Goal: Task Accomplishment & Management: Use online tool/utility

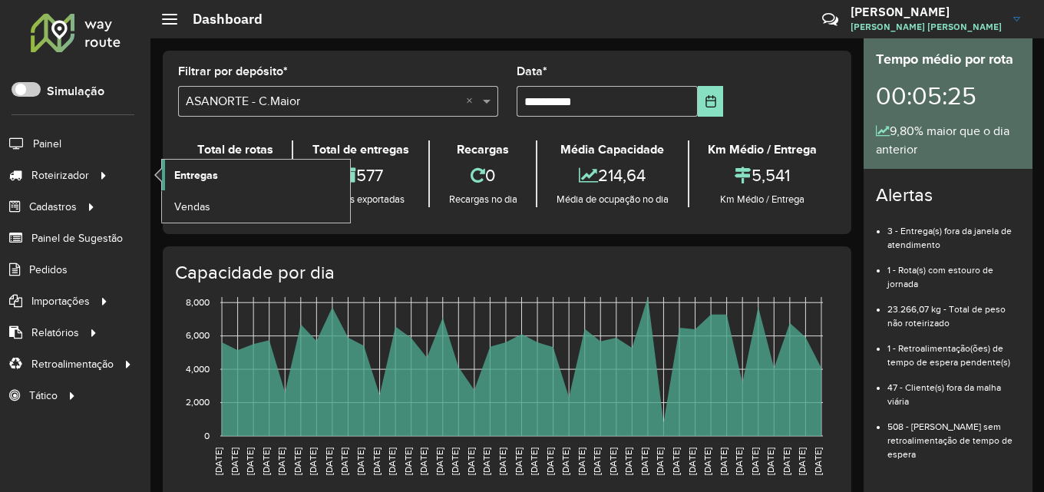
click at [213, 163] on link "Entregas" at bounding box center [256, 175] width 188 height 31
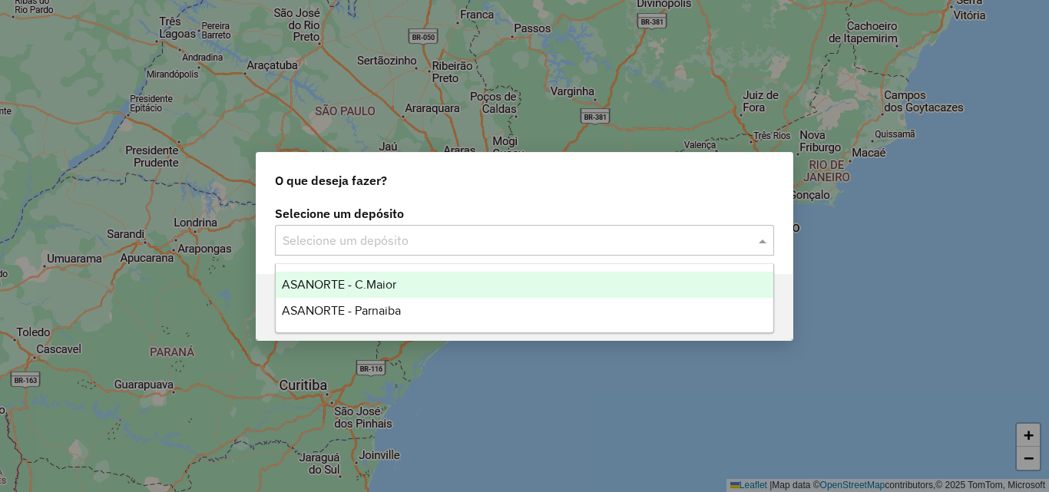
click at [522, 238] on input "text" at bounding box center [509, 241] width 453 height 18
click at [387, 285] on span "ASANORTE - C.Maior" at bounding box center [339, 284] width 114 height 13
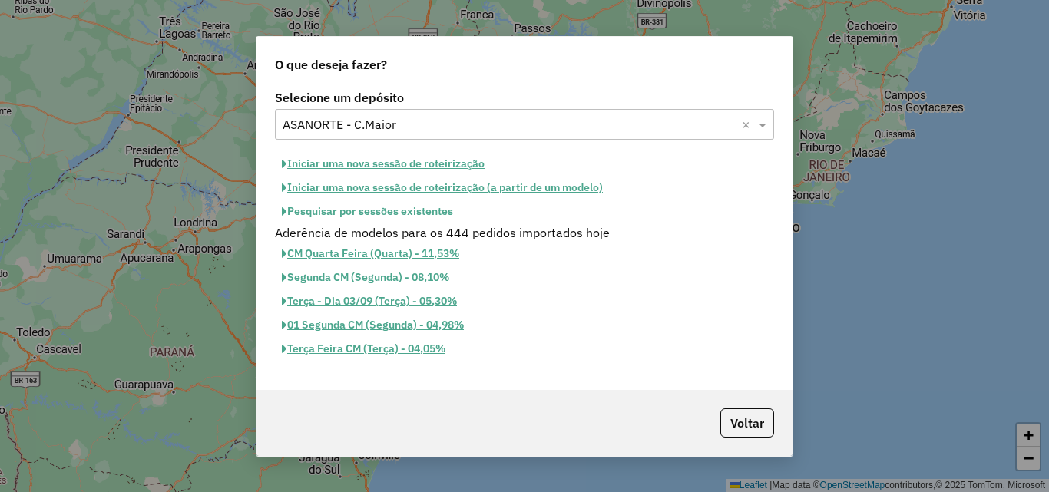
click at [421, 162] on button "Iniciar uma nova sessão de roteirização" at bounding box center [383, 164] width 217 height 24
select select "*"
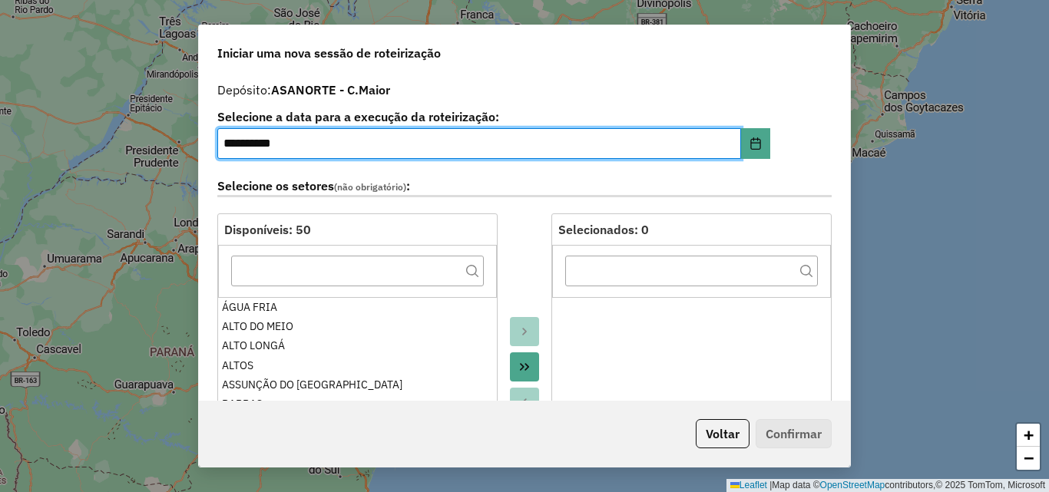
click at [520, 367] on icon "Move All to Target" at bounding box center [524, 367] width 12 height 12
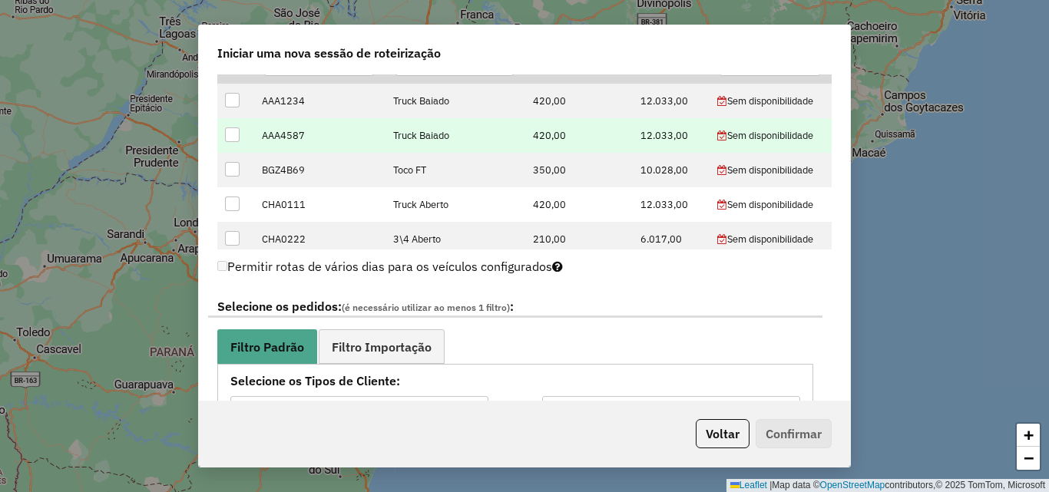
scroll to position [538, 0]
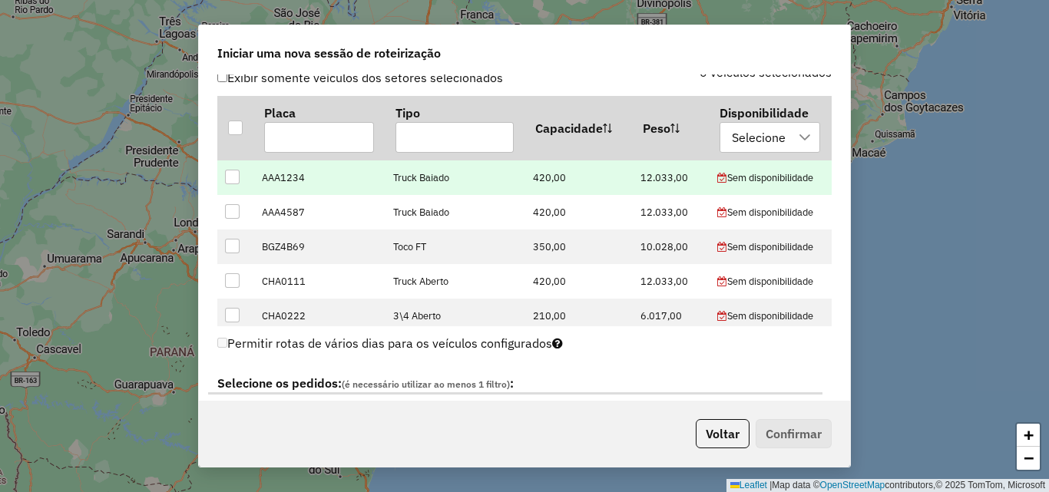
click at [237, 178] on div at bounding box center [232, 177] width 15 height 15
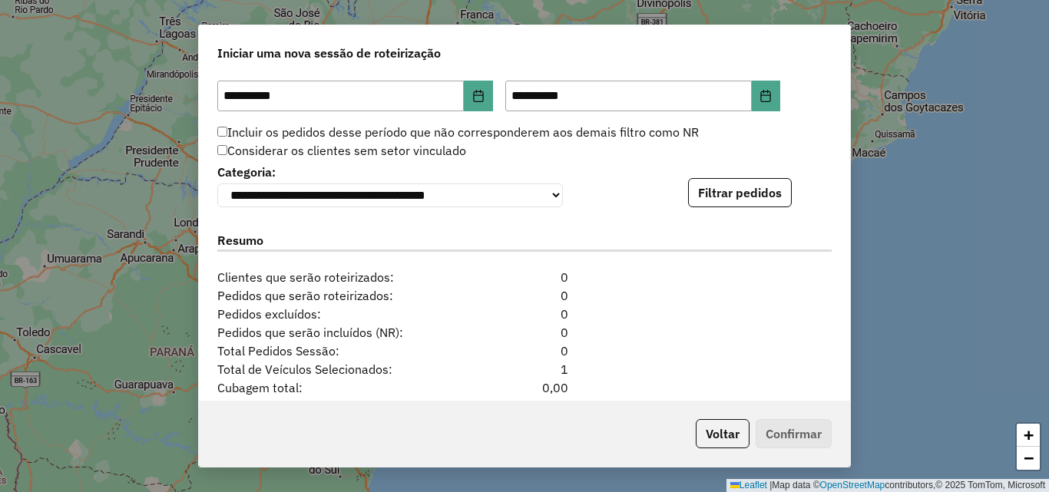
scroll to position [1613, 0]
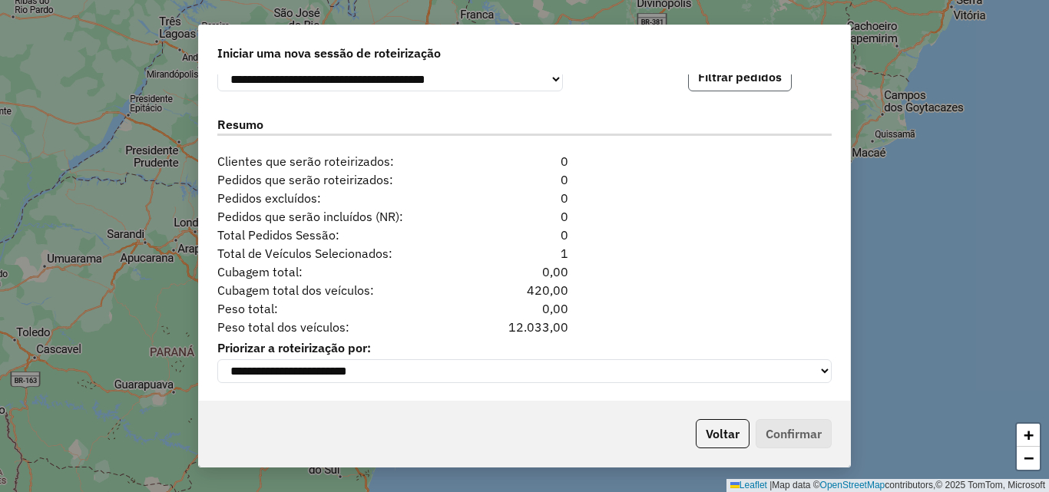
click at [742, 87] on button "Filtrar pedidos" at bounding box center [740, 76] width 104 height 29
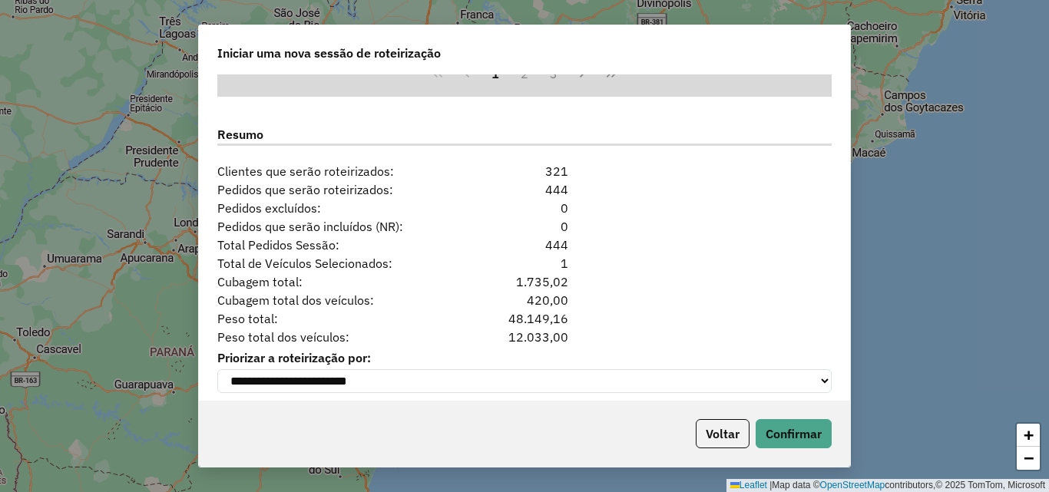
scroll to position [1938, 0]
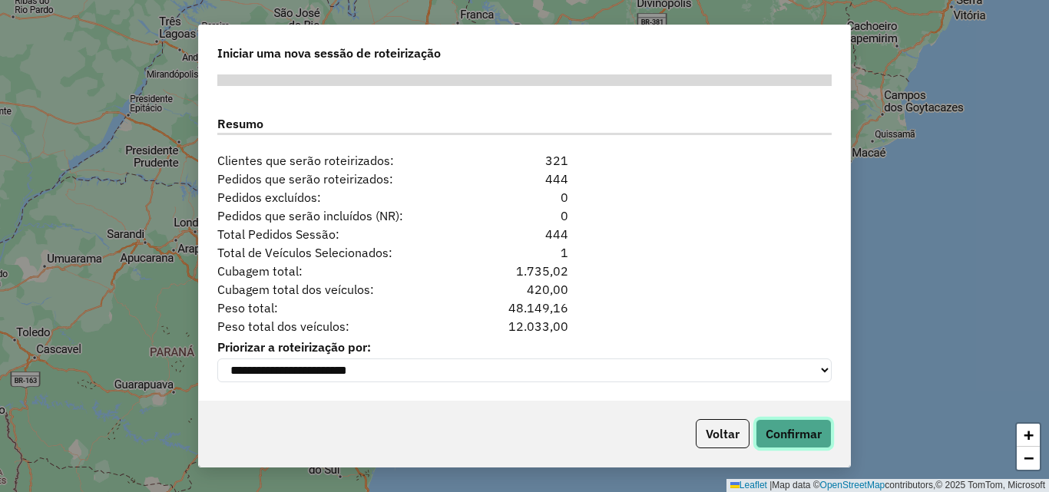
click at [793, 439] on button "Confirmar" at bounding box center [794, 433] width 76 height 29
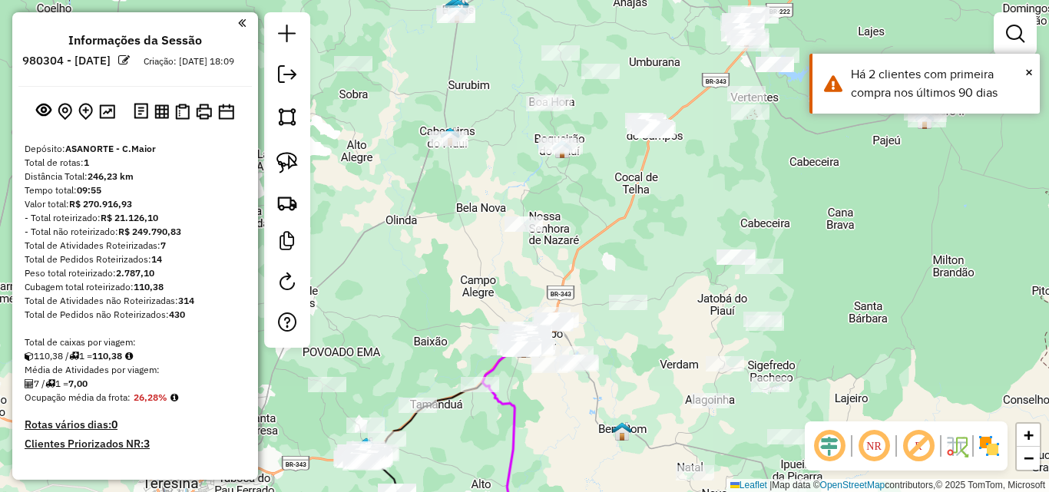
drag, startPoint x: 667, startPoint y: 326, endPoint x: 649, endPoint y: 515, distance: 189.8
click at [649, 492] on html "Aguarde... Pop-up bloqueado! Seu navegador bloqueou automáticamente a abertura …" at bounding box center [524, 246] width 1049 height 492
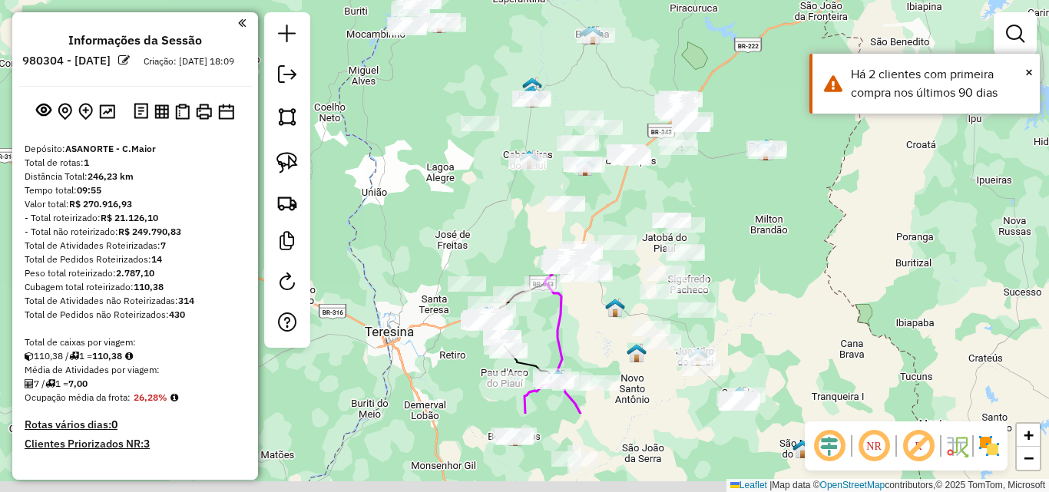
drag, startPoint x: 789, startPoint y: 343, endPoint x: 763, endPoint y: 231, distance: 114.4
click at [763, 231] on div "Janela de atendimento Grade de atendimento Capacidade Transportadoras Veículos …" at bounding box center [524, 246] width 1049 height 492
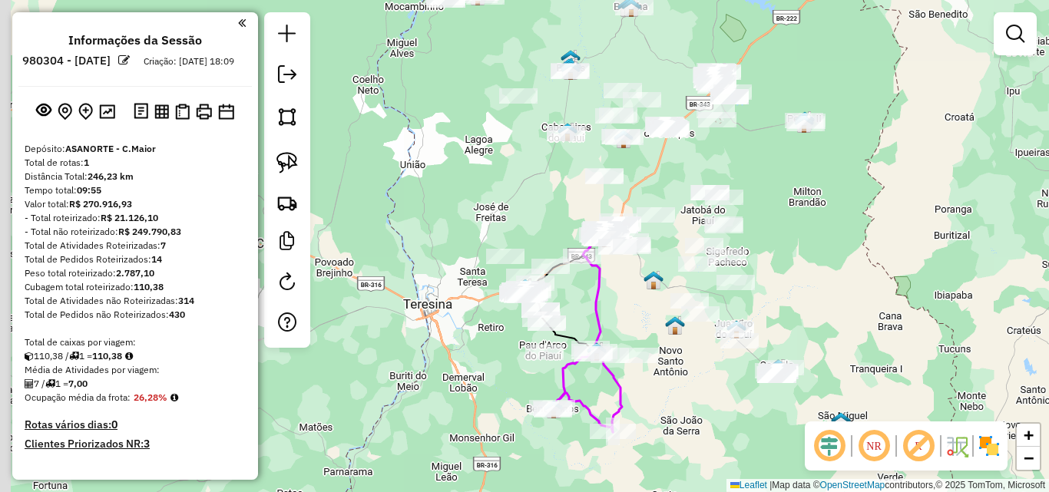
drag, startPoint x: 750, startPoint y: 240, endPoint x: 743, endPoint y: 246, distance: 8.8
click at [779, 220] on div "Janela de atendimento Grade de atendimento Capacidade Transportadoras Veículos …" at bounding box center [524, 246] width 1049 height 492
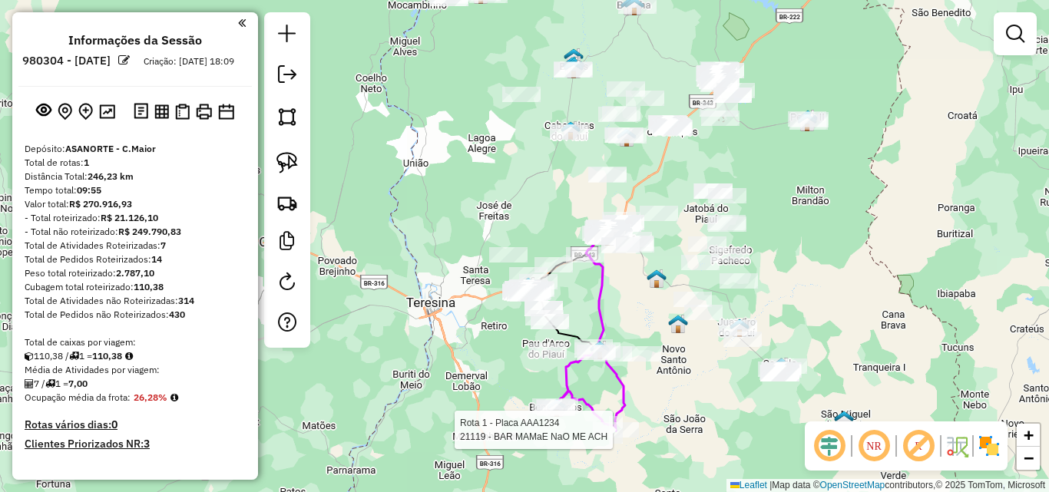
select select "**********"
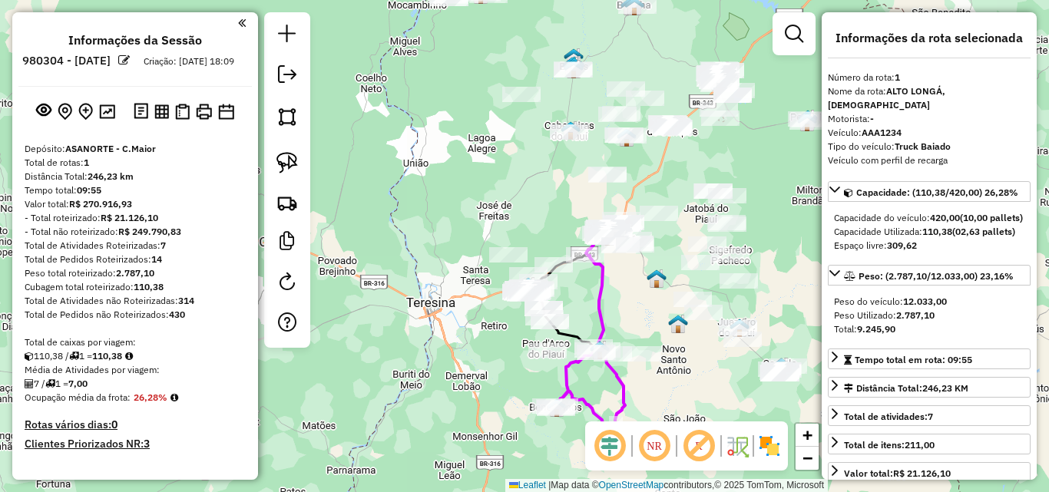
scroll to position [465, 0]
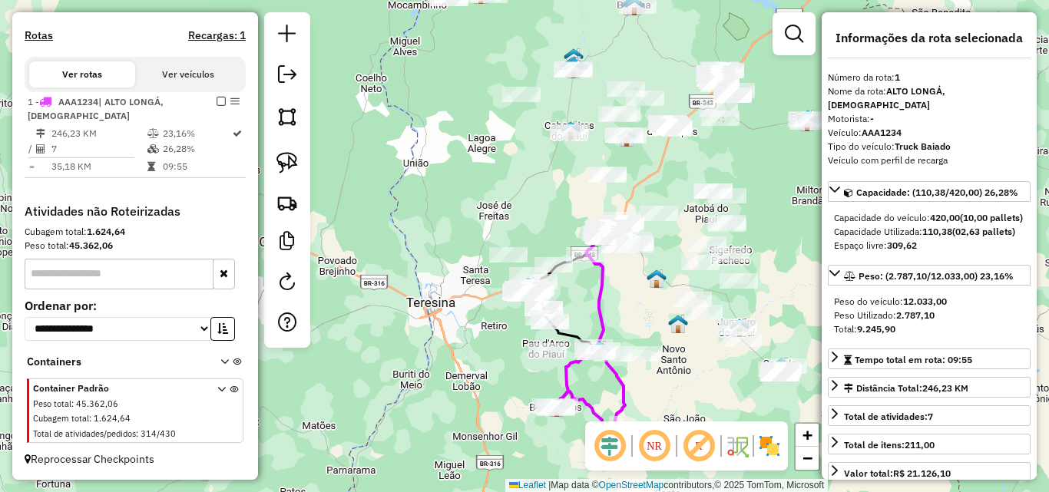
click at [635, 402] on div "Janela de atendimento Grade de atendimento Capacidade Transportadoras Veículos …" at bounding box center [524, 246] width 1049 height 492
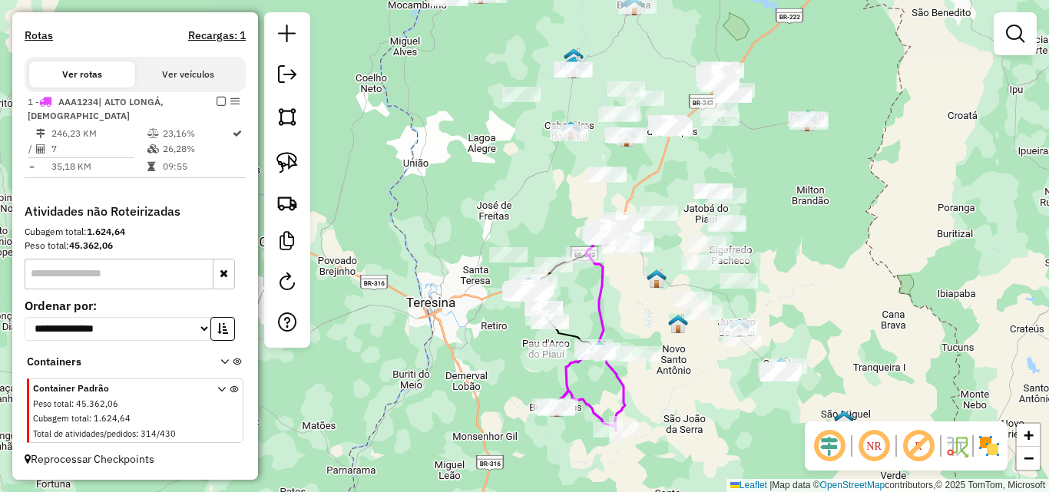
drag, startPoint x: 659, startPoint y: 336, endPoint x: 662, endPoint y: 325, distance: 11.2
click at [662, 325] on div "Janela de atendimento Grade de atendimento Capacidade Transportadoras Veículos …" at bounding box center [524, 246] width 1049 height 492
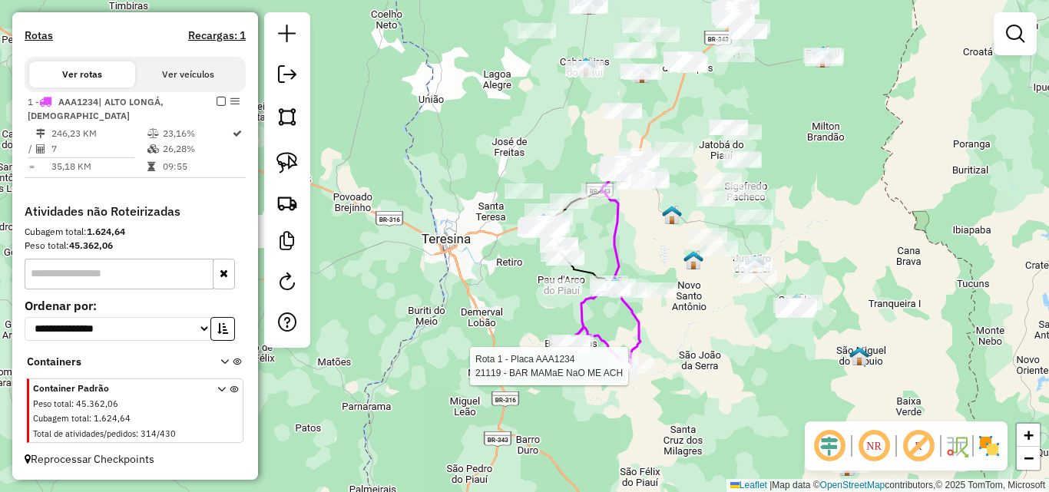
select select "**********"
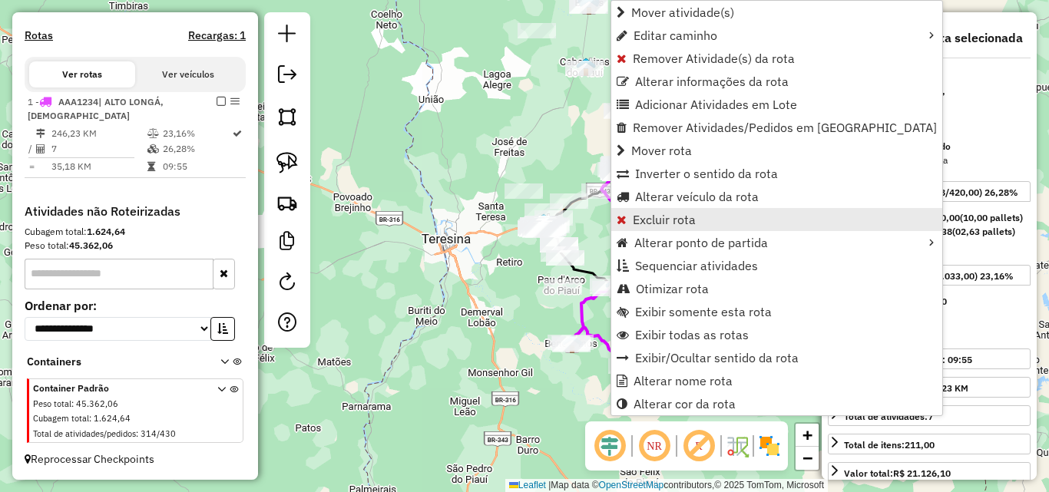
click at [670, 213] on span "Excluir rota" at bounding box center [664, 219] width 63 height 12
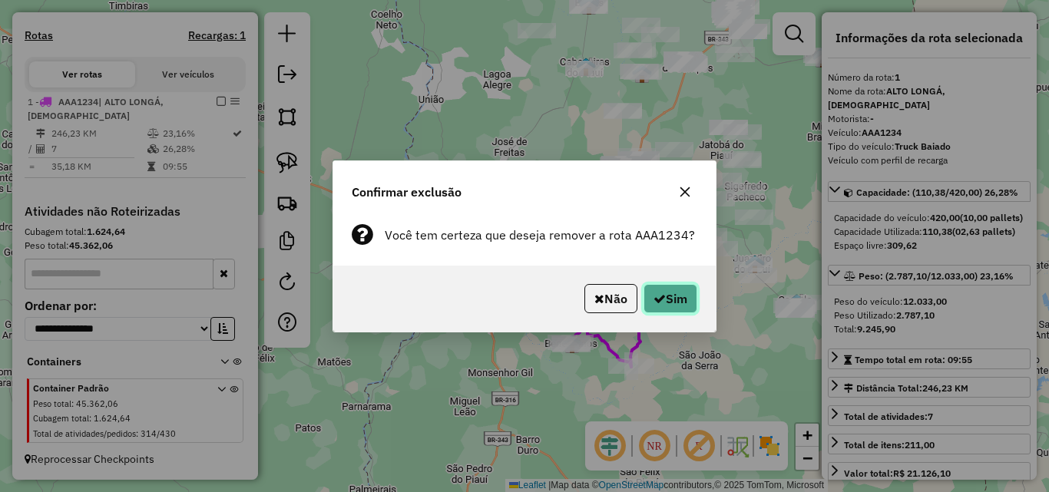
click at [667, 306] on button "Sim" at bounding box center [671, 298] width 54 height 29
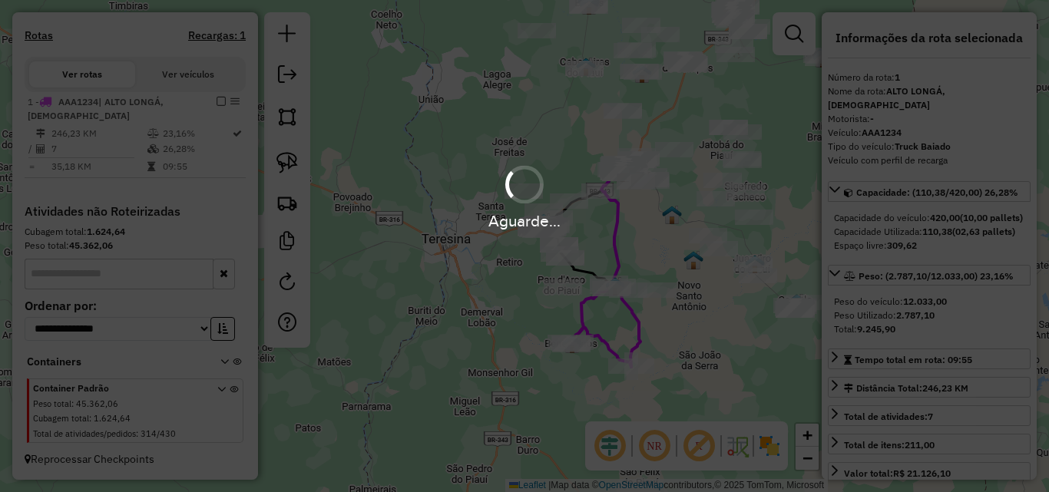
scroll to position [263, 0]
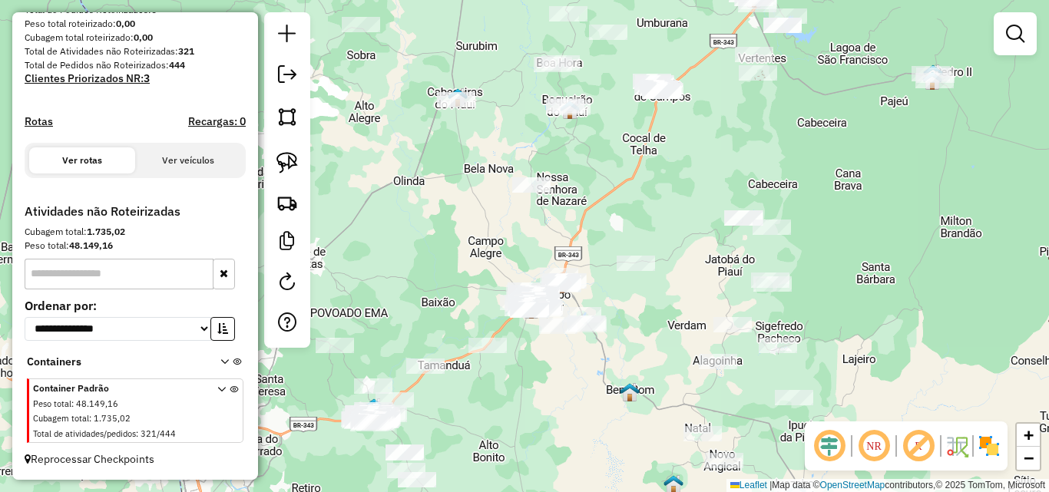
drag, startPoint x: 642, startPoint y: 310, endPoint x: 647, endPoint y: 368, distance: 57.8
click at [647, 368] on div "Janela de atendimento Grade de atendimento Capacidade Transportadoras Veículos …" at bounding box center [524, 246] width 1049 height 492
click at [1011, 28] on em at bounding box center [1015, 34] width 18 height 18
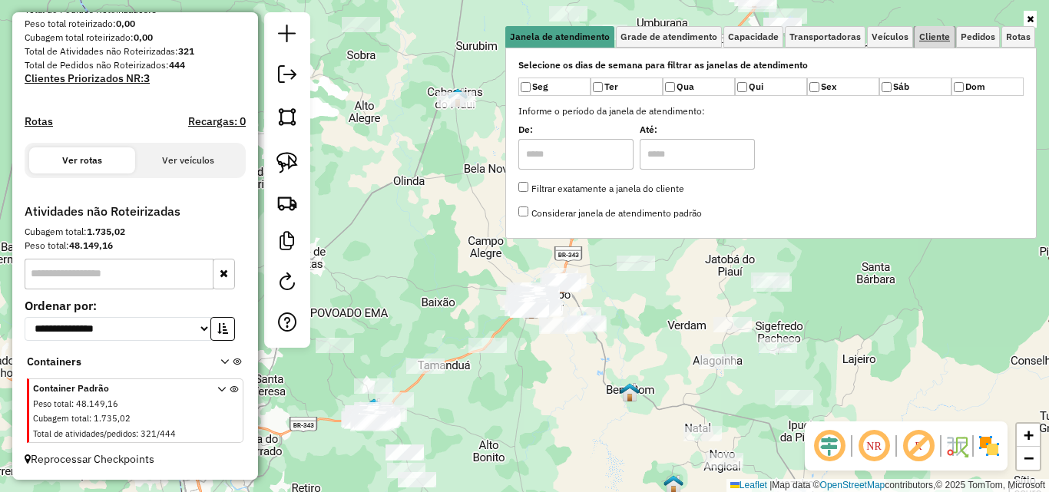
click at [917, 33] on link "Cliente" at bounding box center [935, 37] width 40 height 22
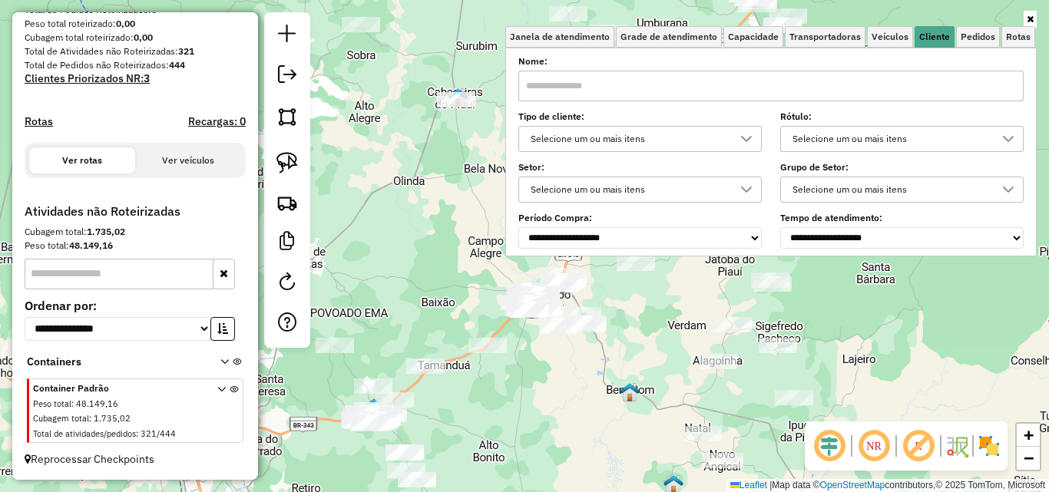
click at [701, 138] on div "Selecione um ou mais itens" at bounding box center [628, 139] width 207 height 25
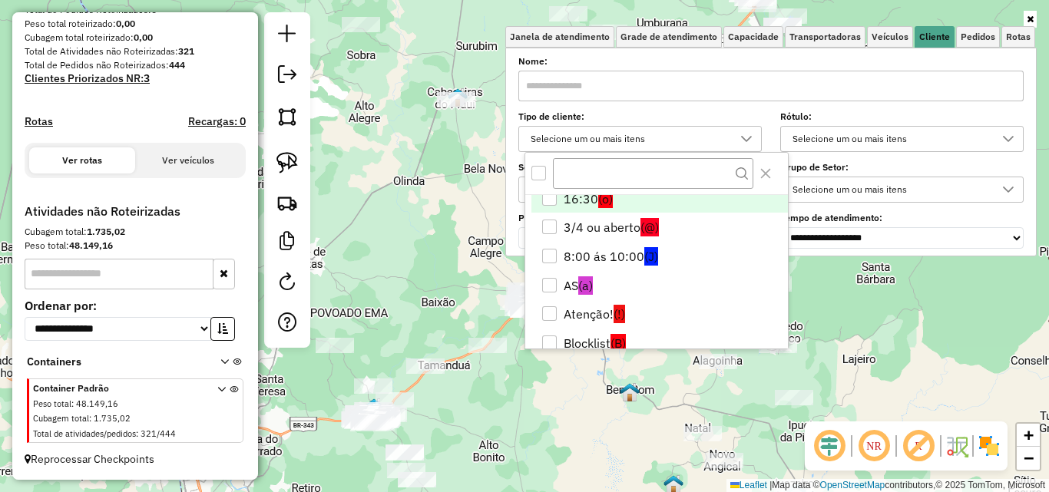
scroll to position [230, 0]
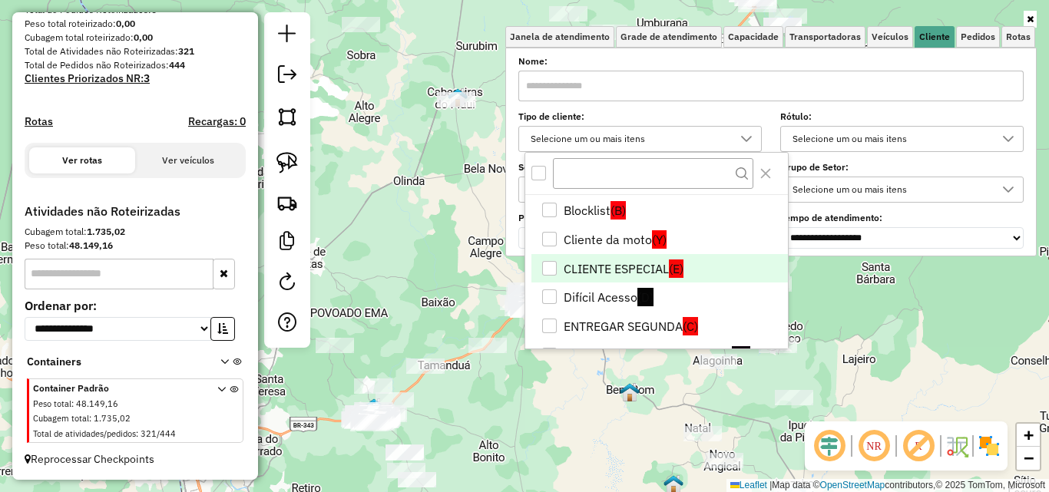
click at [647, 269] on li "CLIENTE ESPECIAL (E)" at bounding box center [659, 268] width 257 height 29
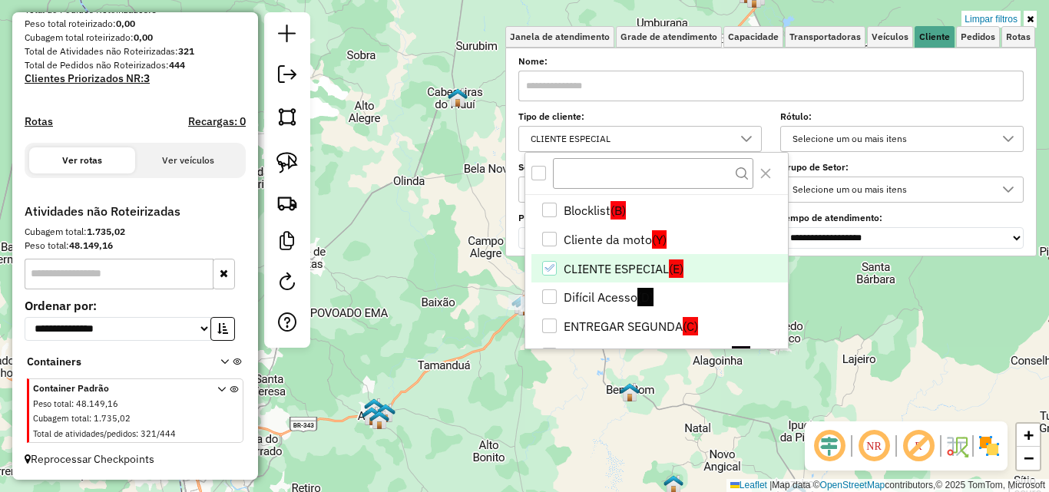
click at [582, 411] on div "Limpar filtros Janela de atendimento Grade de atendimento Capacidade Transporta…" at bounding box center [524, 246] width 1049 height 492
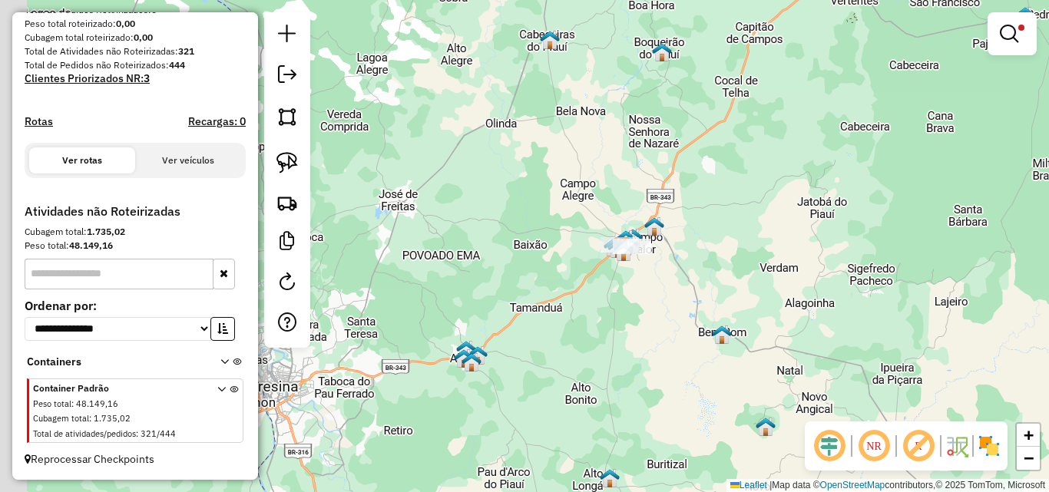
drag, startPoint x: 617, startPoint y: 339, endPoint x: 710, endPoint y: 280, distance: 109.7
click at [710, 280] on div "Limpar filtros Janela de atendimento Grade de atendimento Capacidade Transporta…" at bounding box center [524, 246] width 1049 height 492
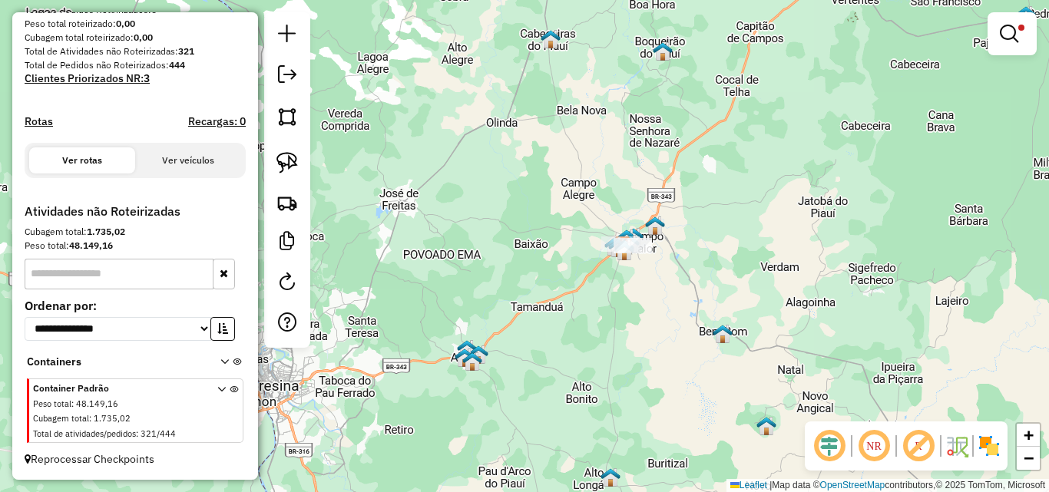
drag, startPoint x: 710, startPoint y: 259, endPoint x: 655, endPoint y: 446, distance: 195.4
click at [650, 452] on div "Limpar filtros Janela de atendimento Grade de atendimento Capacidade Transporta…" at bounding box center [524, 246] width 1049 height 492
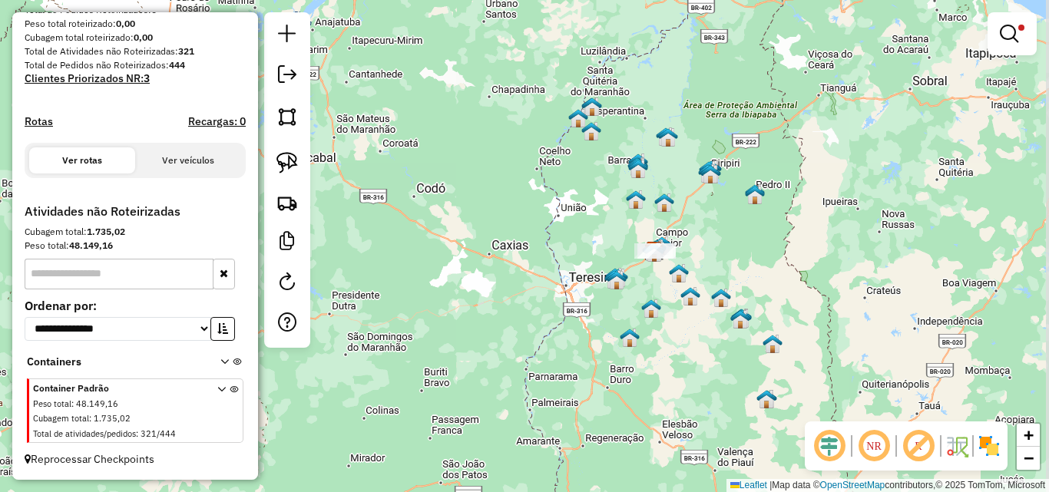
drag, startPoint x: 784, startPoint y: 353, endPoint x: 753, endPoint y: 257, distance: 101.5
click at [753, 257] on div "Limpar filtros Janela de atendimento Grade de atendimento Capacidade Transporta…" at bounding box center [524, 246] width 1049 height 492
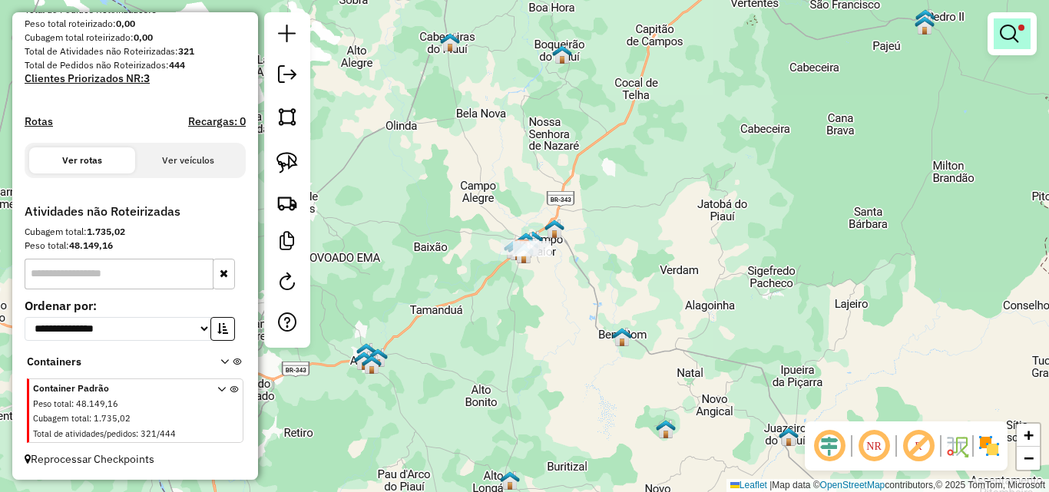
click at [1016, 27] on em at bounding box center [1009, 34] width 18 height 18
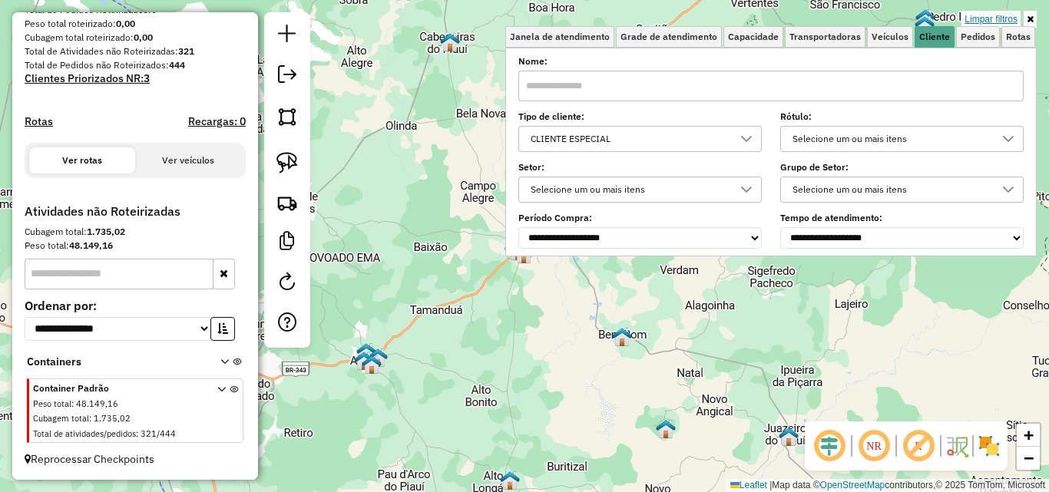
click at [1004, 14] on link "Limpar filtros" at bounding box center [990, 19] width 59 height 17
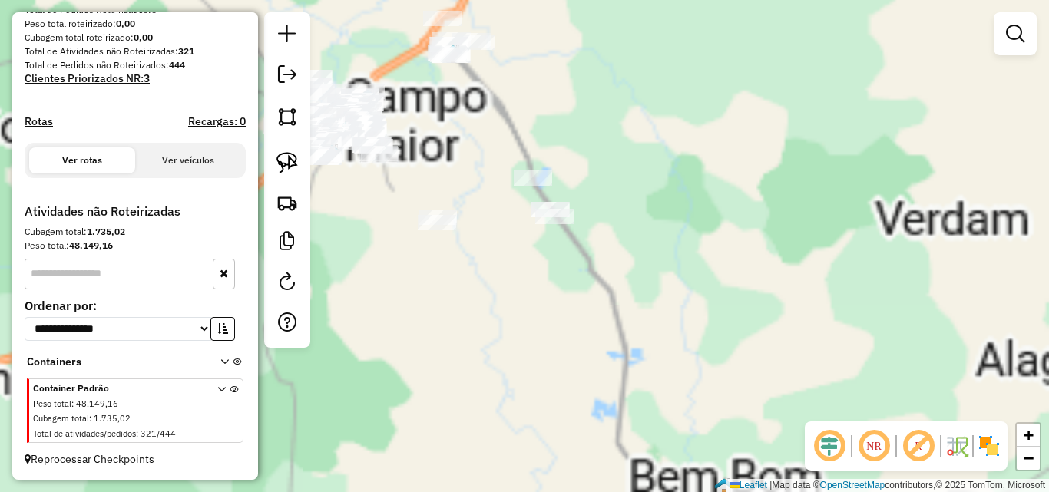
drag, startPoint x: 603, startPoint y: 200, endPoint x: 740, endPoint y: 242, distance: 143.8
click at [740, 247] on div "Janela de atendimento Grade de atendimento Capacidade Transportadoras Veículos …" at bounding box center [524, 246] width 1049 height 492
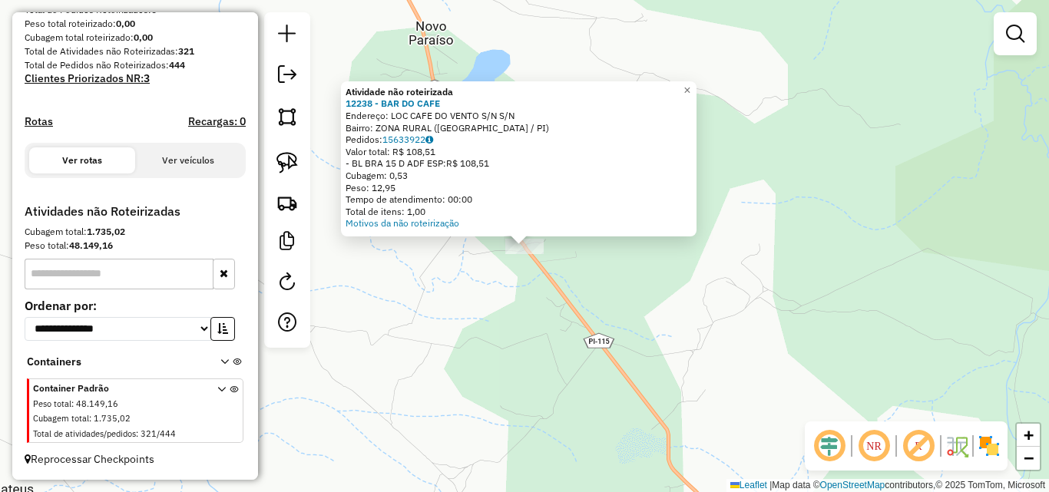
click at [590, 330] on div "Atividade não roteirizada 12238 - BAR DO CAFE Endereço: LOC CAFE DO VENTO S/N S…" at bounding box center [524, 246] width 1049 height 492
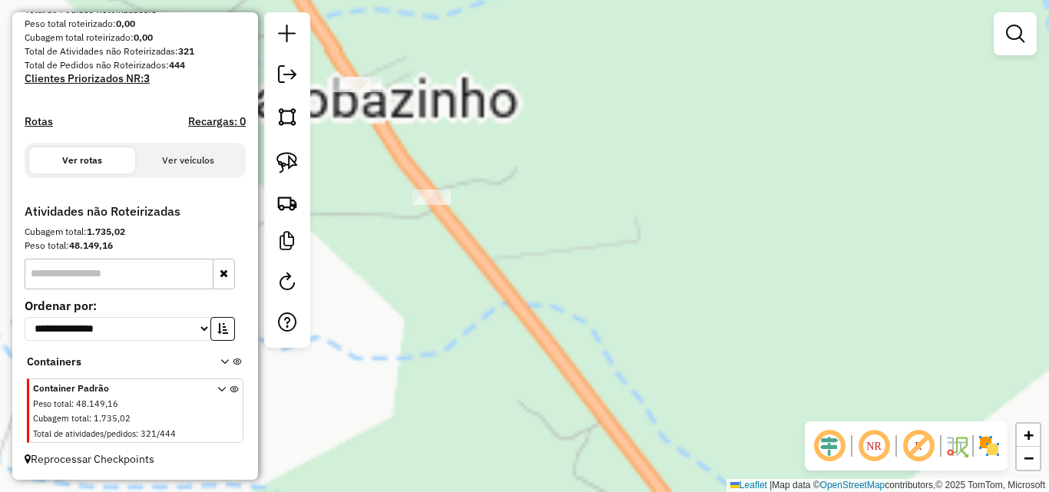
drag, startPoint x: 480, startPoint y: 197, endPoint x: 698, endPoint y: 336, distance: 258.6
click at [723, 382] on div "Janela de atendimento Grade de atendimento Capacidade Transportadoras Veículos …" at bounding box center [524, 246] width 1049 height 492
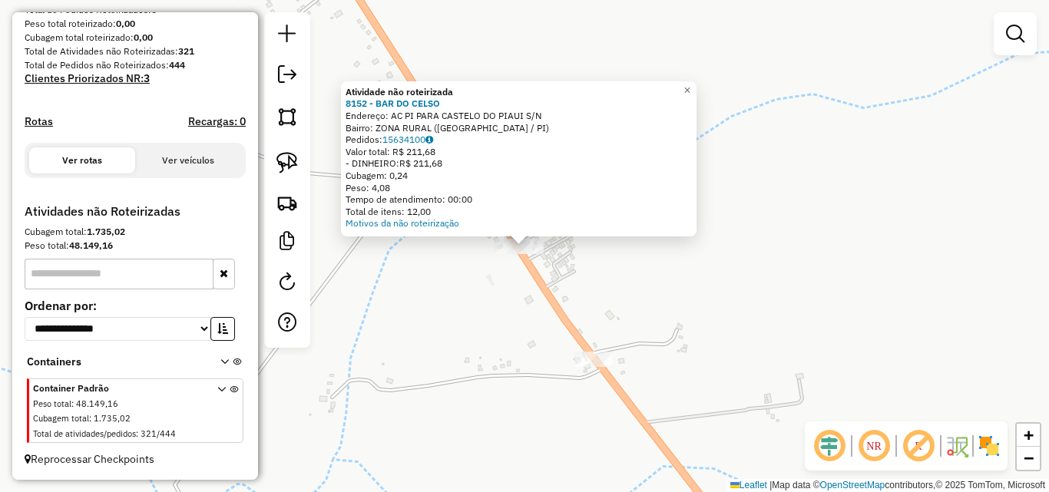
click at [498, 347] on div "Atividade não roteirizada 8152 - BAR DO CELSO Endereço: AC PI PARA CASTELO DO P…" at bounding box center [524, 246] width 1049 height 492
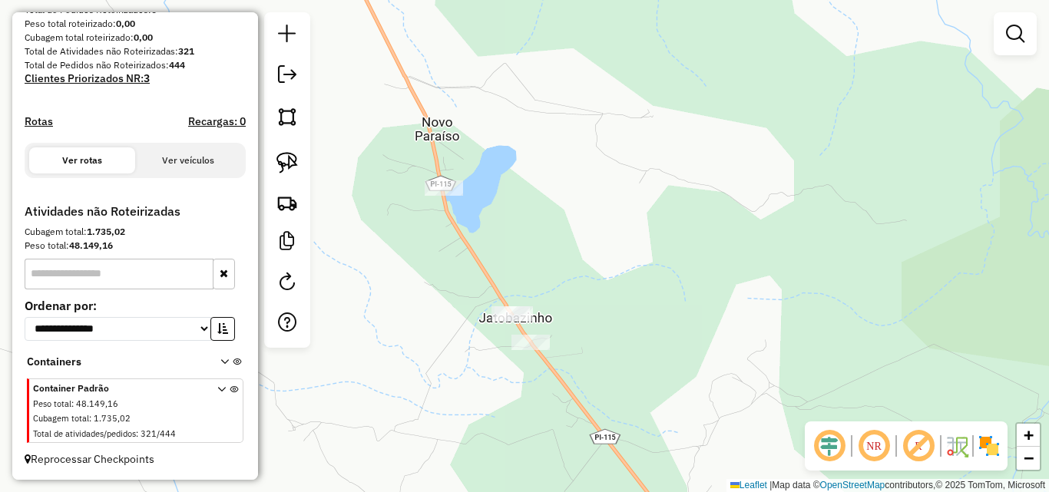
click at [442, 196] on div at bounding box center [444, 187] width 38 height 15
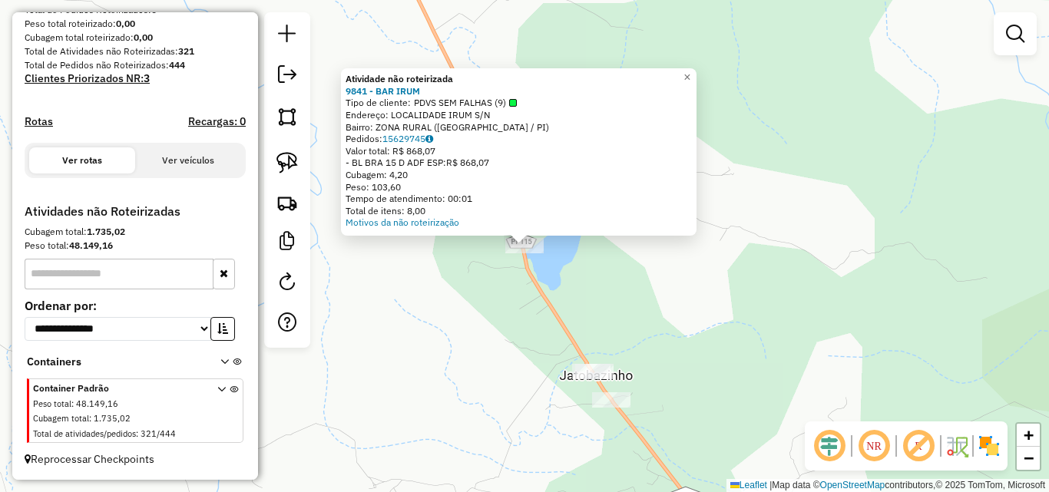
click at [469, 357] on div "Atividade não roteirizada 9841 - BAR IRUM Tipo de cliente: PDVS SEM FALHAS (9) …" at bounding box center [524, 246] width 1049 height 492
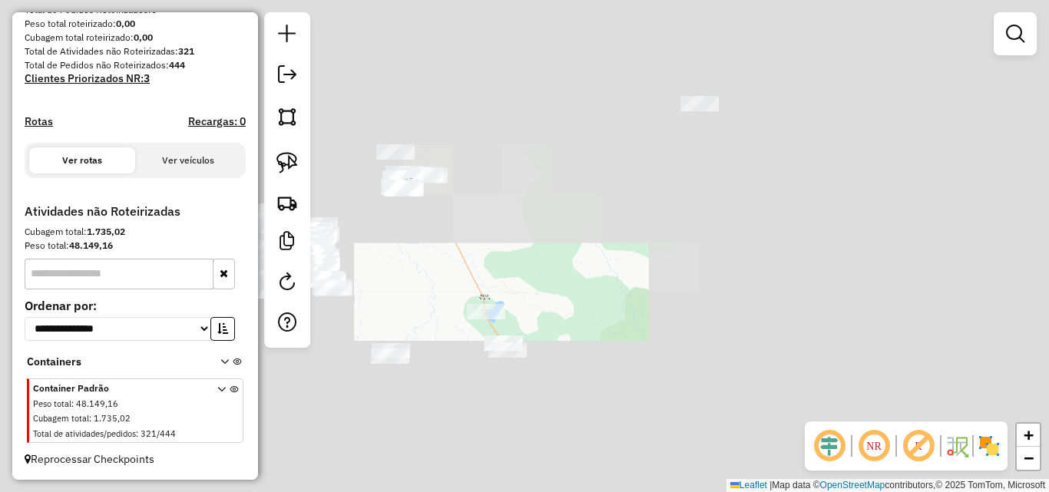
drag, startPoint x: 488, startPoint y: 240, endPoint x: 568, endPoint y: 333, distance: 123.0
click at [568, 333] on div "Janela de atendimento Grade de atendimento Capacidade Transportadoras Veículos …" at bounding box center [524, 246] width 1049 height 492
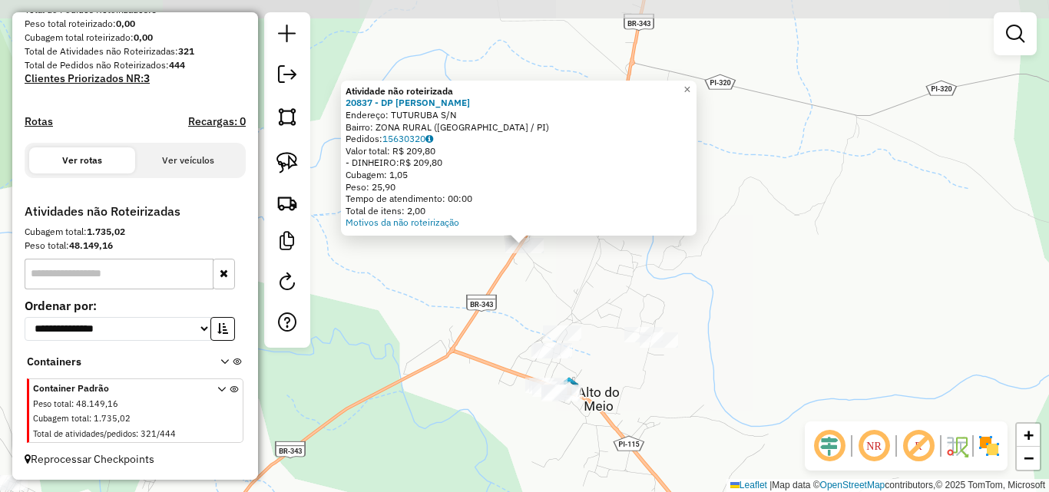
drag, startPoint x: 467, startPoint y: 380, endPoint x: 500, endPoint y: 300, distance: 86.4
click at [493, 319] on div "Atividade não roteirizada 20837 - DP GR GILSON Endereço: TUTURUBA S/N Bairro: Z…" at bounding box center [524, 246] width 1049 height 492
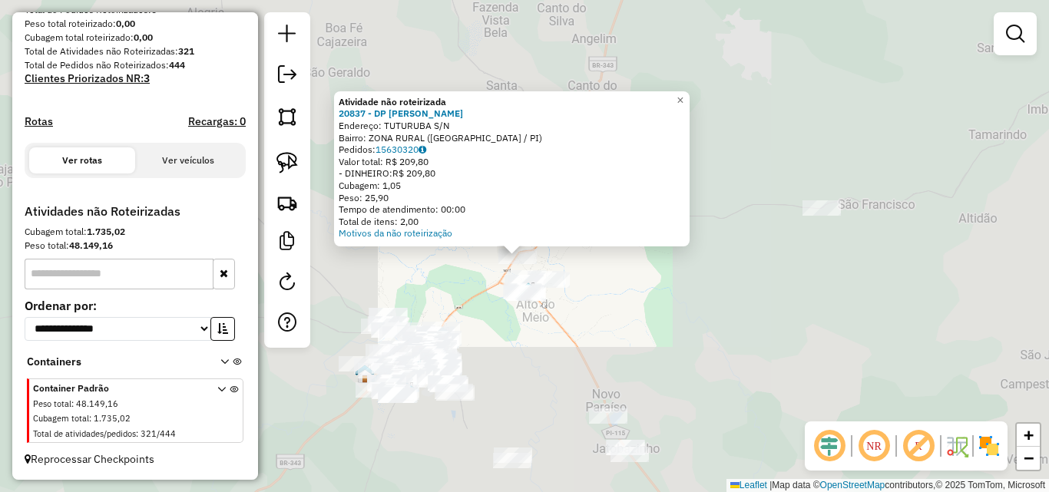
click at [578, 326] on div "Atividade não roteirizada 20837 - DP GR GILSON Endereço: TUTURUBA S/N Bairro: Z…" at bounding box center [524, 246] width 1049 height 492
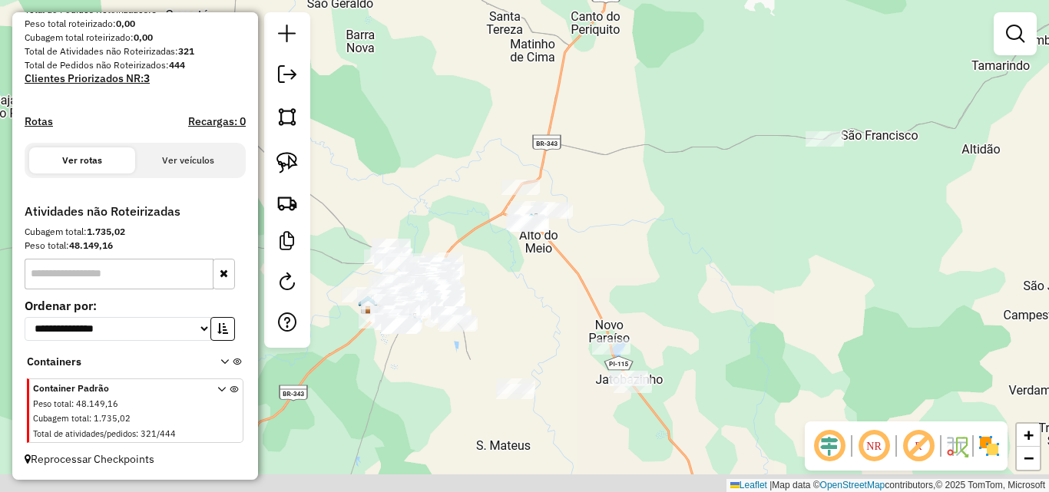
drag, startPoint x: 618, startPoint y: 287, endPoint x: 601, endPoint y: 199, distance: 90.1
click at [603, 200] on div "Janela de atendimento Grade de atendimento Capacidade Transportadoras Veículos …" at bounding box center [524, 246] width 1049 height 492
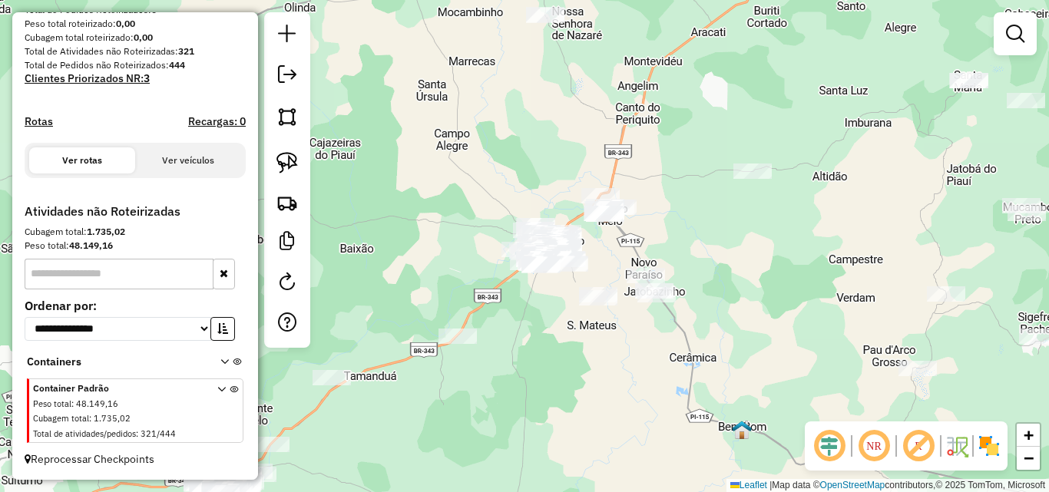
drag, startPoint x: 518, startPoint y: 366, endPoint x: 622, endPoint y: 369, distance: 104.5
click at [622, 369] on div "Janela de atendimento Grade de atendimento Capacidade Transportadoras Veículos …" at bounding box center [524, 246] width 1049 height 492
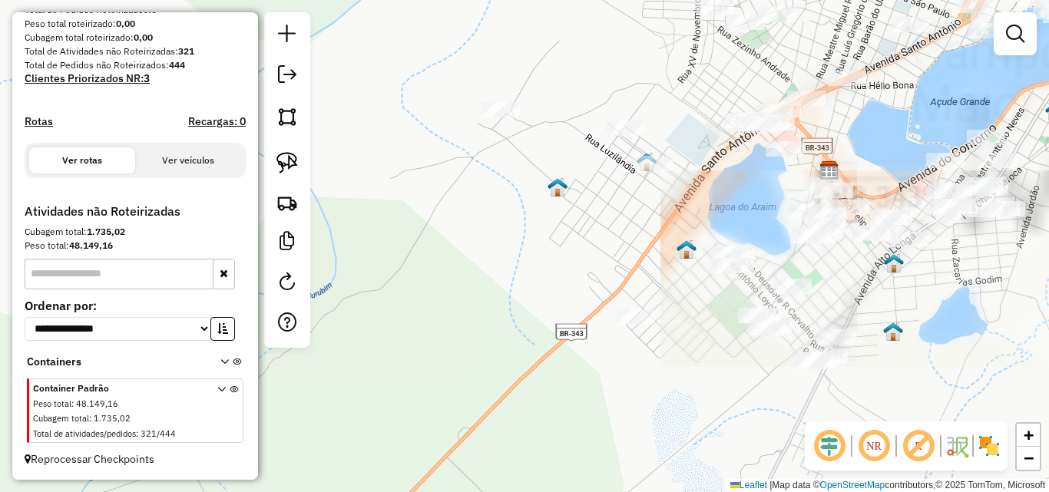
drag, startPoint x: 717, startPoint y: 352, endPoint x: 669, endPoint y: 404, distance: 71.2
click at [669, 404] on div "Janela de atendimento Grade de atendimento Capacidade Transportadoras Veículos …" at bounding box center [524, 246] width 1049 height 492
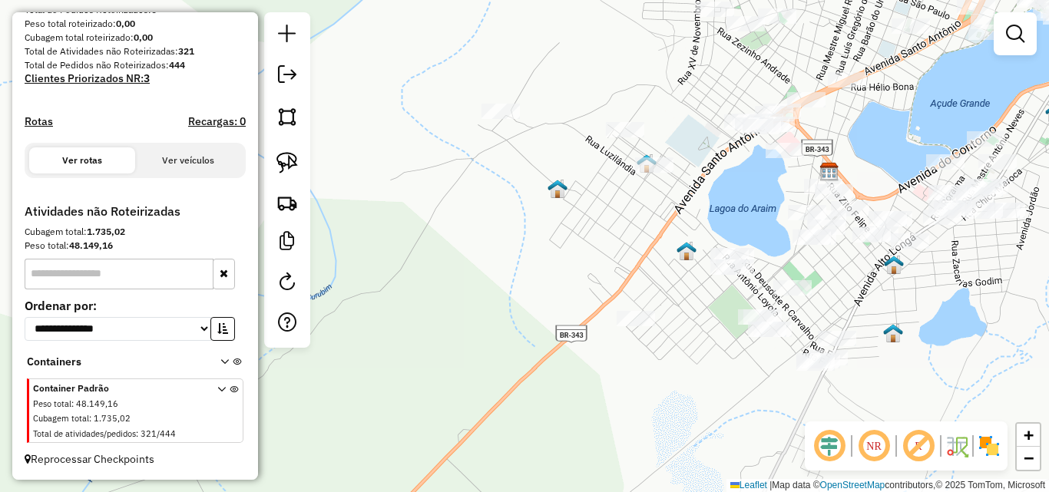
click at [670, 259] on div "Janela de atendimento Grade de atendimento Capacidade Transportadoras Veículos …" at bounding box center [524, 246] width 1049 height 492
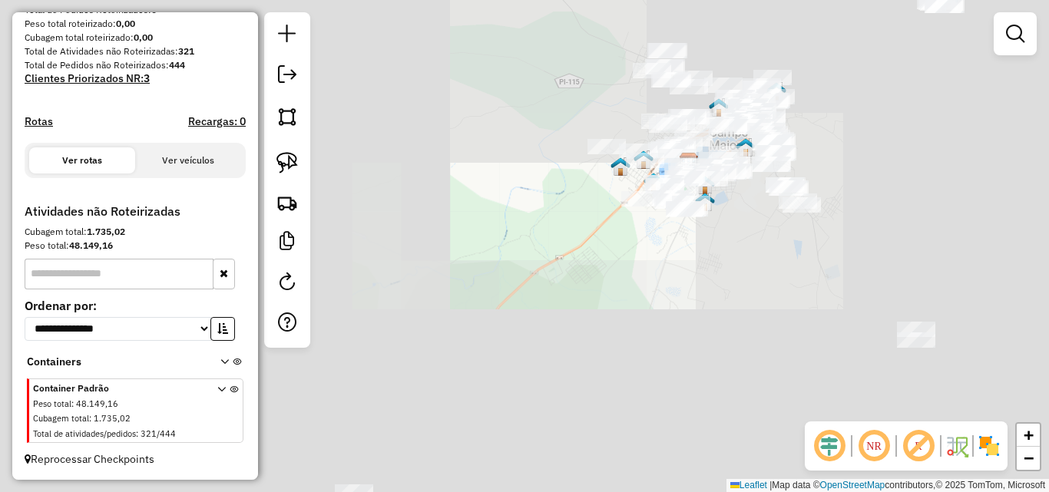
drag, startPoint x: 679, startPoint y: 325, endPoint x: 604, endPoint y: 373, distance: 88.8
click at [604, 373] on div "Janela de atendimento Grade de atendimento Capacidade Transportadoras Veículos …" at bounding box center [524, 246] width 1049 height 492
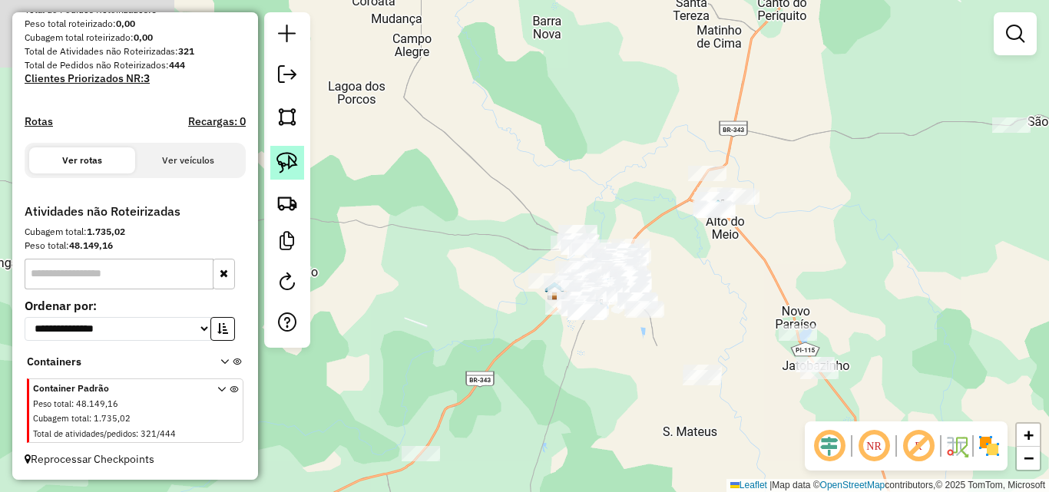
click at [299, 164] on link at bounding box center [287, 163] width 34 height 34
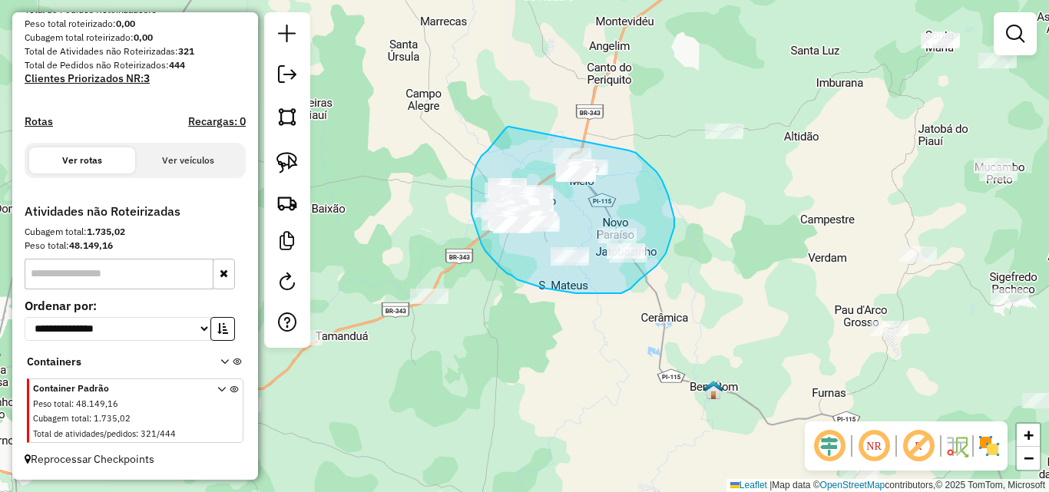
drag, startPoint x: 509, startPoint y: 127, endPoint x: 621, endPoint y: 150, distance: 113.7
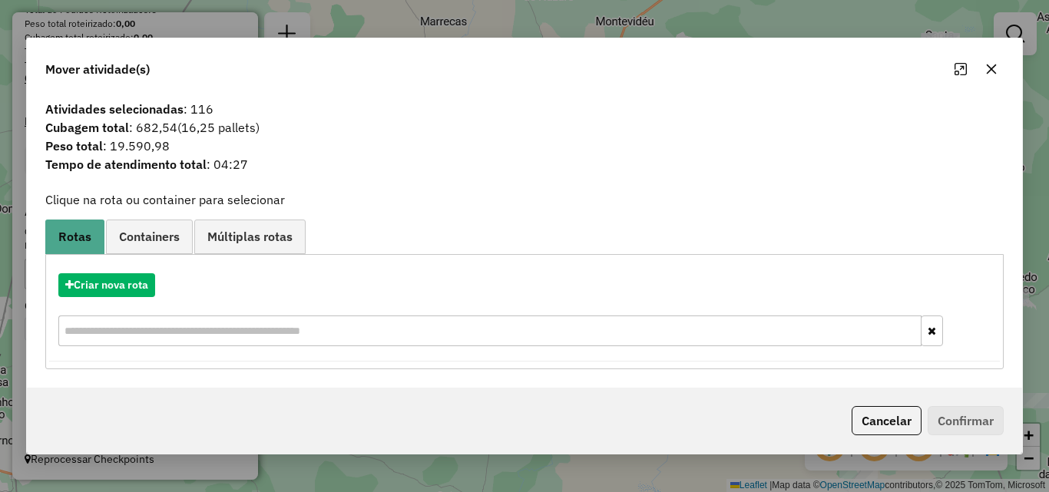
click at [117, 308] on div "Criar nova rota" at bounding box center [524, 312] width 951 height 100
click at [125, 296] on button "Criar nova rota" at bounding box center [106, 285] width 97 height 24
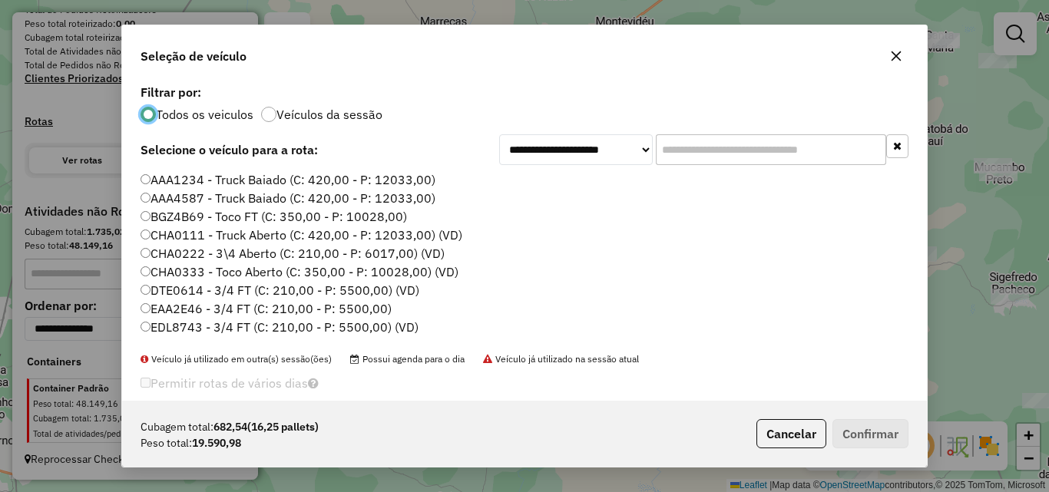
scroll to position [8, 5]
click at [152, 180] on label "AAA1234 - Truck Baiado (C: 420,00 - P: 12033,00)" at bounding box center [288, 179] width 295 height 18
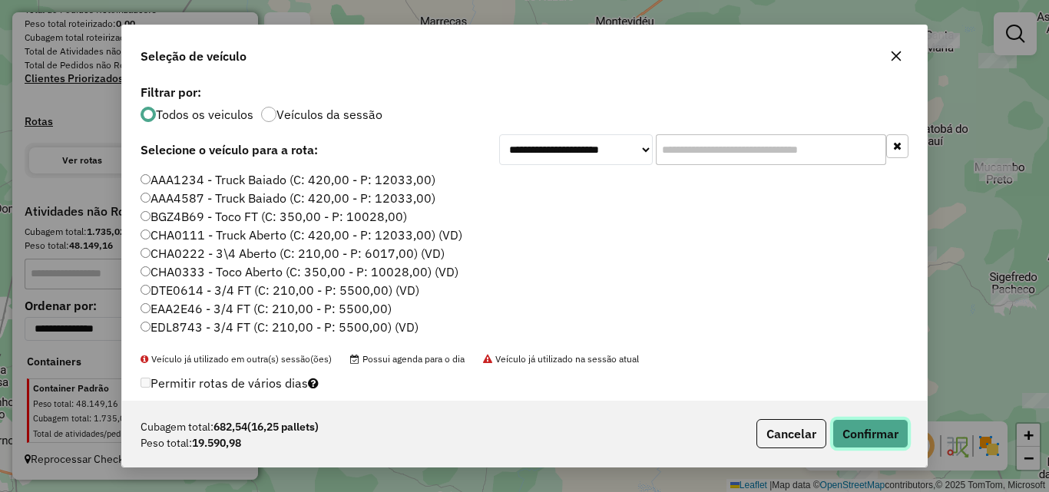
click at [856, 433] on button "Confirmar" at bounding box center [870, 433] width 76 height 29
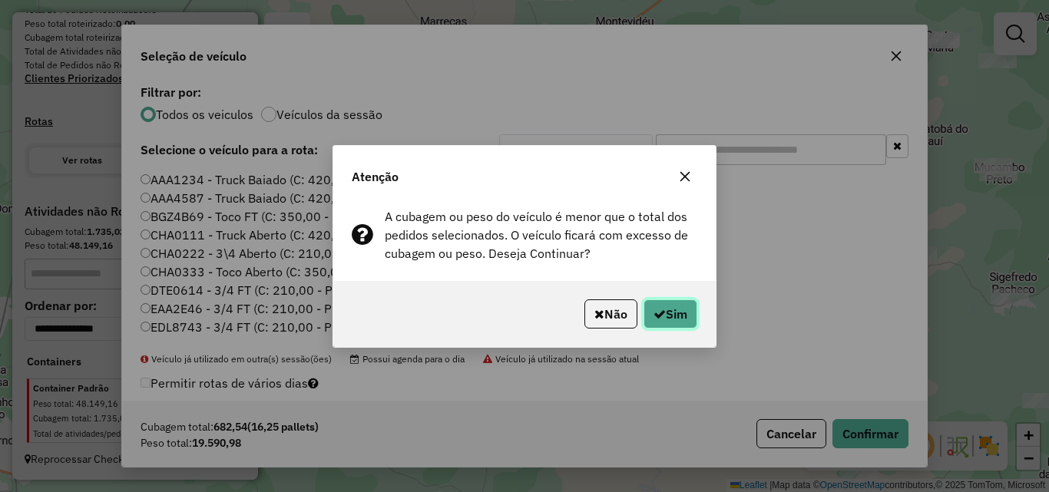
click at [680, 309] on button "Sim" at bounding box center [671, 314] width 54 height 29
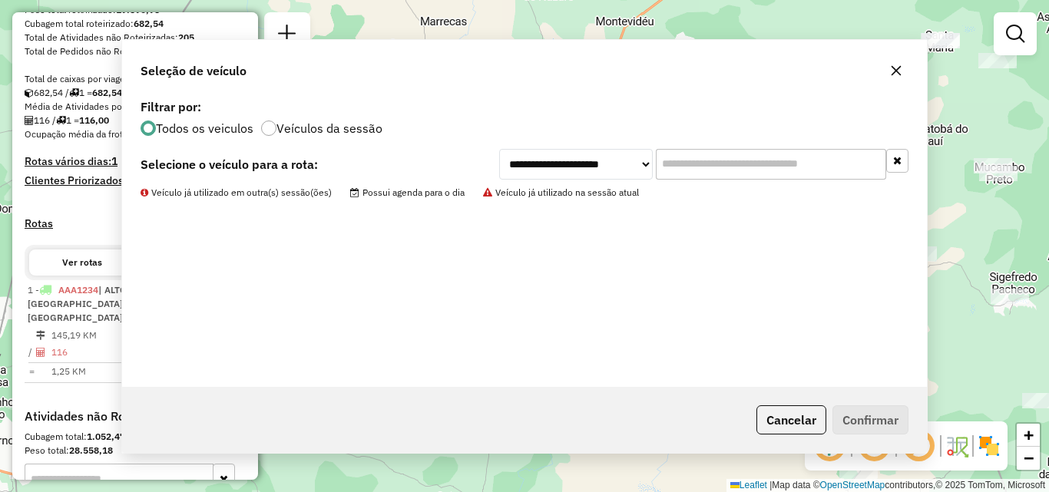
scroll to position [465, 0]
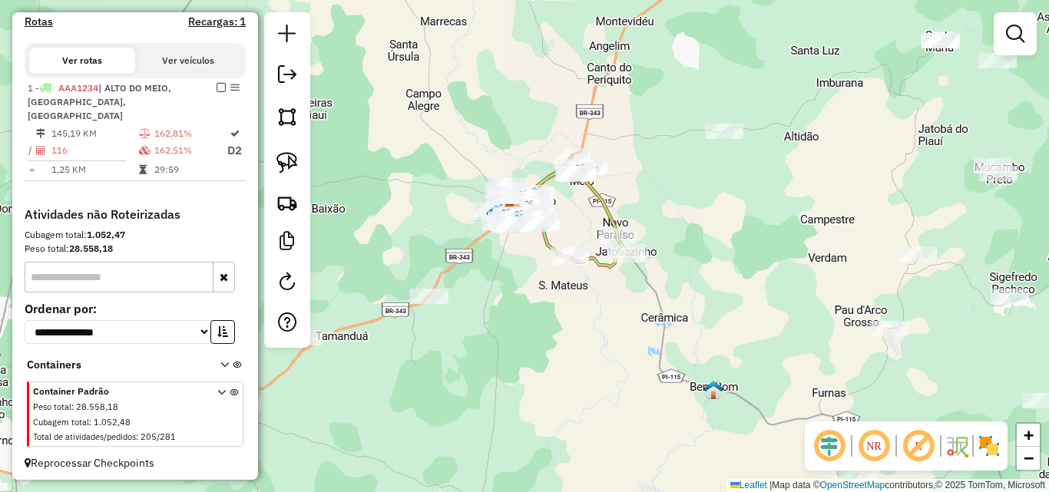
drag, startPoint x: 529, startPoint y: 346, endPoint x: 506, endPoint y: 515, distance: 170.5
click at [506, 492] on html "Aguarde... Pop-up bloqueado! Seu navegador bloqueou automáticamente a abertura …" at bounding box center [524, 246] width 1049 height 492
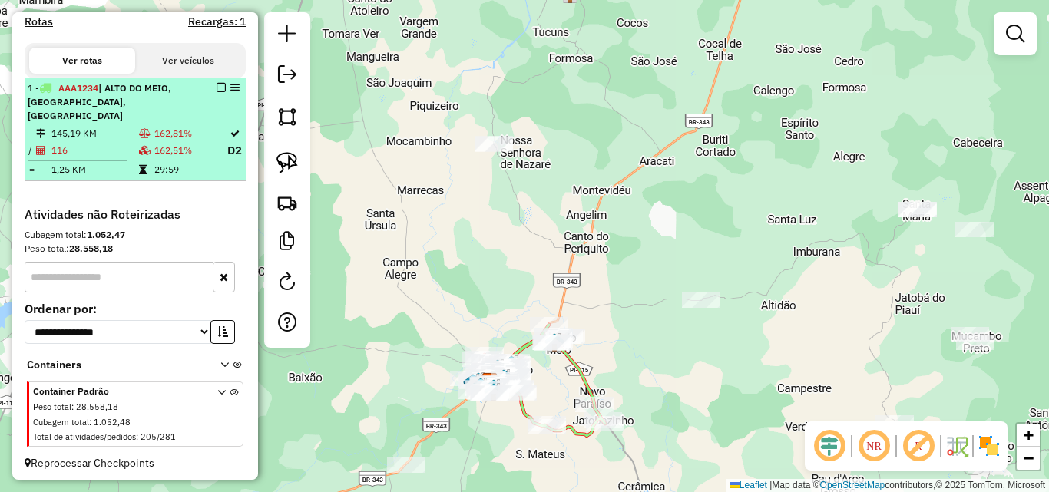
click at [122, 153] on td "116" at bounding box center [95, 150] width 88 height 19
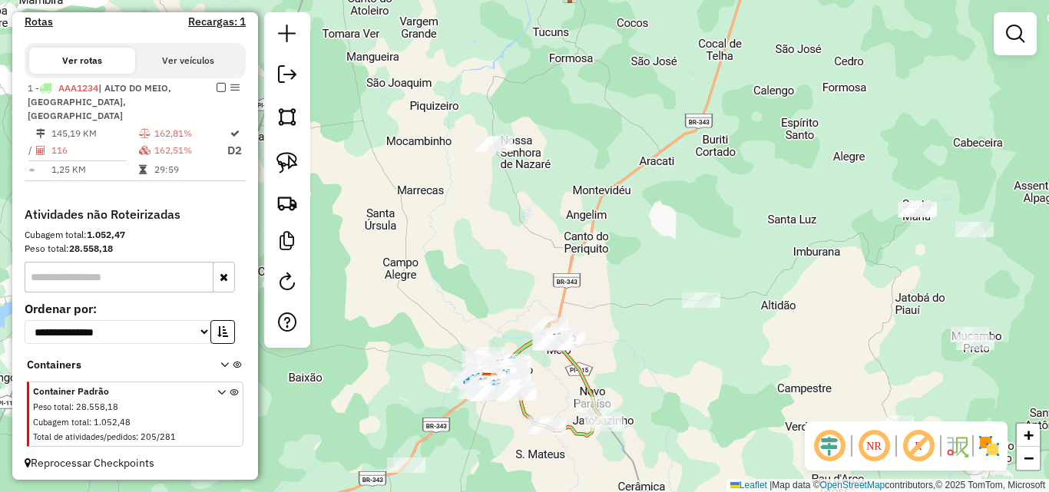
select select "**********"
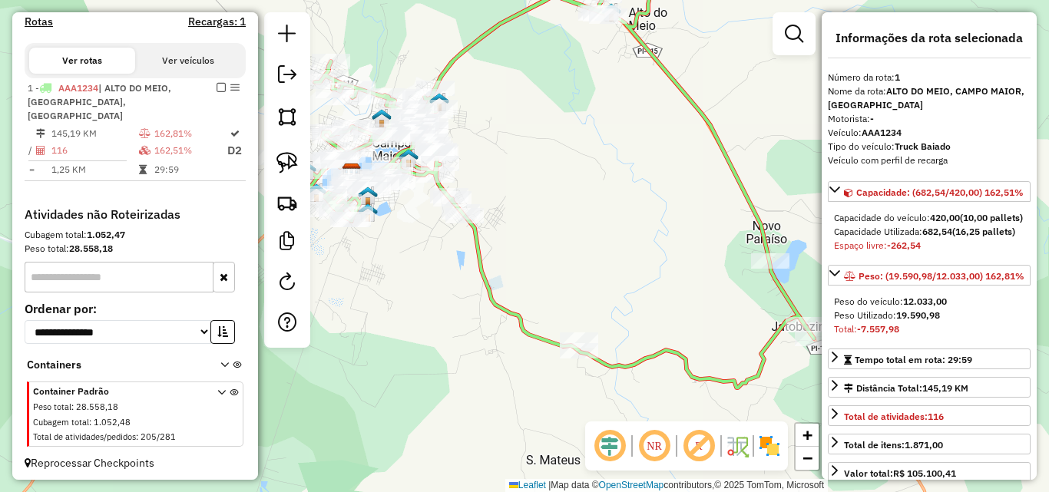
drag, startPoint x: 572, startPoint y: 293, endPoint x: 591, endPoint y: 210, distance: 85.0
click at [591, 211] on div "Janela de atendimento Grade de atendimento Capacidade Transportadoras Veículos …" at bounding box center [524, 246] width 1049 height 492
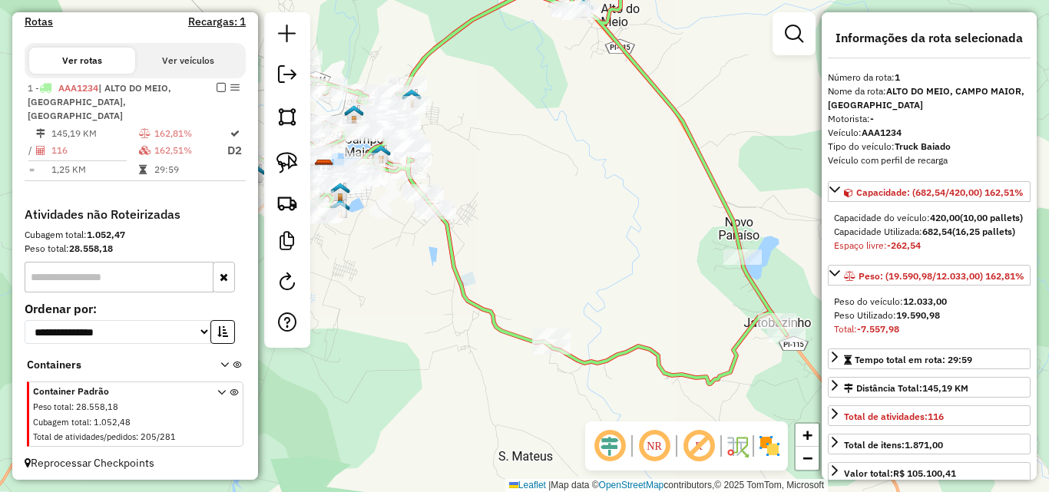
drag, startPoint x: 560, startPoint y: 257, endPoint x: 531, endPoint y: 256, distance: 28.4
click at [531, 256] on div "Janela de atendimento Grade de atendimento Capacidade Transportadoras Veículos …" at bounding box center [524, 246] width 1049 height 492
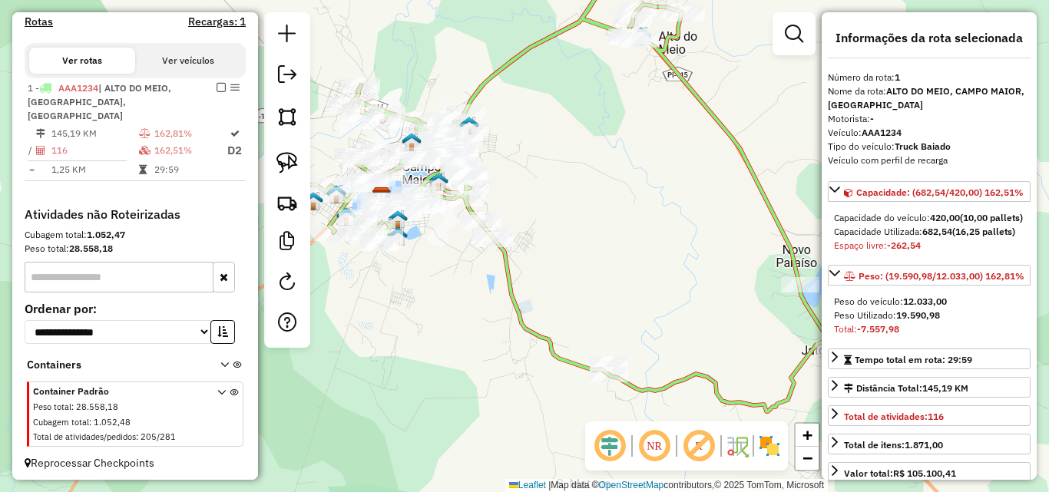
drag, startPoint x: 534, startPoint y: 284, endPoint x: 618, endPoint y: 329, distance: 95.5
click at [618, 329] on div "Janela de atendimento Grade de atendimento Capacidade Transportadoras Veículos …" at bounding box center [524, 246] width 1049 height 492
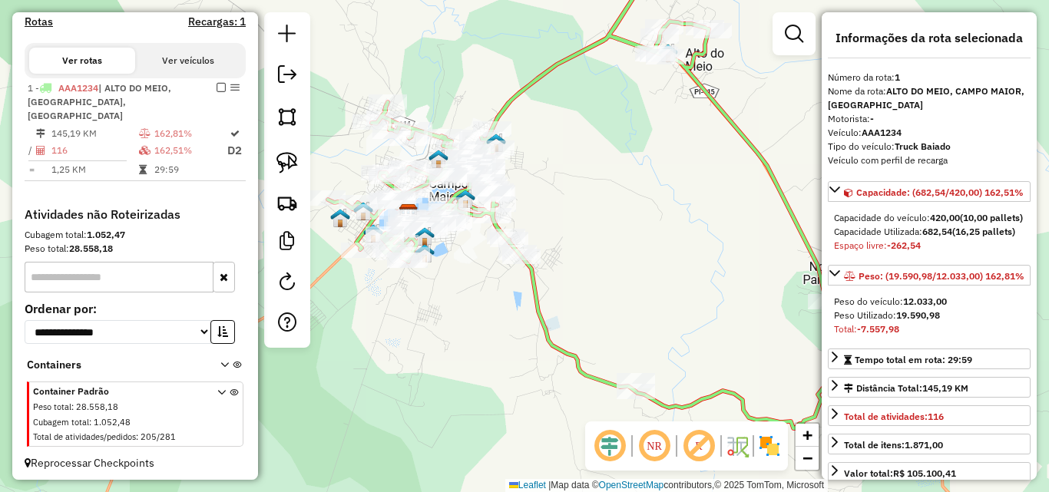
drag, startPoint x: 590, startPoint y: 275, endPoint x: 669, endPoint y: 340, distance: 102.6
click at [669, 340] on div "Janela de atendimento Grade de atendimento Capacidade Transportadoras Veículos …" at bounding box center [524, 246] width 1049 height 492
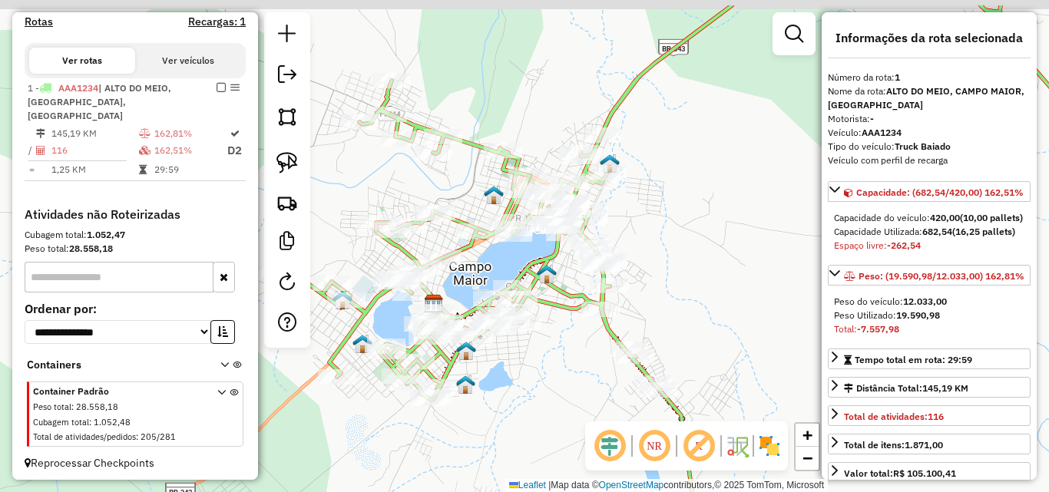
drag, startPoint x: 515, startPoint y: 306, endPoint x: 528, endPoint y: 364, distance: 59.8
click at [528, 364] on div "Janela de atendimento Grade de atendimento Capacidade Transportadoras Veículos …" at bounding box center [524, 246] width 1049 height 492
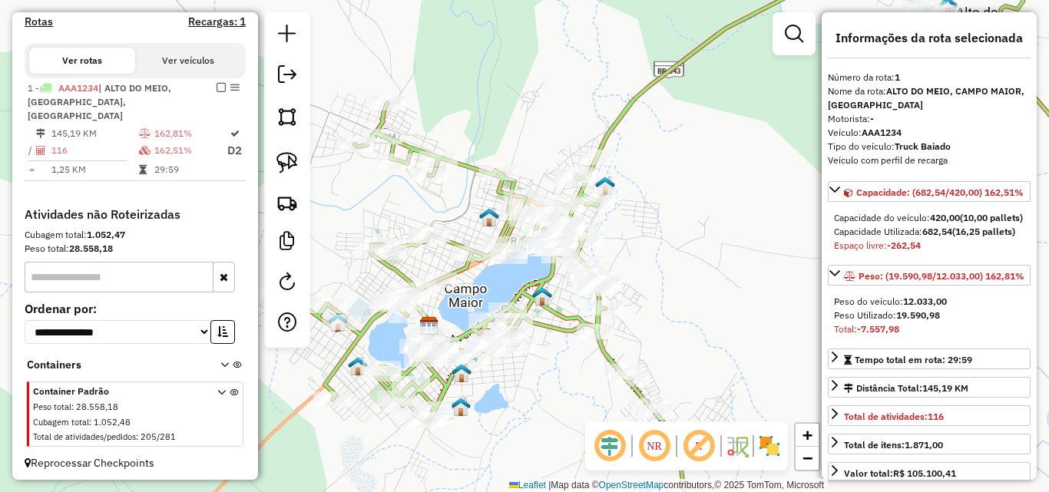
drag, startPoint x: 557, startPoint y: 356, endPoint x: 547, endPoint y: 381, distance: 26.5
click at [547, 381] on div "Janela de atendimento Grade de atendimento Capacidade Transportadoras Veículos …" at bounding box center [524, 246] width 1049 height 492
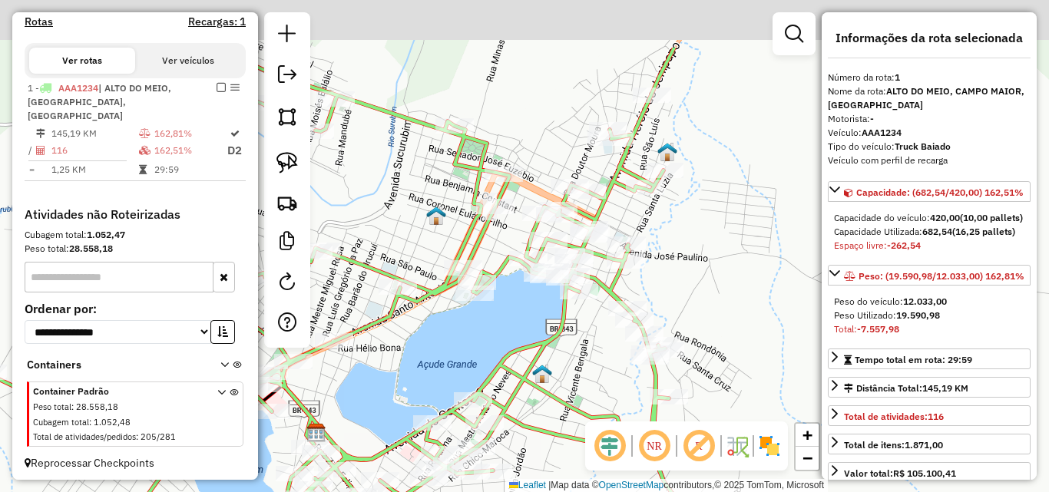
drag, startPoint x: 556, startPoint y: 278, endPoint x: 562, endPoint y: 375, distance: 97.0
click at [562, 375] on div "Janela de atendimento Grade de atendimento Capacidade Transportadoras Veículos …" at bounding box center [524, 246] width 1049 height 492
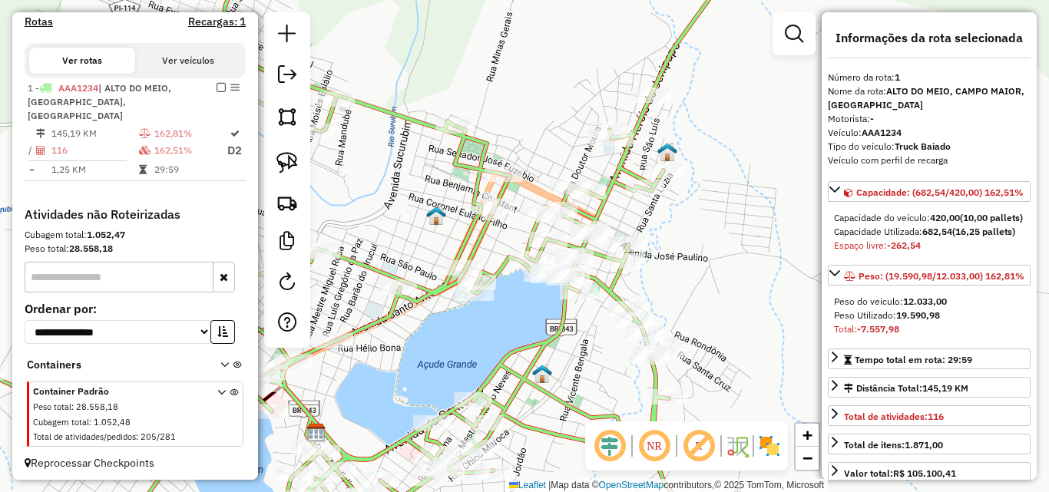
drag, startPoint x: 588, startPoint y: 356, endPoint x: 503, endPoint y: 177, distance: 198.2
click at [503, 178] on div "Rota 1 - Placa AAA1234 18215 - ESTACAO DO ESPETINHO Janela de atendimento Grade…" at bounding box center [524, 246] width 1049 height 492
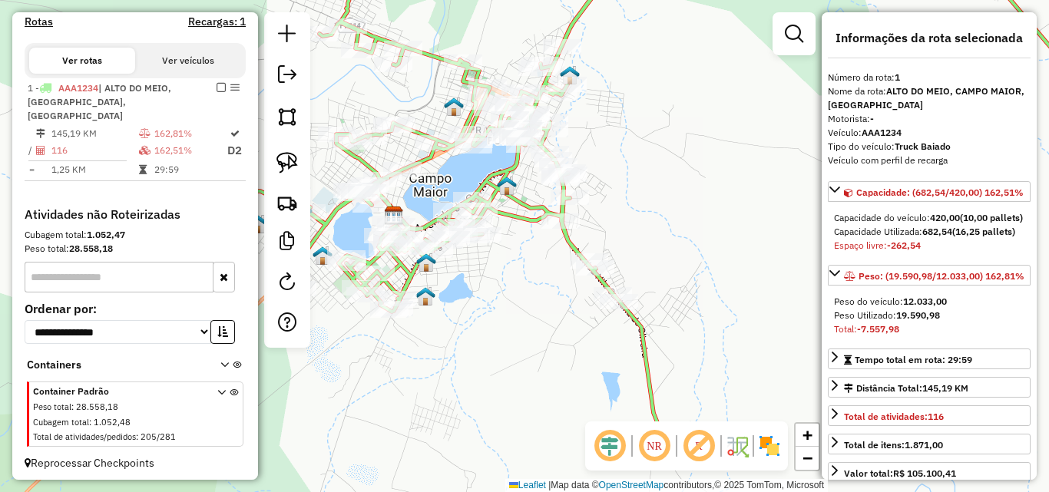
drag, startPoint x: 539, startPoint y: 383, endPoint x: 509, endPoint y: 300, distance: 88.2
click at [572, 288] on div "Janela de atendimento Grade de atendimento Capacidade Transportadoras Veículos …" at bounding box center [524, 246] width 1049 height 492
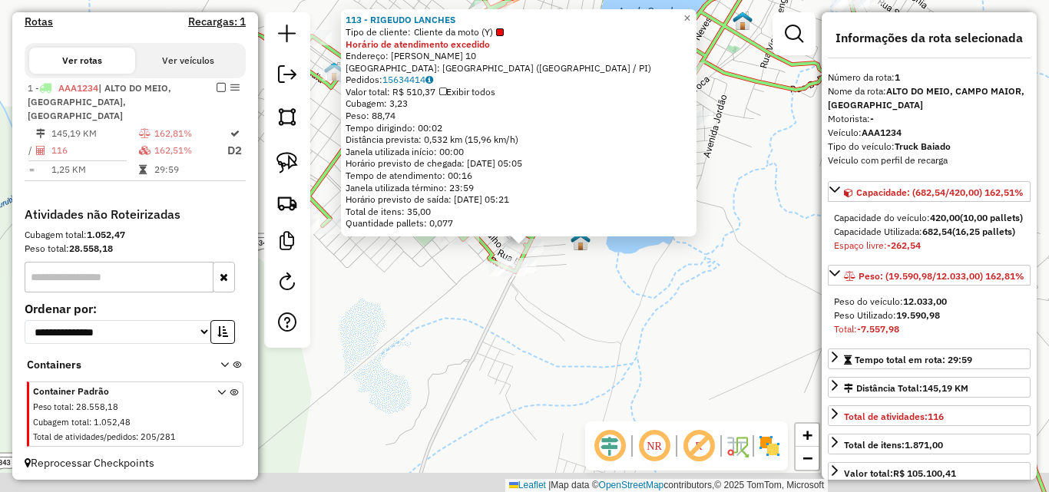
scroll to position [469, 0]
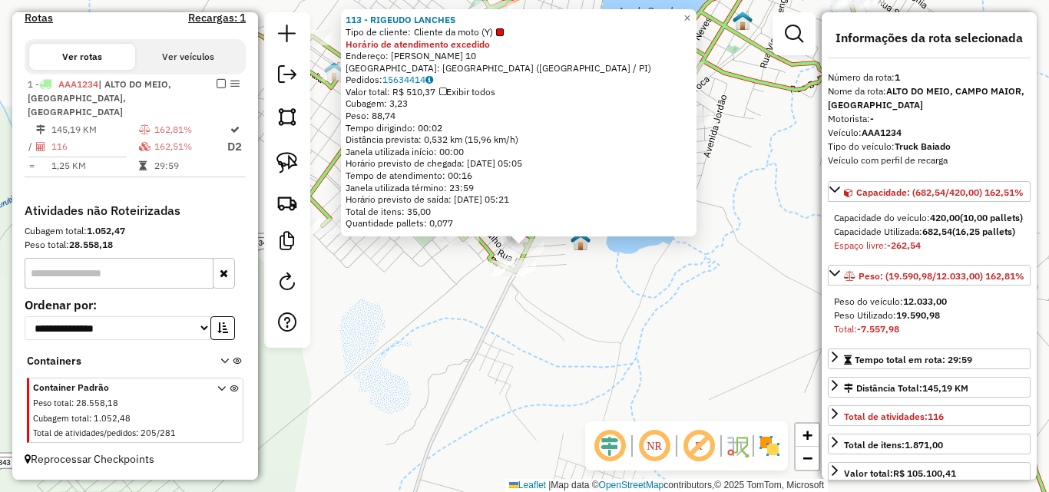
click at [538, 320] on div "113 - RIGEUDO LANCHES Tipo de cliente: Cliente da moto (Y) Horário de atendimen…" at bounding box center [524, 246] width 1049 height 492
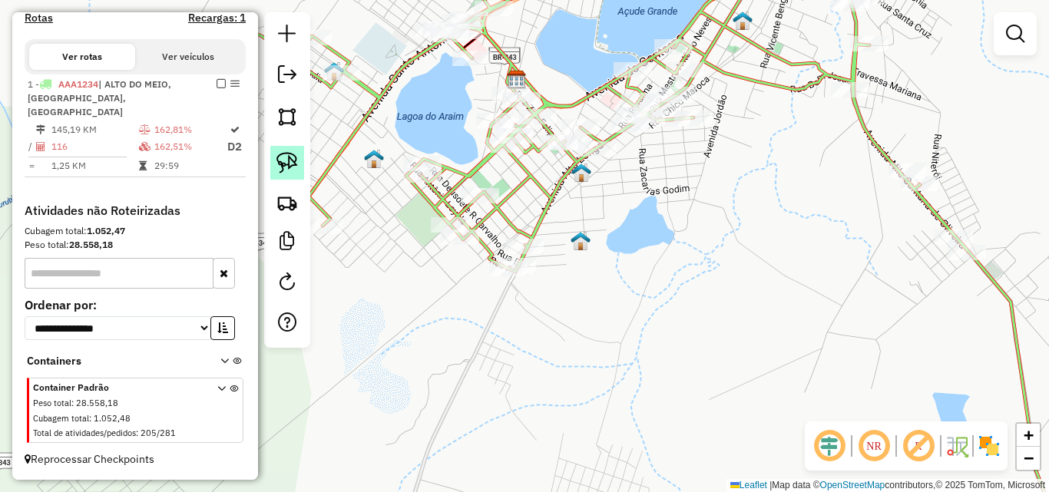
click at [290, 167] on img at bounding box center [287, 163] width 22 height 22
drag, startPoint x: 520, startPoint y: 213, endPoint x: 497, endPoint y: 242, distance: 36.6
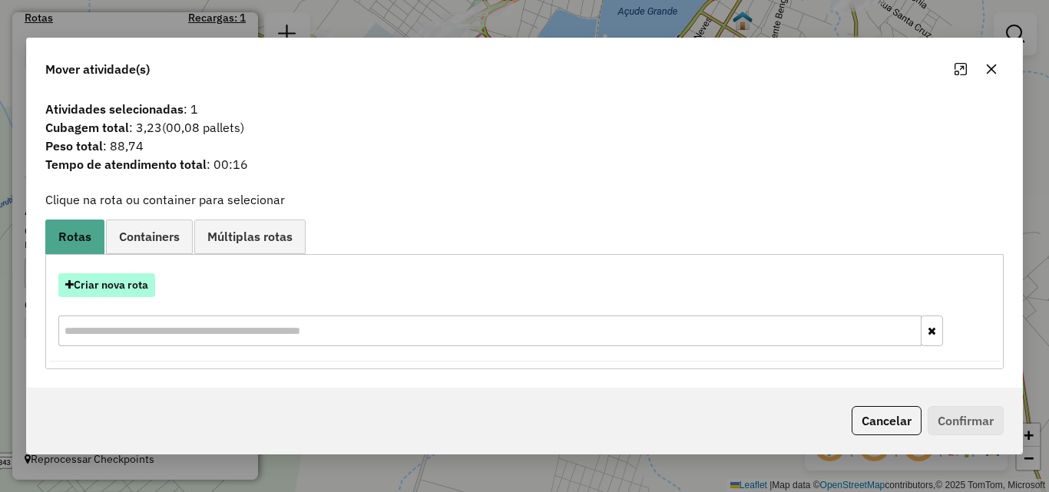
click at [146, 282] on button "Criar nova rota" at bounding box center [106, 285] width 97 height 24
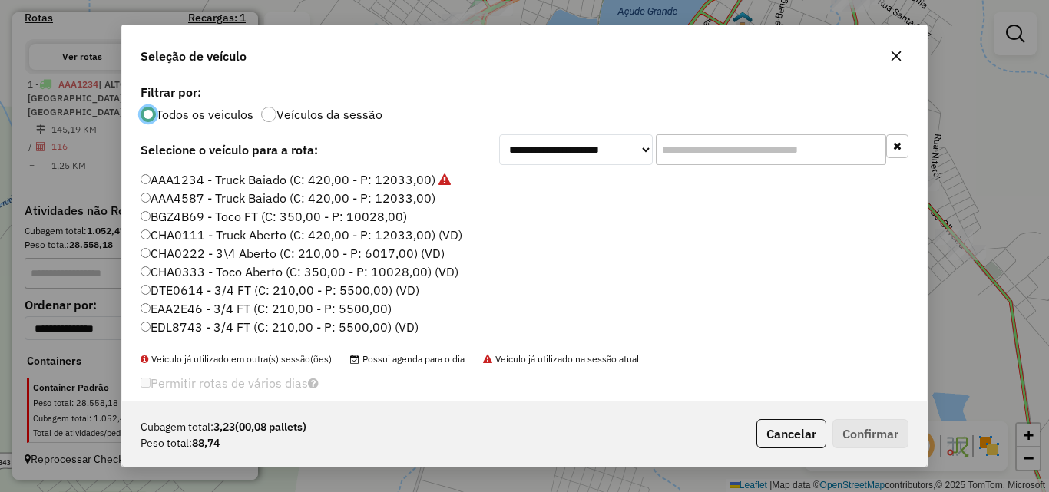
scroll to position [8, 5]
click at [706, 147] on input "text" at bounding box center [771, 149] width 230 height 31
paste input "*******"
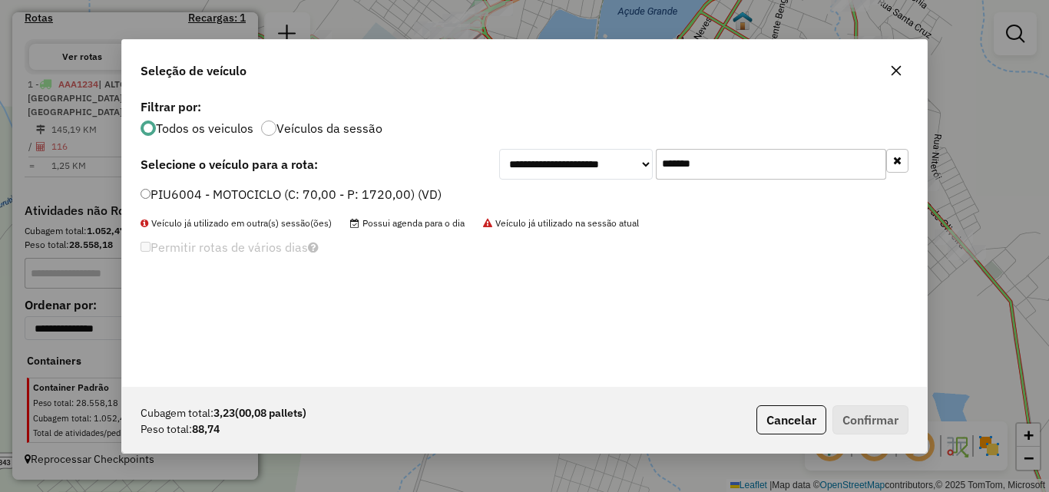
type input "*******"
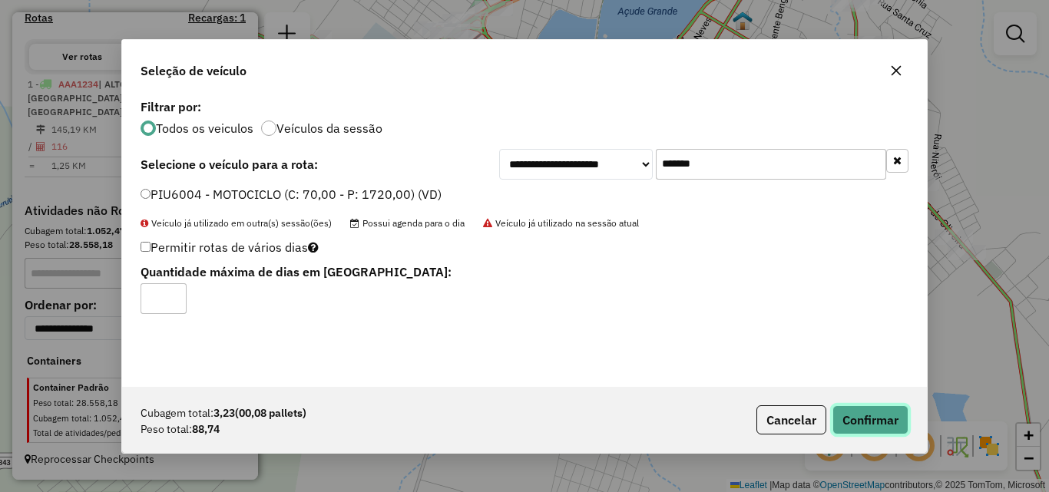
click at [856, 412] on button "Confirmar" at bounding box center [870, 419] width 76 height 29
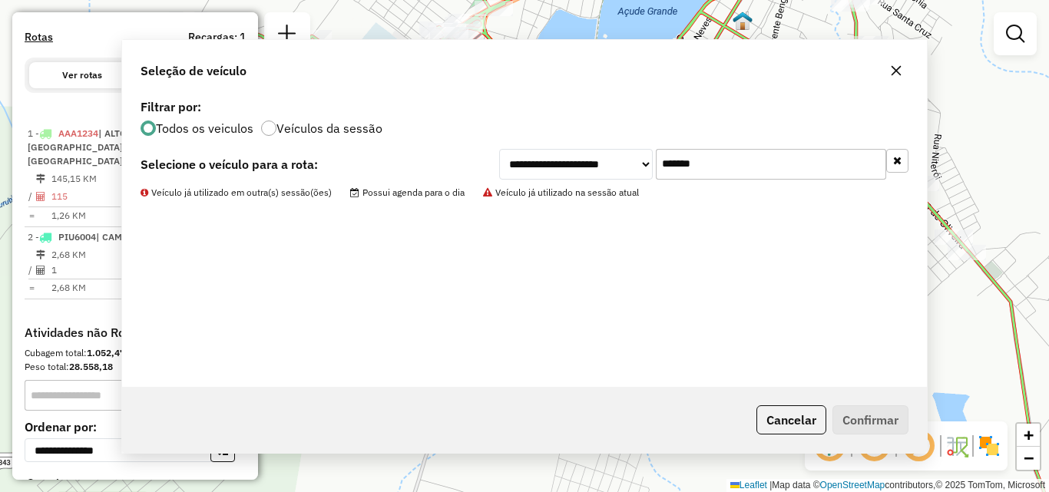
scroll to position [488, 0]
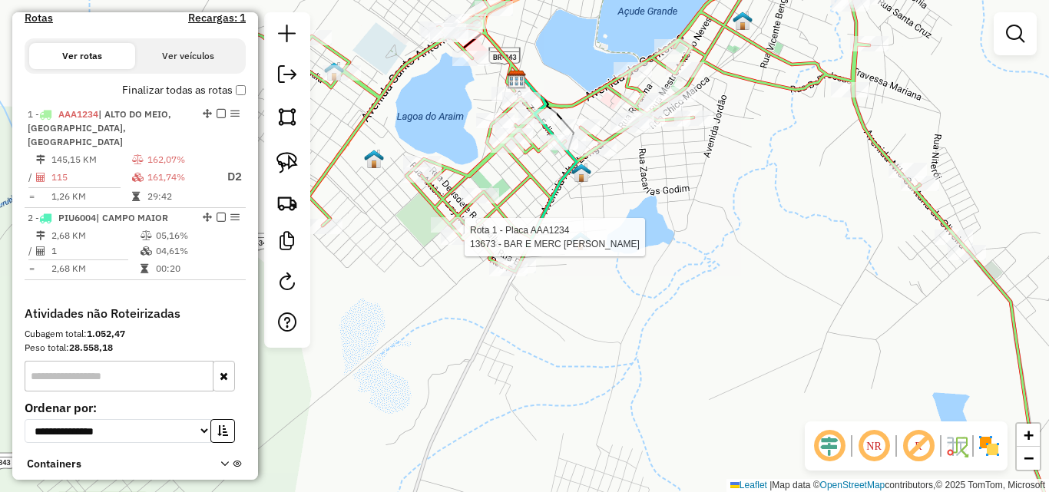
select select "**********"
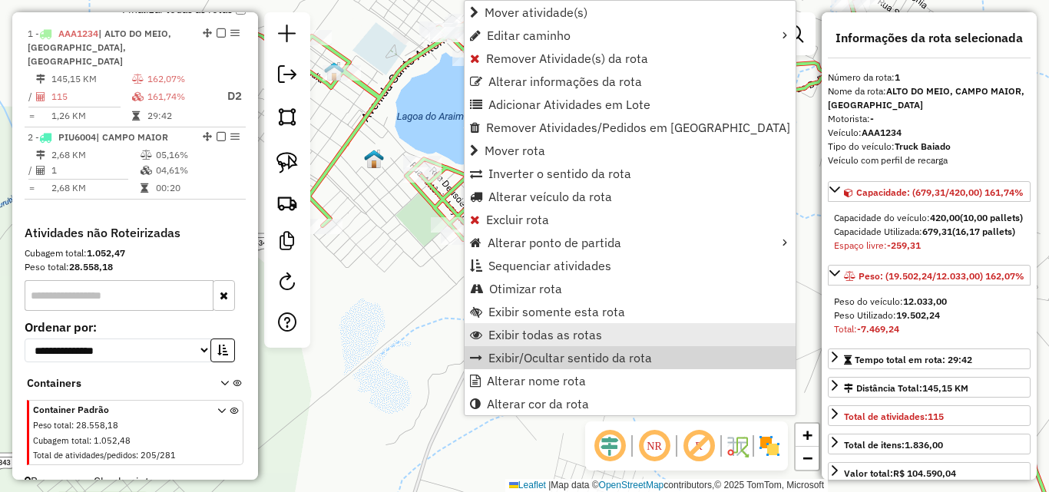
scroll to position [591, 0]
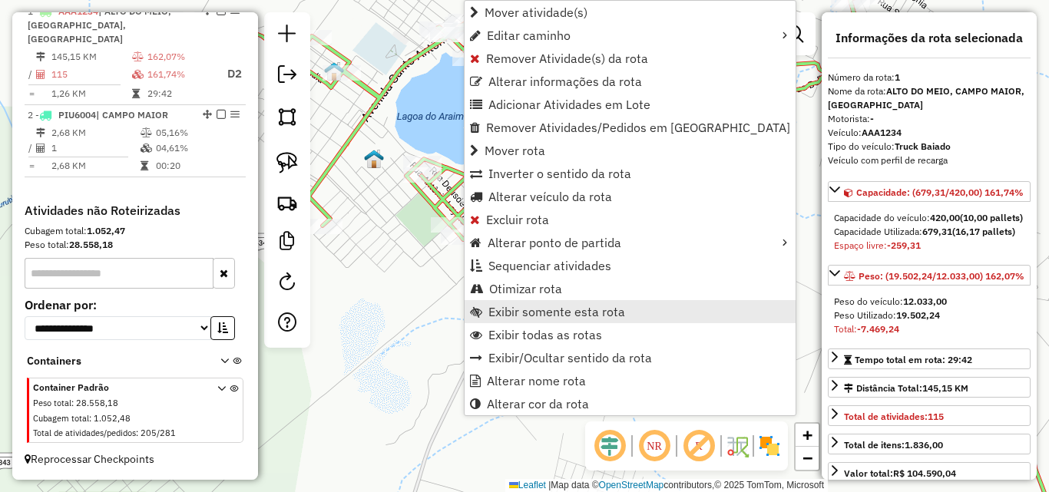
click at [559, 317] on span "Exibir somente esta rota" at bounding box center [556, 312] width 137 height 12
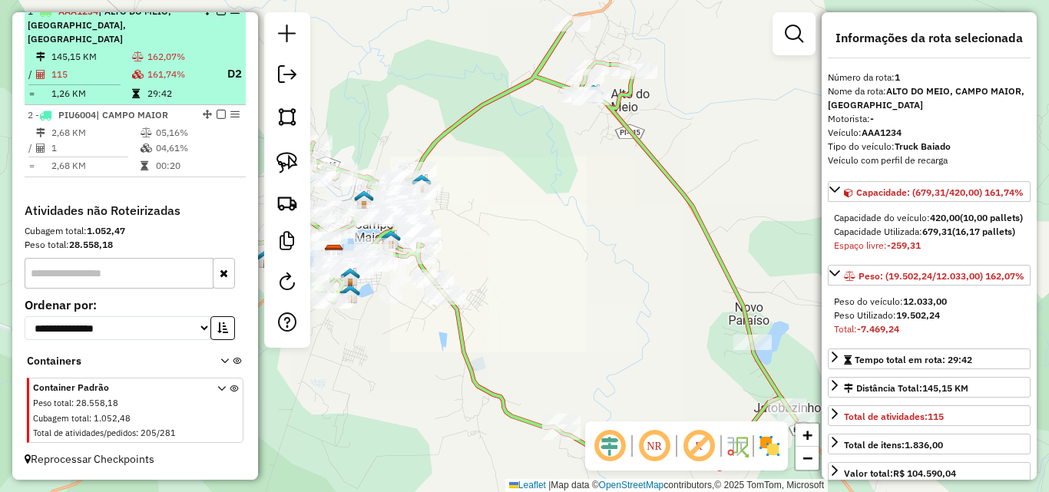
click at [120, 66] on td "115" at bounding box center [91, 74] width 81 height 19
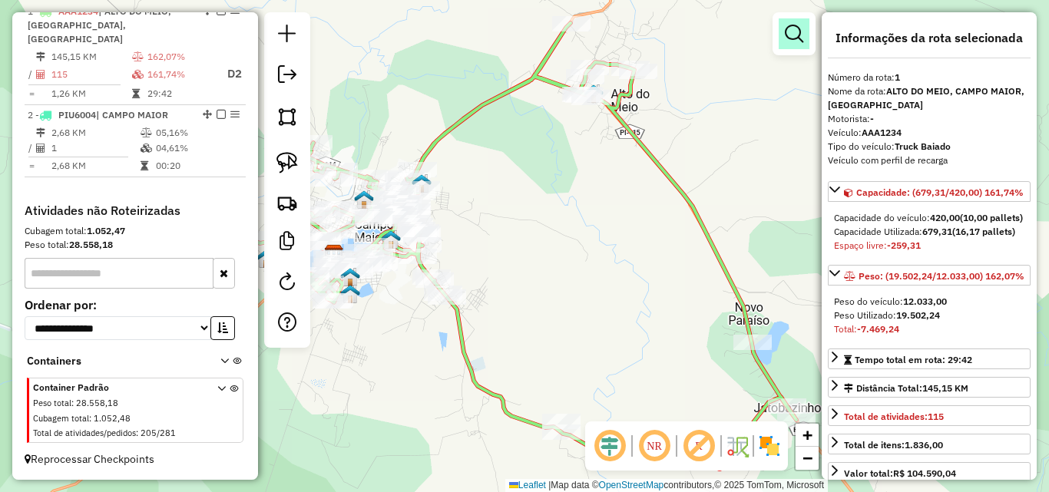
click at [793, 33] on em at bounding box center [794, 34] width 18 height 18
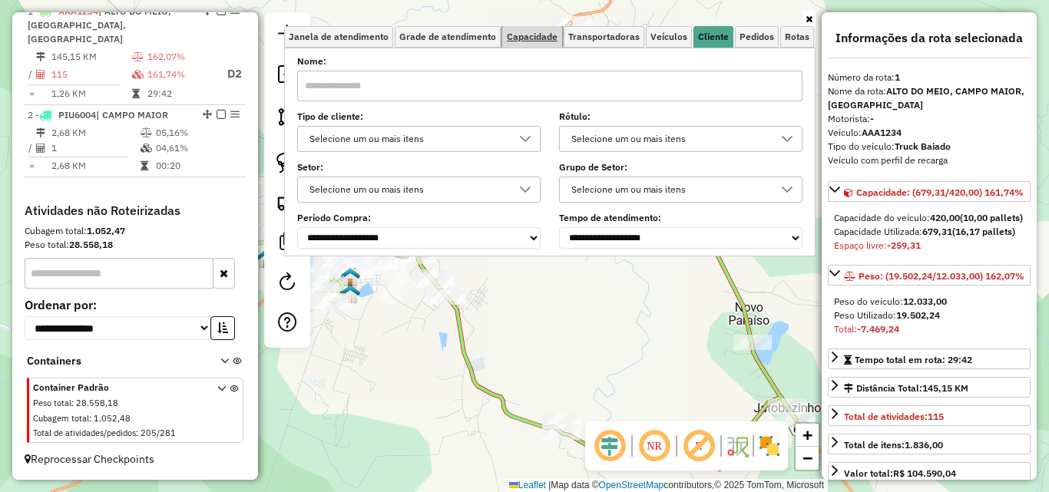
click at [544, 35] on span "Capacidade" at bounding box center [532, 36] width 51 height 9
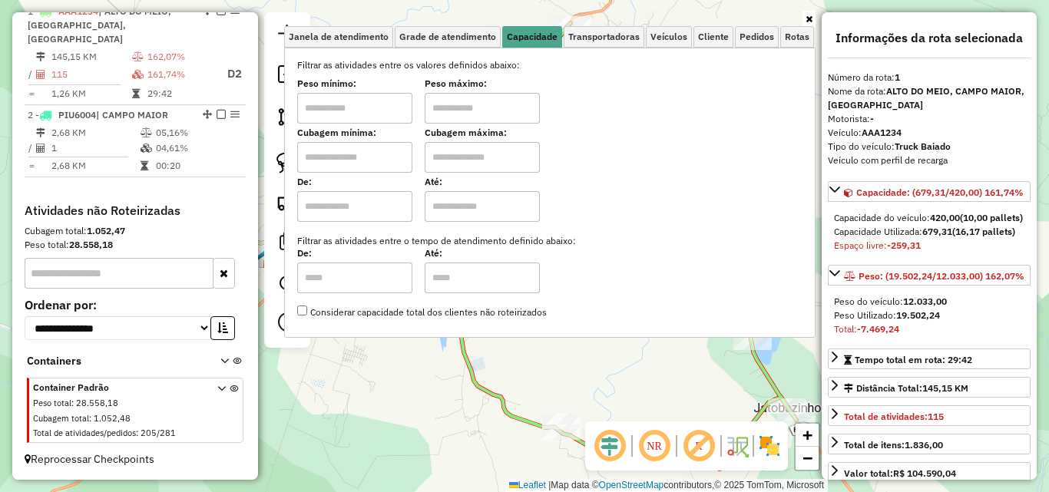
click at [368, 116] on input "text" at bounding box center [354, 108] width 115 height 31
type input "****"
click at [454, 108] on input "text" at bounding box center [482, 108] width 115 height 31
type input "*****"
click at [619, 392] on div "Limpar filtros Janela de atendimento Grade de atendimento Capacidade Transporta…" at bounding box center [524, 246] width 1049 height 492
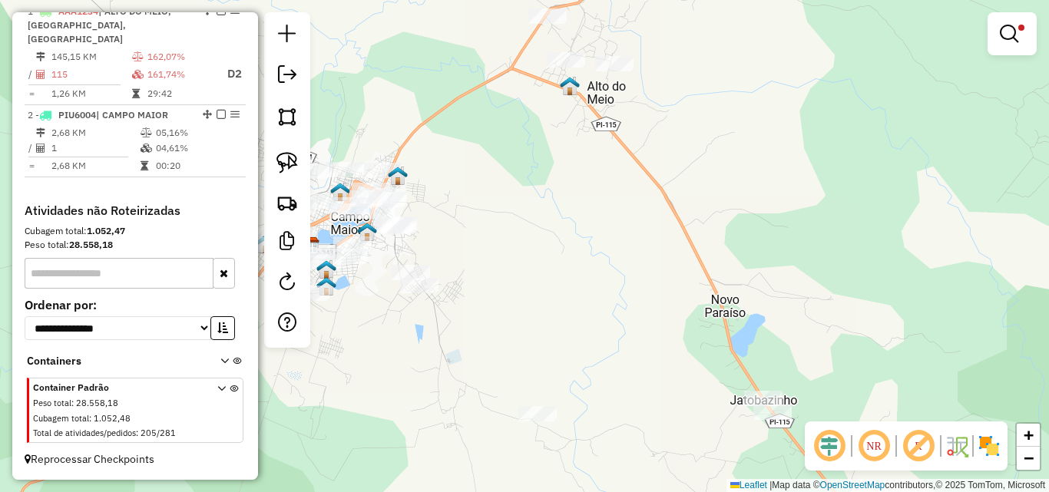
drag, startPoint x: 630, startPoint y: 349, endPoint x: 779, endPoint y: 347, distance: 149.0
click at [779, 347] on div "Limpar filtros Janela de atendimento Grade de atendimento Capacidade Transporta…" at bounding box center [524, 246] width 1049 height 492
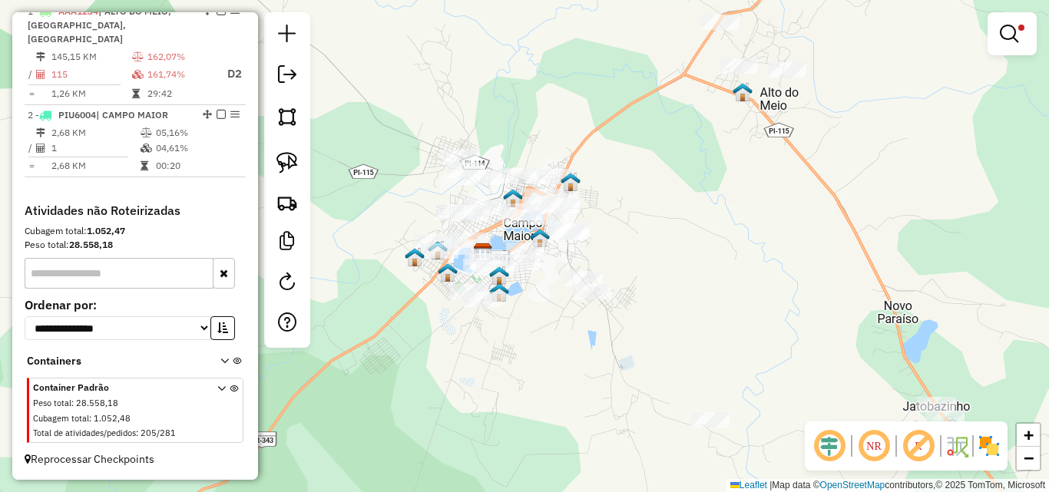
drag, startPoint x: 631, startPoint y: 283, endPoint x: 693, endPoint y: 359, distance: 97.7
click at [693, 359] on div "Limpar filtros Janela de atendimento Grade de atendimento Capacidade Transporta…" at bounding box center [524, 246] width 1049 height 492
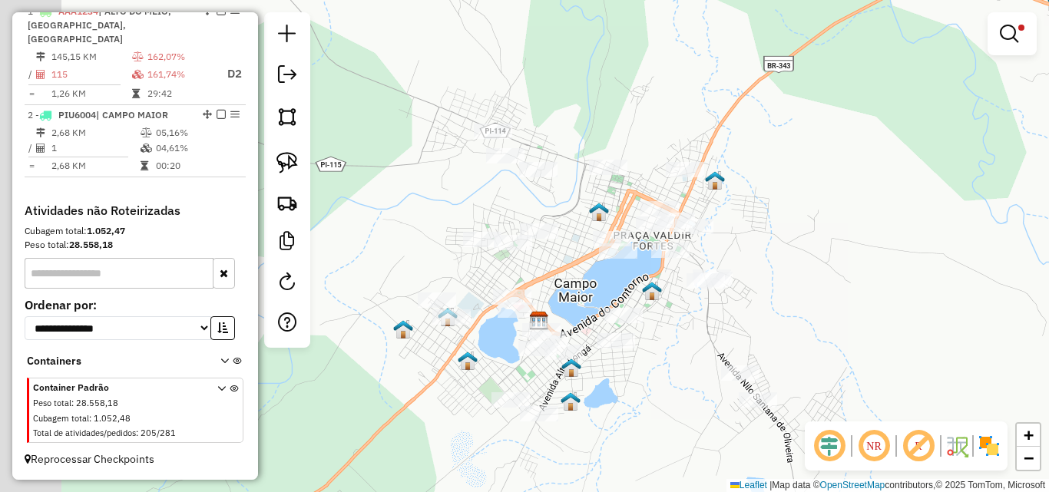
drag, startPoint x: 668, startPoint y: 301, endPoint x: 809, endPoint y: 293, distance: 140.7
click at [809, 293] on div "Limpar filtros Janela de atendimento Grade de atendimento Capacidade Transporta…" at bounding box center [524, 246] width 1049 height 492
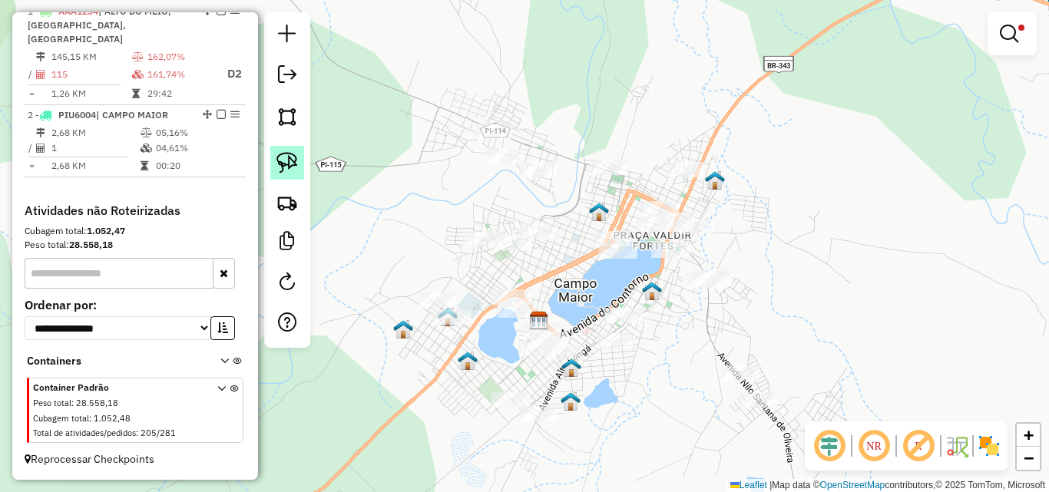
click at [294, 164] on img at bounding box center [287, 163] width 22 height 22
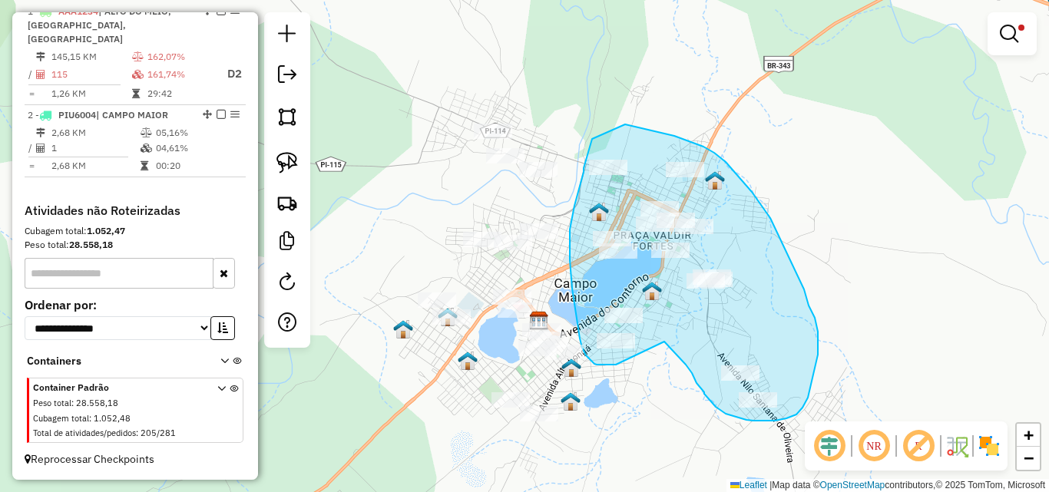
drag, startPoint x: 625, startPoint y: 124, endPoint x: 598, endPoint y: 121, distance: 27.2
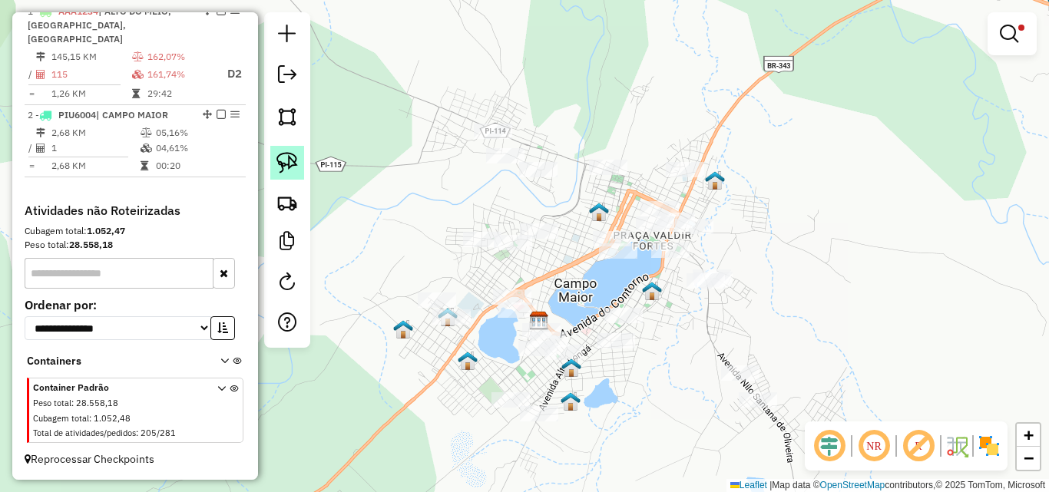
click at [283, 164] on img at bounding box center [287, 163] width 22 height 22
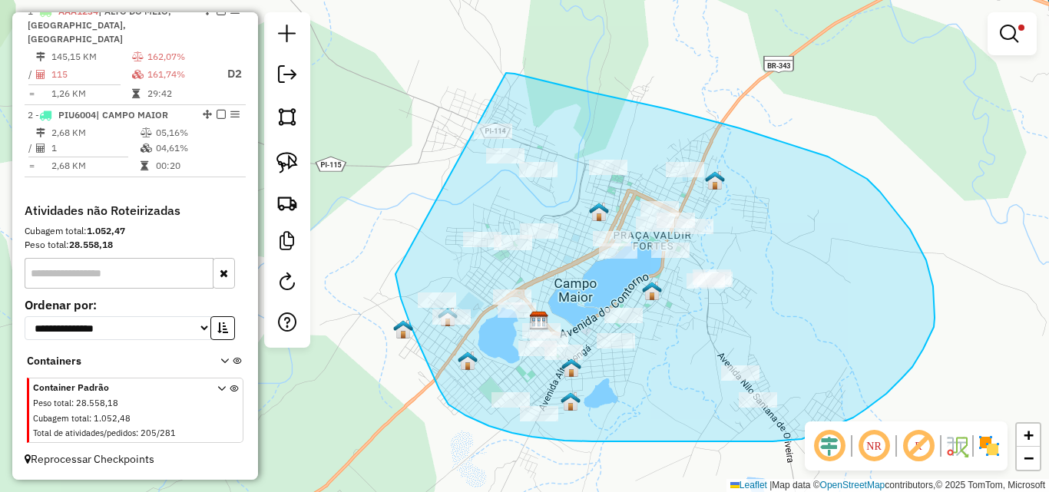
drag, startPoint x: 515, startPoint y: 74, endPoint x: 393, endPoint y: 264, distance: 225.8
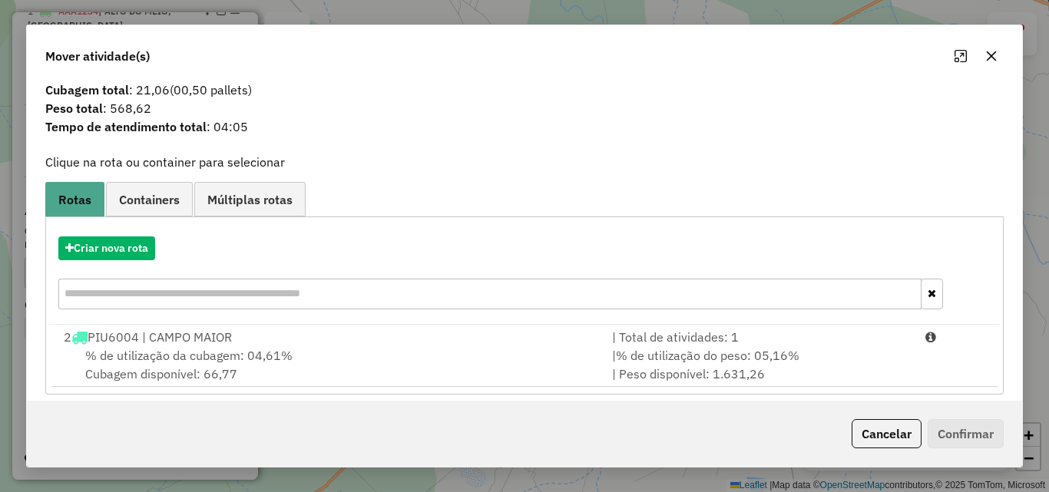
scroll to position [37, 0]
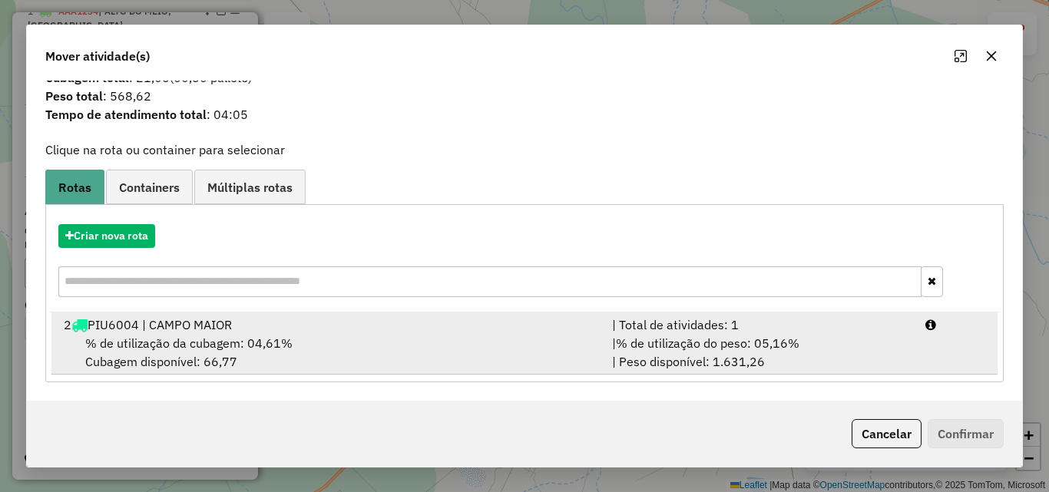
click at [228, 349] on span "% de utilização da cubagem: 04,61%" at bounding box center [188, 343] width 207 height 15
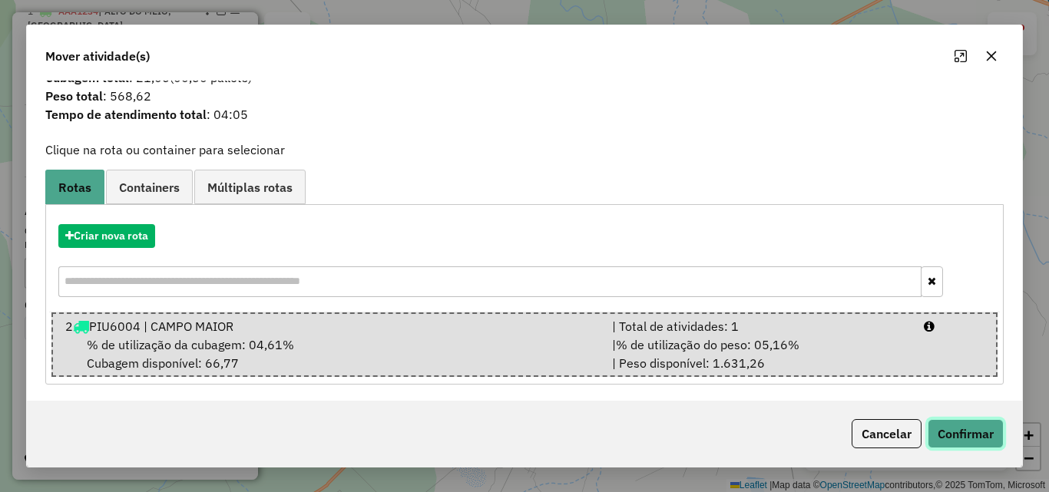
click at [971, 421] on button "Confirmar" at bounding box center [966, 433] width 76 height 29
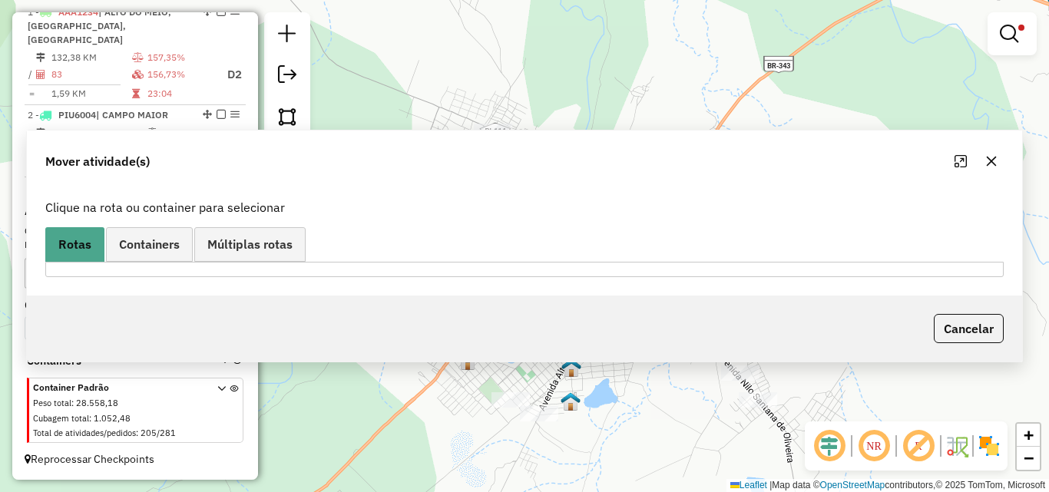
scroll to position [0, 0]
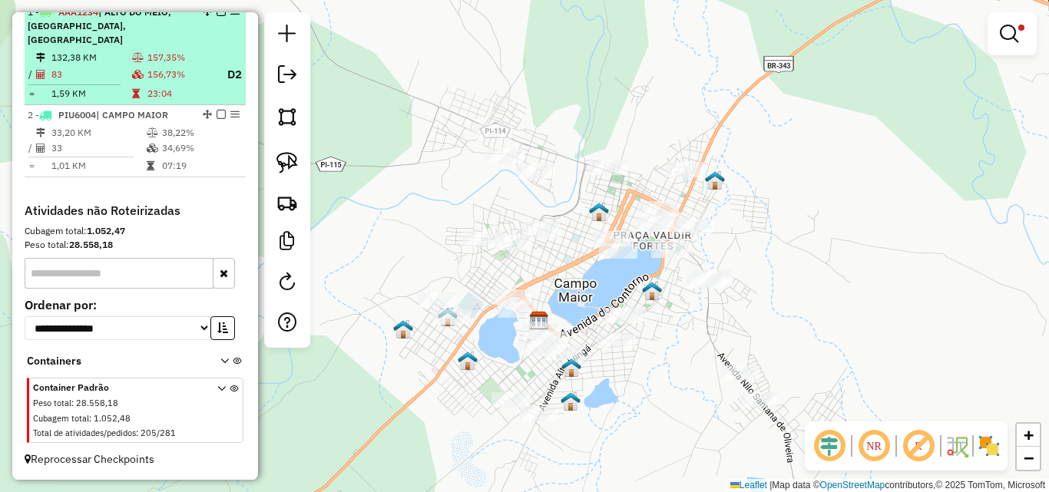
click at [131, 79] on td at bounding box center [138, 74] width 15 height 19
select select "**********"
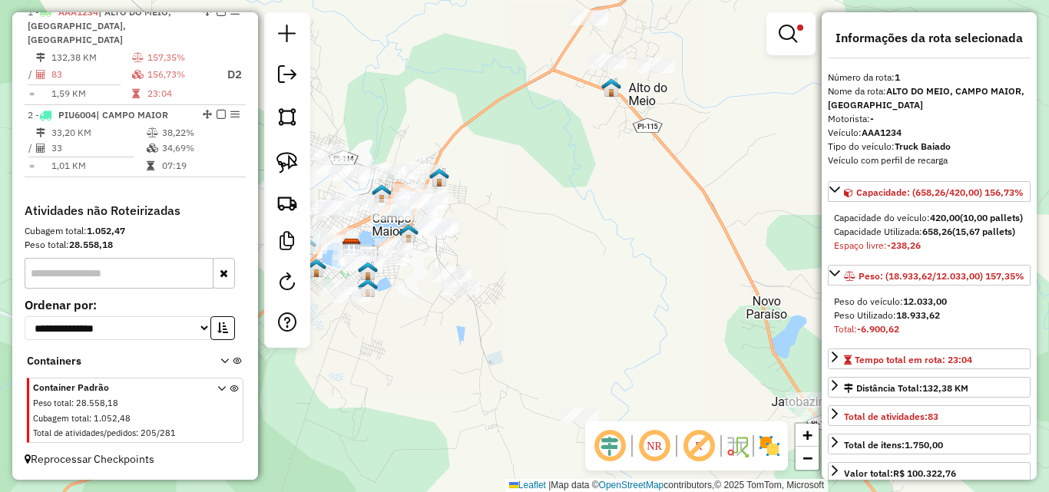
drag, startPoint x: 657, startPoint y: 307, endPoint x: 795, endPoint y: 271, distance: 142.1
click at [795, 271] on div "Limpar filtros Janela de atendimento Grade de atendimento Capacidade Transporta…" at bounding box center [524, 246] width 1049 height 492
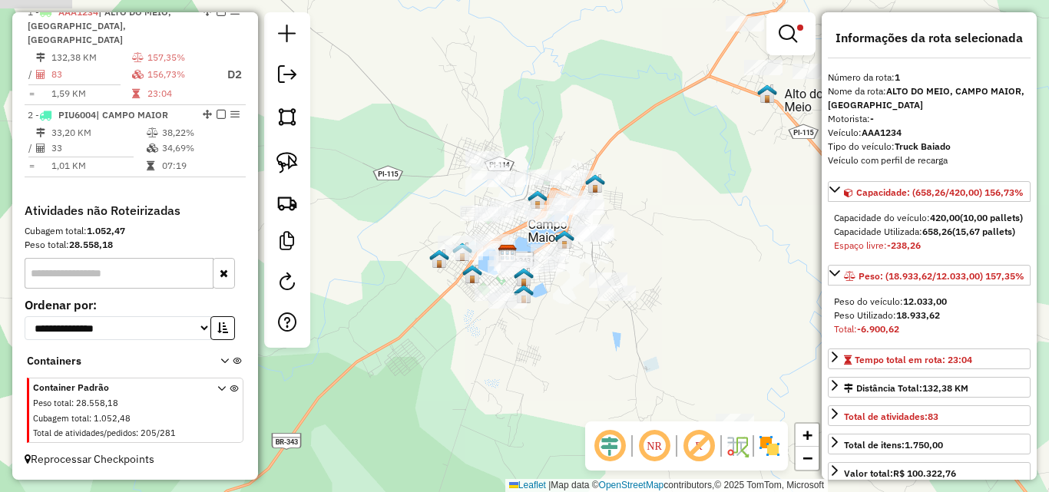
drag, startPoint x: 621, startPoint y: 263, endPoint x: 703, endPoint y: 331, distance: 106.9
click at [703, 331] on div "Limpar filtros Janela de atendimento Grade de atendimento Capacidade Transporta…" at bounding box center [524, 246] width 1049 height 492
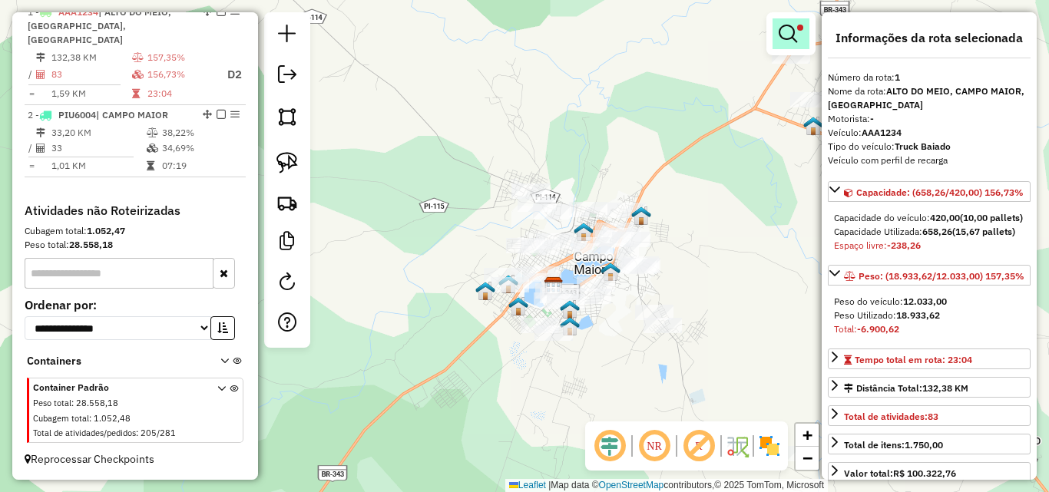
click at [793, 35] on em at bounding box center [788, 34] width 18 height 18
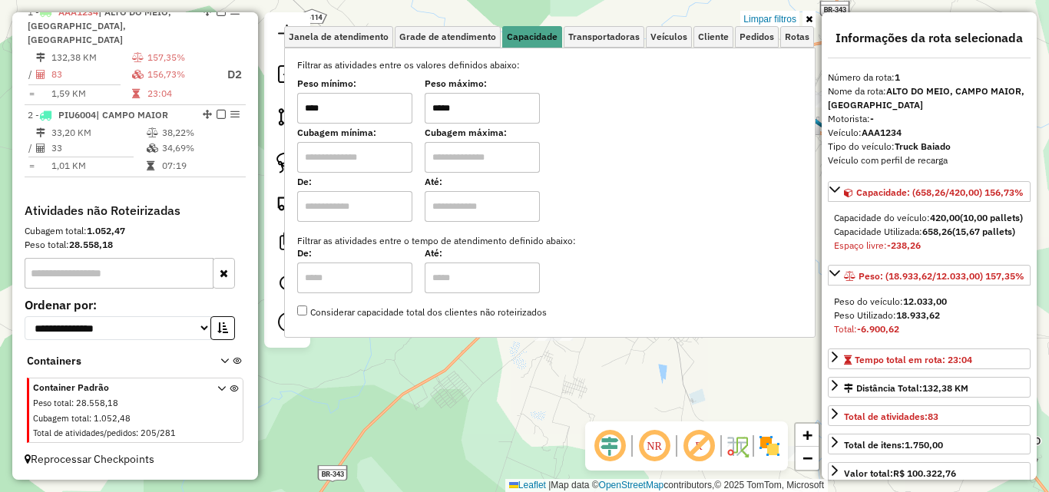
drag, startPoint x: 462, startPoint y: 106, endPoint x: 269, endPoint y: 87, distance: 194.5
click at [269, 87] on hb-router-mapa "Informações da Sessão 980304 - 16/08/2025 Criação: 15/08/2025 18:09 Depósito: A…" at bounding box center [524, 246] width 1049 height 492
type input "*****"
click at [642, 375] on div "Limpar filtros Janela de atendimento Grade de atendimento Capacidade Transporta…" at bounding box center [524, 246] width 1049 height 492
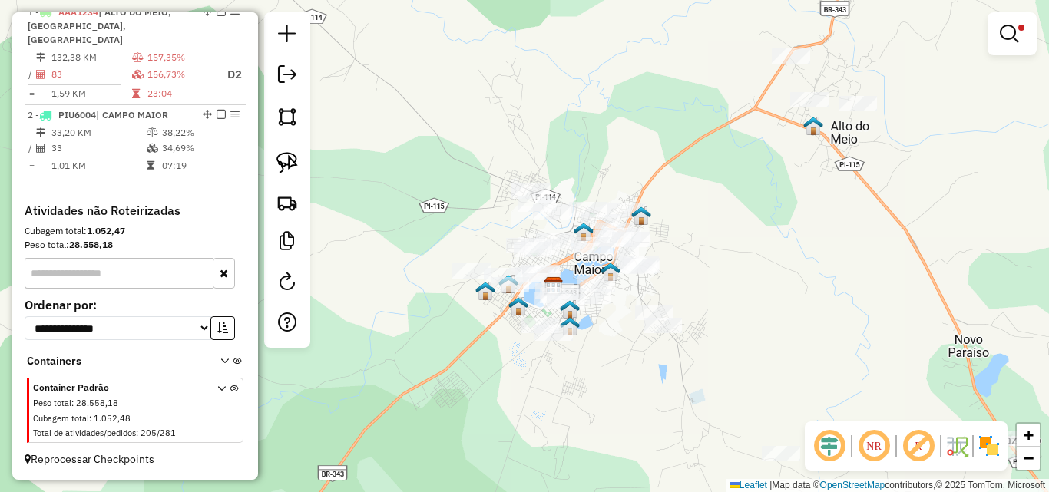
drag, startPoint x: 627, startPoint y: 319, endPoint x: 589, endPoint y: 386, distance: 76.0
click at [589, 386] on div "Limpar filtros Janela de atendimento Grade de atendimento Capacidade Transporta…" at bounding box center [524, 246] width 1049 height 492
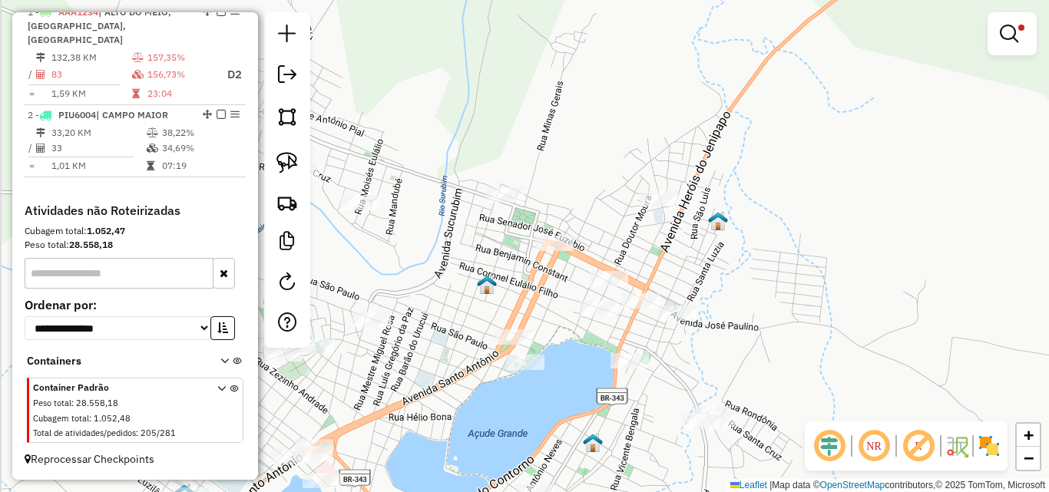
drag, startPoint x: 561, startPoint y: 240, endPoint x: 588, endPoint y: 224, distance: 31.3
click at [588, 224] on div "Limpar filtros Janela de atendimento Grade de atendimento Capacidade Transporta…" at bounding box center [524, 246] width 1049 height 492
click at [284, 161] on img at bounding box center [287, 163] width 22 height 22
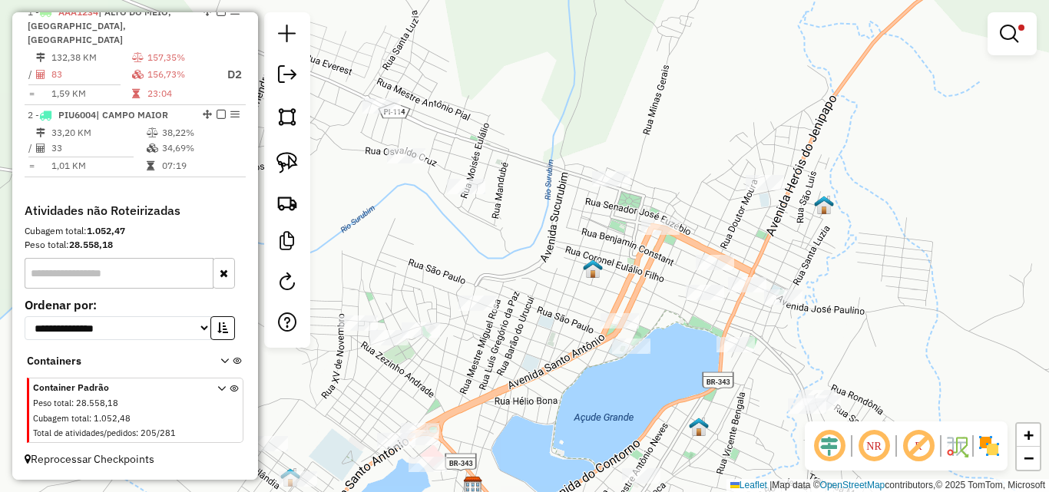
drag, startPoint x: 427, startPoint y: 282, endPoint x: 550, endPoint y: 275, distance: 123.1
click at [550, 275] on div "Limpar filtros Janela de atendimento Grade de atendimento Capacidade Transporta…" at bounding box center [524, 246] width 1049 height 492
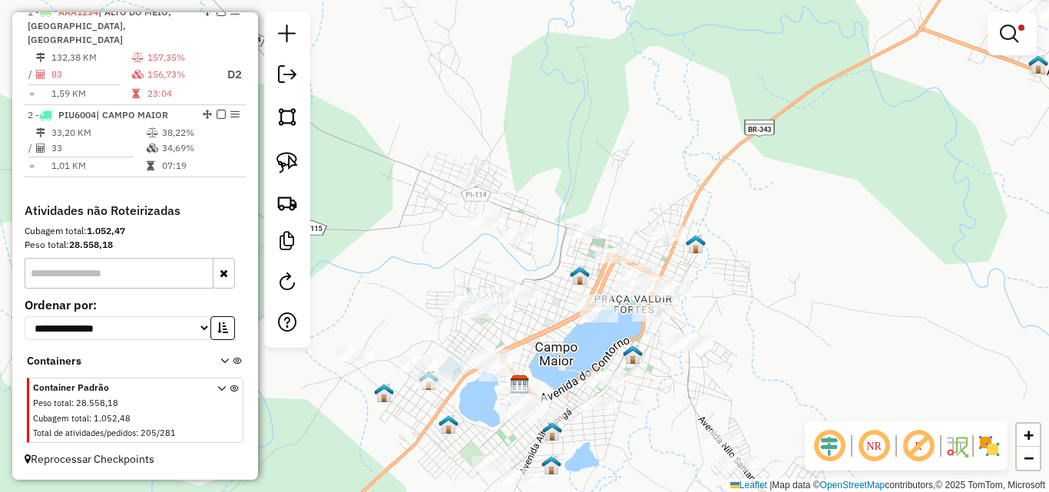
drag, startPoint x: 558, startPoint y: 274, endPoint x: 549, endPoint y: 243, distance: 32.1
click at [549, 243] on div "Limpar filtros Janela de atendimento Grade de atendimento Capacidade Transporta…" at bounding box center [524, 246] width 1049 height 492
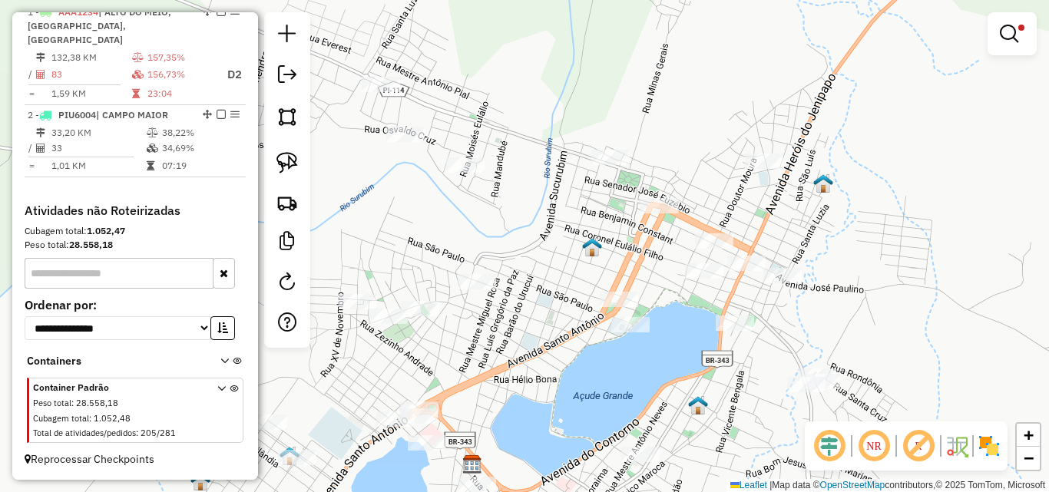
drag, startPoint x: 557, startPoint y: 264, endPoint x: 572, endPoint y: 250, distance: 20.7
click at [572, 250] on div "Limpar filtros Janela de atendimento Grade de atendimento Capacidade Transporta…" at bounding box center [524, 246] width 1049 height 492
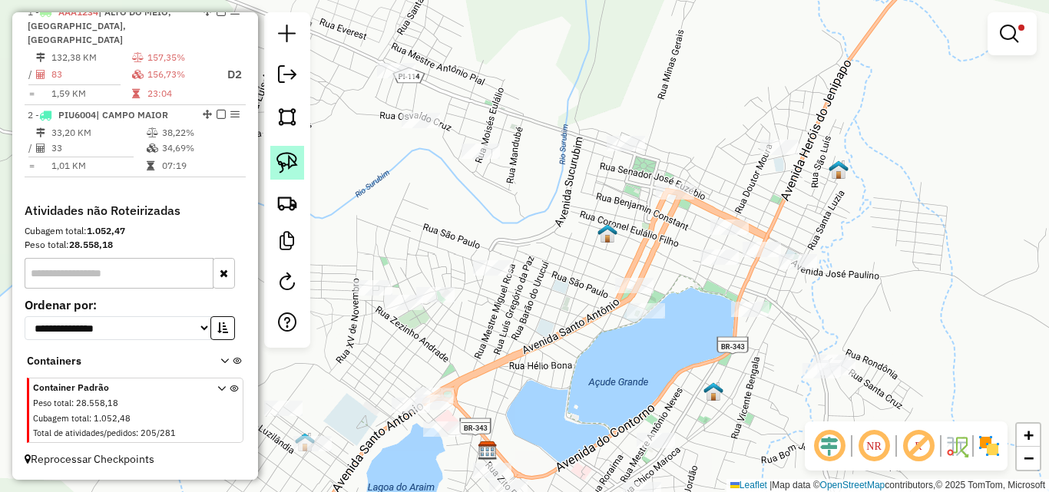
click at [293, 166] on img at bounding box center [287, 163] width 22 height 22
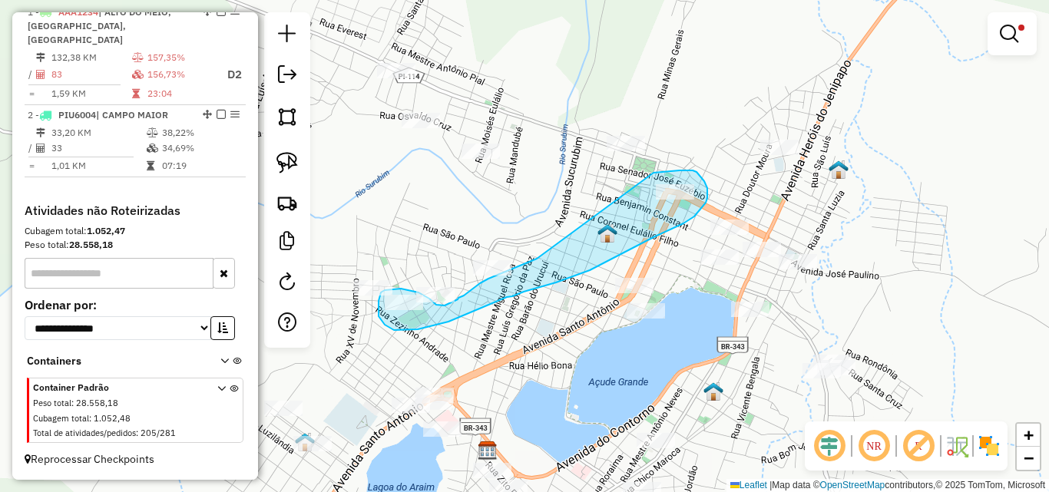
drag, startPoint x: 687, startPoint y: 170, endPoint x: 544, endPoint y: 256, distance: 165.7
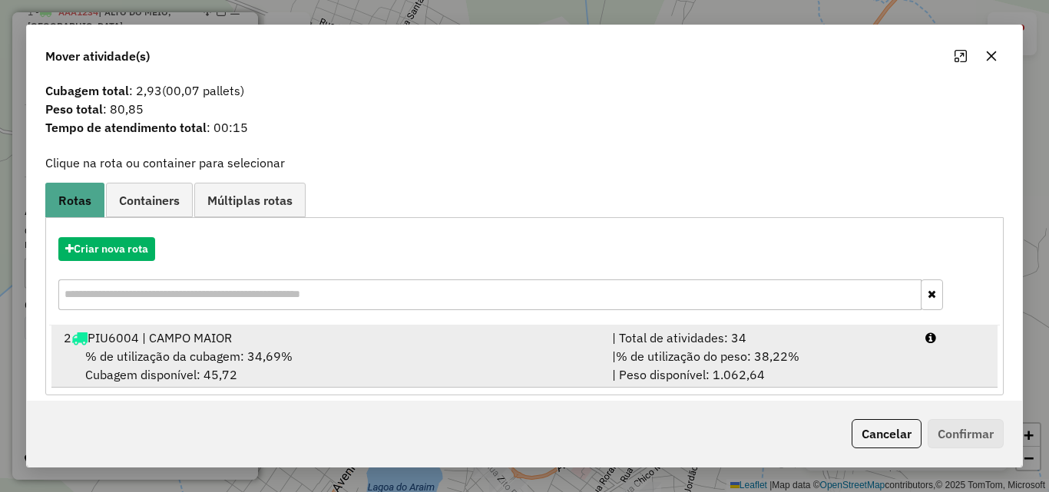
scroll to position [37, 0]
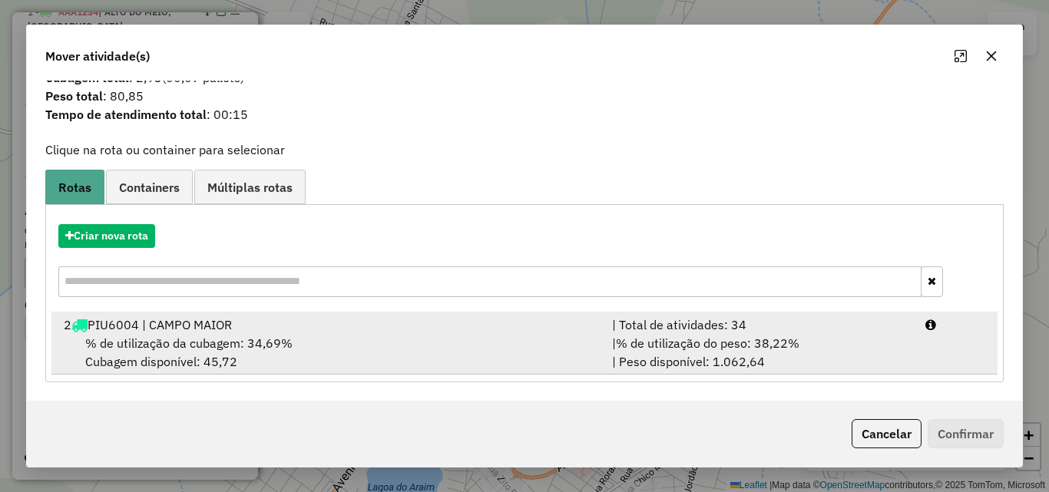
click at [294, 349] on div "% de utilização da cubagem: 34,69% Cubagem disponível: 45,72" at bounding box center [329, 352] width 548 height 37
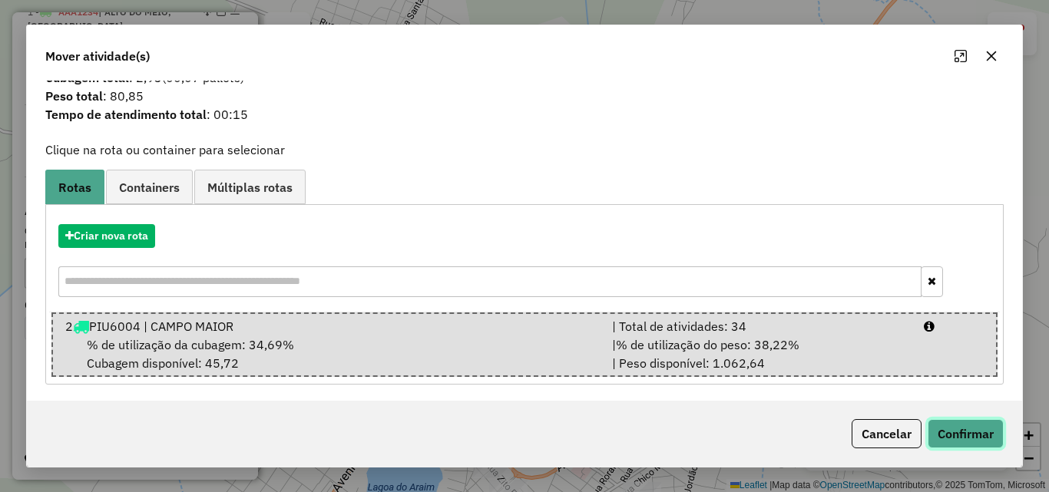
click at [974, 432] on button "Confirmar" at bounding box center [966, 433] width 76 height 29
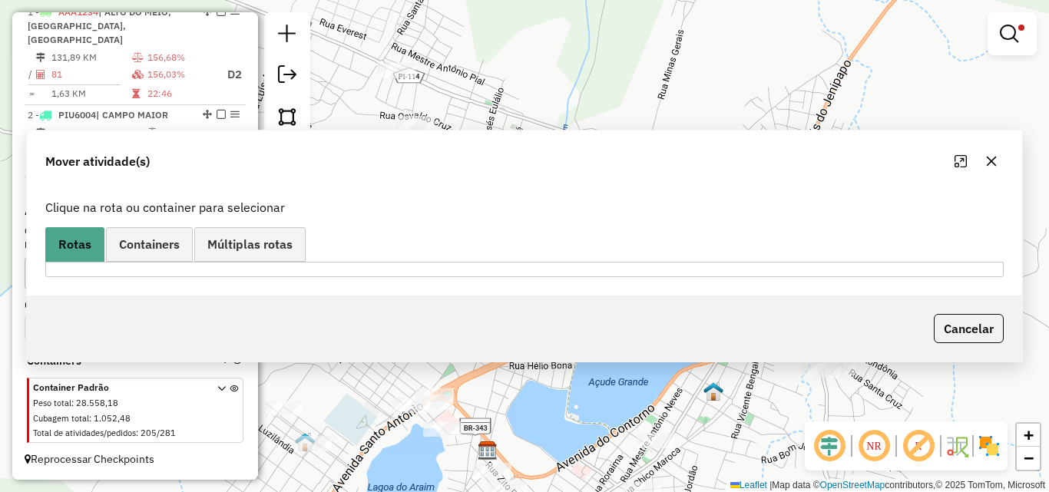
scroll to position [0, 0]
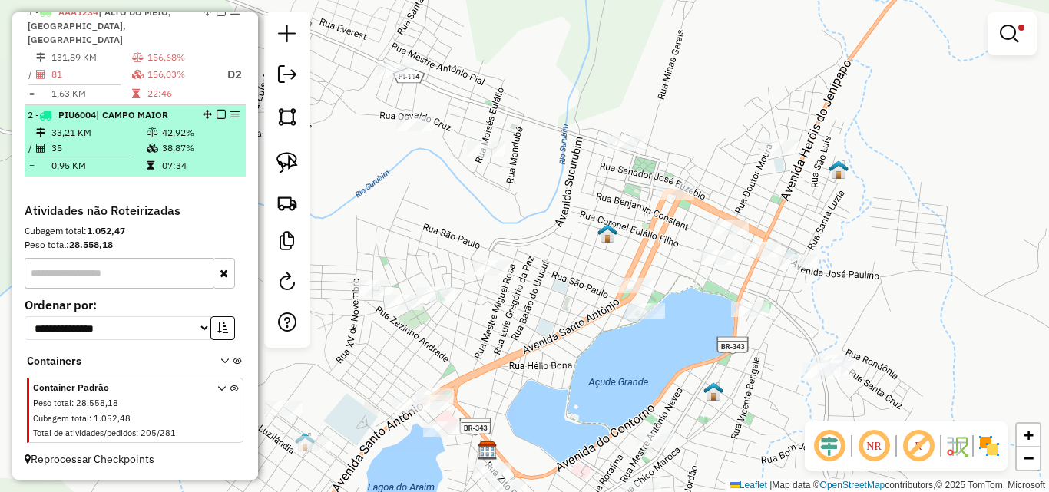
click at [146, 146] on td at bounding box center [153, 148] width 15 height 15
select select "**********"
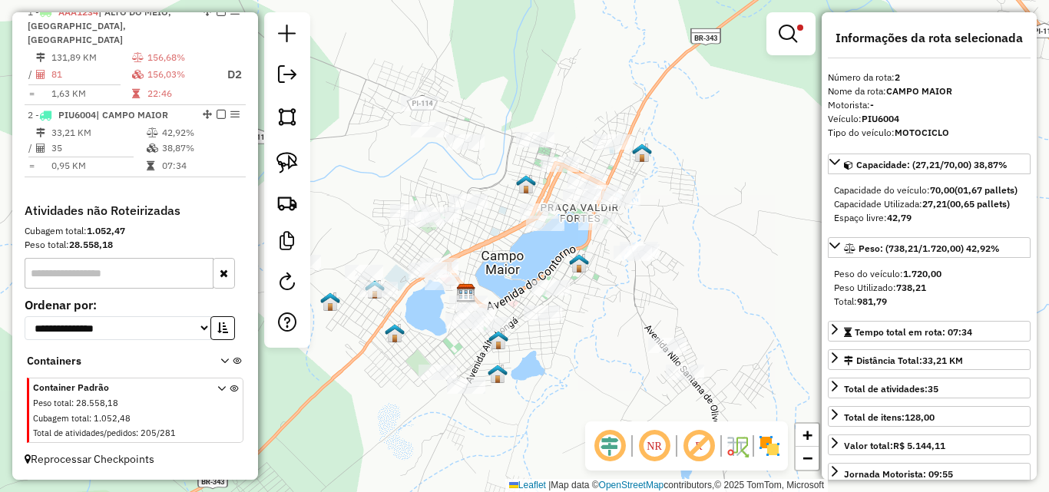
drag, startPoint x: 184, startPoint y: 144, endPoint x: 646, endPoint y: 293, distance: 485.0
click at [646, 293] on div "Limpar filtros Janela de atendimento Grade de atendimento Capacidade Transporta…" at bounding box center [524, 246] width 1049 height 492
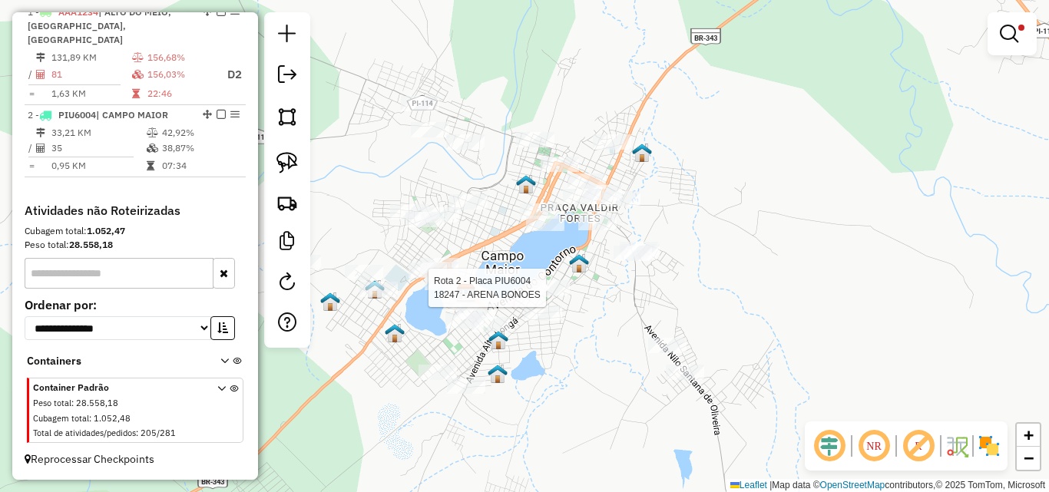
select select "**********"
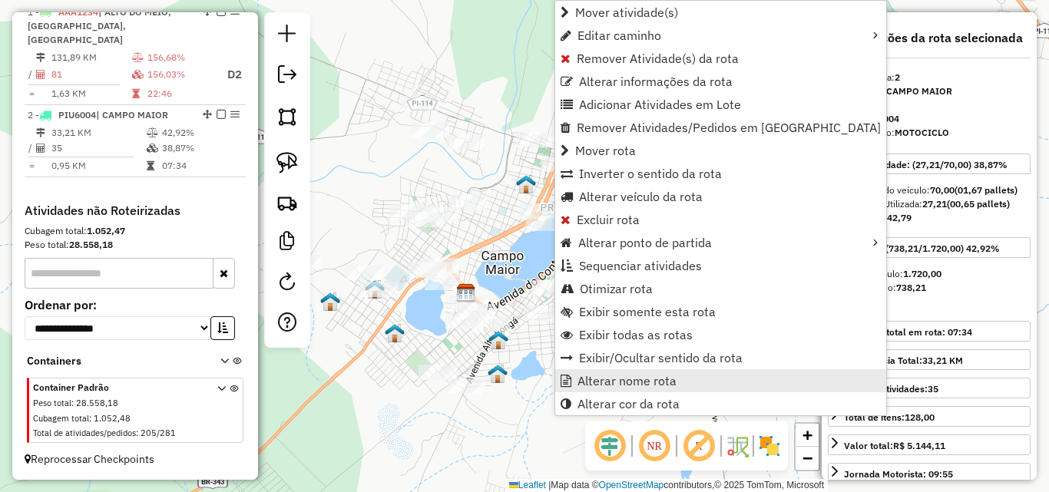
click at [655, 385] on span "Alterar nome rota" at bounding box center [627, 381] width 99 height 12
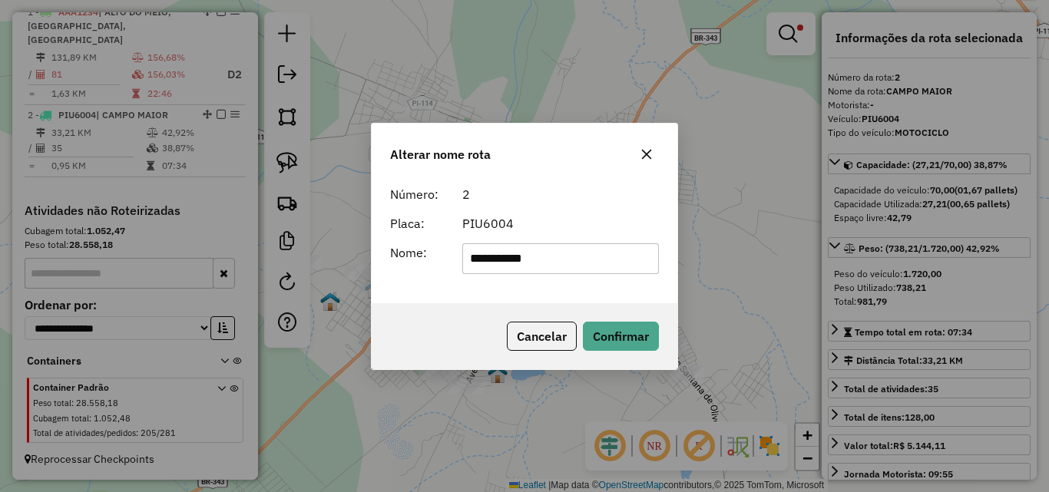
drag, startPoint x: 582, startPoint y: 253, endPoint x: 207, endPoint y: 247, distance: 374.8
click at [207, 247] on div "**********" at bounding box center [524, 246] width 1049 height 492
type input "*********"
click at [605, 338] on button "Confirmar" at bounding box center [621, 336] width 76 height 29
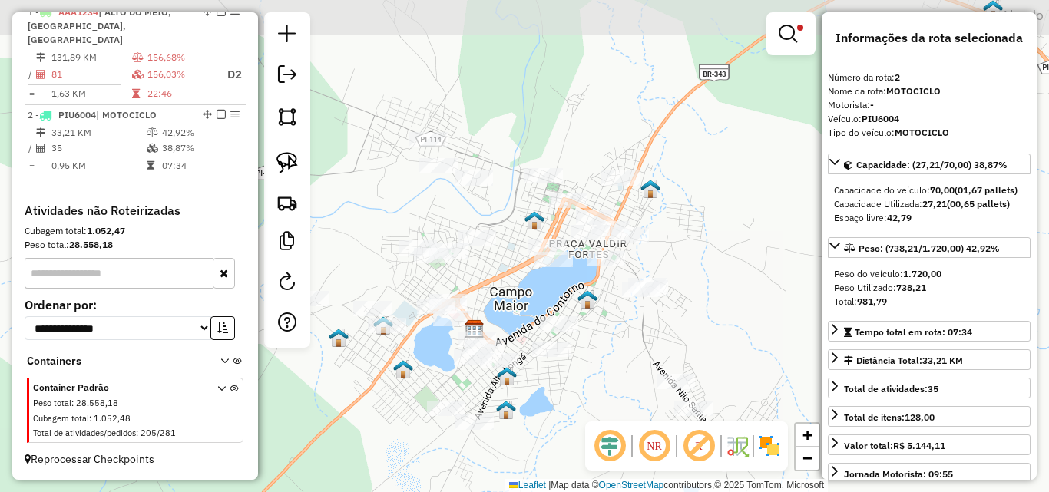
drag, startPoint x: 604, startPoint y: 343, endPoint x: 608, endPoint y: 364, distance: 21.1
click at [608, 364] on div "Limpar filtros Janela de atendimento Grade de atendimento Capacidade Transporta…" at bounding box center [524, 246] width 1049 height 492
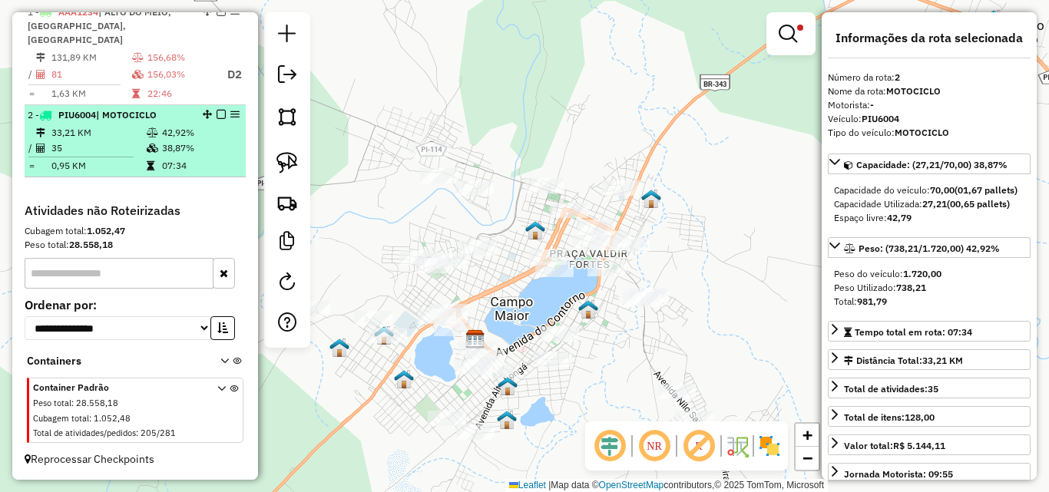
click at [190, 151] on td "38,87%" at bounding box center [200, 148] width 78 height 15
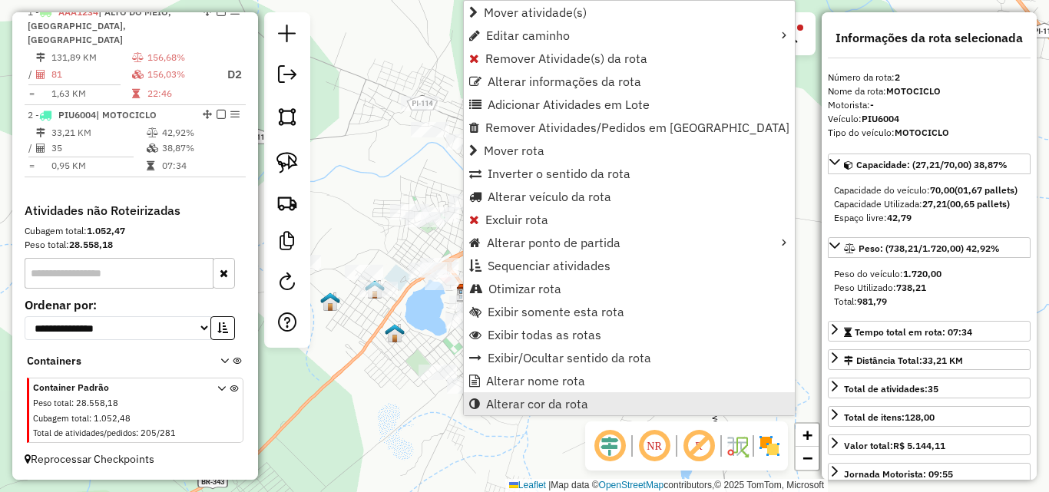
click at [575, 403] on span "Alterar cor da rota" at bounding box center [537, 404] width 102 height 12
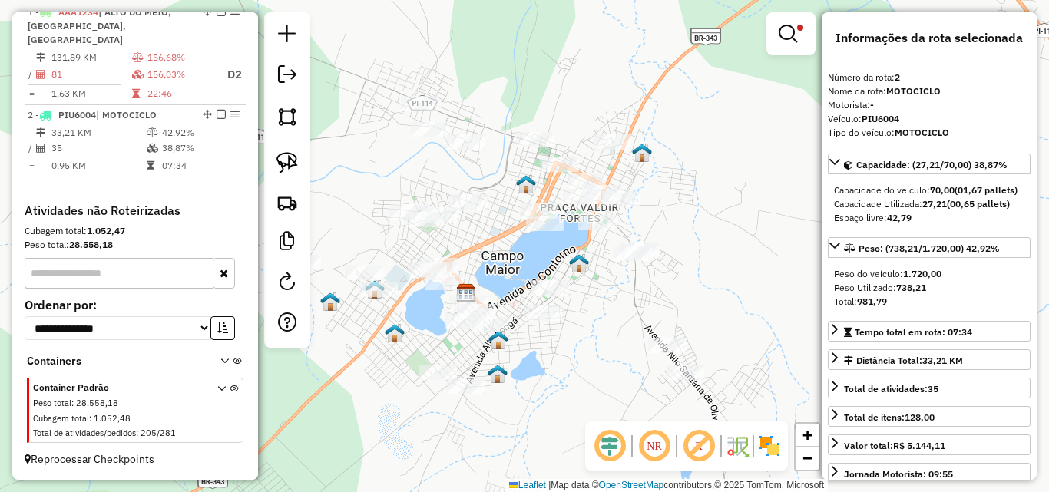
click at [728, 263] on div "Limpar filtros Janela de atendimento Grade de atendimento Capacidade Transporta…" at bounding box center [524, 246] width 1049 height 492
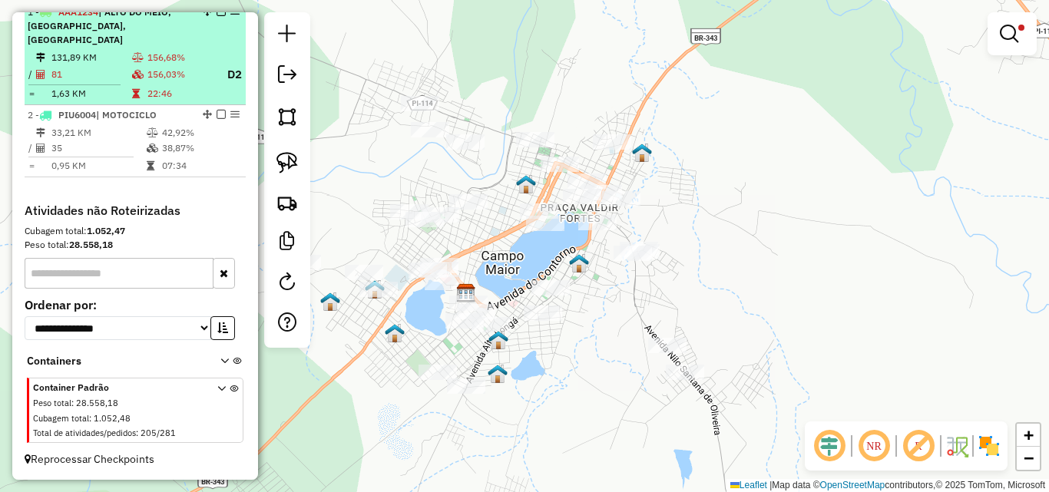
click at [111, 65] on td "81" at bounding box center [91, 74] width 81 height 19
select select "**********"
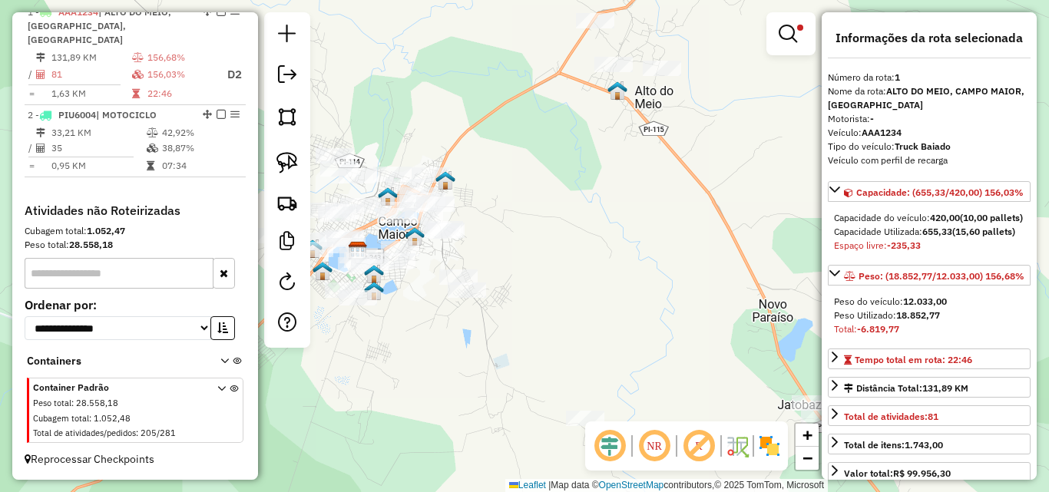
drag, startPoint x: 577, startPoint y: 204, endPoint x: 745, endPoint y: 184, distance: 169.3
click at [745, 184] on div "Limpar filtros Janela de atendimento Grade de atendimento Capacidade Transporta…" at bounding box center [524, 246] width 1049 height 492
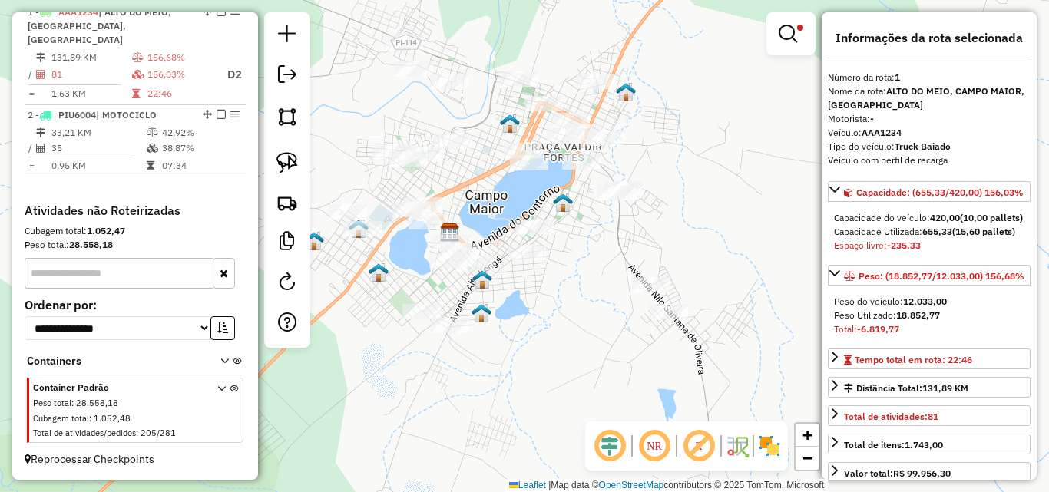
drag, startPoint x: 627, startPoint y: 206, endPoint x: 712, endPoint y: 194, distance: 85.3
click at [711, 194] on div "Limpar filtros Janela de atendimento Grade de atendimento Capacidade Transporta…" at bounding box center [524, 246] width 1049 height 492
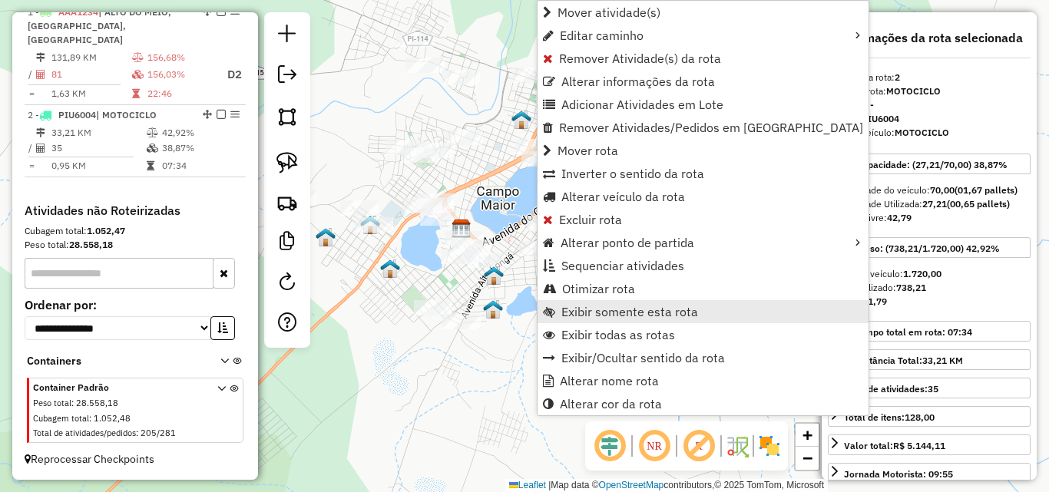
click at [605, 315] on span "Exibir somente esta rota" at bounding box center [629, 312] width 137 height 12
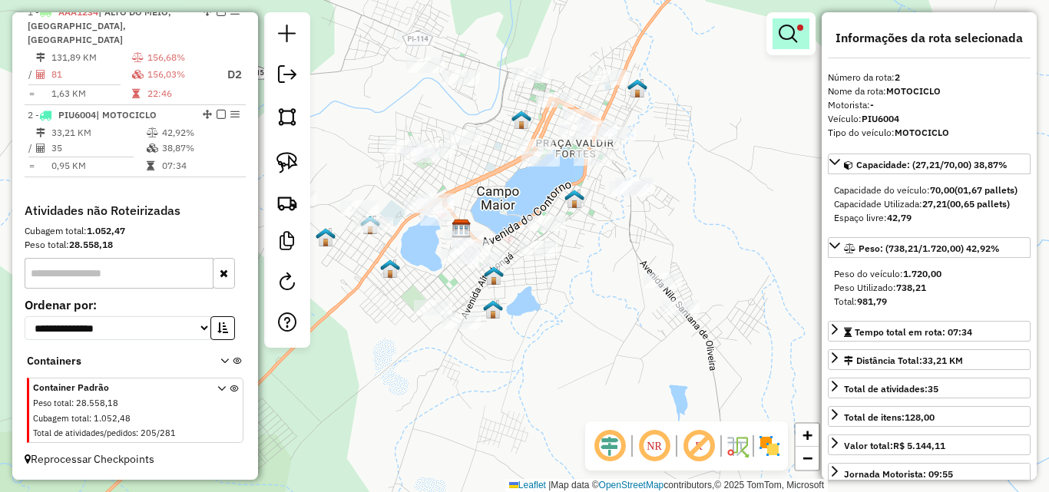
click at [799, 40] on link at bounding box center [791, 33] width 37 height 31
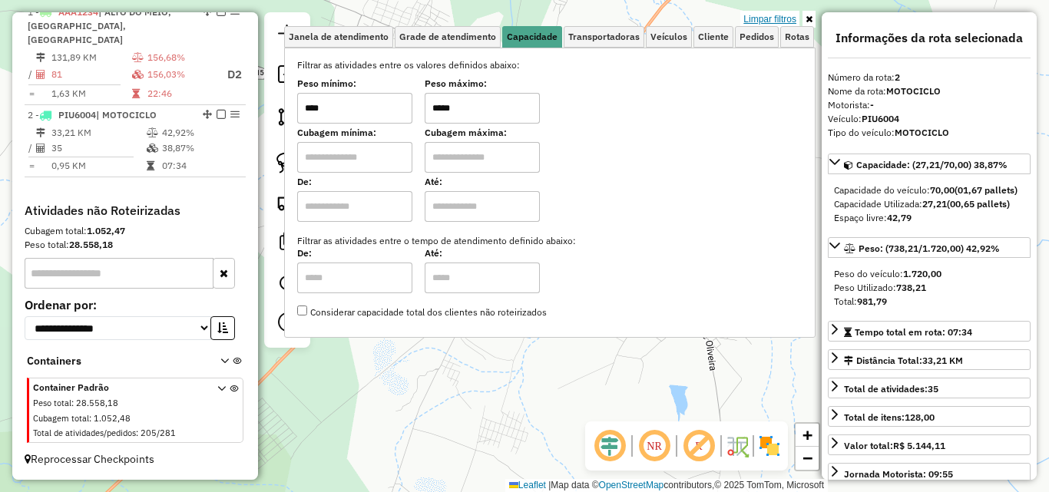
click at [780, 18] on link "Limpar filtros" at bounding box center [769, 19] width 59 height 17
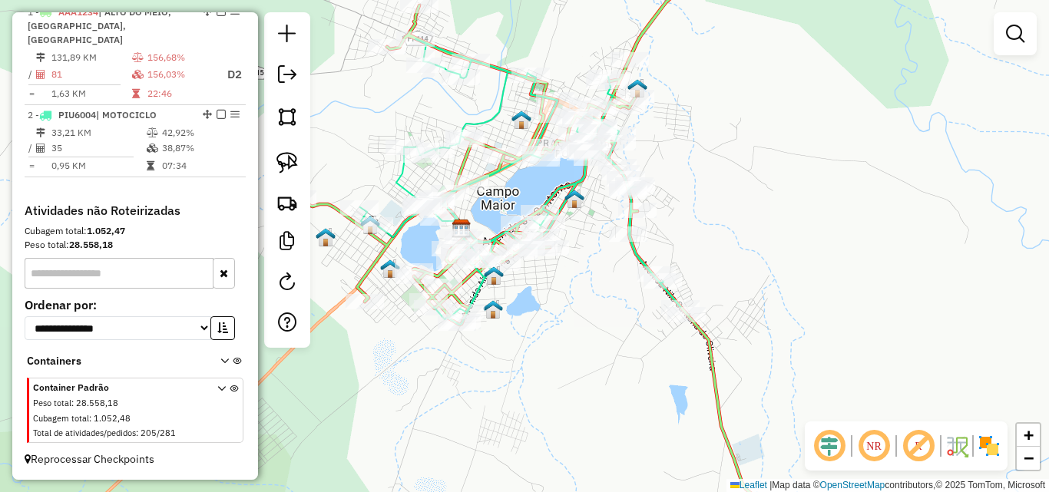
drag, startPoint x: 583, startPoint y: 271, endPoint x: 617, endPoint y: 319, distance: 58.8
click at [617, 319] on div "Janela de atendimento Grade de atendimento Capacidade Transportadoras Veículos …" at bounding box center [524, 246] width 1049 height 492
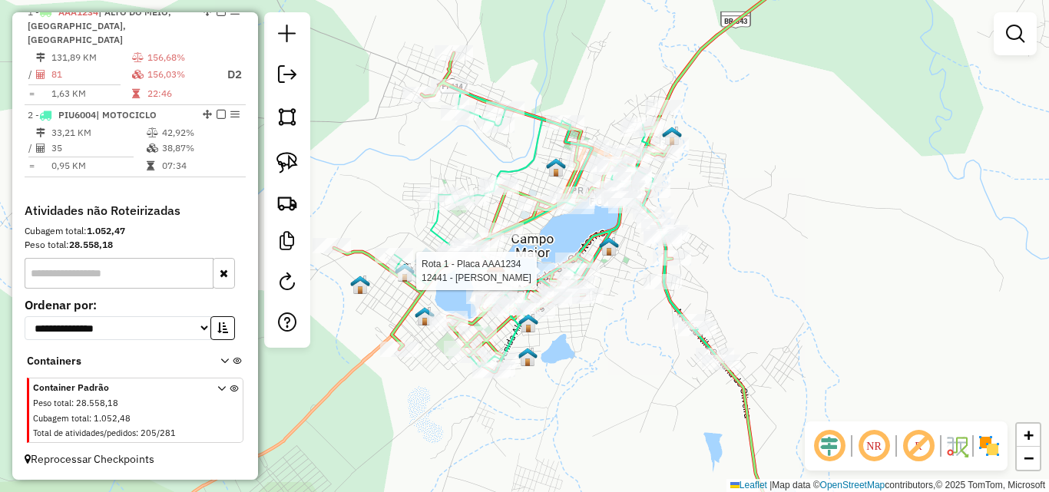
select select "**********"
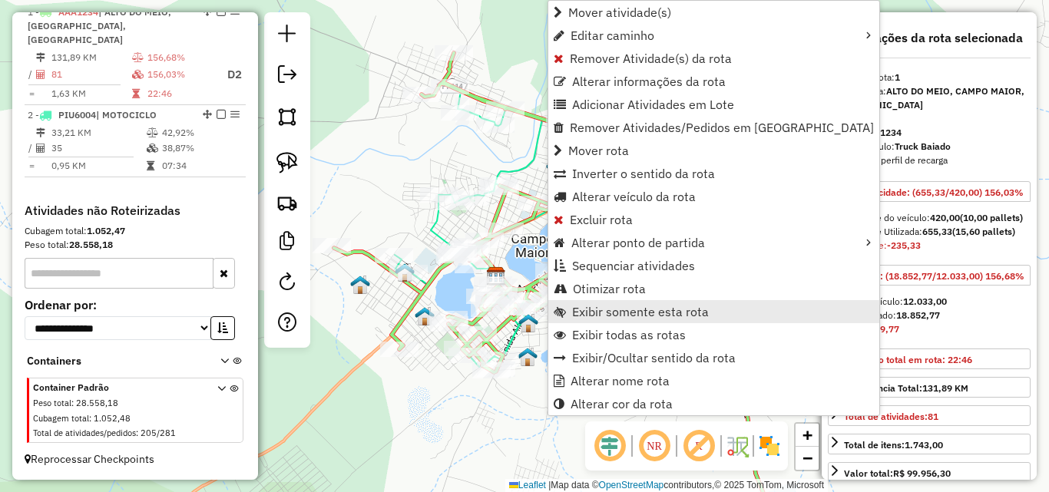
click at [613, 308] on span "Exibir somente esta rota" at bounding box center [640, 312] width 137 height 12
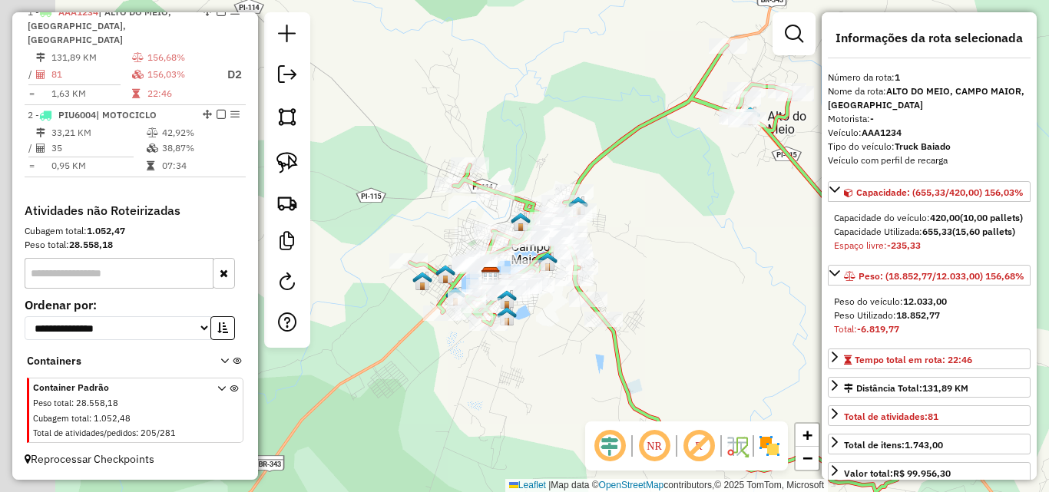
drag, startPoint x: 498, startPoint y: 296, endPoint x: 581, endPoint y: 291, distance: 83.8
click at [655, 318] on div "Janela de atendimento Grade de atendimento Capacidade Transportadoras Veículos …" at bounding box center [524, 246] width 1049 height 492
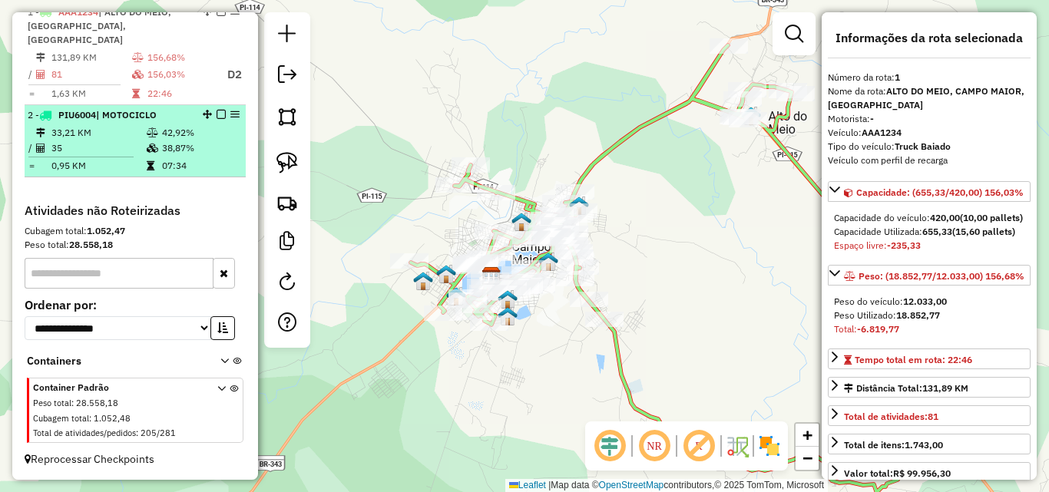
click at [124, 137] on td "33,21 KM" at bounding box center [98, 132] width 95 height 15
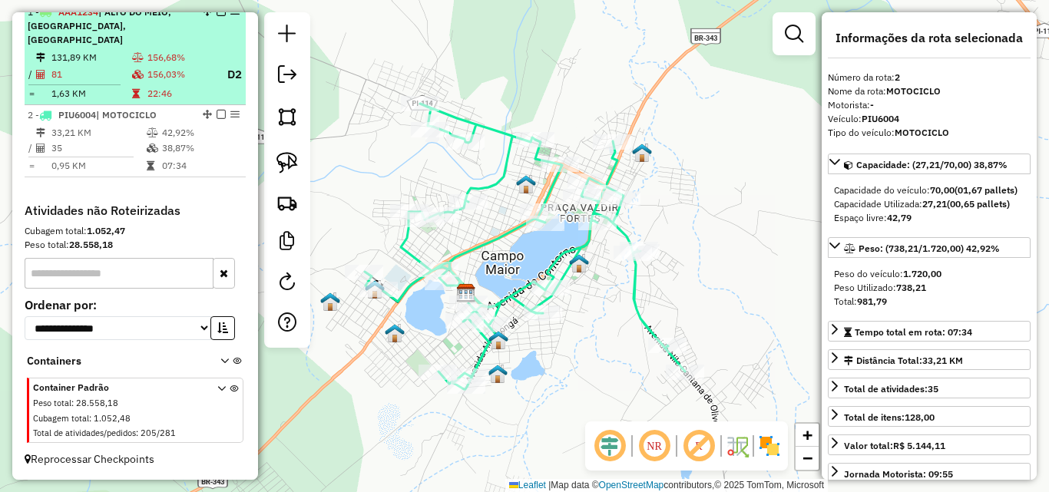
click at [110, 63] on td "131,89 KM" at bounding box center [91, 57] width 81 height 15
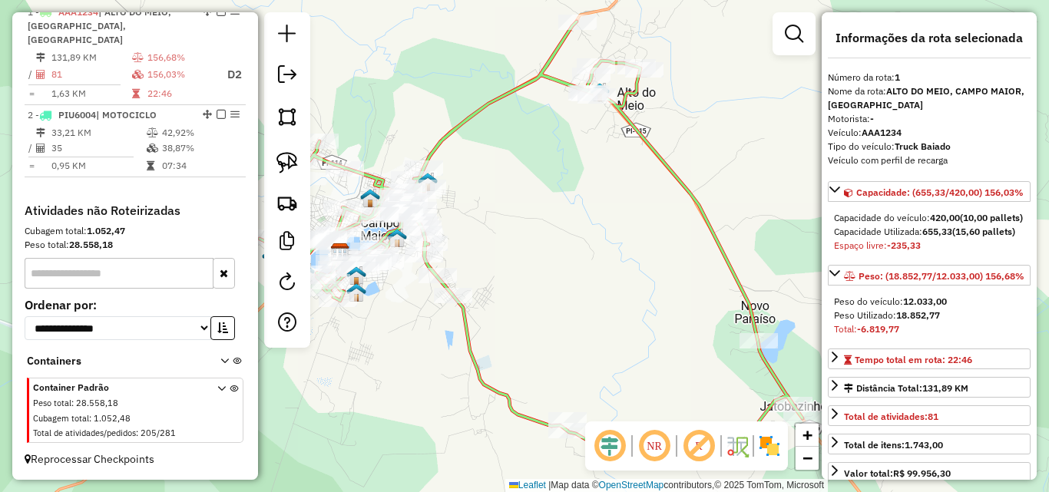
drag, startPoint x: 498, startPoint y: 306, endPoint x: 633, endPoint y: 260, distance: 142.8
click at [633, 260] on div "Janela de atendimento Grade de atendimento Capacidade Transportadoras Veículos …" at bounding box center [524, 246] width 1049 height 492
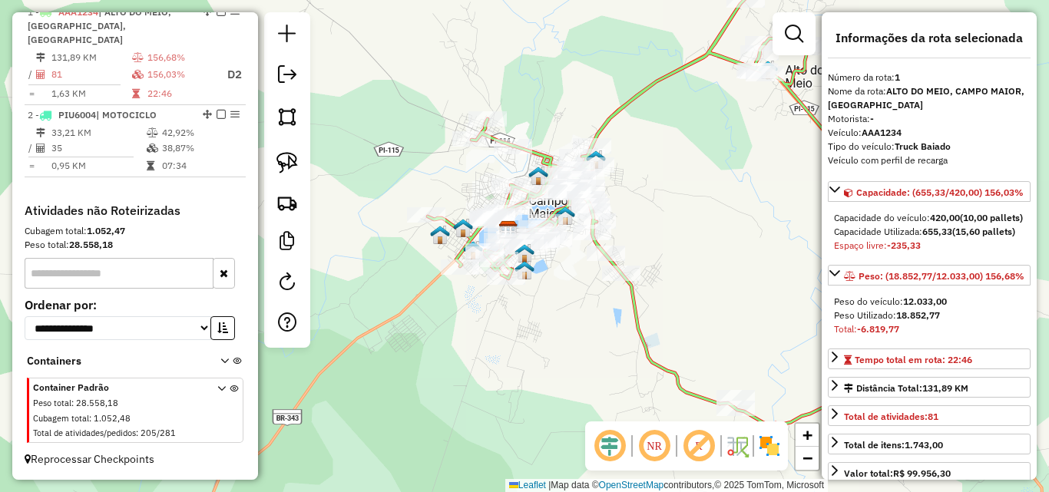
drag, startPoint x: 557, startPoint y: 295, endPoint x: 596, endPoint y: 317, distance: 45.1
click at [596, 317] on div "Janela de atendimento Grade de atendimento Capacidade Transportadoras Veículos …" at bounding box center [524, 246] width 1049 height 492
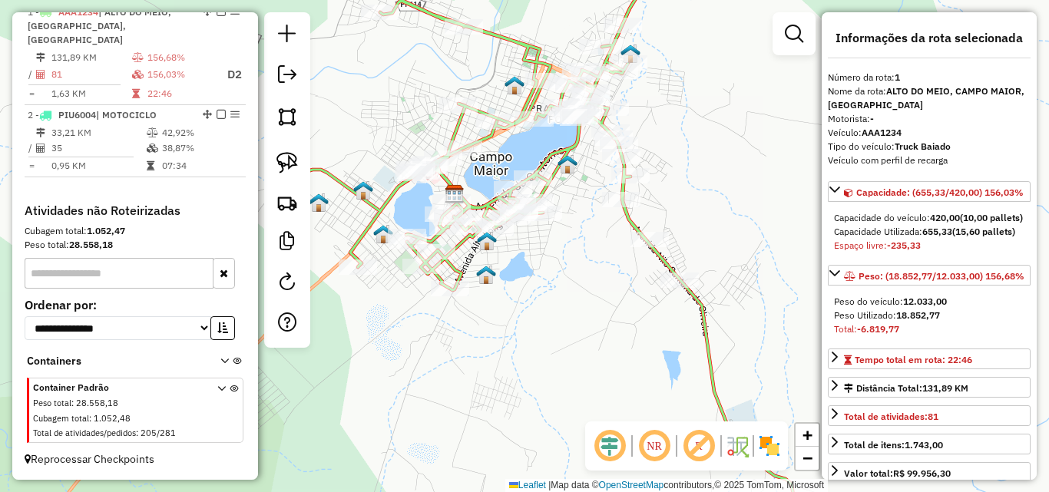
drag, startPoint x: 604, startPoint y: 279, endPoint x: 645, endPoint y: 324, distance: 61.4
click at [645, 324] on div "Janela de atendimento Grade de atendimento Capacidade Transportadoras Veículos …" at bounding box center [524, 246] width 1049 height 492
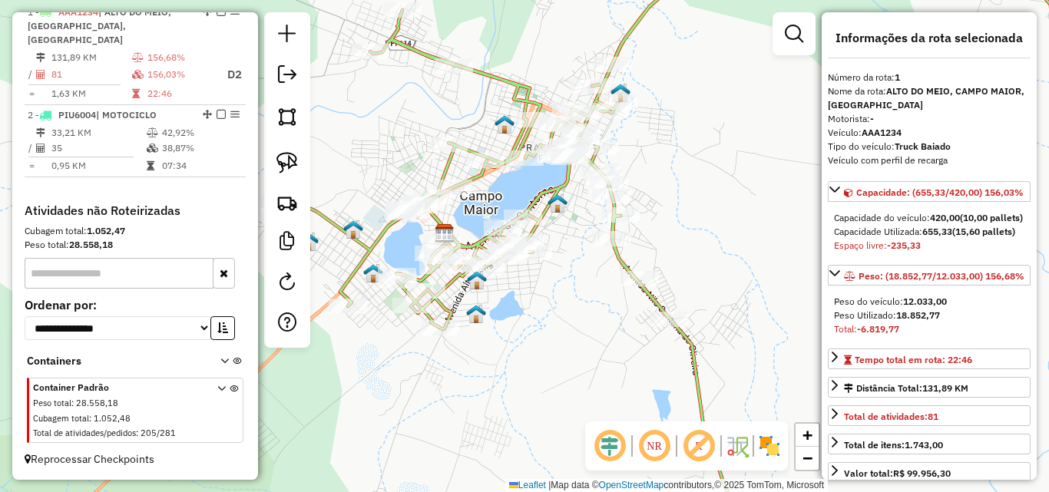
drag, startPoint x: 594, startPoint y: 257, endPoint x: 581, endPoint y: 303, distance: 48.4
click at [581, 303] on div "Janela de atendimento Grade de atendimento Capacidade Transportadoras Veículos …" at bounding box center [524, 246] width 1049 height 492
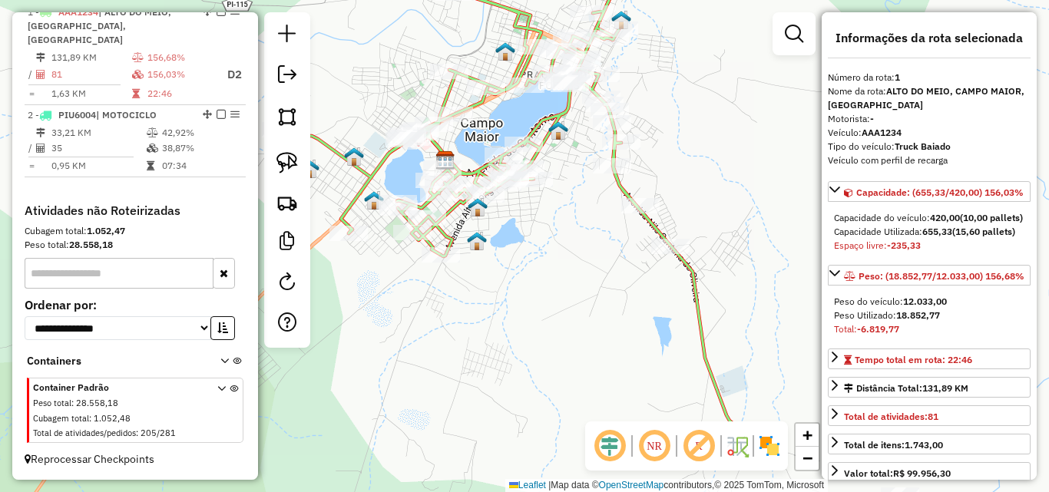
drag, startPoint x: 564, startPoint y: 314, endPoint x: 568, endPoint y: 233, distance: 80.7
click at [568, 233] on div "Janela de atendimento Grade de atendimento Capacidade Transportadoras Veículos …" at bounding box center [524, 246] width 1049 height 492
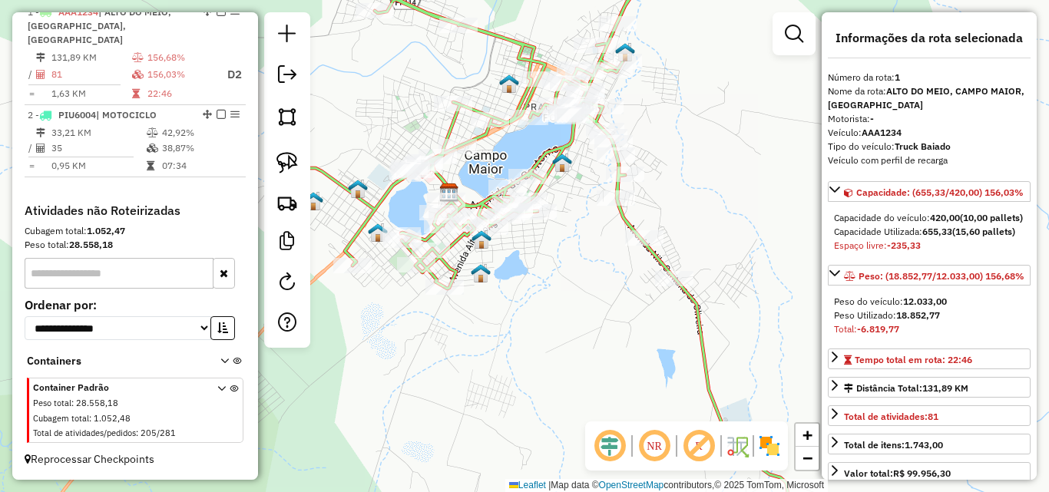
drag, startPoint x: 597, startPoint y: 247, endPoint x: 601, endPoint y: 282, distance: 34.8
click at [601, 282] on div "Janela de atendimento Grade de atendimento Capacidade Transportadoras Veículos …" at bounding box center [524, 246] width 1049 height 492
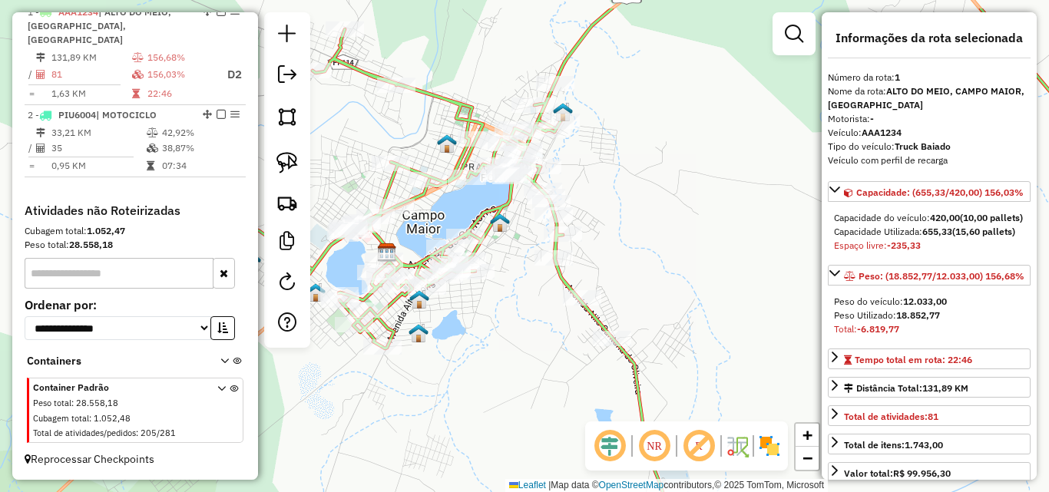
drag, startPoint x: 611, startPoint y: 234, endPoint x: 548, endPoint y: 292, distance: 84.8
click at [548, 292] on div "Janela de atendimento Grade de atendimento Capacidade Transportadoras Veículos …" at bounding box center [524, 246] width 1049 height 492
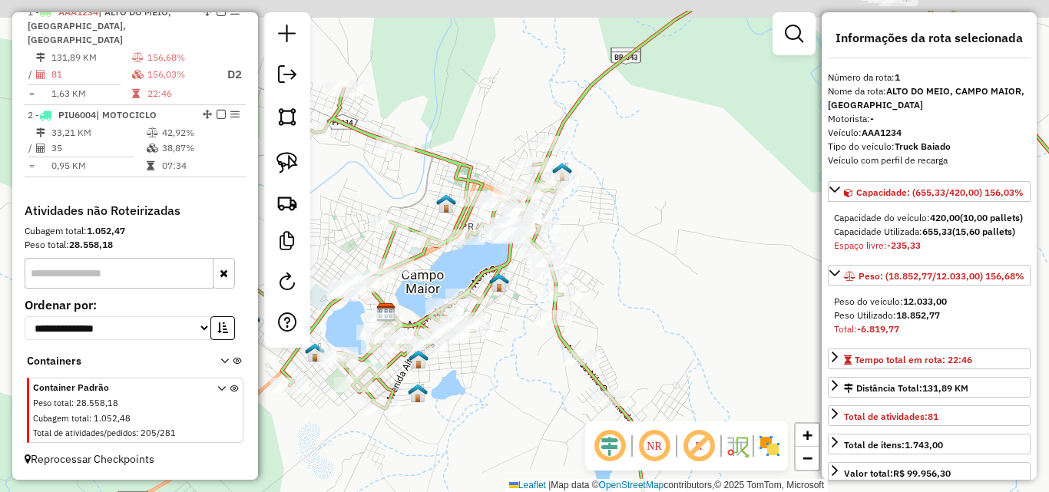
drag, startPoint x: 527, startPoint y: 232, endPoint x: 526, endPoint y: 296, distance: 64.5
click at [526, 296] on div "Janela de atendimento Grade de atendimento Capacidade Transportadoras Veículos …" at bounding box center [524, 246] width 1049 height 492
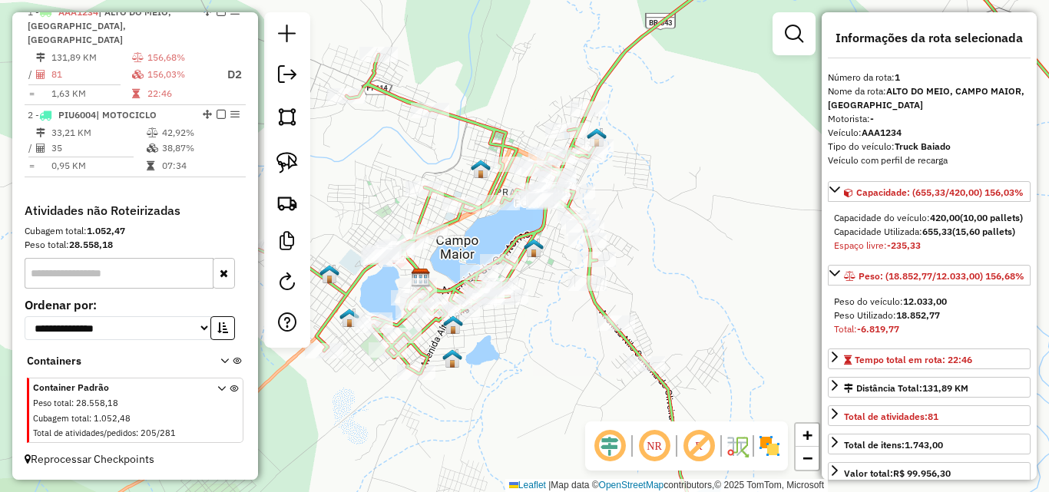
drag, startPoint x: 411, startPoint y: 194, endPoint x: 446, endPoint y: 153, distance: 53.9
click at [446, 153] on div "Janela de atendimento Grade de atendimento Capacidade Transportadoras Veículos …" at bounding box center [524, 246] width 1049 height 492
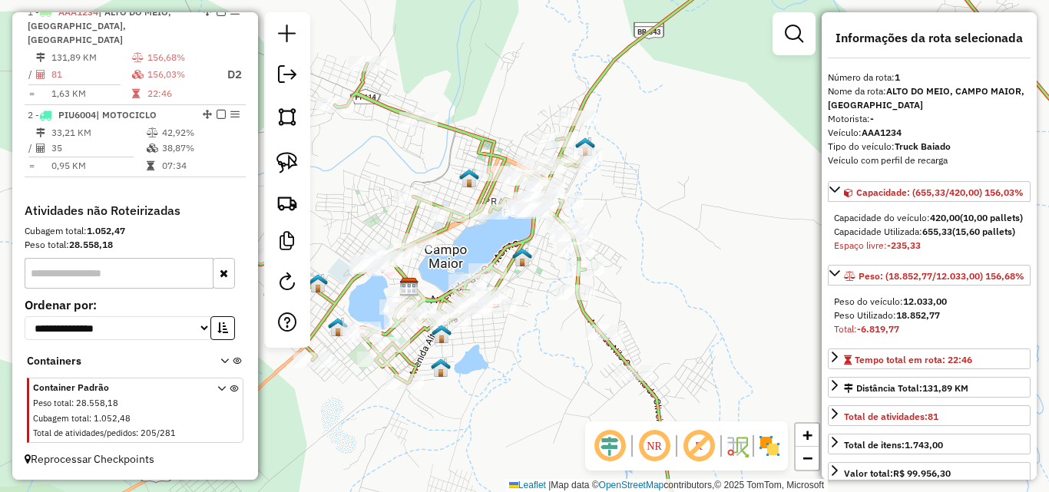
drag, startPoint x: 465, startPoint y: 222, endPoint x: 431, endPoint y: 246, distance: 42.0
click at [431, 246] on icon at bounding box center [694, 257] width 894 height 591
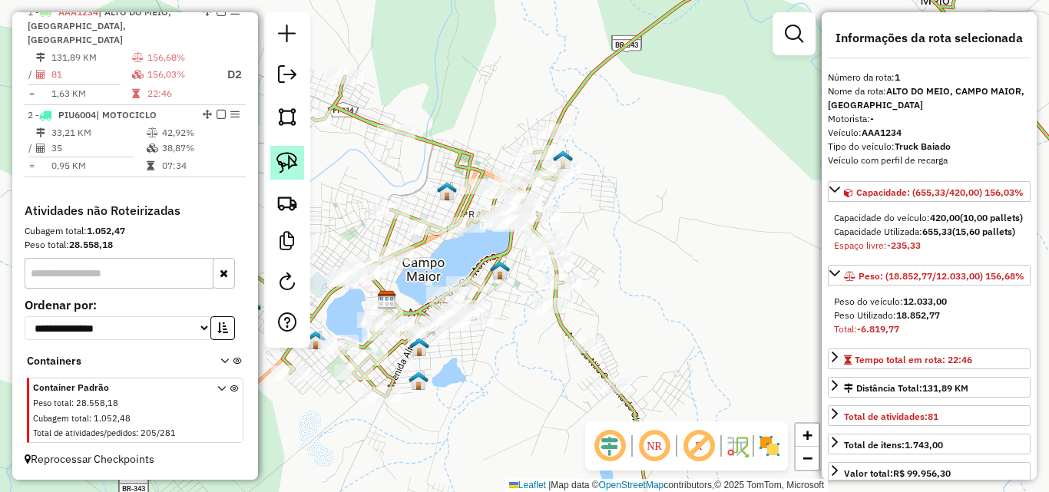
click at [296, 163] on img at bounding box center [287, 163] width 22 height 22
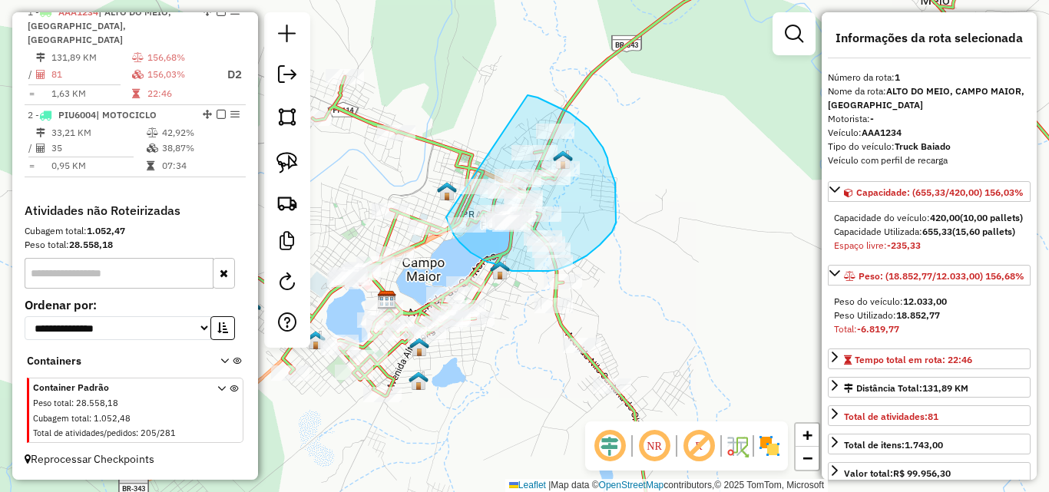
drag, startPoint x: 528, startPoint y: 95, endPoint x: 446, endPoint y: 217, distance: 146.1
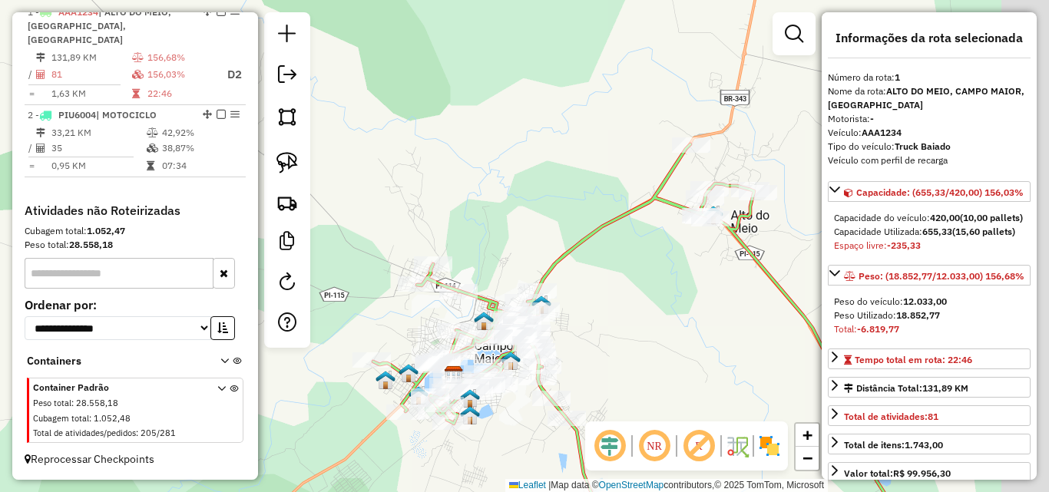
drag, startPoint x: 723, startPoint y: 233, endPoint x: 628, endPoint y: 339, distance: 142.5
click at [628, 339] on div "Janela de atendimento Grade de atendimento Capacidade Transportadoras Veículos …" at bounding box center [524, 246] width 1049 height 492
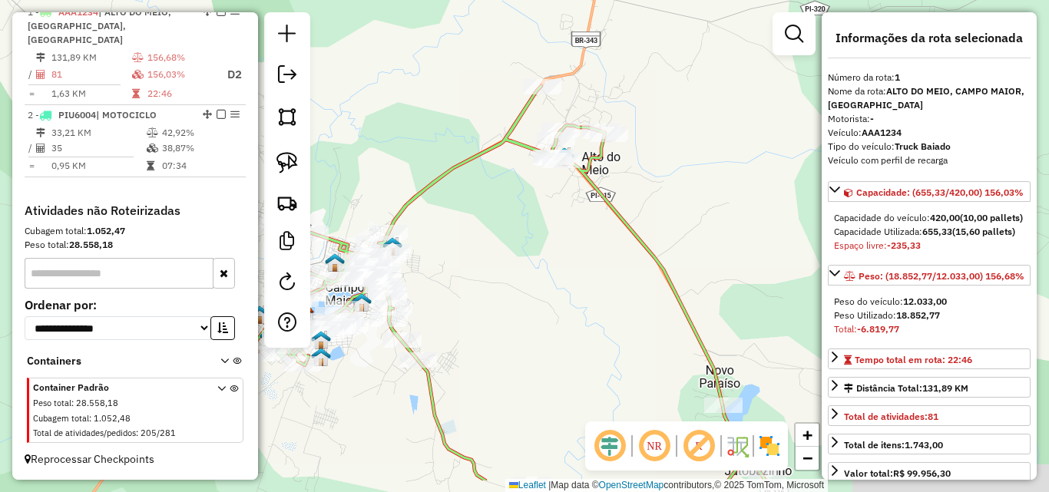
click at [581, 224] on div "Janela de atendimento Grade de atendimento Capacidade Transportadoras Veículos …" at bounding box center [524, 246] width 1049 height 492
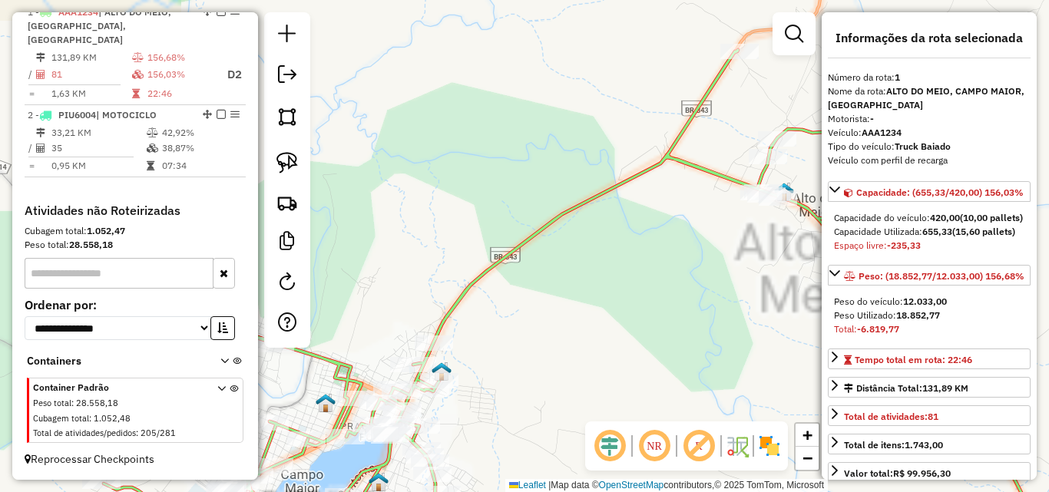
drag, startPoint x: 574, startPoint y: 164, endPoint x: 580, endPoint y: 154, distance: 11.7
click at [579, 155] on icon at bounding box center [575, 296] width 942 height 492
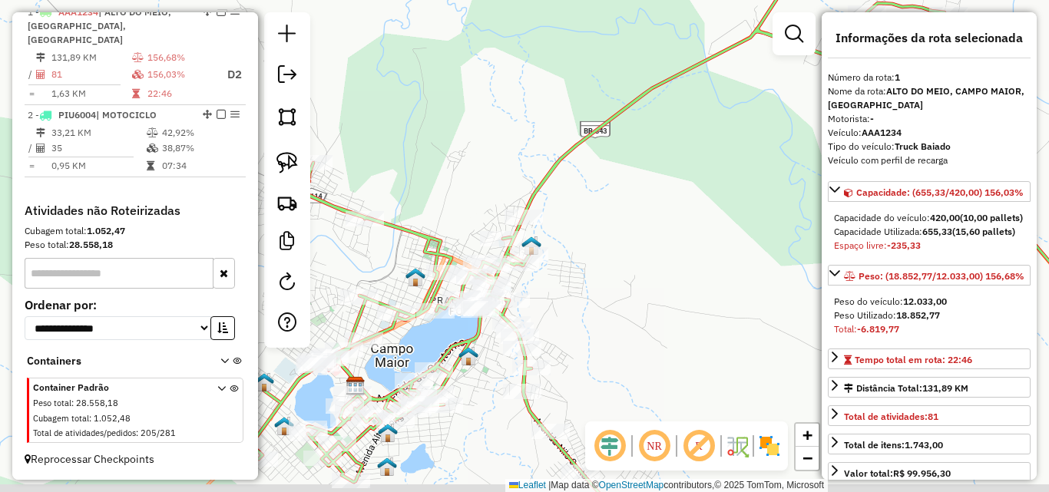
drag, startPoint x: 578, startPoint y: 242, endPoint x: 596, endPoint y: 221, distance: 27.7
click at [598, 207] on div "Janela de atendimento Grade de atendimento Capacidade Transportadoras Veículos …" at bounding box center [524, 246] width 1049 height 492
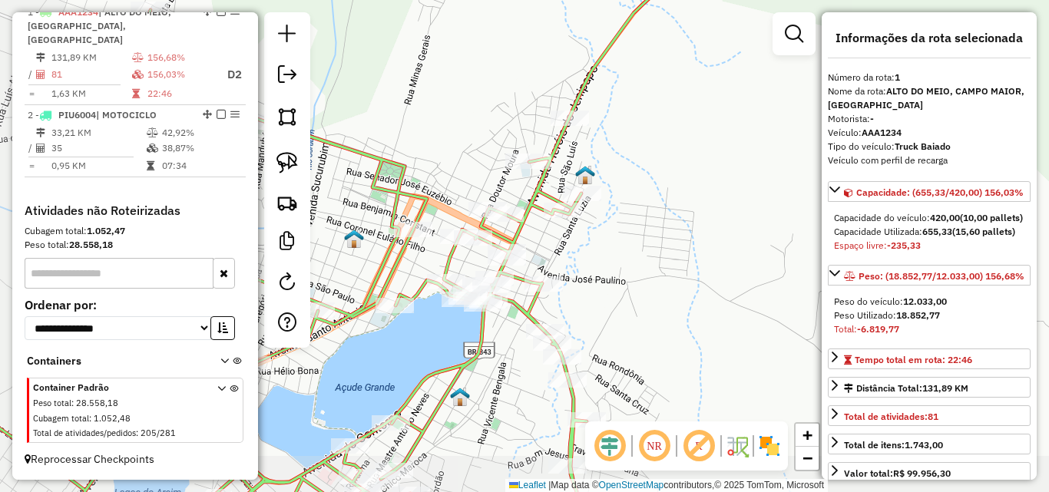
drag, startPoint x: 591, startPoint y: 244, endPoint x: 693, endPoint y: 195, distance: 113.4
click at [693, 195] on div "Janela de atendimento Grade de atendimento Capacidade Transportadoras Veículos …" at bounding box center [524, 246] width 1049 height 492
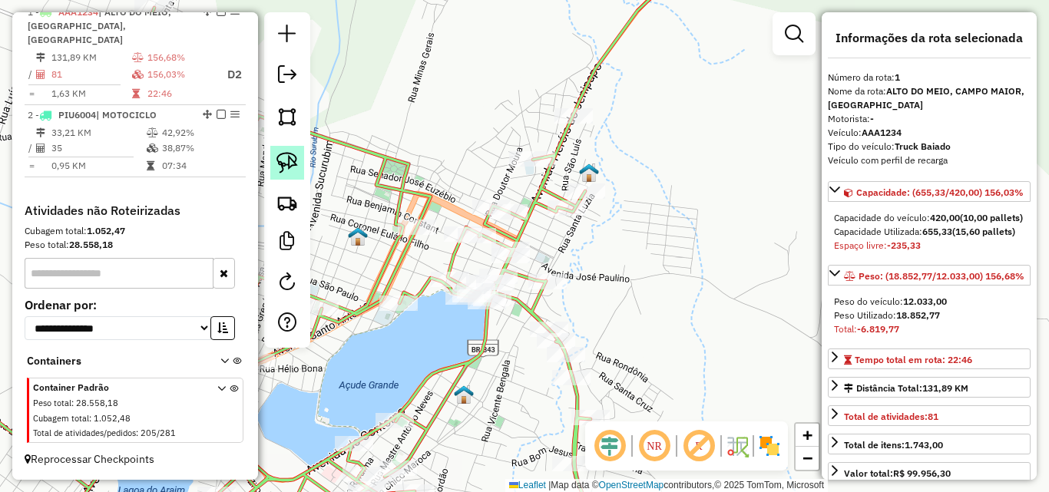
click at [284, 162] on img at bounding box center [287, 163] width 22 height 22
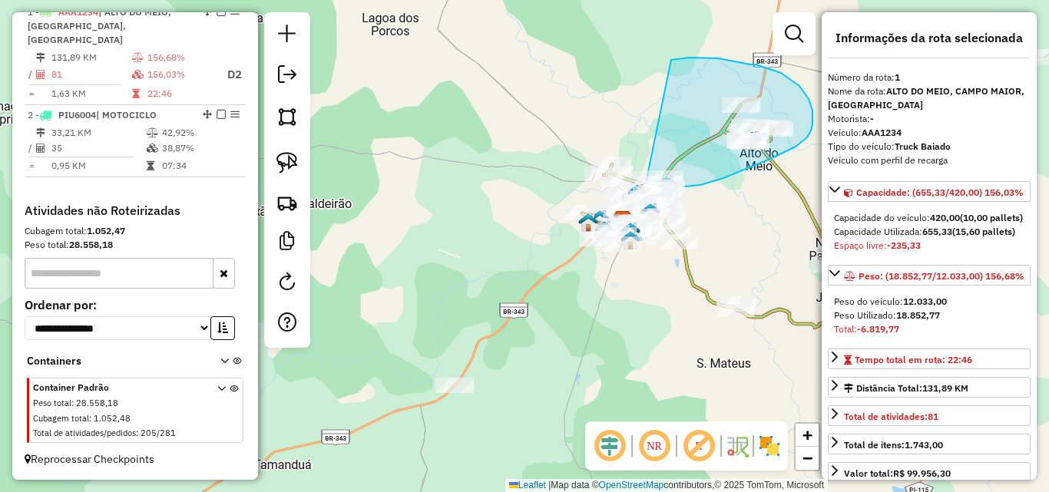
drag, startPoint x: 426, startPoint y: 151, endPoint x: 670, endPoint y: 60, distance: 259.8
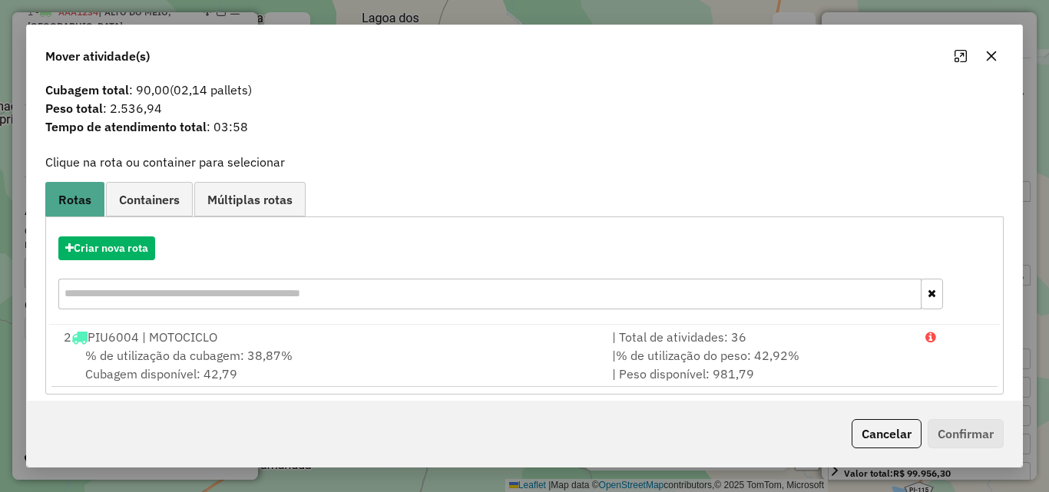
scroll to position [37, 0]
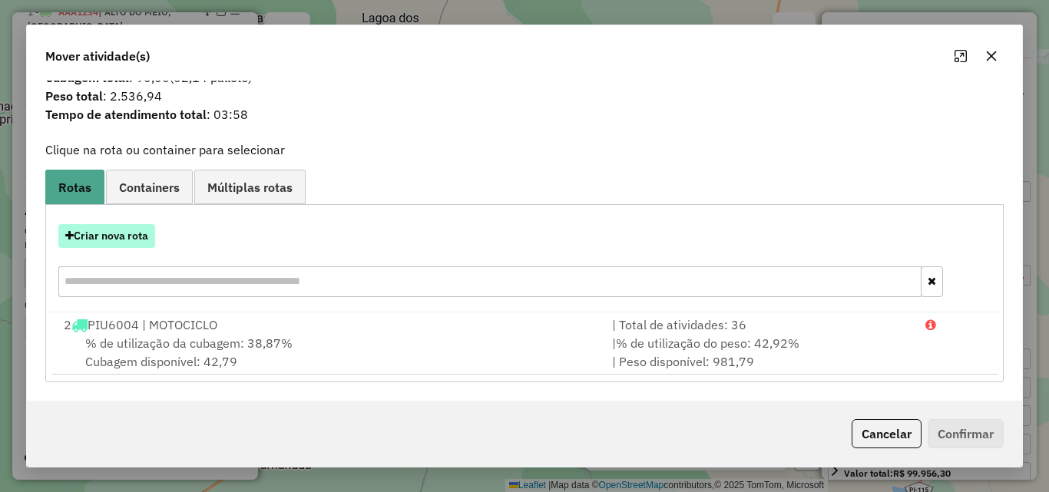
click at [140, 234] on button "Criar nova rota" at bounding box center [106, 236] width 97 height 24
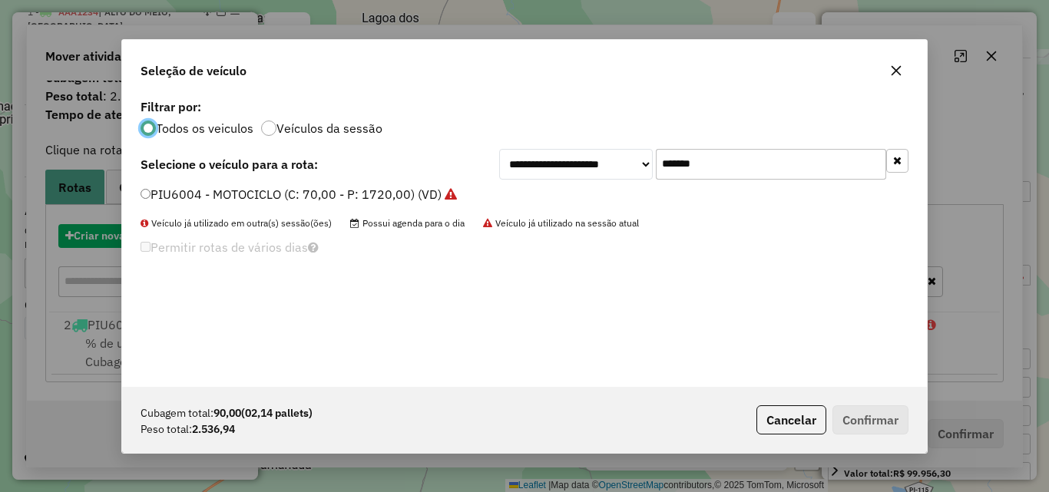
scroll to position [8, 5]
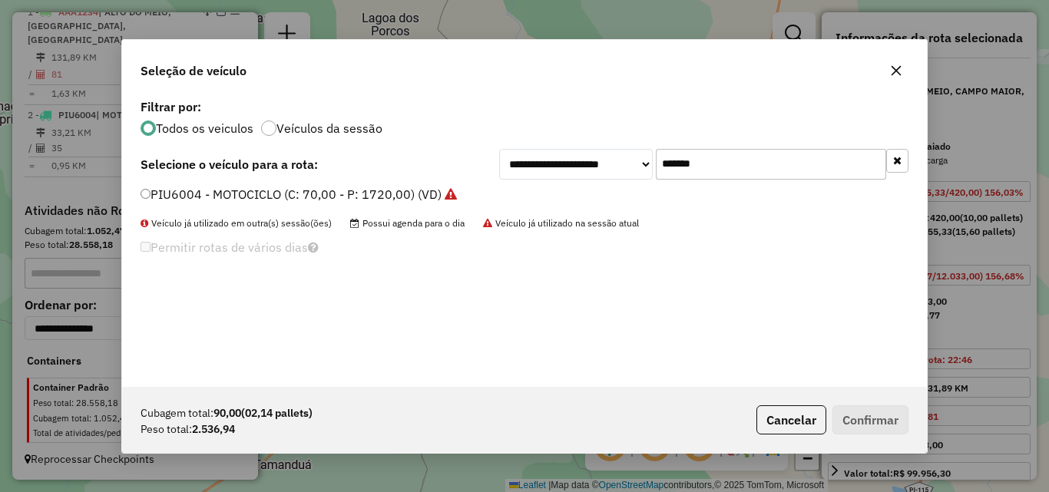
drag, startPoint x: 756, startPoint y: 160, endPoint x: 370, endPoint y: 117, distance: 388.7
click at [372, 118] on div "**********" at bounding box center [524, 241] width 805 height 292
paste input "text"
type input "*******"
click at [137, 195] on div "PIZ8076 - 3\4 Baiado (C: 210,00 - P: 6017,00) (VD)" at bounding box center [524, 201] width 786 height 31
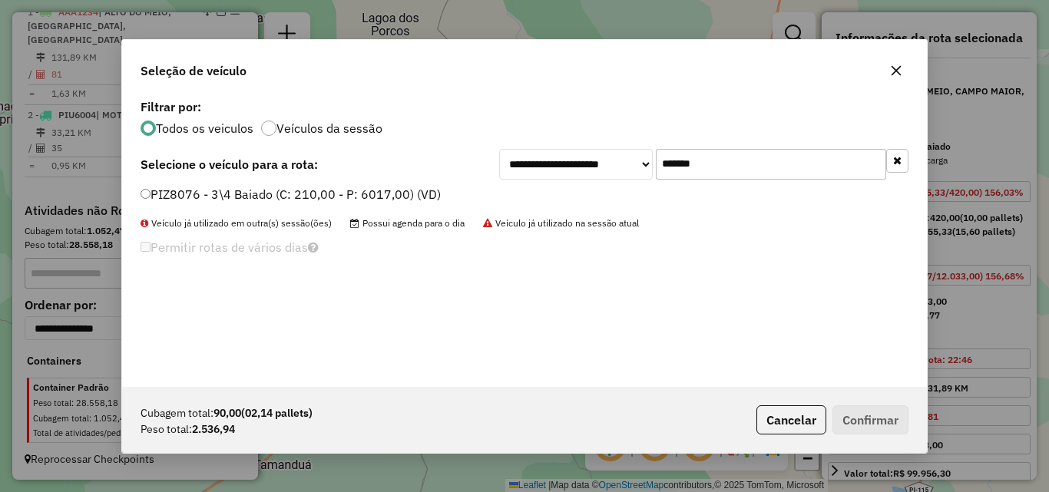
click at [157, 191] on label "PIZ8076 - 3\4 Baiado (C: 210,00 - P: 6017,00) (VD)" at bounding box center [291, 194] width 300 height 18
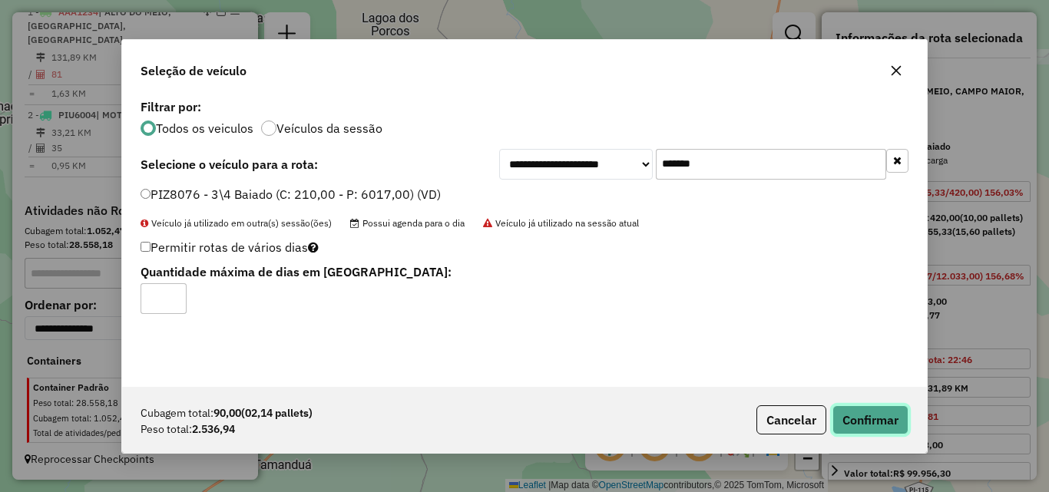
click at [869, 425] on button "Confirmar" at bounding box center [870, 419] width 76 height 29
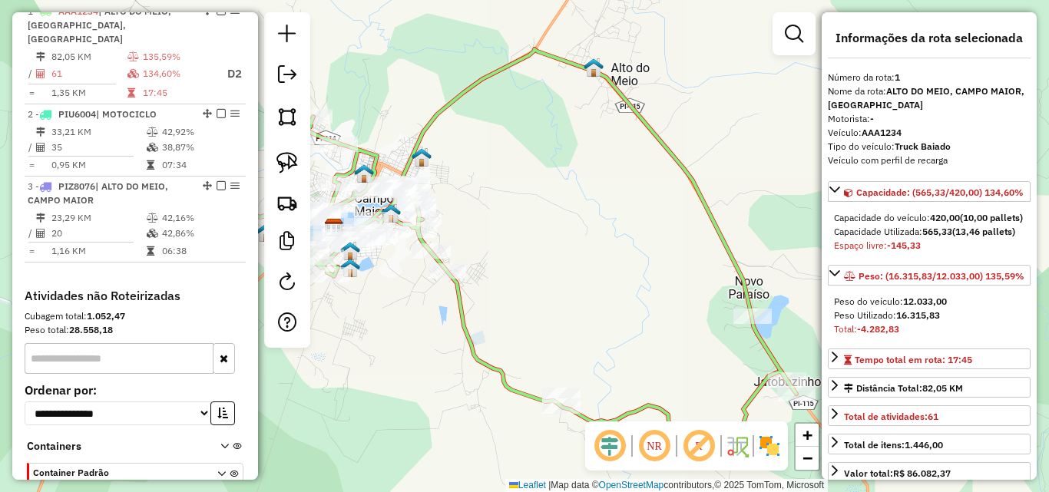
scroll to position [576, 0]
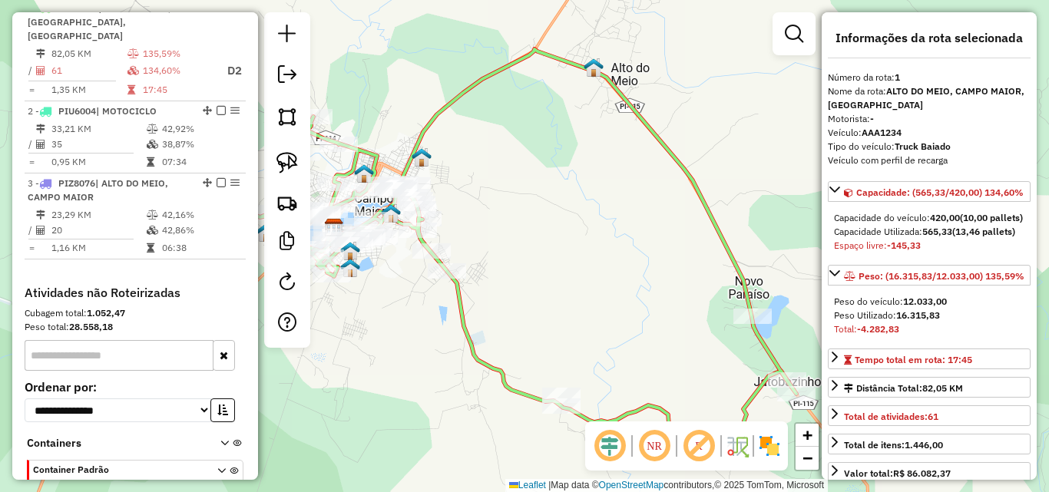
drag, startPoint x: 537, startPoint y: 241, endPoint x: 521, endPoint y: 233, distance: 17.5
click at [522, 233] on div "Janela de atendimento Grade de atendimento Capacidade Transportadoras Veículos …" at bounding box center [524, 246] width 1049 height 492
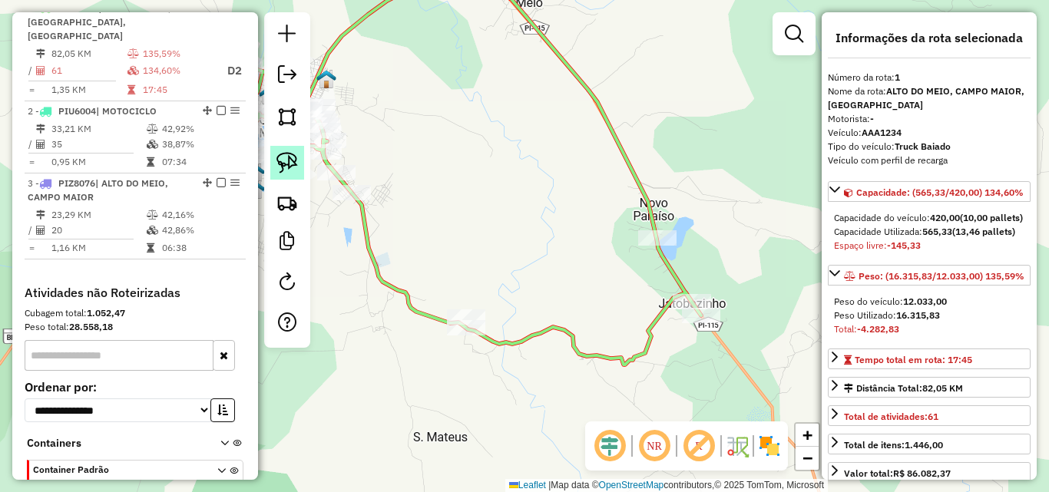
click at [280, 162] on img at bounding box center [287, 163] width 22 height 22
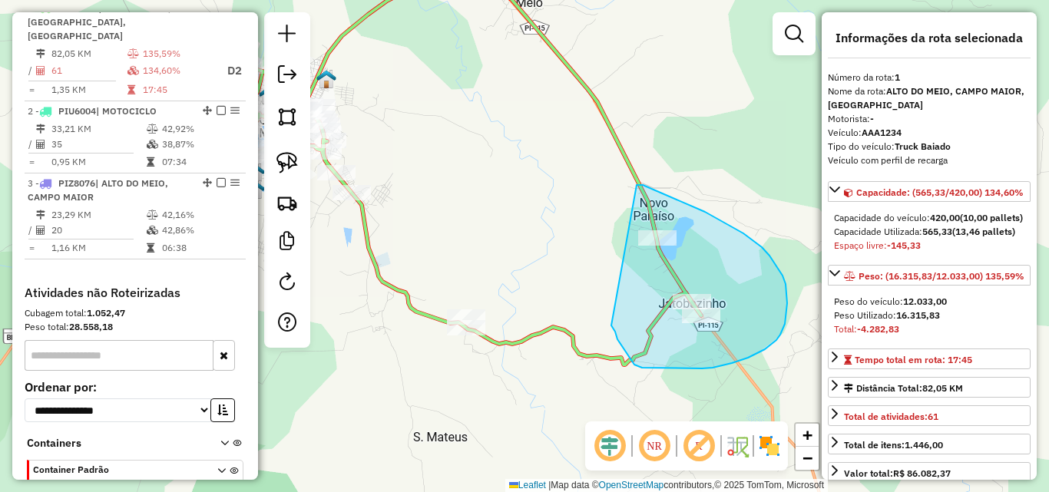
drag, startPoint x: 637, startPoint y: 185, endPoint x: 611, endPoint y: 323, distance: 140.7
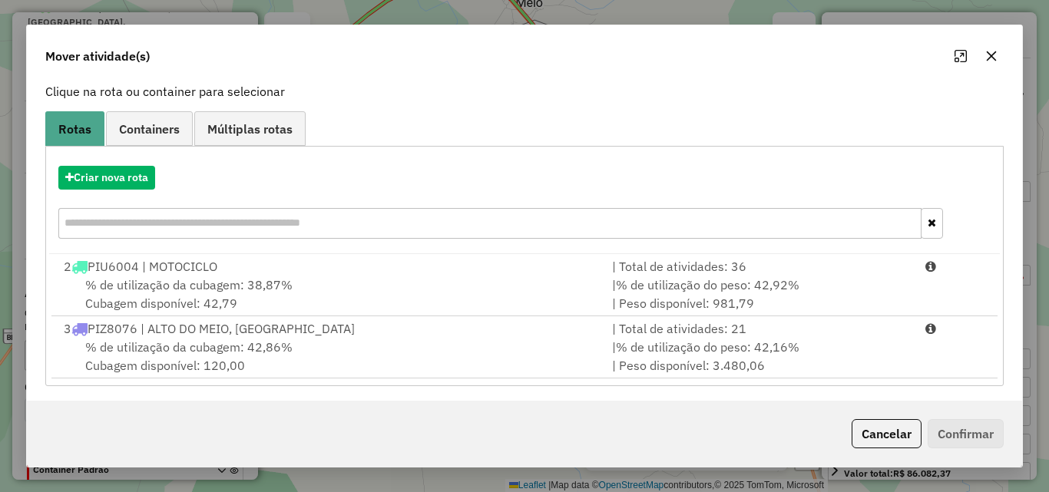
scroll to position [99, 0]
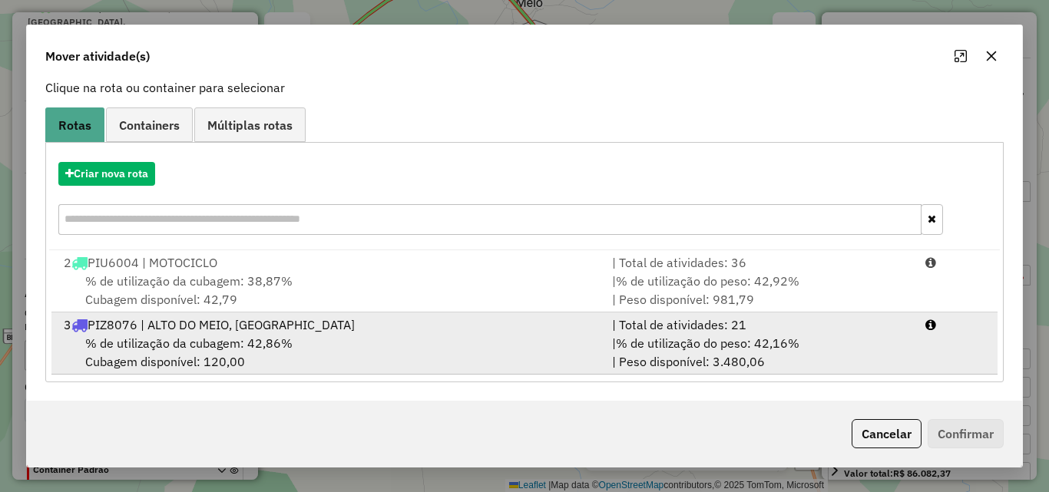
click at [206, 350] on span "% de utilização da cubagem: 42,86%" at bounding box center [188, 343] width 207 height 15
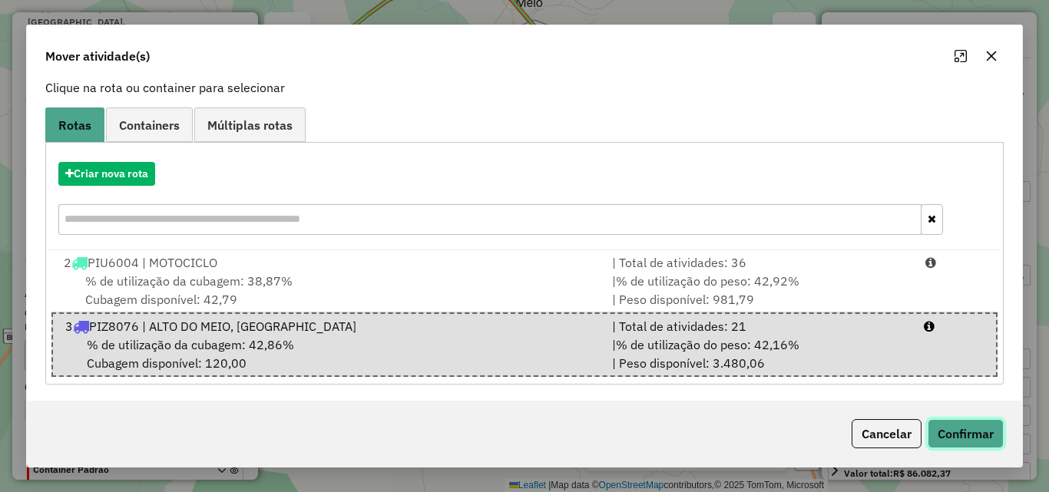
click at [996, 428] on button "Confirmar" at bounding box center [966, 433] width 76 height 29
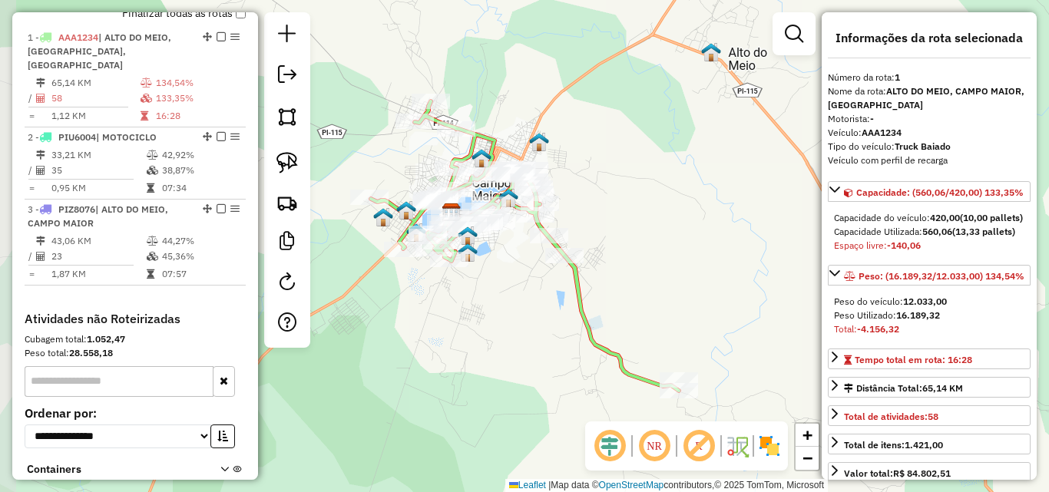
scroll to position [576, 0]
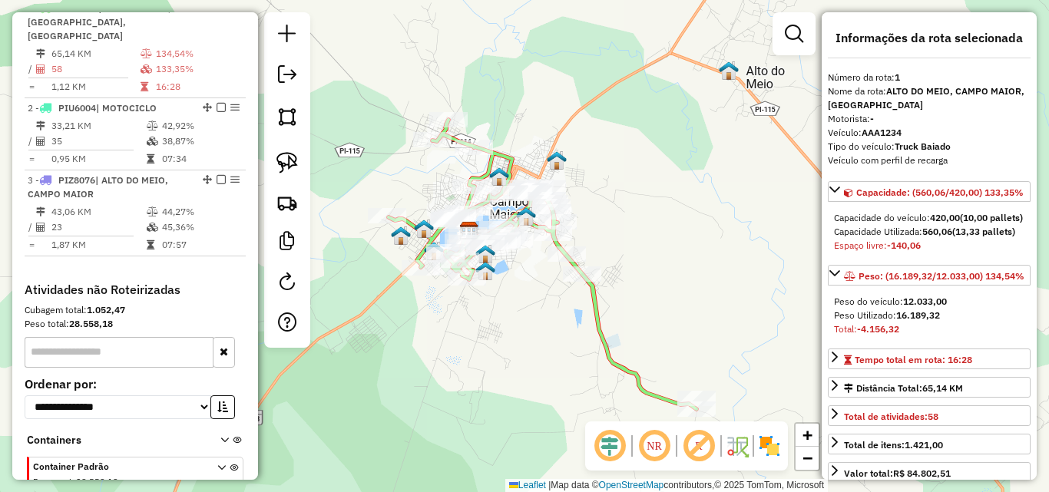
drag, startPoint x: 702, startPoint y: 244, endPoint x: 720, endPoint y: 263, distance: 25.5
click at [720, 263] on div "Janela de atendimento Grade de atendimento Capacidade Transportadoras Veículos …" at bounding box center [524, 246] width 1049 height 492
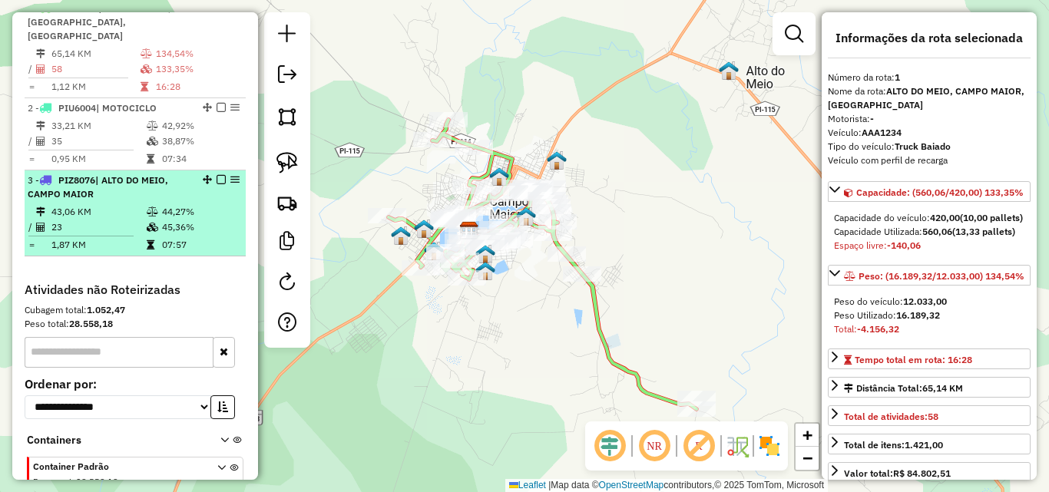
click at [141, 207] on td "43,06 KM" at bounding box center [98, 211] width 95 height 15
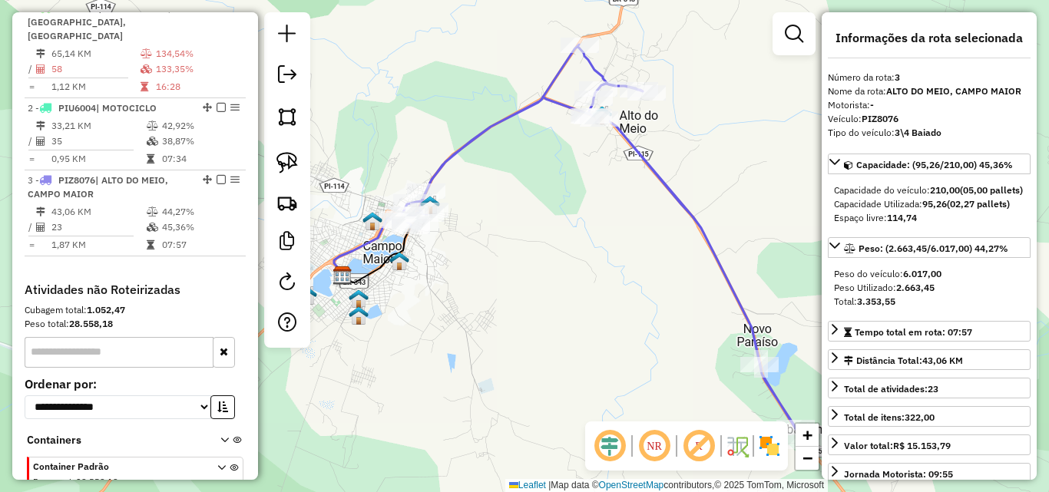
drag, startPoint x: 622, startPoint y: 293, endPoint x: 667, endPoint y: 290, distance: 45.4
click at [667, 290] on div "Janela de atendimento Grade de atendimento Capacidade Transportadoras Veículos …" at bounding box center [524, 246] width 1049 height 492
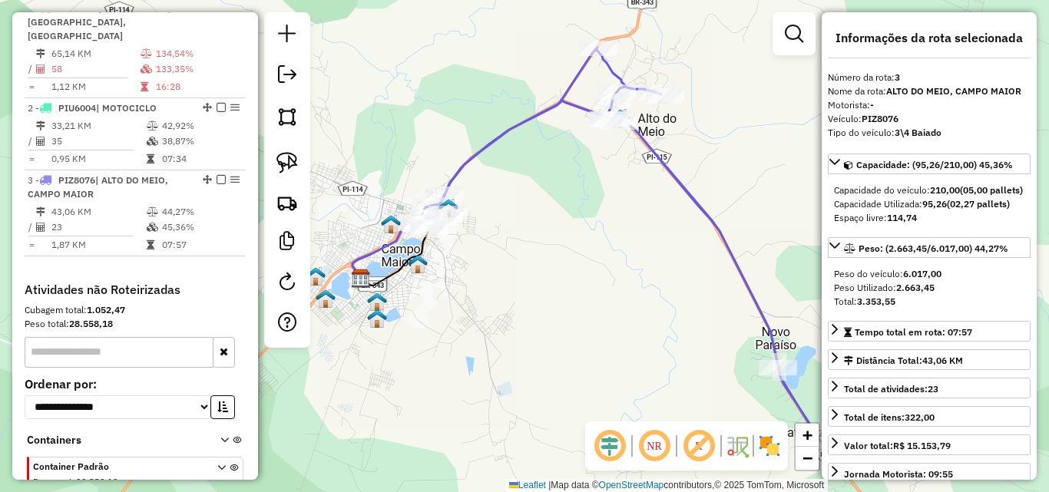
drag, startPoint x: 667, startPoint y: 290, endPoint x: 685, endPoint y: 293, distance: 17.9
click at [685, 293] on div "Janela de atendimento Grade de atendimento Capacidade Transportadoras Veículos …" at bounding box center [524, 246] width 1049 height 492
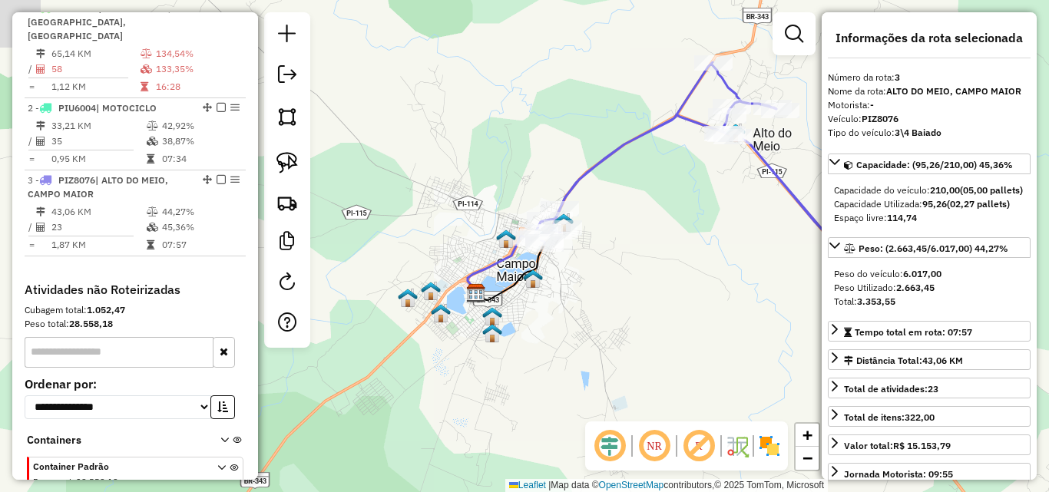
drag, startPoint x: 606, startPoint y: 250, endPoint x: 743, endPoint y: 266, distance: 138.3
click at [743, 266] on div "Janela de atendimento Grade de atendimento Capacidade Transportadoras Veículos …" at bounding box center [524, 246] width 1049 height 492
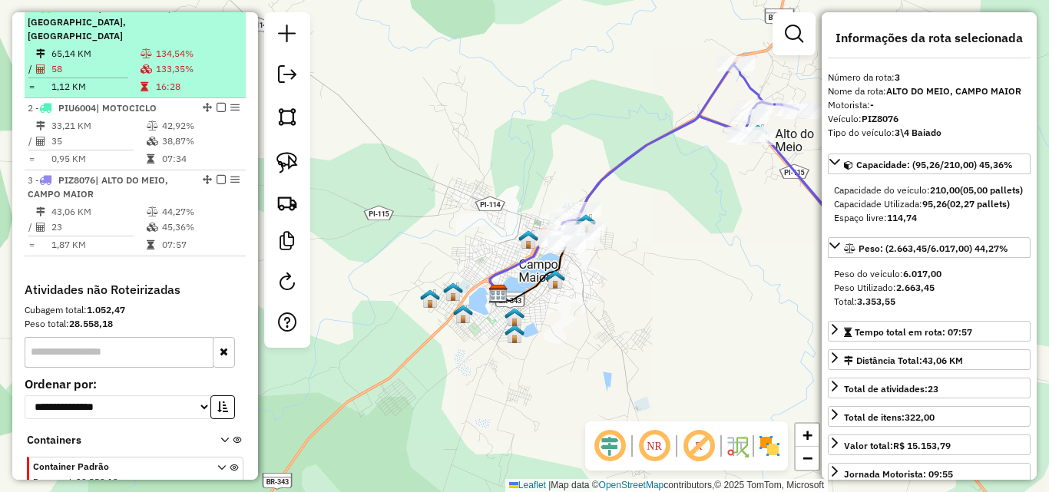
click at [103, 64] on td "58" at bounding box center [95, 68] width 89 height 15
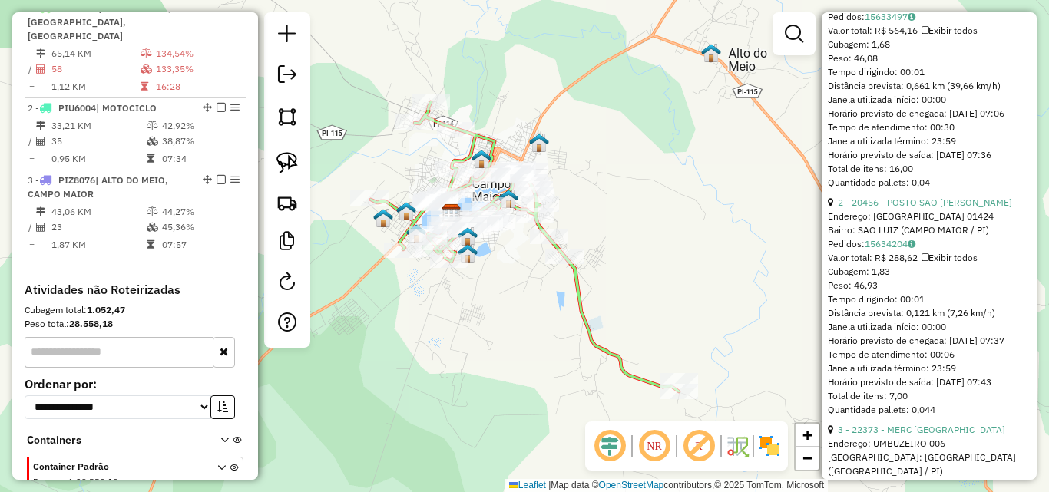
scroll to position [614, 0]
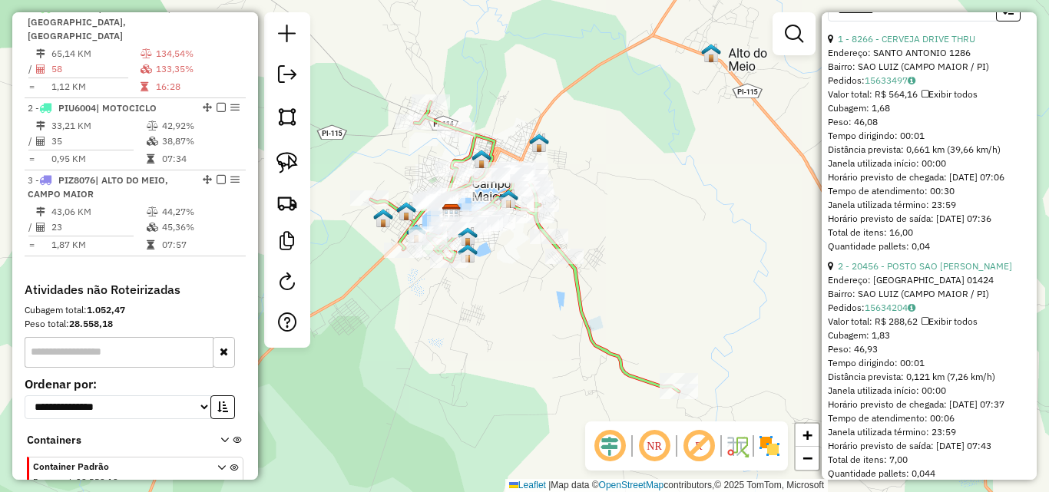
drag, startPoint x: 910, startPoint y: 62, endPoint x: 896, endPoint y: 75, distance: 19.0
click at [910, 22] on select "**********" at bounding box center [912, 10] width 169 height 24
select select "*********"
click at [828, 22] on select "**********" at bounding box center [912, 10] width 169 height 24
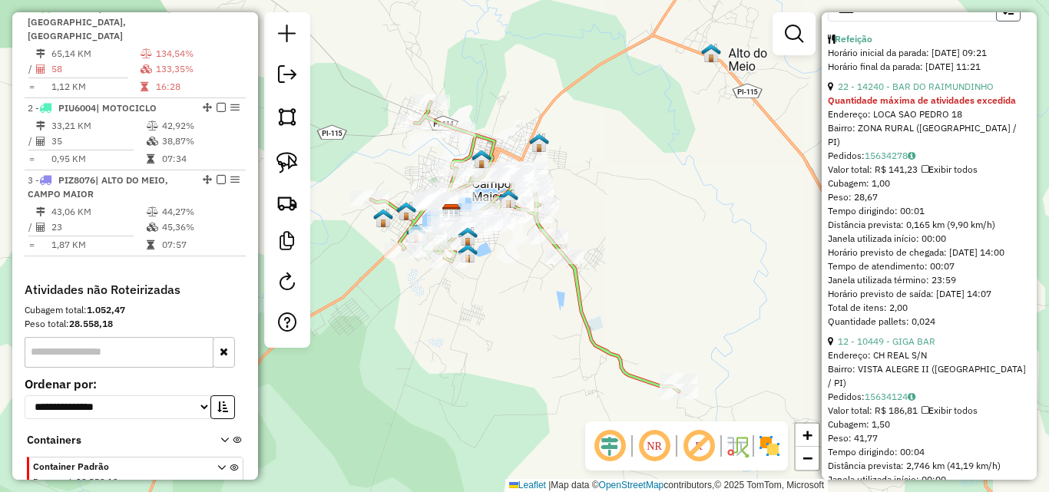
click at [1012, 22] on button "button" at bounding box center [1008, 10] width 25 height 24
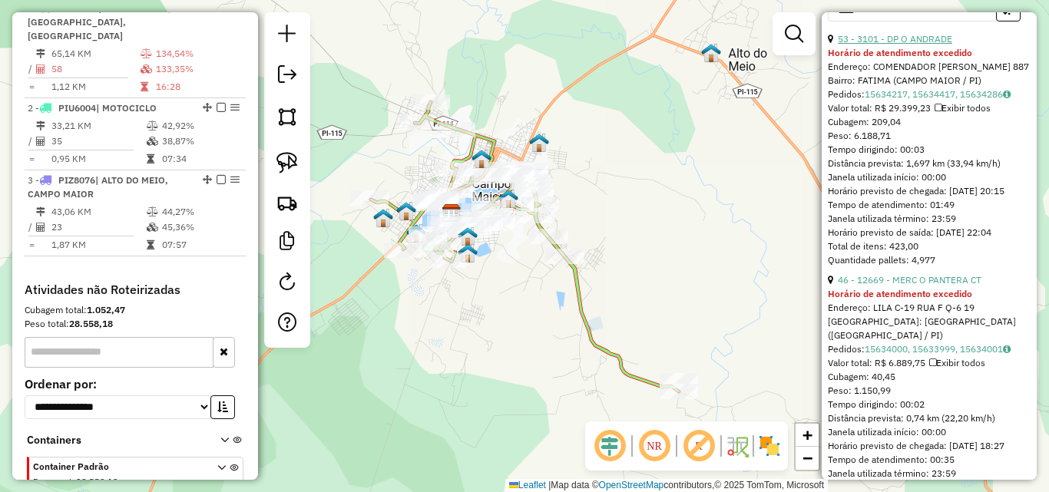
drag, startPoint x: 899, startPoint y: 202, endPoint x: 884, endPoint y: 91, distance: 111.6
click at [884, 98] on div "53 - 3101 - DP O ANDRADE Horário de atendimento excedido Endereço: COMENDADOR J…" at bounding box center [929, 149] width 203 height 235
click at [983, 157] on div "Tempo dirigindo: 00:03" at bounding box center [929, 150] width 203 height 14
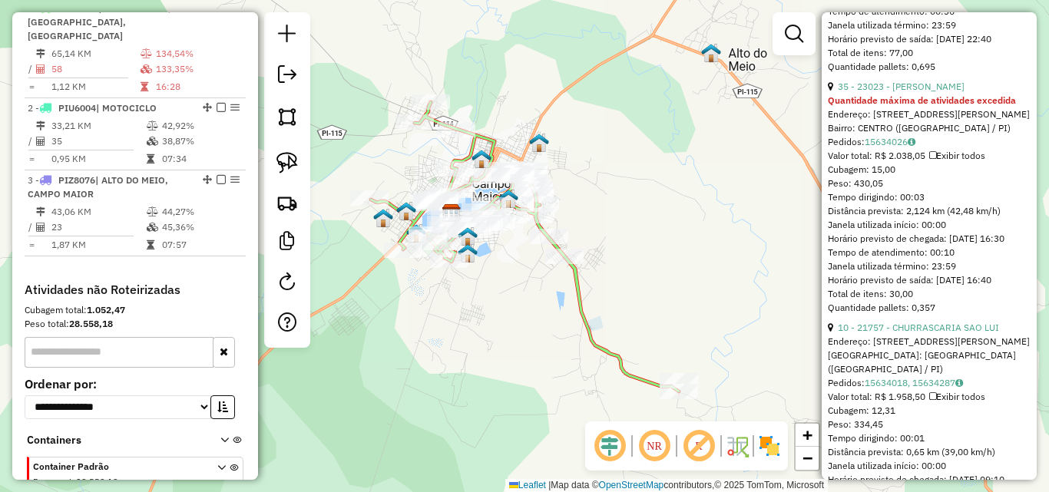
scroll to position [1613, 0]
click at [947, 94] on link "35 - 23023 - MERCADINHO EDUARDO" at bounding box center [901, 88] width 127 height 12
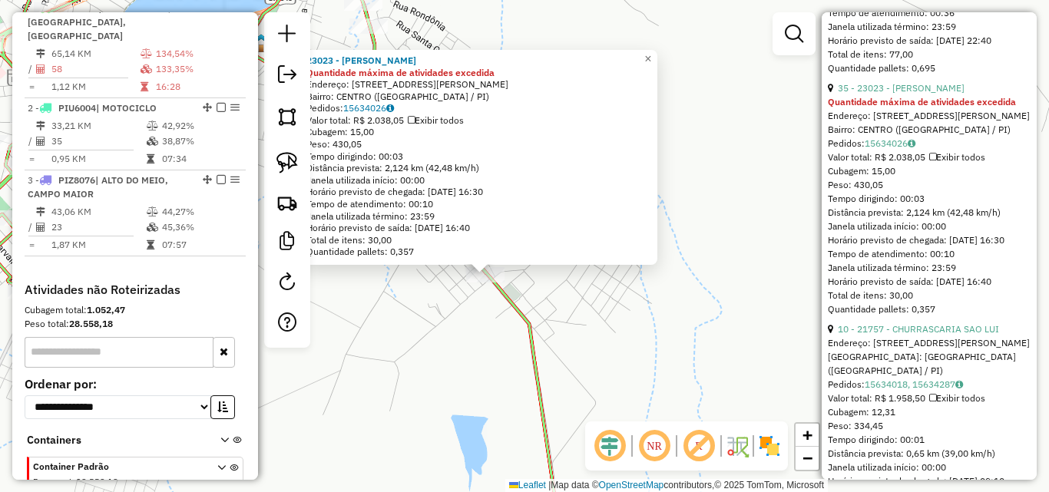
drag, startPoint x: 515, startPoint y: 286, endPoint x: 655, endPoint y: 281, distance: 140.6
click at [655, 281] on div "23023 - MERCADINHO EDUARDO Quantidade máxima de atividades excedida Endereço: A…" at bounding box center [524, 246] width 1049 height 492
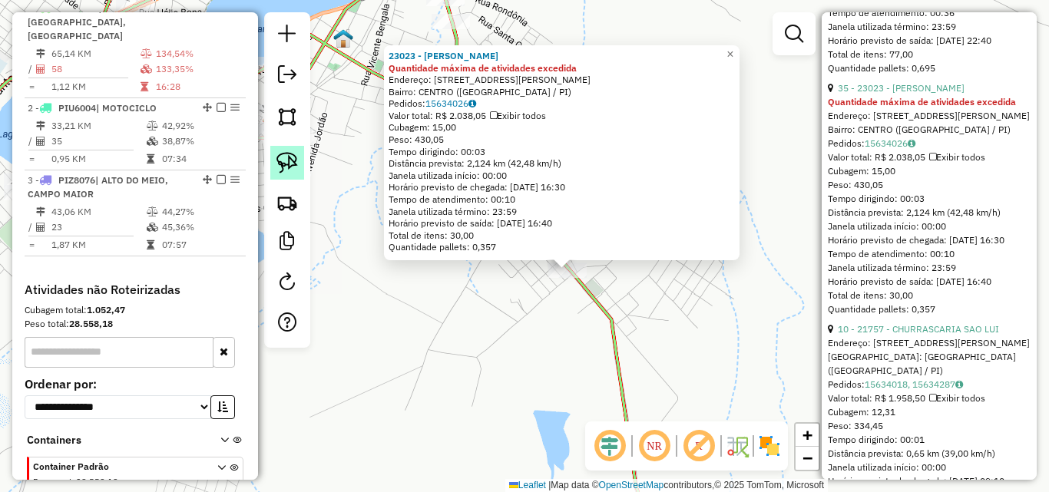
click at [284, 164] on img at bounding box center [287, 163] width 22 height 22
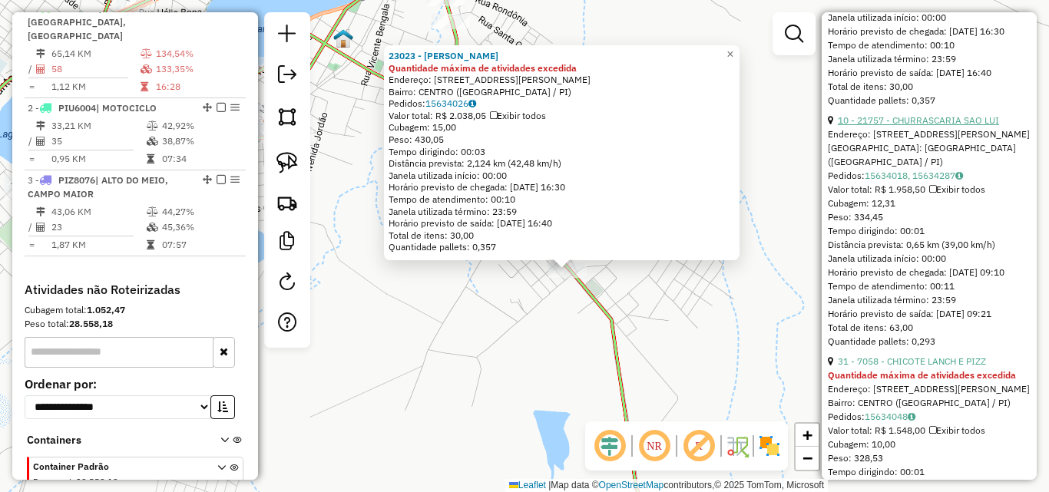
scroll to position [1843, 0]
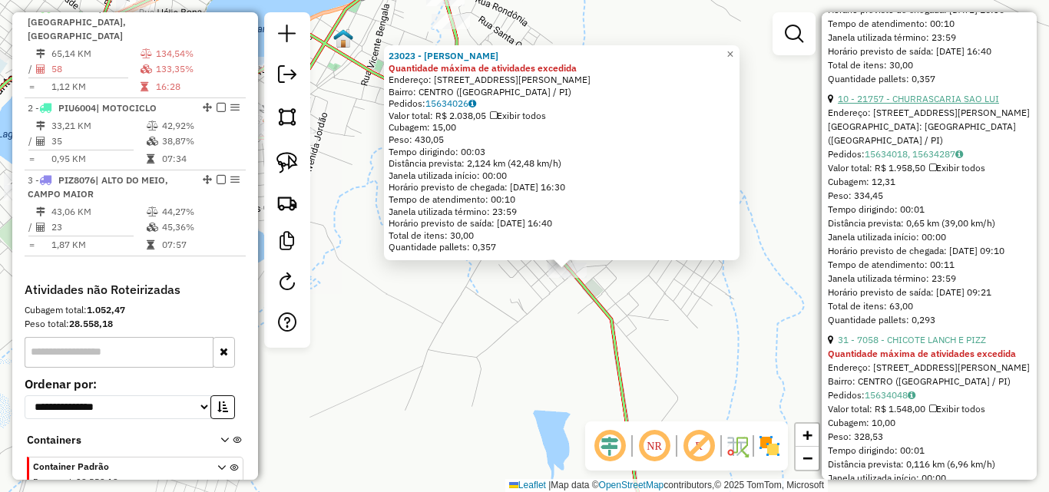
click at [917, 104] on link "10 - 21757 - CHURRASCARIA SAO LUI" at bounding box center [918, 99] width 161 height 12
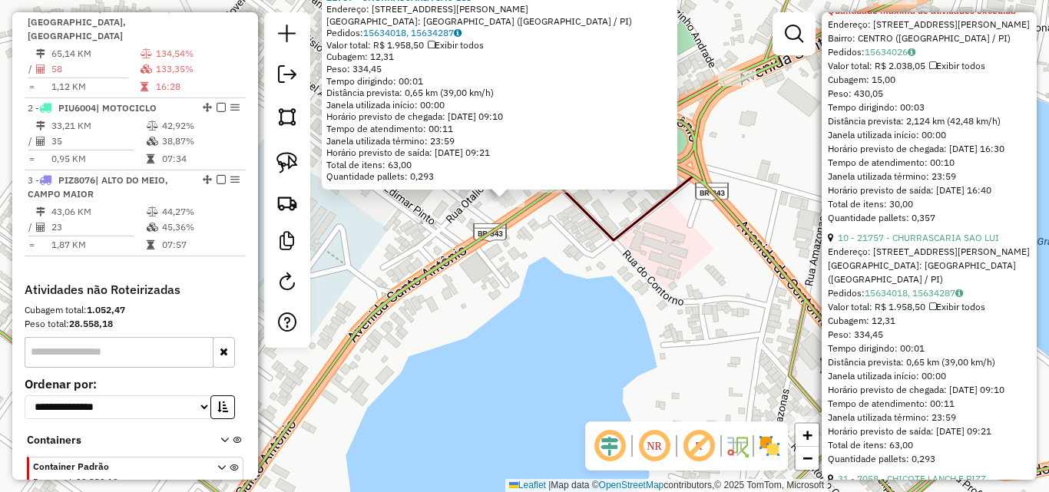
scroll to position [1690, 0]
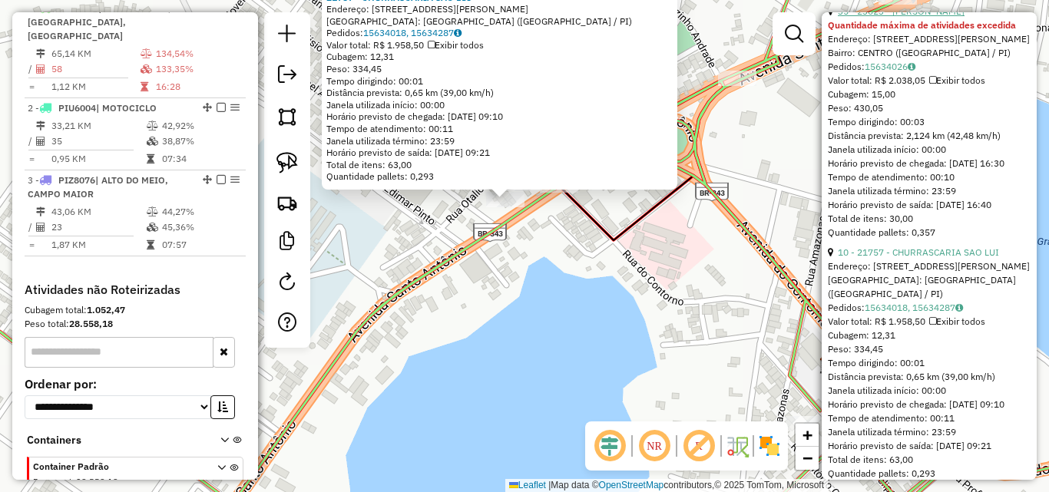
click at [903, 17] on link "35 - 23023 - MERCADINHO EDUARDO" at bounding box center [901, 11] width 127 height 12
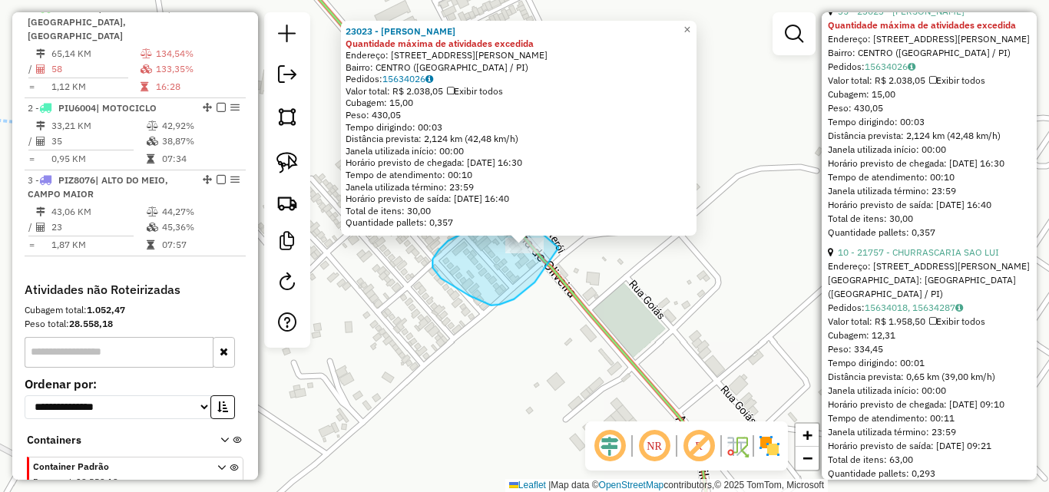
drag, startPoint x: 542, startPoint y: 272, endPoint x: 520, endPoint y: 215, distance: 61.0
click at [520, 215] on div "23023 - MERCADINHO EDUARDO Quantidade máxima de atividades excedida Endereço: A…" at bounding box center [524, 246] width 1049 height 492
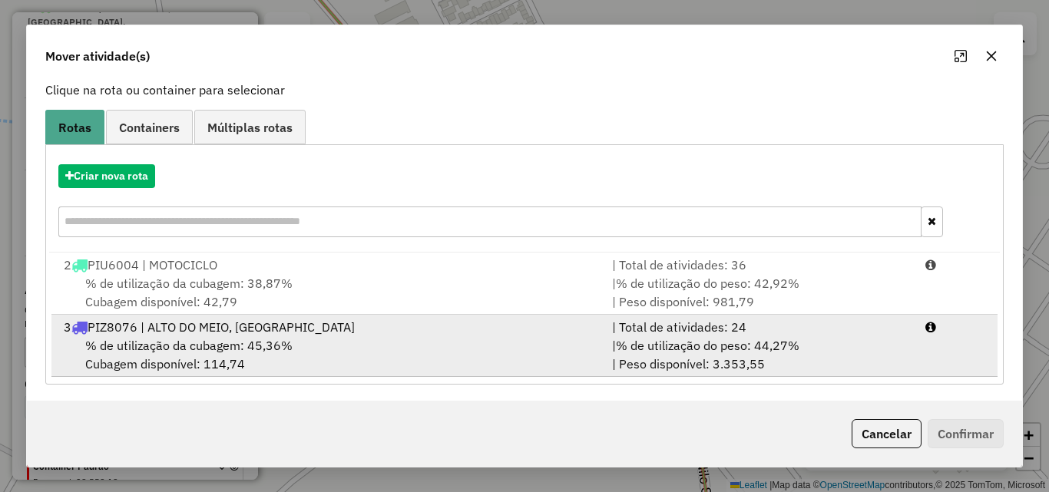
scroll to position [99, 0]
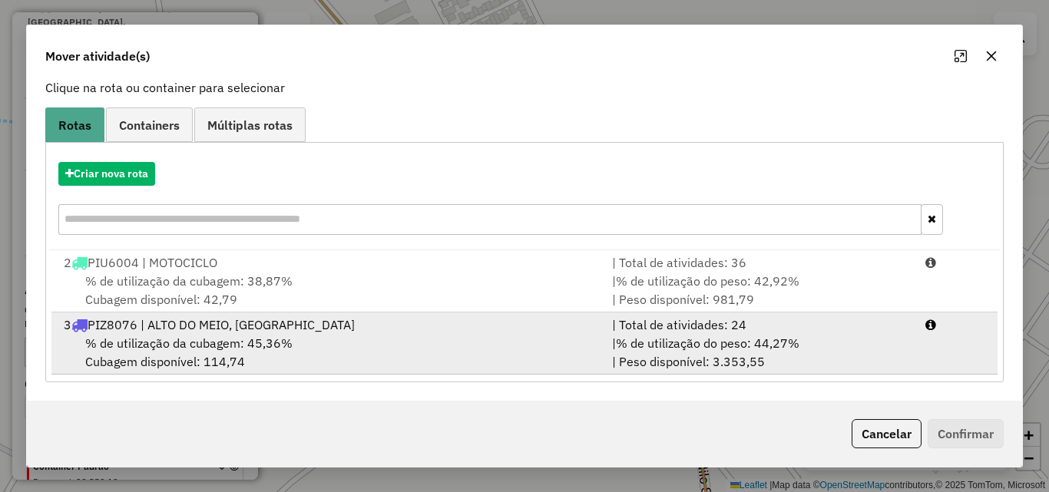
click at [185, 333] on div "3 PIZ8076 | ALTO DO MEIO, CAMPO MAIOR" at bounding box center [329, 325] width 548 height 18
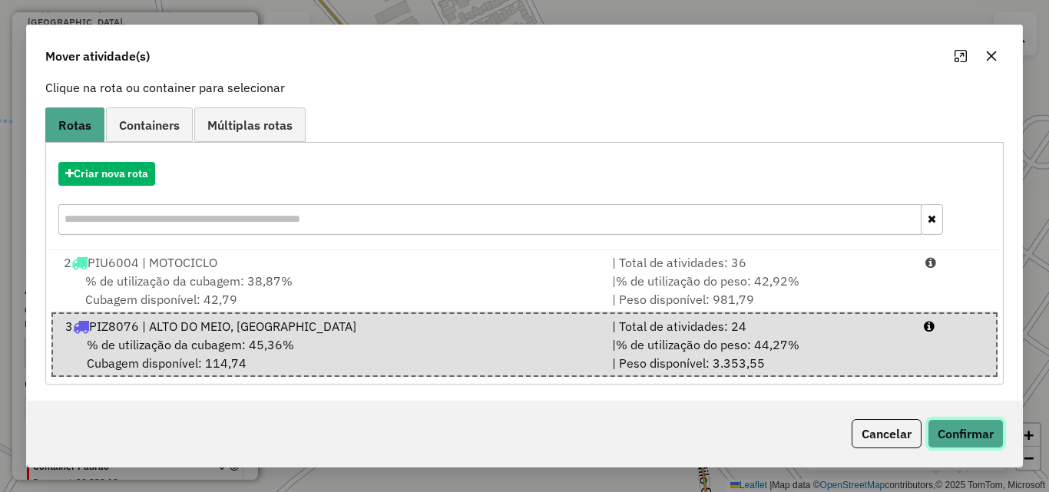
click at [949, 423] on button "Confirmar" at bounding box center [966, 433] width 76 height 29
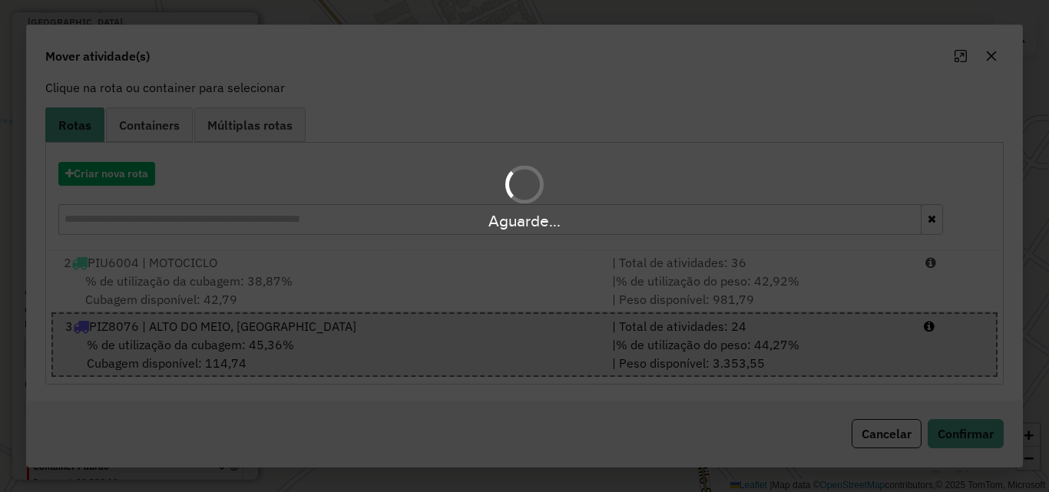
scroll to position [490, 0]
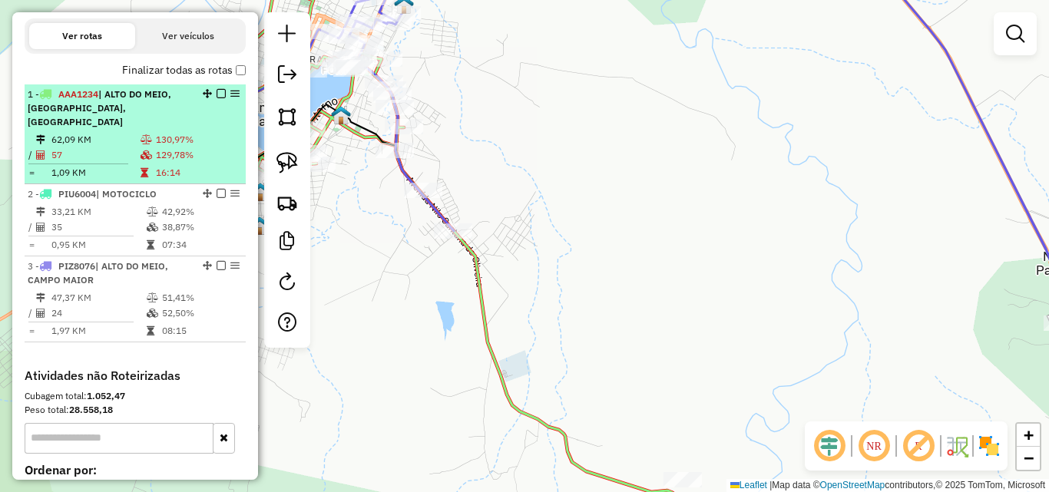
click at [183, 144] on td "130,97%" at bounding box center [197, 139] width 84 height 15
select select "*********"
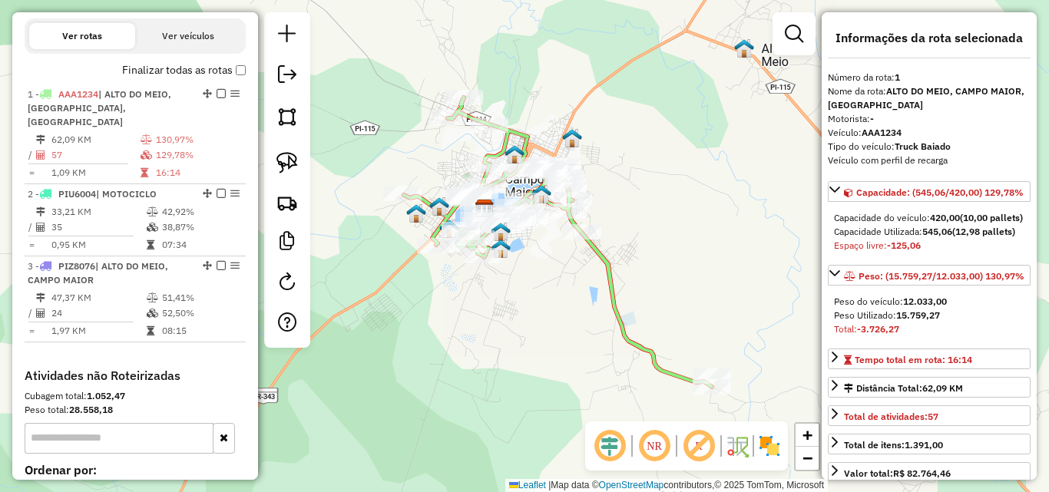
drag, startPoint x: 658, startPoint y: 274, endPoint x: 740, endPoint y: 260, distance: 83.3
click at [740, 260] on div "Janela de atendimento Grade de atendimento Capacidade Transportadoras Veículos …" at bounding box center [524, 246] width 1049 height 492
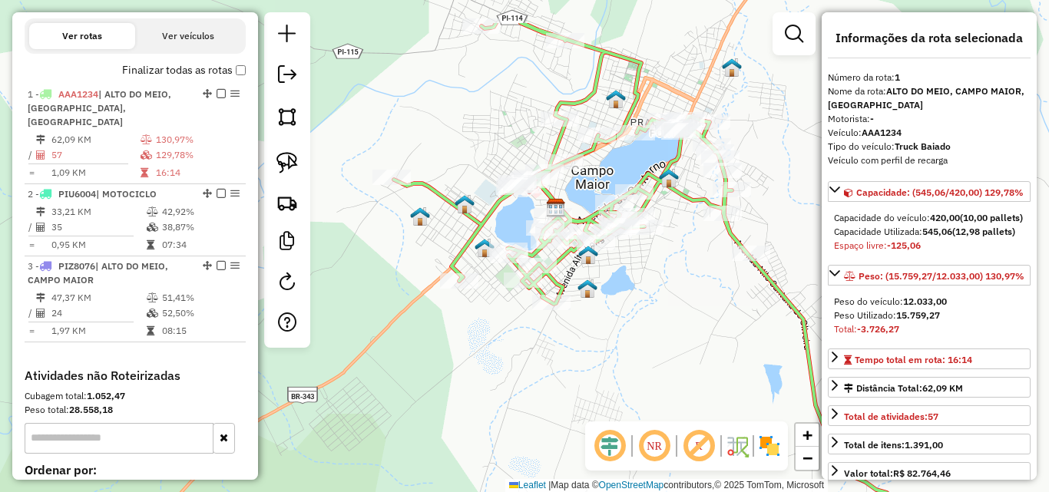
drag, startPoint x: 576, startPoint y: 231, endPoint x: 628, endPoint y: 303, distance: 89.1
click at [628, 303] on div "Janela de atendimento Grade de atendimento Capacidade Transportadoras Veículos …" at bounding box center [524, 246] width 1049 height 492
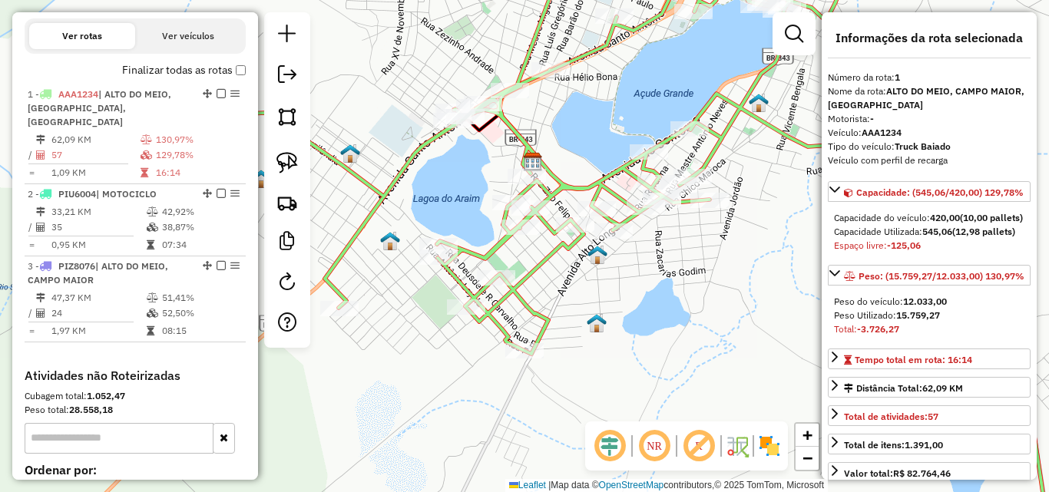
drag, startPoint x: 618, startPoint y: 295, endPoint x: 657, endPoint y: 336, distance: 56.5
click at [657, 336] on div "Janela de atendimento Grade de atendimento Capacidade Transportadoras Veículos …" at bounding box center [524, 246] width 1049 height 492
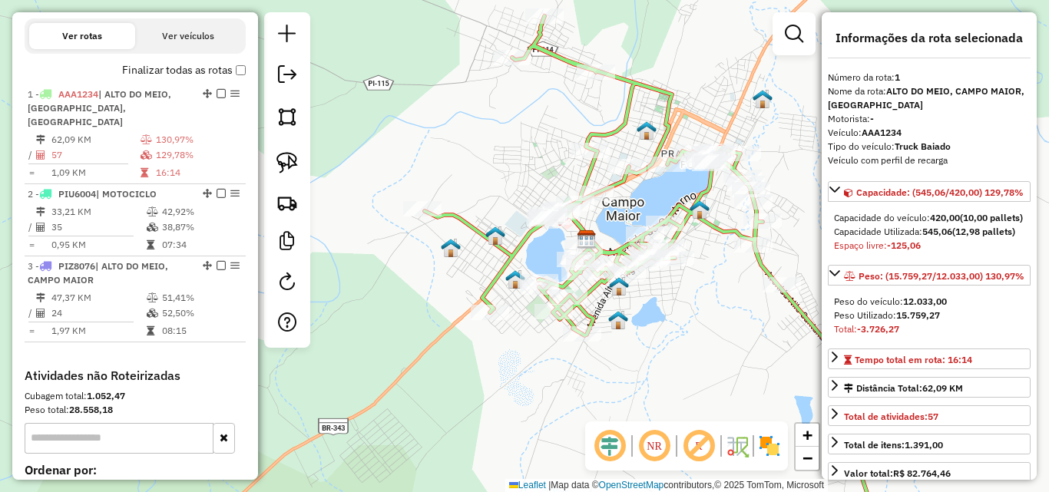
drag, startPoint x: 653, startPoint y: 328, endPoint x: 518, endPoint y: 296, distance: 138.8
click at [657, 352] on div "Janela de atendimento Grade de atendimento Capacidade Transportadoras Veículos …" at bounding box center [524, 246] width 1049 height 492
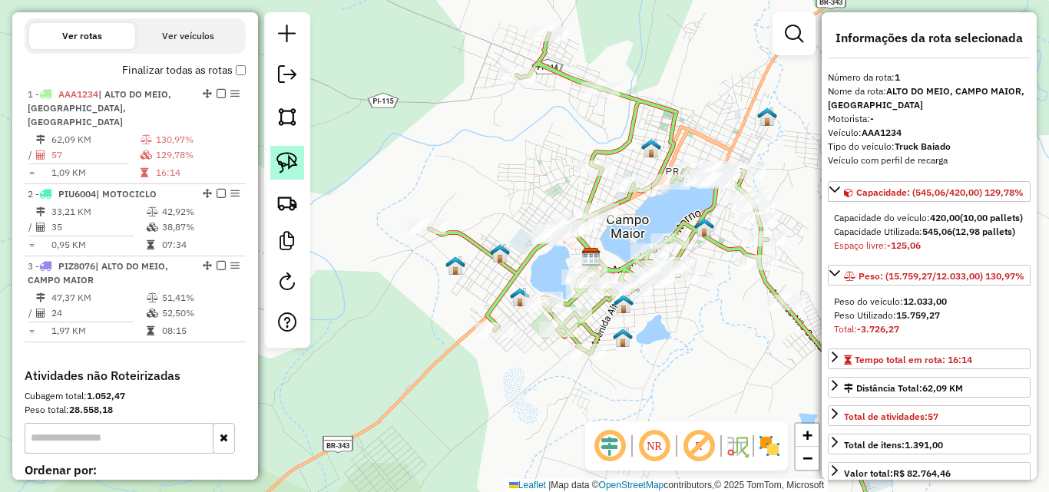
click at [291, 170] on img at bounding box center [287, 163] width 22 height 22
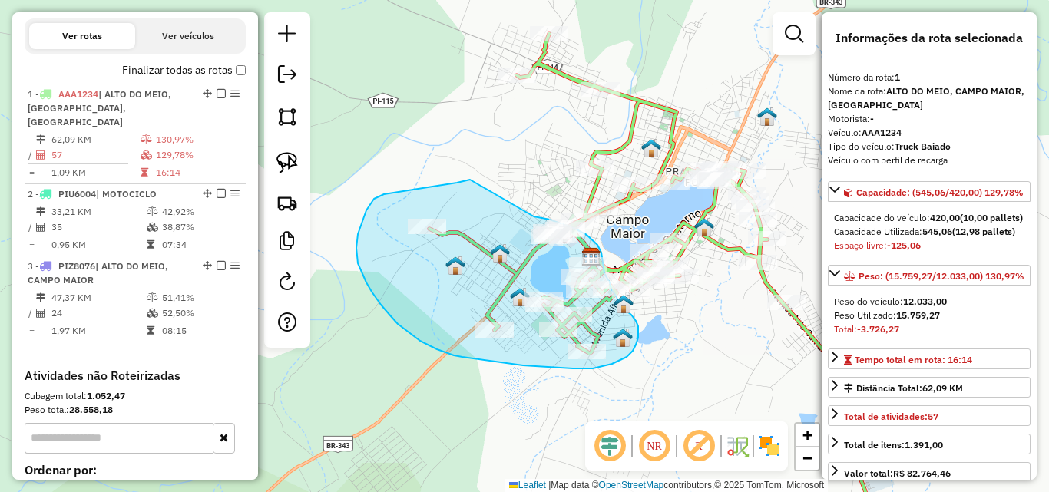
drag, startPoint x: 438, startPoint y: 186, endPoint x: 530, endPoint y: 215, distance: 96.7
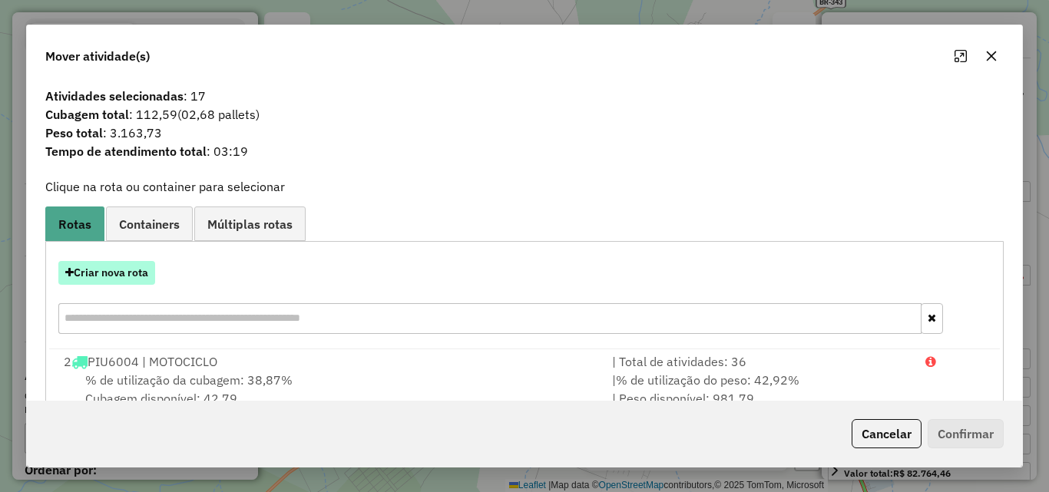
click at [122, 270] on button "Criar nova rota" at bounding box center [106, 273] width 97 height 24
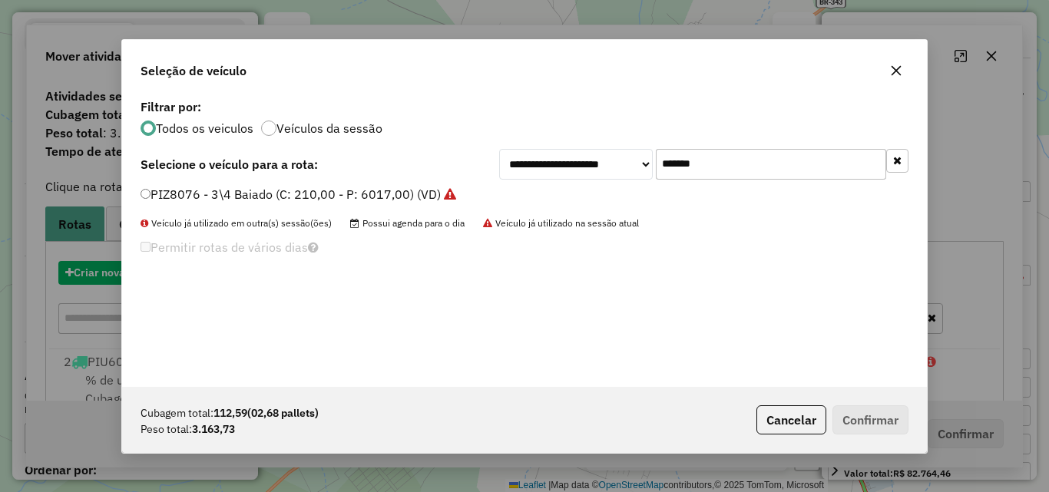
scroll to position [8, 5]
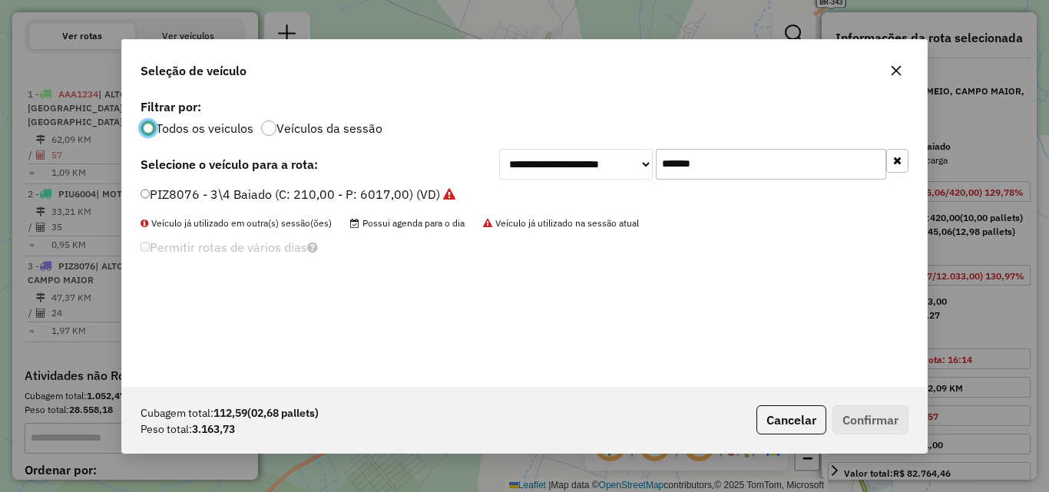
drag, startPoint x: 705, startPoint y: 173, endPoint x: 500, endPoint y: 143, distance: 207.2
click at [522, 149] on div "**********" at bounding box center [703, 164] width 409 height 31
paste input "text"
type input "*******"
click at [150, 184] on div "**********" at bounding box center [524, 241] width 805 height 292
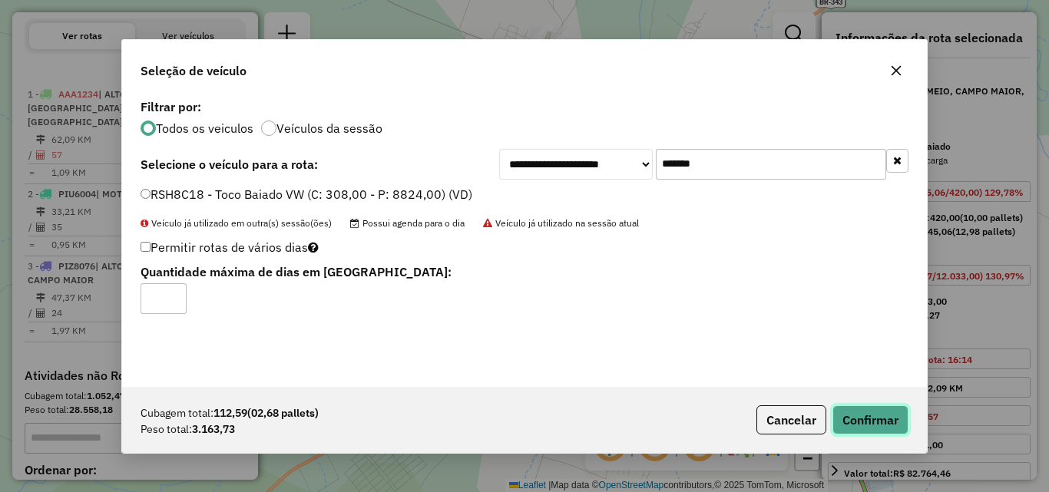
click at [888, 417] on button "Confirmar" at bounding box center [870, 419] width 76 height 29
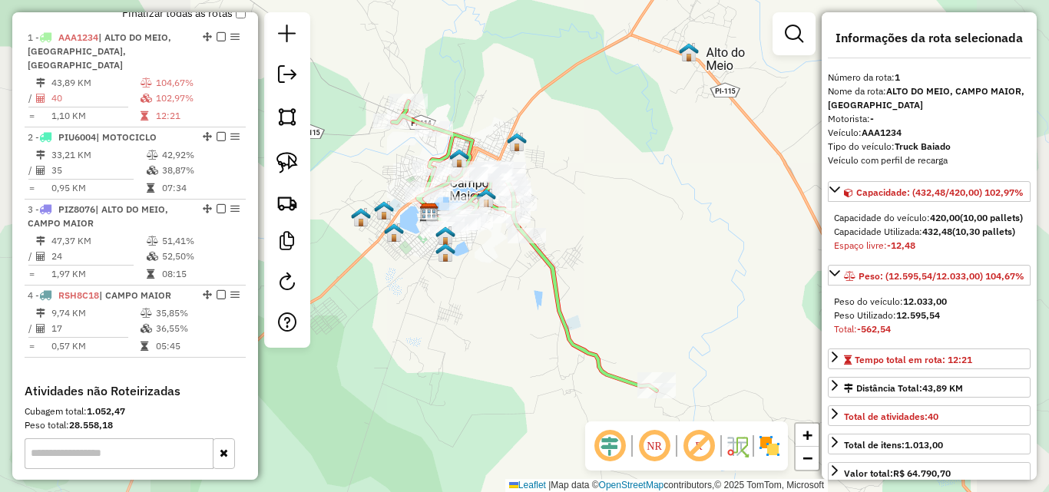
scroll to position [576, 0]
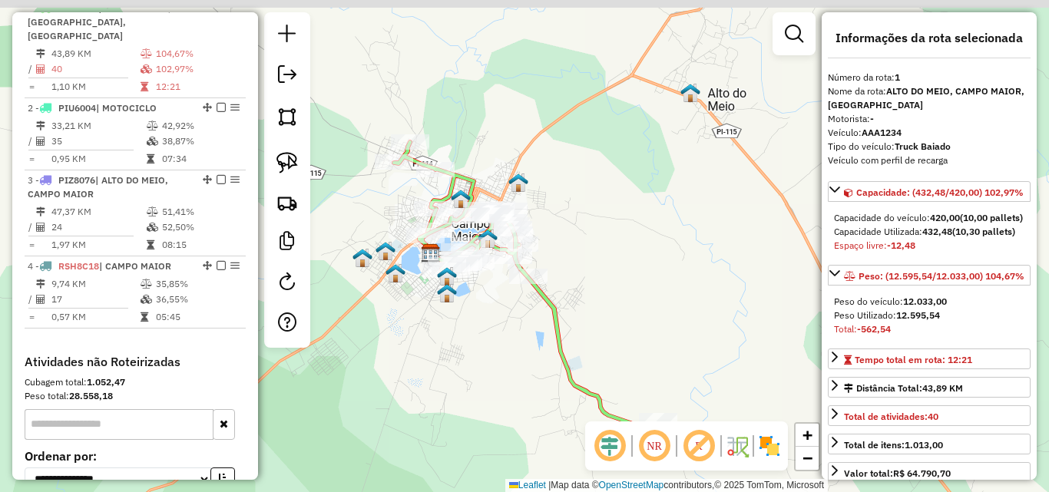
drag, startPoint x: 473, startPoint y: 306, endPoint x: 475, endPoint y: 385, distance: 78.3
click at [475, 385] on div "Janela de atendimento Grade de atendimento Capacidade Transportadoras Veículos …" at bounding box center [524, 246] width 1049 height 492
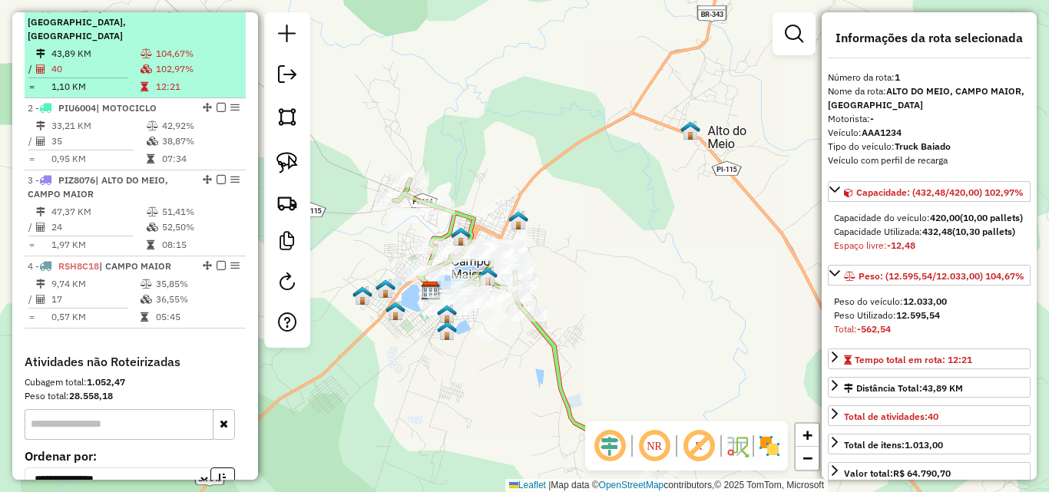
click at [167, 51] on td "104,67%" at bounding box center [197, 53] width 84 height 15
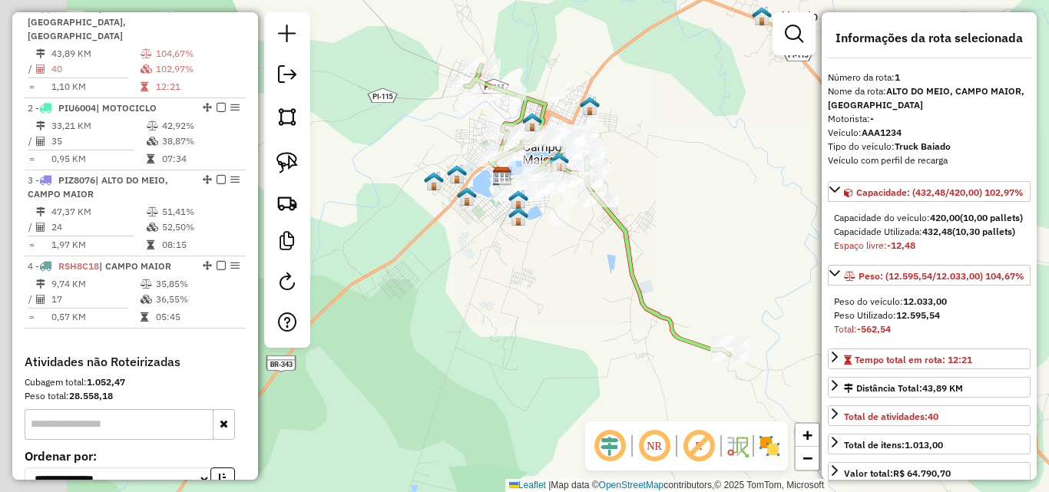
drag, startPoint x: 455, startPoint y: 285, endPoint x: 543, endPoint y: 240, distance: 98.9
click at [541, 242] on div "Janela de atendimento Grade de atendimento Capacidade Transportadoras Veículos …" at bounding box center [524, 246] width 1049 height 492
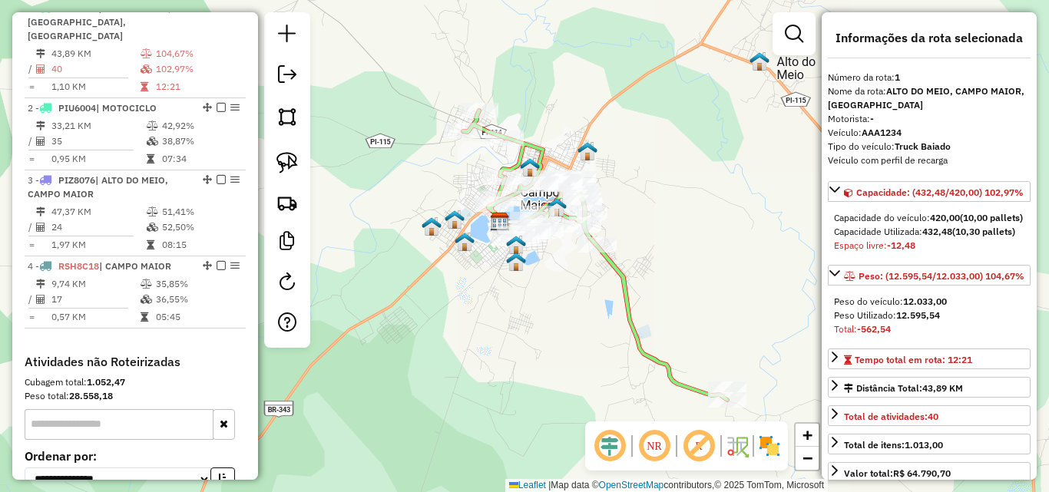
drag, startPoint x: 495, startPoint y: 205, endPoint x: 463, endPoint y: 301, distance: 101.3
click at [463, 300] on div "Janela de atendimento Grade de atendimento Capacidade Transportadoras Veículos …" at bounding box center [524, 246] width 1049 height 492
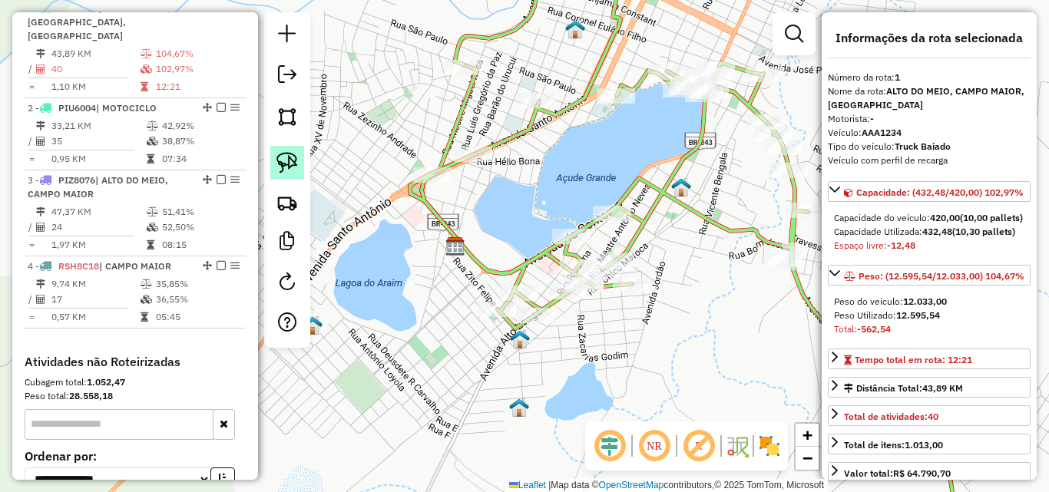
click at [275, 158] on link at bounding box center [287, 163] width 34 height 34
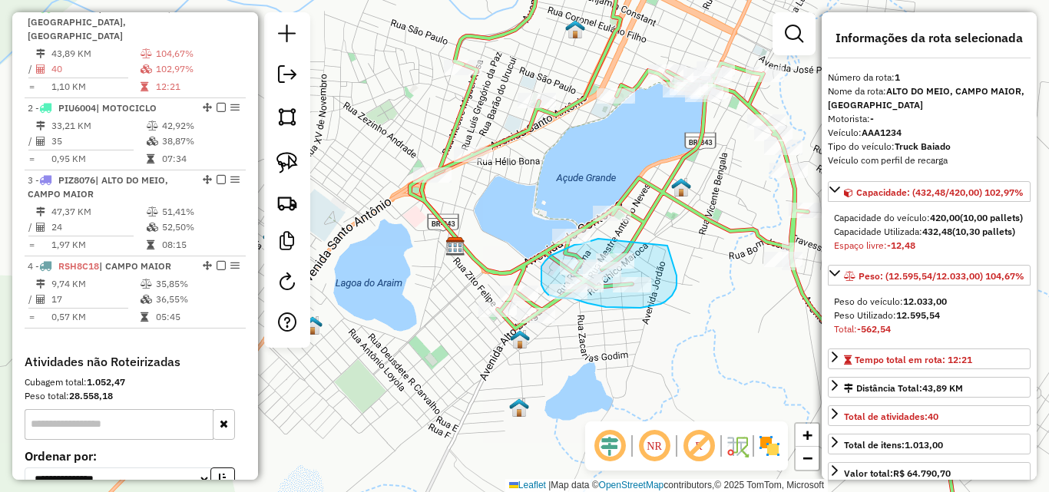
drag, startPoint x: 667, startPoint y: 246, endPoint x: 614, endPoint y: 237, distance: 54.5
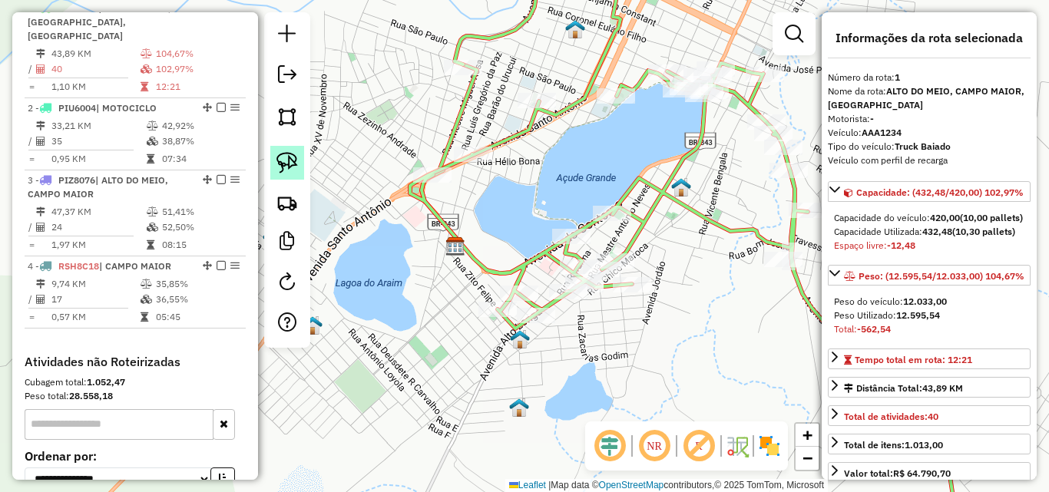
click at [294, 167] on img at bounding box center [287, 163] width 22 height 22
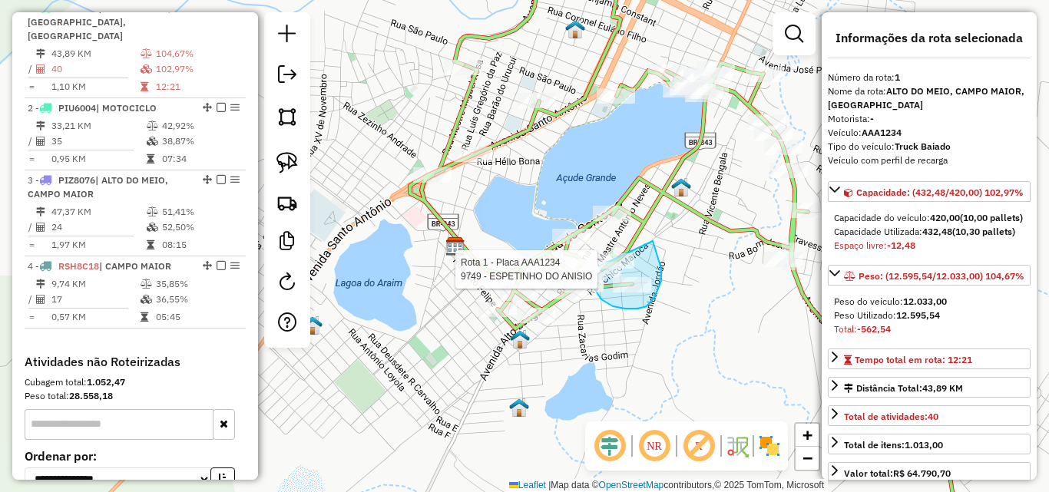
drag, startPoint x: 653, startPoint y: 241, endPoint x: 590, endPoint y: 251, distance: 63.8
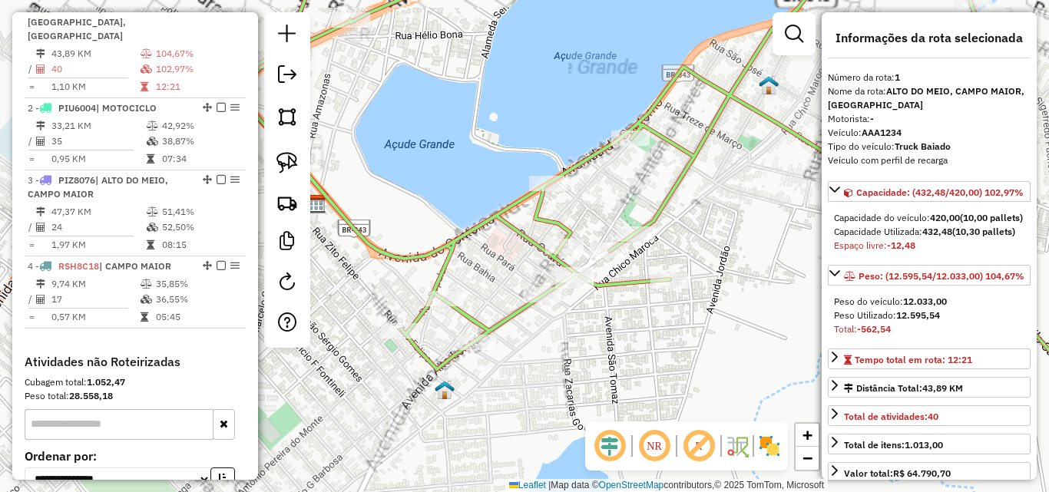
drag, startPoint x: 597, startPoint y: 309, endPoint x: 589, endPoint y: 328, distance: 20.7
click at [589, 328] on div "Janela de atendimento Grade de atendimento Capacidade Transportadoras Veículos …" at bounding box center [524, 246] width 1049 height 492
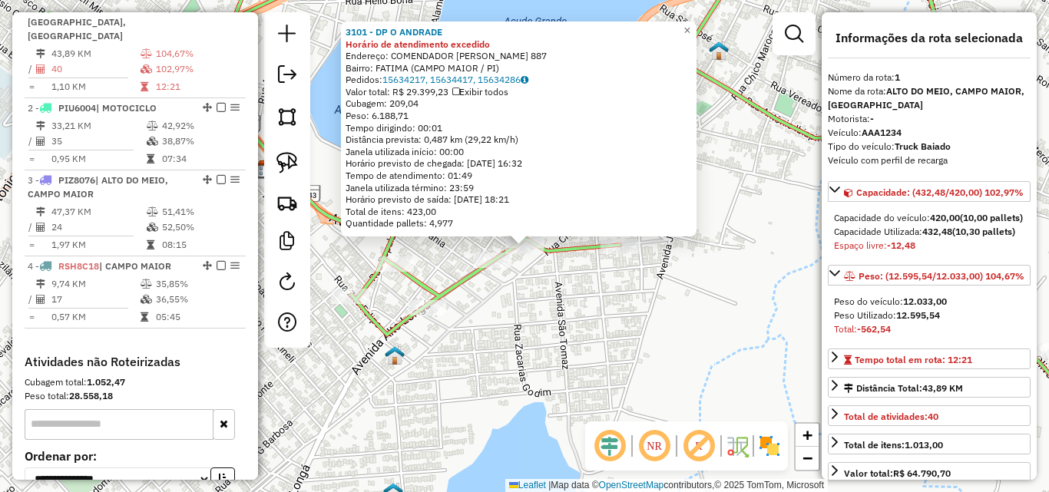
click at [533, 291] on div "3101 - DP O ANDRADE Horário de atendimento excedido Endereço: COMENDADOR JACOB …" at bounding box center [524, 246] width 1049 height 492
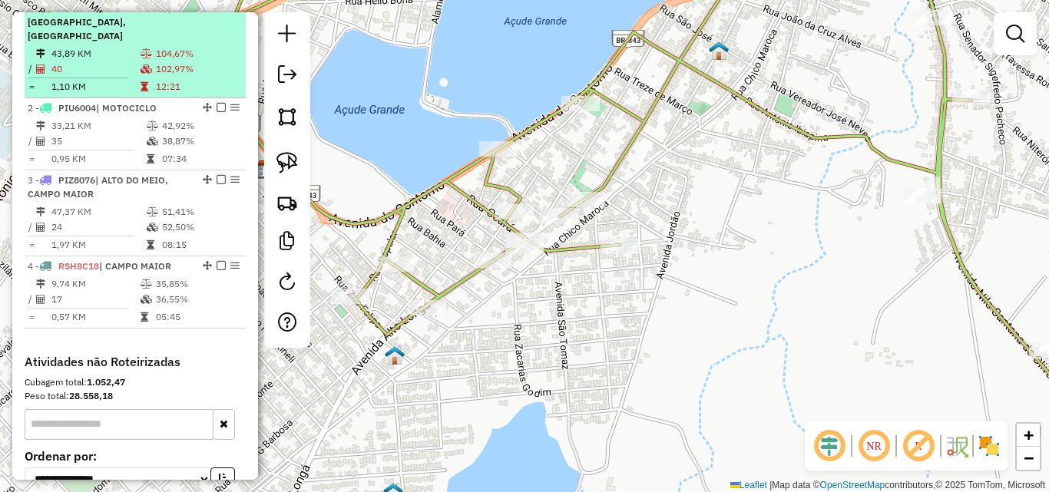
click at [126, 86] on td "1,10 KM" at bounding box center [95, 86] width 89 height 15
select select "*********"
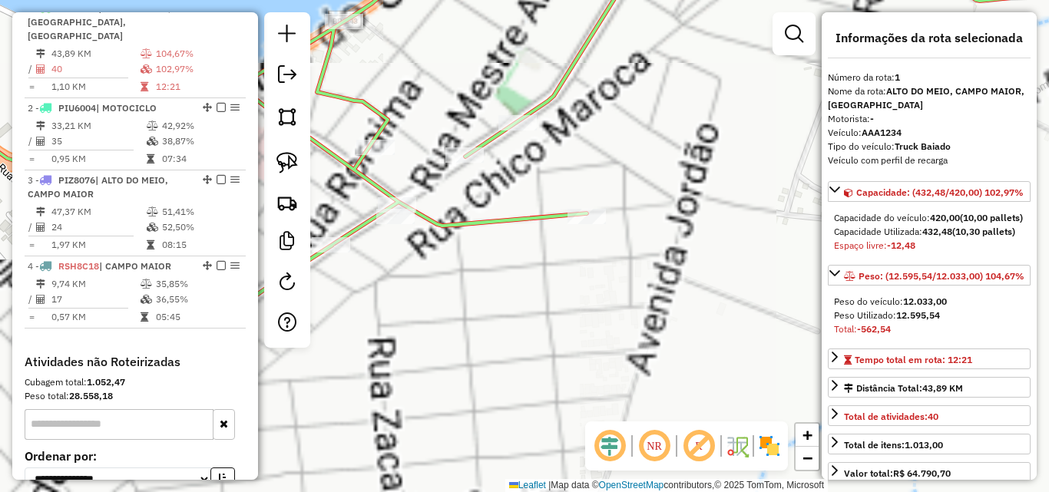
drag, startPoint x: 505, startPoint y: 251, endPoint x: 540, endPoint y: 270, distance: 39.8
click at [554, 275] on div "Janela de atendimento Grade de atendimento Capacidade Transportadoras Veículos …" at bounding box center [524, 246] width 1049 height 492
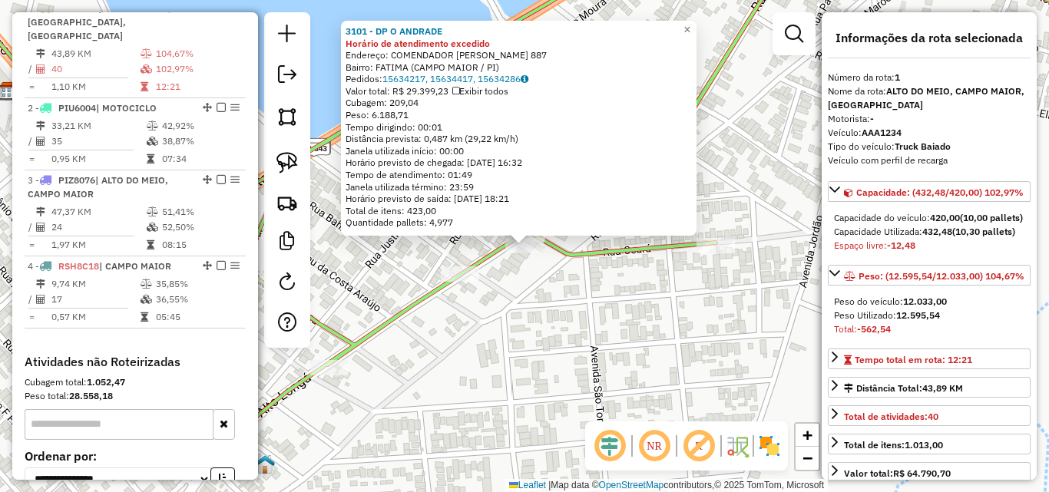
click at [425, 335] on div "3101 - DP O ANDRADE Horário de atendimento excedido Endereço: COMENDADOR JACOB …" at bounding box center [524, 246] width 1049 height 492
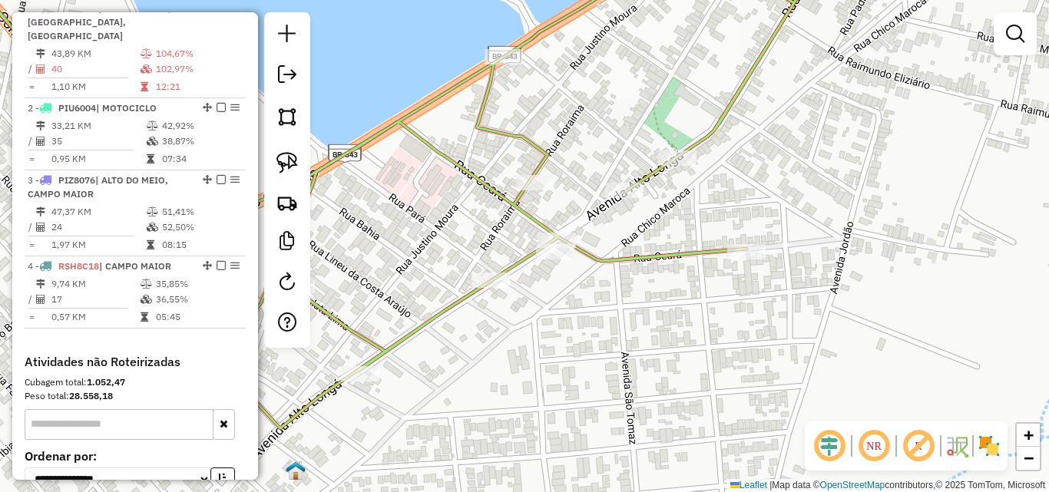
drag, startPoint x: 471, startPoint y: 369, endPoint x: 571, endPoint y: 374, distance: 100.0
click at [571, 374] on div "Janela de atendimento Grade de atendimento Capacidade Transportadoras Veículos …" at bounding box center [524, 246] width 1049 height 492
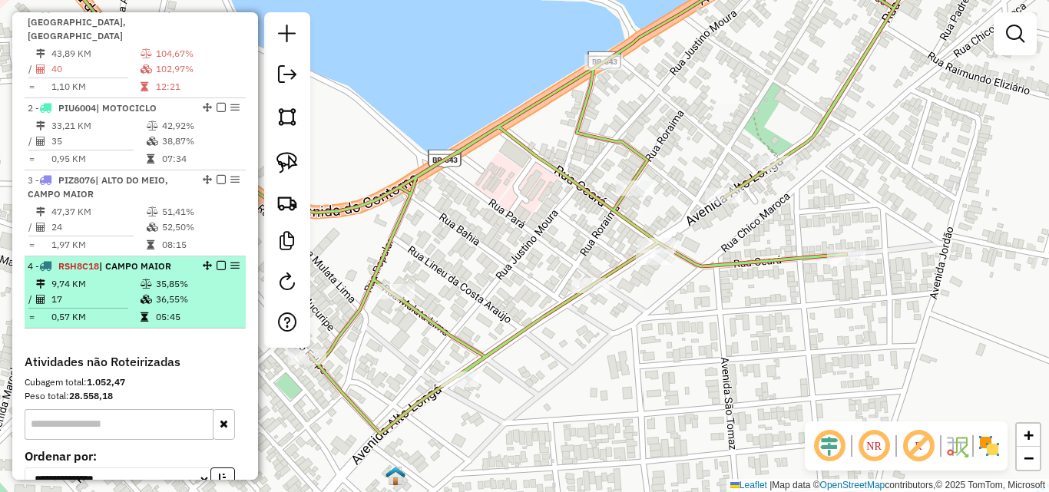
click at [140, 322] on td at bounding box center [147, 316] width 15 height 15
select select "*********"
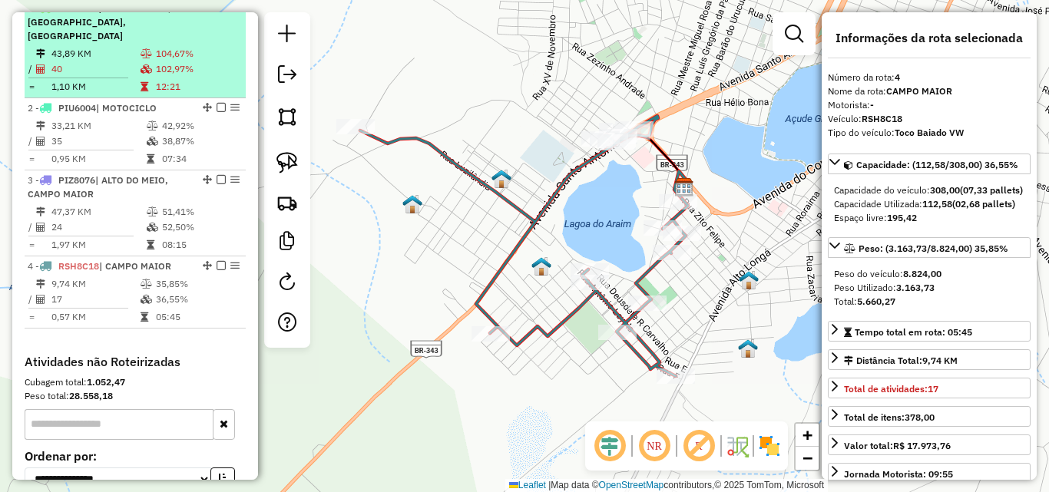
click at [159, 72] on td "102,97%" at bounding box center [197, 68] width 84 height 15
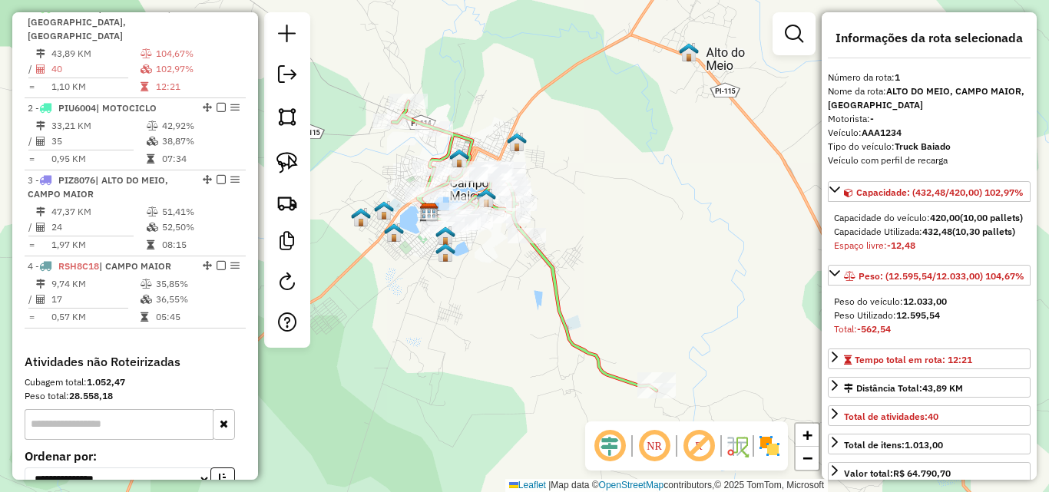
click at [777, 46] on div at bounding box center [794, 33] width 43 height 43
click at [789, 38] on em at bounding box center [794, 34] width 18 height 18
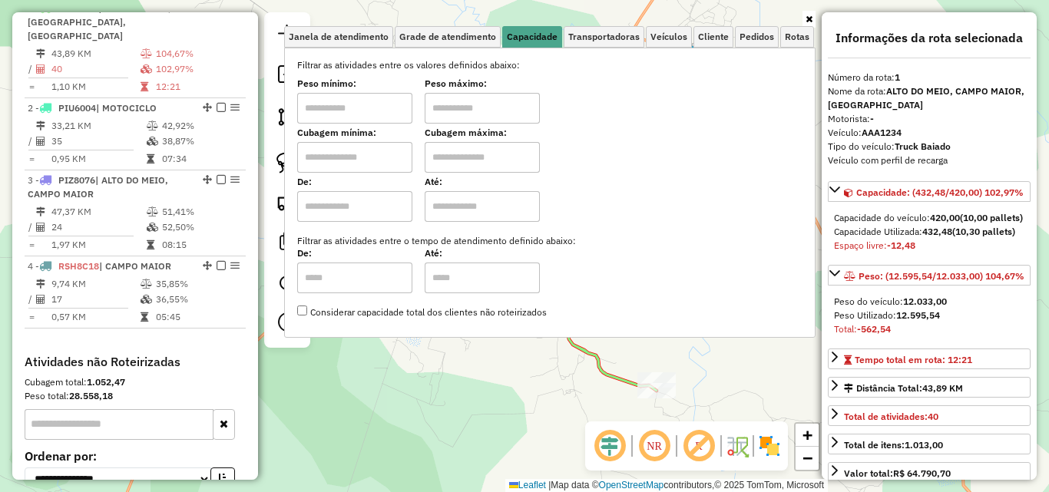
click at [386, 108] on input "text" at bounding box center [354, 108] width 115 height 31
type input "******"
click at [478, 106] on input "text" at bounding box center [482, 108] width 115 height 31
type input "**********"
click at [482, 380] on div "**********" at bounding box center [524, 246] width 1049 height 492
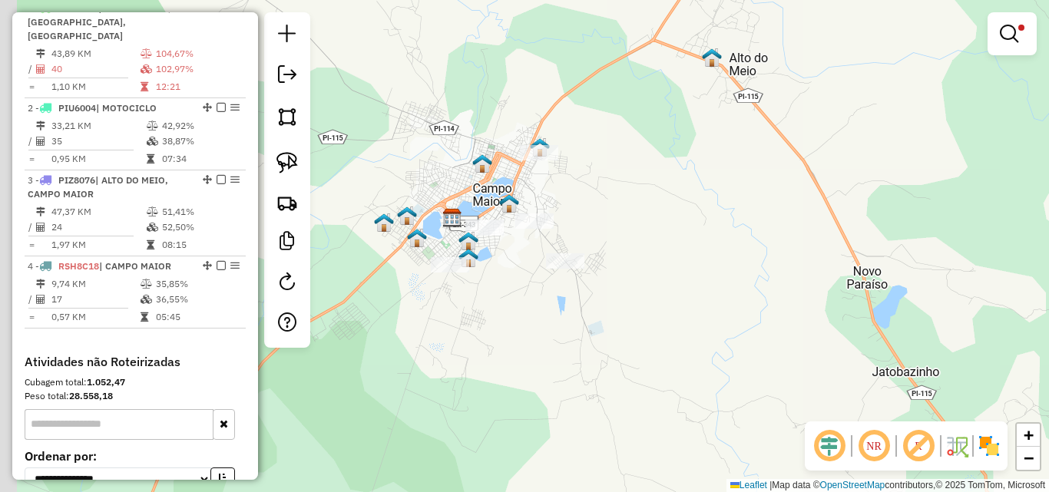
drag, startPoint x: 468, startPoint y: 309, endPoint x: 485, endPoint y: 329, distance: 25.6
click at [485, 329] on div "**********" at bounding box center [524, 246] width 1049 height 492
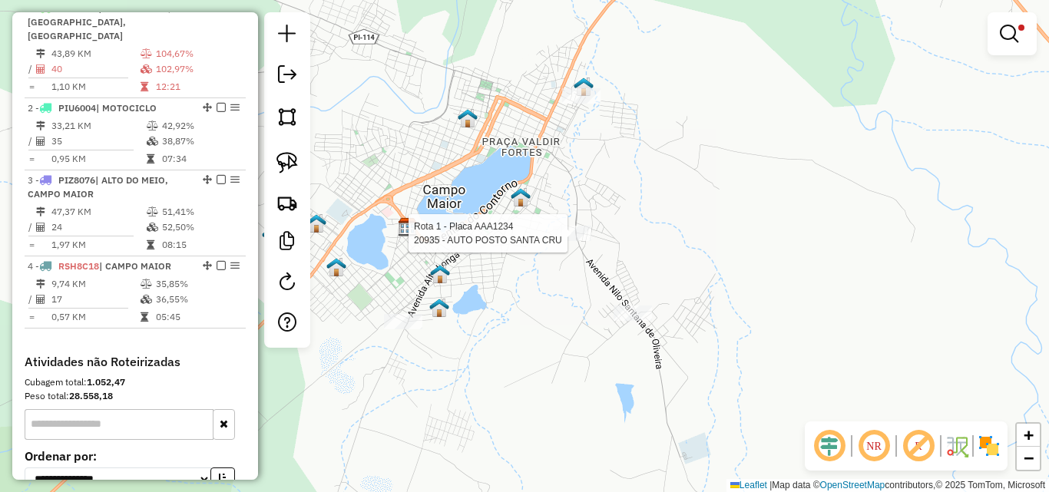
select select "*********"
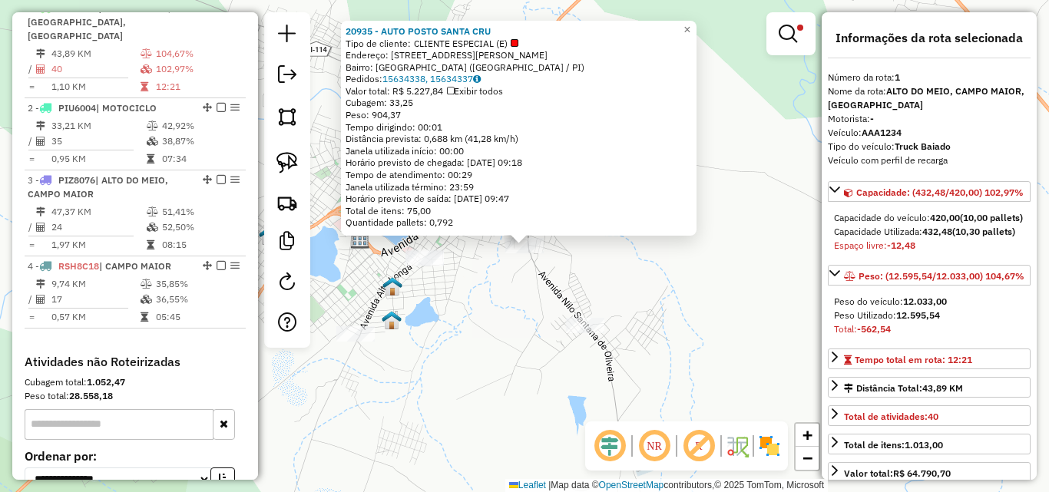
click at [579, 263] on div "20935 - AUTO POSTO SANTA CRU Tipo de cliente: CLIENTE ESPECIAL (E) Endereço: AV…" at bounding box center [524, 246] width 1049 height 492
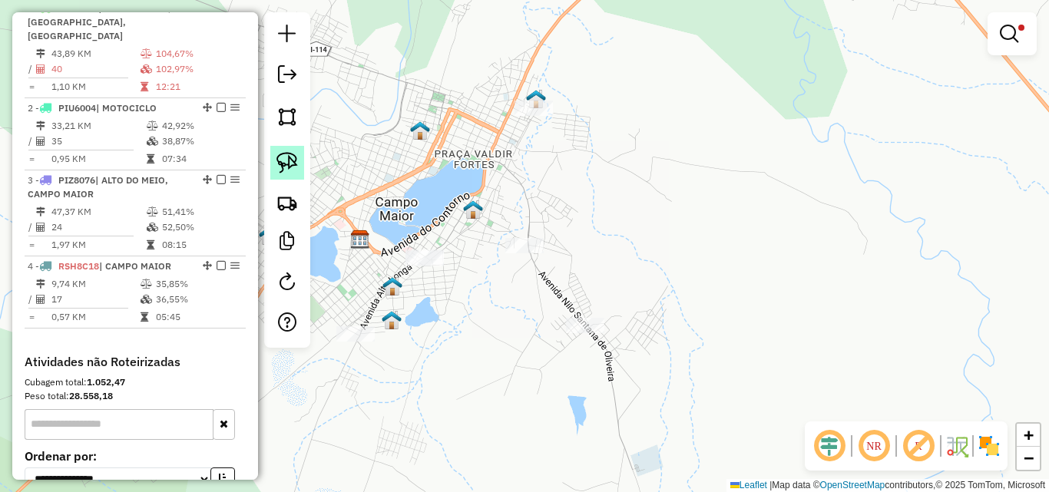
click at [296, 157] on img at bounding box center [287, 163] width 22 height 22
drag, startPoint x: 538, startPoint y: 210, endPoint x: 480, endPoint y: 214, distance: 57.8
click at [480, 214] on div "**********" at bounding box center [524, 246] width 1049 height 492
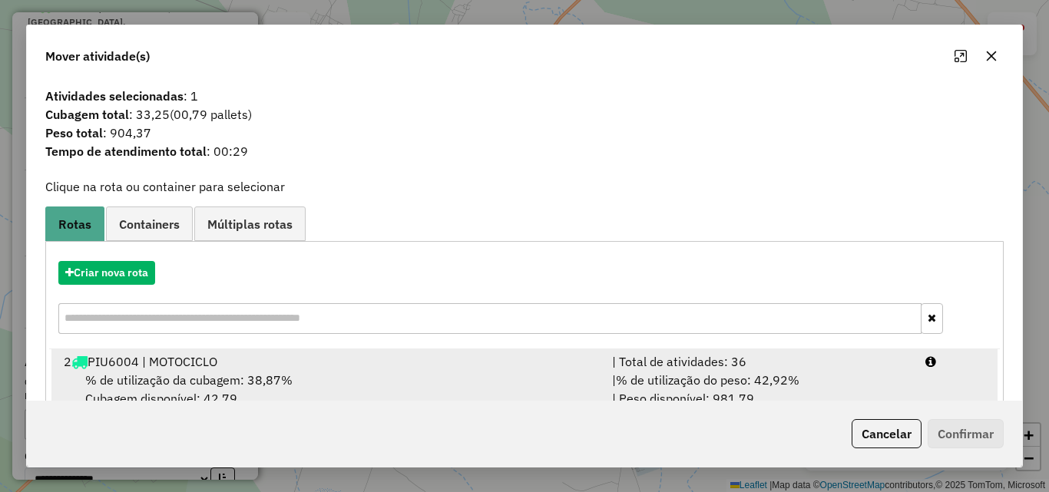
scroll to position [161, 0]
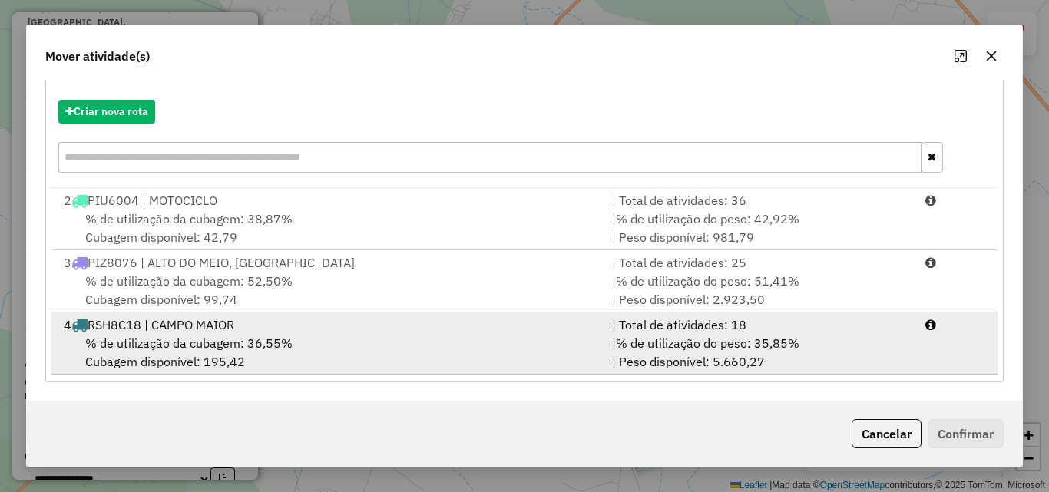
click at [233, 325] on div "4 RSH8C18 | CAMPO MAIOR" at bounding box center [329, 325] width 548 height 18
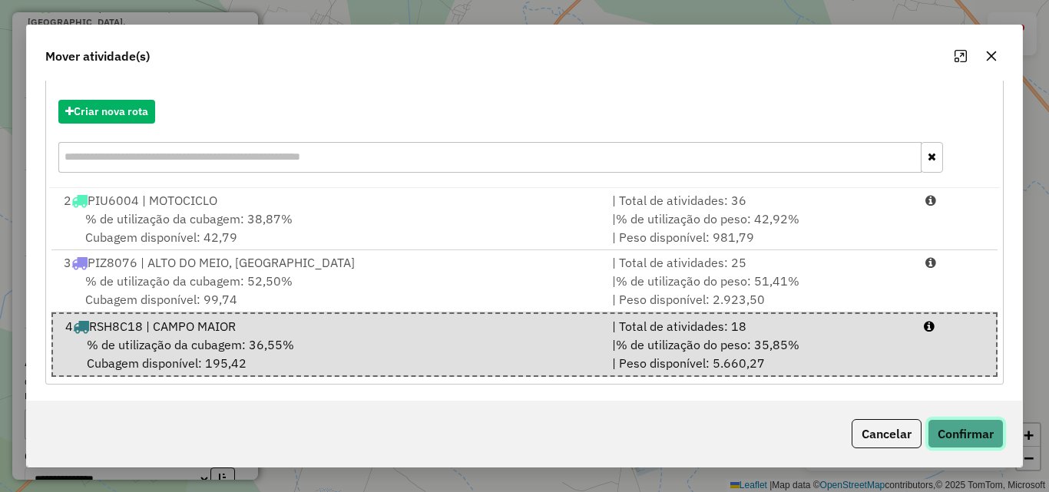
click at [957, 426] on button "Confirmar" at bounding box center [966, 433] width 76 height 29
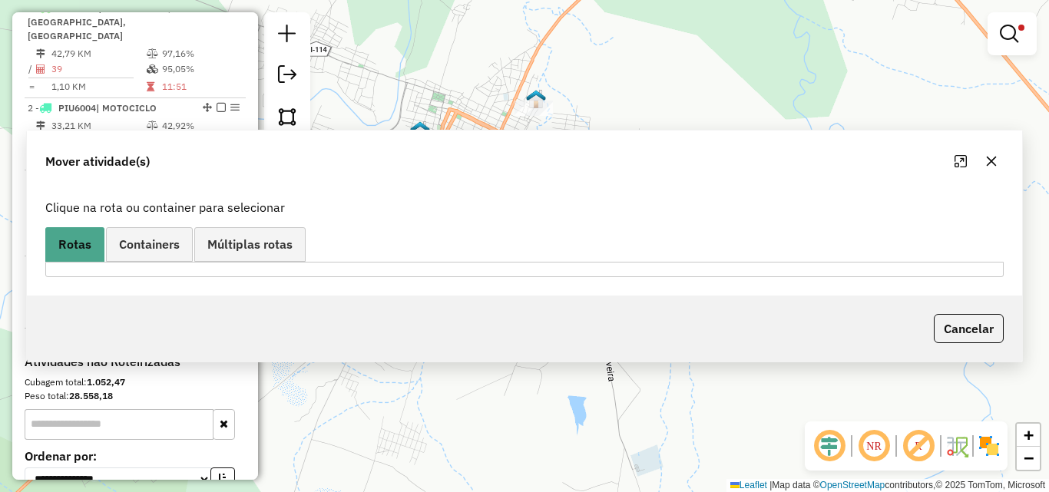
scroll to position [490, 0]
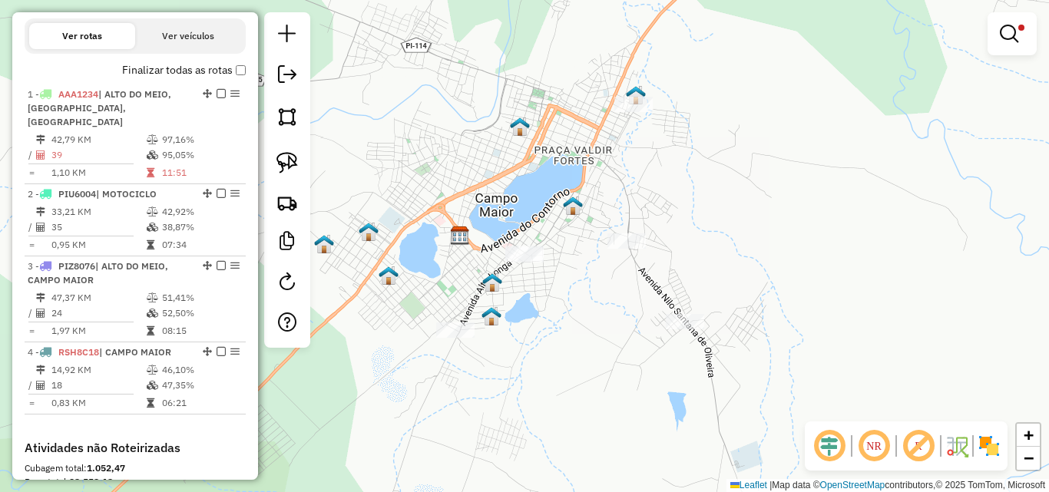
drag, startPoint x: 479, startPoint y: 292, endPoint x: 579, endPoint y: 288, distance: 99.9
click at [579, 288] on div "**********" at bounding box center [524, 246] width 1049 height 492
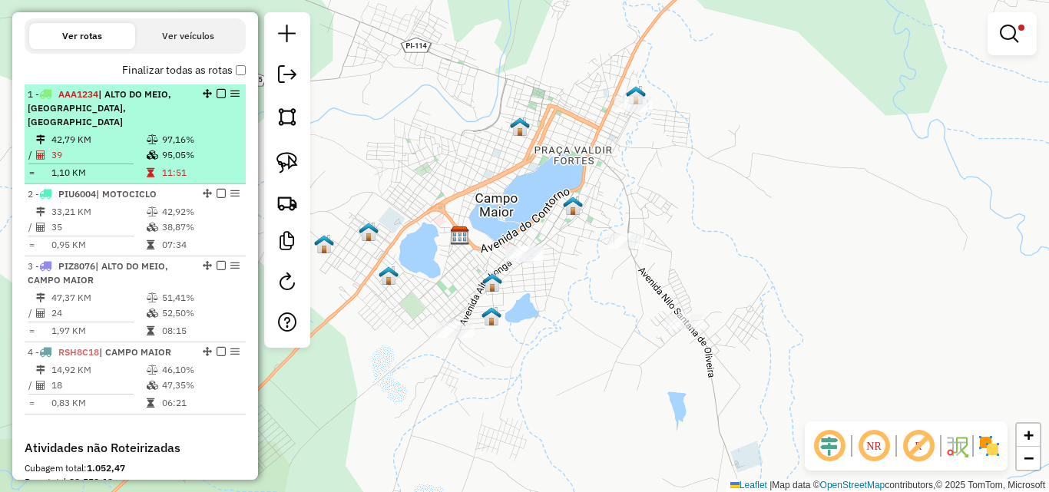
click at [72, 153] on td "39" at bounding box center [98, 154] width 95 height 15
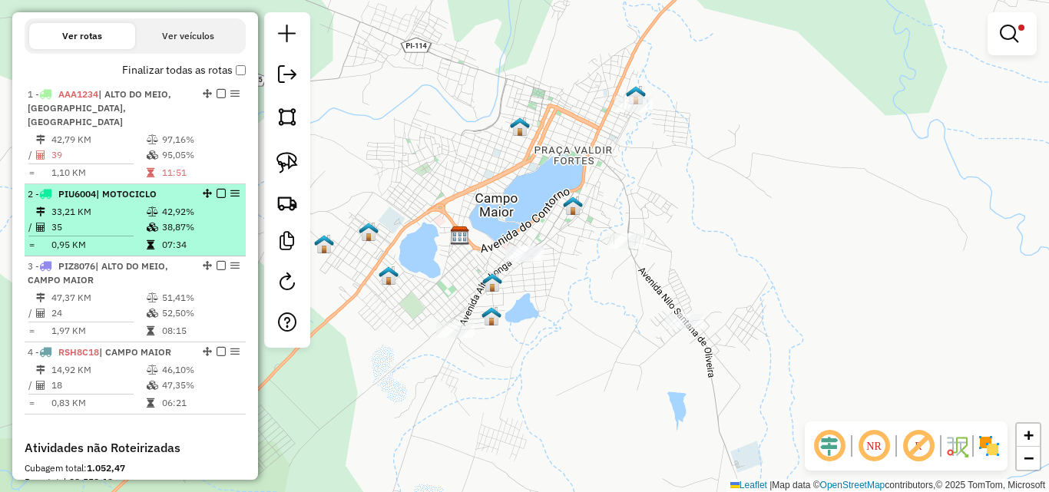
select select "*********"
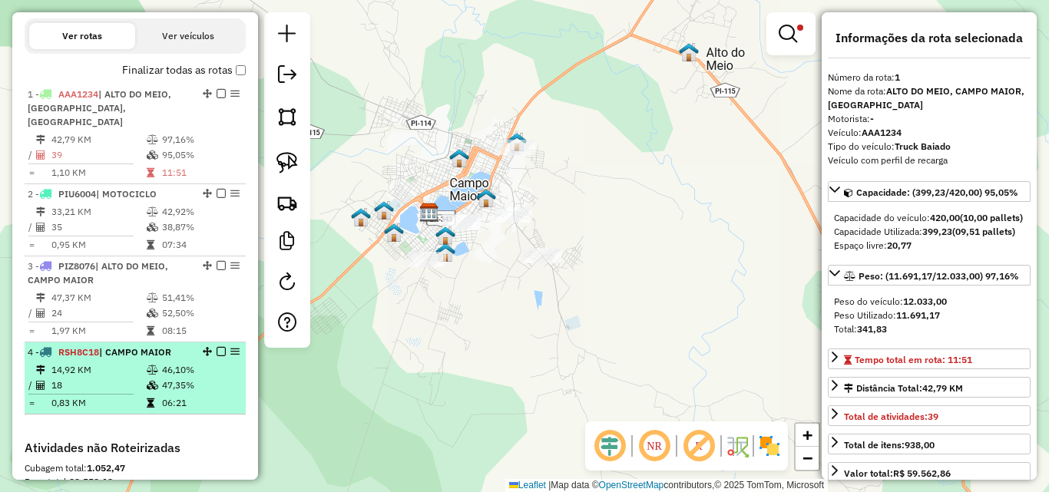
click at [110, 375] on td "14,92 KM" at bounding box center [98, 369] width 95 height 15
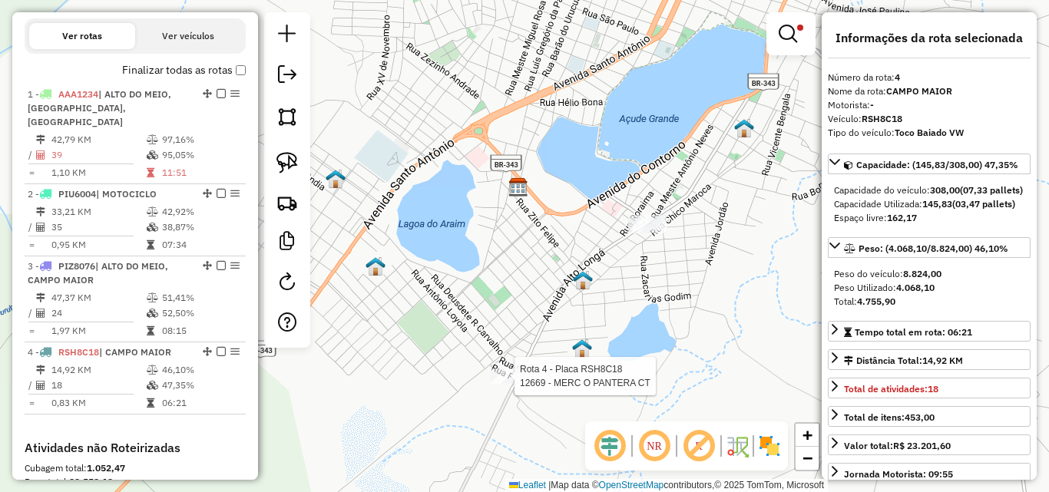
click at [511, 384] on div at bounding box center [510, 376] width 38 height 15
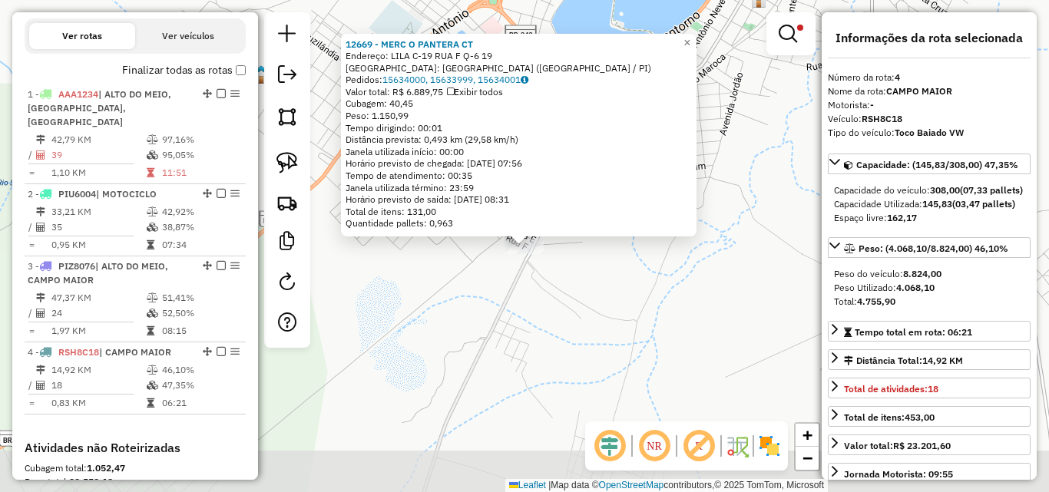
scroll to position [589, 0]
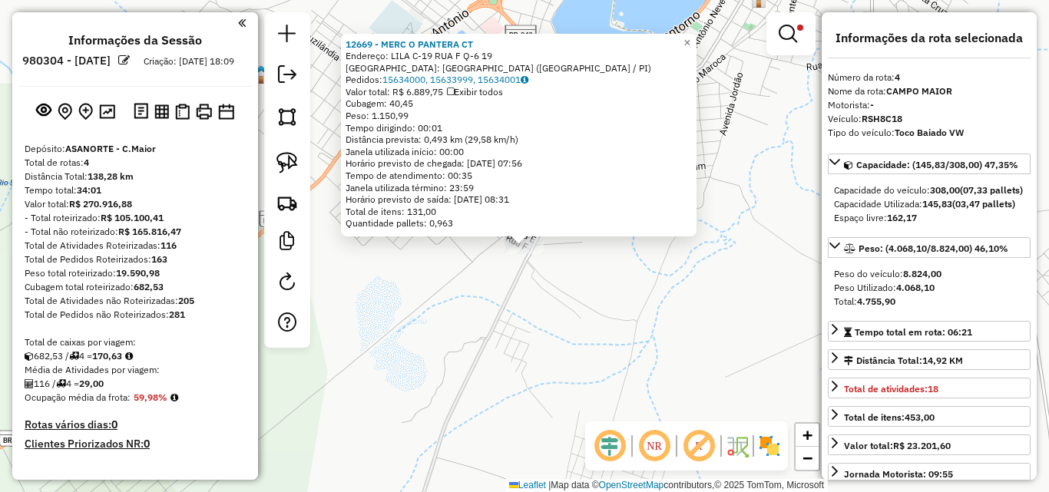
select select "*********"
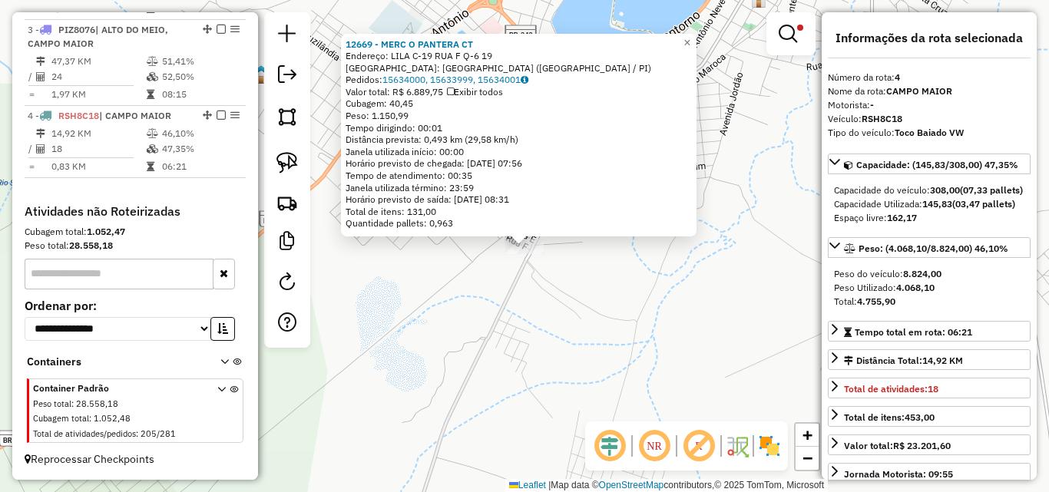
click at [430, 283] on div "12669 - MERC O PANTERA CT Endereço: LILA C-19 RUA F Q-6 19 Bairro: CIDADE NOVA …" at bounding box center [524, 246] width 1049 height 492
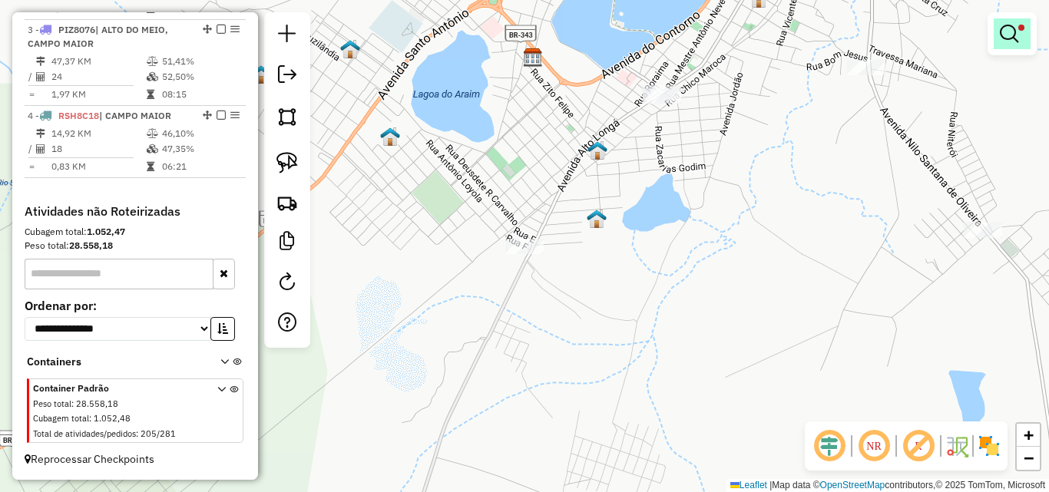
click at [1008, 26] on em at bounding box center [1009, 34] width 18 height 18
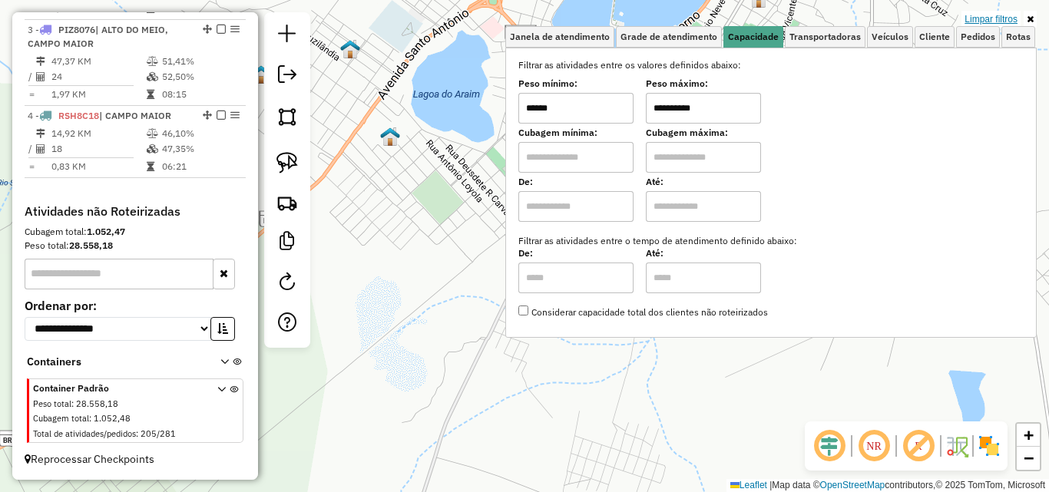
click at [995, 19] on link "Limpar filtros" at bounding box center [990, 19] width 59 height 17
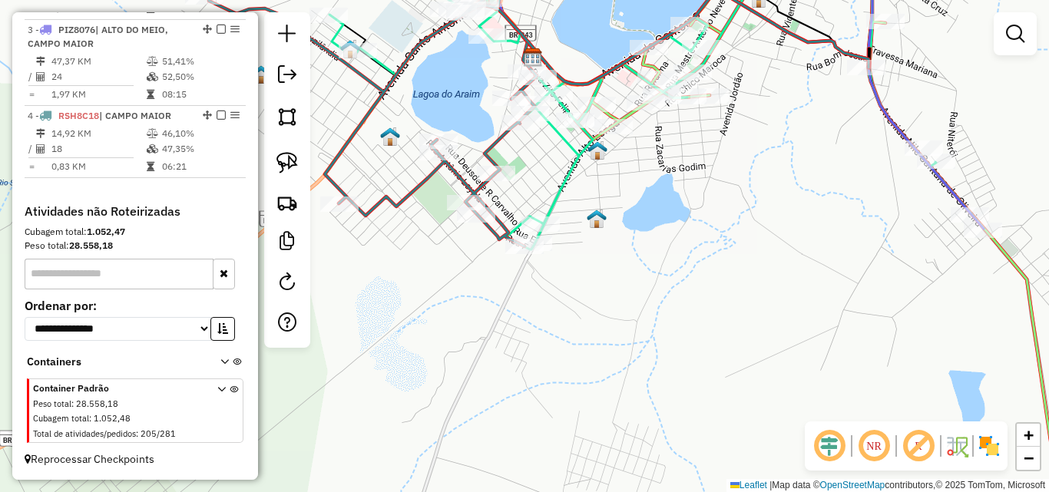
click at [601, 243] on div "Janela de atendimento Grade de atendimento Capacidade Transportadoras Veículos …" at bounding box center [524, 246] width 1049 height 492
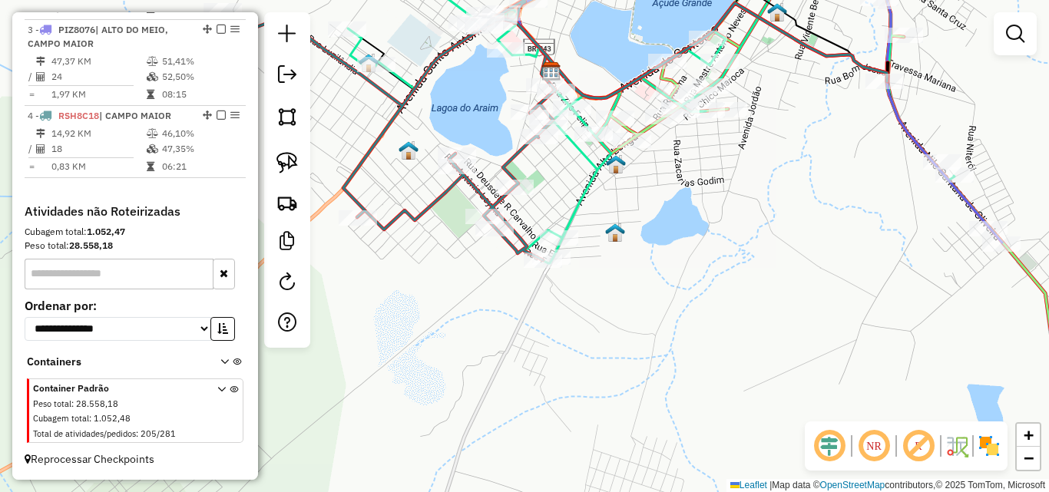
drag, startPoint x: 604, startPoint y: 242, endPoint x: 653, endPoint y: 291, distance: 69.0
click at [658, 293] on div "Janela de atendimento Grade de atendimento Capacidade Transportadoras Veículos …" at bounding box center [524, 246] width 1049 height 492
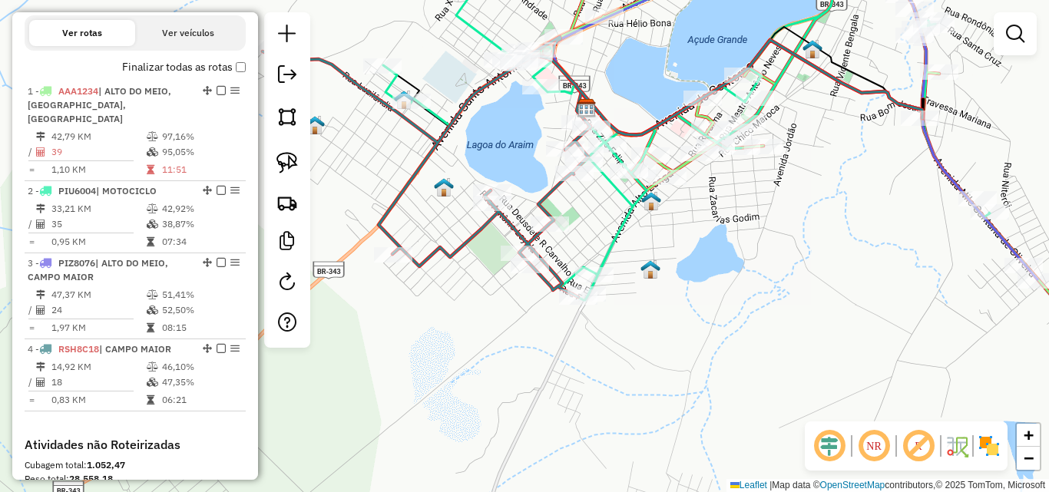
scroll to position [419, 0]
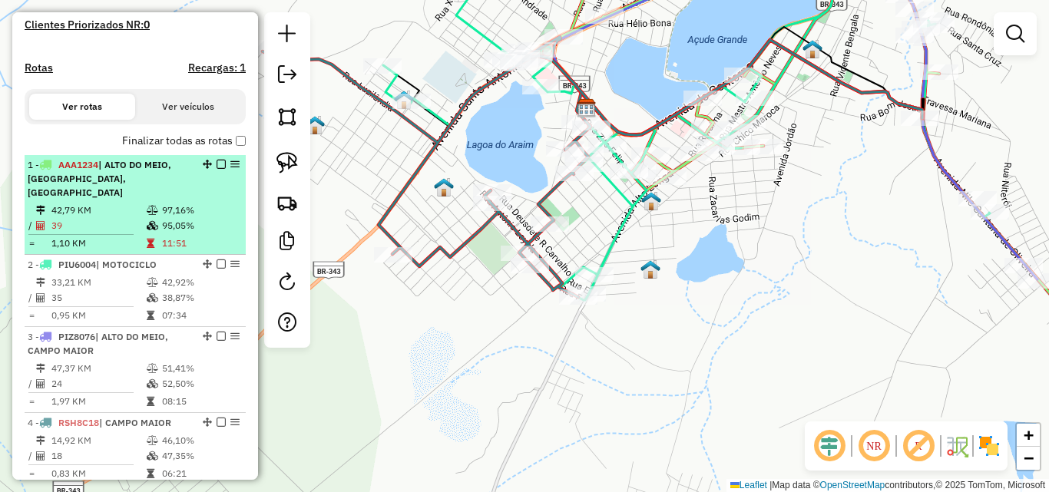
click at [112, 211] on td "42,79 KM" at bounding box center [98, 210] width 95 height 15
select select "*********"
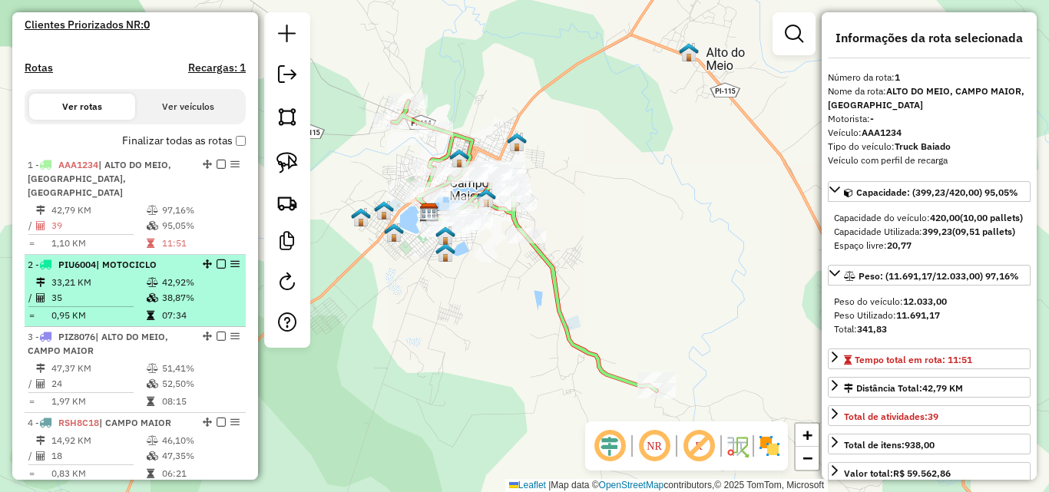
click at [149, 318] on icon at bounding box center [151, 315] width 8 height 9
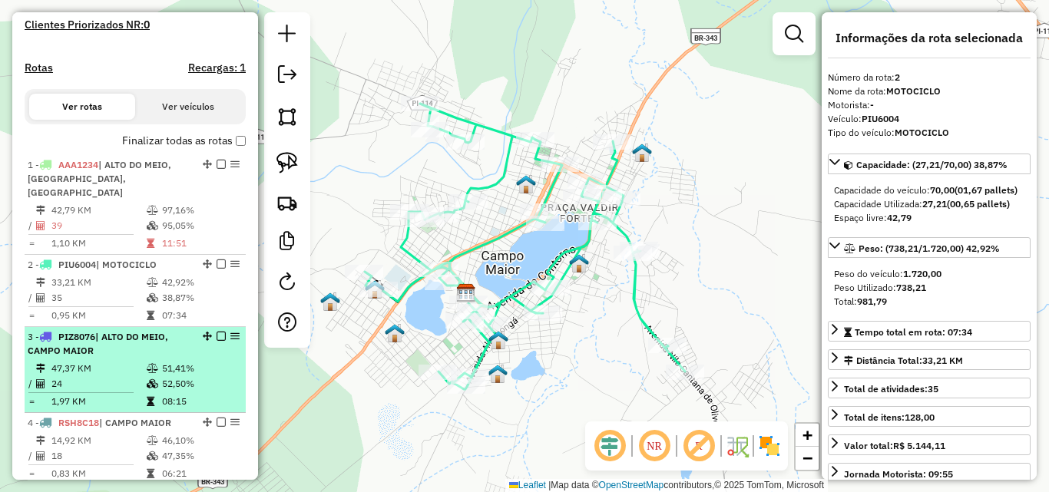
click at [145, 352] on div "3 - PIZ8076 | ALTO DO MEIO, CAMPO MAIOR" at bounding box center [109, 344] width 163 height 28
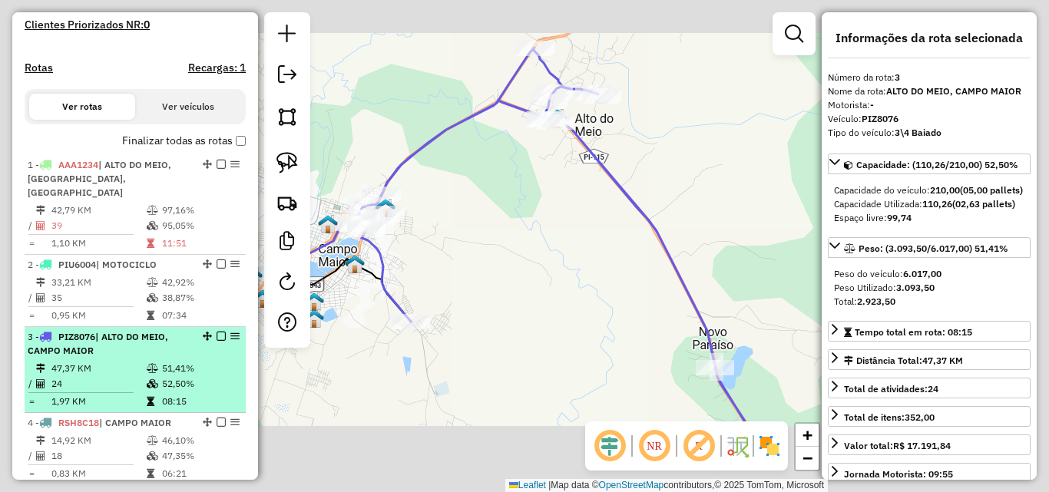
scroll to position [496, 0]
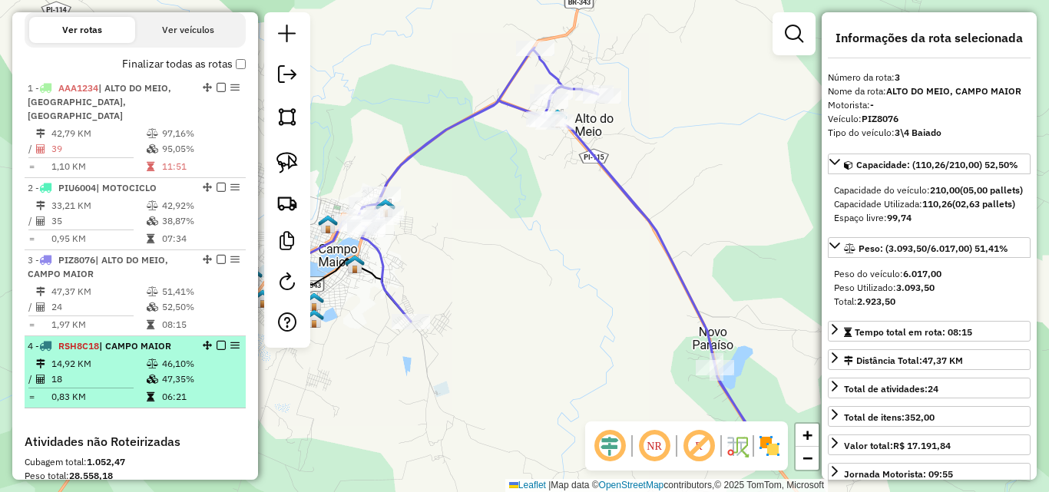
click at [146, 352] on div "4 - RSH8C18 | CAMPO MAIOR" at bounding box center [109, 346] width 163 height 14
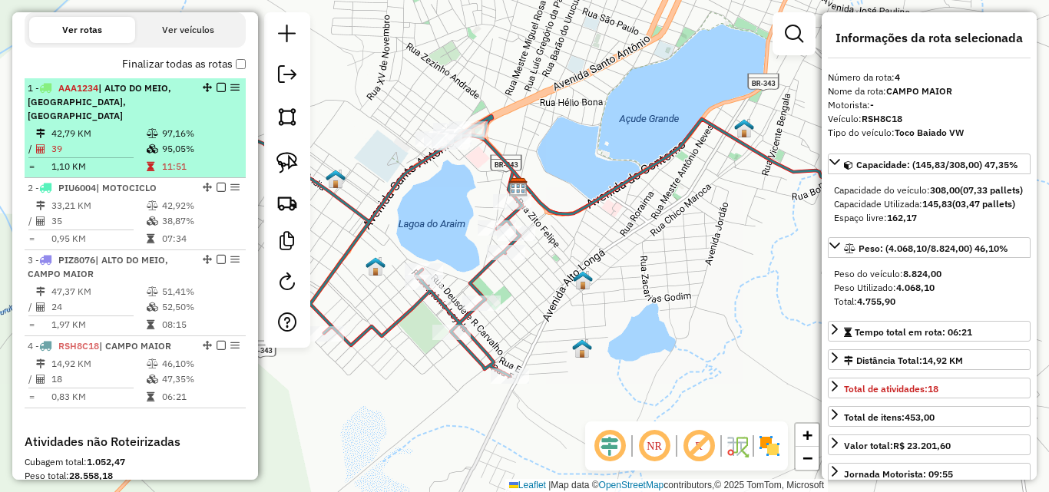
click at [101, 154] on td "39" at bounding box center [98, 148] width 95 height 15
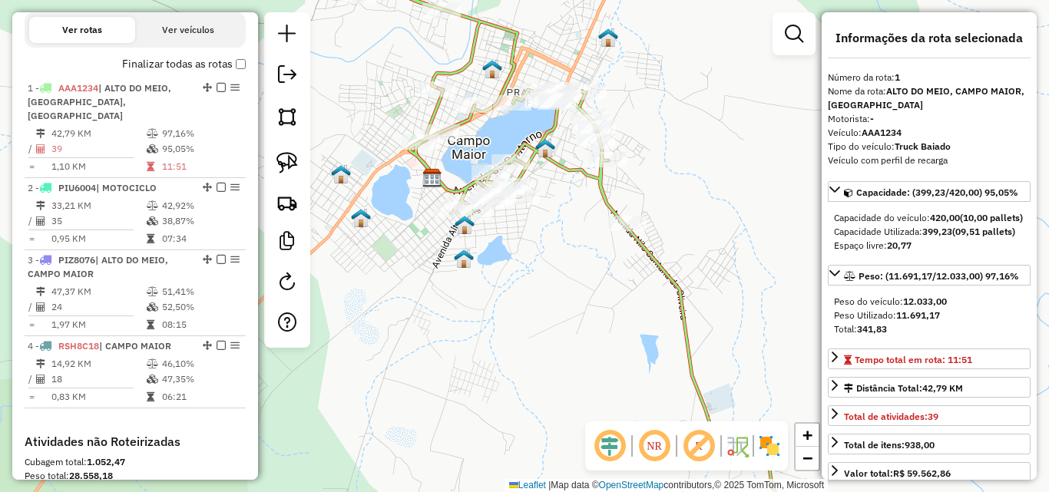
drag, startPoint x: 530, startPoint y: 273, endPoint x: 465, endPoint y: 373, distance: 119.5
click at [465, 373] on div "Janela de atendimento Grade de atendimento Capacidade Transportadoras Veículos …" at bounding box center [524, 246] width 1049 height 492
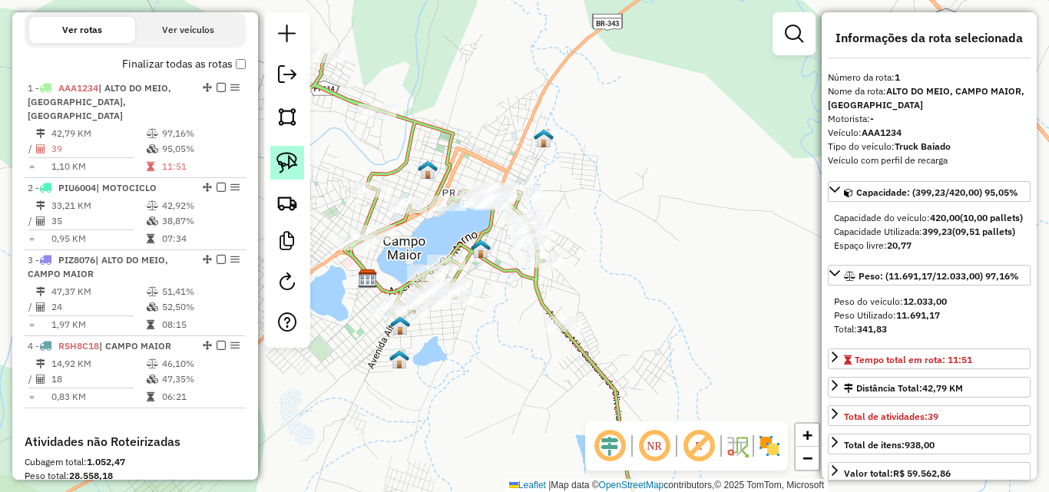
click at [297, 168] on img at bounding box center [287, 163] width 22 height 22
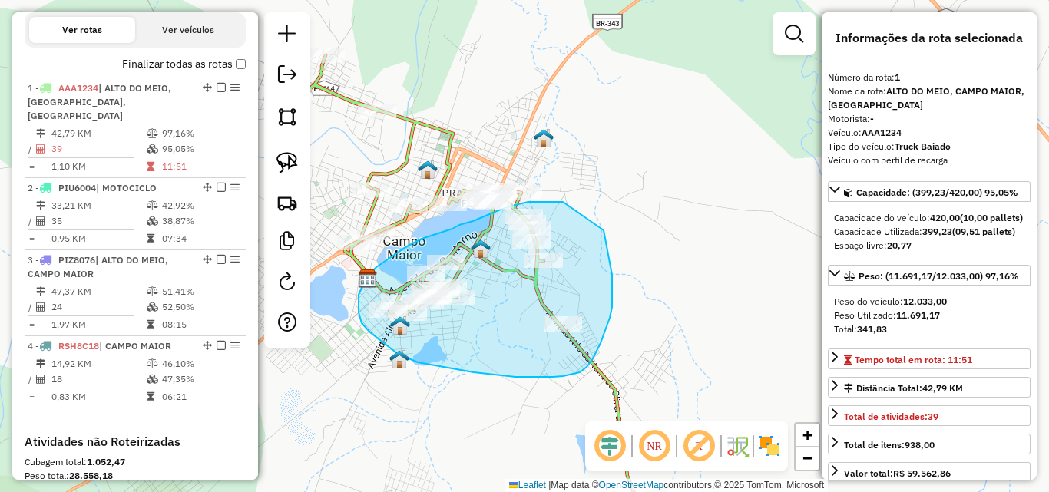
drag, startPoint x: 604, startPoint y: 230, endPoint x: 580, endPoint y: 204, distance: 35.3
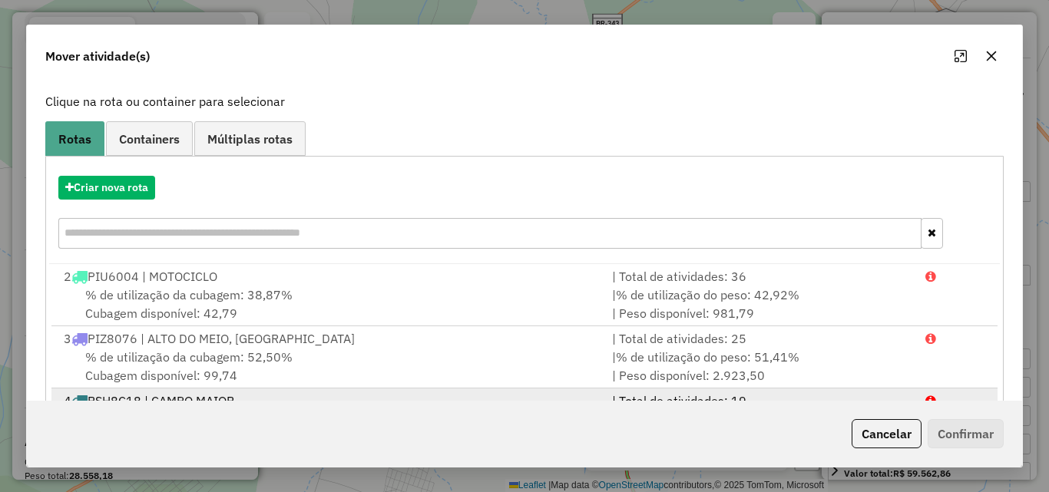
scroll to position [8, 0]
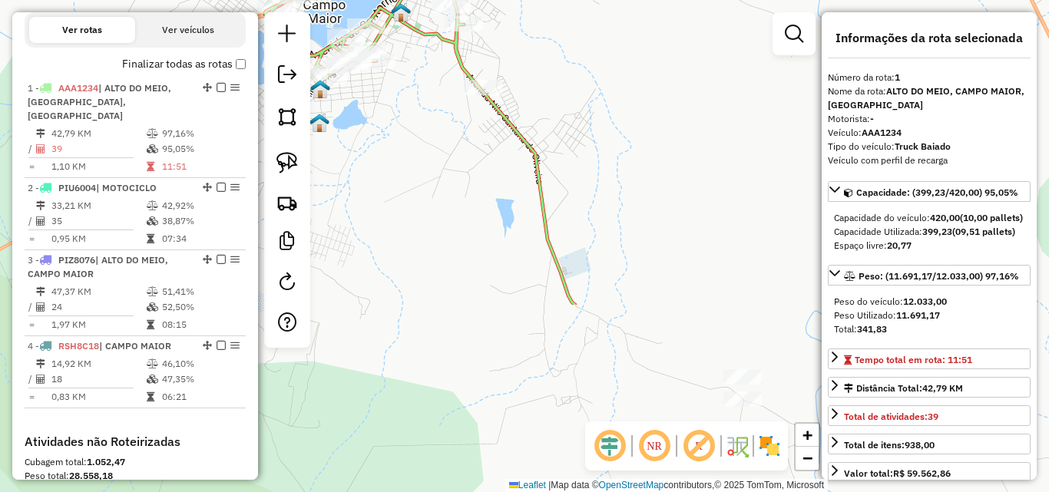
drag, startPoint x: 719, startPoint y: 332, endPoint x: 638, endPoint y: 98, distance: 247.7
click at [638, 98] on div "Janela de atendimento Grade de atendimento Capacidade Transportadoras Veículos …" at bounding box center [524, 246] width 1049 height 492
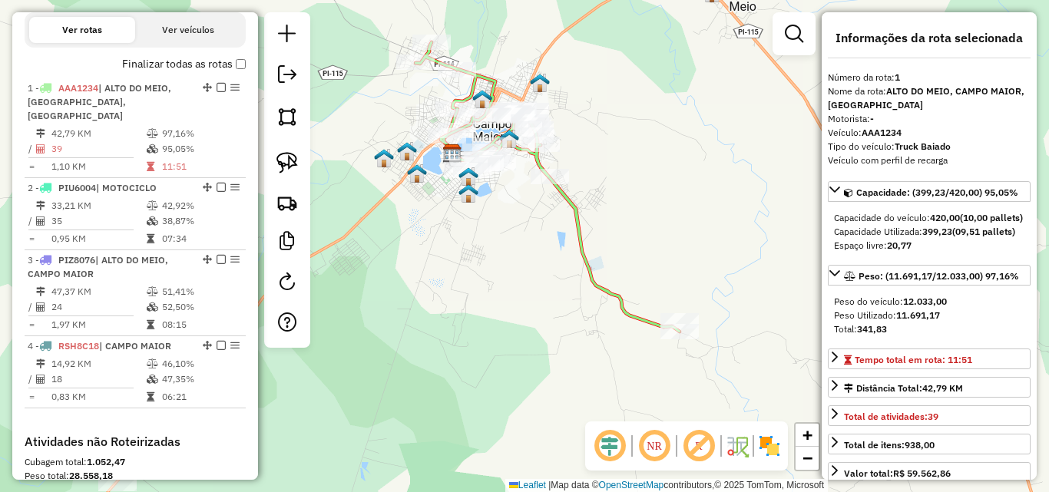
drag, startPoint x: 291, startPoint y: 161, endPoint x: 580, endPoint y: 230, distance: 296.9
click at [292, 161] on img at bounding box center [287, 163] width 22 height 22
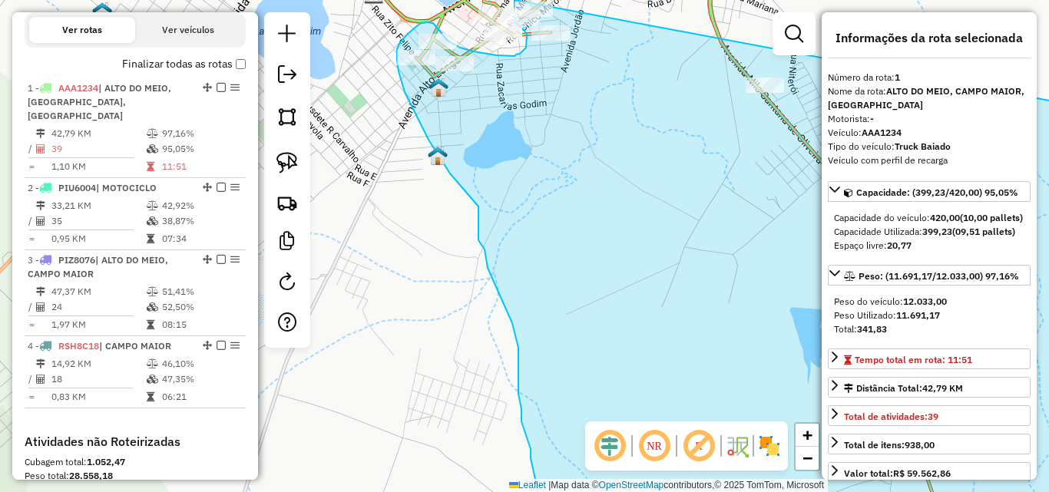
drag, startPoint x: 695, startPoint y: 201, endPoint x: 570, endPoint y: -8, distance: 244.2
click at [570, 0] on html "Aguarde... Pop-up bloqueado! Seu navegador bloqueou automáticamente a abertura …" at bounding box center [524, 246] width 1049 height 492
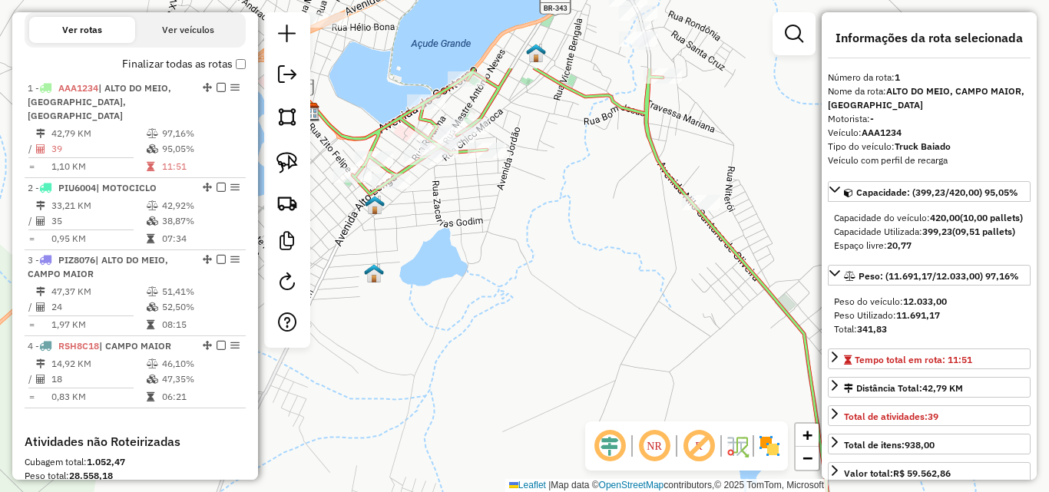
drag, startPoint x: 477, startPoint y: 232, endPoint x: 375, endPoint y: 310, distance: 128.7
click at [402, 343] on div "Janela de atendimento Grade de atendimento Capacidade Transportadoras Veículos …" at bounding box center [524, 246] width 1049 height 492
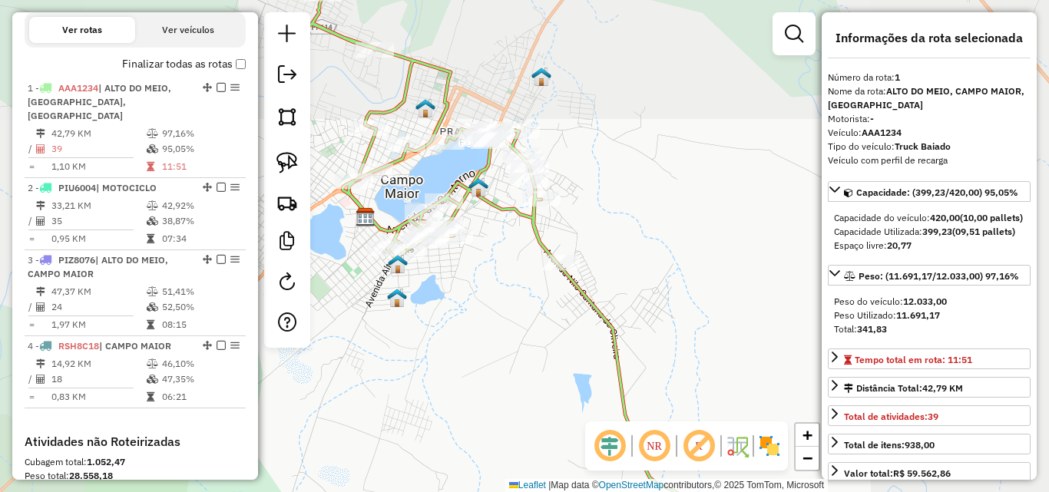
drag, startPoint x: 503, startPoint y: 303, endPoint x: 505, endPoint y: 348, distance: 44.6
click at [505, 348] on div "Janela de atendimento Grade de atendimento Capacidade Transportadoras Veículos …" at bounding box center [524, 246] width 1049 height 492
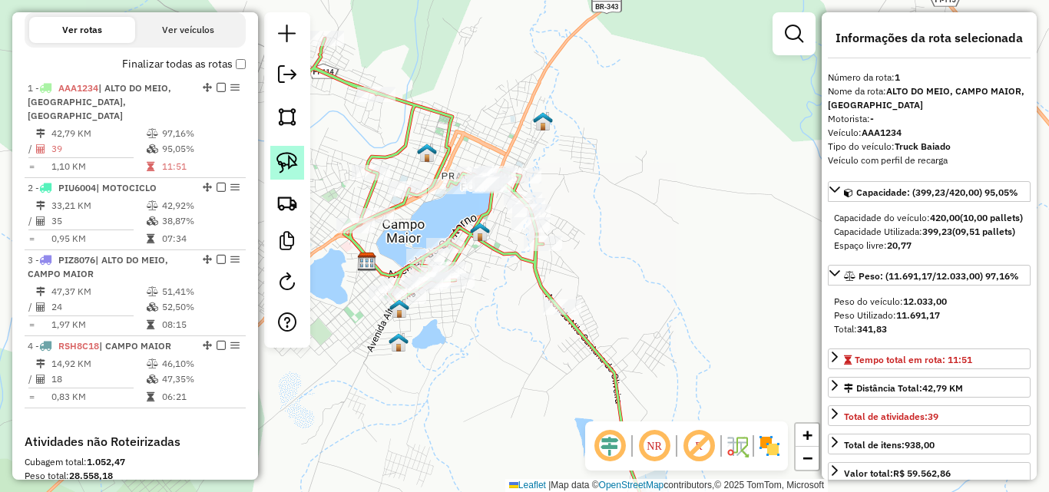
click at [287, 158] on img at bounding box center [287, 163] width 22 height 22
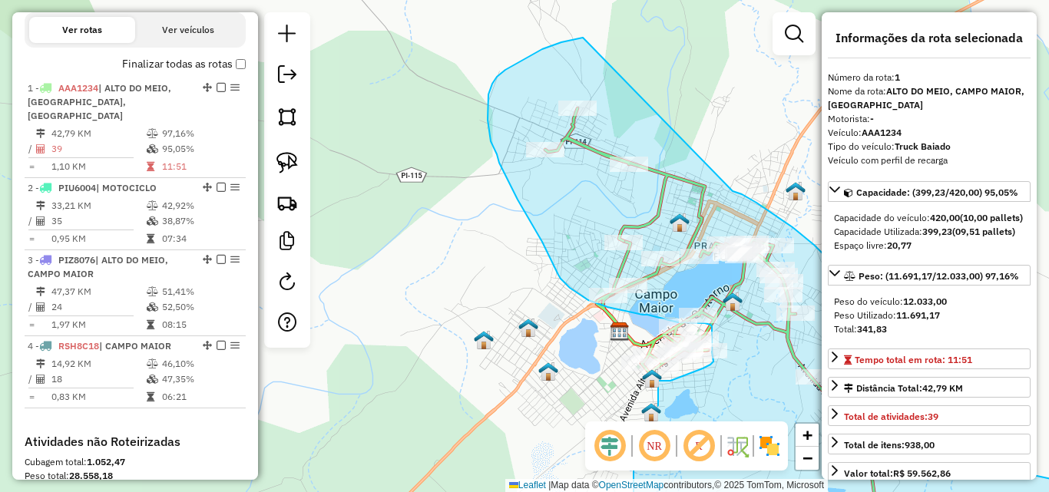
drag, startPoint x: 480, startPoint y: 121, endPoint x: 583, endPoint y: 38, distance: 132.7
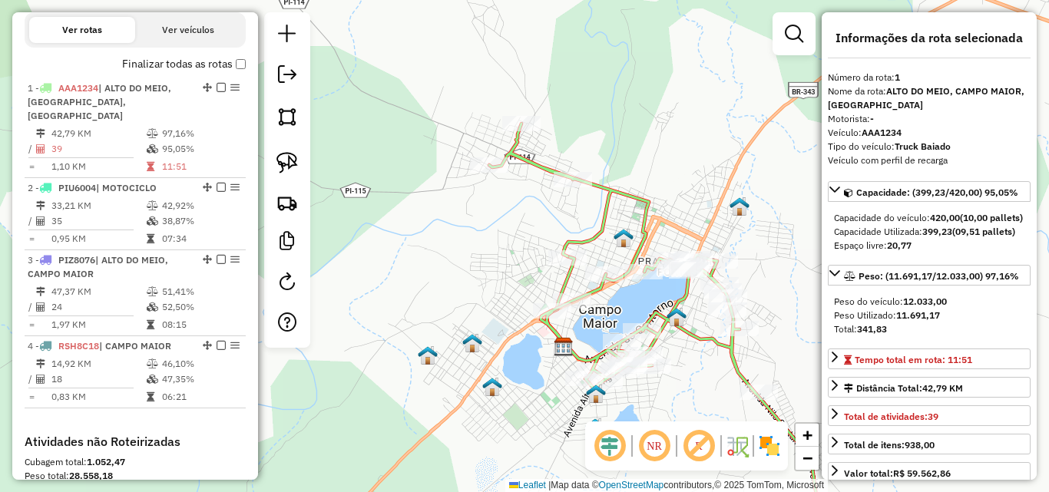
drag, startPoint x: 560, startPoint y: 255, endPoint x: 397, endPoint y: 247, distance: 163.0
click at [422, 280] on div "Janela de atendimento Grade de atendimento Capacidade Transportadoras Veículos …" at bounding box center [524, 246] width 1049 height 492
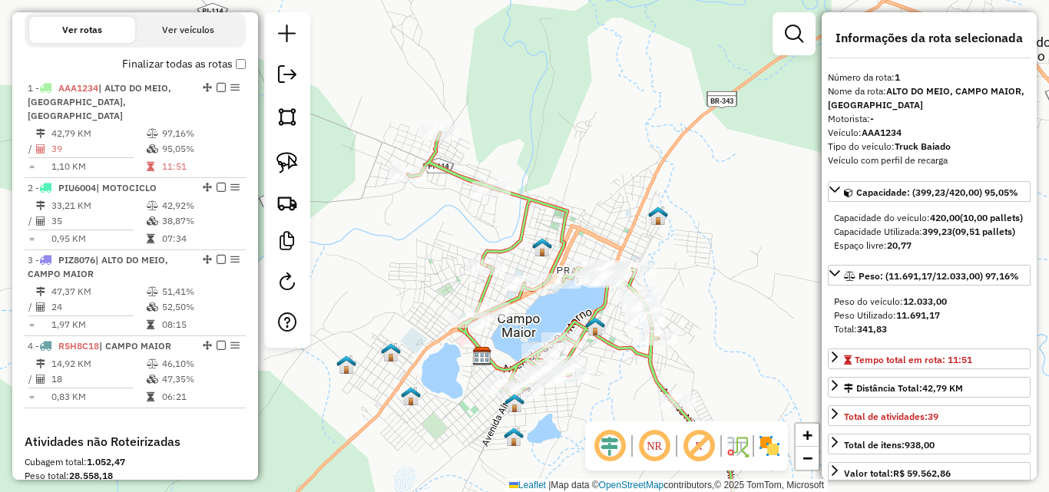
drag, startPoint x: 267, startPoint y: 165, endPoint x: 377, endPoint y: 136, distance: 113.6
click at [267, 164] on div at bounding box center [287, 180] width 46 height 336
click at [295, 161] on img at bounding box center [287, 163] width 22 height 22
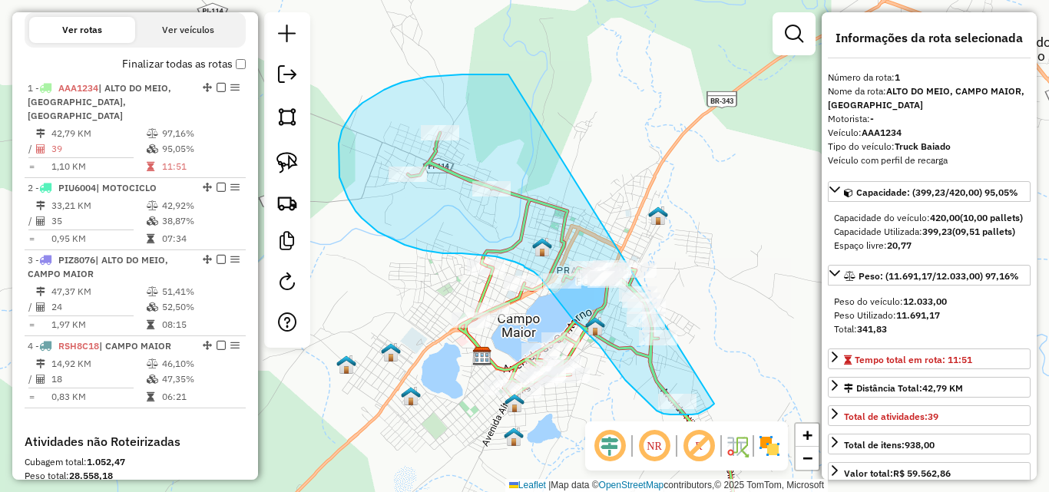
drag, startPoint x: 508, startPoint y: 74, endPoint x: 756, endPoint y: 266, distance: 312.6
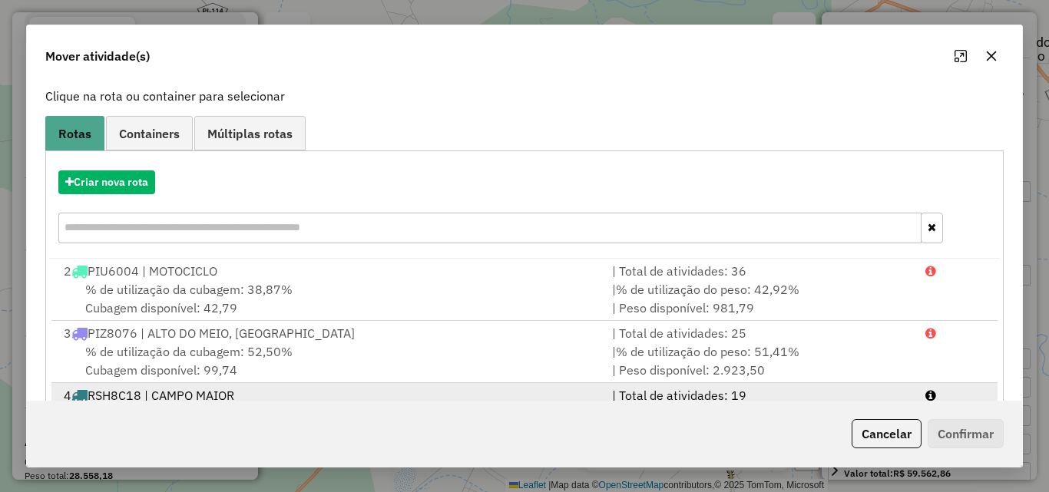
scroll to position [161, 0]
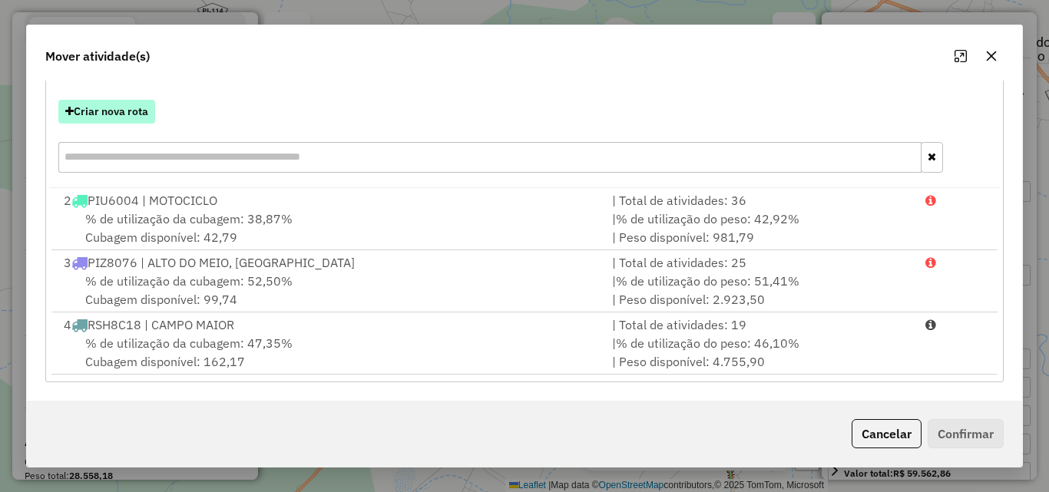
click at [117, 118] on button "Criar nova rota" at bounding box center [106, 112] width 97 height 24
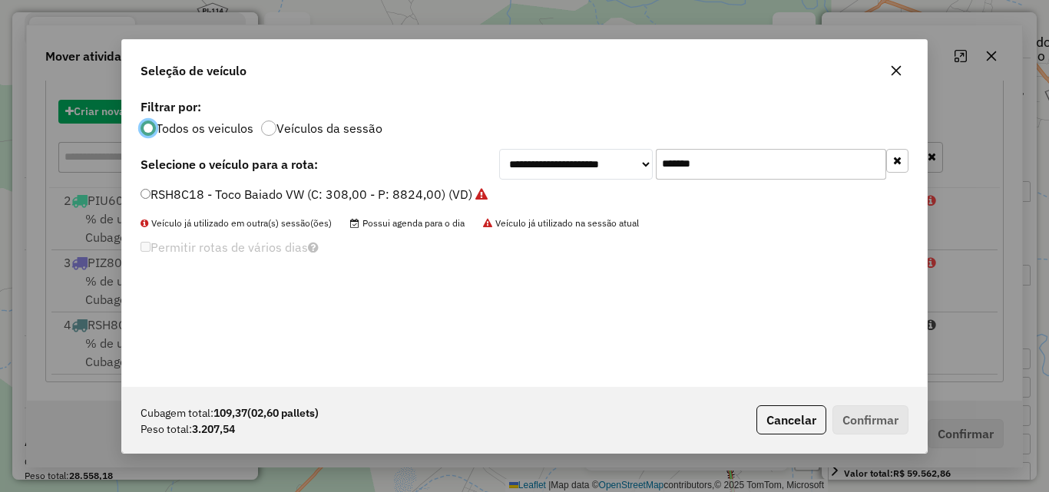
scroll to position [8, 5]
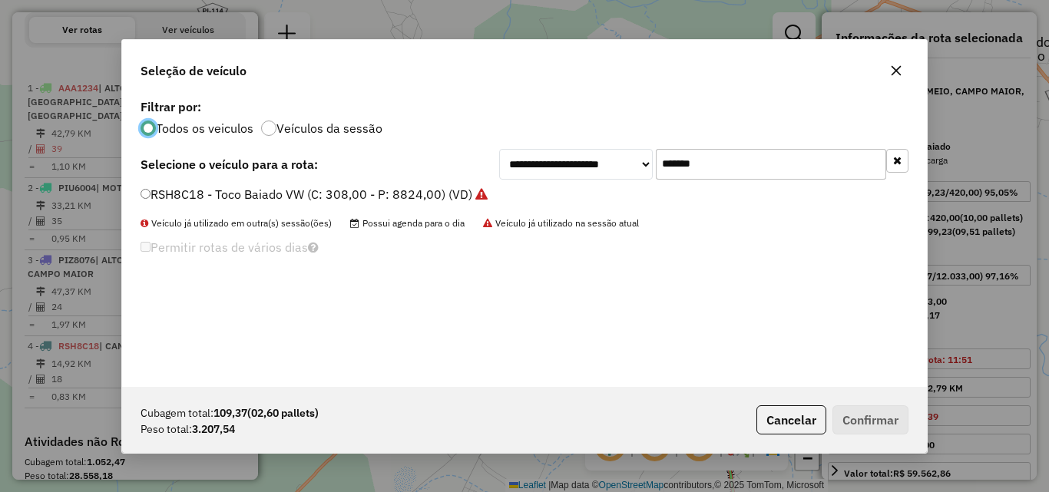
drag, startPoint x: 734, startPoint y: 162, endPoint x: 346, endPoint y: 118, distance: 391.1
click at [349, 119] on div "**********" at bounding box center [524, 241] width 805 height 292
paste input "text"
type input "*******"
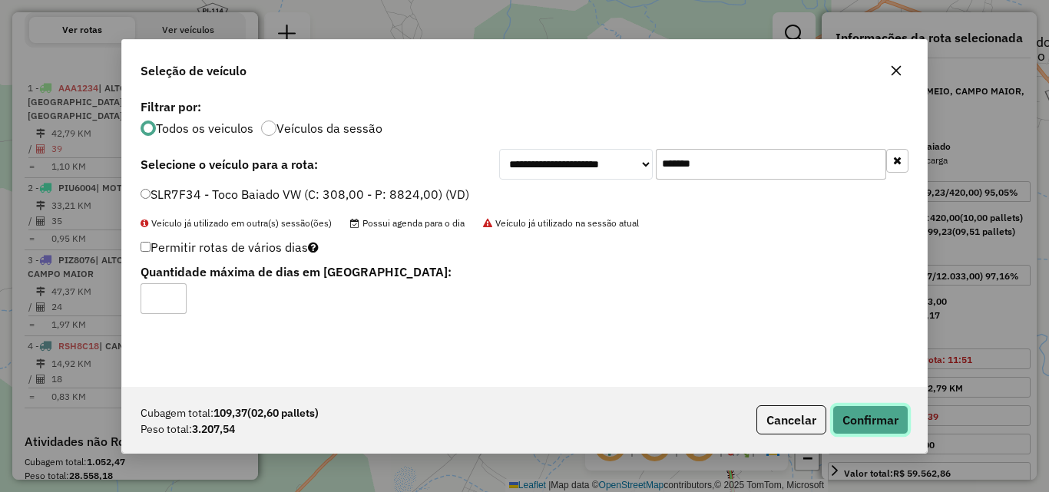
click at [871, 407] on button "Confirmar" at bounding box center [870, 419] width 76 height 29
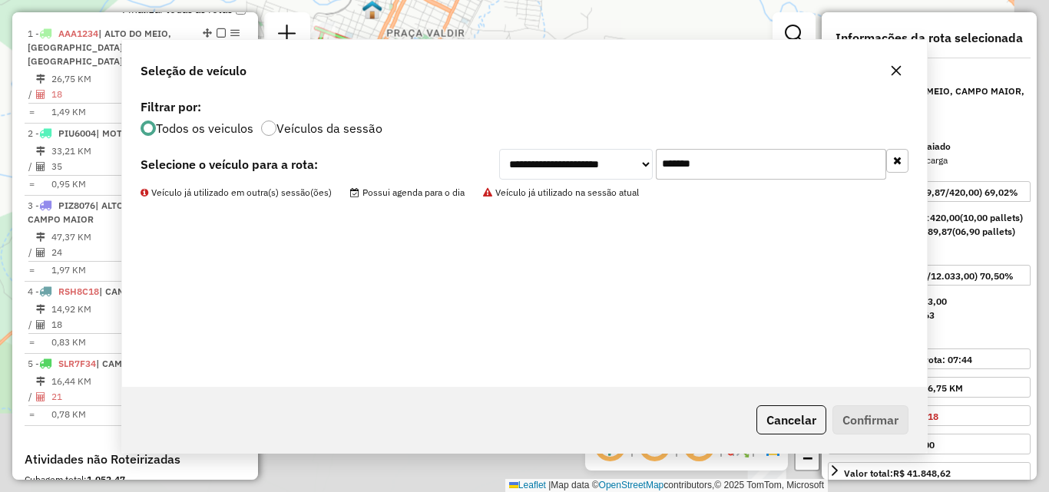
scroll to position [576, 0]
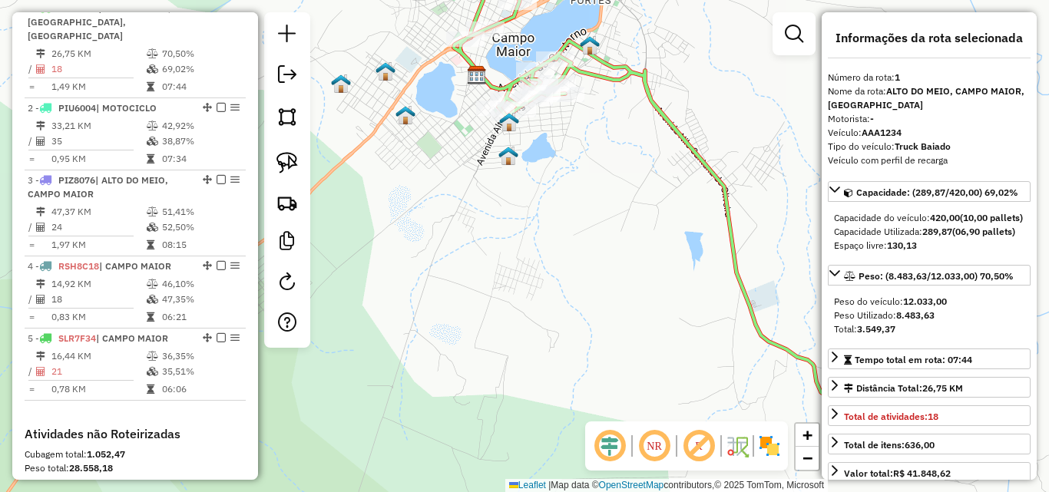
drag, startPoint x: 485, startPoint y: 210, endPoint x: 570, endPoint y: 164, distance: 96.9
click at [648, 170] on div "Janela de atendimento Grade de atendimento Capacidade Transportadoras Veículos …" at bounding box center [524, 246] width 1049 height 492
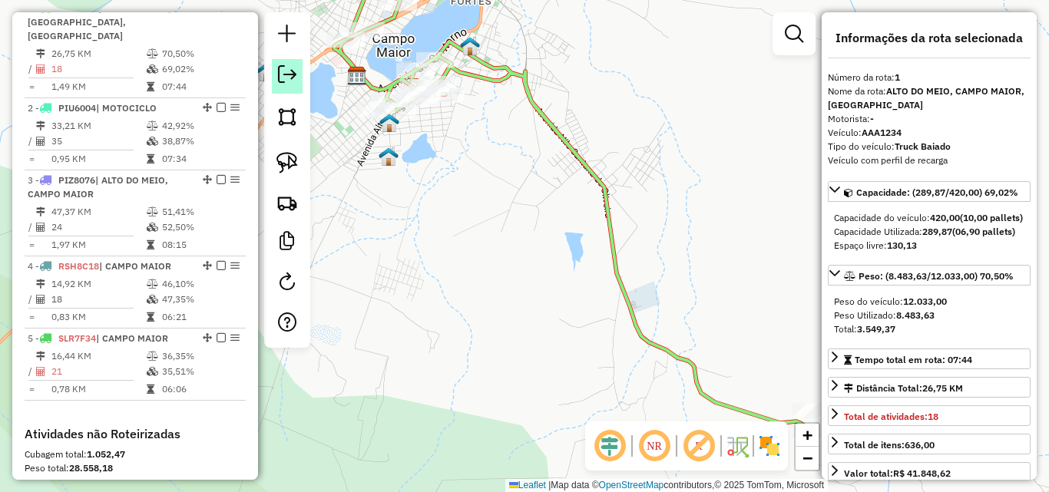
drag, startPoint x: 563, startPoint y: 163, endPoint x: 298, endPoint y: 91, distance: 274.6
click at [286, 84] on hb-router-mapa "Informações da Sessão 980304 - 16/08/2025 Criação: 15/08/2025 18:09 Depósito: A…" at bounding box center [524, 246] width 1049 height 492
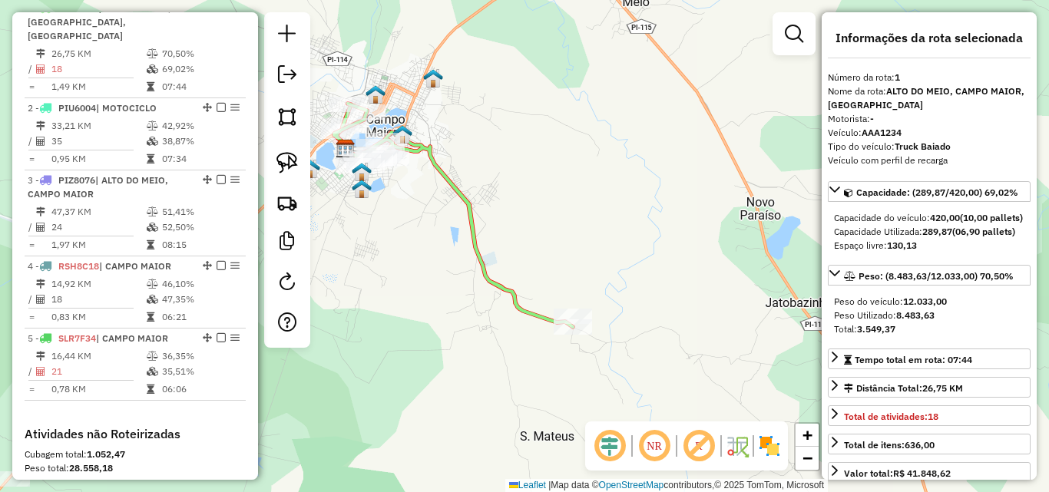
drag, startPoint x: 485, startPoint y: 249, endPoint x: 480, endPoint y: 289, distance: 40.2
click at [480, 289] on div "Janela de atendimento Grade de atendimento Capacidade Transportadoras Veículos …" at bounding box center [524, 246] width 1049 height 492
click at [296, 160] on img at bounding box center [287, 163] width 22 height 22
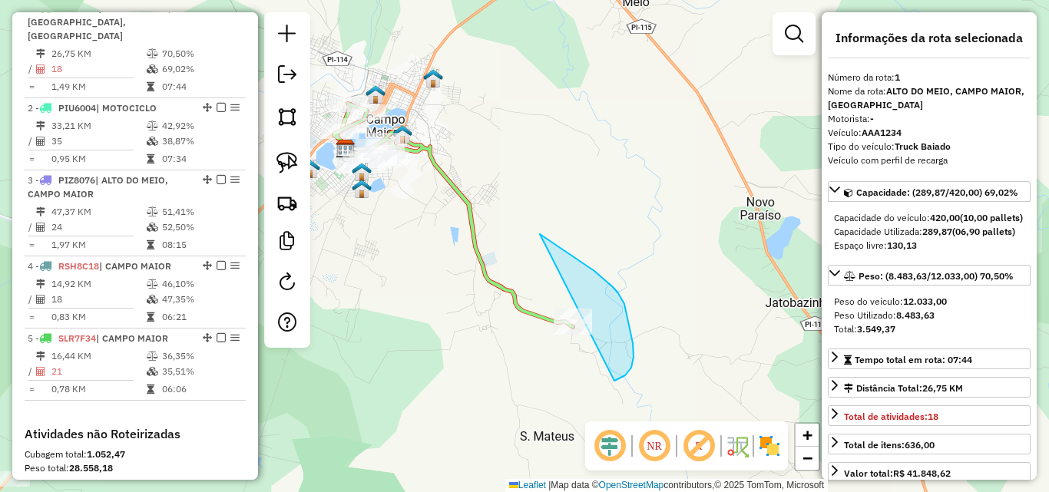
drag, startPoint x: 552, startPoint y: 242, endPoint x: 469, endPoint y: 296, distance: 99.3
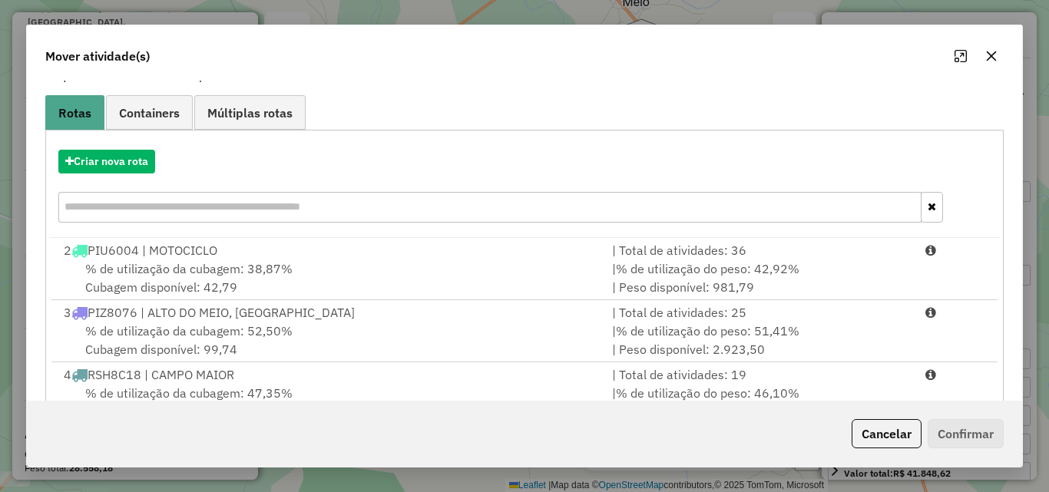
scroll to position [223, 0]
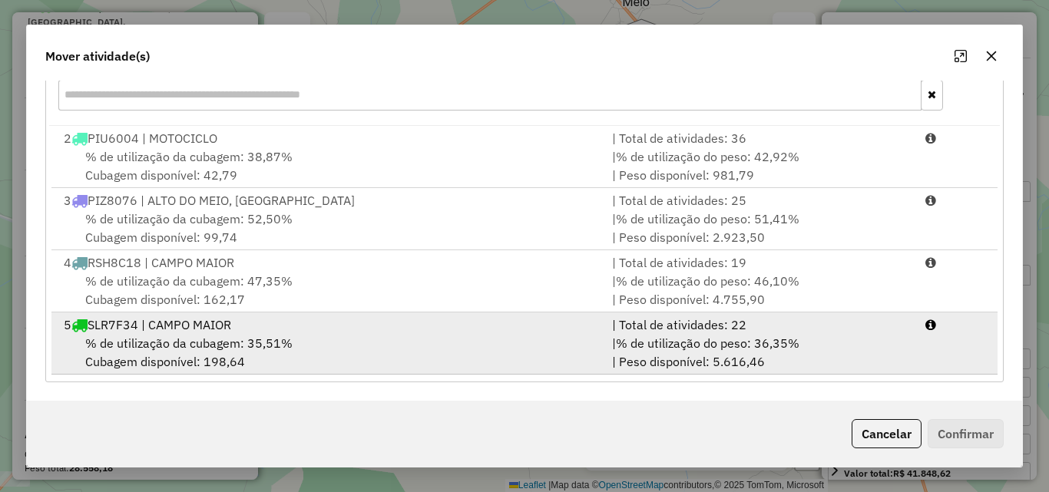
click at [197, 339] on span "% de utilização da cubagem: 35,51%" at bounding box center [188, 343] width 207 height 15
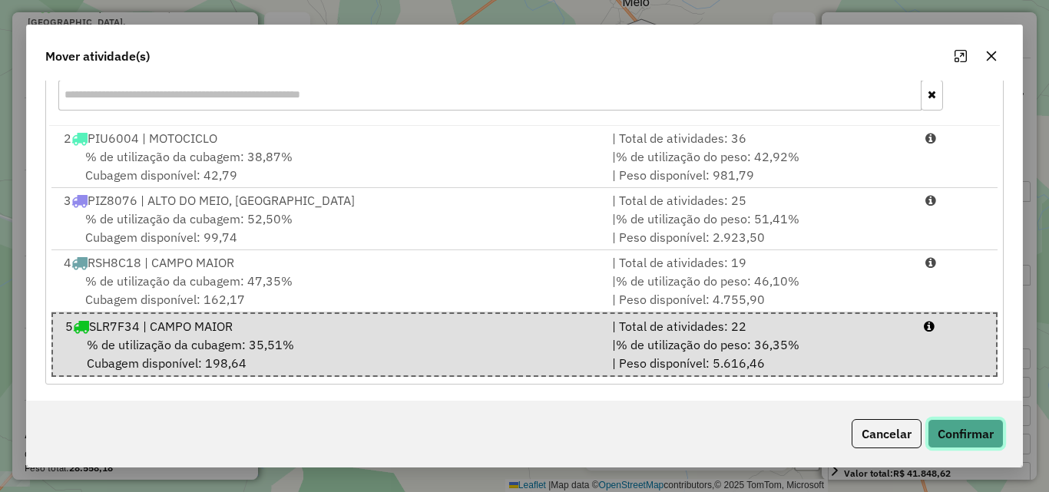
click at [960, 422] on button "Confirmar" at bounding box center [966, 433] width 76 height 29
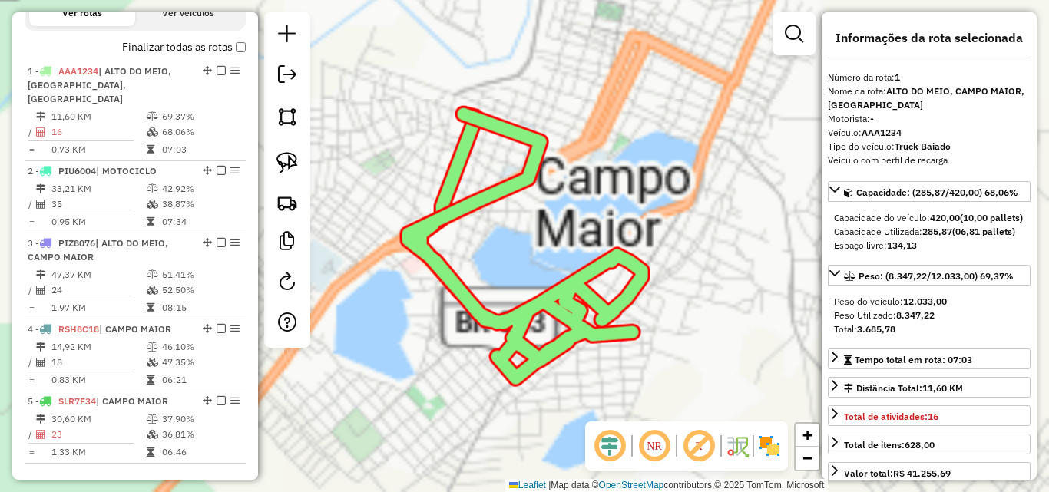
scroll to position [576, 0]
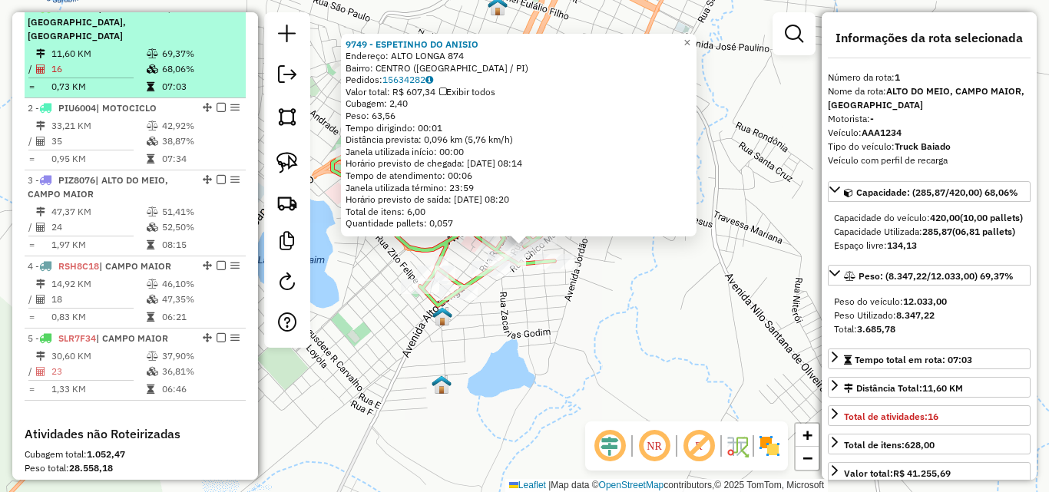
click at [109, 51] on td "11,60 KM" at bounding box center [98, 53] width 95 height 15
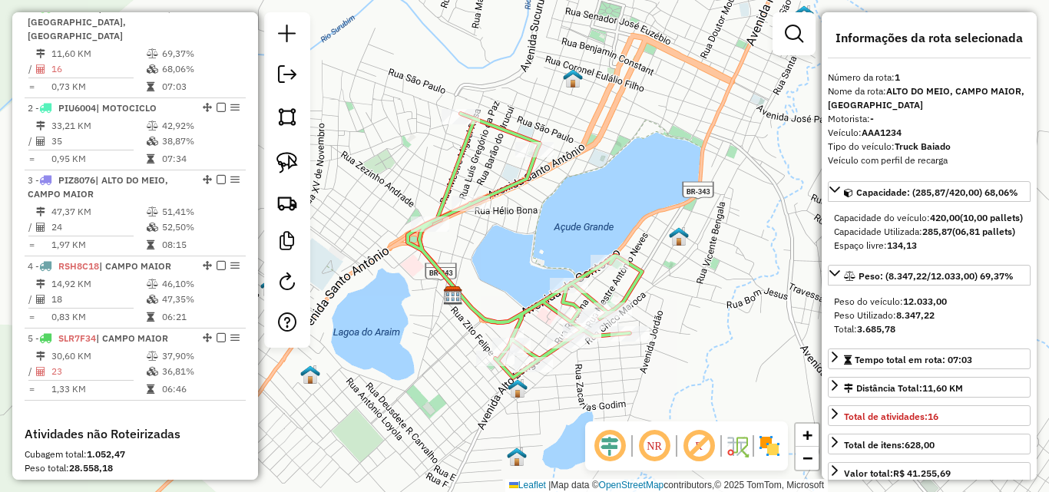
click at [622, 324] on div "Rota 1 - Placa AAA1234 23480 - IMPERIO DAS CARNES Janela de atendimento Grade d…" at bounding box center [524, 246] width 1049 height 492
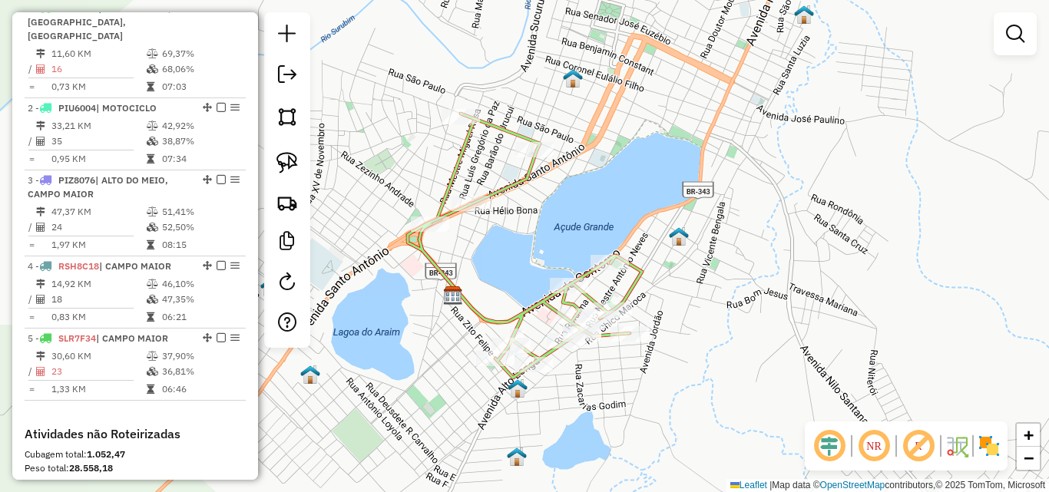
select select "*********"
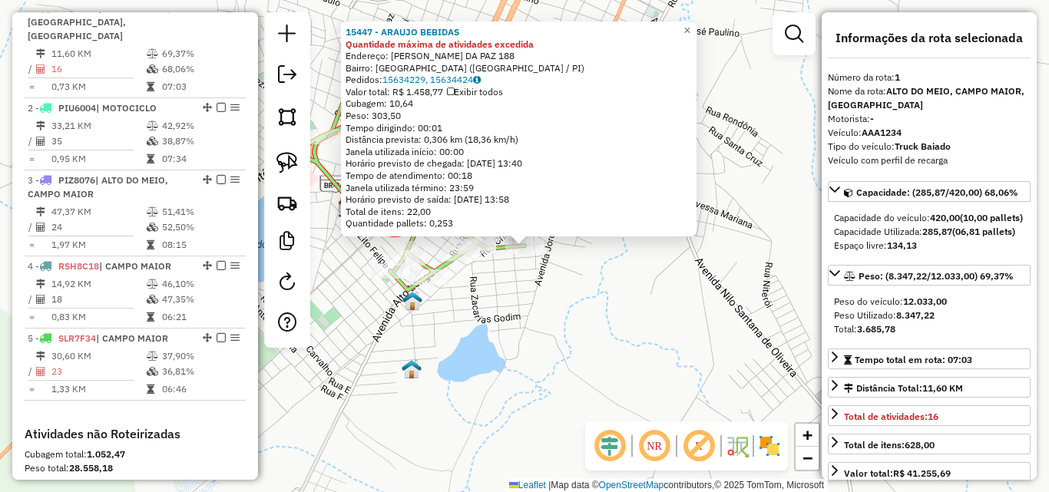
click at [580, 288] on div "15447 - ARAUJO BEBIDAS Quantidade máxima de atividades excedida Endereço: JOAQU…" at bounding box center [524, 246] width 1049 height 492
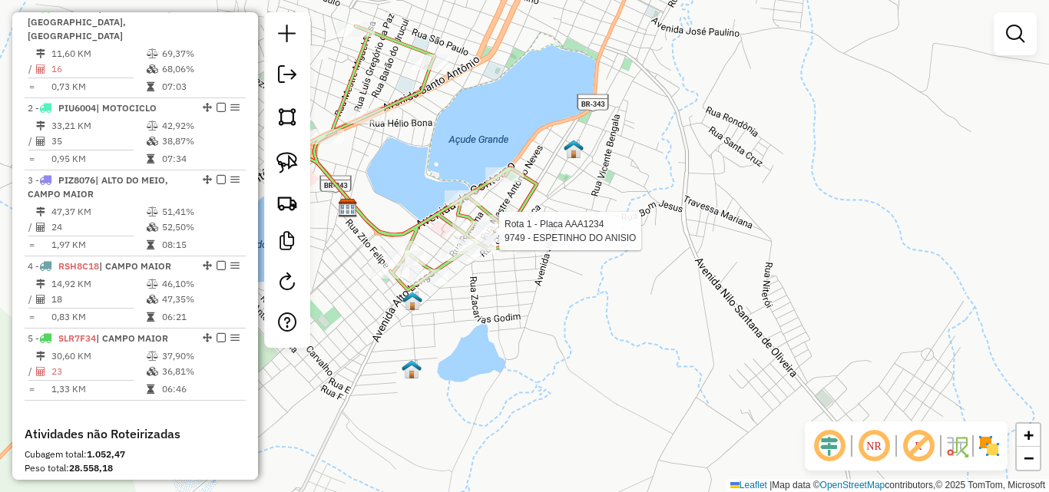
select select "*********"
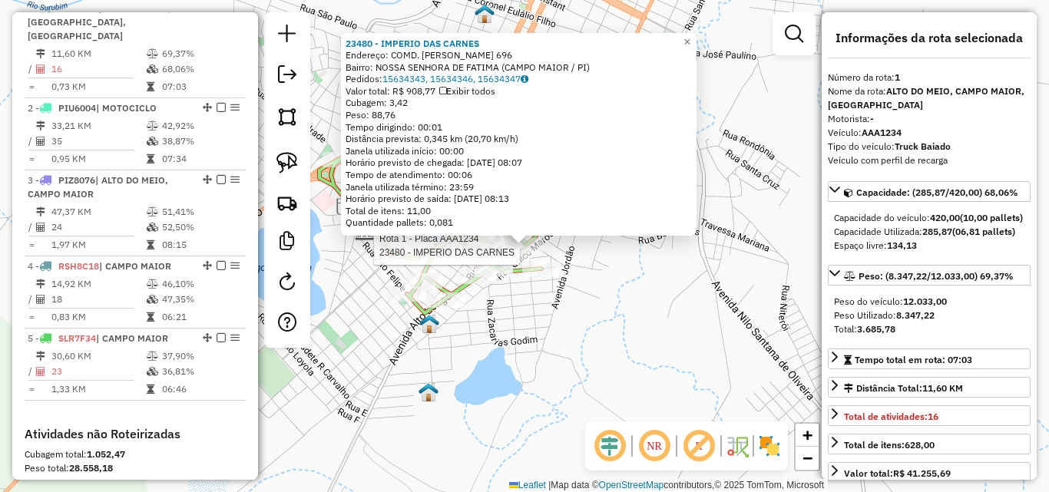
click at [561, 243] on div "Rota 1 - Placa AAA1234 23480 - IMPERIO DAS CARNES 23480 - IMPERIO DAS CARNES En…" at bounding box center [524, 246] width 1049 height 492
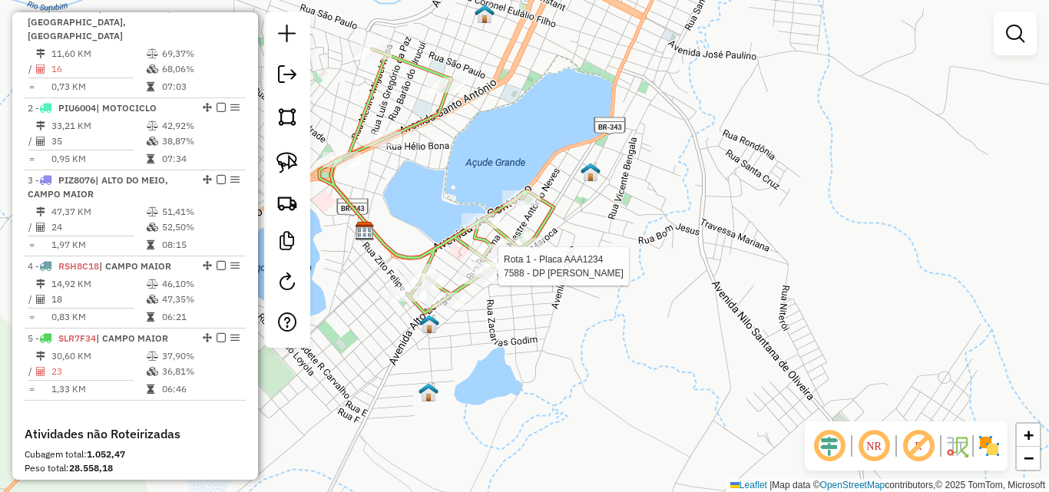
select select "*********"
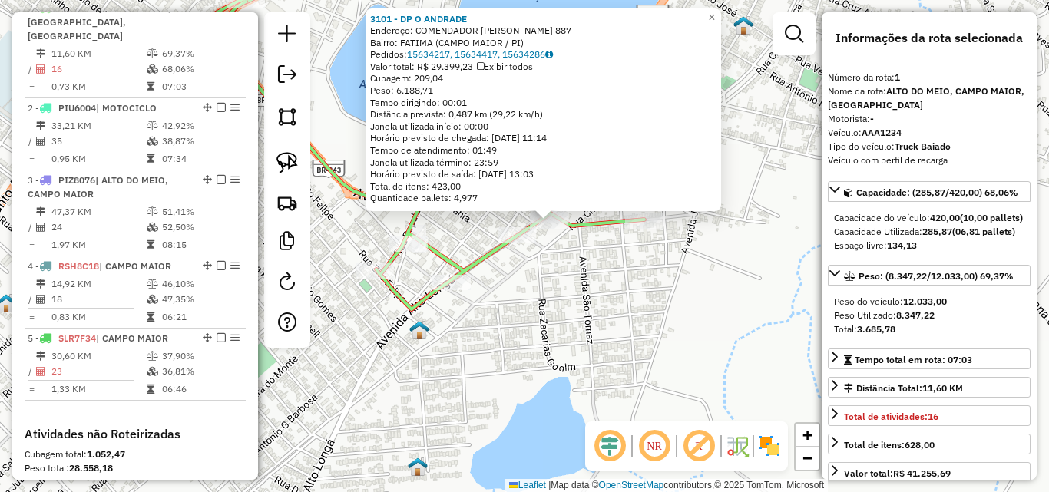
click at [546, 268] on div "3101 - DP O ANDRADE Endereço: COMENDADOR JACOB DE ALMENDRA 887 Bairro: FATIMA (…" at bounding box center [524, 246] width 1049 height 492
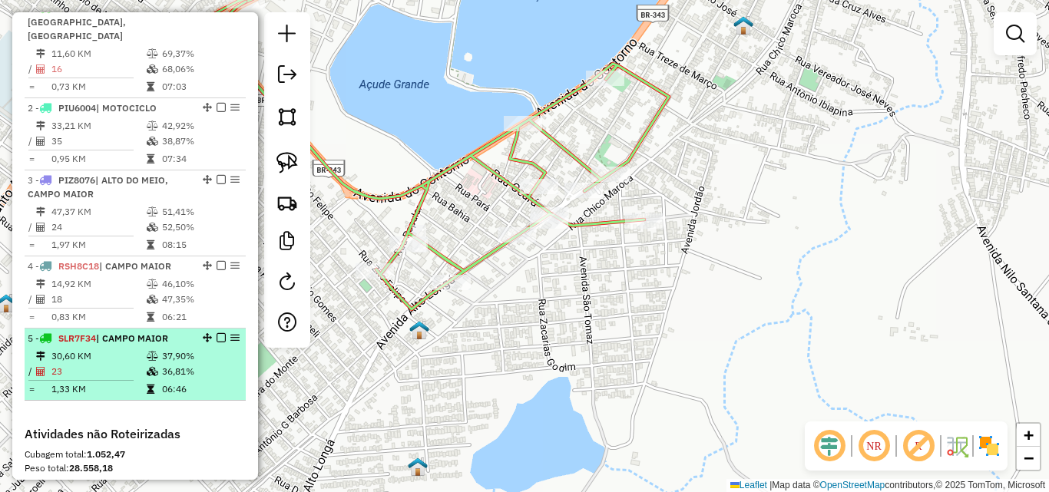
click at [122, 329] on li "5 - SLR7F34 | CAMPO MAIOR 30,60 KM 37,90% / 23 36,81% = 1,33 KM 06:46" at bounding box center [135, 365] width 221 height 72
select select "*********"
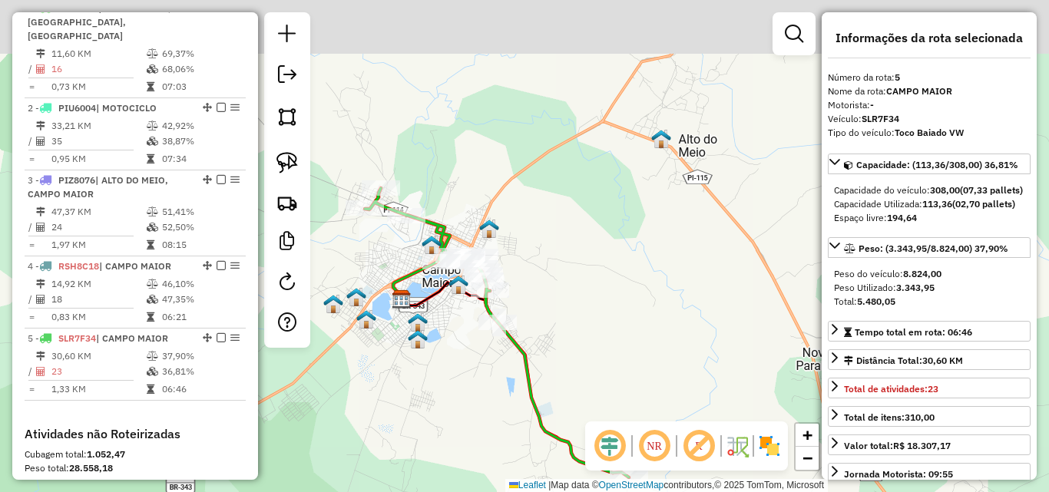
drag, startPoint x: 492, startPoint y: 263, endPoint x: 486, endPoint y: 305, distance: 42.7
click at [465, 350] on div "Janela de atendimento Grade de atendimento Capacidade Transportadoras Veículos …" at bounding box center [524, 246] width 1049 height 492
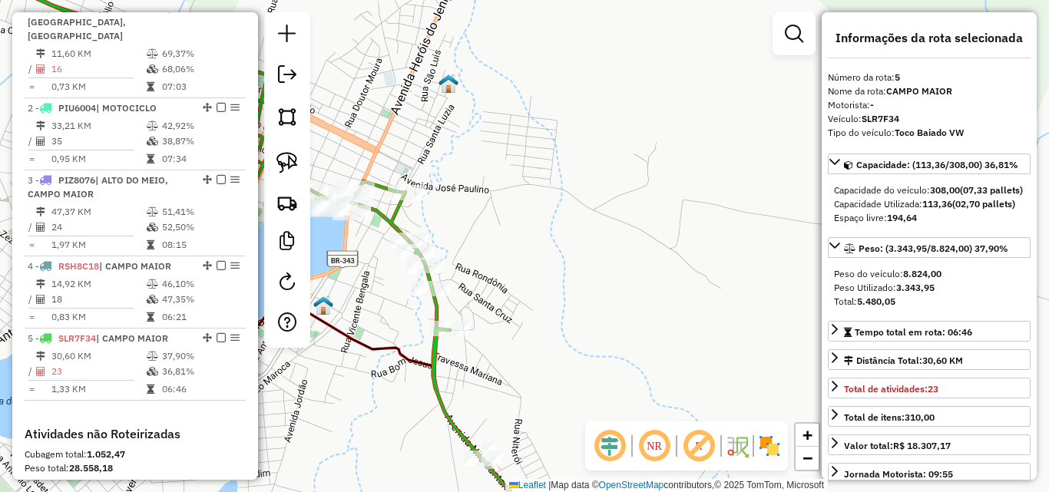
drag, startPoint x: 526, startPoint y: 288, endPoint x: 627, endPoint y: 260, distance: 104.5
click at [627, 260] on div "Rota 5 - Placa SLR7F34 17630 - FRICAMPO Janela de atendimento Grade de atendime…" at bounding box center [524, 246] width 1049 height 492
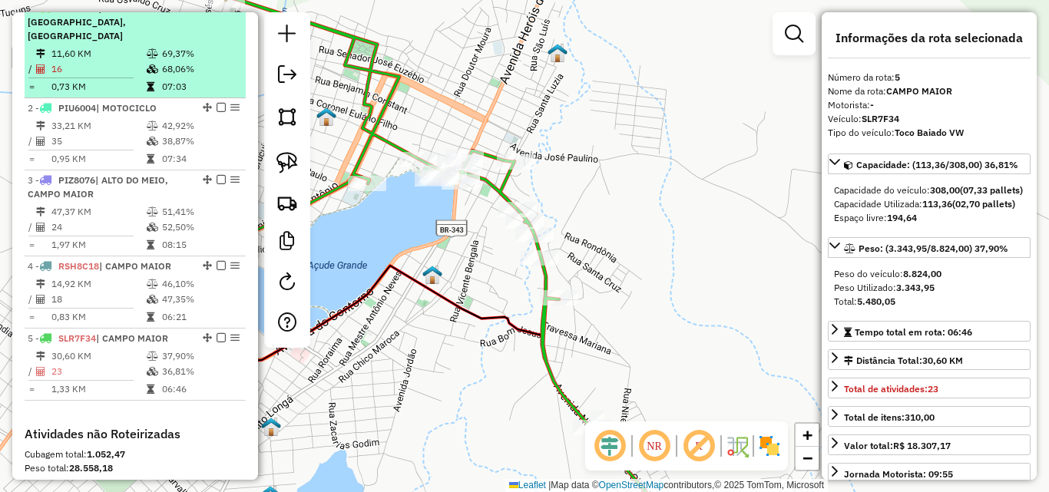
click at [122, 64] on td "16" at bounding box center [98, 68] width 95 height 15
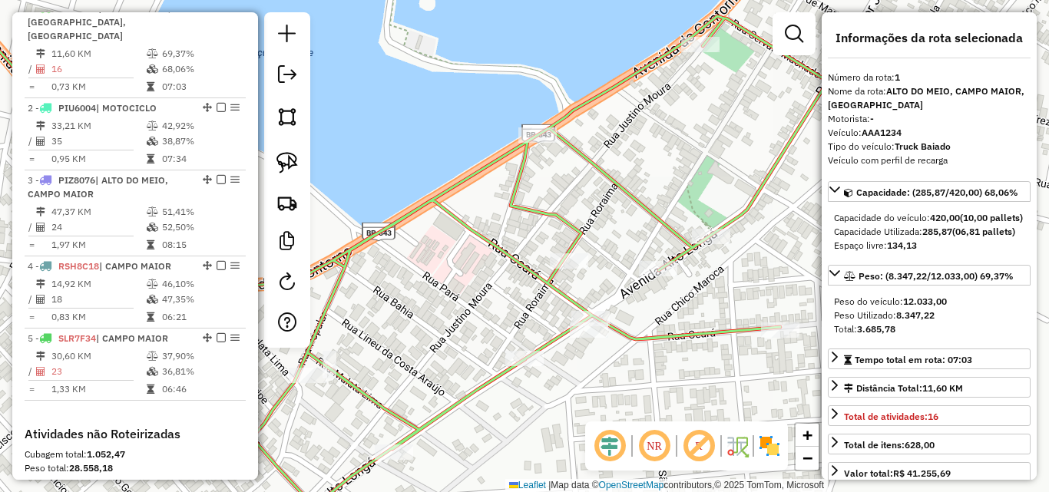
click at [596, 338] on div at bounding box center [589, 330] width 38 height 15
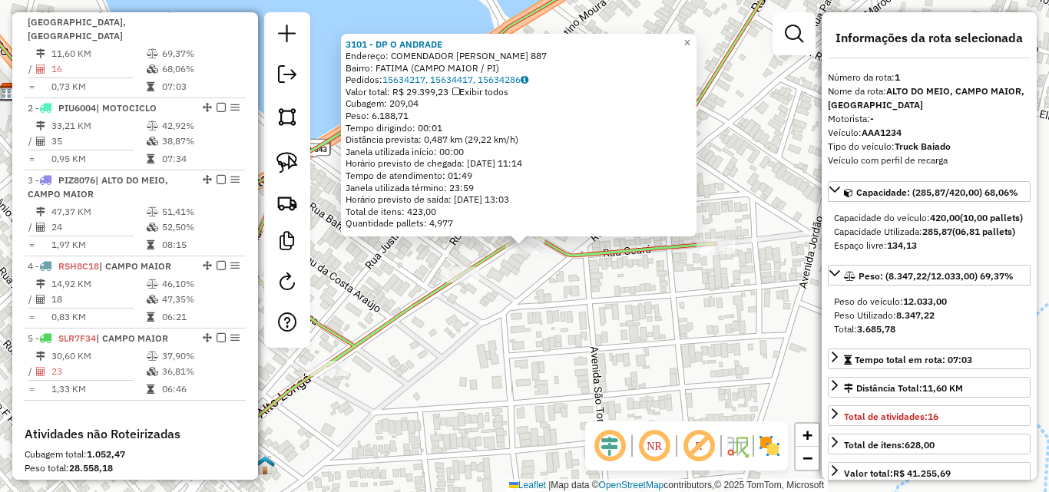
click at [584, 312] on div "3101 - DP O ANDRADE Endereço: COMENDADOR JACOB DE ALMENDRA 887 Bairro: FATIMA (…" at bounding box center [524, 246] width 1049 height 492
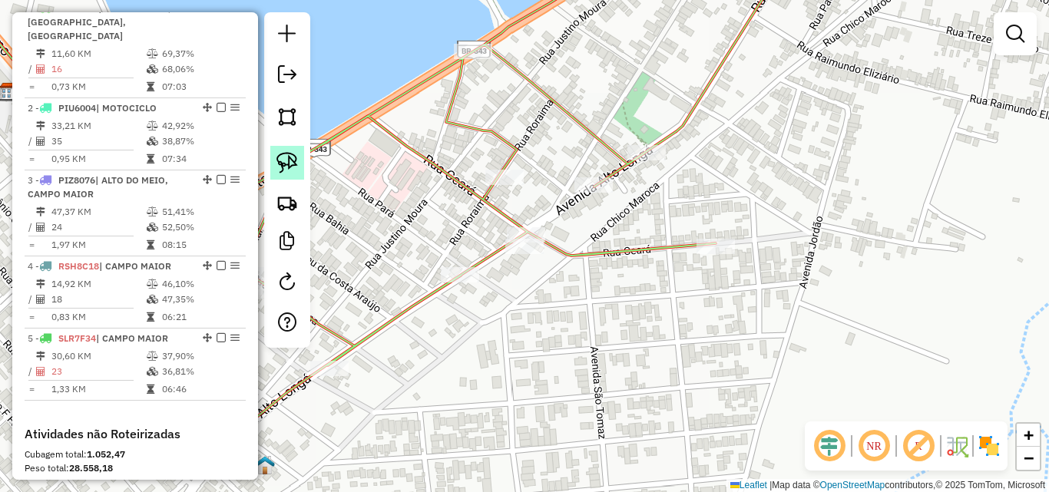
click at [287, 167] on img at bounding box center [287, 163] width 22 height 22
drag, startPoint x: 574, startPoint y: 245, endPoint x: 488, endPoint y: 223, distance: 88.8
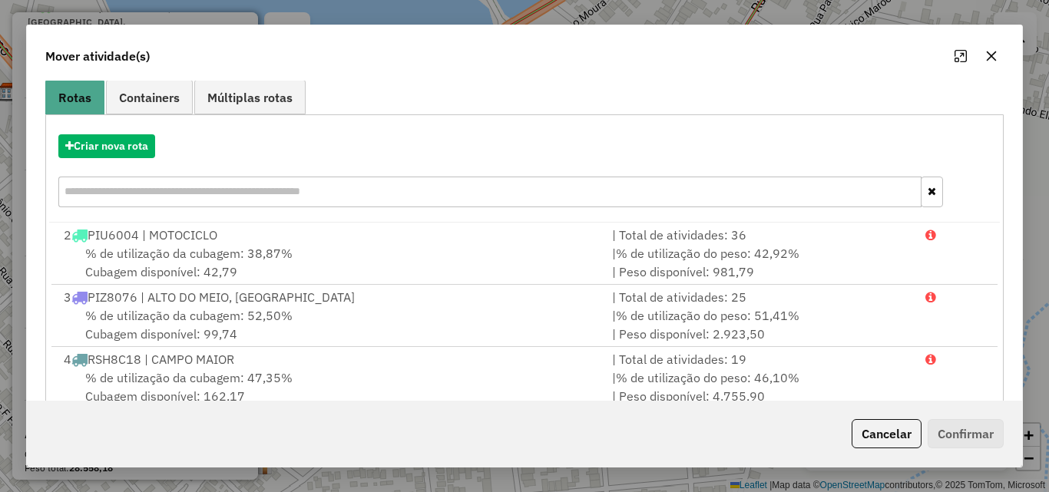
scroll to position [223, 0]
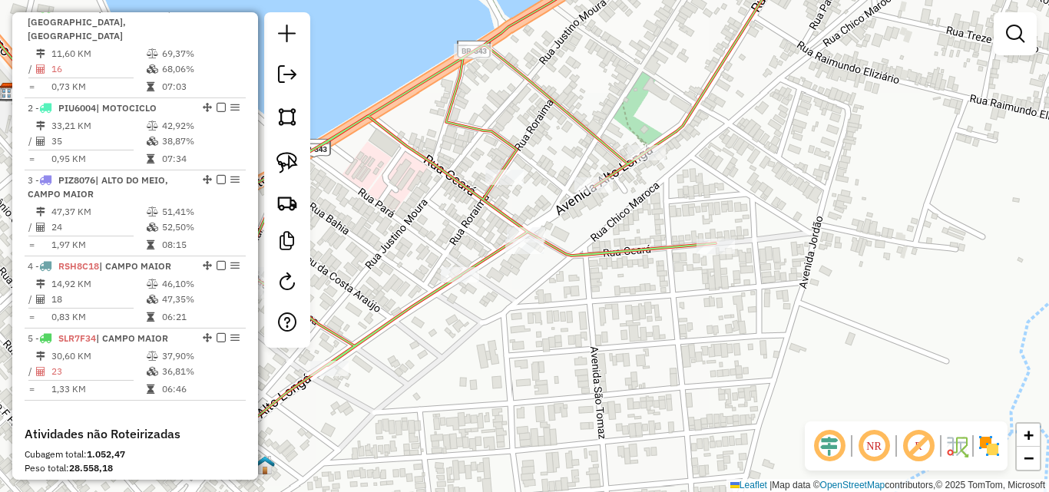
click at [536, 354] on div "Janela de atendimento Grade de atendimento Capacidade Transportadoras Veículos …" at bounding box center [524, 246] width 1049 height 492
select select "*********"
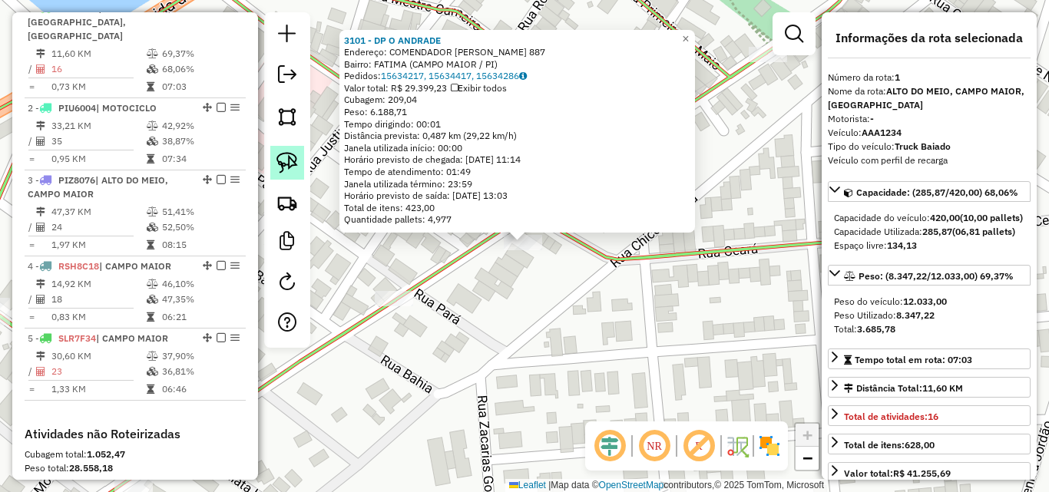
click at [296, 164] on img at bounding box center [287, 163] width 22 height 22
drag, startPoint x: 561, startPoint y: 243, endPoint x: 540, endPoint y: 229, distance: 26.0
click at [540, 229] on div "3101 - DP O ANDRADE Endereço: COMENDADOR JACOB DE ALMENDRA 887 Bairro: FATIMA (…" at bounding box center [524, 246] width 1049 height 492
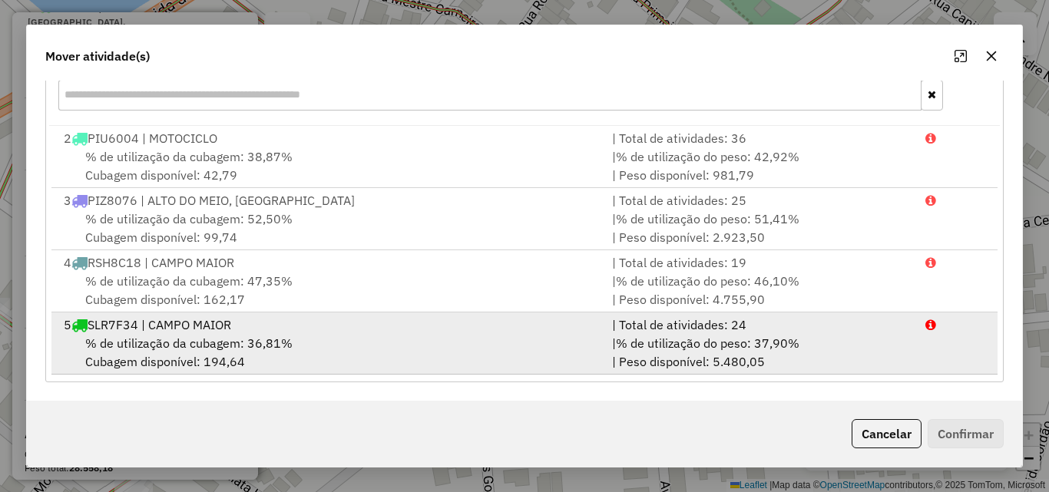
click at [242, 330] on div "5 SLR7F34 | CAMPO MAIOR" at bounding box center [329, 325] width 548 height 18
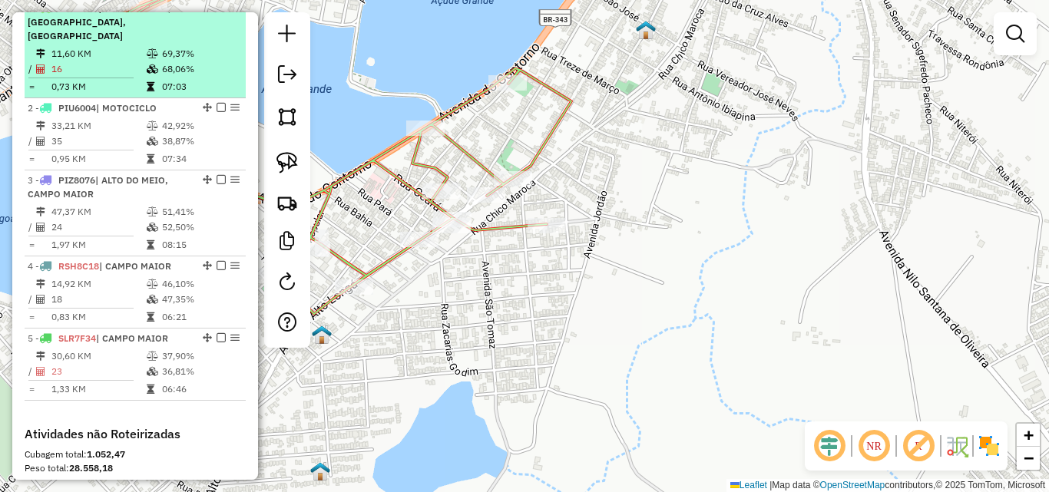
click at [147, 71] on icon at bounding box center [153, 69] width 12 height 9
select select "*********"
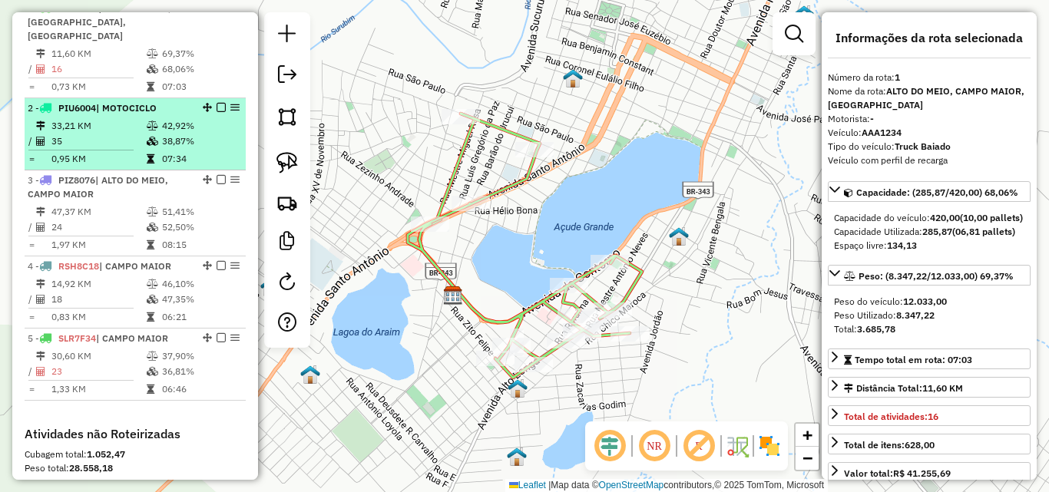
click at [164, 134] on td "38,87%" at bounding box center [200, 141] width 78 height 15
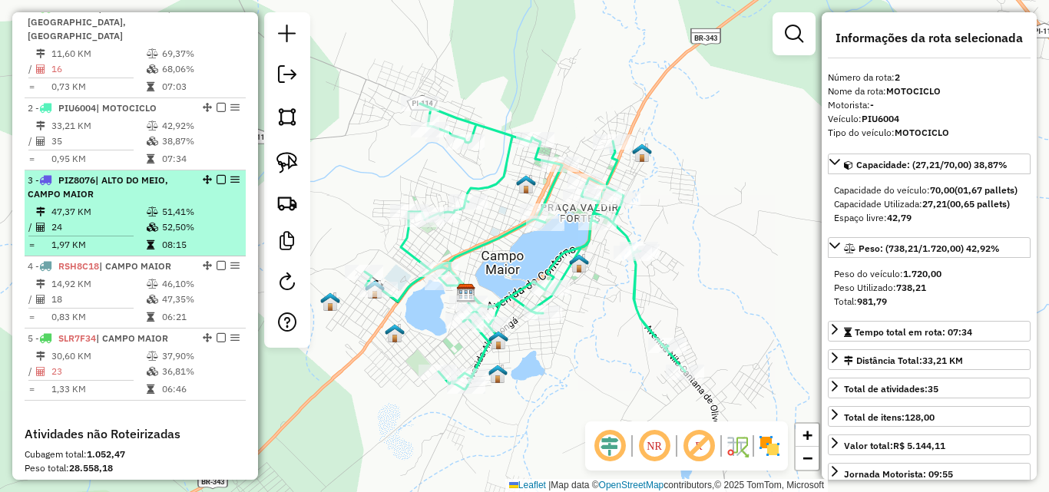
click at [145, 180] on span "| ALTO DO MEIO, CAMPO MAIOR" at bounding box center [98, 186] width 141 height 25
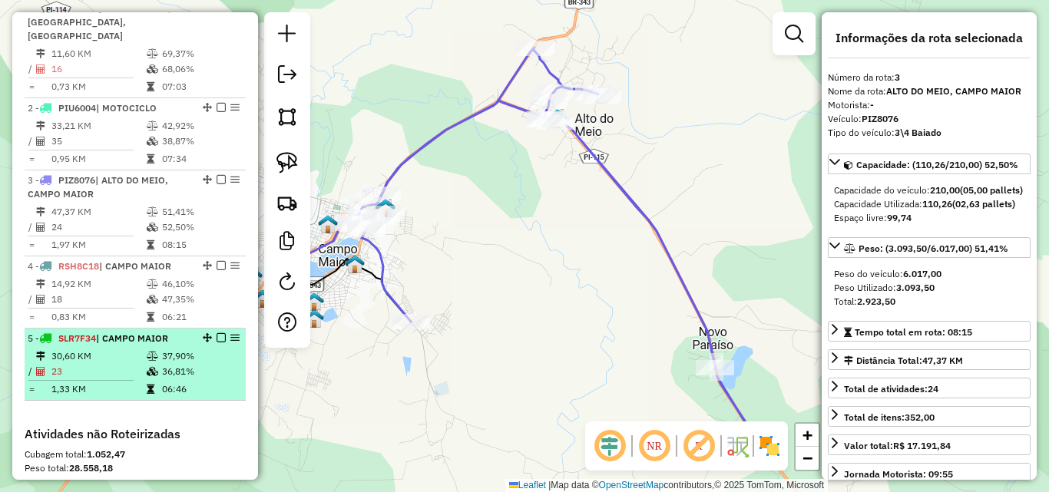
click at [135, 356] on td "30,60 KM" at bounding box center [98, 356] width 95 height 15
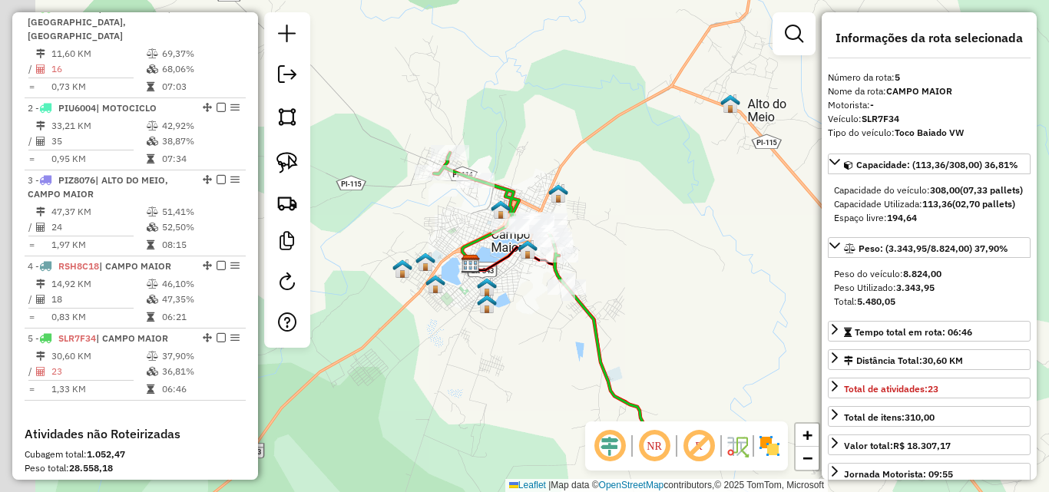
drag, startPoint x: 596, startPoint y: 315, endPoint x: 644, endPoint y: 370, distance: 73.0
click at [644, 370] on div "Janela de atendimento Grade de atendimento Capacidade Transportadoras Veículos …" at bounding box center [524, 246] width 1049 height 492
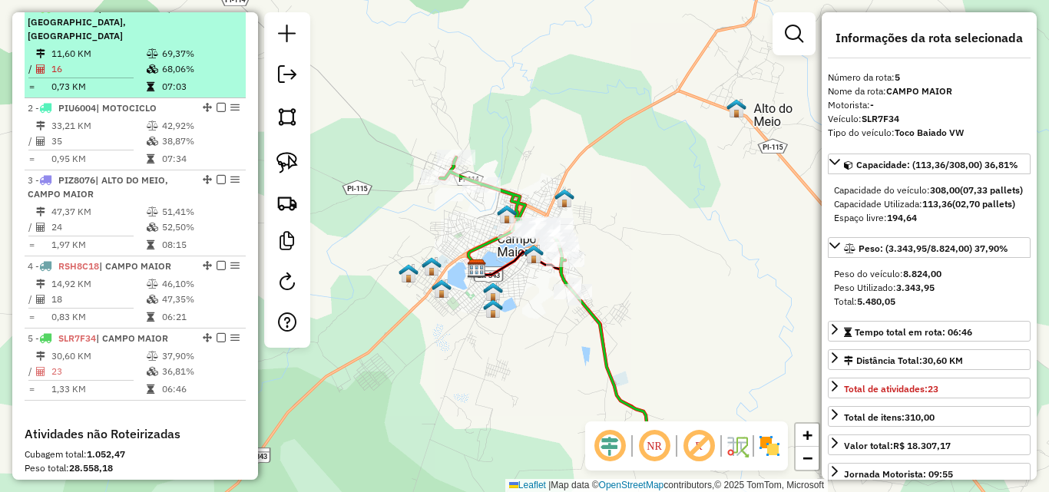
click at [146, 60] on td at bounding box center [153, 53] width 15 height 15
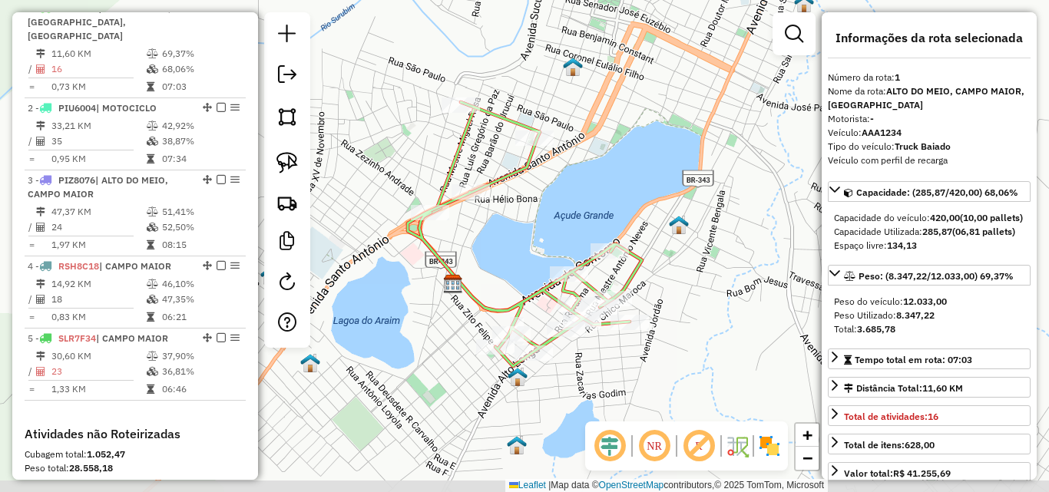
drag, startPoint x: 700, startPoint y: 278, endPoint x: 702, endPoint y: 258, distance: 20.1
click at [702, 258] on div "Janela de atendimento Grade de atendimento Capacidade Transportadoras Veículos …" at bounding box center [524, 246] width 1049 height 492
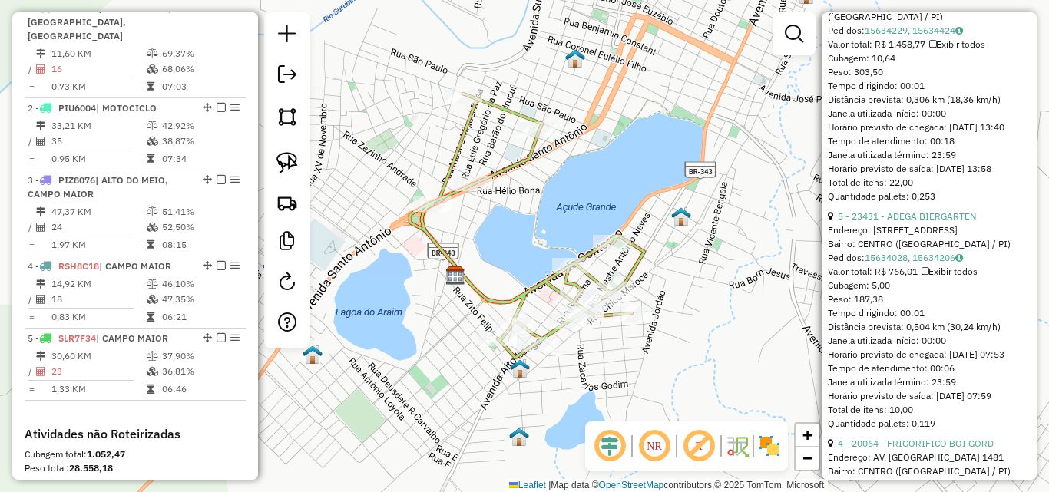
scroll to position [1152, 0]
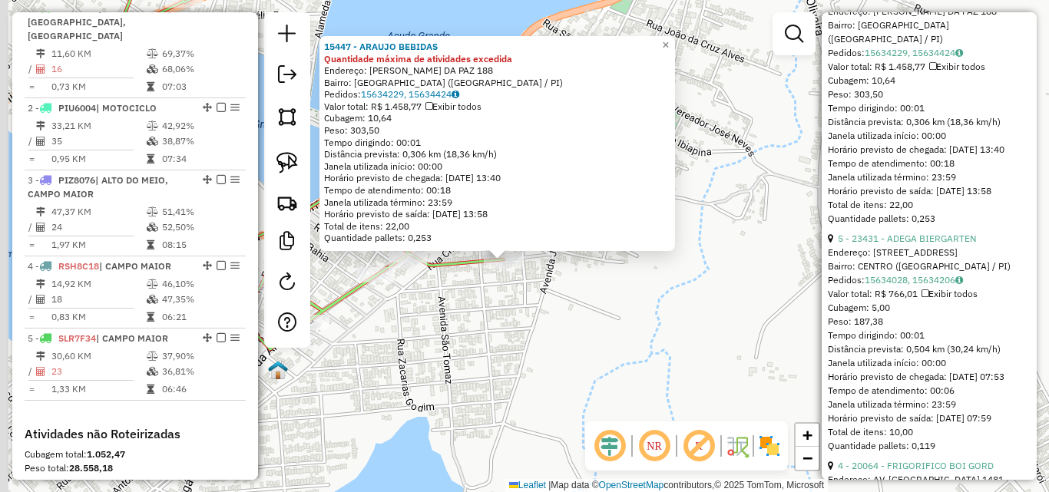
drag, startPoint x: 523, startPoint y: 270, endPoint x: 564, endPoint y: 331, distance: 73.1
click at [564, 331] on div "15447 - ARAUJO BEBIDAS Quantidade máxima de atividades excedida Endereço: JOAQU…" at bounding box center [524, 246] width 1049 height 492
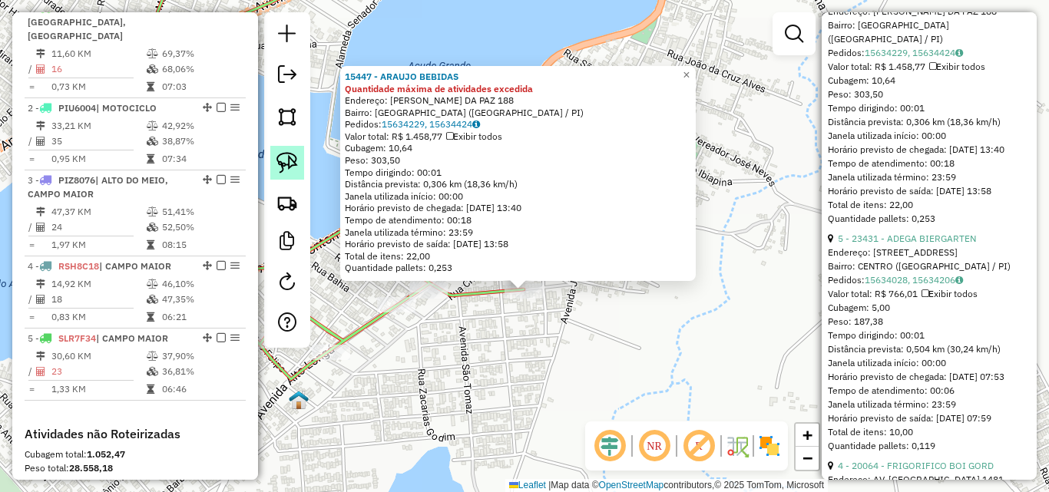
click at [286, 154] on img at bounding box center [287, 163] width 22 height 22
drag, startPoint x: 561, startPoint y: 289, endPoint x: 541, endPoint y: 278, distance: 23.4
click at [541, 278] on div "15447 - ARAUJO BEBIDAS Quantidade máxima de atividades excedida Endereço: JOAQU…" at bounding box center [524, 246] width 1049 height 492
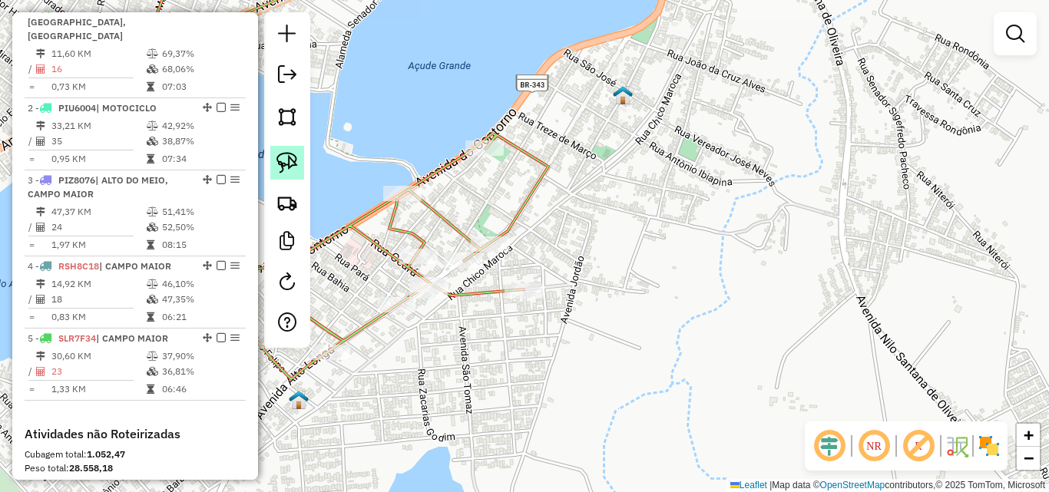
click at [283, 169] on img at bounding box center [287, 163] width 22 height 22
drag, startPoint x: 564, startPoint y: 261, endPoint x: 528, endPoint y: 270, distance: 36.5
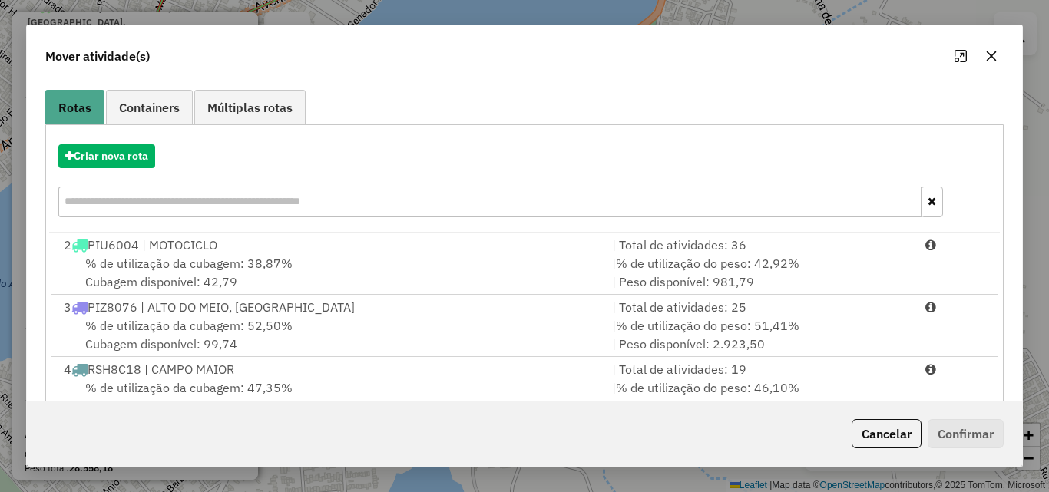
scroll to position [223, 0]
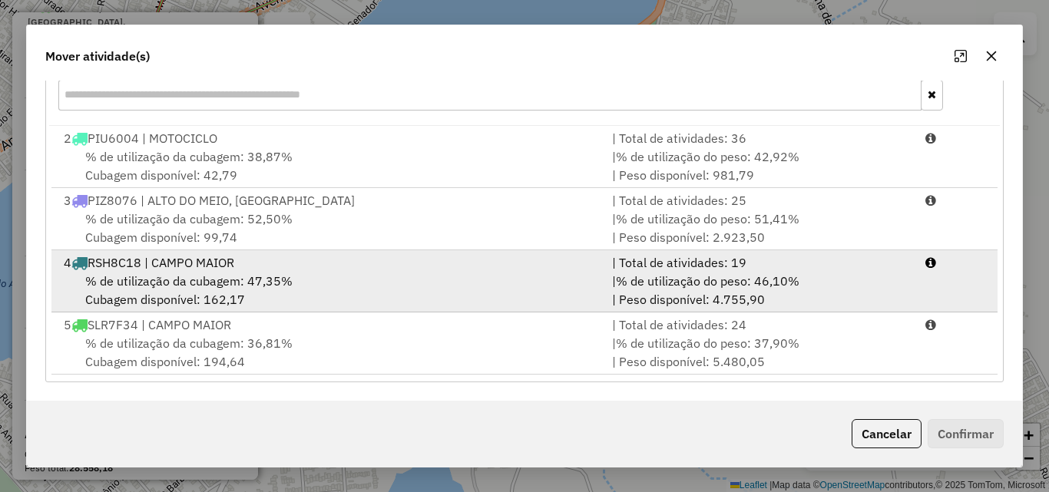
click at [300, 293] on div "% de utilização da cubagem: 47,35% Cubagem disponível: 162,17" at bounding box center [329, 290] width 548 height 37
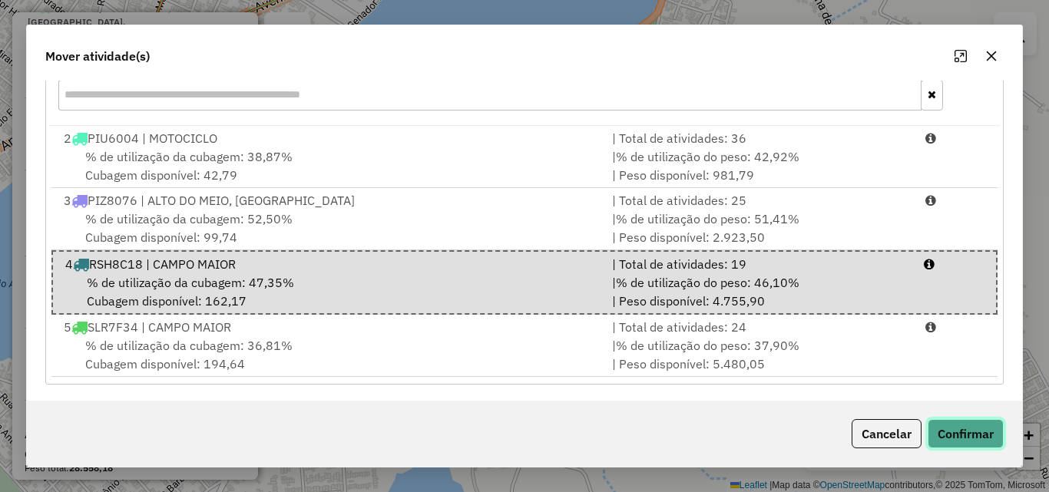
click at [976, 424] on button "Confirmar" at bounding box center [966, 433] width 76 height 29
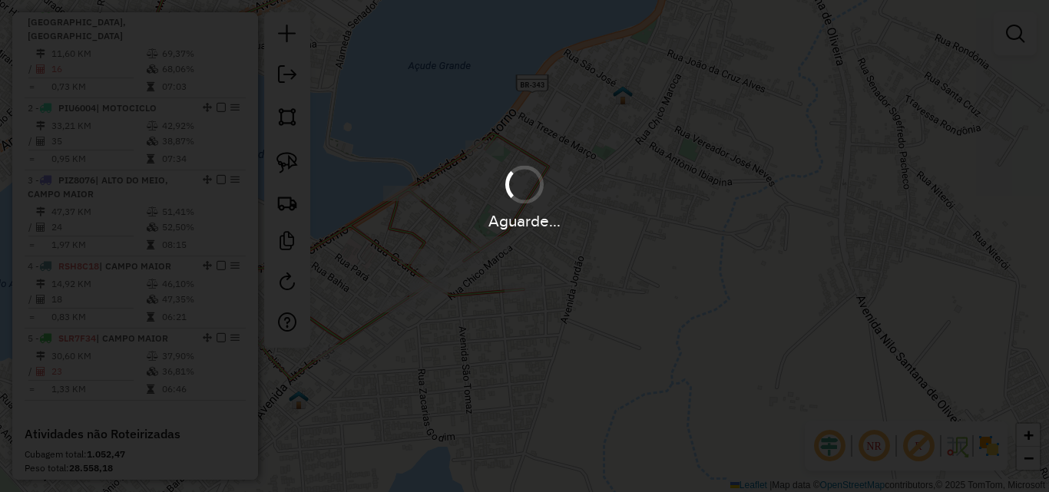
scroll to position [490, 0]
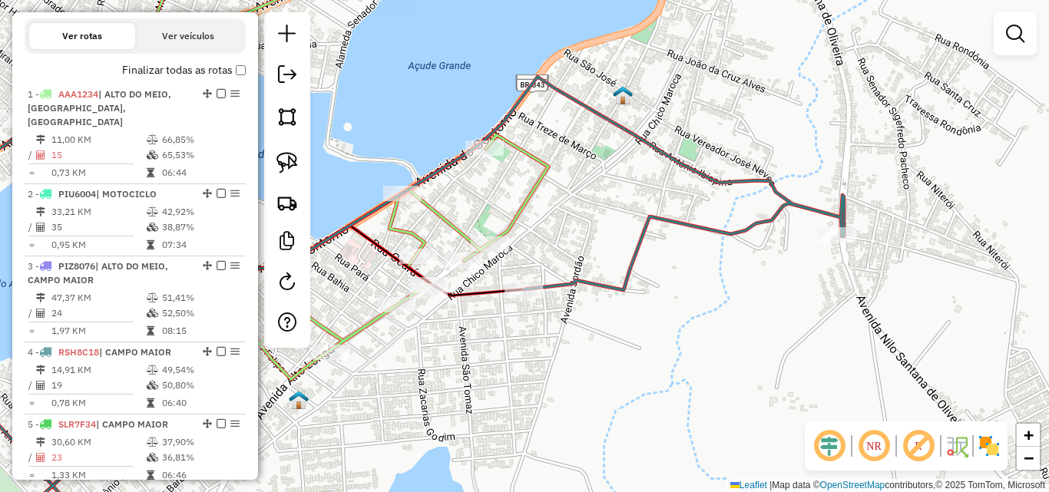
click at [1019, 38] on em at bounding box center [1015, 34] width 18 height 18
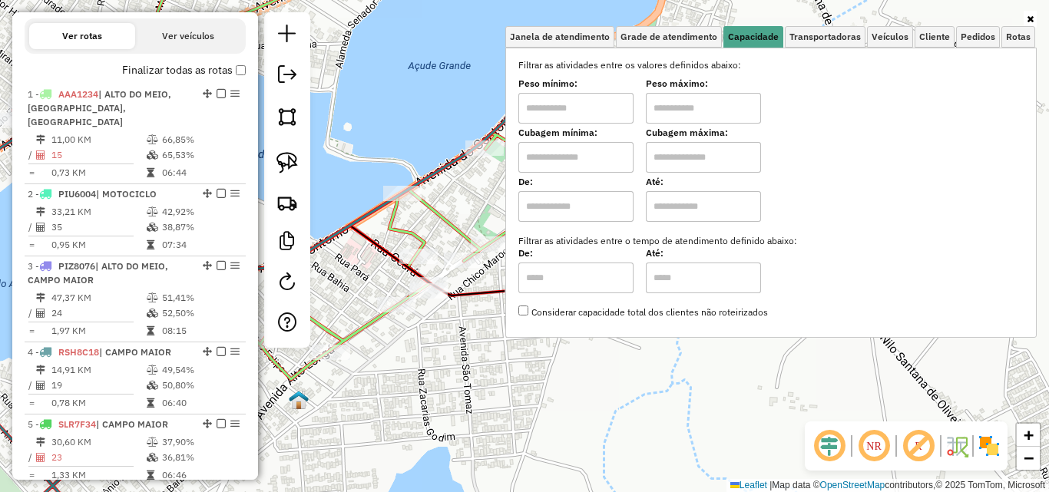
click at [596, 111] on input "text" at bounding box center [575, 108] width 115 height 31
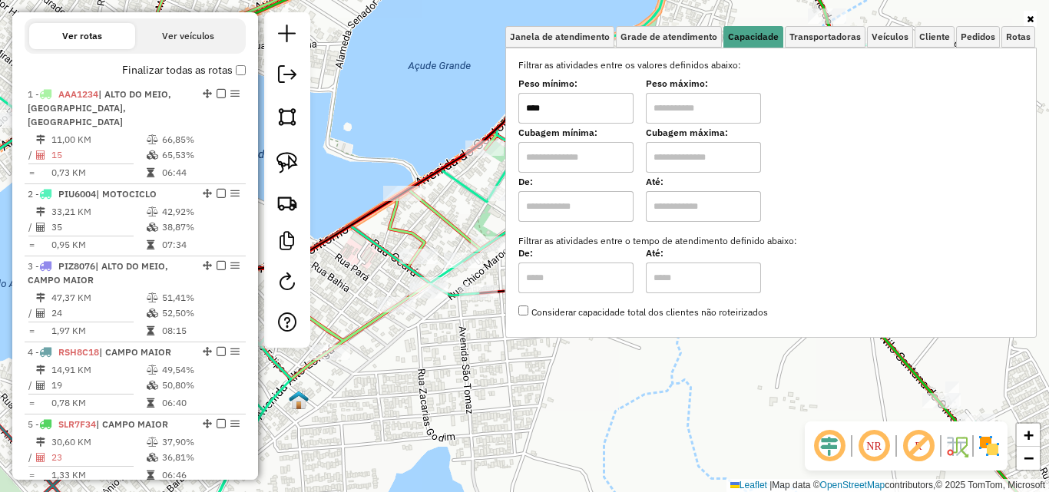
type input "****"
click at [703, 104] on input "text" at bounding box center [703, 108] width 115 height 31
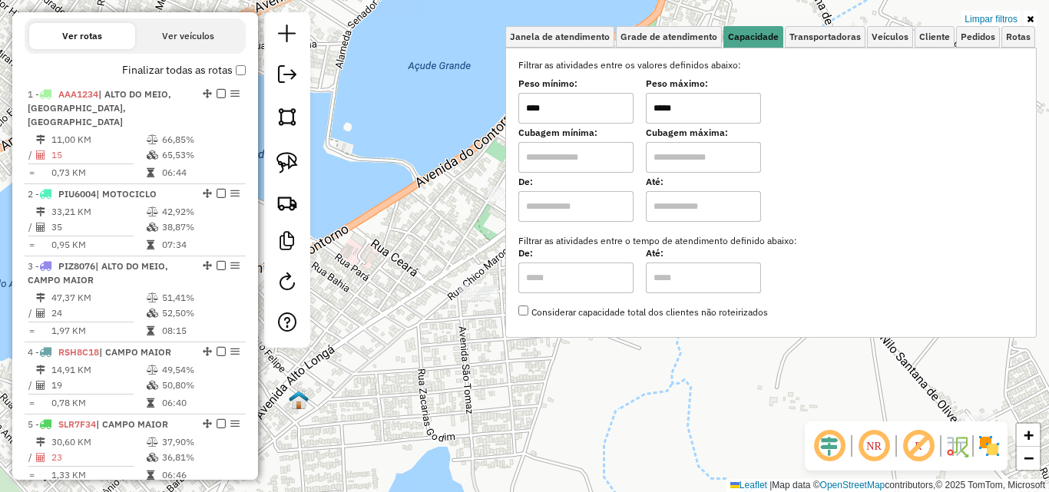
type input "*****"
click at [682, 378] on div "Limpar filtros Janela de atendimento Grade de atendimento Capacidade Transporta…" at bounding box center [524, 246] width 1049 height 492
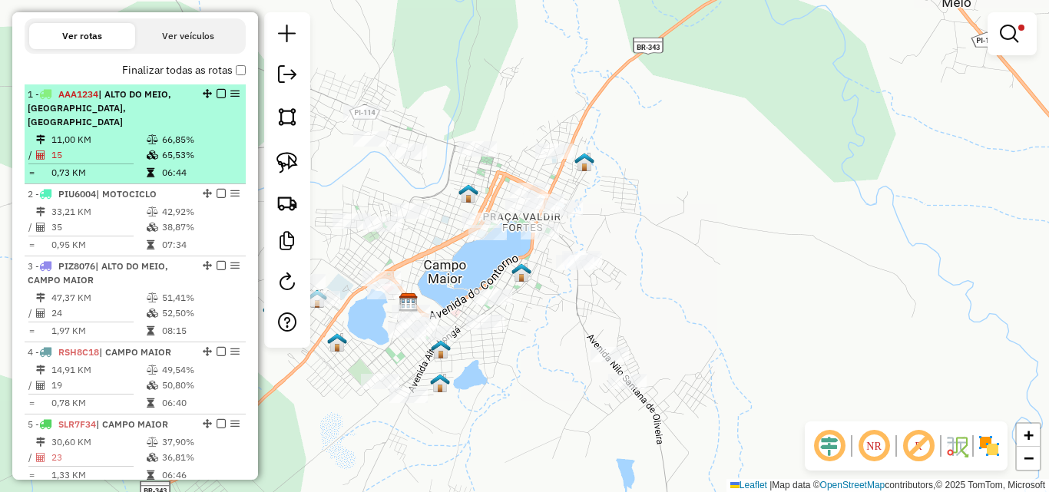
click at [132, 141] on td "11,00 KM" at bounding box center [98, 139] width 95 height 15
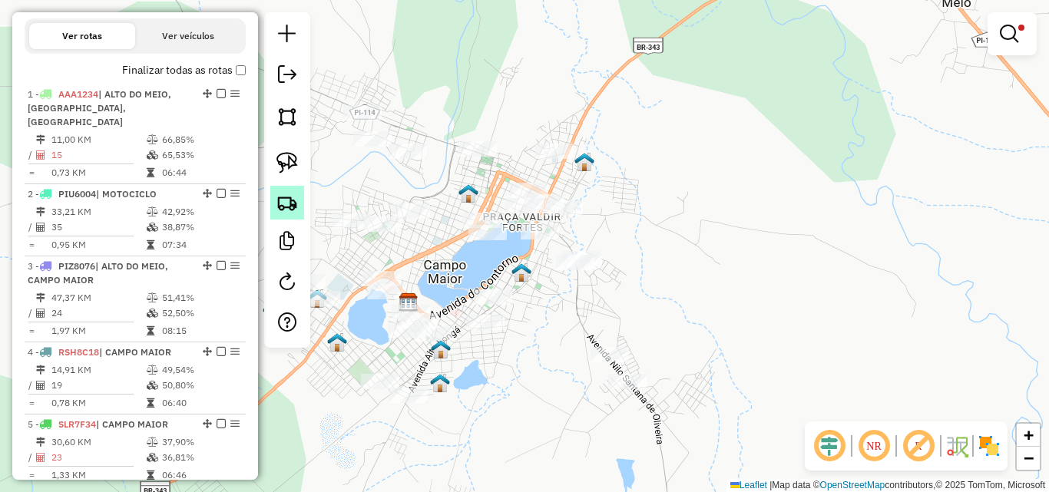
select select "*********"
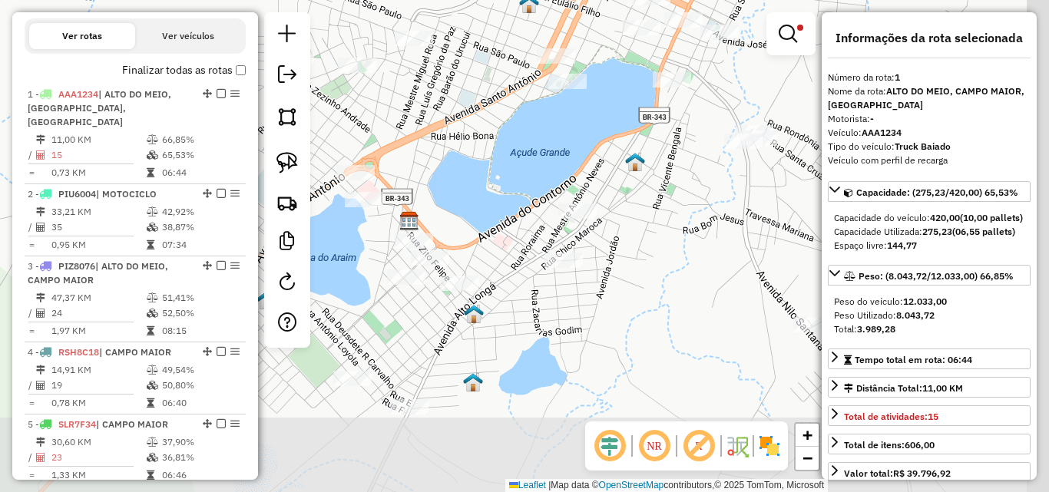
drag, startPoint x: 562, startPoint y: 282, endPoint x: 488, endPoint y: 158, distance: 144.0
click at [488, 158] on div "Limpar filtros Janela de atendimento Grade de atendimento Capacidade Transporta…" at bounding box center [524, 246] width 1049 height 492
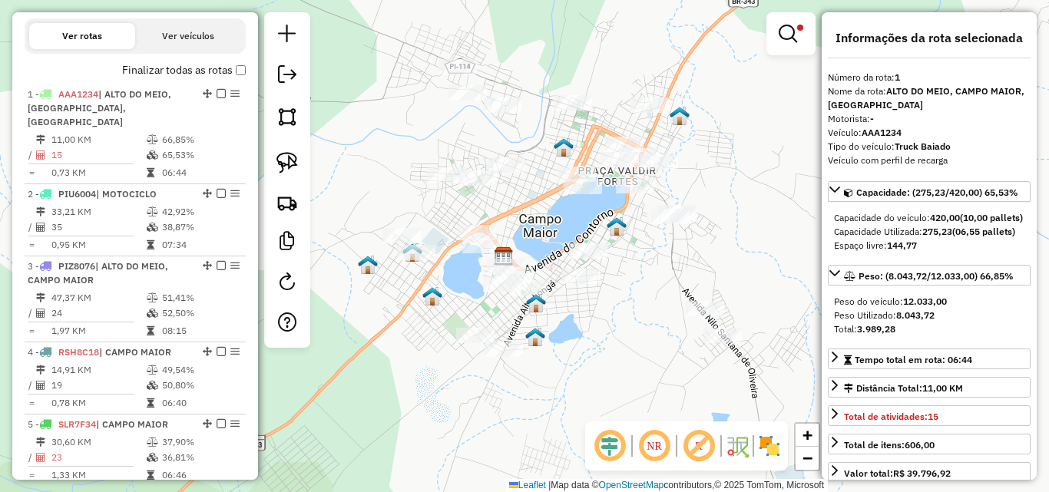
drag, startPoint x: 668, startPoint y: 300, endPoint x: 655, endPoint y: 329, distance: 32.7
click at [655, 329] on div "Limpar filtros Janela de atendimento Grade de atendimento Capacidade Transporta…" at bounding box center [524, 246] width 1049 height 492
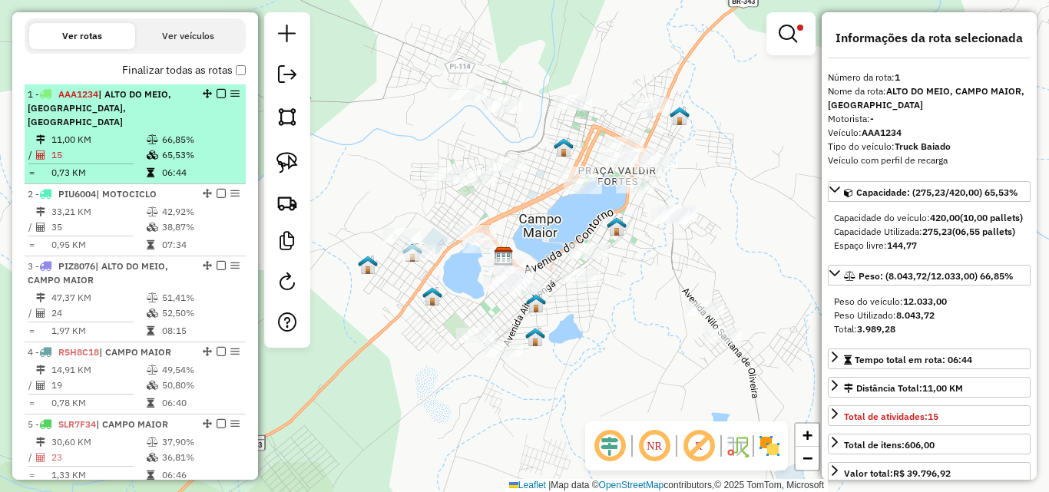
click at [207, 142] on td "66,85%" at bounding box center [200, 139] width 78 height 15
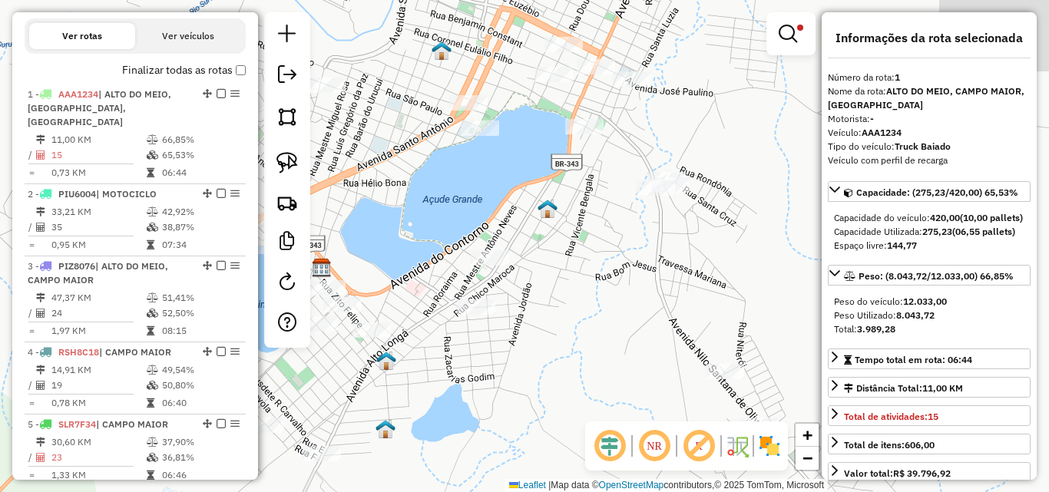
drag, startPoint x: 696, startPoint y: 322, endPoint x: 559, endPoint y: 300, distance: 138.5
click at [559, 300] on div "Limpar filtros Janela de atendimento Grade de atendimento Capacidade Transporta…" at bounding box center [524, 246] width 1049 height 492
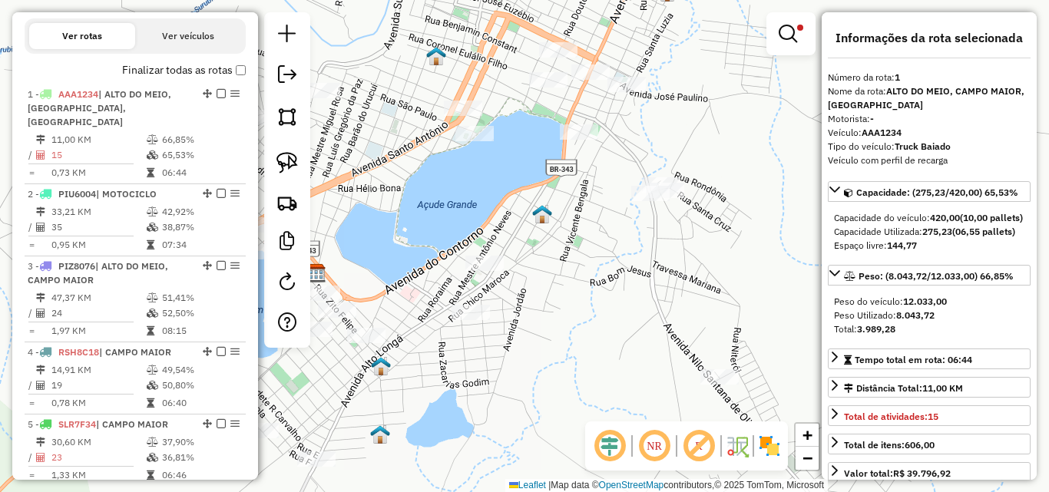
drag, startPoint x: 292, startPoint y: 152, endPoint x: 553, endPoint y: 170, distance: 261.8
click at [292, 152] on img at bounding box center [287, 163] width 22 height 22
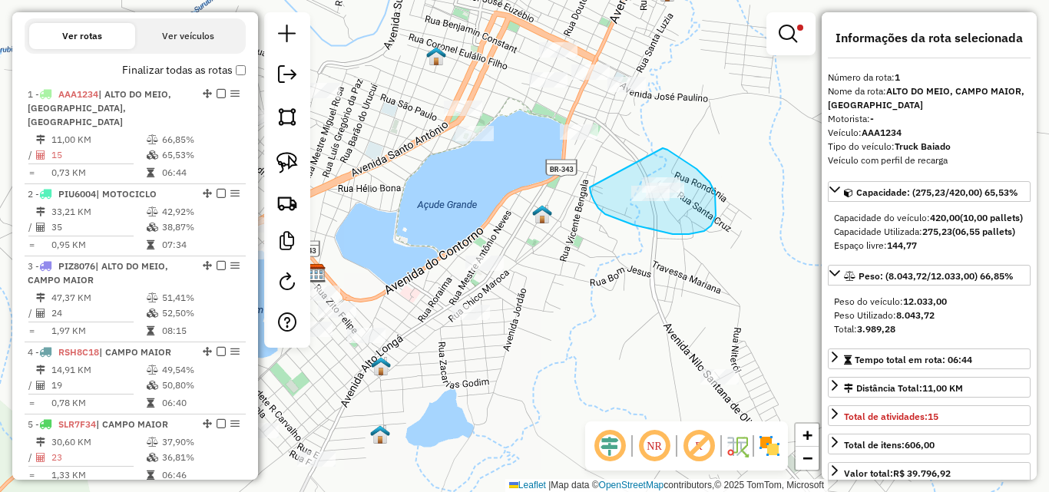
drag, startPoint x: 663, startPoint y: 148, endPoint x: 590, endPoint y: 184, distance: 81.1
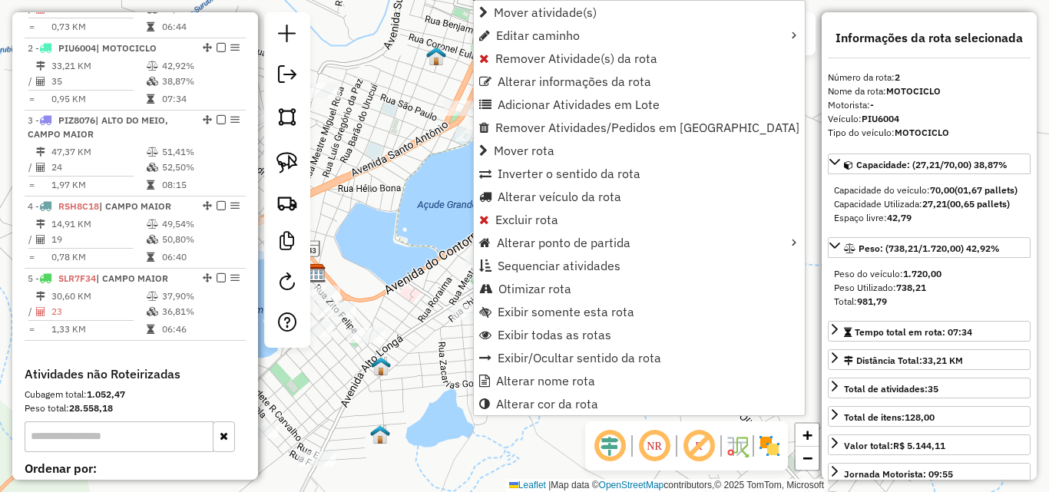
scroll to position [662, 0]
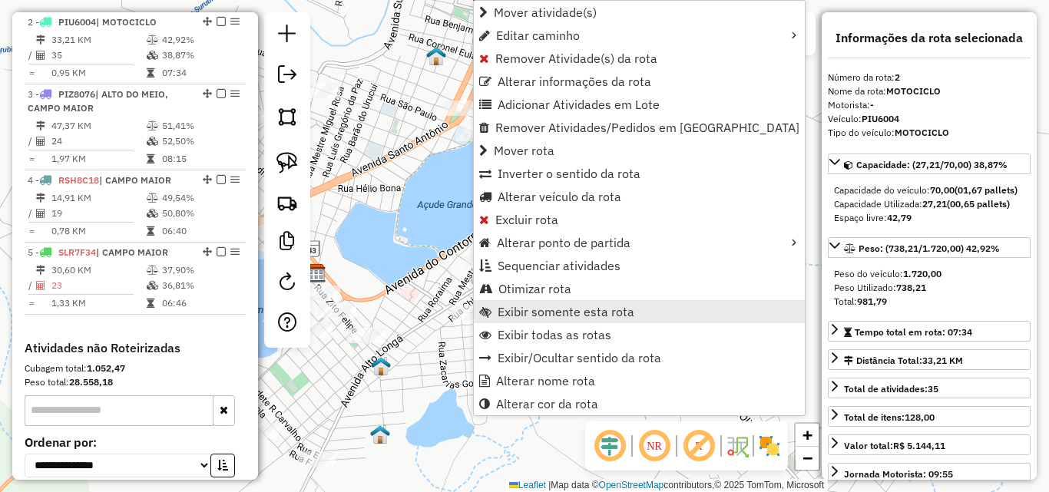
click at [539, 301] on link "Exibir somente esta rota" at bounding box center [639, 311] width 331 height 23
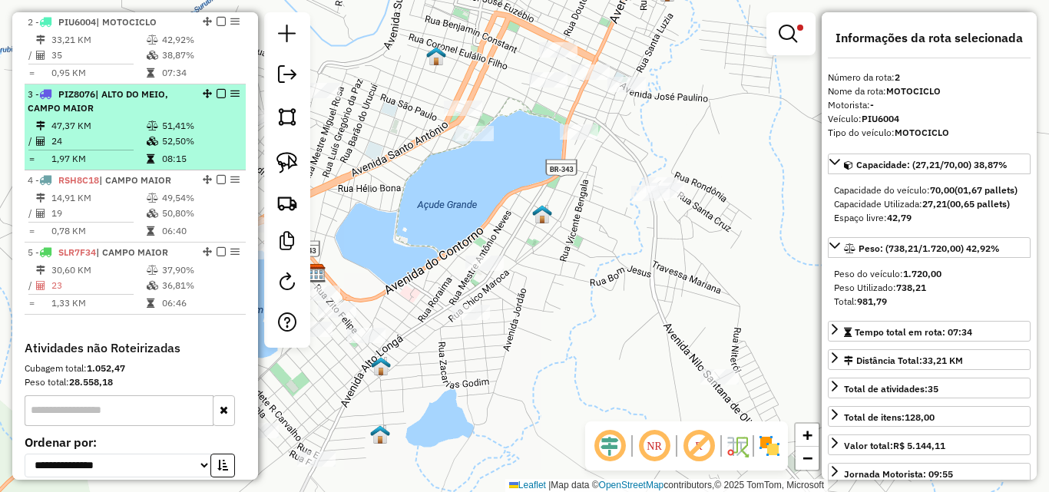
scroll to position [585, 0]
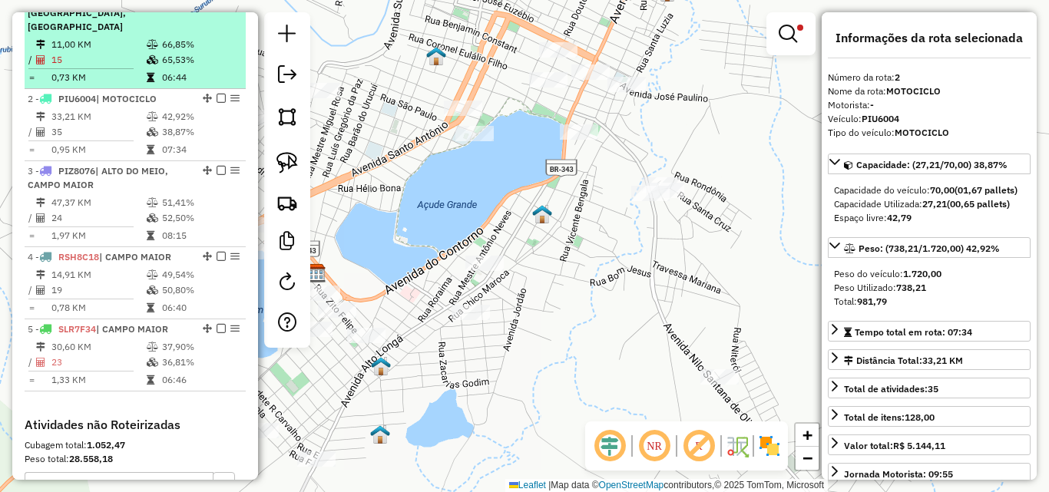
click at [131, 58] on td "15" at bounding box center [98, 59] width 95 height 15
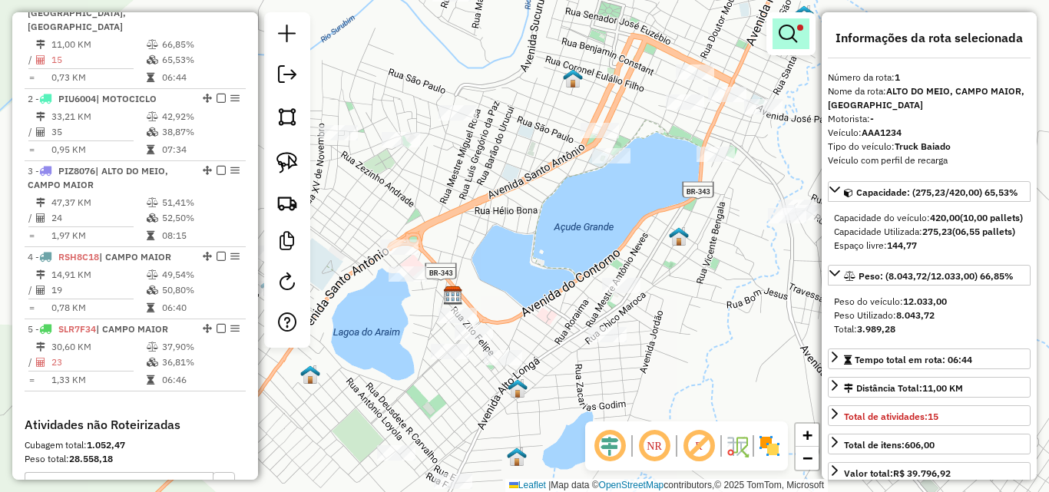
click at [799, 38] on link at bounding box center [791, 33] width 37 height 31
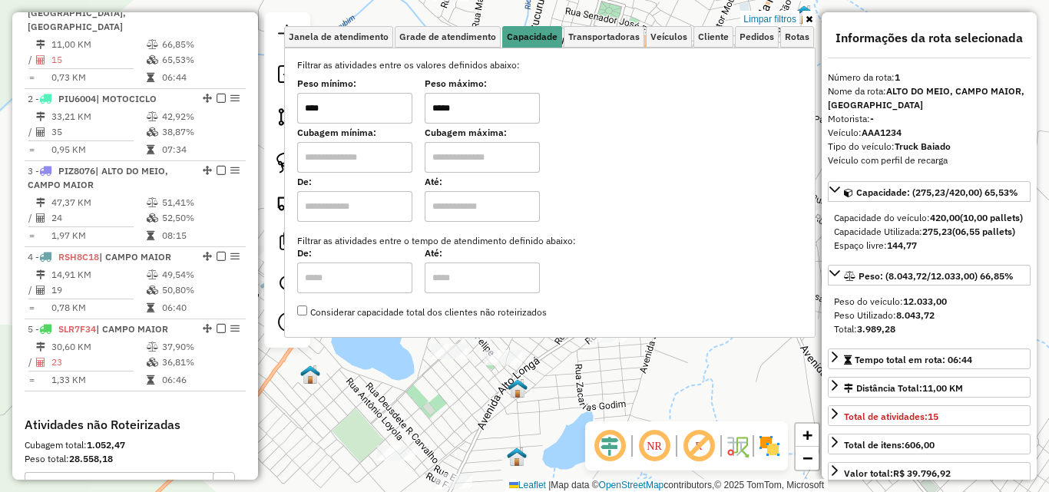
click at [787, 10] on div "Limpar filtros Janela de atendimento Grade de atendimento Capacidade Transporta…" at bounding box center [524, 246] width 1049 height 492
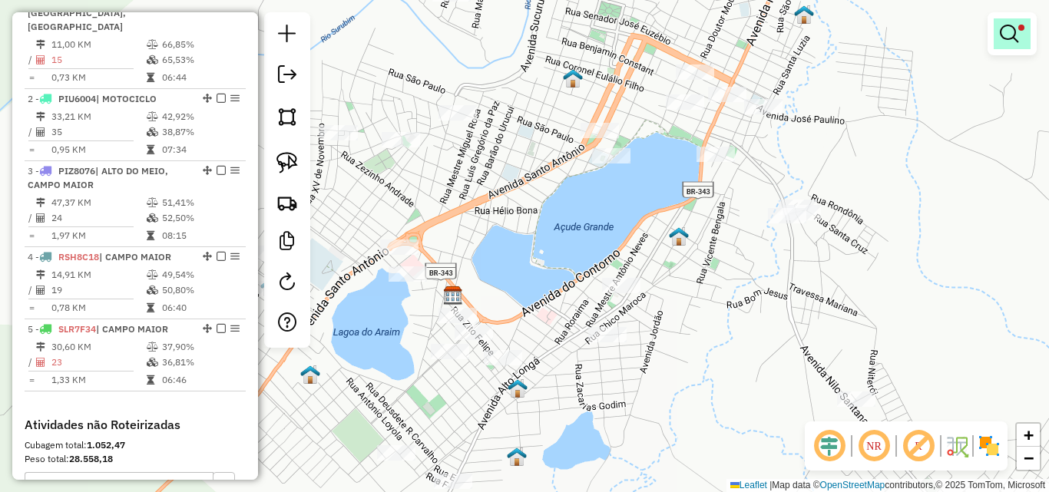
click at [1014, 43] on link at bounding box center [1012, 33] width 37 height 31
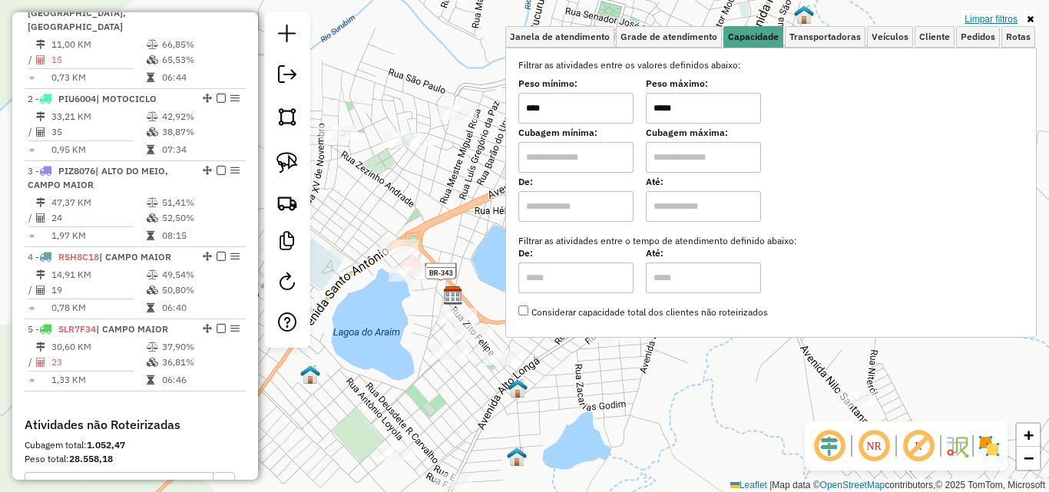
click at [991, 15] on link "Limpar filtros" at bounding box center [990, 19] width 59 height 17
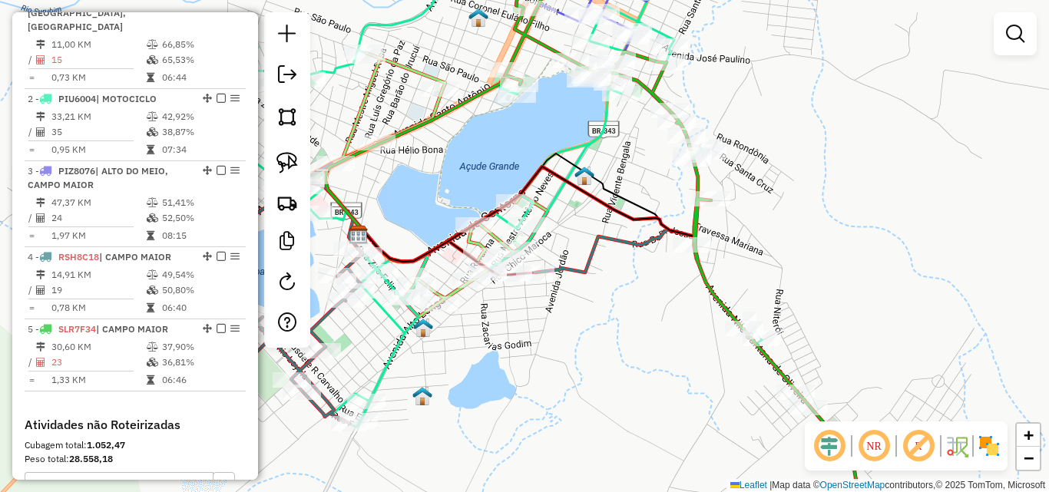
drag, startPoint x: 744, startPoint y: 370, endPoint x: 554, endPoint y: 254, distance: 222.3
click at [581, 259] on div "Janela de atendimento Grade de atendimento Capacidade Transportadoras Veículos …" at bounding box center [524, 246] width 1049 height 492
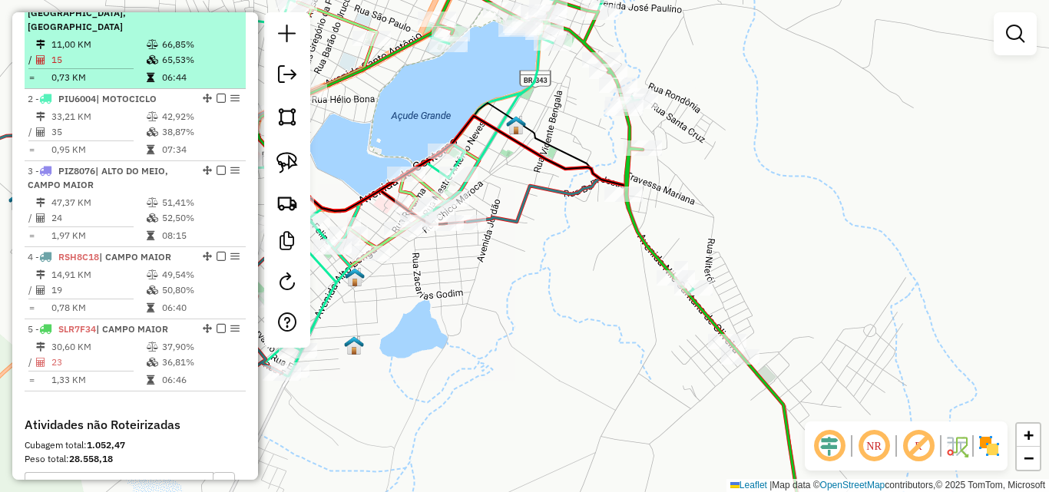
click at [106, 56] on td "15" at bounding box center [98, 59] width 95 height 15
select select "*********"
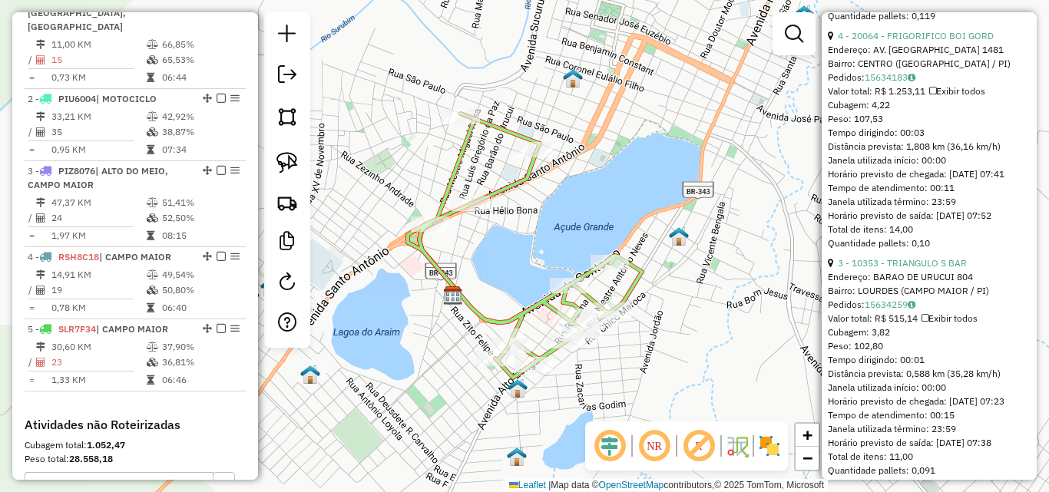
scroll to position [1536, 0]
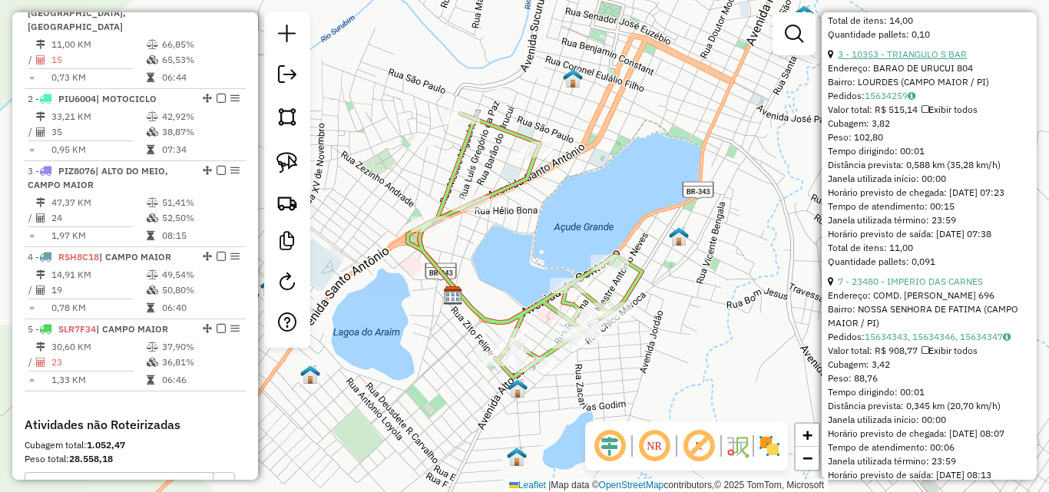
click at [894, 60] on link "3 - 10353 - TRIANGULO S BAR" at bounding box center [902, 54] width 129 height 12
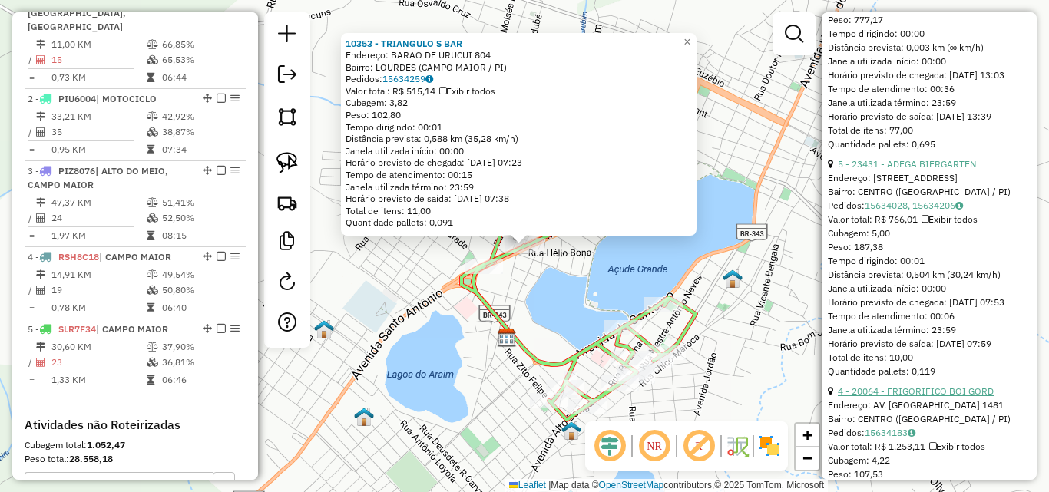
scroll to position [998, 0]
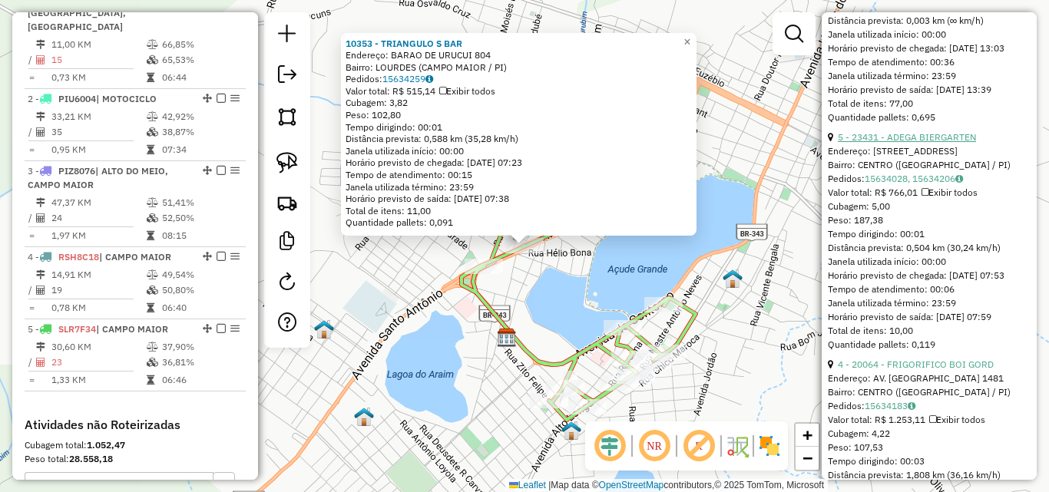
click at [928, 143] on link "5 - 23431 - ADEGA BIERGARTEN" at bounding box center [907, 137] width 138 height 12
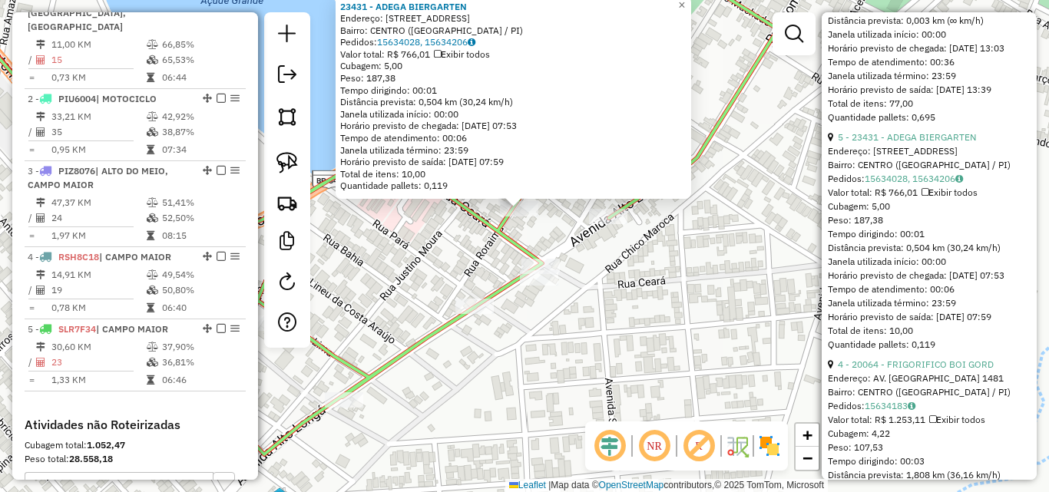
drag, startPoint x: 541, startPoint y: 227, endPoint x: 538, endPoint y: 248, distance: 21.8
click at [558, 246] on div "23431 - ADEGA BIERGARTEN Endereço: Rua Roraima 143 Bairro: CENTRO (CAMPO MAIOR …" at bounding box center [524, 246] width 1049 height 492
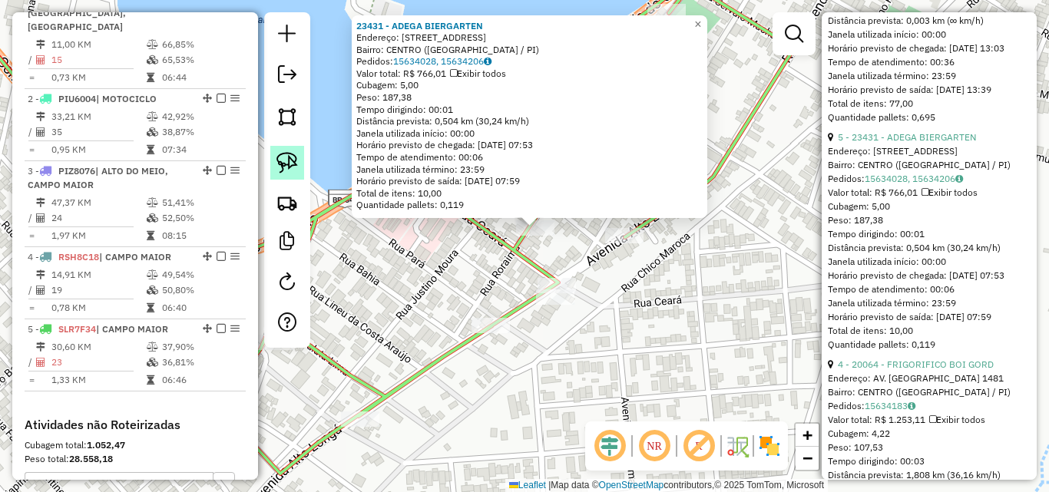
click at [280, 160] on img at bounding box center [287, 163] width 22 height 22
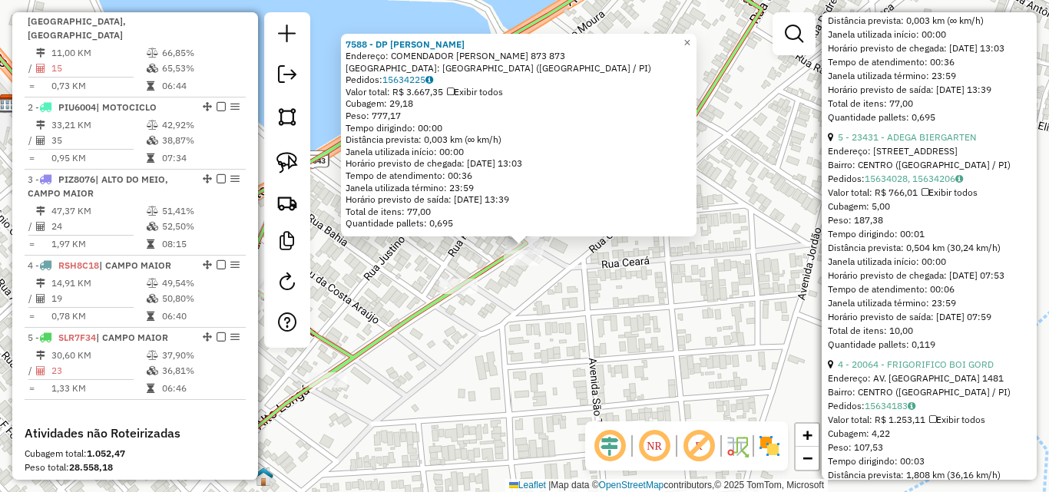
scroll to position [576, 0]
click at [528, 266] on div at bounding box center [523, 257] width 38 height 15
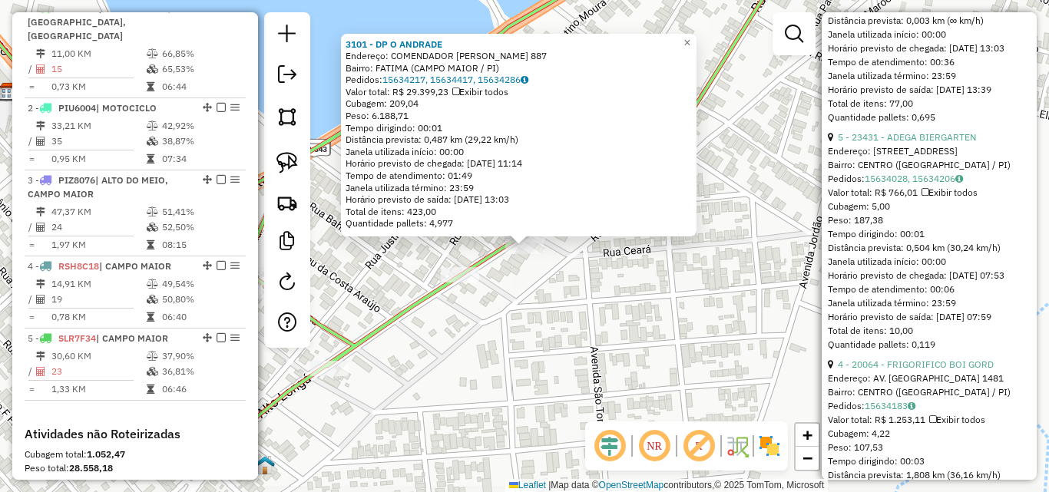
click at [638, 360] on div "Rota 1 - Placa AAA1234 3101 - DP O ANDRADE 3101 - DP O ANDRADE Endereço: COMEND…" at bounding box center [524, 246] width 1049 height 492
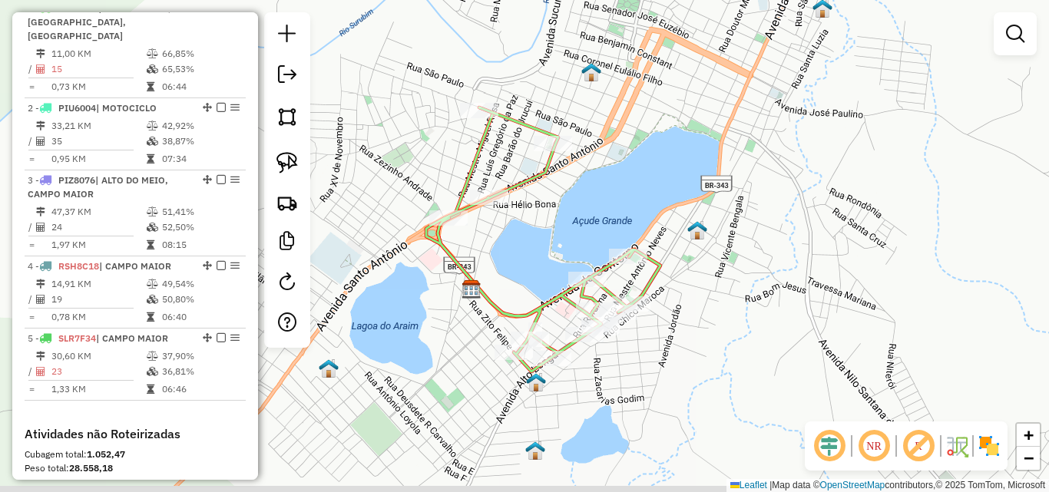
drag, startPoint x: 591, startPoint y: 388, endPoint x: 622, endPoint y: 365, distance: 39.0
click at [622, 365] on div "Janela de atendimento Grade de atendimento Capacidade Transportadoras Veículos …" at bounding box center [524, 246] width 1049 height 492
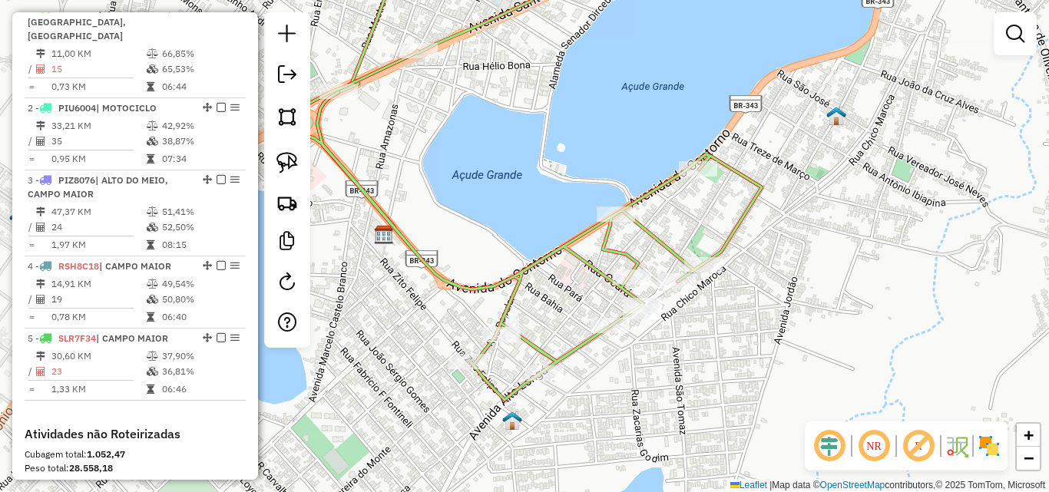
drag, startPoint x: 488, startPoint y: 281, endPoint x: 587, endPoint y: 304, distance: 101.0
click at [531, 290] on icon at bounding box center [527, 178] width 468 height 443
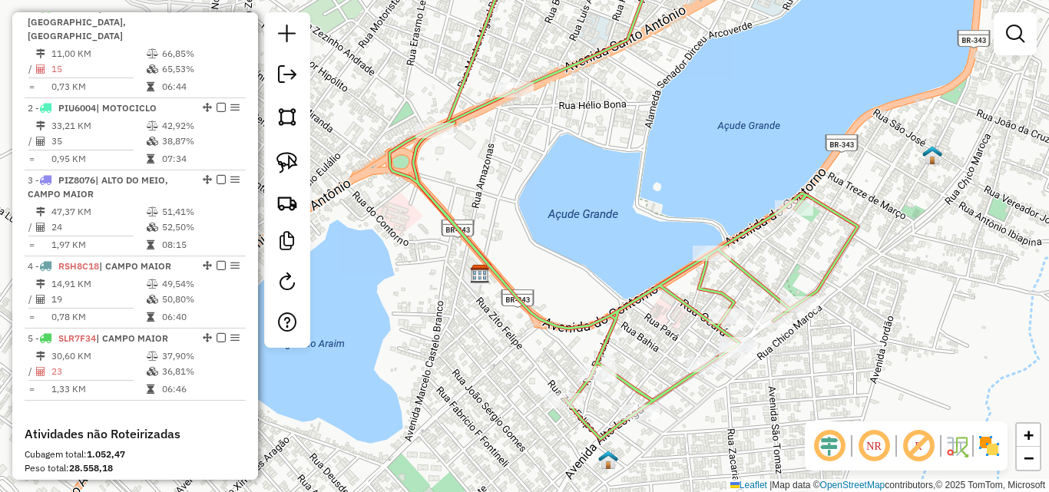
click at [556, 304] on div "Janela de atendimento Grade de atendimento Capacidade Transportadoras Veículos …" at bounding box center [524, 246] width 1049 height 492
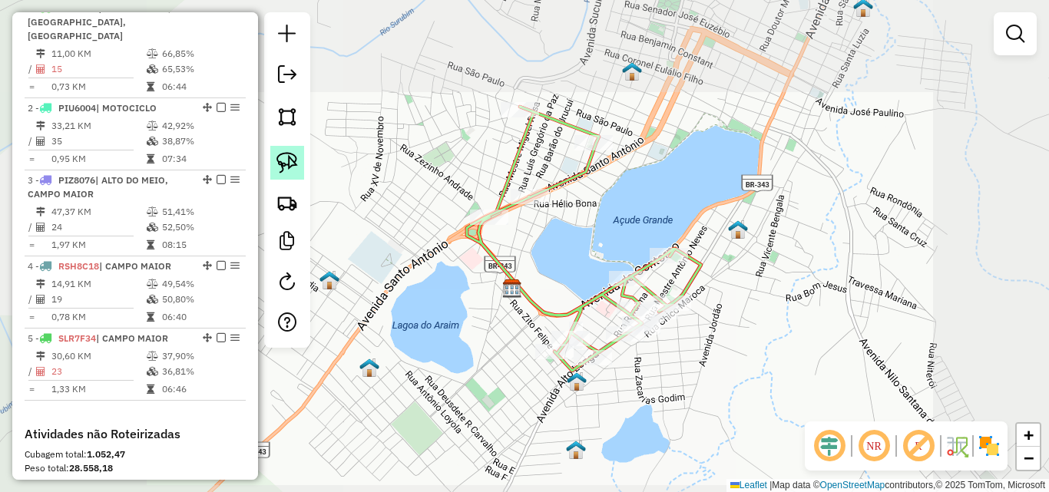
click at [280, 150] on link at bounding box center [287, 163] width 34 height 34
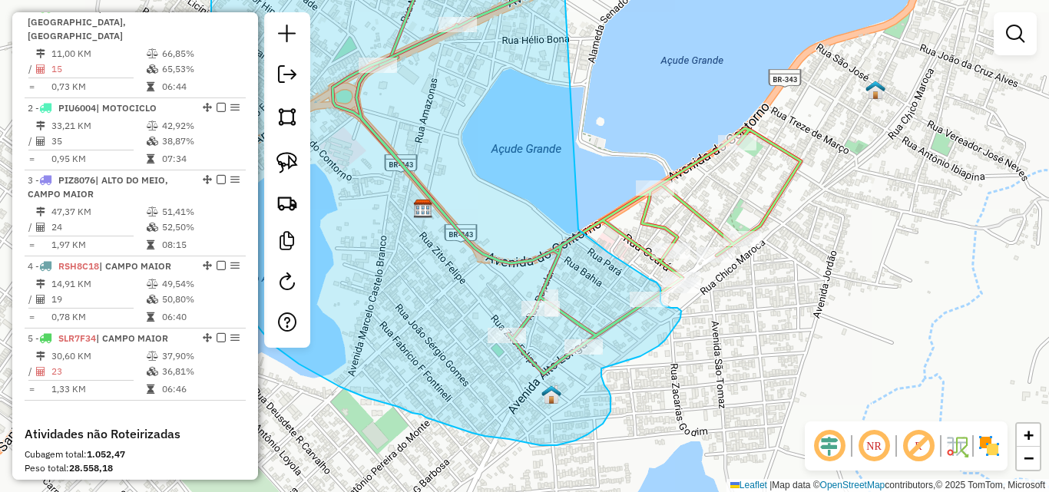
drag, startPoint x: 578, startPoint y: 99, endPoint x: 533, endPoint y: 191, distance: 102.7
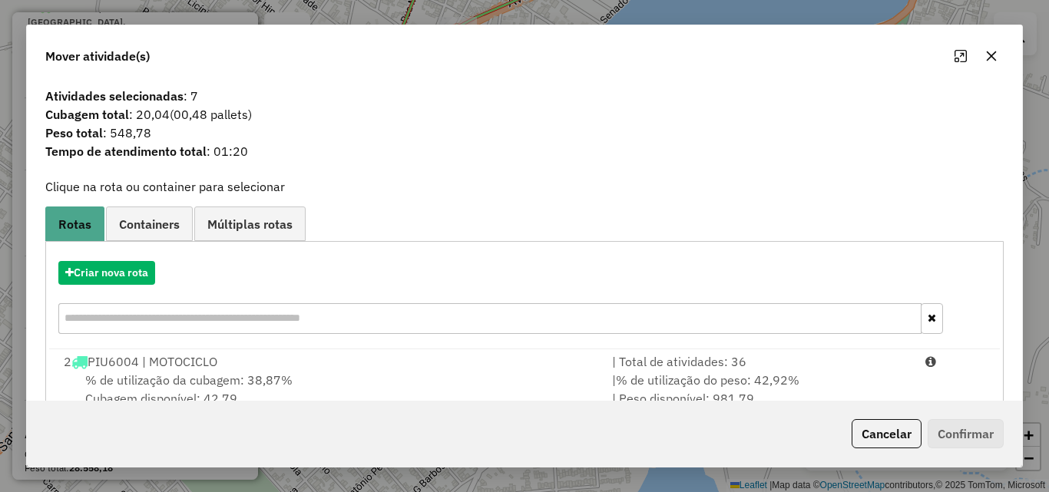
click at [988, 55] on icon "button" at bounding box center [991, 56] width 12 height 12
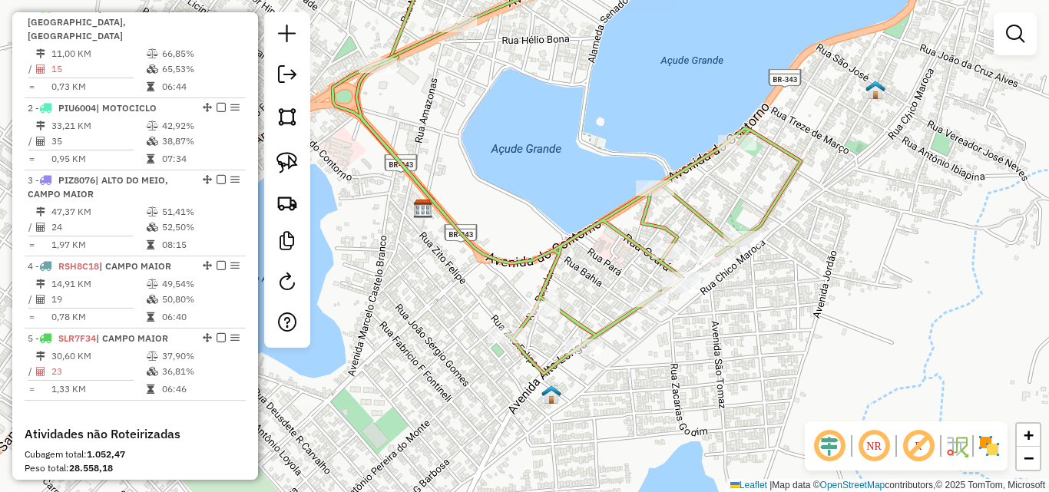
drag, startPoint x: 492, startPoint y: 193, endPoint x: 359, endPoint y: 272, distance: 154.0
click at [356, 256] on div "Janela de atendimento Grade de atendimento Capacidade Transportadoras Veículos …" at bounding box center [524, 246] width 1049 height 492
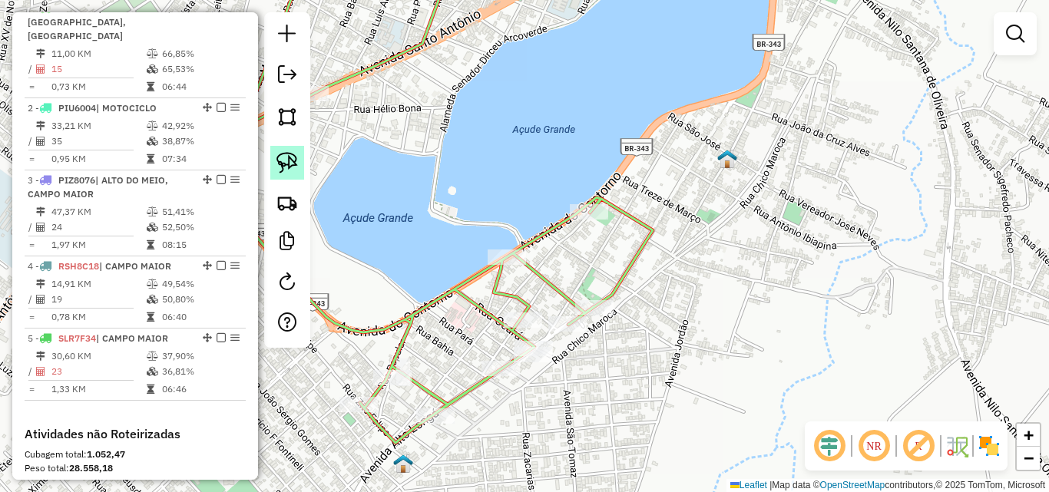
click at [288, 172] on img at bounding box center [287, 163] width 22 height 22
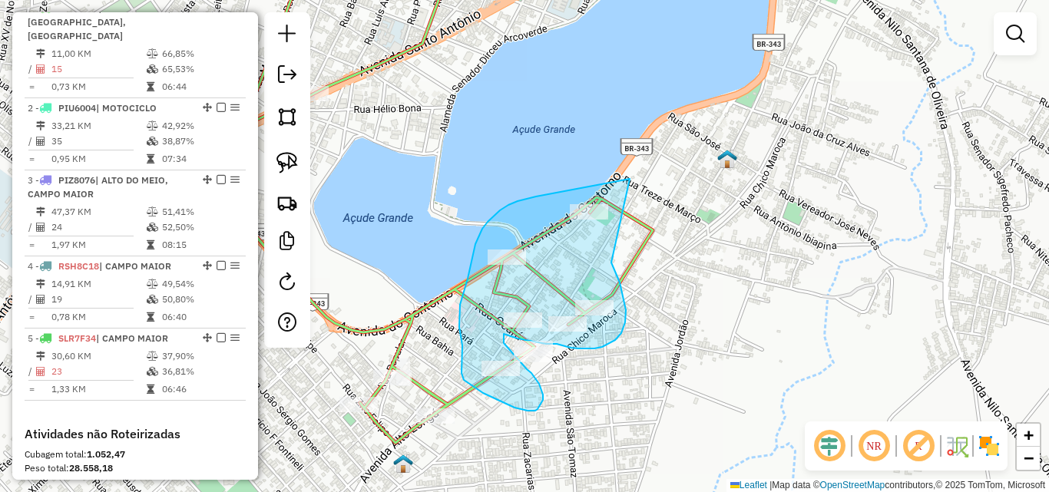
drag, startPoint x: 614, startPoint y: 182, endPoint x: 627, endPoint y: 244, distance: 63.7
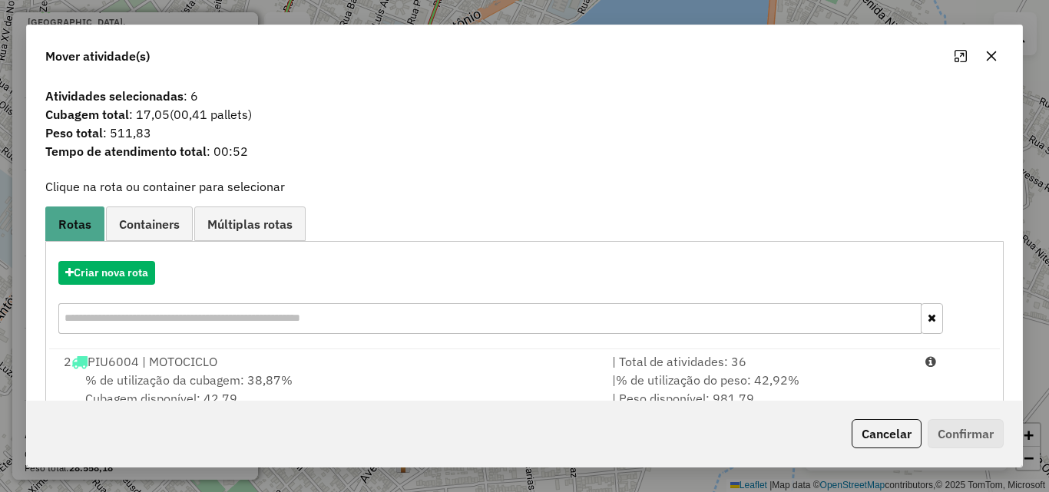
click at [994, 54] on icon "button" at bounding box center [992, 56] width 10 height 10
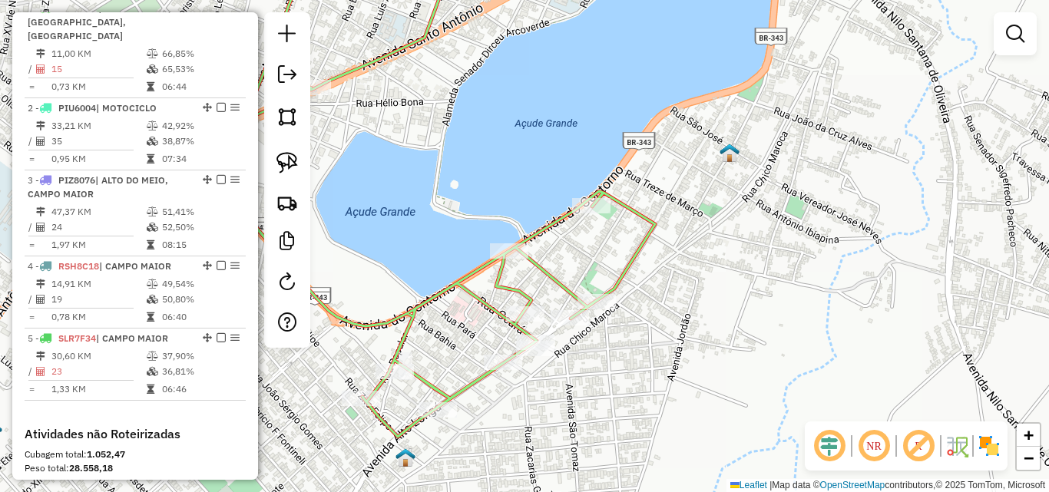
drag, startPoint x: 421, startPoint y: 310, endPoint x: 535, endPoint y: 240, distance: 133.8
click at [533, 241] on icon at bounding box center [421, 191] width 468 height 492
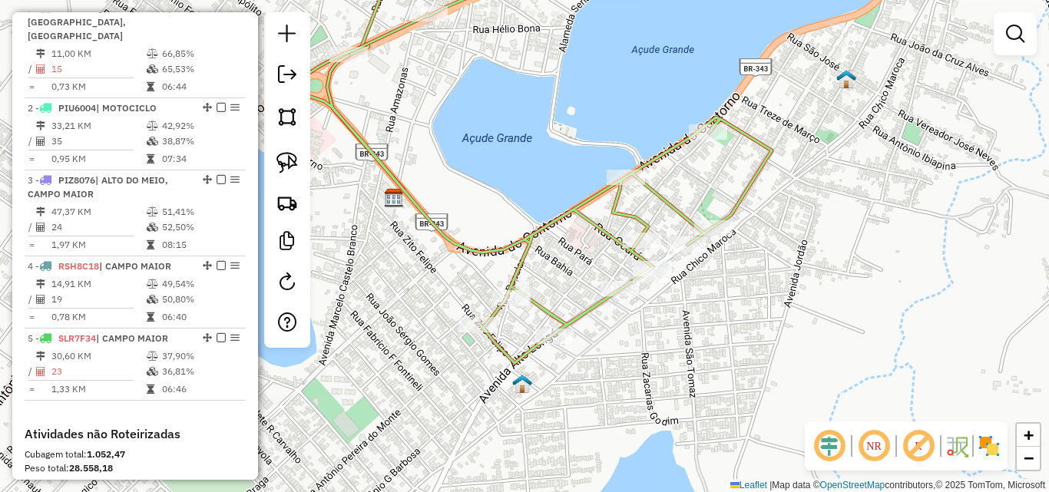
drag, startPoint x: 556, startPoint y: 223, endPoint x: 571, endPoint y: 220, distance: 15.7
click at [571, 220] on icon at bounding box center [537, 157] width 468 height 412
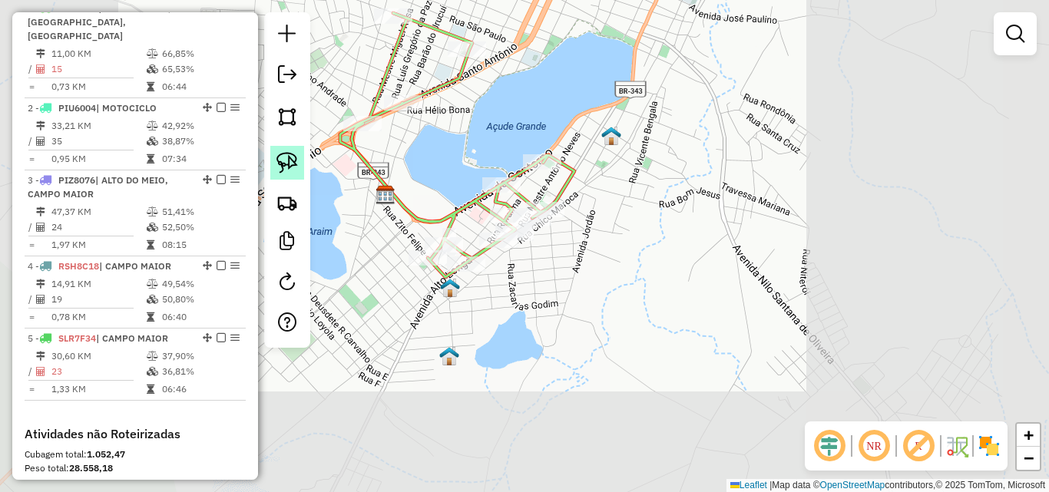
click at [291, 161] on img at bounding box center [287, 163] width 22 height 22
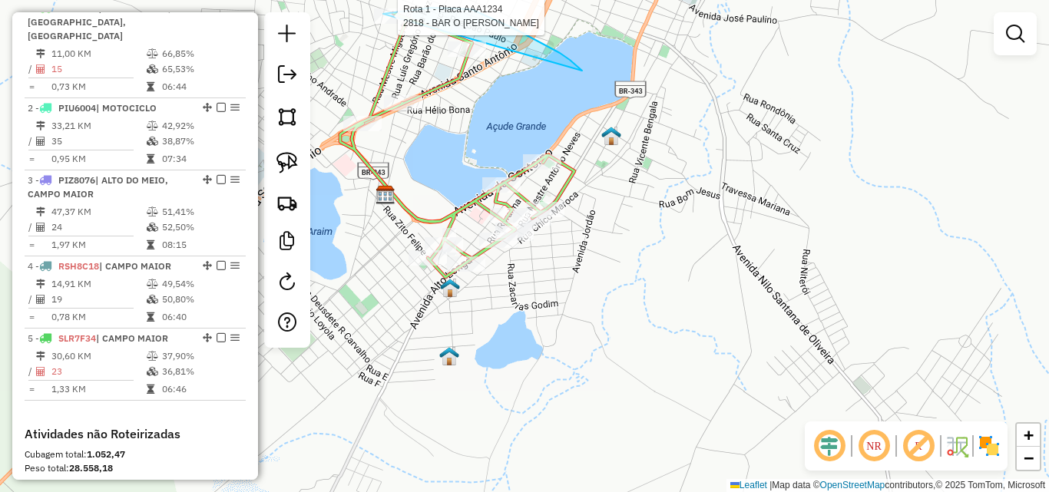
click at [383, 14] on div "Rota 1 - Placa AAA1234 2818 - BAR O HORACIO Janela de atendimento Grade de aten…" at bounding box center [524, 246] width 1049 height 492
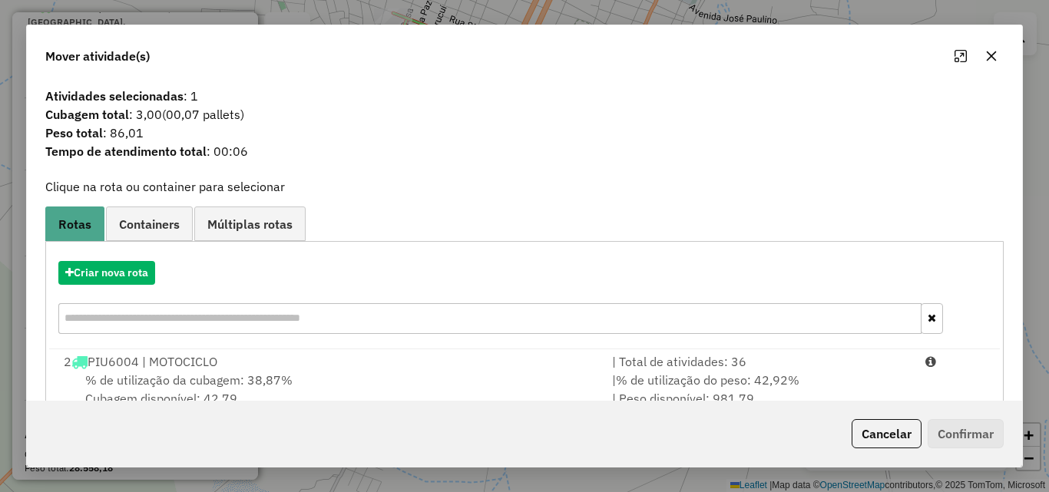
click at [985, 51] on icon "button" at bounding box center [991, 56] width 12 height 12
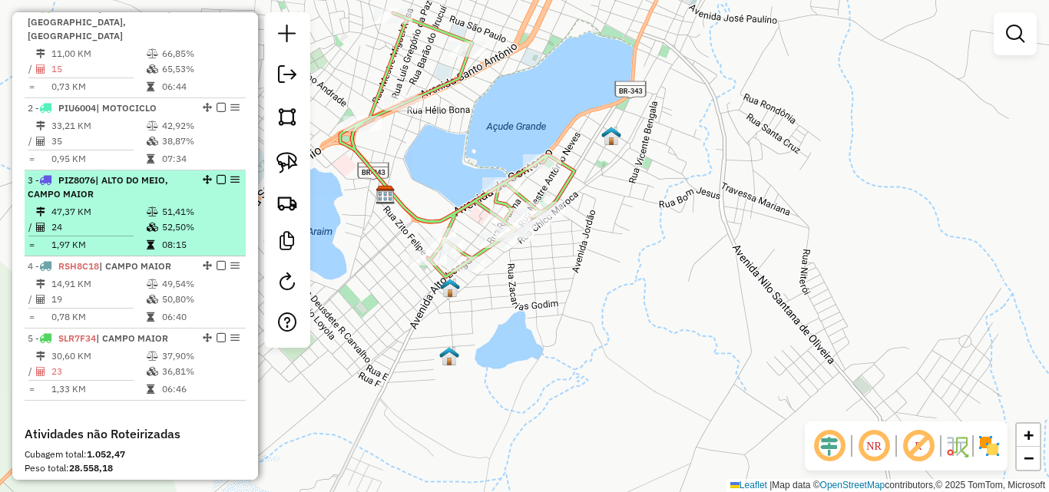
click at [98, 229] on td "24" at bounding box center [98, 227] width 95 height 15
select select "*********"
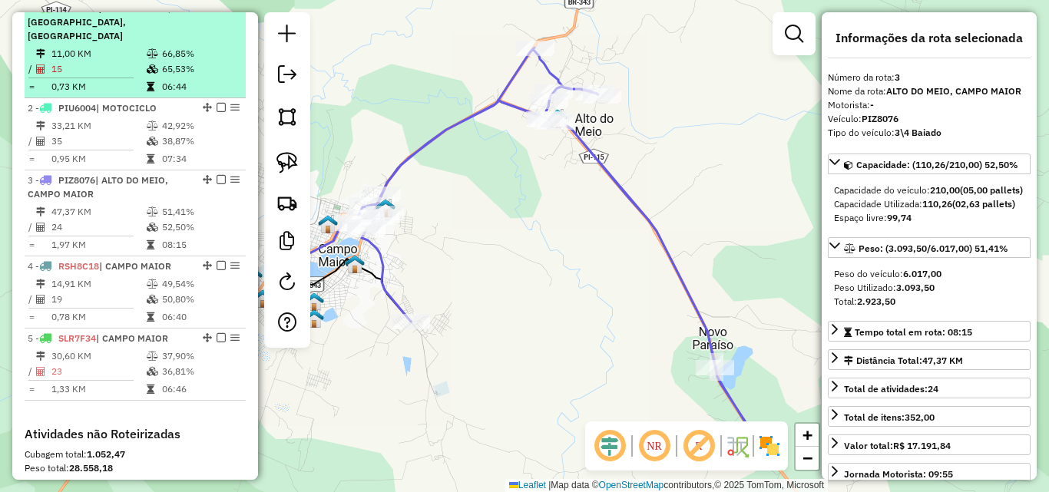
click at [99, 65] on td "15" at bounding box center [98, 68] width 95 height 15
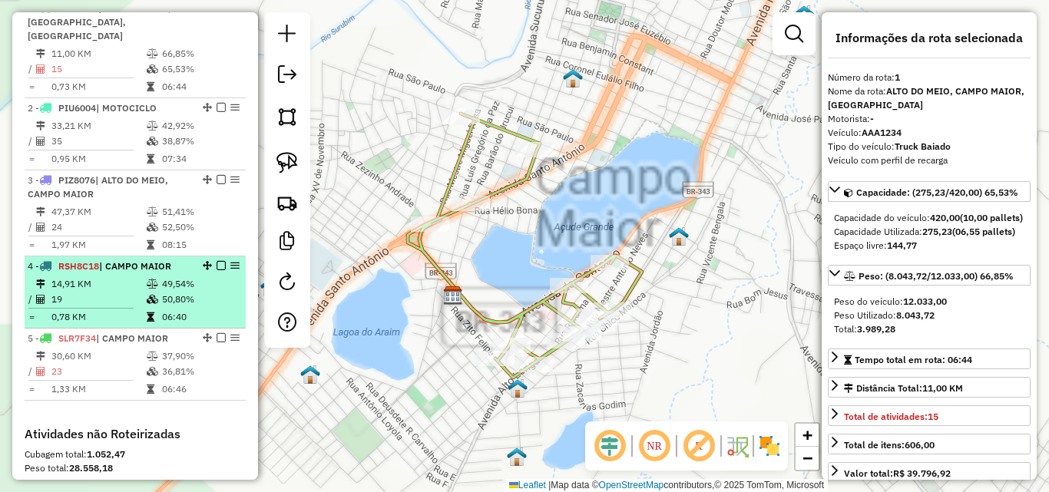
click at [96, 272] on div "4 - RSH8C18 | CAMPO MAIOR" at bounding box center [109, 267] width 163 height 14
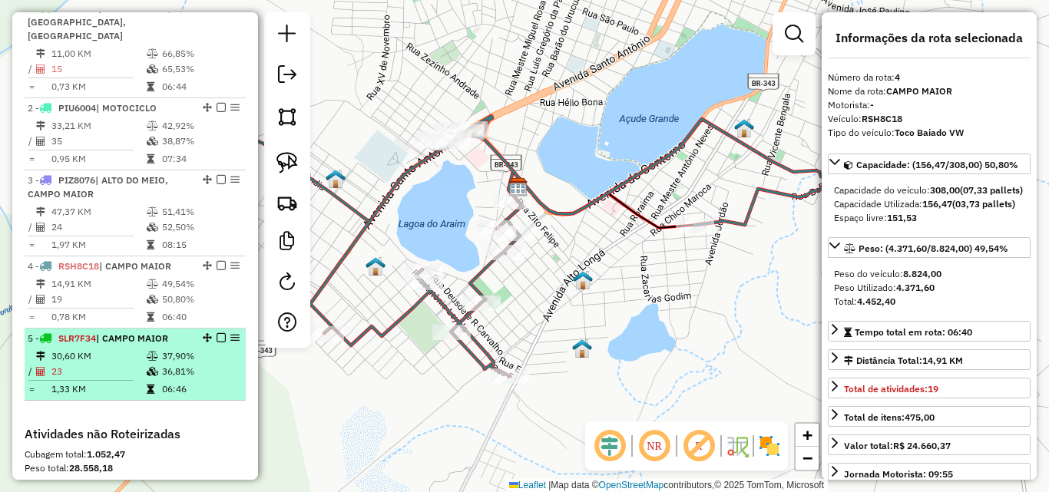
click at [100, 350] on td "30,60 KM" at bounding box center [98, 356] width 95 height 15
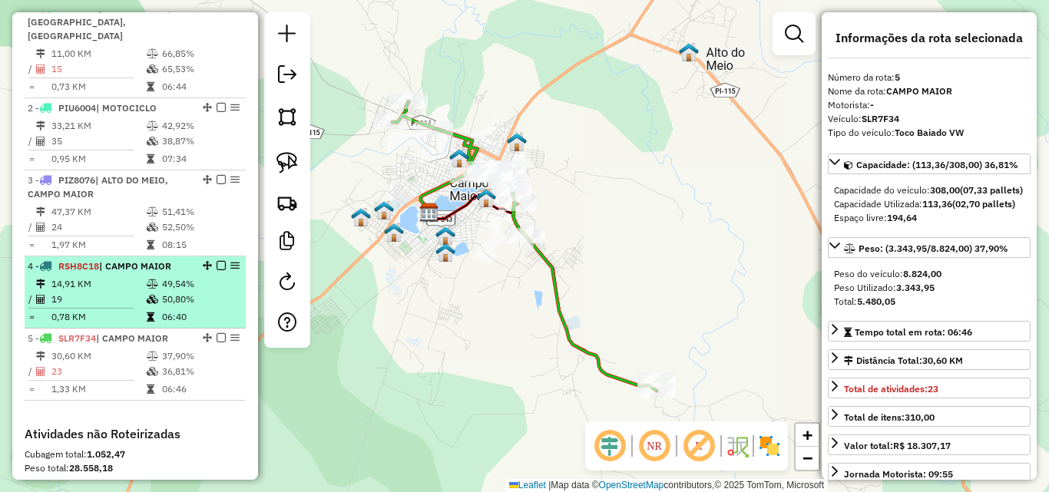
click at [99, 309] on td "0,78 KM" at bounding box center [98, 316] width 95 height 15
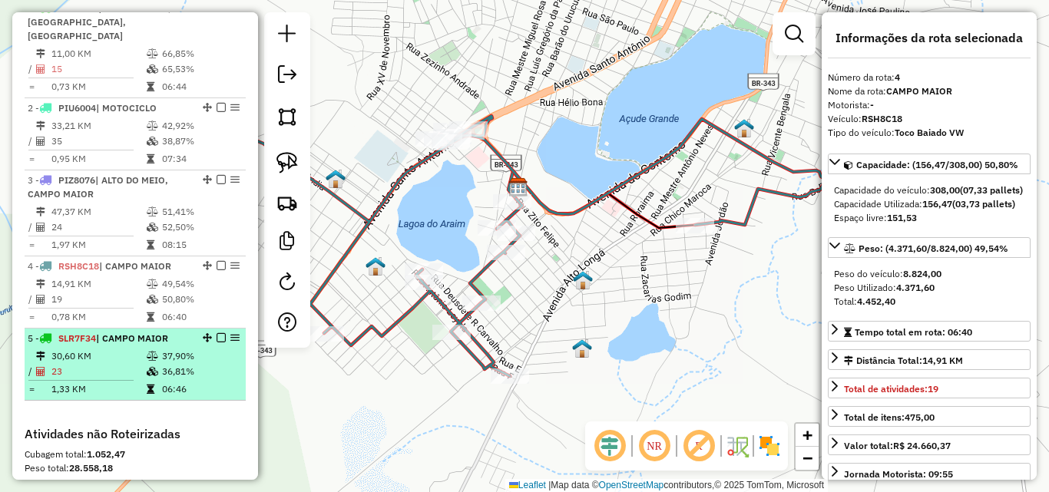
click at [98, 354] on td "30,60 KM" at bounding box center [98, 356] width 95 height 15
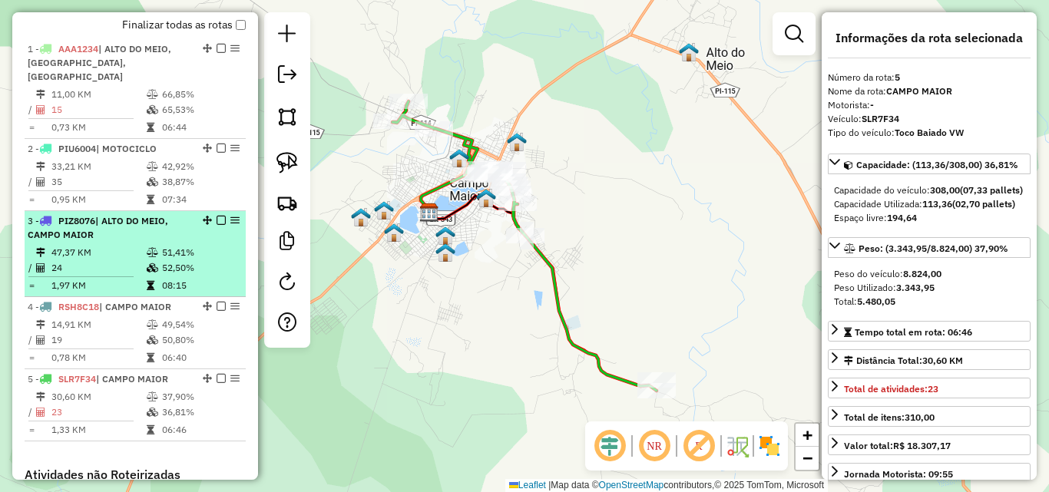
scroll to position [499, 0]
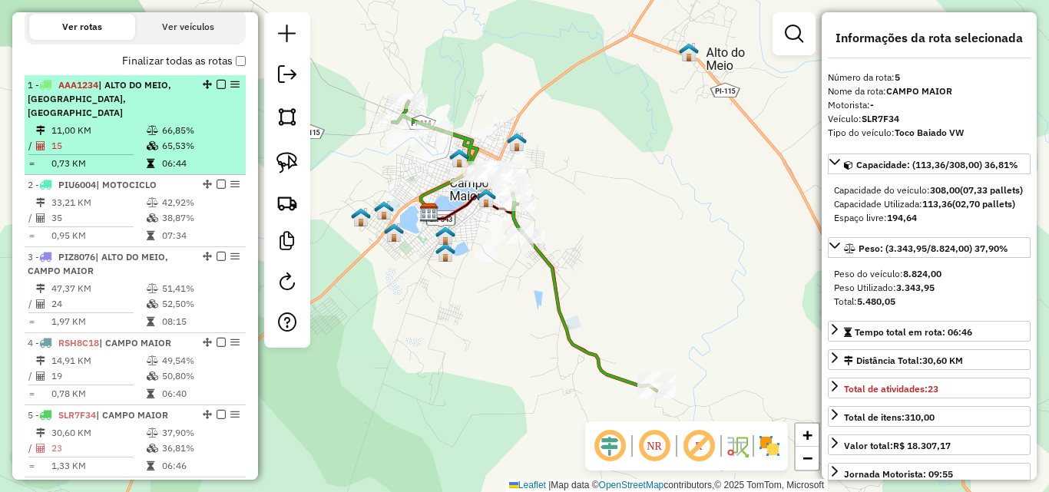
click at [97, 154] on hr at bounding box center [80, 154] width 105 height 1
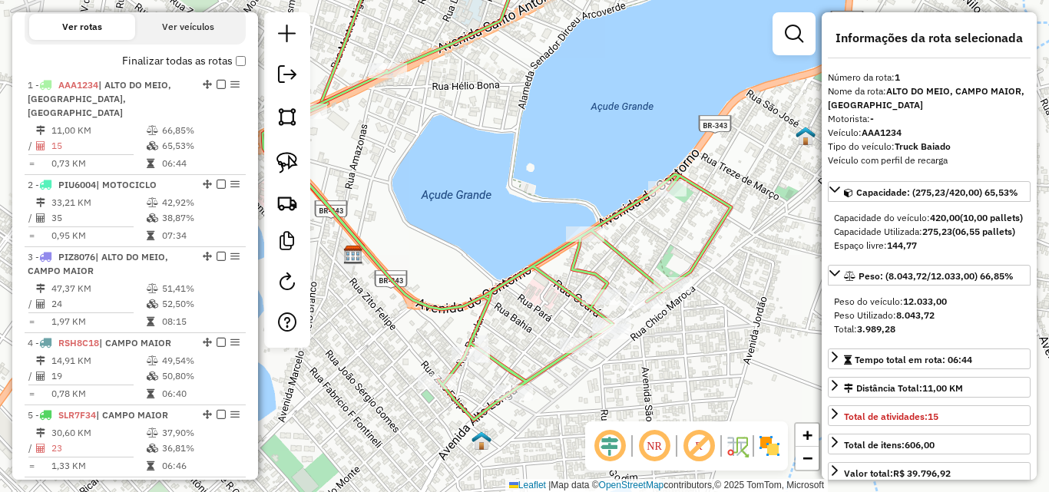
drag, startPoint x: 525, startPoint y: 250, endPoint x: 528, endPoint y: 230, distance: 19.4
click at [525, 230] on div "Janela de atendimento Grade de atendimento Capacidade Transportadoras Veículos …" at bounding box center [524, 246] width 1049 height 492
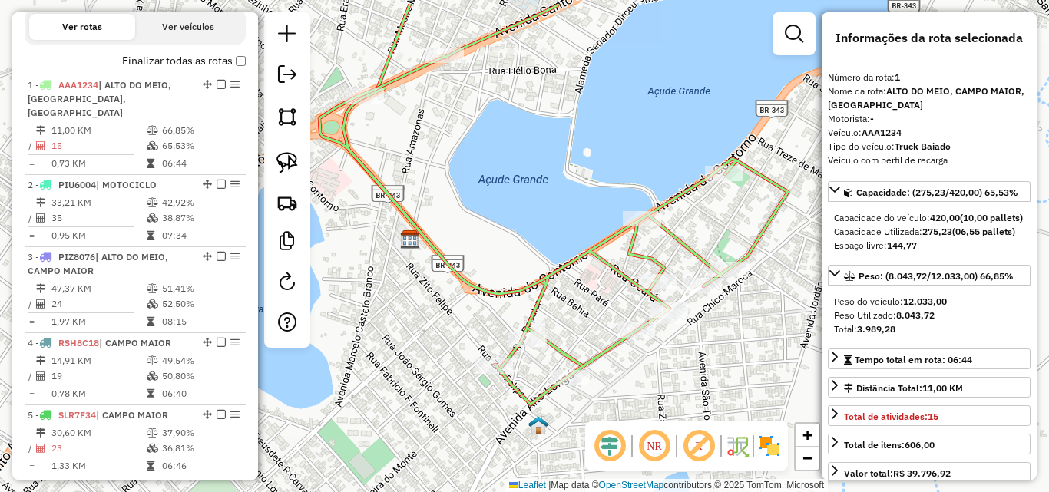
drag, startPoint x: 483, startPoint y: 227, endPoint x: 561, endPoint y: 297, distance: 104.4
click at [561, 297] on icon at bounding box center [553, 204] width 468 height 401
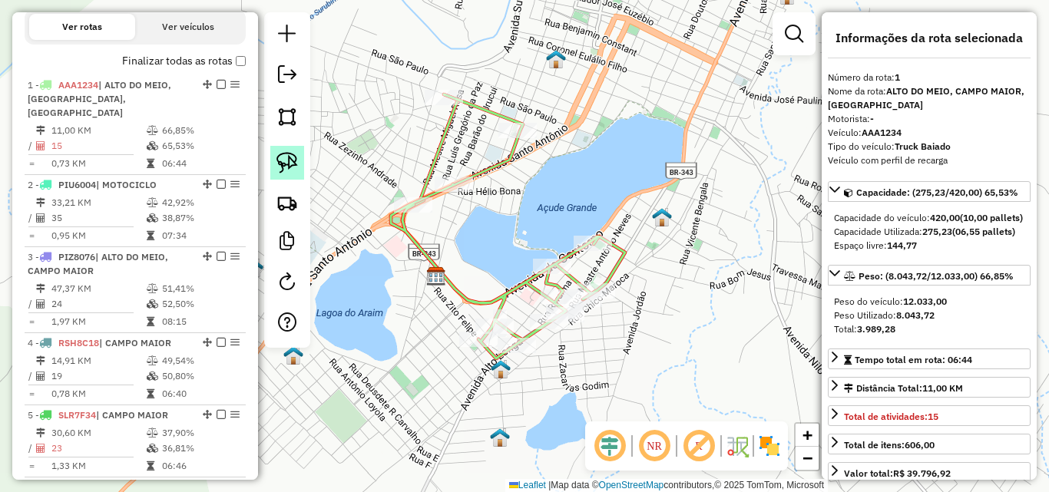
click at [300, 167] on link at bounding box center [287, 163] width 34 height 34
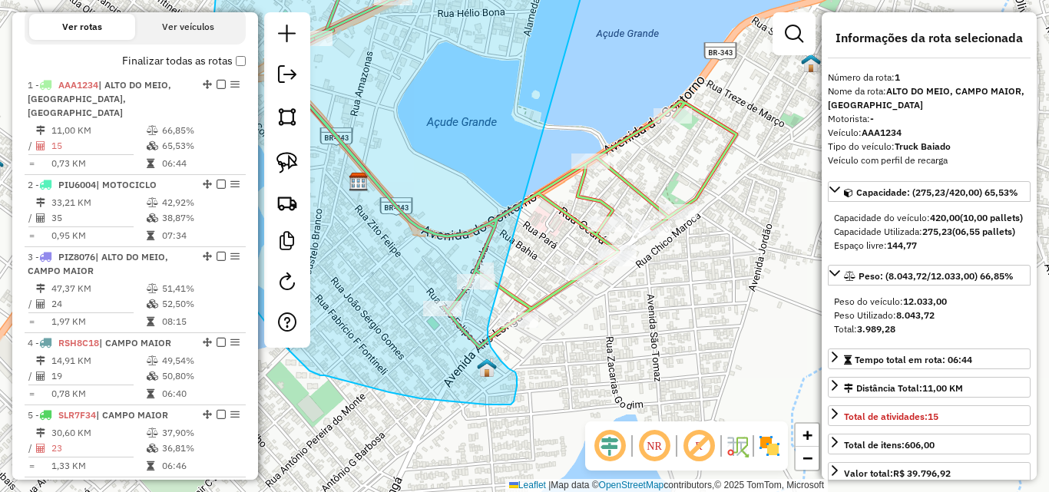
drag, startPoint x: 571, startPoint y: 102, endPoint x: 495, endPoint y: 219, distance: 139.3
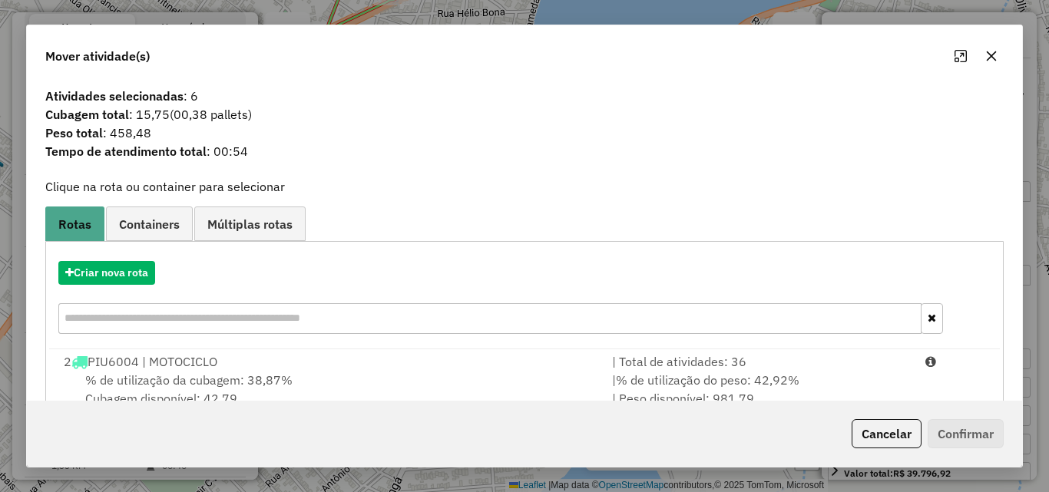
scroll to position [223, 0]
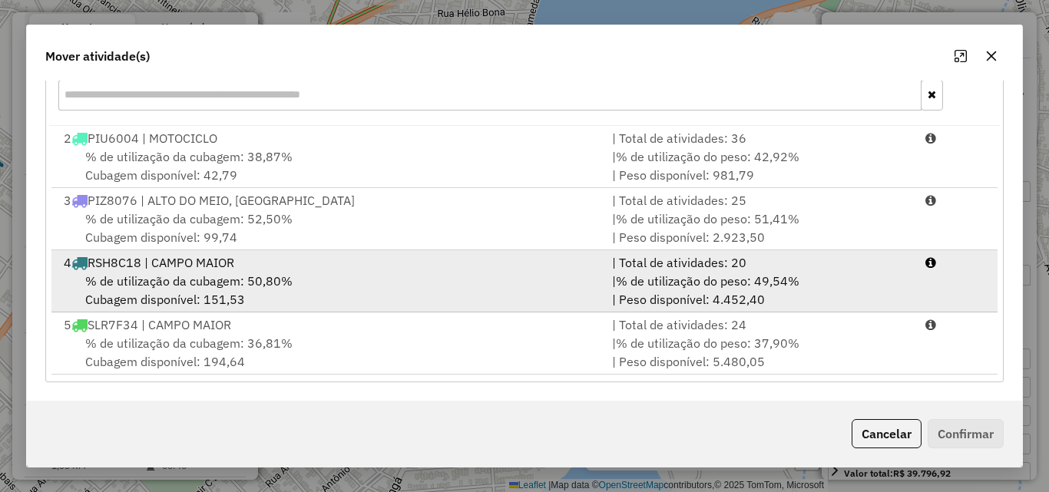
click at [724, 288] on span "% de utilização do peso: 49,54%" at bounding box center [708, 280] width 184 height 15
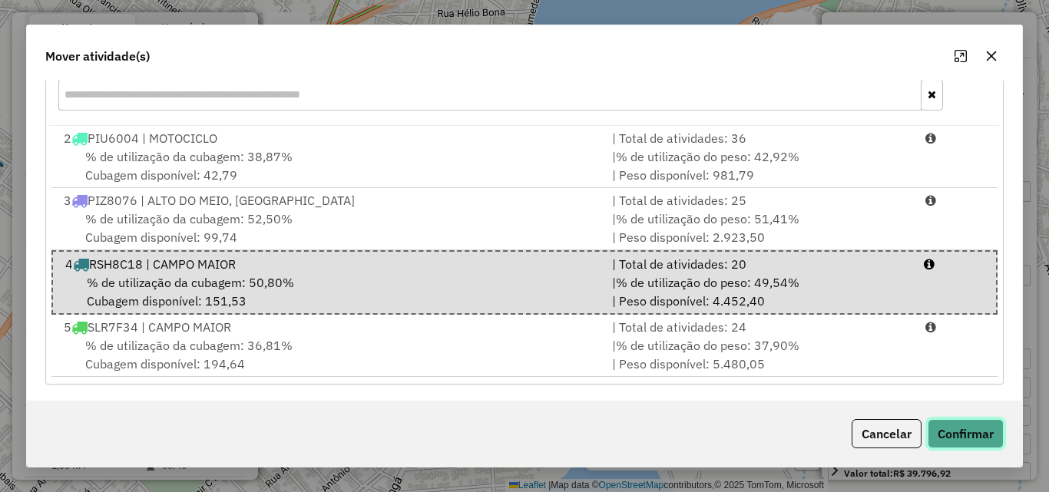
click at [981, 439] on button "Confirmar" at bounding box center [966, 433] width 76 height 29
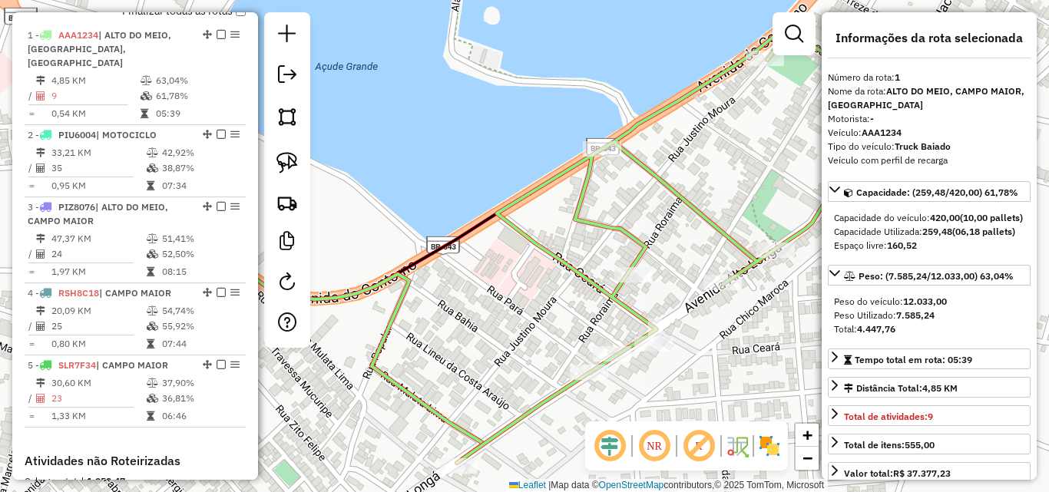
scroll to position [576, 0]
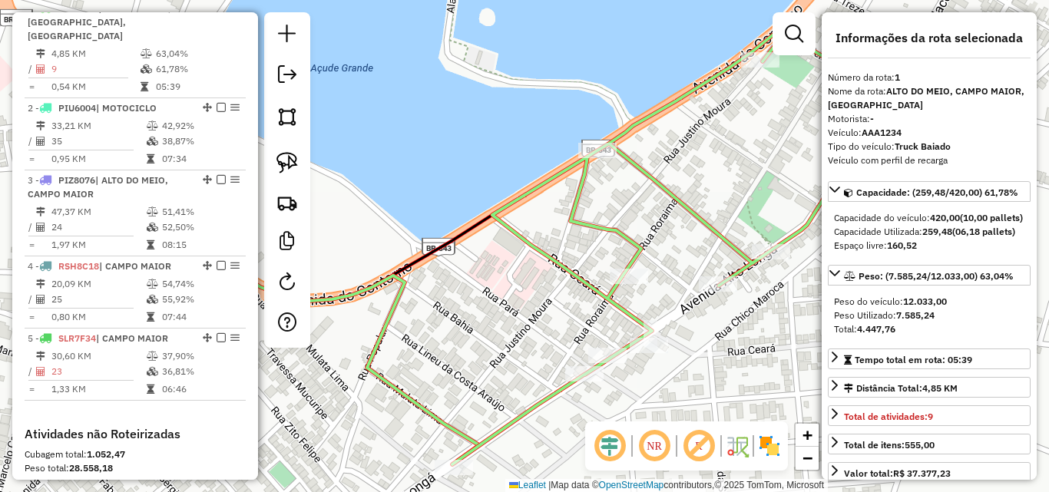
drag, startPoint x: 551, startPoint y: 281, endPoint x: 517, endPoint y: 276, distance: 35.0
click at [522, 279] on div "Janela de atendimento Grade de atendimento Capacidade Transportadoras Veículos …" at bounding box center [524, 246] width 1049 height 492
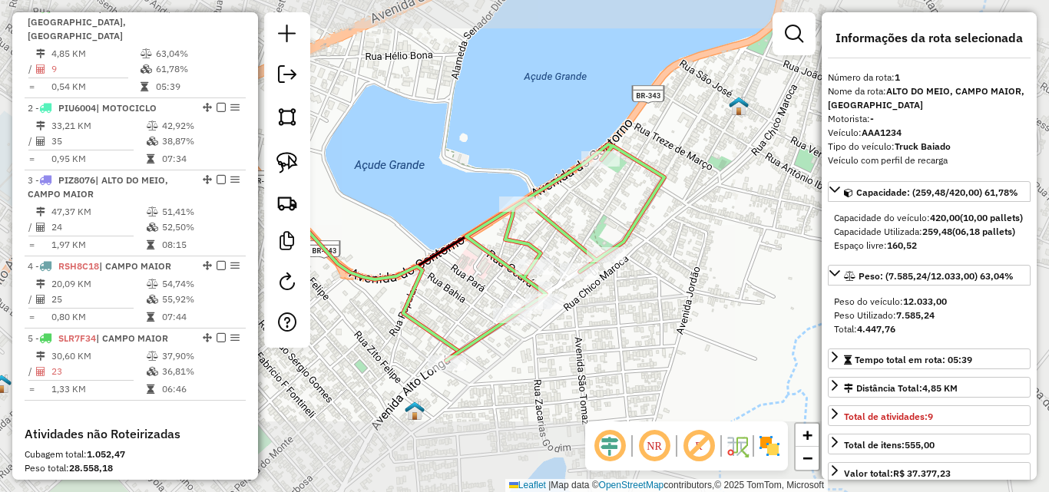
drag, startPoint x: 445, startPoint y: 281, endPoint x: 454, endPoint y: 313, distance: 32.8
click at [455, 311] on div "Janela de atendimento Grade de atendimento Capacidade Transportadoras Veículos …" at bounding box center [524, 246] width 1049 height 492
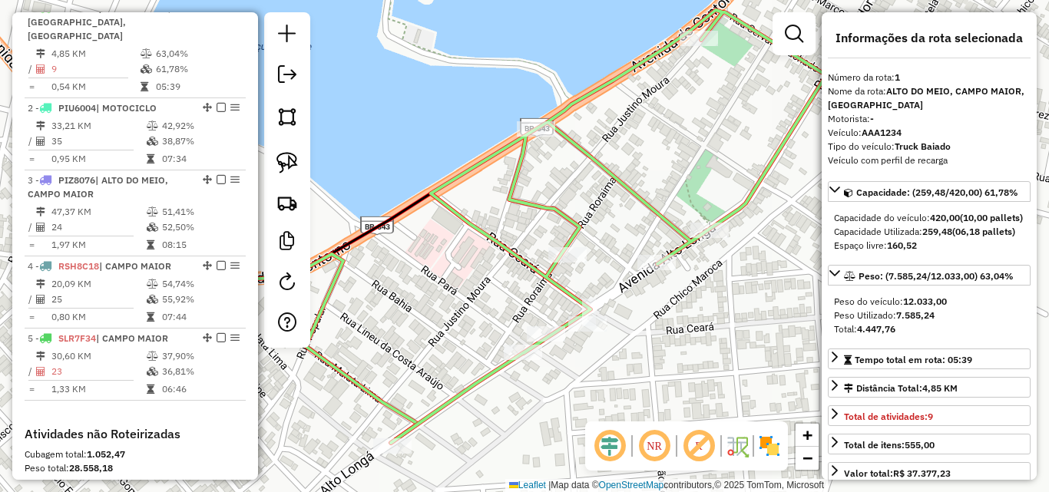
click at [561, 346] on div "Janela de atendimento Grade de atendimento Capacidade Transportadoras Veículos …" at bounding box center [524, 246] width 1049 height 492
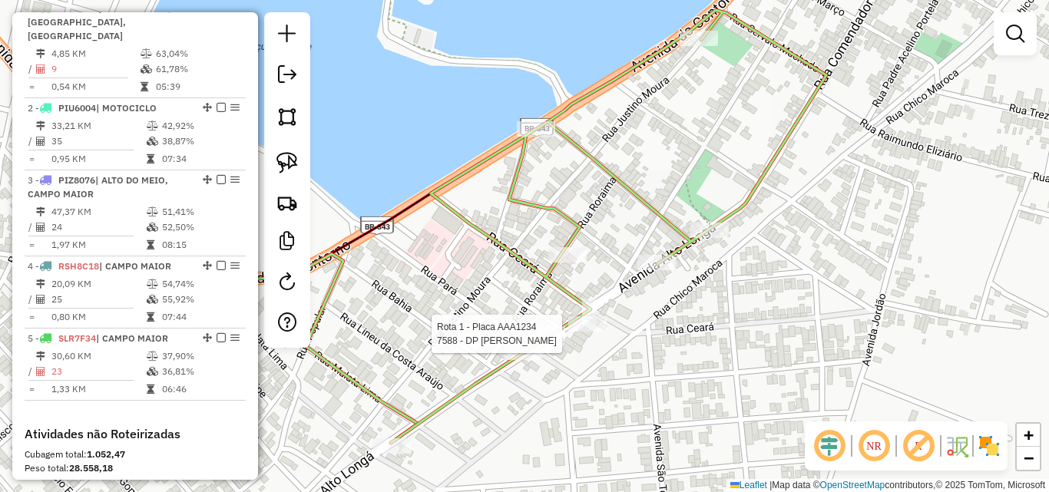
select select "*********"
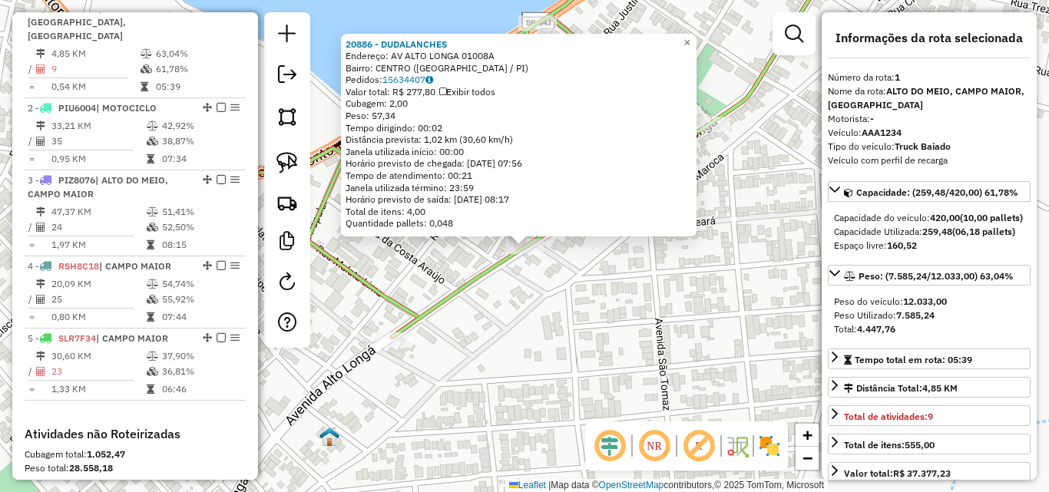
click at [501, 323] on div "Rota 1 - Placa AAA1234 20886 - DUDALANCHES × 20886 - DUDALANCHES Endereço: AV A…" at bounding box center [524, 246] width 1049 height 492
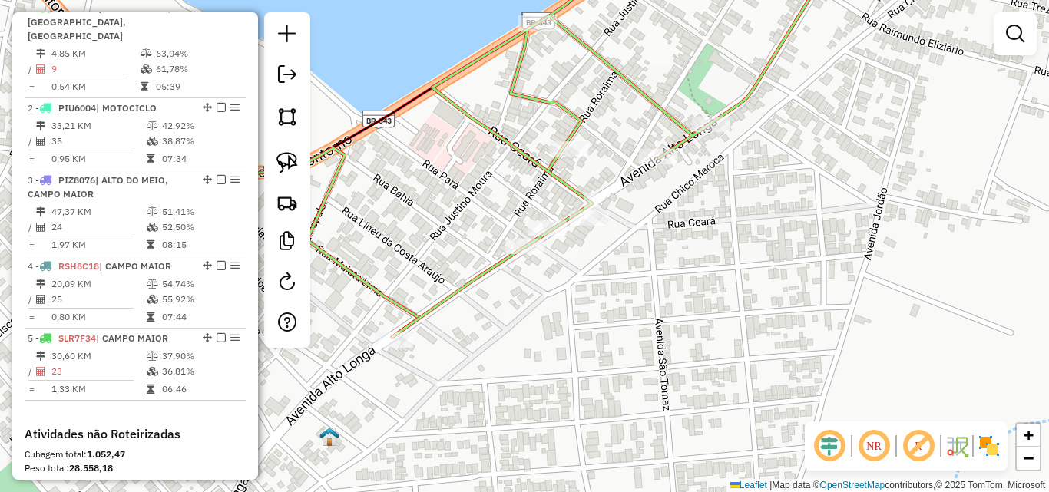
drag, startPoint x: 506, startPoint y: 346, endPoint x: 530, endPoint y: 398, distance: 56.7
click at [532, 401] on div "20886 - DUDALANCHES Endereço: AV ALTO LONGA 01008A Bairro: CENTRO (CAMPO MAIOR …" at bounding box center [524, 246] width 1049 height 492
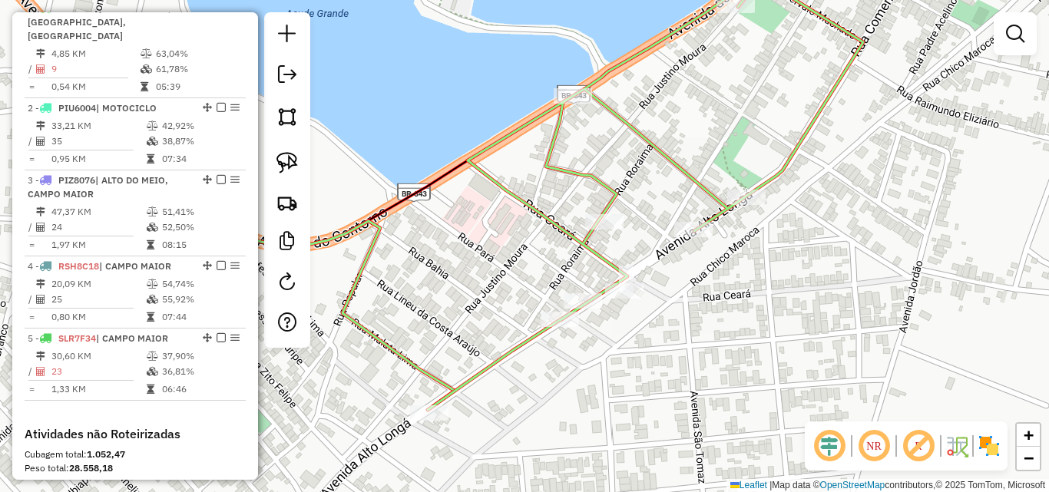
select select "*********"
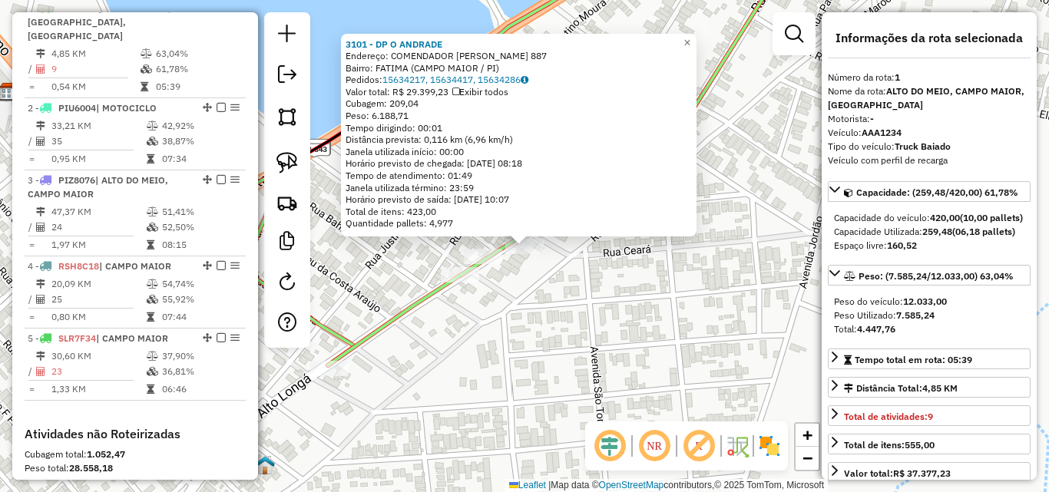
click at [512, 339] on div "3101 - DP O ANDRADE Endereço: COMENDADOR JACOB DE ALMENDRA 887 Bairro: FATIMA (…" at bounding box center [524, 246] width 1049 height 492
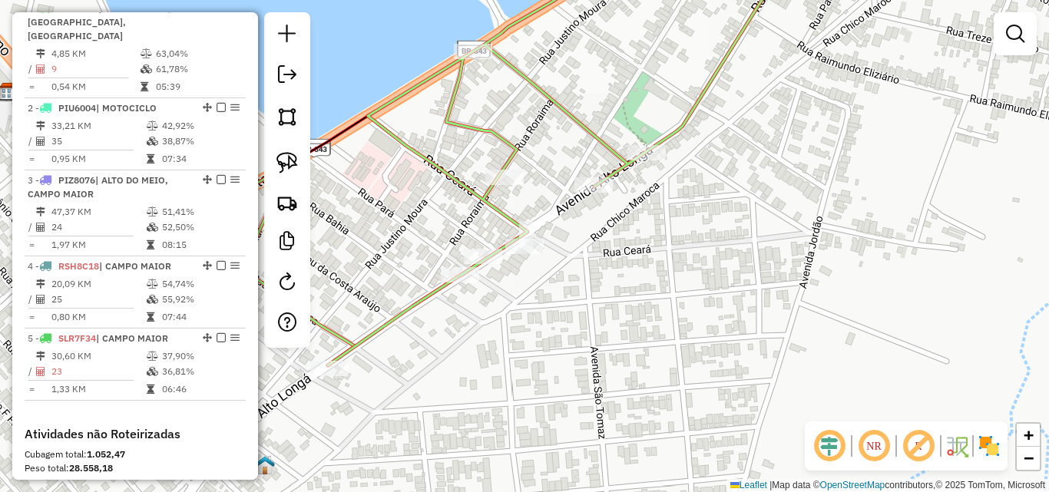
drag, startPoint x: 488, startPoint y: 335, endPoint x: 580, endPoint y: 412, distance: 119.4
click at [578, 412] on div "3101 - DP O ANDRADE Endereço: COMENDADOR JACOB DE ALMENDRA 887 Bairro: FATIMA (…" at bounding box center [524, 246] width 1049 height 492
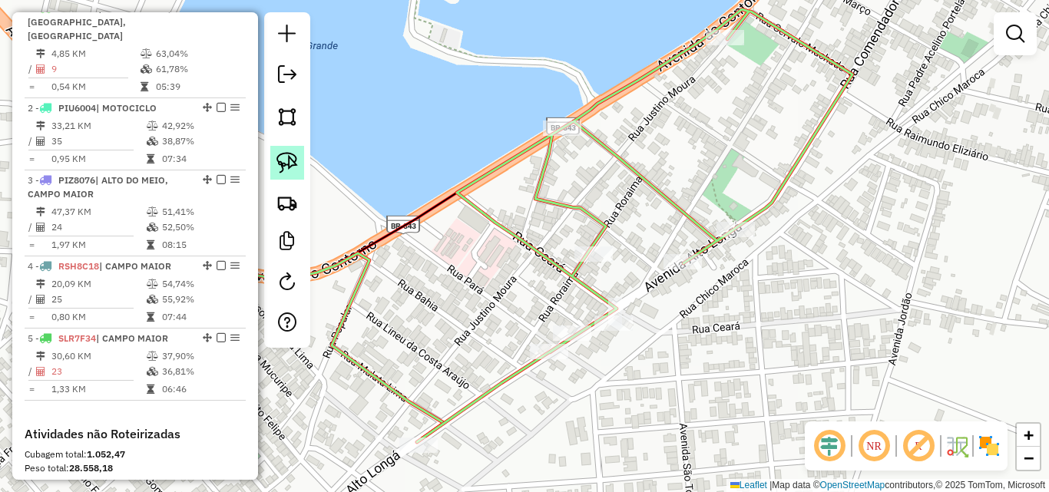
click at [283, 157] on img at bounding box center [287, 163] width 22 height 22
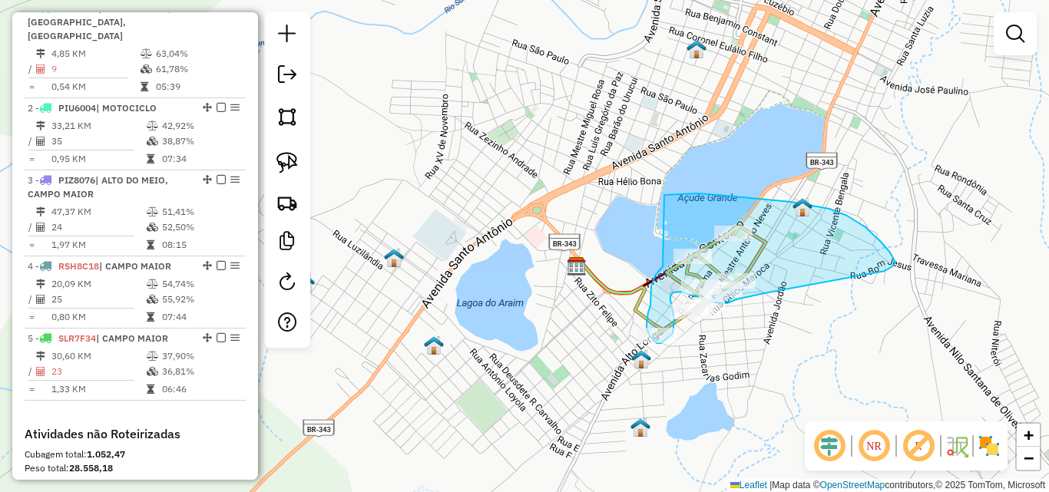
drag, startPoint x: 442, startPoint y: 170, endPoint x: 584, endPoint y: 243, distance: 159.0
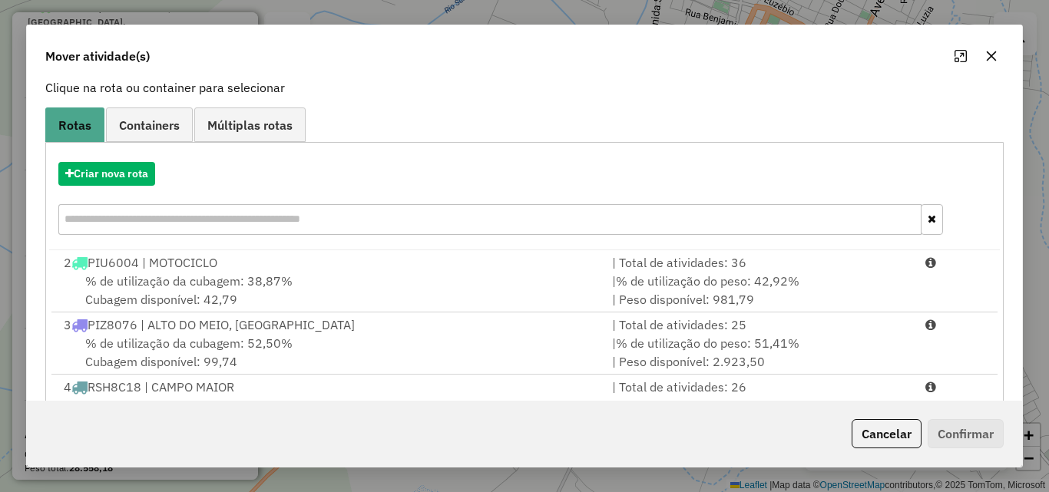
scroll to position [223, 0]
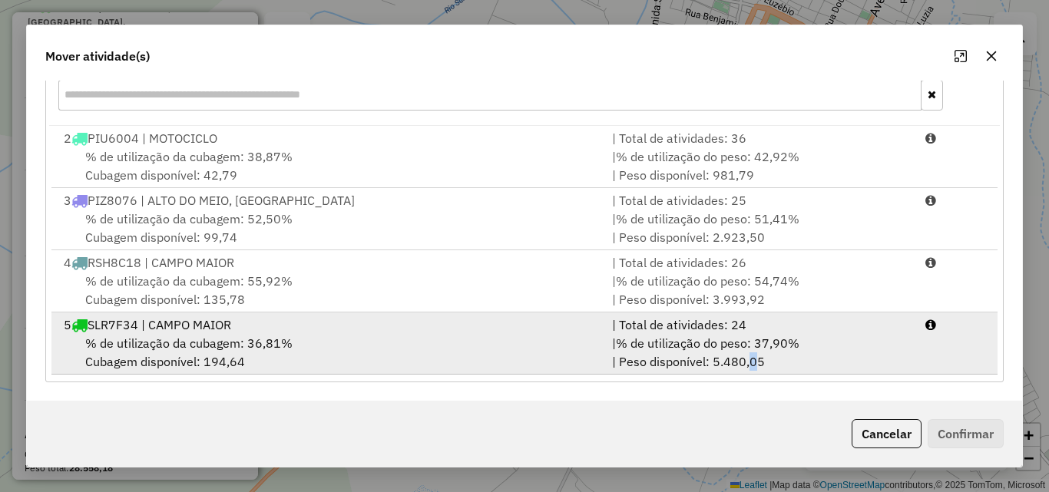
click at [743, 354] on div "| % de utilização do peso: 37,90% | Peso disponível: 5.480,05" at bounding box center [759, 352] width 313 height 37
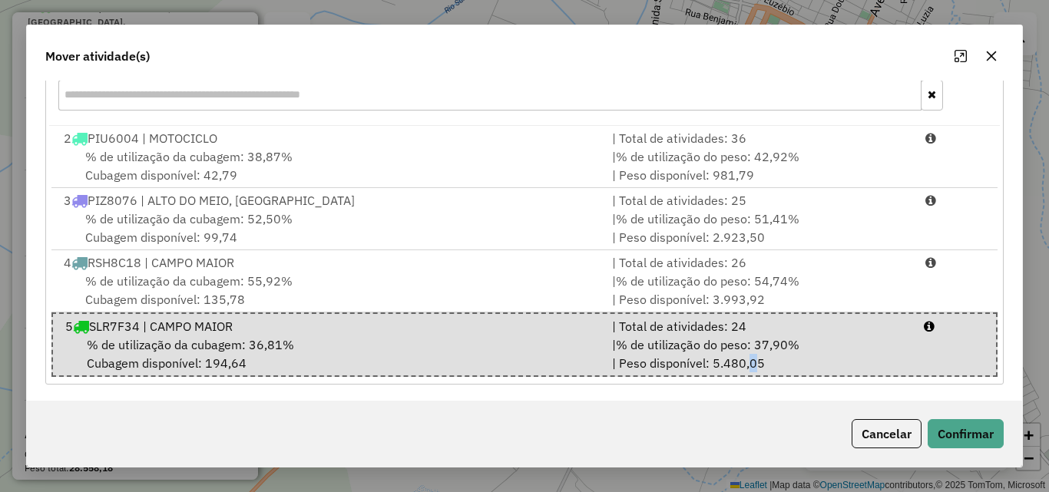
click at [975, 449] on div "Cancelar Confirmar" at bounding box center [524, 434] width 995 height 66
click at [968, 436] on button "Confirmar" at bounding box center [966, 433] width 76 height 29
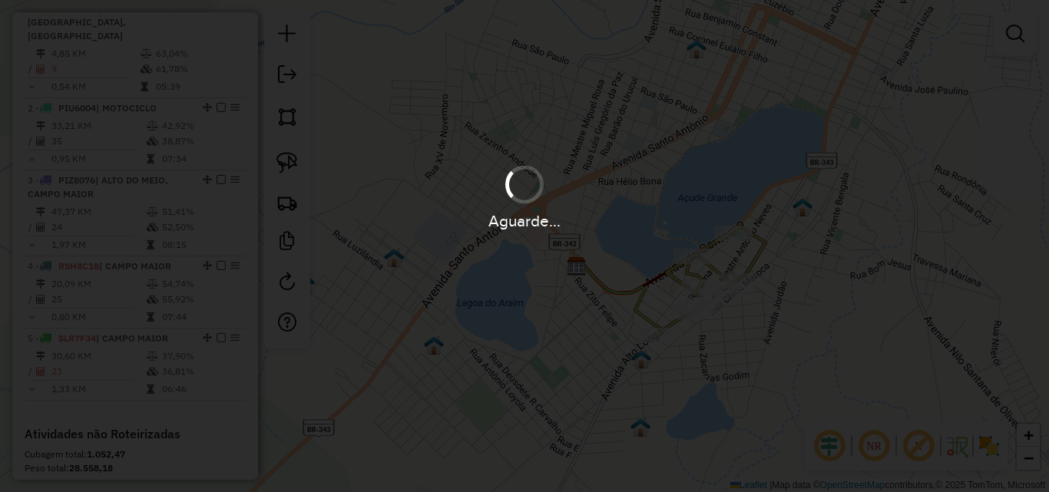
scroll to position [490, 0]
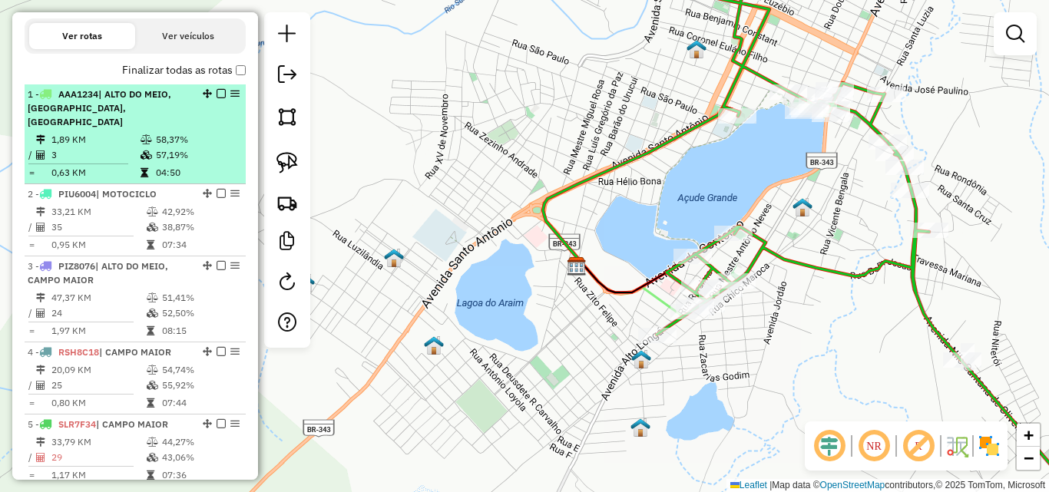
click at [67, 170] on td "0,63 KM" at bounding box center [95, 172] width 89 height 15
select select "*********"
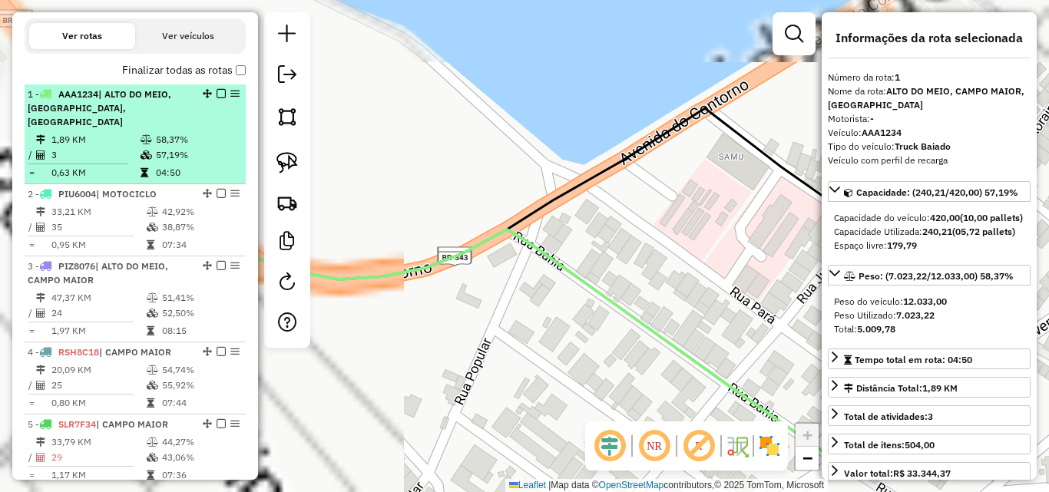
click at [70, 164] on hr at bounding box center [78, 164] width 100 height 1
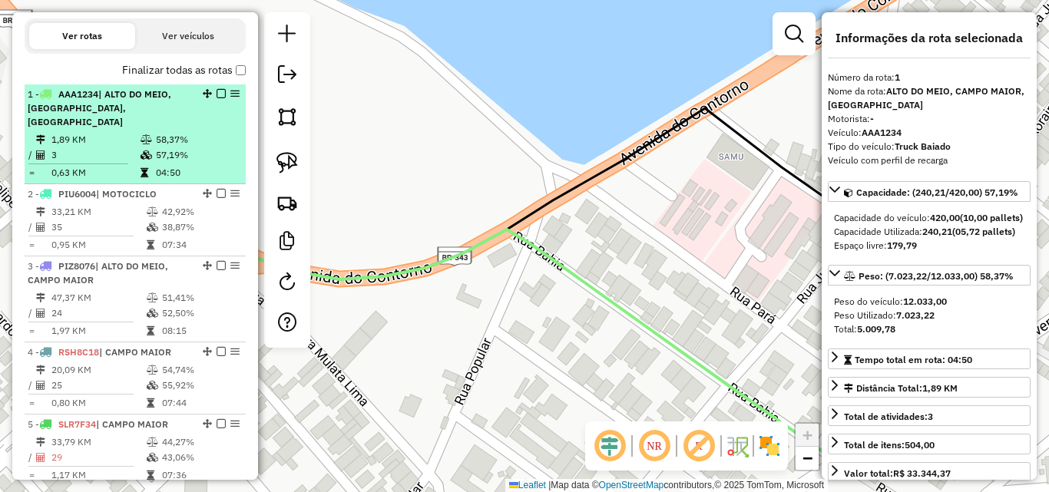
click at [70, 164] on hr at bounding box center [78, 164] width 100 height 1
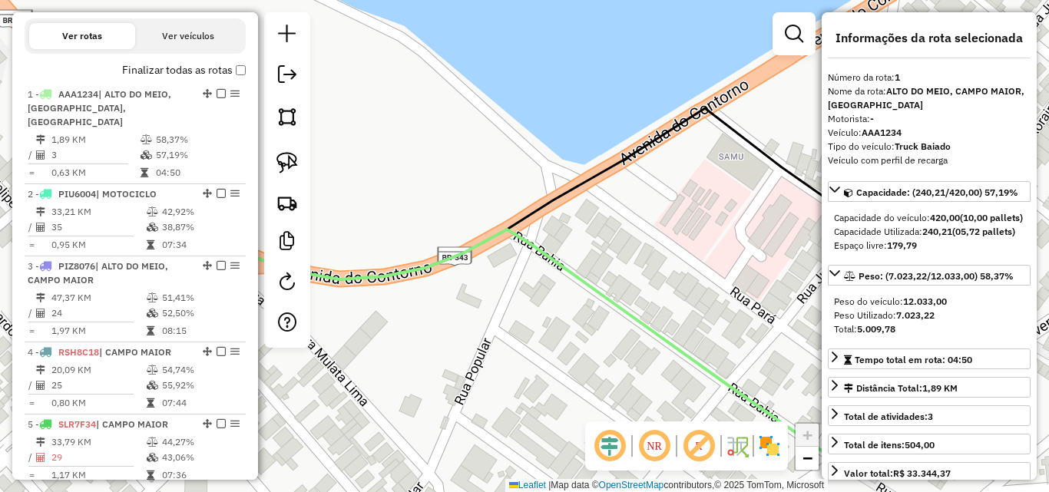
drag, startPoint x: 576, startPoint y: 252, endPoint x: 305, endPoint y: 188, distance: 278.5
click at [306, 189] on hb-router-mapa "Informações da Sessão 980304 - 16/08/2025 Criação: 15/08/2025 18:09 Depósito: A…" at bounding box center [524, 246] width 1049 height 492
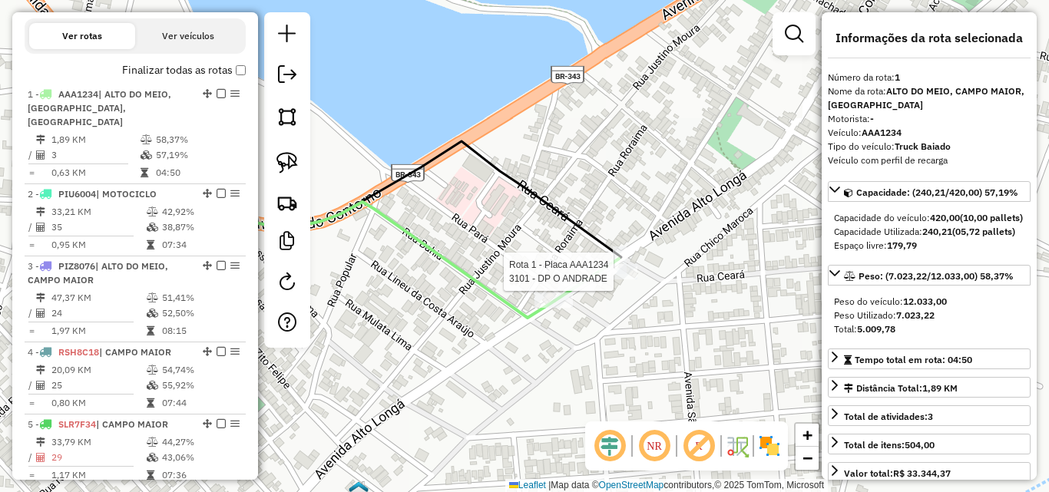
click at [607, 280] on div at bounding box center [618, 271] width 38 height 15
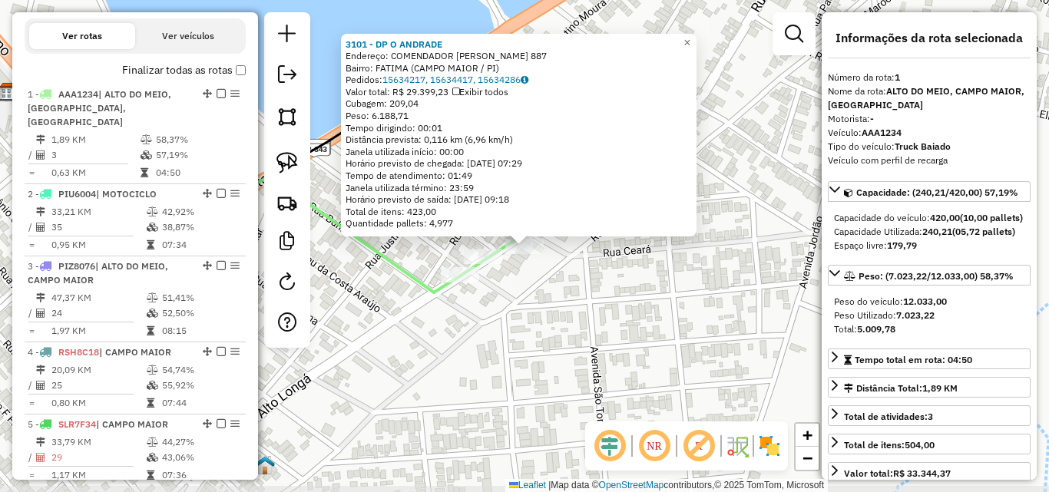
scroll to position [576, 0]
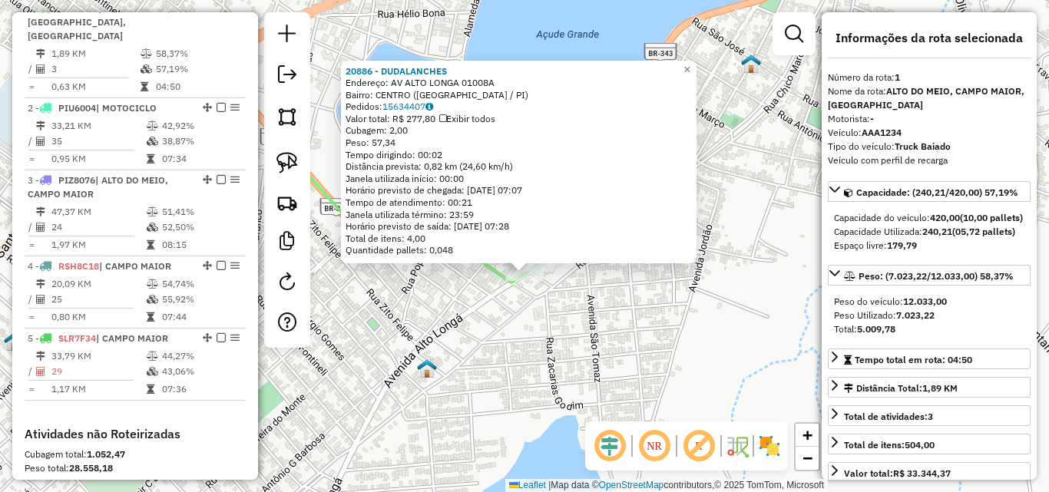
click at [524, 329] on div "20886 - DUDALANCHES Endereço: AV ALTO LONGA 01008A Bairro: CENTRO (CAMPO MAIOR …" at bounding box center [524, 246] width 1049 height 492
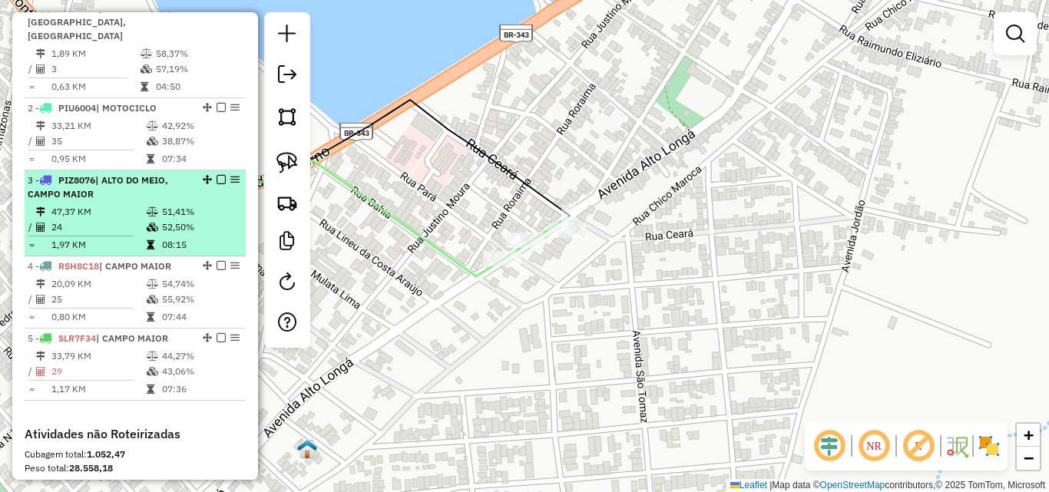
click at [117, 229] on td "24" at bounding box center [98, 227] width 95 height 15
select select "*********"
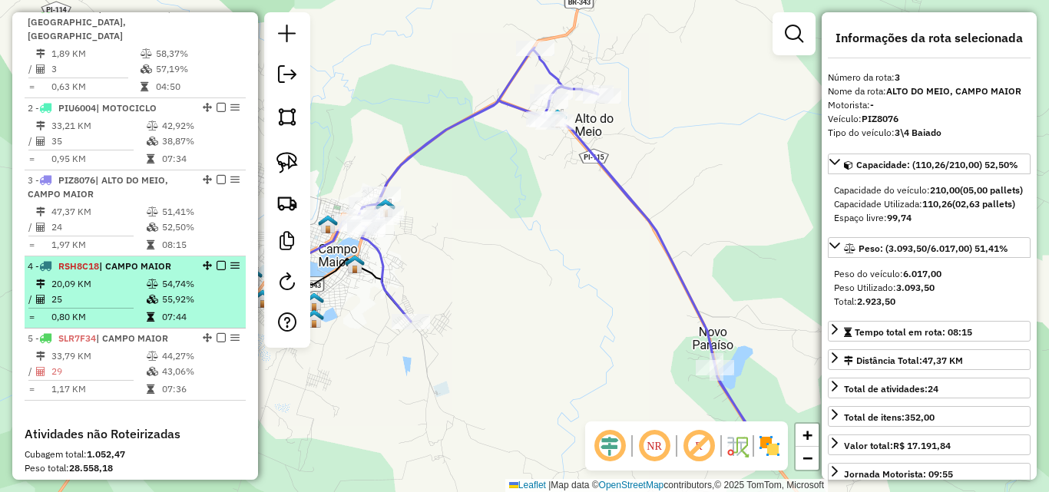
click at [115, 285] on td "20,09 KM" at bounding box center [98, 283] width 95 height 15
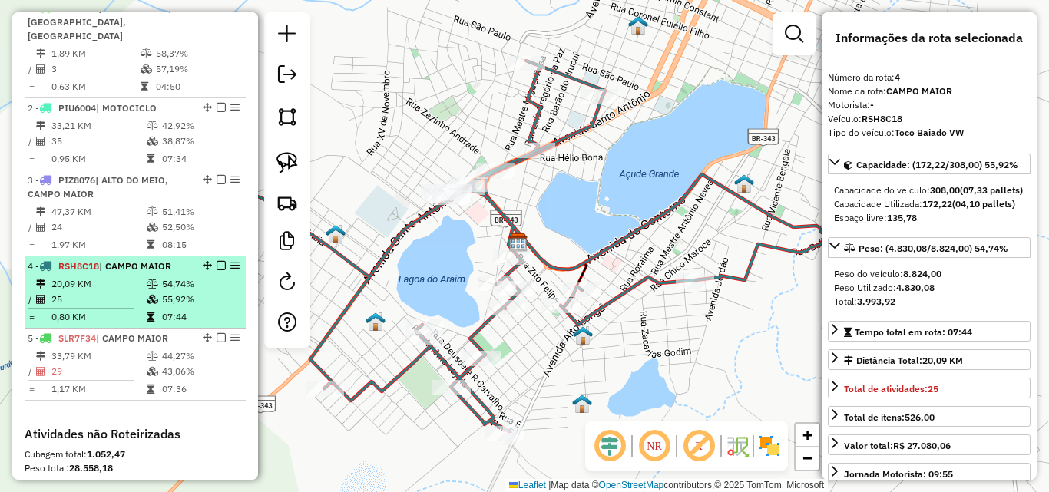
click at [115, 285] on td "20,09 KM" at bounding box center [98, 283] width 95 height 15
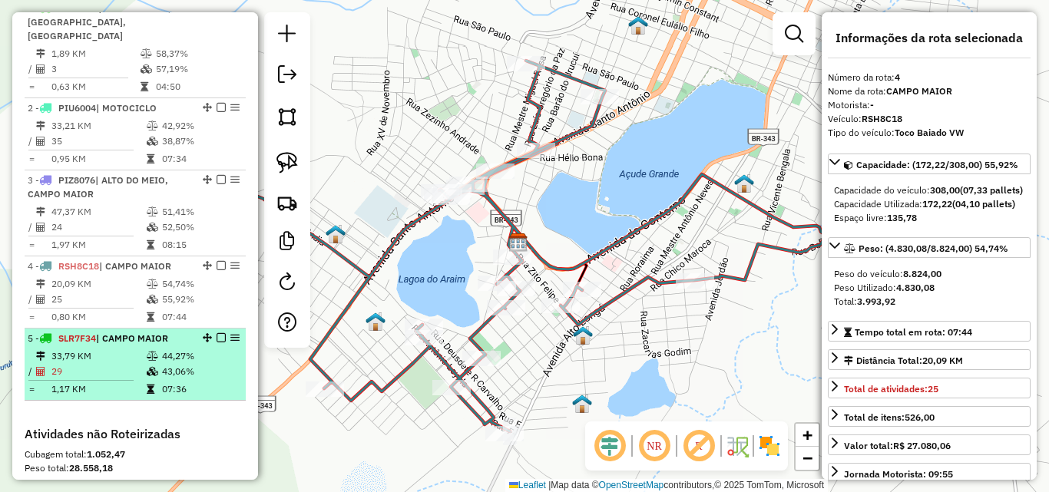
click at [89, 368] on td "29" at bounding box center [98, 371] width 95 height 15
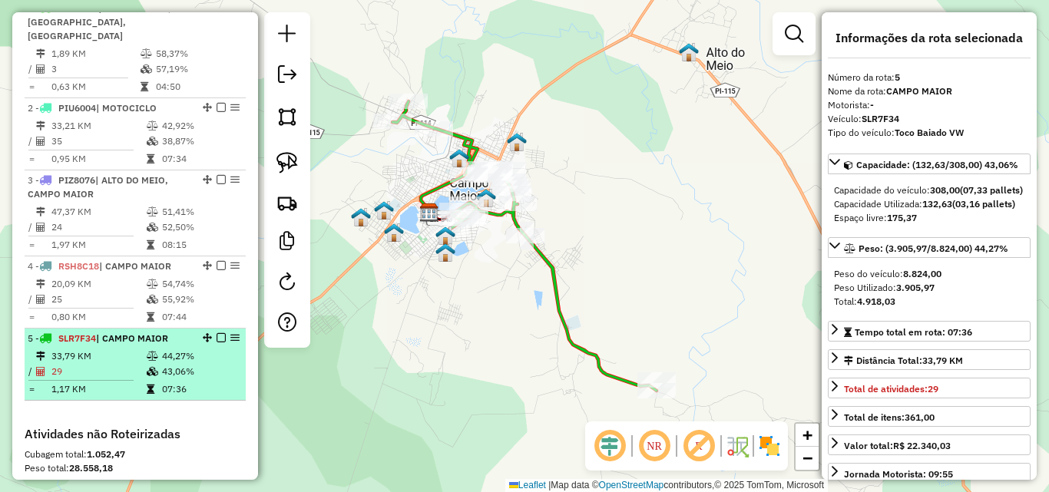
click at [92, 367] on td "29" at bounding box center [98, 371] width 95 height 15
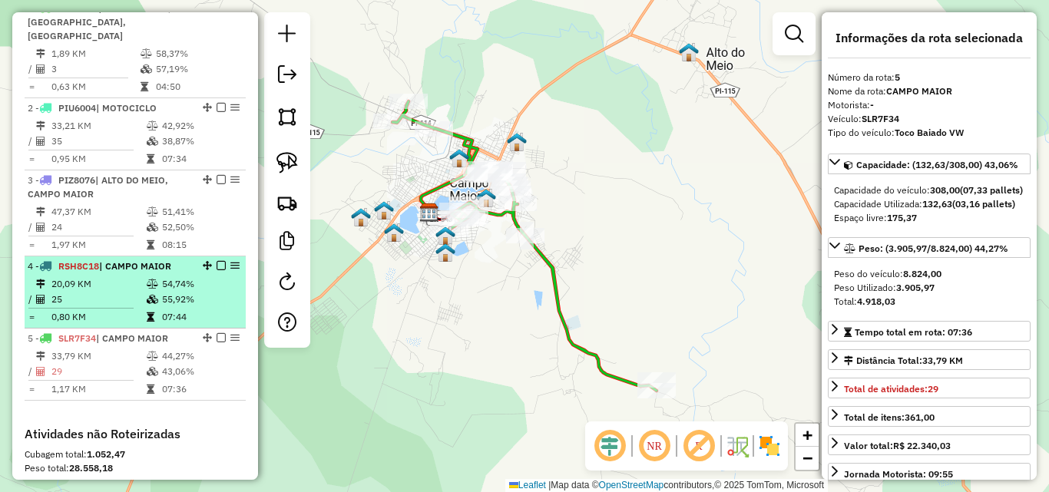
click at [102, 301] on td "25" at bounding box center [98, 299] width 95 height 15
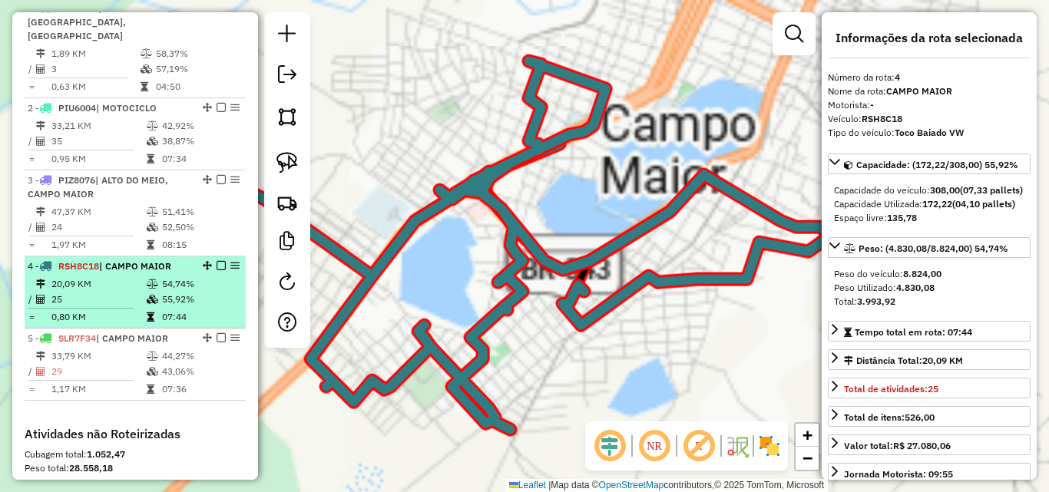
click at [102, 301] on td "25" at bounding box center [98, 299] width 95 height 15
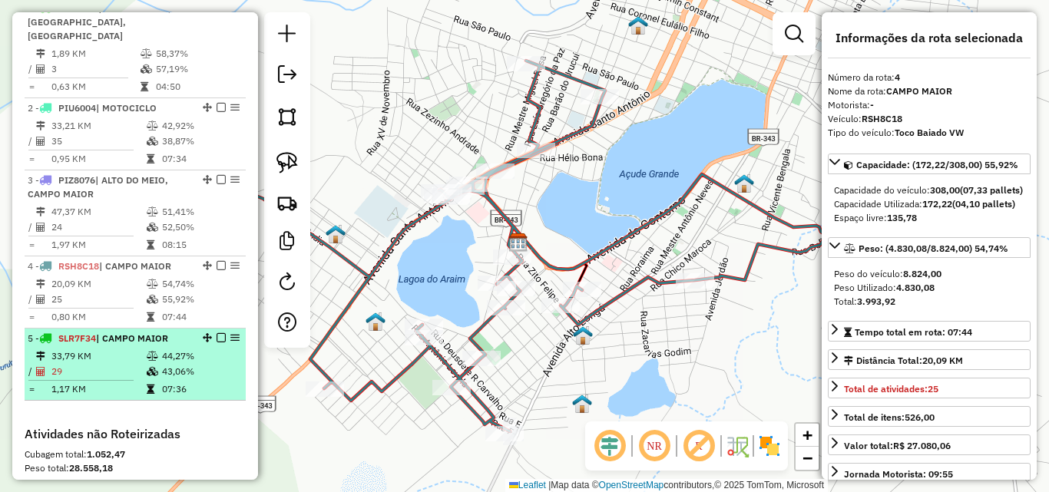
click at [104, 346] on li "5 - SLR7F34 | CAMPO MAIOR 33,79 KM 44,27% / 29 43,06% = 1,17 KM 07:36" at bounding box center [135, 365] width 221 height 72
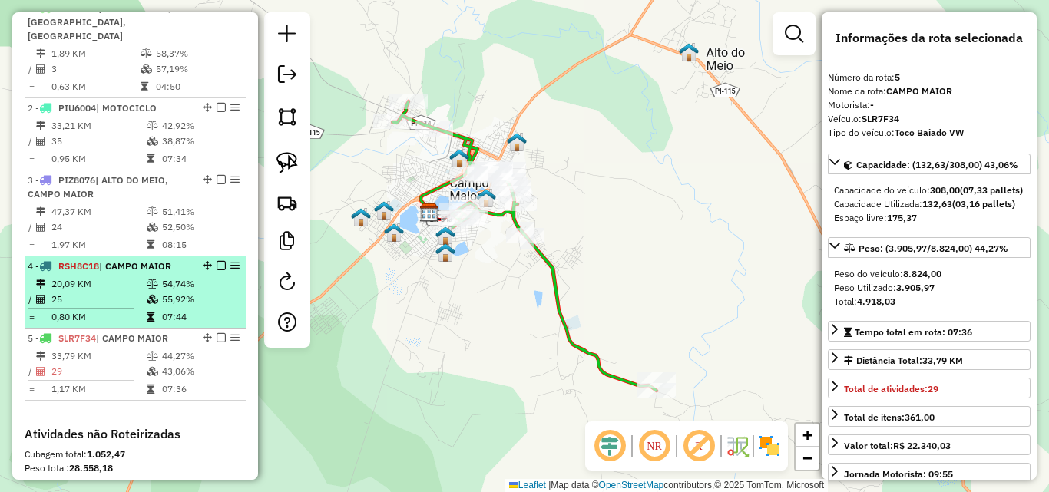
click at [111, 290] on td "20,09 KM" at bounding box center [98, 283] width 95 height 15
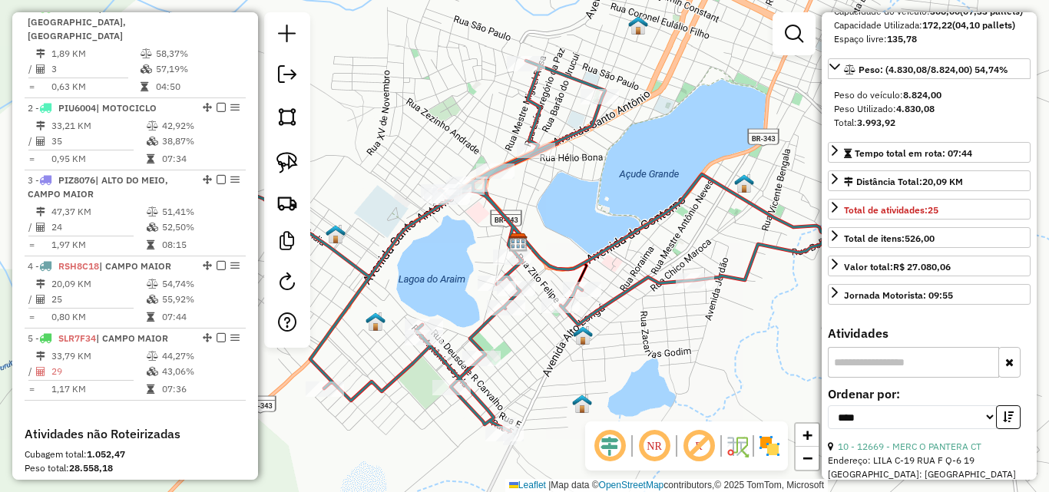
scroll to position [0, 0]
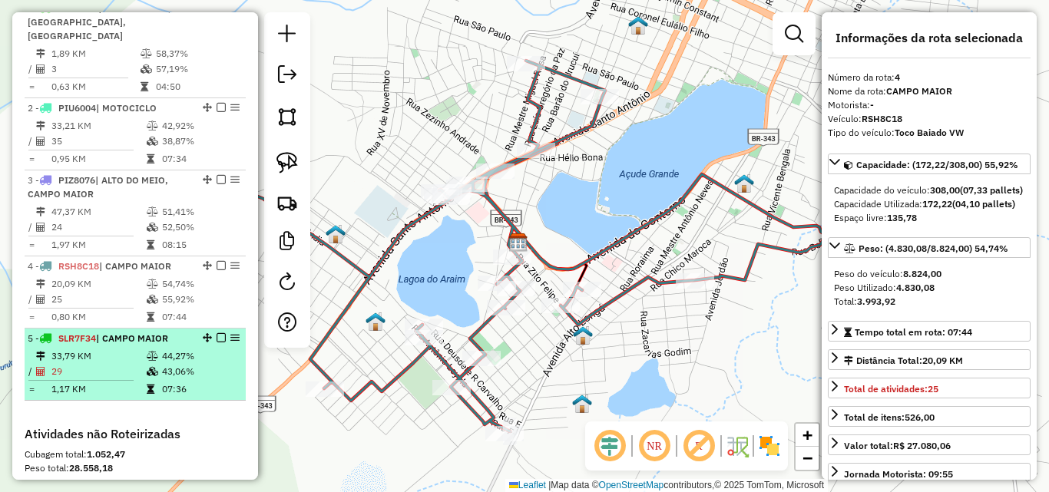
click at [165, 379] on table "33,79 KM 44,27% / 29 43,06% = 1,17 KM 07:36" at bounding box center [135, 373] width 215 height 48
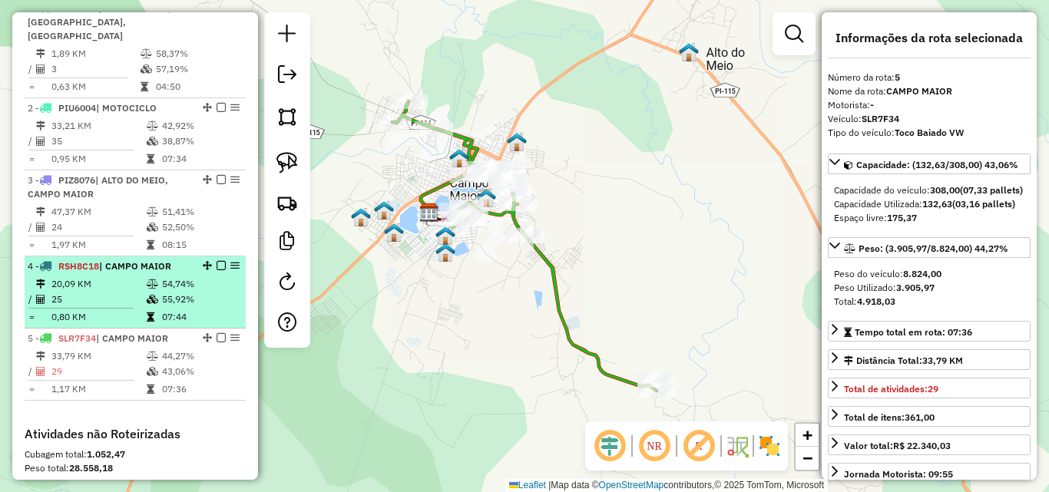
click at [164, 293] on td "55,92%" at bounding box center [200, 299] width 78 height 15
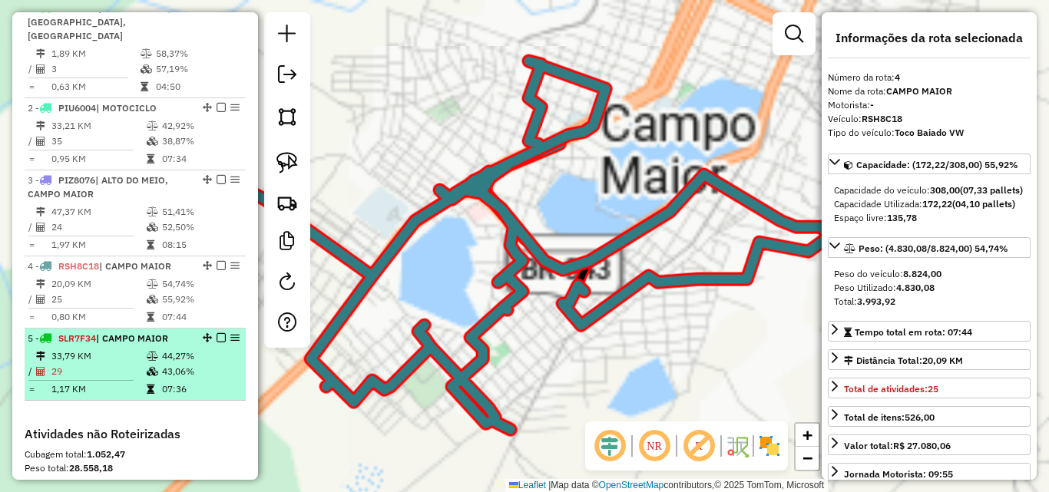
click at [149, 342] on span "| CAMPO MAIOR" at bounding box center [132, 339] width 72 height 12
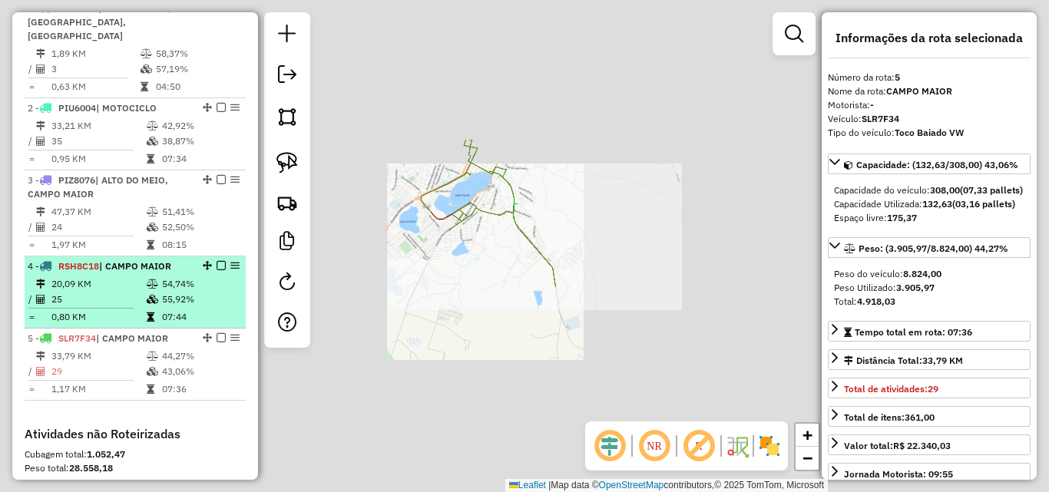
click at [152, 310] on td at bounding box center [153, 316] width 15 height 15
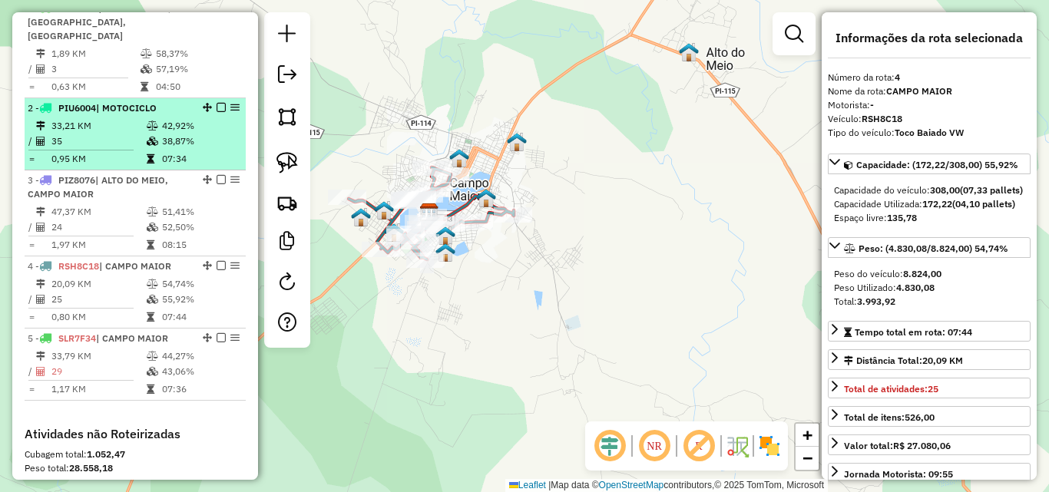
click at [93, 124] on td "33,21 KM" at bounding box center [98, 125] width 95 height 15
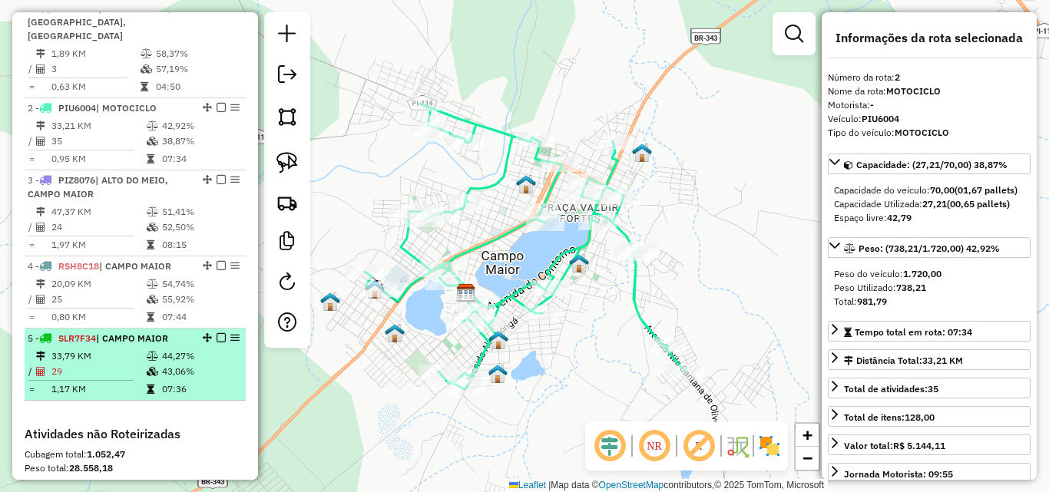
click at [101, 385] on td "1,17 KM" at bounding box center [98, 389] width 95 height 15
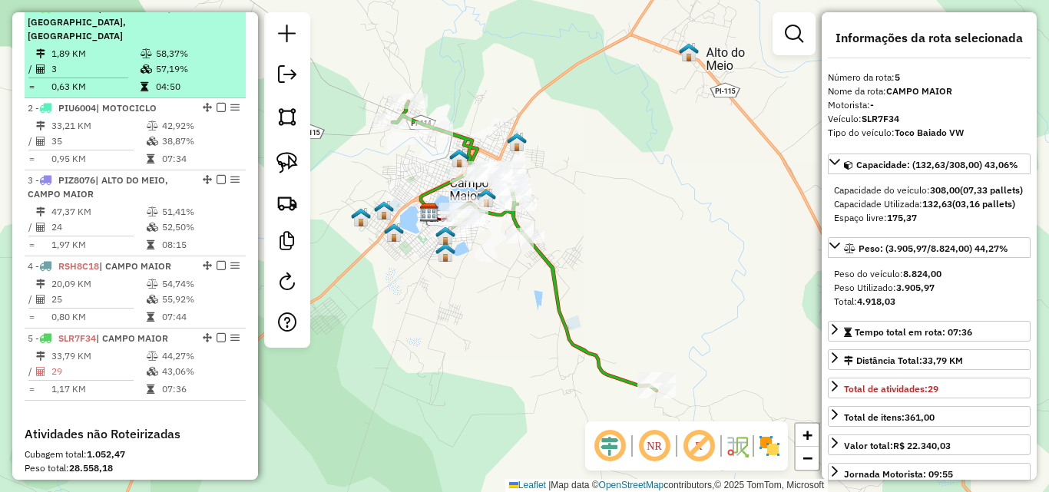
click at [110, 51] on td "1,89 KM" at bounding box center [95, 53] width 89 height 15
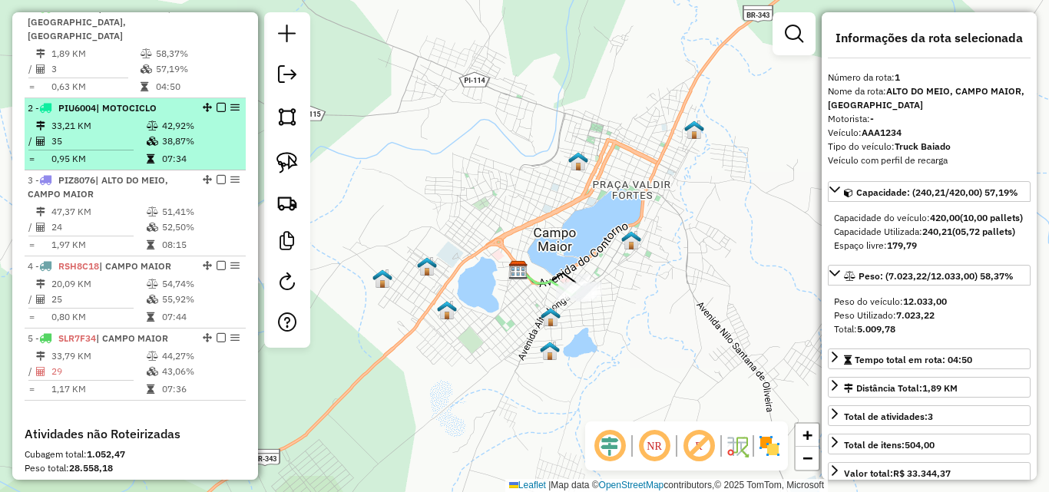
click at [129, 157] on td "0,95 KM" at bounding box center [98, 158] width 95 height 15
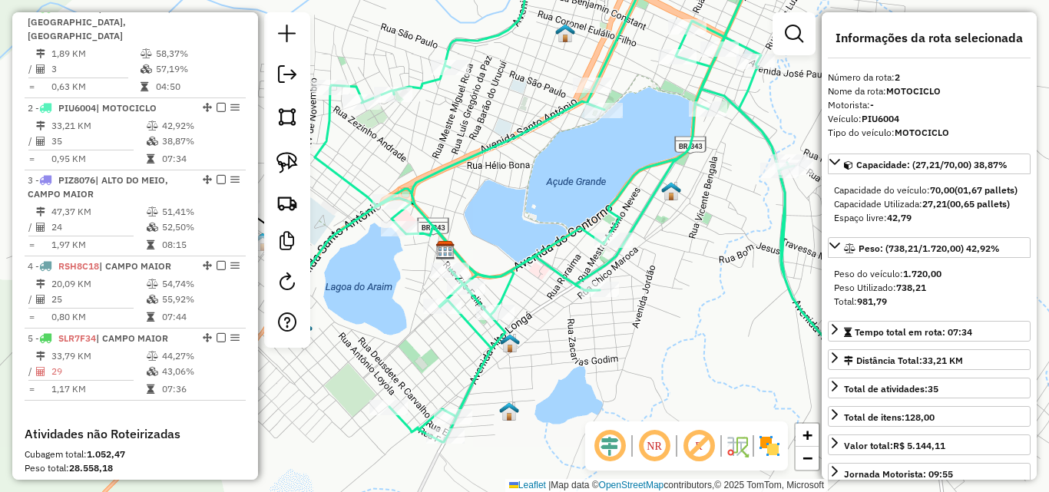
drag, startPoint x: 548, startPoint y: 327, endPoint x: 637, endPoint y: 318, distance: 88.8
click at [637, 318] on div "Janela de atendimento Grade de atendimento Capacidade Transportadoras Veículos …" at bounding box center [524, 246] width 1049 height 492
click at [790, 30] on em at bounding box center [794, 34] width 18 height 18
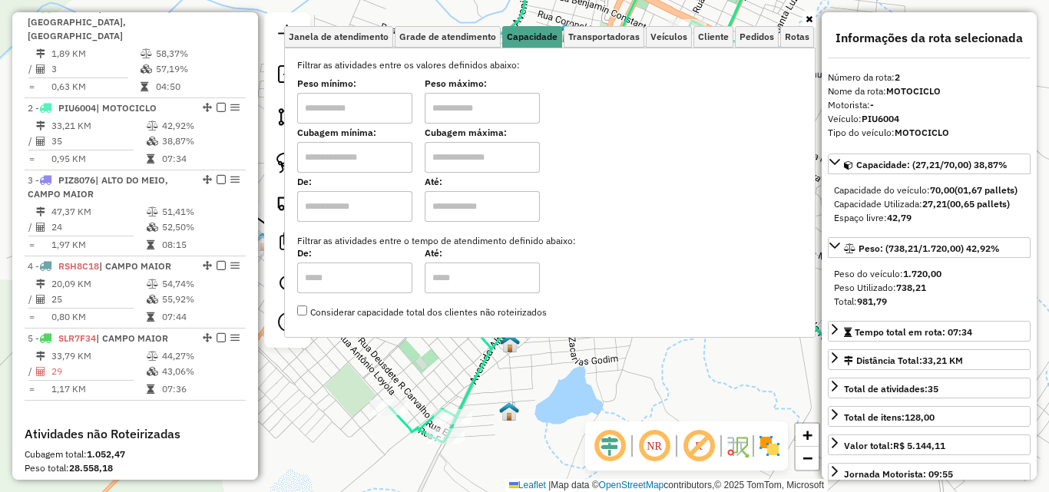
click at [397, 108] on input "text" at bounding box center [354, 108] width 115 height 31
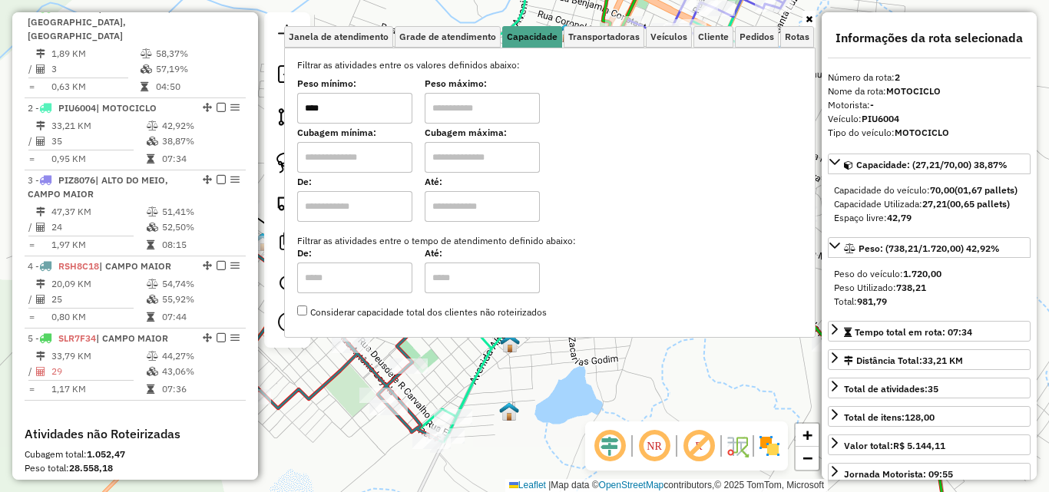
type input "****"
click at [472, 117] on input "text" at bounding box center [482, 108] width 115 height 31
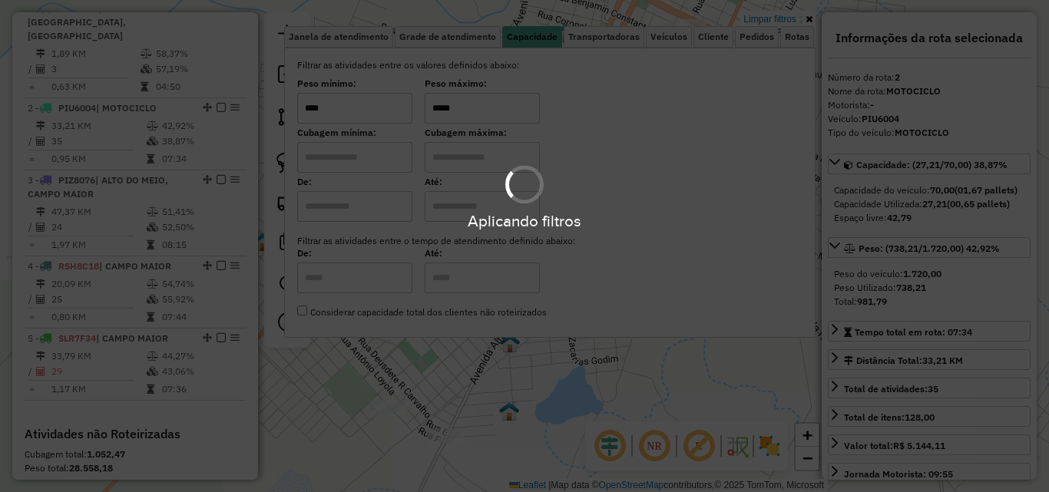
type input "*****"
click at [597, 405] on div "Aplicando filtros" at bounding box center [524, 246] width 1049 height 492
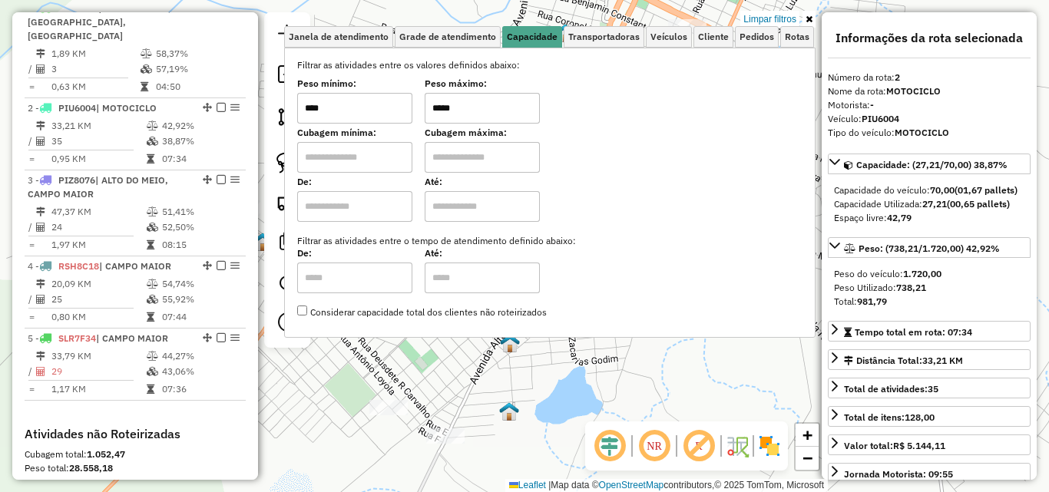
click at [578, 383] on div "Limpar filtros Janela de atendimento Grade de atendimento Capacidade Transporta…" at bounding box center [524, 246] width 1049 height 492
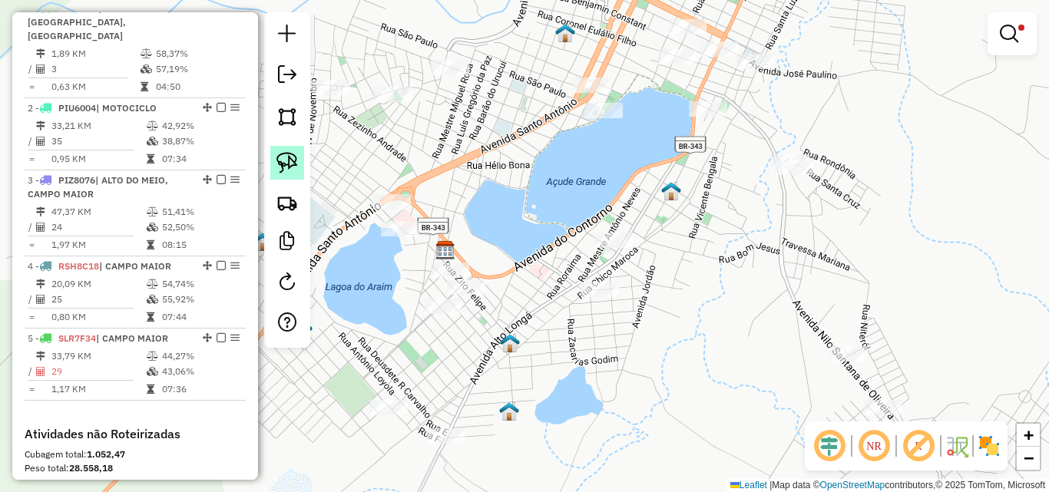
click at [290, 160] on img at bounding box center [287, 163] width 22 height 22
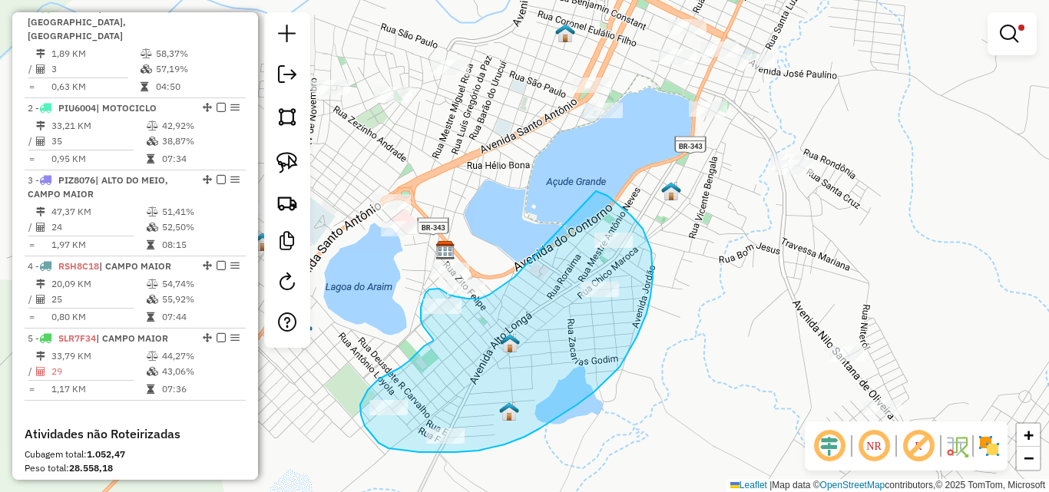
drag, startPoint x: 631, startPoint y: 215, endPoint x: 535, endPoint y: 257, distance: 103.9
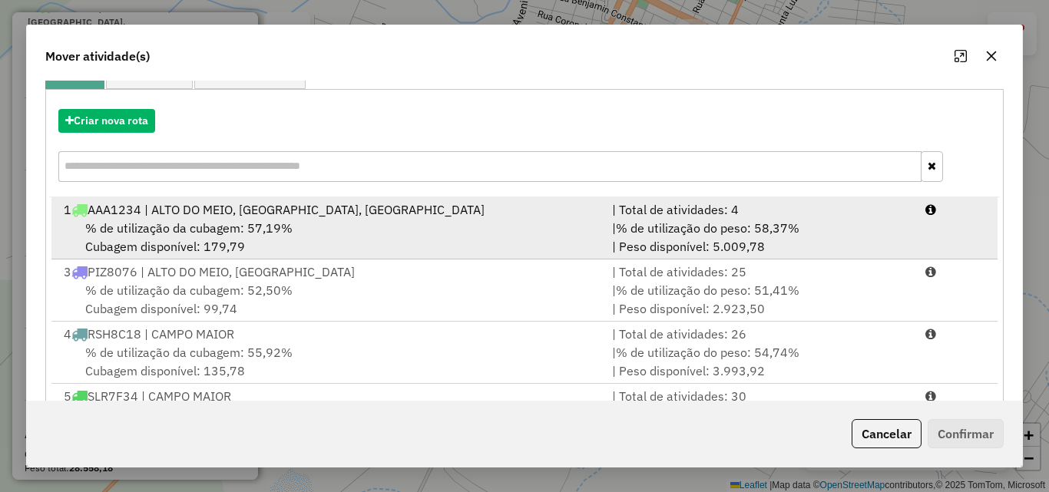
scroll to position [223, 0]
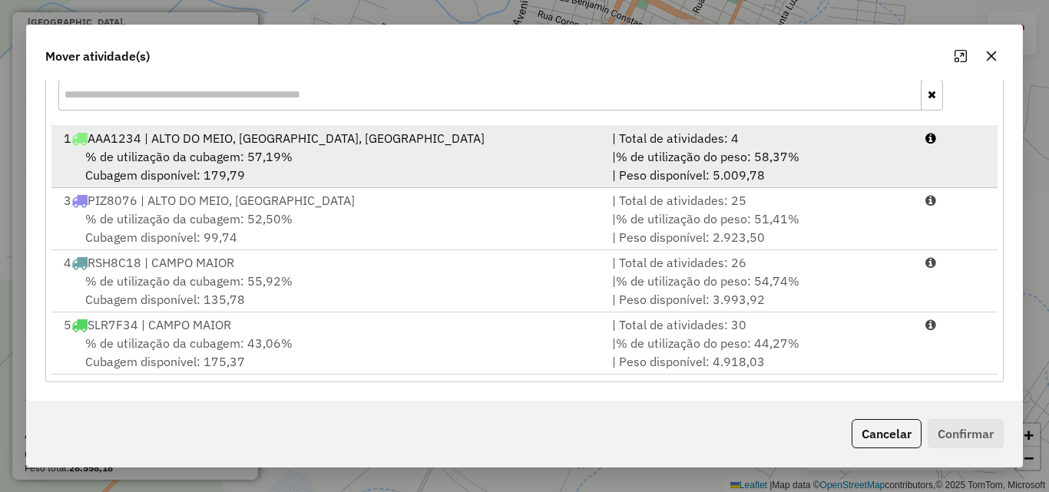
click at [186, 144] on div "1 AAA1234 | ALTO DO MEIO, CAMPO MAIOR, VENEZA" at bounding box center [329, 138] width 548 height 18
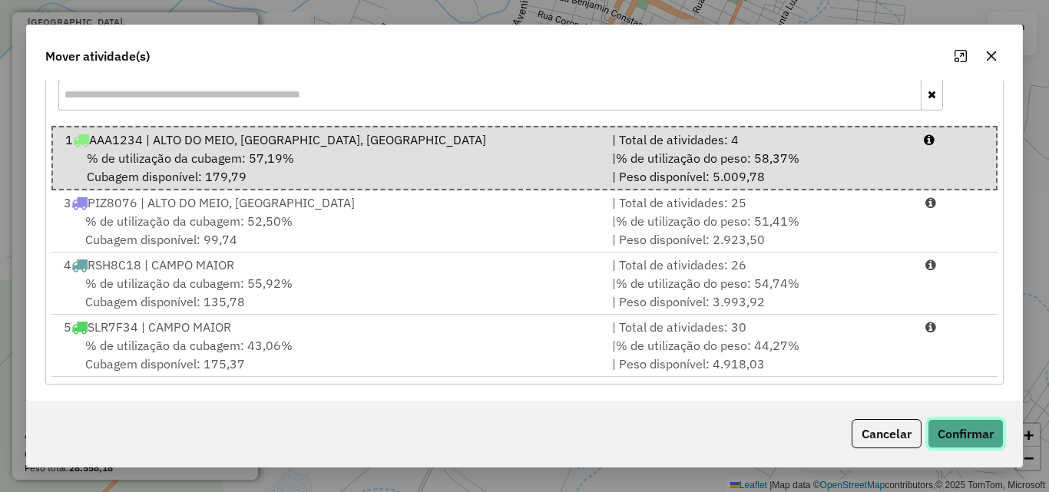
click at [965, 424] on button "Confirmar" at bounding box center [966, 433] width 76 height 29
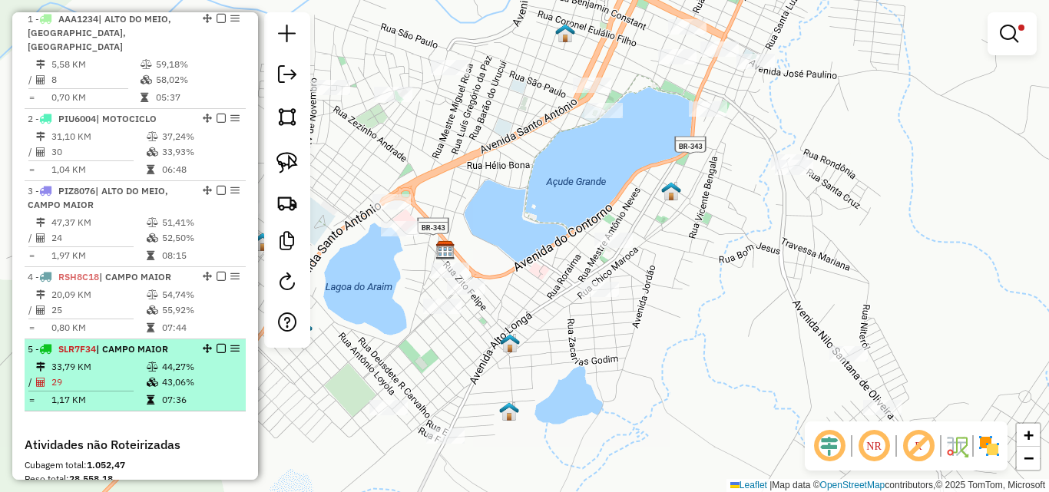
scroll to position [571, 0]
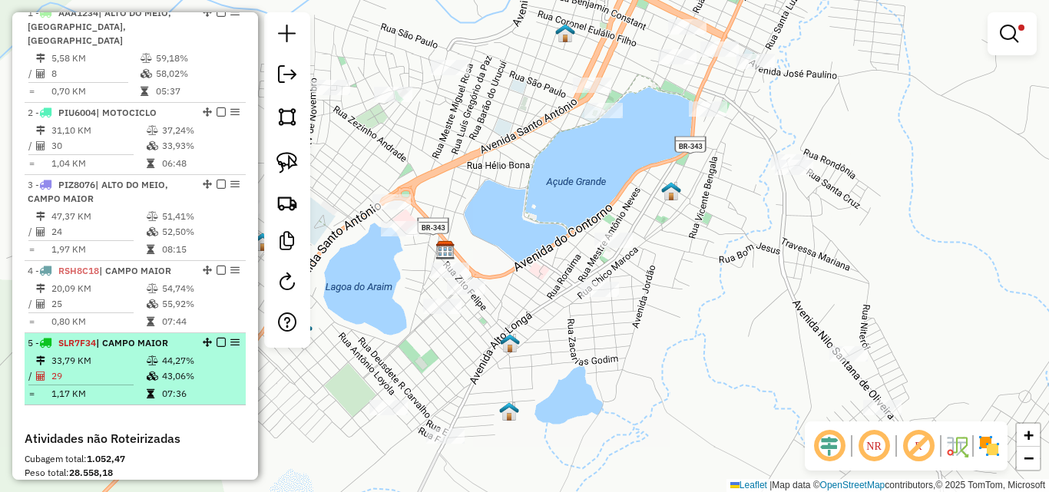
click at [117, 371] on td "29" at bounding box center [98, 376] width 95 height 15
select select "*********"
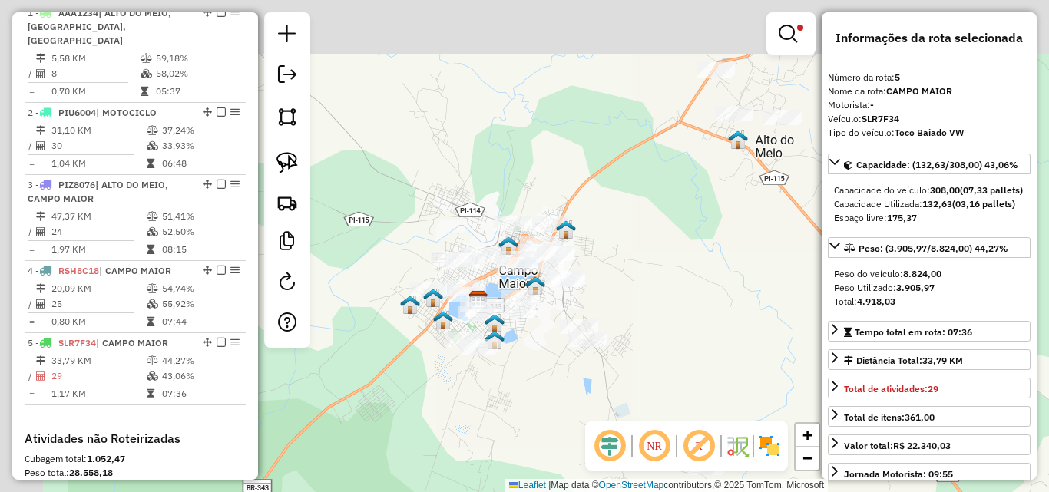
drag, startPoint x: 493, startPoint y: 263, endPoint x: 542, endPoint y: 351, distance: 100.4
click at [542, 351] on div "Limpar filtros Janela de atendimento Grade de atendimento Capacidade Transporta…" at bounding box center [524, 246] width 1049 height 492
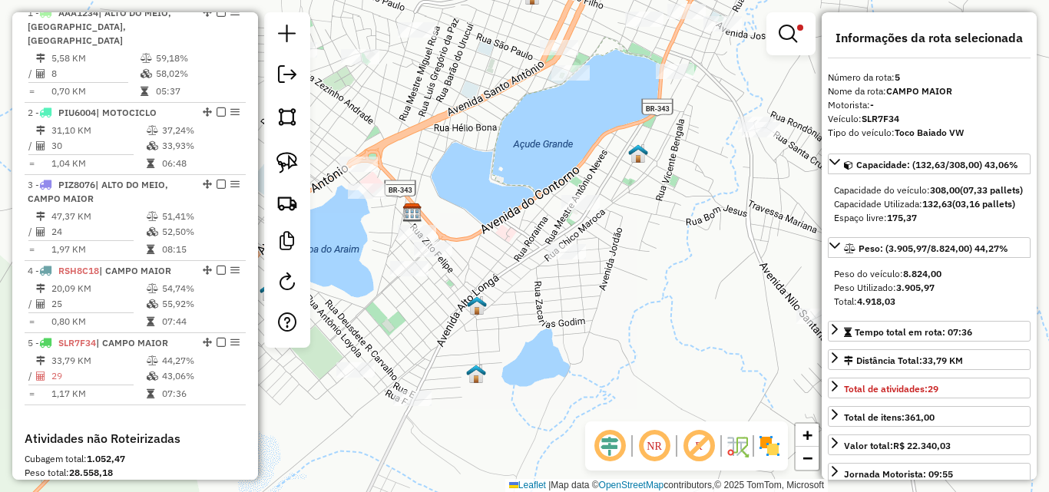
drag, startPoint x: 492, startPoint y: 306, endPoint x: 554, endPoint y: 334, distance: 68.1
click at [554, 334] on div "Limpar filtros Janela de atendimento Grade de atendimento Capacidade Transporta…" at bounding box center [524, 246] width 1049 height 492
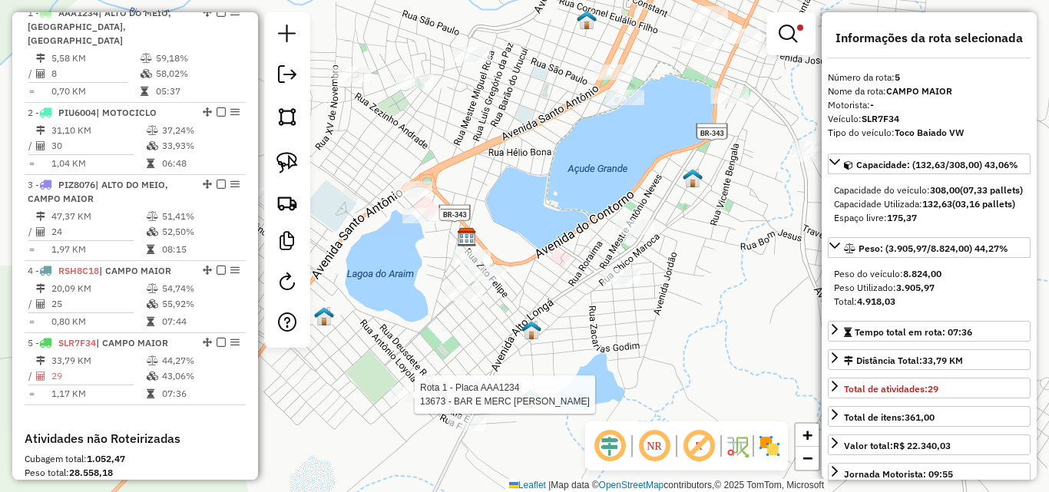
scroll to position [576, 0]
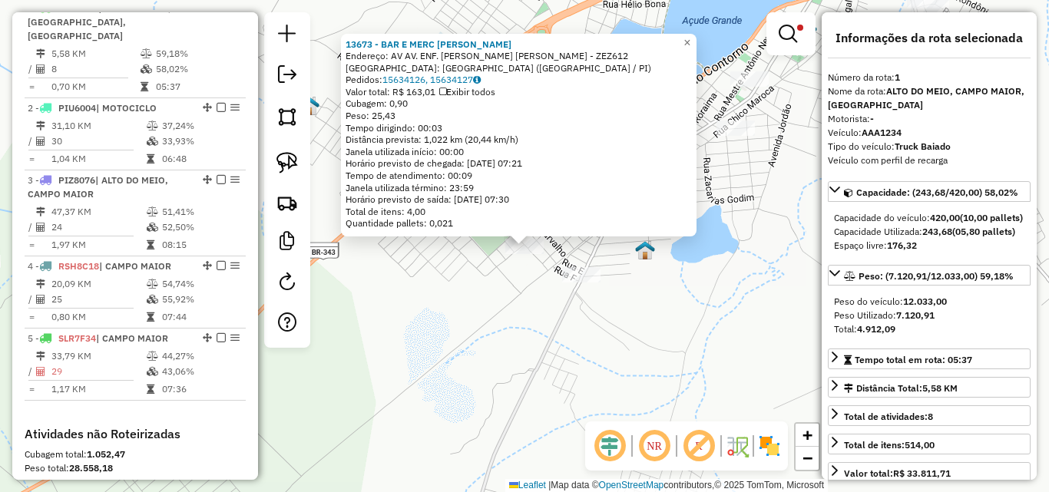
click at [642, 323] on div "Rota 1 - Placa AAA1234 15366 - MISTURINHA DA ELANE 13673 - BAR E MERC CARLINHOS…" at bounding box center [524, 246] width 1049 height 492
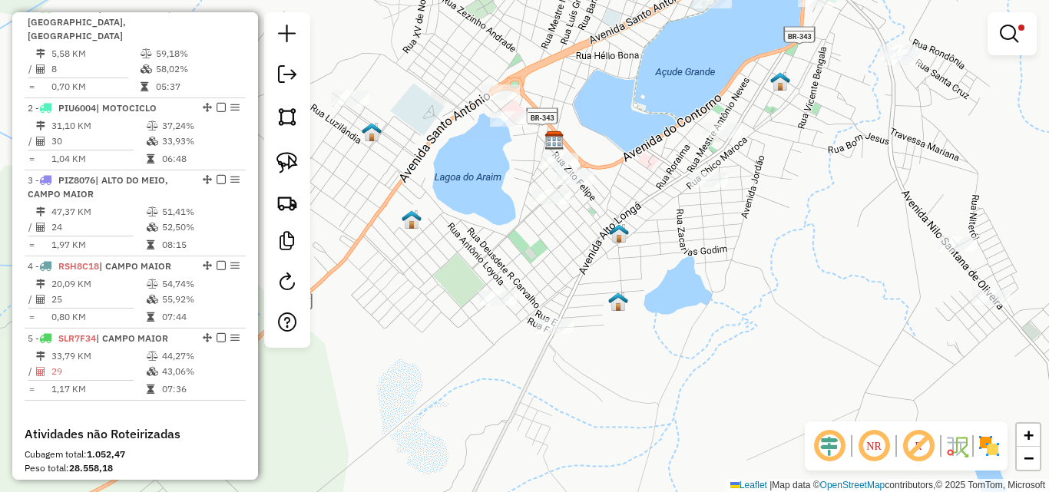
drag, startPoint x: 616, startPoint y: 375, endPoint x: 595, endPoint y: 409, distance: 40.3
click at [595, 409] on div "Limpar filtros Janela de atendimento Grade de atendimento Capacidade Transporta…" at bounding box center [524, 246] width 1049 height 492
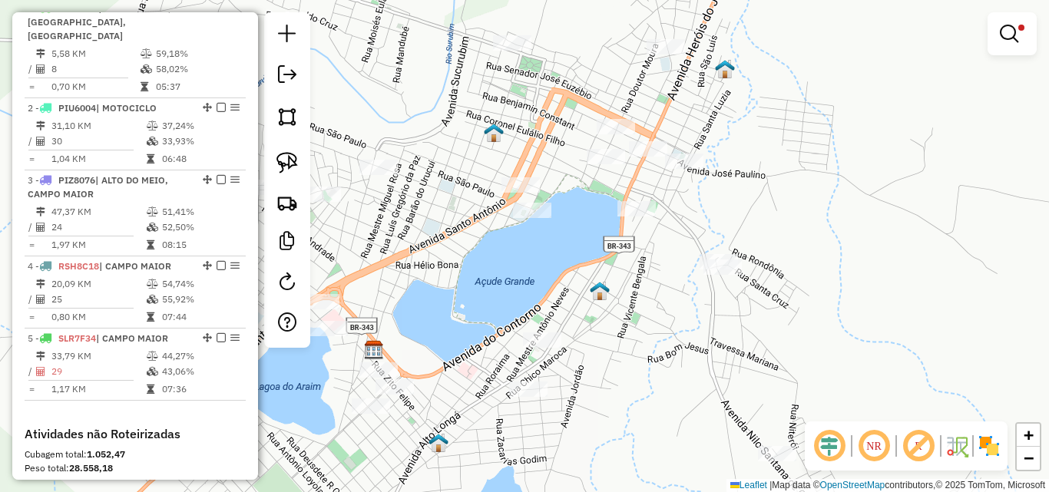
drag, startPoint x: 800, startPoint y: 203, endPoint x: 492, endPoint y: 356, distance: 343.8
click at [640, 378] on div "Limpar filtros Janela de atendimento Grade de atendimento Capacidade Transporta…" at bounding box center [524, 246] width 1049 height 492
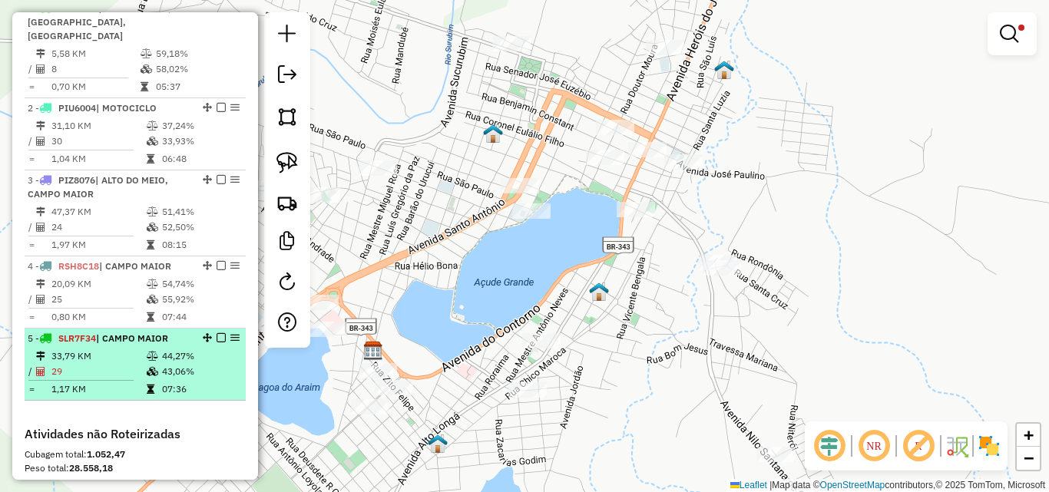
click at [188, 352] on td "44,27%" at bounding box center [200, 356] width 78 height 15
select select "*********"
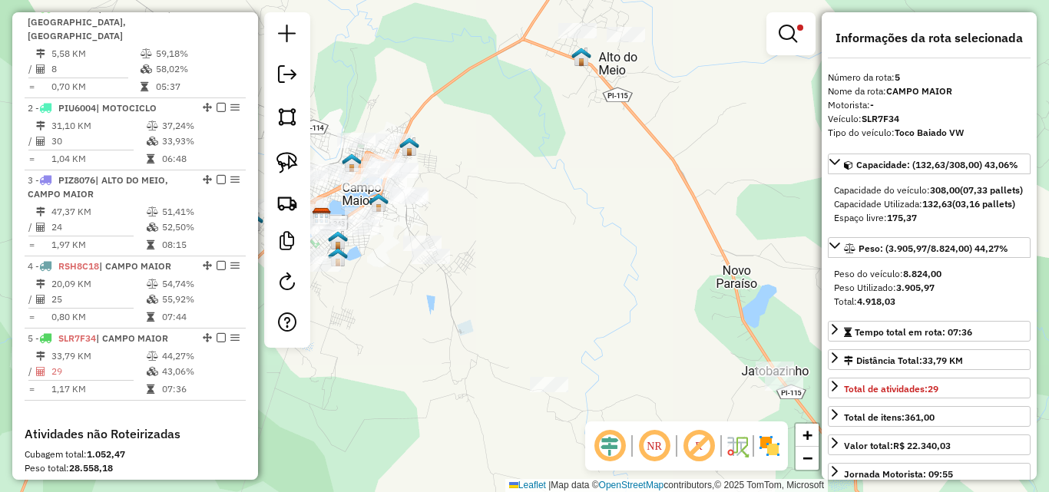
drag, startPoint x: 484, startPoint y: 329, endPoint x: 362, endPoint y: 309, distance: 123.7
click at [362, 309] on div "Limpar filtros Janela de atendimento Grade de atendimento Capacidade Transporta…" at bounding box center [524, 246] width 1049 height 492
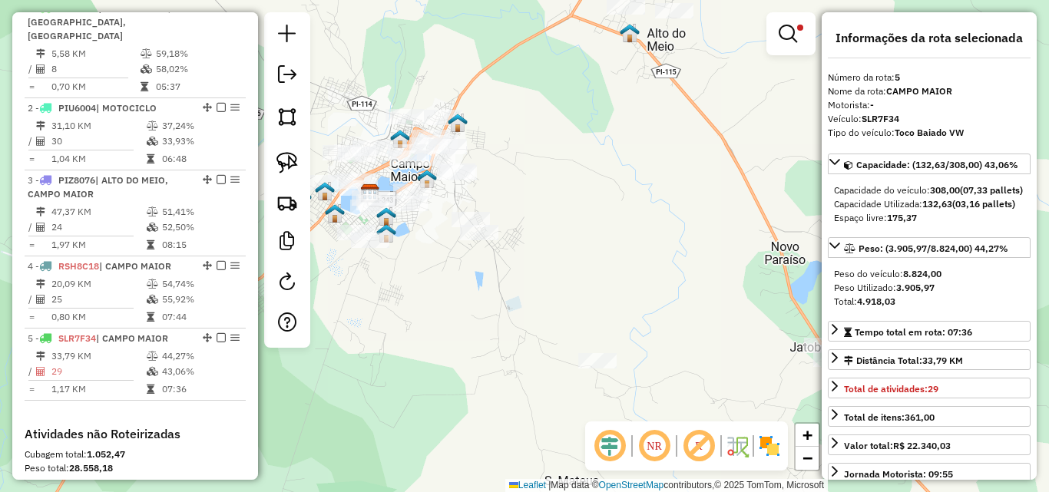
drag, startPoint x: 511, startPoint y: 334, endPoint x: 574, endPoint y: 335, distance: 63.7
click at [574, 335] on div "Limpar filtros Janela de atendimento Grade de atendimento Capacidade Transporta…" at bounding box center [524, 246] width 1049 height 492
click at [787, 51] on div at bounding box center [790, 33] width 49 height 43
click at [783, 38] on em at bounding box center [788, 34] width 18 height 18
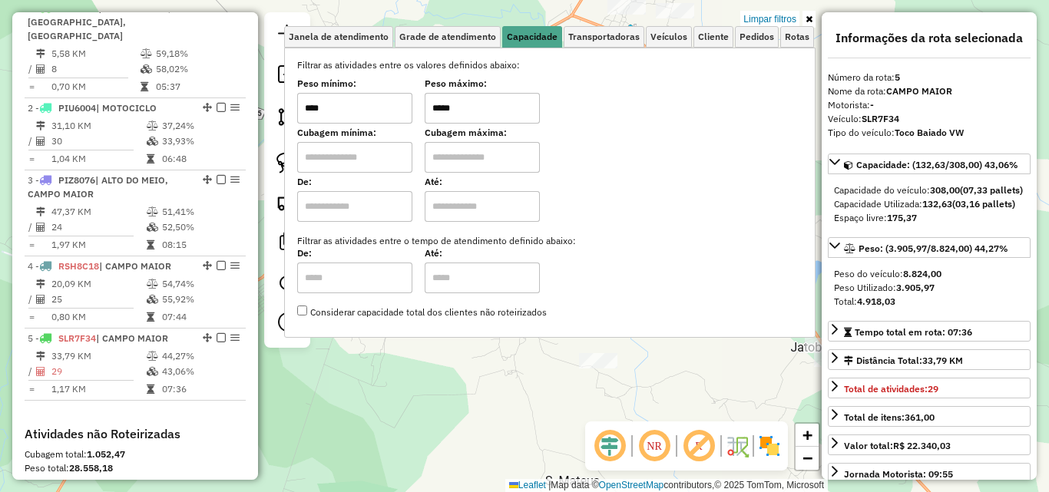
drag, startPoint x: 491, startPoint y: 111, endPoint x: 395, endPoint y: 110, distance: 96.0
click at [395, 110] on div "Peso mínimo: **** Peso máximo: *****" at bounding box center [549, 102] width 505 height 43
click at [436, 359] on div "Limpar filtros Janela de atendimento Grade de atendimento Capacidade Transporta…" at bounding box center [524, 246] width 1049 height 492
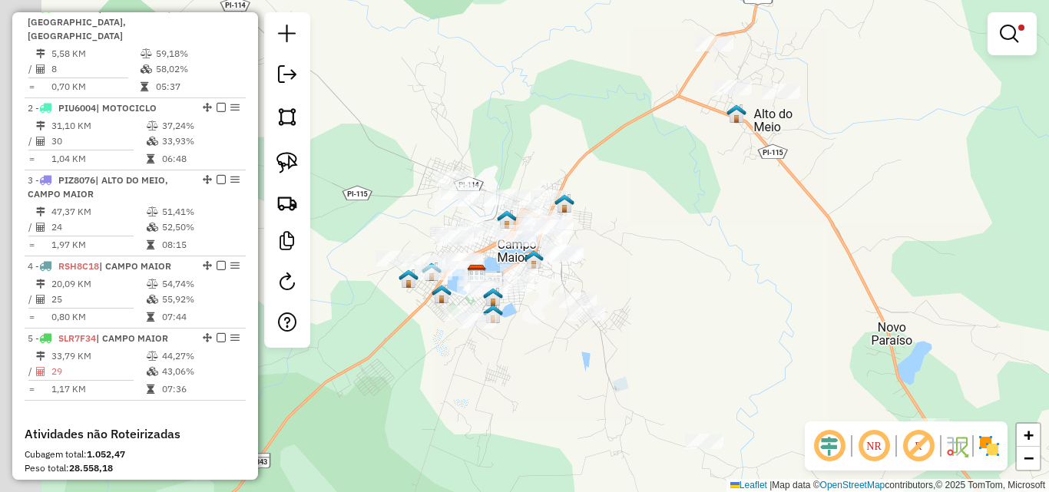
drag, startPoint x: 424, startPoint y: 306, endPoint x: 530, endPoint y: 386, distance: 133.2
click at [530, 386] on div "Limpar filtros Janela de atendimento Grade de atendimento Capacidade Transporta…" at bounding box center [524, 246] width 1049 height 492
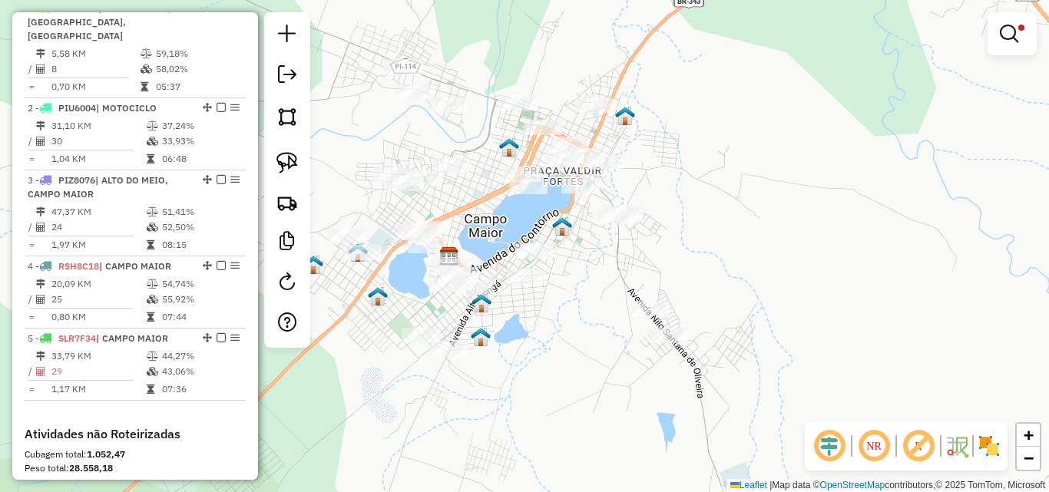
drag, startPoint x: 494, startPoint y: 312, endPoint x: 668, endPoint y: 335, distance: 175.8
click at [668, 335] on div "Limpar filtros Janela de atendimento Grade de atendimento Capacidade Transporta…" at bounding box center [524, 246] width 1049 height 492
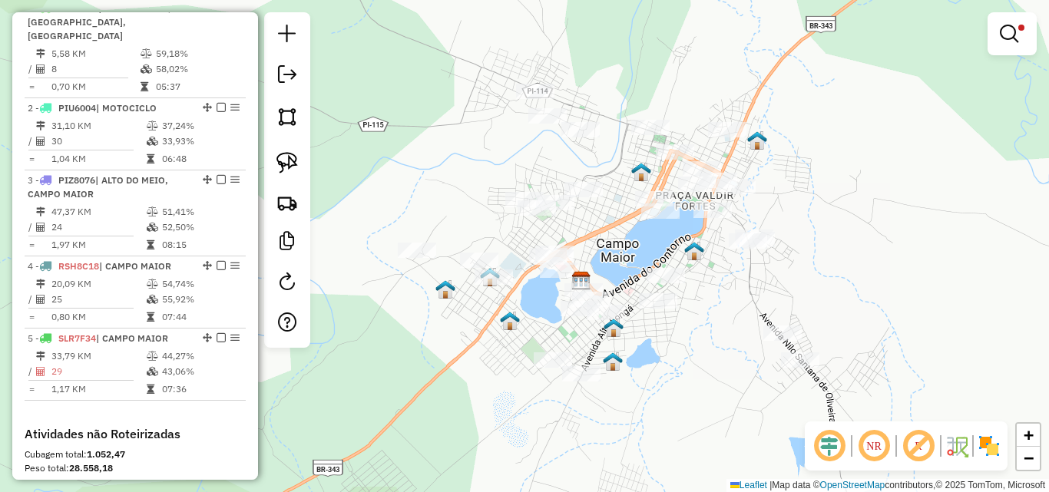
click at [633, 352] on div "Limpar filtros Janela de atendimento Grade de atendimento Capacidade Transporta…" at bounding box center [524, 246] width 1049 height 492
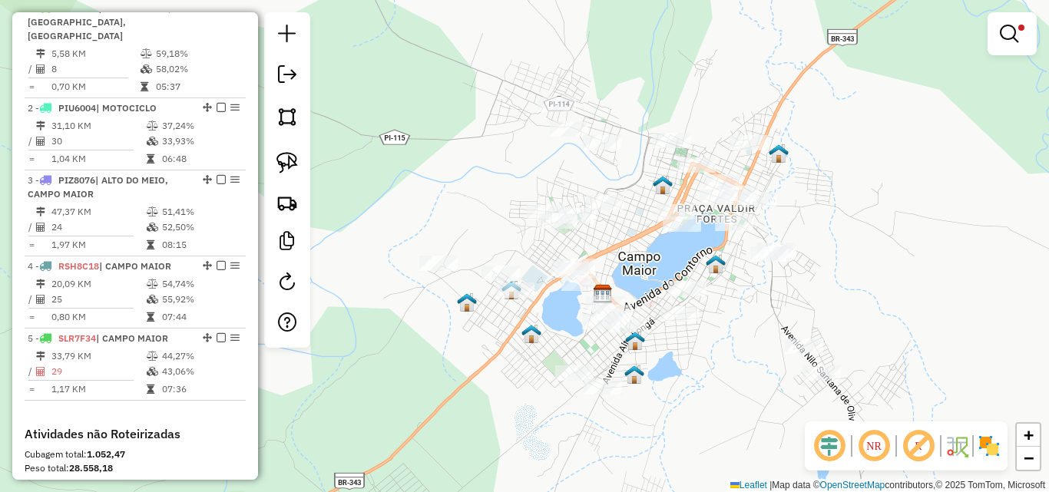
drag, startPoint x: 779, startPoint y: 362, endPoint x: 668, endPoint y: 311, distance: 122.0
click at [670, 313] on div "Limpar filtros Janela de atendimento Grade de atendimento Capacidade Transporta…" at bounding box center [524, 246] width 1049 height 492
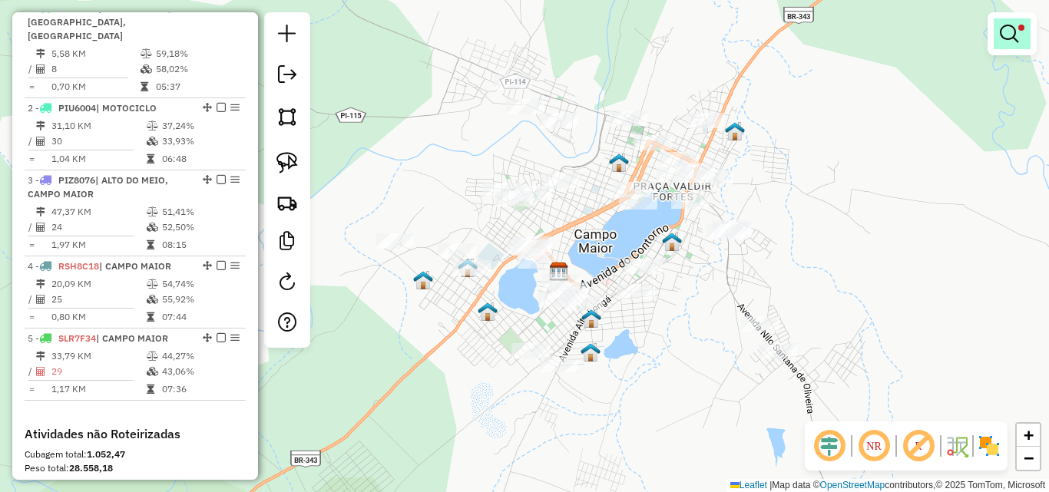
click at [1005, 25] on em at bounding box center [1009, 34] width 18 height 18
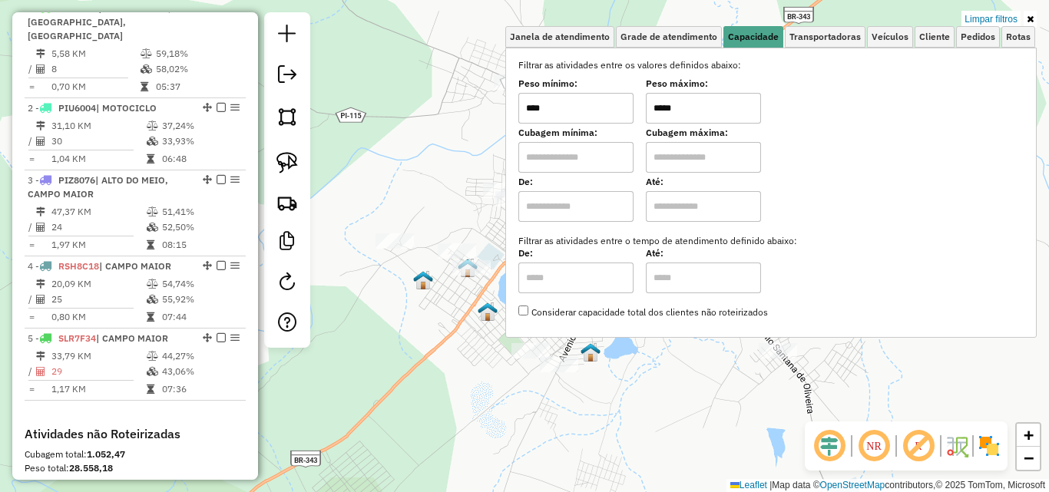
drag, startPoint x: 719, startPoint y: 104, endPoint x: 498, endPoint y: 91, distance: 221.6
click at [498, 92] on div "Limpar filtros Janela de atendimento Grade de atendimento Capacidade Transporta…" at bounding box center [524, 246] width 1049 height 492
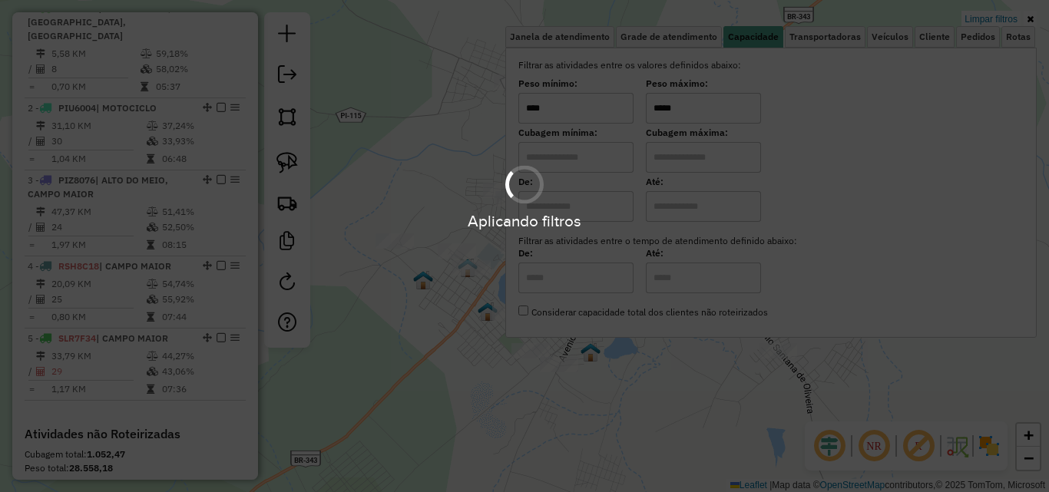
type input "*****"
click at [622, 396] on div "Limpar filtros Janela de atendimento Grade de atendimento Capacidade Transporta…" at bounding box center [524, 246] width 1049 height 492
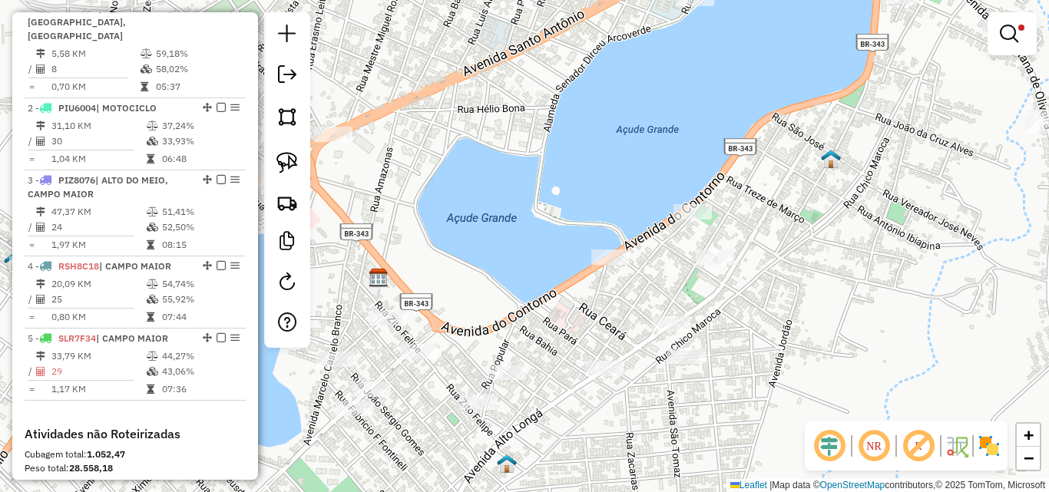
drag, startPoint x: 727, startPoint y: 307, endPoint x: 662, endPoint y: 266, distance: 77.3
click at [680, 276] on div "Limpar filtros Janela de atendimento Grade de atendimento Capacidade Transporta…" at bounding box center [524, 246] width 1049 height 492
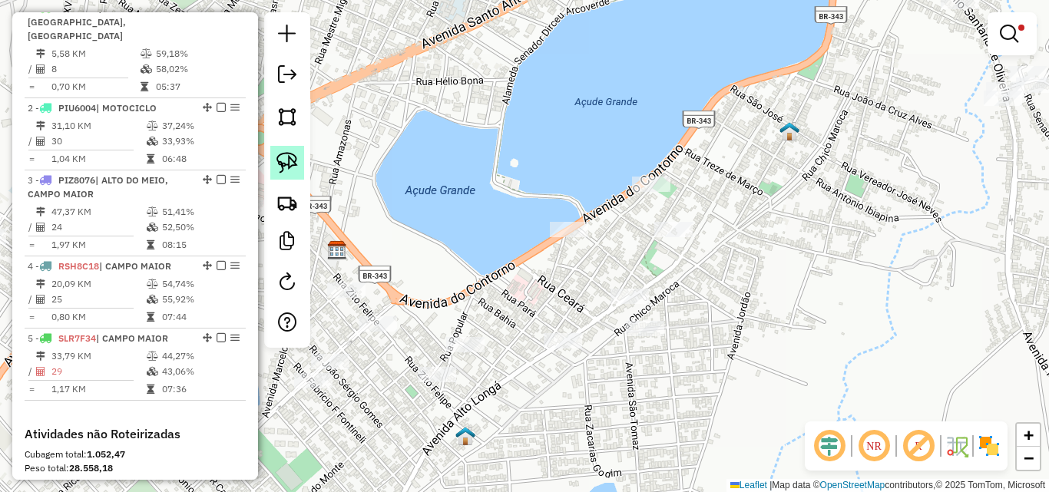
click at [296, 158] on img at bounding box center [287, 163] width 22 height 22
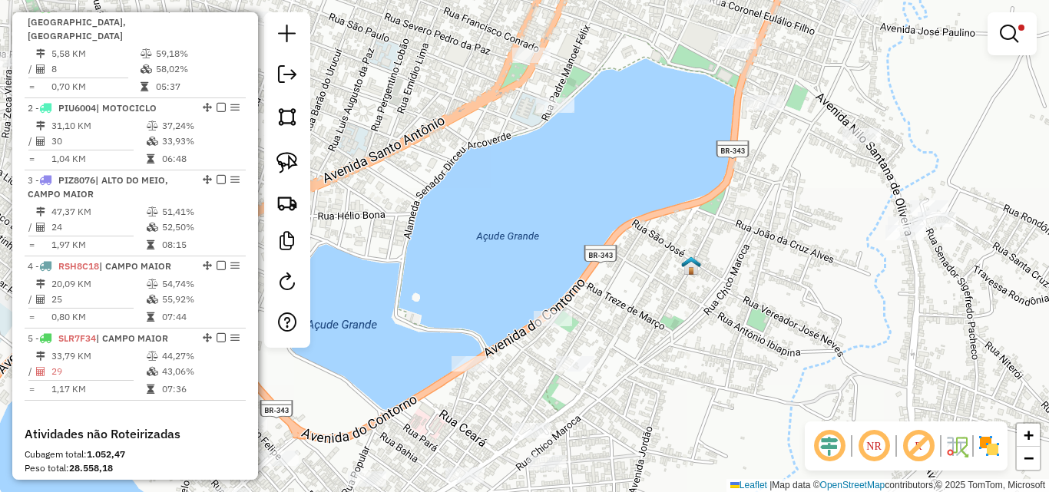
drag, startPoint x: 774, startPoint y: 284, endPoint x: 730, endPoint y: 298, distance: 45.9
click at [742, 313] on div "Limpar filtros Janela de atendimento Grade de atendimento Capacidade Transporta…" at bounding box center [524, 246] width 1049 height 492
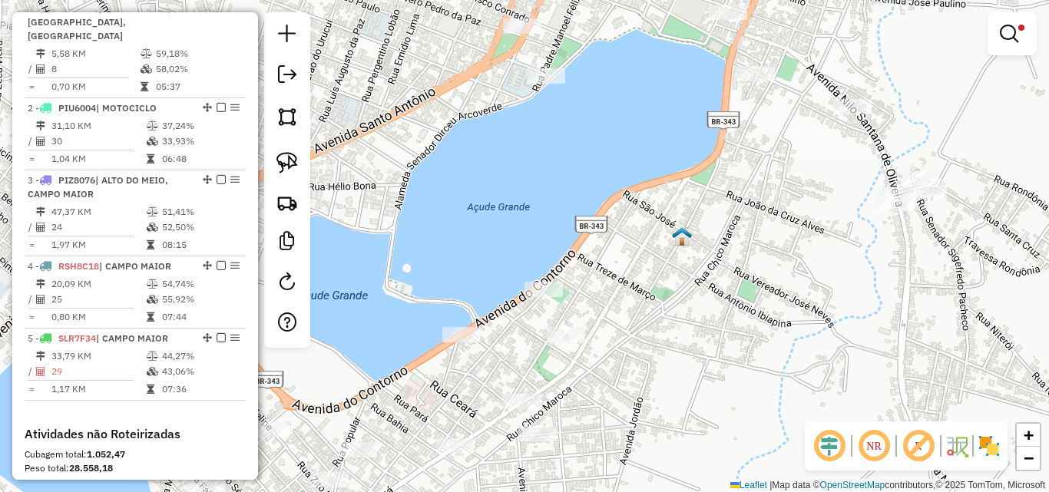
drag, startPoint x: 693, startPoint y: 289, endPoint x: 687, endPoint y: 252, distance: 37.5
click at [687, 252] on div "Limpar filtros Janela de atendimento Grade de atendimento Capacidade Transporta…" at bounding box center [524, 246] width 1049 height 492
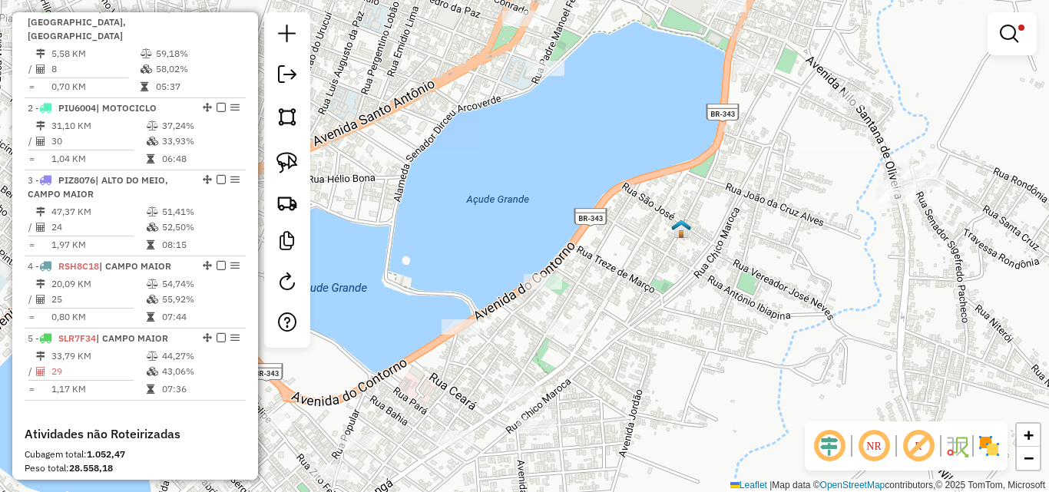
click at [282, 165] on img at bounding box center [287, 163] width 22 height 22
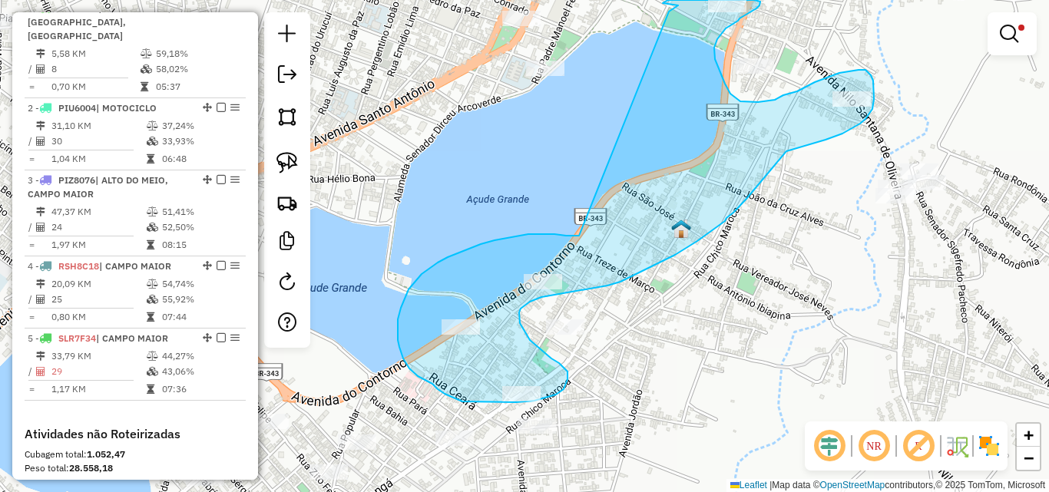
drag, startPoint x: 579, startPoint y: 236, endPoint x: 669, endPoint y: 12, distance: 241.6
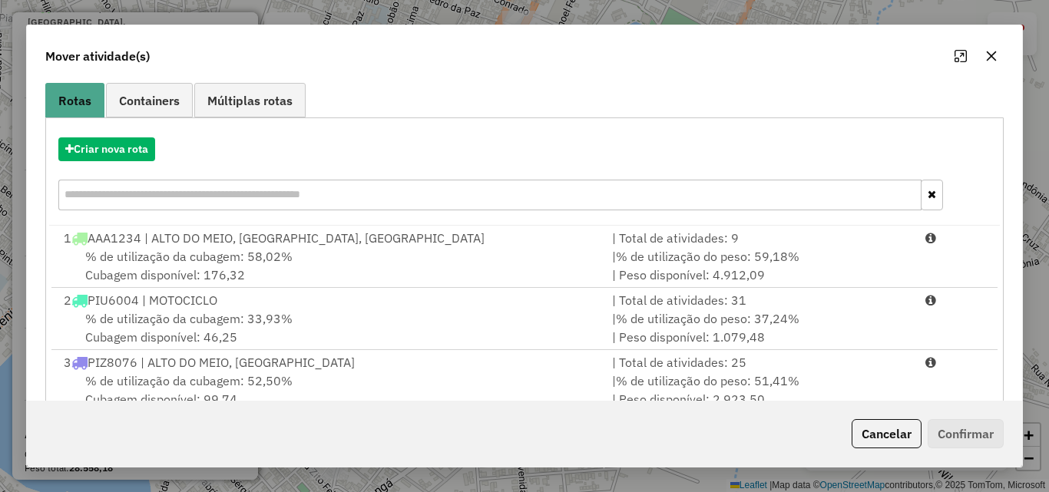
scroll to position [223, 0]
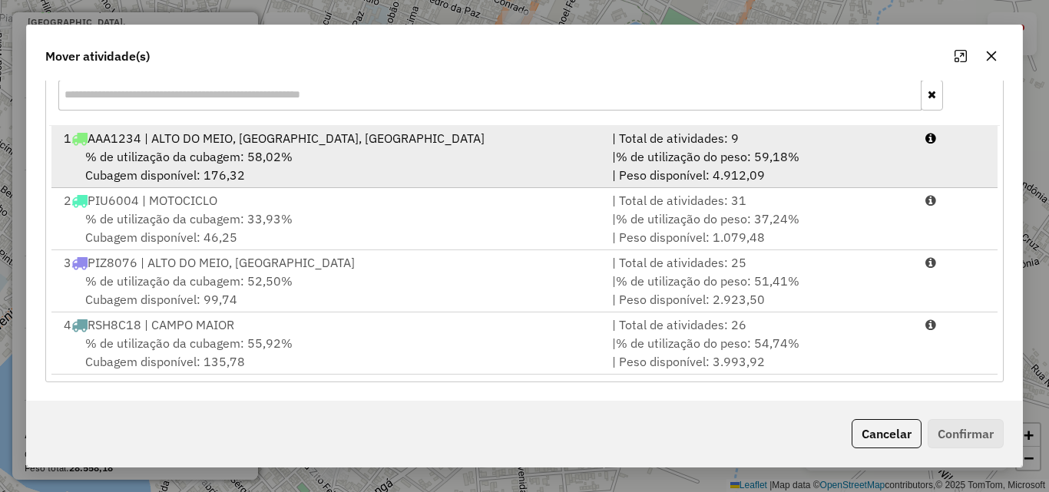
click at [274, 142] on div "1 AAA1234 | ALTO DO MEIO, CAMPO MAIOR, VENEZA" at bounding box center [329, 138] width 548 height 18
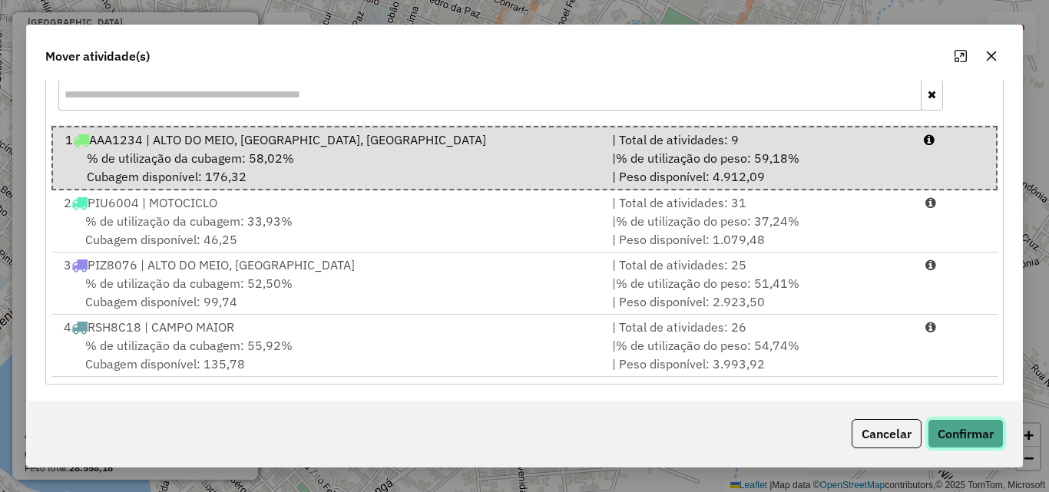
click at [967, 434] on button "Confirmar" at bounding box center [966, 433] width 76 height 29
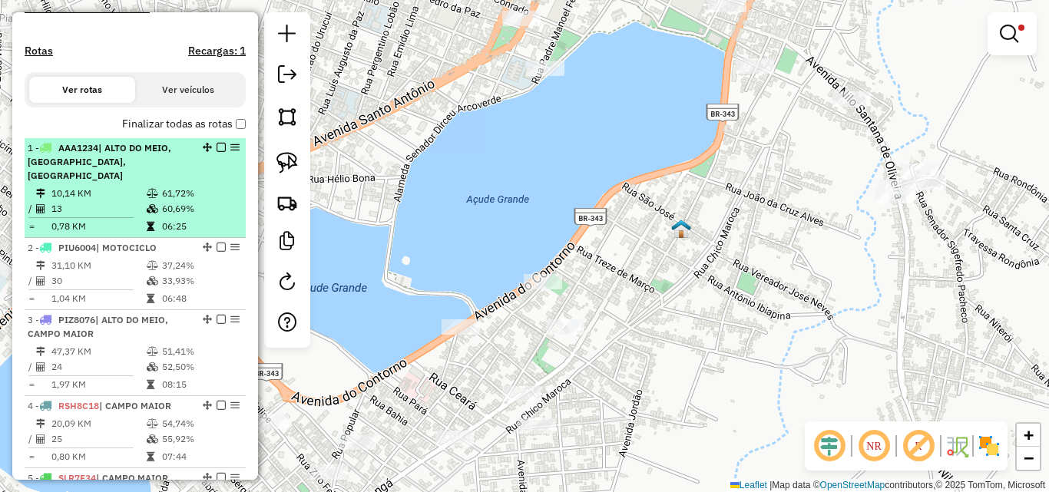
scroll to position [413, 0]
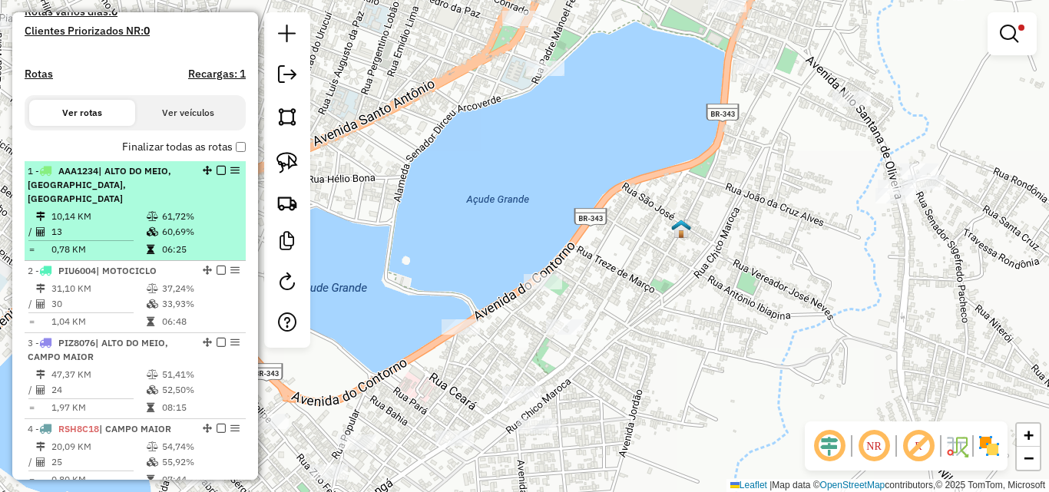
click at [110, 210] on td "10,14 KM" at bounding box center [98, 216] width 95 height 15
select select "*********"
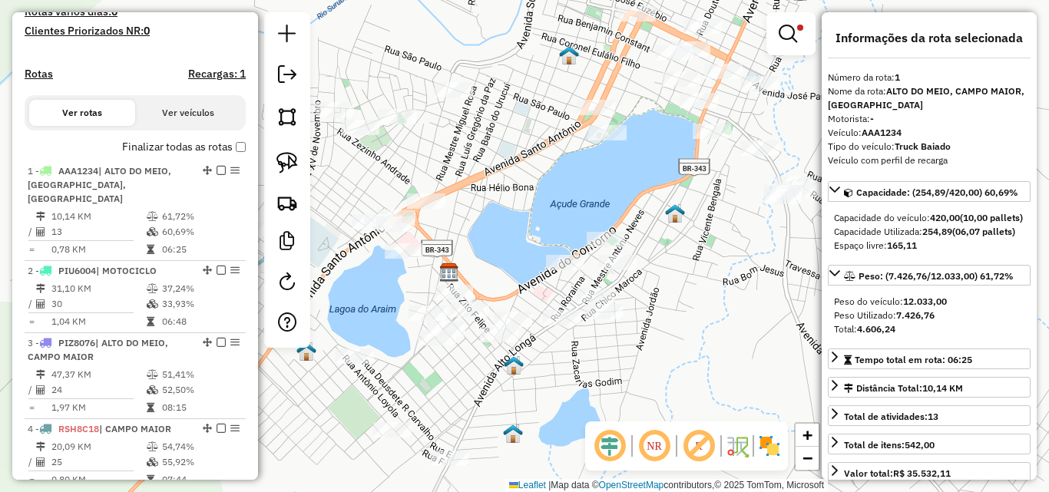
drag, startPoint x: 483, startPoint y: 349, endPoint x: 536, endPoint y: 396, distance: 70.2
click at [536, 396] on div "Limpar filtros Janela de atendimento Grade de atendimento Capacidade Transporta…" at bounding box center [524, 246] width 1049 height 492
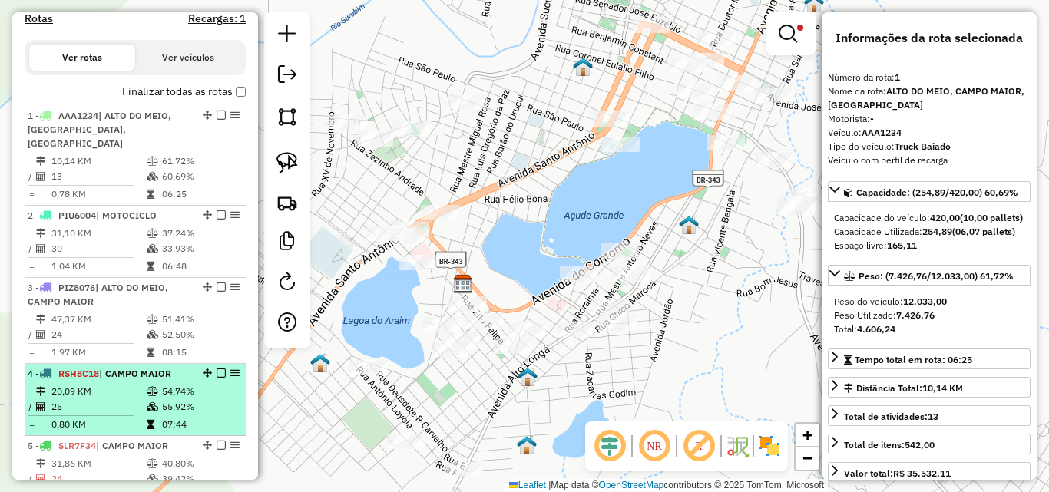
scroll to position [490, 0]
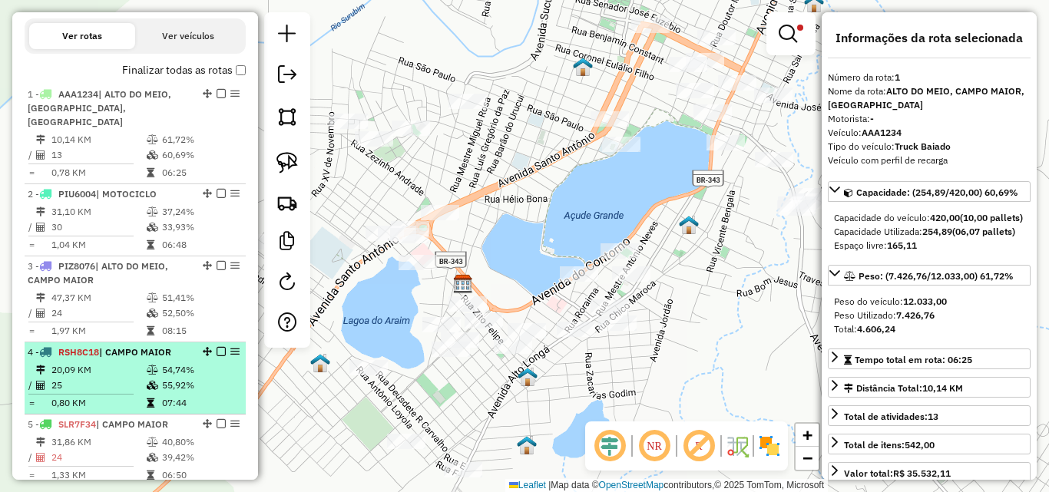
click at [132, 391] on td "25" at bounding box center [98, 385] width 95 height 15
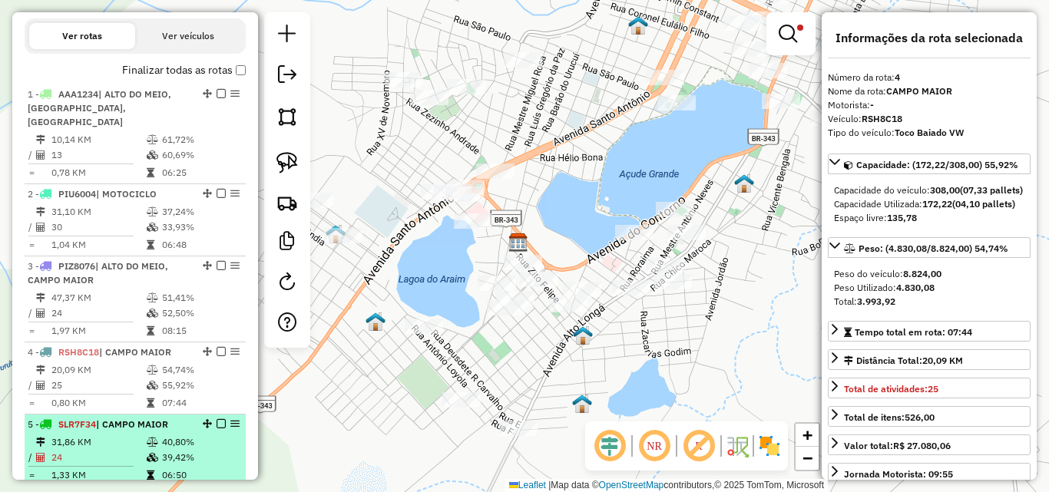
click at [153, 453] on icon at bounding box center [153, 457] width 12 height 9
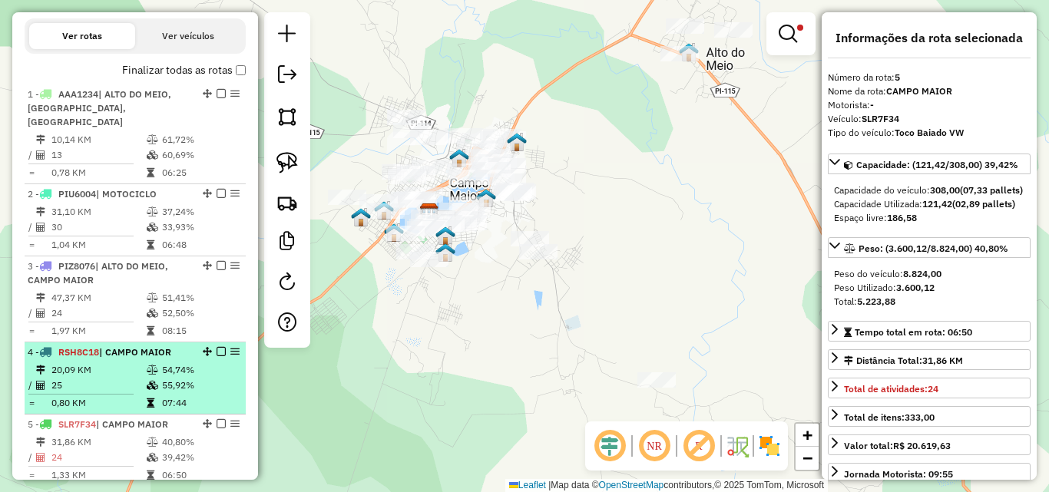
click at [154, 396] on td at bounding box center [153, 403] width 15 height 15
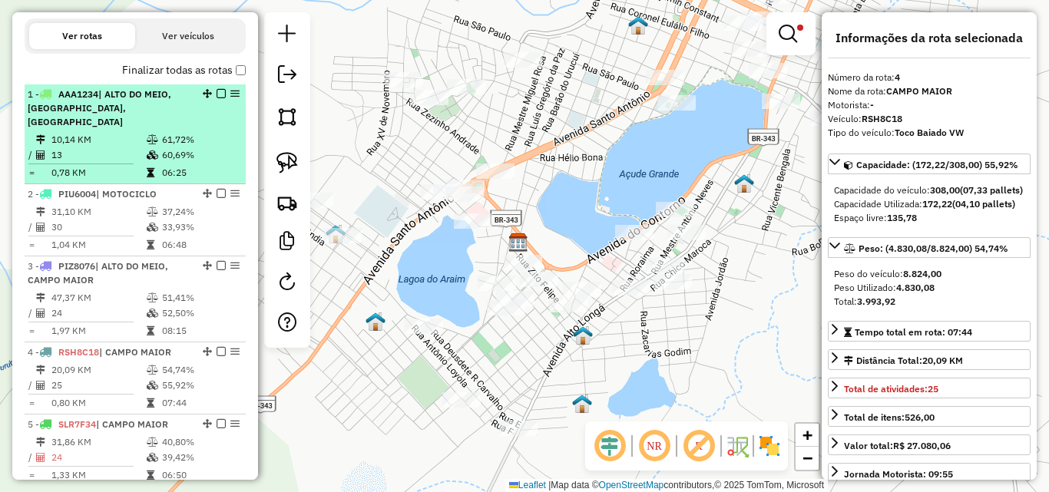
click at [164, 143] on td "61,72%" at bounding box center [200, 139] width 78 height 15
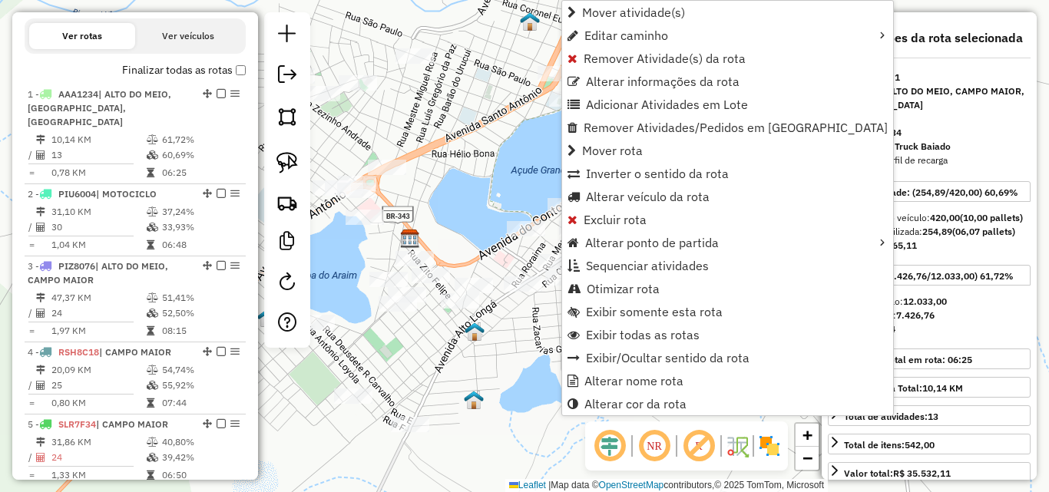
scroll to position [576, 0]
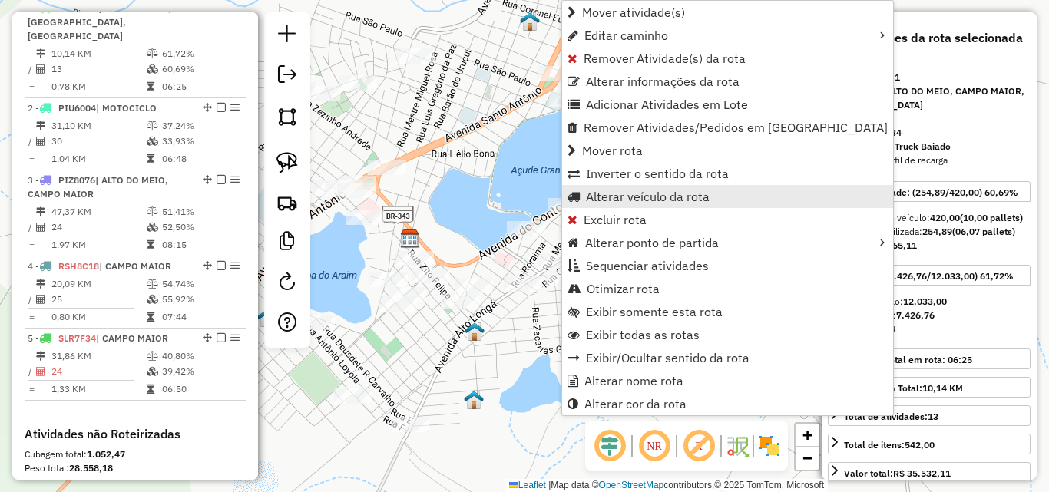
click at [651, 200] on span "Alterar veículo da rota" at bounding box center [648, 196] width 124 height 12
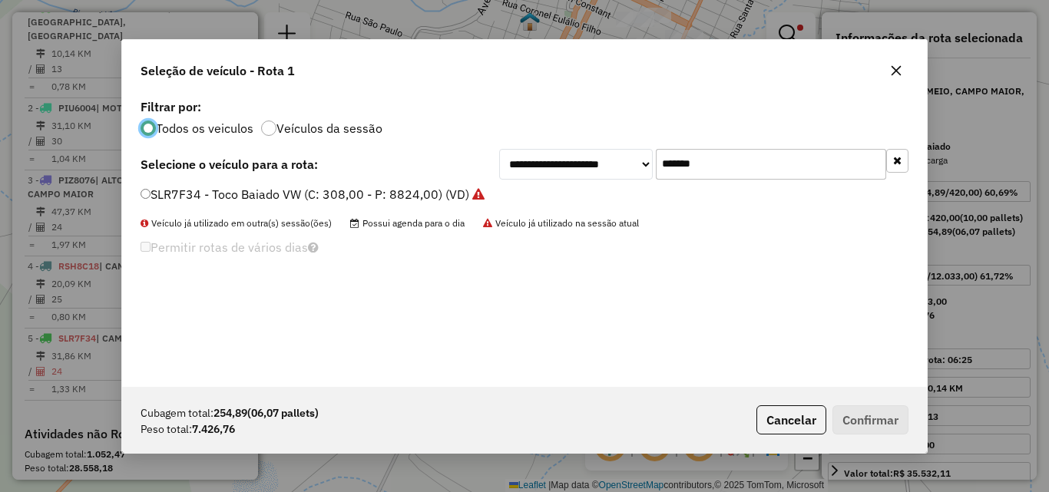
scroll to position [8, 5]
drag, startPoint x: 751, startPoint y: 162, endPoint x: 230, endPoint y: 124, distance: 522.8
click at [245, 127] on div "**********" at bounding box center [524, 241] width 805 height 292
paste input "text"
type input "*******"
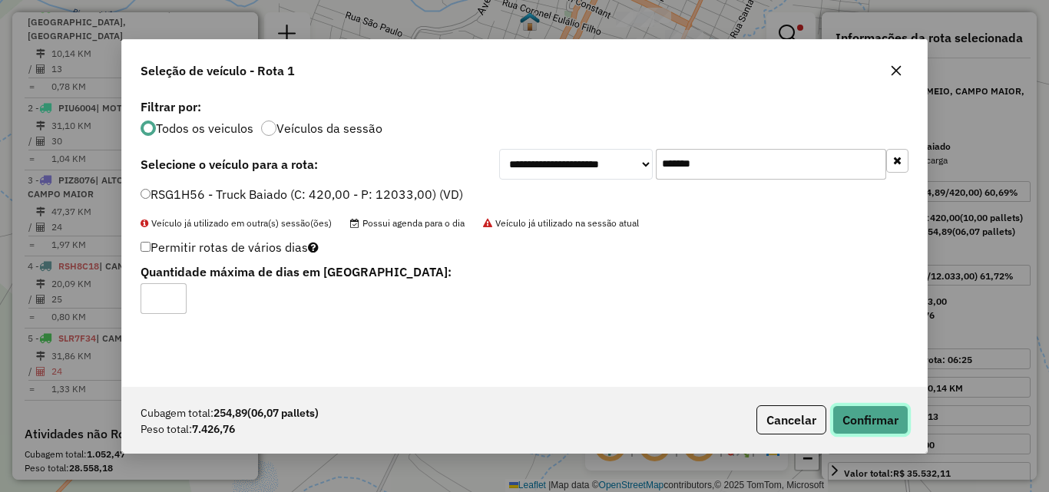
click at [878, 412] on button "Confirmar" at bounding box center [870, 419] width 76 height 29
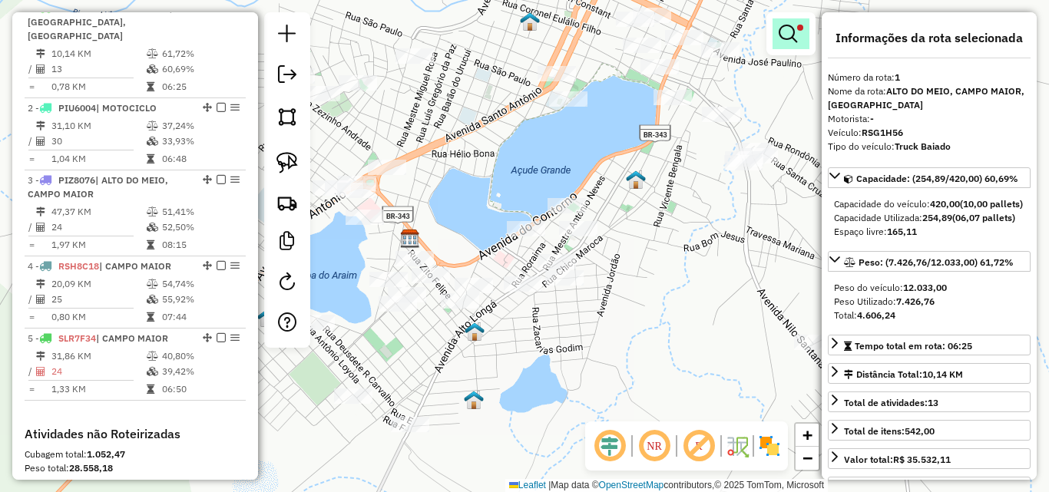
click at [791, 36] on em at bounding box center [788, 34] width 18 height 18
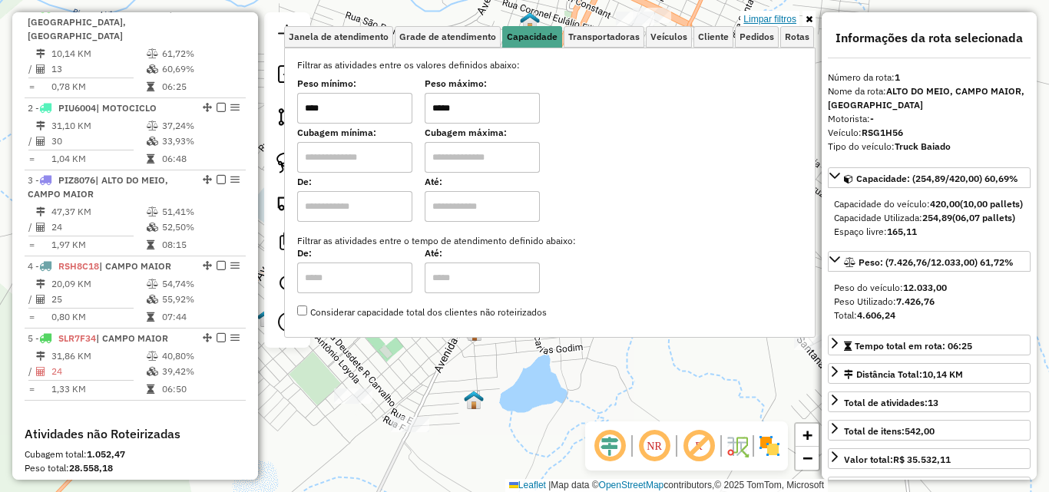
click at [780, 22] on link "Limpar filtros" at bounding box center [769, 19] width 59 height 17
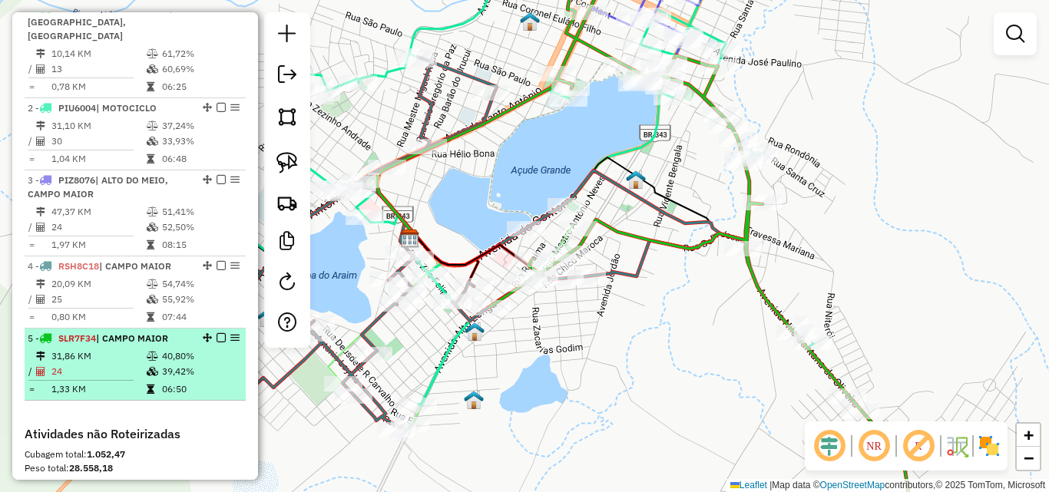
click at [139, 347] on li "5 - SLR7F34 | CAMPO MAIOR 31,86 KM 40,80% / 24 39,42% = 1,33 KM 06:50" at bounding box center [135, 365] width 221 height 72
select select "*********"
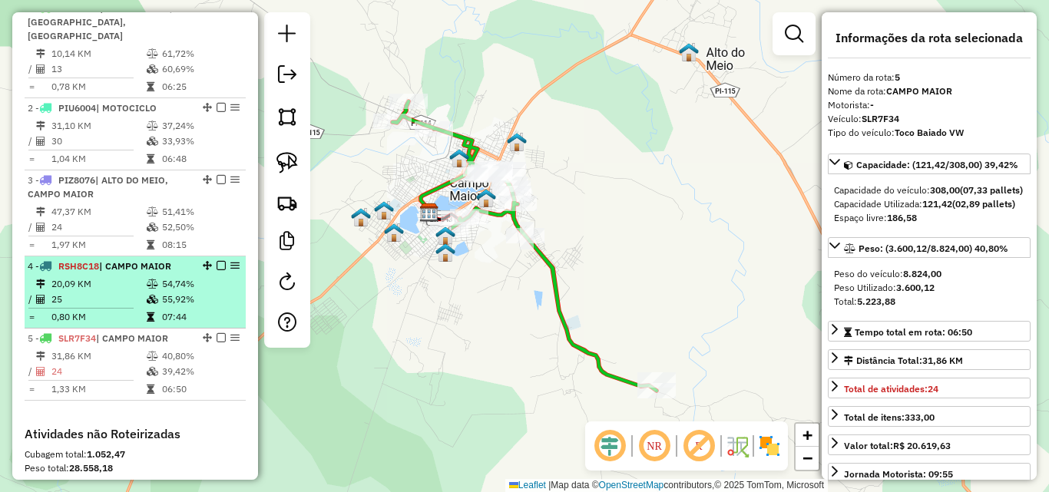
click at [74, 293] on td "25" at bounding box center [98, 299] width 95 height 15
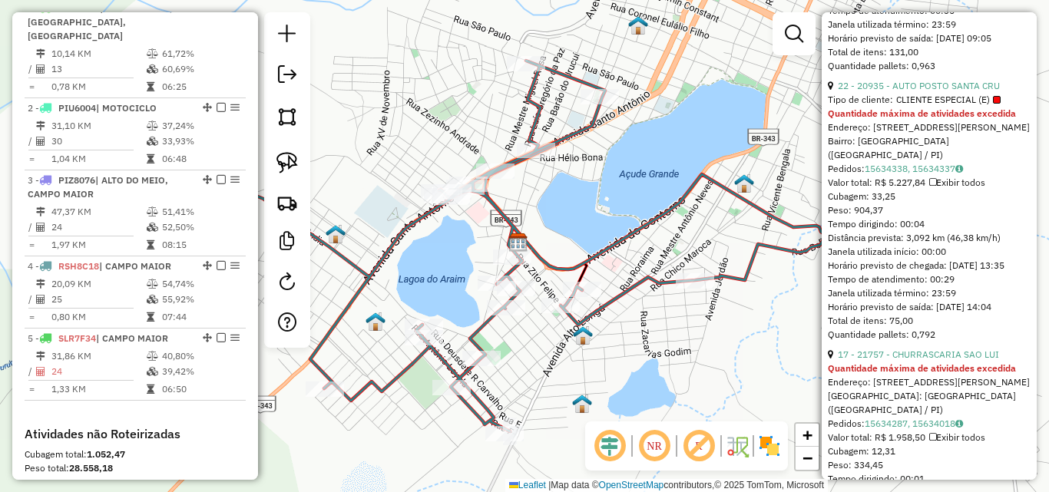
scroll to position [768, 0]
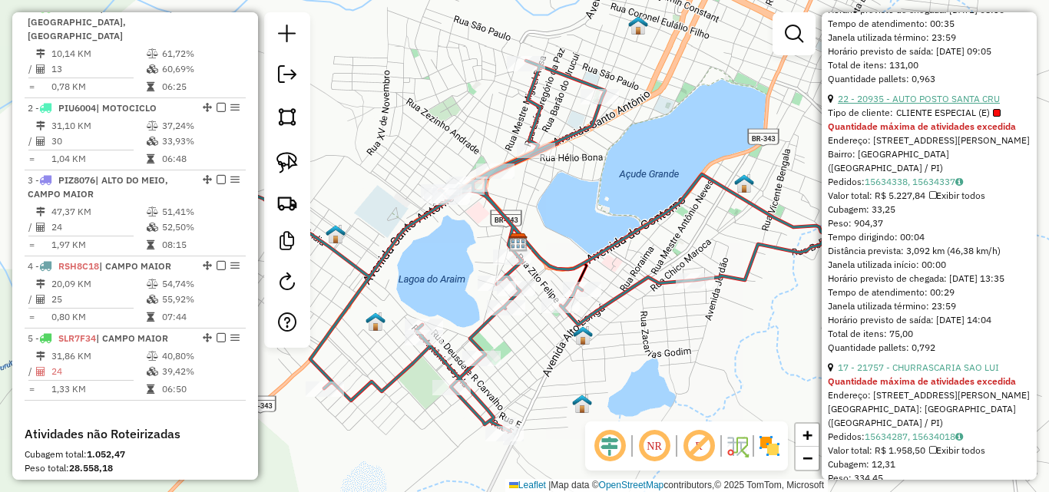
click at [920, 104] on link "22 - 20935 - AUTO POSTO SANTA CRU" at bounding box center [919, 99] width 162 height 12
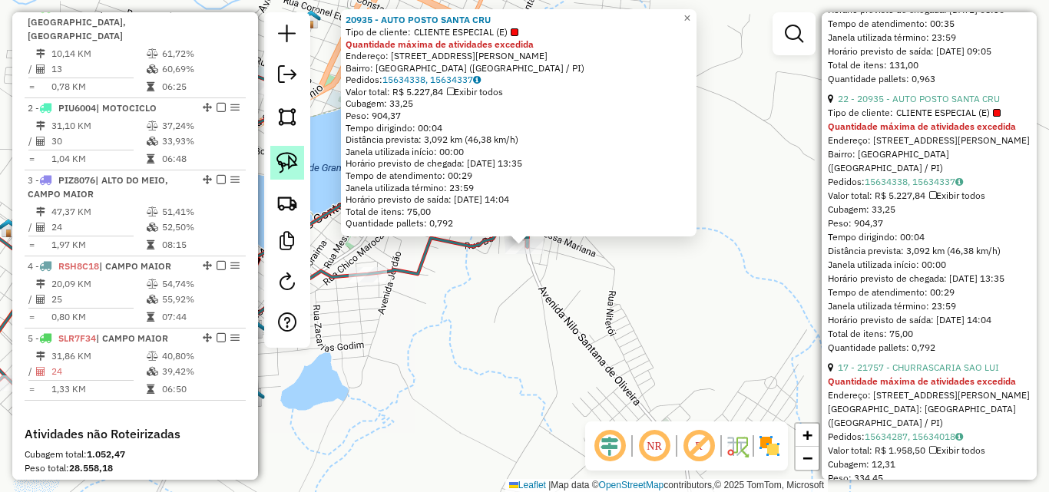
click at [273, 161] on link at bounding box center [287, 163] width 34 height 34
drag, startPoint x: 564, startPoint y: 242, endPoint x: 535, endPoint y: 233, distance: 31.1
click at [535, 233] on div "Rota 4 - Placa RSH8C18 20935 - AUTO POSTO SANTA CRU 20935 - AUTO POSTO SANTA CR…" at bounding box center [524, 246] width 1049 height 492
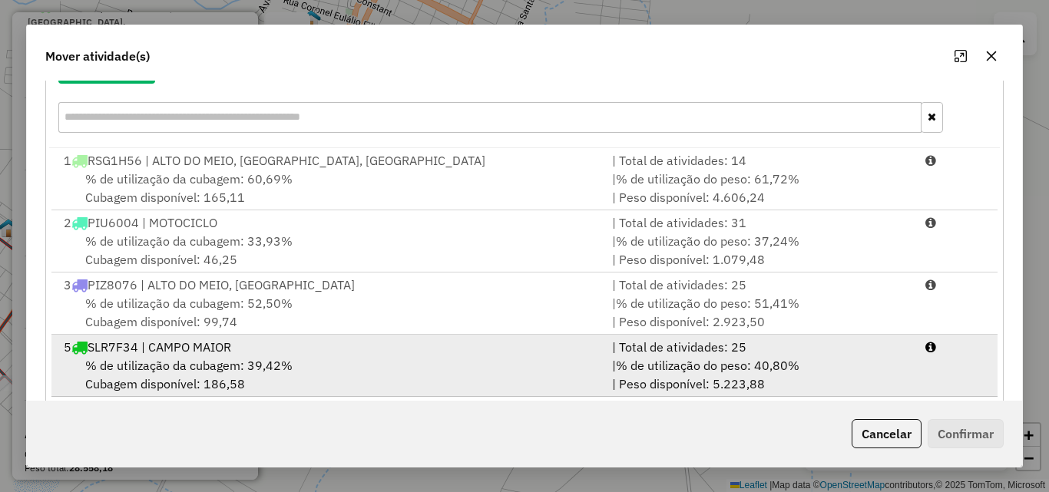
scroll to position [223, 0]
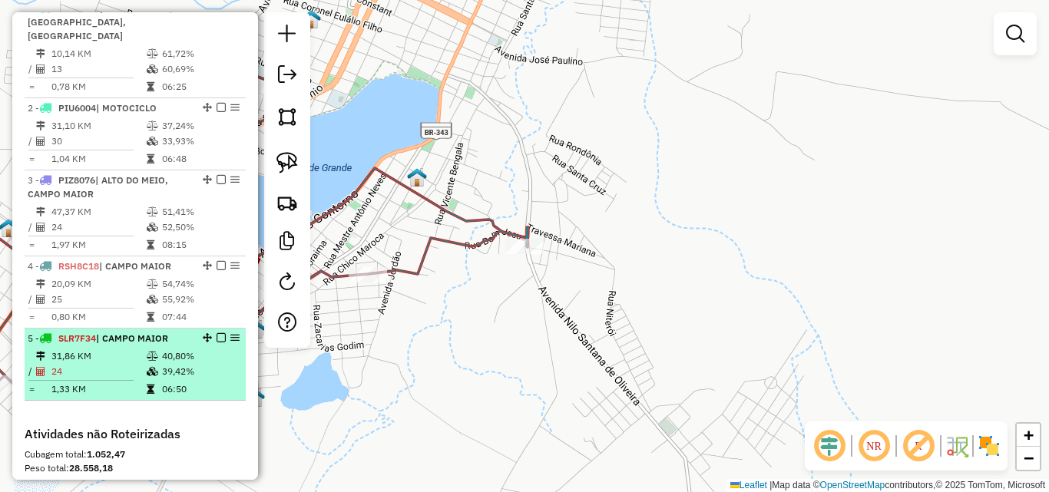
click at [174, 343] on div "5 - SLR7F34 | CAMPO MAIOR" at bounding box center [109, 339] width 163 height 14
select select "*********"
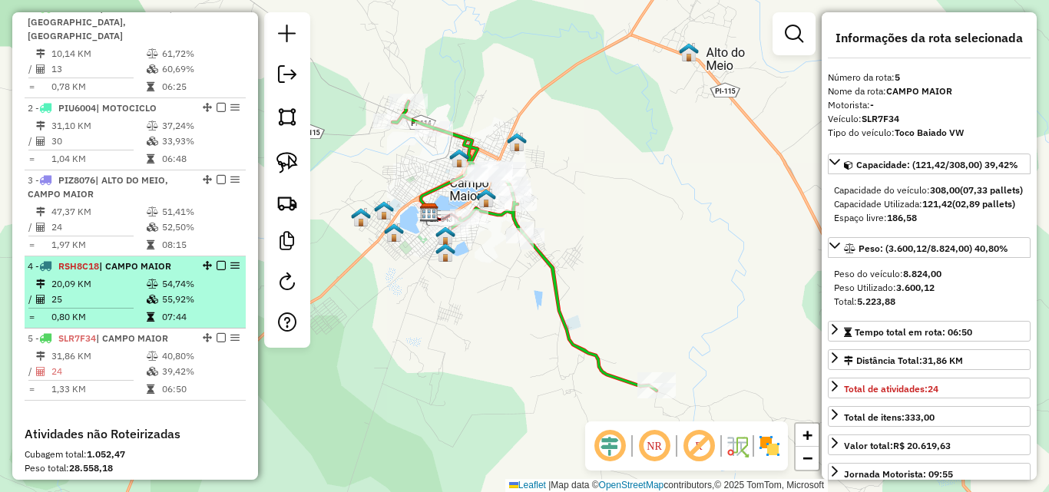
click at [210, 300] on td "55,92%" at bounding box center [200, 299] width 78 height 15
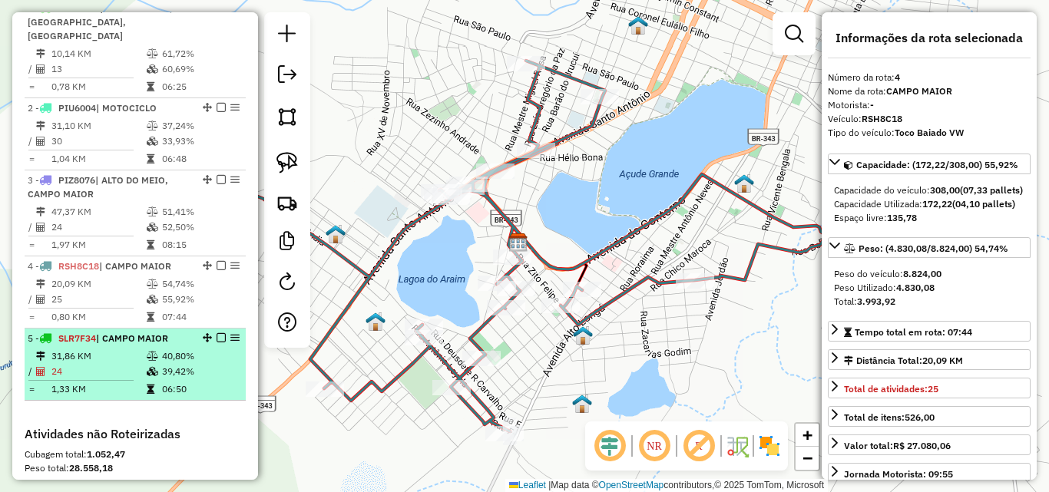
click at [187, 356] on td "40,80%" at bounding box center [200, 356] width 78 height 15
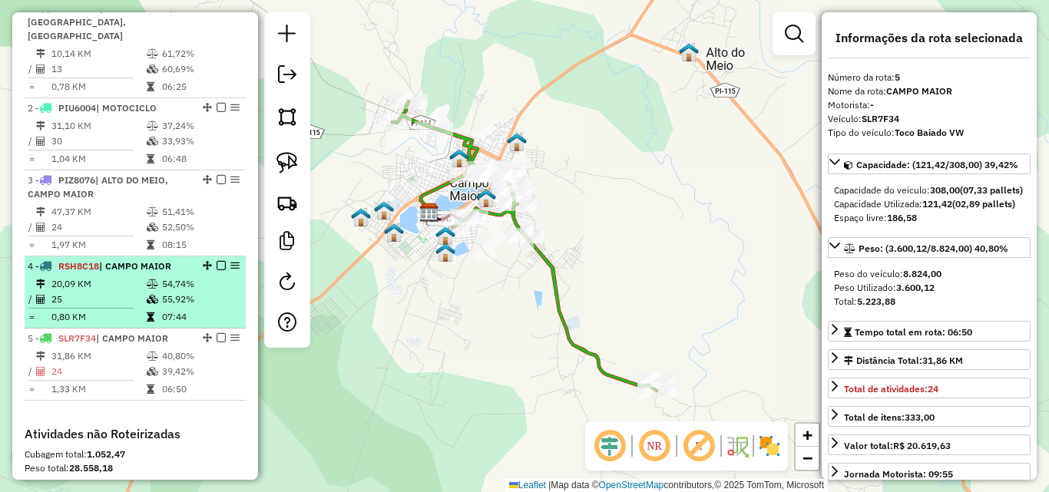
click at [163, 312] on td "07:44" at bounding box center [200, 316] width 78 height 15
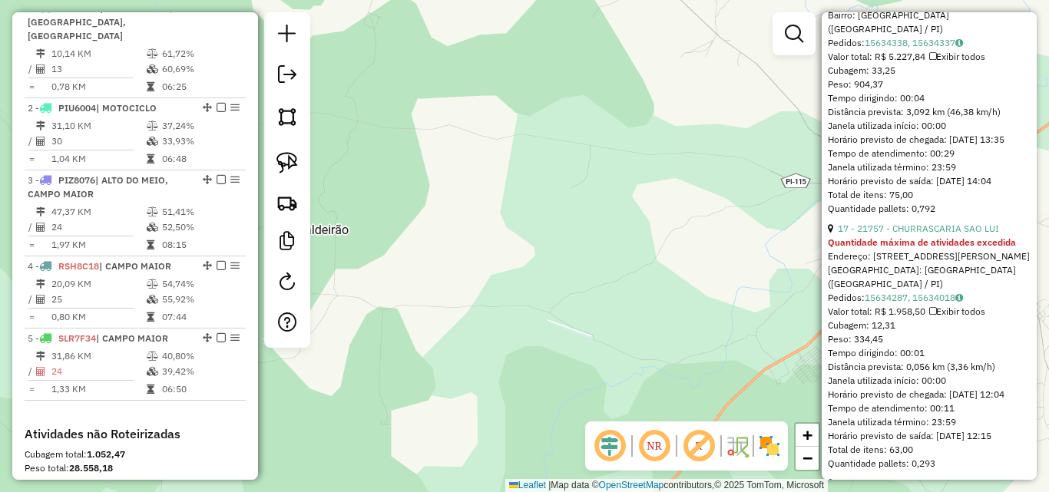
scroll to position [922, 0]
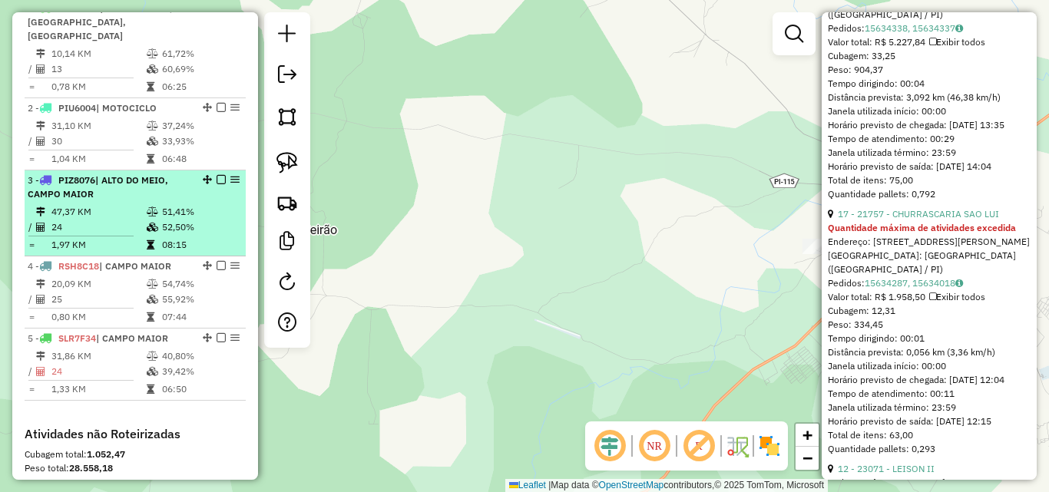
drag, startPoint x: 600, startPoint y: 263, endPoint x: 184, endPoint y: 180, distance: 424.4
click at [184, 180] on hb-router-mapa "Informações da Sessão 980304 - 16/08/2025 Criação: 15/08/2025 18:09 Depósito: A…" at bounding box center [524, 246] width 1049 height 492
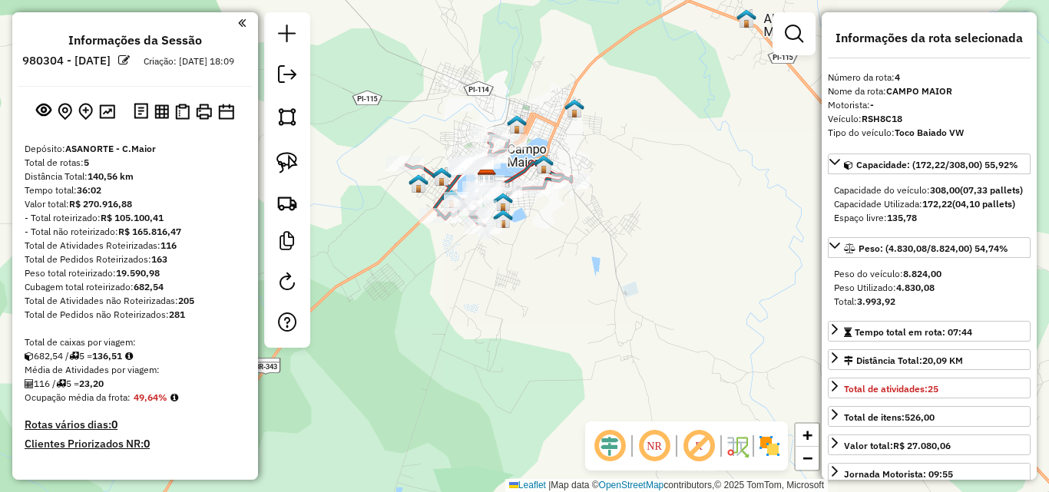
select select "*********"
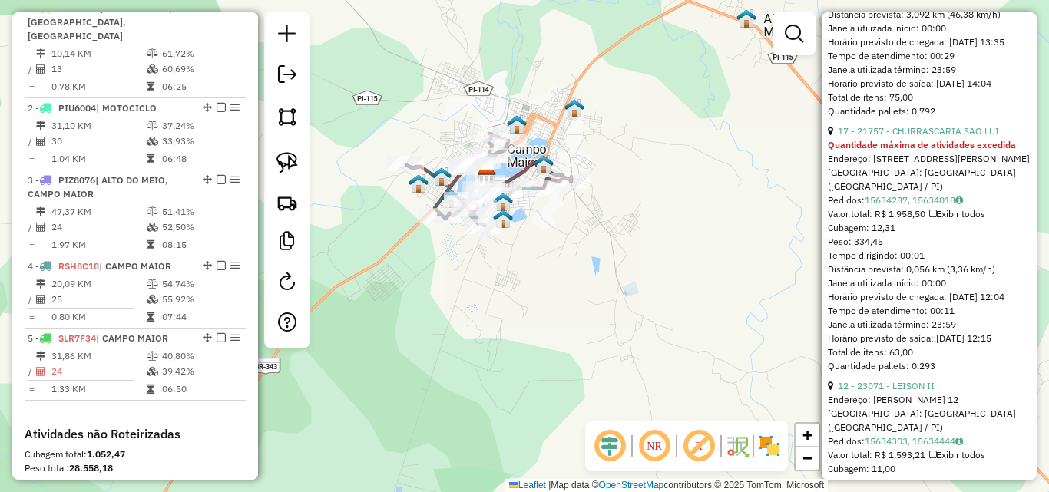
scroll to position [998, 0]
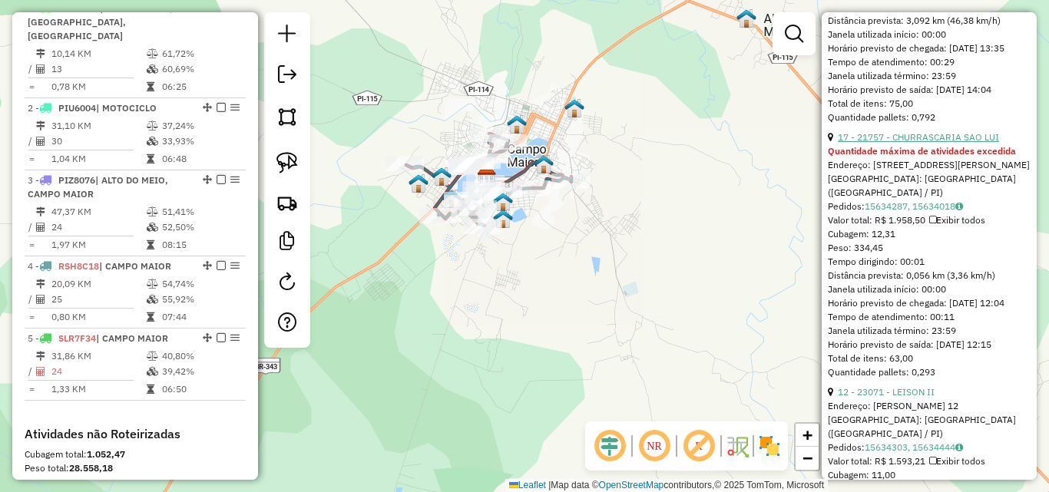
click at [911, 143] on link "17 - 21757 - CHURRASCARIA SAO LUI" at bounding box center [918, 137] width 161 height 12
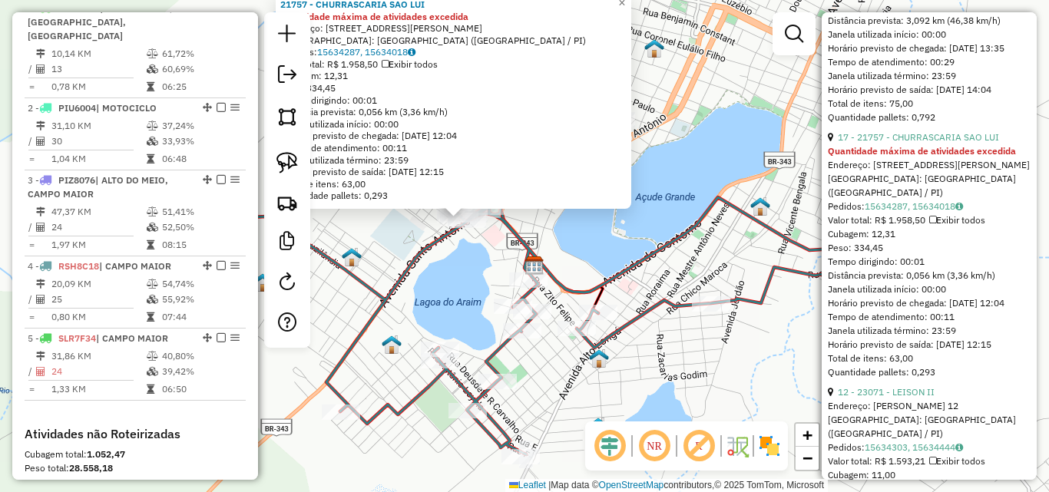
drag, startPoint x: 525, startPoint y: 227, endPoint x: 573, endPoint y: 247, distance: 52.6
click at [577, 245] on div "21757 - [GEOGRAPHIC_DATA] SAO LUI Quantidade máxima de atividades excedida Ende…" at bounding box center [524, 246] width 1049 height 492
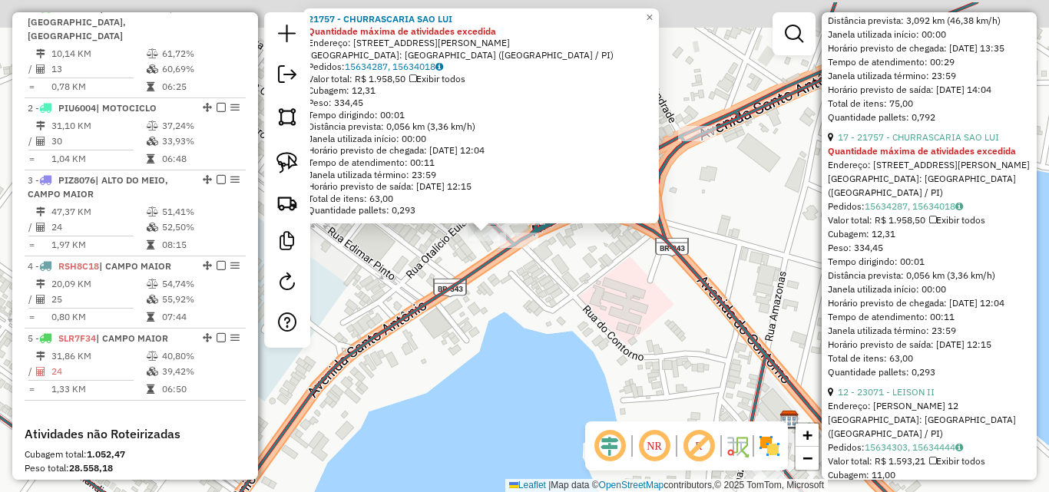
drag, startPoint x: 501, startPoint y: 236, endPoint x: 561, endPoint y: 289, distance: 80.6
click at [561, 289] on div "21757 - [GEOGRAPHIC_DATA] SAO LUI Quantidade máxima de atividades excedida Ende…" at bounding box center [524, 246] width 1049 height 492
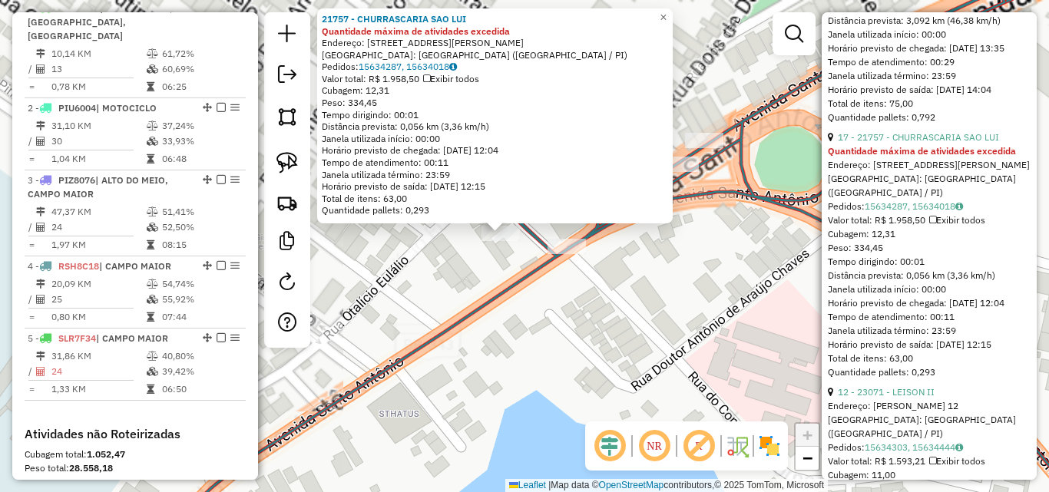
drag, startPoint x: 498, startPoint y: 263, endPoint x: 319, endPoint y: 187, distance: 194.7
click at [535, 300] on icon at bounding box center [638, 272] width 995 height 591
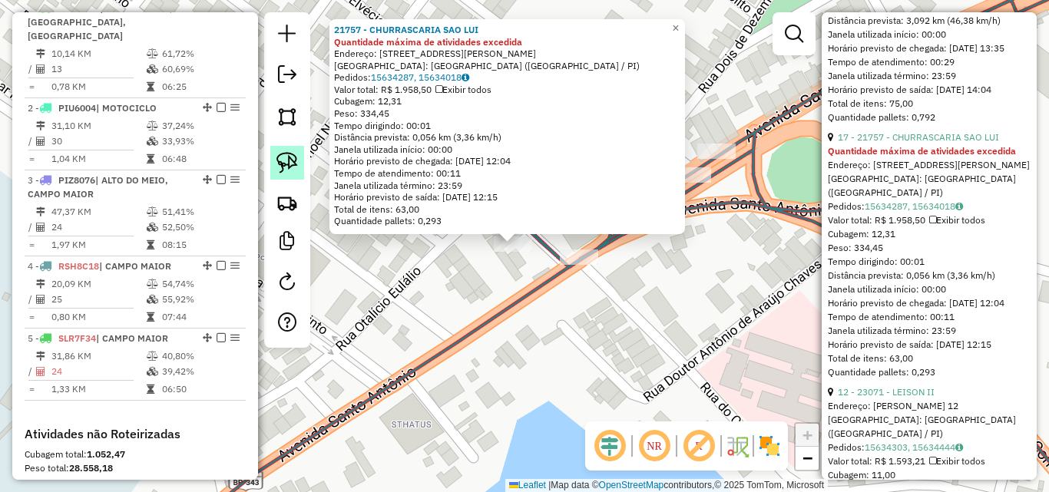
click at [290, 156] on img at bounding box center [287, 163] width 22 height 22
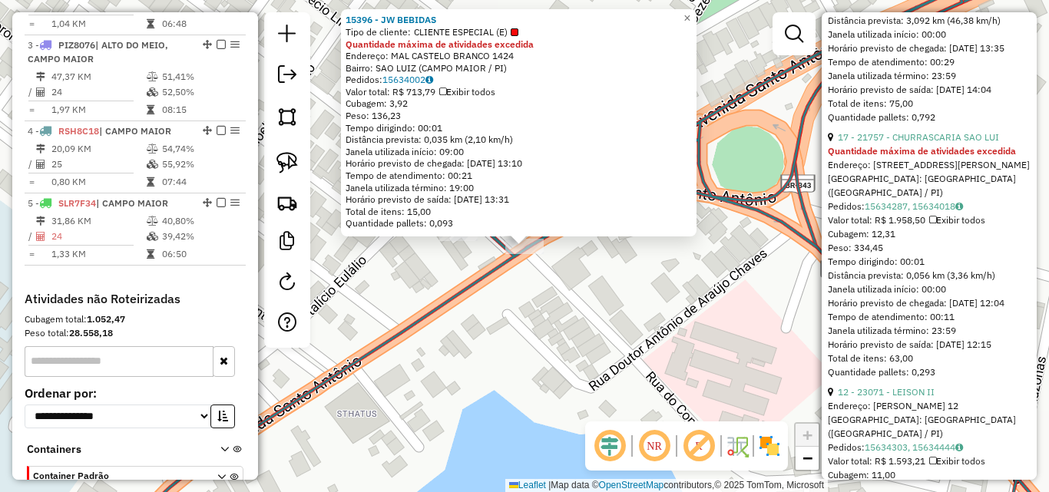
scroll to position [799, 0]
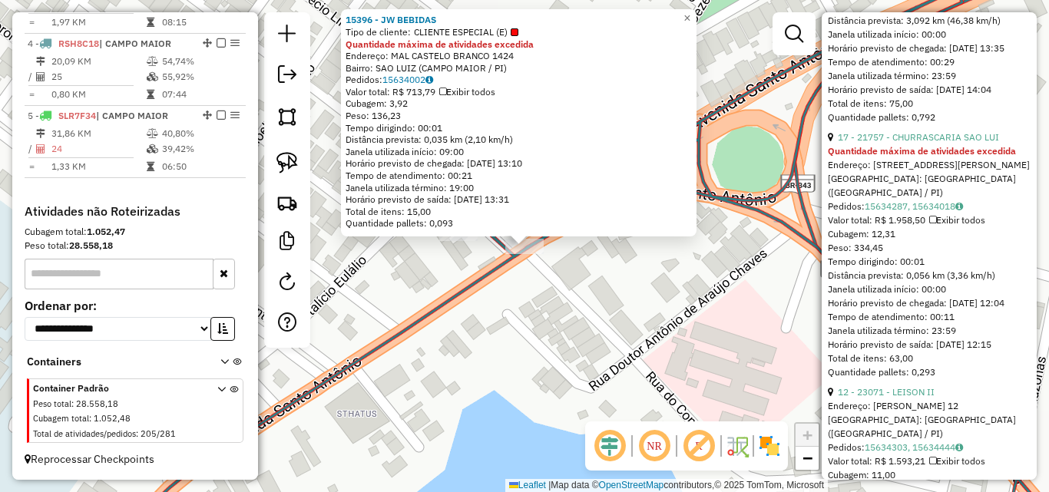
click at [564, 261] on div "15396 - JW BEBIDAS Tipo de cliente: CLIENTE ESPECIAL (E) Quantidade máxima de a…" at bounding box center [524, 246] width 1049 height 492
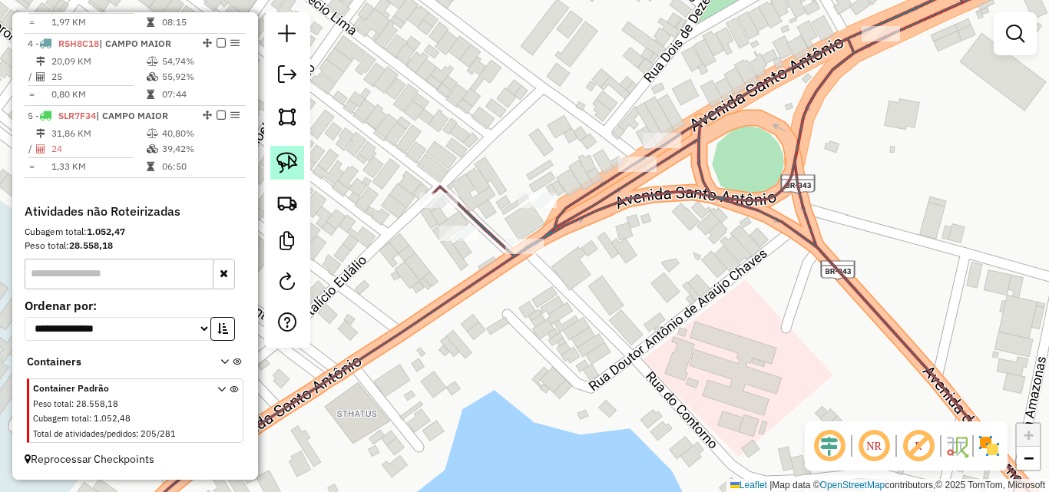
click at [299, 163] on link at bounding box center [287, 163] width 34 height 34
select select "*********"
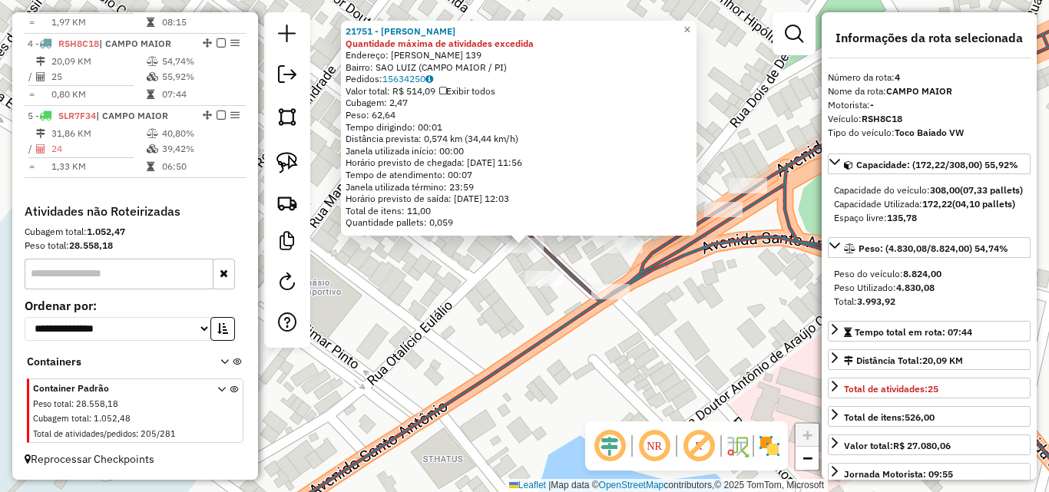
click at [465, 270] on div "21751 - [PERSON_NAME] Quantidade máxima de atividades excedida Endereço: [PERSO…" at bounding box center [524, 246] width 1049 height 492
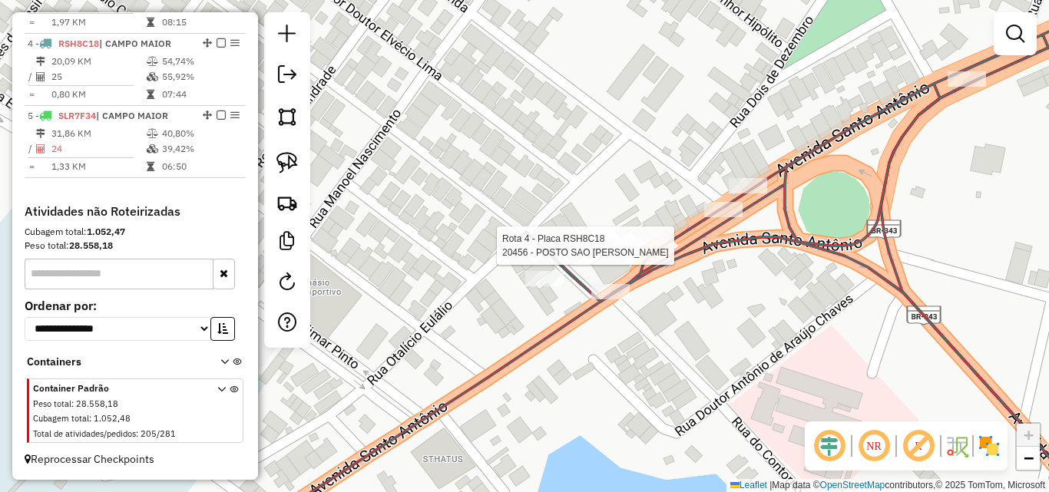
select select "*********"
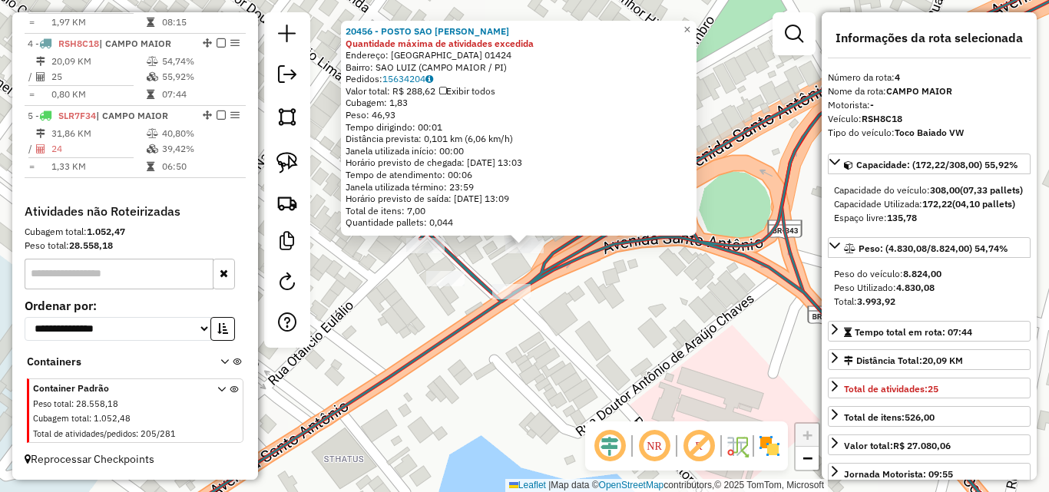
click at [624, 290] on div "20456 - POSTO SAO [PERSON_NAME] máxima de atividades excedida Endereço: [GEOGRA…" at bounding box center [524, 246] width 1049 height 492
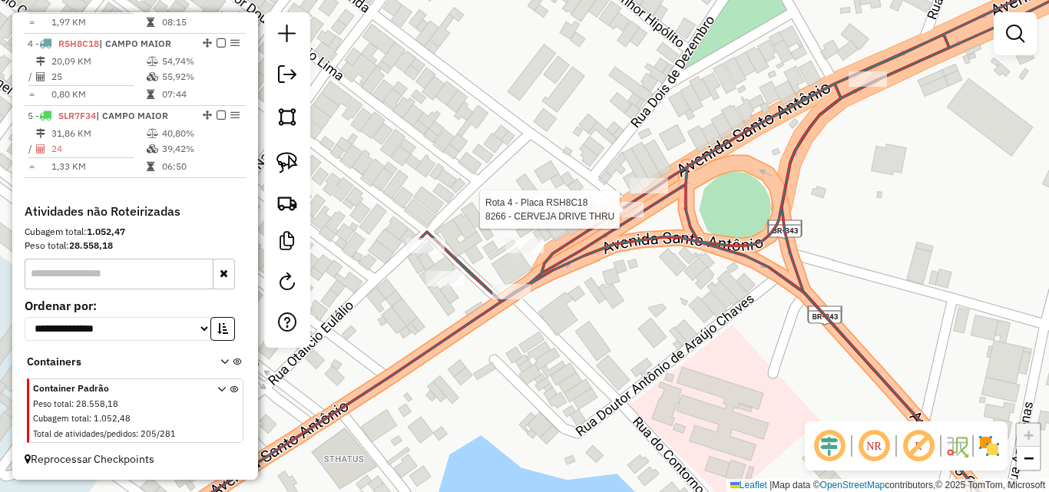
select select "*********"
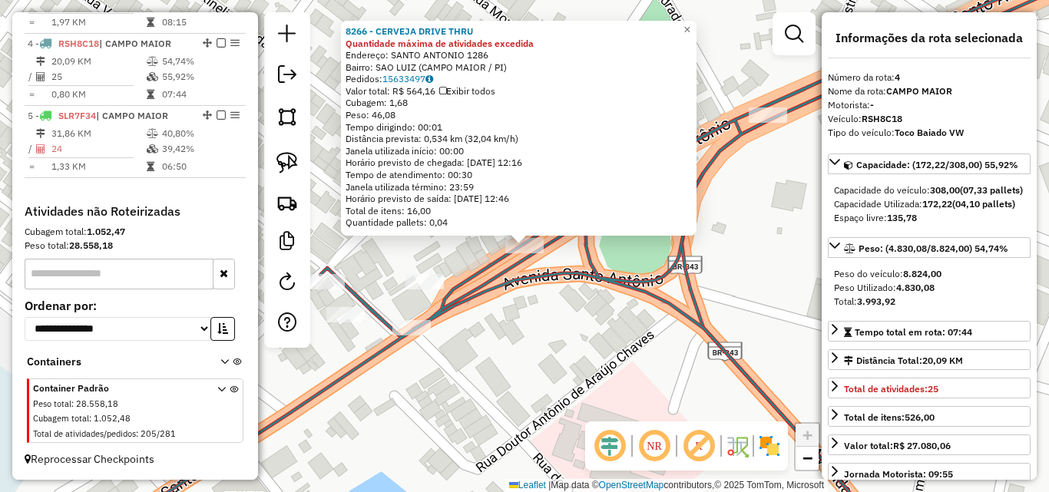
click at [564, 250] on div "8266 - CERVEJA DRIVE THRU Quantidade máxima de atividades excedida Endereço: SA…" at bounding box center [524, 246] width 1049 height 492
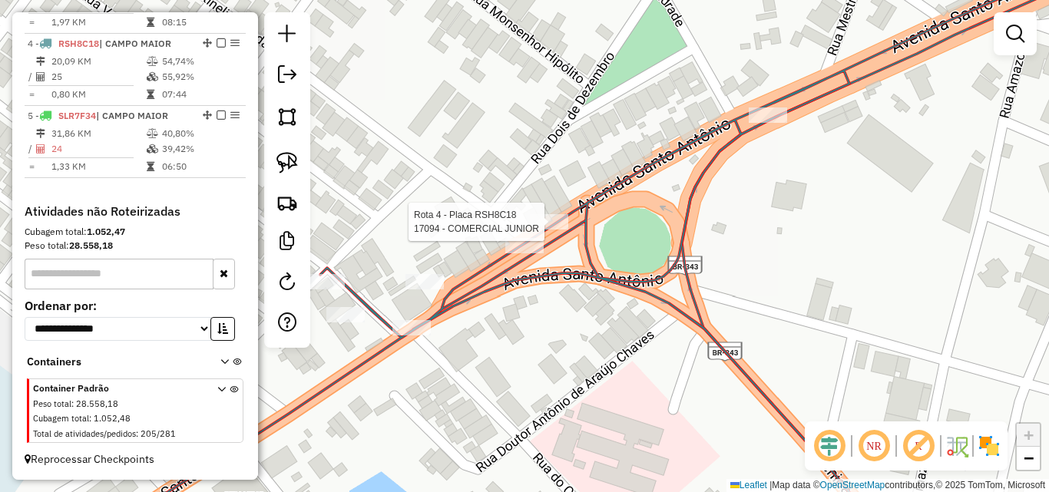
select select "*********"
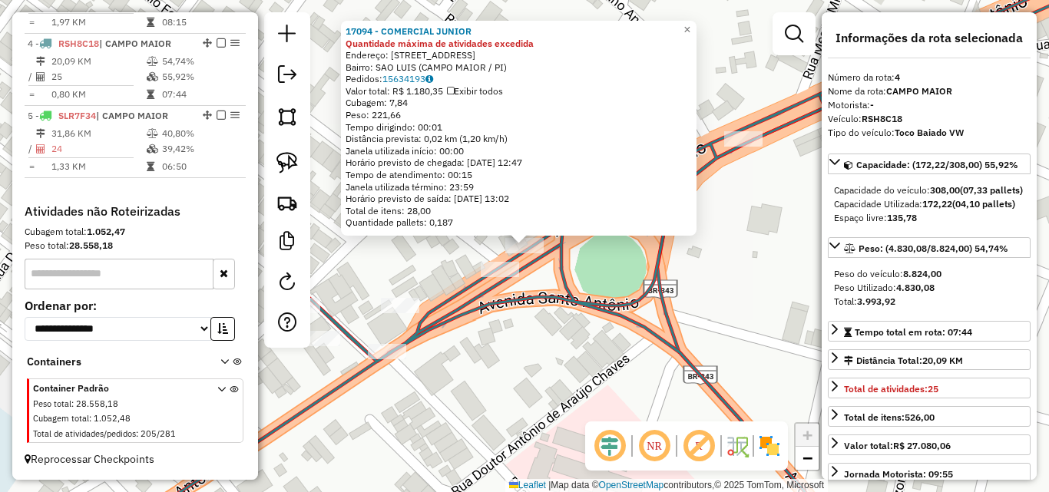
click at [552, 252] on icon at bounding box center [617, 246] width 1027 height 591
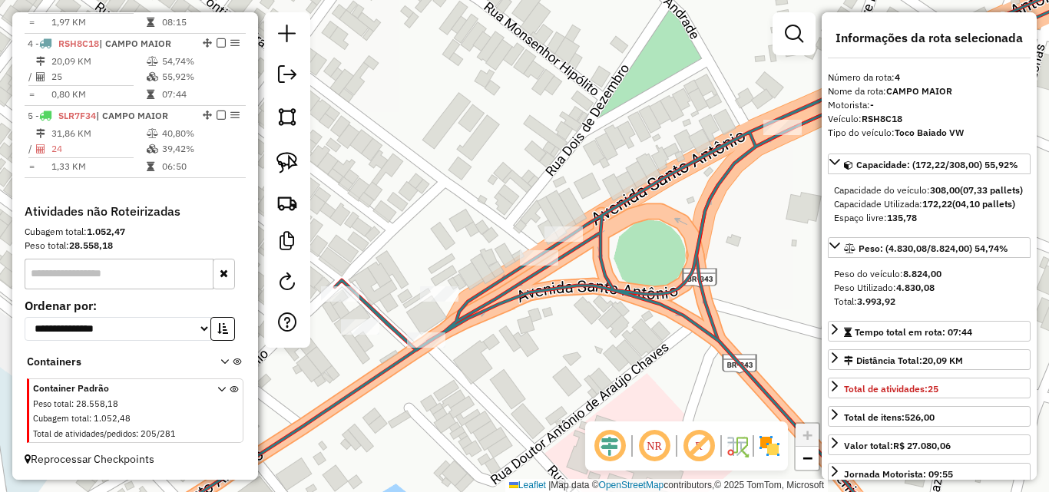
drag, startPoint x: 586, startPoint y: 261, endPoint x: 617, endPoint y: 248, distance: 33.4
click at [620, 247] on div "Janela de atendimento Grade de atendimento Capacidade Transportadoras Veículos …" at bounding box center [524, 246] width 1049 height 492
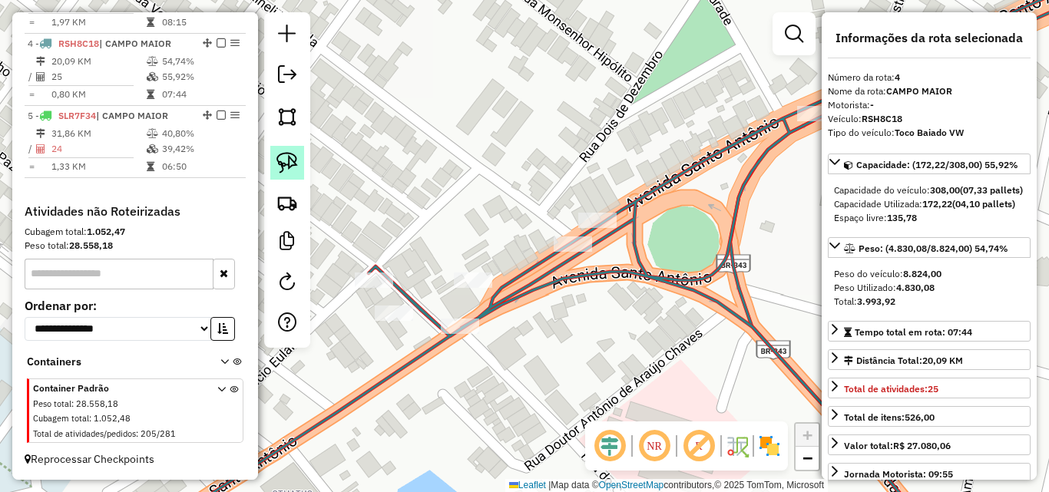
click at [295, 170] on img at bounding box center [287, 163] width 22 height 22
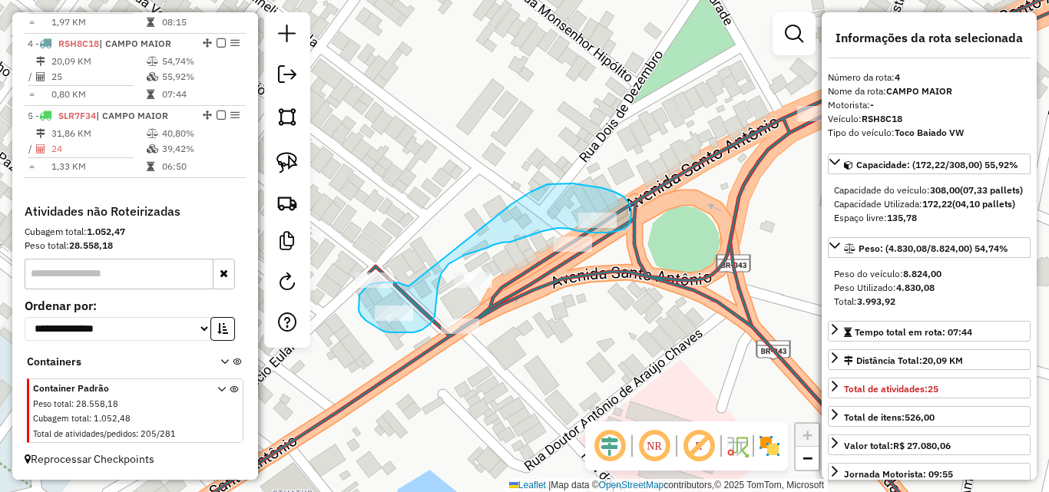
drag, startPoint x: 404, startPoint y: 284, endPoint x: 483, endPoint y: 224, distance: 99.2
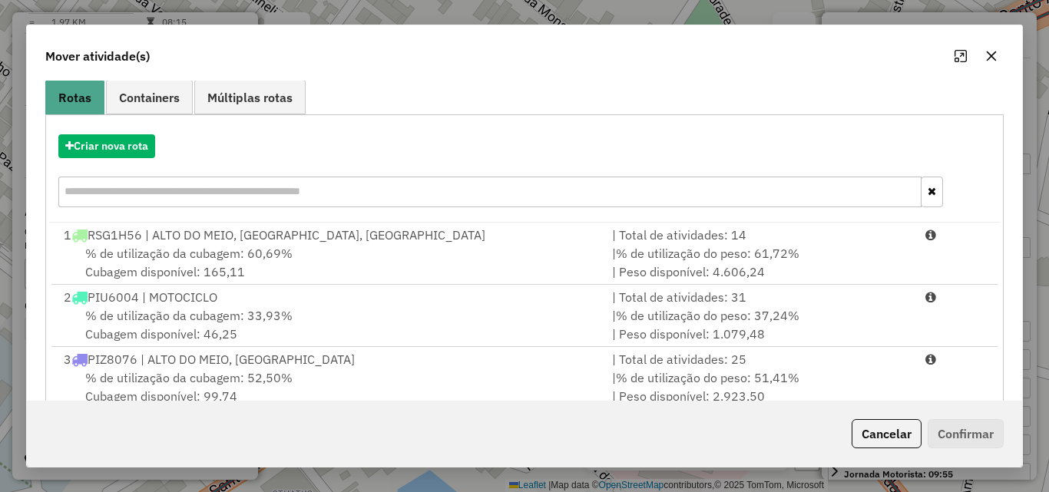
scroll to position [223, 0]
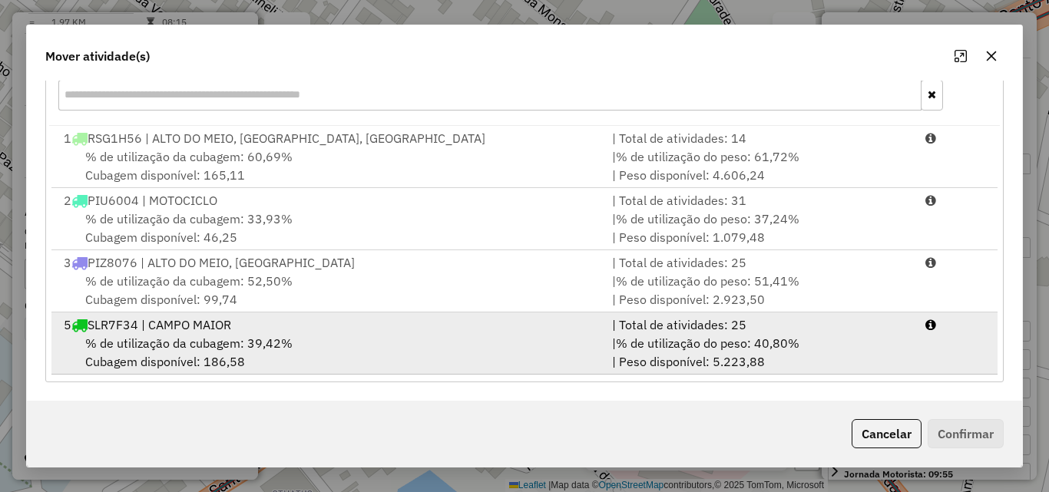
click at [228, 342] on span "% de utilização da cubagem: 39,42%" at bounding box center [188, 343] width 207 height 15
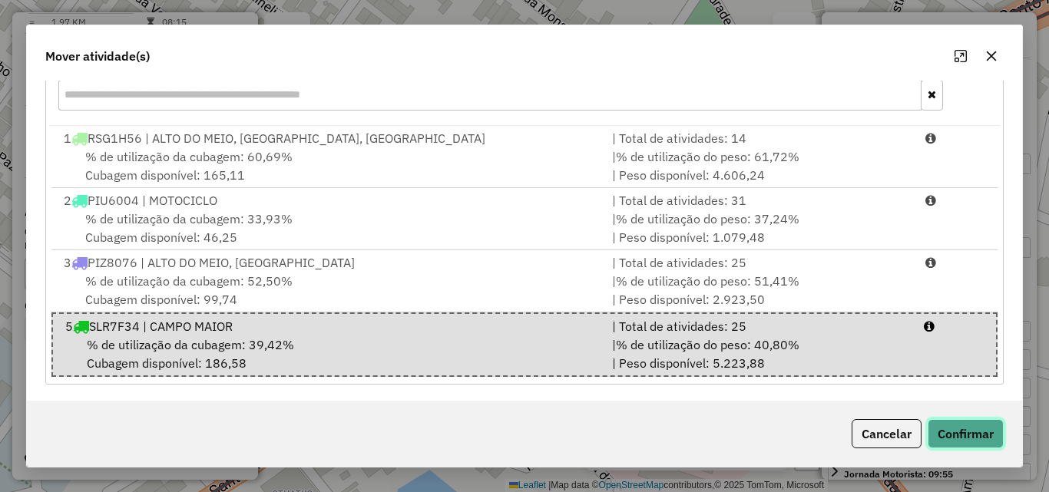
click at [978, 427] on button "Confirmar" at bounding box center [966, 433] width 76 height 29
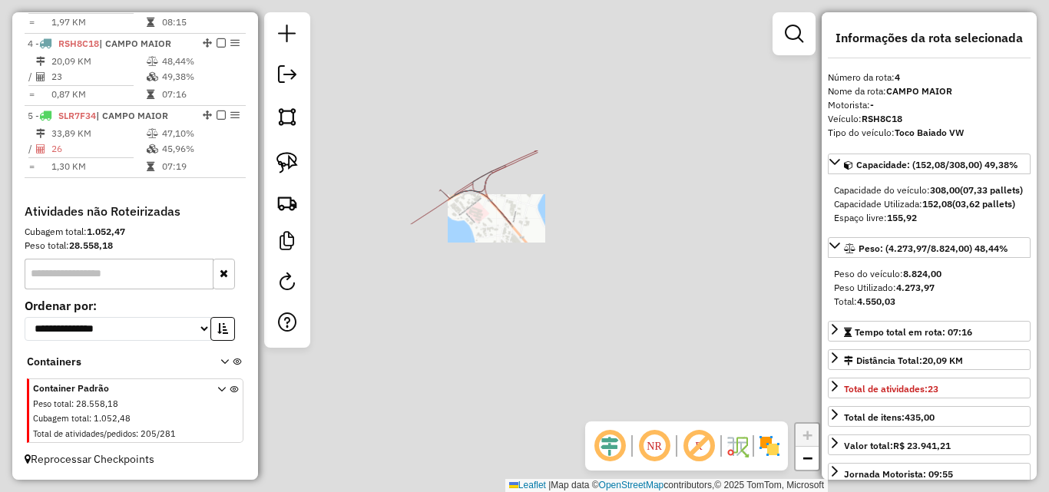
scroll to position [0, 0]
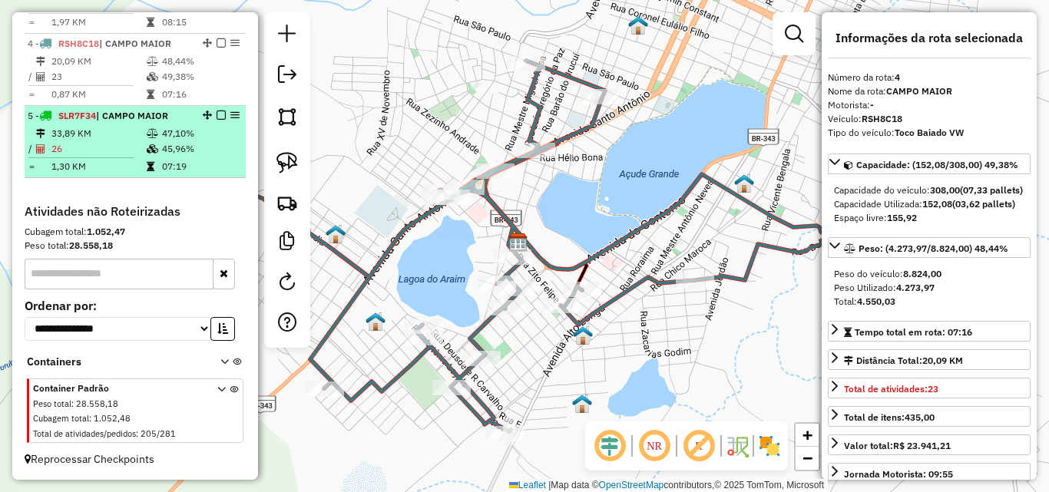
click at [137, 159] on td "1,30 KM" at bounding box center [98, 166] width 95 height 15
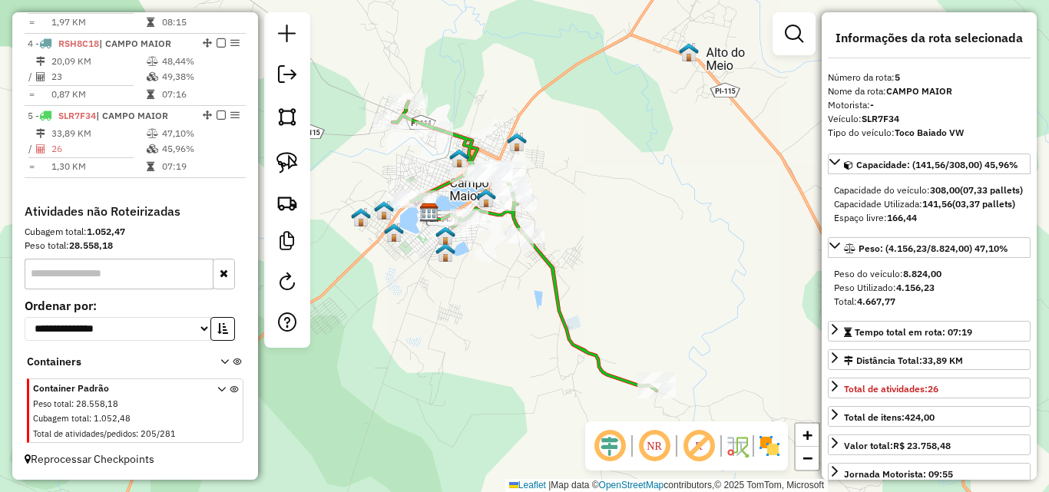
scroll to position [722, 0]
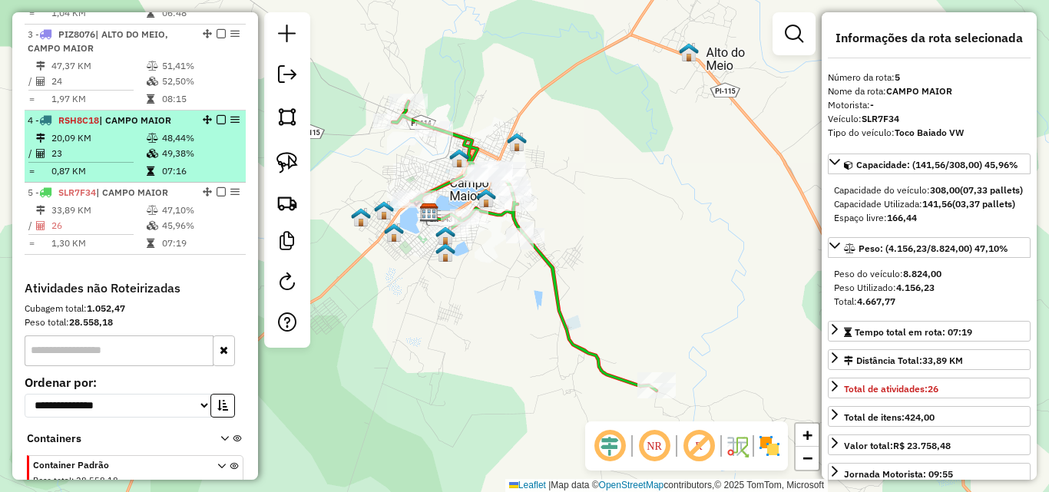
click at [120, 142] on td "20,09 KM" at bounding box center [98, 138] width 95 height 15
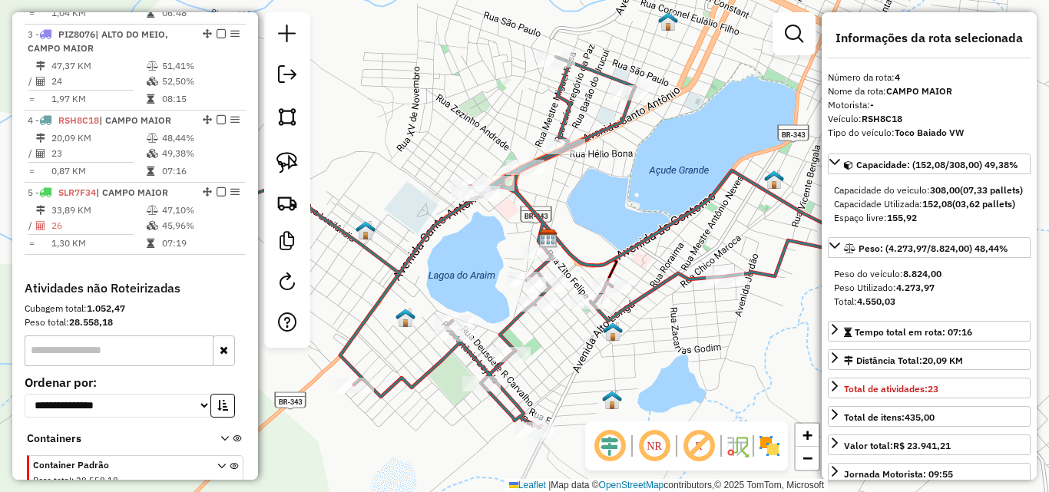
drag, startPoint x: 597, startPoint y: 242, endPoint x: 663, endPoint y: 235, distance: 65.6
click at [662, 235] on div "Janela de atendimento Grade de atendimento Capacidade Transportadoras Veículos …" at bounding box center [524, 246] width 1049 height 492
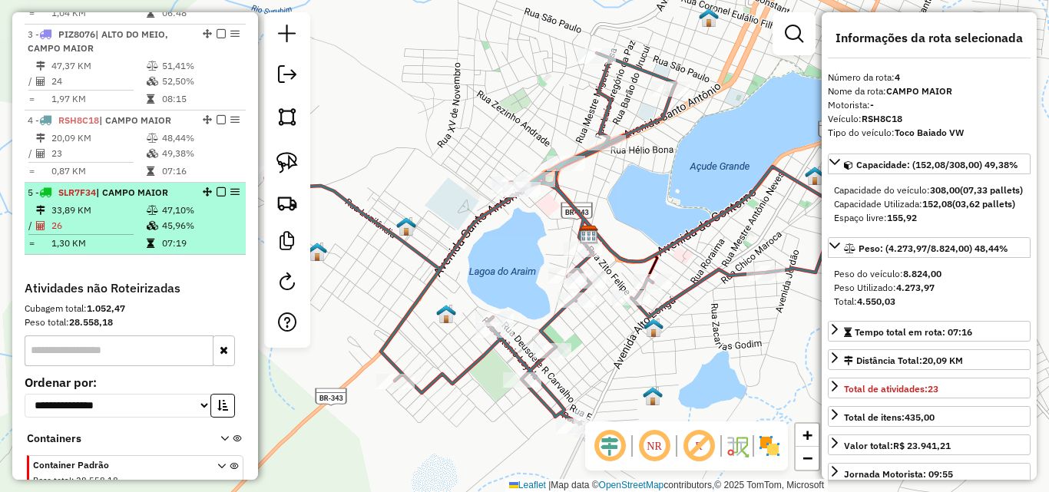
click at [151, 206] on icon at bounding box center [153, 210] width 12 height 9
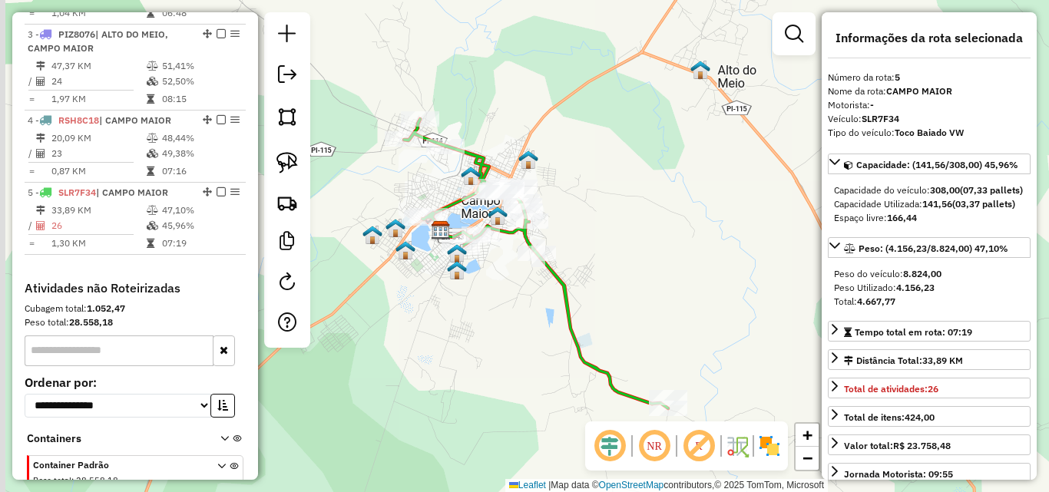
drag, startPoint x: 356, startPoint y: 246, endPoint x: 390, endPoint y: 305, distance: 68.5
click at [390, 305] on div "Janela de atendimento Grade de atendimento Capacidade Transportadoras Veículos …" at bounding box center [524, 246] width 1049 height 492
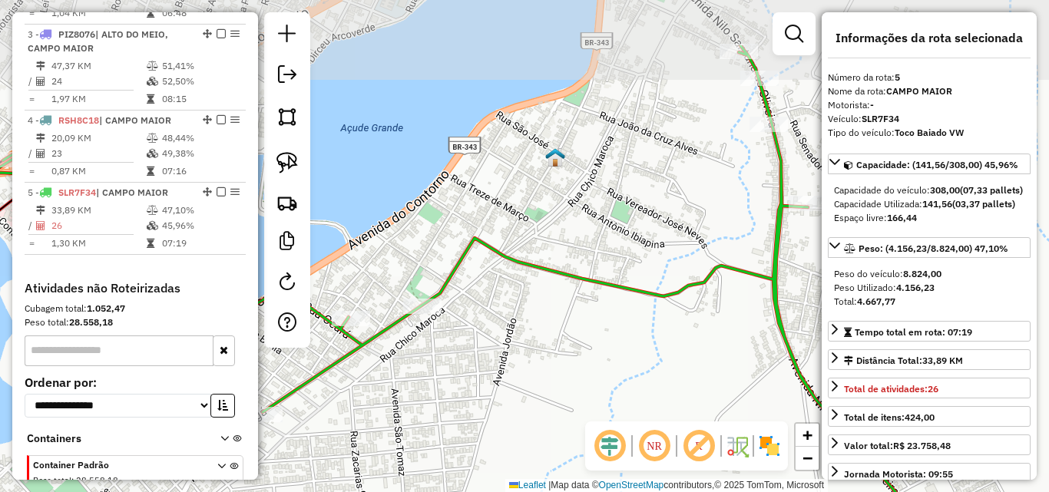
drag, startPoint x: 544, startPoint y: 247, endPoint x: 608, endPoint y: 341, distance: 114.4
click at [608, 341] on div "Janela de atendimento Grade de atendimento Capacidade Transportadoras Veículos …" at bounding box center [524, 246] width 1049 height 492
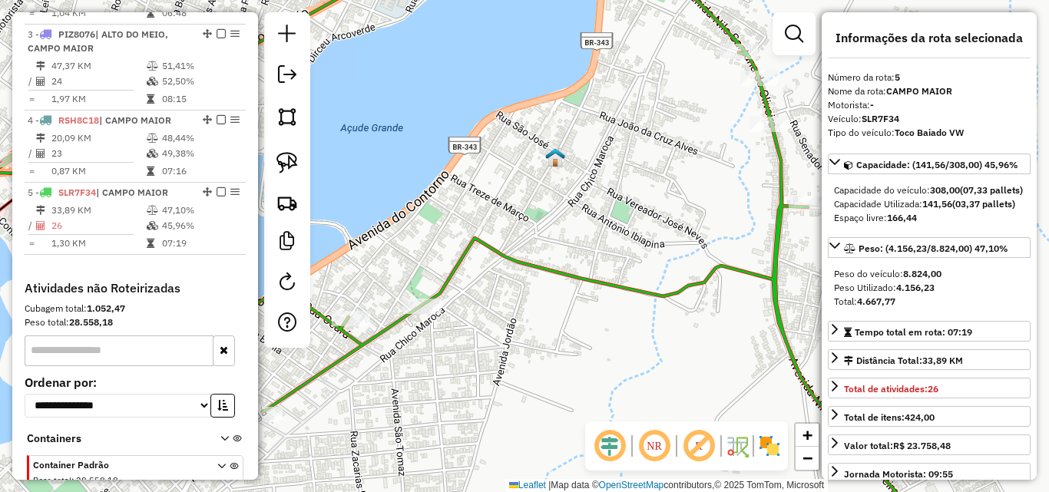
drag, startPoint x: 629, startPoint y: 274, endPoint x: 547, endPoint y: 324, distance: 96.1
click at [547, 324] on div "Janela de atendimento Grade de atendimento Capacidade Transportadoras Veículos …" at bounding box center [524, 246] width 1049 height 492
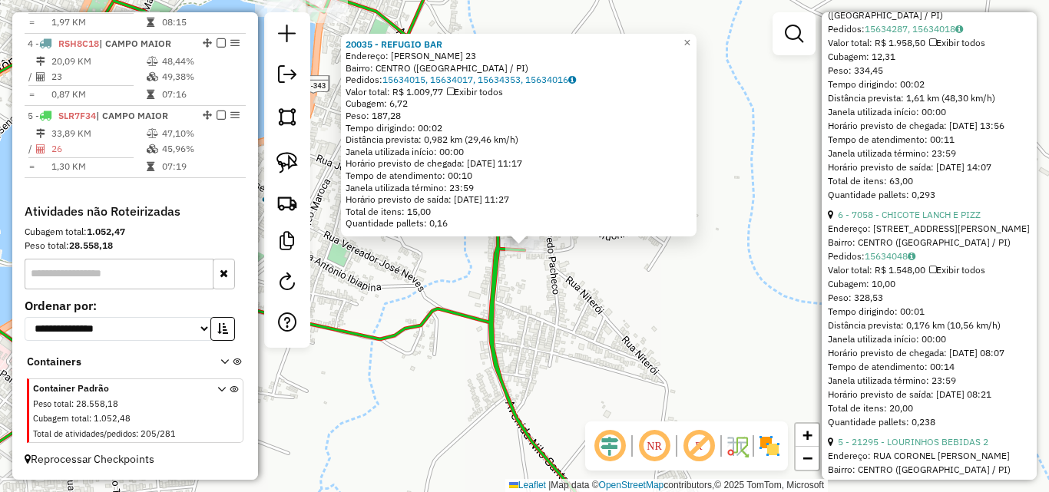
scroll to position [691, 0]
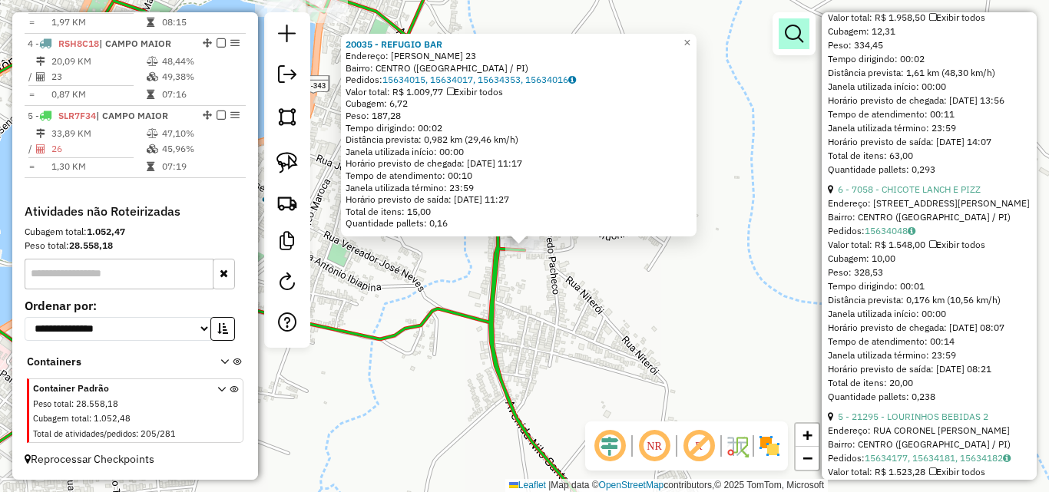
click at [799, 37] on em at bounding box center [794, 34] width 18 height 18
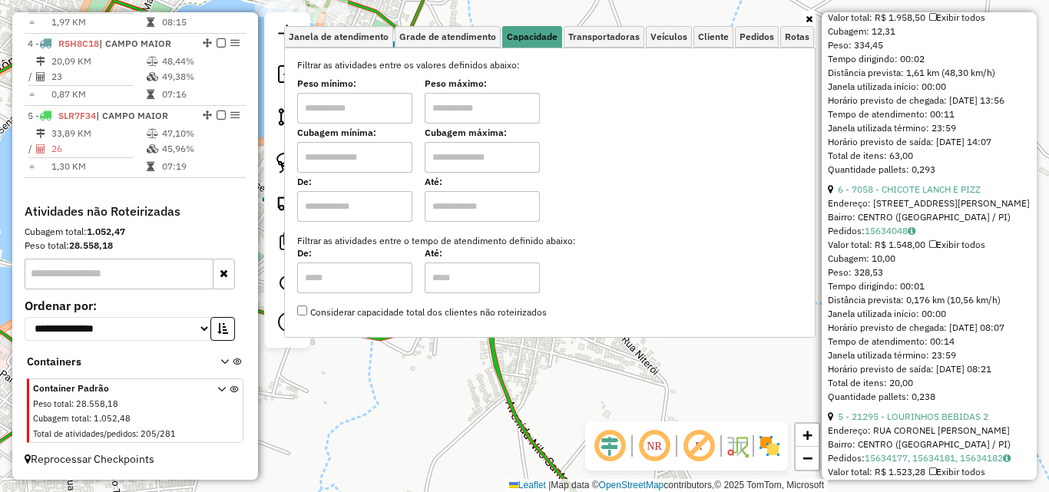
click at [347, 98] on input "text" at bounding box center [354, 108] width 115 height 31
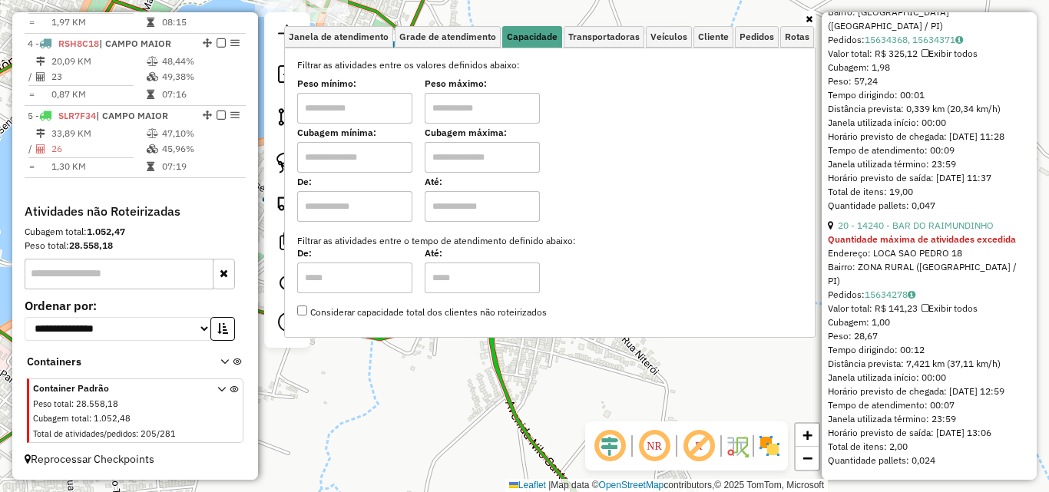
scroll to position [6725, 0]
click at [903, 226] on link "20 - 14240 - BAR DO RAIMUNDINHO" at bounding box center [916, 226] width 156 height 12
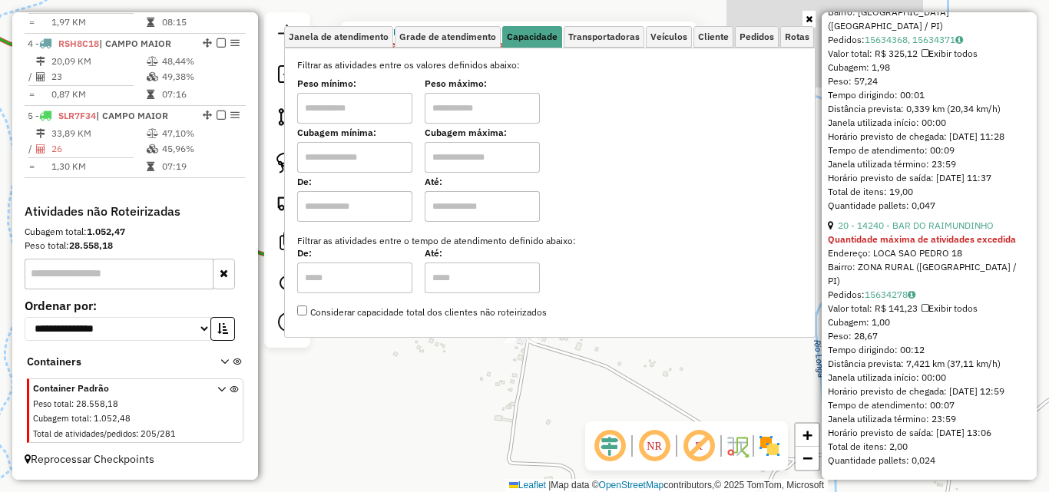
click at [504, 368] on div "14240 - BAR DO RAIMUNDINHO Quantidade máxima de atividades excedida Endereço: L…" at bounding box center [524, 246] width 1049 height 492
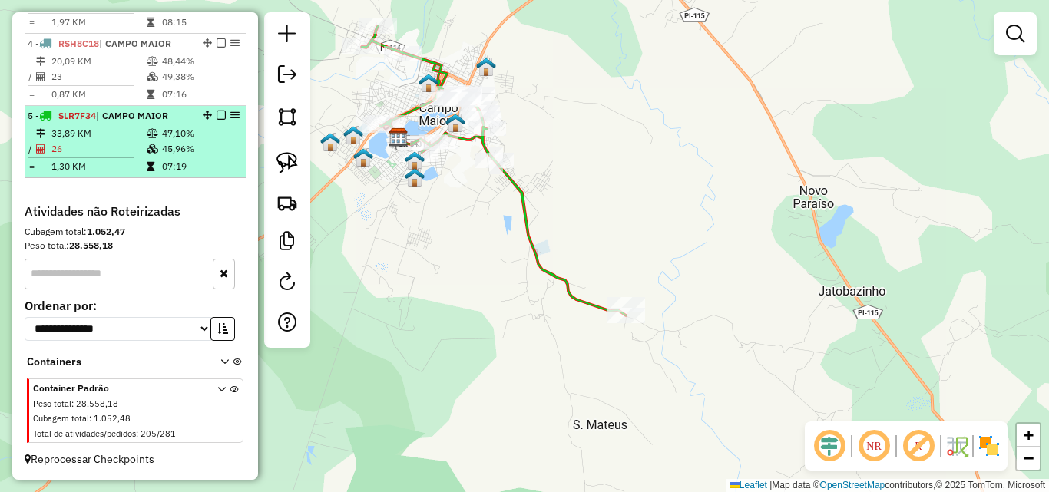
click at [161, 144] on td "45,96%" at bounding box center [200, 148] width 78 height 15
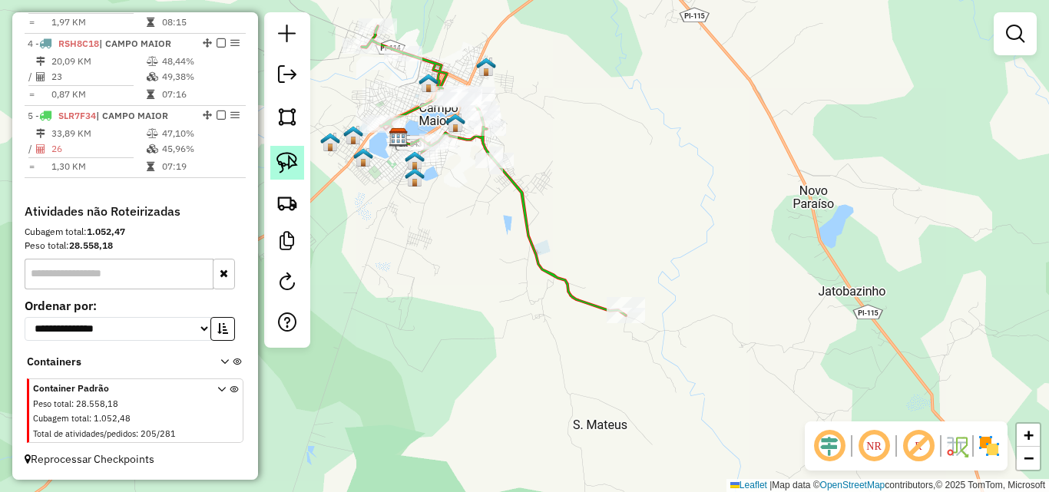
select select "*********"
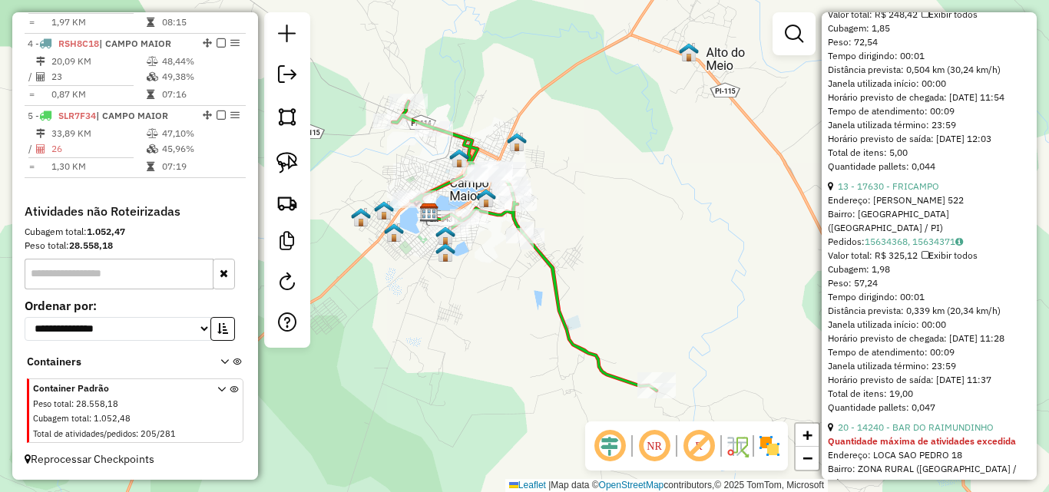
scroll to position [6170, 0]
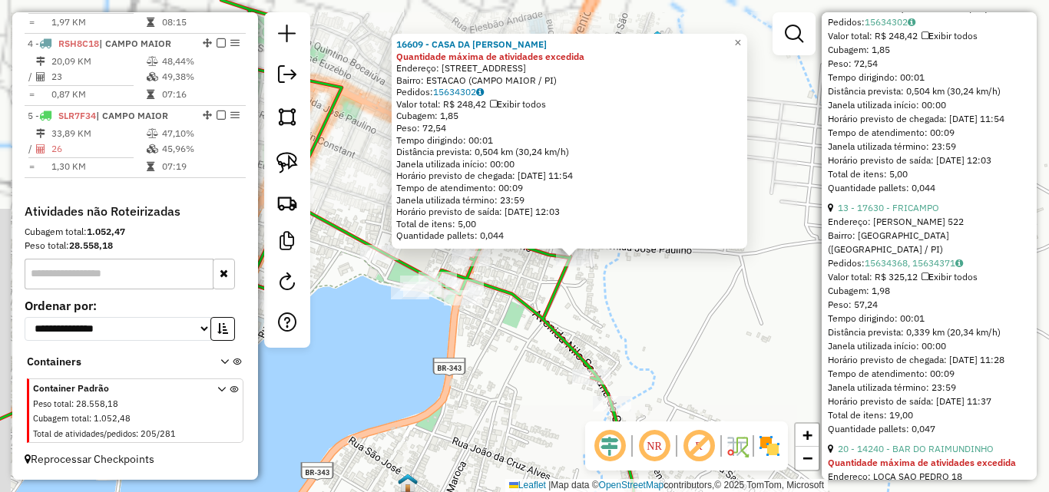
drag, startPoint x: 604, startPoint y: 276, endPoint x: 568, endPoint y: 286, distance: 38.4
click at [617, 300] on div "16609 - CASA DA LIA Quantidade máxima de atividades excedida Endereço: [STREET_…" at bounding box center [524, 246] width 1049 height 492
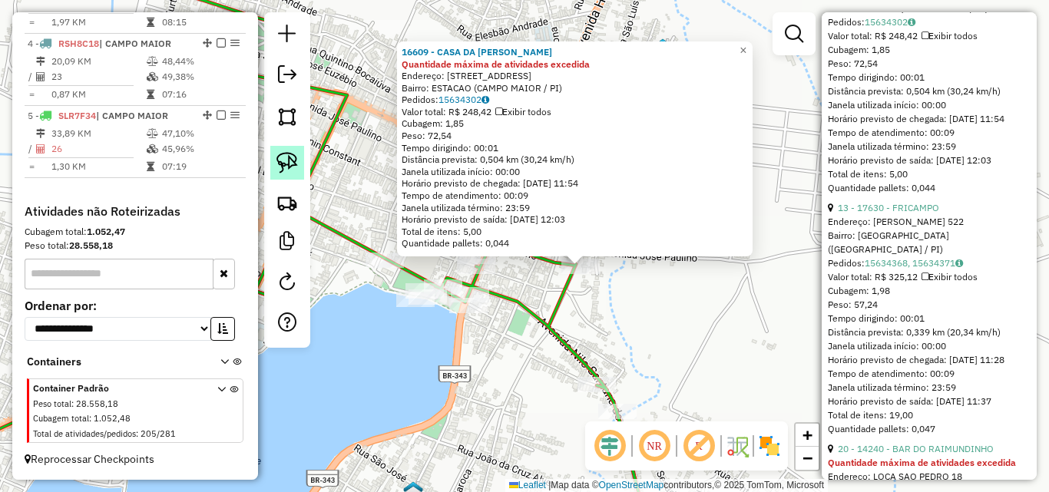
click at [295, 170] on img at bounding box center [287, 163] width 22 height 22
drag, startPoint x: 612, startPoint y: 273, endPoint x: 586, endPoint y: 256, distance: 31.1
click at [586, 256] on div "16609 - CASA DA LIA Quantidade máxima de atividades excedida Endereço: [STREET_…" at bounding box center [524, 246] width 1049 height 492
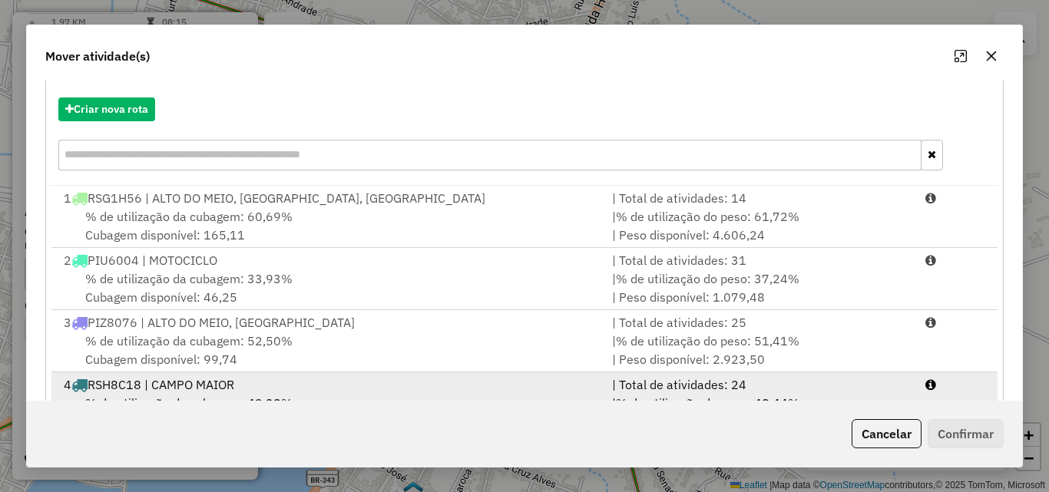
scroll to position [223, 0]
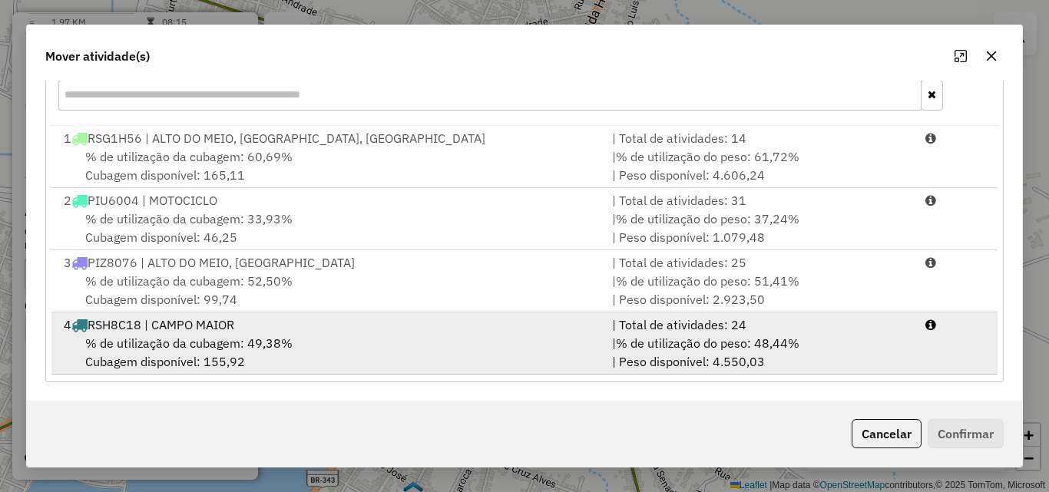
click at [210, 330] on div "4 RSH8C18 | CAMPO MAIOR" at bounding box center [329, 325] width 548 height 18
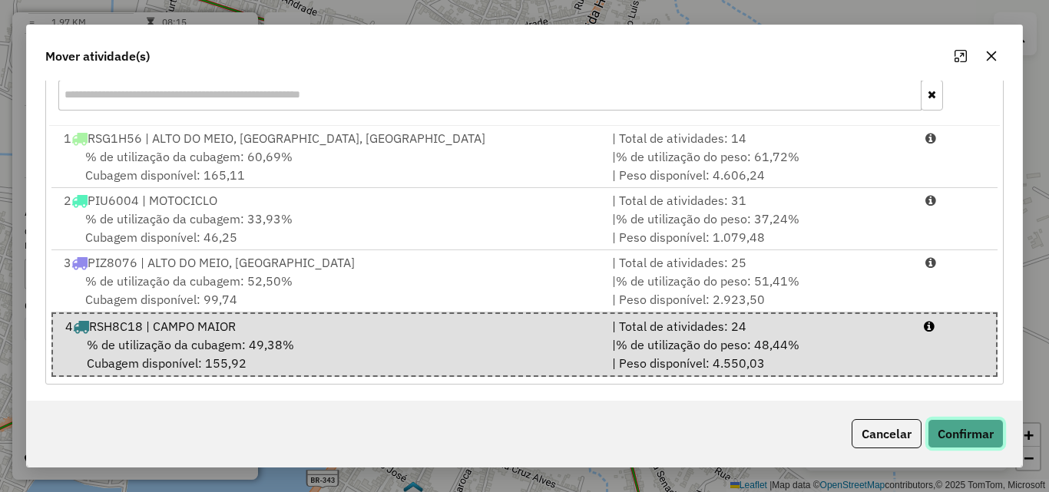
click at [976, 423] on button "Confirmar" at bounding box center [966, 433] width 76 height 29
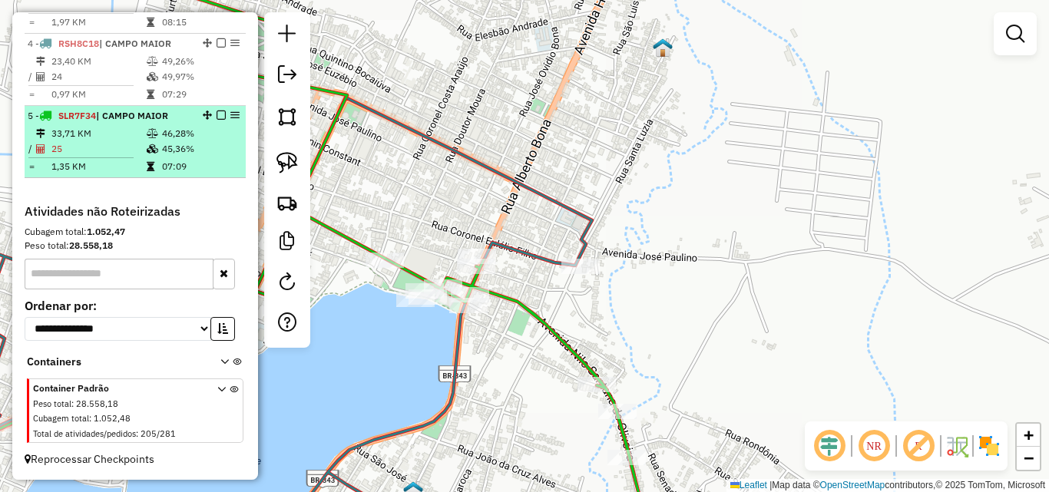
scroll to position [722, 0]
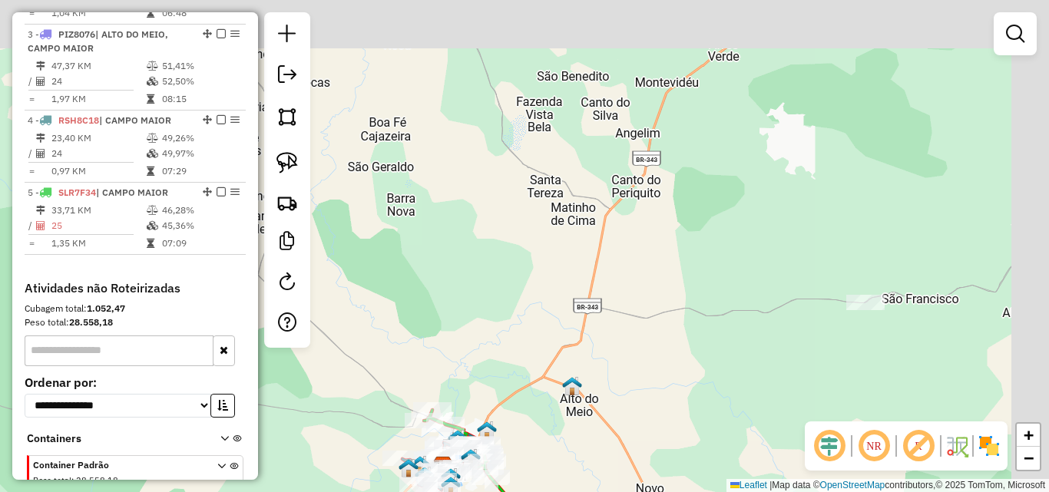
drag, startPoint x: 663, startPoint y: 210, endPoint x: 488, endPoint y: 459, distance: 303.8
click at [488, 459] on div "Janela de atendimento Grade de atendimento Capacidade Transportadoras Veículos …" at bounding box center [524, 246] width 1049 height 492
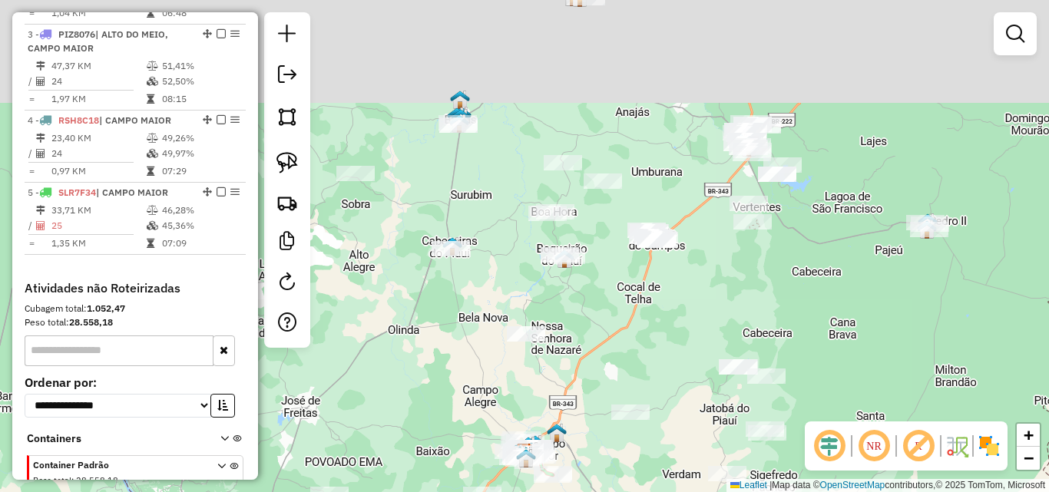
drag, startPoint x: 684, startPoint y: 233, endPoint x: 625, endPoint y: 396, distance: 173.2
click at [625, 396] on div "Janela de atendimento Grade de atendimento Capacidade Transportadoras Veículos …" at bounding box center [524, 246] width 1049 height 492
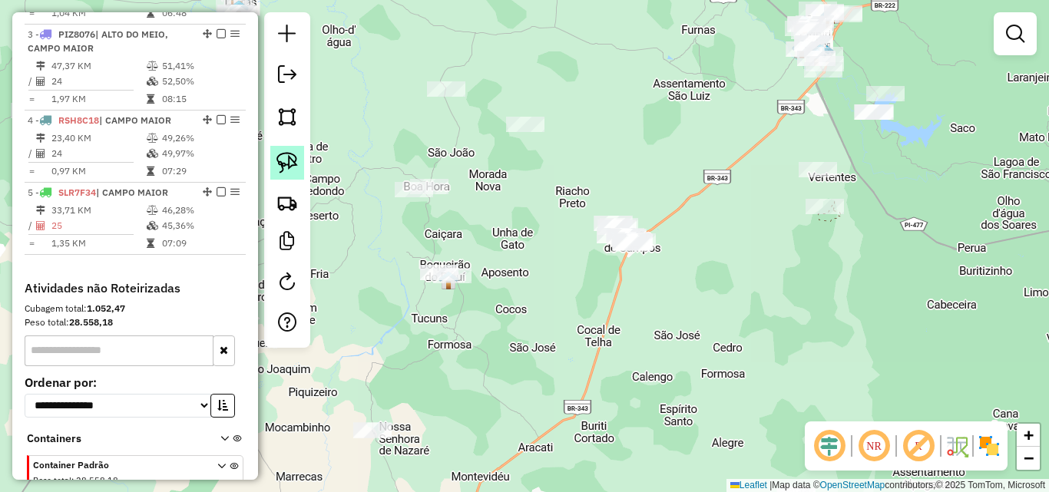
click at [284, 160] on img at bounding box center [287, 163] width 22 height 22
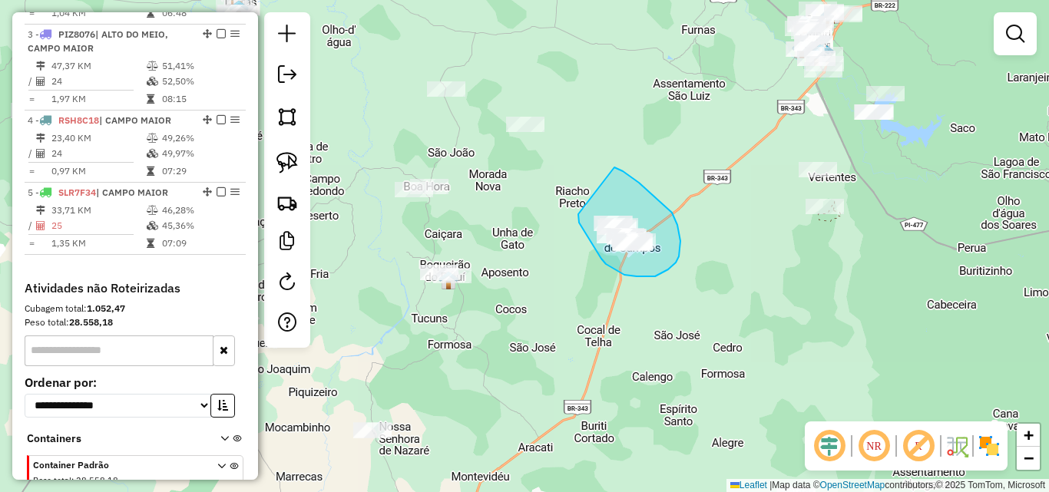
drag, startPoint x: 630, startPoint y: 176, endPoint x: 578, endPoint y: 213, distance: 63.3
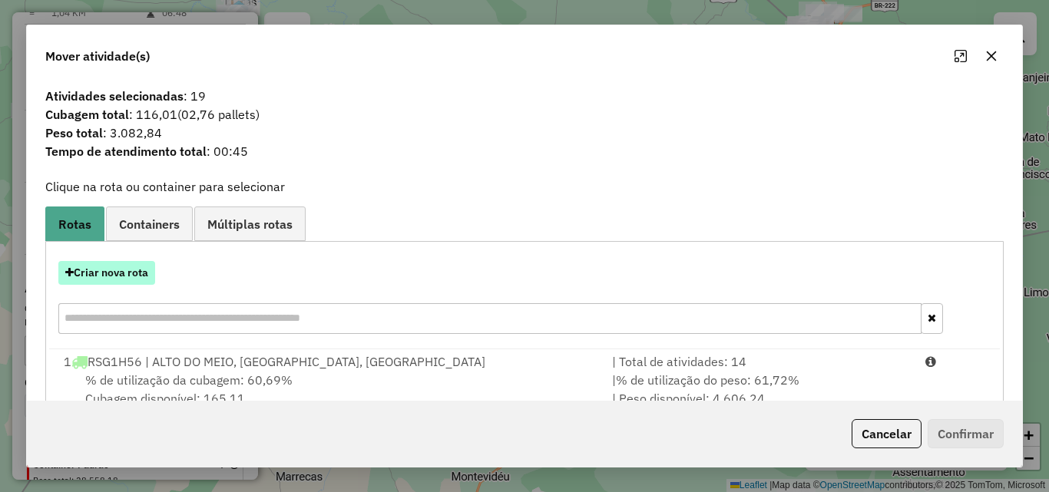
click at [114, 274] on button "Criar nova rota" at bounding box center [106, 273] width 97 height 24
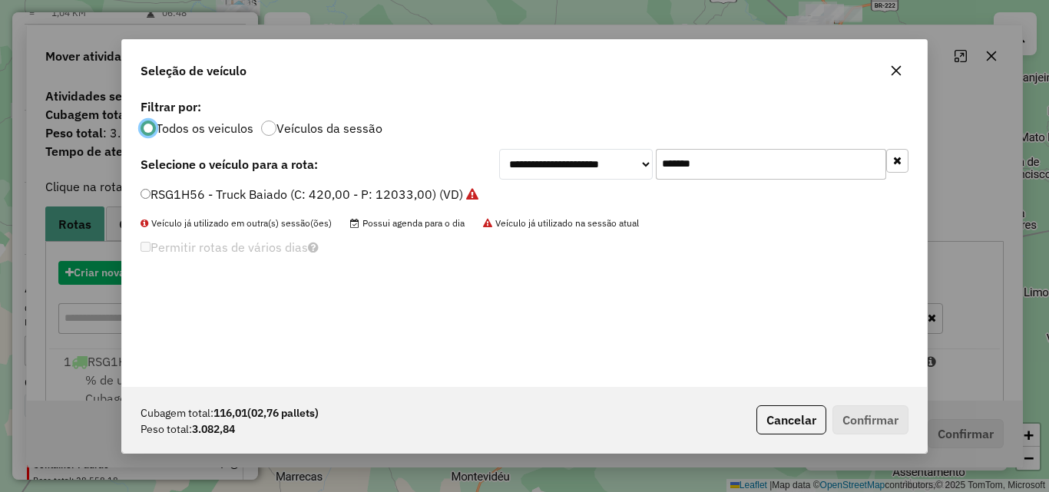
scroll to position [8, 5]
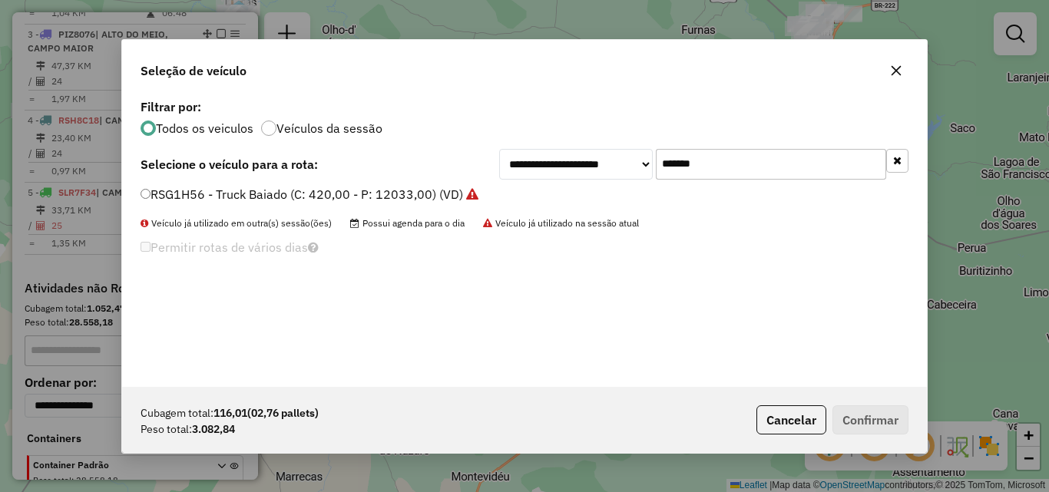
drag, startPoint x: 742, startPoint y: 155, endPoint x: 247, endPoint y: 62, distance: 503.2
click at [282, 77] on div "**********" at bounding box center [524, 246] width 806 height 415
paste input "text"
type input "*******"
click at [151, 193] on label "SLR7F06 - Toco Baiado VW (C: 308,00 - P: 8824,00) (VD)" at bounding box center [305, 194] width 329 height 18
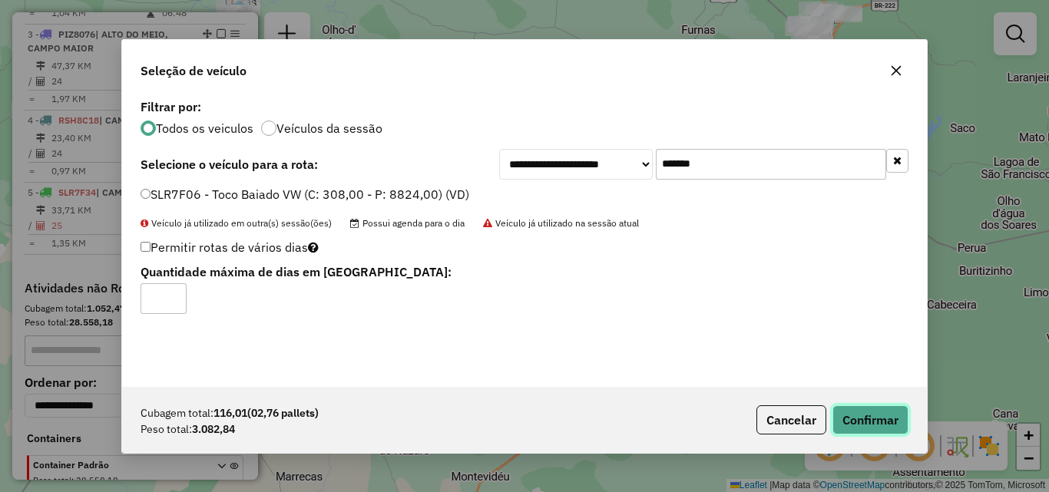
click at [888, 419] on button "Confirmar" at bounding box center [870, 419] width 76 height 29
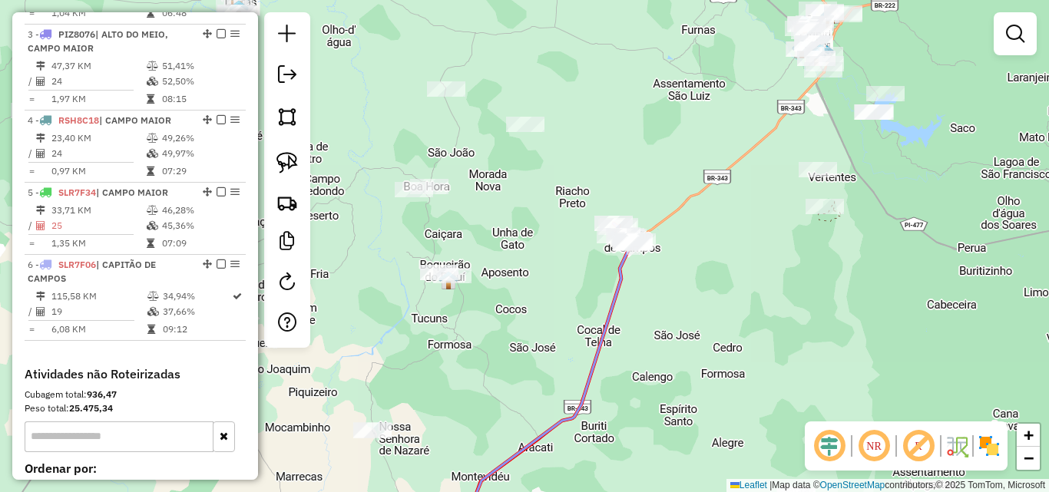
drag, startPoint x: 549, startPoint y: 299, endPoint x: 498, endPoint y: 325, distance: 57.7
click at [498, 325] on div "Janela de atendimento Grade de atendimento Capacidade Transportadoras Veículos …" at bounding box center [524, 246] width 1049 height 492
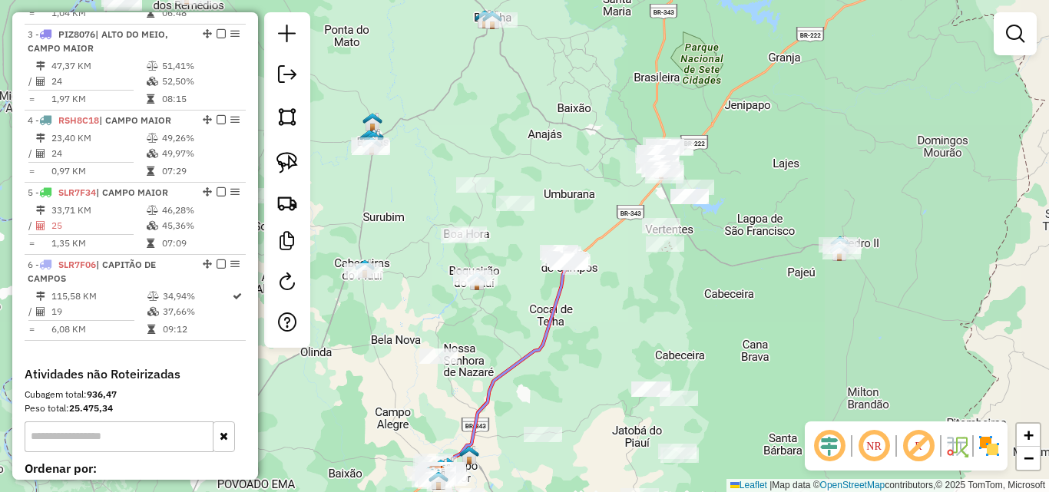
drag, startPoint x: 640, startPoint y: 343, endPoint x: 664, endPoint y: 284, distance: 63.3
click at [760, 226] on div "Janela de atendimento Grade de atendimento Capacidade Transportadoras Veículos …" at bounding box center [524, 246] width 1049 height 492
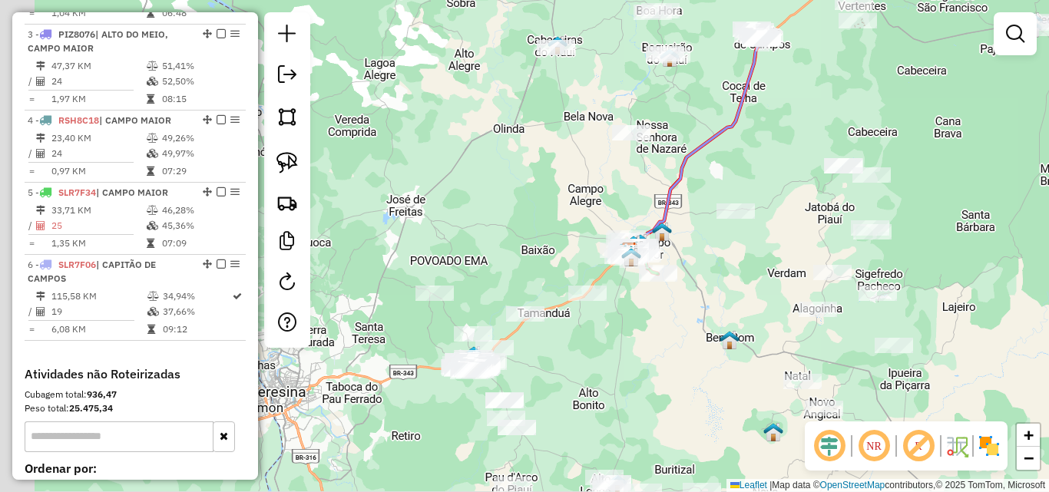
drag, startPoint x: 570, startPoint y: 343, endPoint x: 592, endPoint y: 291, distance: 56.1
click at [592, 293] on div "Janela de atendimento Grade de atendimento Capacidade Transportadoras Veículos …" at bounding box center [524, 246] width 1049 height 492
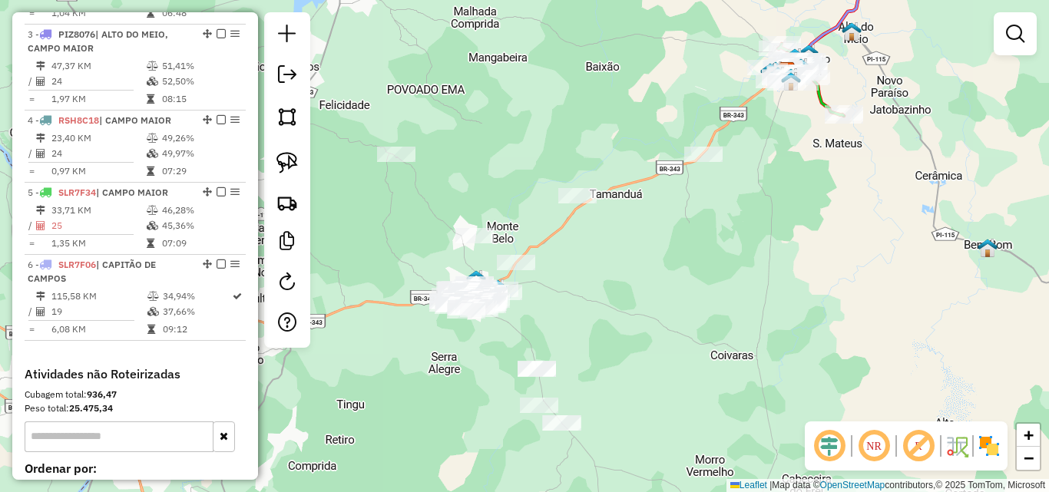
drag, startPoint x: 564, startPoint y: 324, endPoint x: 580, endPoint y: 339, distance: 21.7
click at [580, 339] on div "Janela de atendimento Grade de atendimento Capacidade Transportadoras Veículos …" at bounding box center [524, 246] width 1049 height 492
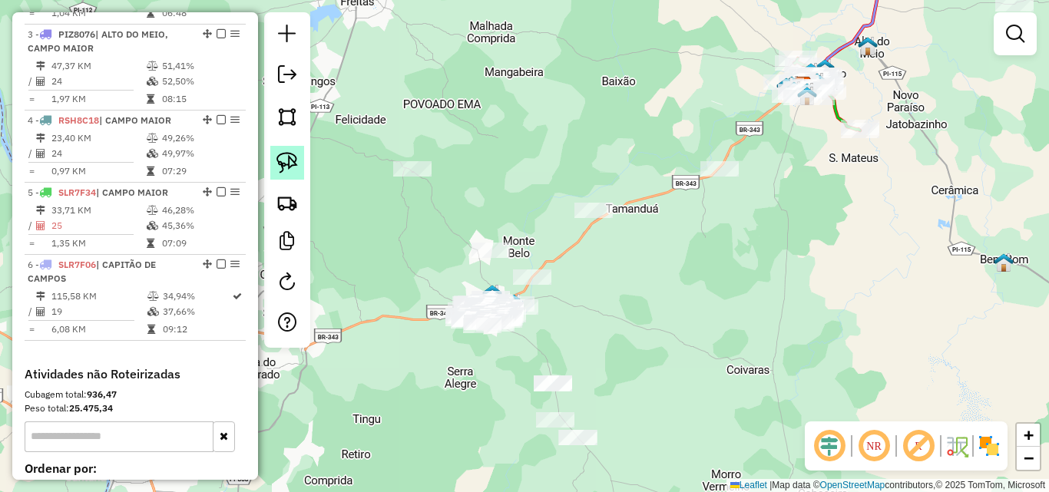
click at [283, 163] on img at bounding box center [287, 163] width 22 height 22
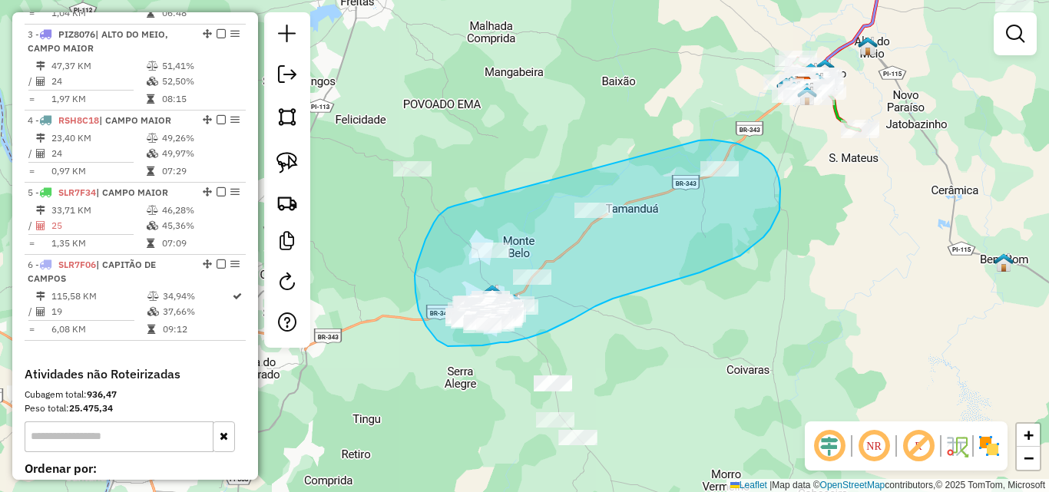
drag, startPoint x: 705, startPoint y: 140, endPoint x: 455, endPoint y: 206, distance: 258.9
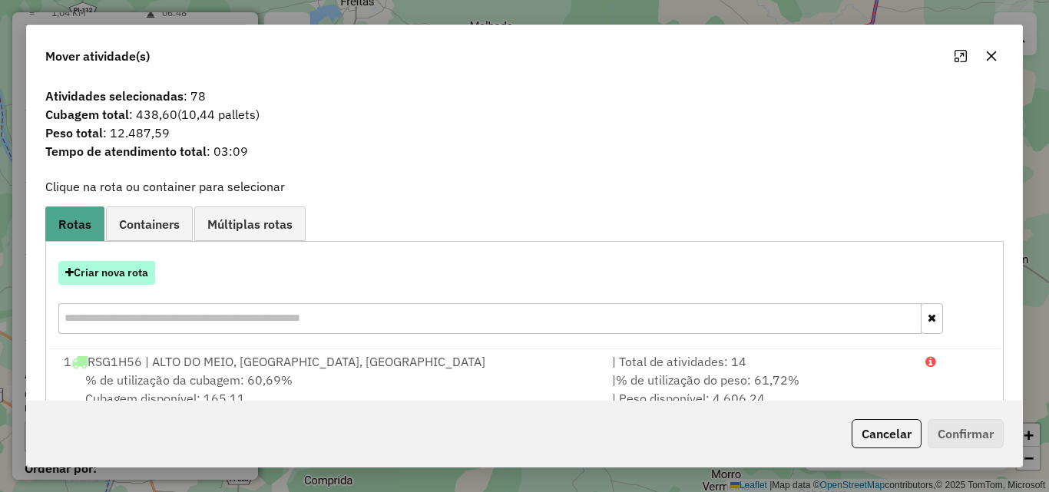
click at [128, 274] on button "Criar nova rota" at bounding box center [106, 273] width 97 height 24
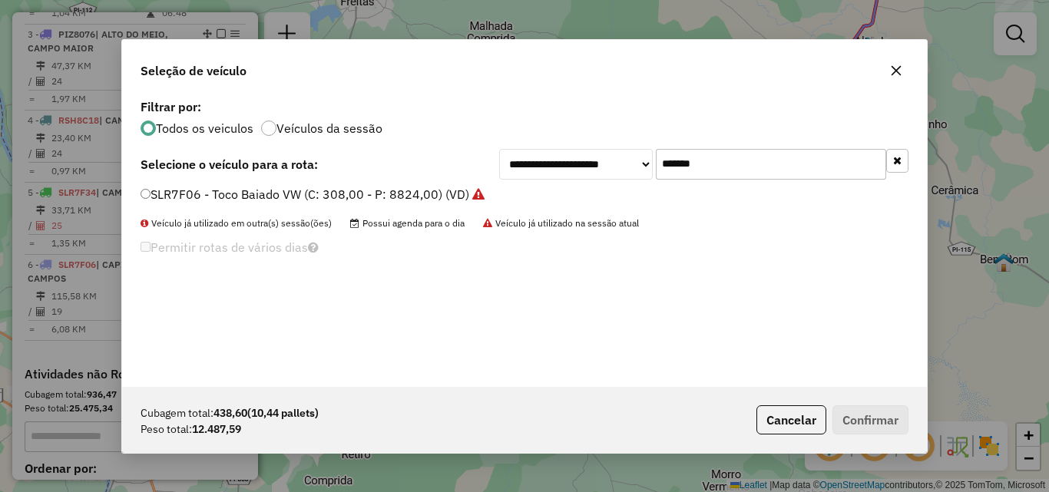
drag, startPoint x: 691, startPoint y: 163, endPoint x: 538, endPoint y: 162, distance: 152.8
click at [538, 162] on div "**********" at bounding box center [703, 164] width 409 height 31
drag, startPoint x: 733, startPoint y: 170, endPoint x: 485, endPoint y: 104, distance: 256.9
click at [553, 127] on div "**********" at bounding box center [524, 241] width 805 height 292
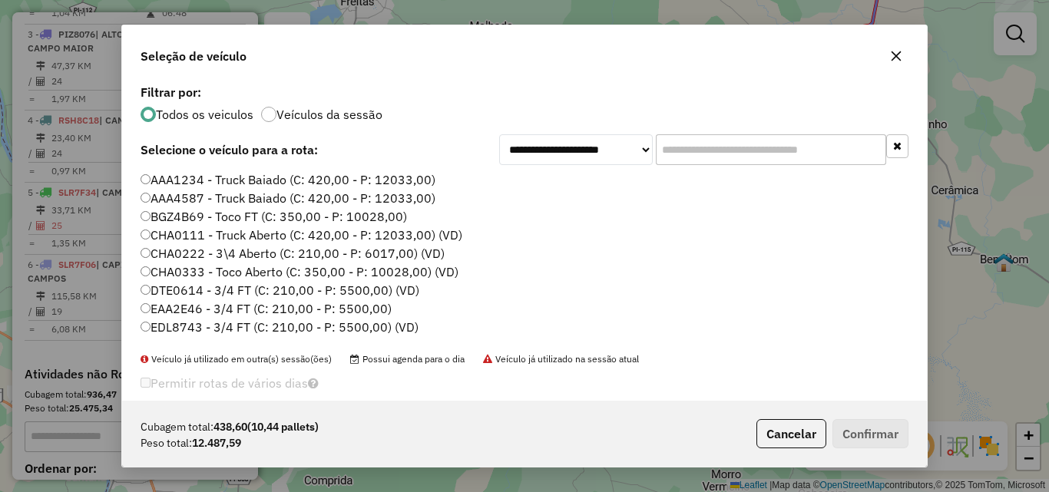
click at [154, 181] on label "AAA1234 - Truck Baiado (C: 420,00 - P: 12033,00)" at bounding box center [288, 179] width 295 height 18
click at [870, 440] on button "Confirmar" at bounding box center [870, 433] width 76 height 29
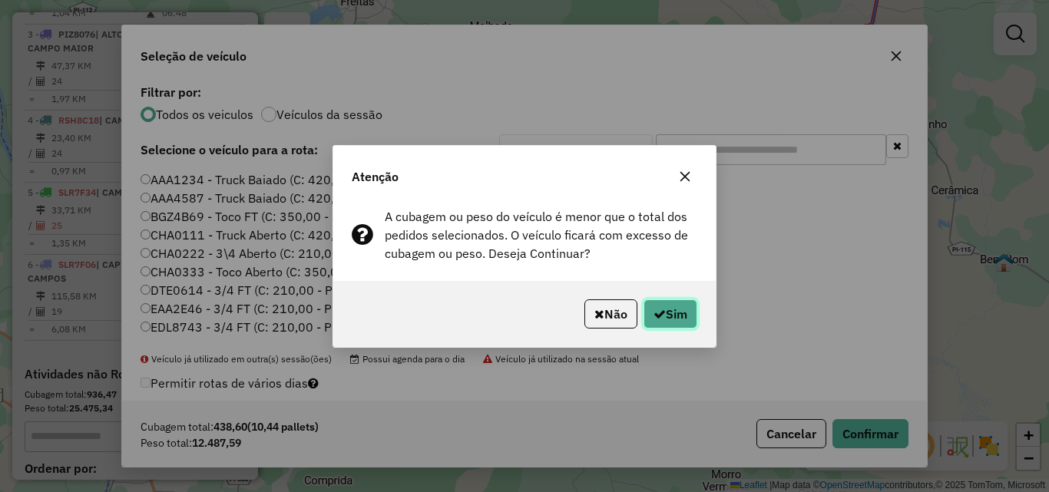
click at [674, 305] on button "Sim" at bounding box center [671, 314] width 54 height 29
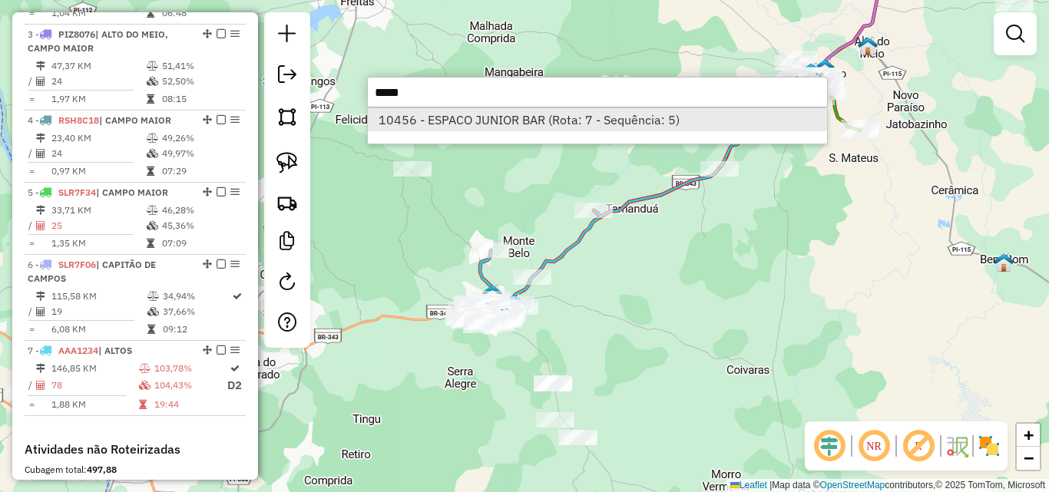
type input "*****"
click at [548, 111] on li "10456 - ESPACO JUNIOR BAR (Rota: 7 - Sequência: 5)" at bounding box center [597, 119] width 459 height 23
select select "*********"
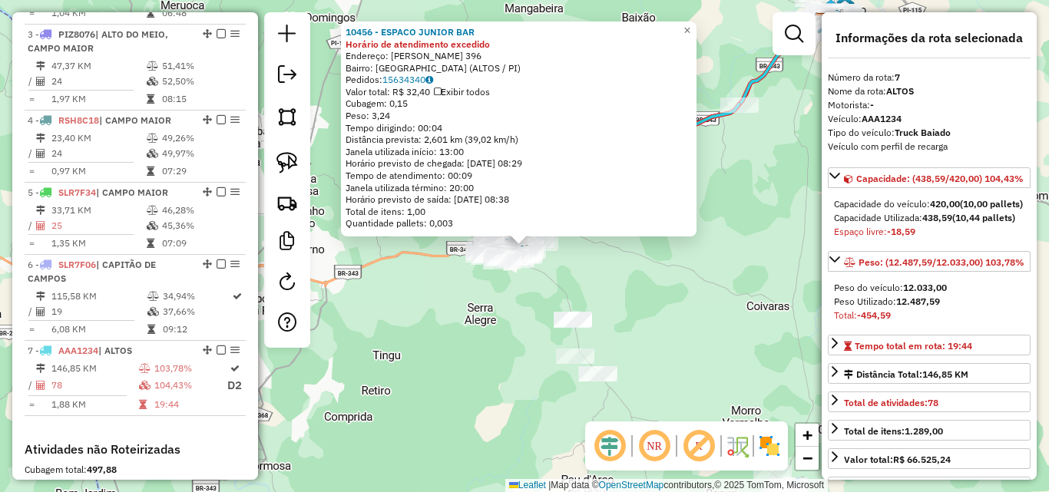
scroll to position [961, 0]
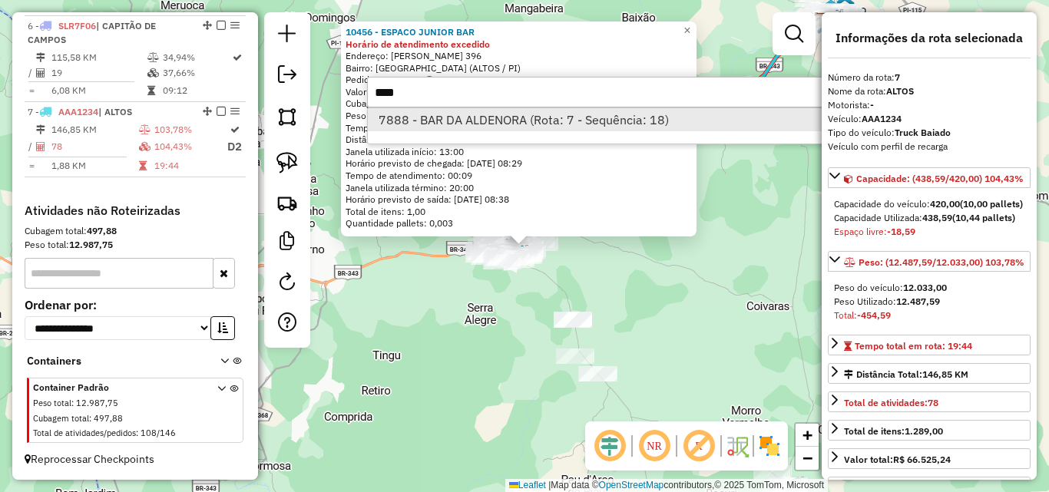
type input "****"
click at [508, 117] on li "7888 - BAR DA ALDENORA (Rota: 7 - Sequência: 18)" at bounding box center [597, 119] width 459 height 23
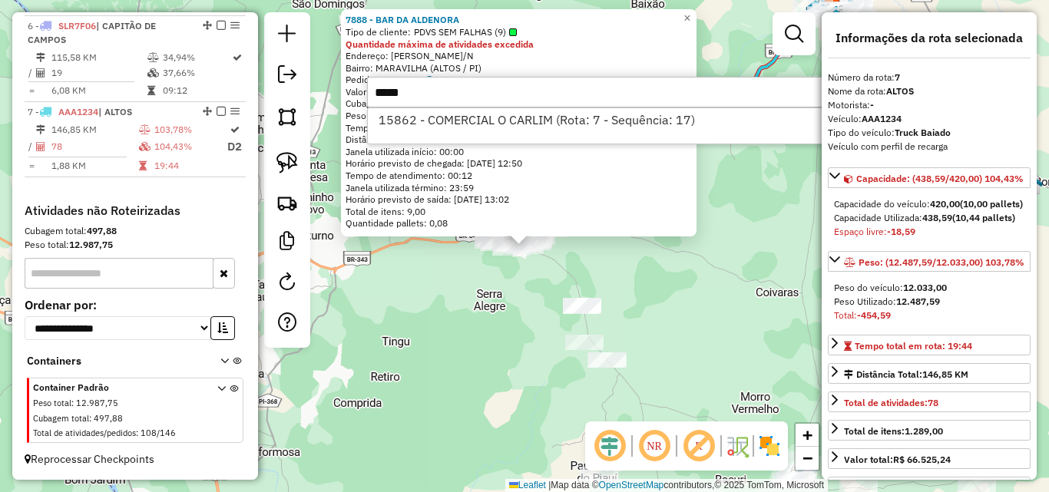
click at [517, 107] on input "*****" at bounding box center [597, 92] width 461 height 31
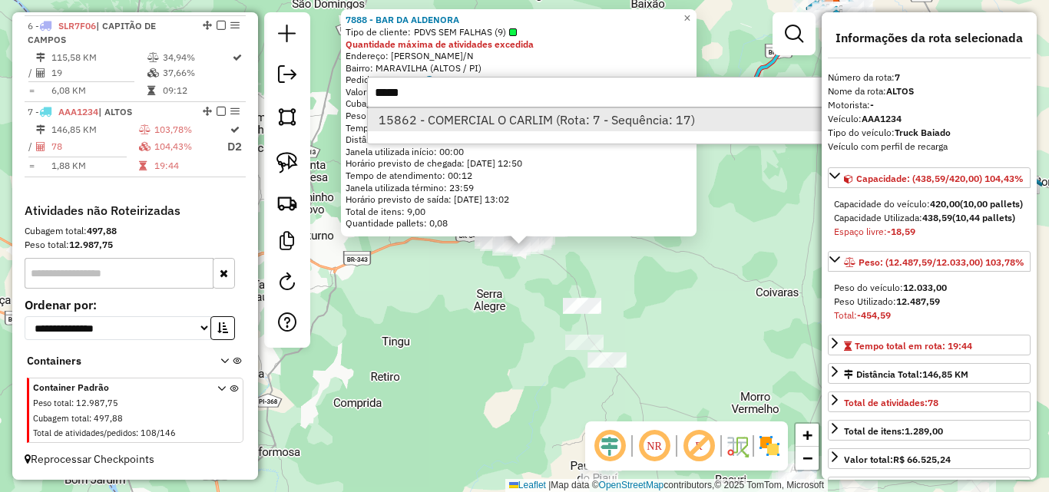
type input "*****"
click at [511, 118] on li "15862 - COMERCIAL O CARLIM (Rota: 7 - Sequência: 17)" at bounding box center [597, 119] width 459 height 23
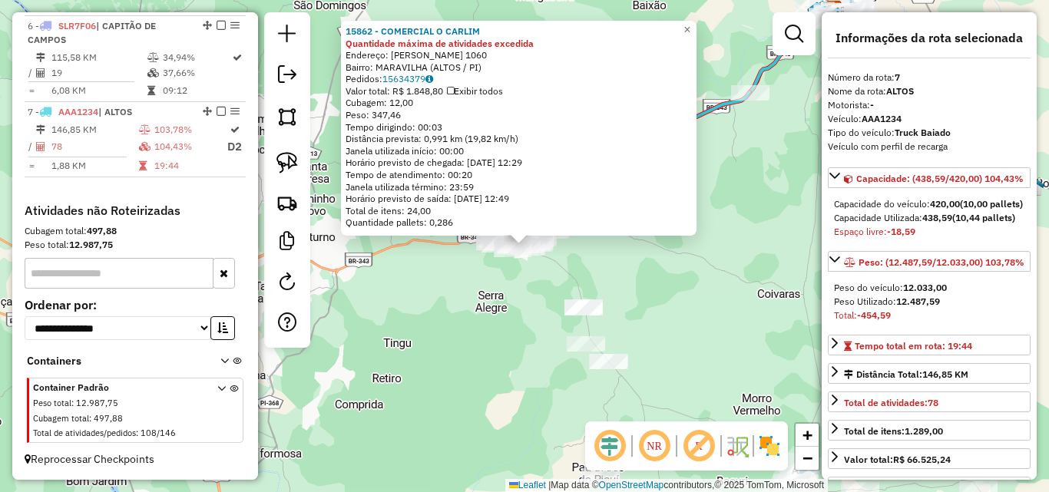
click at [614, 267] on div "Rota 7 - Placa AAA1234 22147 - MISTURINHA DA FRAN 15862 - COMERCIAL O CARLIM Qu…" at bounding box center [524, 246] width 1049 height 492
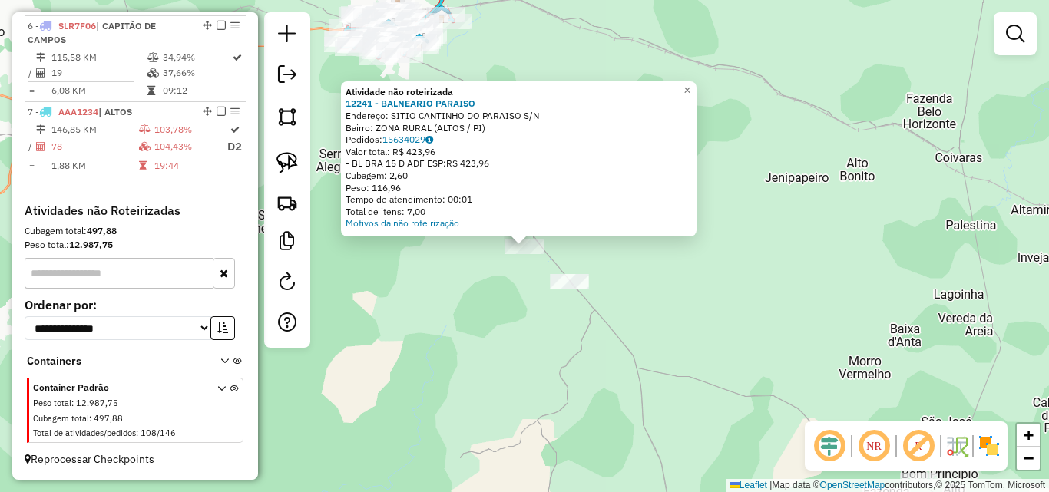
click at [553, 290] on div at bounding box center [569, 281] width 38 height 15
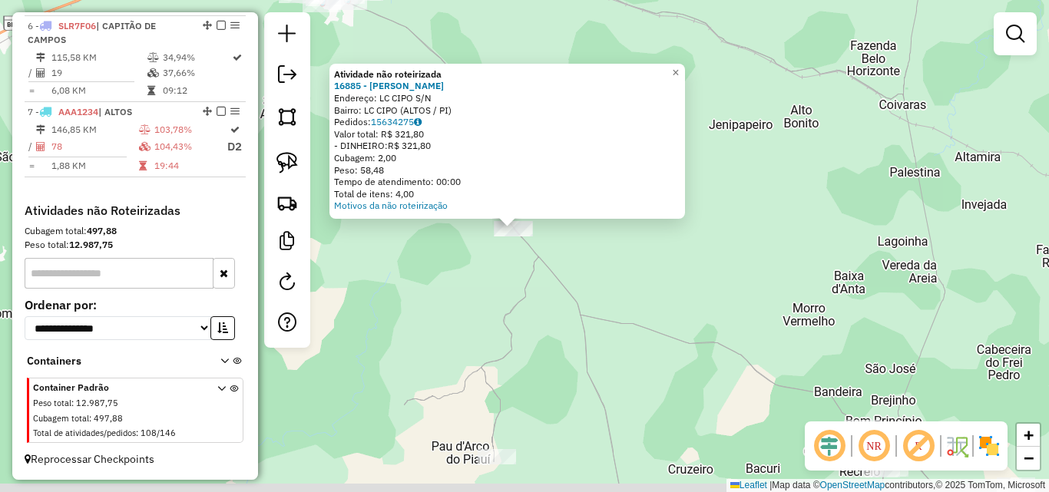
drag, startPoint x: 554, startPoint y: 324, endPoint x: 516, endPoint y: 253, distance: 80.4
click at [516, 253] on div "Atividade não roteirizada 16885 - JEAN DO FRANGO Endereço: LC CIPO S/N Bairro: …" at bounding box center [524, 246] width 1049 height 492
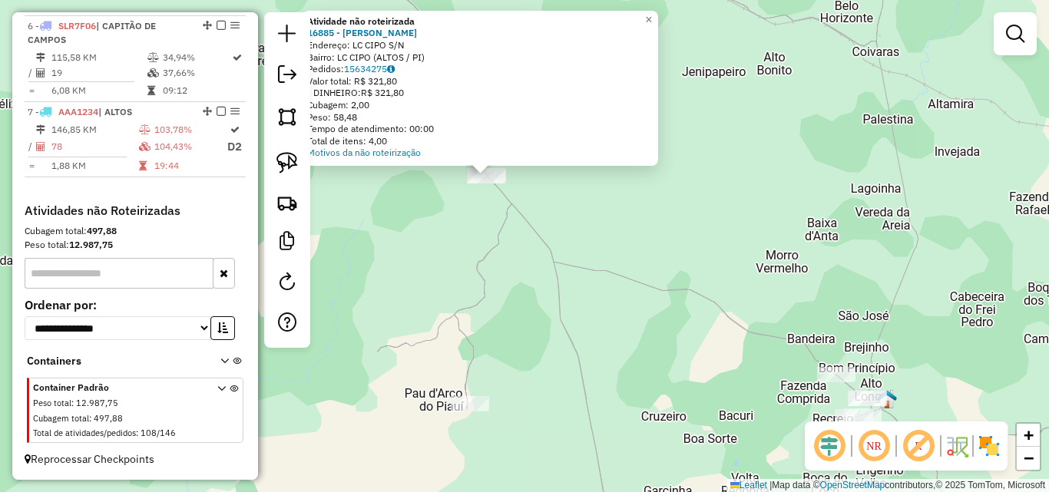
click at [546, 338] on div "Atividade não roteirizada 16885 - JEAN DO FRANGO Endereço: LC CIPO S/N Bairro: …" at bounding box center [524, 246] width 1049 height 492
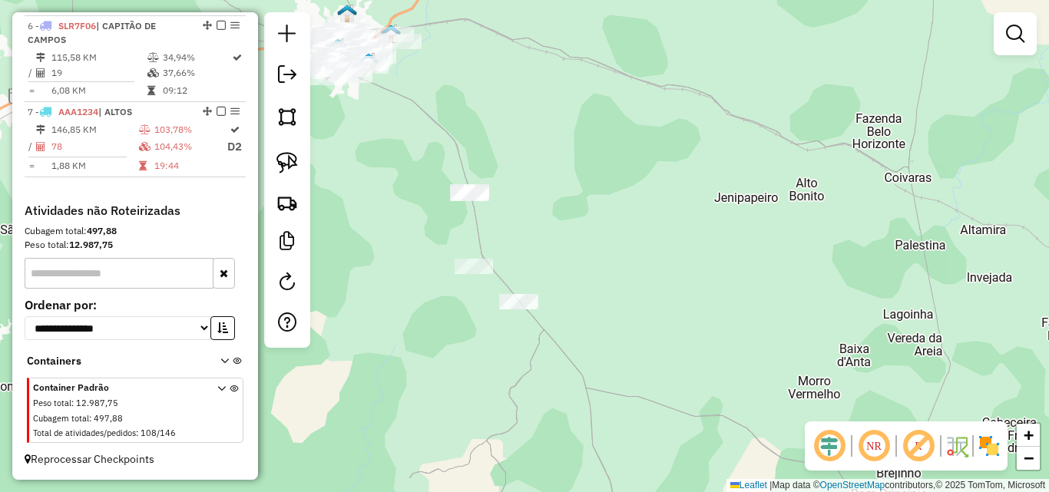
drag, startPoint x: 554, startPoint y: 379, endPoint x: 528, endPoint y: 388, distance: 27.7
click at [568, 434] on div "Janela de atendimento Grade de atendimento Capacidade Transportadoras Veículos …" at bounding box center [524, 246] width 1049 height 492
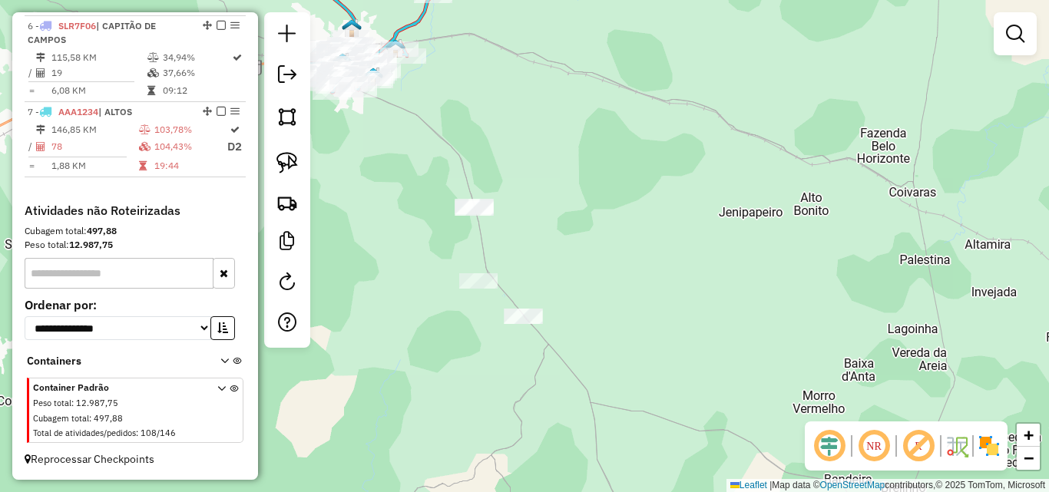
drag, startPoint x: 292, startPoint y: 167, endPoint x: 307, endPoint y: 167, distance: 15.4
click at [290, 167] on img at bounding box center [287, 163] width 22 height 22
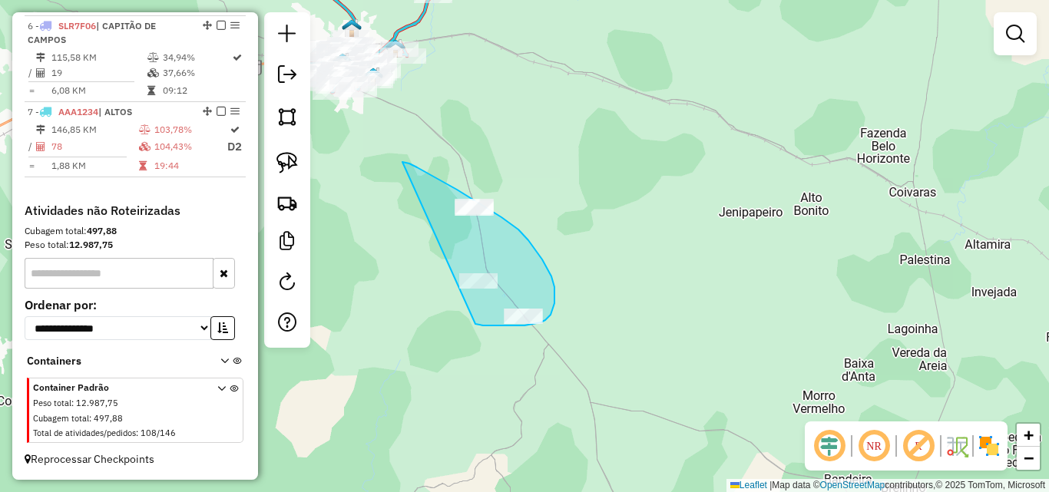
drag, startPoint x: 425, startPoint y: 172, endPoint x: 398, endPoint y: 289, distance: 119.8
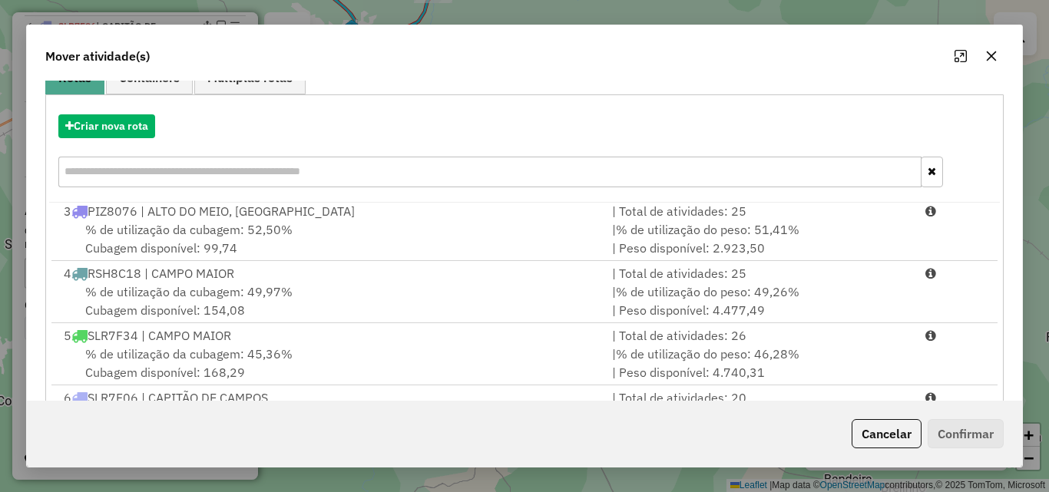
scroll to position [282, 0]
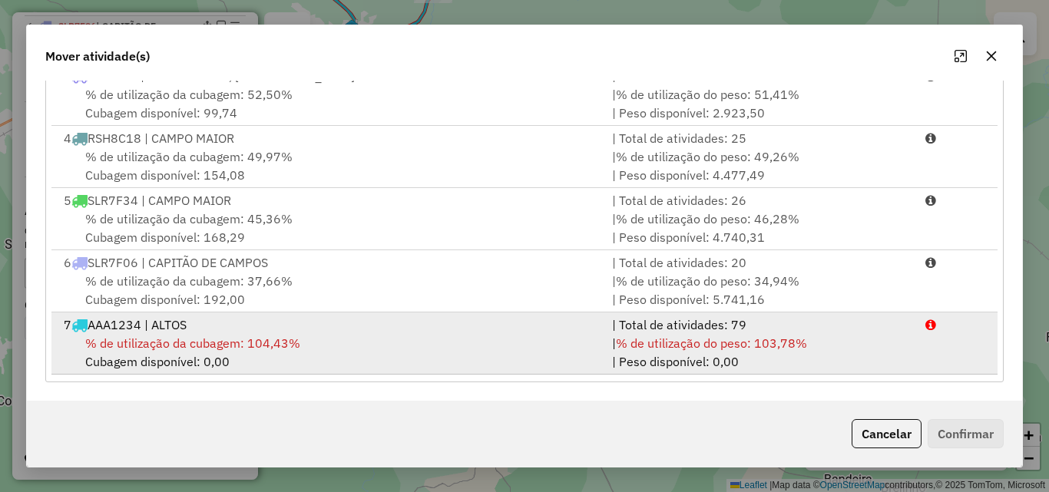
click at [279, 343] on span "% de utilização da cubagem: 104,43%" at bounding box center [192, 343] width 215 height 15
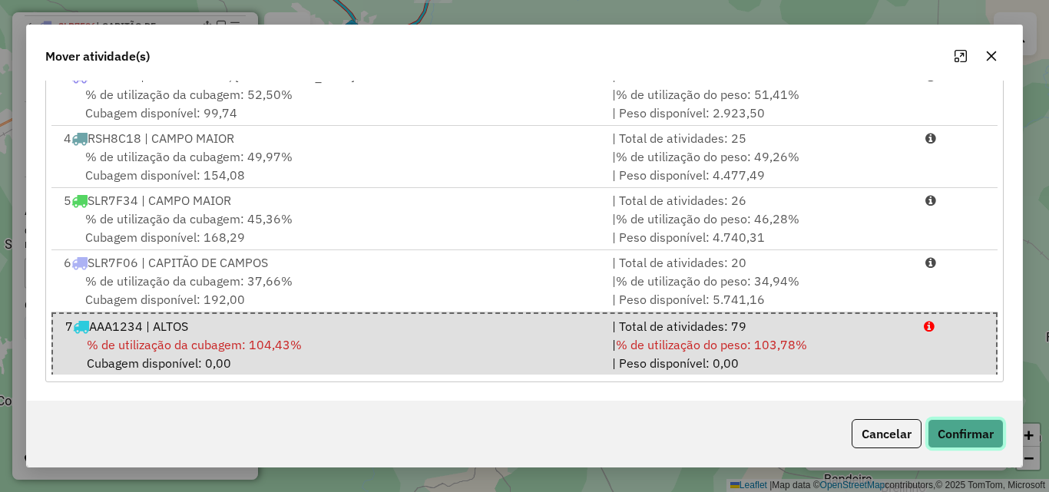
click at [992, 431] on button "Confirmar" at bounding box center [966, 433] width 76 height 29
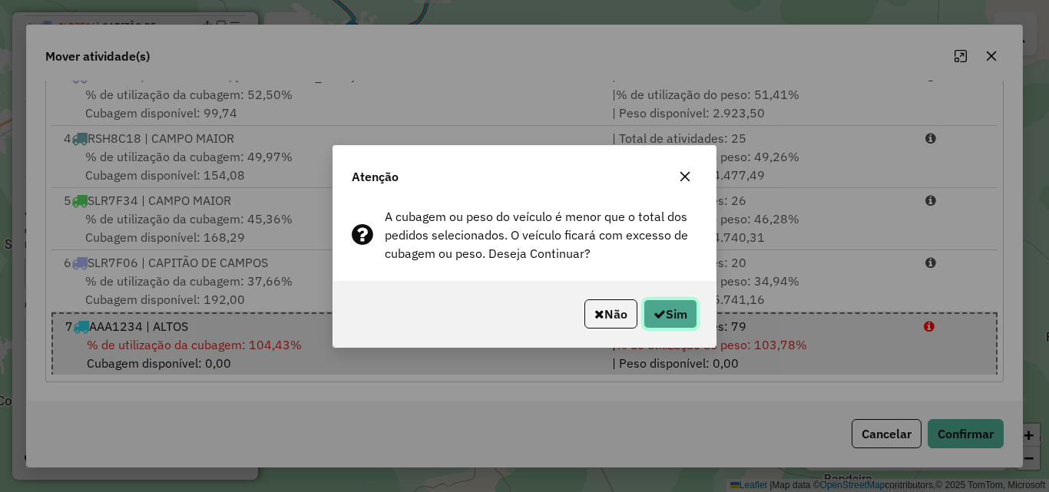
click at [691, 319] on button "Sim" at bounding box center [671, 314] width 54 height 29
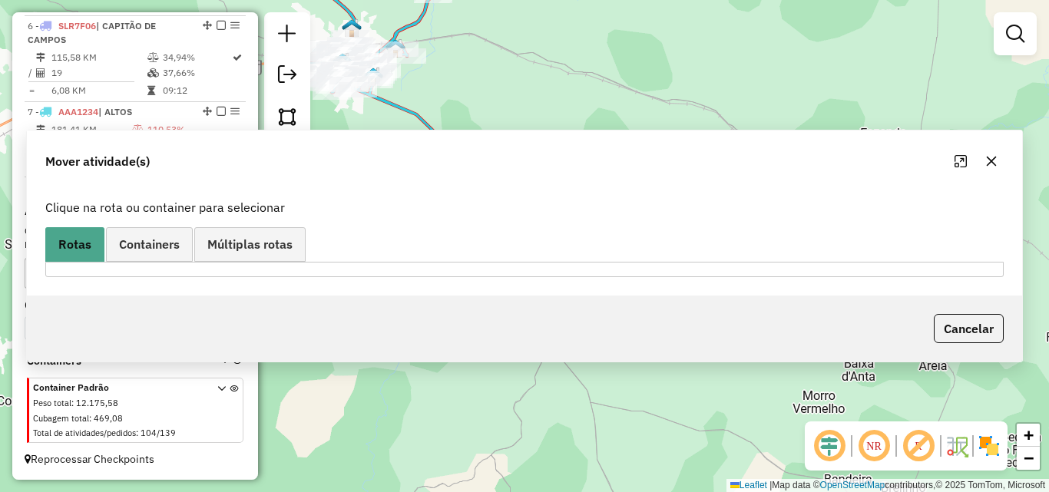
scroll to position [0, 0]
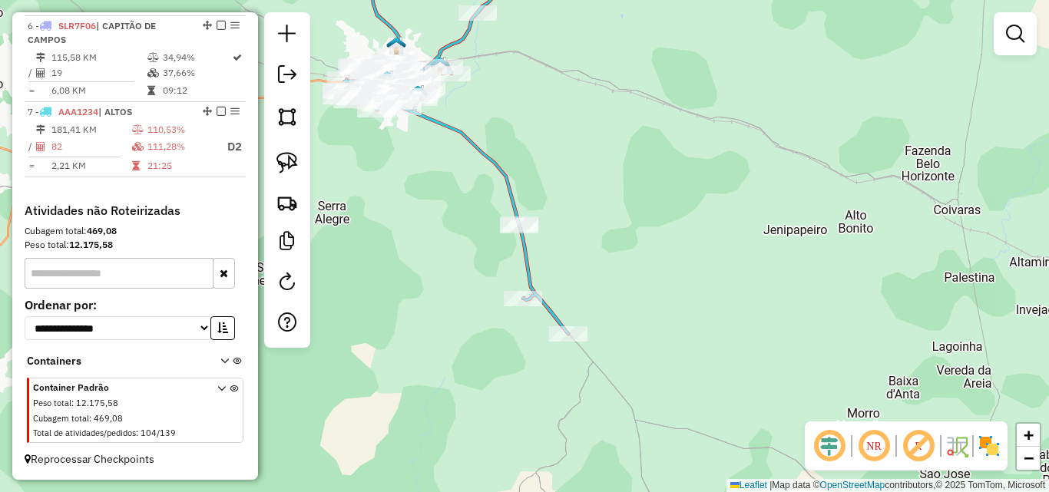
drag, startPoint x: 418, startPoint y: 206, endPoint x: 782, endPoint y: 313, distance: 379.3
click at [782, 313] on div "Janela de atendimento Grade de atendimento Capacidade Transportadoras Veículos …" at bounding box center [524, 246] width 1049 height 492
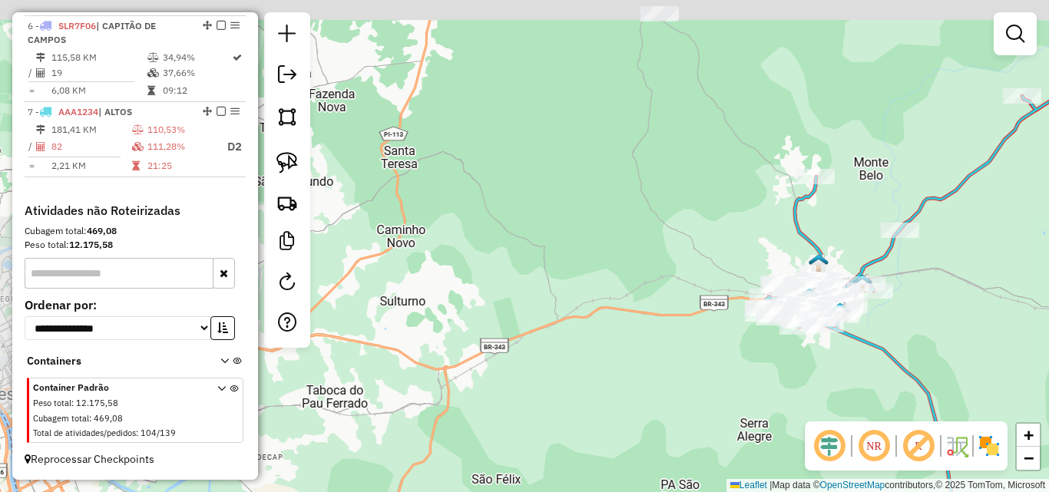
drag, startPoint x: 548, startPoint y: 226, endPoint x: 574, endPoint y: 378, distance: 154.3
click at [576, 391] on div "Rota 7 - Placa AAA1234 13204 - BAR MAO CHEINHA Janela de atendimento Grade de a…" at bounding box center [524, 246] width 1049 height 492
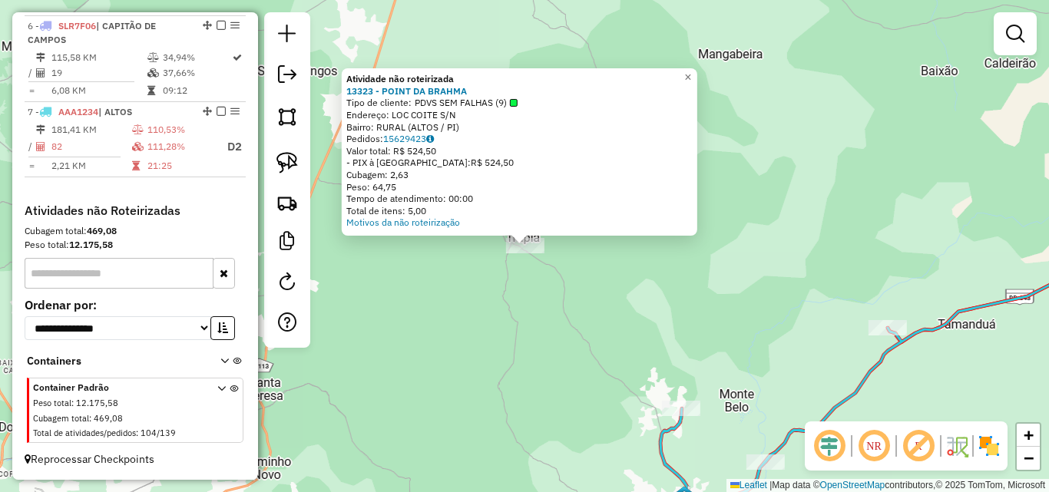
click at [701, 251] on div "Atividade não roteirizada 13323 - POINT DA BRAHMA Tipo de cliente: PDVS SEM FAL…" at bounding box center [524, 246] width 1049 height 492
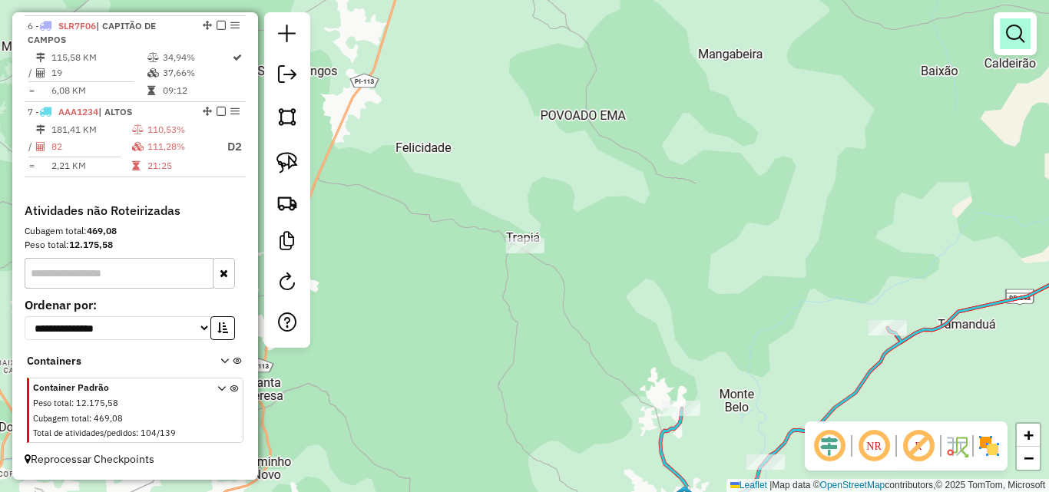
click at [1014, 45] on link at bounding box center [1015, 33] width 31 height 31
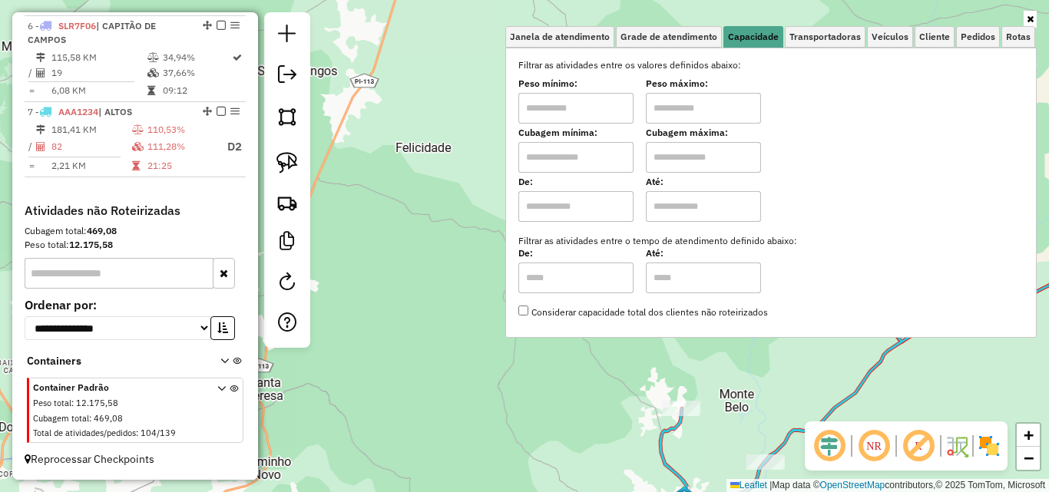
click at [768, 372] on div "Janela de atendimento Grade de atendimento Capacidade Transportadoras Veículos …" at bounding box center [524, 246] width 1049 height 492
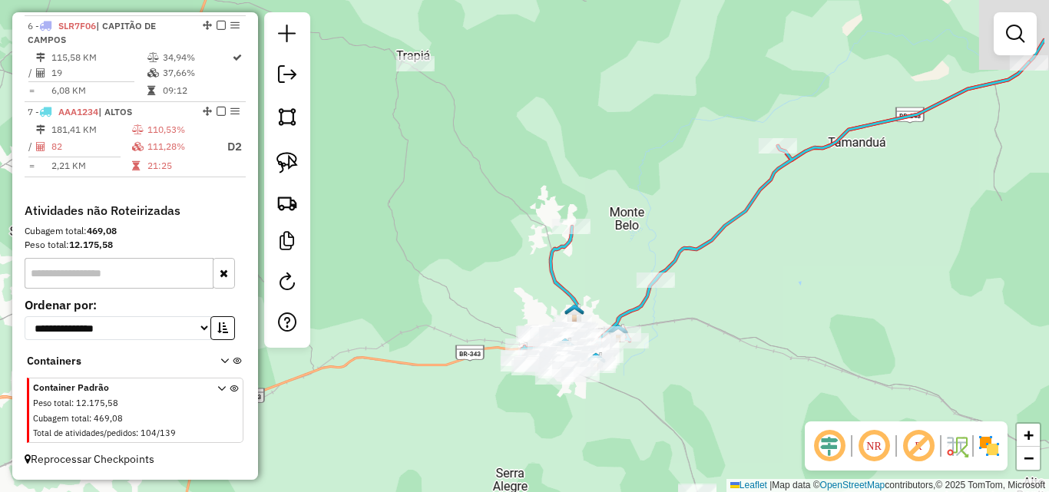
drag, startPoint x: 739, startPoint y: 374, endPoint x: 603, endPoint y: 127, distance: 281.5
click at [605, 138] on div "Janela de atendimento Grade de atendimento Capacidade Transportadoras Veículos …" at bounding box center [524, 246] width 1049 height 492
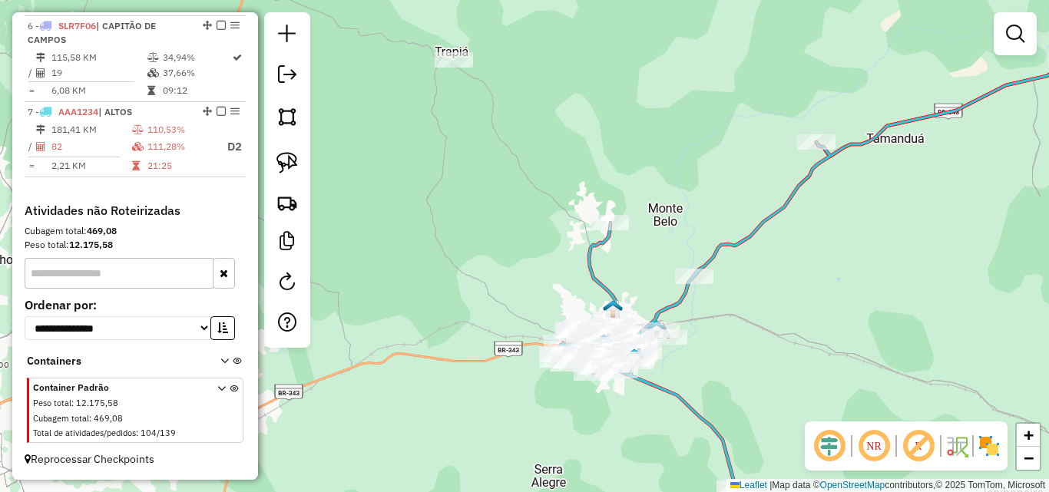
drag, startPoint x: 730, startPoint y: 322, endPoint x: 766, endPoint y: 360, distance: 52.7
click at [766, 360] on div "Janela de atendimento Grade de atendimento Capacidade Transportadoras Veículos …" at bounding box center [524, 246] width 1049 height 492
click at [286, 168] on img at bounding box center [287, 163] width 22 height 22
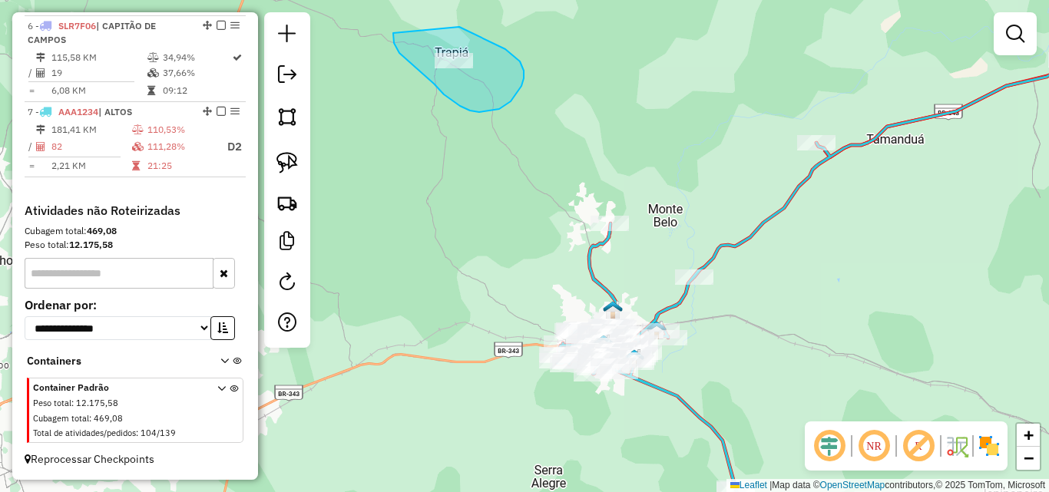
drag, startPoint x: 459, startPoint y: 27, endPoint x: 393, endPoint y: 32, distance: 66.3
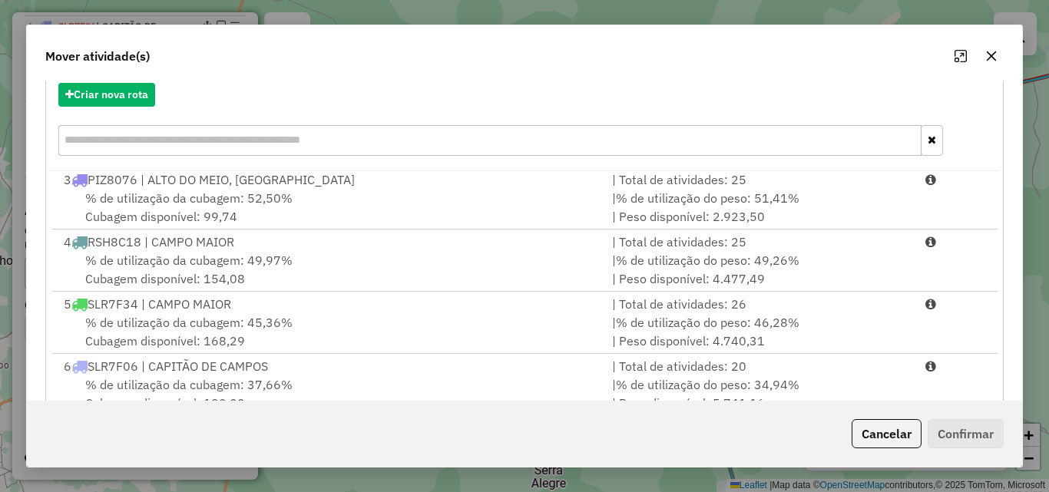
scroll to position [282, 0]
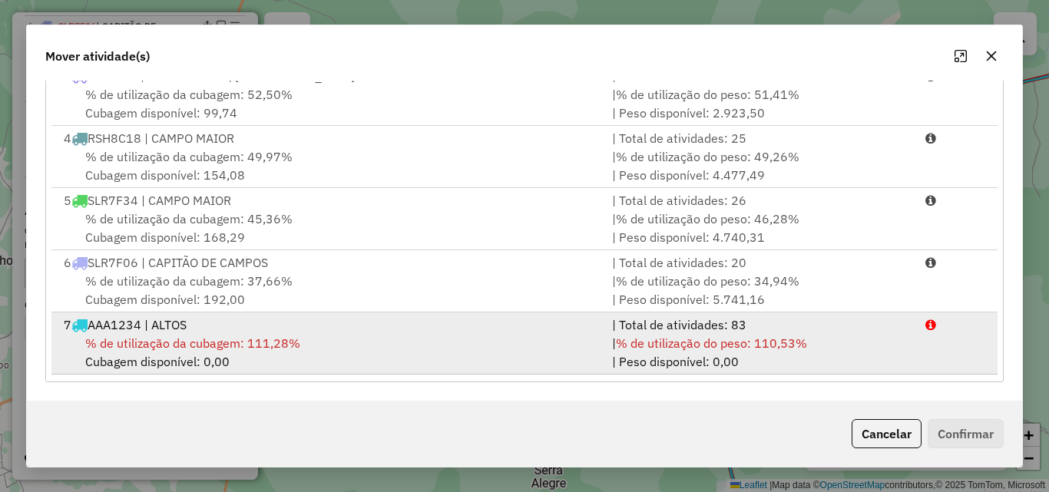
click at [193, 343] on span "% de utilização da cubagem: 111,28%" at bounding box center [192, 343] width 215 height 15
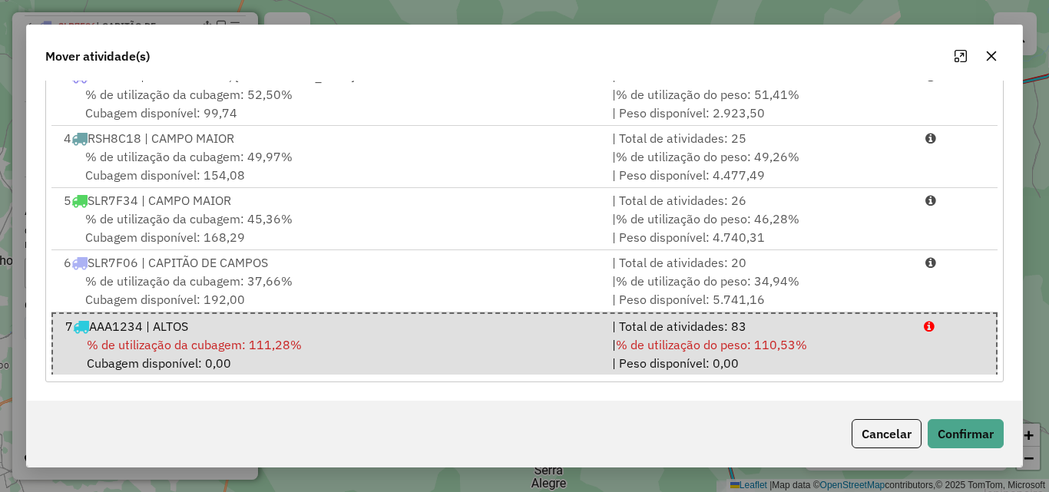
click at [955, 416] on div "Cancelar Confirmar" at bounding box center [524, 434] width 995 height 66
click at [954, 425] on button "Confirmar" at bounding box center [966, 433] width 76 height 29
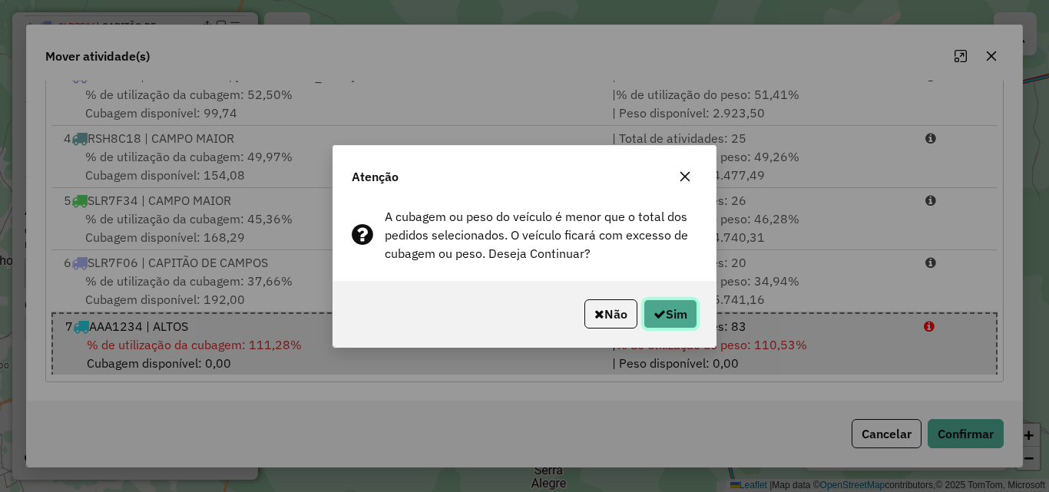
click at [673, 303] on button "Sim" at bounding box center [671, 314] width 54 height 29
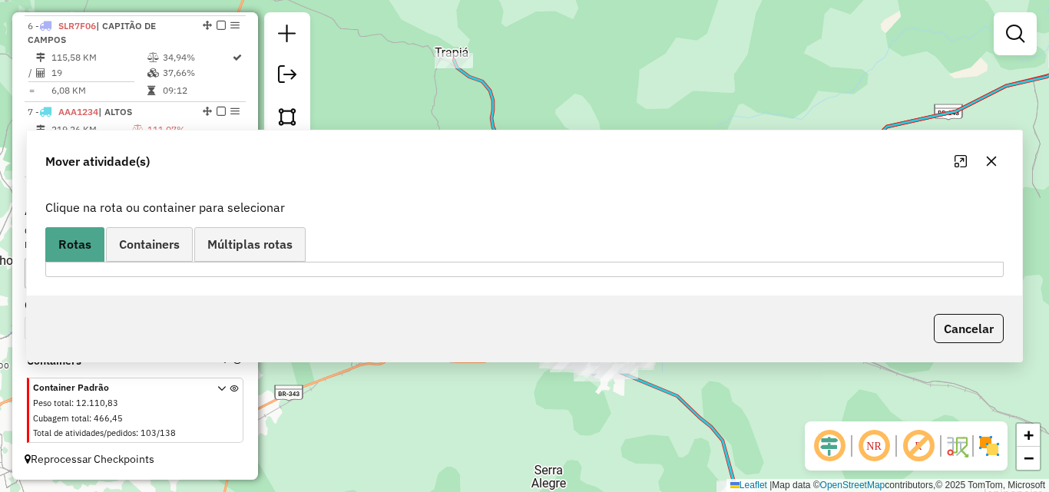
scroll to position [0, 0]
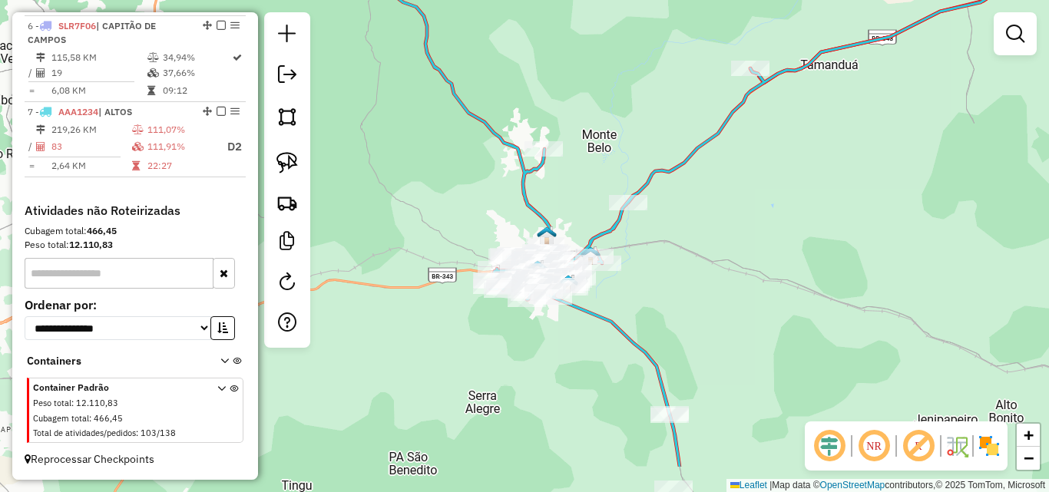
drag, startPoint x: 638, startPoint y: 256, endPoint x: 568, endPoint y: 174, distance: 107.9
click at [568, 174] on div "Janela de atendimento Grade de atendimento Capacidade Transportadoras Veículos …" at bounding box center [524, 246] width 1049 height 492
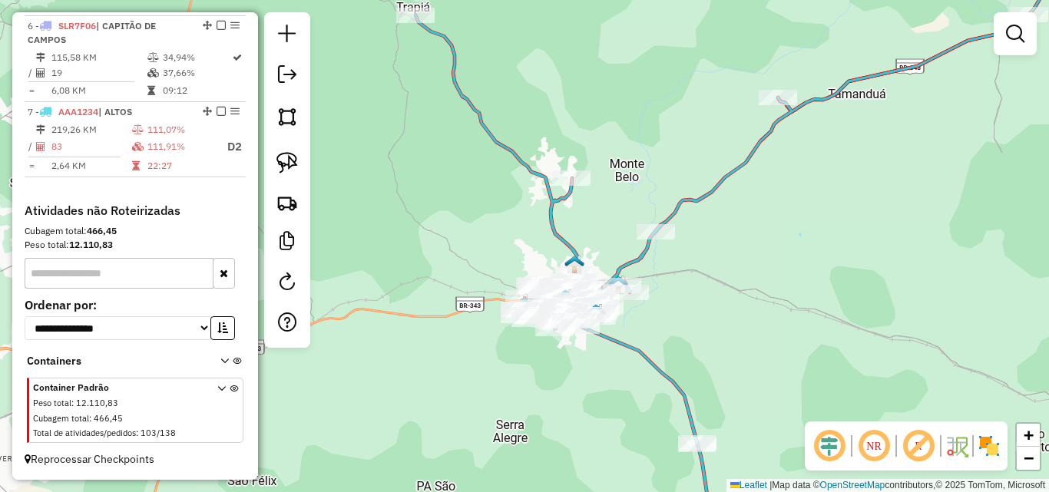
drag, startPoint x: 570, startPoint y: 180, endPoint x: 601, endPoint y: 220, distance: 51.5
click at [601, 220] on div "Janela de atendimento Grade de atendimento Capacidade Transportadoras Veículos …" at bounding box center [524, 246] width 1049 height 492
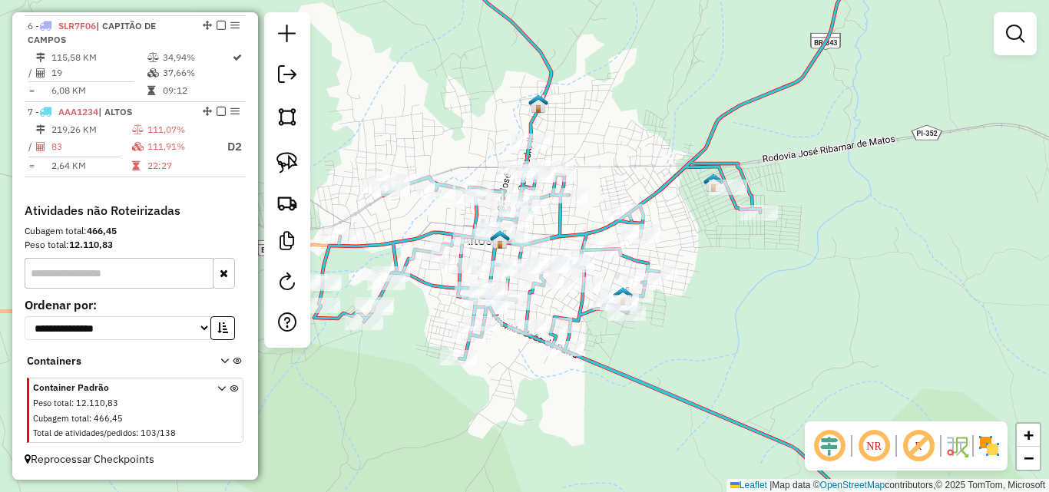
drag, startPoint x: 681, startPoint y: 333, endPoint x: 699, endPoint y: 331, distance: 17.8
click at [698, 331] on div "Janela de atendimento Grade de atendimento Capacidade Transportadoras Veículos …" at bounding box center [524, 246] width 1049 height 492
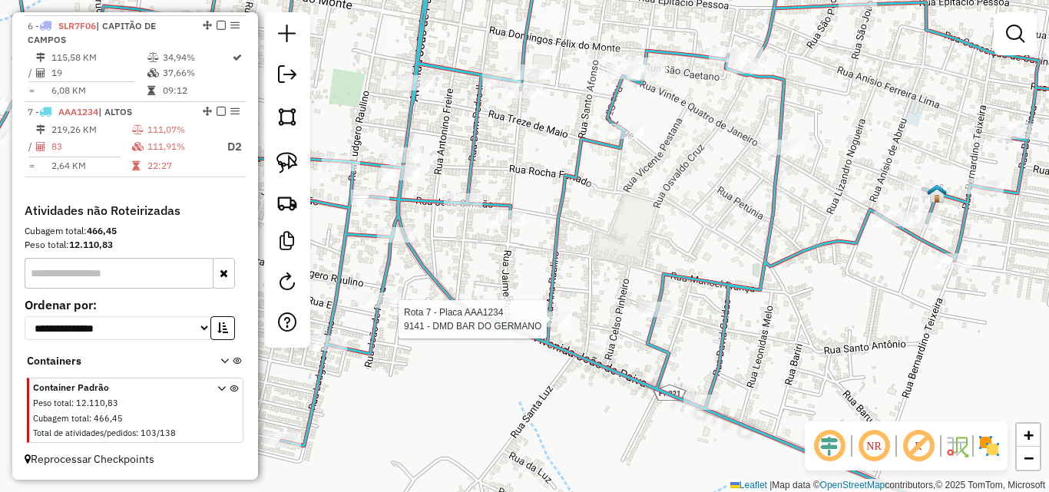
select select "*********"
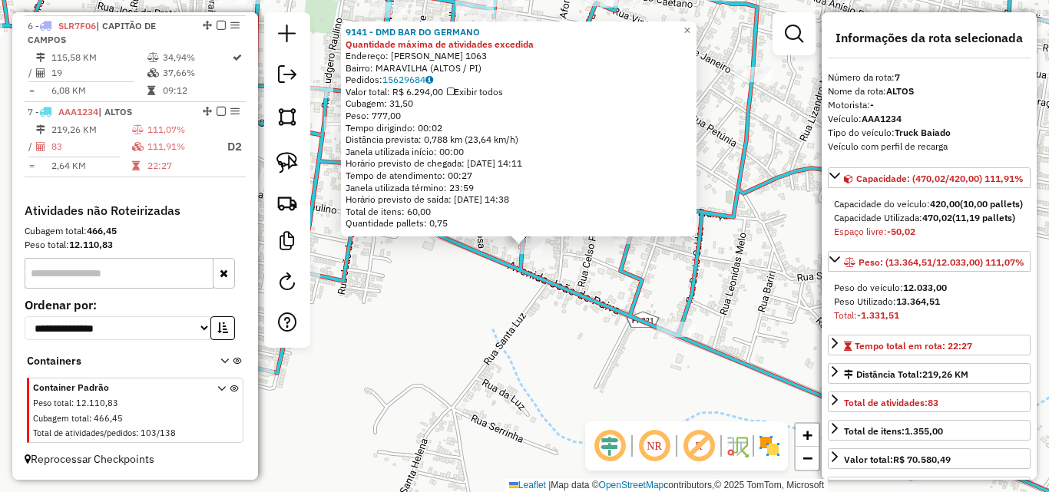
click at [466, 290] on div "9141 - DMD BAR DO GERMANO Quantidade máxima de atividades excedida Endereço: AN…" at bounding box center [524, 246] width 1049 height 492
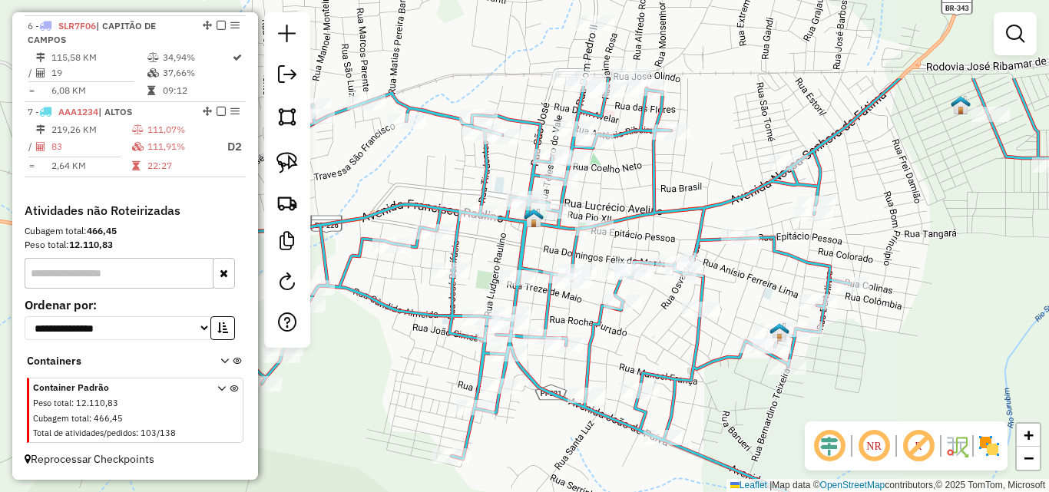
drag, startPoint x: 509, startPoint y: 224, endPoint x: 607, endPoint y: 353, distance: 161.7
click at [601, 353] on div "Janela de atendimento Grade de atendimento Capacidade Transportadoras Veículos …" at bounding box center [524, 246] width 1049 height 492
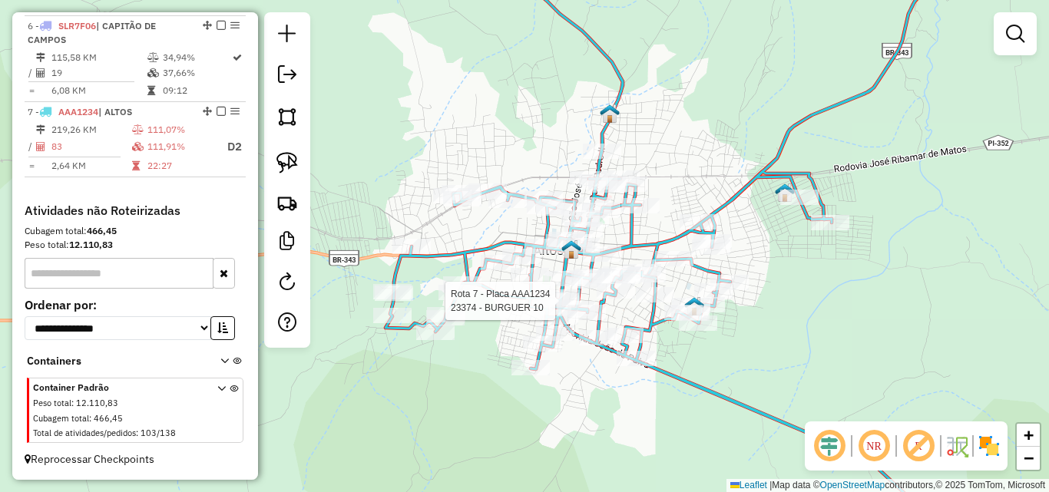
select select "*********"
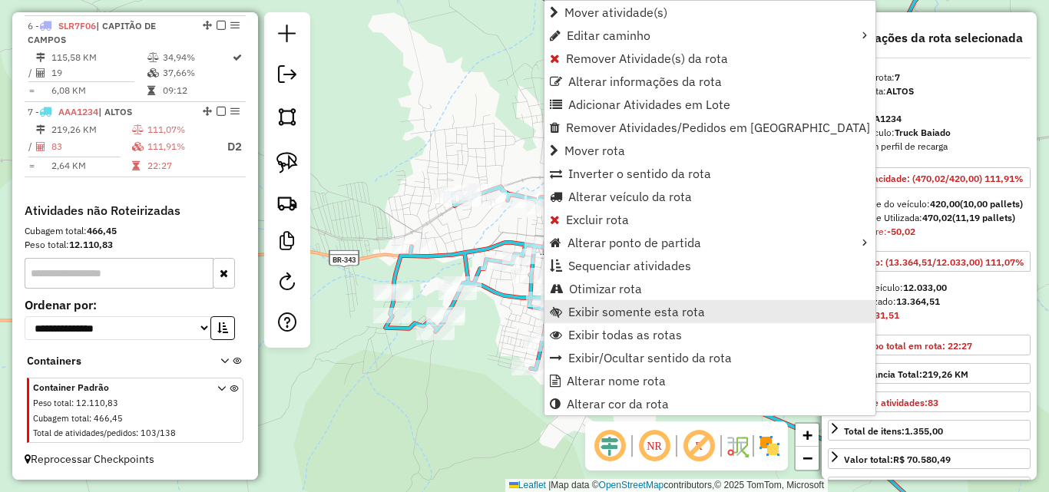
click at [627, 319] on link "Exibir somente esta rota" at bounding box center [709, 311] width 331 height 23
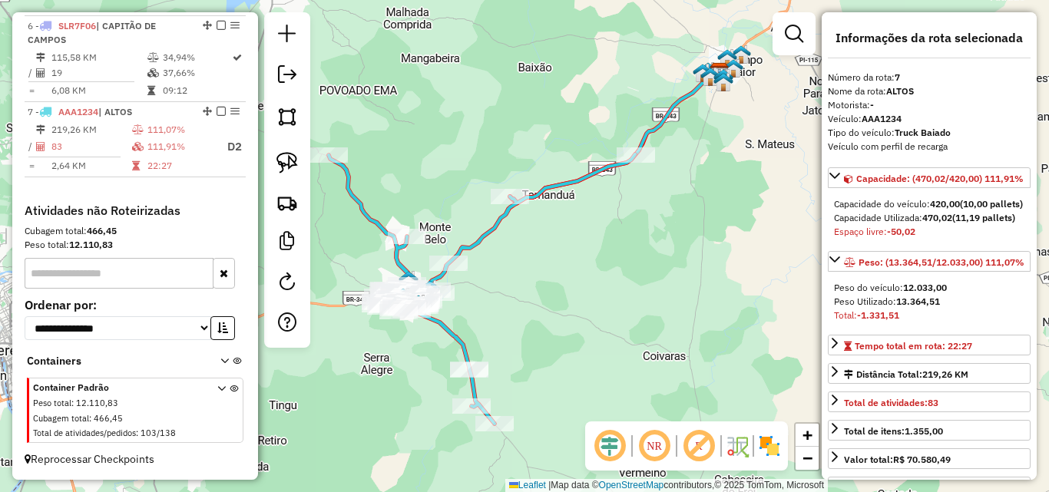
click at [588, 329] on div "Janela de atendimento Grade de atendimento Capacidade Transportadoras Veículos …" at bounding box center [524, 246] width 1049 height 492
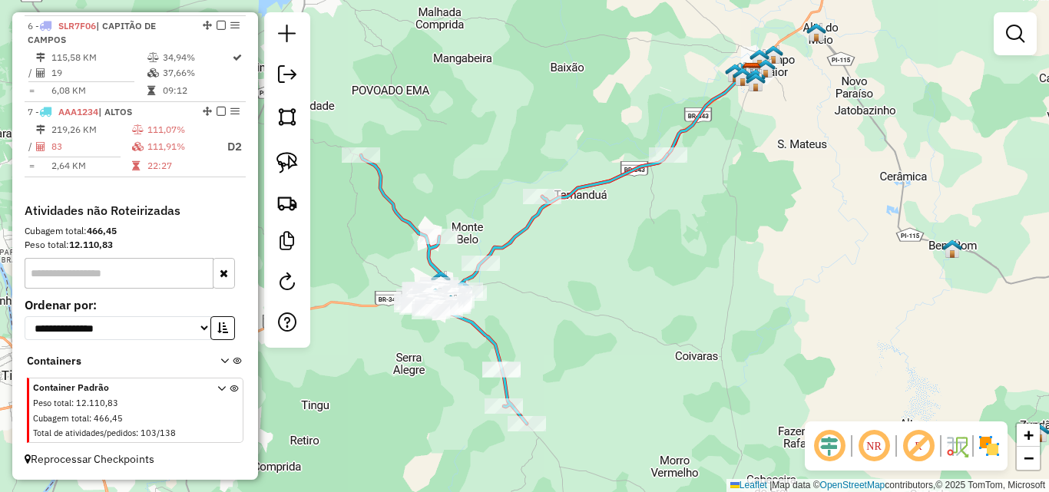
drag, startPoint x: 511, startPoint y: 313, endPoint x: 640, endPoint y: 315, distance: 129.8
click at [640, 315] on div "Janela de atendimento Grade de atendimento Capacidade Transportadoras Veículos …" at bounding box center [524, 246] width 1049 height 492
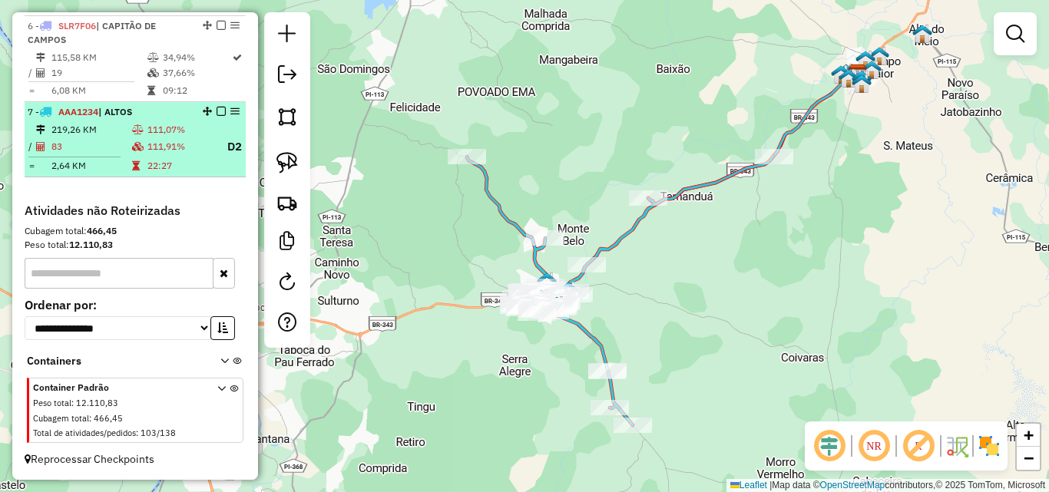
click at [154, 134] on td "111,07%" at bounding box center [181, 129] width 68 height 15
select select "*********"
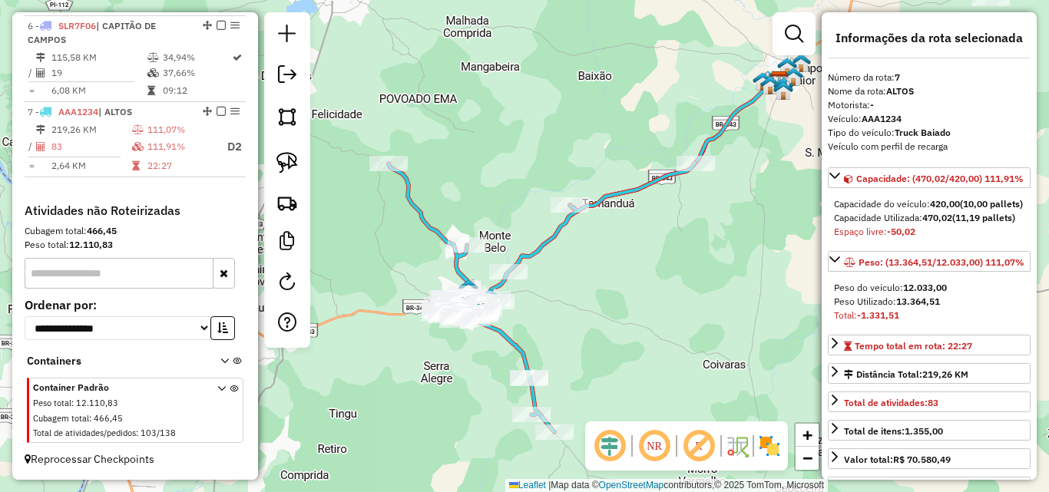
drag, startPoint x: 475, startPoint y: 316, endPoint x: 564, endPoint y: 327, distance: 89.7
click at [560, 327] on div "Janela de atendimento Grade de atendimento Capacidade Transportadoras Veículos …" at bounding box center [524, 246] width 1049 height 492
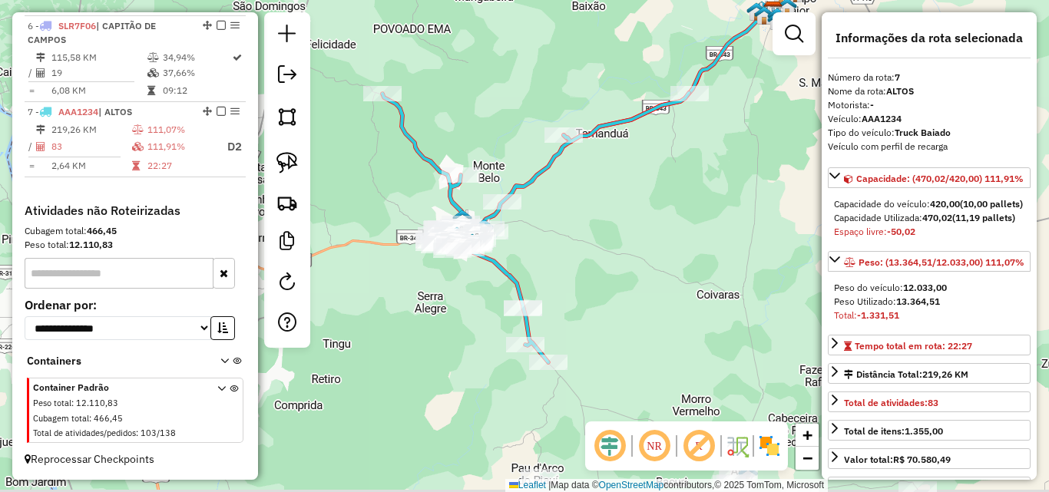
click at [531, 223] on div "Janela de atendimento Grade de atendimento Capacidade Transportadoras Veículos …" at bounding box center [524, 246] width 1049 height 492
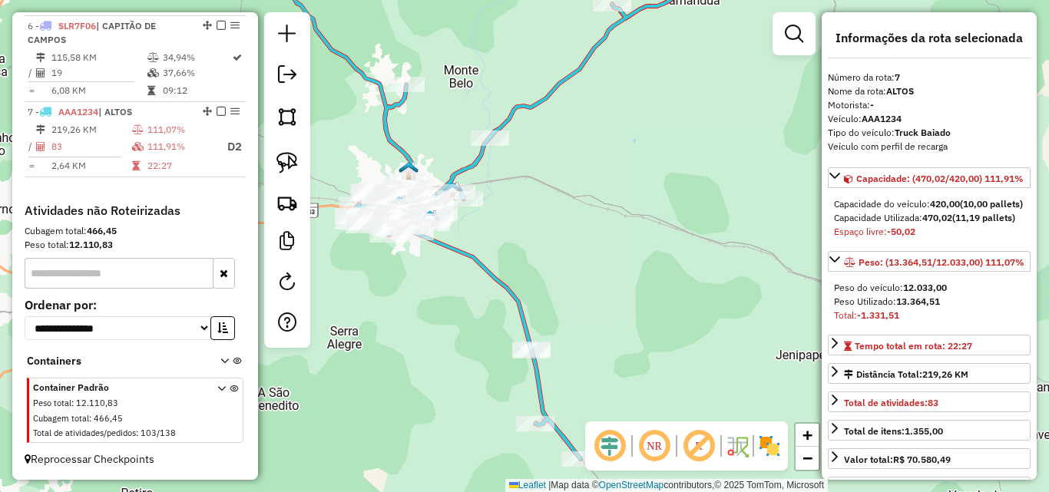
click at [484, 249] on div "Janela de atendimento Grade de atendimento Capacidade Transportadoras Veículos …" at bounding box center [524, 246] width 1049 height 492
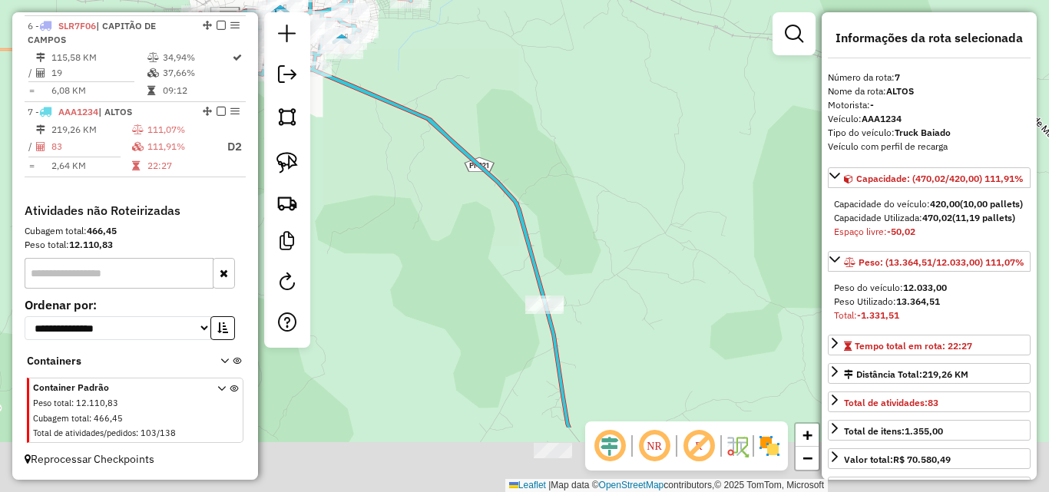
drag, startPoint x: 505, startPoint y: 228, endPoint x: 480, endPoint y: 54, distance: 176.1
click at [503, 77] on div "Janela de atendimento Grade de atendimento Capacidade Transportadoras Veículos …" at bounding box center [524, 246] width 1049 height 492
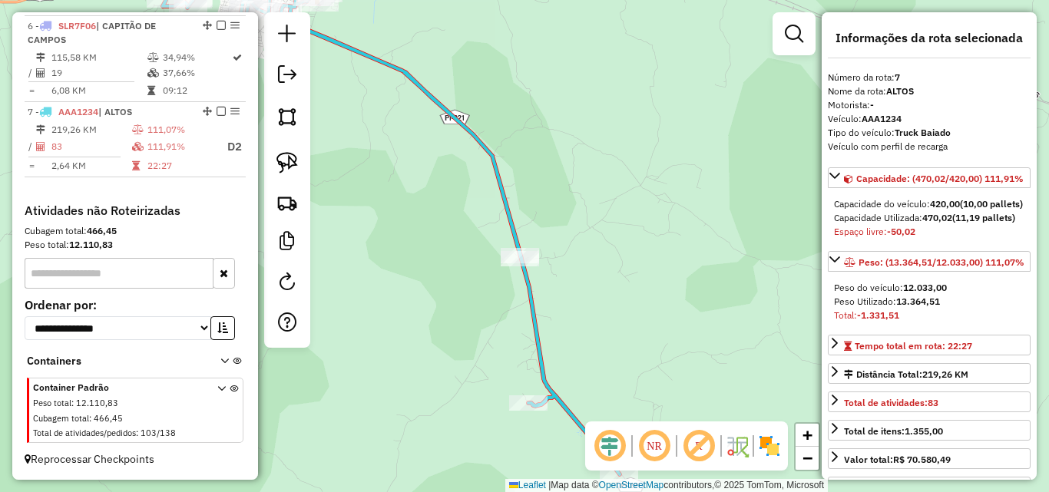
drag, startPoint x: 583, startPoint y: 110, endPoint x: 555, endPoint y: 58, distance: 58.4
click at [555, 58] on div "Janela de atendimento Grade de atendimento Capacidade Transportadoras Veículos …" at bounding box center [524, 246] width 1049 height 492
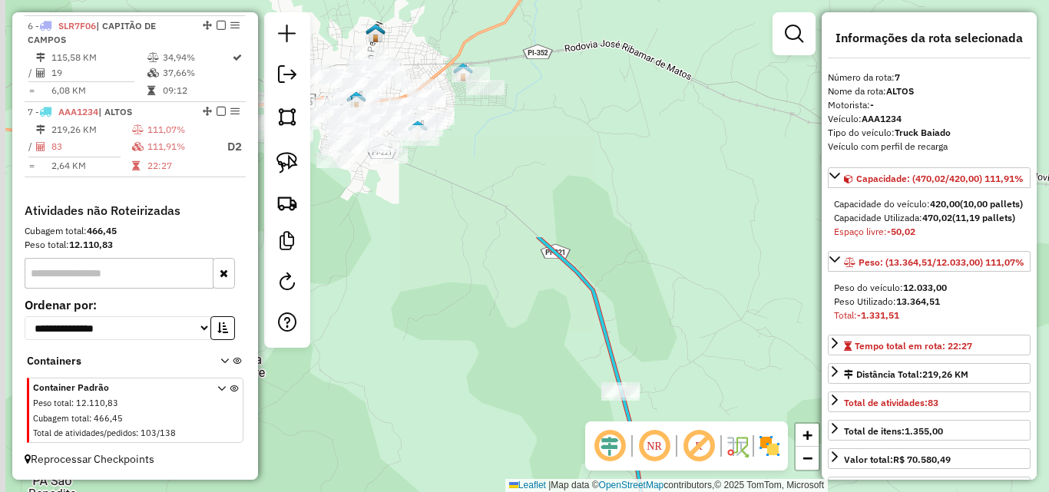
drag, startPoint x: 695, startPoint y: 343, endPoint x: 568, endPoint y: 213, distance: 182.5
click at [705, 359] on div "Janela de atendimento Grade de atendimento Capacidade Transportadoras Veículos …" at bounding box center [524, 246] width 1049 height 492
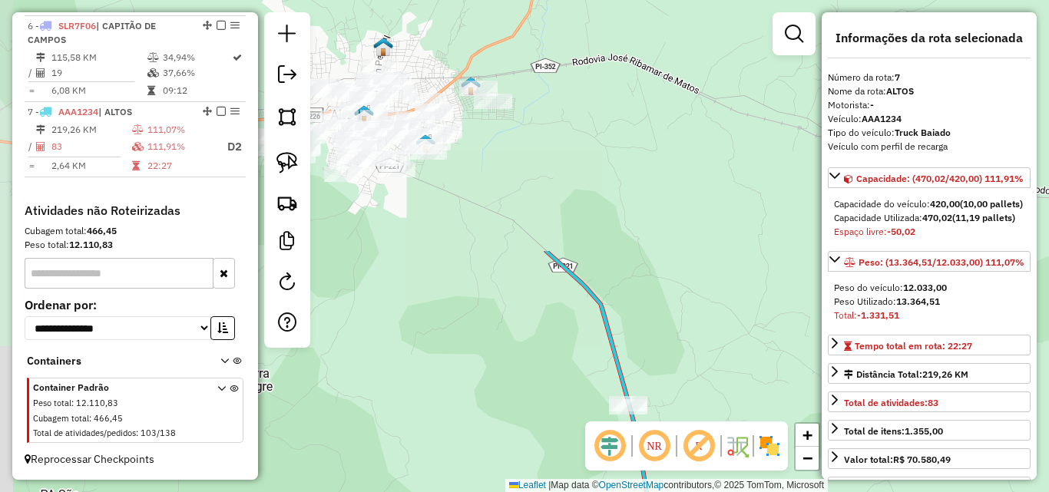
click at [615, 297] on div "Janela de atendimento Grade de atendimento Capacidade Transportadoras Veículos …" at bounding box center [524, 246] width 1049 height 492
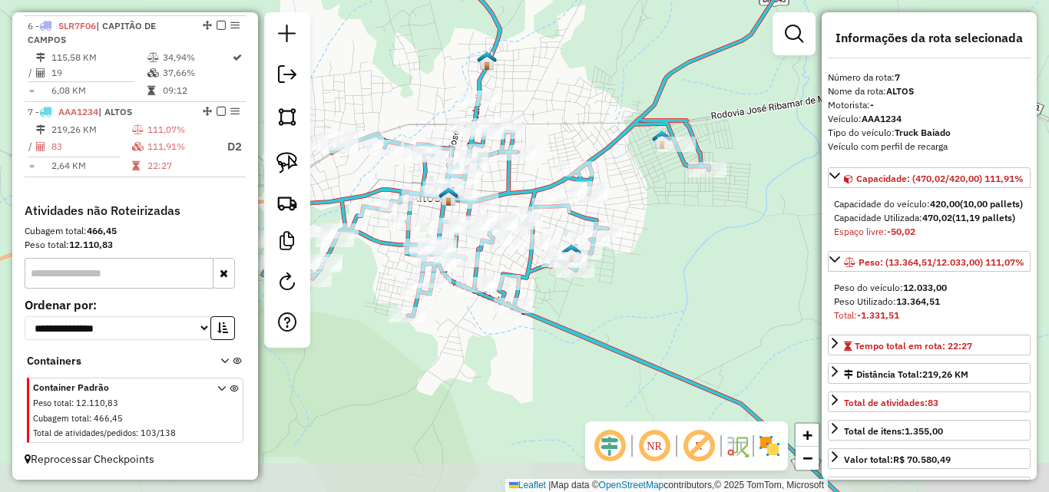
click at [615, 316] on div "Janela de atendimento Grade de atendimento Capacidade Transportadoras Veículos …" at bounding box center [524, 246] width 1049 height 492
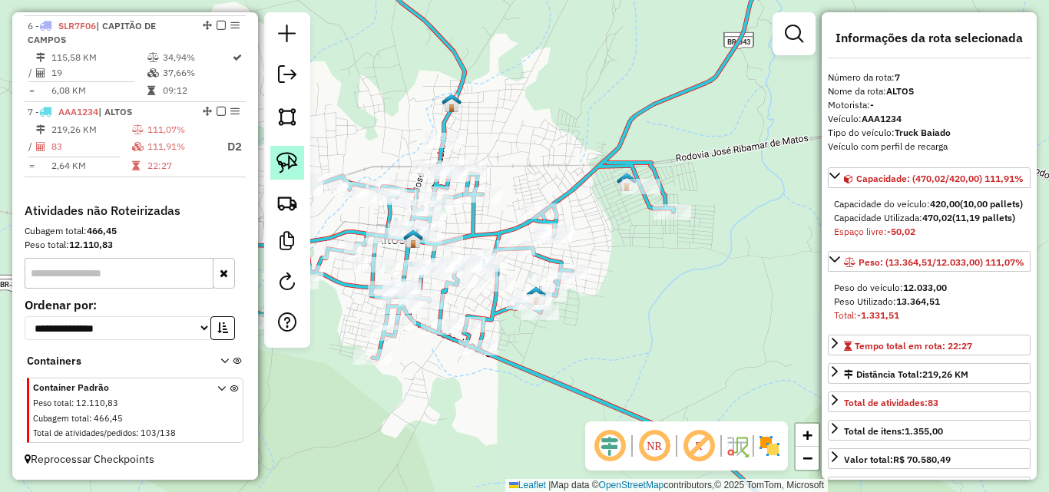
click at [289, 156] on img at bounding box center [287, 163] width 22 height 22
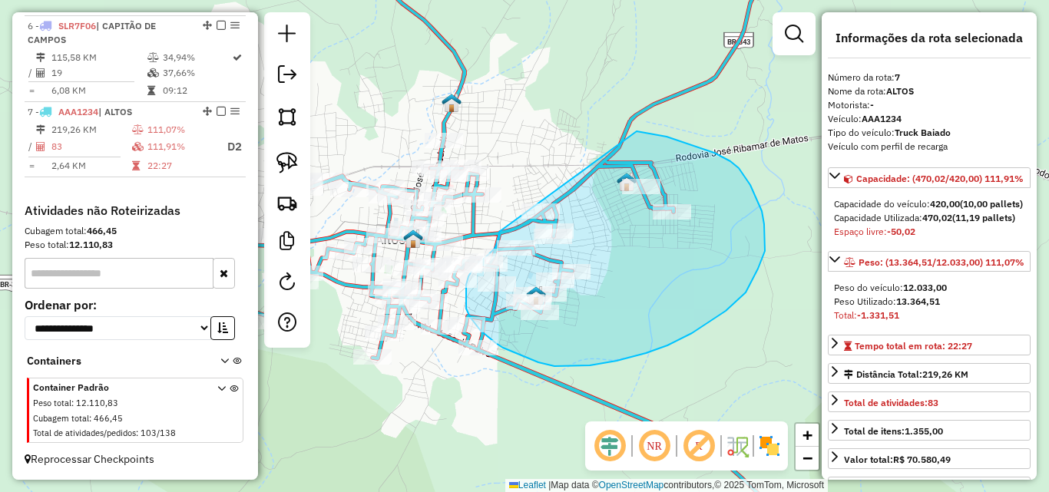
drag, startPoint x: 637, startPoint y: 131, endPoint x: 508, endPoint y: 190, distance: 141.2
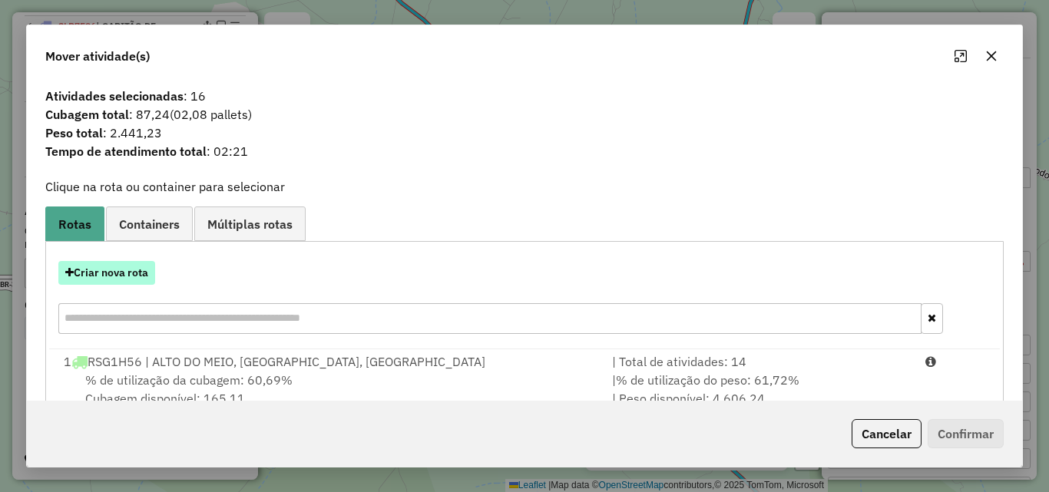
click at [99, 272] on button "Criar nova rota" at bounding box center [106, 273] width 97 height 24
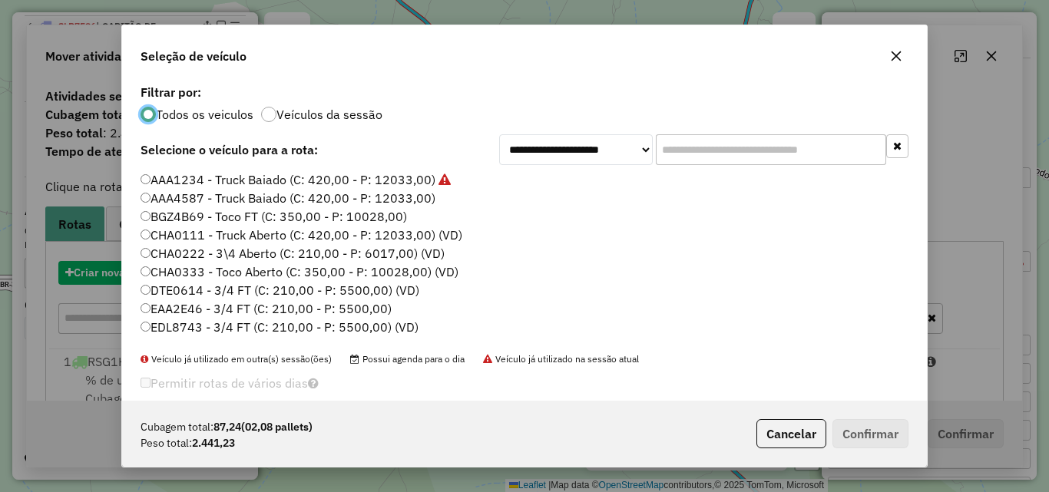
scroll to position [8, 5]
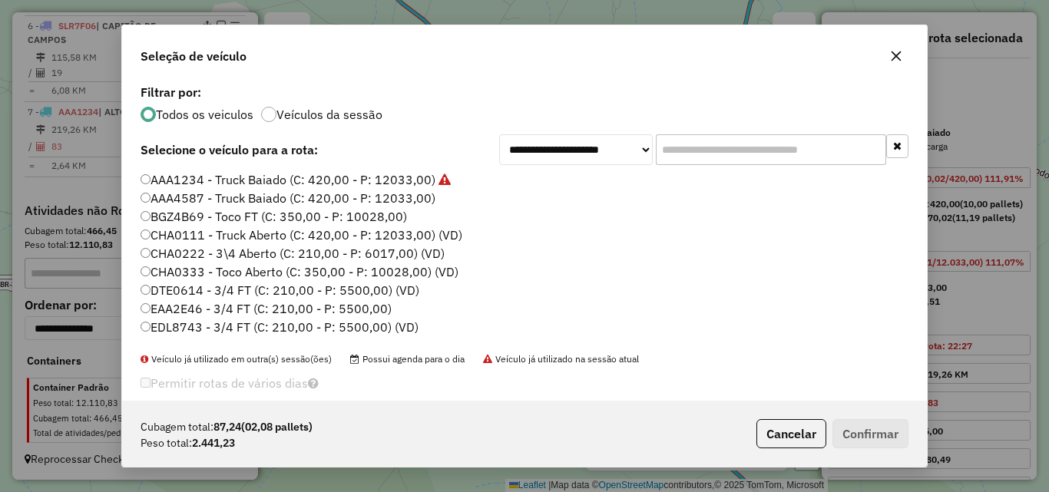
click at [701, 143] on input "text" at bounding box center [771, 149] width 230 height 31
paste input "*******"
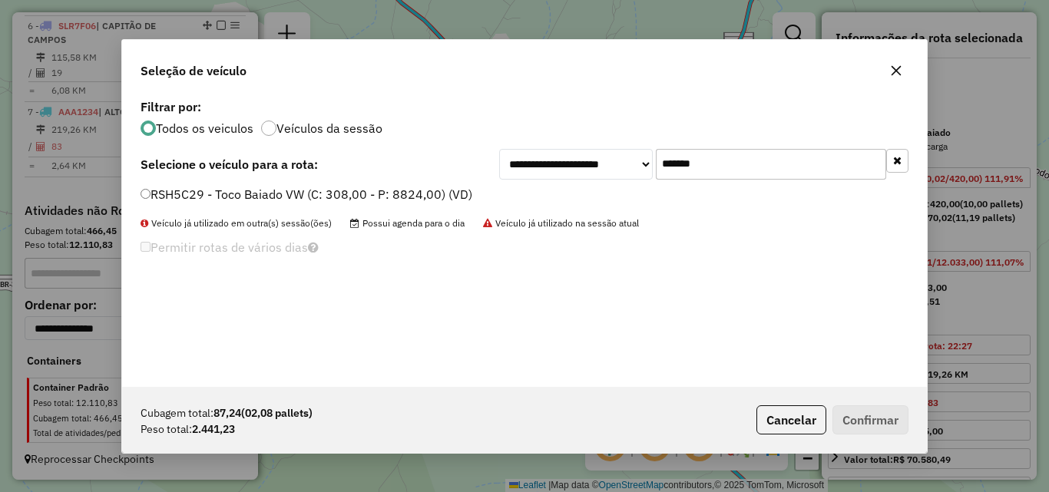
type input "*******"
click at [139, 193] on div "RSH5C29 - Toco Baiado VW (C: 308,00 - P: 8824,00) (VD)" at bounding box center [524, 201] width 786 height 31
click at [164, 197] on label "RSH5C29 - Toco Baiado VW (C: 308,00 - P: 8824,00) (VD)" at bounding box center [307, 194] width 332 height 18
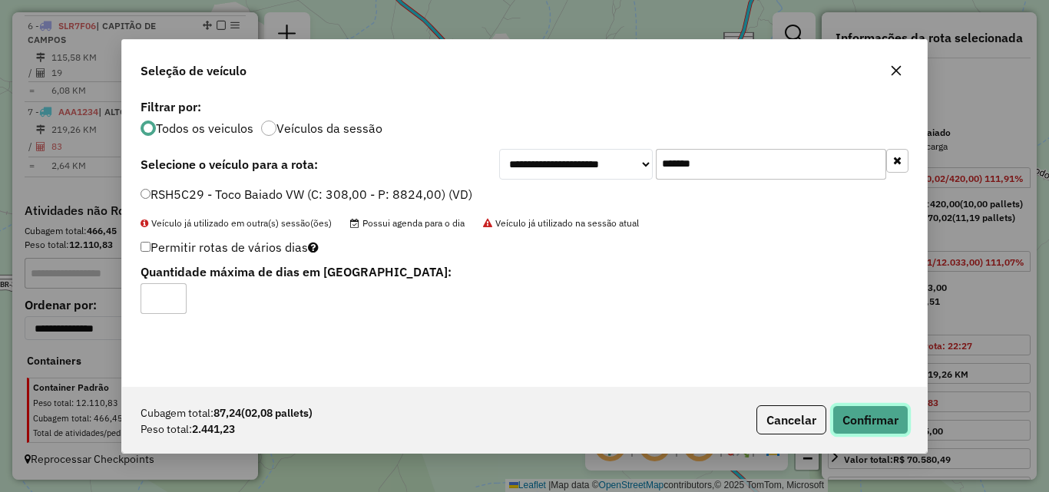
click at [882, 428] on button "Confirmar" at bounding box center [870, 419] width 76 height 29
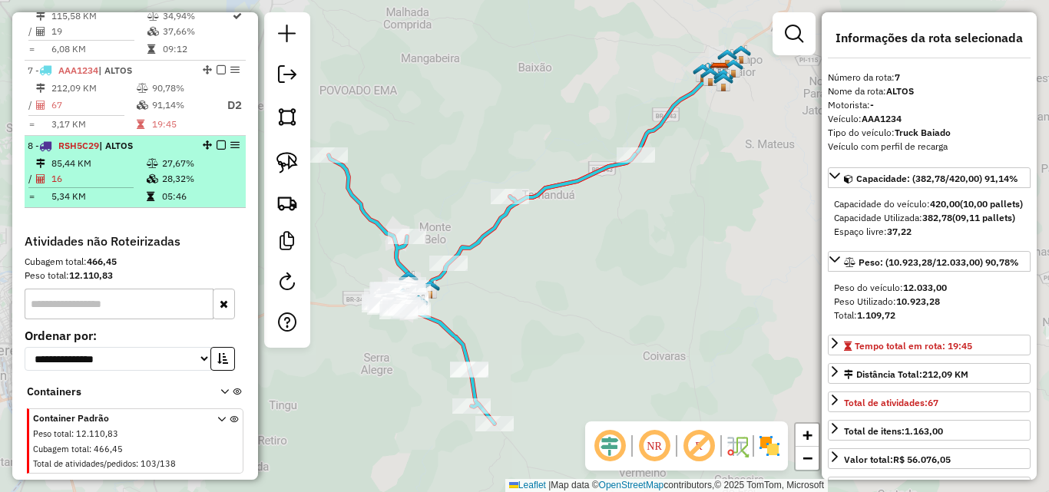
scroll to position [1033, 0]
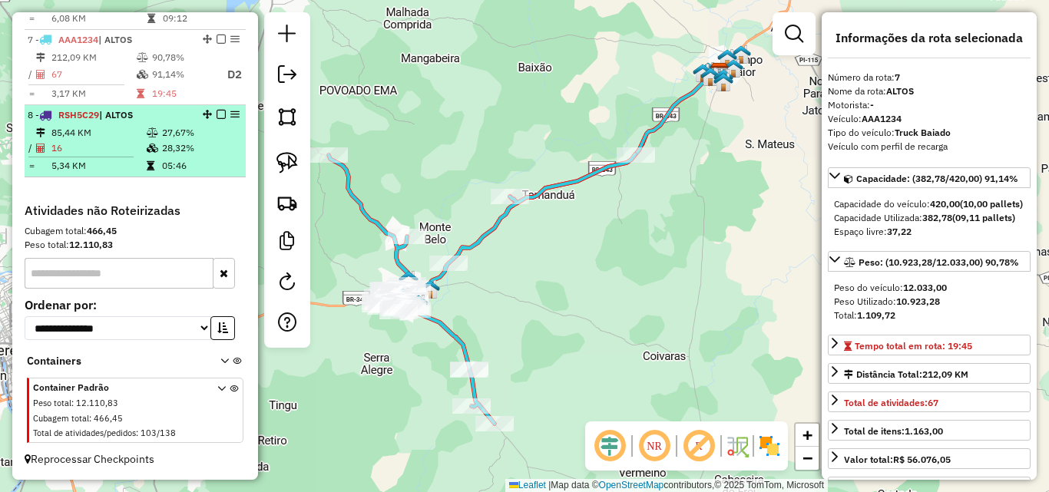
click at [98, 144] on td "16" at bounding box center [98, 148] width 95 height 15
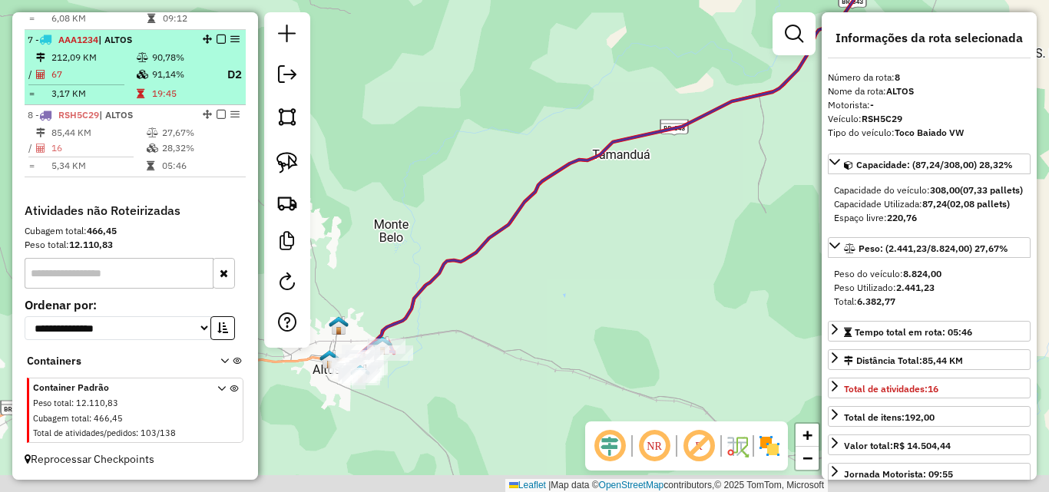
drag, startPoint x: 574, startPoint y: 187, endPoint x: 162, endPoint y: 63, distance: 430.0
click at [595, 174] on div "Janela de atendimento Grade de atendimento Capacidade Transportadoras Veículos …" at bounding box center [524, 246] width 1049 height 492
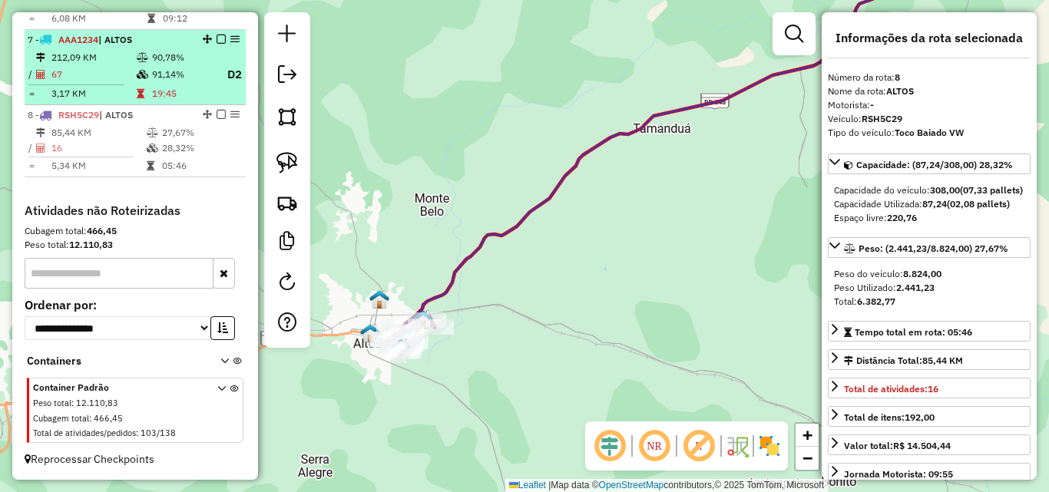
click at [115, 98] on td "3,17 KM" at bounding box center [93, 93] width 85 height 15
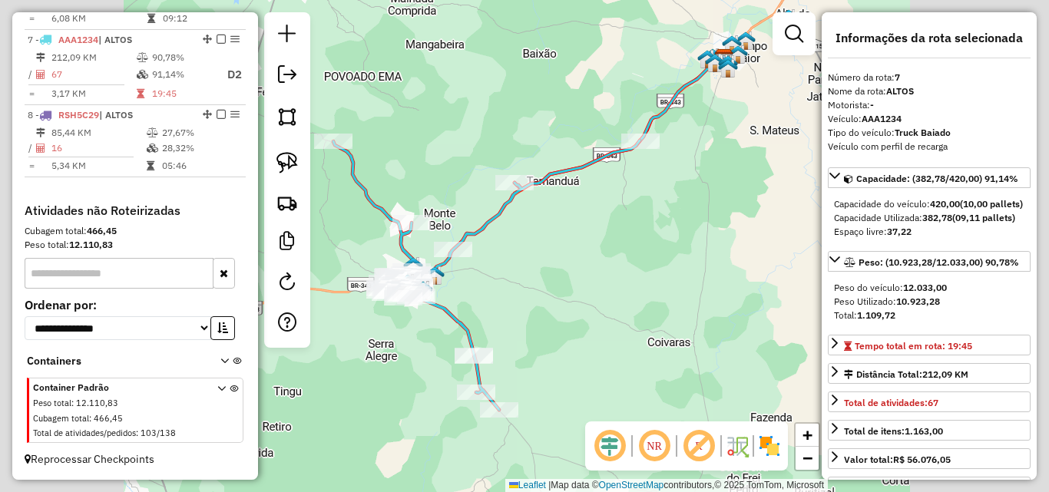
drag, startPoint x: 634, startPoint y: 309, endPoint x: 665, endPoint y: 256, distance: 62.3
click at [669, 256] on div "Janela de atendimento Grade de atendimento Capacidade Transportadoras Veículos …" at bounding box center [524, 246] width 1049 height 492
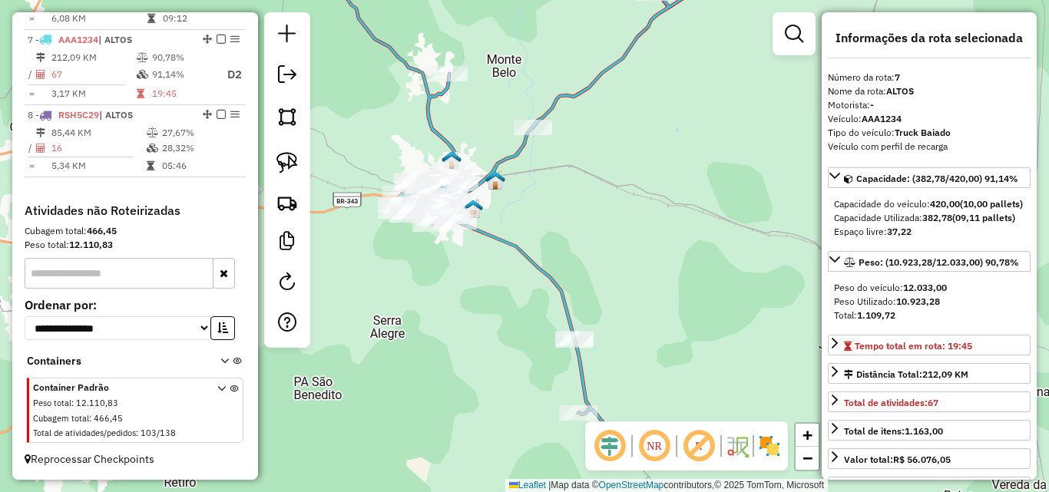
drag, startPoint x: 584, startPoint y: 231, endPoint x: 578, endPoint y: 220, distance: 13.1
click at [578, 220] on div "Rota 7 - Placa AAA1234 7888 - BAR DA ALDENORA Janela de atendimento Grade de at…" at bounding box center [524, 246] width 1049 height 492
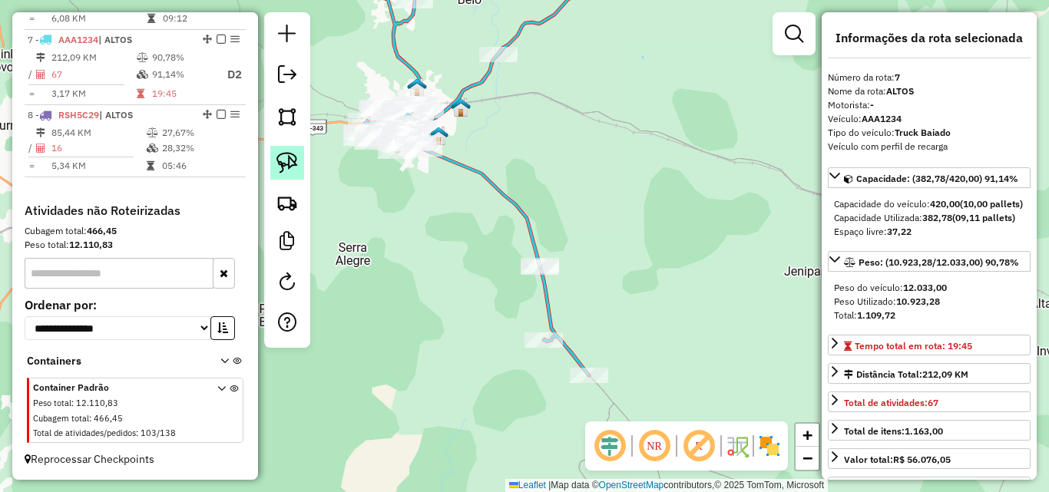
click at [290, 157] on img at bounding box center [287, 163] width 22 height 22
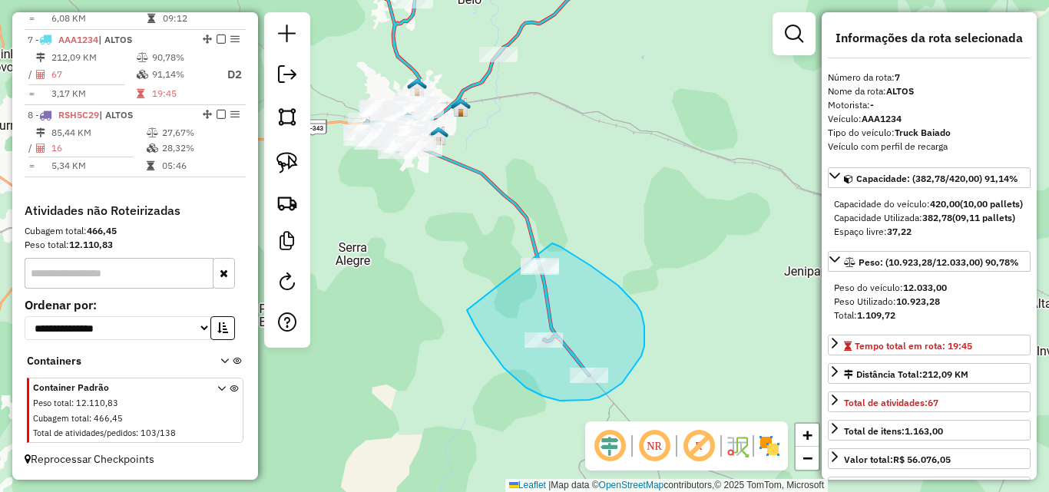
drag, startPoint x: 560, startPoint y: 247, endPoint x: 467, endPoint y: 224, distance: 95.6
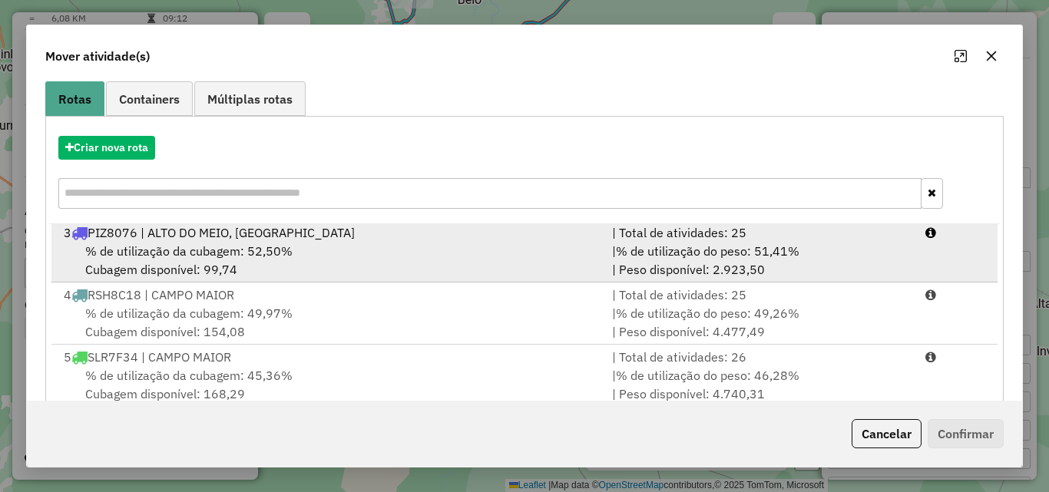
scroll to position [282, 0]
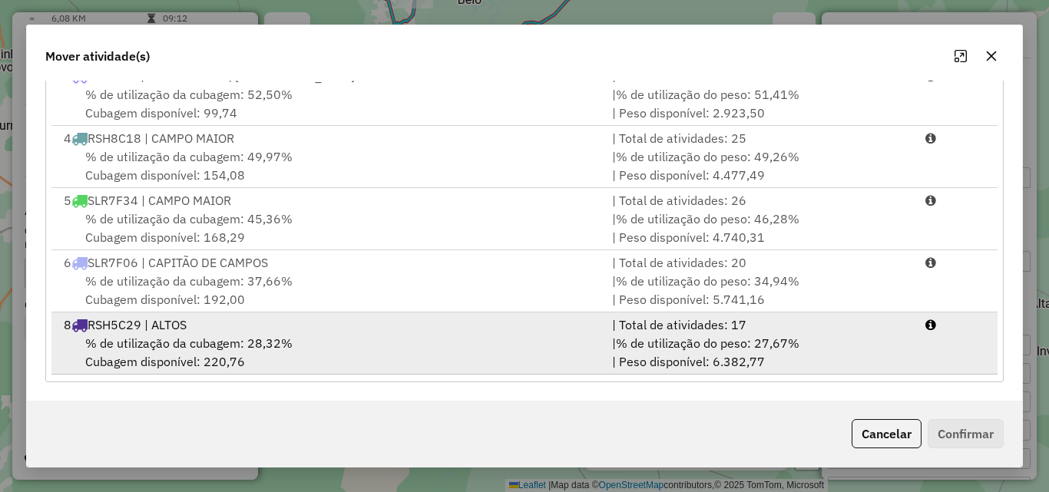
click at [248, 329] on div "8 RSH5C29 | ALTOS" at bounding box center [329, 325] width 548 height 18
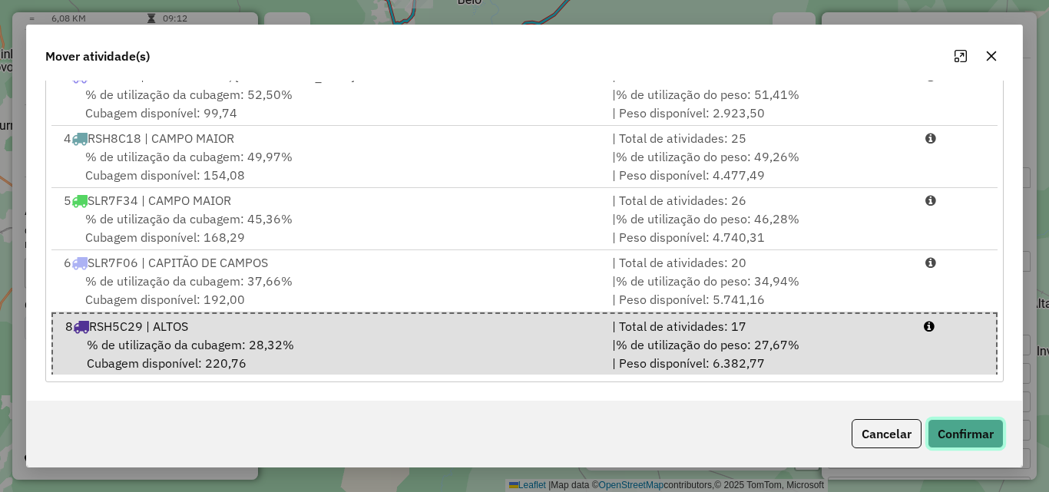
click at [964, 430] on button "Confirmar" at bounding box center [966, 433] width 76 height 29
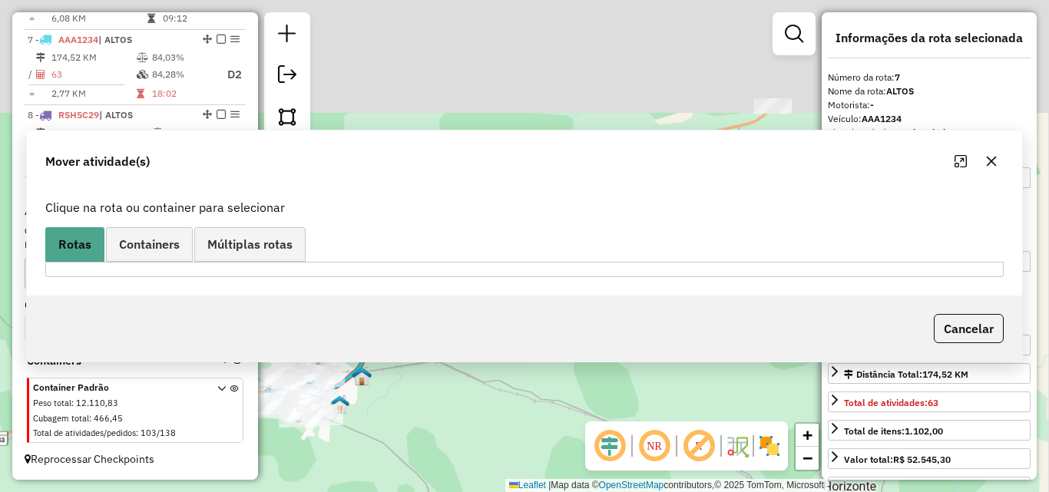
scroll to position [0, 0]
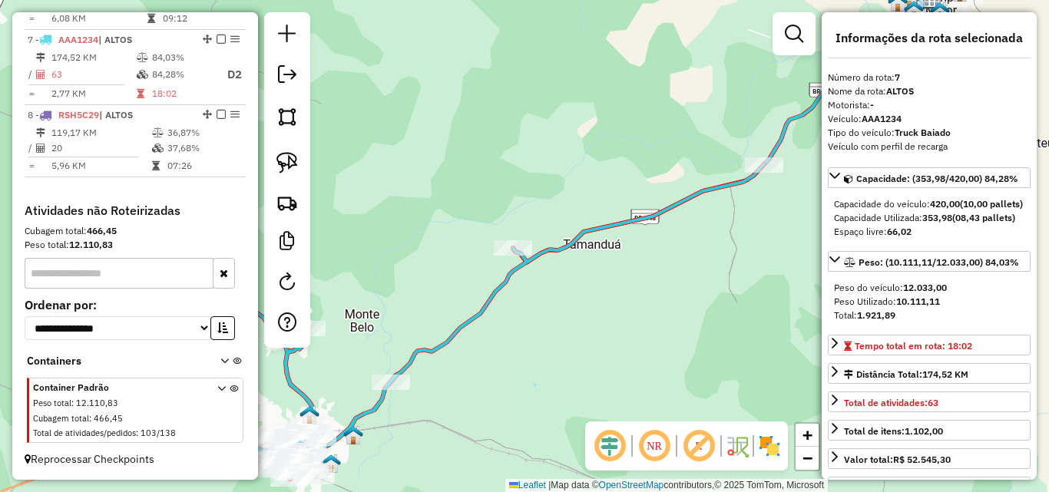
drag, startPoint x: 500, startPoint y: 319, endPoint x: 573, endPoint y: 208, distance: 132.5
click at [611, 218] on div "Janela de atendimento Grade de atendimento Capacidade Transportadoras Veículos …" at bounding box center [524, 246] width 1049 height 492
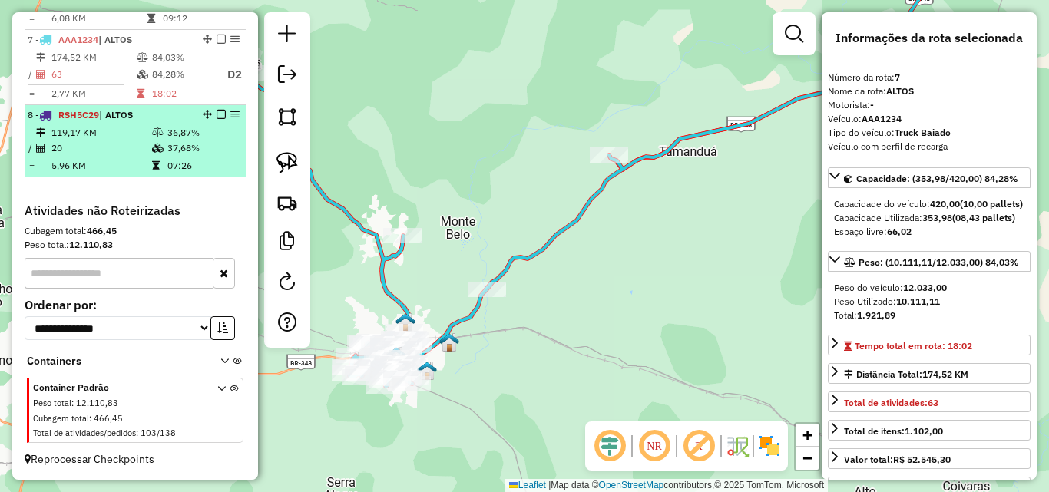
click at [199, 157] on table "119,17 KM 36,87% / 20 37,68% = 5,96 KM 07:26" at bounding box center [135, 149] width 215 height 48
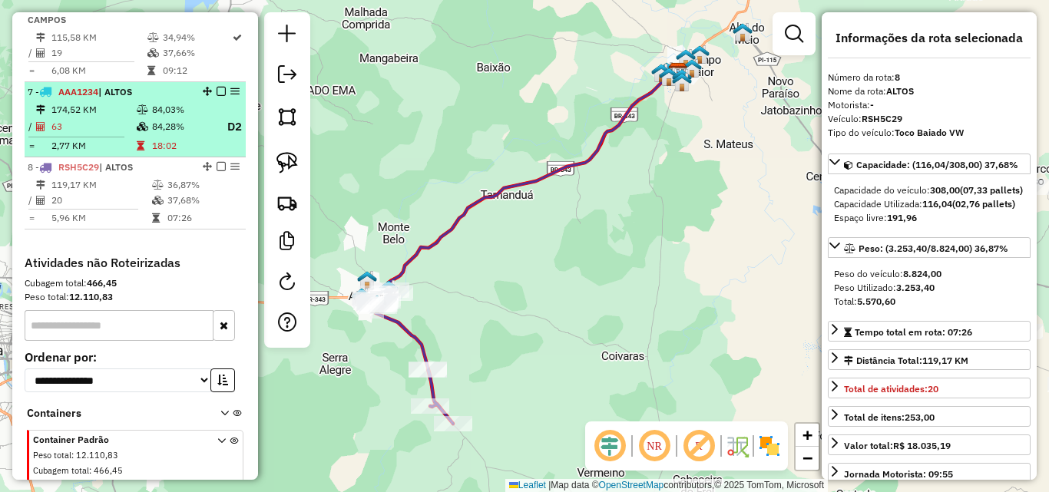
scroll to position [956, 0]
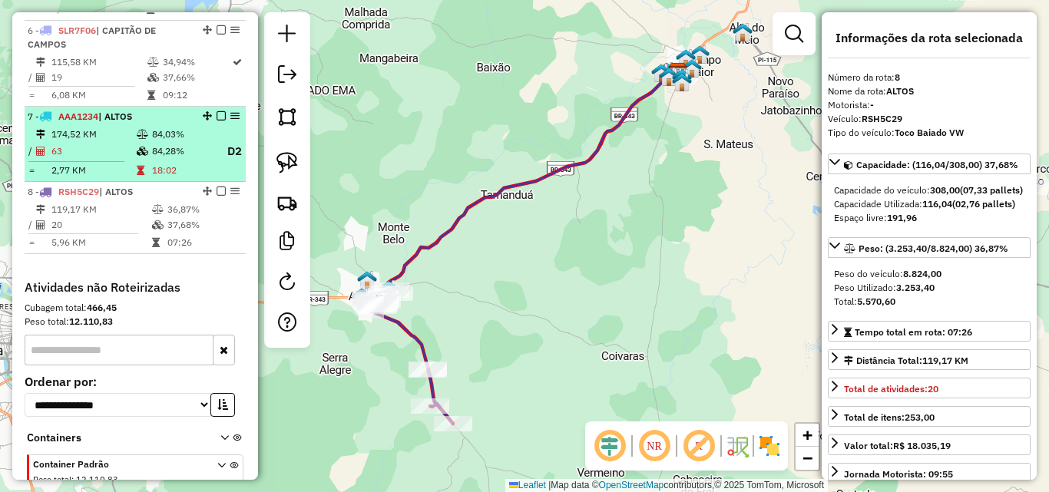
click at [147, 142] on td at bounding box center [143, 151] width 15 height 19
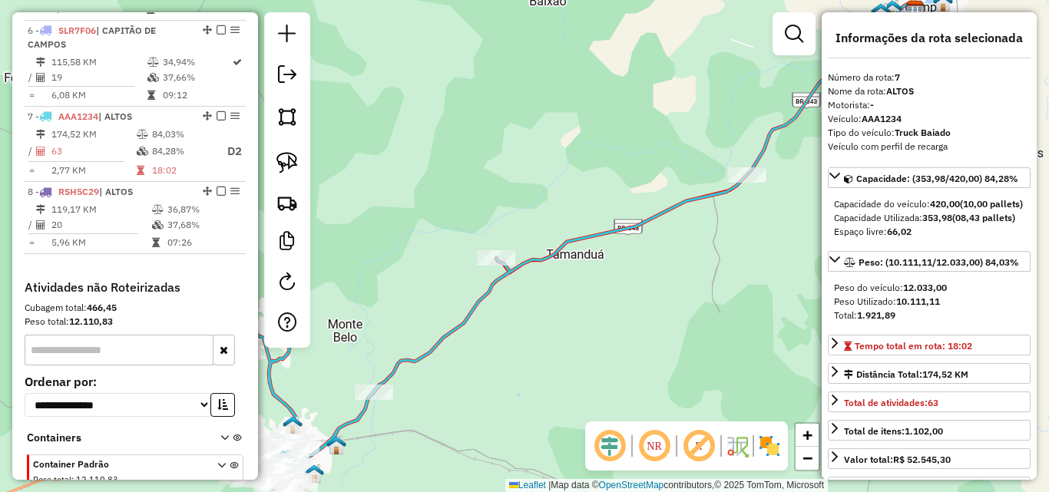
drag, startPoint x: 534, startPoint y: 292, endPoint x: 679, endPoint y: 176, distance: 185.8
click at [674, 183] on div "Janela de atendimento Grade de atendimento Capacidade Transportadoras Veículos …" at bounding box center [524, 246] width 1049 height 492
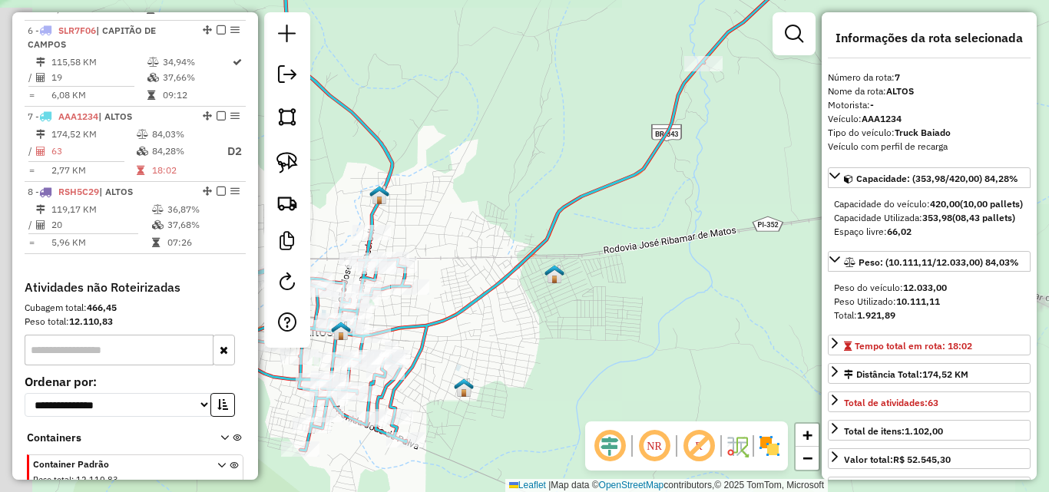
drag, startPoint x: 587, startPoint y: 254, endPoint x: 762, endPoint y: 189, distance: 186.2
click at [761, 189] on div "Janela de atendimento Grade de atendimento Capacidade Transportadoras Veículos …" at bounding box center [524, 246] width 1049 height 492
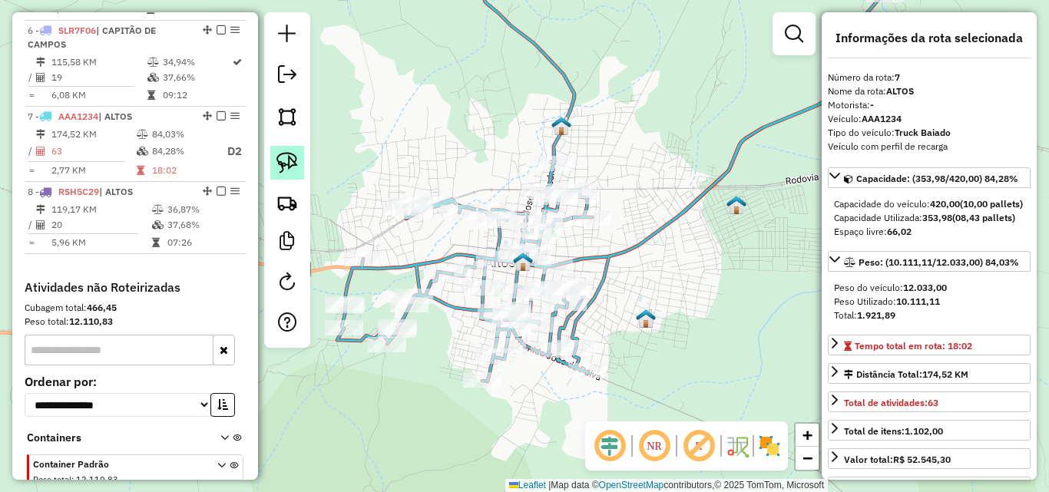
click at [282, 151] on link at bounding box center [287, 163] width 34 height 34
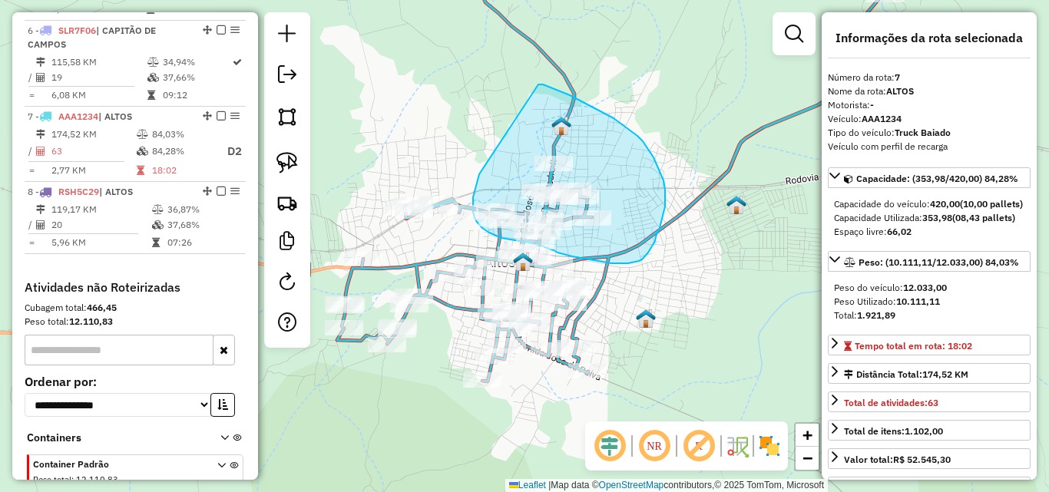
drag, startPoint x: 554, startPoint y: 88, endPoint x: 482, endPoint y: 162, distance: 103.2
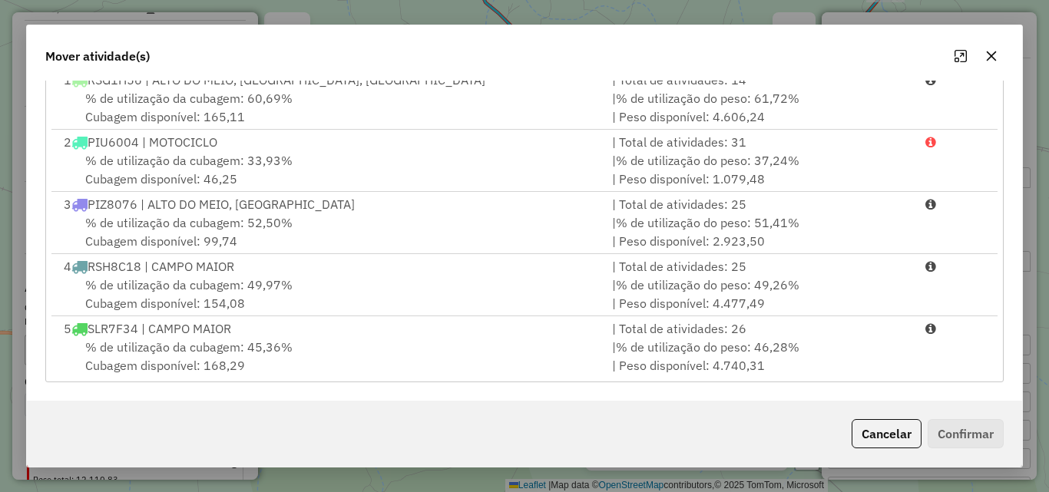
scroll to position [0, 0]
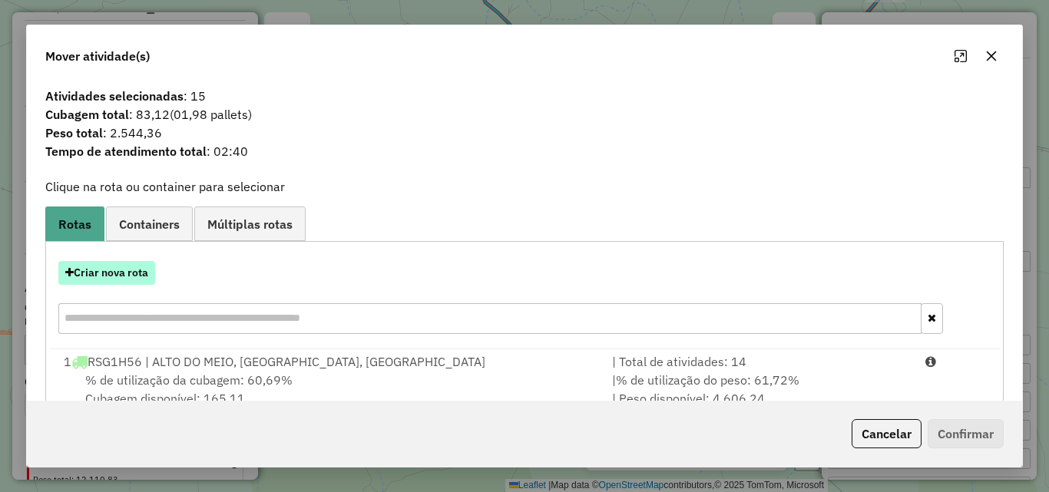
click at [117, 272] on button "Criar nova rota" at bounding box center [106, 273] width 97 height 24
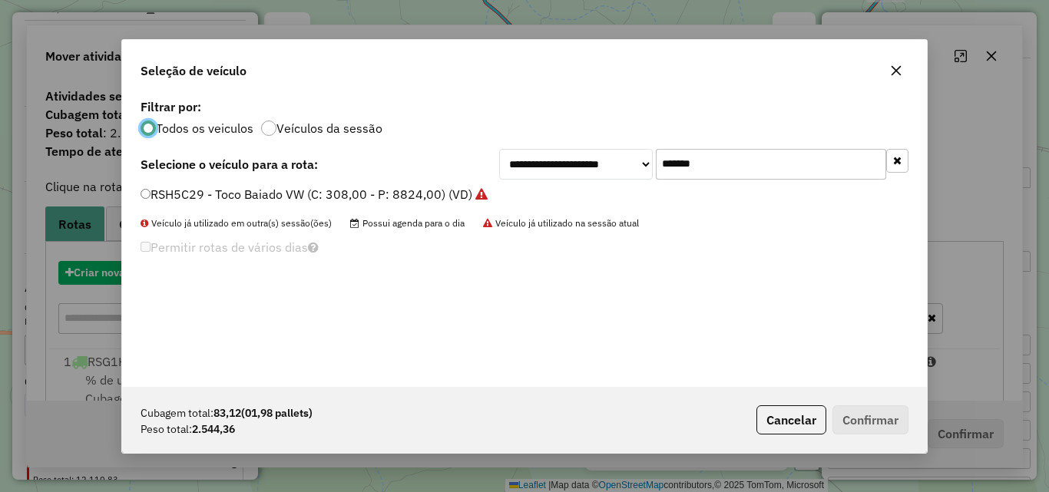
scroll to position [8, 5]
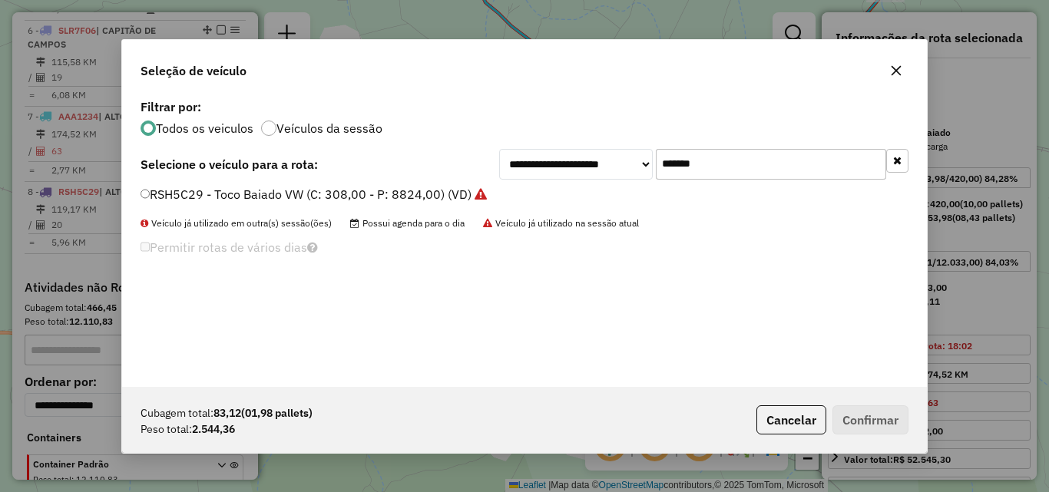
drag, startPoint x: 789, startPoint y: 163, endPoint x: 352, endPoint y: 139, distance: 437.6
click at [362, 142] on div "**********" at bounding box center [524, 241] width 805 height 292
paste input "text"
type input "*******"
click at [148, 200] on label "PIZ8086 - 3\4 Baiado (C: 210,00 - P: 6017,00) (VD)" at bounding box center [291, 194] width 300 height 18
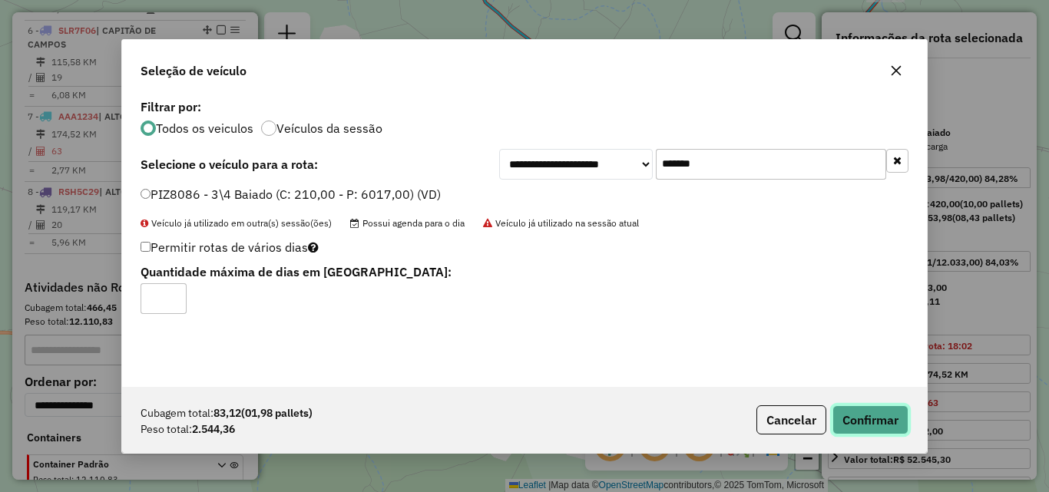
click at [854, 411] on button "Confirmar" at bounding box center [870, 419] width 76 height 29
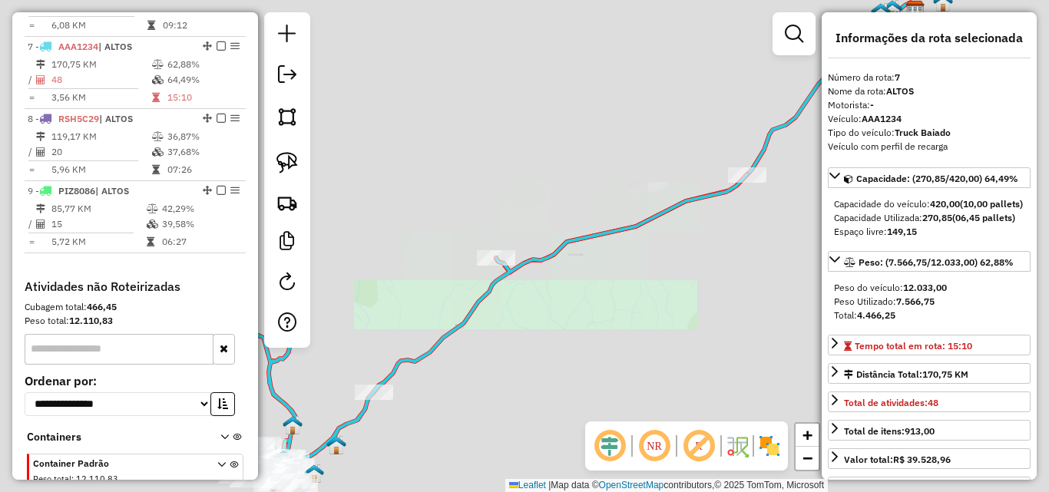
scroll to position [1051, 0]
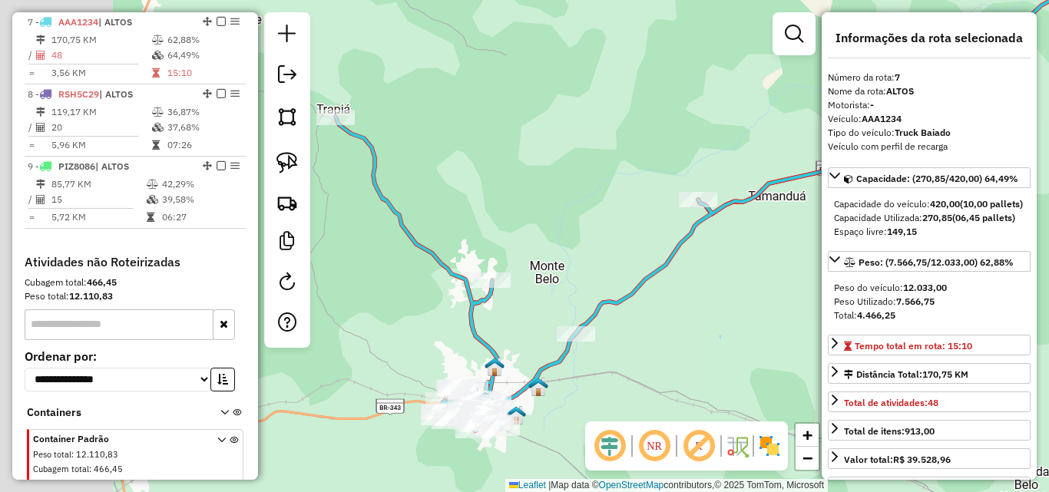
drag, startPoint x: 563, startPoint y: 313, endPoint x: 670, endPoint y: 283, distance: 110.9
click at [670, 283] on div "Janela de atendimento Grade de atendimento Capacidade Transportadoras Veículos …" at bounding box center [524, 246] width 1049 height 492
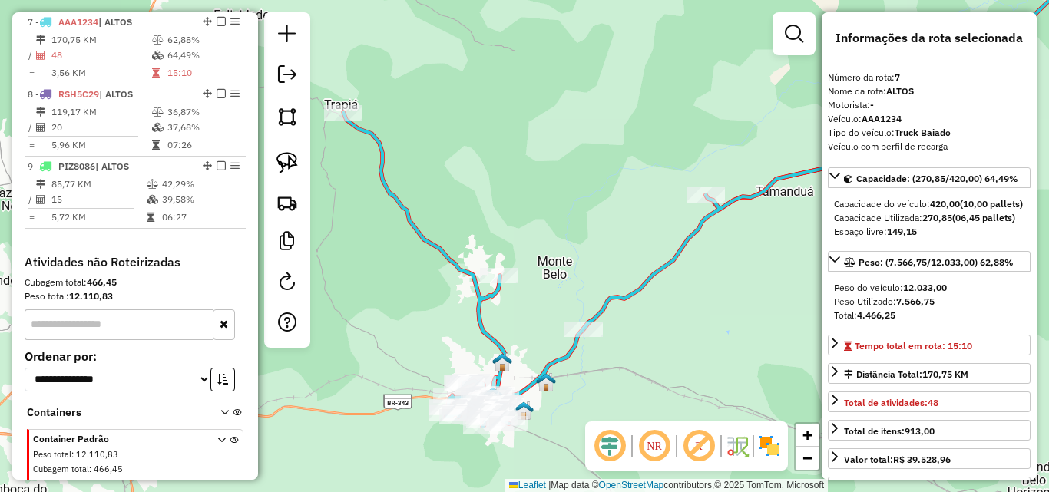
drag, startPoint x: 551, startPoint y: 260, endPoint x: 455, endPoint y: 137, distance: 155.8
click at [455, 137] on div "Janela de atendimento Grade de atendimento Capacidade Transportadoras Veículos …" at bounding box center [524, 246] width 1049 height 492
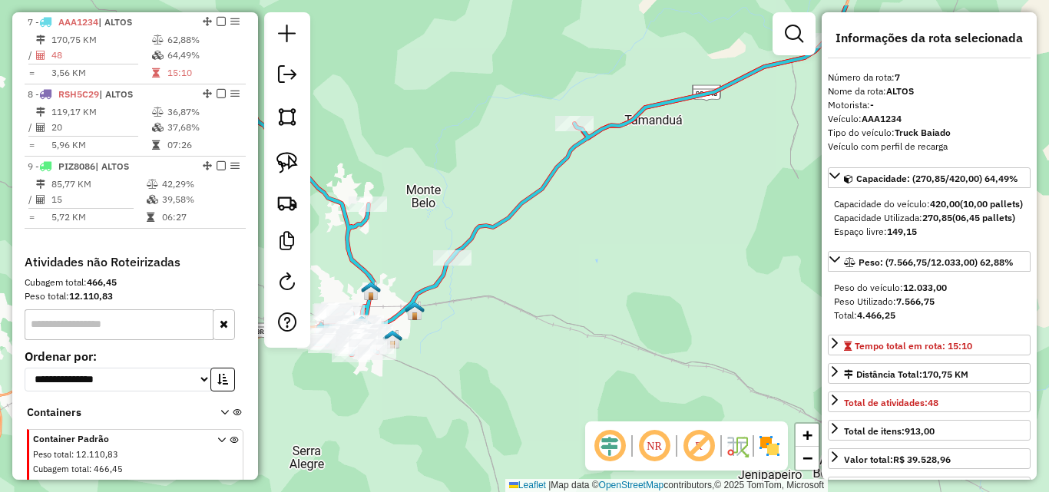
drag, startPoint x: 624, startPoint y: 217, endPoint x: 456, endPoint y: 219, distance: 167.4
click at [590, 280] on div "Janela de atendimento Grade de atendimento Capacidade Transportadoras Veículos …" at bounding box center [524, 246] width 1049 height 492
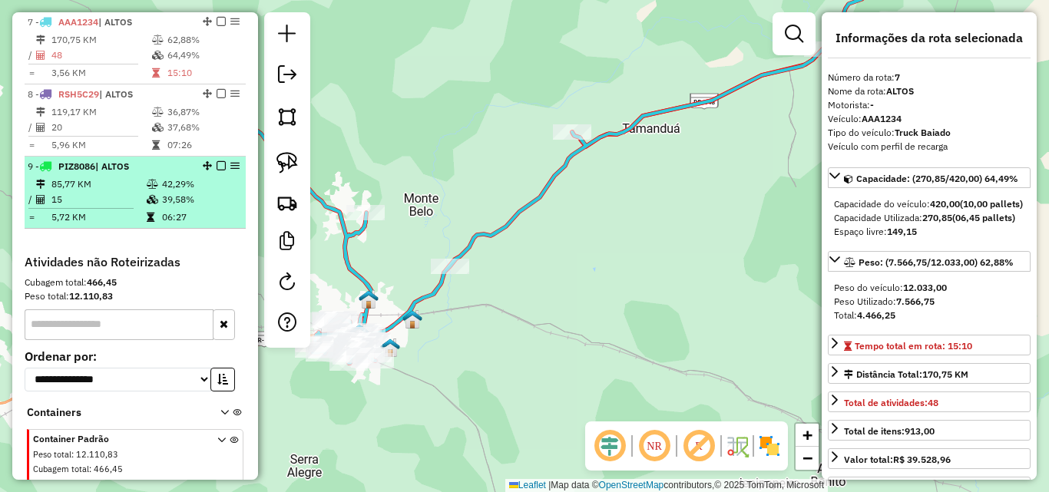
click at [99, 190] on td "85,77 KM" at bounding box center [98, 184] width 95 height 15
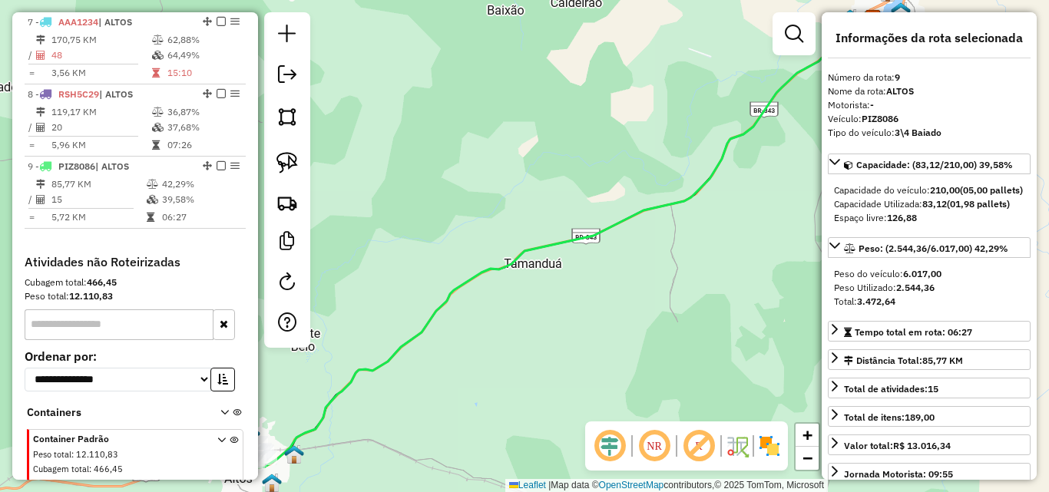
drag, startPoint x: 522, startPoint y: 222, endPoint x: 314, endPoint y: 174, distance: 213.7
click at [572, 214] on div "Janela de atendimento Grade de atendimento Capacidade Transportadoras Veículos …" at bounding box center [524, 246] width 1049 height 492
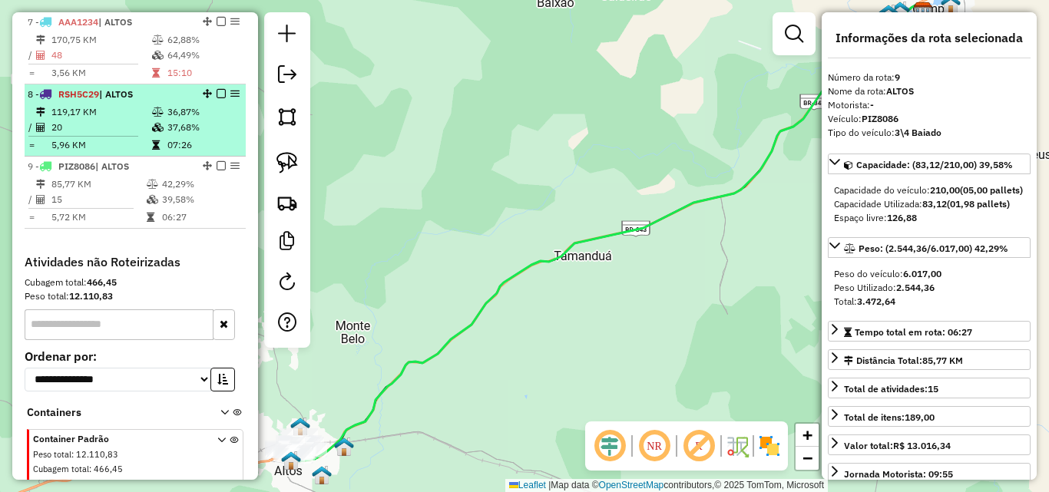
click at [118, 111] on td "119,17 KM" at bounding box center [101, 111] width 101 height 15
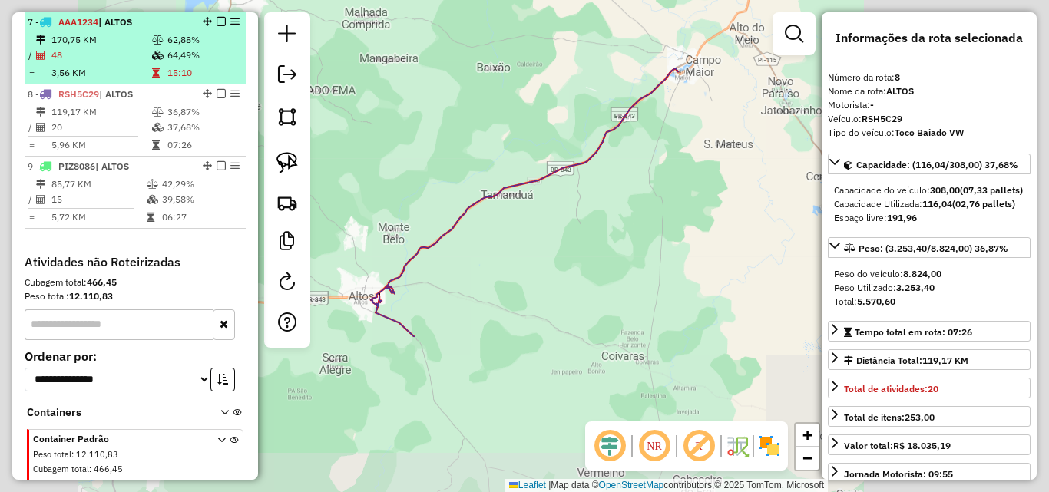
click at [105, 64] on hr at bounding box center [83, 64] width 110 height 1
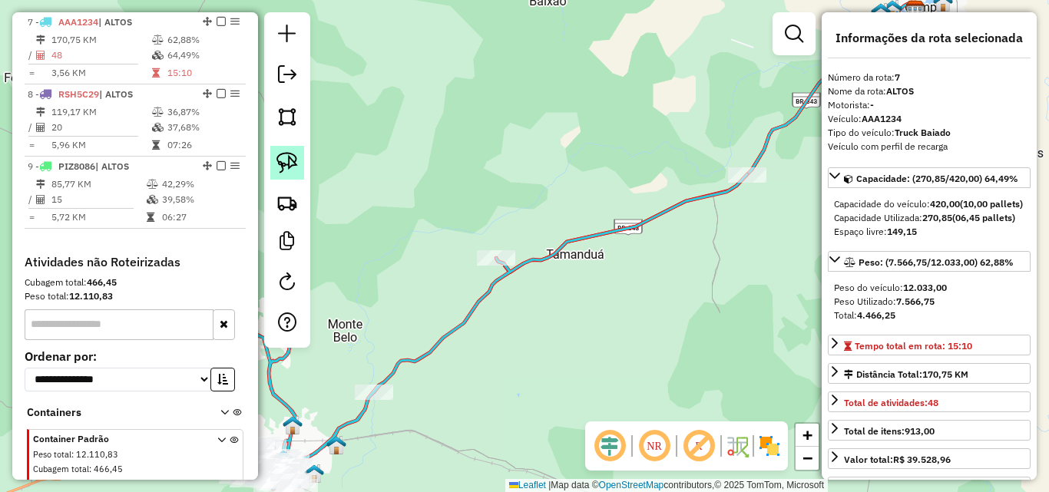
click at [289, 167] on img at bounding box center [287, 163] width 22 height 22
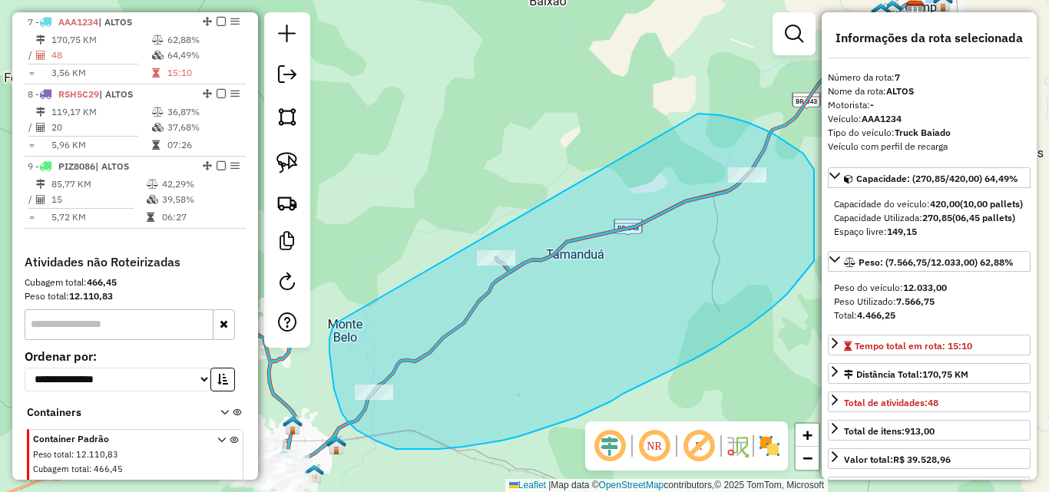
drag, startPoint x: 698, startPoint y: 114, endPoint x: 337, endPoint y: 316, distance: 413.6
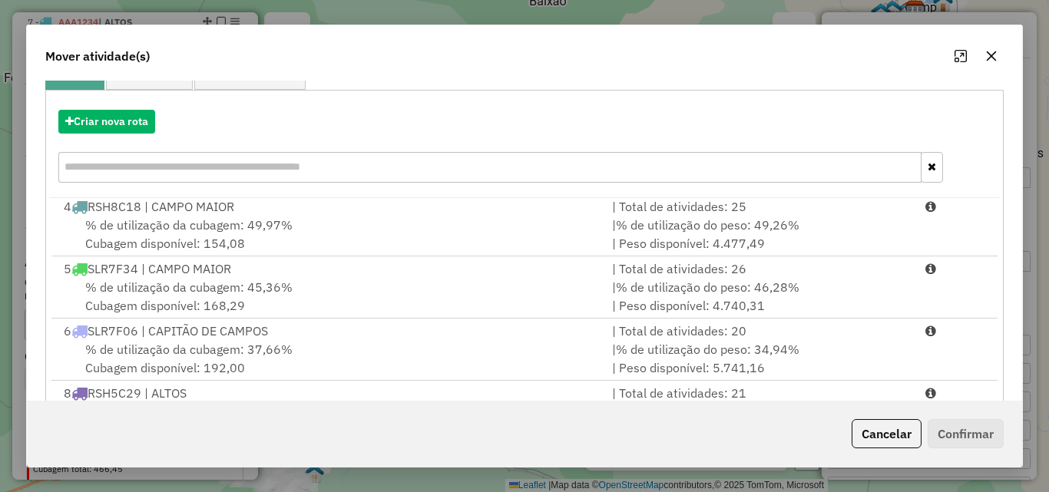
scroll to position [282, 0]
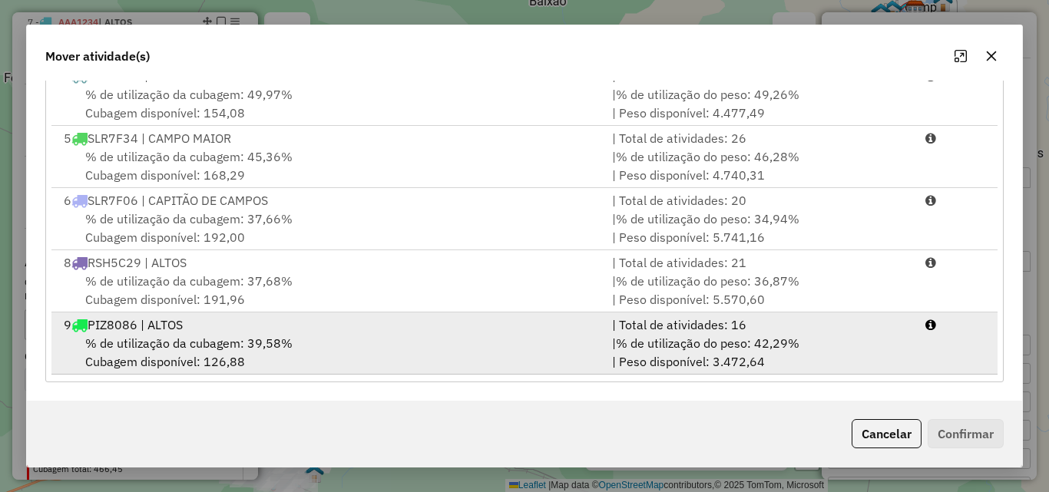
click at [219, 334] on div "% de utilização da cubagem: 39,58% Cubagem disponível: 126,88" at bounding box center [329, 352] width 548 height 37
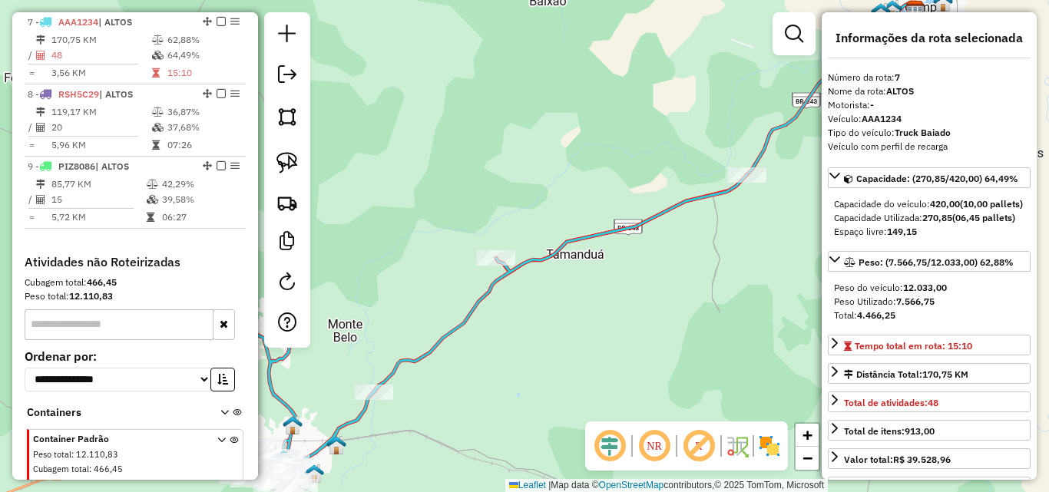
drag, startPoint x: 544, startPoint y: 348, endPoint x: 659, endPoint y: 275, distance: 136.4
click at [659, 275] on div "Janela de atendimento Grade de atendimento Capacidade Transportadoras Veículos …" at bounding box center [524, 246] width 1049 height 492
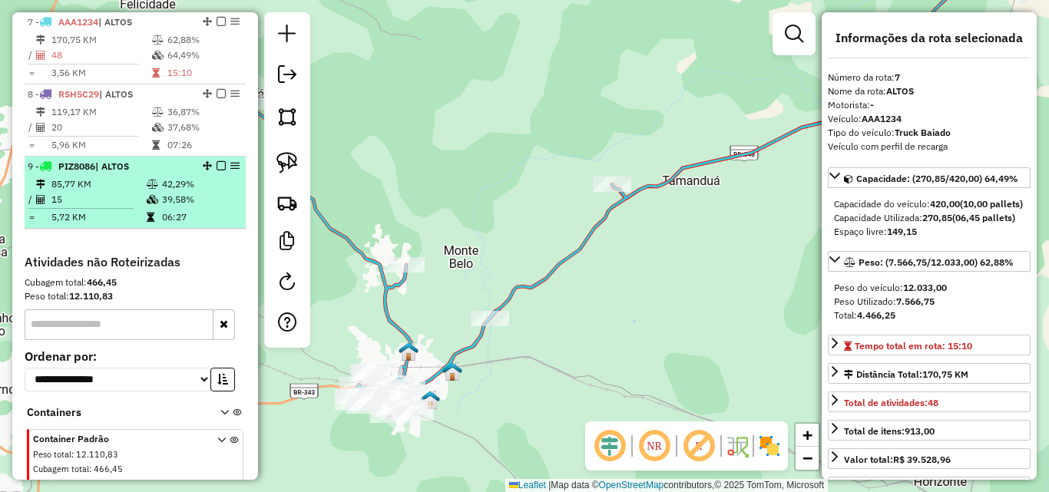
click at [63, 190] on td "85,77 KM" at bounding box center [98, 184] width 95 height 15
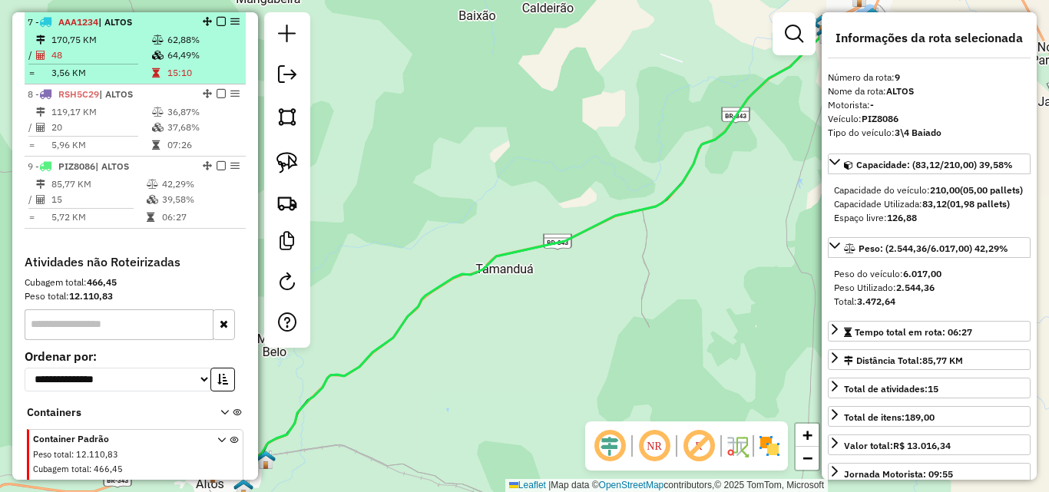
click at [102, 56] on td "48" at bounding box center [101, 55] width 101 height 15
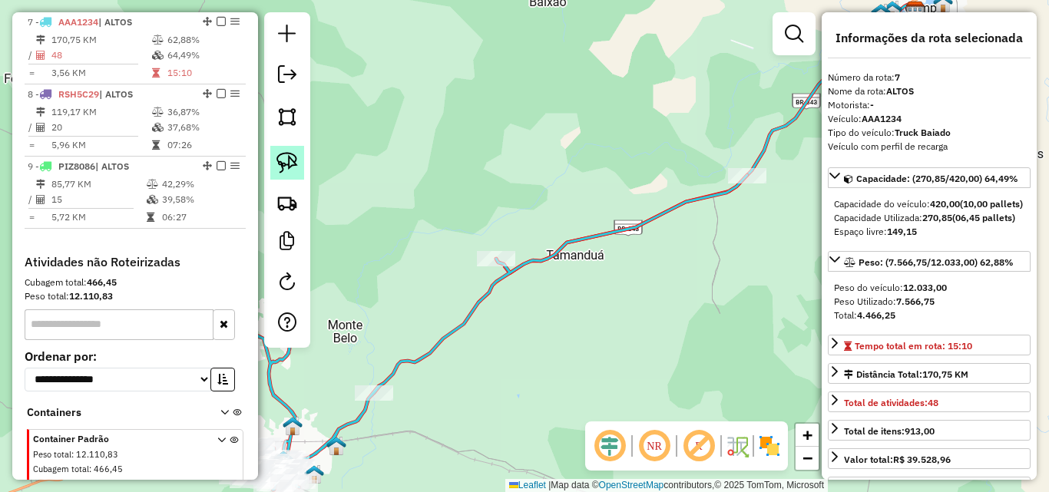
drag, startPoint x: 282, startPoint y: 163, endPoint x: 663, endPoint y: 123, distance: 383.0
click at [283, 163] on img at bounding box center [287, 163] width 22 height 22
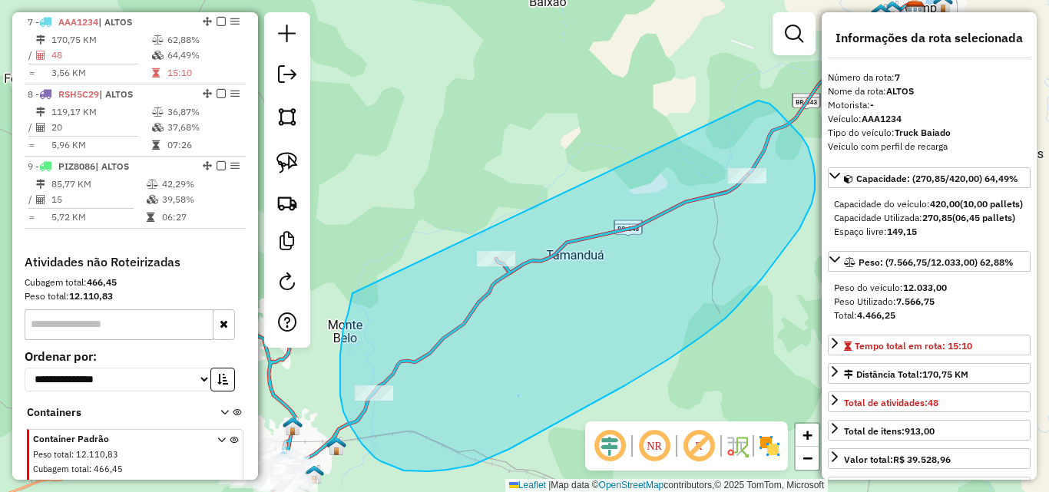
drag, startPoint x: 758, startPoint y: 101, endPoint x: 367, endPoint y: 242, distance: 415.7
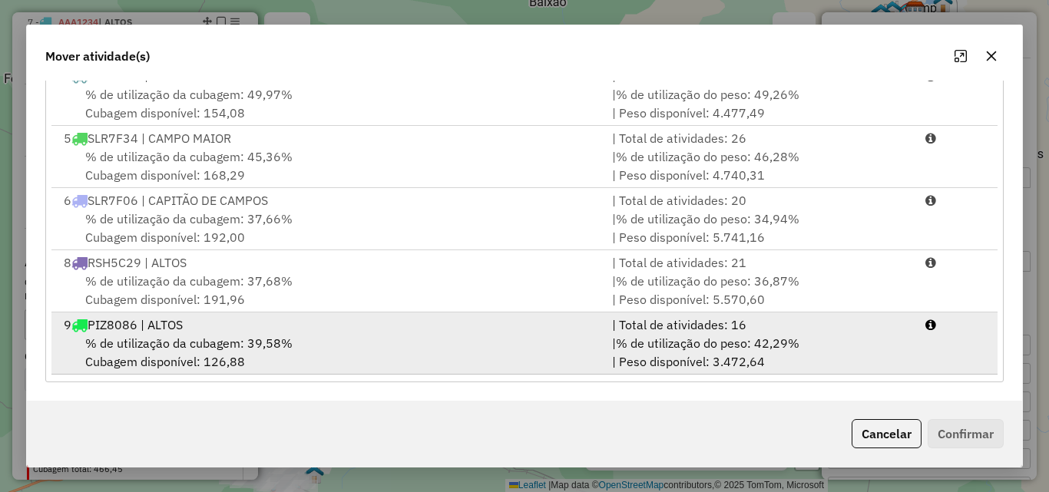
click at [177, 339] on span "% de utilização da cubagem: 39,58%" at bounding box center [188, 343] width 207 height 15
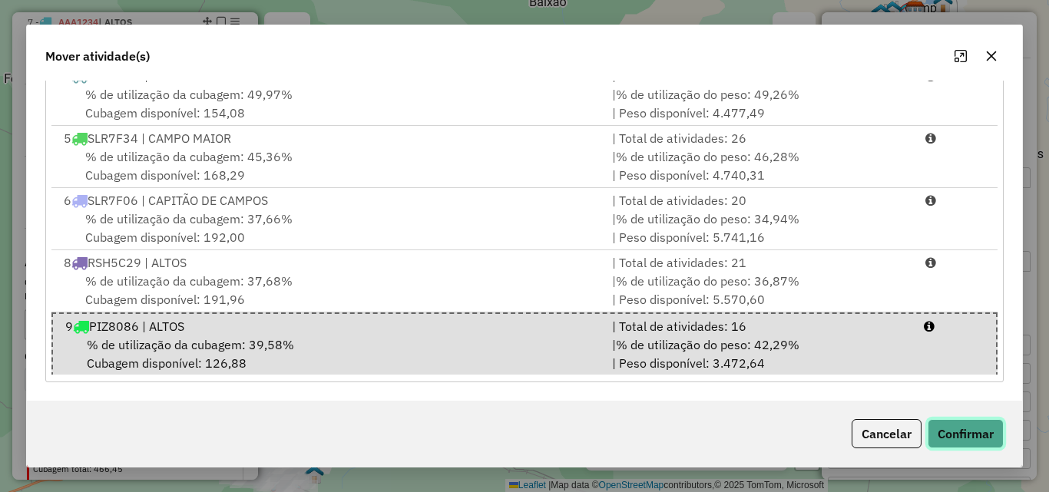
click at [991, 432] on button "Confirmar" at bounding box center [966, 433] width 76 height 29
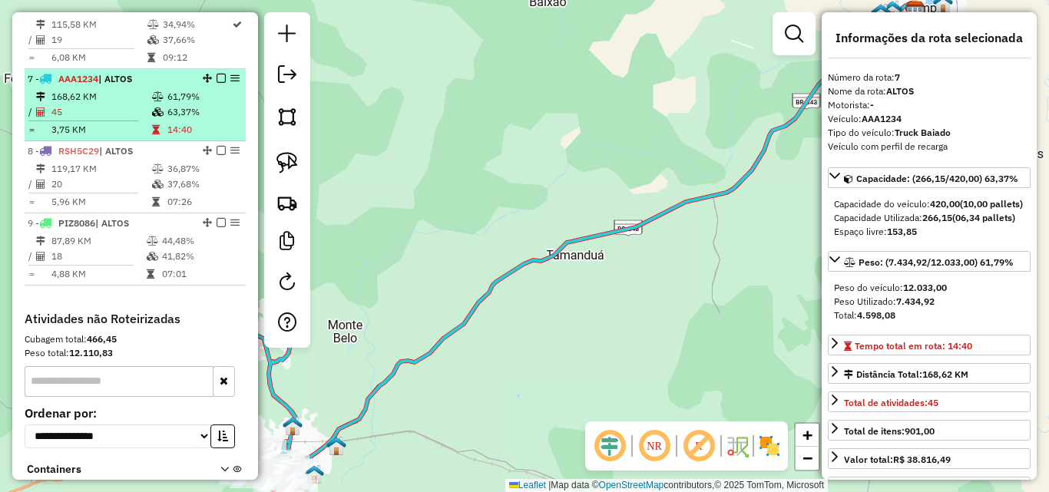
scroll to position [974, 0]
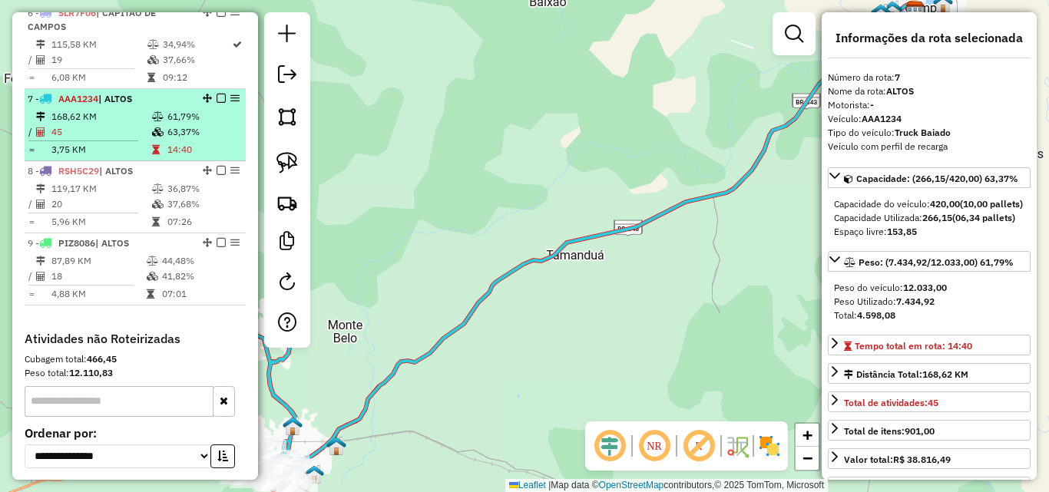
click at [108, 114] on td "168,62 KM" at bounding box center [101, 116] width 101 height 15
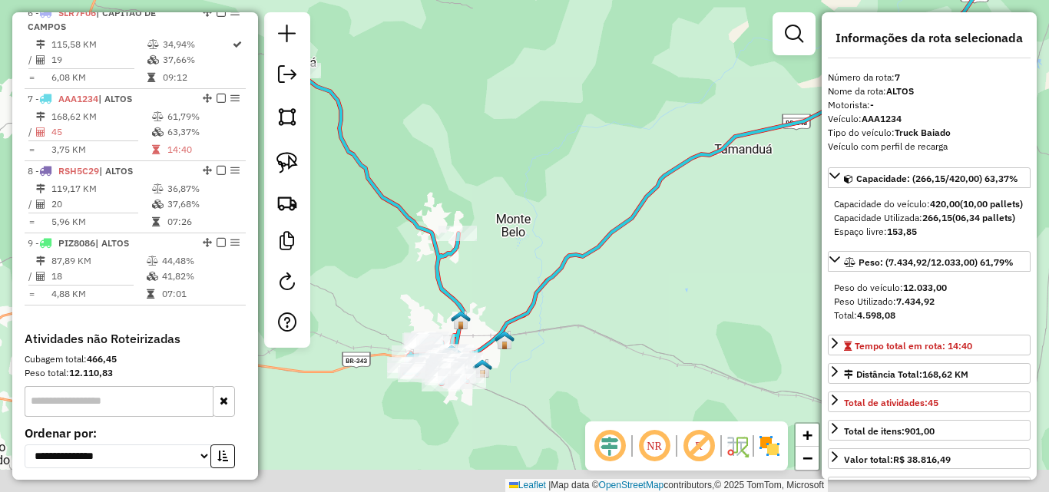
drag, startPoint x: 570, startPoint y: 261, endPoint x: 672, endPoint y: 197, distance: 120.8
click at [671, 197] on div "Janela de atendimento Grade de atendimento Capacidade Transportadoras Veículos …" at bounding box center [524, 246] width 1049 height 492
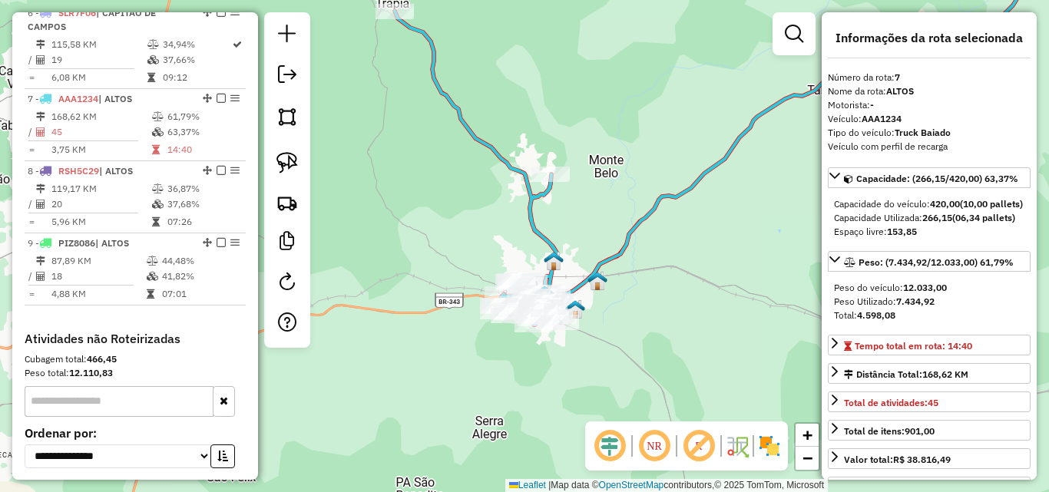
drag, startPoint x: 475, startPoint y: 156, endPoint x: 542, endPoint y: 111, distance: 80.3
click at [542, 111] on div "Janela de atendimento Grade de atendimento Capacidade Transportadoras Veículos …" at bounding box center [524, 246] width 1049 height 492
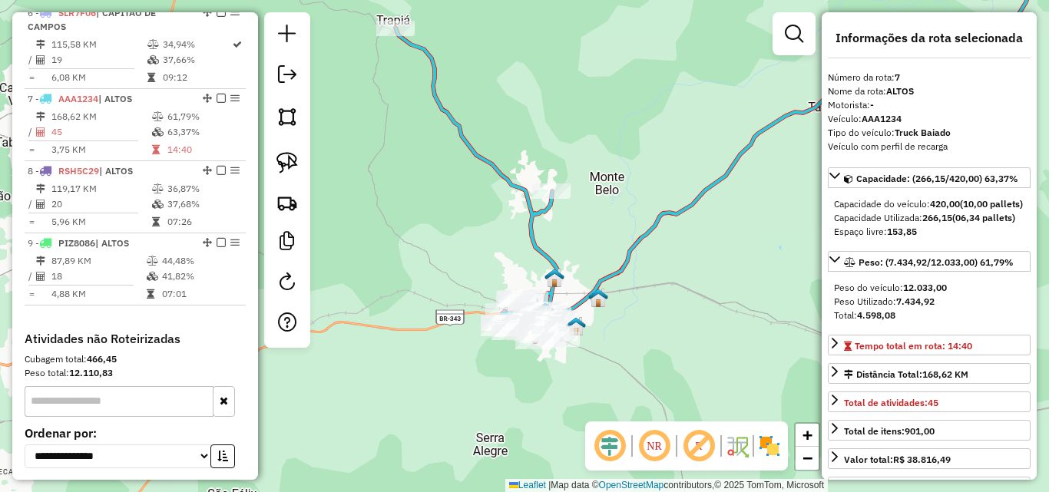
drag, startPoint x: 499, startPoint y: 159, endPoint x: 498, endPoint y: 259, distance: 99.8
click at [498, 259] on icon at bounding box center [479, 185] width 166 height 314
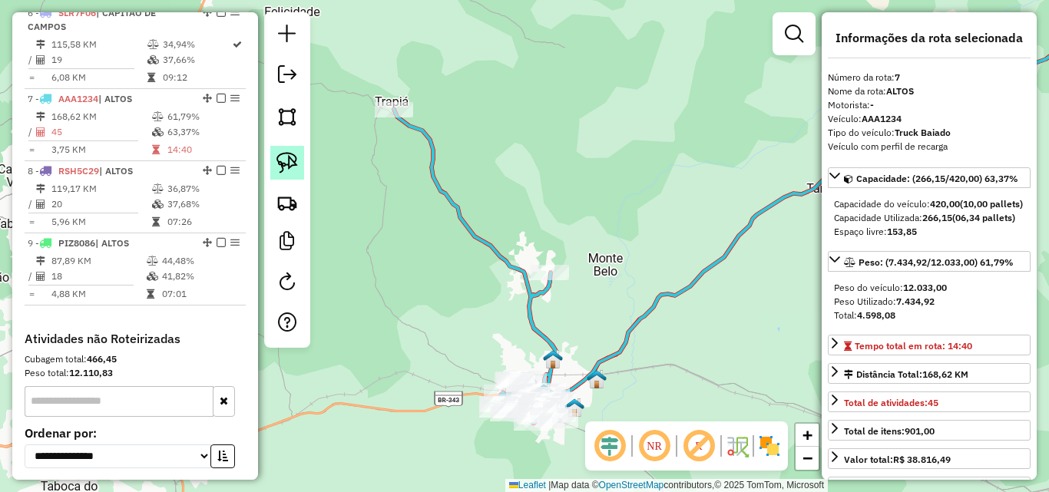
click at [290, 161] on img at bounding box center [287, 163] width 22 height 22
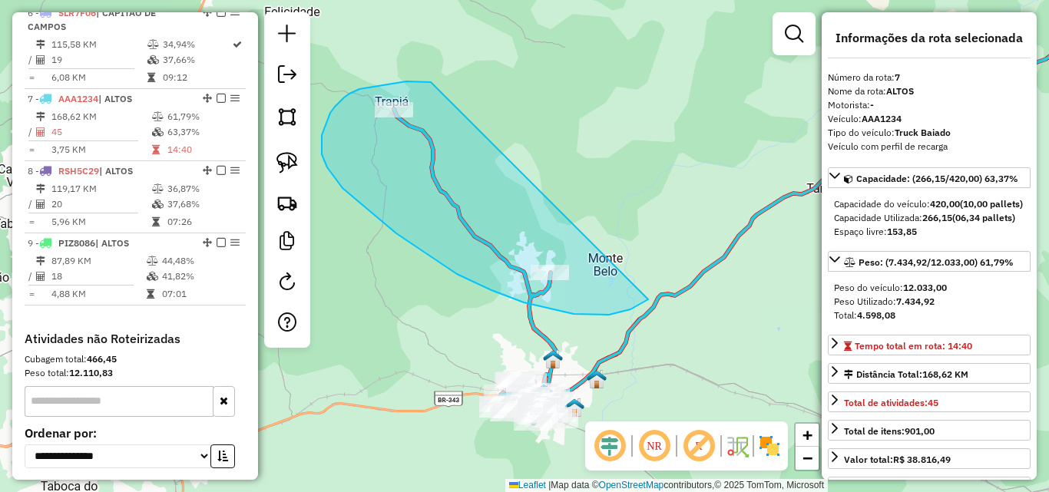
drag, startPoint x: 389, startPoint y: 84, endPoint x: 674, endPoint y: 252, distance: 331.1
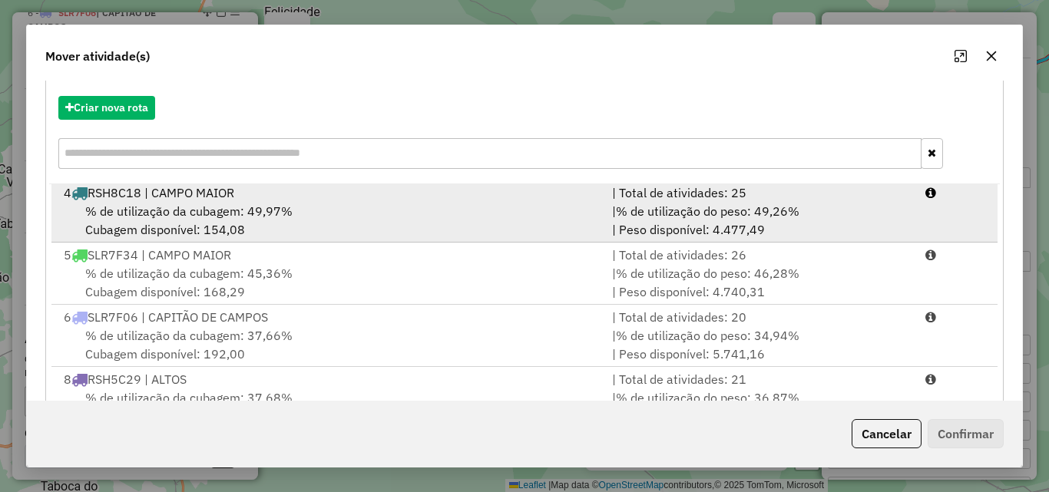
scroll to position [282, 0]
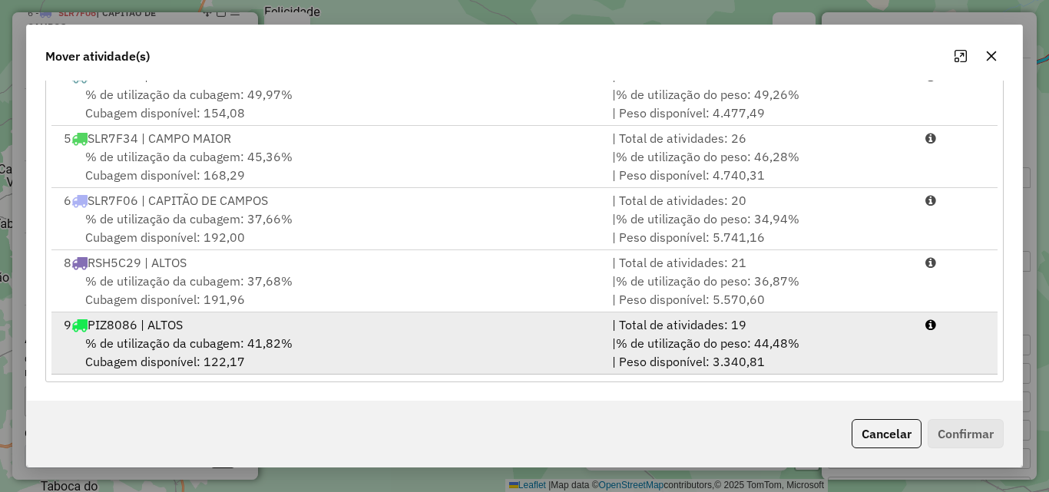
click at [290, 351] on span "% de utilização da cubagem: 41,82%" at bounding box center [188, 343] width 207 height 15
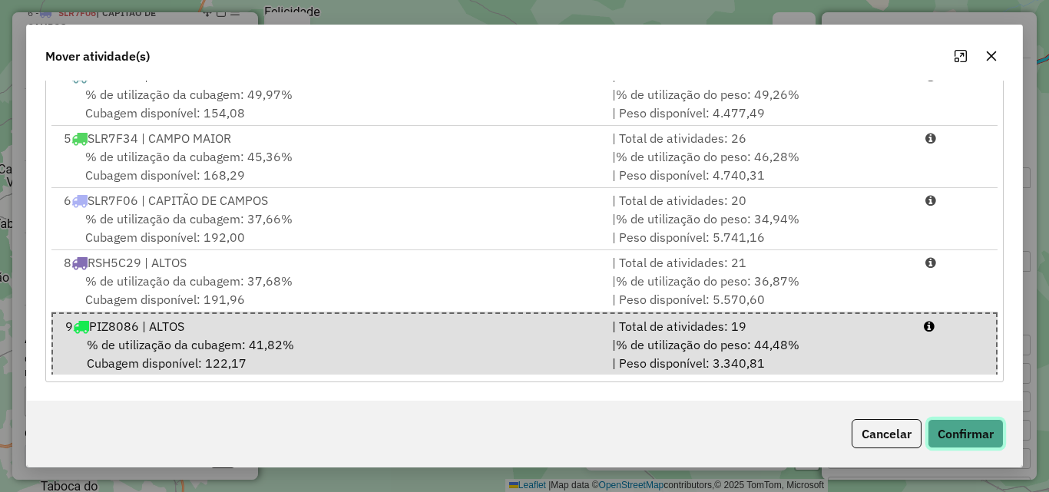
click at [970, 437] on button "Confirmar" at bounding box center [966, 433] width 76 height 29
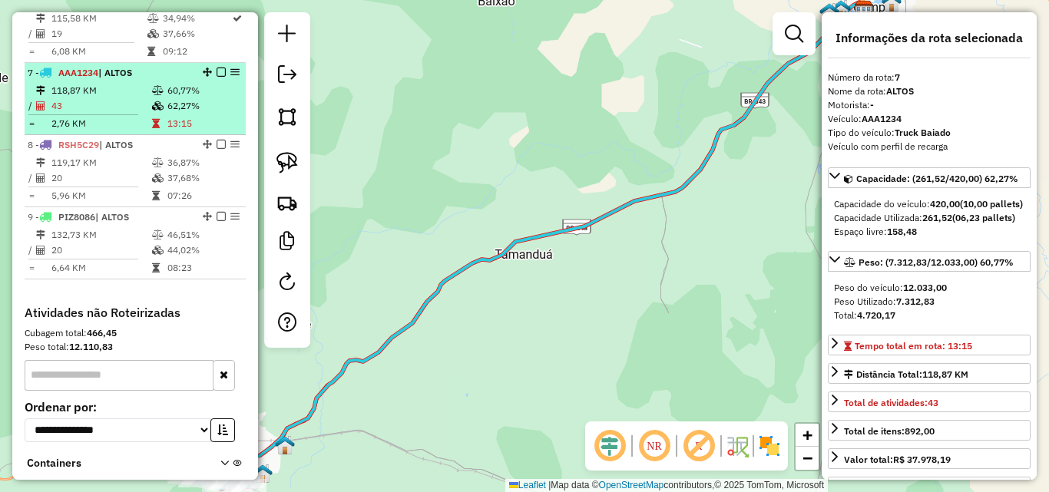
scroll to position [974, 0]
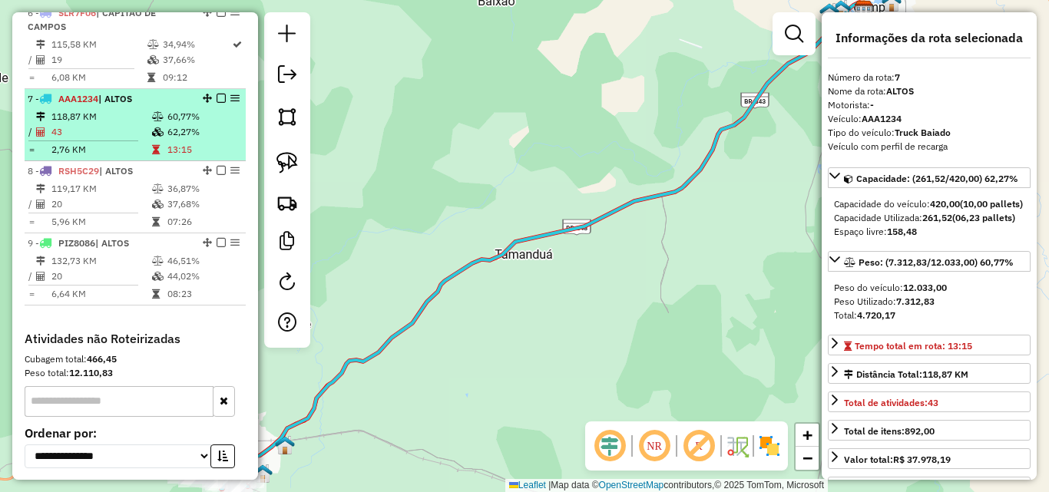
click at [111, 115] on td "118,87 KM" at bounding box center [101, 116] width 101 height 15
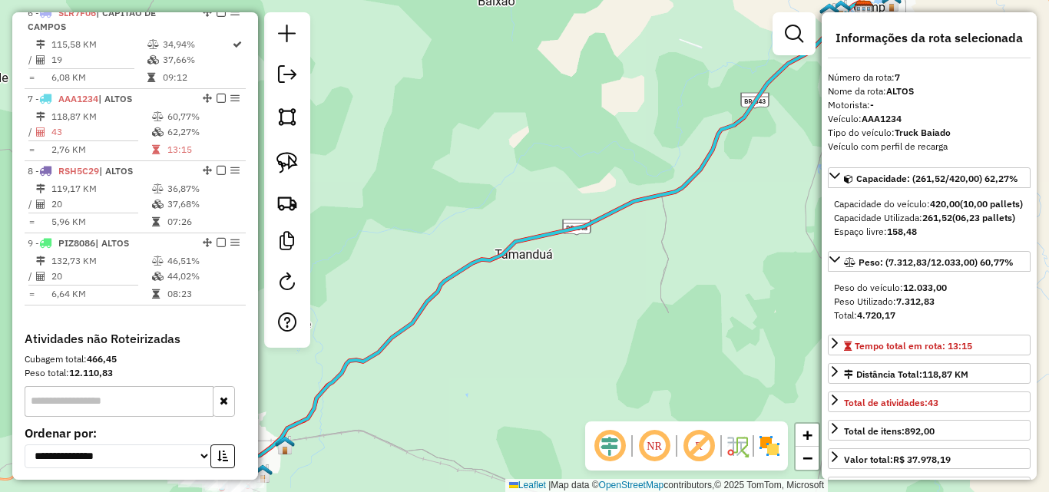
drag, startPoint x: 634, startPoint y: 313, endPoint x: 737, endPoint y: 226, distance: 134.6
click at [729, 231] on div "Janela de atendimento Grade de atendimento Capacidade Transportadoras Veículos …" at bounding box center [524, 246] width 1049 height 492
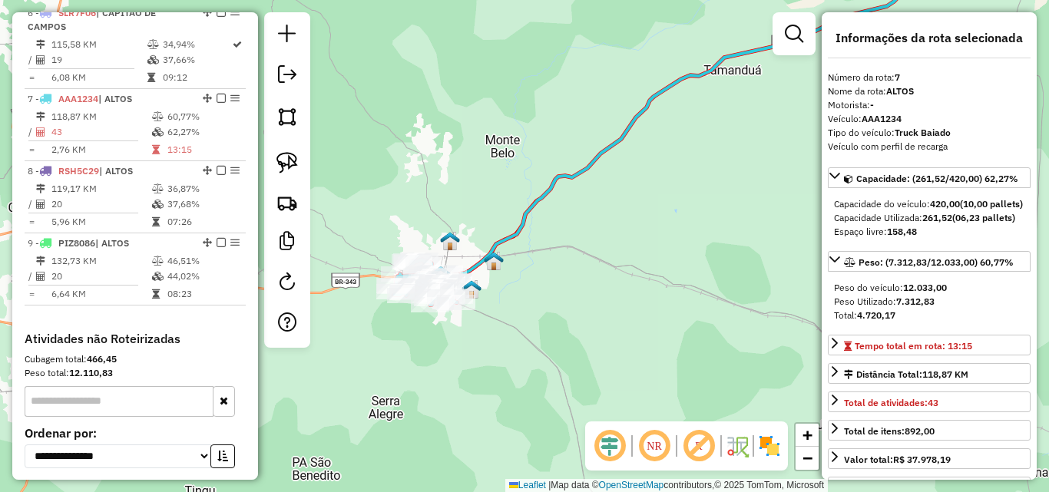
drag, startPoint x: 614, startPoint y: 329, endPoint x: 686, endPoint y: 306, distance: 76.0
click at [686, 306] on div "Janela de atendimento Grade de atendimento Capacidade Transportadoras Veículos …" at bounding box center [524, 246] width 1049 height 492
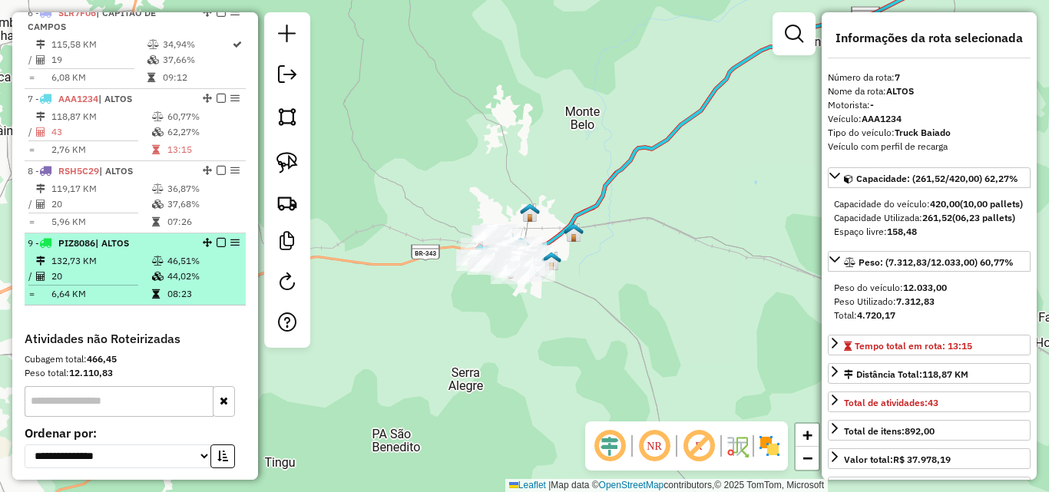
click at [129, 243] on span "| ALTOS" at bounding box center [112, 243] width 34 height 12
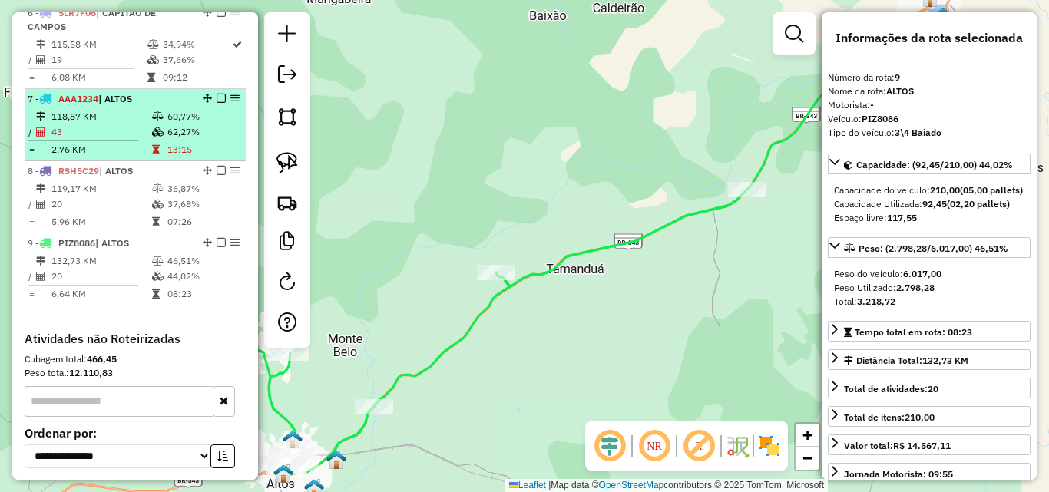
click at [104, 131] on td "43" at bounding box center [101, 131] width 101 height 15
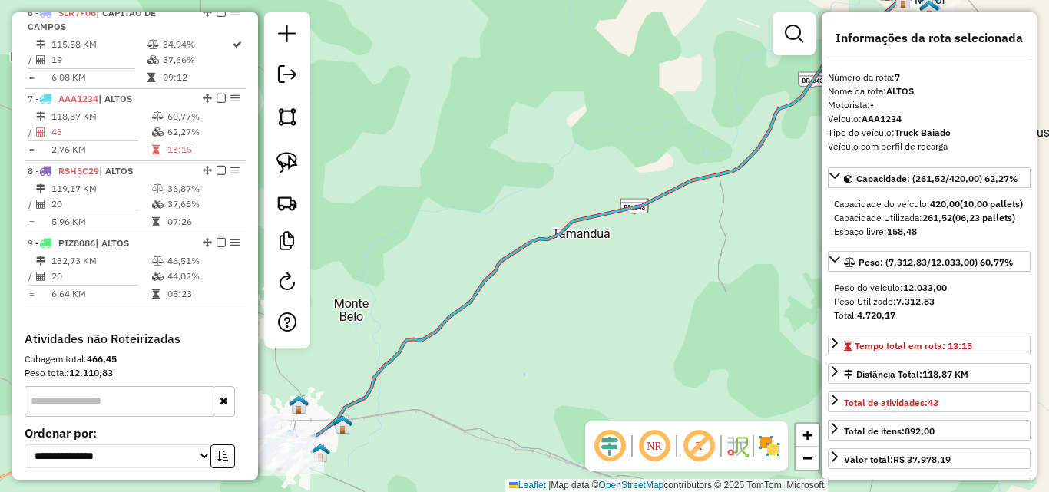
drag, startPoint x: 612, startPoint y: 273, endPoint x: 764, endPoint y: 213, distance: 163.4
click at [777, 194] on div "Janela de atendimento Grade de atendimento Capacidade Transportadoras Veículos …" at bounding box center [524, 246] width 1049 height 492
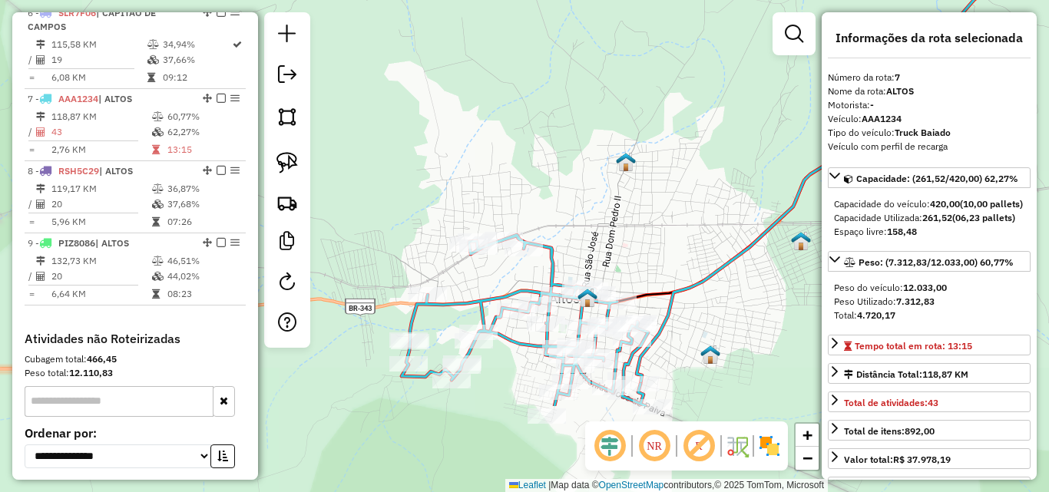
drag, startPoint x: 548, startPoint y: 162, endPoint x: 575, endPoint y: 118, distance: 51.8
click at [575, 118] on div "Janela de atendimento Grade de atendimento Capacidade Transportadoras Veículos …" at bounding box center [524, 246] width 1049 height 492
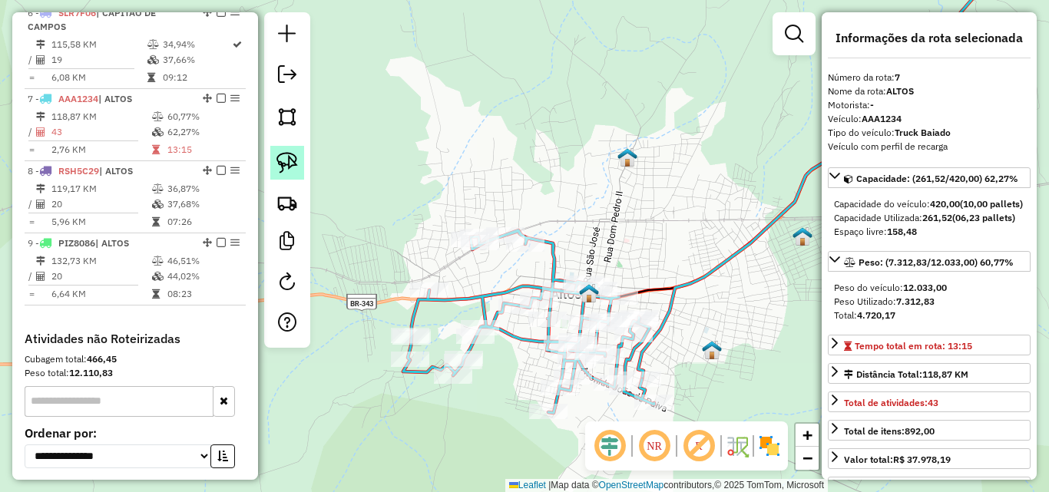
click at [290, 161] on img at bounding box center [287, 163] width 22 height 22
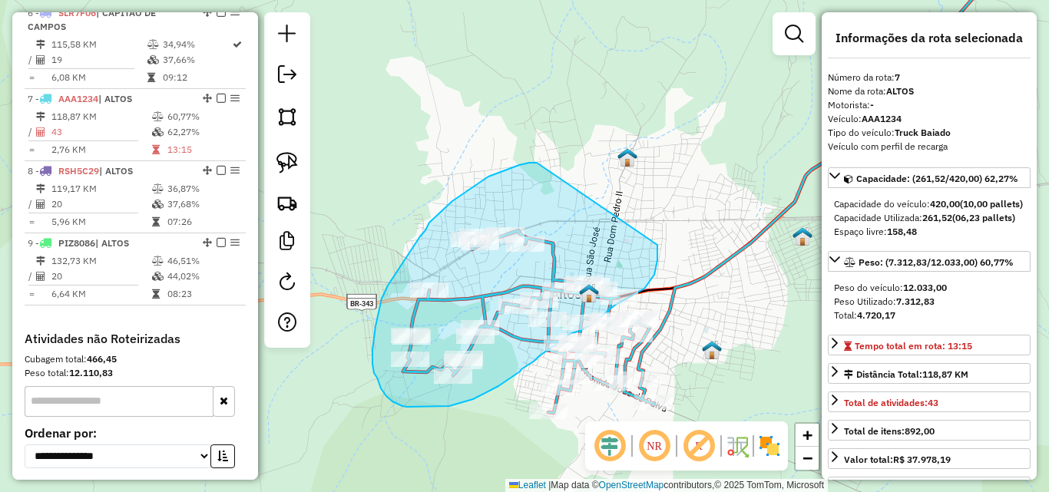
drag, startPoint x: 519, startPoint y: 165, endPoint x: 657, endPoint y: 238, distance: 155.6
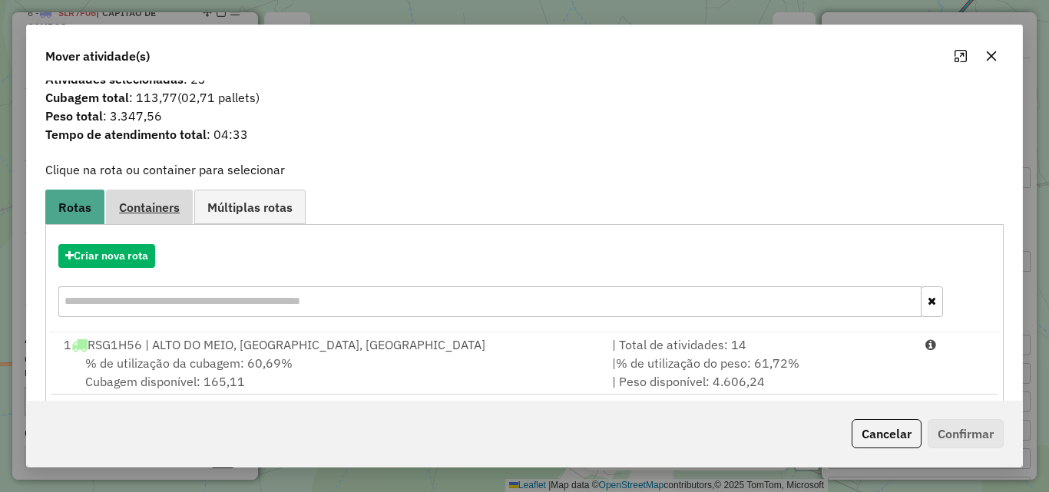
scroll to position [0, 0]
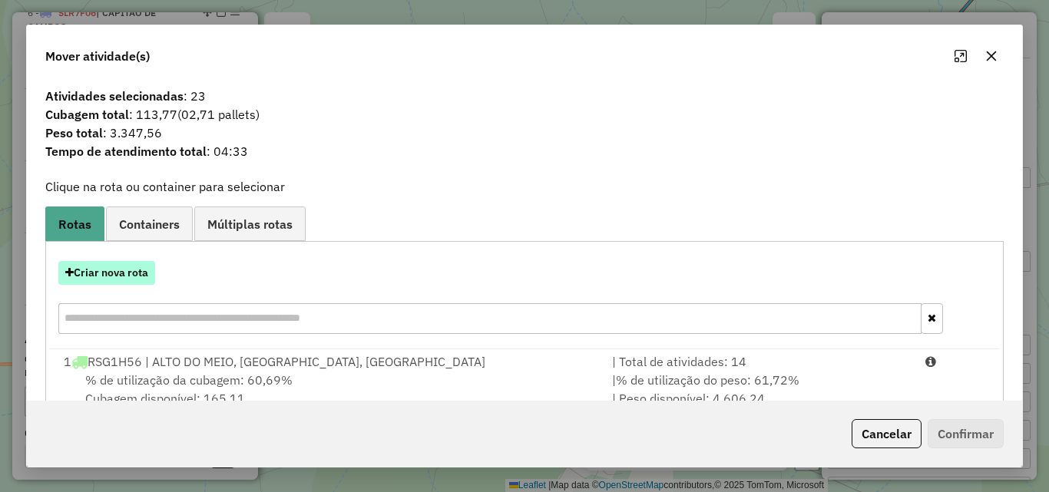
click at [116, 266] on button "Criar nova rota" at bounding box center [106, 273] width 97 height 24
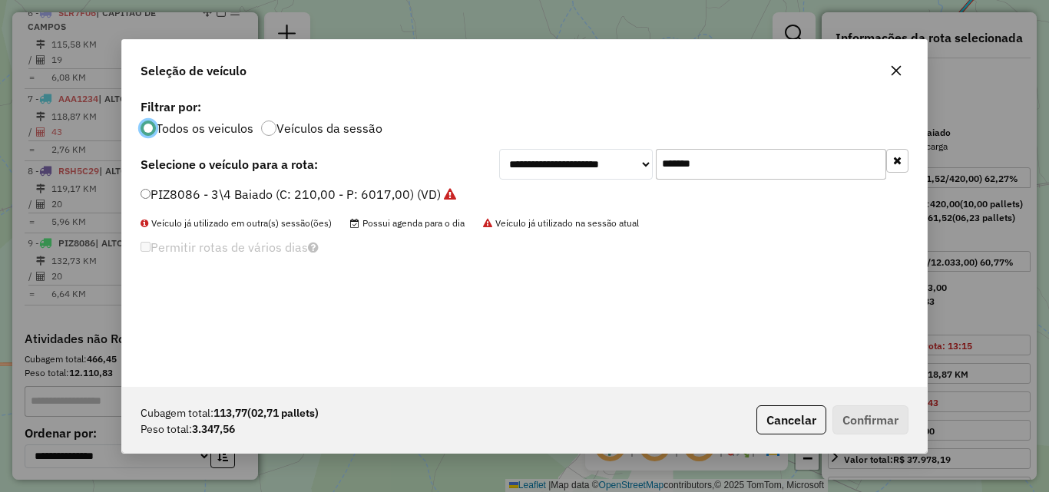
scroll to position [8, 5]
drag, startPoint x: 747, startPoint y: 147, endPoint x: 510, endPoint y: 111, distance: 240.0
click at [565, 130] on div "**********" at bounding box center [524, 241] width 805 height 292
drag, startPoint x: 728, startPoint y: 163, endPoint x: 479, endPoint y: 147, distance: 249.3
click at [486, 149] on div "**********" at bounding box center [525, 164] width 768 height 31
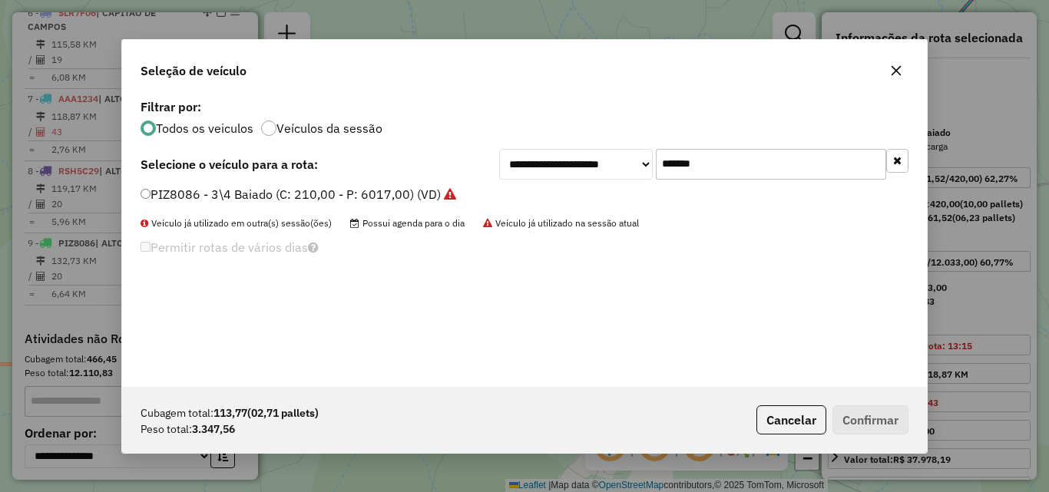
paste input "text"
type input "*******"
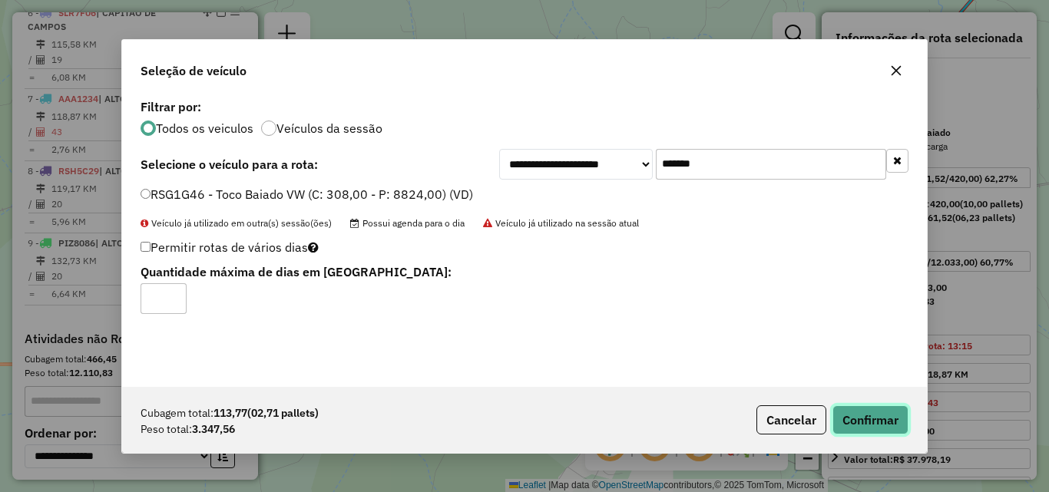
click at [896, 433] on button "Confirmar" at bounding box center [870, 419] width 76 height 29
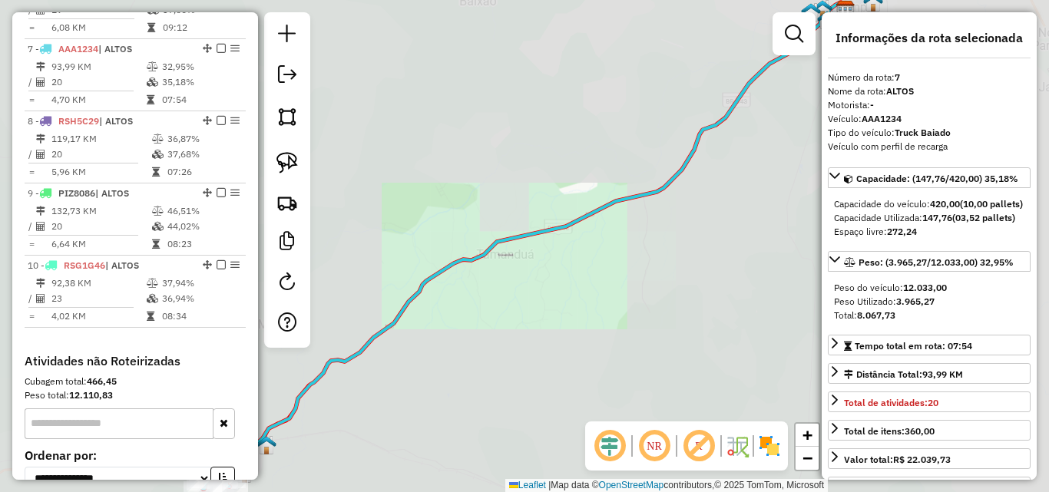
scroll to position [1051, 0]
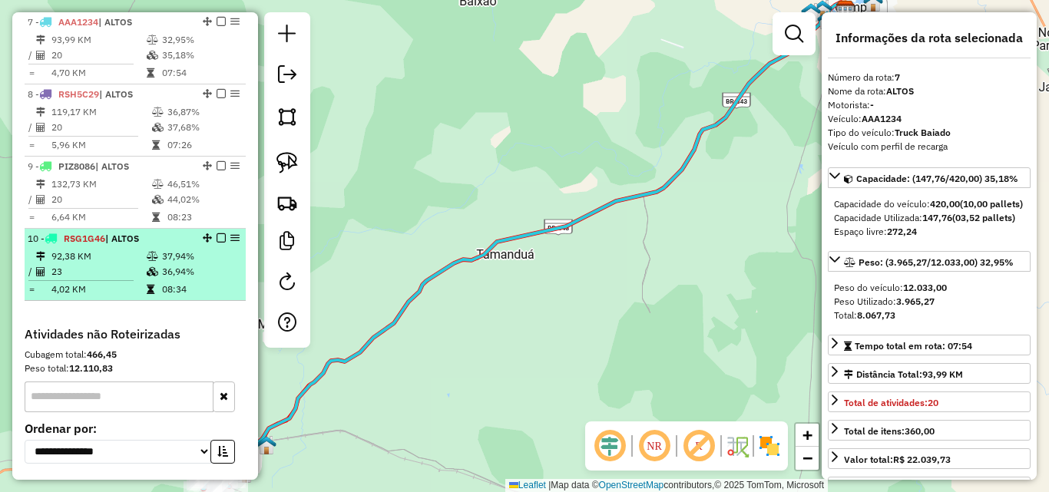
click at [141, 276] on td "23" at bounding box center [98, 271] width 95 height 15
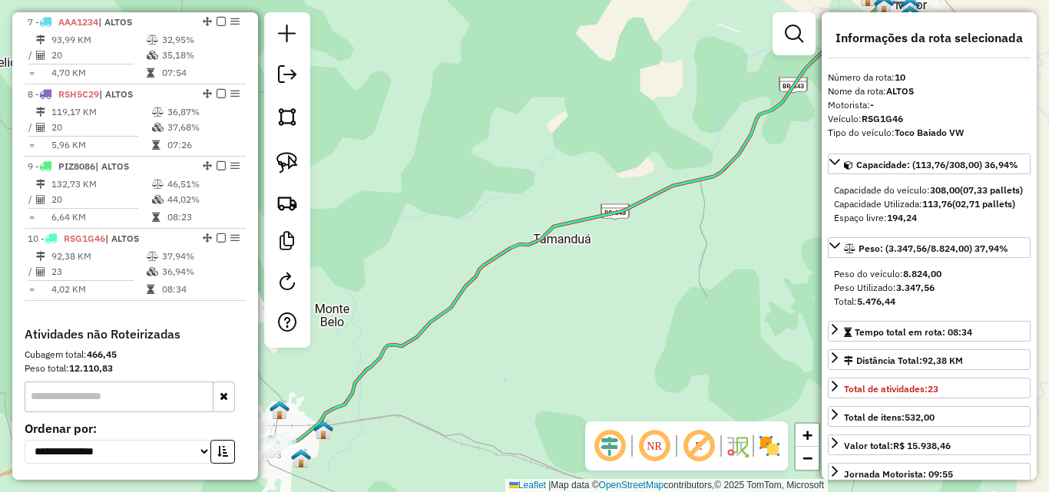
drag, startPoint x: 452, startPoint y: 304, endPoint x: 497, endPoint y: 274, distance: 53.7
click at [496, 274] on icon at bounding box center [589, 216] width 625 height 458
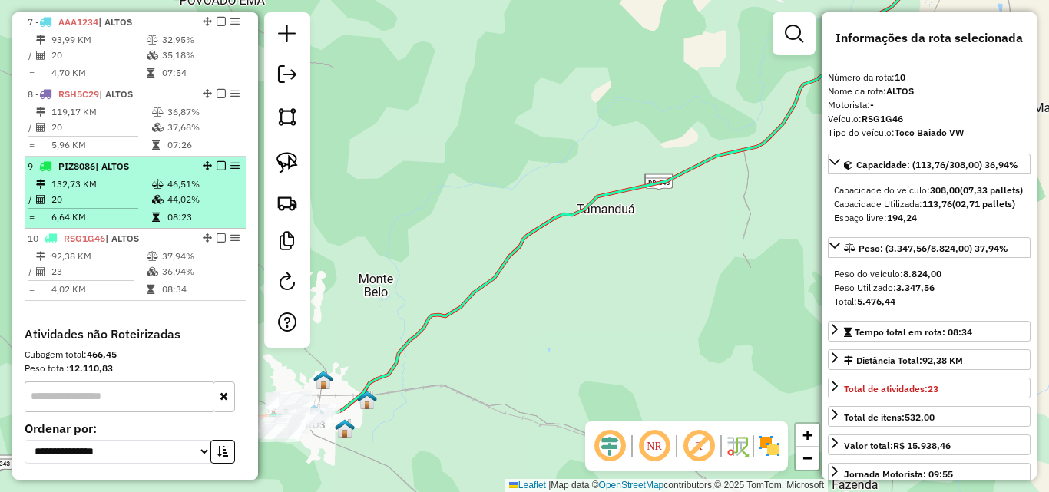
click at [107, 205] on td "20" at bounding box center [101, 199] width 101 height 15
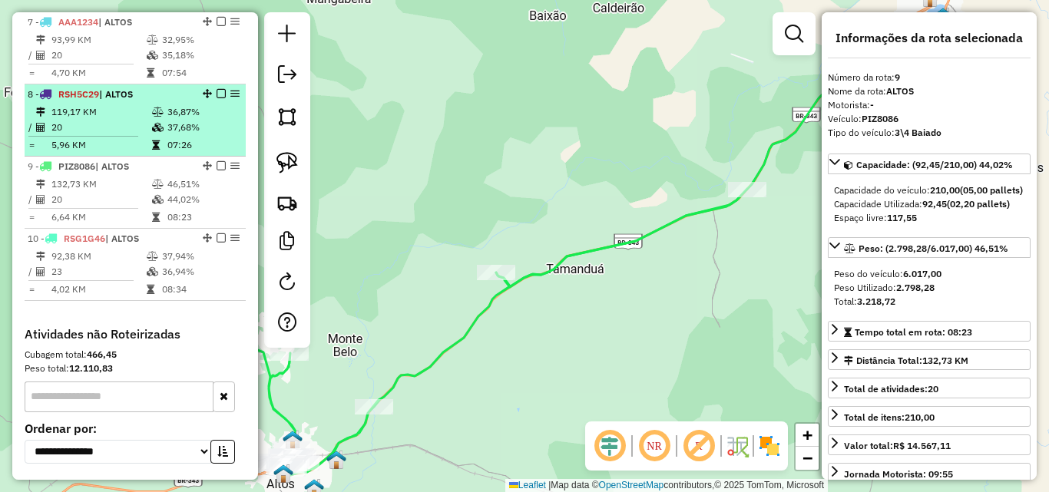
click at [106, 141] on td "5,96 KM" at bounding box center [101, 144] width 101 height 15
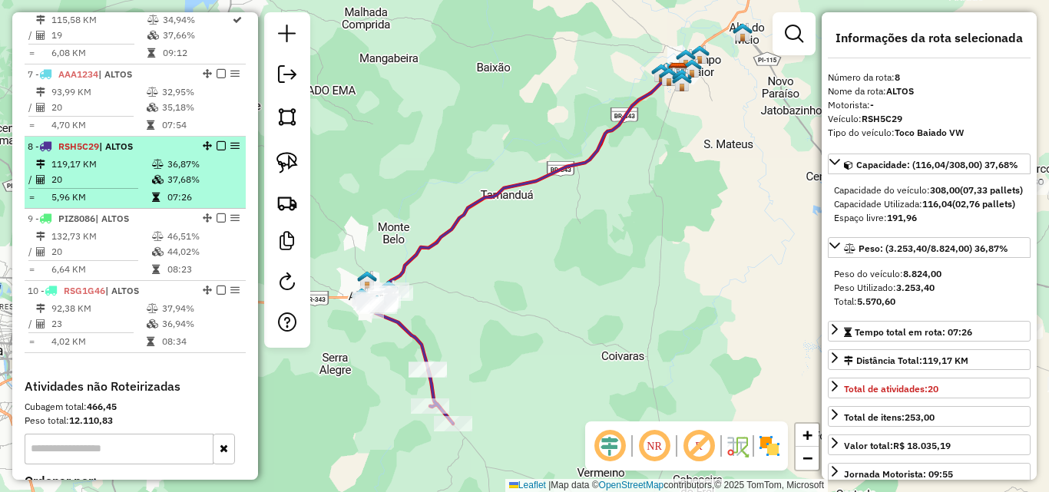
scroll to position [974, 0]
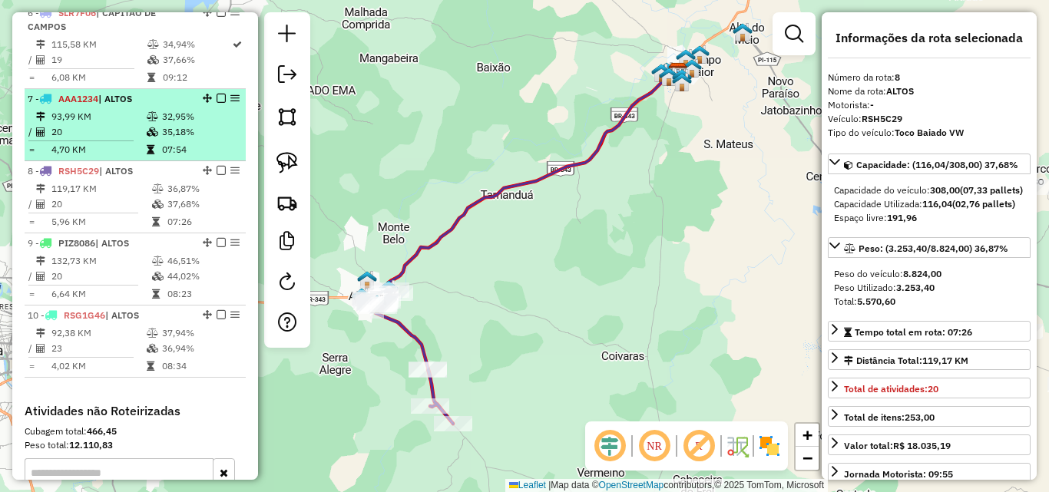
click at [108, 136] on td "20" at bounding box center [98, 131] width 95 height 15
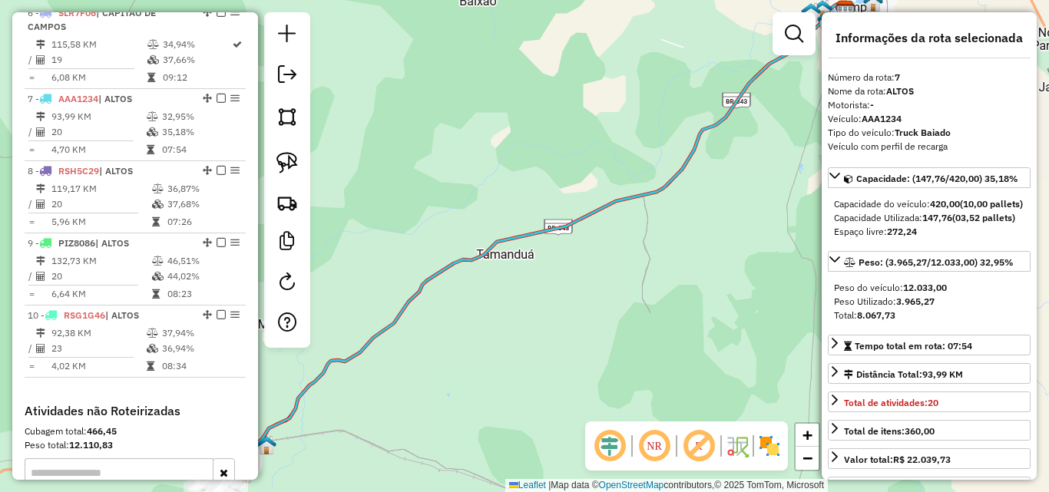
drag, startPoint x: 487, startPoint y: 260, endPoint x: 527, endPoint y: 223, distance: 53.8
click at [526, 224] on div "Janela de atendimento Grade de atendimento Capacidade Transportadoras Veículos …" at bounding box center [524, 246] width 1049 height 492
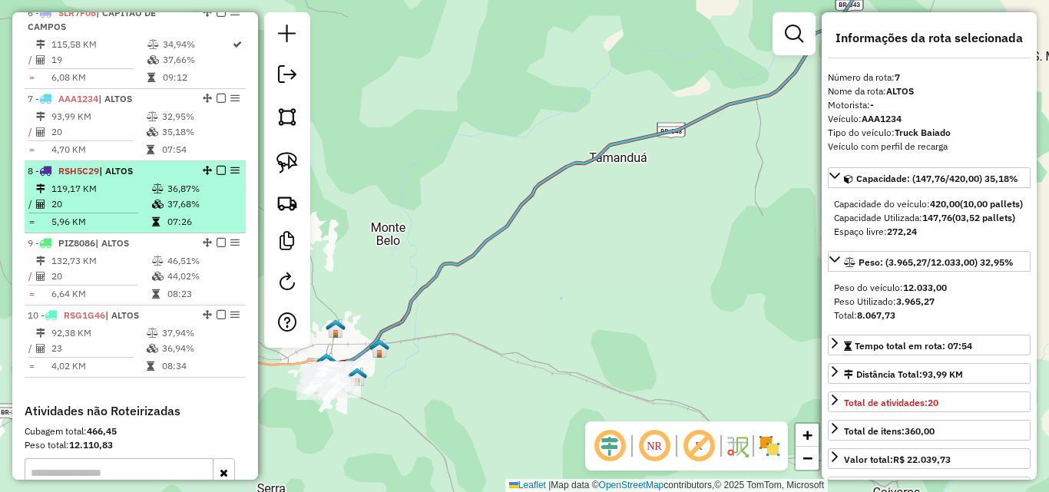
click at [125, 204] on td "20" at bounding box center [101, 204] width 101 height 15
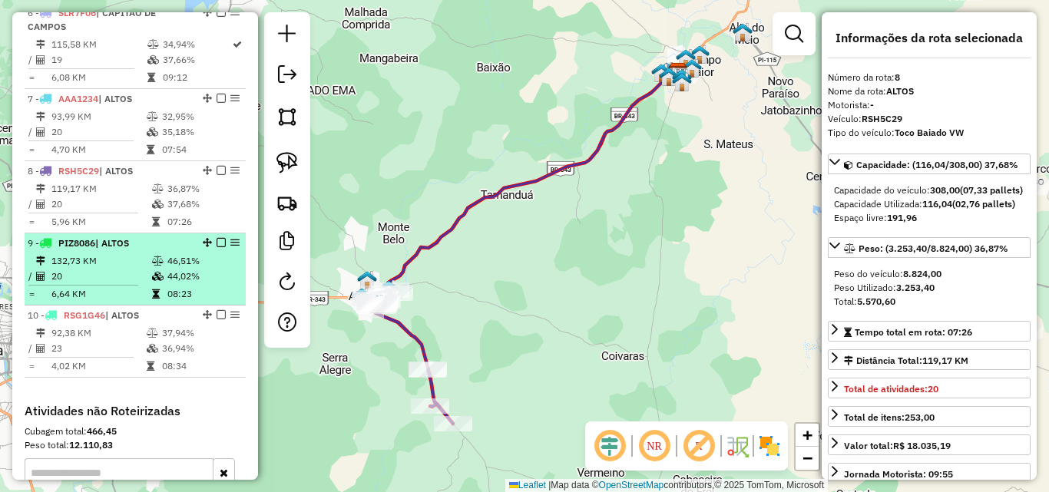
click at [124, 257] on td "132,73 KM" at bounding box center [101, 260] width 101 height 15
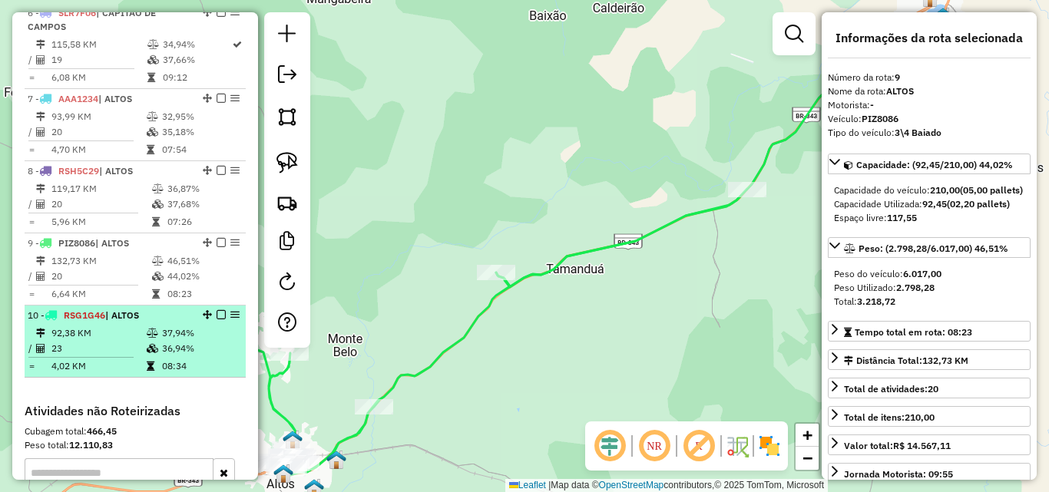
click at [141, 321] on div "10 - RSG1G46 | ALTOS" at bounding box center [109, 316] width 163 height 14
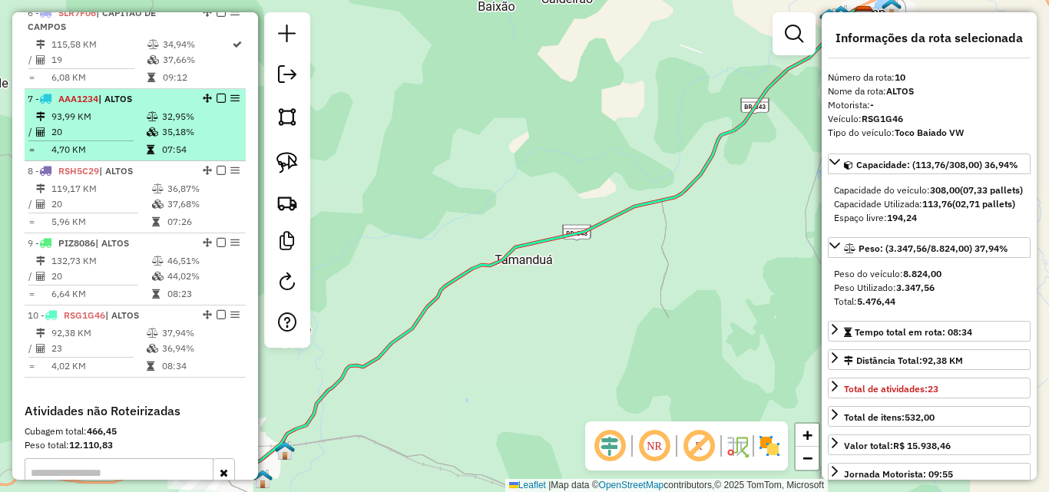
click at [93, 130] on td "20" at bounding box center [98, 131] width 95 height 15
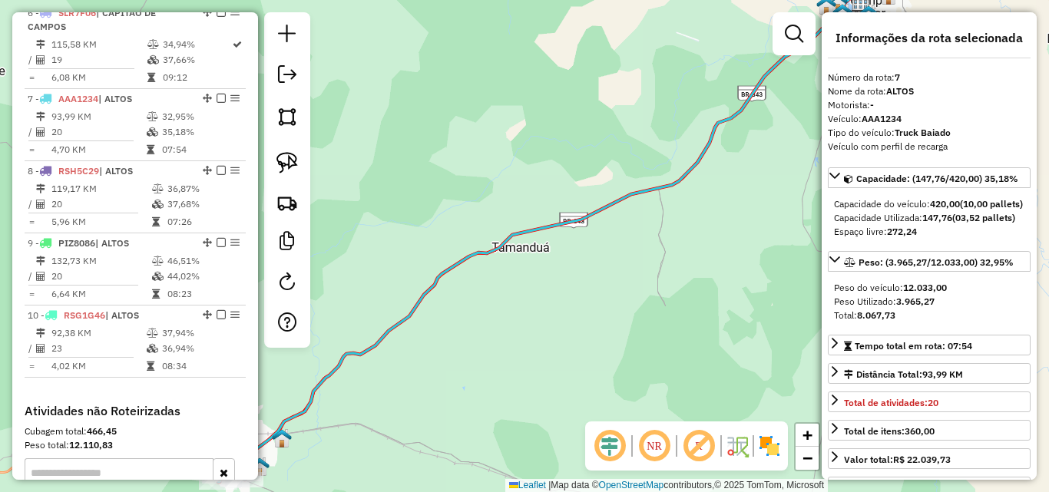
drag, startPoint x: 466, startPoint y: 289, endPoint x: 649, endPoint y: 185, distance: 210.1
click at [614, 191] on div "Janela de atendimento Grade de atendimento Capacidade Transportadoras Veículos …" at bounding box center [524, 246] width 1049 height 492
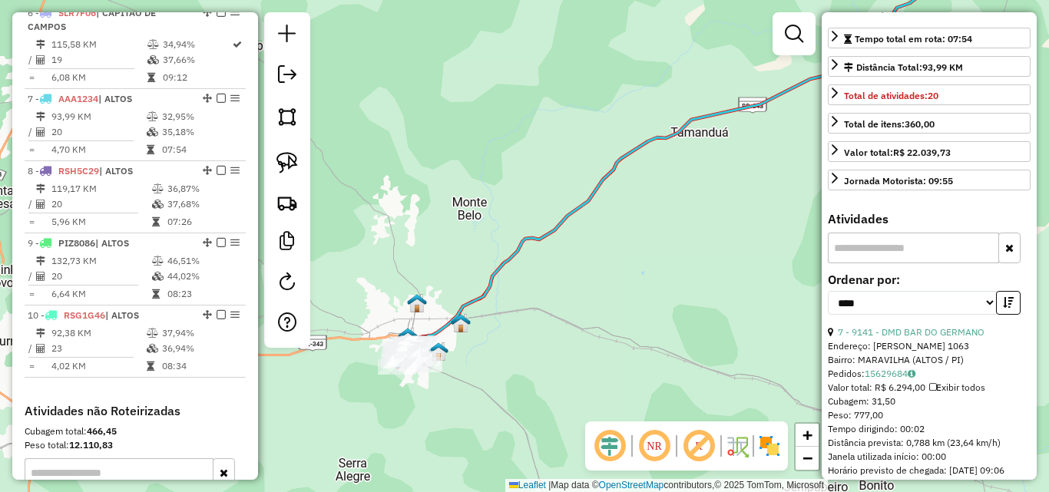
scroll to position [384, 0]
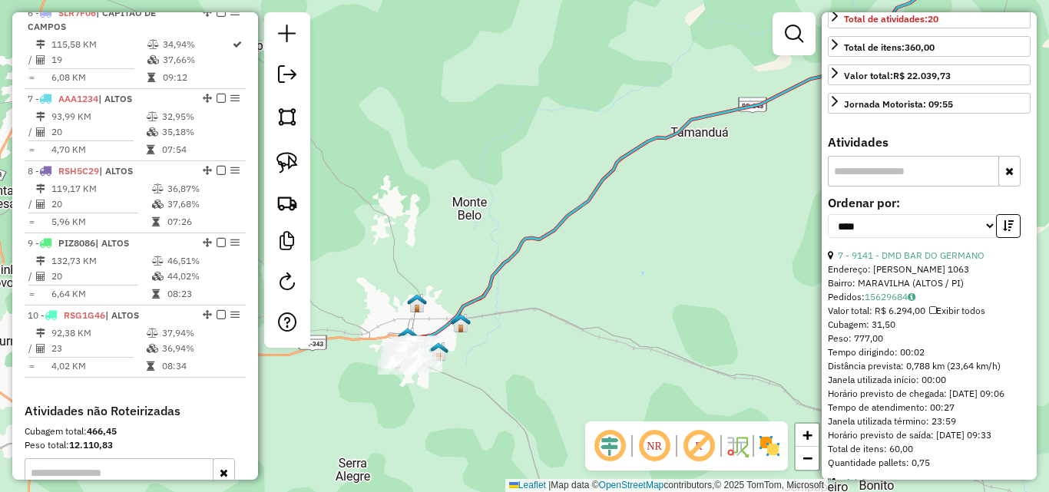
drag, startPoint x: 965, startPoint y: 358, endPoint x: 975, endPoint y: 311, distance: 48.1
click at [975, 312] on div "7 - 9141 - DMD BAR DO GERMANO Endereço: ANA RAULINO 1063 Bairro: MARAVILHA (ALT…" at bounding box center [929, 359] width 203 height 221
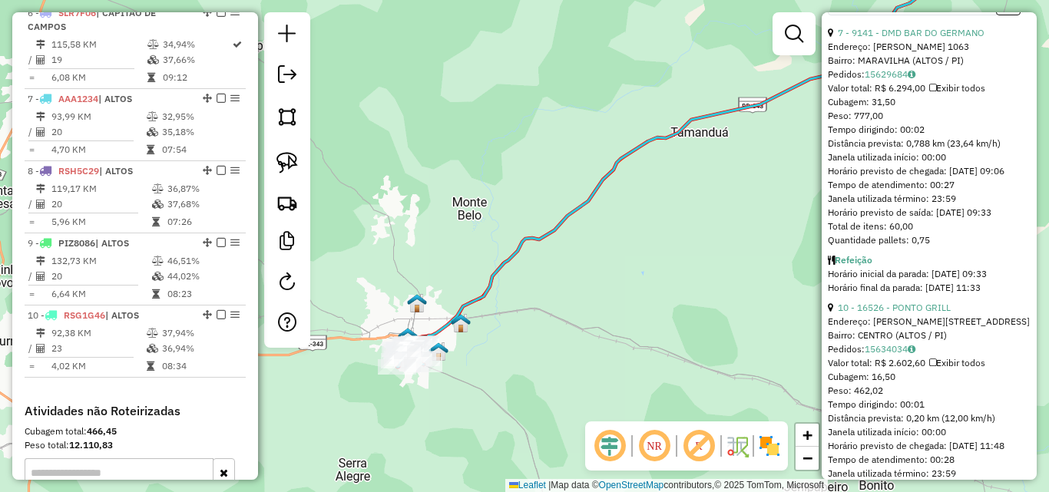
scroll to position [691, 0]
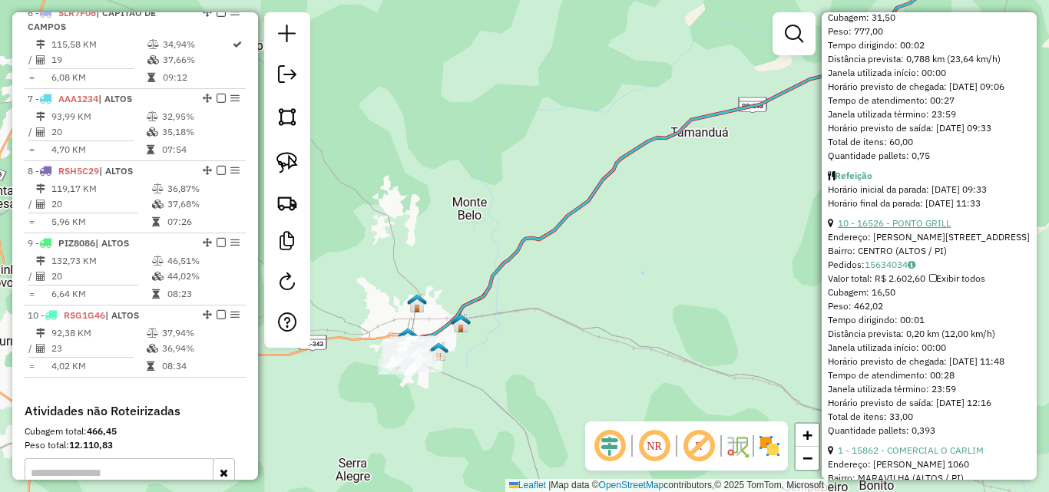
click at [883, 229] on link "10 - 16526 - PONTO GRILL" at bounding box center [894, 223] width 113 height 12
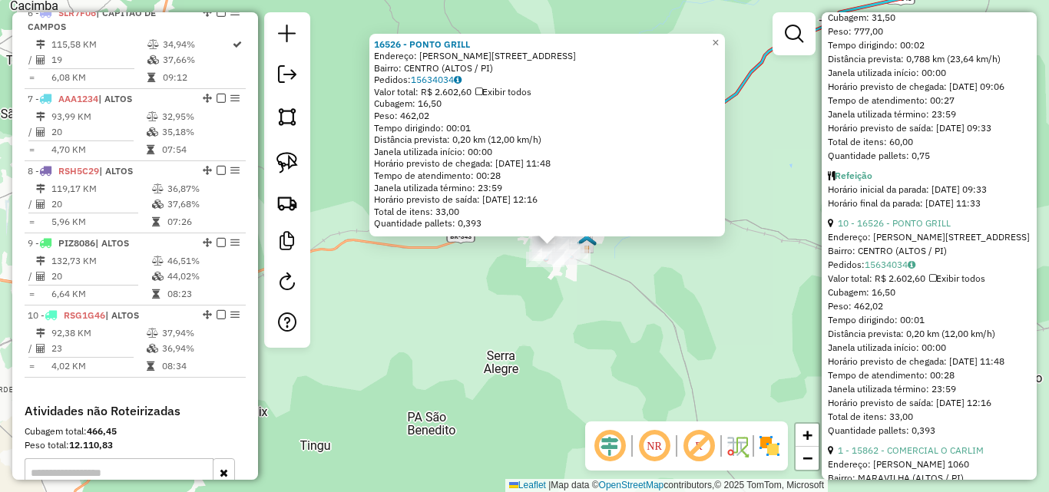
drag, startPoint x: 623, startPoint y: 352, endPoint x: 683, endPoint y: 356, distance: 60.0
click at [683, 356] on div "16526 - PONTO GRILL Endereço: JOAO DE PAIVA 805 Bairro: CENTRO (ALTOS / PI) Ped…" at bounding box center [524, 246] width 1049 height 492
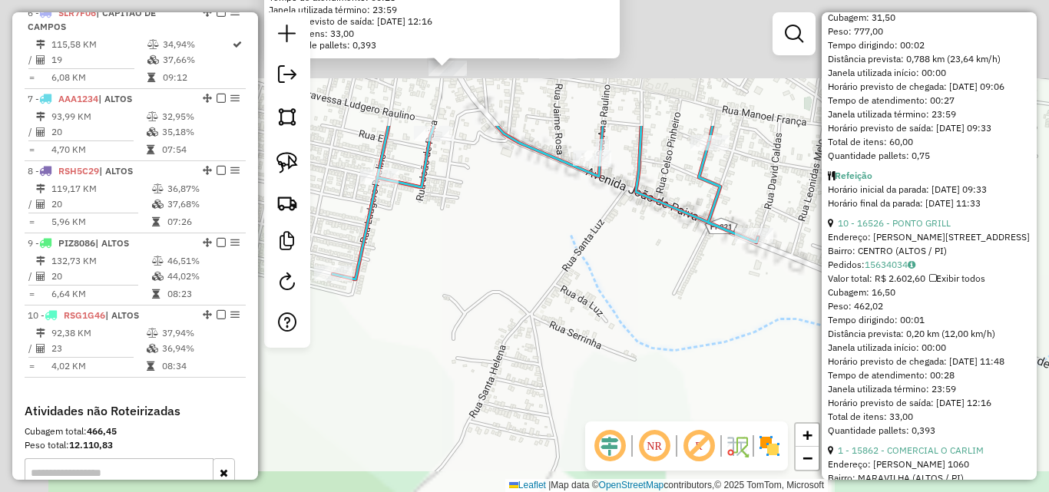
drag, startPoint x: 570, startPoint y: 392, endPoint x: 594, endPoint y: 476, distance: 87.8
click at [602, 489] on div "16526 - PONTO GRILL Endereço: JOAO DE PAIVA 805 Bairro: CENTRO (ALTOS / PI) Ped…" at bounding box center [524, 246] width 1049 height 492
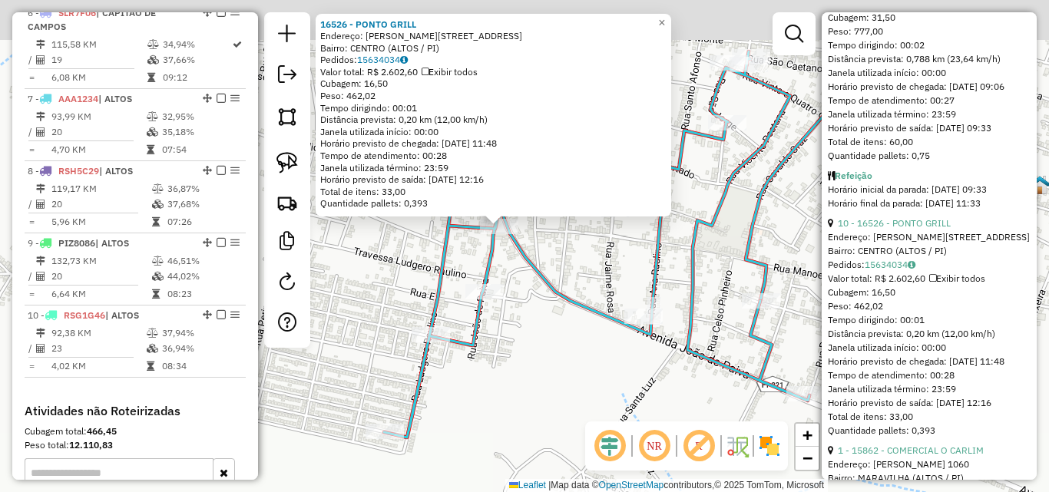
drag, startPoint x: 564, startPoint y: 419, endPoint x: 420, endPoint y: 330, distance: 169.0
click at [571, 448] on div "16526 - PONTO GRILL Endereço: JOAO DE PAIVA 805 Bairro: CENTRO (ALTOS / PI) Ped…" at bounding box center [524, 246] width 1049 height 492
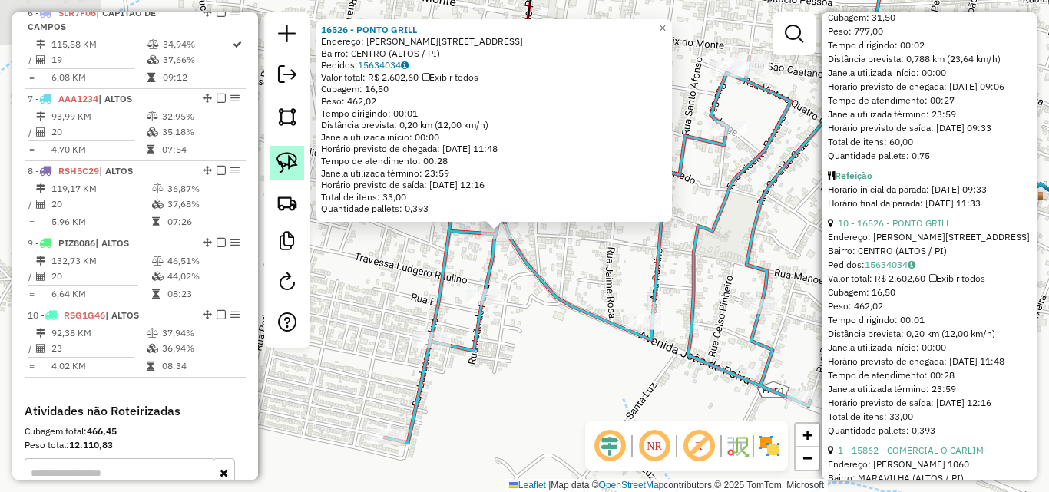
click at [286, 165] on img at bounding box center [287, 163] width 22 height 22
drag, startPoint x: 533, startPoint y: 230, endPoint x: 504, endPoint y: 214, distance: 33.0
click at [504, 214] on div "Rota 7 - Placa AAA1234 16526 - PONTO GRILL 16526 - PONTO GRILL Endereço: JOAO D…" at bounding box center [524, 246] width 1049 height 492
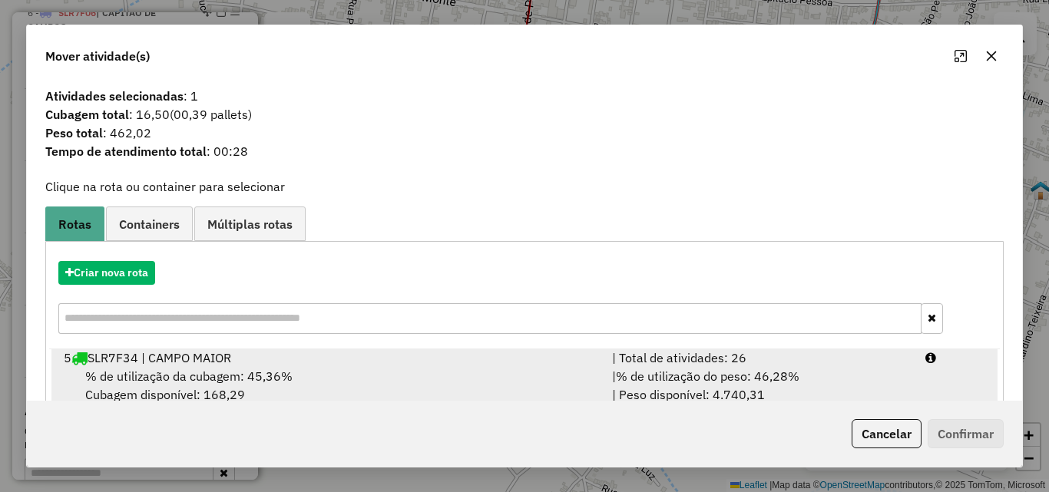
scroll to position [282, 0]
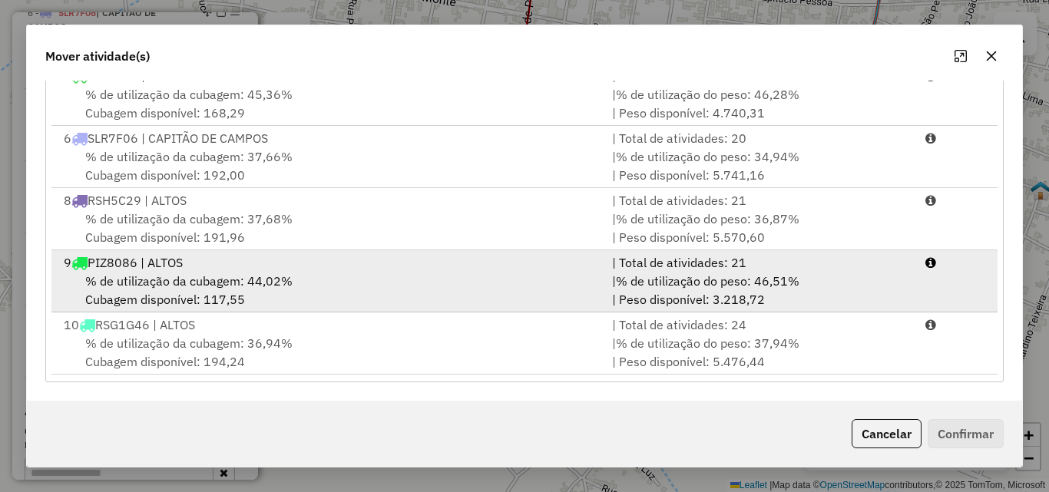
click at [280, 302] on div "% de utilização da cubagem: 44,02% Cubagem disponível: 117,55" at bounding box center [329, 290] width 548 height 37
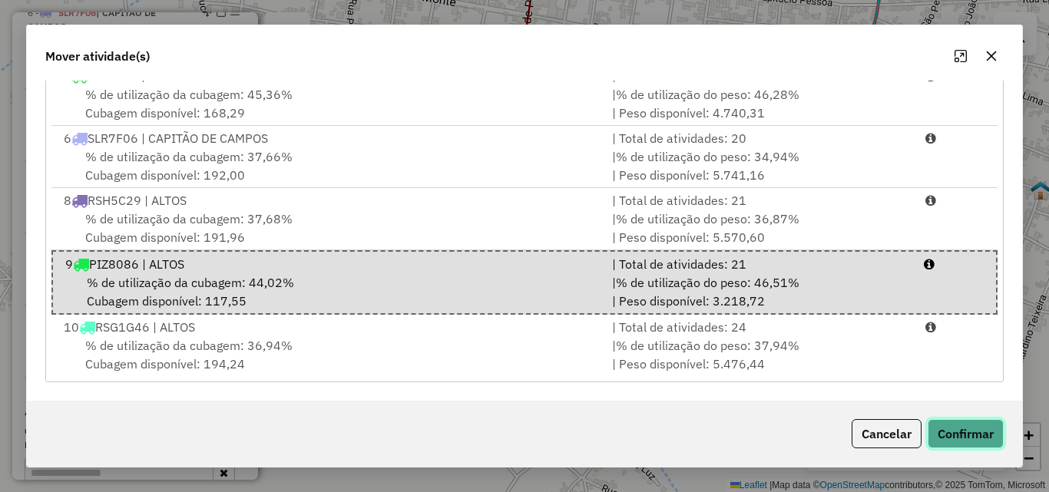
click at [968, 440] on button "Confirmar" at bounding box center [966, 433] width 76 height 29
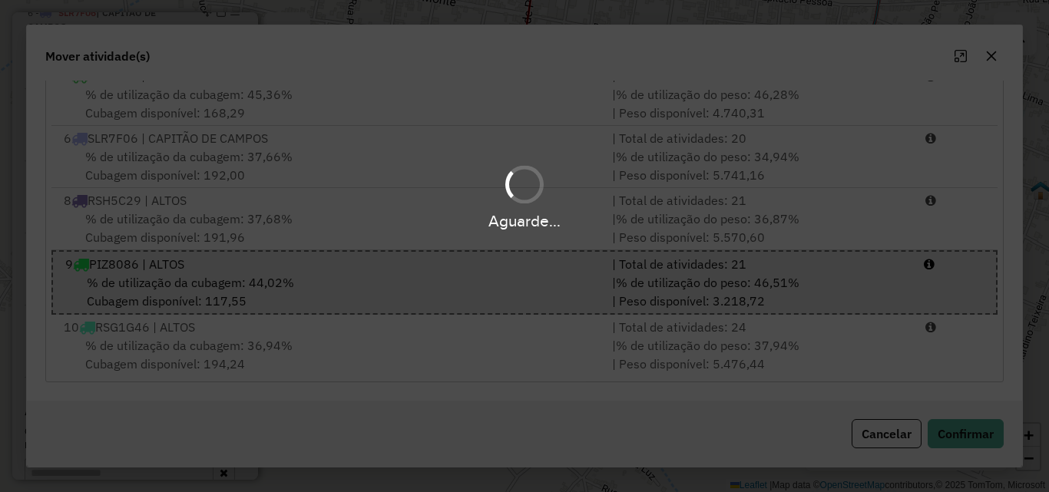
scroll to position [0, 0]
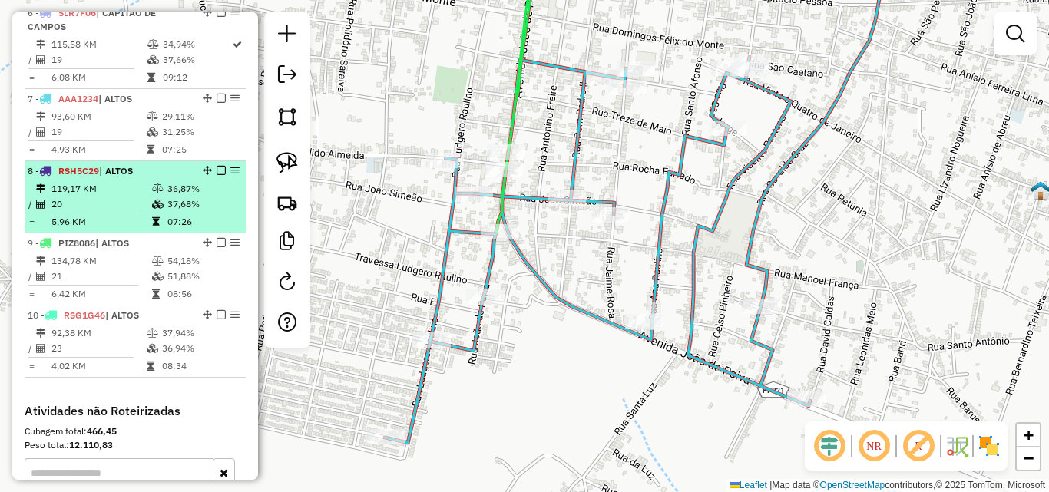
click at [110, 194] on td "119,17 KM" at bounding box center [101, 188] width 101 height 15
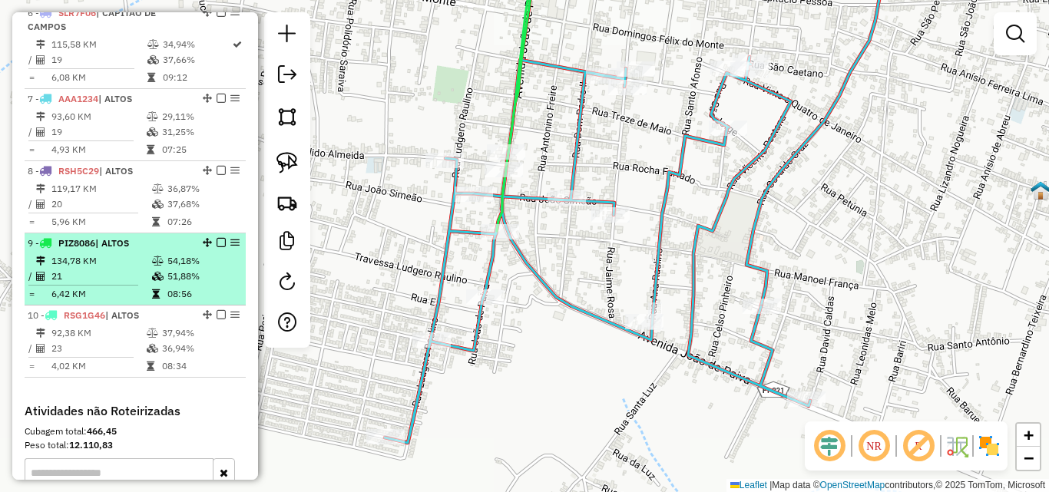
select select "*********"
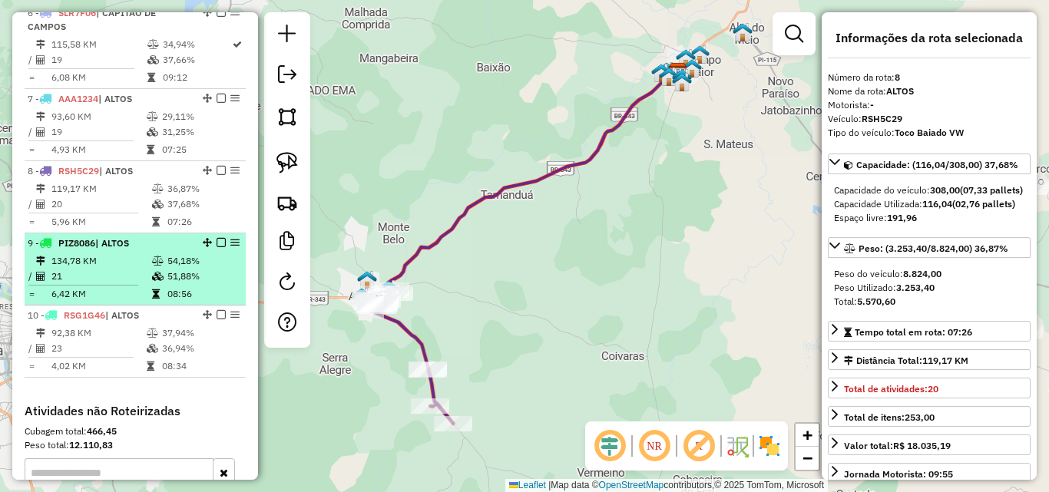
click at [121, 269] on td "21" at bounding box center [101, 276] width 101 height 15
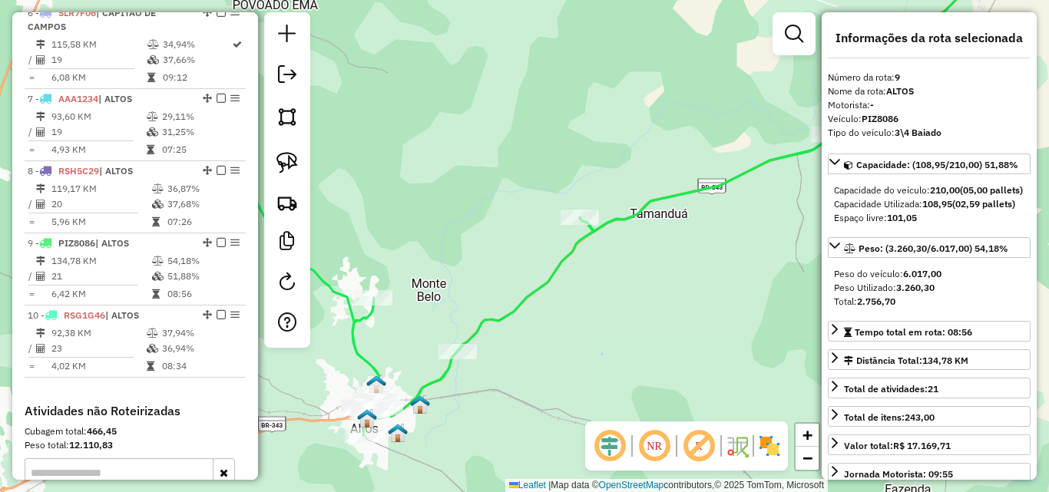
drag, startPoint x: 647, startPoint y: 299, endPoint x: 763, endPoint y: 228, distance: 135.8
click at [760, 230] on div "Janela de atendimento Grade de atendimento Capacidade Transportadoras Veículos …" at bounding box center [524, 246] width 1049 height 492
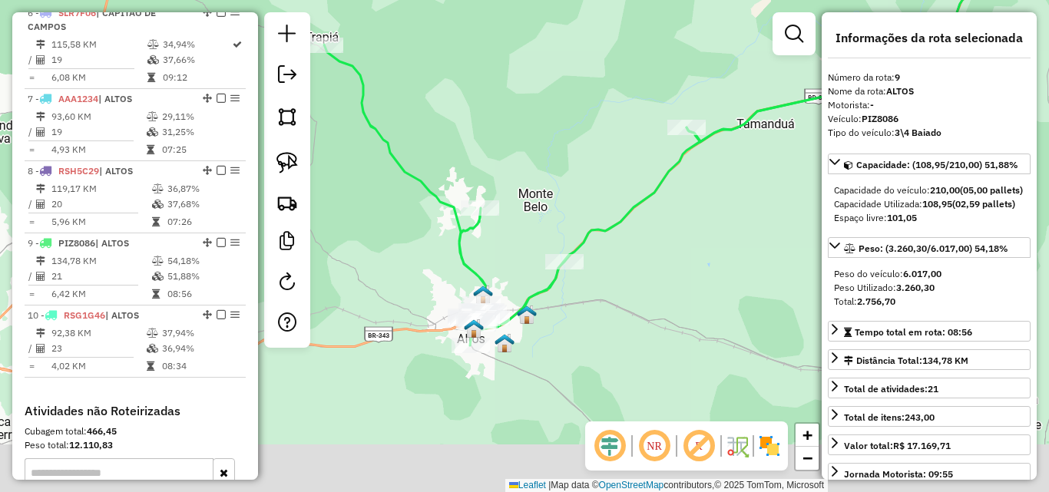
drag, startPoint x: 618, startPoint y: 338, endPoint x: 675, endPoint y: 282, distance: 79.8
click at [703, 264] on div "Janela de atendimento Grade de atendimento Capacidade Transportadoras Veículos …" at bounding box center [524, 246] width 1049 height 492
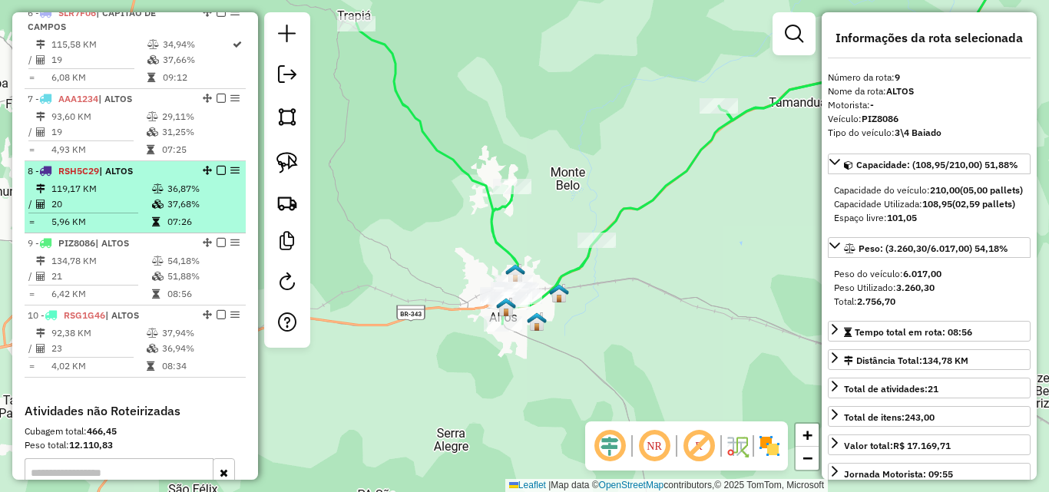
click at [115, 222] on td "5,96 KM" at bounding box center [101, 221] width 101 height 15
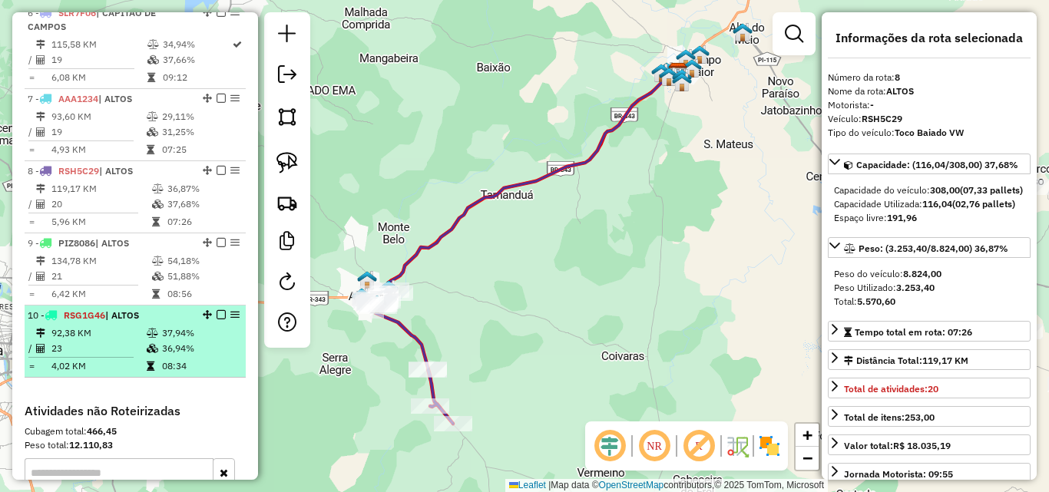
click at [134, 336] on td "92,38 KM" at bounding box center [98, 333] width 95 height 15
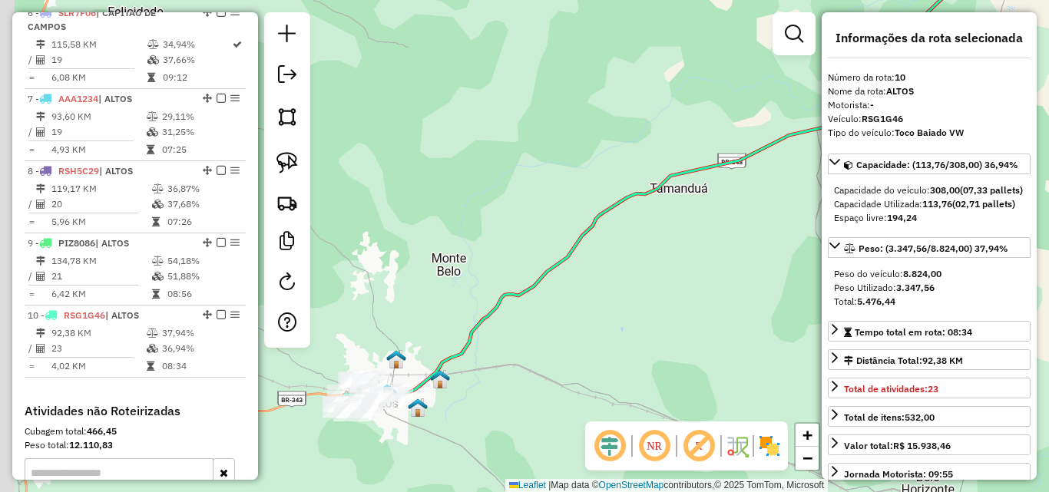
click at [675, 244] on div "Janela de atendimento Grade de atendimento Capacidade Transportadoras Veículos …" at bounding box center [524, 246] width 1049 height 492
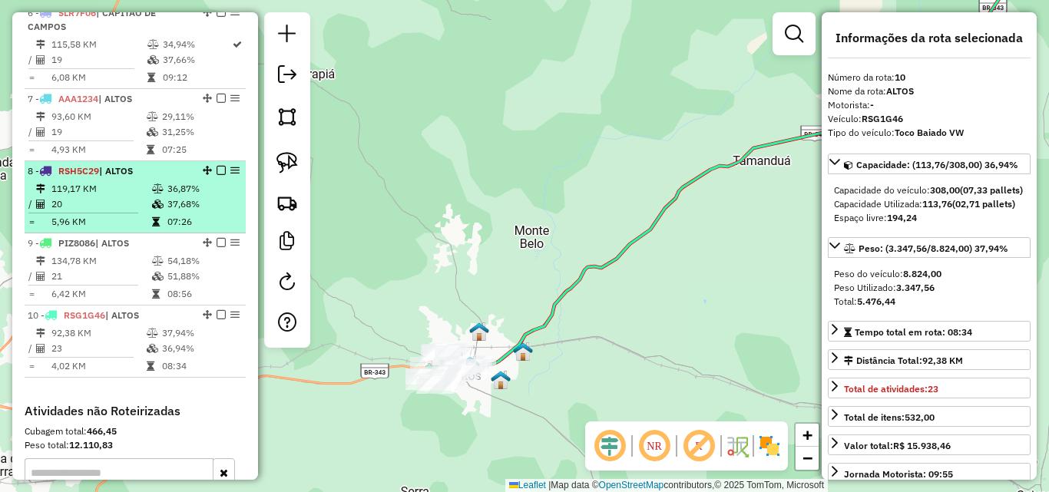
click at [108, 214] on td "5,96 KM" at bounding box center [101, 221] width 101 height 15
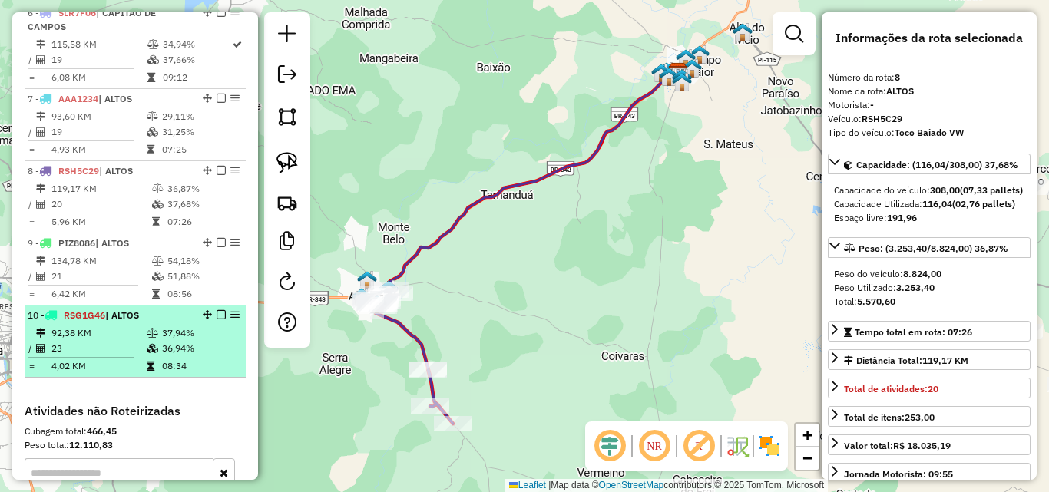
click at [109, 329] on td "92,38 KM" at bounding box center [98, 333] width 95 height 15
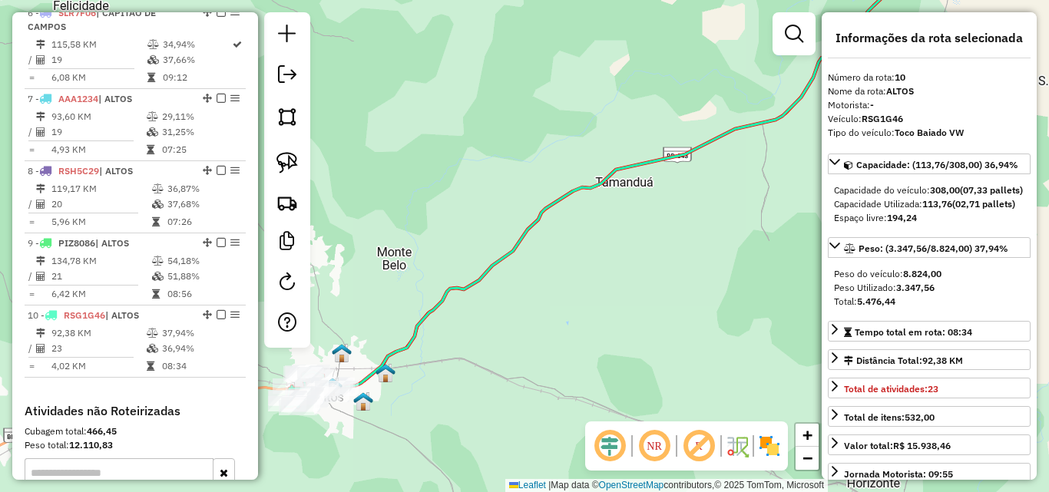
drag, startPoint x: 536, startPoint y: 343, endPoint x: 663, endPoint y: 243, distance: 160.8
click at [661, 245] on div "Janela de atendimento Grade de atendimento Capacidade Transportadoras Veículos …" at bounding box center [524, 246] width 1049 height 492
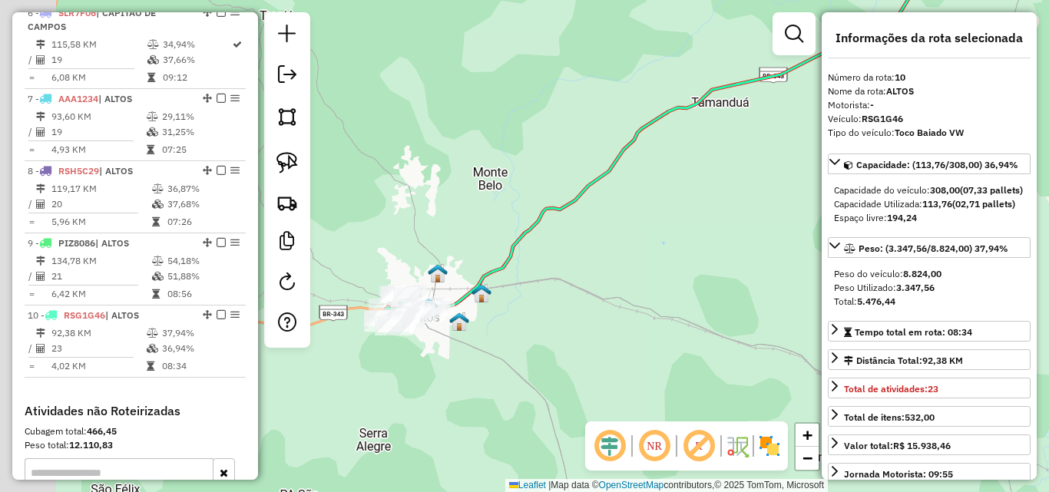
drag, startPoint x: 480, startPoint y: 319, endPoint x: 534, endPoint y: 264, distance: 77.1
click at [558, 256] on div "Janela de atendimento Grade de atendimento Capacidade Transportadoras Veículos …" at bounding box center [524, 246] width 1049 height 492
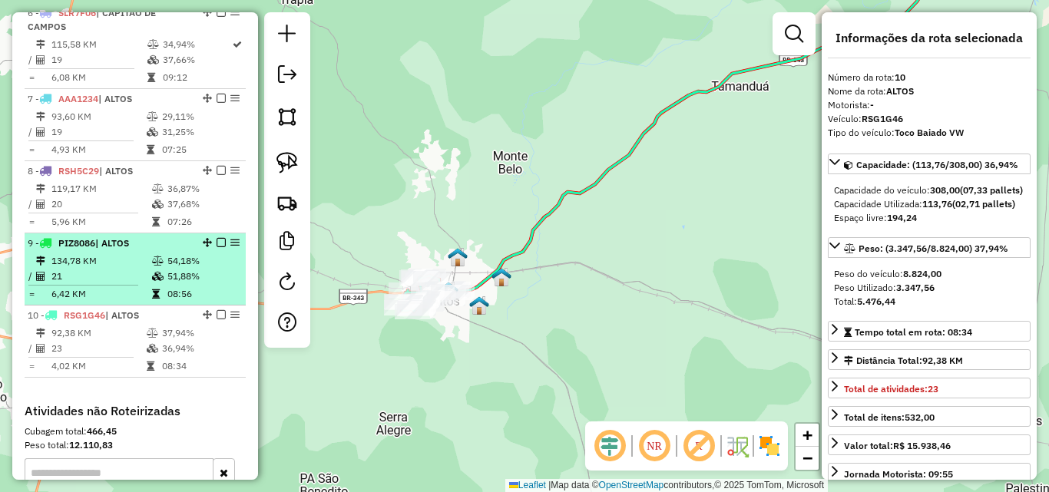
click at [121, 286] on td "6,42 KM" at bounding box center [101, 293] width 101 height 15
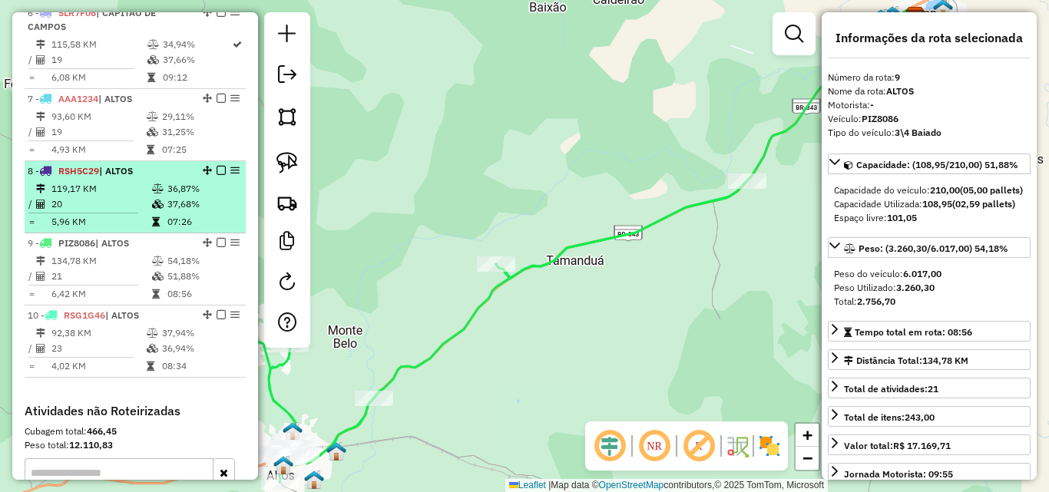
click at [118, 201] on td "20" at bounding box center [101, 204] width 101 height 15
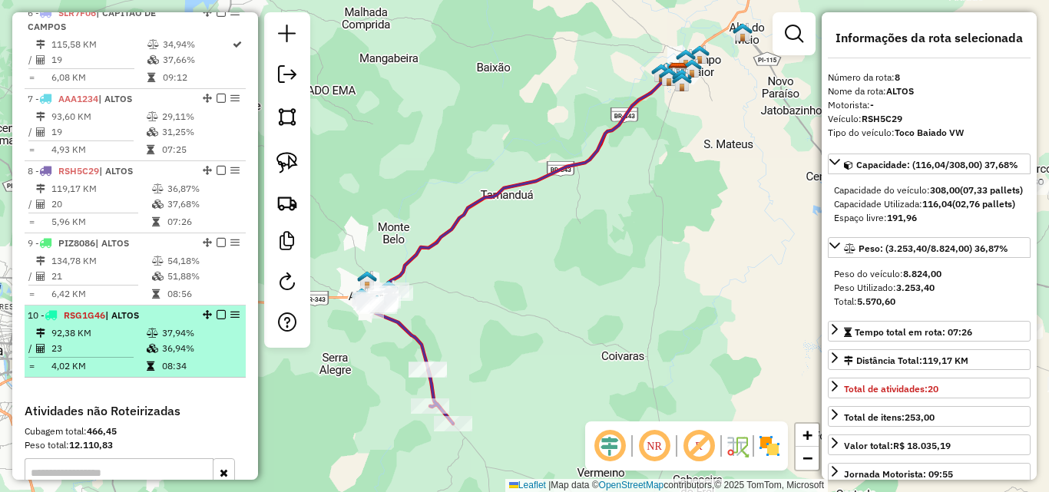
click at [123, 346] on td "23" at bounding box center [98, 348] width 95 height 15
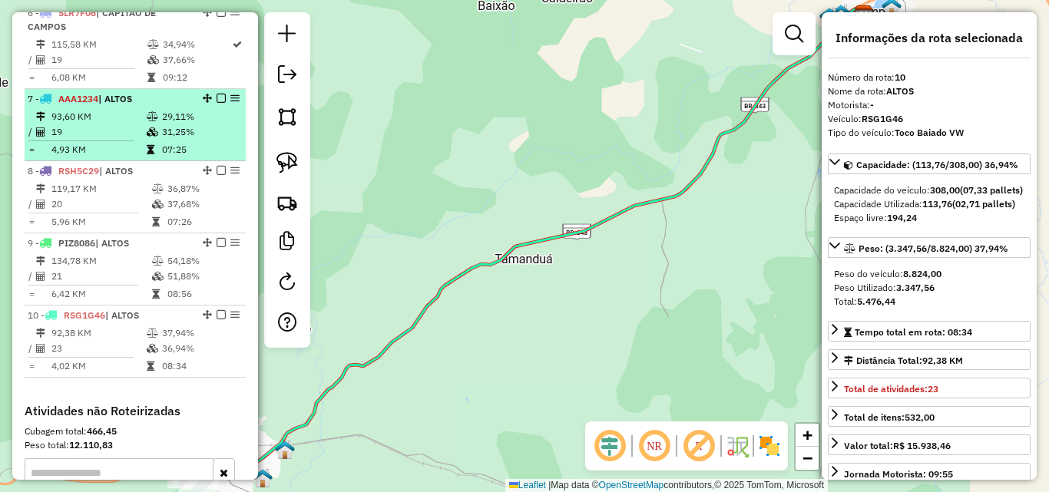
click at [113, 130] on td "19" at bounding box center [98, 131] width 95 height 15
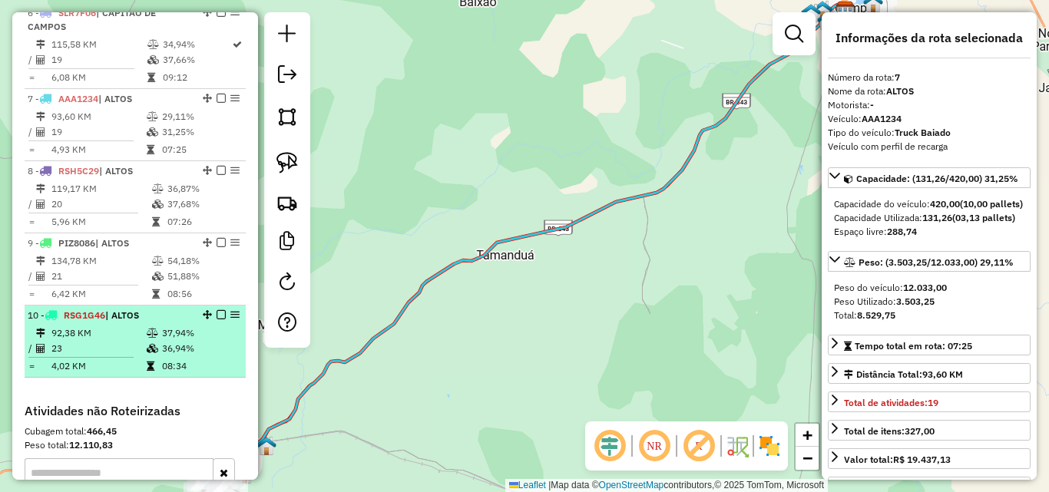
click at [101, 342] on td "23" at bounding box center [98, 348] width 95 height 15
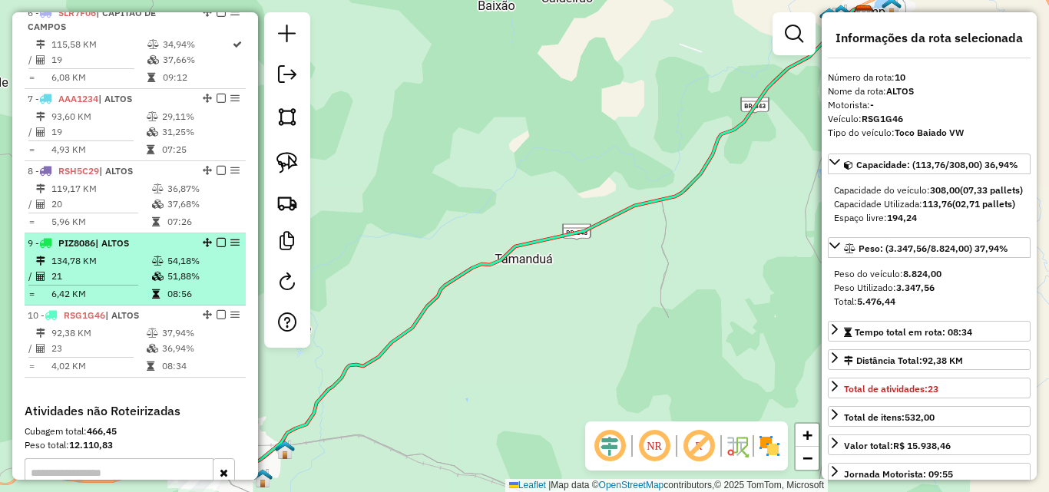
click at [101, 266] on td "134,78 KM" at bounding box center [101, 260] width 101 height 15
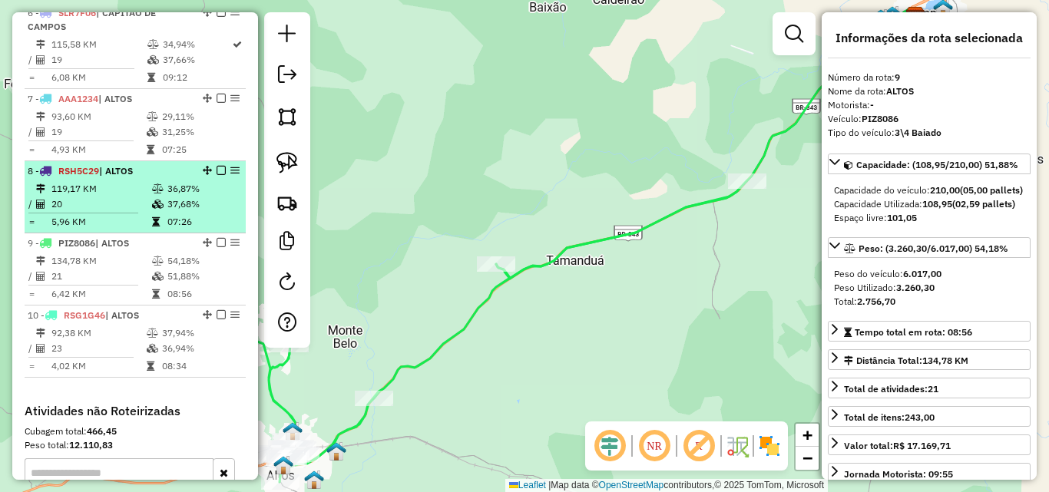
click at [104, 212] on td at bounding box center [90, 213] width 124 height 2
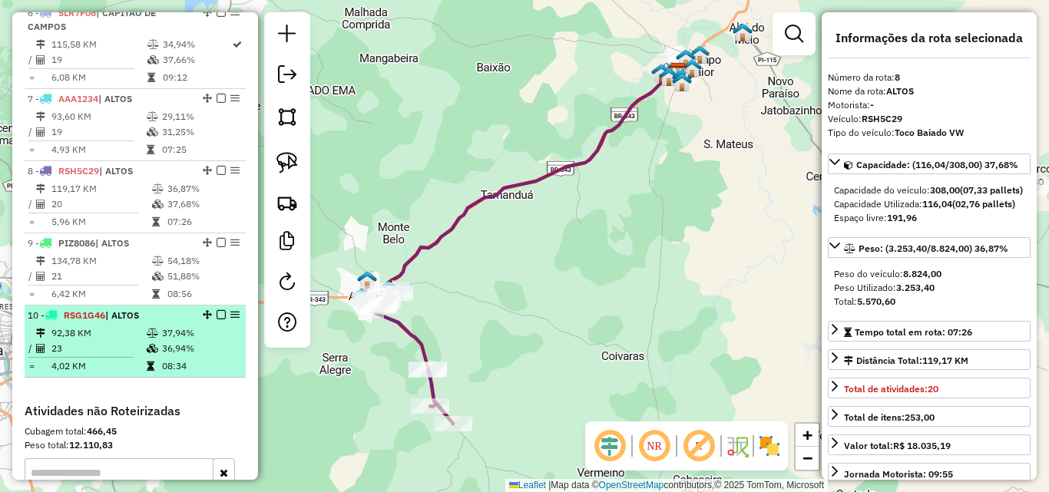
click at [104, 337] on td "92,38 KM" at bounding box center [98, 333] width 95 height 15
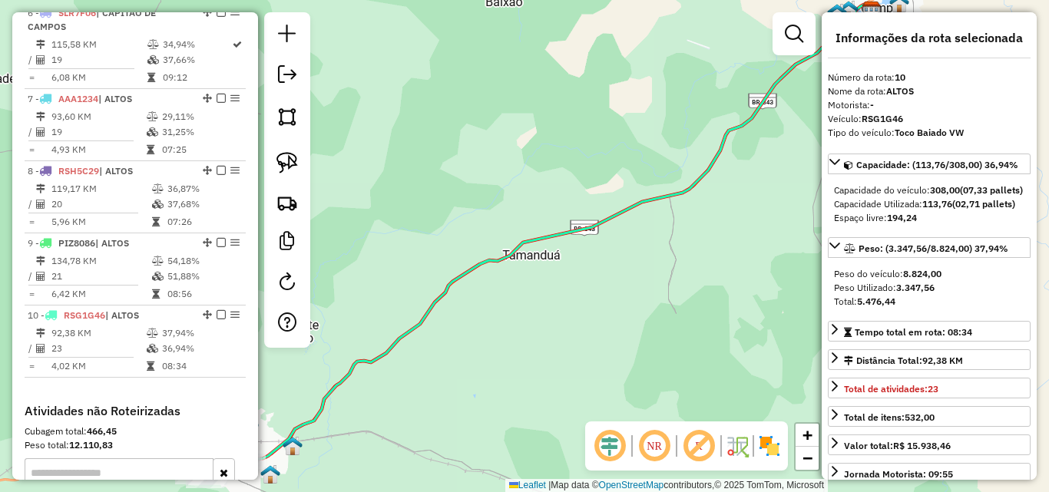
drag, startPoint x: 412, startPoint y: 335, endPoint x: 509, endPoint y: 269, distance: 117.8
click at [509, 270] on icon at bounding box center [559, 232] width 625 height 458
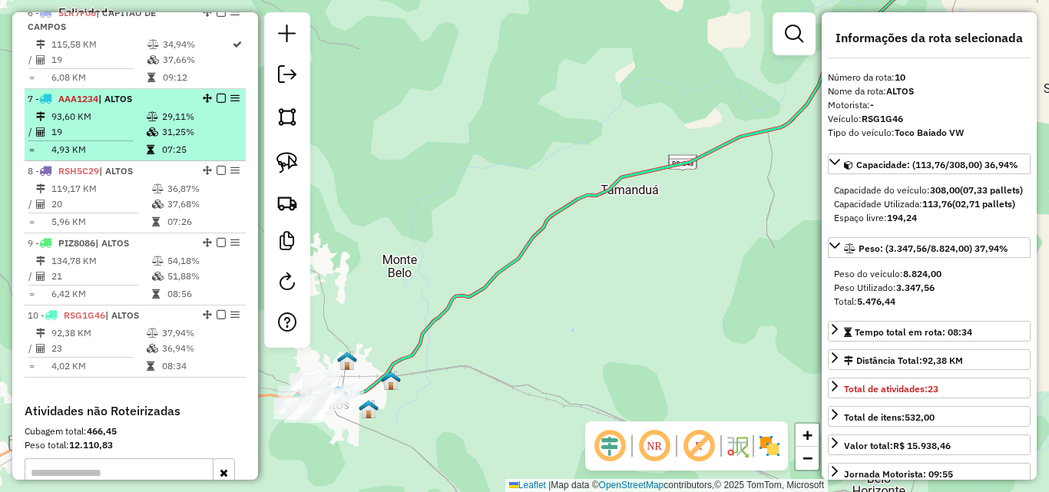
click at [114, 151] on td "4,93 KM" at bounding box center [98, 149] width 95 height 15
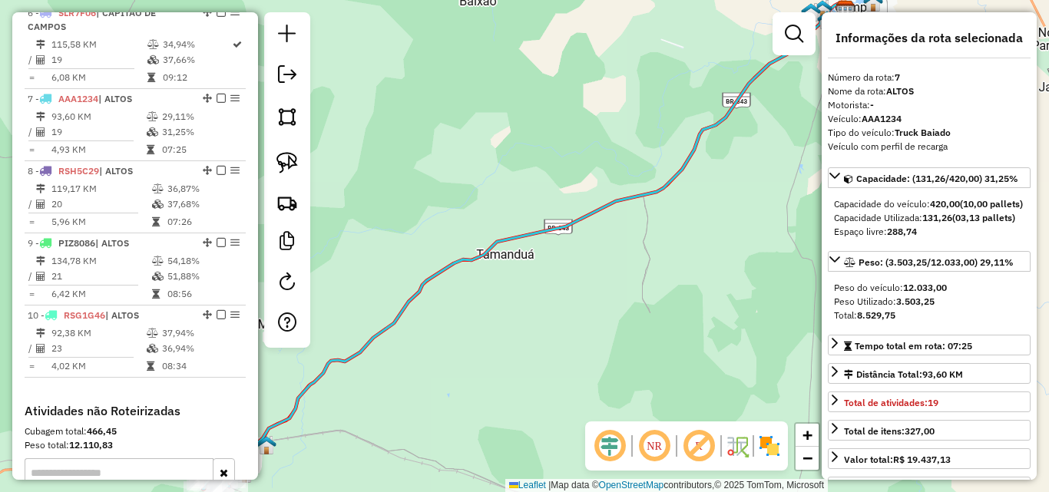
drag, startPoint x: 598, startPoint y: 236, endPoint x: 664, endPoint y: 191, distance: 79.0
click at [651, 200] on div "Janela de atendimento Grade de atendimento Capacidade Transportadoras Veículos …" at bounding box center [524, 246] width 1049 height 492
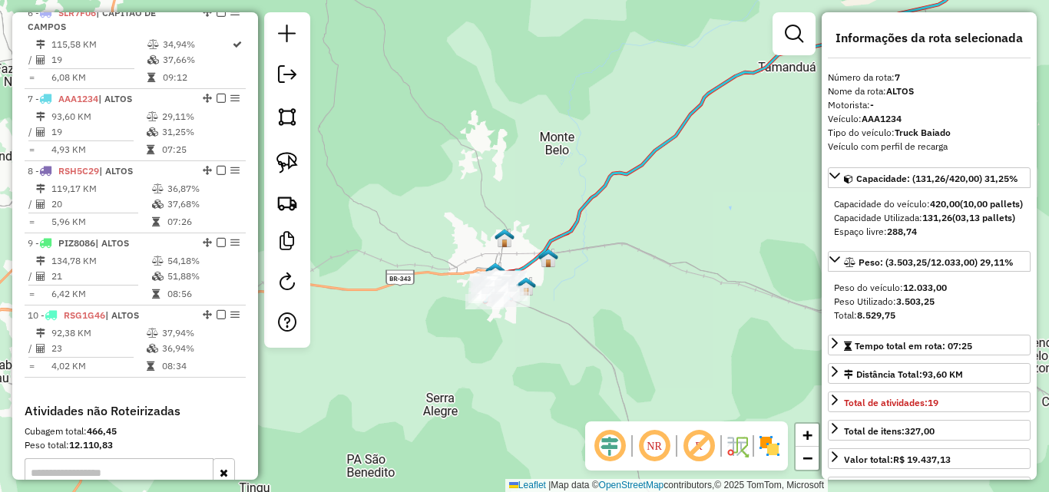
drag, startPoint x: 478, startPoint y: 298, endPoint x: 541, endPoint y: 255, distance: 75.6
click at [540, 256] on img at bounding box center [548, 258] width 20 height 20
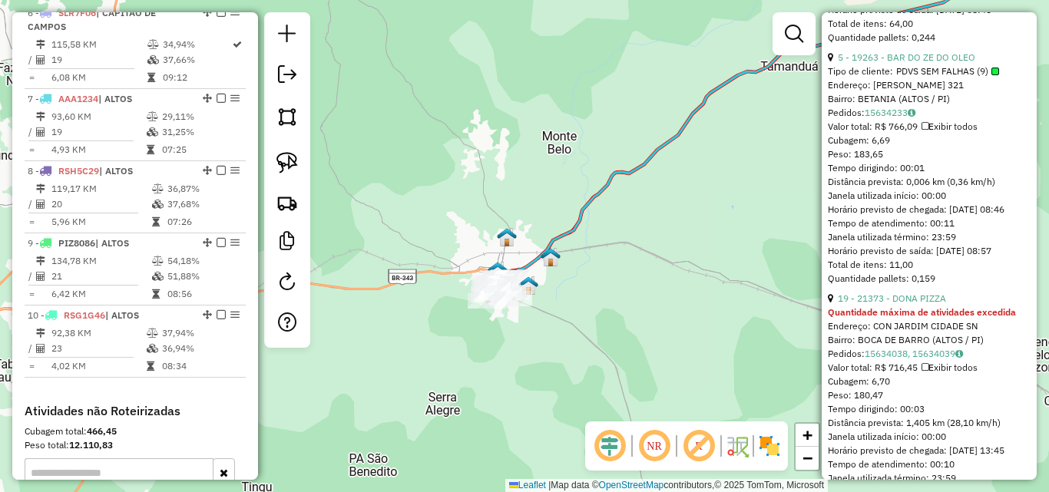
scroll to position [1843, 0]
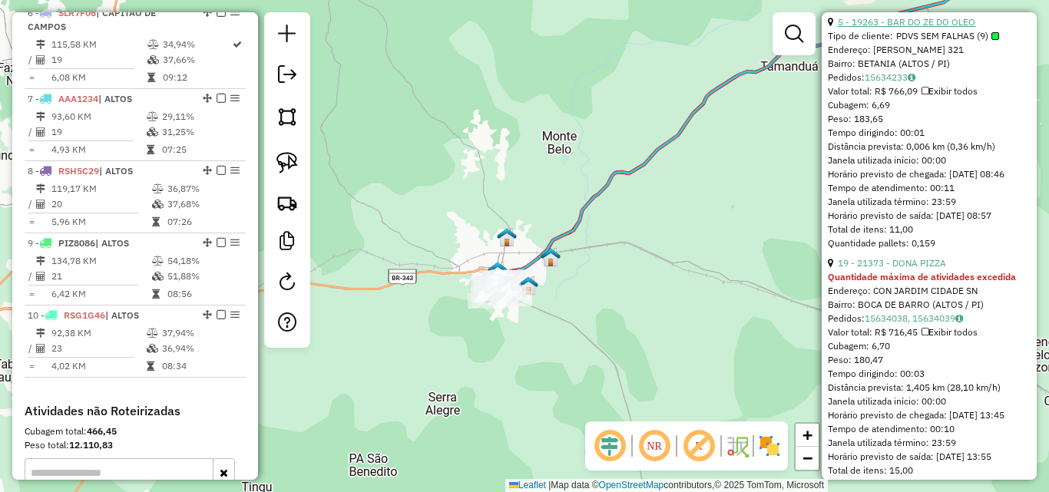
click at [890, 28] on link "5 - 19263 - BAR DO ZE DO OLEO" at bounding box center [906, 22] width 137 height 12
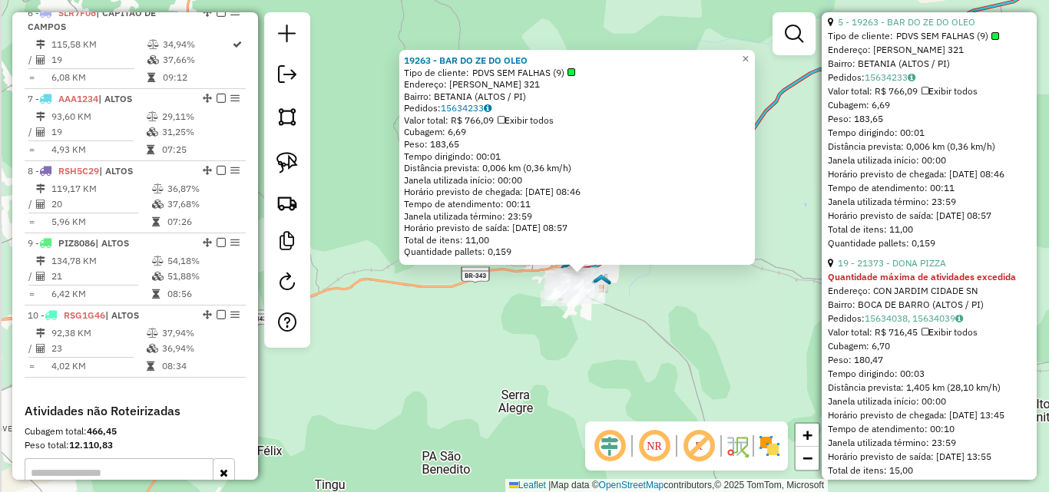
drag, startPoint x: 647, startPoint y: 307, endPoint x: 719, endPoint y: 352, distance: 84.8
click at [719, 352] on div "19263 - BAR DO ZE DO OLEO Tipo de cliente: PDVS SEM FALHAS (9) Endereço: R MONS…" at bounding box center [524, 246] width 1049 height 492
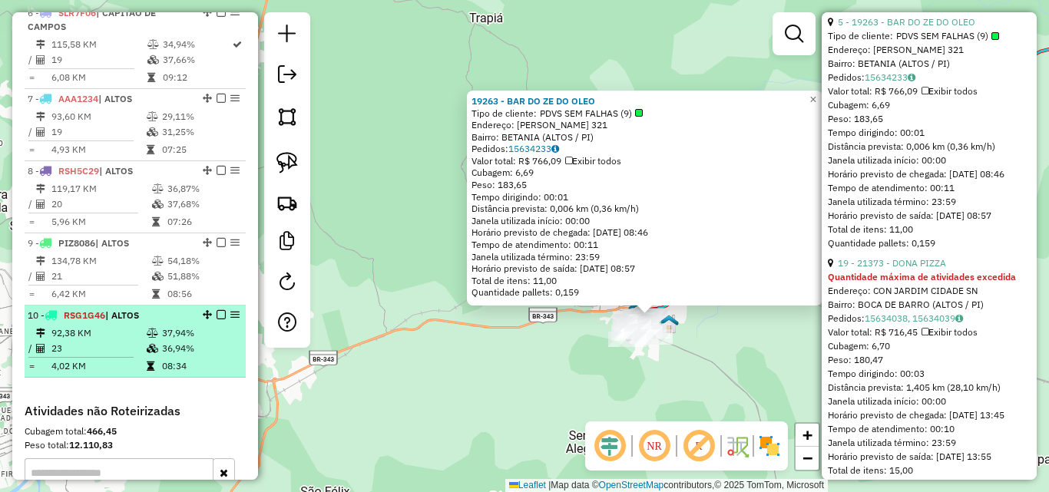
click at [103, 338] on td "92,38 KM" at bounding box center [98, 333] width 95 height 15
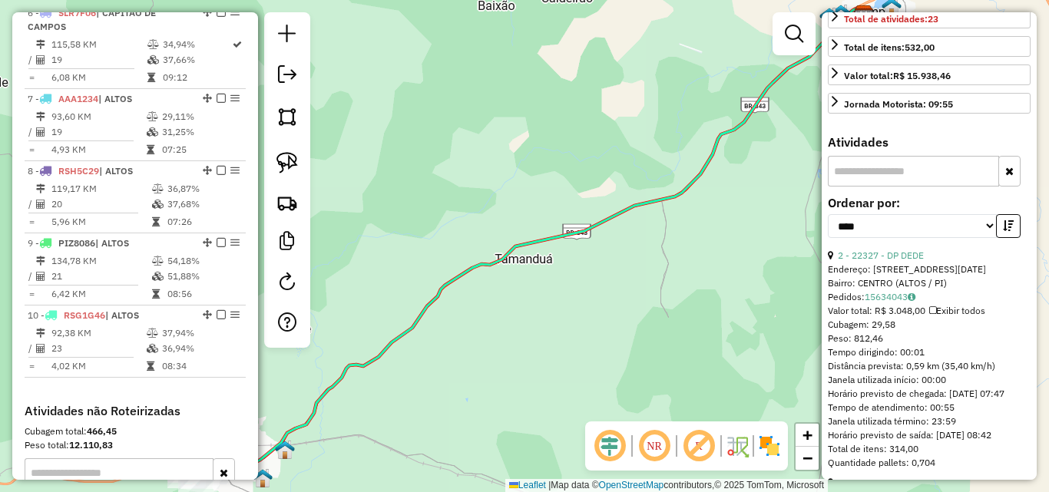
scroll to position [63, 0]
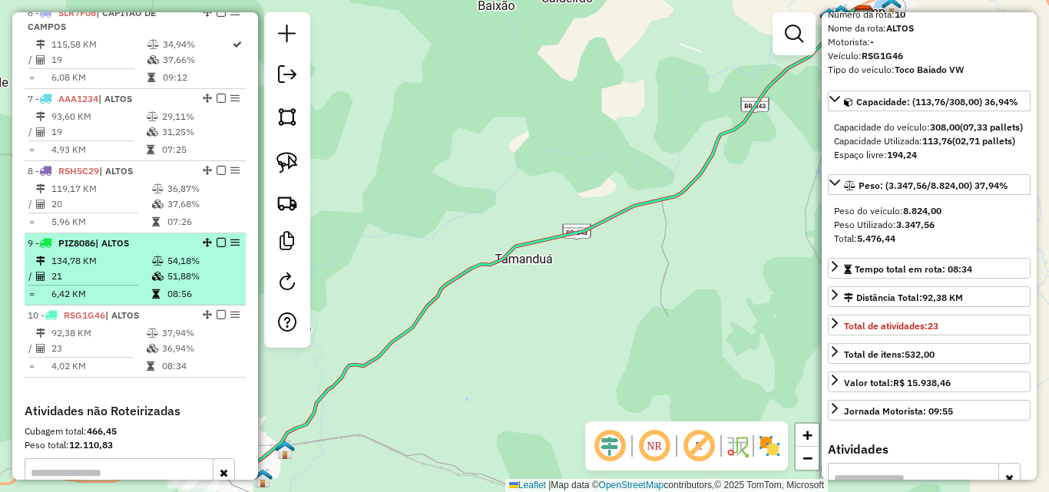
click at [167, 295] on td "08:56" at bounding box center [203, 293] width 73 height 15
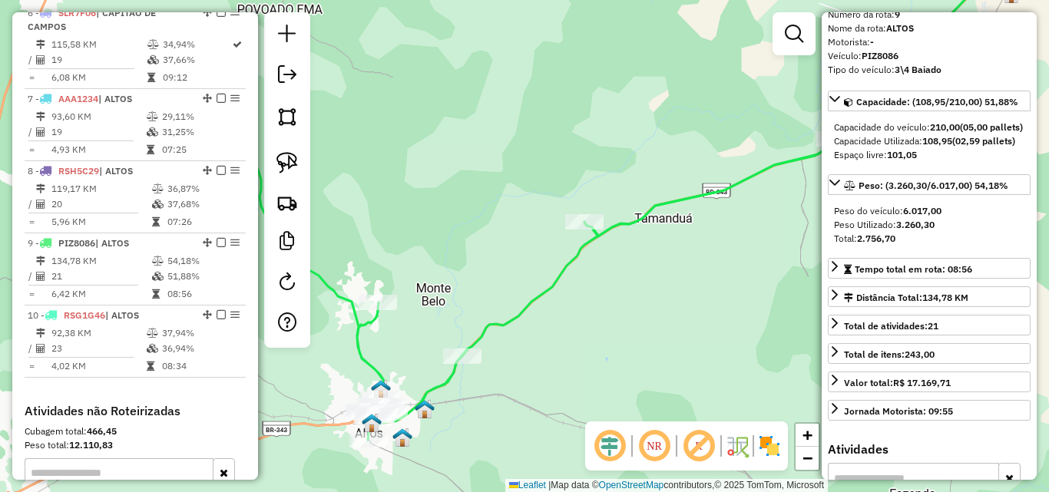
drag, startPoint x: 571, startPoint y: 332, endPoint x: 657, endPoint y: 290, distance: 94.8
click at [657, 290] on div "Janela de atendimento Grade de atendimento Capacidade Transportadoras Veículos …" at bounding box center [524, 246] width 1049 height 492
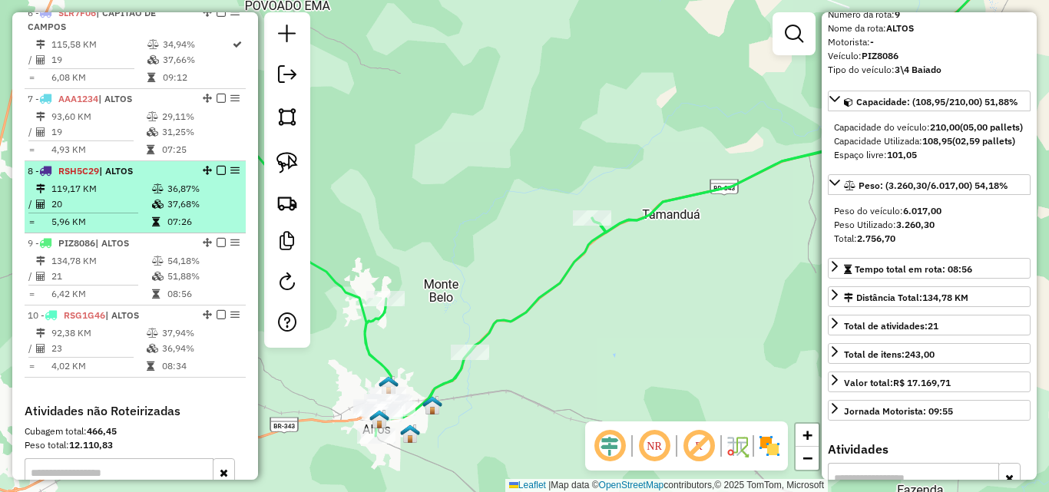
click at [116, 191] on td "119,17 KM" at bounding box center [101, 188] width 101 height 15
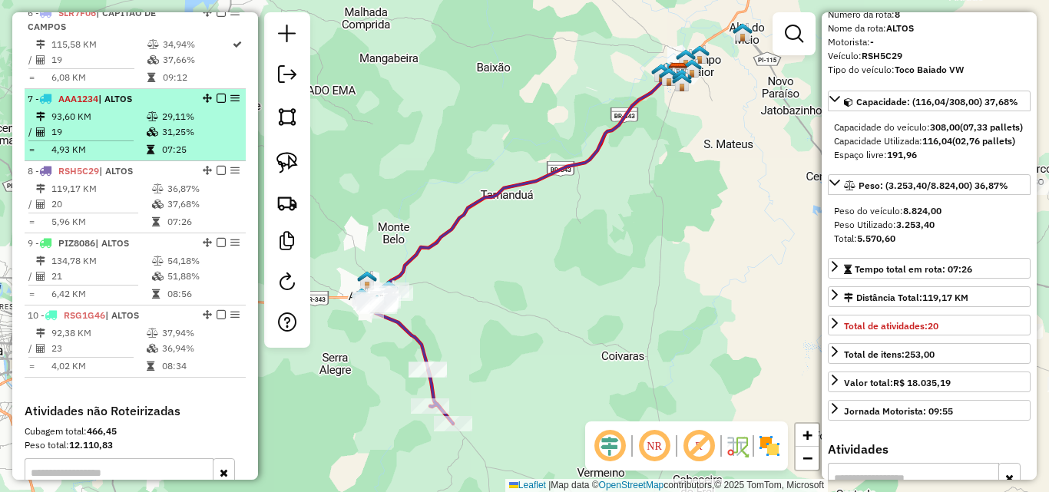
click at [107, 134] on td "19" at bounding box center [98, 131] width 95 height 15
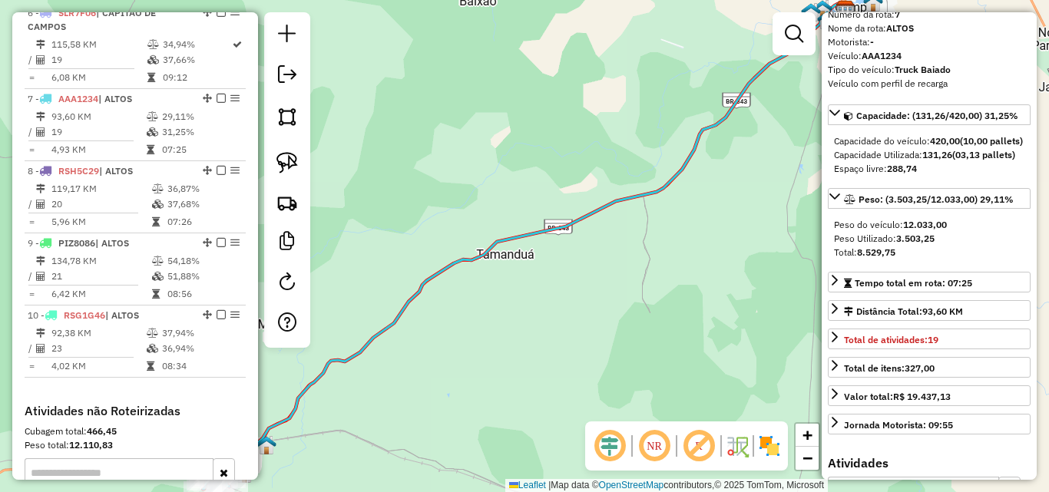
drag, startPoint x: 602, startPoint y: 263, endPoint x: 728, endPoint y: 195, distance: 142.9
click at [726, 197] on div "Janela de atendimento Grade de atendimento Capacidade Transportadoras Veículos …" at bounding box center [524, 246] width 1049 height 492
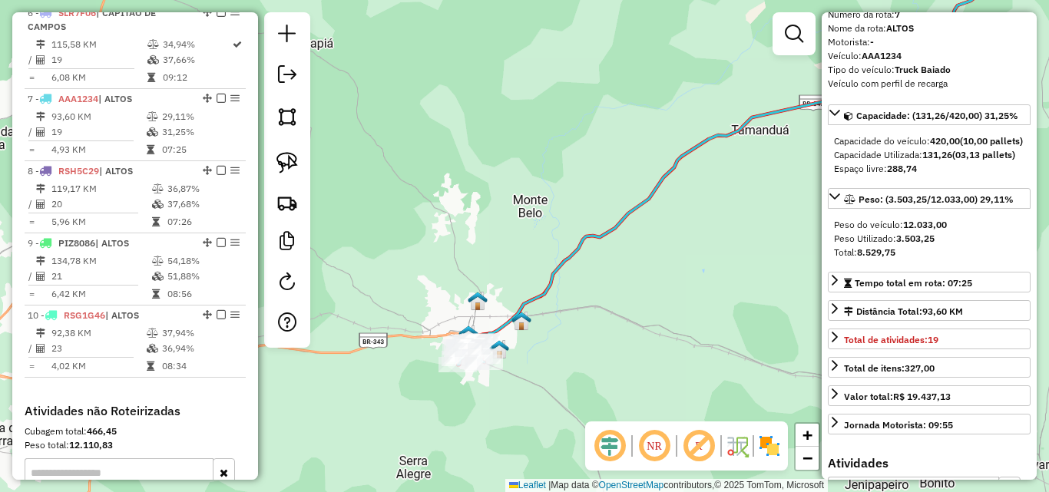
drag, startPoint x: 599, startPoint y: 300, endPoint x: 682, endPoint y: 264, distance: 90.2
click at [681, 265] on div "Janela de atendimento Grade de atendimento Capacidade Transportadoras Veículos …" at bounding box center [524, 246] width 1049 height 492
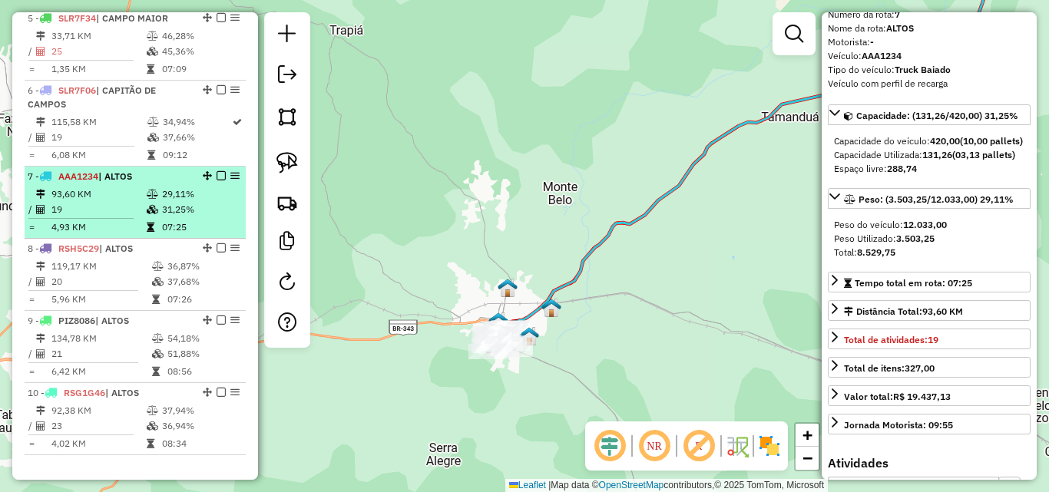
scroll to position [820, 0]
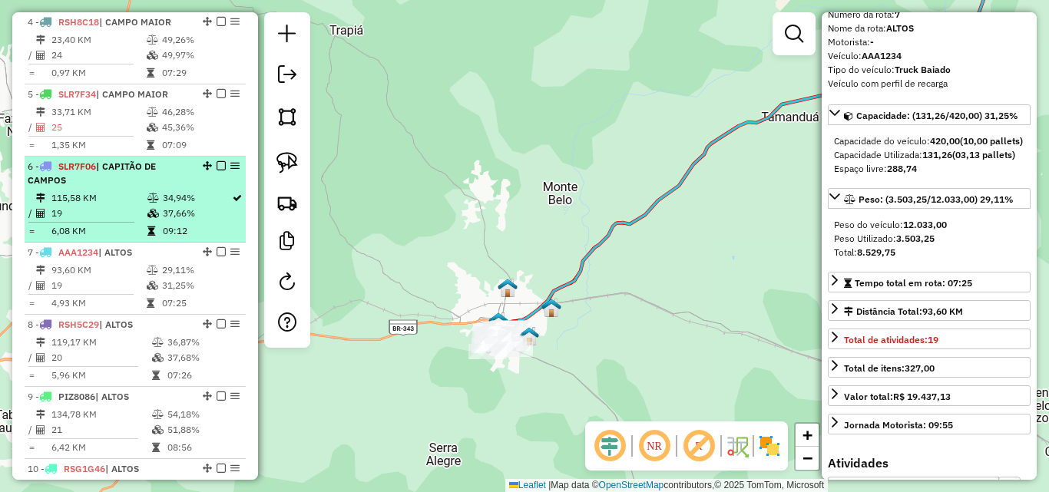
click at [91, 194] on td "115,58 KM" at bounding box center [99, 197] width 96 height 15
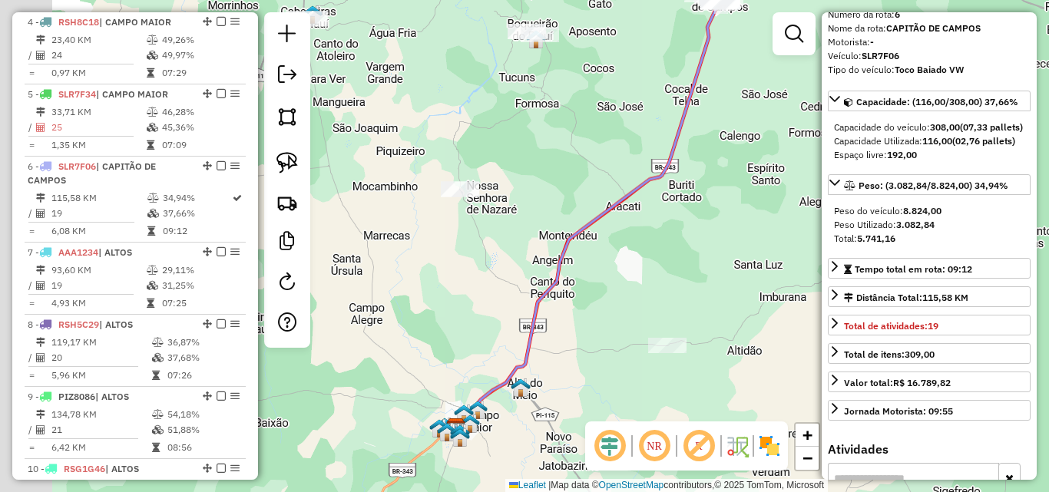
drag, startPoint x: 577, startPoint y: 272, endPoint x: 377, endPoint y: 260, distance: 200.1
click at [583, 267] on div "Janela de atendimento Grade de atendimento Capacidade Transportadoras Veículos …" at bounding box center [524, 246] width 1049 height 492
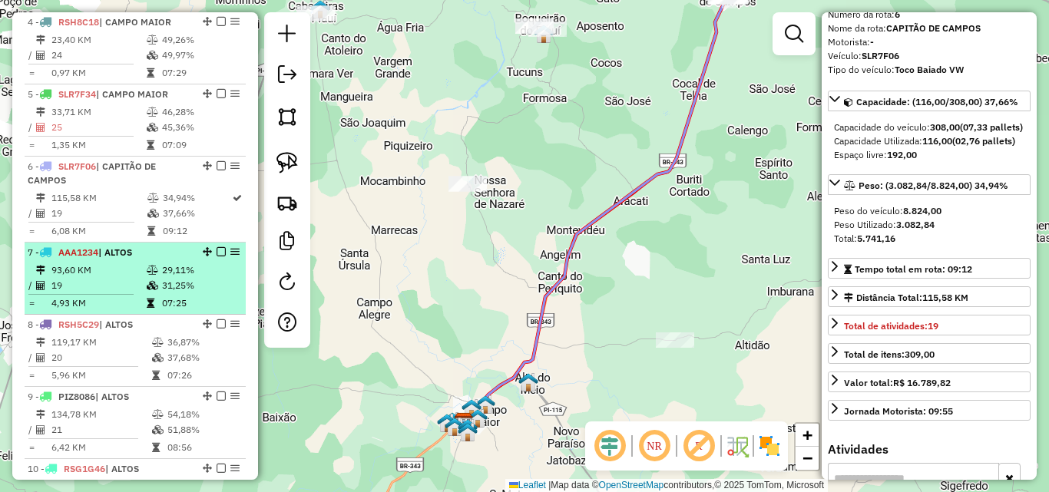
click at [117, 276] on td "93,60 KM" at bounding box center [98, 270] width 95 height 15
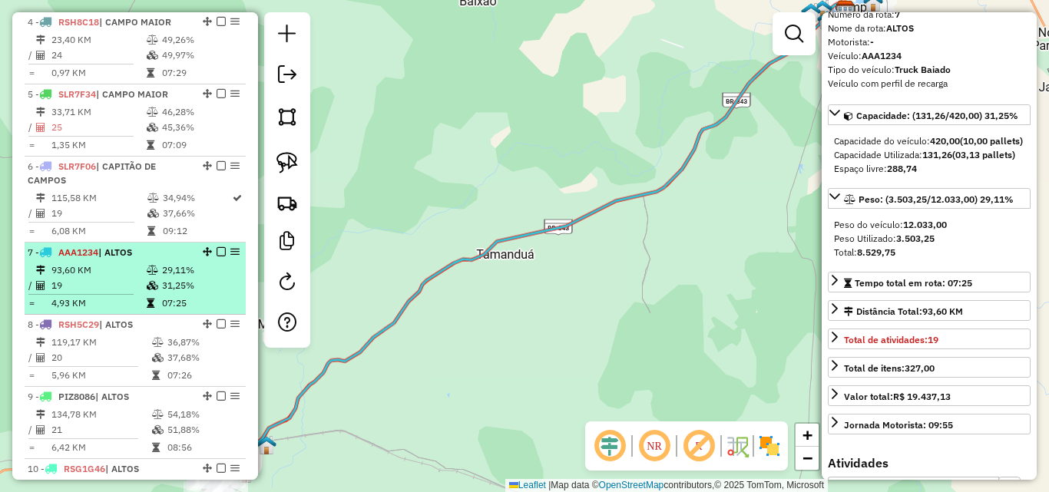
click at [110, 283] on td "19" at bounding box center [98, 285] width 95 height 15
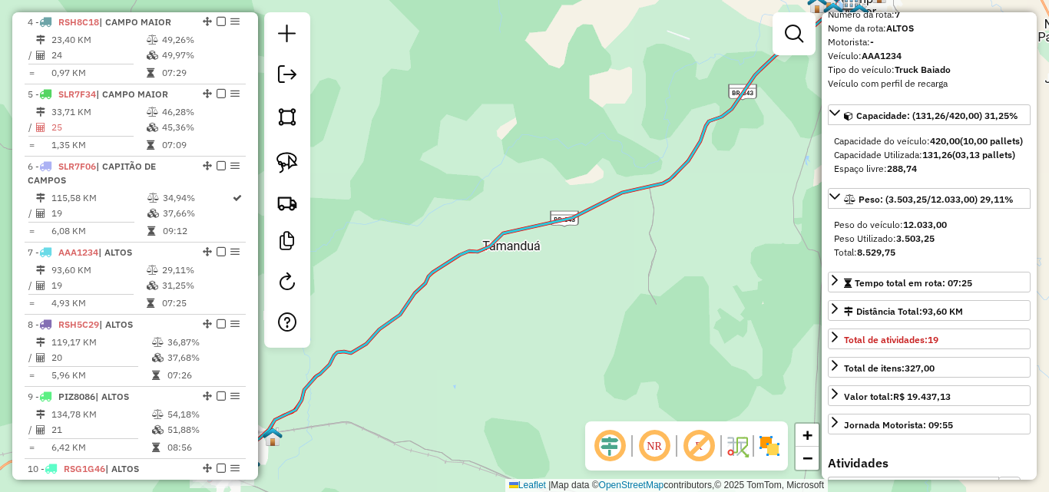
drag, startPoint x: 589, startPoint y: 369, endPoint x: 777, endPoint y: 268, distance: 213.4
click at [781, 268] on div "Janela de atendimento Grade de atendimento Capacidade Transportadoras Veículos …" at bounding box center [524, 246] width 1049 height 492
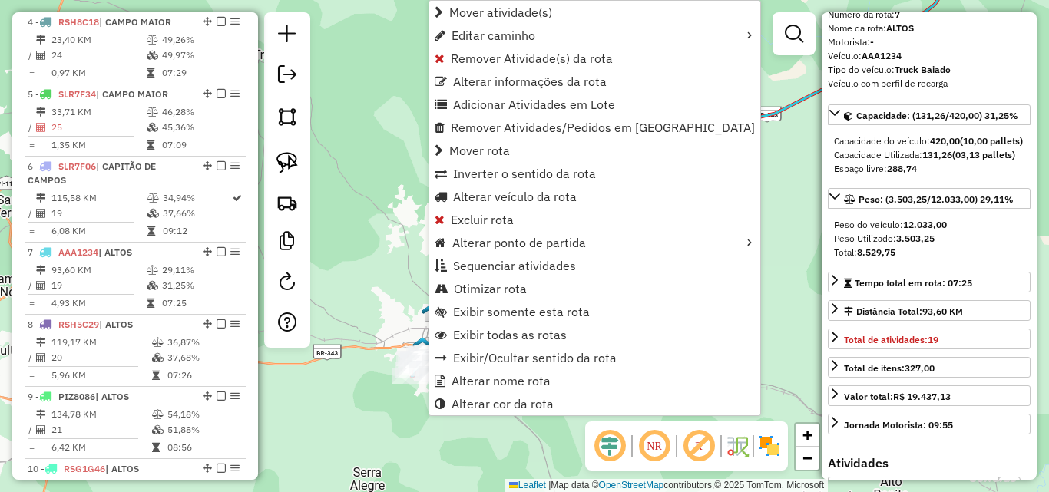
scroll to position [1051, 0]
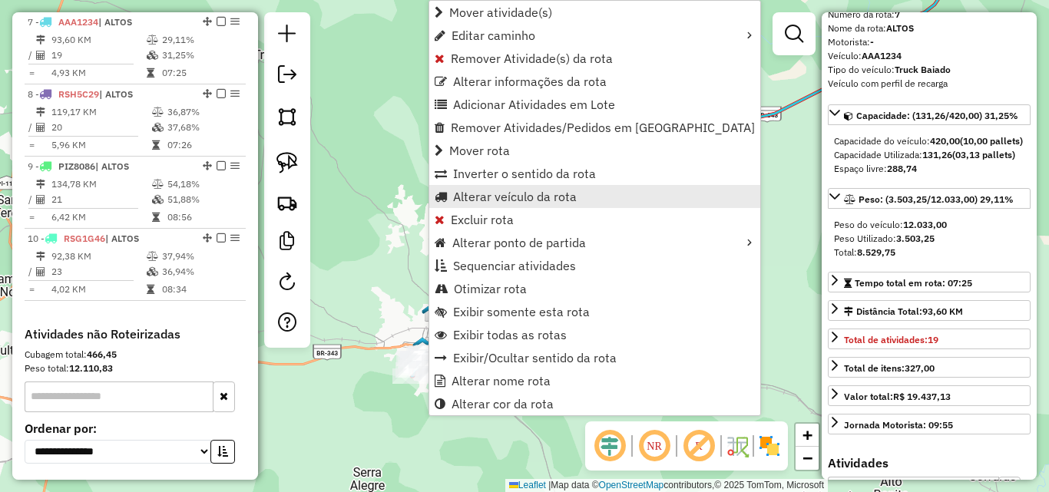
click at [484, 199] on span "Alterar veículo da rota" at bounding box center [515, 196] width 124 height 12
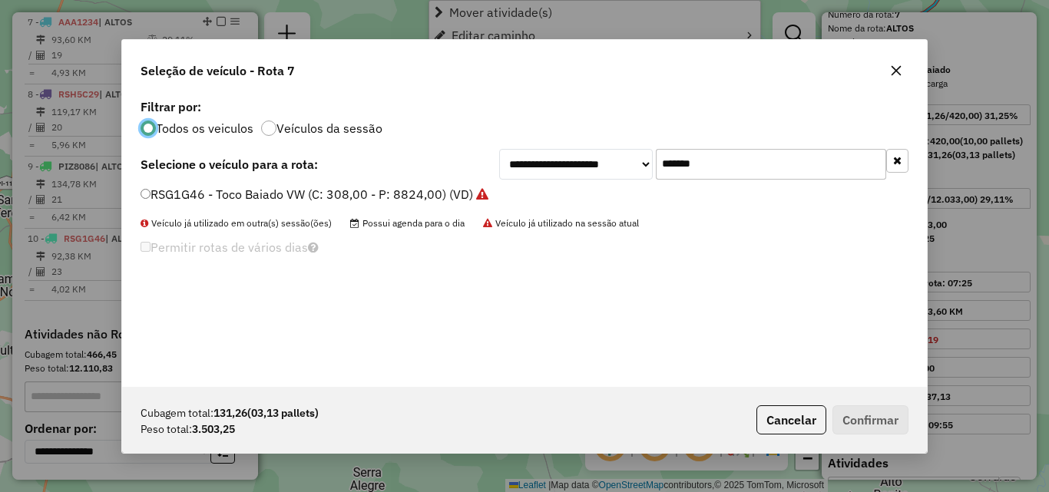
scroll to position [8, 5]
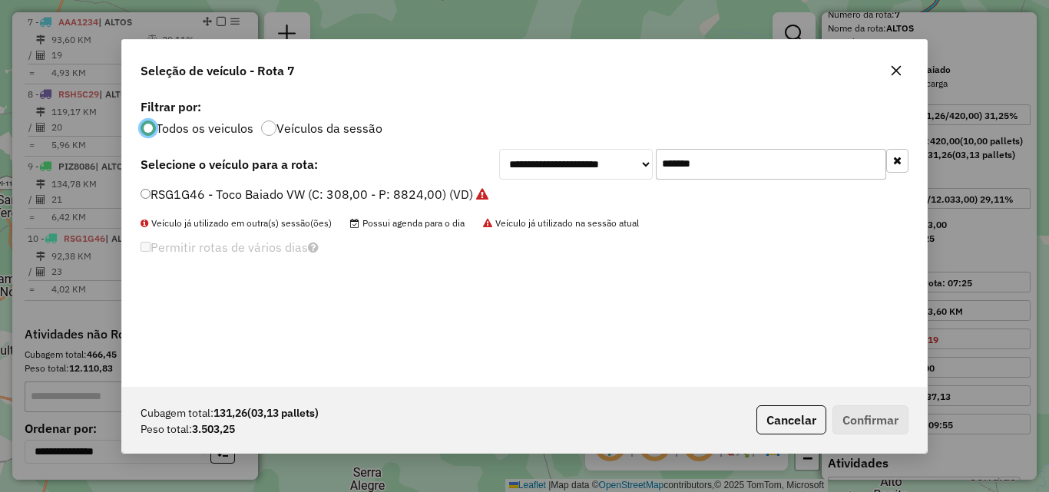
drag, startPoint x: 733, startPoint y: 158, endPoint x: 429, endPoint y: 134, distance: 305.8
click at [433, 137] on div "**********" at bounding box center [524, 241] width 805 height 292
paste input "text"
type input "*******"
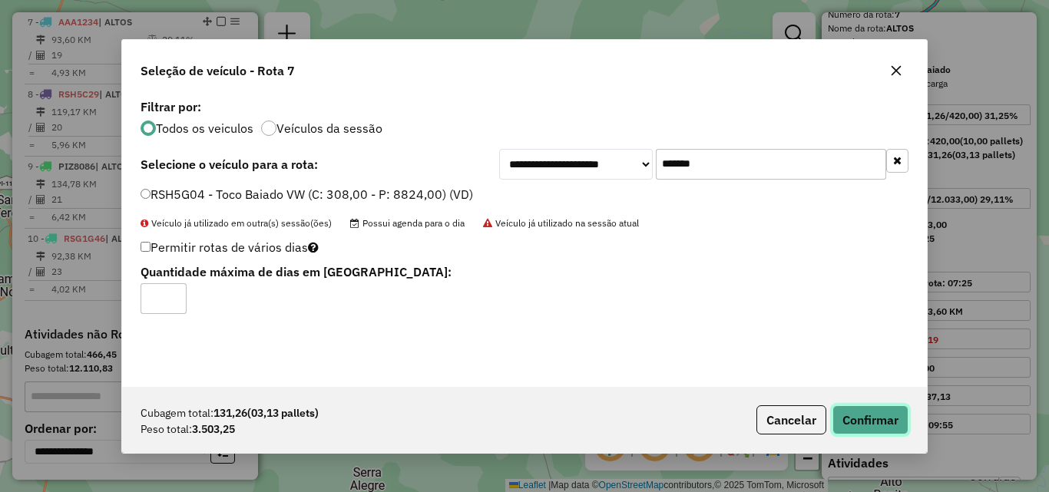
click at [871, 414] on button "Confirmar" at bounding box center [870, 419] width 76 height 29
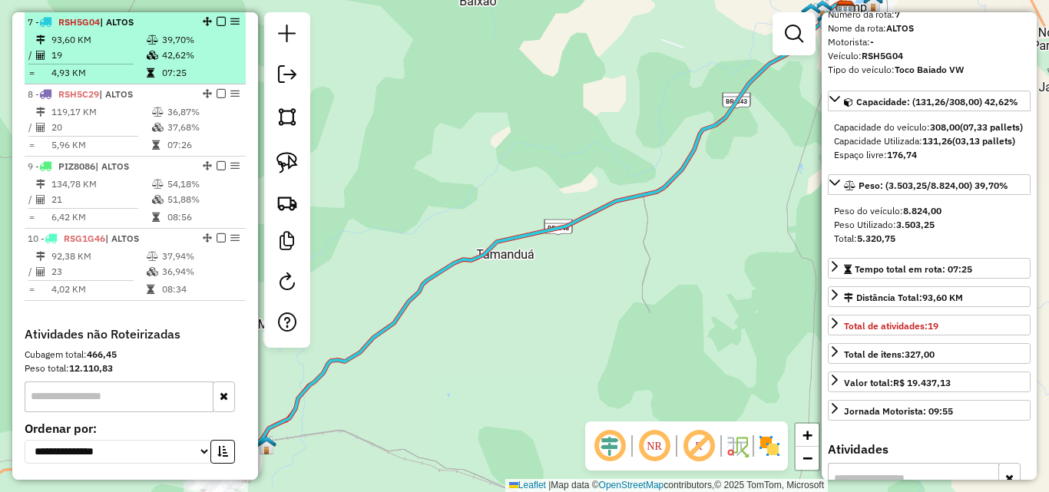
click at [180, 66] on td "07:25" at bounding box center [200, 72] width 78 height 15
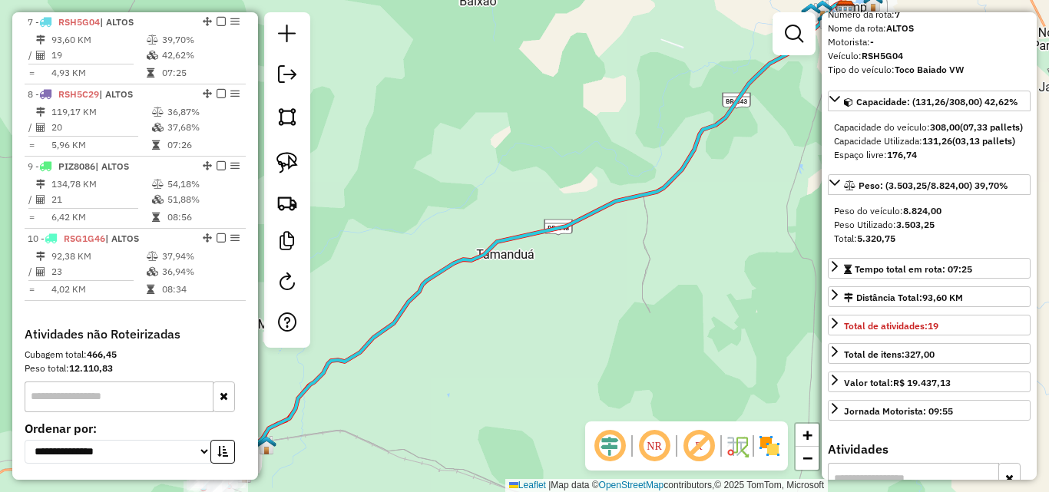
drag, startPoint x: 581, startPoint y: 196, endPoint x: 718, endPoint y: 115, distance: 158.7
click at [714, 117] on icon at bounding box center [536, 241] width 619 height 478
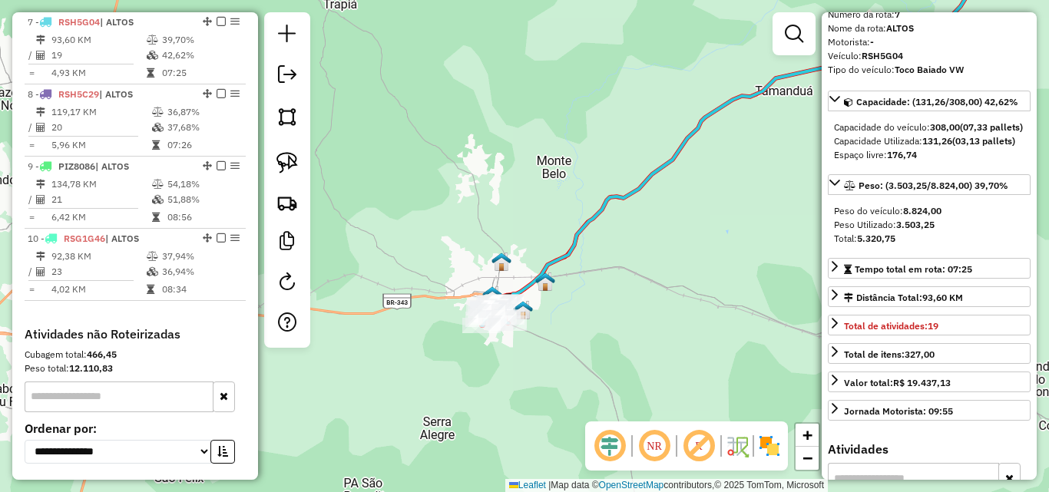
drag, startPoint x: 548, startPoint y: 280, endPoint x: 584, endPoint y: 232, distance: 60.4
click at [555, 272] on img at bounding box center [545, 282] width 20 height 20
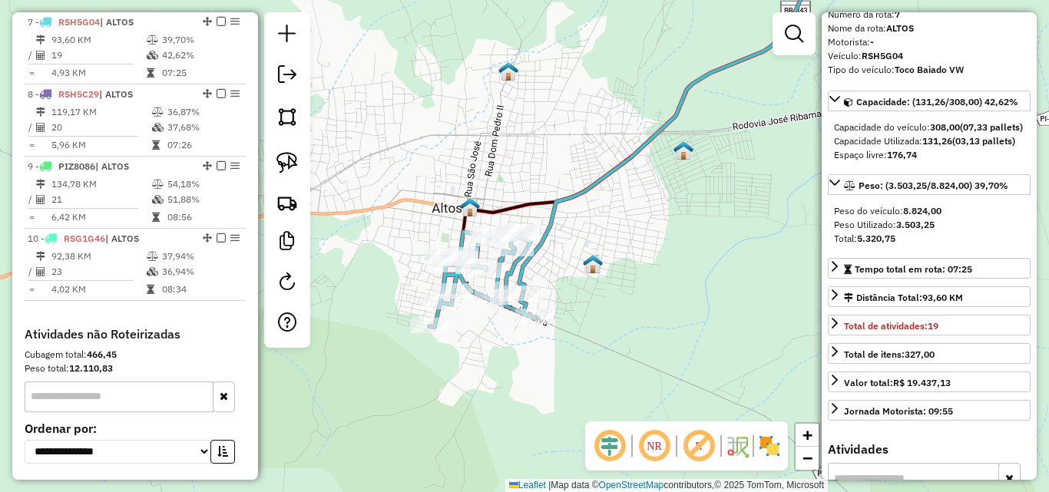
drag, startPoint x: 667, startPoint y: 259, endPoint x: 686, endPoint y: 251, distance: 20.7
click at [686, 251] on div "Rota 7 - Placa RSH5G04 21900 - LANCHONETE DEPOSITO Janela de atendimento Grade …" at bounding box center [524, 246] width 1049 height 492
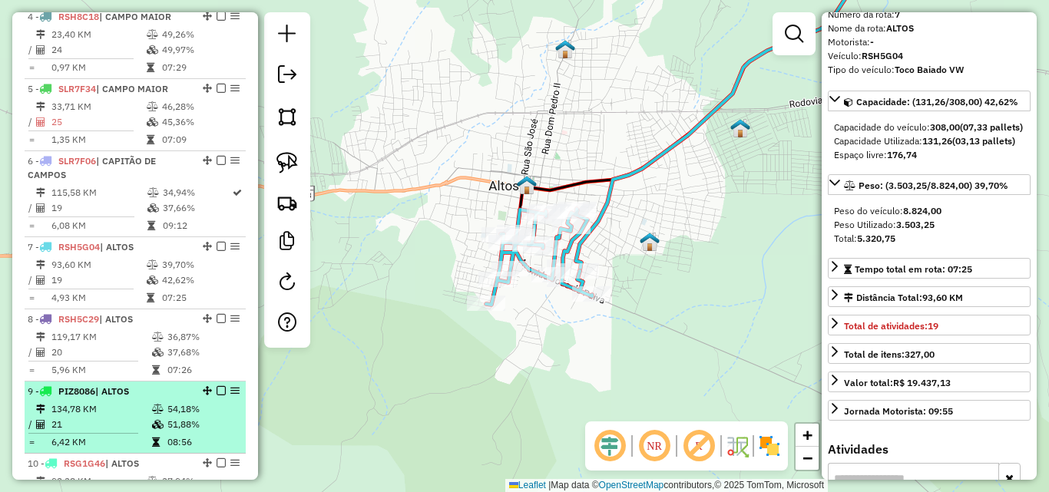
scroll to position [820, 0]
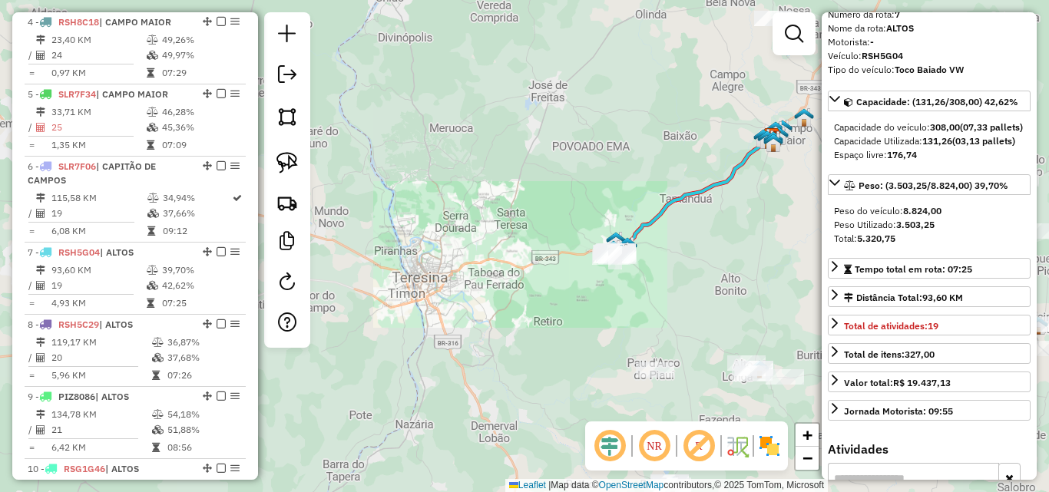
drag, startPoint x: 718, startPoint y: 319, endPoint x: 382, endPoint y: 238, distance: 345.9
click at [382, 238] on div "Janela de atendimento Grade de atendimento Capacidade Transportadoras Veículos …" at bounding box center [524, 246] width 1049 height 492
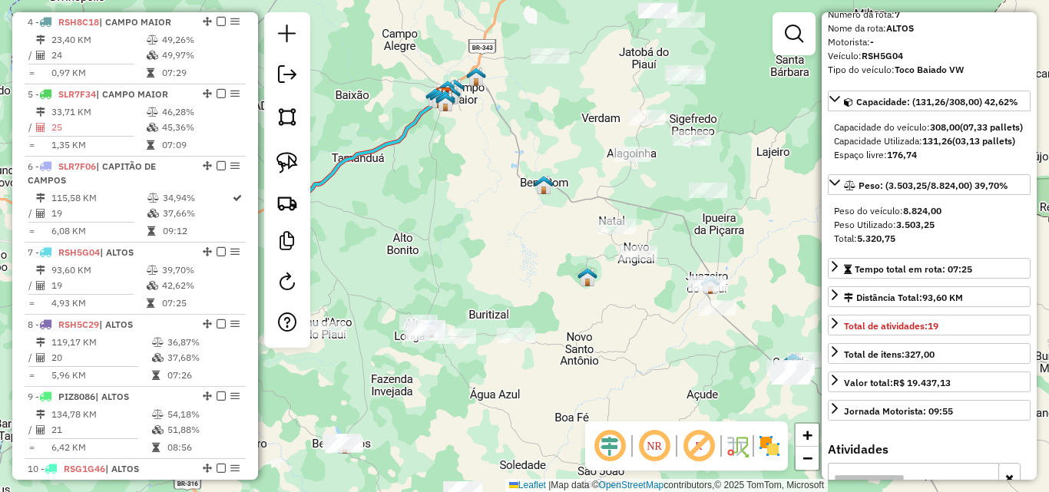
drag, startPoint x: 513, startPoint y: 300, endPoint x: 528, endPoint y: 381, distance: 82.1
click at [553, 425] on div "Janela de atendimento Grade de atendimento Capacidade Transportadoras Veículos …" at bounding box center [524, 246] width 1049 height 492
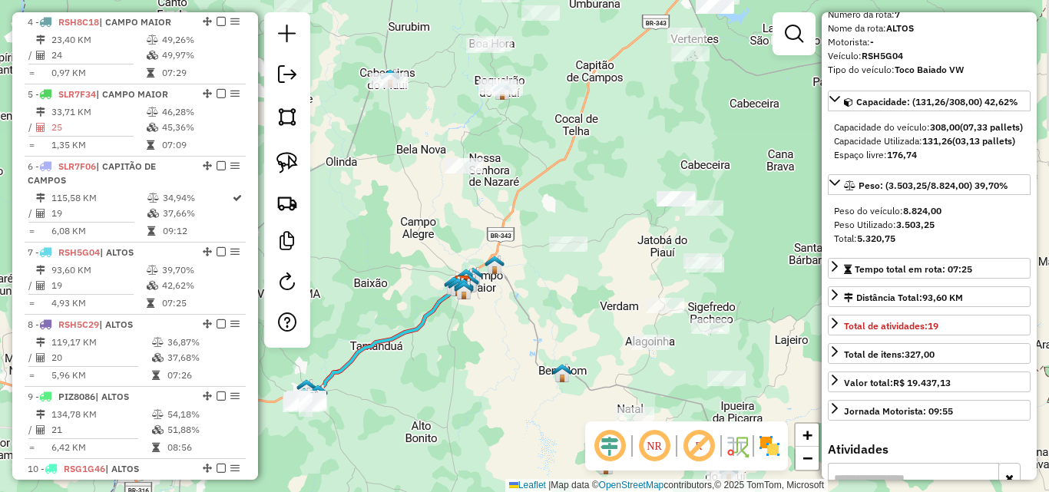
drag, startPoint x: 515, startPoint y: 303, endPoint x: 450, endPoint y: 432, distance: 144.9
click at [452, 449] on div "Janela de atendimento Grade de atendimento Capacidade Transportadoras Veículos …" at bounding box center [524, 246] width 1049 height 492
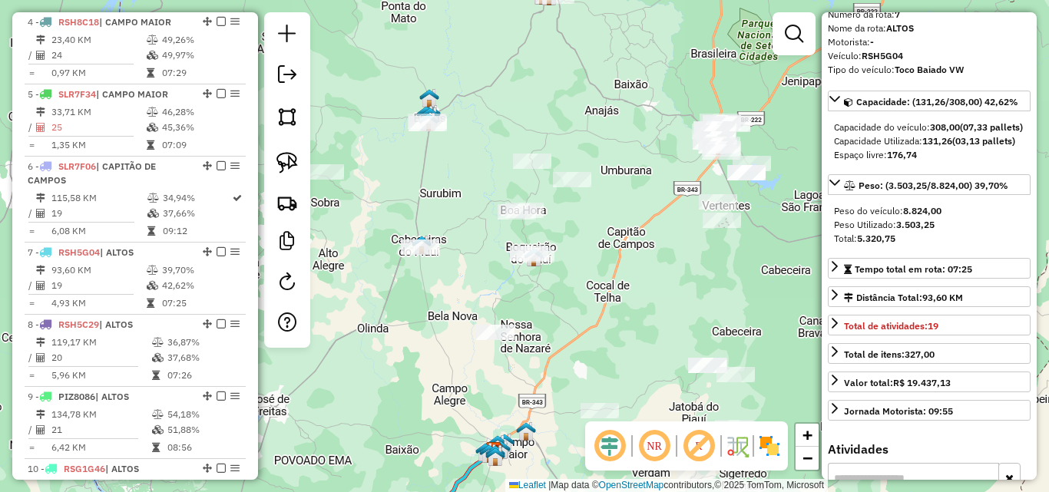
drag, startPoint x: 505, startPoint y: 376, endPoint x: 551, endPoint y: 449, distance: 86.3
click at [551, 449] on div "Janela de atendimento Grade de atendimento Capacidade Transportadoras Veículos …" at bounding box center [524, 246] width 1049 height 492
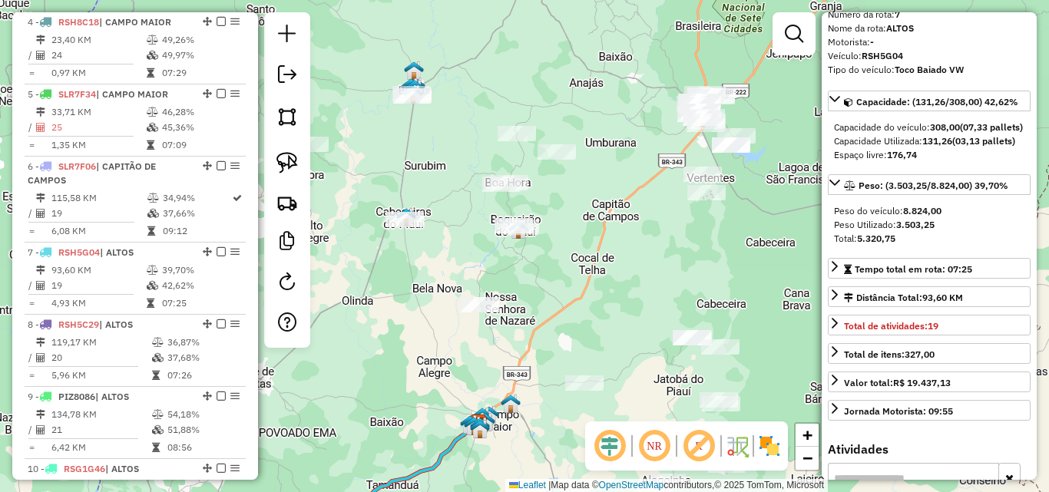
drag, startPoint x: 616, startPoint y: 346, endPoint x: 512, endPoint y: 224, distance: 159.6
click at [512, 224] on div "Janela de atendimento Grade de atendimento Capacidade Transportadoras Veículos …" at bounding box center [524, 246] width 1049 height 492
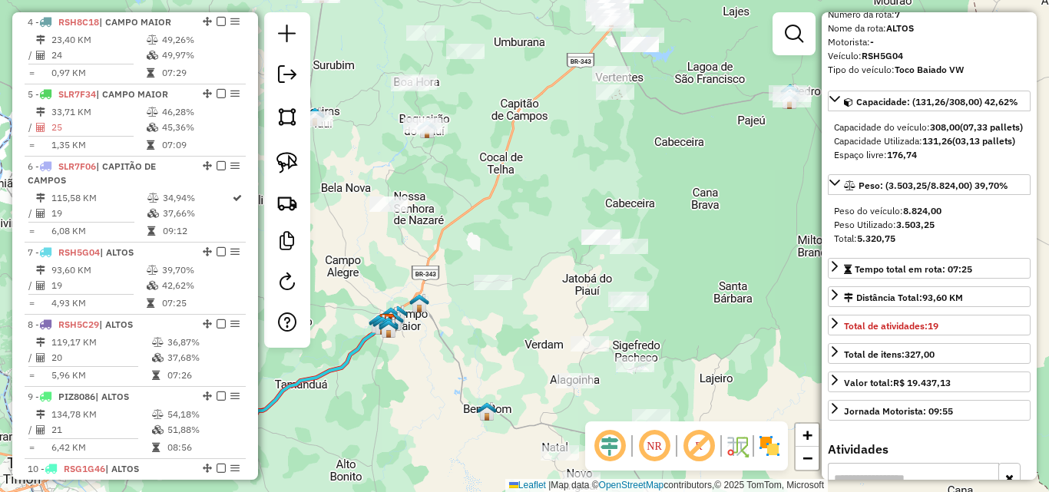
drag, startPoint x: 703, startPoint y: 323, endPoint x: 677, endPoint y: 164, distance: 161.2
click at [677, 164] on div "Janela de atendimento Grade de atendimento Capacidade Transportadoras Veículos …" at bounding box center [524, 246] width 1049 height 492
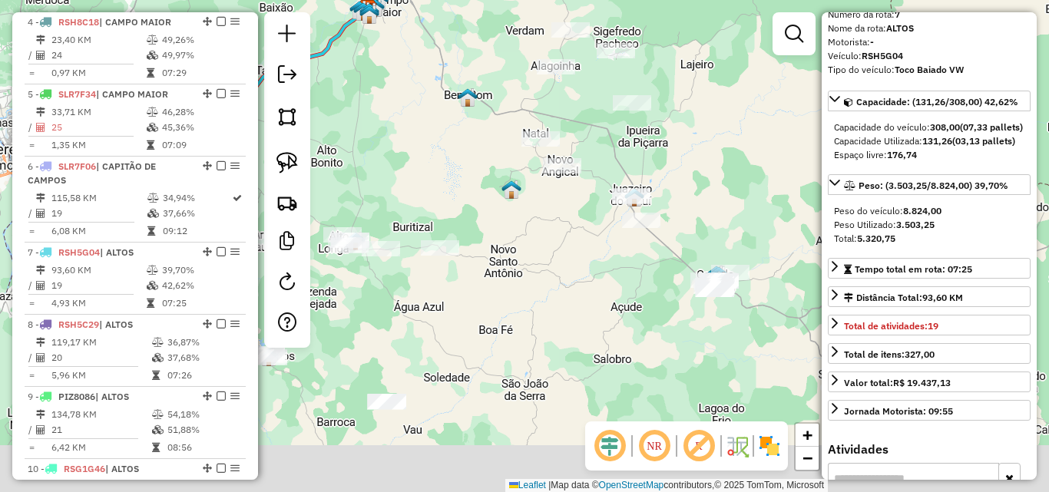
drag, startPoint x: 763, startPoint y: 342, endPoint x: 773, endPoint y: 209, distance: 133.2
click at [773, 210] on div "Janela de atendimento Grade de atendimento Capacidade Transportadoras Veículos …" at bounding box center [524, 246] width 1049 height 492
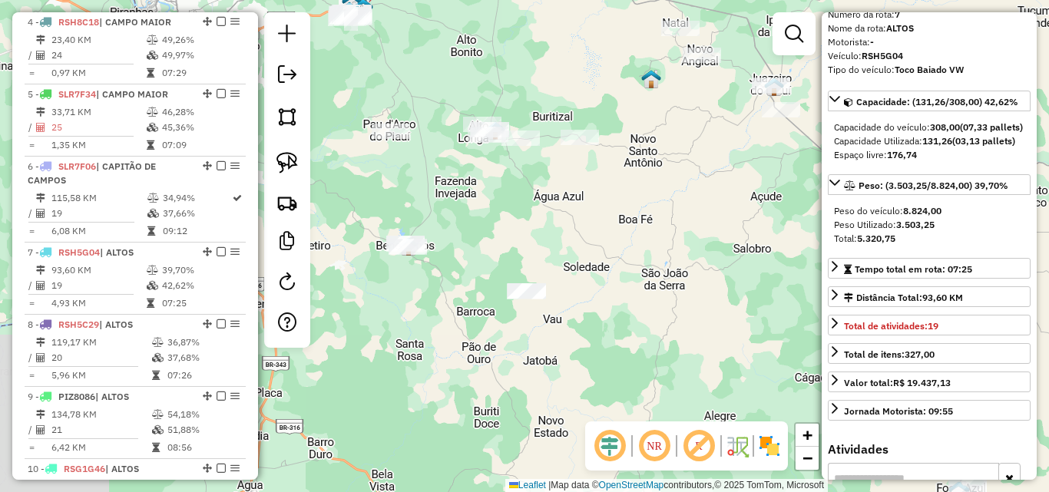
drag, startPoint x: 624, startPoint y: 337, endPoint x: 763, endPoint y: 252, distance: 162.4
click at [763, 252] on div "Janela de atendimento Grade de atendimento Capacidade Transportadoras Veículos …" at bounding box center [524, 246] width 1049 height 492
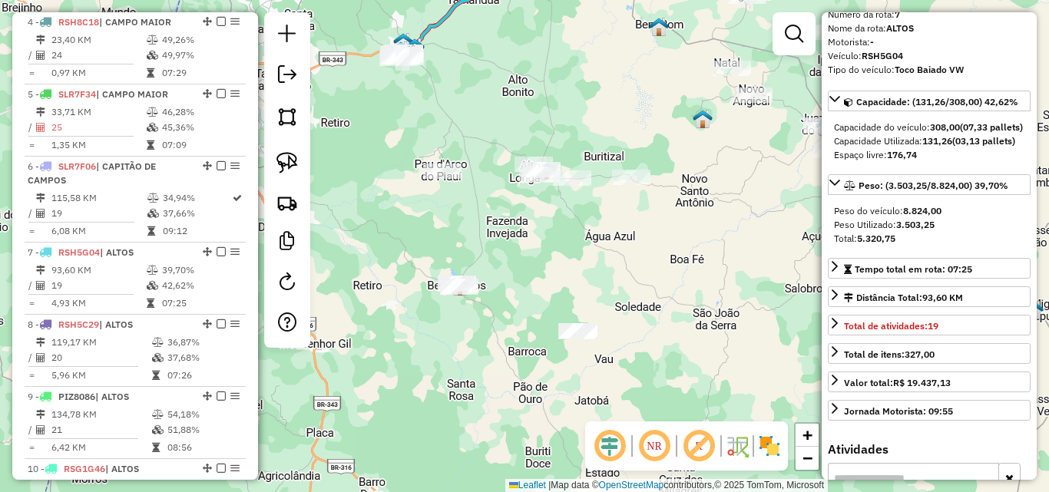
drag, startPoint x: 670, startPoint y: 247, endPoint x: 720, endPoint y: 286, distance: 64.5
click at [720, 286] on div "Janela de atendimento Grade de atendimento Capacidade Transportadoras Veículos …" at bounding box center [524, 246] width 1049 height 492
click at [300, 168] on link at bounding box center [287, 163] width 34 height 34
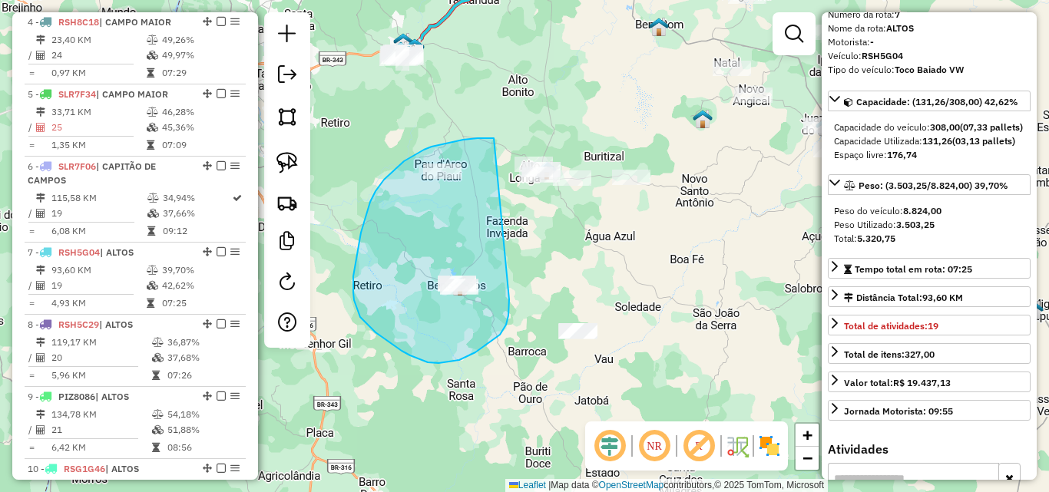
drag, startPoint x: 491, startPoint y: 138, endPoint x: 509, endPoint y: 300, distance: 162.3
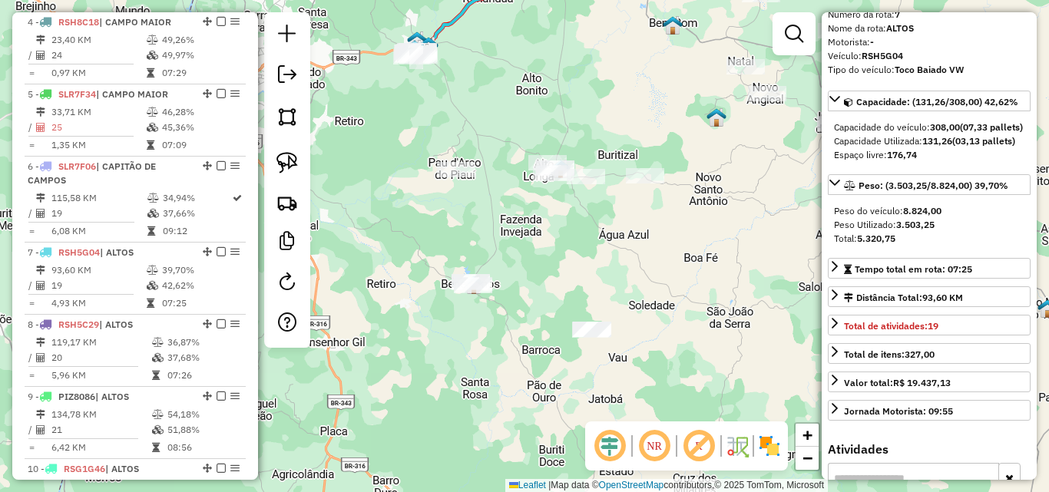
drag, startPoint x: 551, startPoint y: 260, endPoint x: 616, endPoint y: 154, distance: 123.4
click at [617, 140] on div "Janela de atendimento Grade de atendimento Capacidade Transportadoras Veículos …" at bounding box center [524, 246] width 1049 height 492
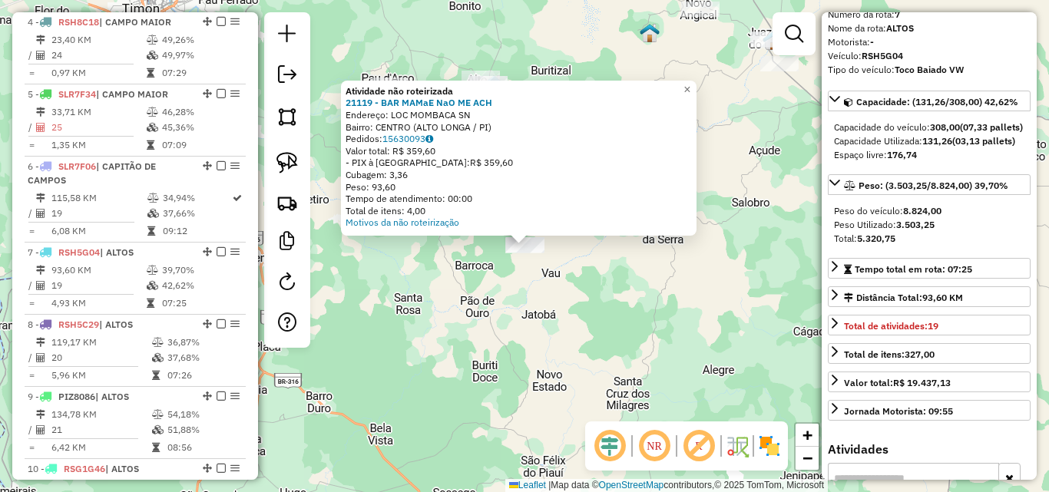
click at [563, 279] on div "Atividade não roteirizada 21119 - BAR MAMaE NaO ME ACH Endereço: LOC MOMBACA SN…" at bounding box center [524, 246] width 1049 height 492
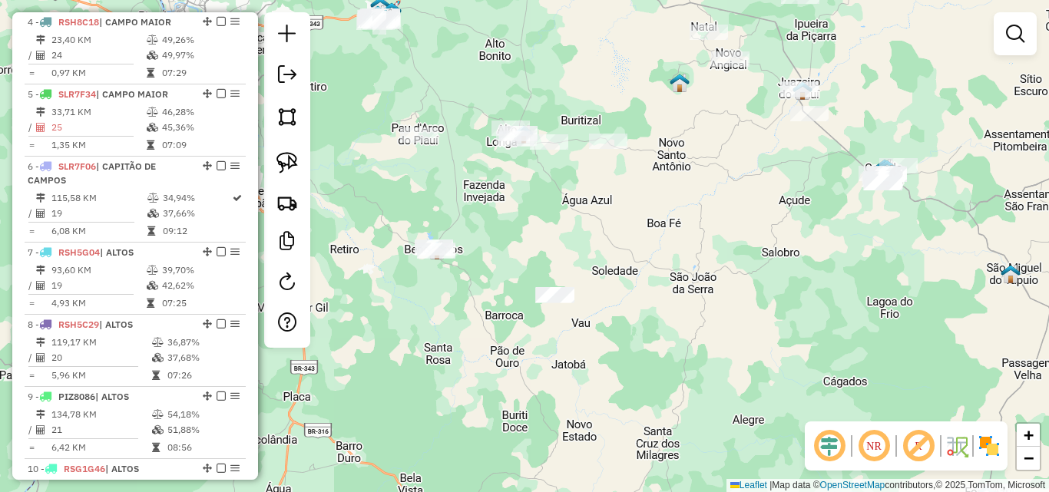
drag, startPoint x: 578, startPoint y: 279, endPoint x: 595, endPoint y: 329, distance: 52.7
click at [595, 329] on div "Janela de atendimento Grade de atendimento Capacidade Transportadoras Veículos …" at bounding box center [524, 246] width 1049 height 492
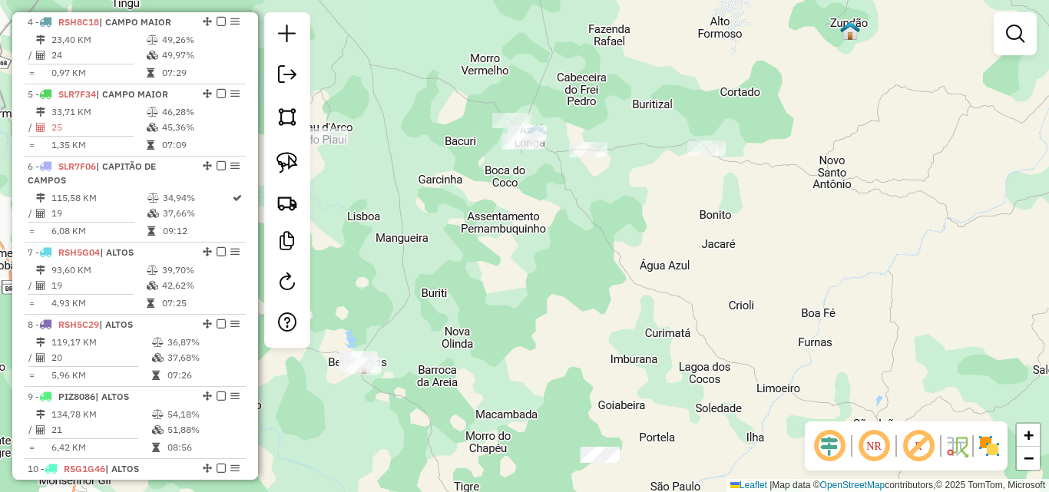
drag, startPoint x: 671, startPoint y: 204, endPoint x: 680, endPoint y: 199, distance: 10.0
click at [679, 199] on div "Janela de atendimento Grade de atendimento Capacidade Transportadoras Veículos …" at bounding box center [524, 246] width 1049 height 492
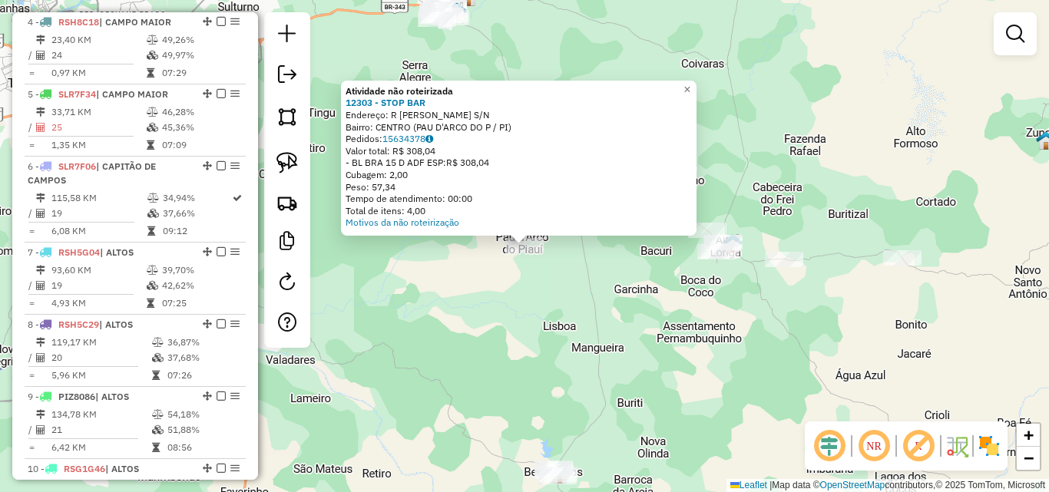
click at [574, 344] on div "Atividade não roteirizada 12303 - STOP BAR Endereço: R ALFREDO CARVALHO SIPAUBA…" at bounding box center [524, 246] width 1049 height 492
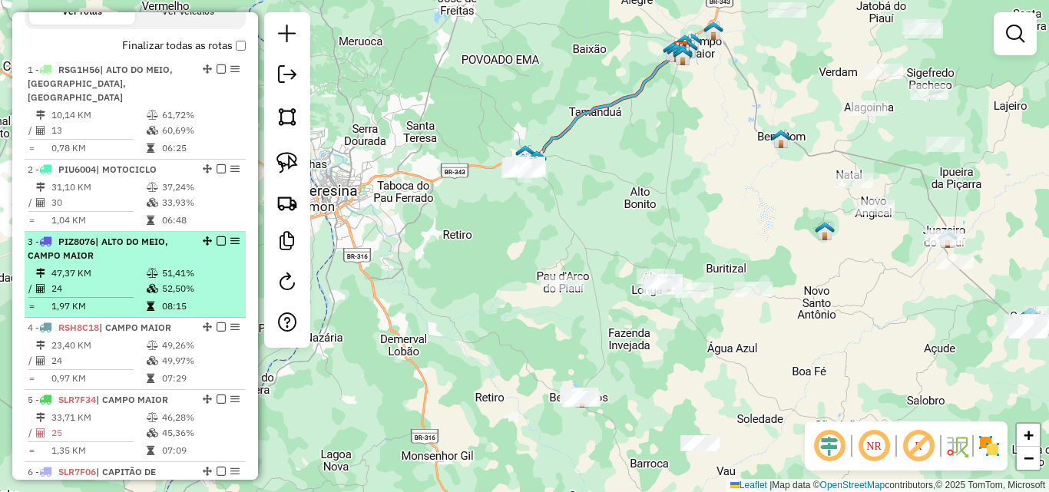
scroll to position [436, 0]
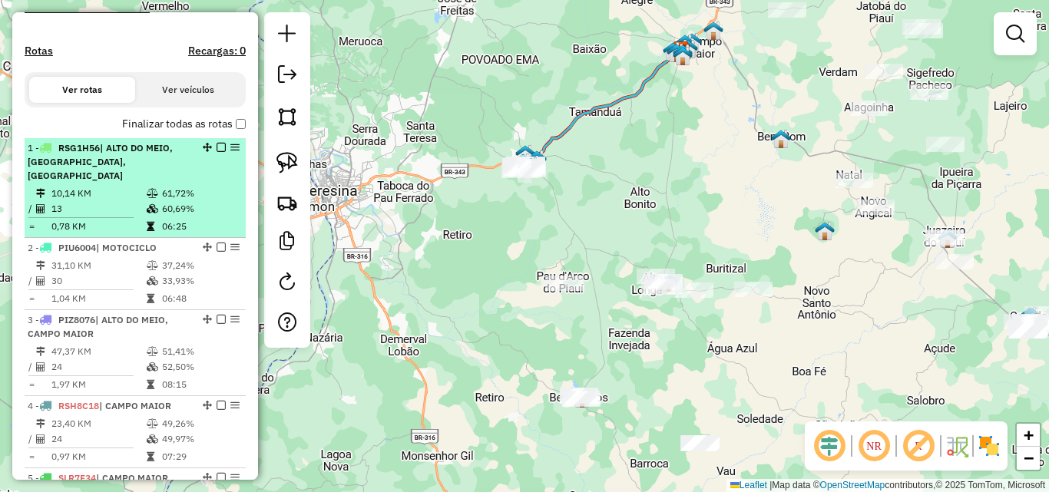
click at [131, 217] on td at bounding box center [87, 218] width 118 height 2
select select "*********"
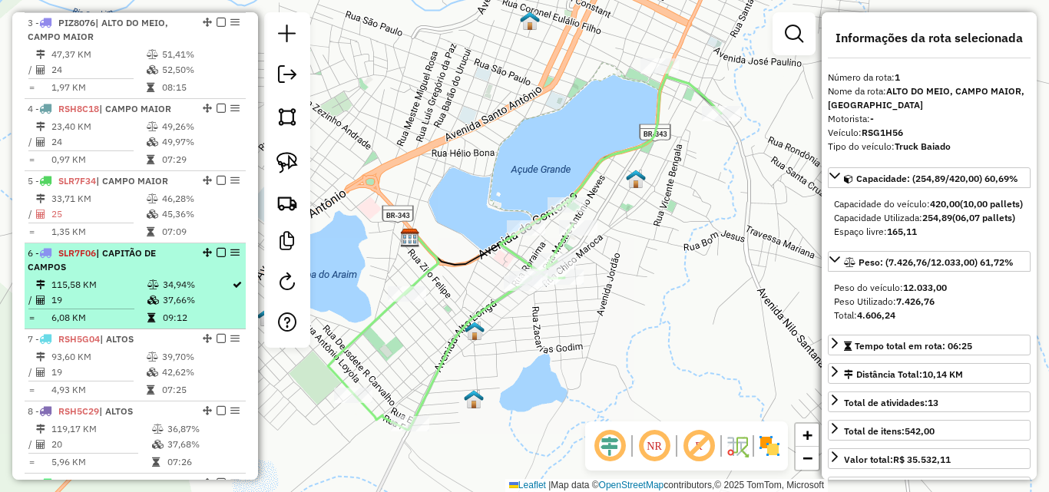
scroll to position [743, 0]
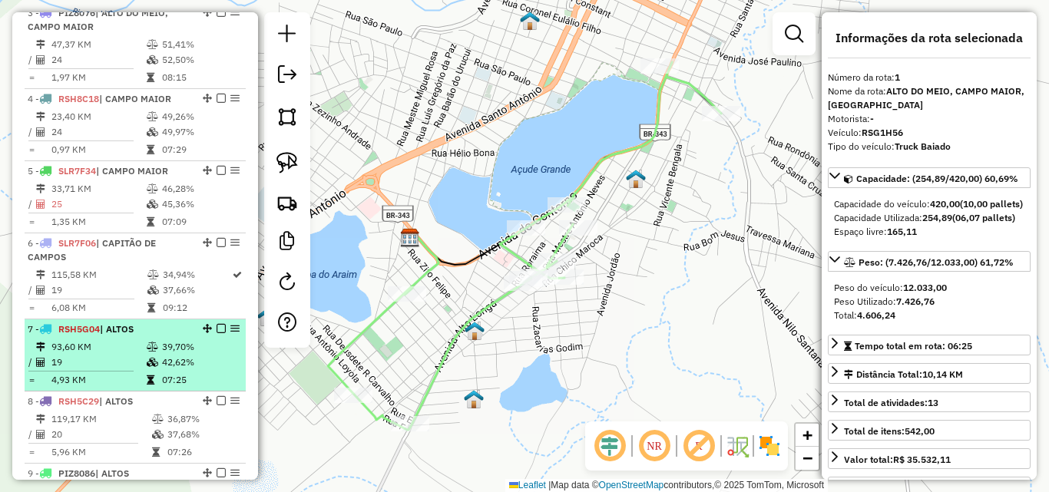
click at [124, 319] on li "7 - RSH5G04 | ALTOS 93,60 KM 39,70% / 19 42,62% = 4,93 KM 07:25" at bounding box center [135, 355] width 221 height 72
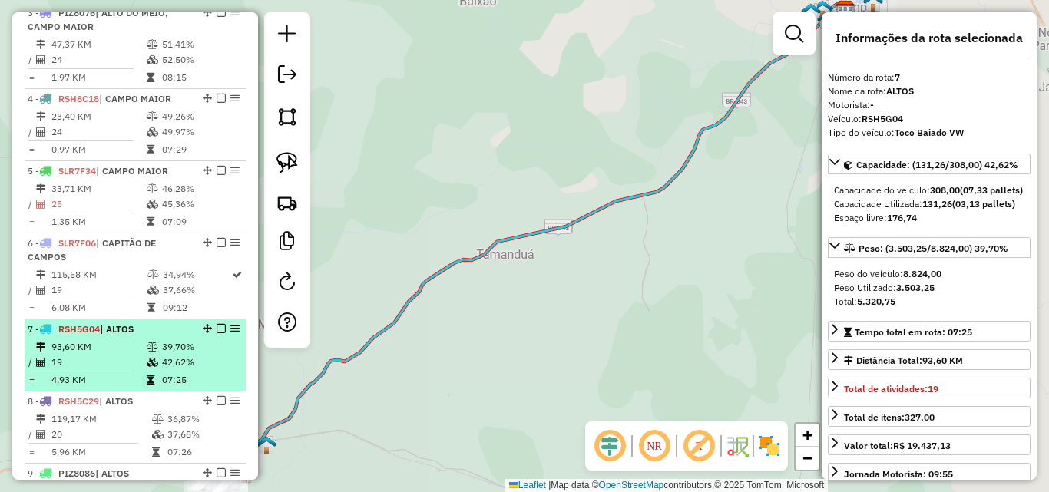
click at [117, 340] on td "93,60 KM" at bounding box center [98, 346] width 95 height 15
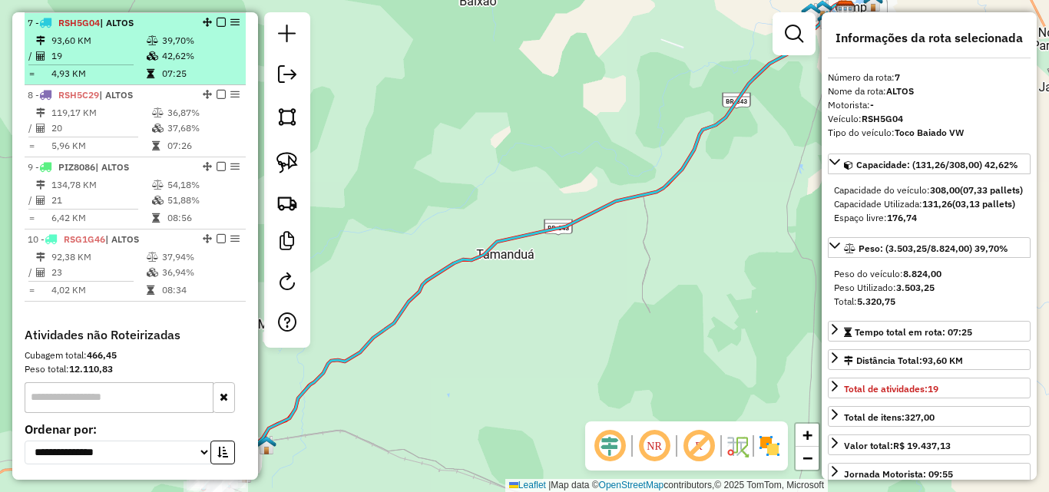
scroll to position [1051, 0]
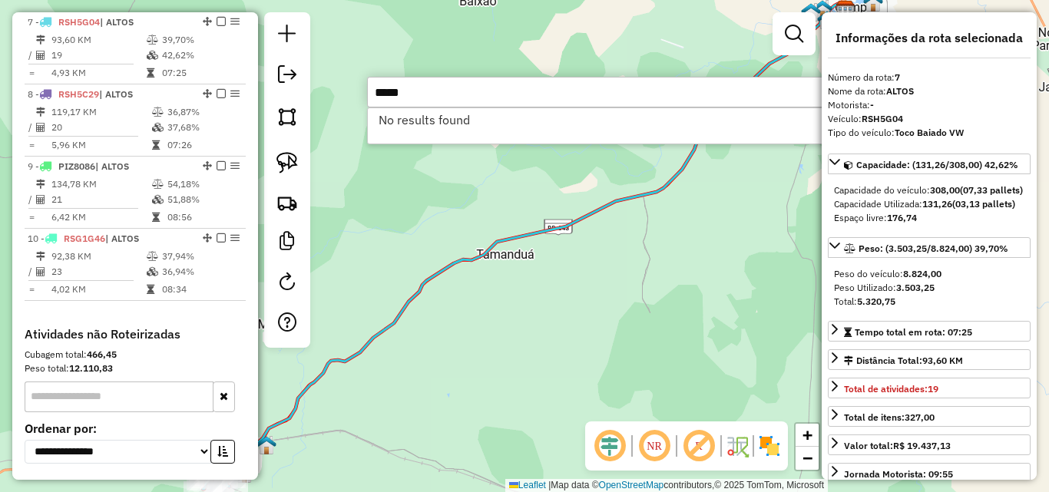
type input "*****"
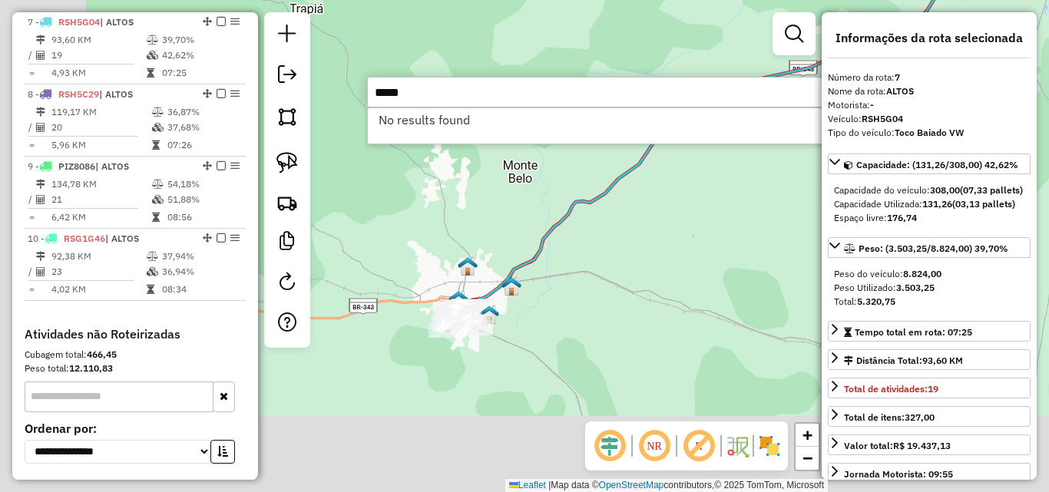
drag, startPoint x: 551, startPoint y: 315, endPoint x: 794, endPoint y: 153, distance: 291.8
click at [793, 153] on div "Janela de atendimento Grade de atendimento Capacidade Transportadoras Veículos …" at bounding box center [524, 246] width 1049 height 492
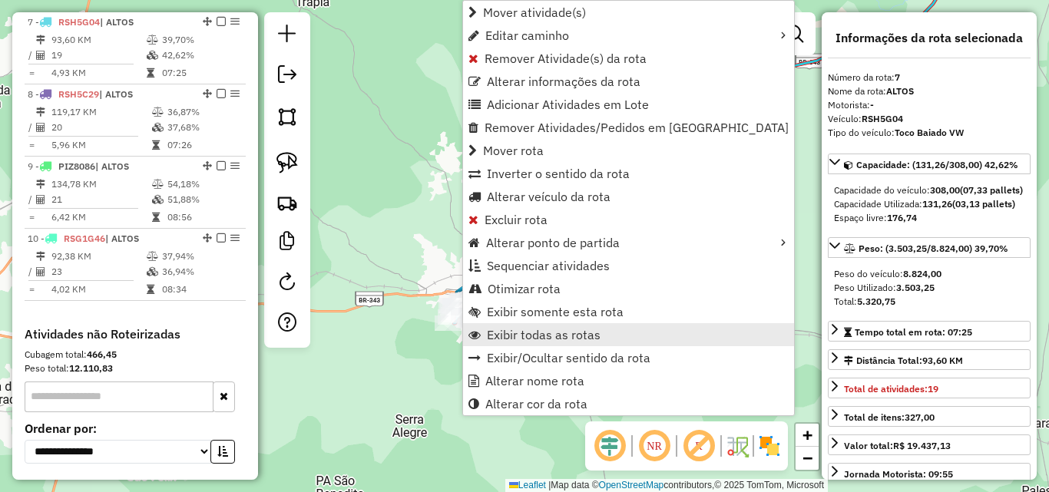
click at [527, 337] on span "Exibir todas as rotas" at bounding box center [544, 335] width 114 height 12
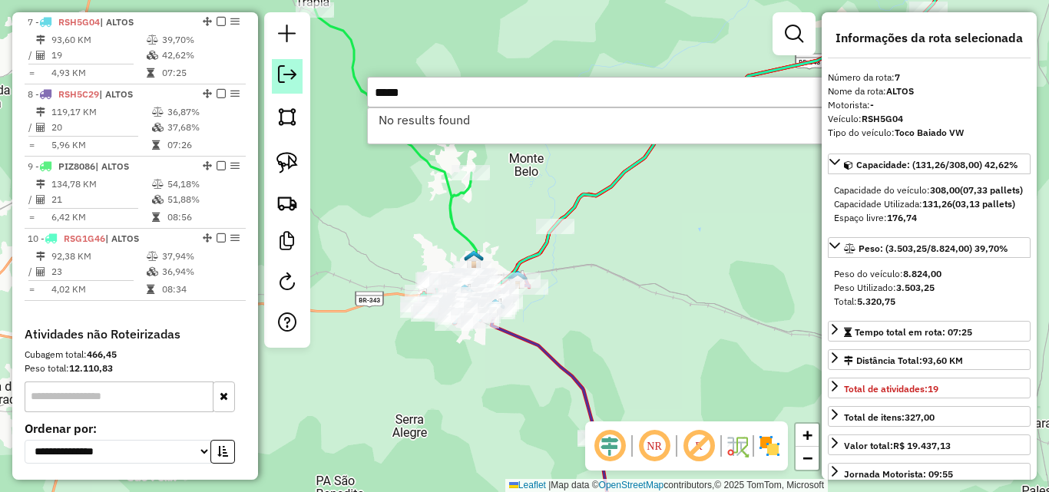
drag, startPoint x: 407, startPoint y: 96, endPoint x: 285, endPoint y: 92, distance: 122.2
click at [285, 95] on hb-router-mapa "Informações da Sessão 980304 - 16/08/2025 Criação: 15/08/2025 18:09 Depósito: A…" at bounding box center [524, 246] width 1049 height 492
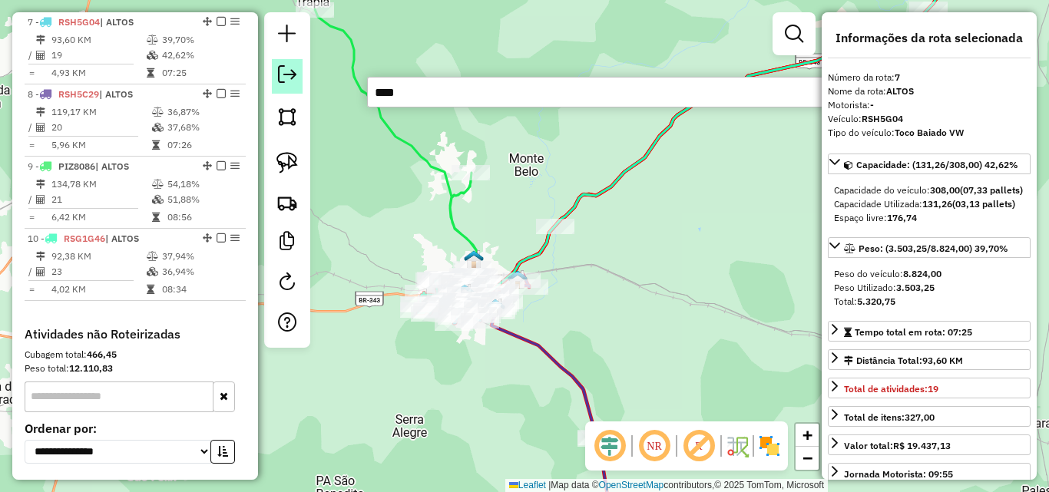
type input "*****"
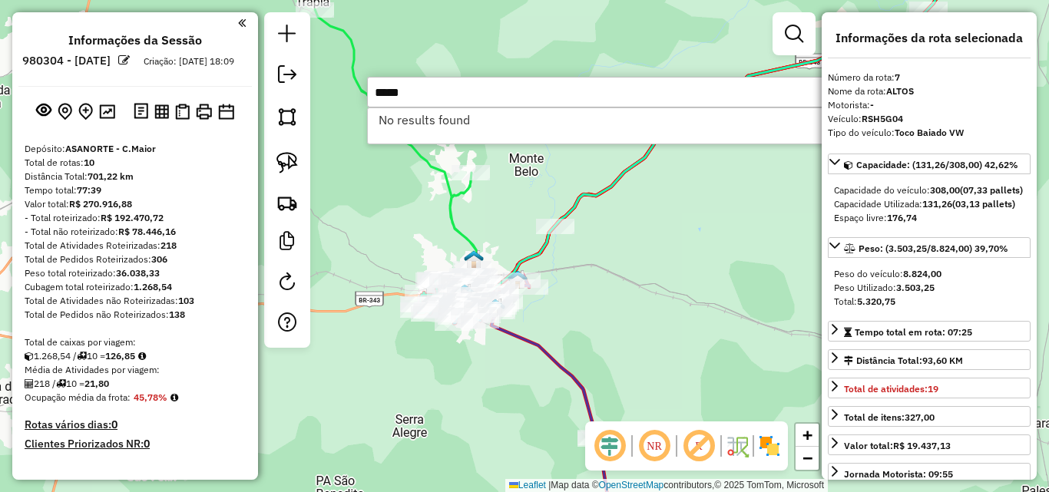
select select "*********"
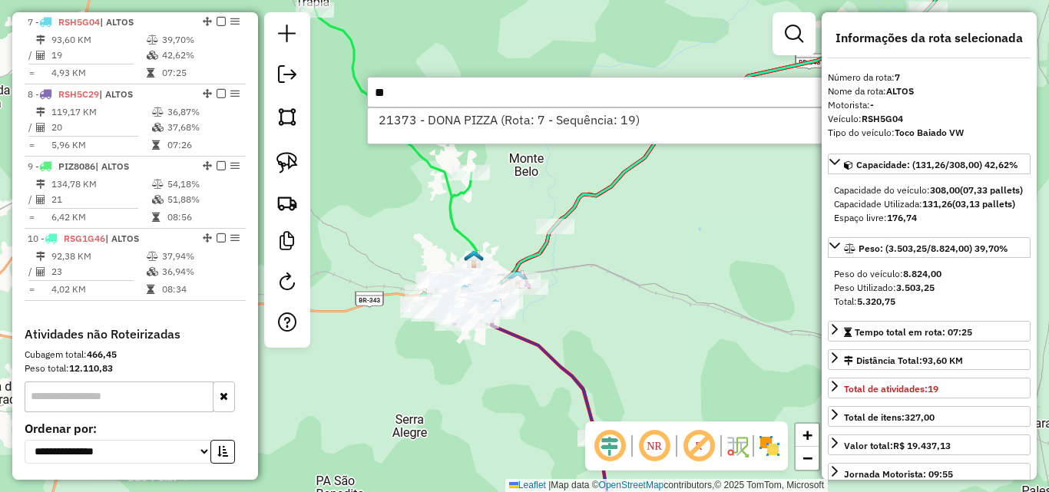
type input "*"
drag, startPoint x: 425, startPoint y: 100, endPoint x: 348, endPoint y: 92, distance: 77.9
click at [349, 92] on hb-router-mapa "Informações da Sessão 980304 - [DATE] Criação: [DATE] 18:09 Depósito: ASANORTE …" at bounding box center [524, 246] width 1049 height 492
drag, startPoint x: 430, startPoint y: 98, endPoint x: 303, endPoint y: 87, distance: 128.0
click at [303, 87] on hb-router-mapa "Informações da Sessão 980304 - [DATE] Criação: [DATE] 18:09 Depósito: ASANORTE …" at bounding box center [524, 246] width 1049 height 492
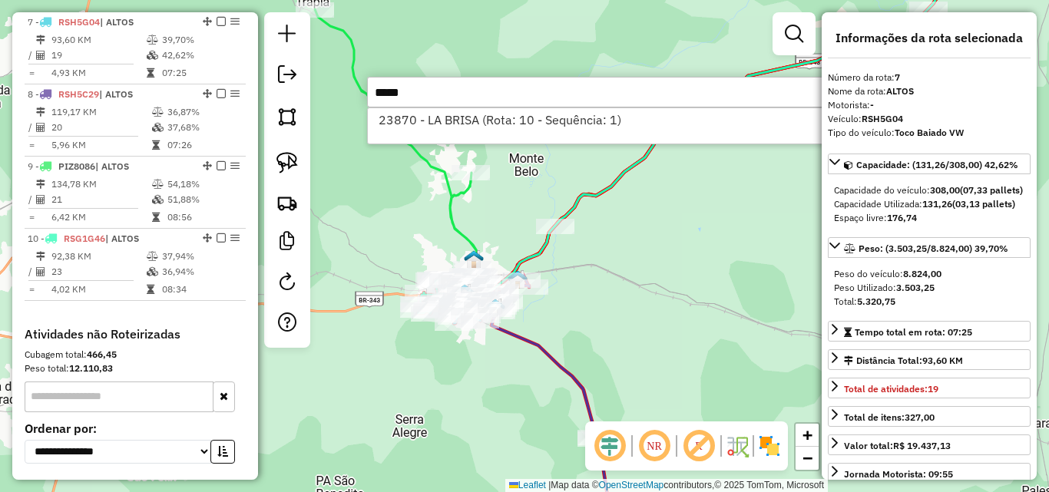
drag, startPoint x: 445, startPoint y: 89, endPoint x: 246, endPoint y: 84, distance: 199.7
click at [246, 84] on hb-router-mapa "Informações da Sessão 980304 - [DATE] Criação: [DATE] 18:09 Depósito: ASANORTE …" at bounding box center [524, 246] width 1049 height 492
type input "*****"
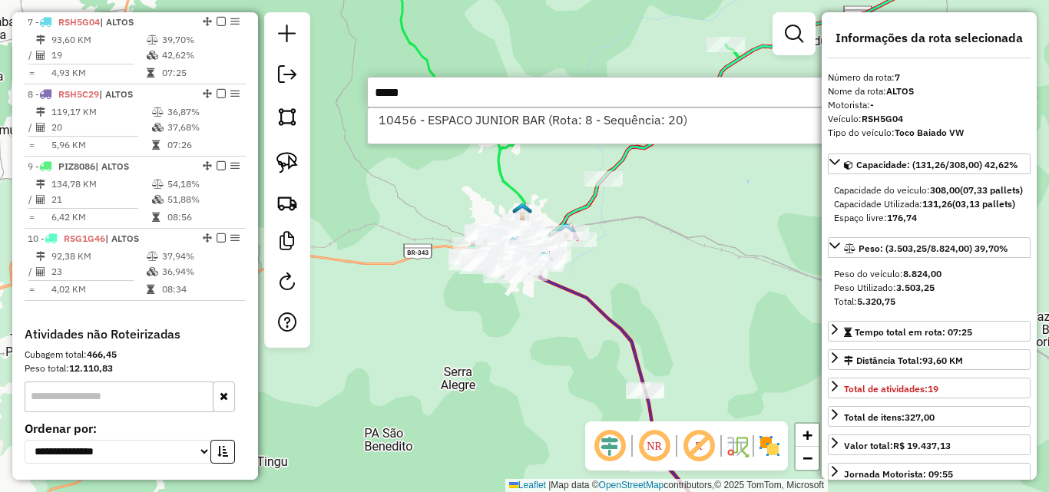
drag, startPoint x: 659, startPoint y: 276, endPoint x: 677, endPoint y: 258, distance: 25.5
click at [677, 259] on div "Janela de atendimento Grade de atendimento Capacidade Transportadoras Veículos …" at bounding box center [524, 246] width 1049 height 492
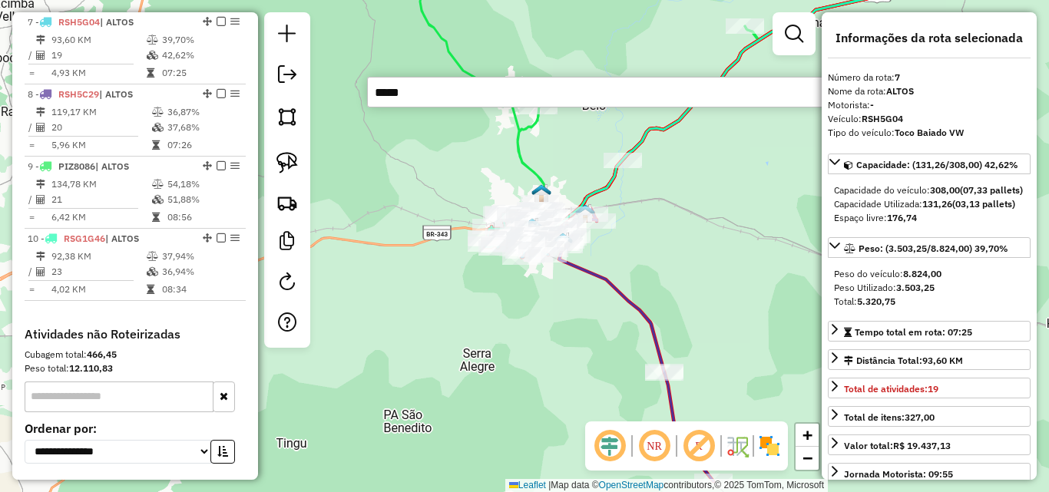
click at [651, 278] on div "Janela de atendimento Grade de atendimento Capacidade Transportadoras Veículos …" at bounding box center [524, 246] width 1049 height 492
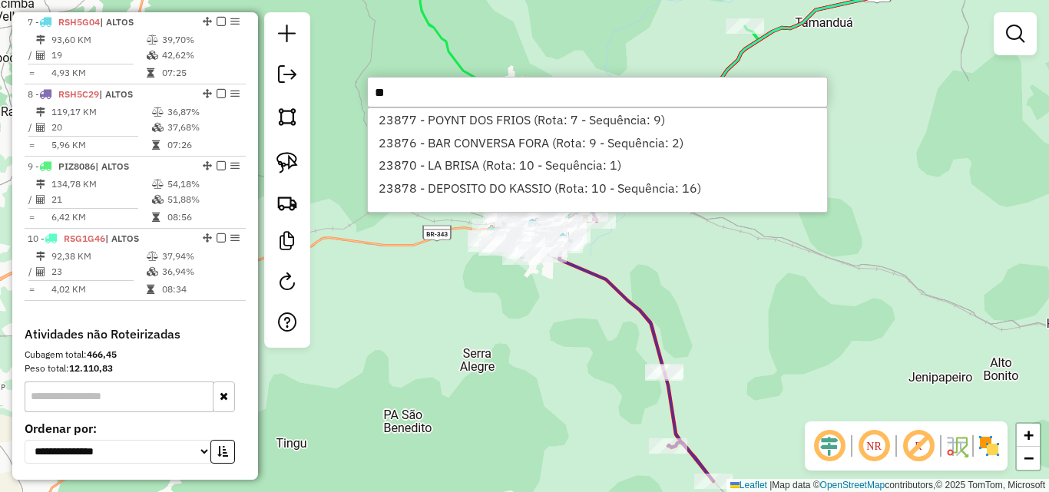
type input "*"
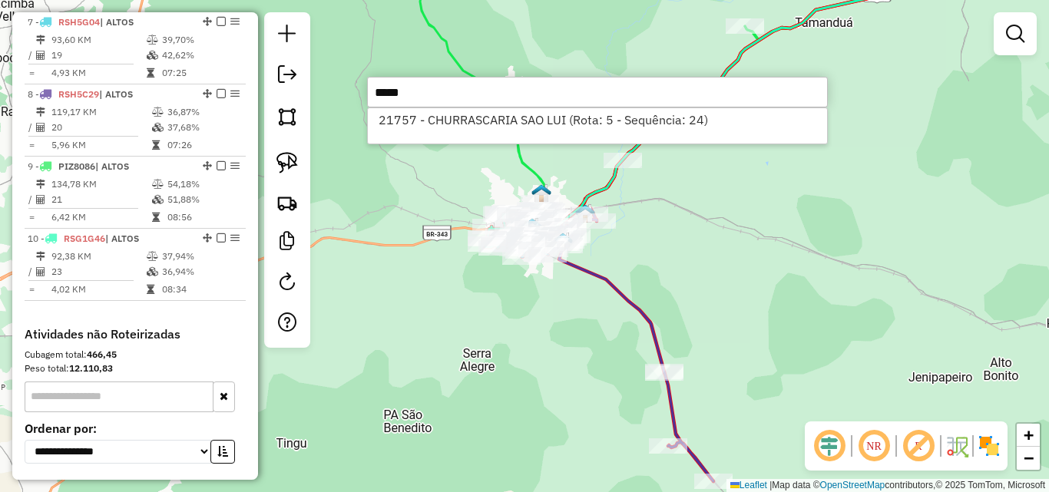
type input "*****"
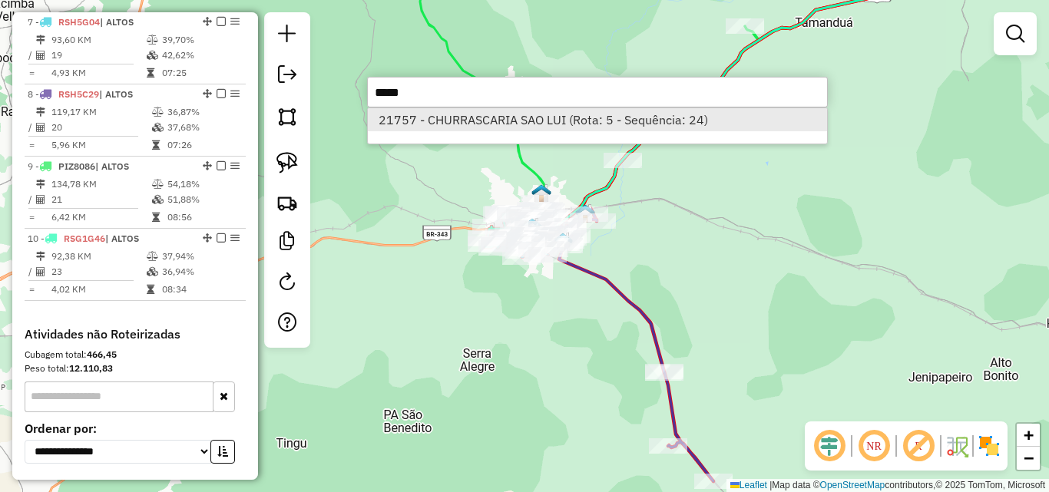
click at [462, 127] on li "21757 - CHURRASCARIA SAO LUI (Rota: 5 - Sequência: 24)" at bounding box center [597, 119] width 459 height 23
select select "*********"
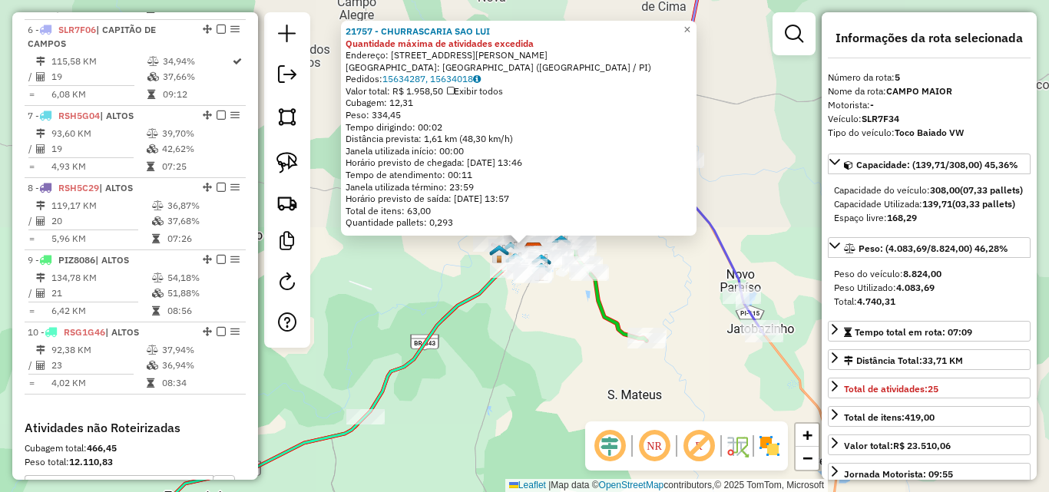
scroll to position [892, 0]
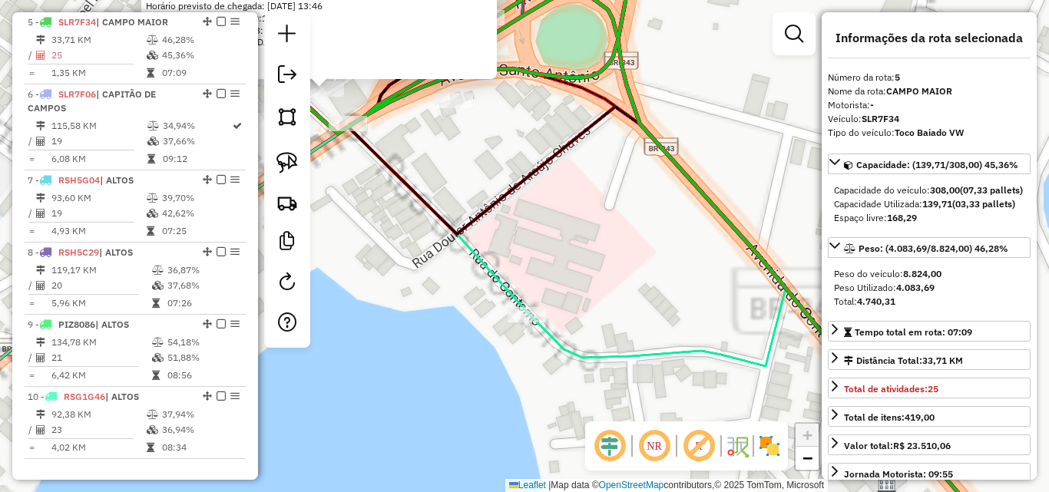
drag, startPoint x: 448, startPoint y: 192, endPoint x: 574, endPoint y: 280, distance: 153.4
click at [574, 280] on div "21757 - CHURRASCARIA SAO LUI Quantidade máxima de atividades excedida Endereço:…" at bounding box center [524, 246] width 1049 height 492
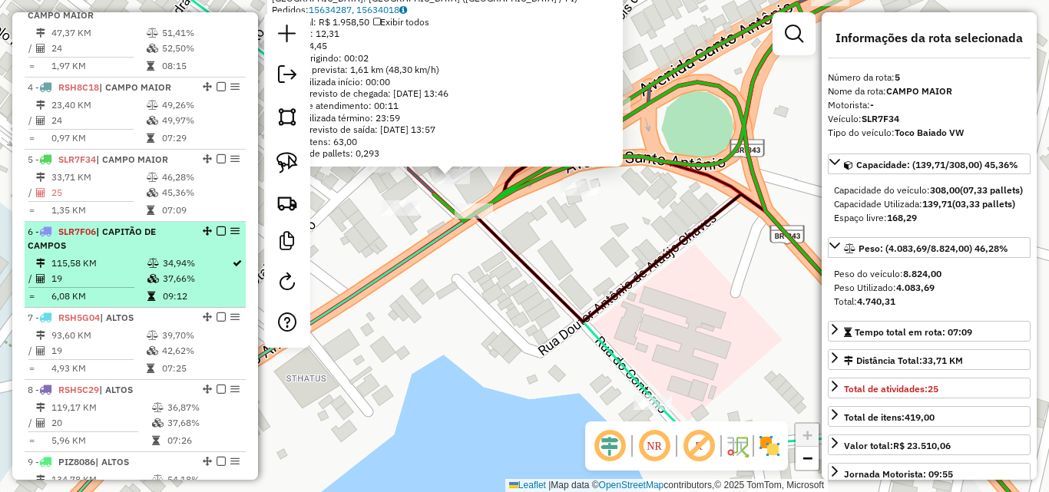
scroll to position [739, 0]
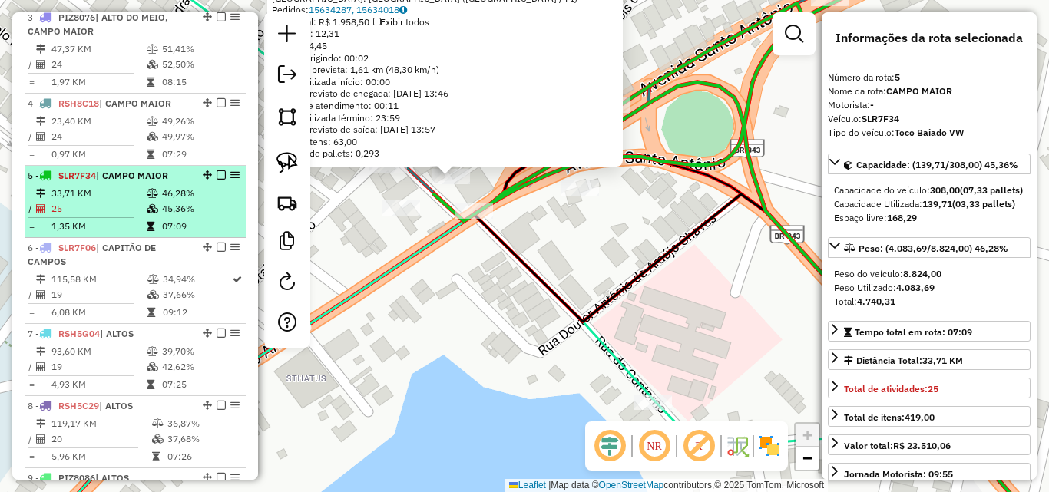
click at [80, 205] on td "25" at bounding box center [98, 208] width 95 height 15
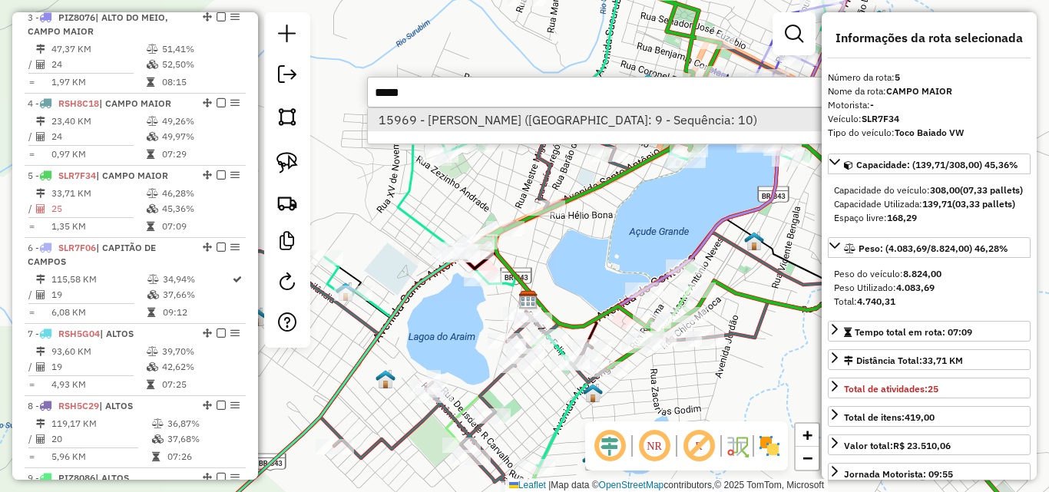
type input "*****"
click at [560, 114] on li "15969 - MERCAD SERGIO VIANA (Rota: 9 - Sequência: 10)" at bounding box center [597, 119] width 459 height 23
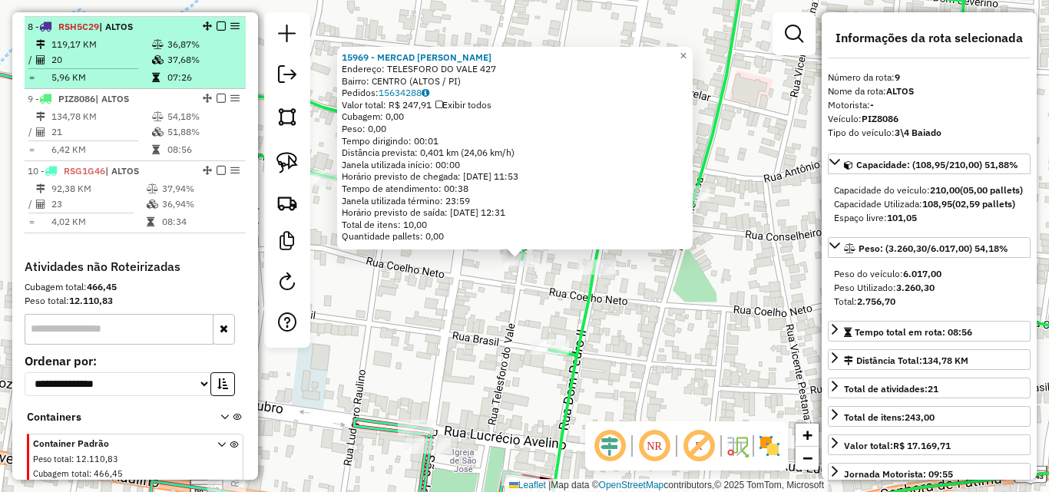
scroll to position [1097, 0]
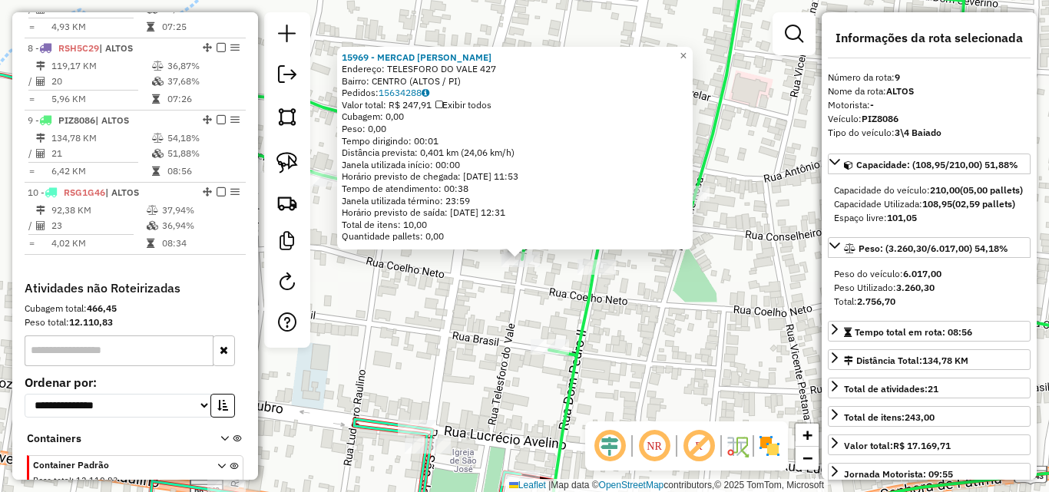
click at [534, 319] on div "15969 - MERCAD SERGIO VIANA Endereço: TELESFORO DO VALE 427 Bairro: CENTRO (ALT…" at bounding box center [524, 246] width 1049 height 492
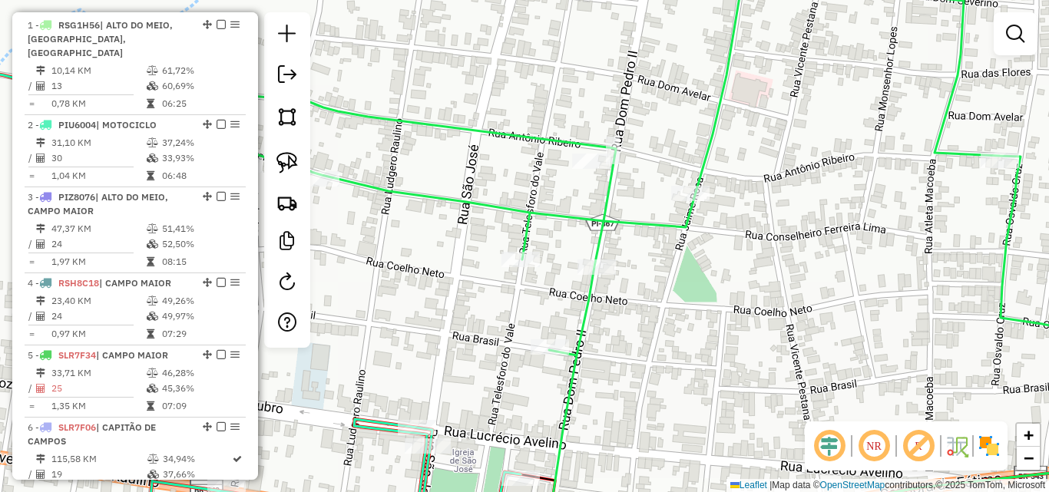
scroll to position [405, 0]
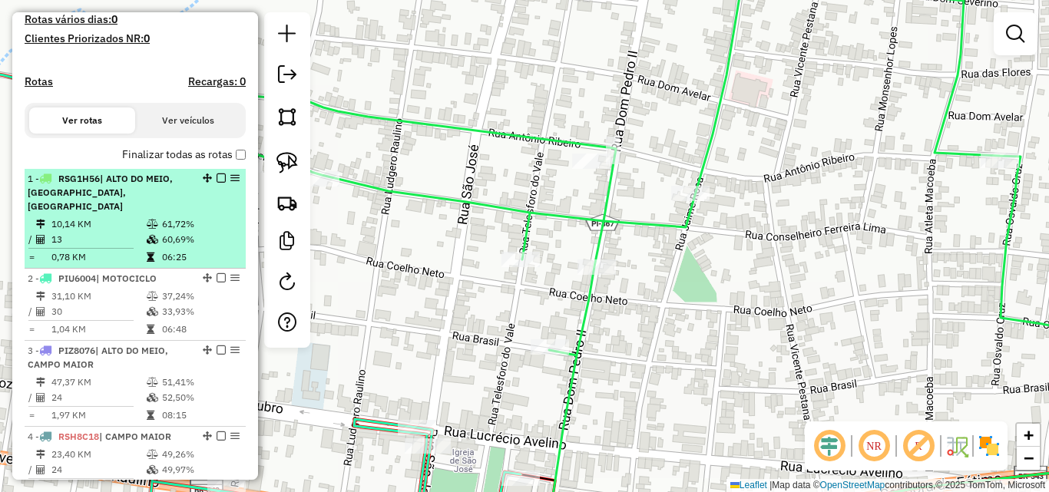
click at [106, 226] on td "10,14 KM" at bounding box center [98, 224] width 95 height 15
select select "*********"
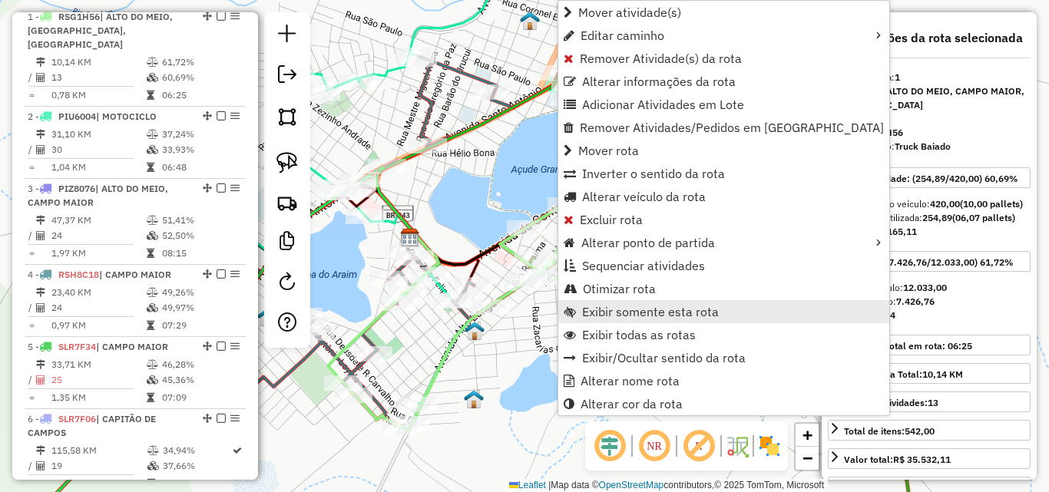
scroll to position [576, 0]
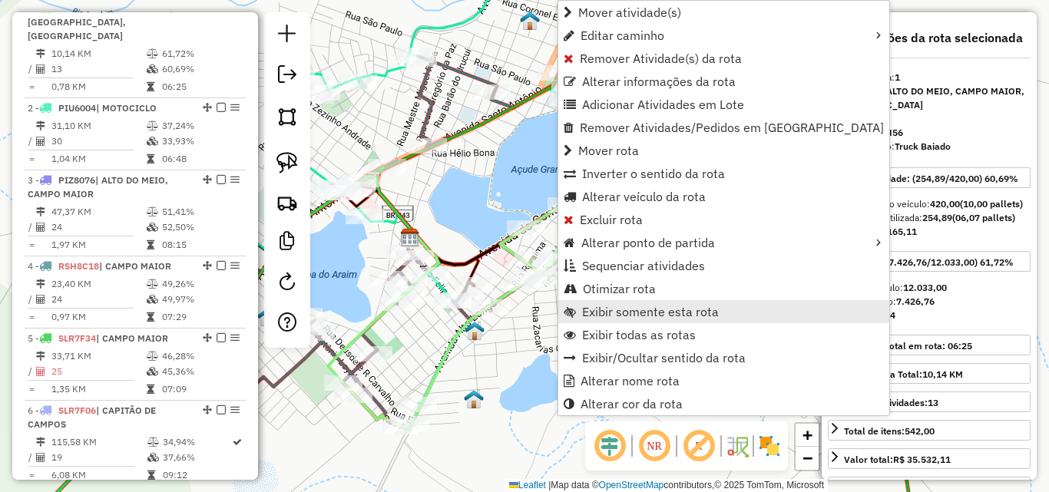
click at [612, 311] on span "Exibir somente esta rota" at bounding box center [650, 312] width 137 height 12
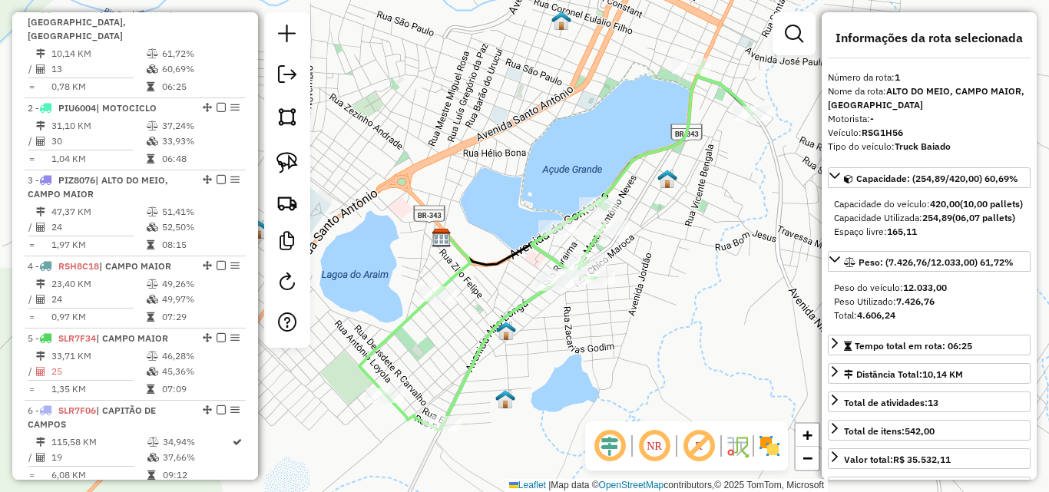
drag, startPoint x: 476, startPoint y: 271, endPoint x: 536, endPoint y: 266, distance: 60.1
click at [536, 265] on icon at bounding box center [599, 171] width 306 height 188
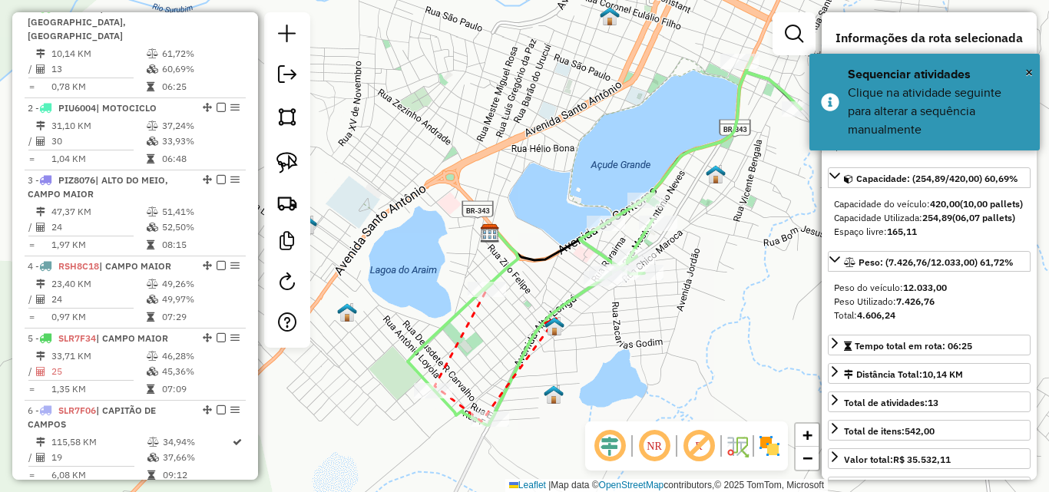
drag, startPoint x: 556, startPoint y: 319, endPoint x: 519, endPoint y: 394, distance: 83.8
click at [544, 336] on img at bounding box center [554, 326] width 20 height 20
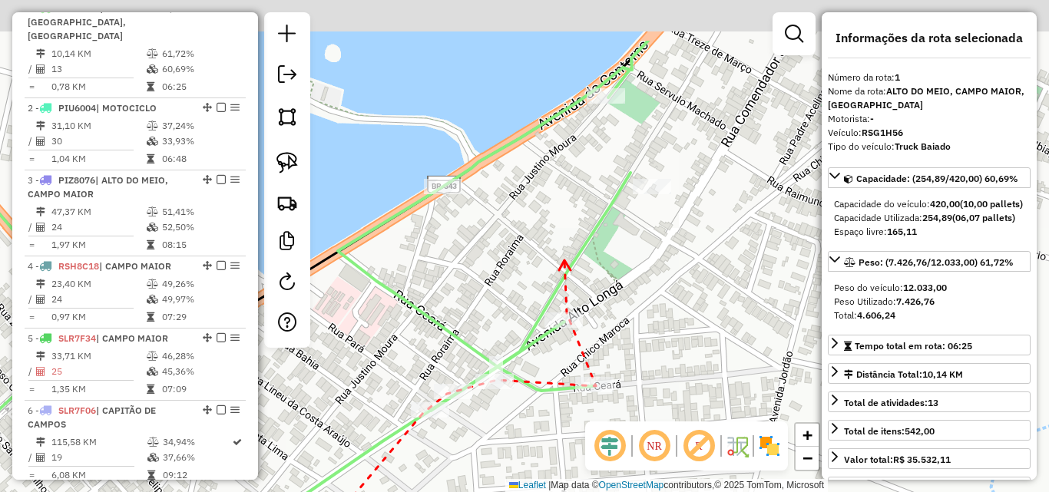
drag, startPoint x: 610, startPoint y: 168, endPoint x: 563, endPoint y: 270, distance: 112.4
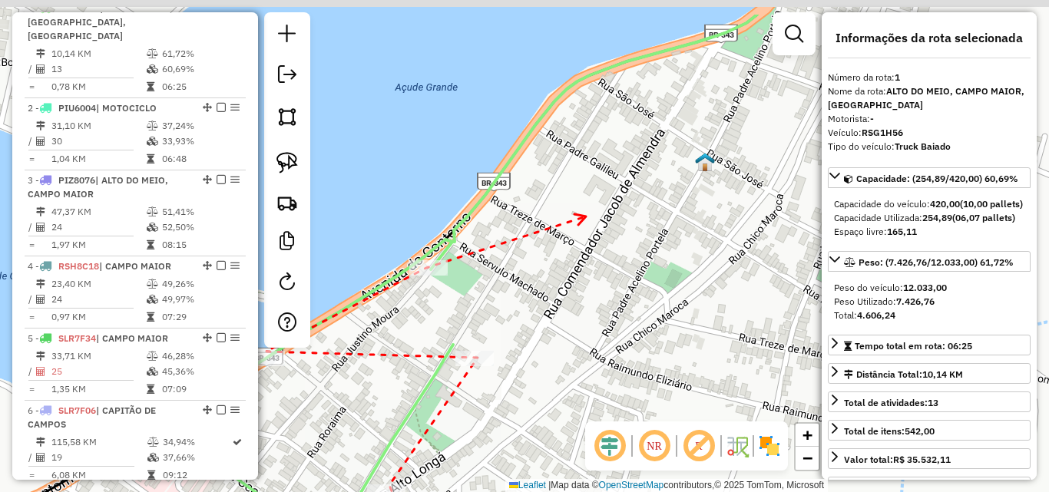
drag, startPoint x: 577, startPoint y: 252, endPoint x: 340, endPoint y: 346, distance: 254.7
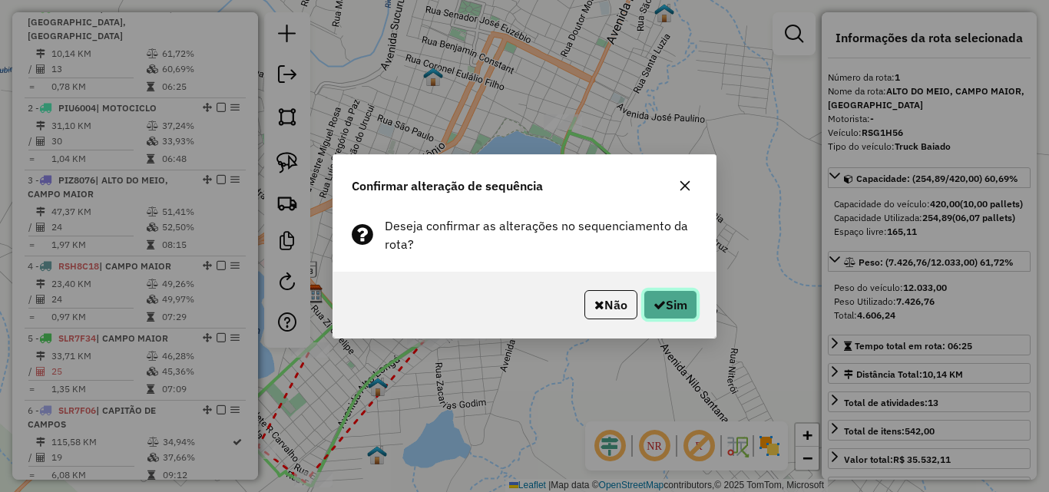
click at [664, 306] on button "Sim" at bounding box center [671, 304] width 54 height 29
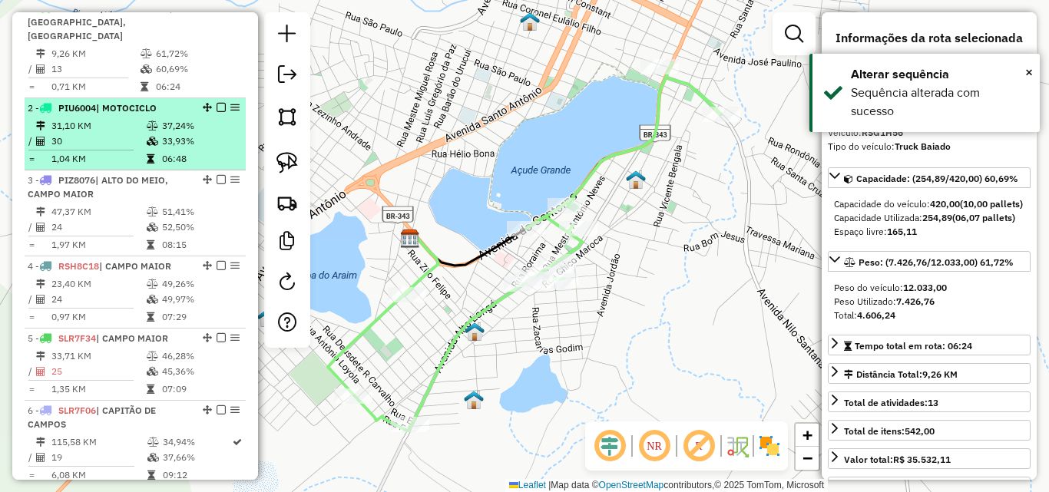
click at [154, 148] on td at bounding box center [153, 141] width 15 height 15
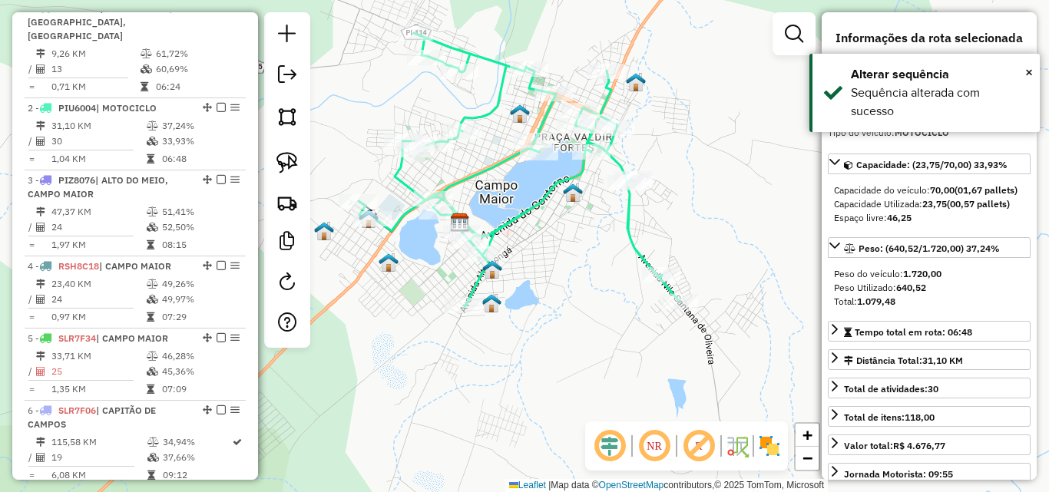
drag, startPoint x: 548, startPoint y: 243, endPoint x: 548, endPoint y: 227, distance: 16.1
click at [548, 227] on div "Janela de atendimento Grade de atendimento Capacidade Transportadoras Veículos …" at bounding box center [524, 246] width 1049 height 492
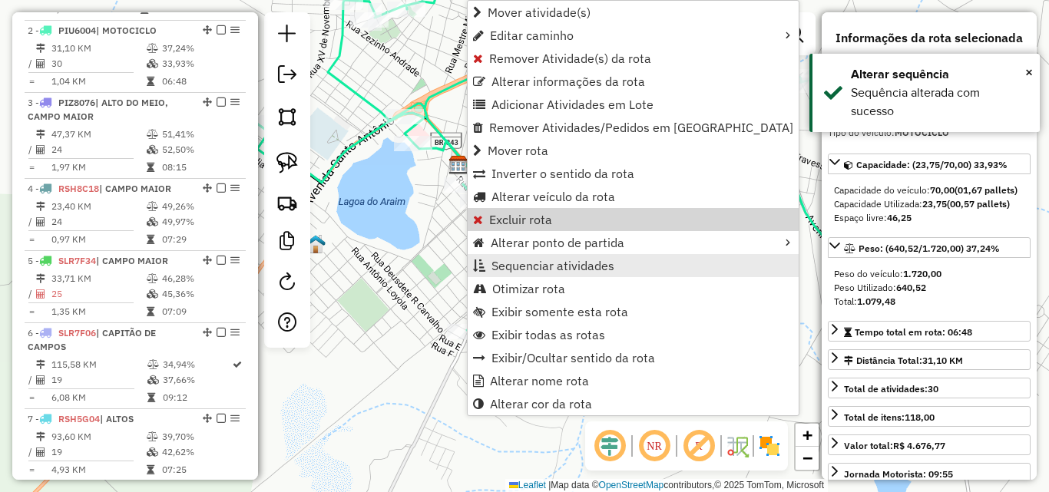
scroll to position [662, 0]
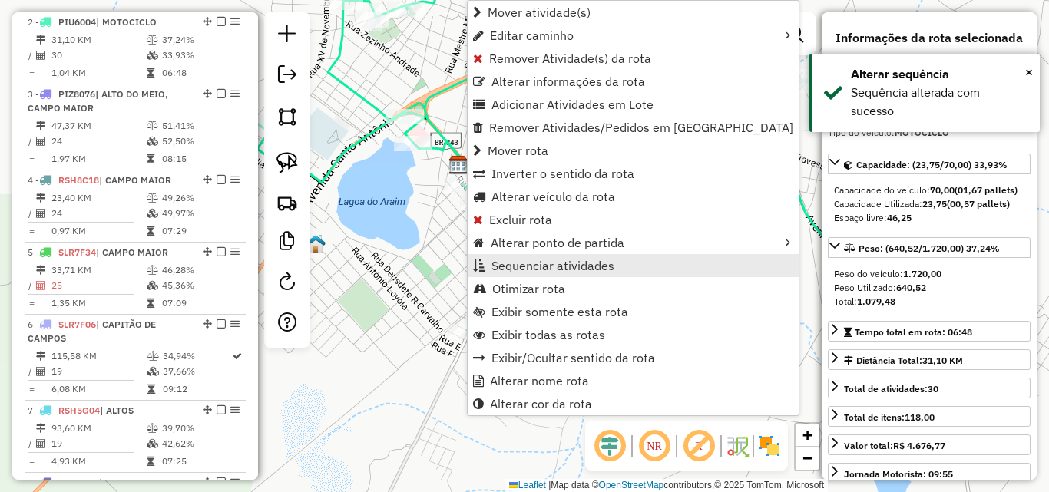
click at [515, 262] on span "Sequenciar atividades" at bounding box center [553, 266] width 123 height 12
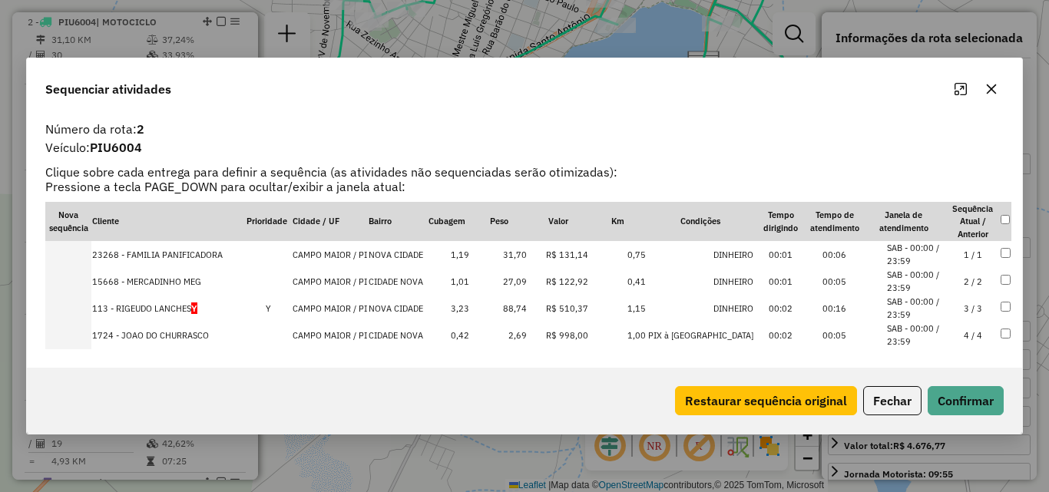
click at [961, 276] on td "2 / 2" at bounding box center [973, 281] width 54 height 27
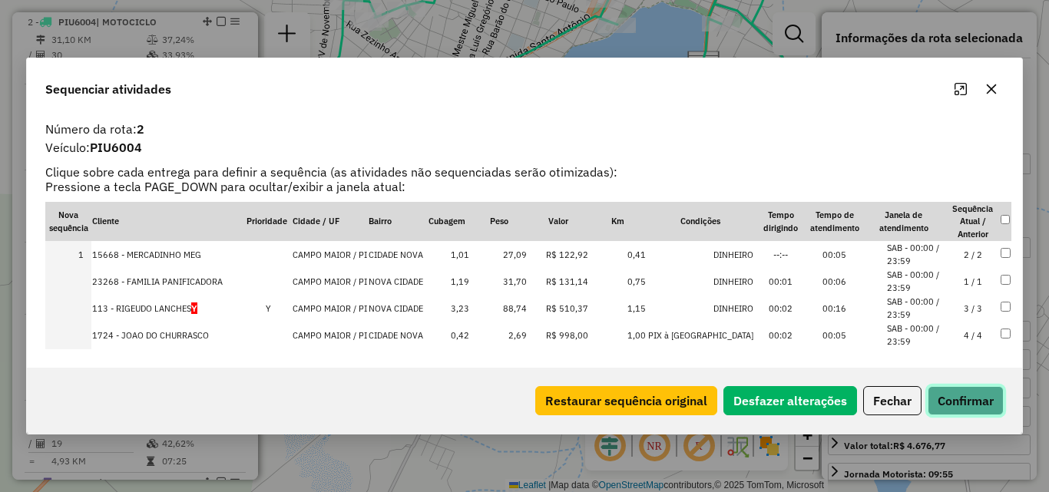
click at [965, 404] on button "Confirmar" at bounding box center [966, 400] width 76 height 29
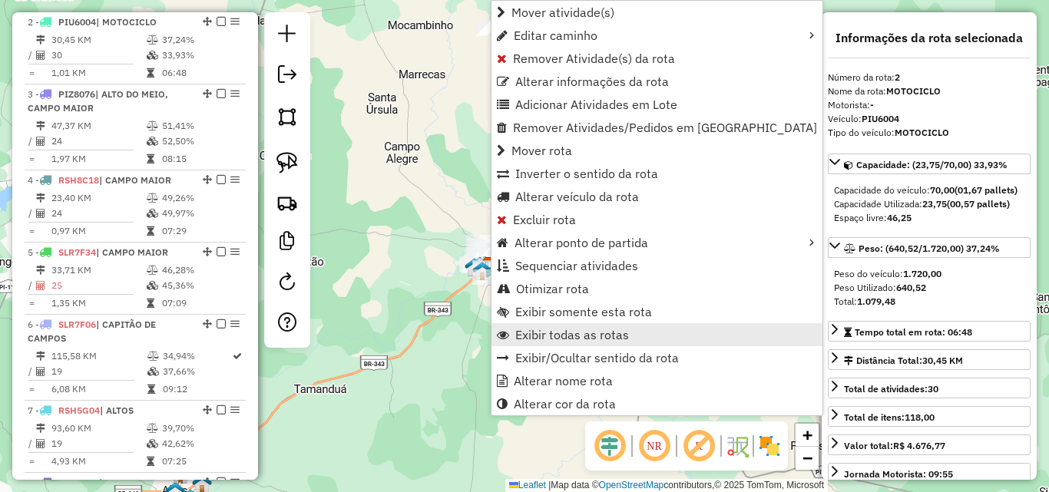
click at [544, 329] on span "Exibir todas as rotas" at bounding box center [572, 335] width 114 height 12
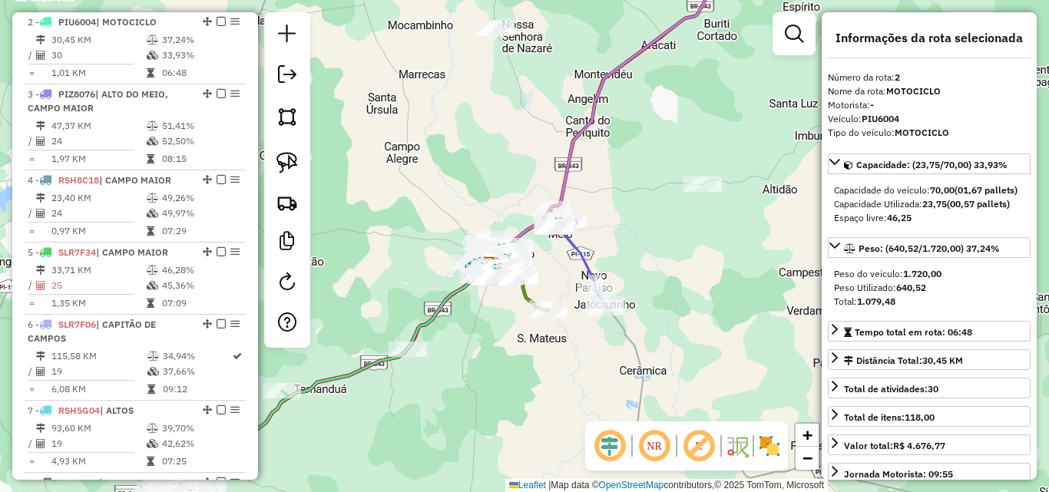
click at [654, 451] on em at bounding box center [654, 446] width 37 height 37
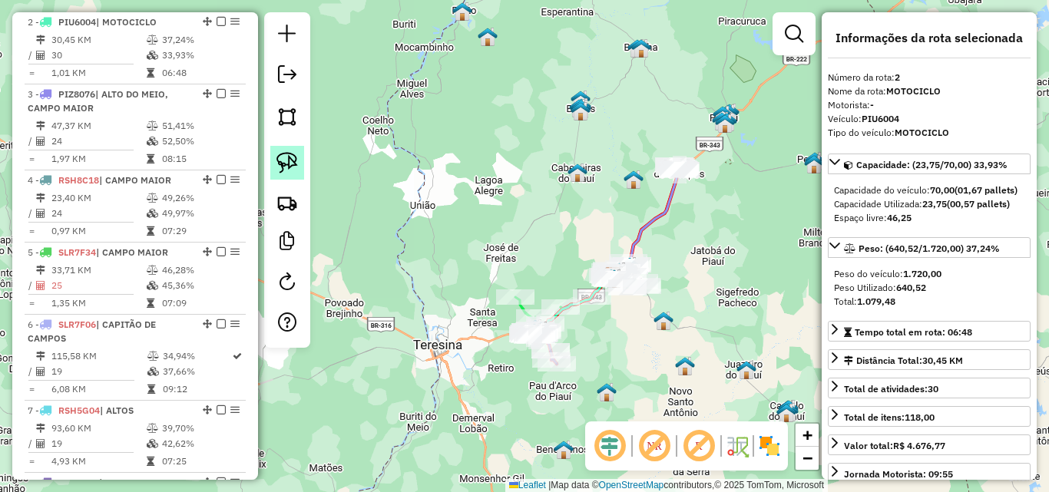
click at [290, 166] on img at bounding box center [287, 163] width 22 height 22
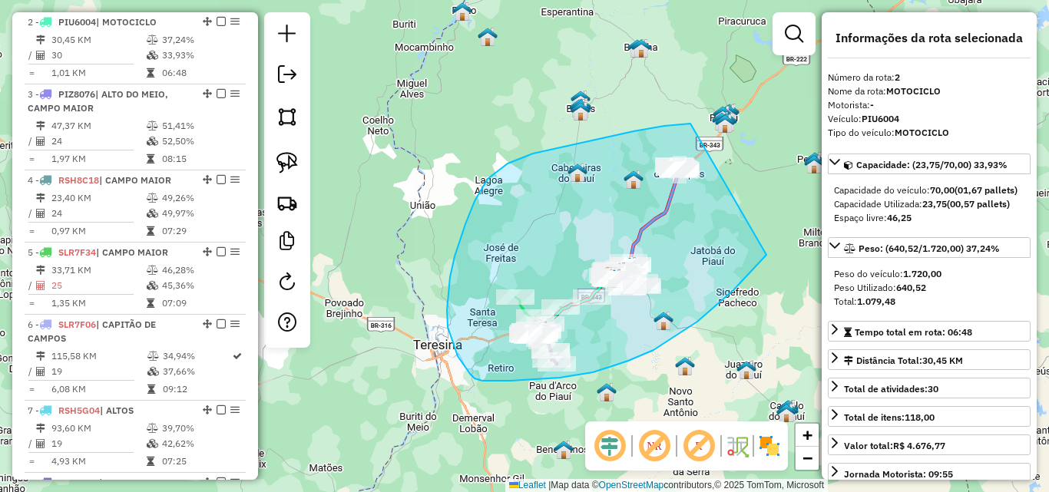
drag, startPoint x: 690, startPoint y: 124, endPoint x: 795, endPoint y: 217, distance: 139.8
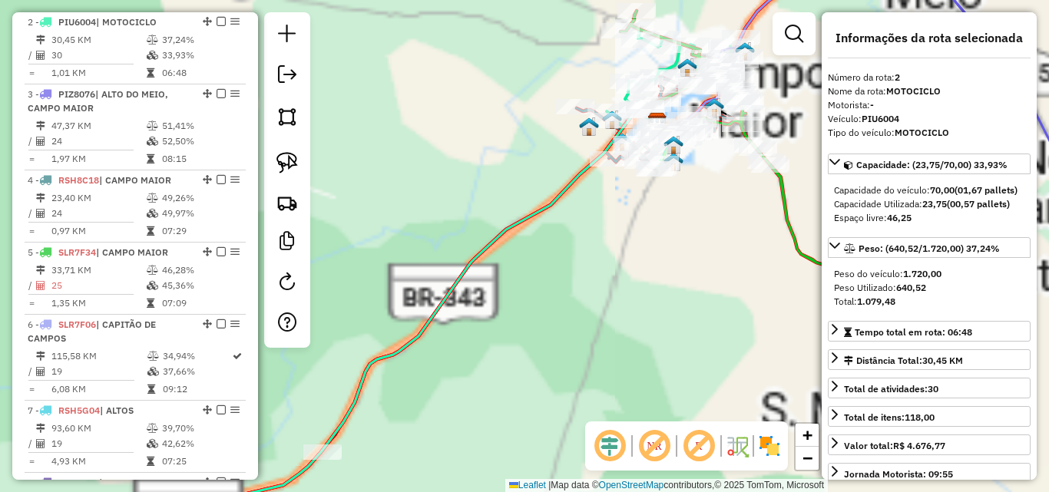
drag, startPoint x: 734, startPoint y: 280, endPoint x: 625, endPoint y: 389, distance: 154.2
click at [625, 389] on div "Janela de atendimento Grade de atendimento Capacidade Transportadoras Veículos …" at bounding box center [524, 246] width 1049 height 492
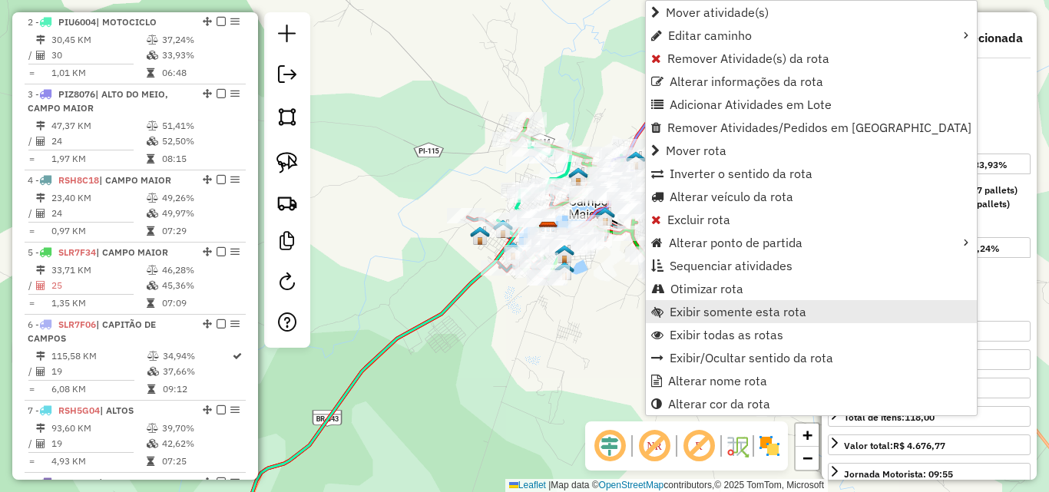
click at [695, 314] on span "Exibir somente esta rota" at bounding box center [738, 312] width 137 height 12
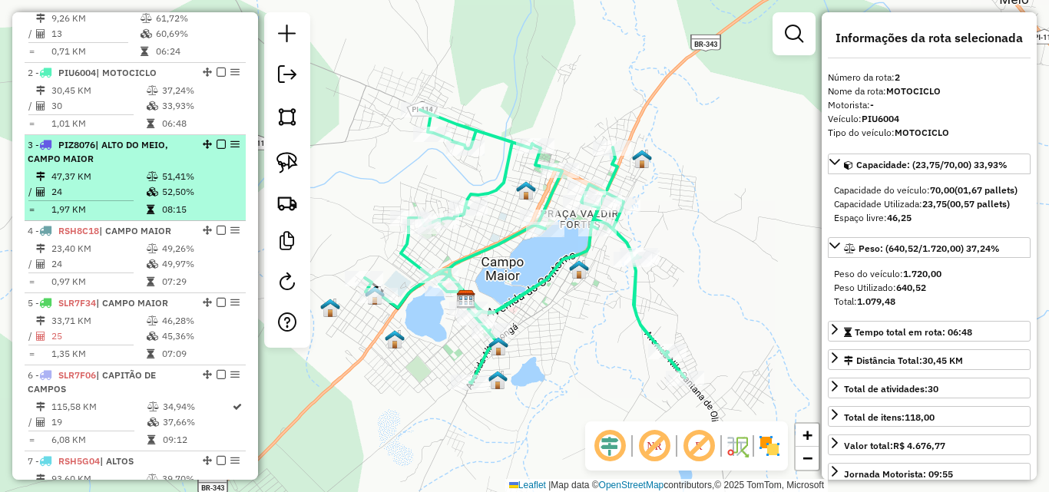
scroll to position [508, 0]
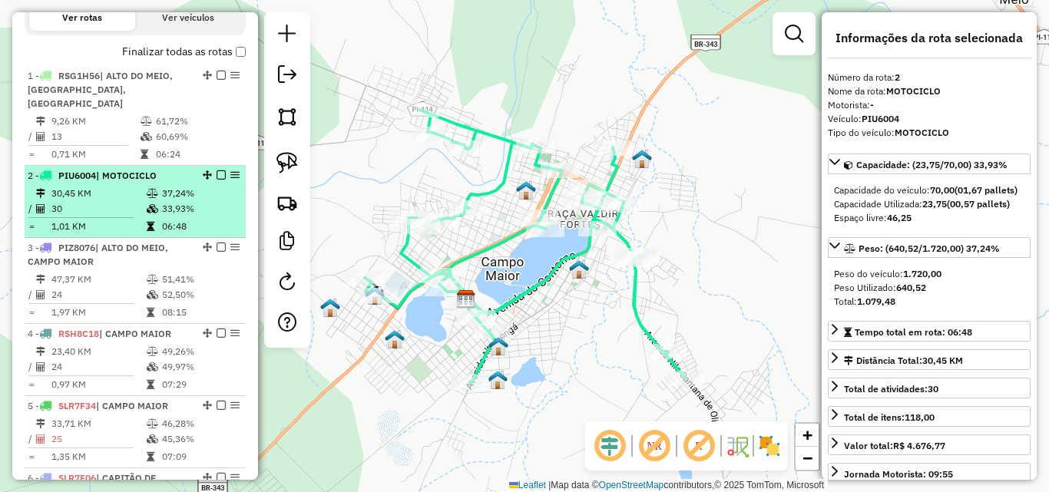
click at [128, 174] on span "| MOTOCICLO" at bounding box center [126, 176] width 61 height 12
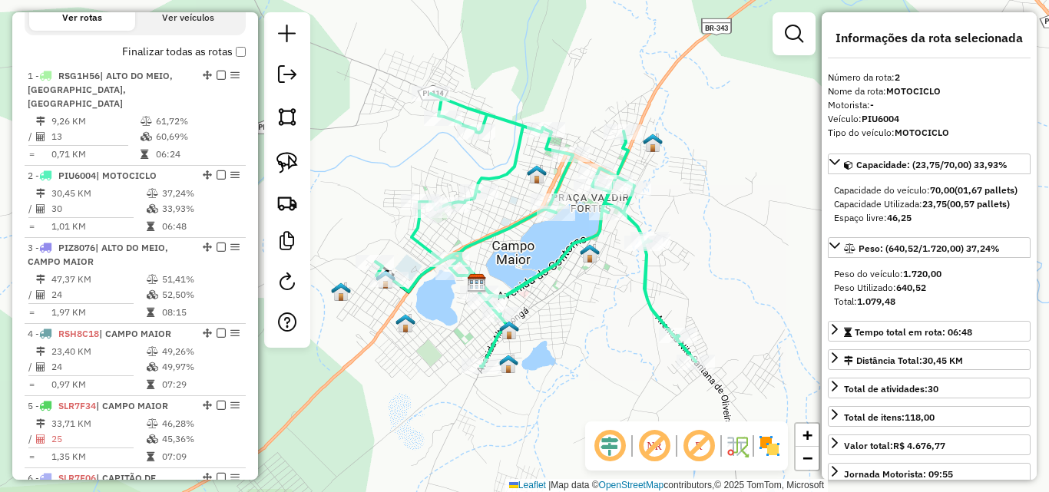
drag, startPoint x: 501, startPoint y: 266, endPoint x: 529, endPoint y: 226, distance: 49.2
click at [529, 226] on div "Janela de atendimento Grade de atendimento Capacidade Transportadoras Veículos …" at bounding box center [524, 246] width 1049 height 492
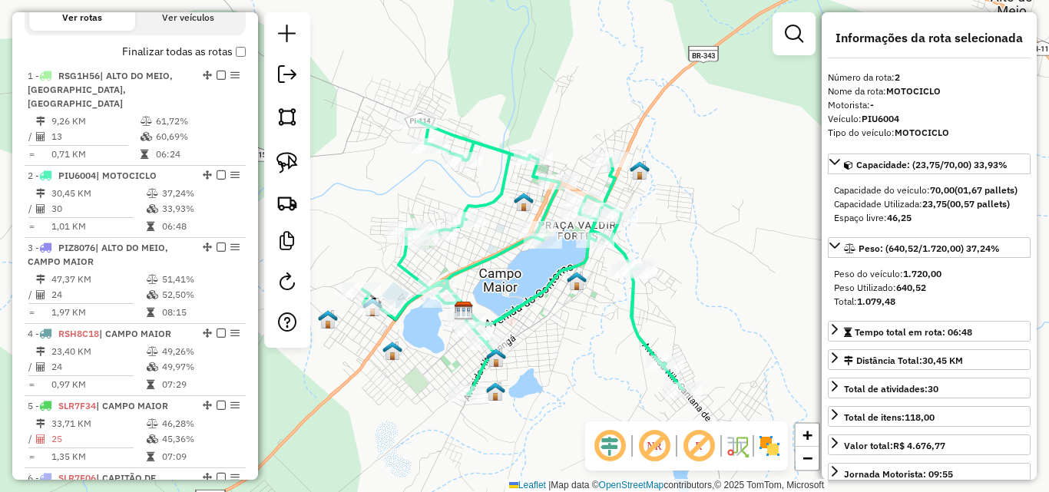
drag, startPoint x: 547, startPoint y: 248, endPoint x: 514, endPoint y: 310, distance: 70.4
click at [514, 310] on icon at bounding box center [522, 257] width 320 height 273
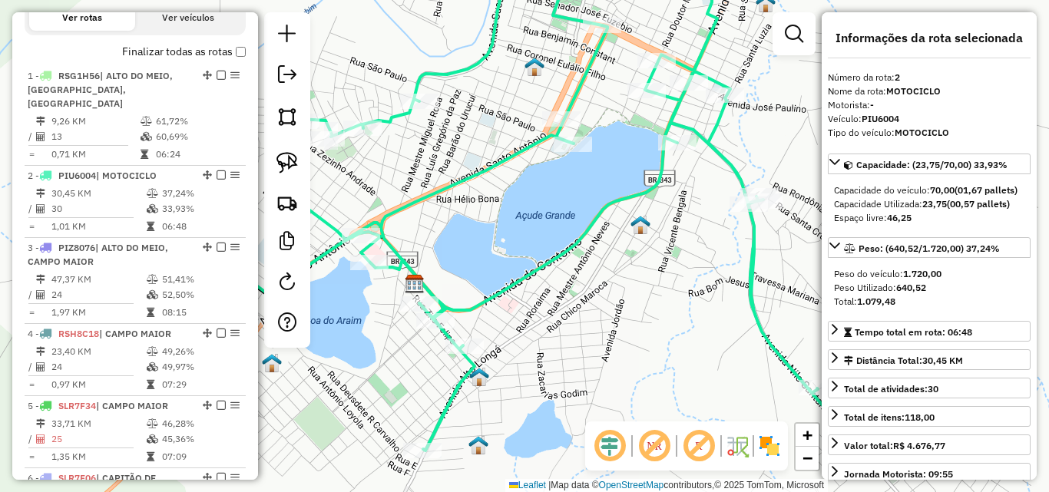
drag, startPoint x: 606, startPoint y: 275, endPoint x: 637, endPoint y: 225, distance: 58.6
click at [637, 225] on div "Janela de atendimento Grade de atendimento Capacidade Transportadoras Veículos …" at bounding box center [524, 246] width 1049 height 492
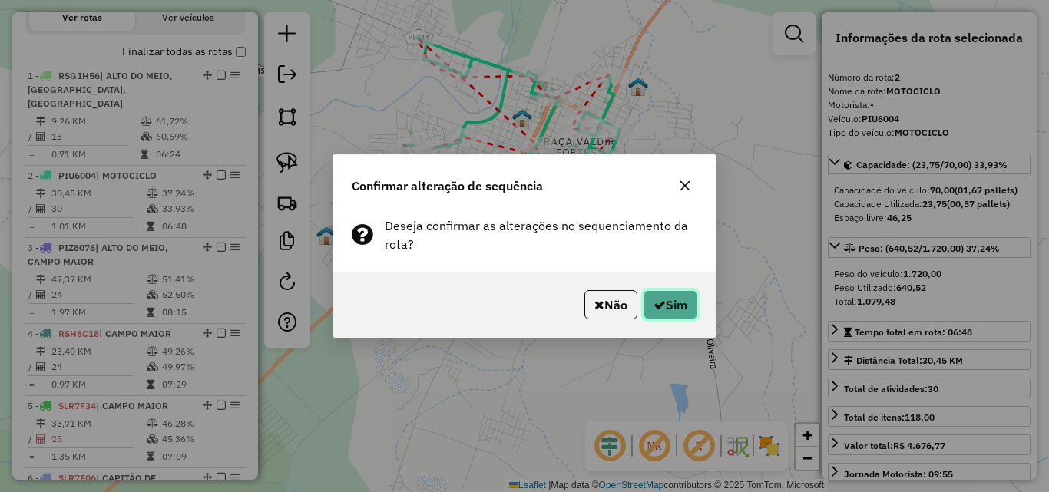
click at [657, 300] on icon "button" at bounding box center [660, 305] width 12 height 12
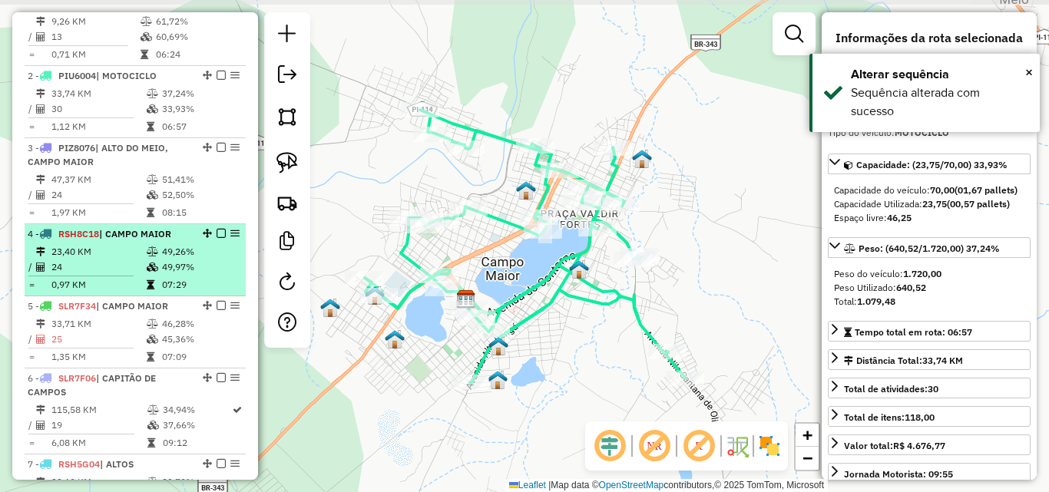
scroll to position [662, 0]
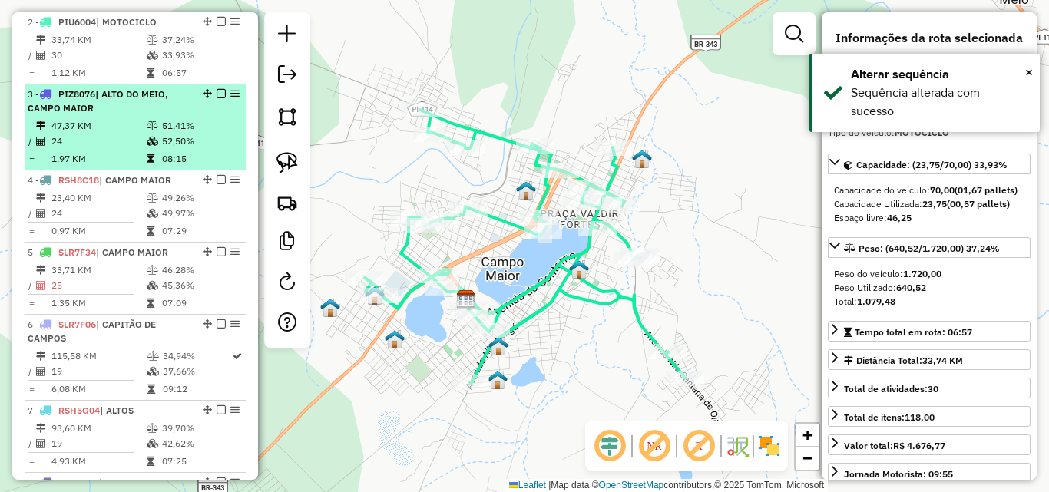
click at [120, 125] on td "47,37 KM" at bounding box center [98, 125] width 95 height 15
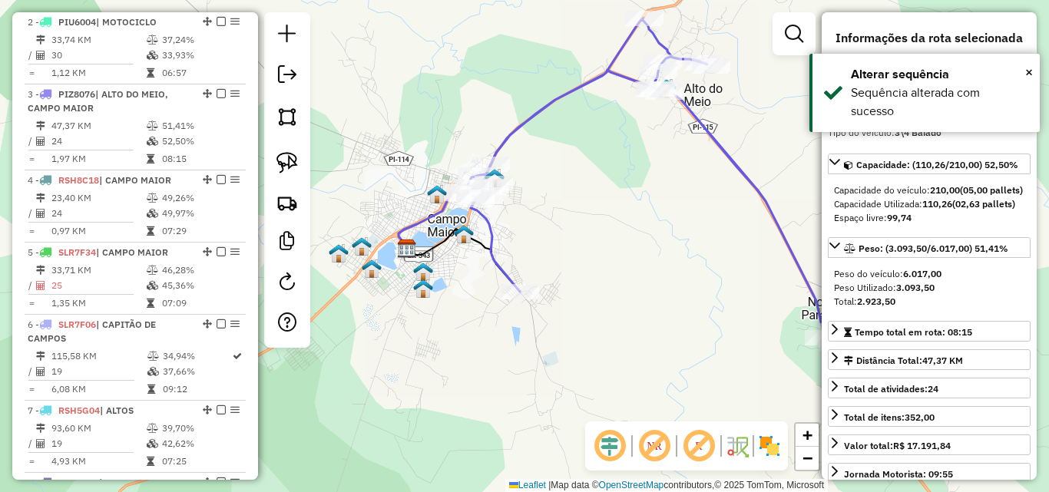
drag, startPoint x: 545, startPoint y: 215, endPoint x: 654, endPoint y: 197, distance: 109.8
click at [651, 197] on div "Janela de atendimento Grade de atendimento Capacidade Transportadoras Veículos …" at bounding box center [524, 246] width 1049 height 492
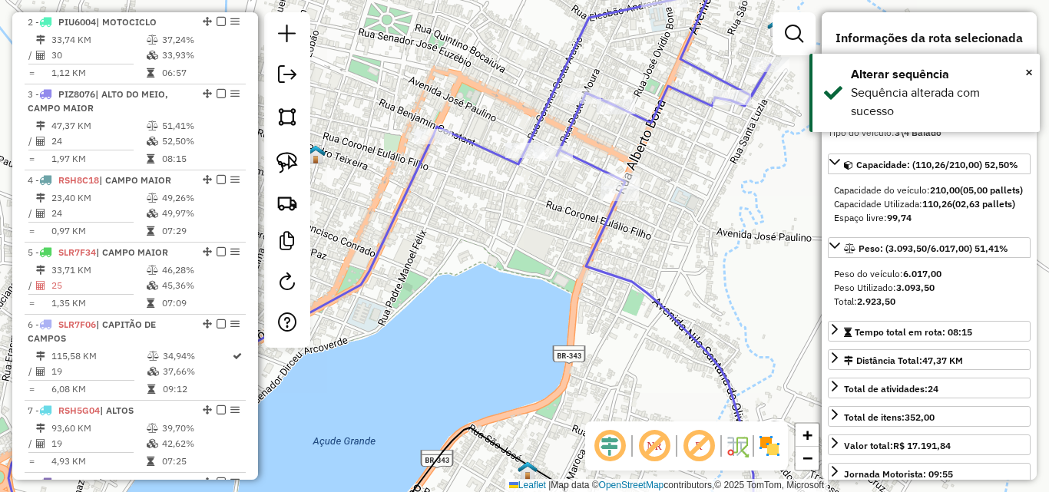
drag, startPoint x: 554, startPoint y: 200, endPoint x: 542, endPoint y: 220, distance: 24.1
click at [542, 220] on div "Janela de atendimento Grade de atendimento Capacidade Transportadoras Veículos …" at bounding box center [524, 246] width 1049 height 492
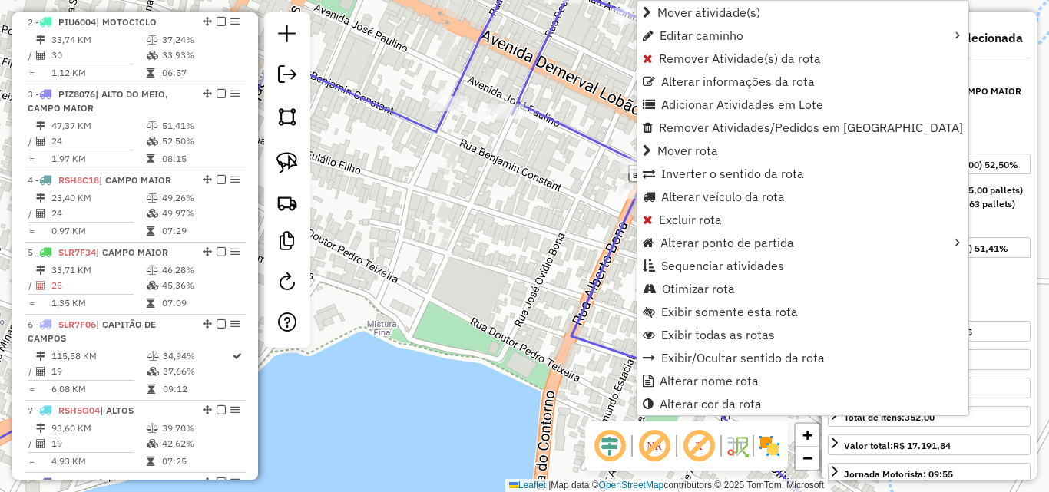
scroll to position [734, 0]
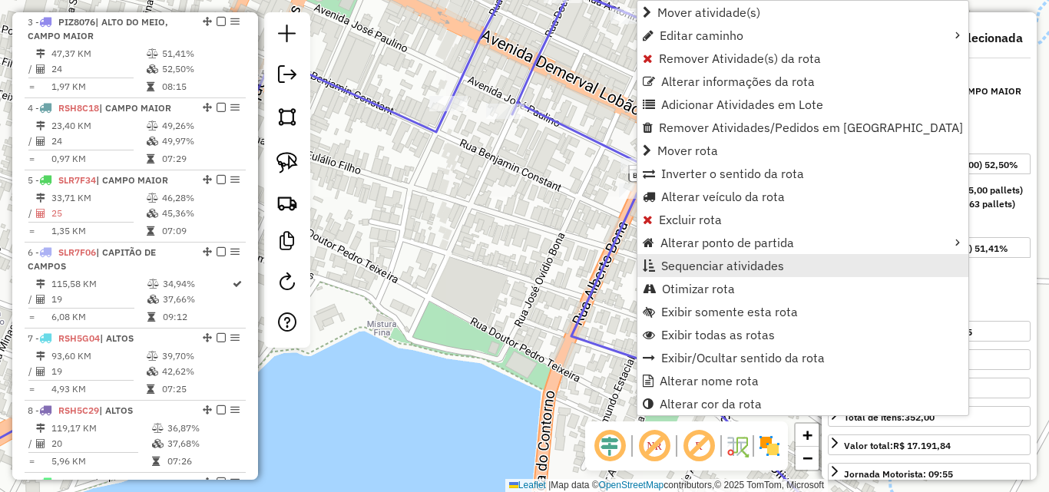
click at [703, 263] on span "Sequenciar atividades" at bounding box center [722, 266] width 123 height 12
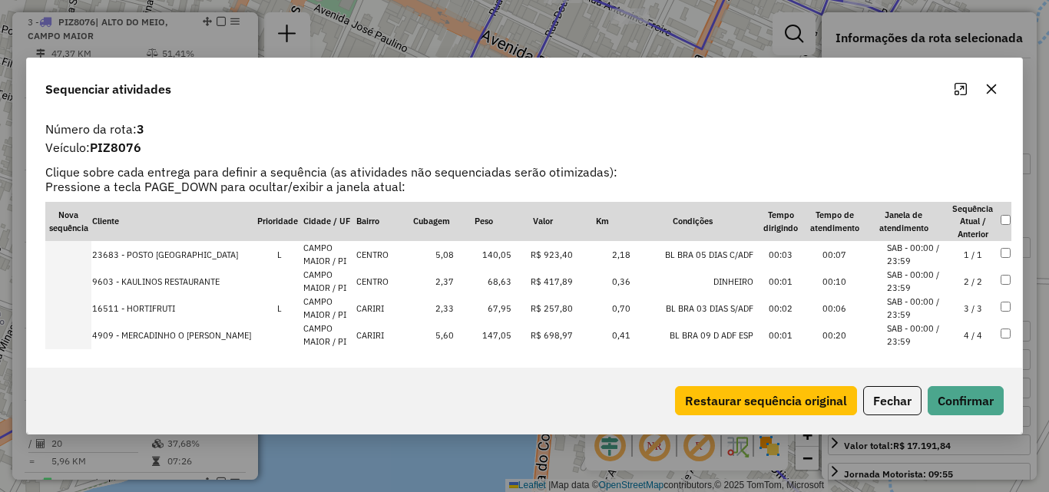
drag, startPoint x: 1013, startPoint y: 223, endPoint x: 1009, endPoint y: 256, distance: 33.2
click at [1009, 272] on div "Número da rota: 3 Veículo: PIZ8076 Clique sobre cada entrega para definir a seq…" at bounding box center [524, 241] width 995 height 254
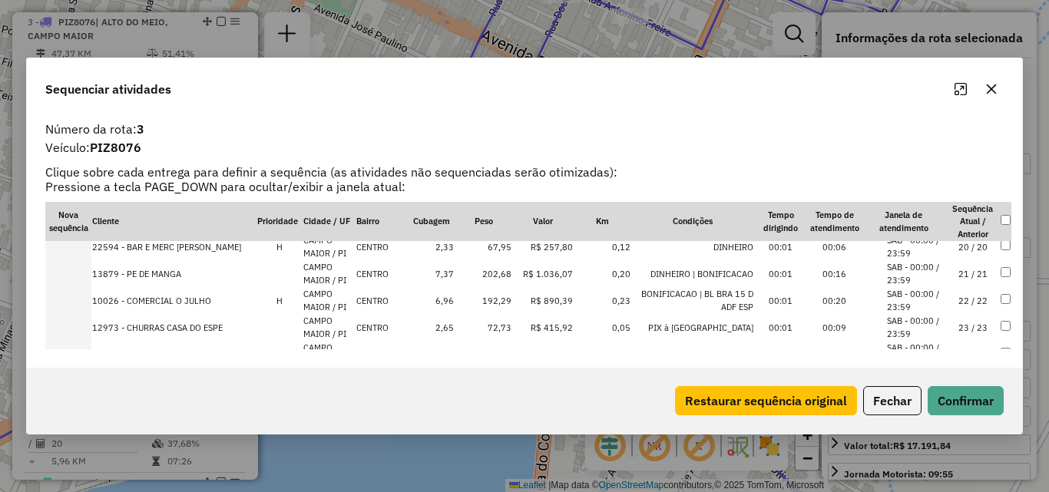
scroll to position [551, 0]
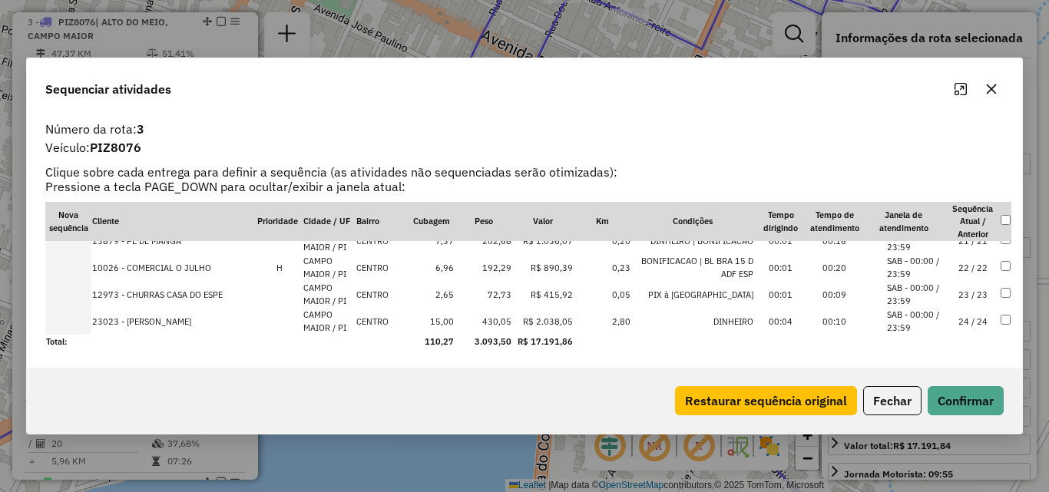
click at [969, 295] on td "23 / 23" at bounding box center [973, 294] width 54 height 27
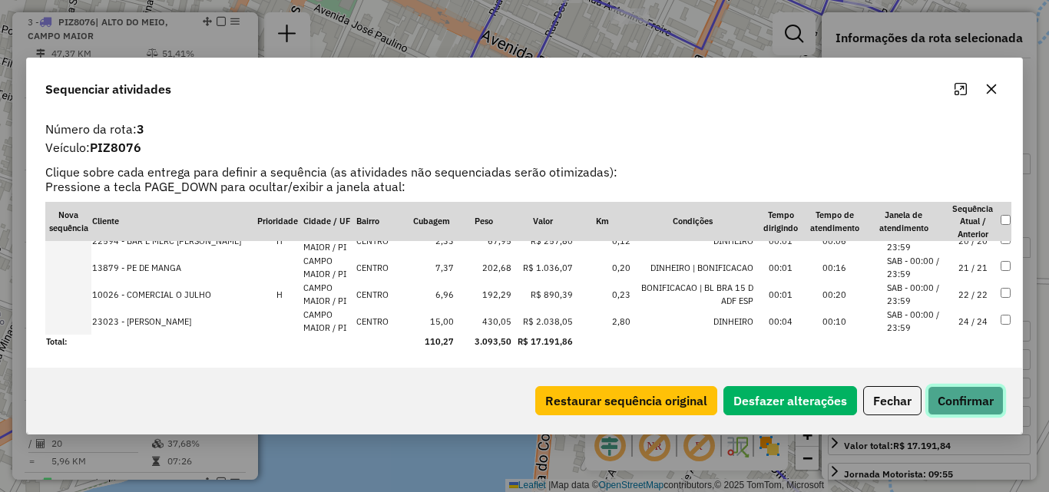
click at [952, 404] on button "Confirmar" at bounding box center [966, 400] width 76 height 29
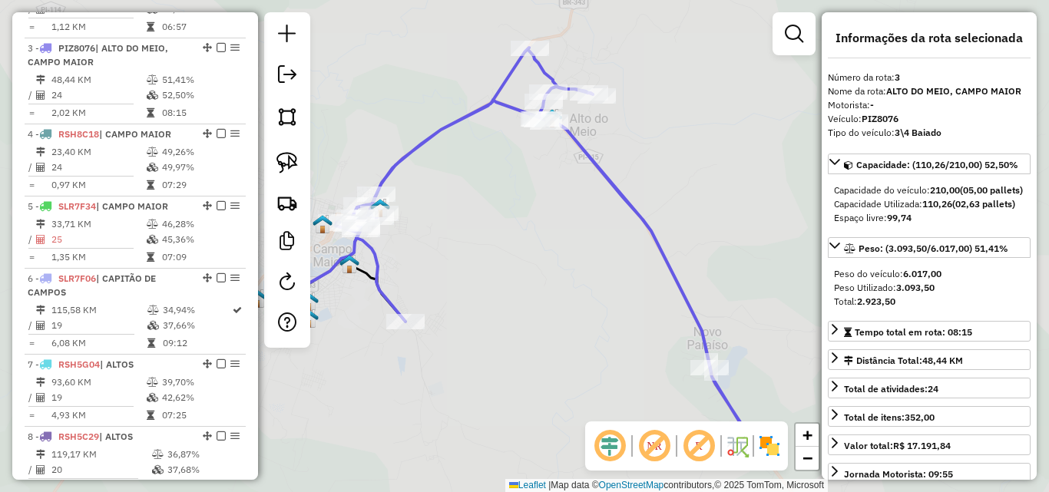
scroll to position [734, 0]
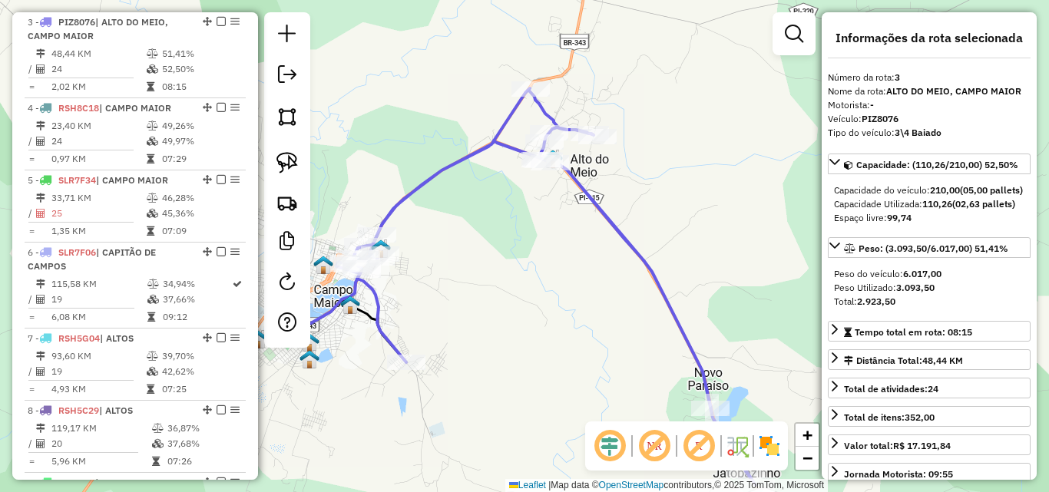
drag, startPoint x: 537, startPoint y: 229, endPoint x: 521, endPoint y: 266, distance: 40.9
click at [537, 266] on div "Janela de atendimento Grade de atendimento Capacidade Transportadoras Veículos …" at bounding box center [524, 246] width 1049 height 492
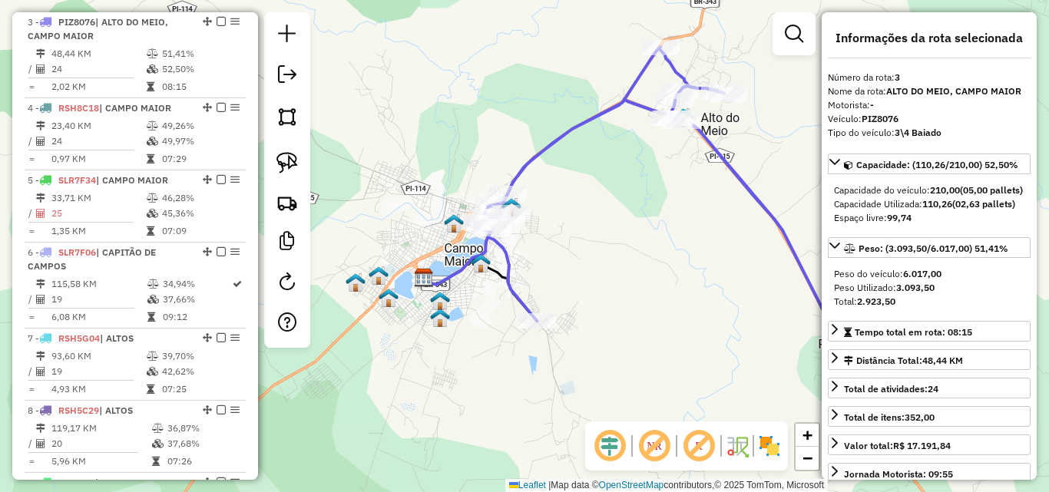
drag, startPoint x: 399, startPoint y: 269, endPoint x: 528, endPoint y: 190, distance: 150.9
click at [528, 190] on div "Janela de atendimento Grade de atendimento Capacidade Transportadoras Veículos …" at bounding box center [524, 246] width 1049 height 492
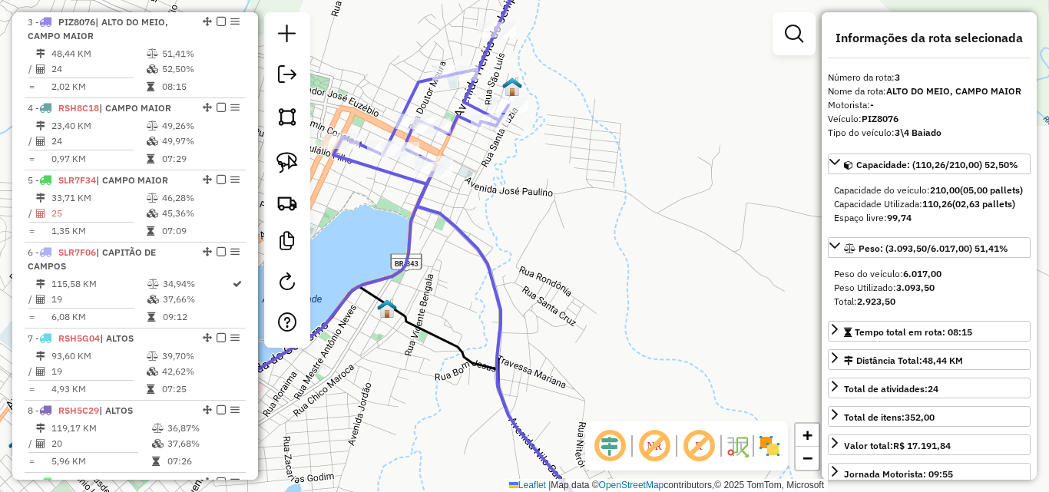
drag, startPoint x: 492, startPoint y: 194, endPoint x: 613, endPoint y: 266, distance: 140.8
click at [613, 266] on div "Janela de atendimento Grade de atendimento Capacidade Transportadoras Veículos …" at bounding box center [524, 246] width 1049 height 492
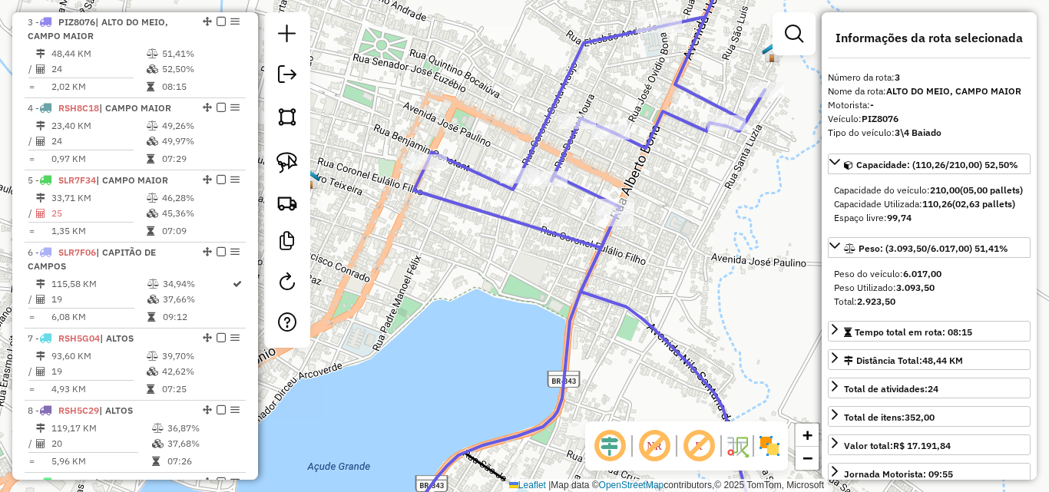
drag, startPoint x: 671, startPoint y: 226, endPoint x: 631, endPoint y: 137, distance: 97.6
click at [631, 137] on div "Janela de atendimento Grade de atendimento Capacidade Transportadoras Veículos …" at bounding box center [524, 246] width 1049 height 492
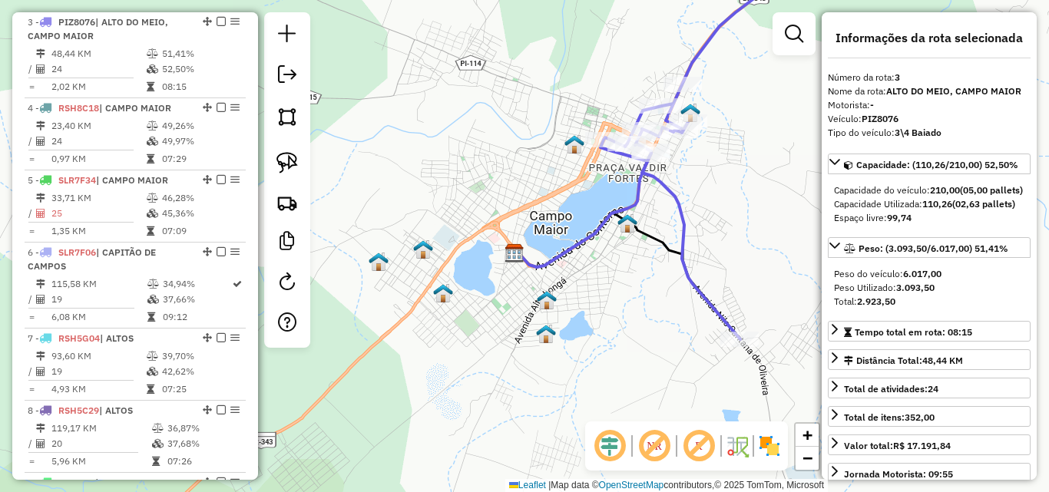
drag, startPoint x: 714, startPoint y: 258, endPoint x: 672, endPoint y: 170, distance: 97.2
click at [672, 170] on div "Janela de atendimento Grade de atendimento Capacidade Transportadoras Veículos …" at bounding box center [524, 246] width 1049 height 492
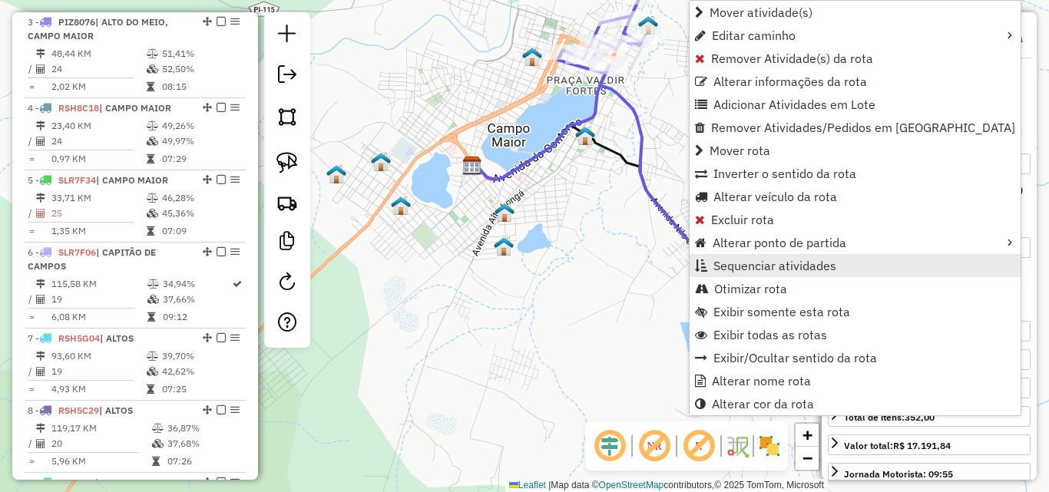
click at [764, 267] on span "Sequenciar atividades" at bounding box center [774, 266] width 123 height 12
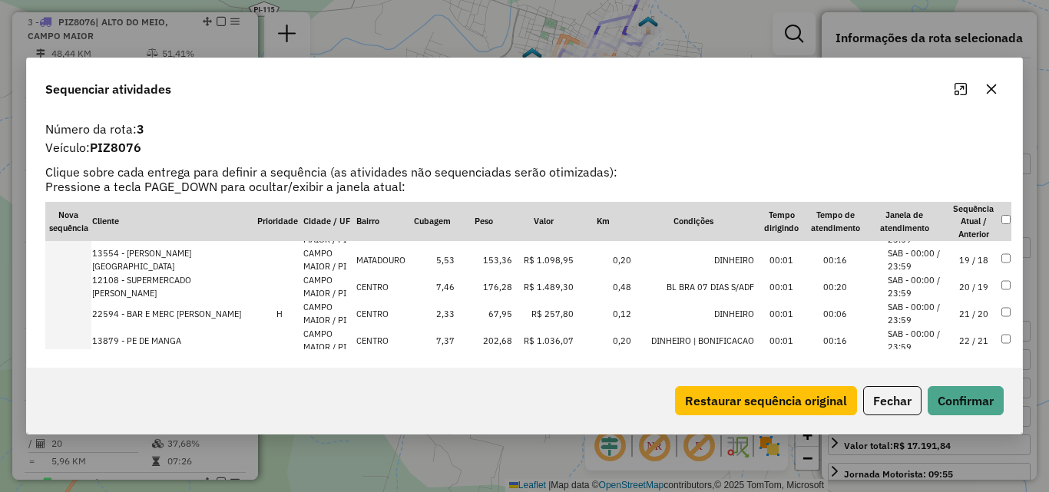
scroll to position [551, 0]
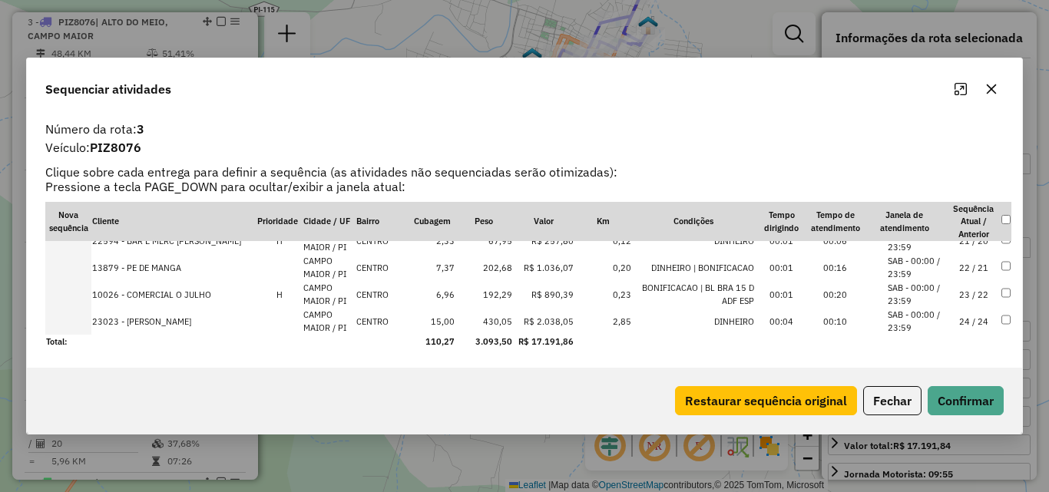
click at [966, 323] on td "24 / 24" at bounding box center [974, 321] width 54 height 27
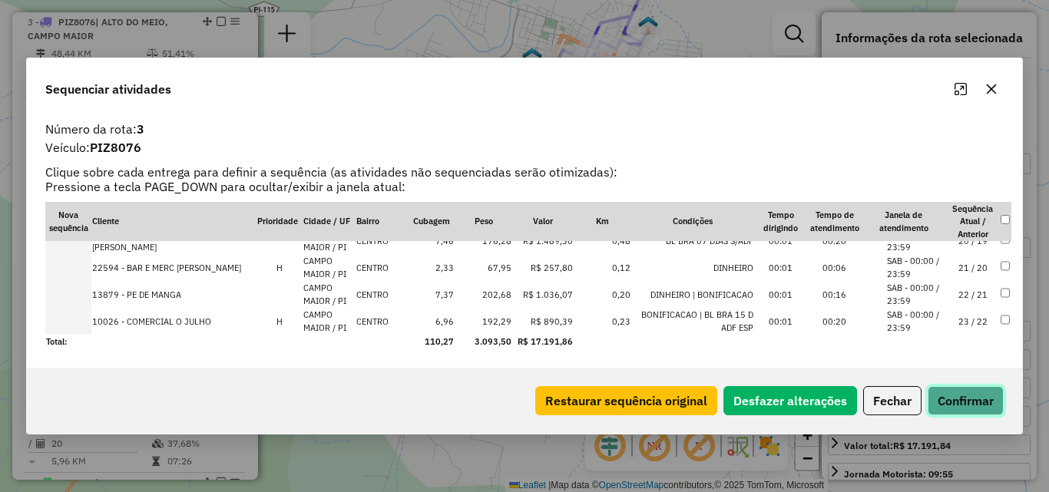
click at [959, 389] on button "Confirmar" at bounding box center [966, 400] width 76 height 29
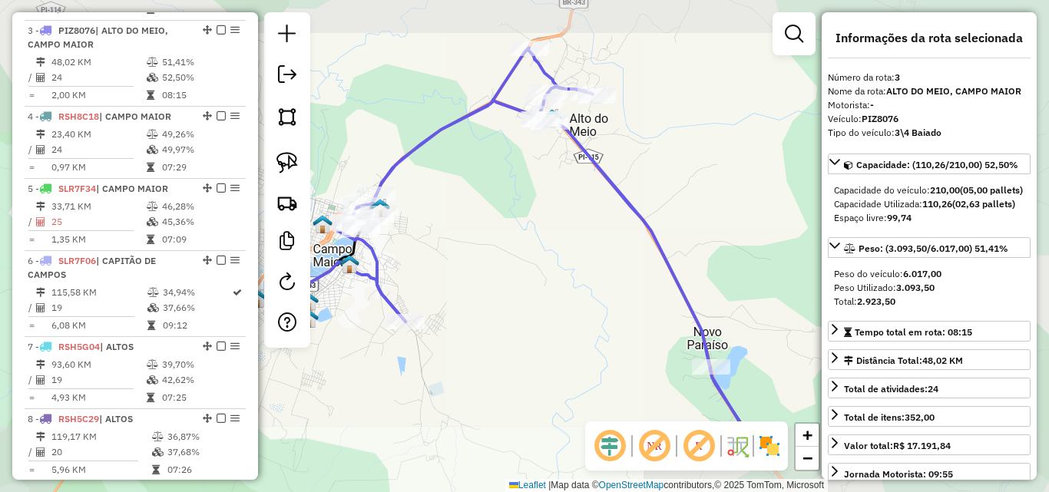
scroll to position [734, 0]
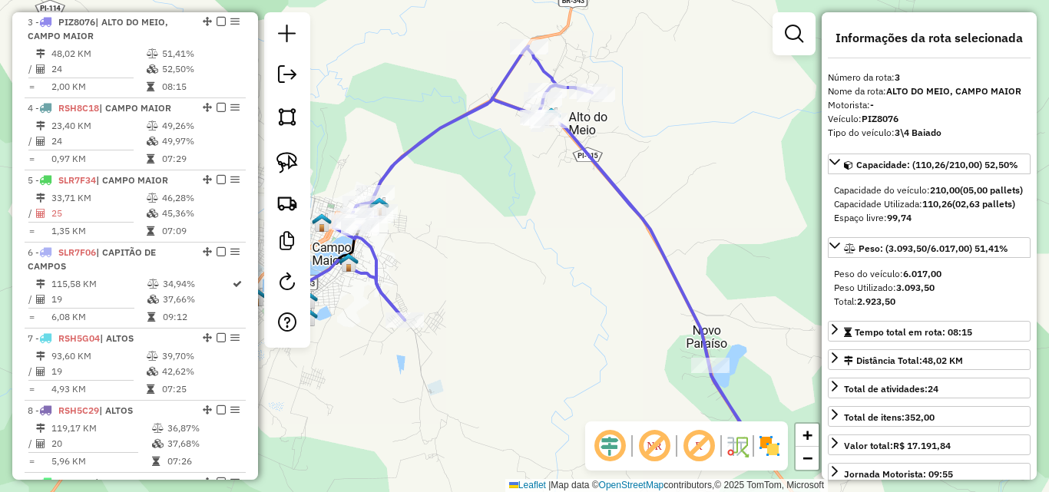
drag, startPoint x: 550, startPoint y: 339, endPoint x: 740, endPoint y: 286, distance: 197.7
click at [753, 288] on div "Janela de atendimento Grade de atendimento Capacidade Transportadoras Veículos …" at bounding box center [524, 246] width 1049 height 492
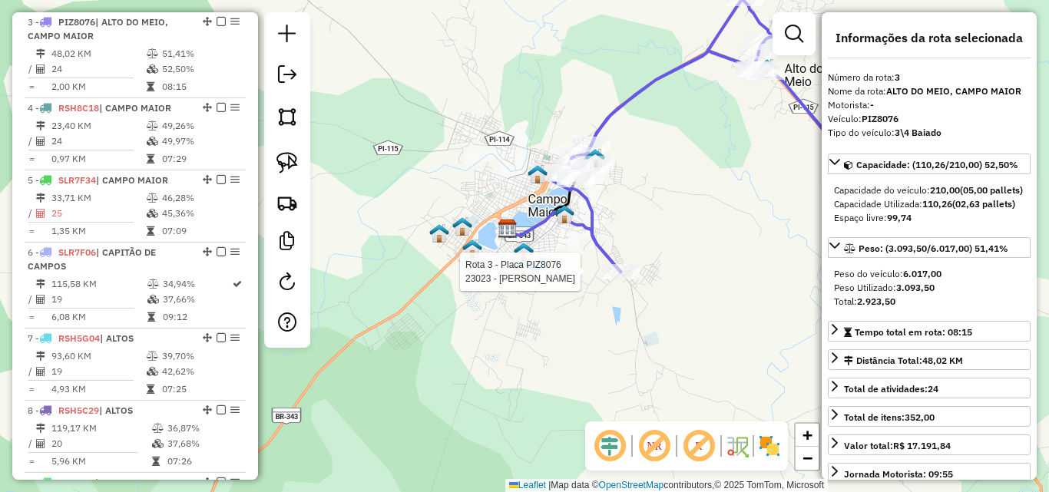
click at [624, 280] on div at bounding box center [620, 271] width 38 height 15
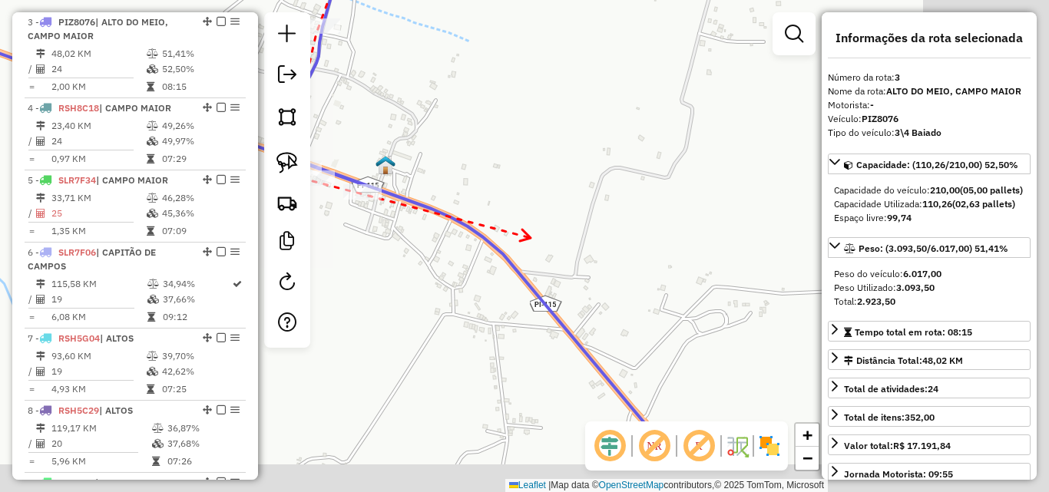
drag, startPoint x: 713, startPoint y: 340, endPoint x: 556, endPoint y: 245, distance: 184.0
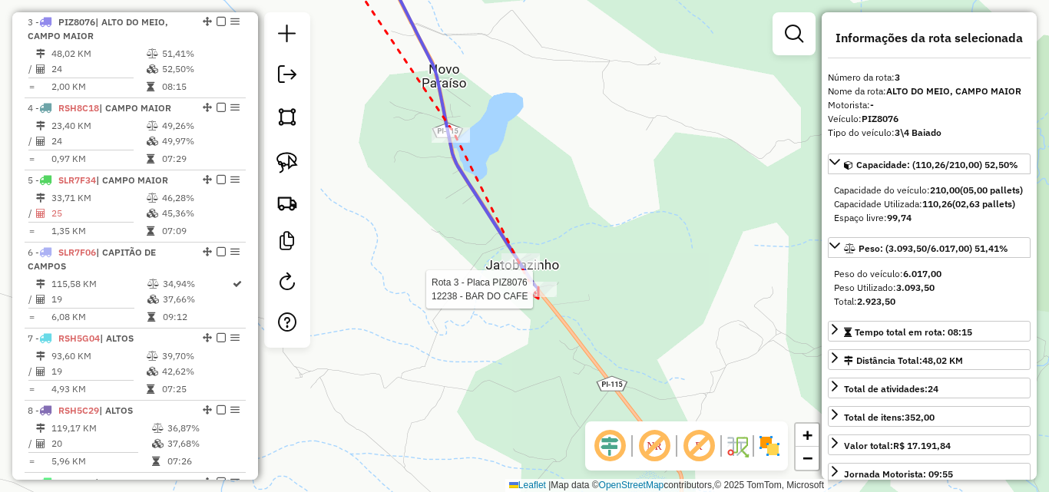
click at [538, 297] on div at bounding box center [537, 289] width 38 height 15
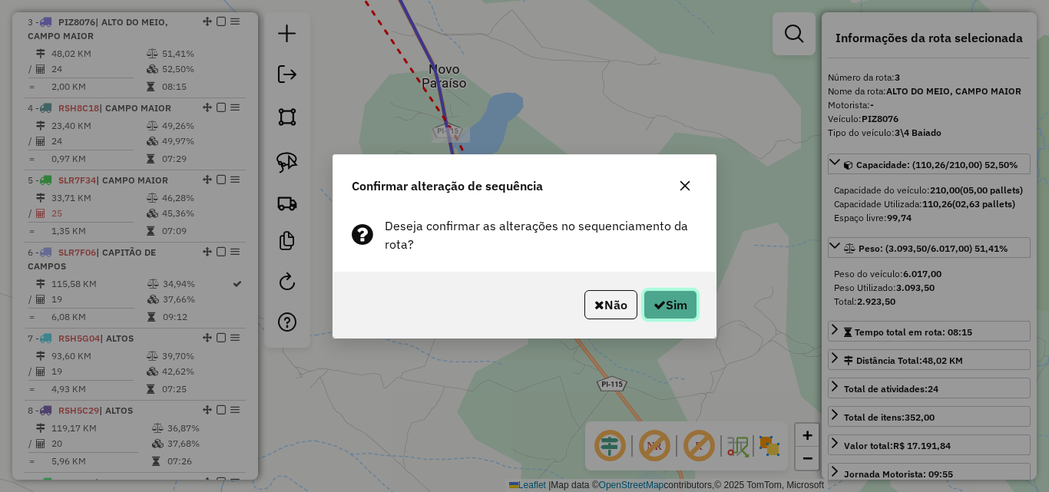
click at [664, 294] on button "Sim" at bounding box center [671, 304] width 54 height 29
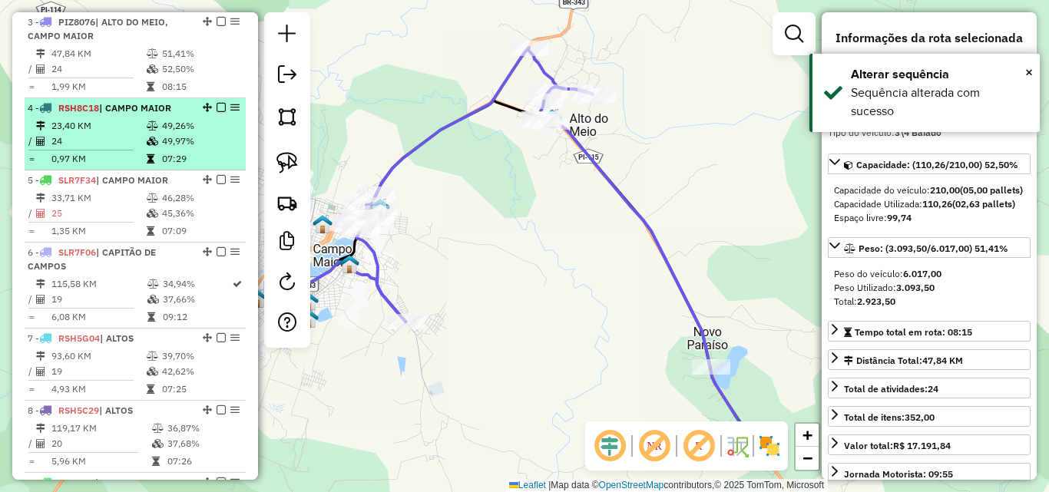
click at [137, 136] on td "24" at bounding box center [98, 141] width 95 height 15
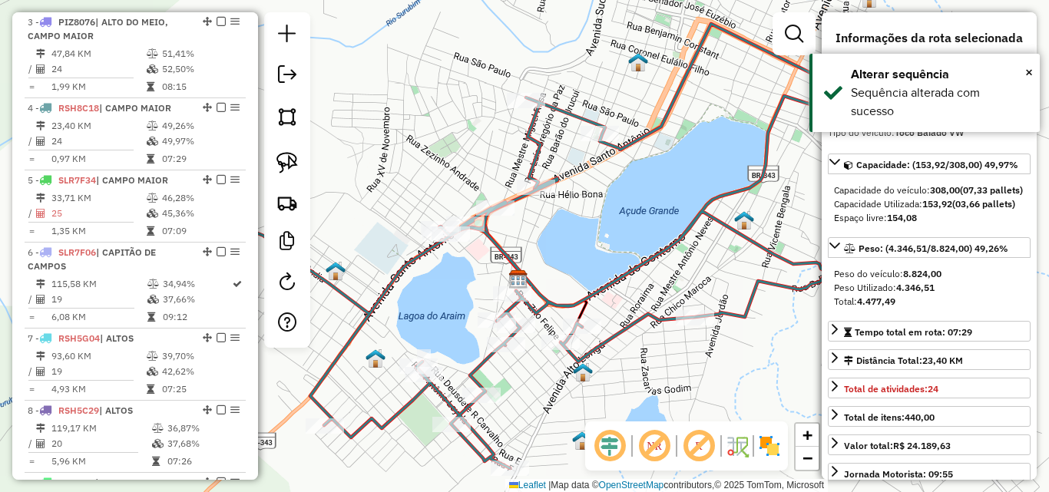
drag, startPoint x: 459, startPoint y: 270, endPoint x: 520, endPoint y: 154, distance: 130.2
click at [520, 154] on div "Janela de atendimento Grade de atendimento Capacidade Transportadoras Veículos …" at bounding box center [524, 246] width 1049 height 492
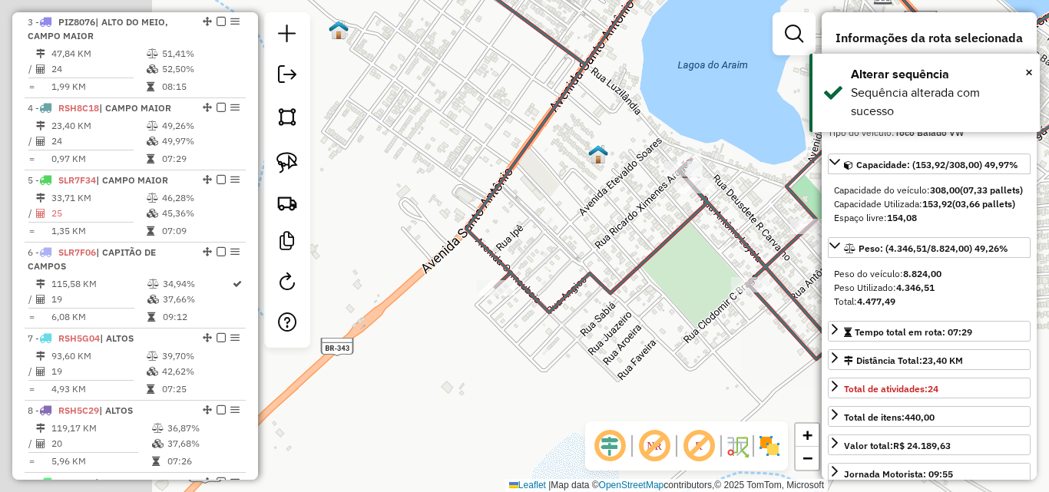
drag, startPoint x: 697, startPoint y: 240, endPoint x: 746, endPoint y: 230, distance: 50.0
click at [742, 231] on div "Janela de atendimento Grade de atendimento Capacidade Transportadoras Veículos …" at bounding box center [524, 246] width 1049 height 492
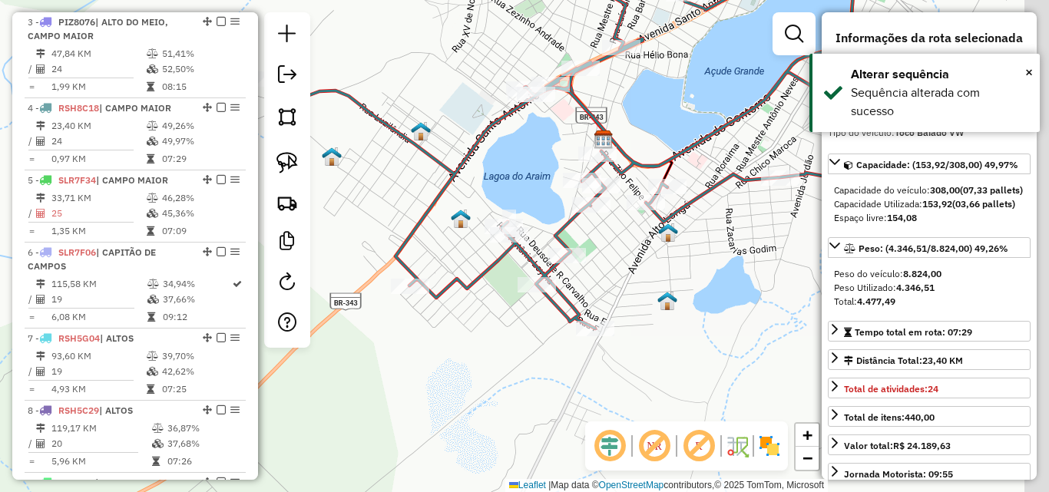
drag, startPoint x: 666, startPoint y: 256, endPoint x: 482, endPoint y: 286, distance: 186.0
click at [482, 286] on icon at bounding box center [610, 155] width 661 height 348
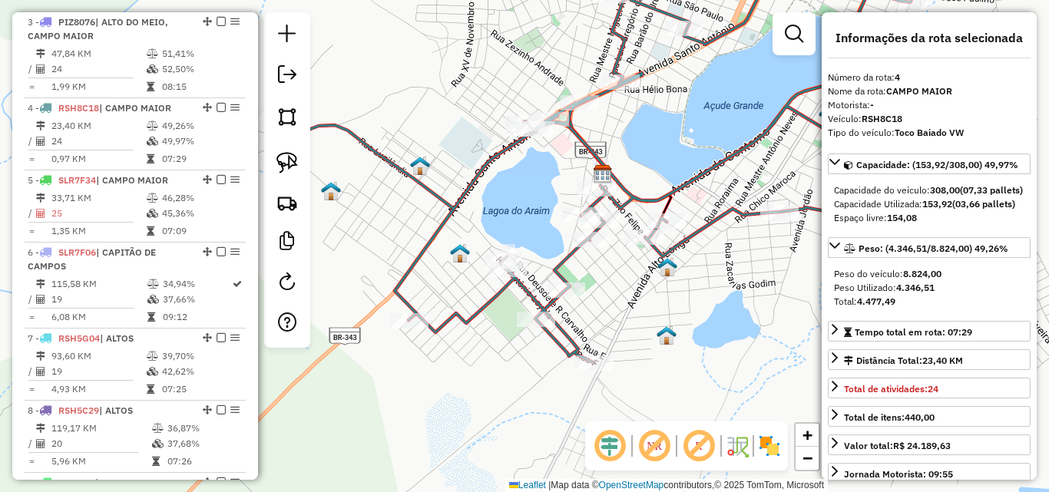
drag, startPoint x: 596, startPoint y: 240, endPoint x: 581, endPoint y: 300, distance: 62.4
click at [591, 314] on div "Janela de atendimento Grade de atendimento Capacidade Transportadoras Veículos …" at bounding box center [524, 246] width 1049 height 492
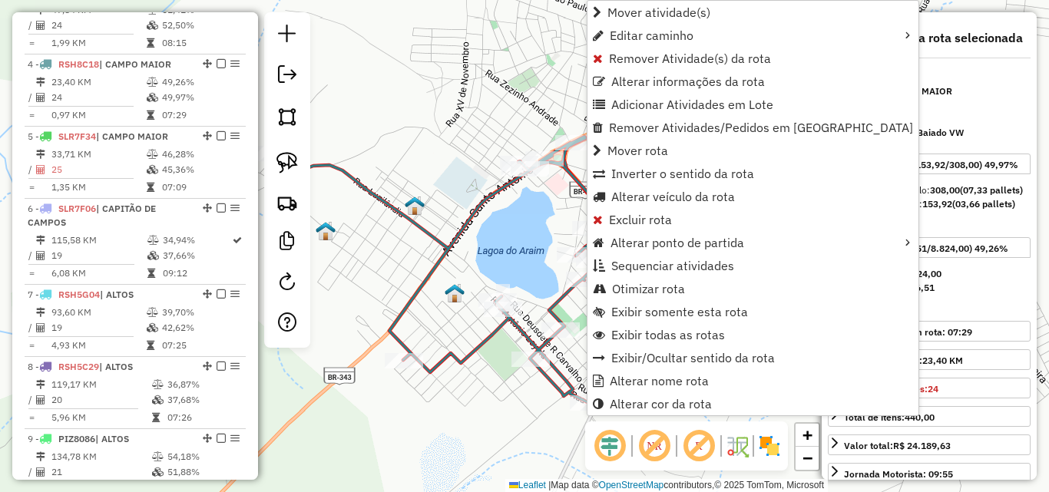
scroll to position [820, 0]
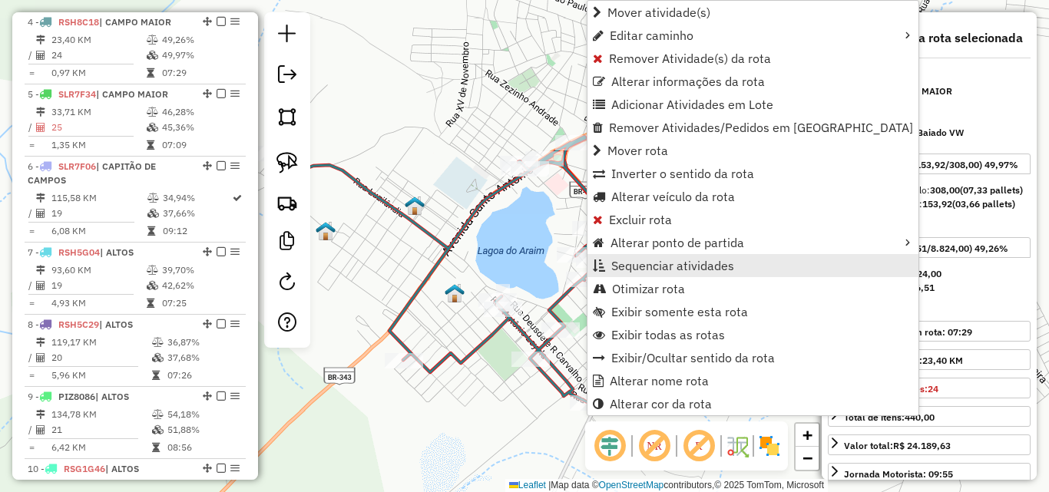
click at [631, 260] on span "Sequenciar atividades" at bounding box center [672, 266] width 123 height 12
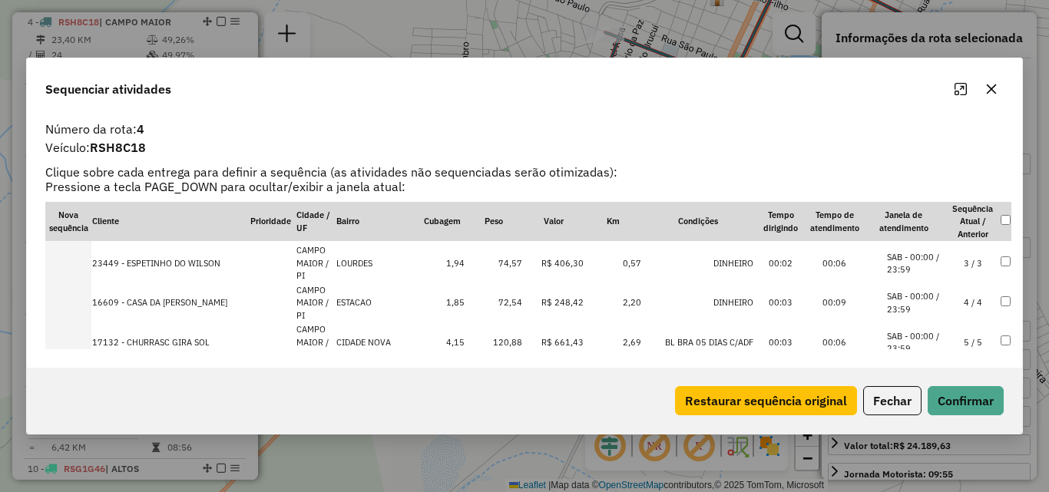
click at [963, 323] on td "5 / 5" at bounding box center [973, 343] width 54 height 40
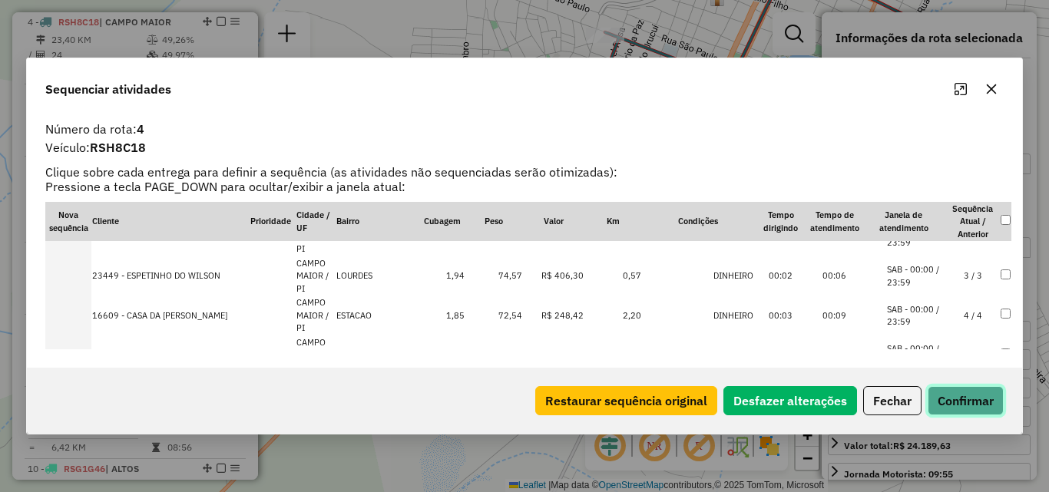
click at [964, 406] on button "Confirmar" at bounding box center [966, 400] width 76 height 29
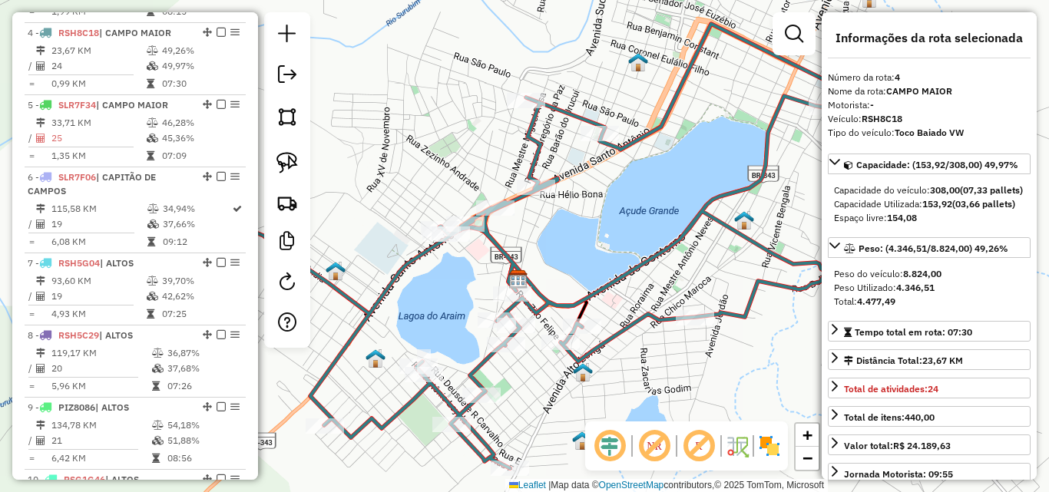
scroll to position [820, 0]
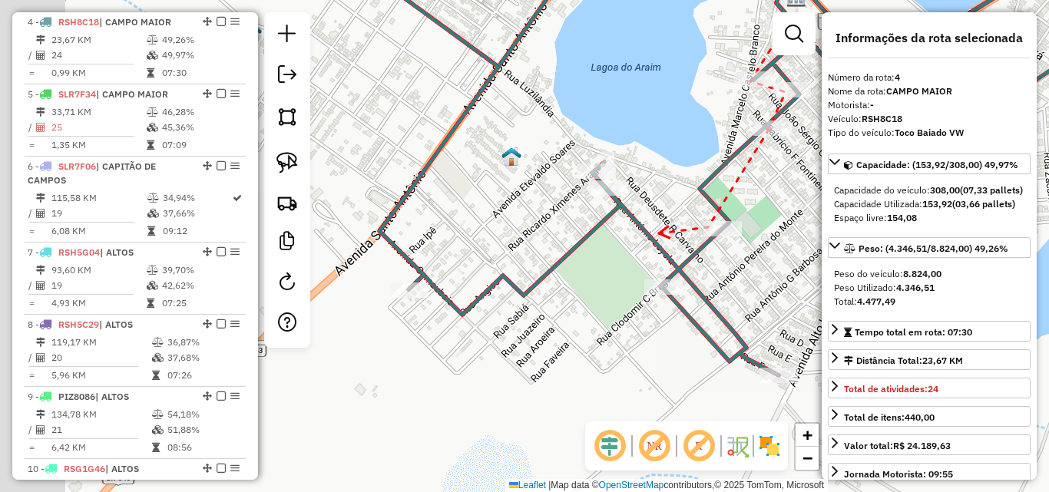
drag, startPoint x: 419, startPoint y: 256, endPoint x: 661, endPoint y: 233, distance: 243.8
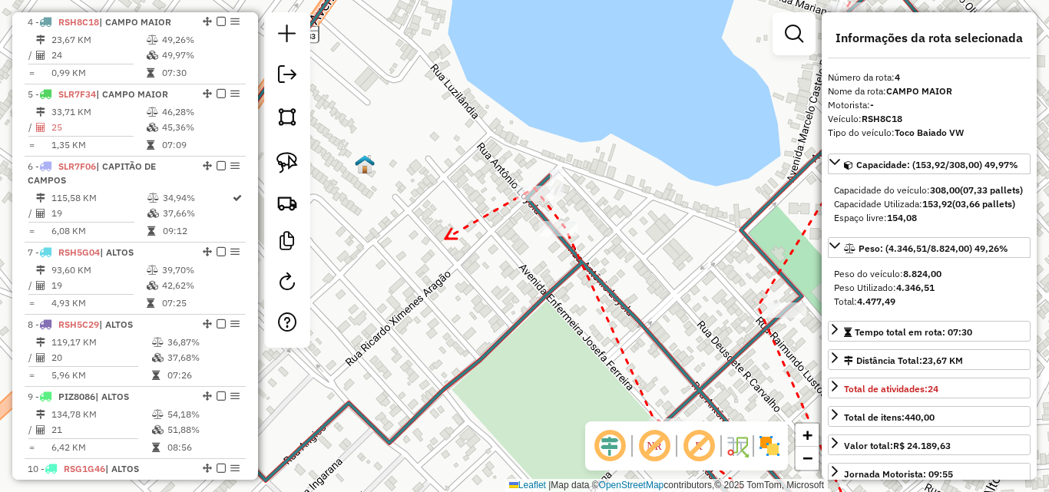
drag, startPoint x: 627, startPoint y: 247, endPoint x: 608, endPoint y: 127, distance: 121.3
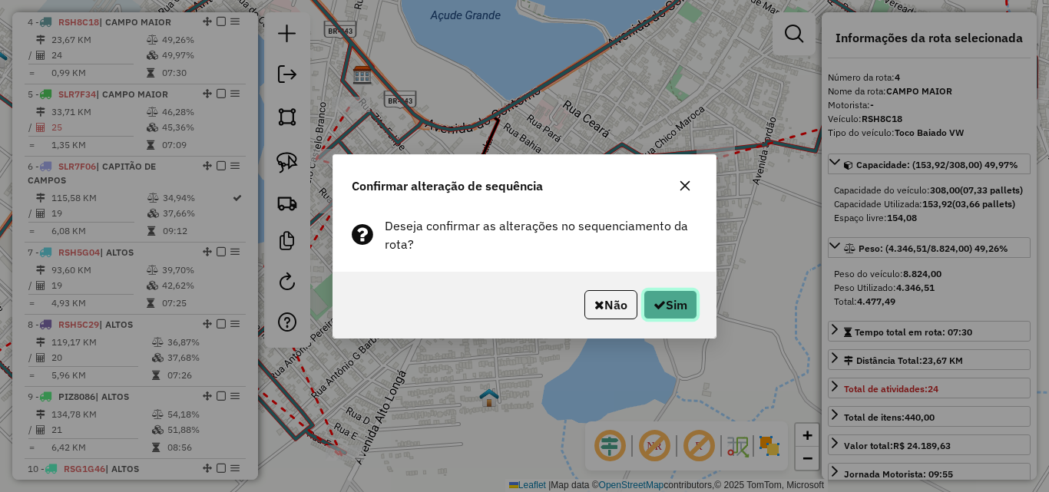
click at [667, 294] on button "Sim" at bounding box center [671, 304] width 54 height 29
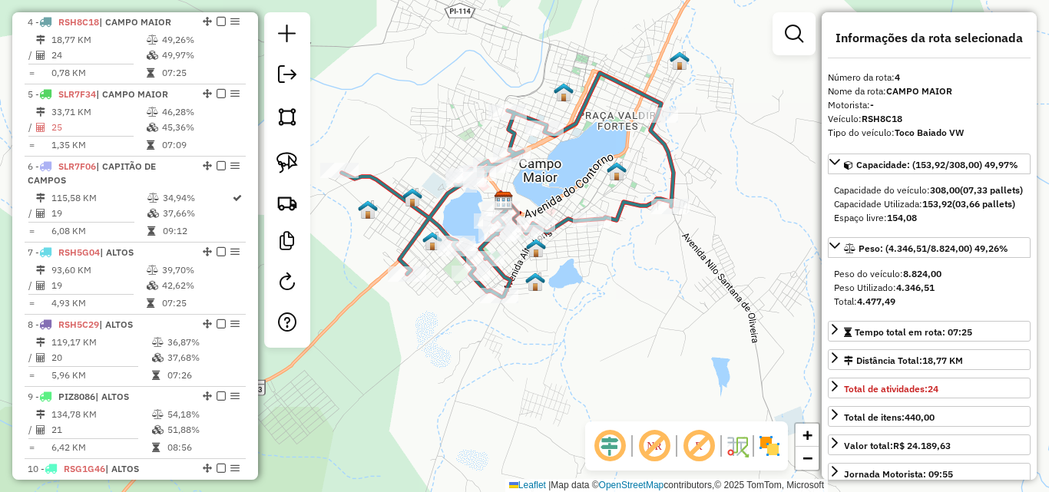
drag, startPoint x: 602, startPoint y: 390, endPoint x: 612, endPoint y: 286, distance: 104.2
click at [612, 286] on div "Janela de atendimento Grade de atendimento Capacidade Transportadoras Veículos …" at bounding box center [524, 246] width 1049 height 492
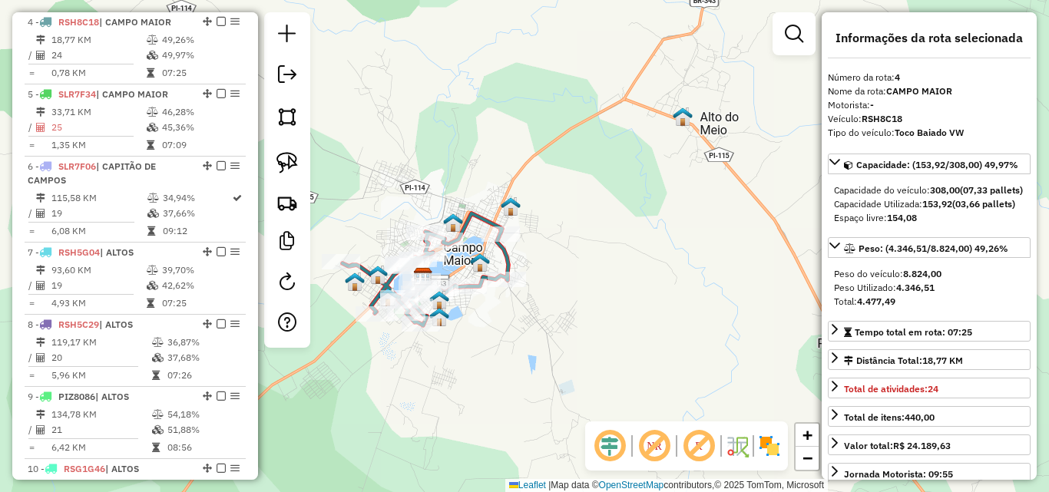
drag, startPoint x: 578, startPoint y: 314, endPoint x: 467, endPoint y: 362, distance: 120.7
click at [467, 362] on div "Janela de atendimento Grade de atendimento Capacidade Transportadoras Veículos …" at bounding box center [524, 246] width 1049 height 492
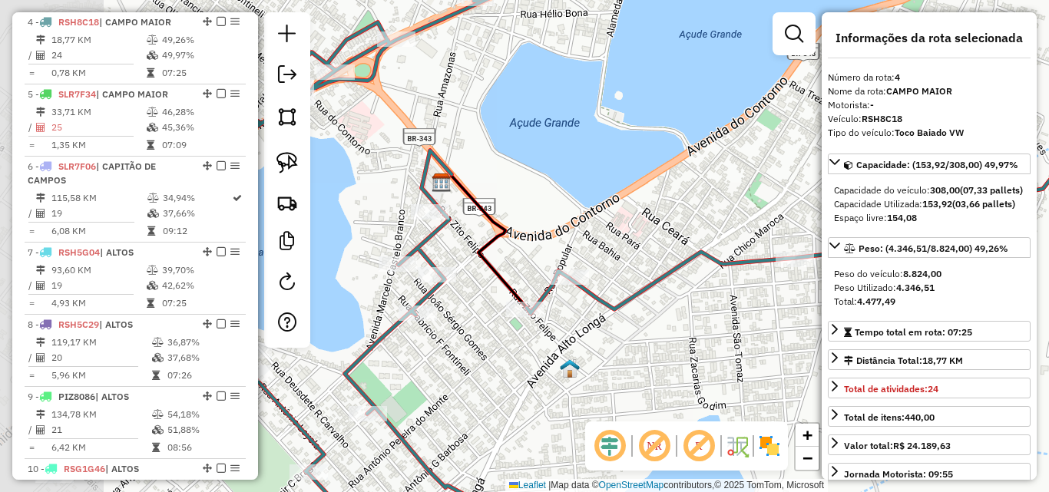
drag, startPoint x: 466, startPoint y: 312, endPoint x: 626, endPoint y: 315, distance: 159.8
click at [626, 315] on div "Janela de atendimento Grade de atendimento Capacidade Transportadoras Veículos …" at bounding box center [524, 246] width 1049 height 492
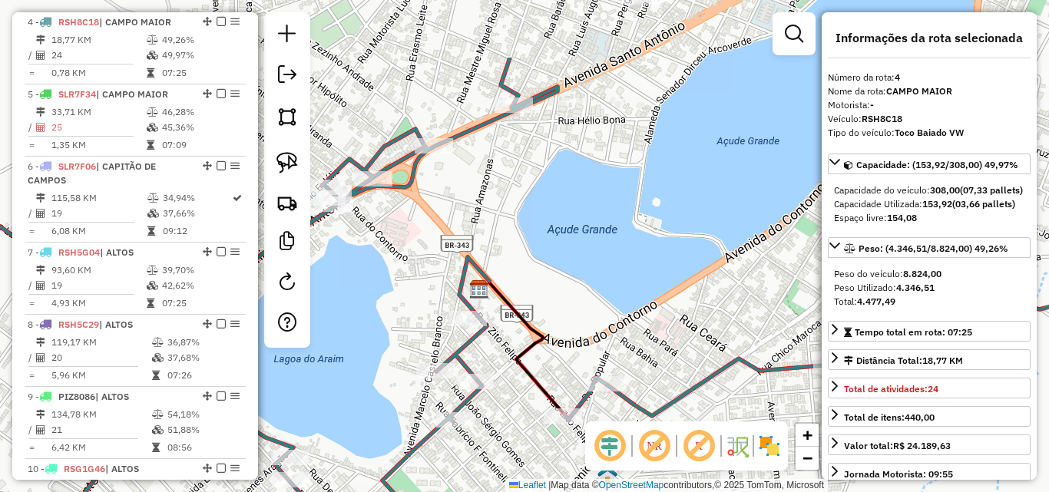
drag, startPoint x: 501, startPoint y: 265, endPoint x: 538, endPoint y: 372, distance: 113.2
click at [538, 372] on icon at bounding box center [526, 348] width 75 height 134
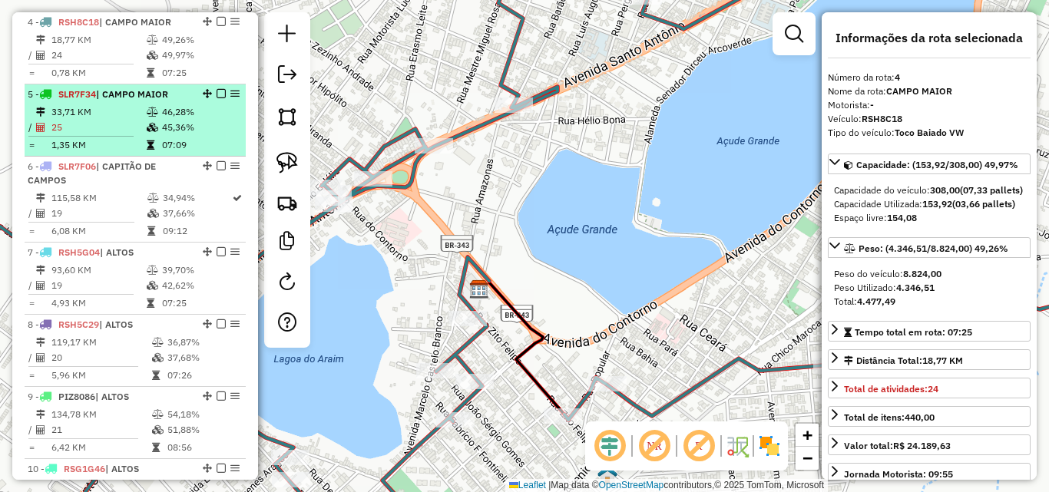
click at [90, 108] on td "33,71 KM" at bounding box center [98, 111] width 95 height 15
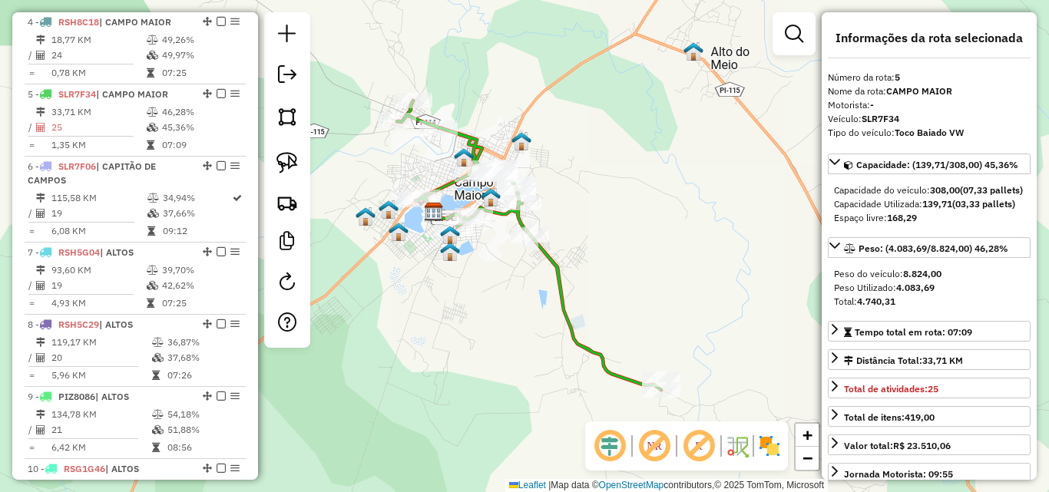
drag, startPoint x: 505, startPoint y: 274, endPoint x: 543, endPoint y: 282, distance: 39.2
click at [543, 282] on div "Janela de atendimento Grade de atendimento Capacidade Transportadoras Veículos …" at bounding box center [524, 246] width 1049 height 492
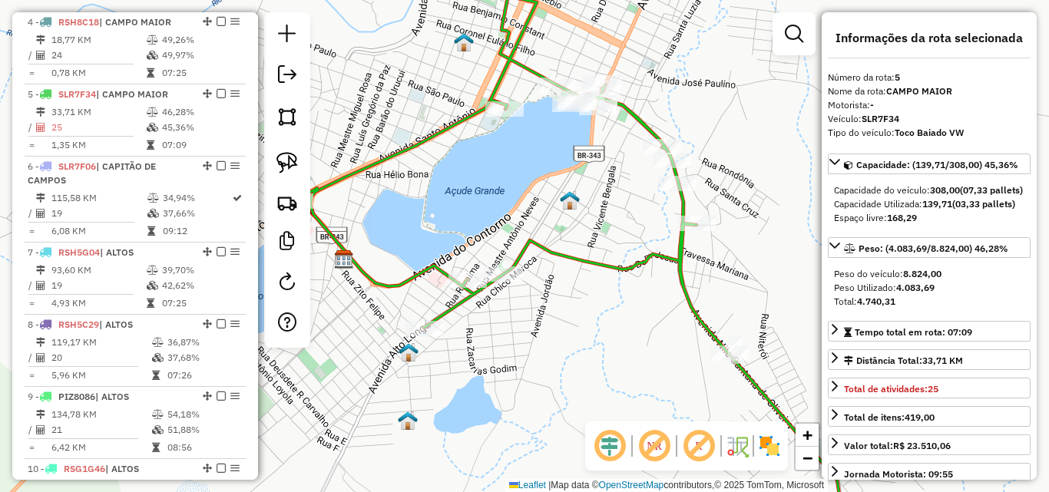
drag, startPoint x: 470, startPoint y: 237, endPoint x: 586, endPoint y: 226, distance: 116.5
click at [586, 226] on div "Janela de atendimento Grade de atendimento Capacidade Transportadoras Veículos …" at bounding box center [524, 246] width 1049 height 492
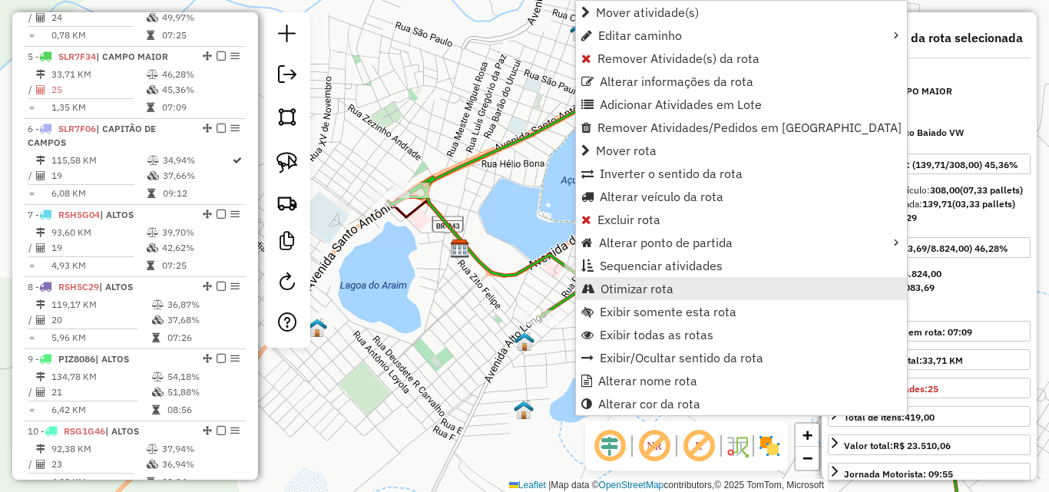
scroll to position [892, 0]
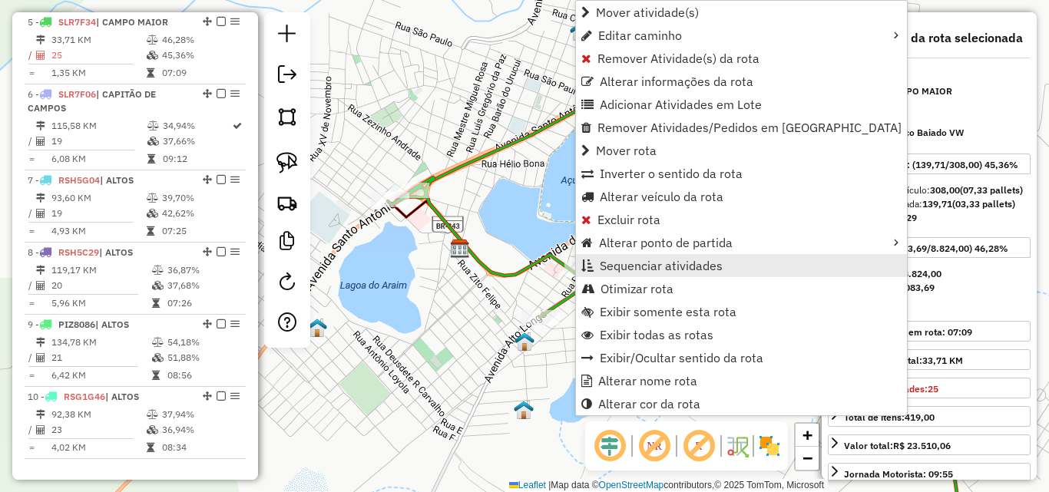
click at [637, 268] on span "Sequenciar atividades" at bounding box center [661, 266] width 123 height 12
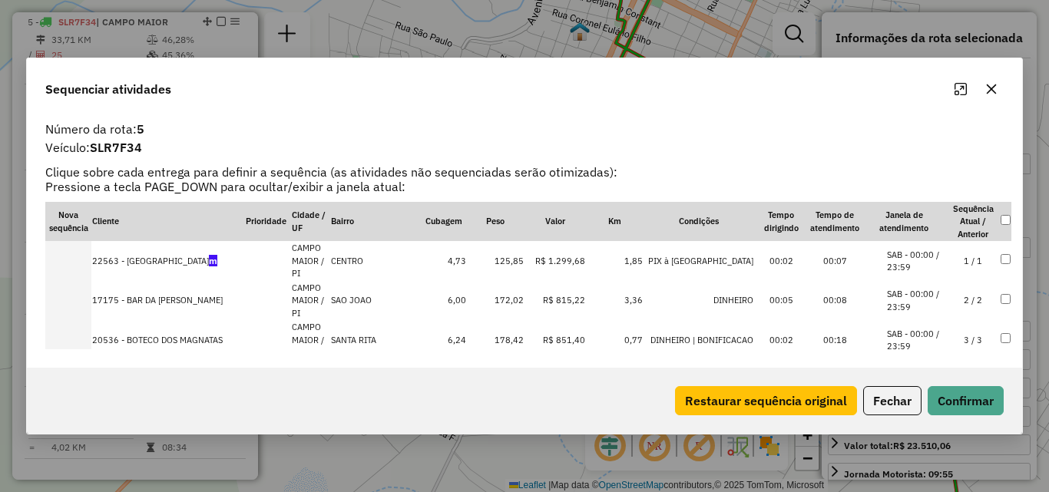
scroll to position [604, 0]
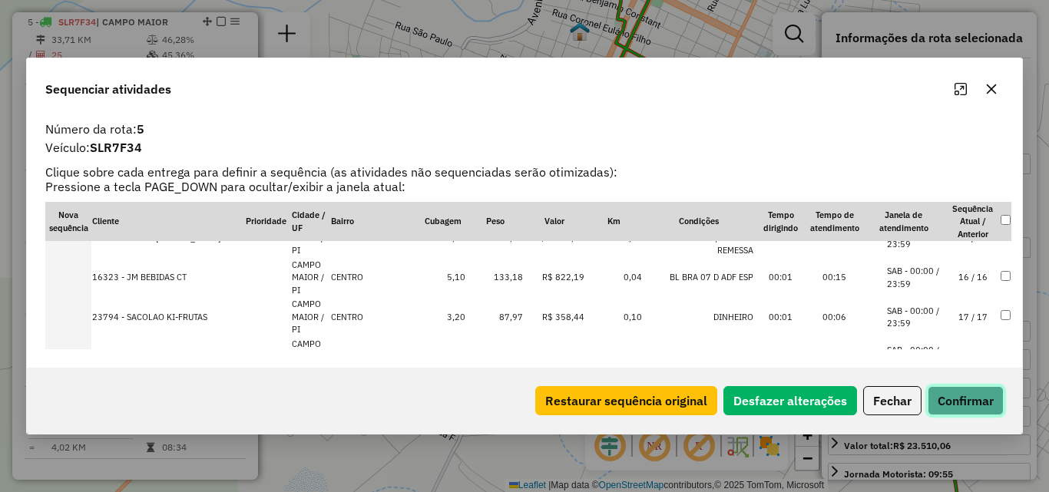
click at [965, 413] on button "Confirmar" at bounding box center [966, 400] width 76 height 29
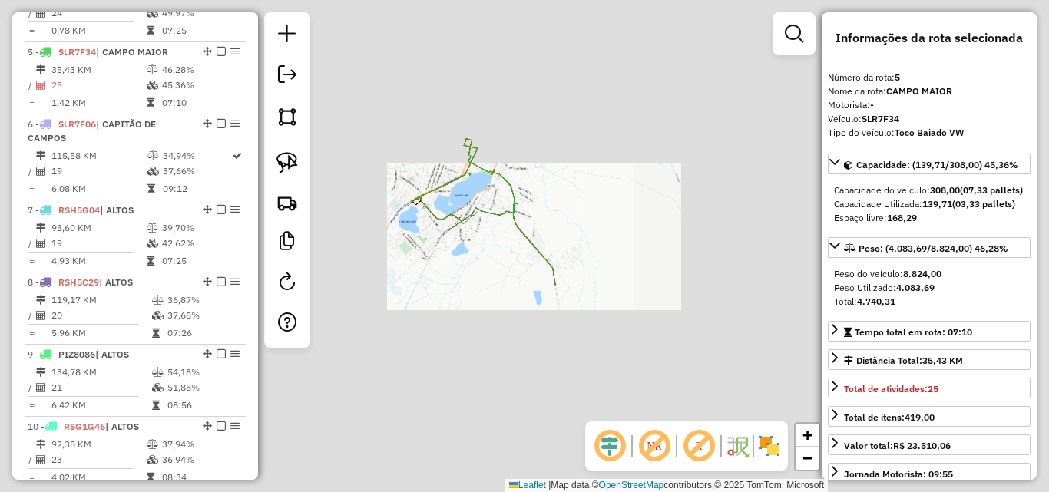
scroll to position [892, 0]
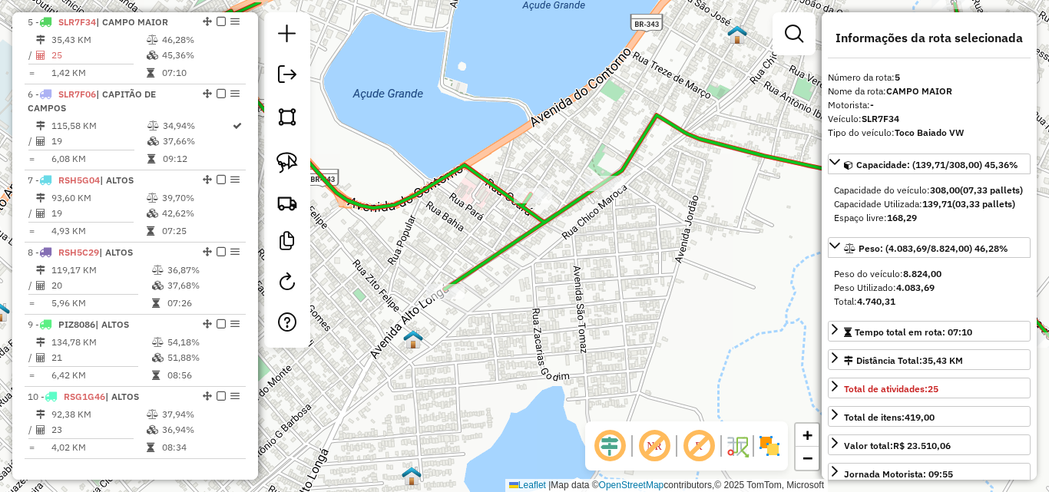
drag, startPoint x: 508, startPoint y: 200, endPoint x: 445, endPoint y: 255, distance: 83.3
click at [445, 255] on div "Janela de atendimento Grade de atendimento Capacidade Transportadoras Veículos …" at bounding box center [524, 246] width 1049 height 492
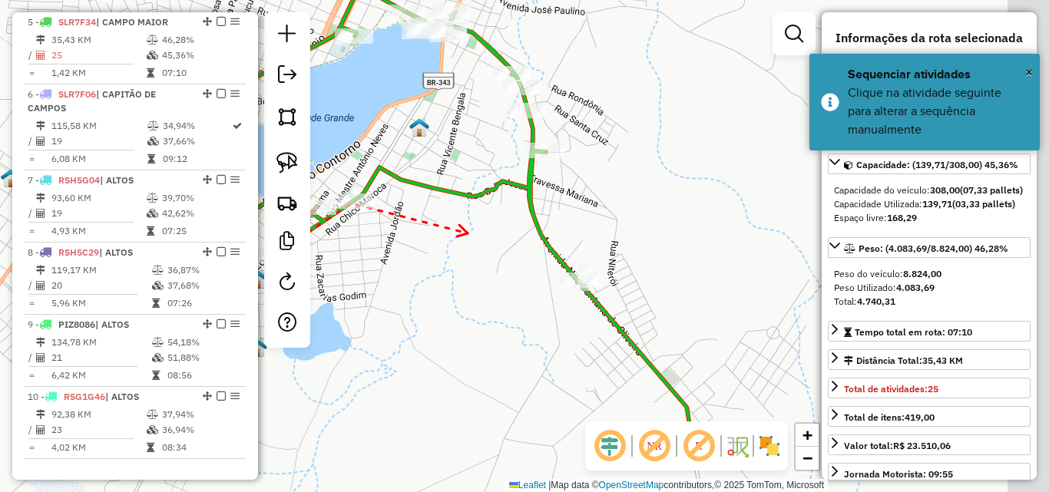
drag, startPoint x: 549, startPoint y: 327, endPoint x: 468, endPoint y: 235, distance: 122.5
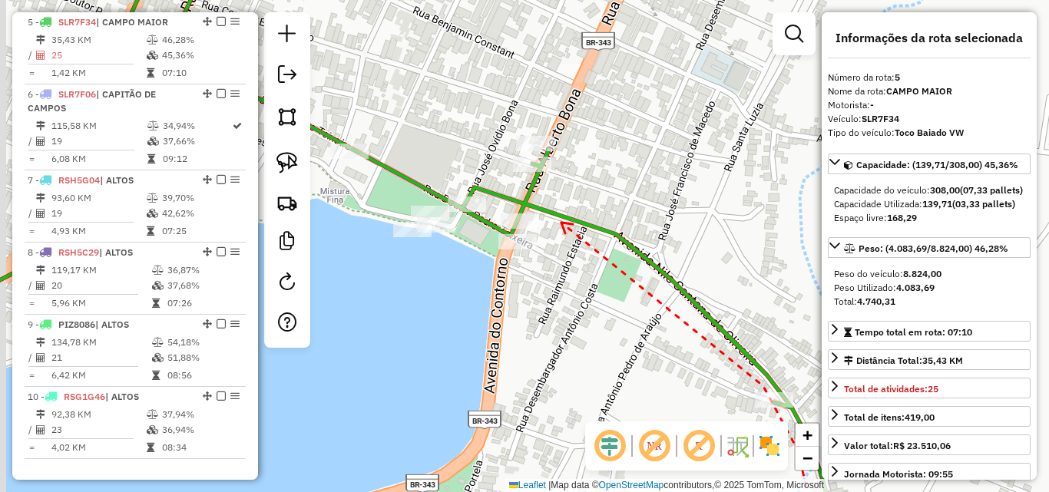
drag, startPoint x: 515, startPoint y: 184, endPoint x: 562, endPoint y: 223, distance: 60.6
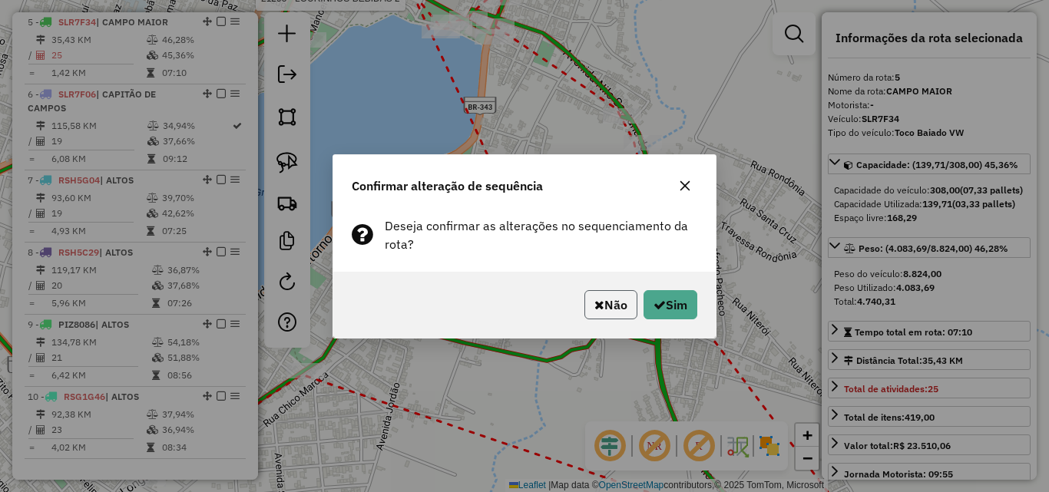
click at [601, 306] on button "Não" at bounding box center [610, 304] width 53 height 29
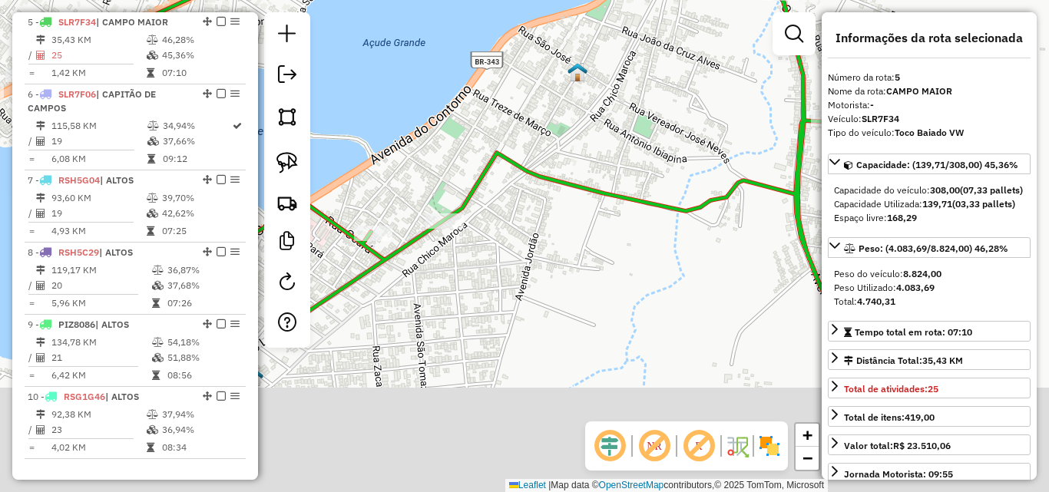
drag, startPoint x: 600, startPoint y: 269, endPoint x: 710, endPoint y: 161, distance: 154.2
click at [709, 161] on div "Rota 5 - Placa SLR7F34 21295 - LOURINHOS BEBIDAS 2 Janela de atendimento Grade …" at bounding box center [524, 246] width 1049 height 492
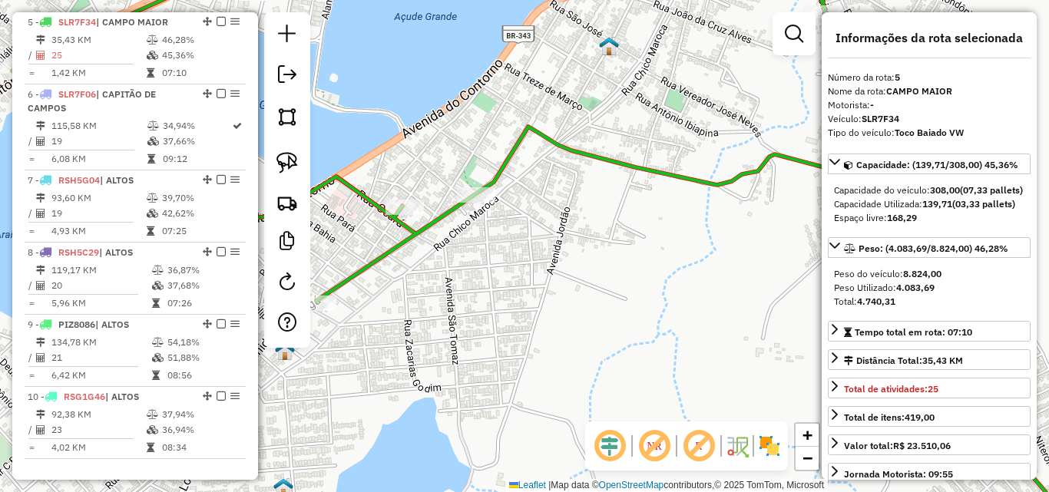
drag, startPoint x: 422, startPoint y: 282, endPoint x: 515, endPoint y: 306, distance: 96.9
click at [517, 310] on div "Rota 5 - Placa SLR7F34 21295 - LOURINHOS BEBIDAS 2 Janela de atendimento Grade …" at bounding box center [524, 246] width 1049 height 492
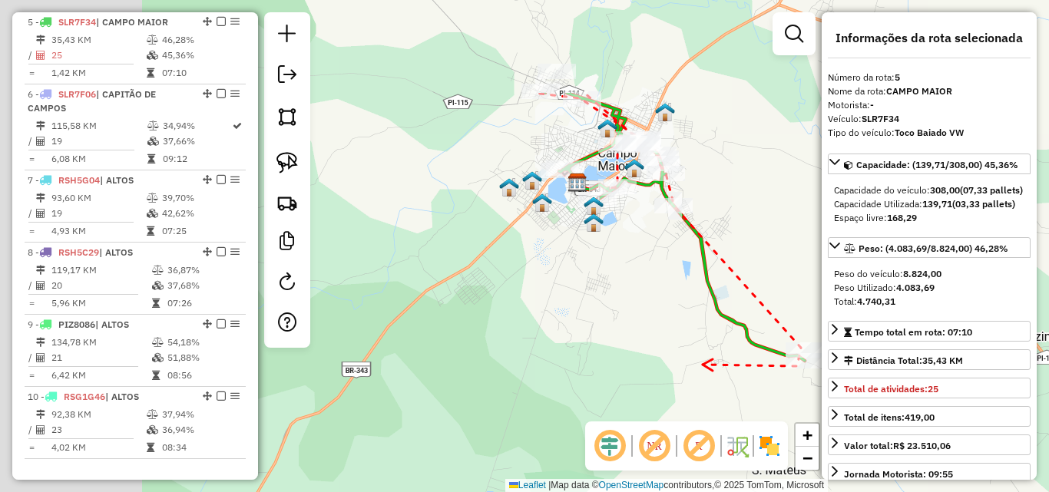
drag, startPoint x: 396, startPoint y: 220, endPoint x: 691, endPoint y: 319, distance: 311.8
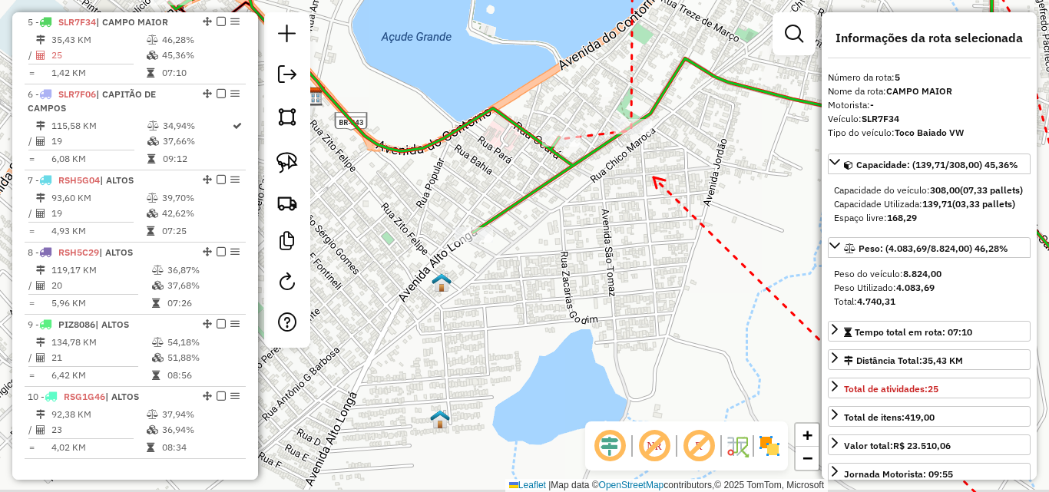
drag, startPoint x: 540, startPoint y: 204, endPoint x: 653, endPoint y: 177, distance: 116.0
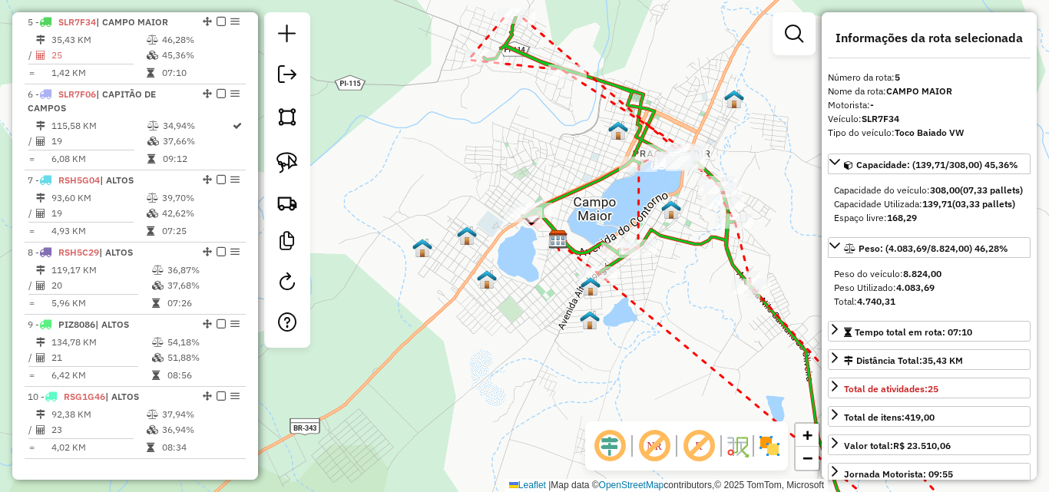
drag, startPoint x: 570, startPoint y: 174, endPoint x: 554, endPoint y: 239, distance: 67.1
click at [554, 239] on img at bounding box center [558, 240] width 20 height 20
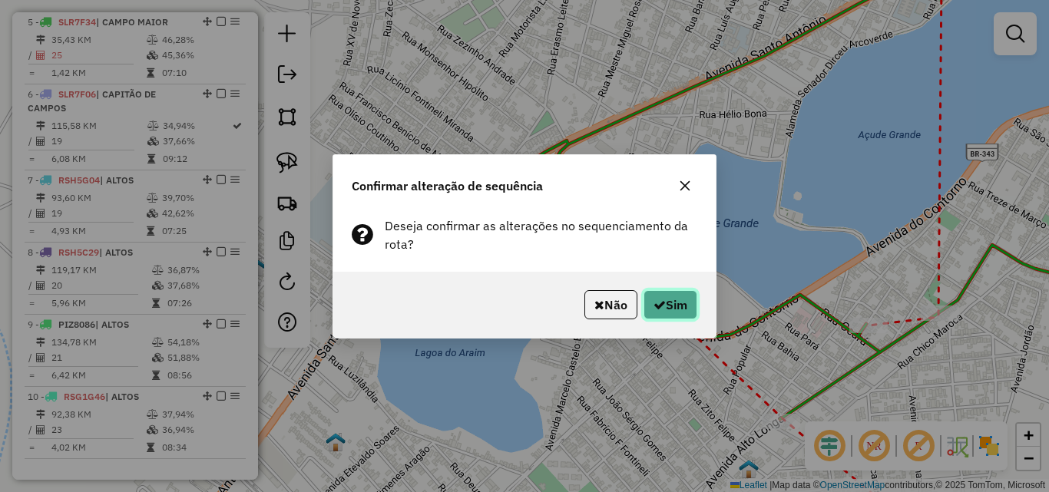
click at [658, 296] on button "Sim" at bounding box center [671, 304] width 54 height 29
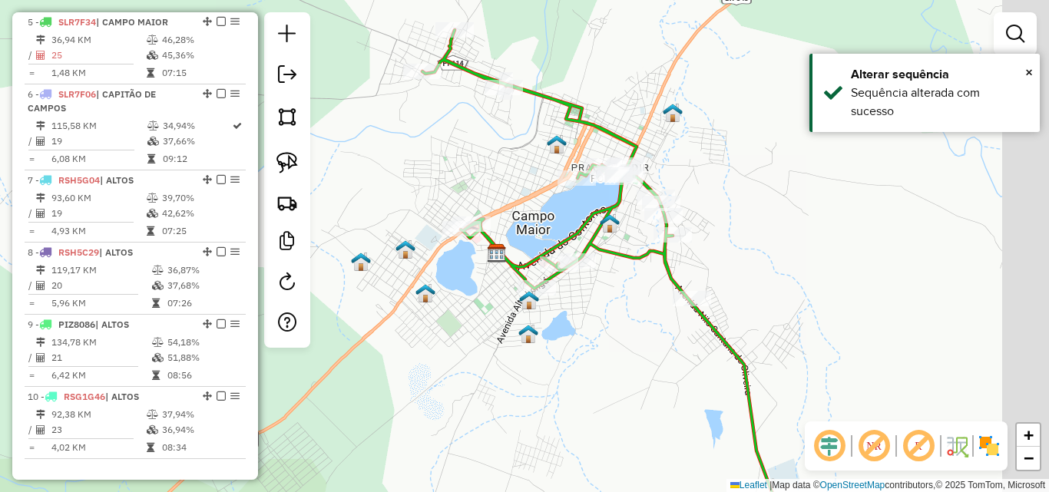
drag, startPoint x: 469, startPoint y: 184, endPoint x: 445, endPoint y: 176, distance: 25.3
click at [445, 176] on div "Janela de atendimento Grade de atendimento Capacidade Transportadoras Veículos …" at bounding box center [524, 246] width 1049 height 492
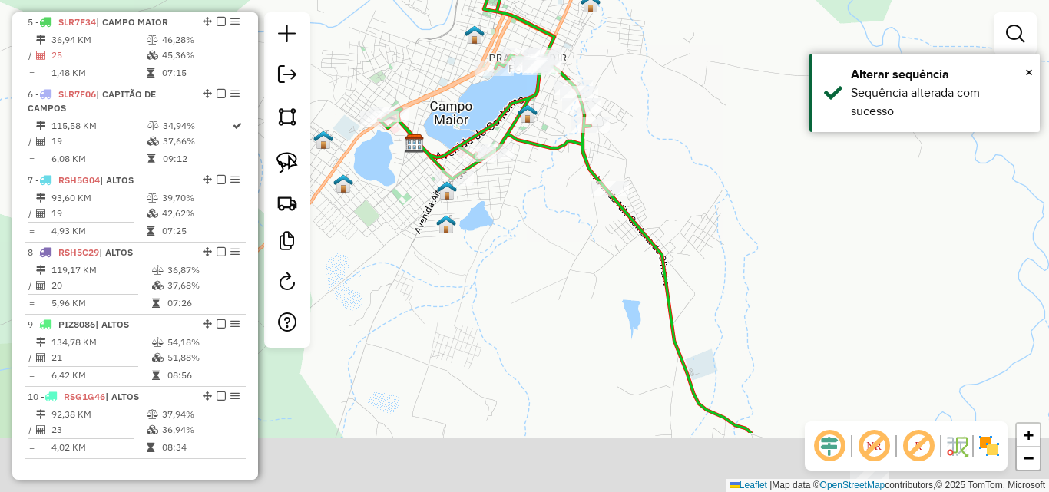
drag, startPoint x: 556, startPoint y: 214, endPoint x: 520, endPoint y: 165, distance: 61.0
click at [513, 151] on div "Rota 5 - Placa SLR7F34 23480 - IMPERIO DAS CARNES Janela de atendimento Grade d…" at bounding box center [524, 246] width 1049 height 492
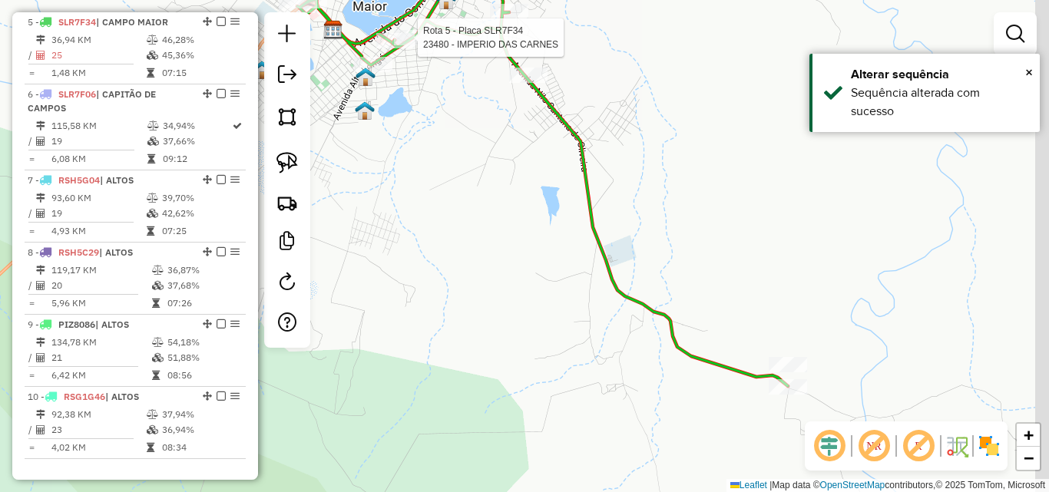
drag, startPoint x: 611, startPoint y: 312, endPoint x: 515, endPoint y: 174, distance: 168.3
click at [494, 149] on div "Rota 5 - Placa SLR7F34 23480 - IMPERIO DAS CARNES Janela de atendimento Grade d…" at bounding box center [524, 246] width 1049 height 492
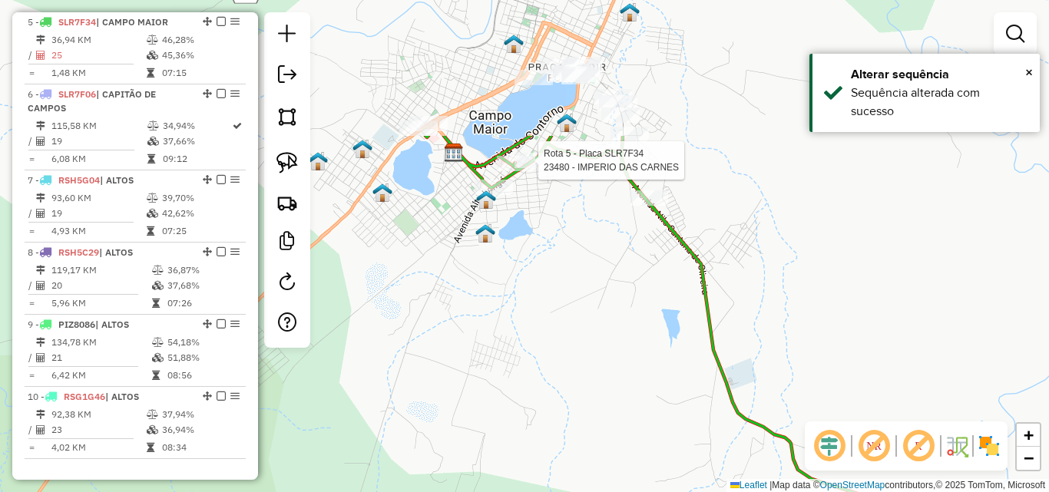
drag, startPoint x: 506, startPoint y: 217, endPoint x: 638, endPoint y: 352, distance: 189.0
click at [720, 458] on div "Rota 5 - Placa SLR7F34 23480 - IMPERIO DAS CARNES Janela de atendimento Grade d…" at bounding box center [524, 246] width 1049 height 492
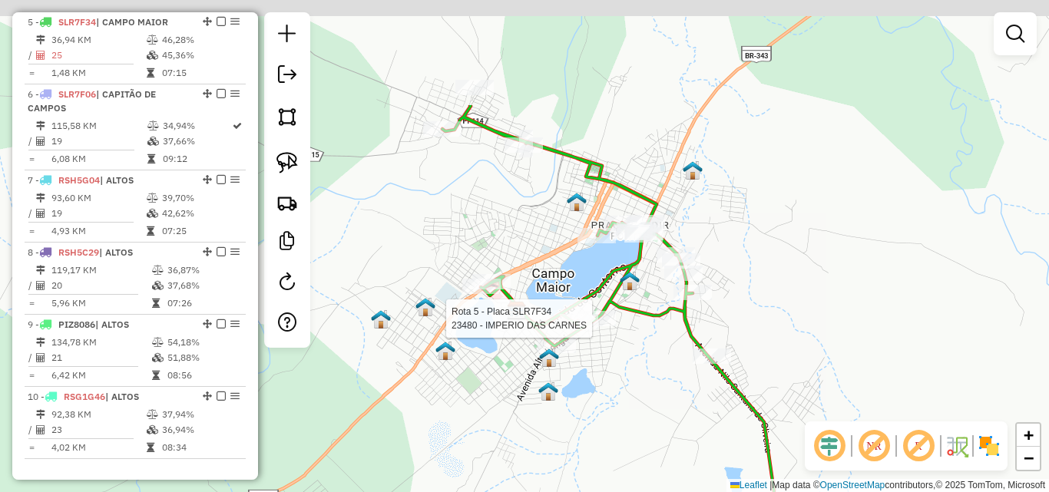
drag, startPoint x: 660, startPoint y: 234, endPoint x: 646, endPoint y: 396, distance: 161.9
click at [650, 404] on div "Rota 5 - Placa SLR7F34 23480 - IMPERIO DAS CARNES Janela de atendimento Grade d…" at bounding box center [524, 246] width 1049 height 492
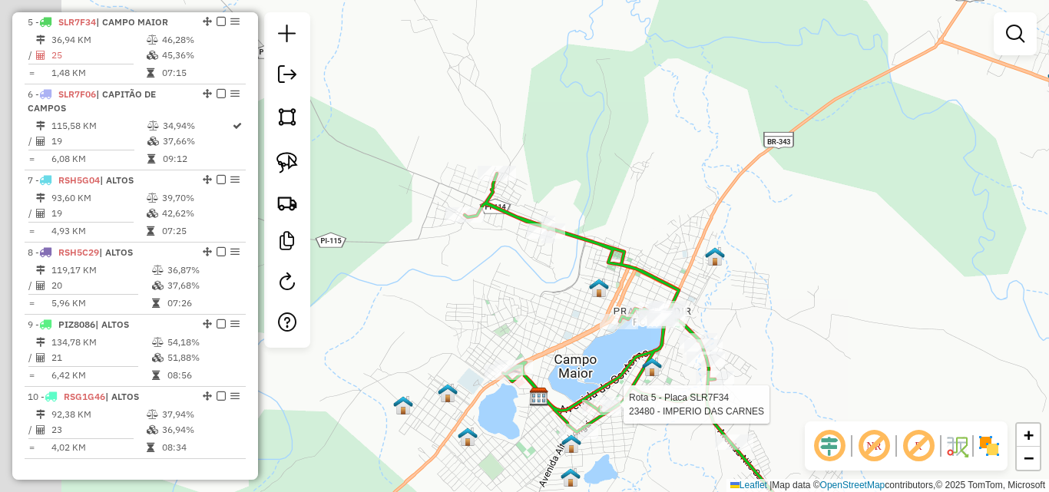
drag, startPoint x: 435, startPoint y: 299, endPoint x: 564, endPoint y: 324, distance: 132.2
click at [593, 359] on div "Rota 5 - Placa SLR7F34 23480 - IMPERIO DAS CARNES Janela de atendimento Grade d…" at bounding box center [524, 246] width 1049 height 492
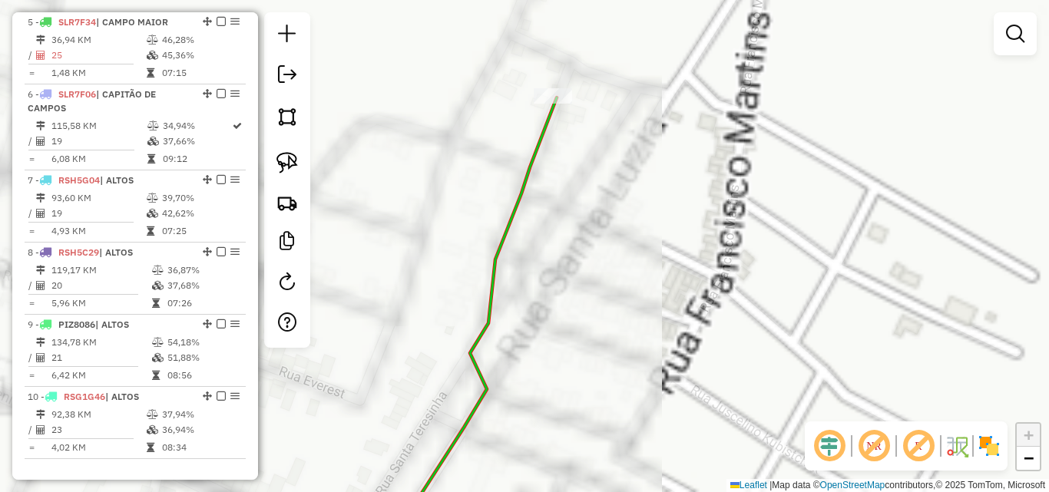
drag, startPoint x: 492, startPoint y: 276, endPoint x: 827, endPoint y: 109, distance: 374.7
click at [821, 112] on div "Rota 5 - Placa SLR7F34 23480 - IMPERIO DAS CARNES Janela de atendimento Grade d…" at bounding box center [524, 246] width 1049 height 492
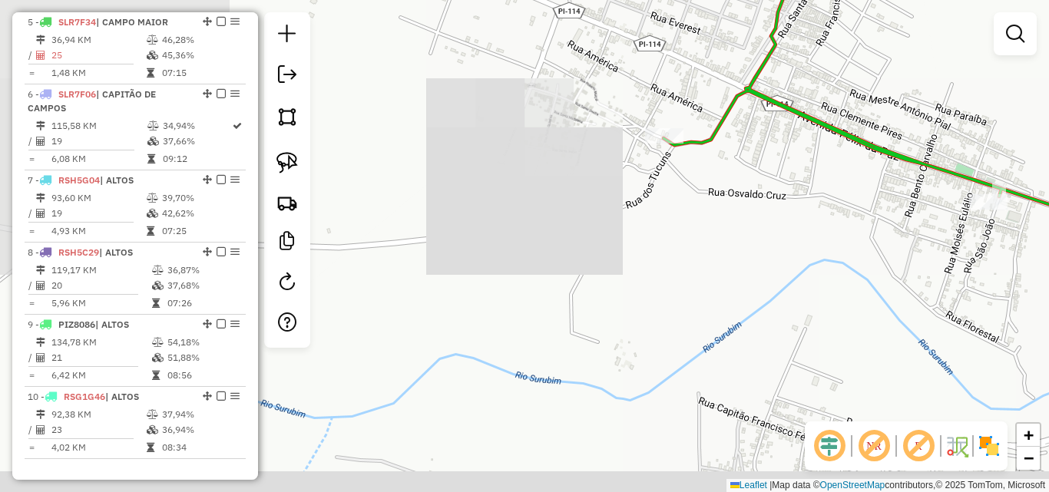
drag, startPoint x: 754, startPoint y: 154, endPoint x: 736, endPoint y: 20, distance: 135.6
click at [738, 32] on div "Rota 5 - Placa SLR7F34 23480 - IMPERIO DAS CARNES Janela de atendimento Grade d…" at bounding box center [524, 246] width 1049 height 492
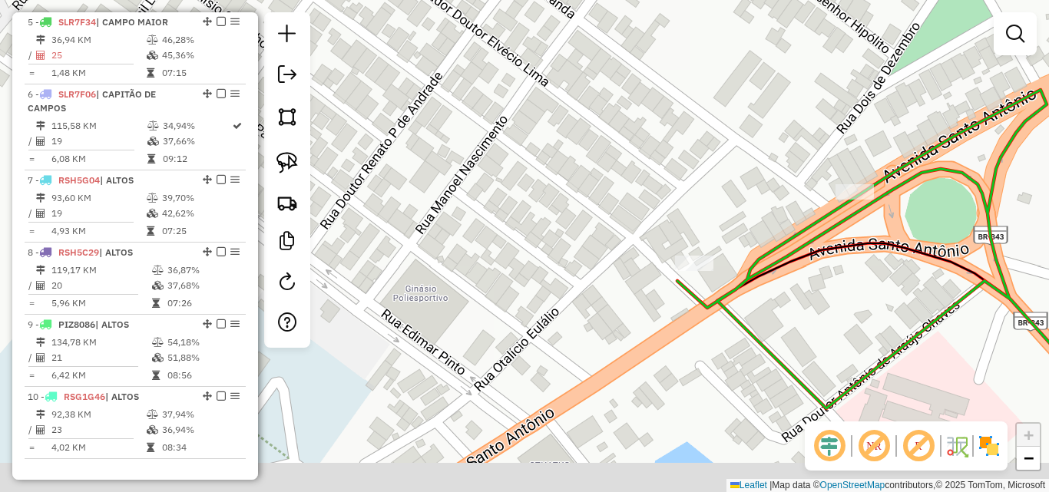
drag, startPoint x: 809, startPoint y: 326, endPoint x: 655, endPoint y: 159, distance: 226.6
click at [655, 159] on div "Rota 5 - Placa SLR7F34 23480 - IMPERIO DAS CARNES Janela de atendimento Grade d…" at bounding box center [524, 246] width 1049 height 492
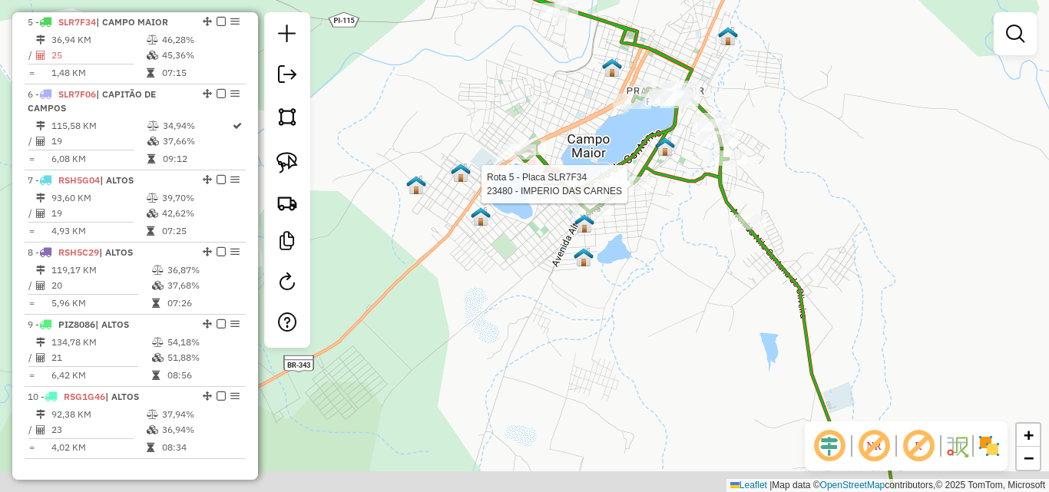
drag, startPoint x: 696, startPoint y: 271, endPoint x: 502, endPoint y: 215, distance: 201.5
click at [507, 215] on div "Rota 5 - Placa SLR7F34 23480 - IMPERIO DAS CARNES Janela de atendimento Grade d…" at bounding box center [524, 246] width 1049 height 492
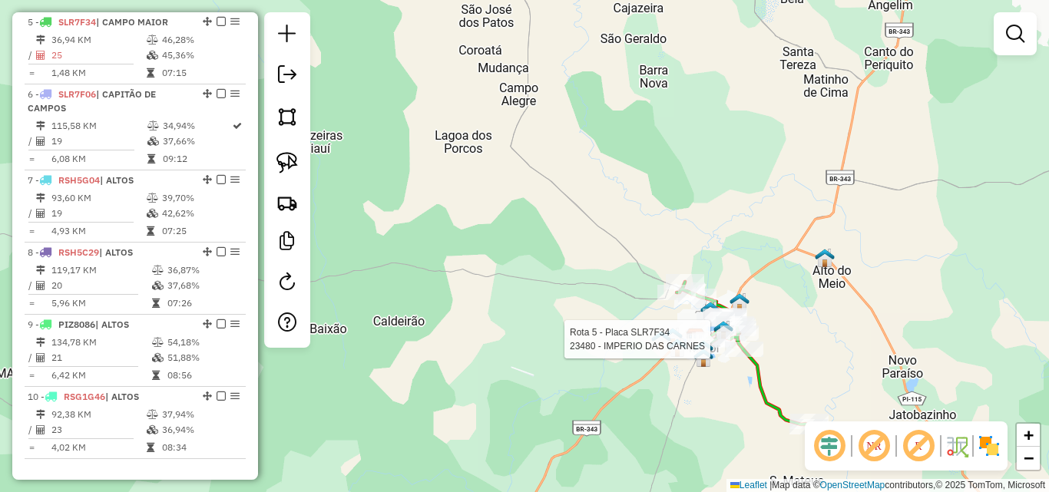
drag, startPoint x: 529, startPoint y: 205, endPoint x: 743, endPoint y: 445, distance: 322.0
click at [743, 445] on div "Rota 5 - Placa SLR7F34 23480 - IMPERIO DAS CARNES Janela de atendimento Grade d…" at bounding box center [524, 246] width 1049 height 492
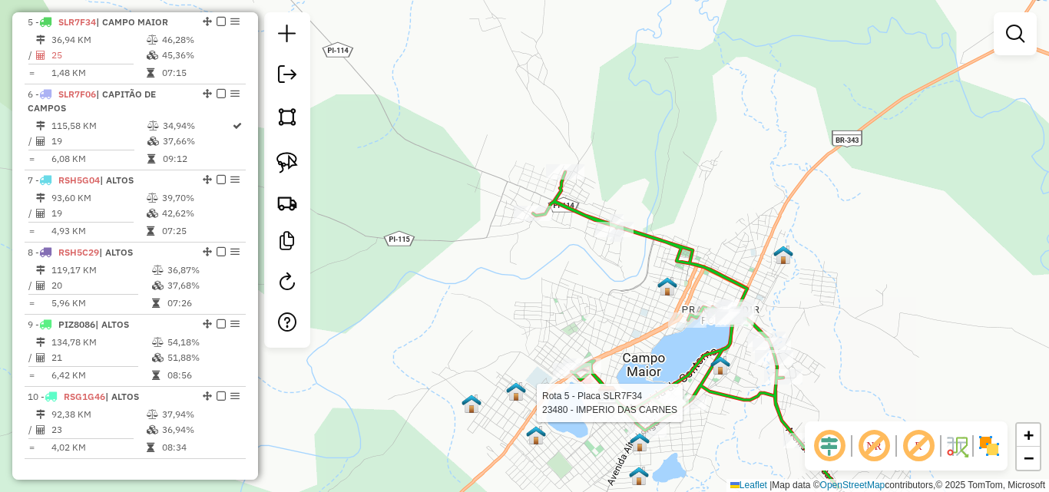
drag, startPoint x: 666, startPoint y: 379, endPoint x: 644, endPoint y: 260, distance: 121.0
click at [705, 296] on div "Rota 5 - Placa SLR7F34 23480 - IMPERIO DAS CARNES Rota 5 - Placa SLR7F34 16937 …" at bounding box center [524, 246] width 1049 height 492
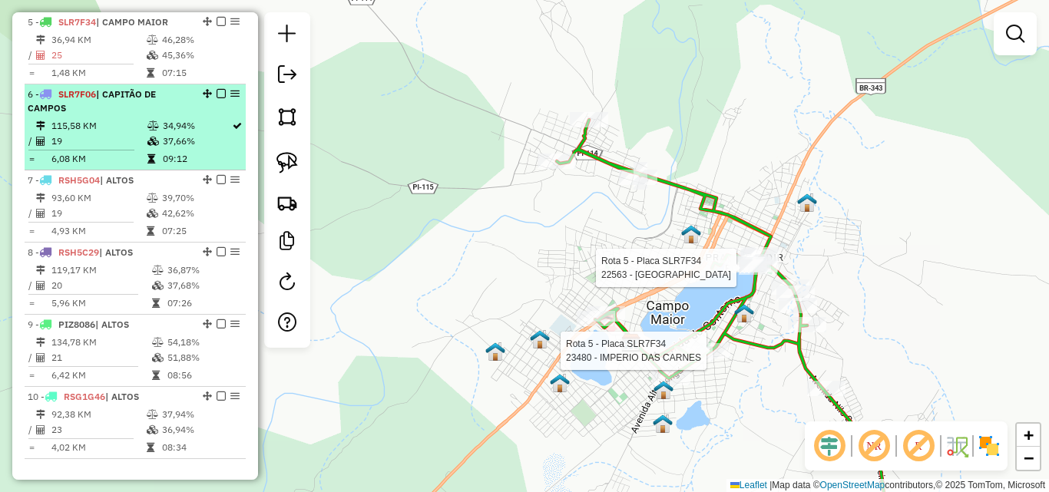
click at [100, 134] on td "19" at bounding box center [99, 141] width 96 height 15
select select "*********"
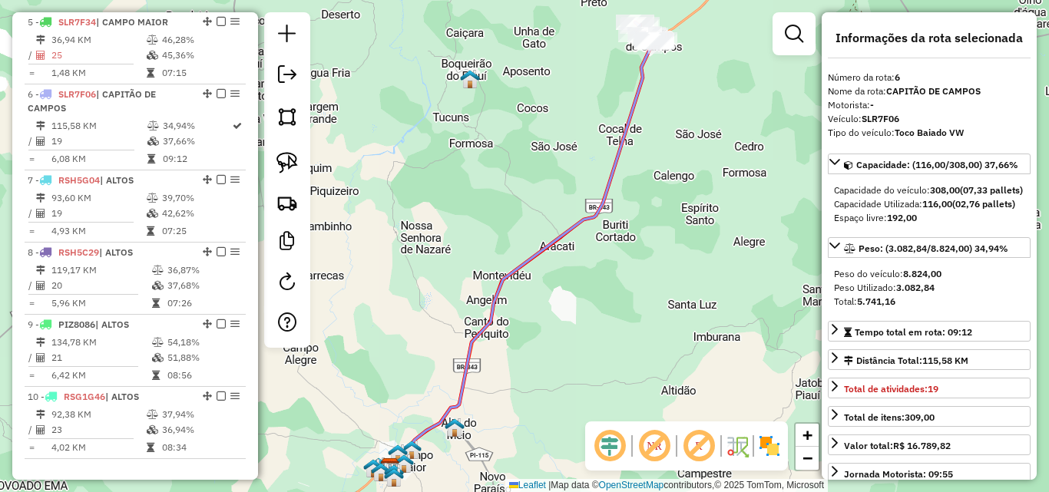
drag, startPoint x: 600, startPoint y: 130, endPoint x: 554, endPoint y: 335, distance: 210.0
click at [553, 336] on div "Janela de atendimento Grade de atendimento Capacidade Transportadoras Veículos …" at bounding box center [524, 246] width 1049 height 492
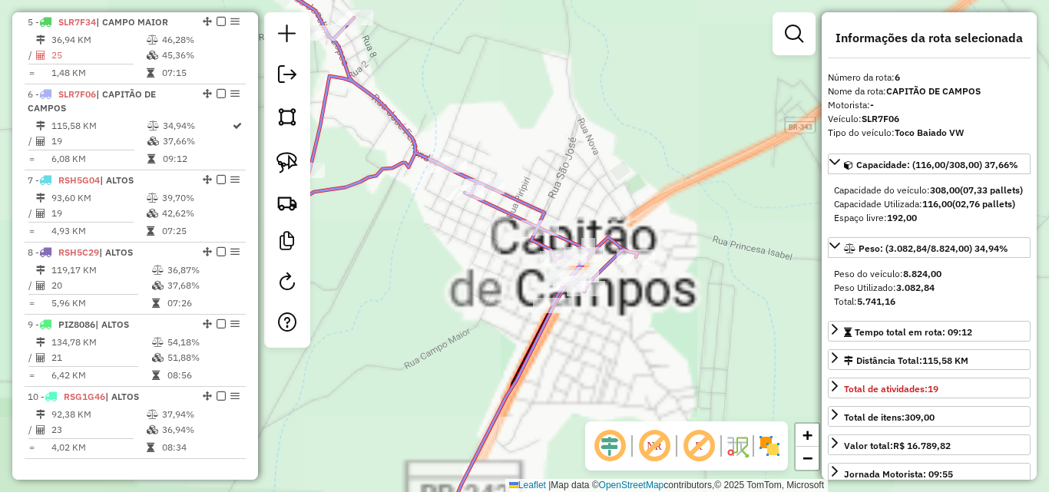
drag, startPoint x: 585, startPoint y: 344, endPoint x: 615, endPoint y: 353, distance: 31.3
click at [615, 353] on div "Janela de atendimento Grade de atendimento Capacidade Transportadoras Veículos …" at bounding box center [524, 246] width 1049 height 492
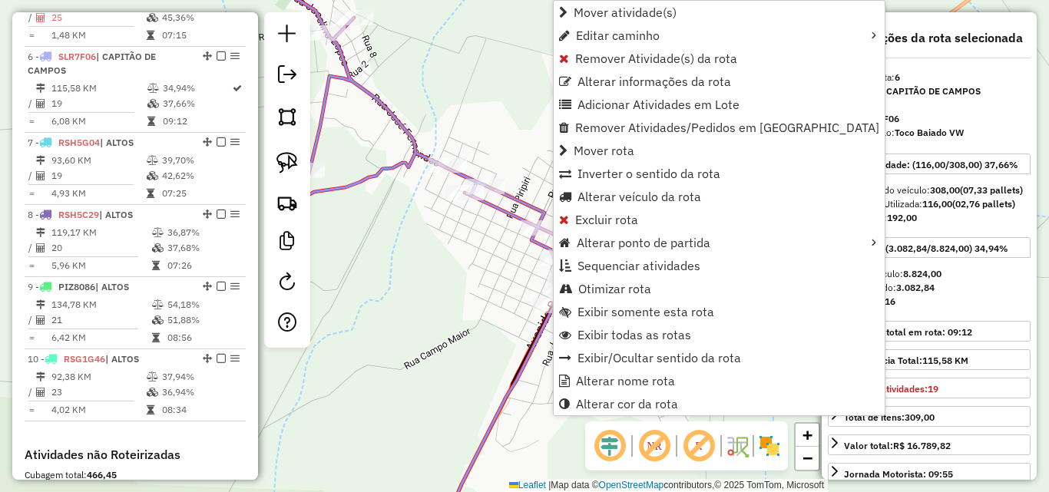
scroll to position [965, 0]
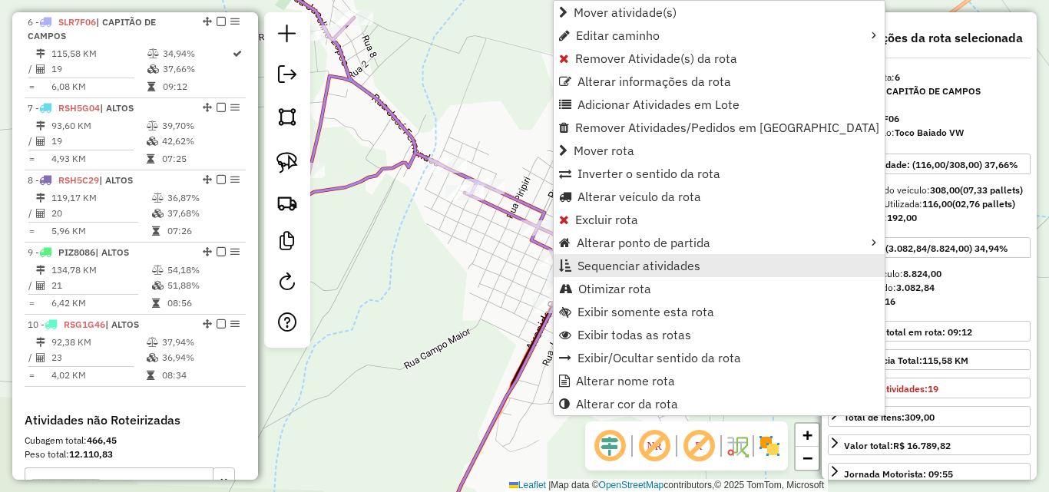
click at [604, 260] on span "Sequenciar atividades" at bounding box center [639, 266] width 123 height 12
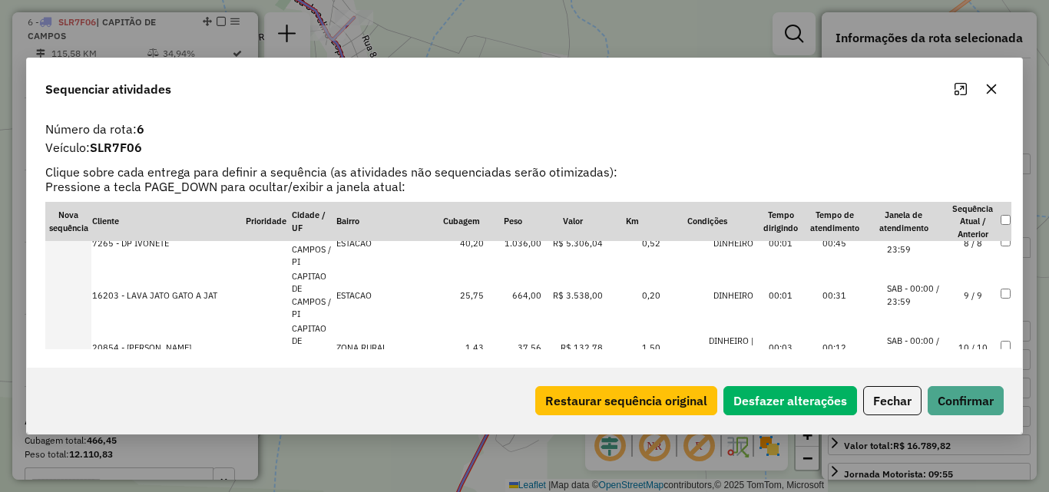
scroll to position [430, 0]
click at [958, 403] on button "Confirmar" at bounding box center [966, 400] width 76 height 29
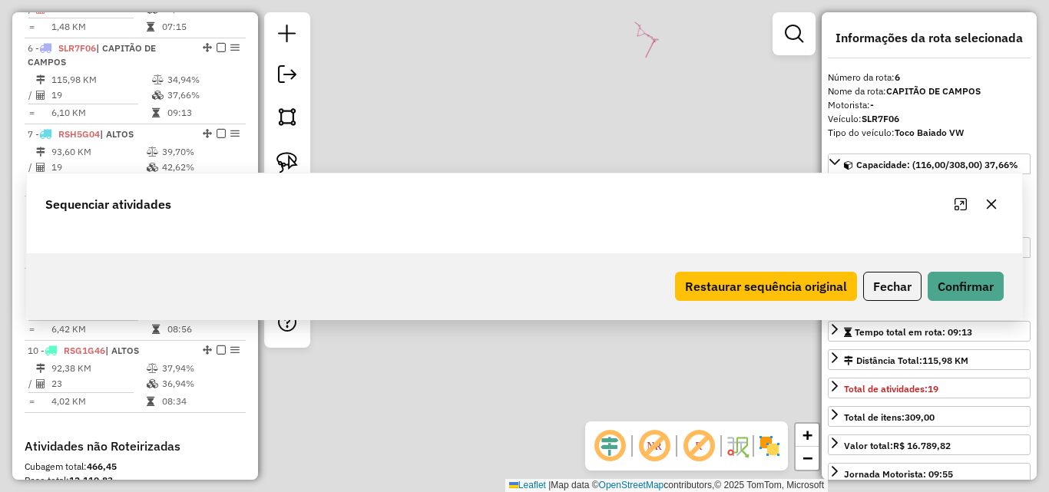
scroll to position [965, 0]
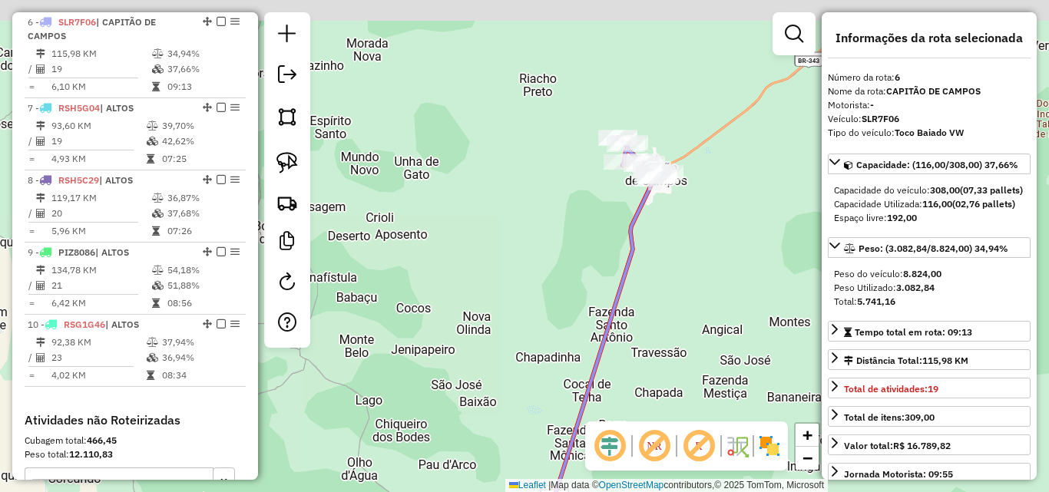
drag, startPoint x: 675, startPoint y: 92, endPoint x: 648, endPoint y: 259, distance: 168.8
click at [648, 259] on div "Janela de atendimento Grade de atendimento Capacidade Transportadoras Veículos …" at bounding box center [524, 246] width 1049 height 492
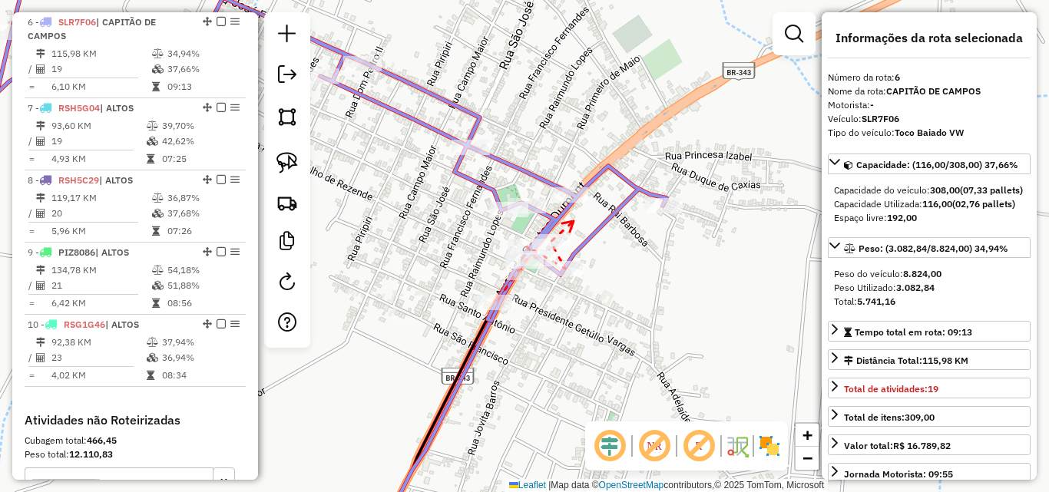
drag, startPoint x: 685, startPoint y: 136, endPoint x: 573, endPoint y: 240, distance: 153.2
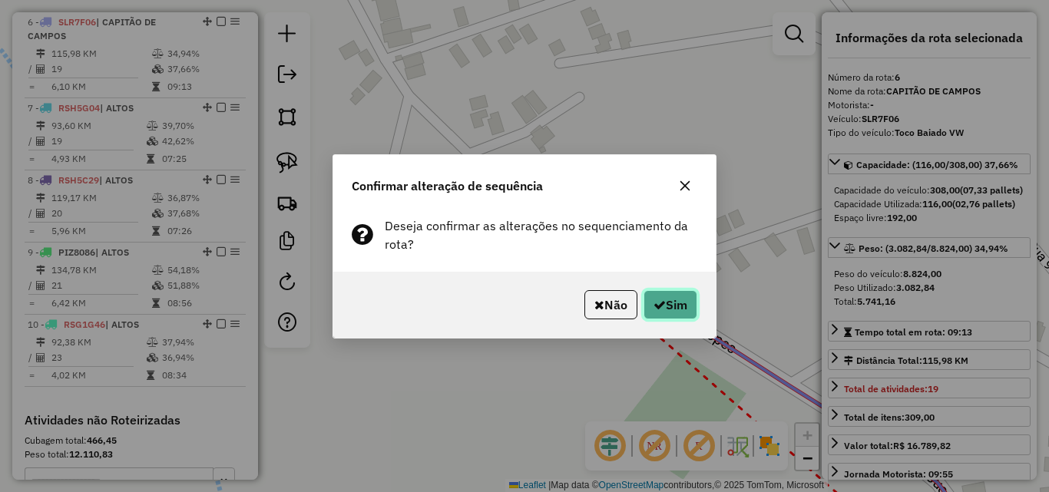
click at [654, 300] on icon "button" at bounding box center [660, 305] width 12 height 12
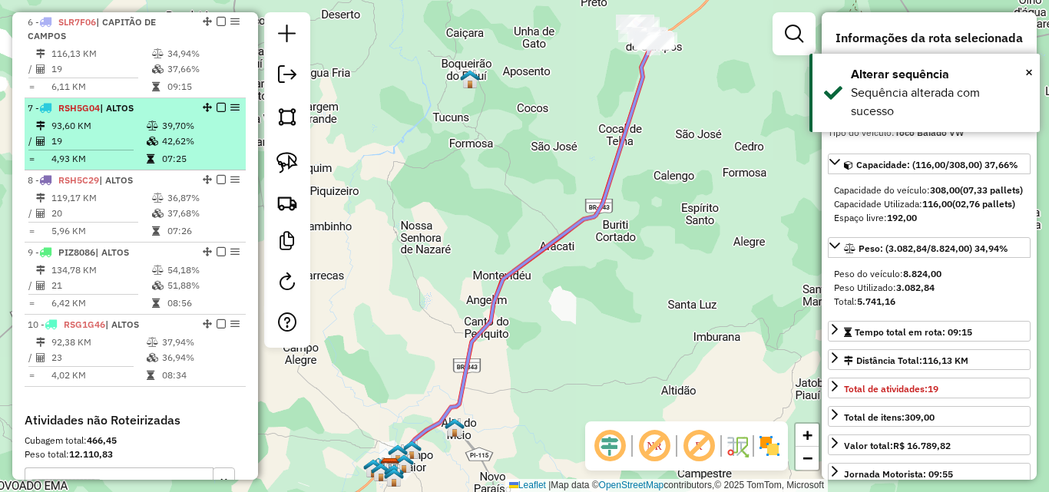
click at [137, 142] on td "19" at bounding box center [98, 141] width 95 height 15
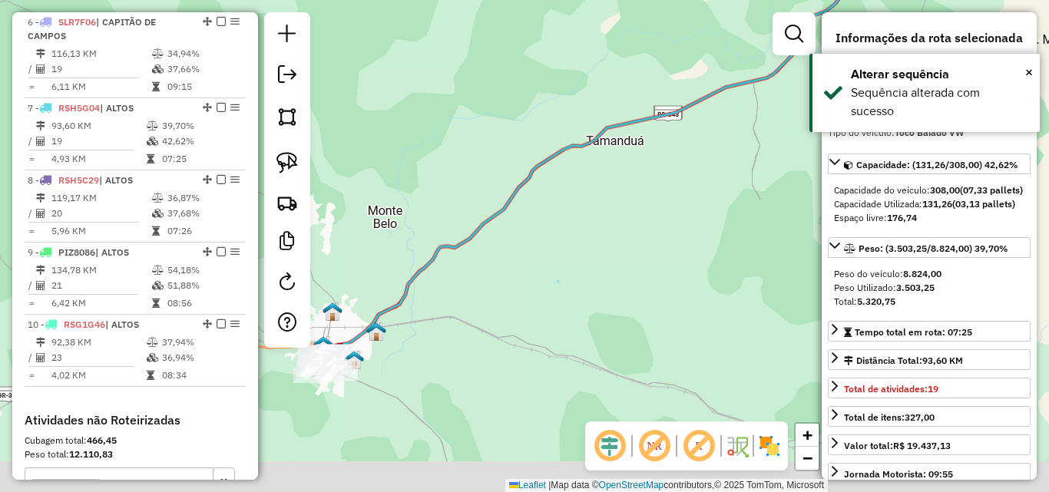
drag, startPoint x: 518, startPoint y: 244, endPoint x: 812, endPoint y: 14, distance: 373.6
click at [812, 14] on div "Janela de atendimento Grade de atendimento Capacidade Transportadoras Veículos …" at bounding box center [524, 246] width 1049 height 492
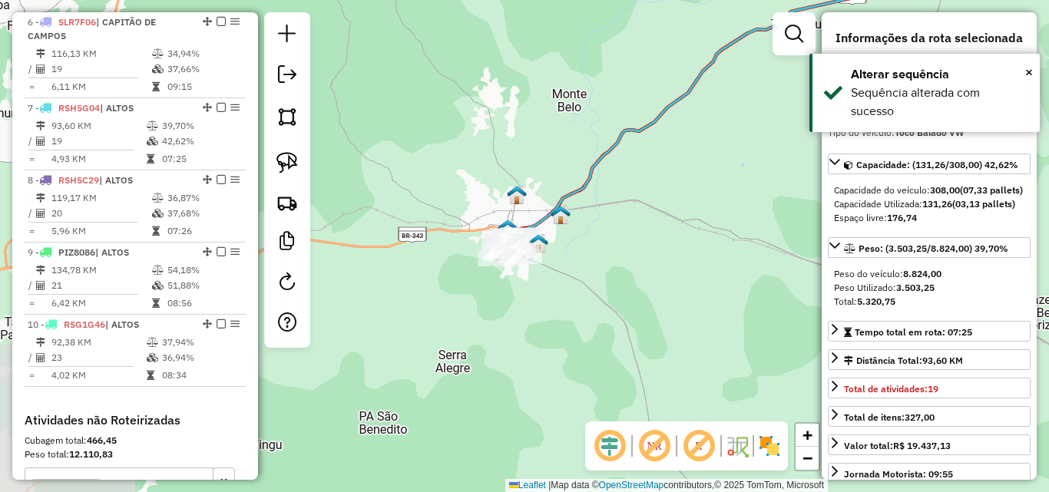
click at [812, 14] on div at bounding box center [794, 33] width 43 height 43
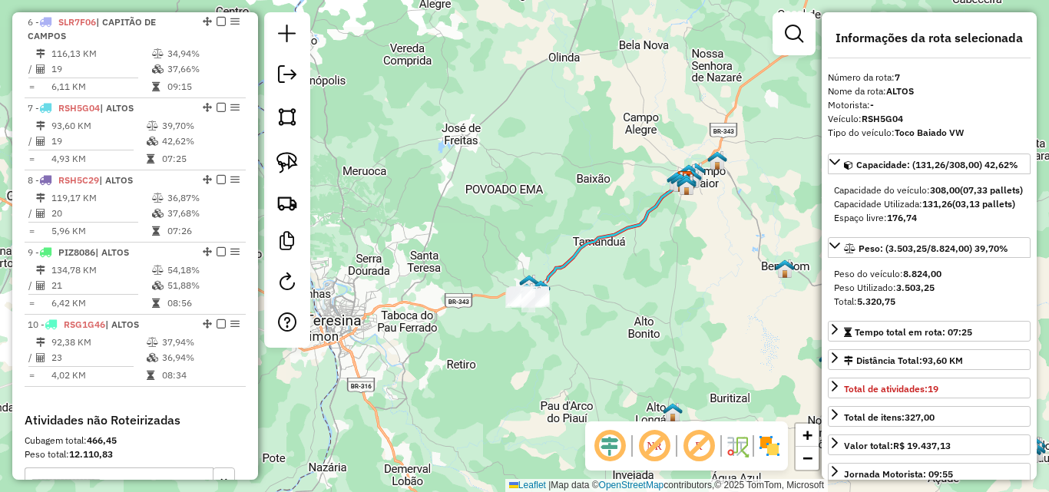
drag, startPoint x: 738, startPoint y: 235, endPoint x: 700, endPoint y: 286, distance: 64.2
click at [700, 286] on div "Janela de atendimento Grade de atendimento Capacidade Transportadoras Veículos …" at bounding box center [524, 246] width 1049 height 492
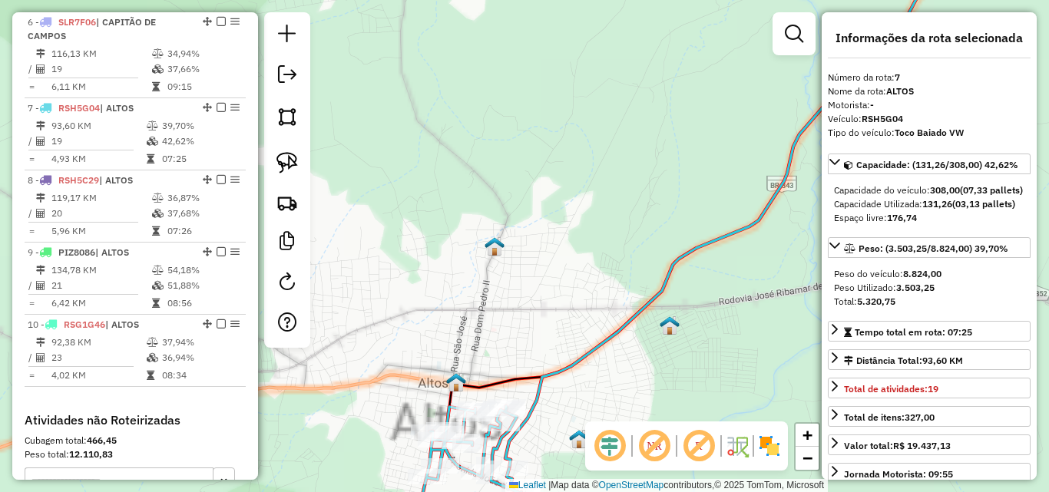
drag, startPoint x: 608, startPoint y: 356, endPoint x: 697, endPoint y: 257, distance: 133.8
click at [697, 257] on div "Janela de atendimento Grade de atendimento Capacidade Transportadoras Veículos …" at bounding box center [524, 246] width 1049 height 492
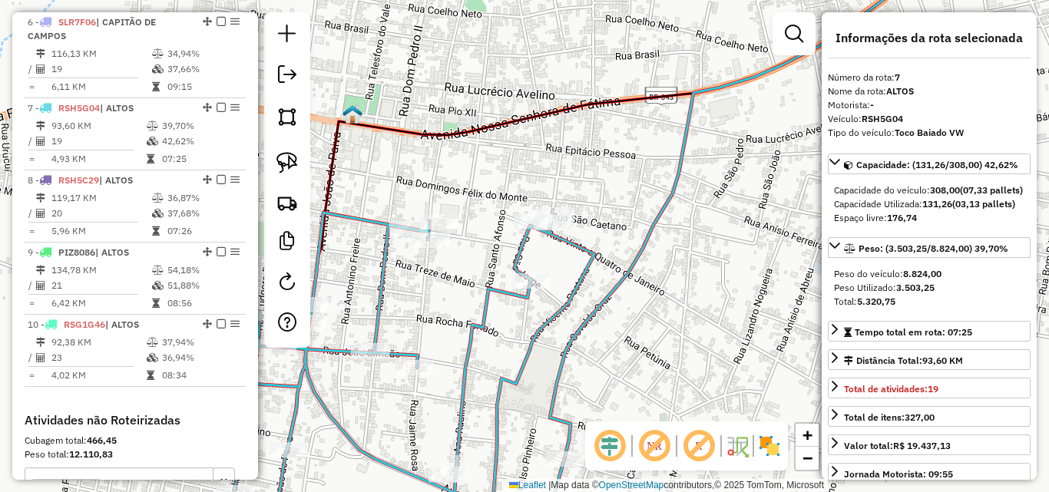
drag, startPoint x: 584, startPoint y: 263, endPoint x: 644, endPoint y: 223, distance: 71.8
click at [644, 223] on div "Janela de atendimento Grade de atendimento Capacidade Transportadoras Veículos …" at bounding box center [524, 246] width 1049 height 492
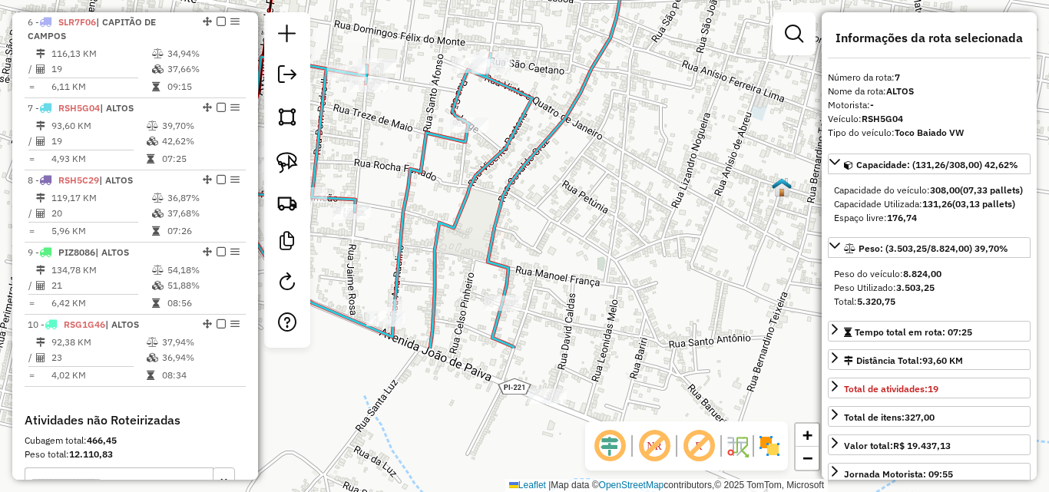
drag, startPoint x: 693, startPoint y: 336, endPoint x: 581, endPoint y: 143, distance: 222.6
click at [581, 143] on div "Janela de atendimento Grade de atendimento Capacidade Transportadoras Veículos …" at bounding box center [524, 246] width 1049 height 492
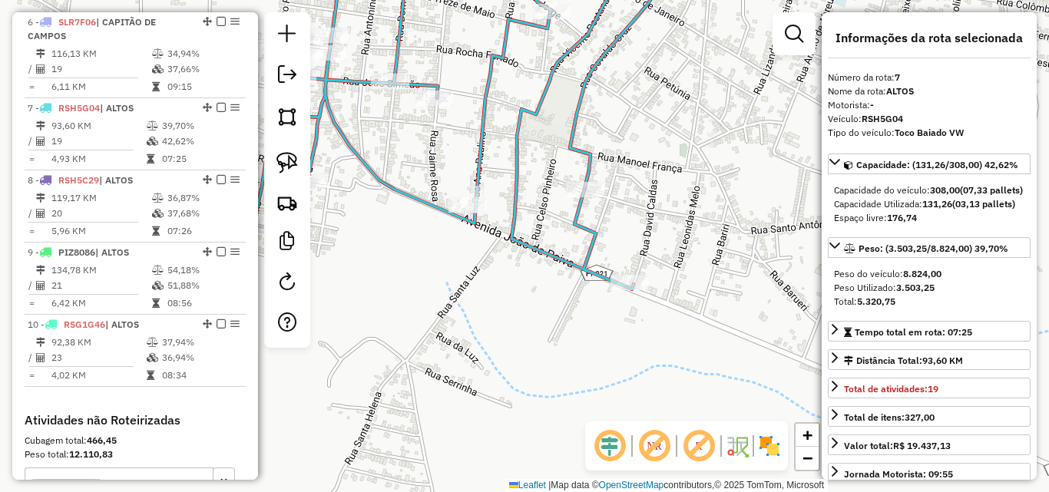
drag, startPoint x: 575, startPoint y: 267, endPoint x: 703, endPoint y: 151, distance: 172.3
click at [703, 151] on div "Janela de atendimento Grade de atendimento Capacidade Transportadoras Veículos …" at bounding box center [524, 246] width 1049 height 492
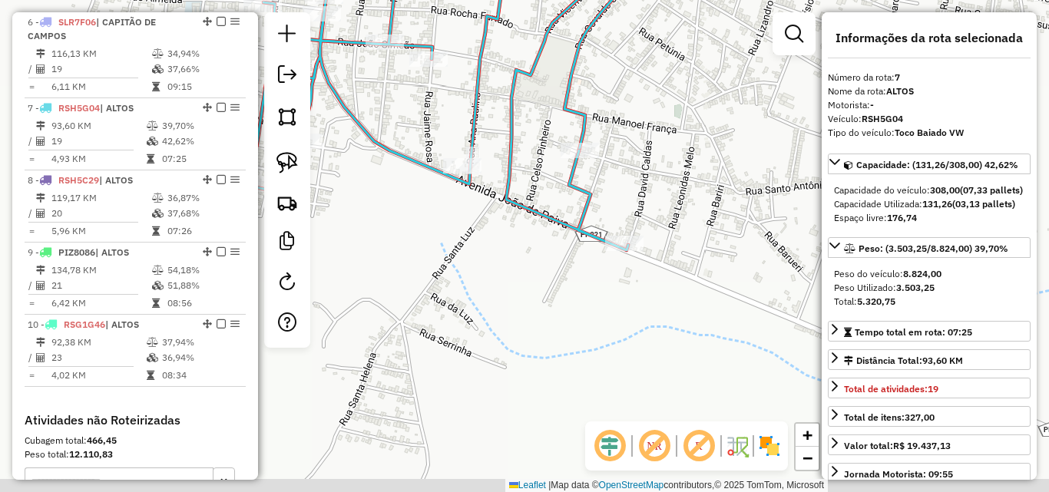
drag, startPoint x: 682, startPoint y: 138, endPoint x: 644, endPoint y: 111, distance: 46.9
click at [644, 111] on div "Janela de atendimento Grade de atendimento Capacidade Transportadoras Veículos …" at bounding box center [524, 246] width 1049 height 492
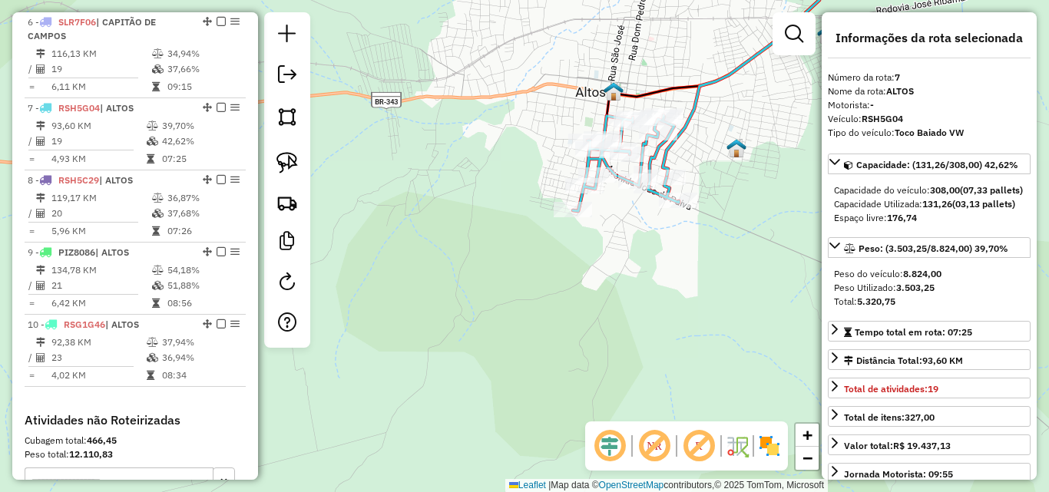
drag, startPoint x: 720, startPoint y: 173, endPoint x: 697, endPoint y: 252, distance: 82.6
click at [700, 248] on div "Janela de atendimento Grade de atendimento Capacidade Transportadoras Veículos …" at bounding box center [524, 246] width 1049 height 492
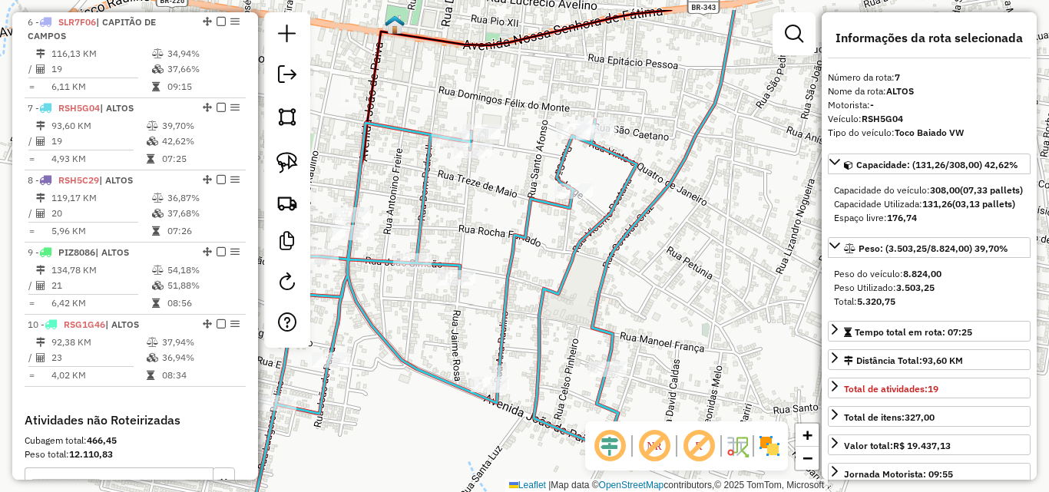
drag, startPoint x: 627, startPoint y: 315, endPoint x: 617, endPoint y: 328, distance: 16.4
click at [617, 328] on div "Janela de atendimento Grade de atendimento Capacidade Transportadoras Veículos …" at bounding box center [524, 246] width 1049 height 492
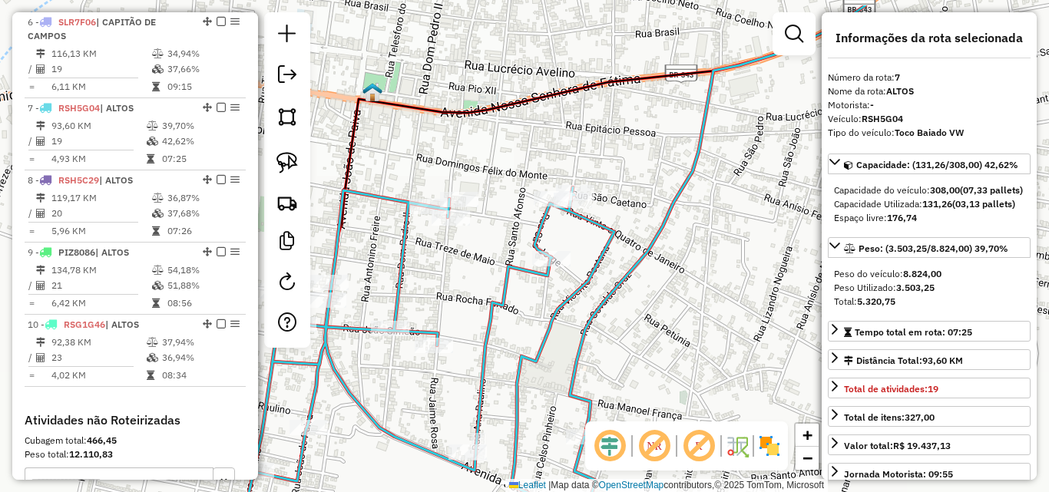
drag, startPoint x: 644, startPoint y: 184, endPoint x: 611, endPoint y: 280, distance: 101.5
click at [611, 280] on div "Janela de atendimento Grade de atendimento Capacidade Transportadoras Veículos …" at bounding box center [524, 246] width 1049 height 492
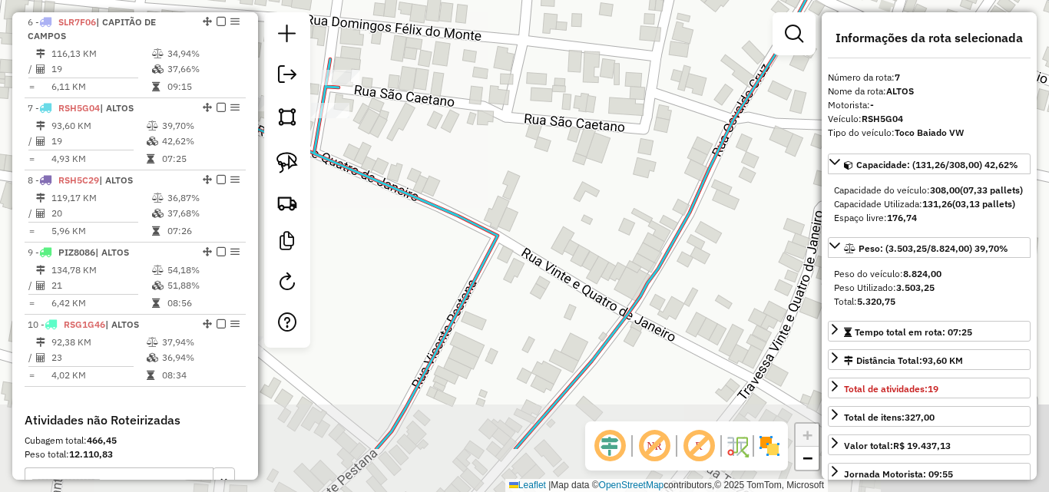
drag, startPoint x: 627, startPoint y: 363, endPoint x: 593, endPoint y: 271, distance: 98.4
click at [593, 271] on div "Janela de atendimento Grade de atendimento Capacidade Transportadoras Veículos …" at bounding box center [524, 246] width 1049 height 492
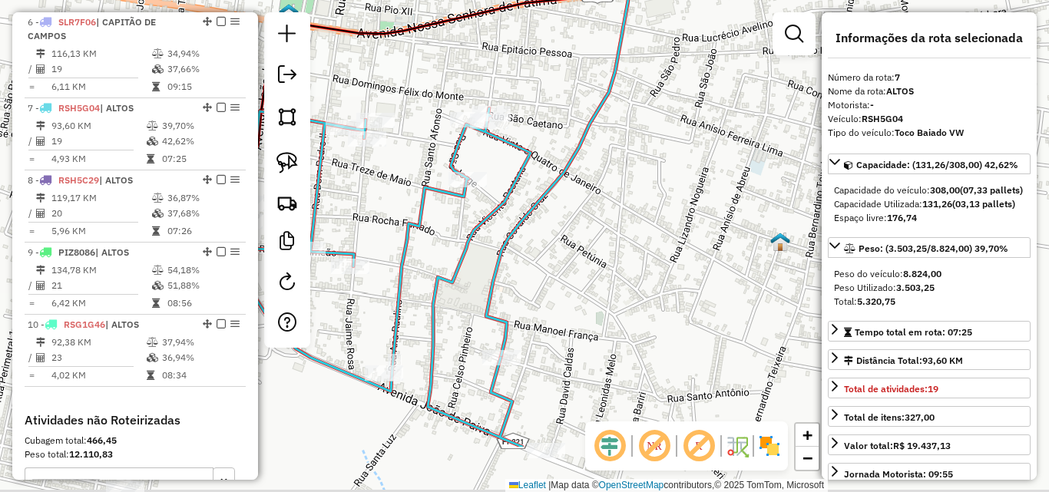
drag, startPoint x: 518, startPoint y: 219, endPoint x: 579, endPoint y: 139, distance: 100.8
click at [578, 140] on div "Janela de atendimento Grade de atendimento Capacidade Transportadoras Veículos …" at bounding box center [524, 246] width 1049 height 492
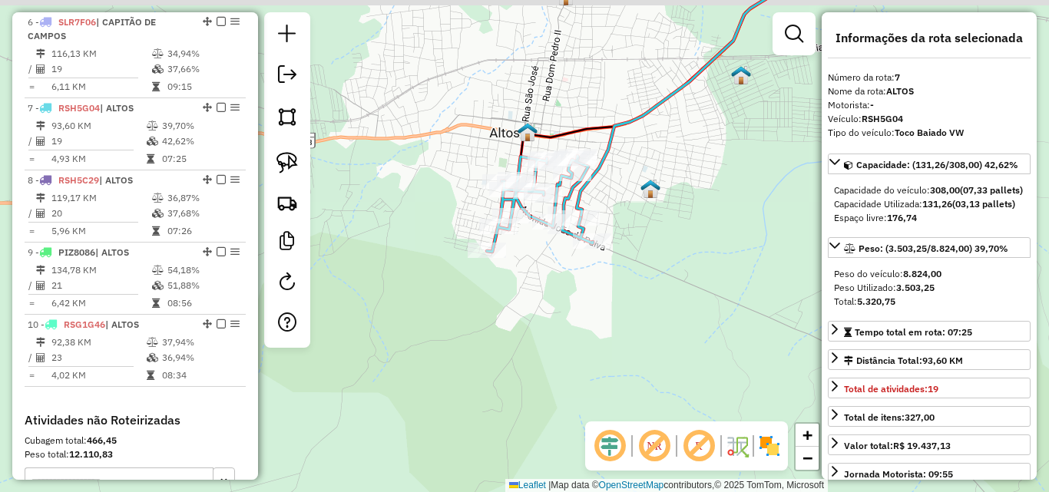
drag, startPoint x: 617, startPoint y: 171, endPoint x: 617, endPoint y: 214, distance: 43.0
click at [624, 215] on div "Janela de atendimento Grade de atendimento Capacidade Transportadoras Veículos …" at bounding box center [524, 246] width 1049 height 492
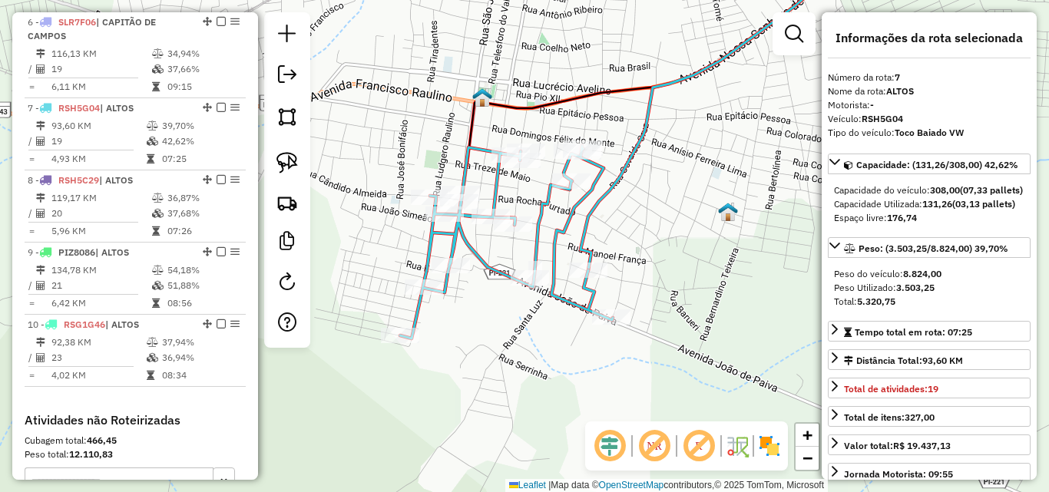
drag, startPoint x: 599, startPoint y: 210, endPoint x: 589, endPoint y: 256, distance: 46.4
click at [589, 256] on icon at bounding box center [718, 110] width 275 height 319
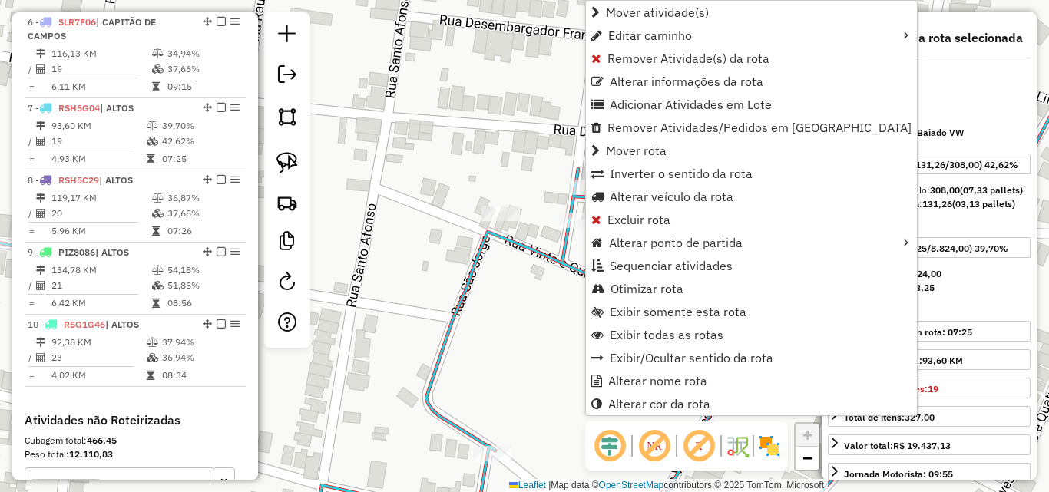
scroll to position [1051, 0]
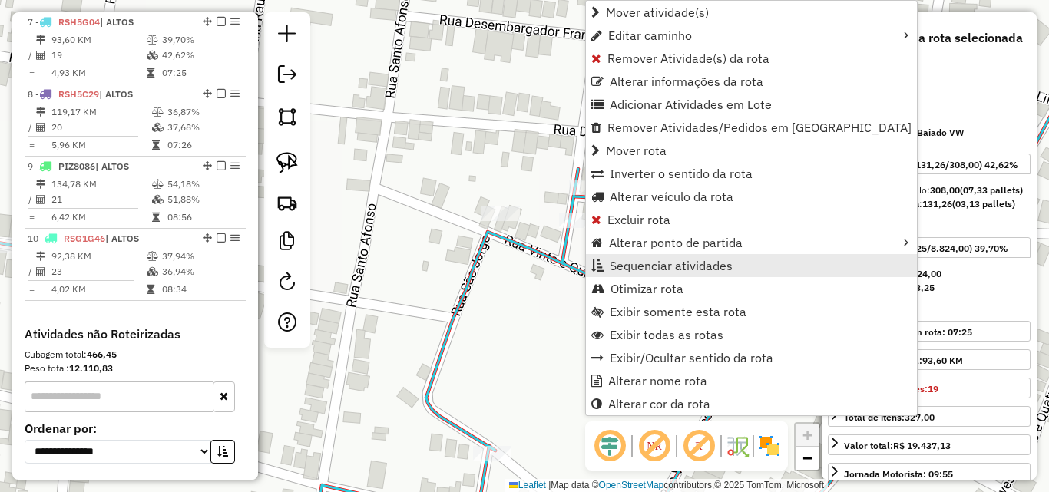
click at [634, 256] on link "Sequenciar atividades" at bounding box center [751, 265] width 331 height 23
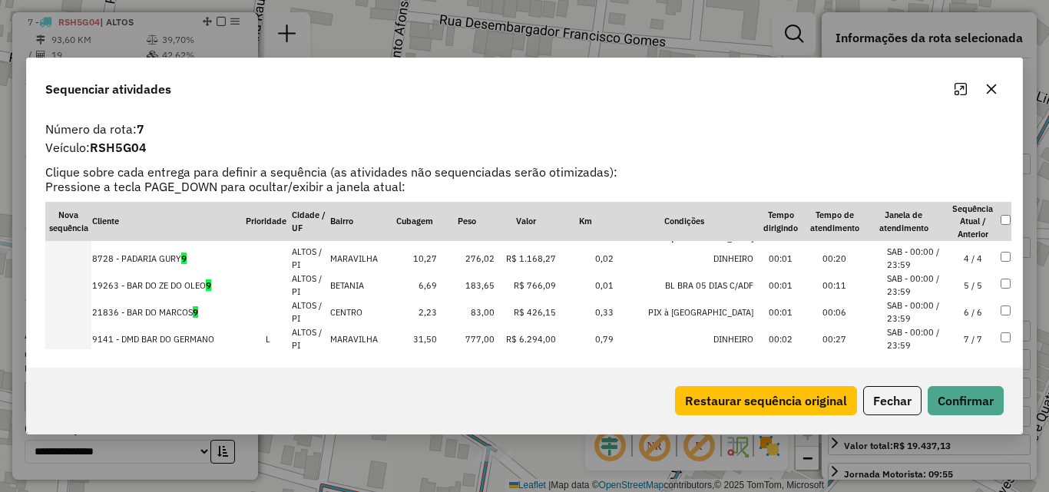
click at [960, 284] on td "5 / 5" at bounding box center [973, 285] width 54 height 27
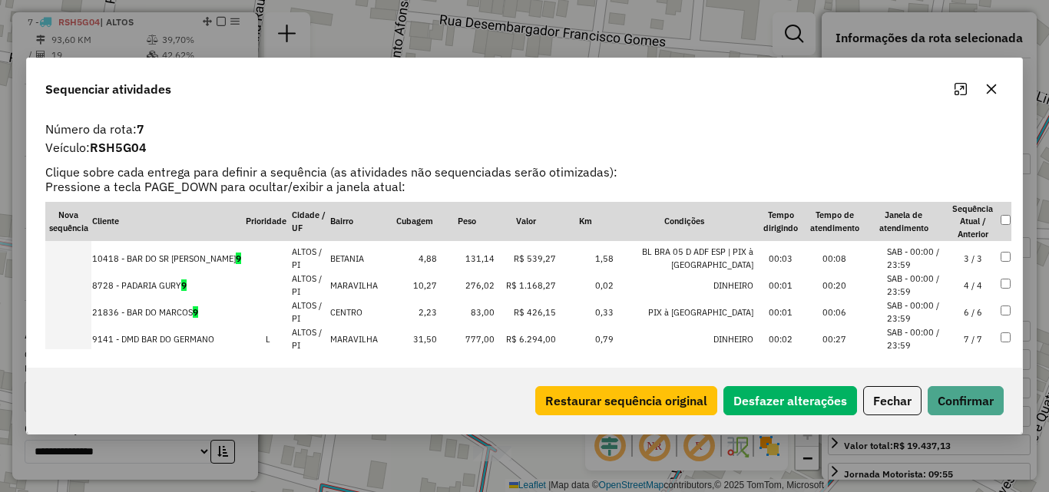
scroll to position [104, 0]
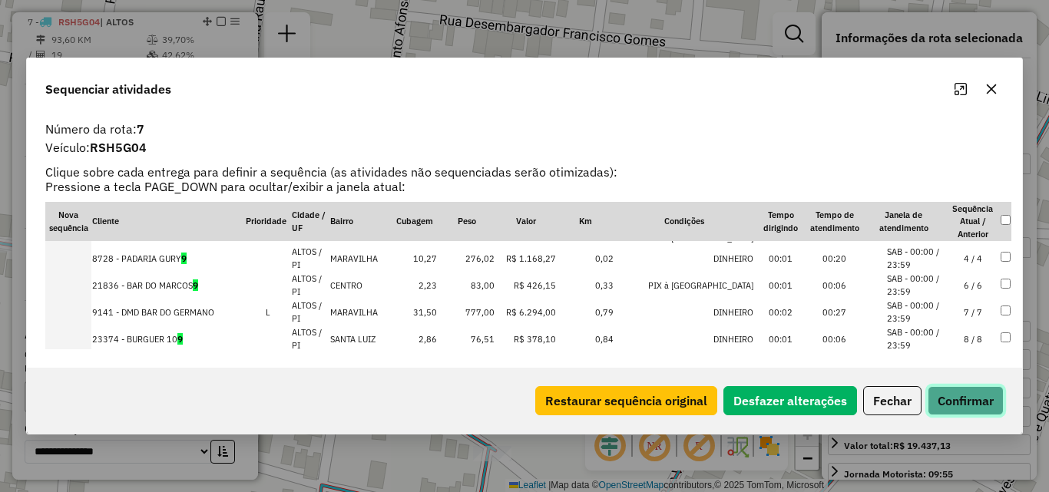
click at [975, 386] on button "Confirmar" at bounding box center [966, 400] width 76 height 29
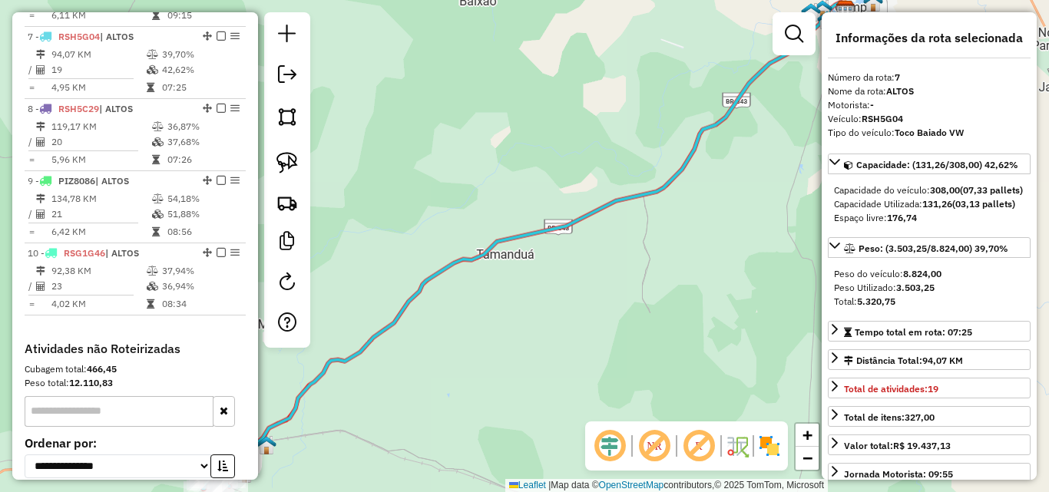
scroll to position [1051, 0]
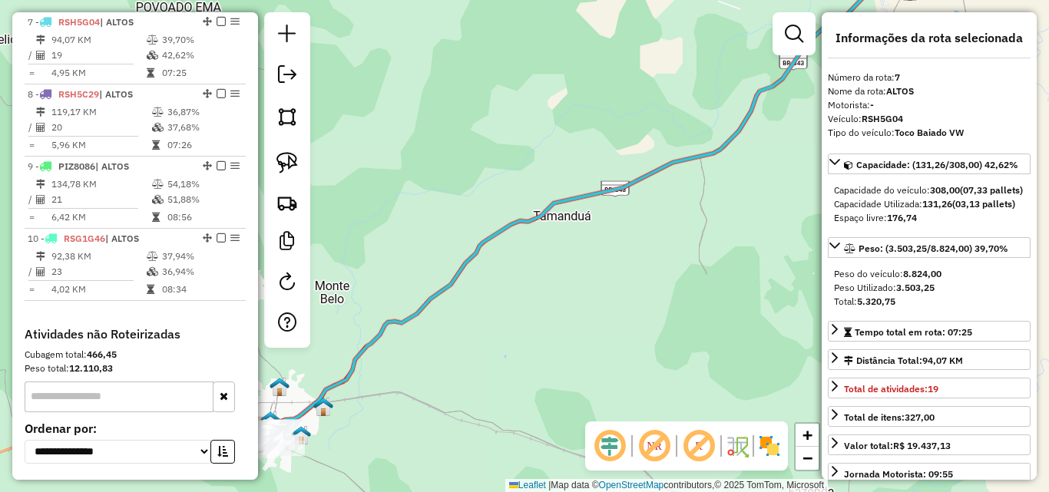
drag, startPoint x: 433, startPoint y: 332, endPoint x: 654, endPoint y: 228, distance: 243.6
click at [648, 231] on div "Janela de atendimento Grade de atendimento Capacidade Transportadoras Veículos …" at bounding box center [524, 246] width 1049 height 492
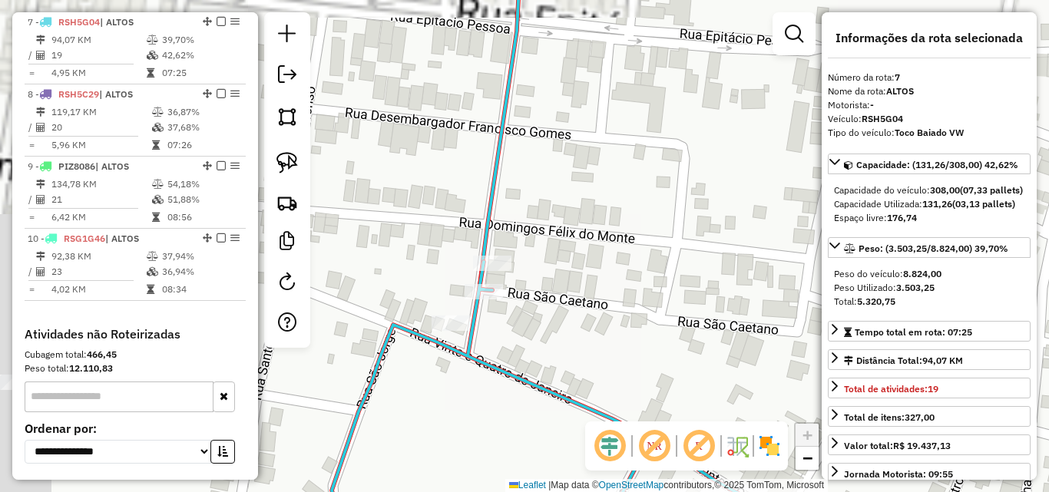
drag, startPoint x: 561, startPoint y: 287, endPoint x: 637, endPoint y: 267, distance: 79.4
click at [637, 267] on div "Janela de atendimento Grade de atendimento Capacidade Transportadoras Veículos …" at bounding box center [524, 246] width 1049 height 492
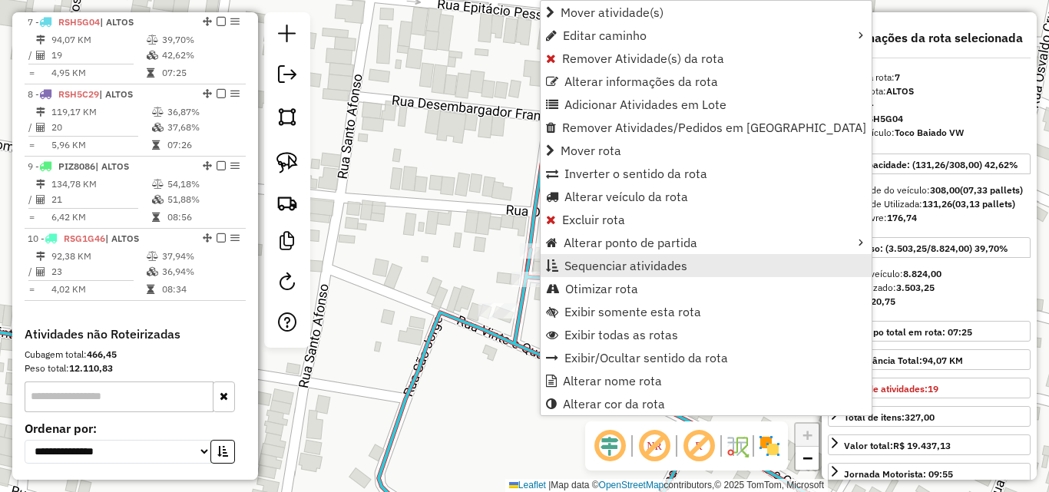
click at [587, 270] on span "Sequenciar atividades" at bounding box center [625, 266] width 123 height 12
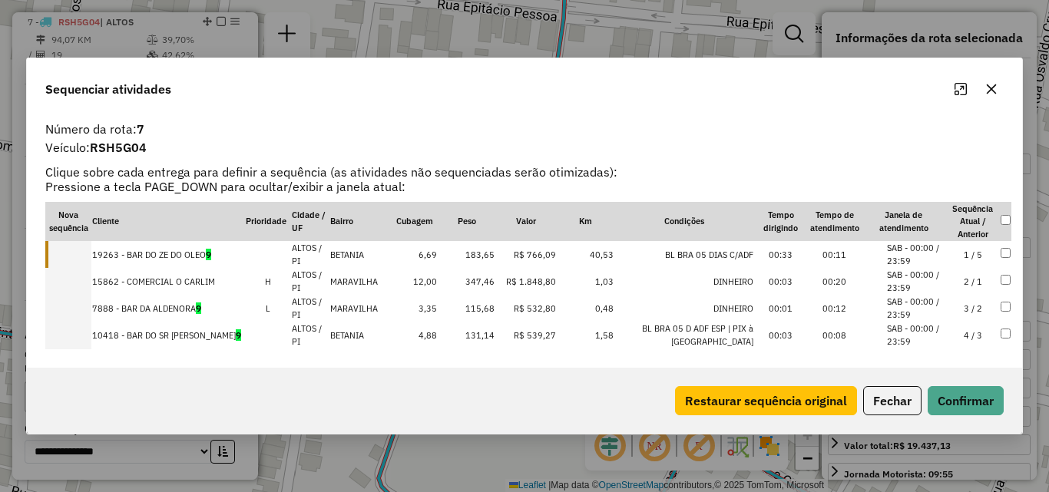
click at [965, 334] on td "4 / 3" at bounding box center [973, 335] width 54 height 27
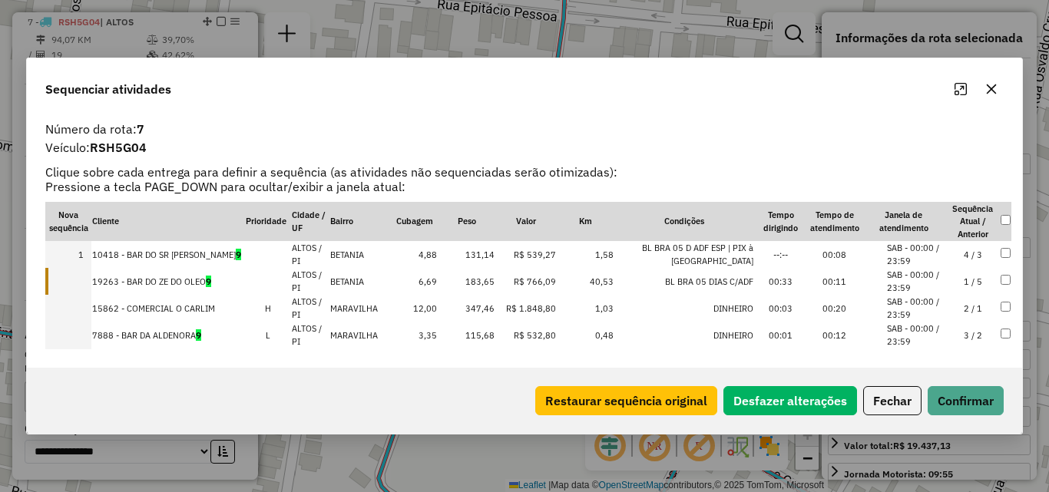
click at [965, 383] on div "Restaurar sequência original Desfazer alterações Fechar Confirmar" at bounding box center [524, 401] width 995 height 66
click at [961, 399] on button "Confirmar" at bounding box center [966, 400] width 76 height 29
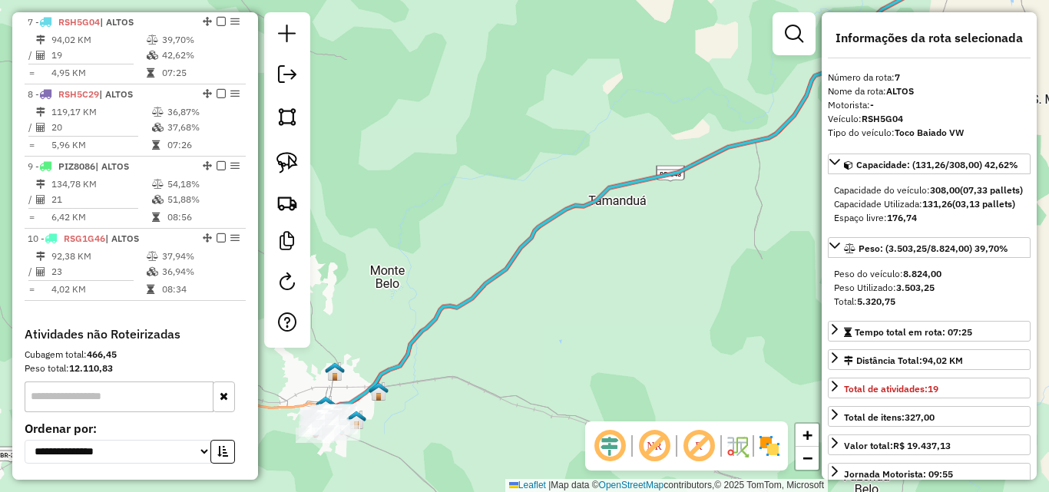
drag, startPoint x: 525, startPoint y: 248, endPoint x: 641, endPoint y: 203, distance: 125.2
click at [641, 203] on icon at bounding box center [648, 180] width 620 height 463
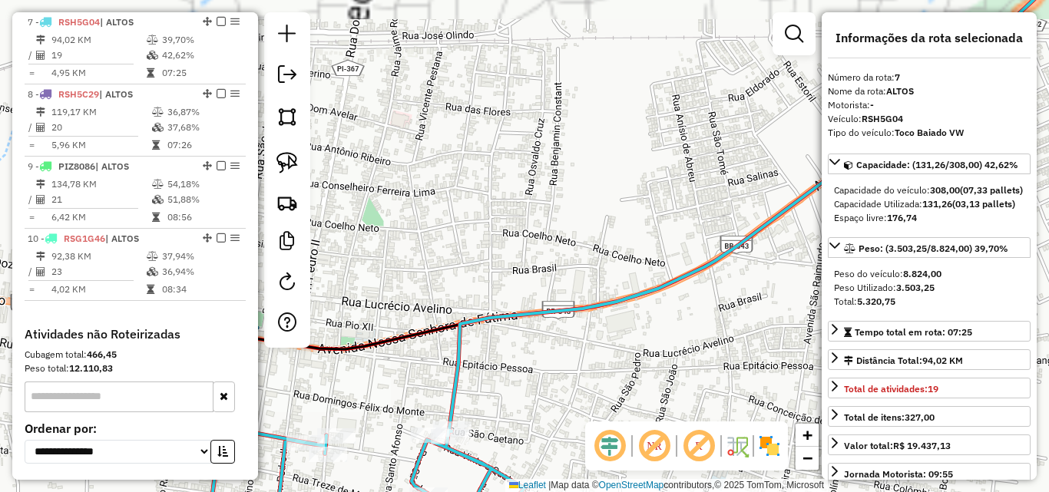
drag, startPoint x: 590, startPoint y: 270, endPoint x: 603, endPoint y: 250, distance: 23.9
click at [603, 251] on div "Janela de atendimento Grade de atendimento Capacidade Transportadoras Veículos …" at bounding box center [524, 246] width 1049 height 492
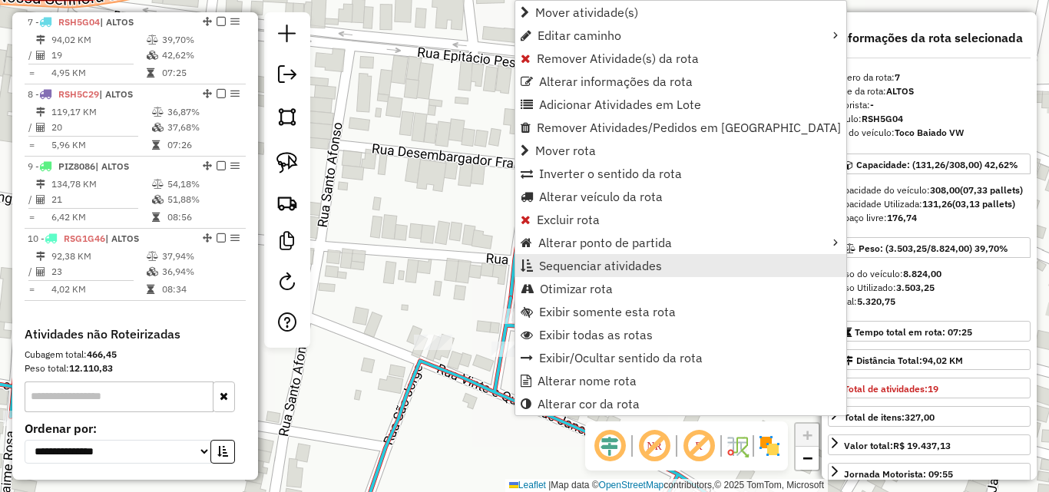
click at [584, 260] on span "Sequenciar atividades" at bounding box center [600, 266] width 123 height 12
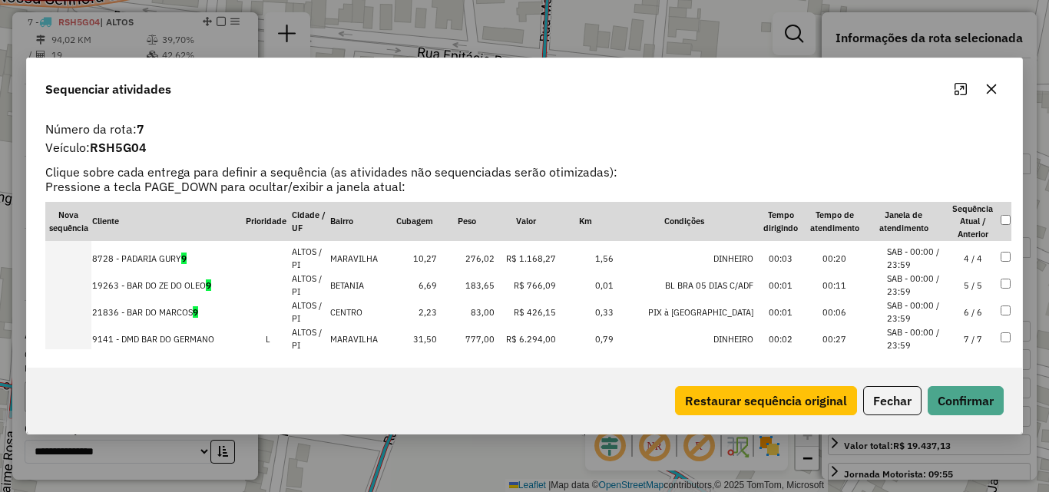
click at [972, 283] on td "5 / 5" at bounding box center [973, 285] width 54 height 27
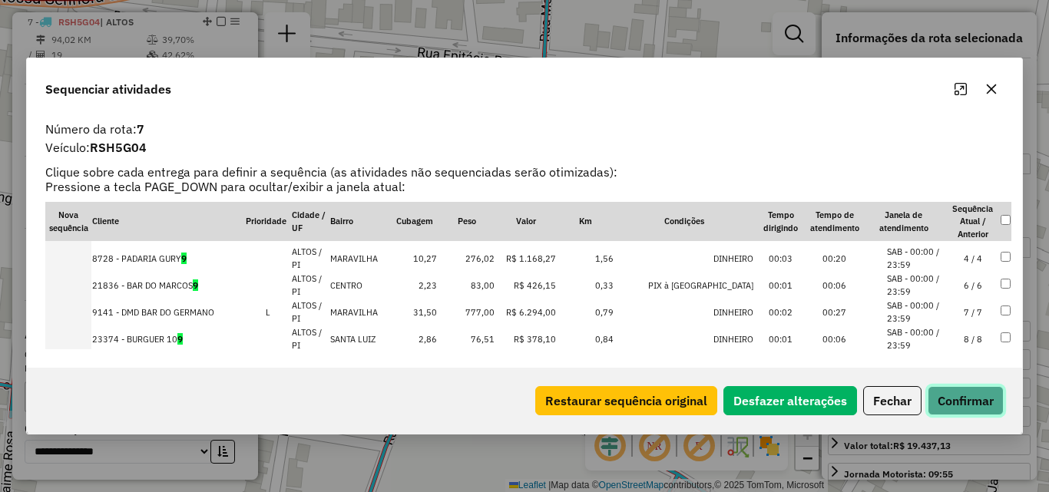
click at [961, 397] on button "Confirmar" at bounding box center [966, 400] width 76 height 29
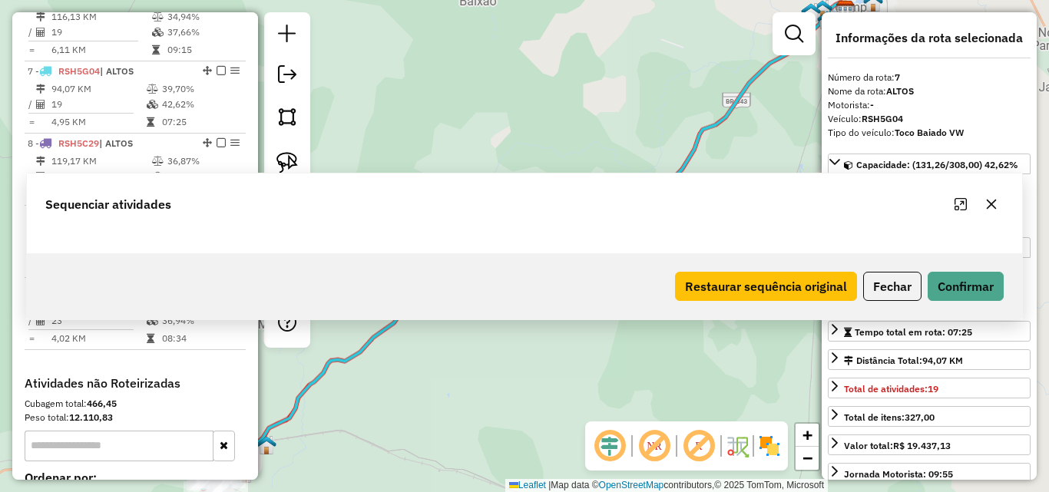
scroll to position [1051, 0]
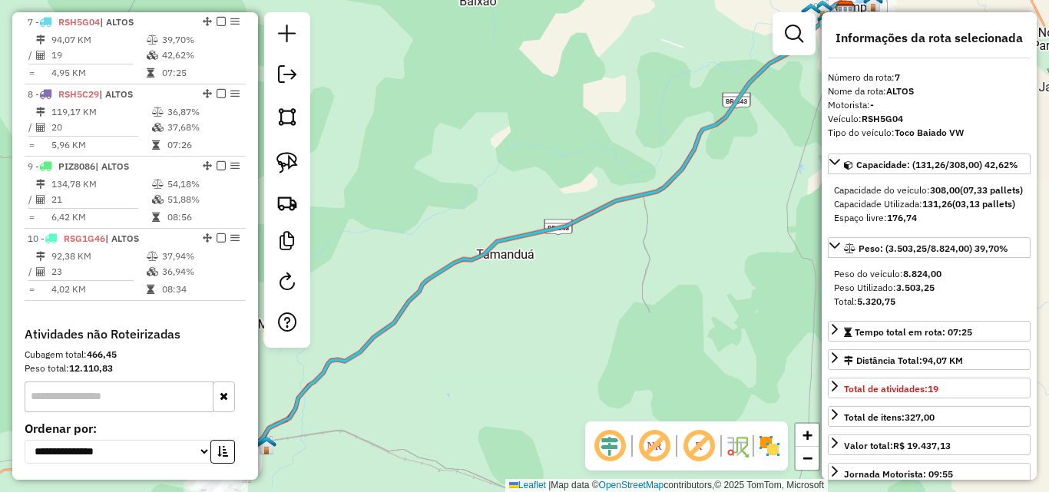
drag, startPoint x: 485, startPoint y: 238, endPoint x: 909, endPoint y: 144, distance: 433.6
click at [909, 144] on hb-router-mapa "Informações da Sessão 980304 - 16/08/2025 Criação: 15/08/2025 18:09 Depósito: A…" at bounding box center [524, 246] width 1049 height 492
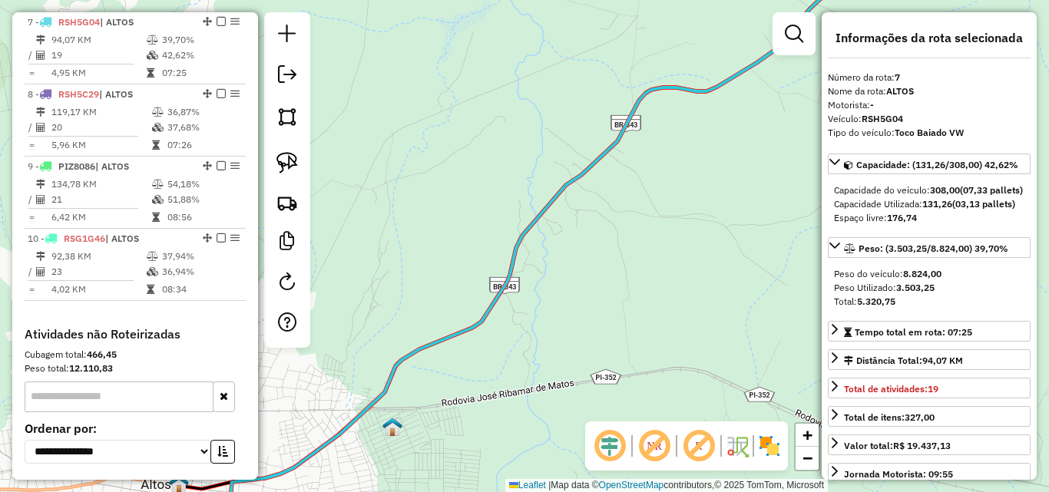
drag, startPoint x: 487, startPoint y: 366, endPoint x: 742, endPoint y: 142, distance: 339.0
click at [743, 140] on div "Janela de atendimento Grade de atendimento Capacidade Transportadoras Veículos …" at bounding box center [524, 246] width 1049 height 492
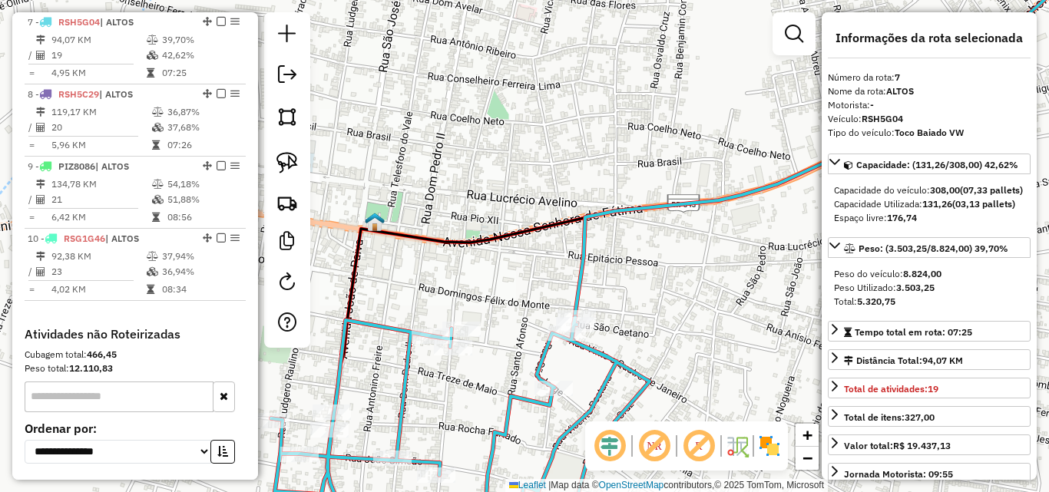
drag, startPoint x: 613, startPoint y: 309, endPoint x: 617, endPoint y: 271, distance: 38.7
click at [617, 271] on div "Janela de atendimento Grade de atendimento Capacidade Transportadoras Veículos …" at bounding box center [524, 246] width 1049 height 492
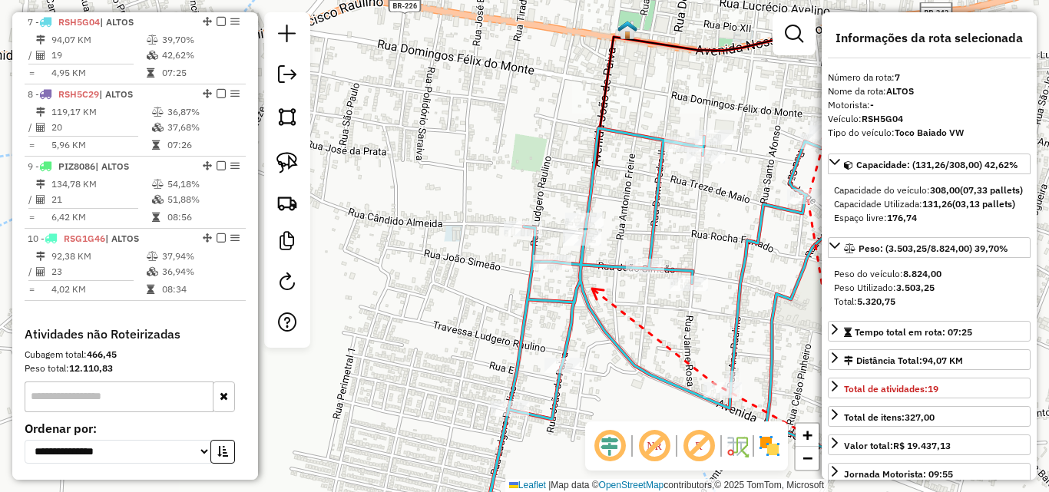
drag, startPoint x: 581, startPoint y: 204, endPoint x: 591, endPoint y: 281, distance: 77.4
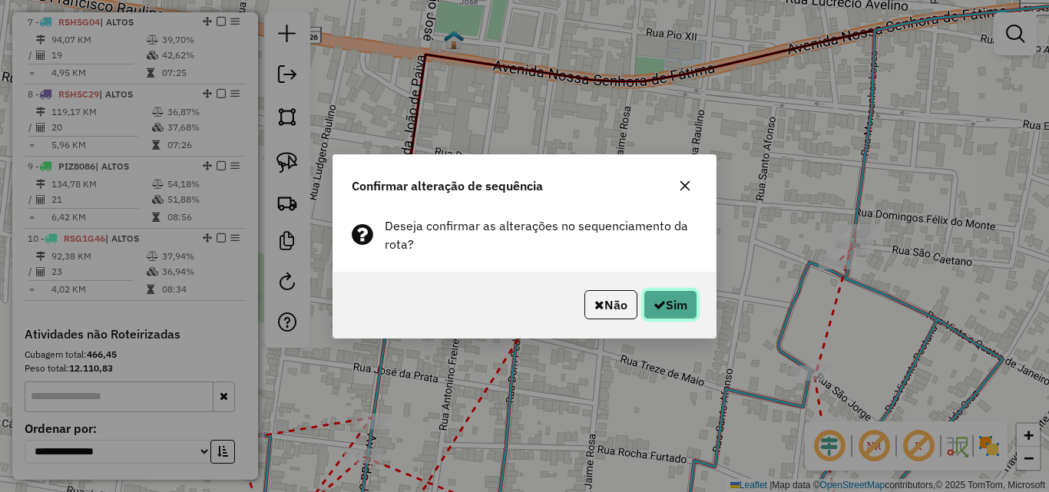
click at [672, 301] on button "Sim" at bounding box center [671, 304] width 54 height 29
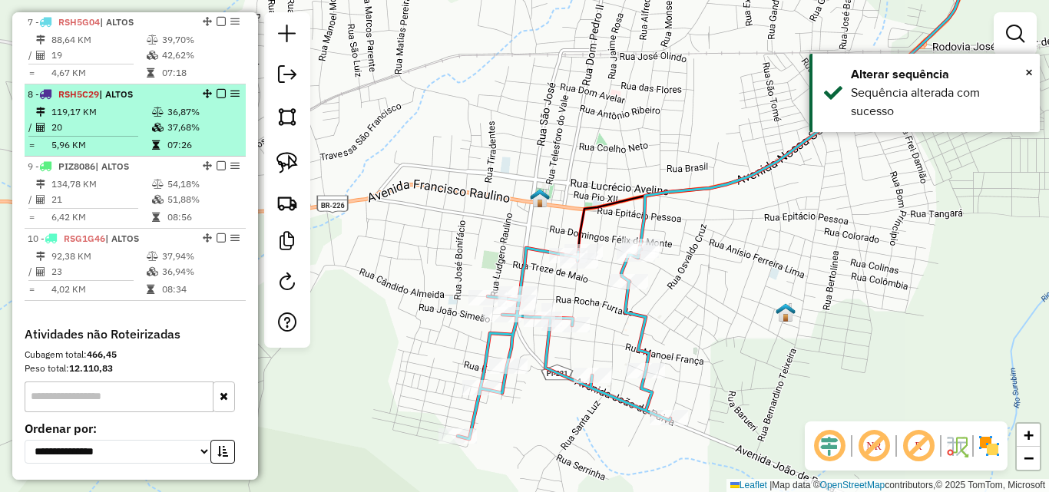
click at [124, 135] on td at bounding box center [90, 136] width 124 height 2
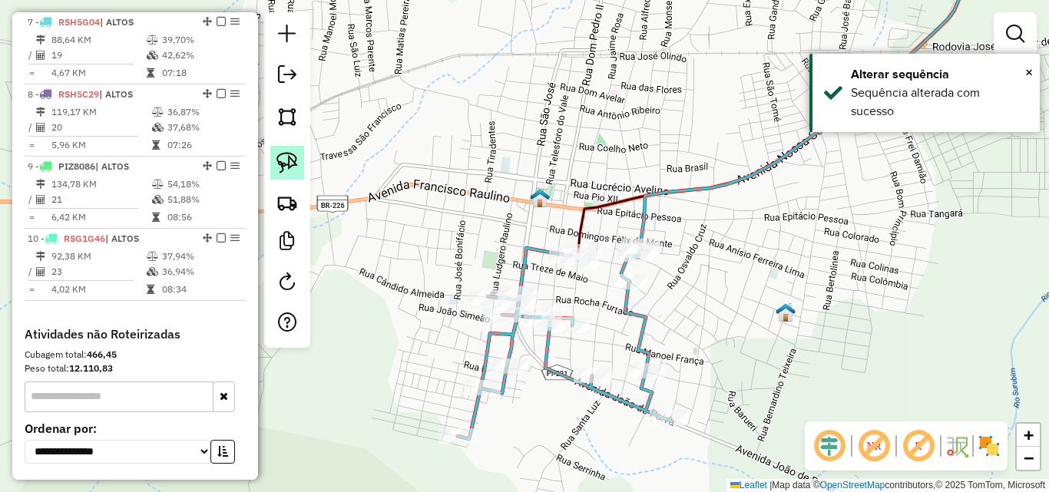
select select "*********"
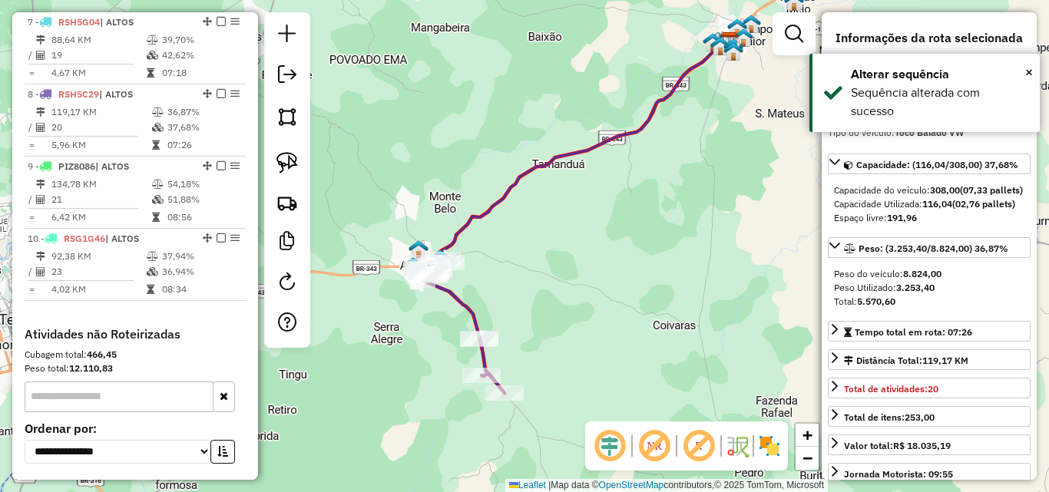
drag, startPoint x: 584, startPoint y: 218, endPoint x: 657, endPoint y: 161, distance: 92.5
click at [657, 162] on div "Janela de atendimento Grade de atendimento Capacidade Transportadoras Veículos …" at bounding box center [524, 246] width 1049 height 492
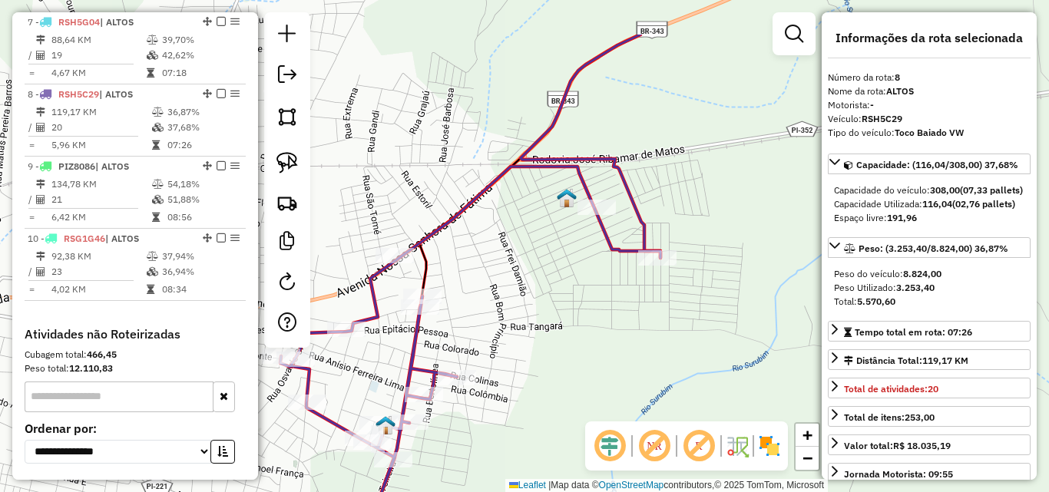
drag, startPoint x: 719, startPoint y: 174, endPoint x: 457, endPoint y: 258, distance: 274.9
click at [457, 258] on div "Janela de atendimento Grade de atendimento Capacidade Transportadoras Veículos …" at bounding box center [524, 246] width 1049 height 492
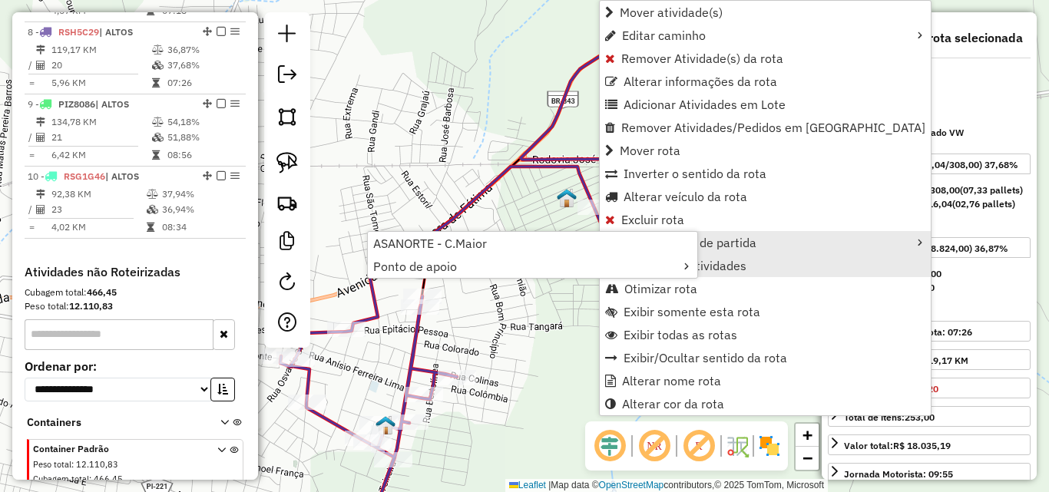
scroll to position [1123, 0]
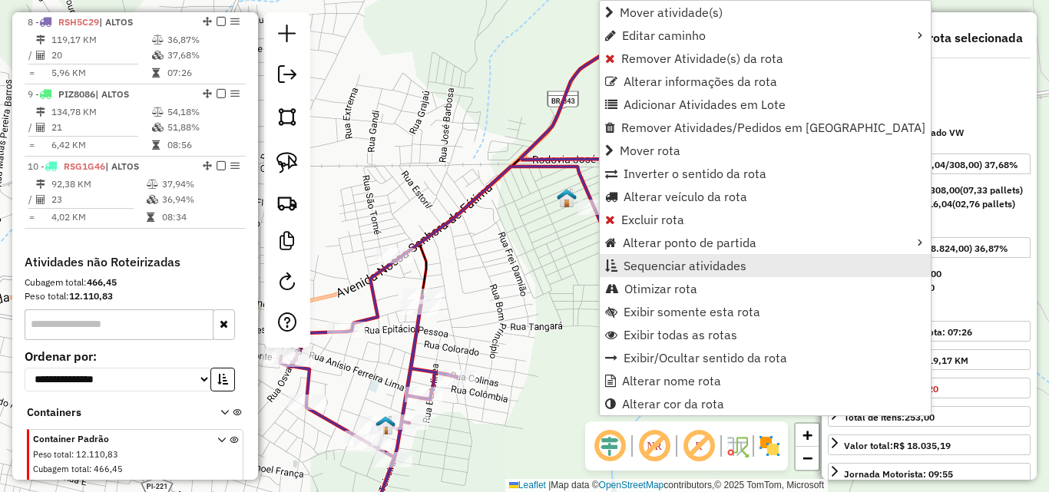
click at [657, 268] on span "Sequenciar atividades" at bounding box center [685, 266] width 123 height 12
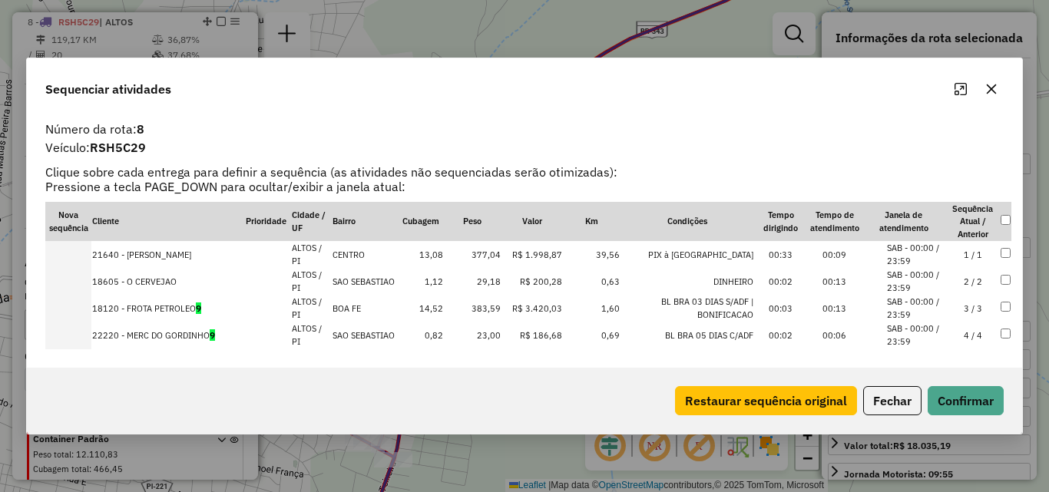
click at [972, 280] on td "2 / 2" at bounding box center [973, 281] width 54 height 27
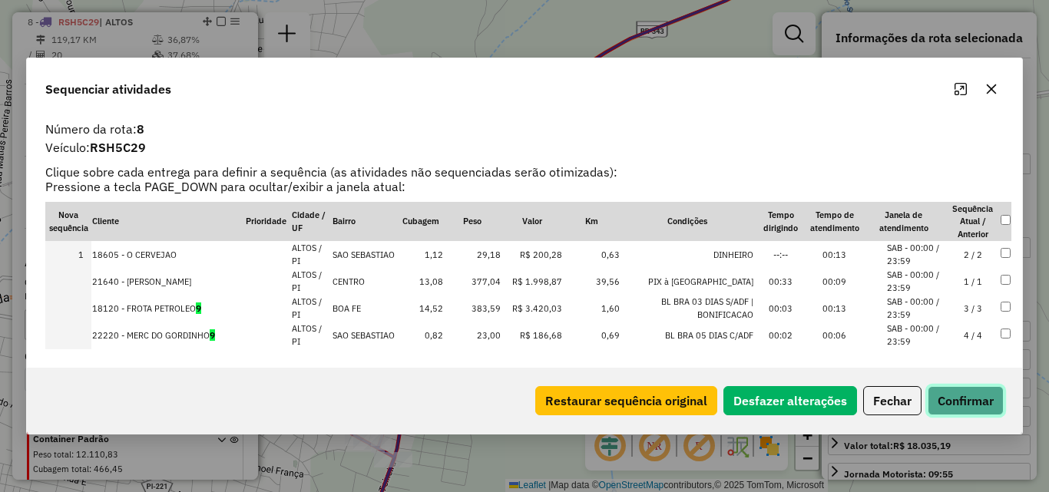
click at [963, 406] on button "Confirmar" at bounding box center [966, 400] width 76 height 29
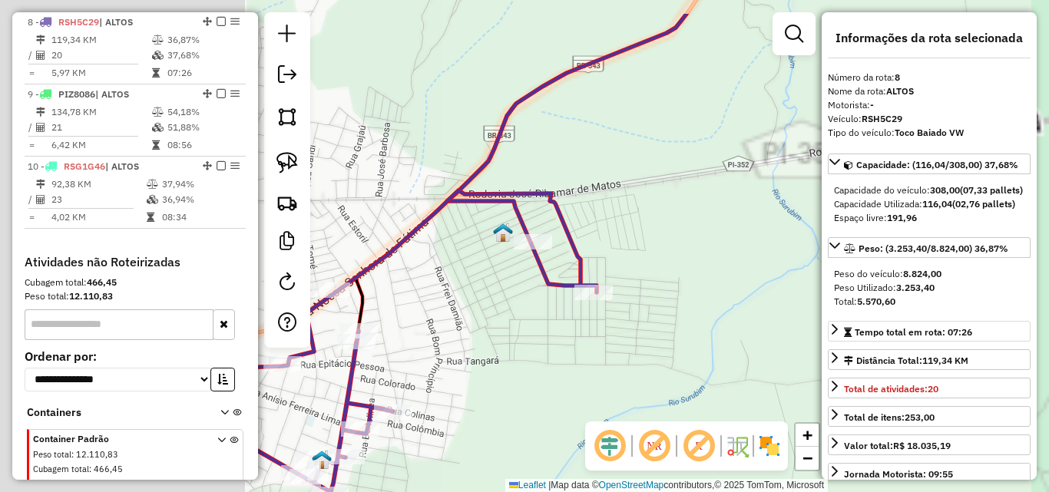
drag, startPoint x: 425, startPoint y: 293, endPoint x: 885, endPoint y: 367, distance: 465.9
click at [883, 367] on hb-router-mapa "Informações da Sessão 980304 - 16/08/2025 Criação: 15/08/2025 18:09 Depósito: A…" at bounding box center [524, 246] width 1049 height 492
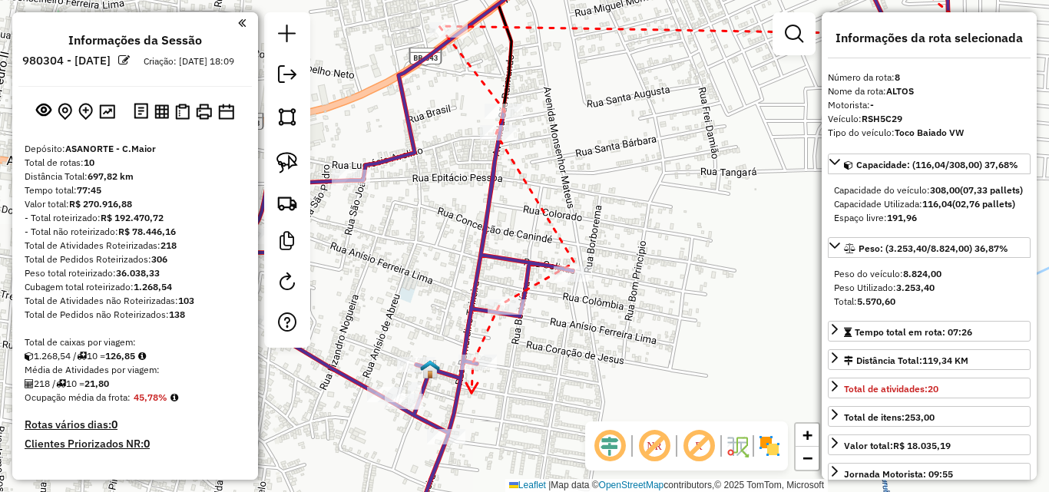
select select "*********"
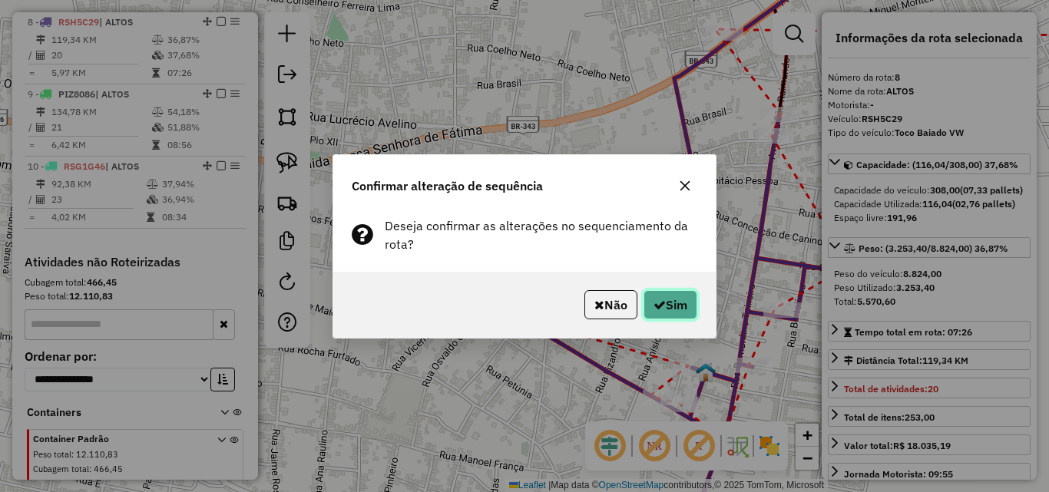
click at [670, 298] on button "Sim" at bounding box center [671, 304] width 54 height 29
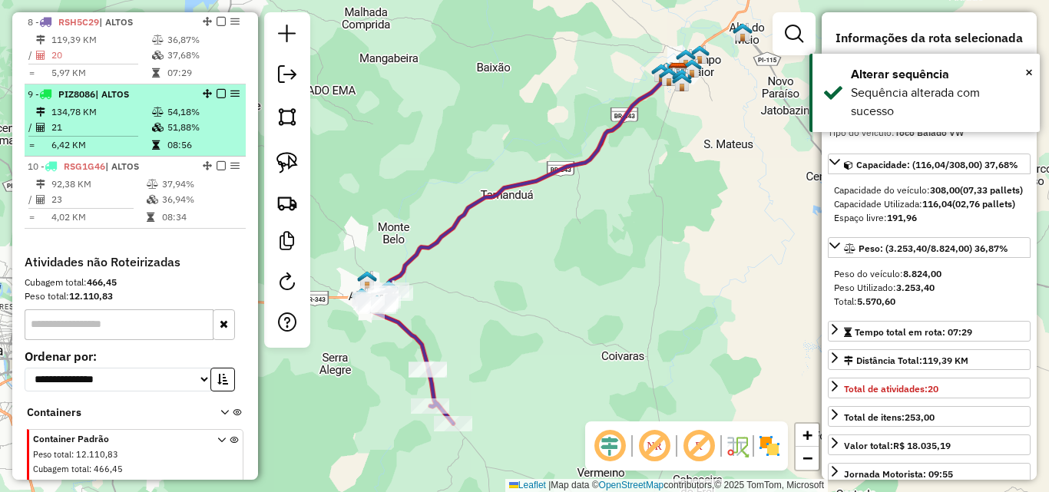
click at [151, 131] on td at bounding box center [158, 127] width 15 height 15
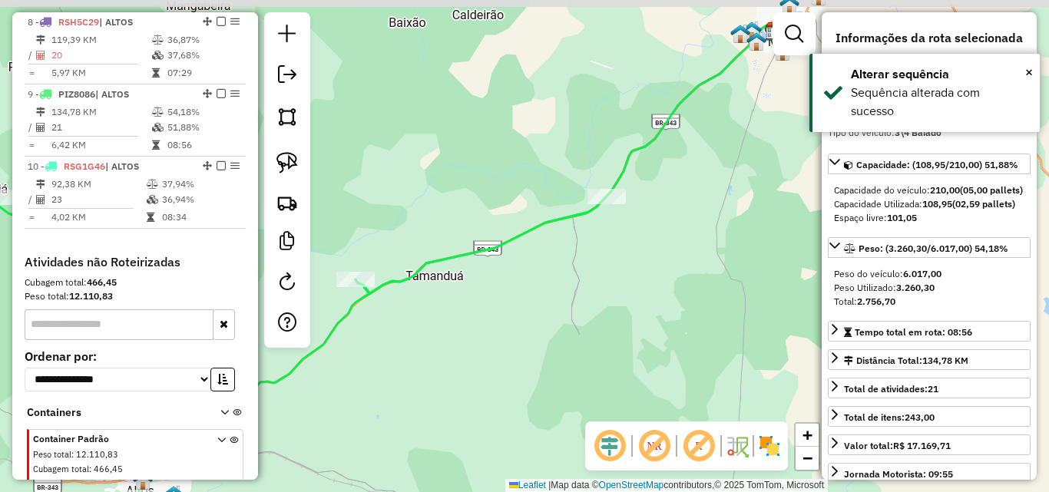
drag, startPoint x: 529, startPoint y: 236, endPoint x: 303, endPoint y: 279, distance: 229.8
click at [303, 279] on hb-router-mapa "Informações da Sessão 980304 - [DATE] Criação: [DATE] 18:09 Depósito: ASANORTE …" at bounding box center [524, 246] width 1049 height 492
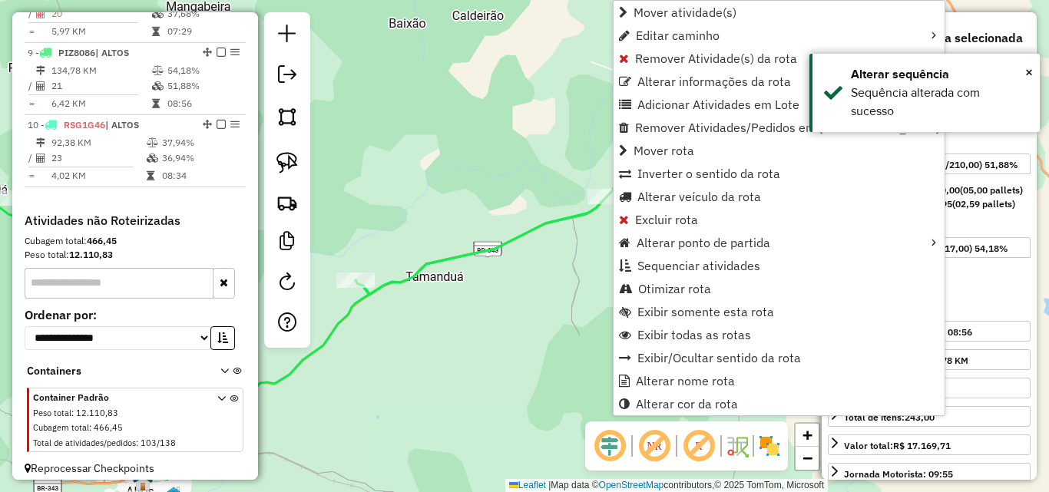
scroll to position [1173, 0]
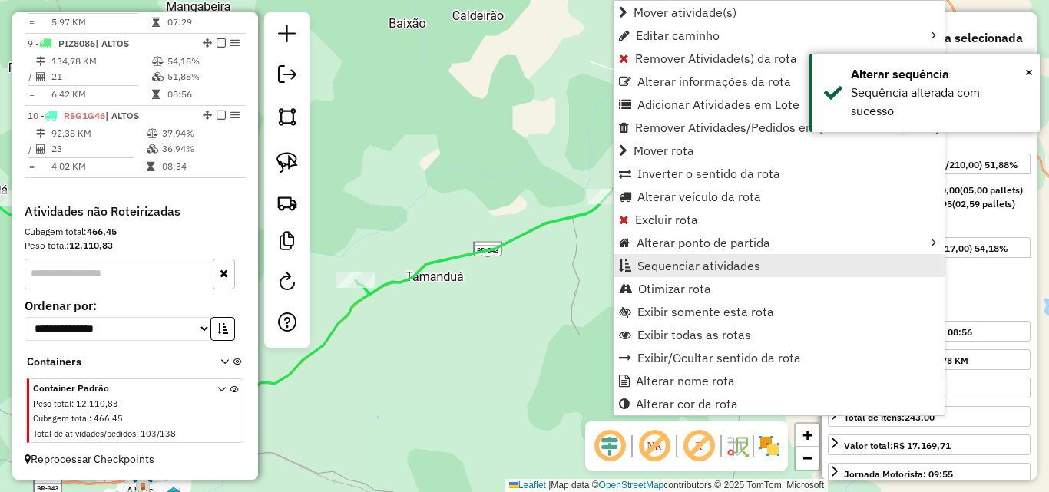
click at [687, 264] on span "Sequenciar atividades" at bounding box center [698, 266] width 123 height 12
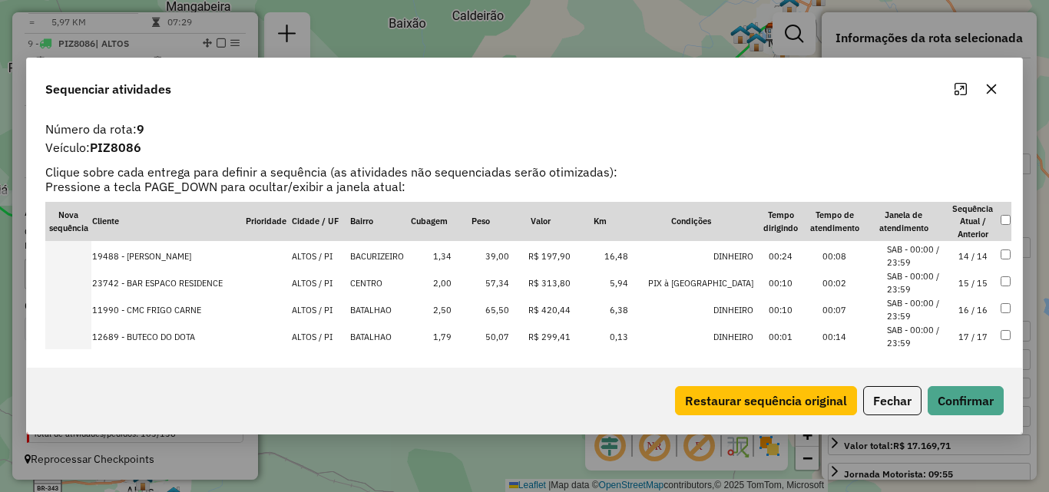
scroll to position [471, 0]
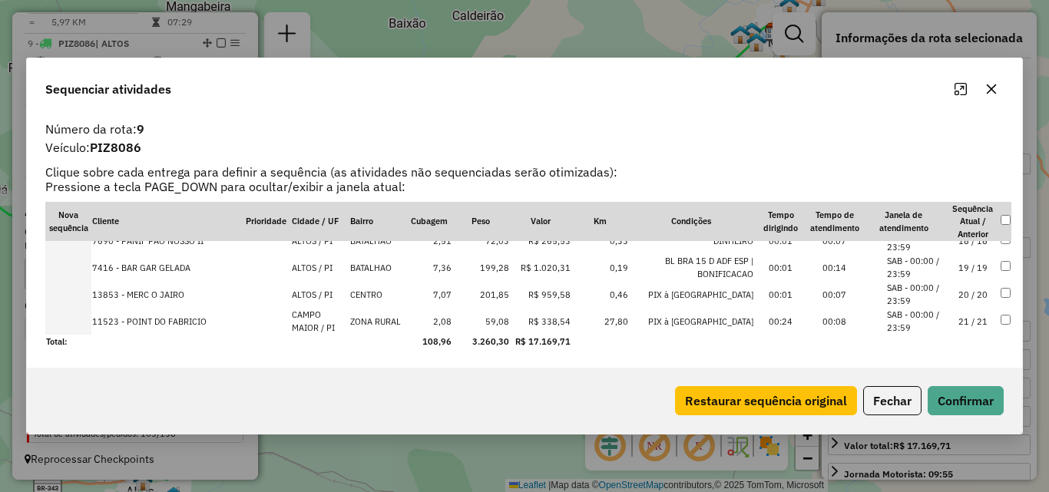
click at [970, 324] on td "21 / 21" at bounding box center [973, 321] width 54 height 27
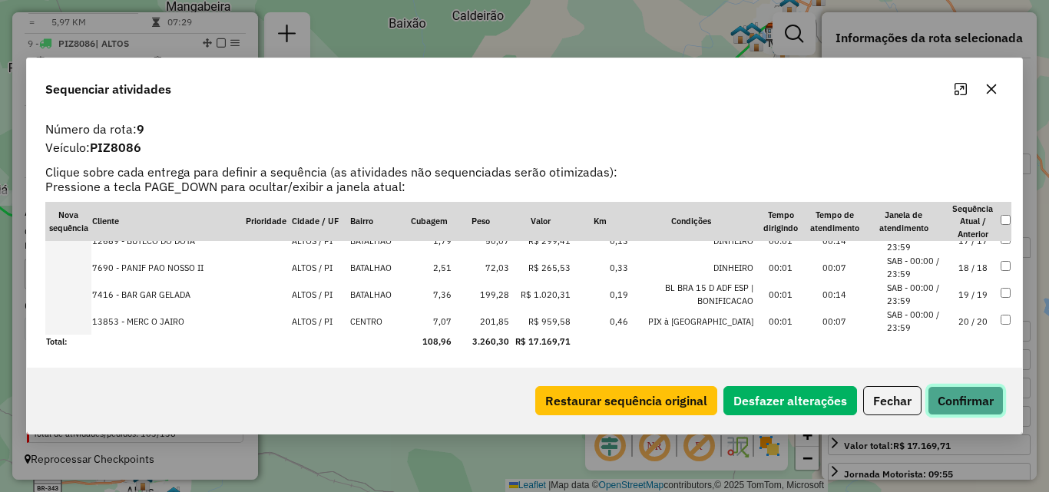
click at [948, 397] on button "Confirmar" at bounding box center [966, 400] width 76 height 29
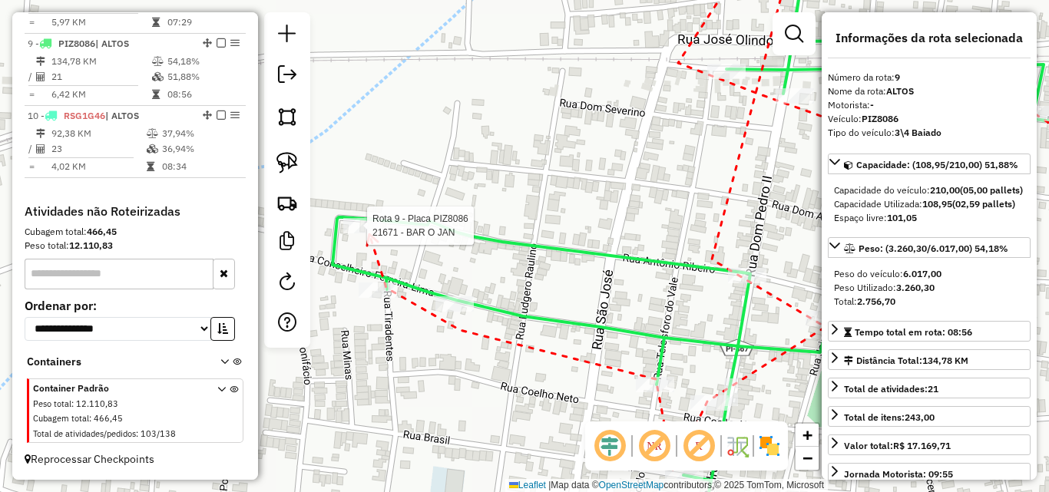
click at [369, 233] on div at bounding box center [362, 225] width 38 height 15
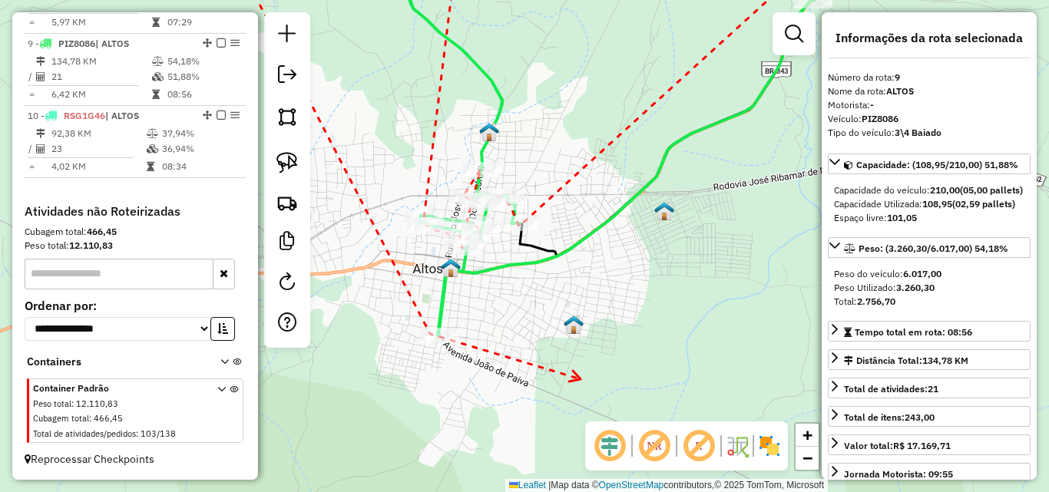
drag, startPoint x: 580, startPoint y: 379, endPoint x: 480, endPoint y: 175, distance: 227.4
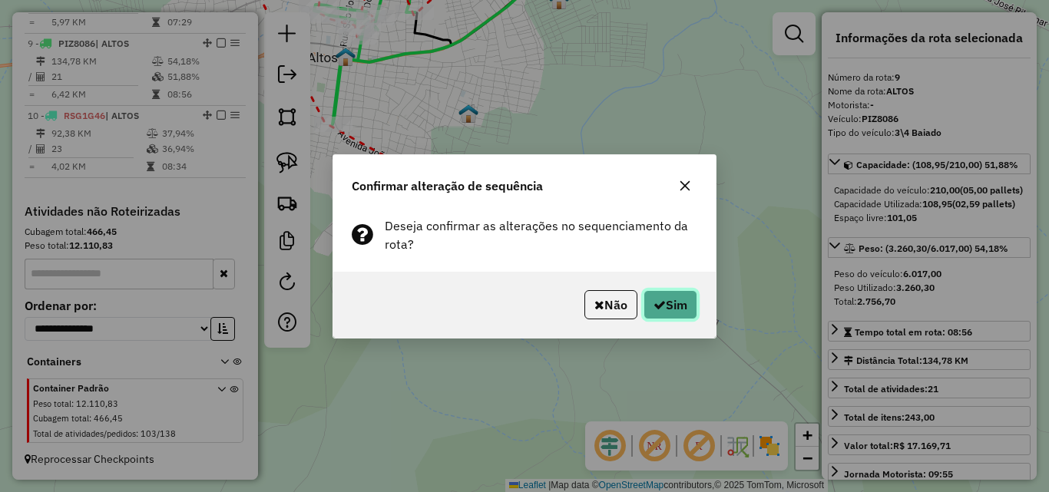
click at [687, 318] on button "Sim" at bounding box center [671, 304] width 54 height 29
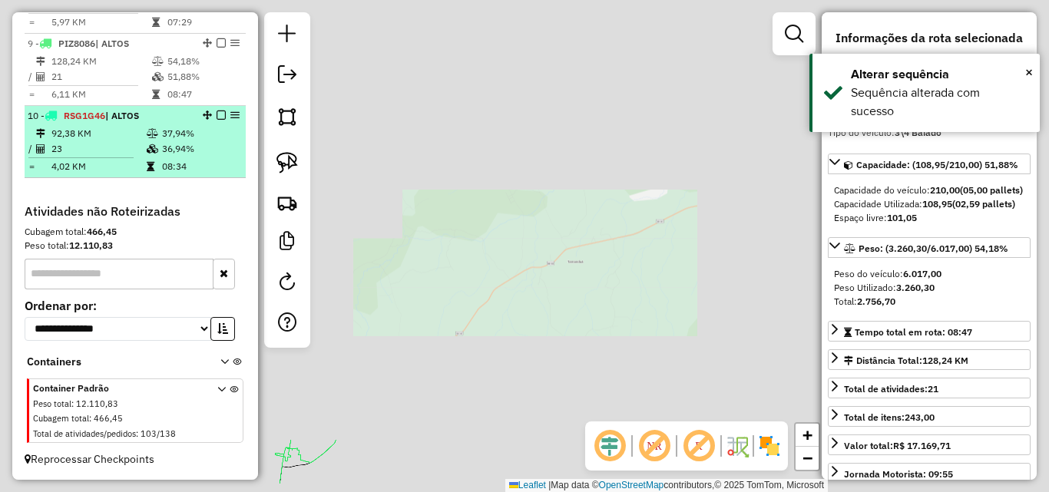
click at [135, 150] on td "23" at bounding box center [98, 148] width 95 height 15
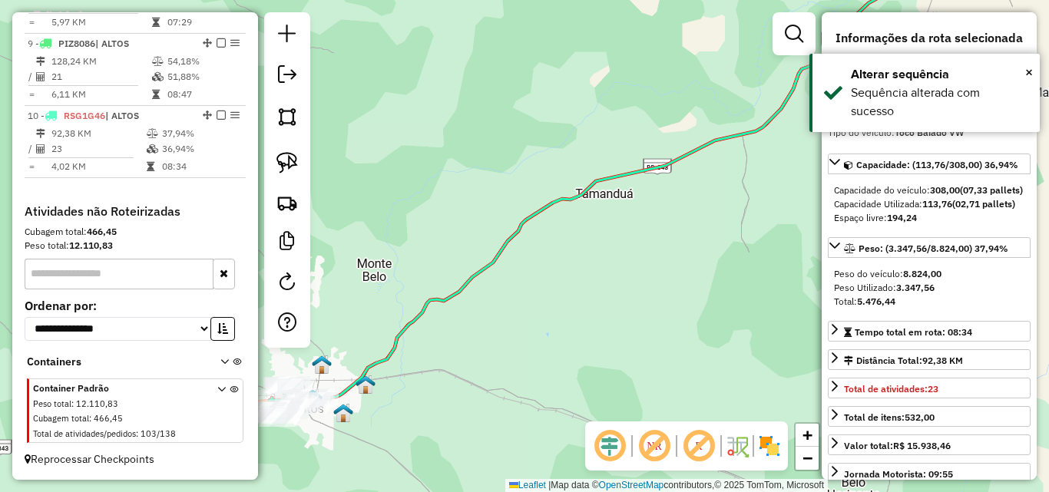
drag, startPoint x: 422, startPoint y: 250, endPoint x: 556, endPoint y: 118, distance: 188.4
click at [551, 126] on div "Janela de atendimento Grade de atendimento Capacidade Transportadoras Veículos …" at bounding box center [524, 246] width 1049 height 492
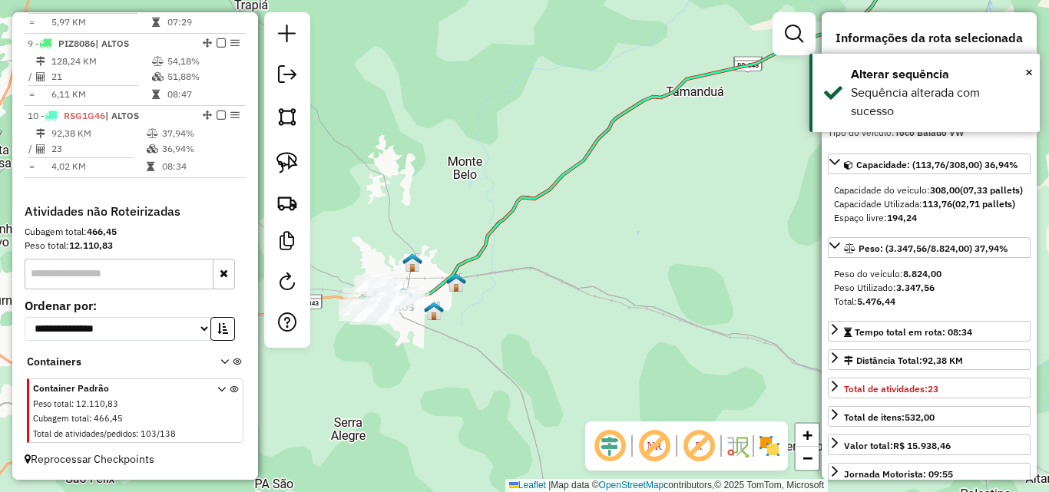
drag, startPoint x: 475, startPoint y: 251, endPoint x: 588, endPoint y: 174, distance: 136.5
click at [584, 176] on icon at bounding box center [667, 120] width 515 height 356
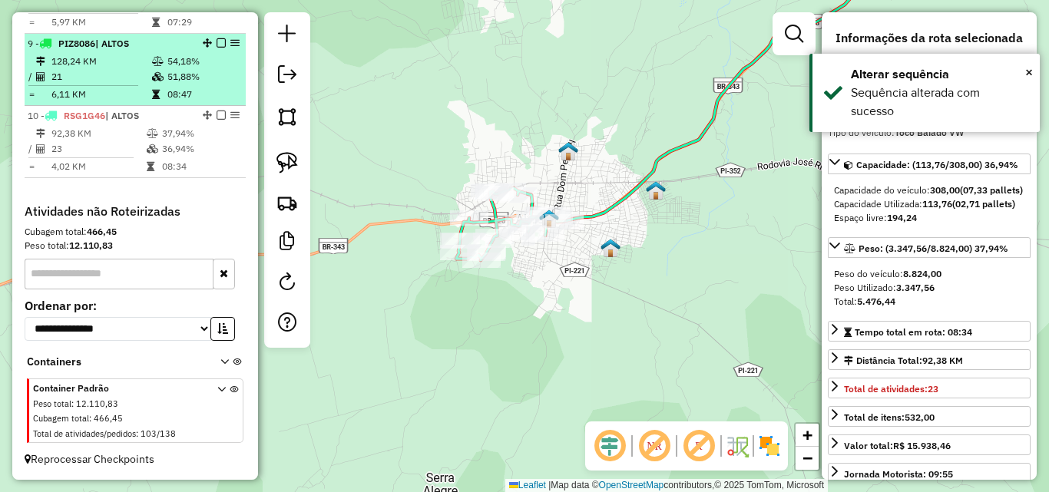
click at [170, 78] on td "51,88%" at bounding box center [203, 76] width 73 height 15
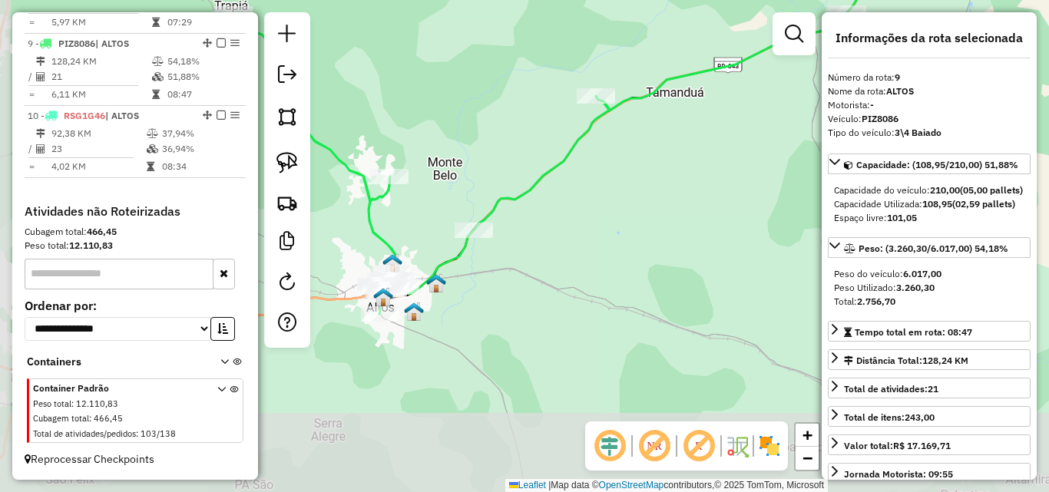
drag, startPoint x: 554, startPoint y: 361, endPoint x: 651, endPoint y: 199, distance: 189.1
click at [651, 199] on div "Janela de atendimento Grade de atendimento Capacidade Transportadoras Veículos …" at bounding box center [524, 246] width 1049 height 492
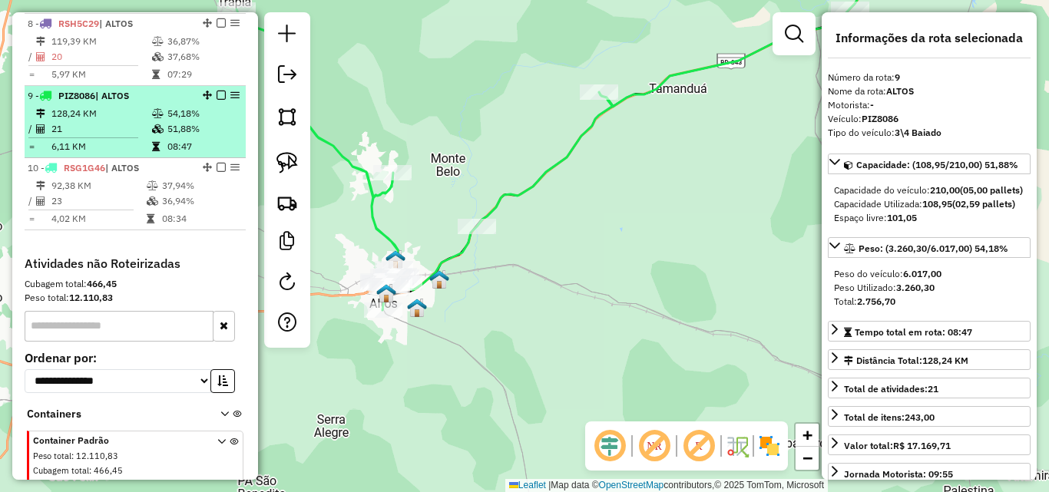
scroll to position [1097, 0]
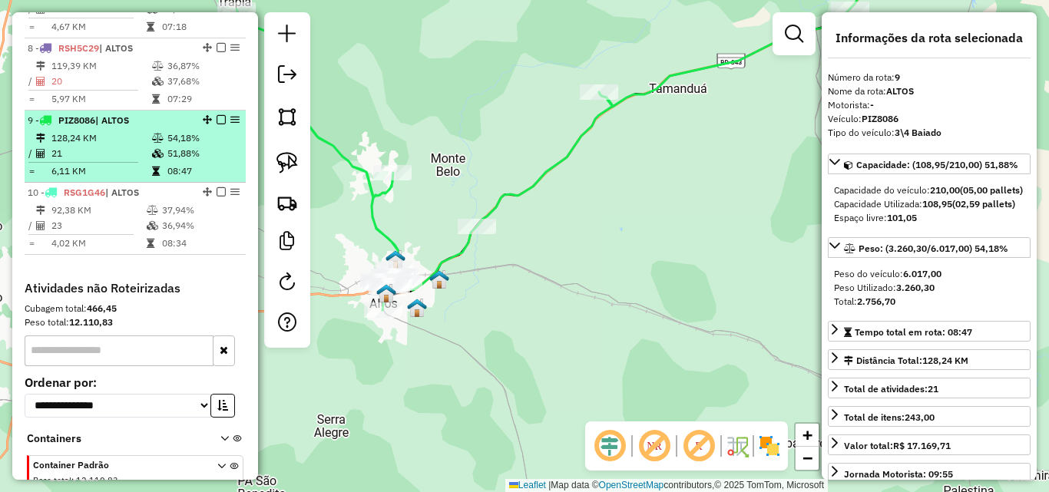
click at [98, 66] on td "119,39 KM" at bounding box center [101, 65] width 101 height 15
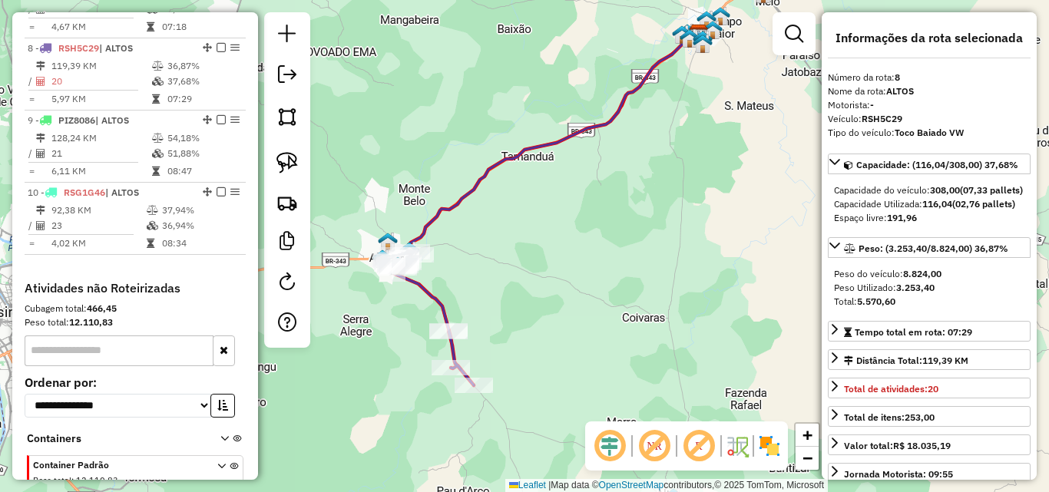
drag, startPoint x: 552, startPoint y: 270, endPoint x: 566, endPoint y: 237, distance: 35.8
click at [566, 237] on div "Janela de atendimento Grade de atendimento Capacidade Transportadoras Veículos …" at bounding box center [524, 246] width 1049 height 492
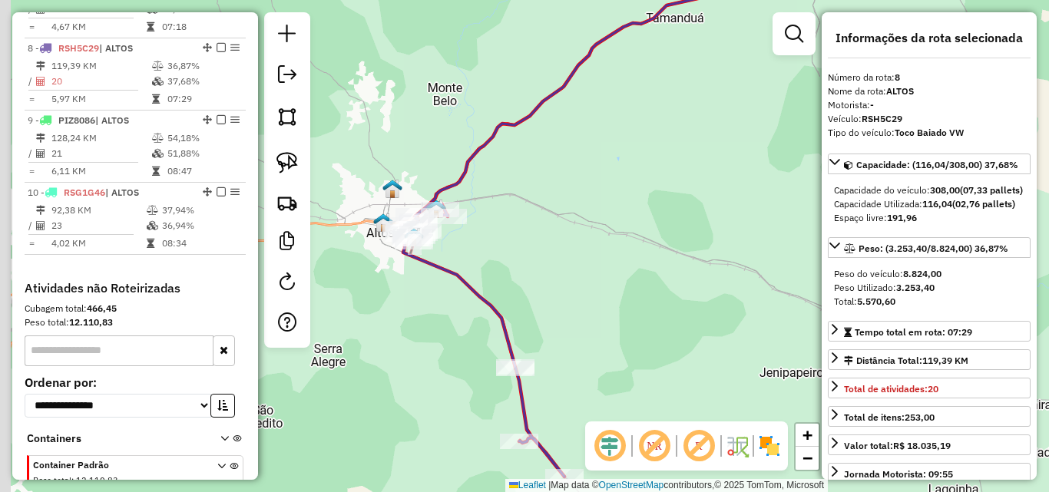
drag, startPoint x: 399, startPoint y: 270, endPoint x: 582, endPoint y: 321, distance: 190.4
click at [564, 321] on icon at bounding box center [482, 340] width 164 height 273
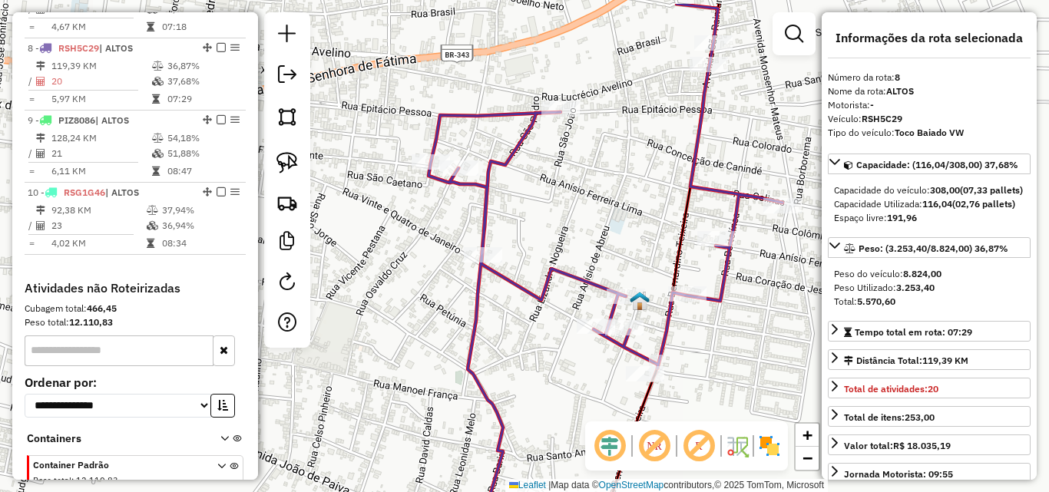
drag, startPoint x: 553, startPoint y: 249, endPoint x: 483, endPoint y: 304, distance: 89.1
click at [472, 349] on div "Janela de atendimento Grade de atendimento Capacidade Transportadoras Veículos …" at bounding box center [524, 246] width 1049 height 492
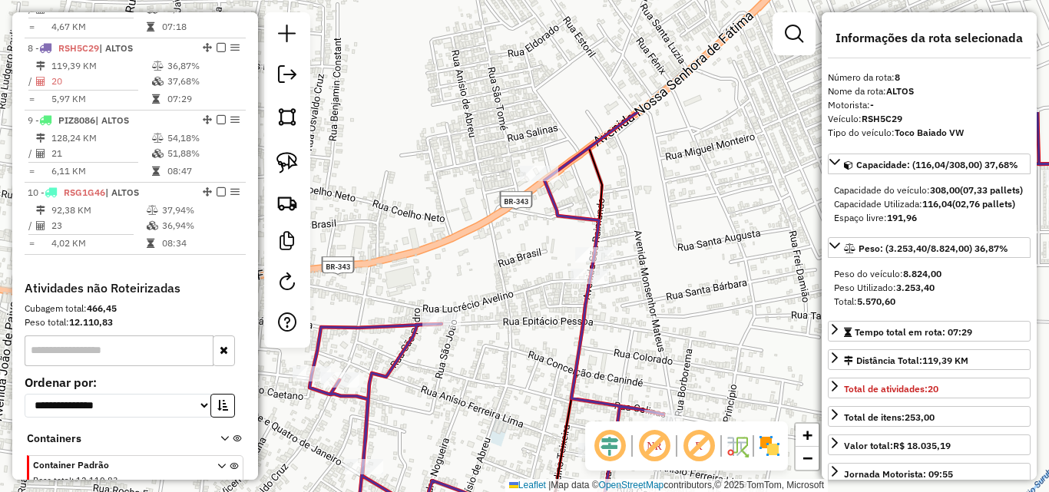
drag, startPoint x: 554, startPoint y: 239, endPoint x: 540, endPoint y: 284, distance: 47.6
click at [537, 287] on div "Janela de atendimento Grade de atendimento Capacidade Transportadoras Veículos …" at bounding box center [524, 246] width 1049 height 492
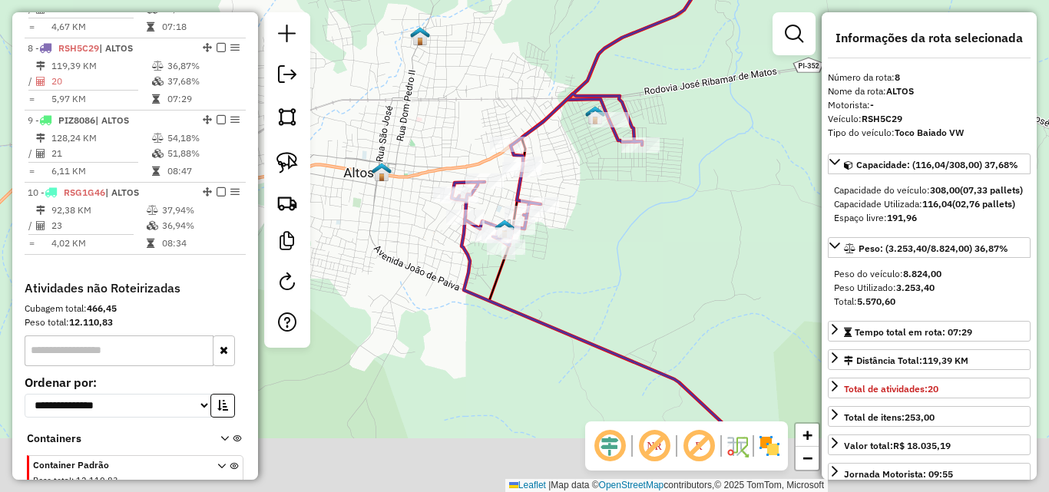
drag, startPoint x: 604, startPoint y: 265, endPoint x: 460, endPoint y: 95, distance: 222.3
click at [492, 111] on div "Janela de atendimento Grade de atendimento Capacidade Transportadoras Veículos …" at bounding box center [524, 246] width 1049 height 492
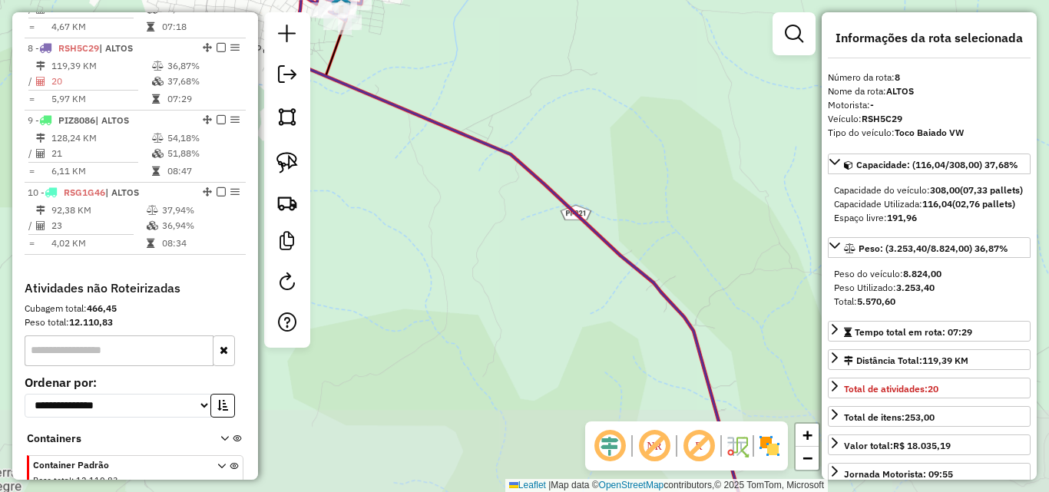
drag, startPoint x: 637, startPoint y: 244, endPoint x: 435, endPoint y: 56, distance: 275.5
click at [474, 75] on div "Janela de atendimento Grade de atendimento Capacidade Transportadoras Veículos …" at bounding box center [524, 246] width 1049 height 492
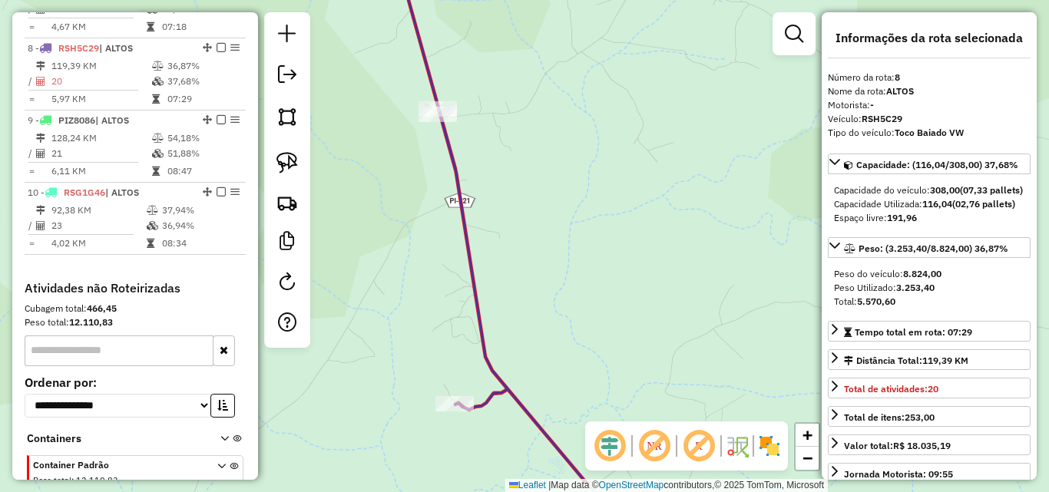
drag, startPoint x: 518, startPoint y: 248, endPoint x: 545, endPoint y: 170, distance: 82.1
click at [582, 189] on div "Janela de atendimento Grade de atendimento Capacidade Transportadoras Veículos …" at bounding box center [524, 246] width 1049 height 492
drag, startPoint x: 528, startPoint y: 190, endPoint x: 637, endPoint y: 389, distance: 226.2
click at [636, 389] on div "Janela de atendimento Grade de atendimento Capacidade Transportadoras Veículos …" at bounding box center [524, 246] width 1049 height 492
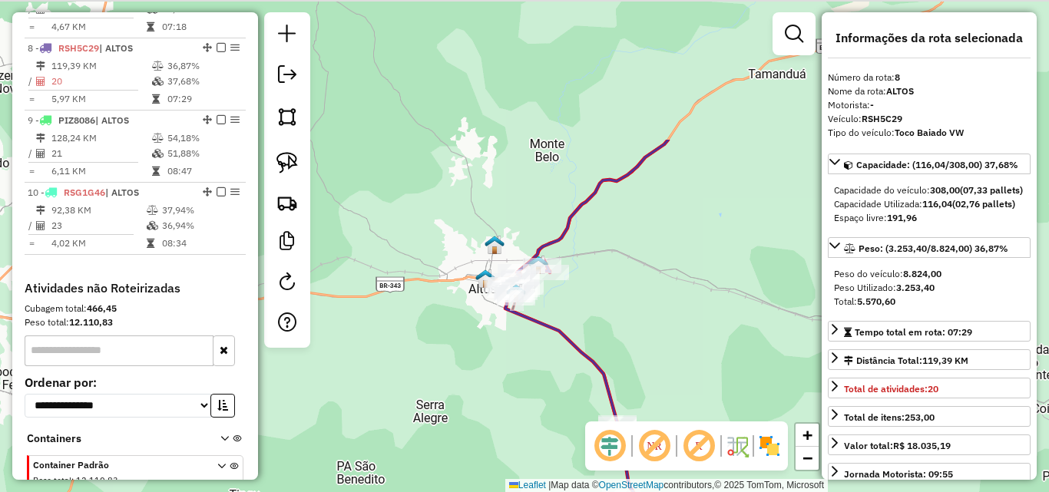
drag, startPoint x: 457, startPoint y: 164, endPoint x: 531, endPoint y: 335, distance: 186.8
click at [574, 380] on div "Janela de atendimento Grade de atendimento Capacidade Transportadoras Veículos …" at bounding box center [524, 246] width 1049 height 492
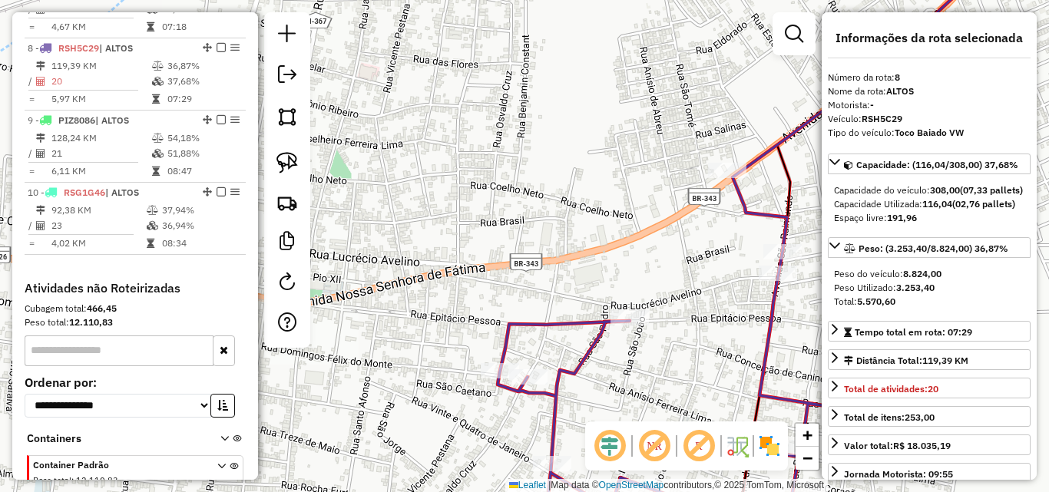
drag, startPoint x: 655, startPoint y: 356, endPoint x: 582, endPoint y: 278, distance: 107.0
click at [586, 283] on div "Janela de atendimento Grade de atendimento Capacidade Transportadoras Veículos …" at bounding box center [524, 246] width 1049 height 492
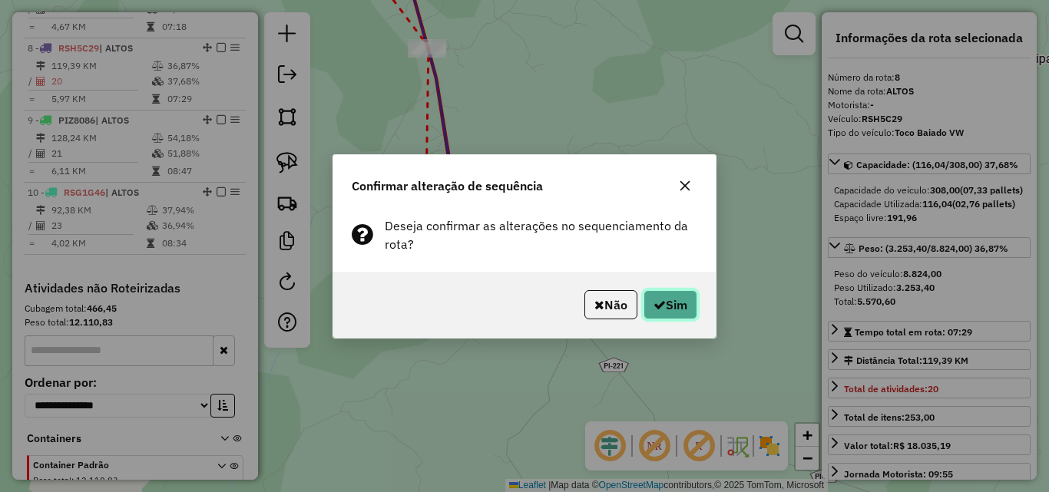
click at [652, 294] on button "Sim" at bounding box center [671, 304] width 54 height 29
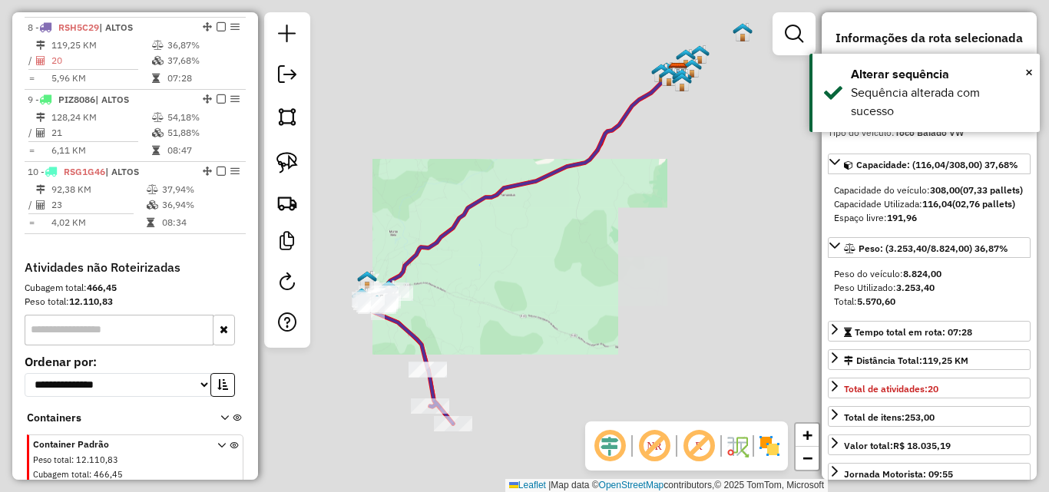
scroll to position [1123, 0]
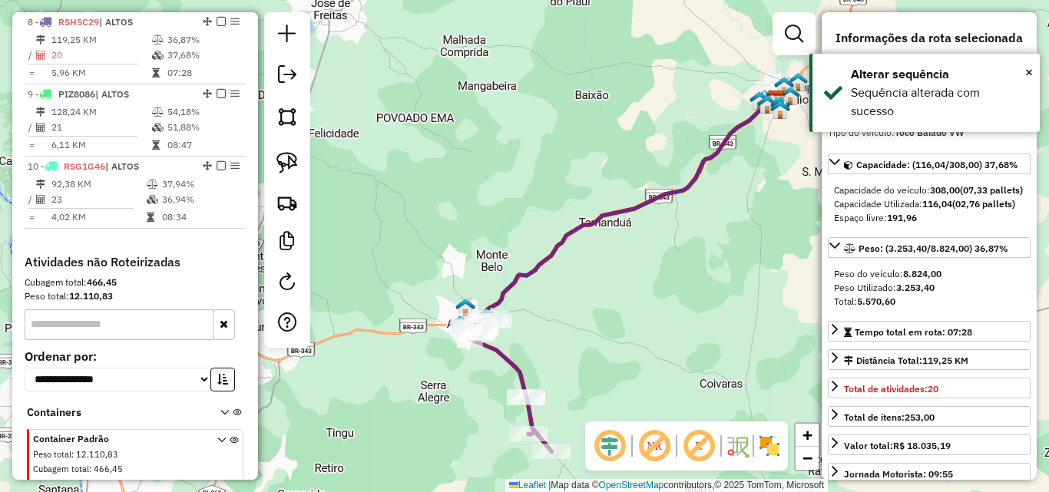
drag, startPoint x: 511, startPoint y: 324, endPoint x: 624, endPoint y: 356, distance: 117.4
click at [624, 356] on div "Janela de atendimento Grade de atendimento Capacidade Transportadoras Veículos …" at bounding box center [524, 246] width 1049 height 492
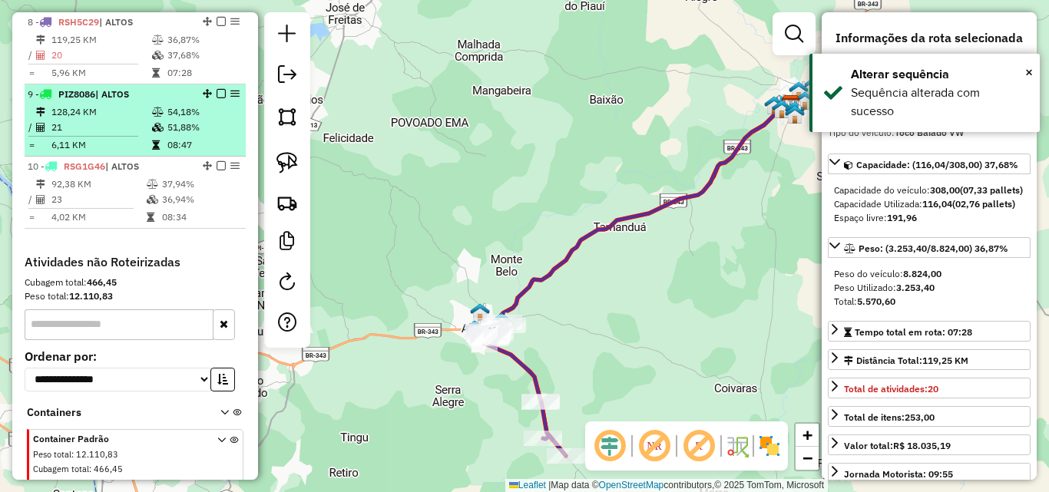
click at [141, 121] on td "21" at bounding box center [101, 127] width 101 height 15
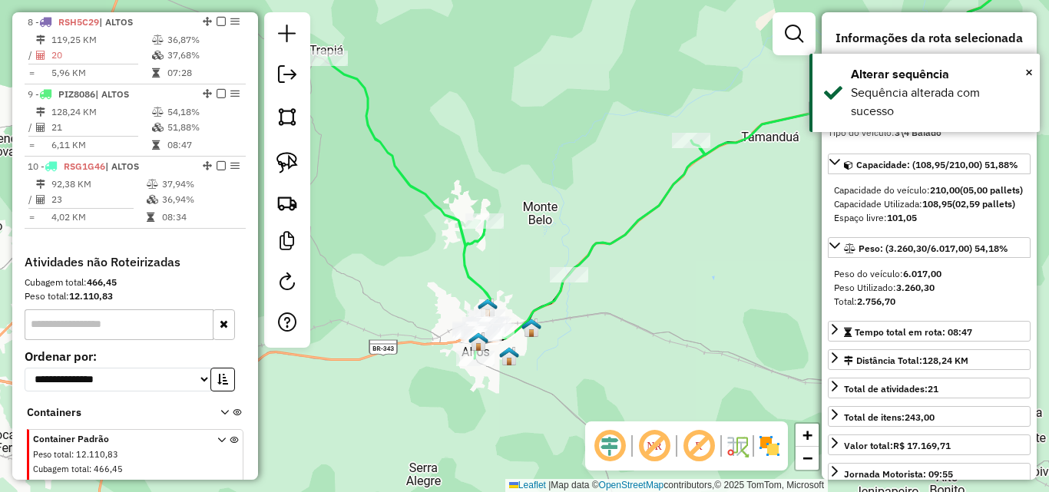
drag, startPoint x: 457, startPoint y: 300, endPoint x: 647, endPoint y: 181, distance: 224.2
click at [647, 181] on div "Janela de atendimento Grade de atendimento Capacidade Transportadoras Veículos …" at bounding box center [524, 246] width 1049 height 492
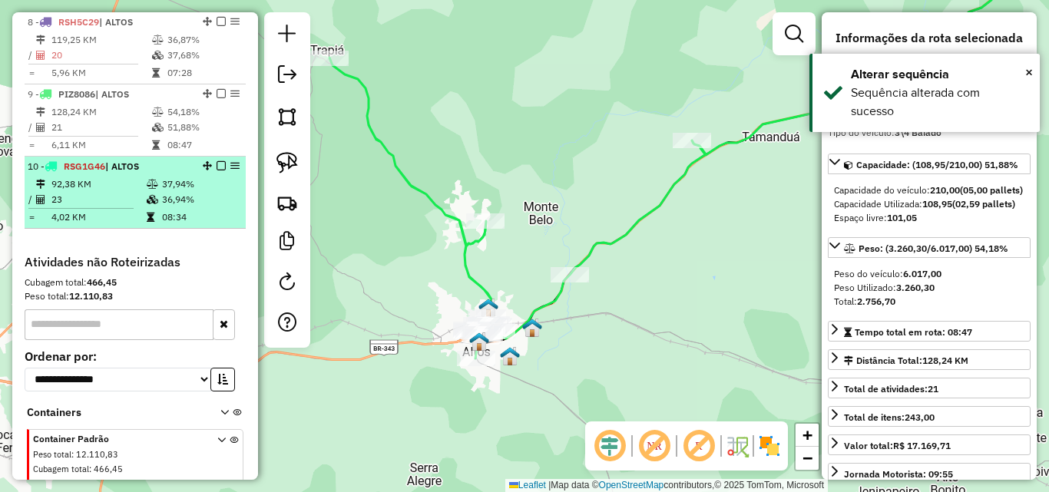
click at [60, 181] on td "92,38 KM" at bounding box center [98, 184] width 95 height 15
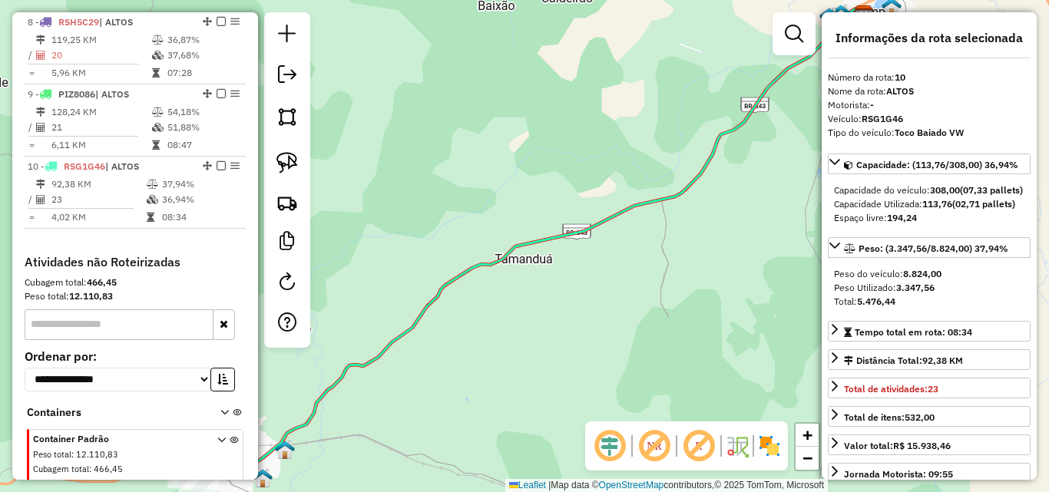
drag, startPoint x: 561, startPoint y: 306, endPoint x: 718, endPoint y: 206, distance: 186.4
click at [718, 206] on div "Janela de atendimento Grade de atendimento Capacidade Transportadoras Veículos …" at bounding box center [524, 246] width 1049 height 492
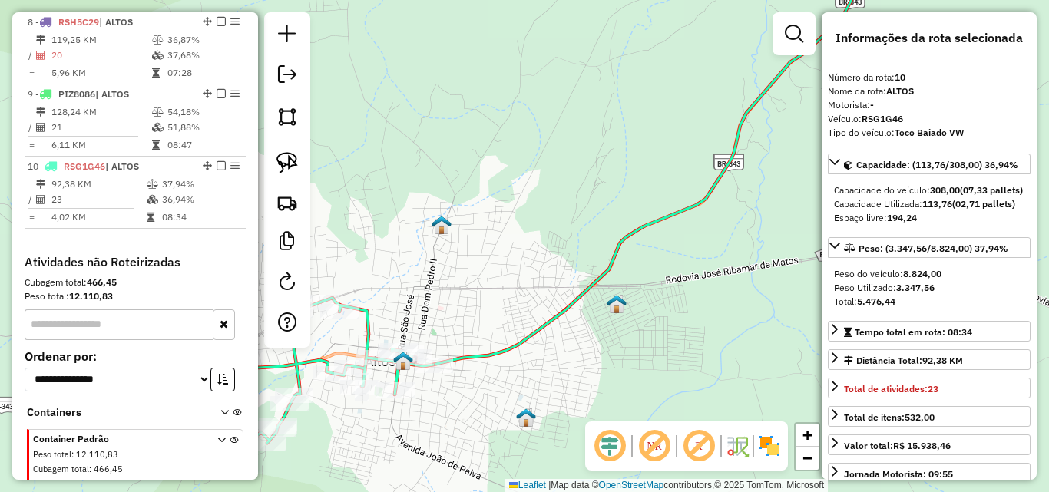
drag, startPoint x: 467, startPoint y: 346, endPoint x: 568, endPoint y: 316, distance: 105.9
click at [568, 316] on div "Rota 10 - Placa RSG1G46 23870 - LA BRISA Janela de atendimento Grade de atendim…" at bounding box center [524, 246] width 1049 height 492
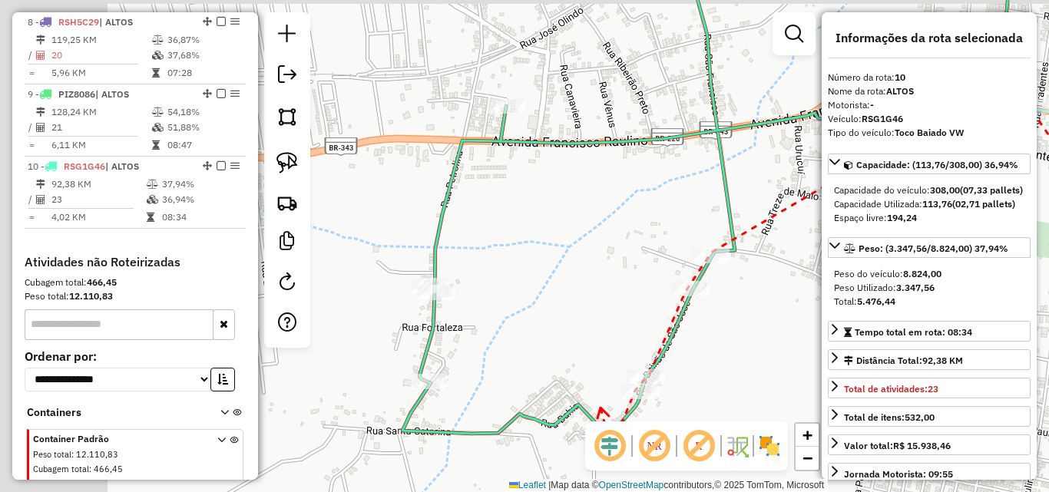
drag, startPoint x: 381, startPoint y: 221, endPoint x: 601, endPoint y: 407, distance: 287.7
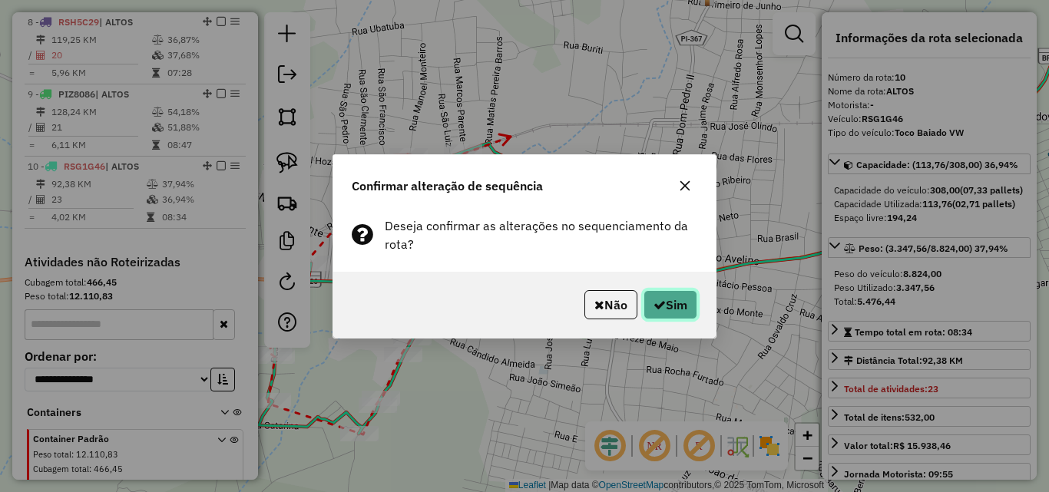
click at [666, 298] on button "Sim" at bounding box center [671, 304] width 54 height 29
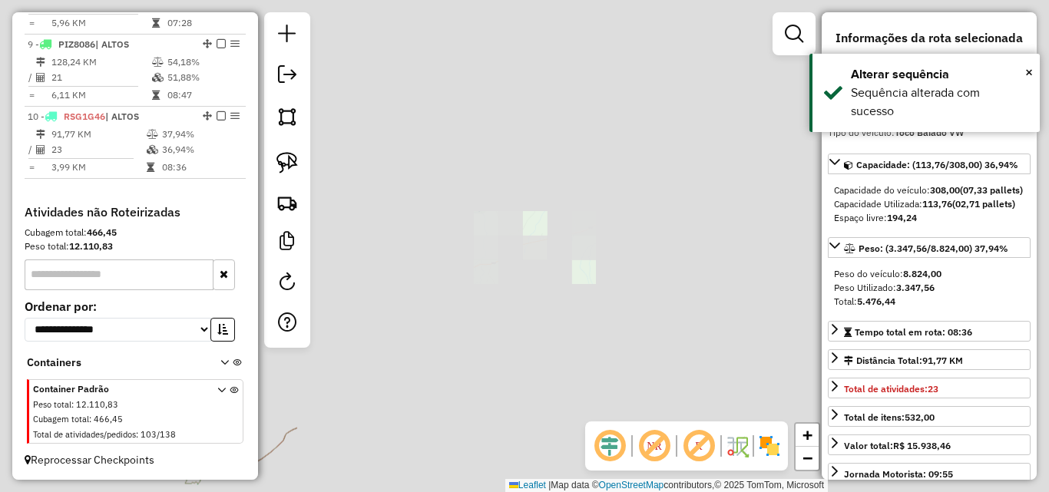
scroll to position [1173, 0]
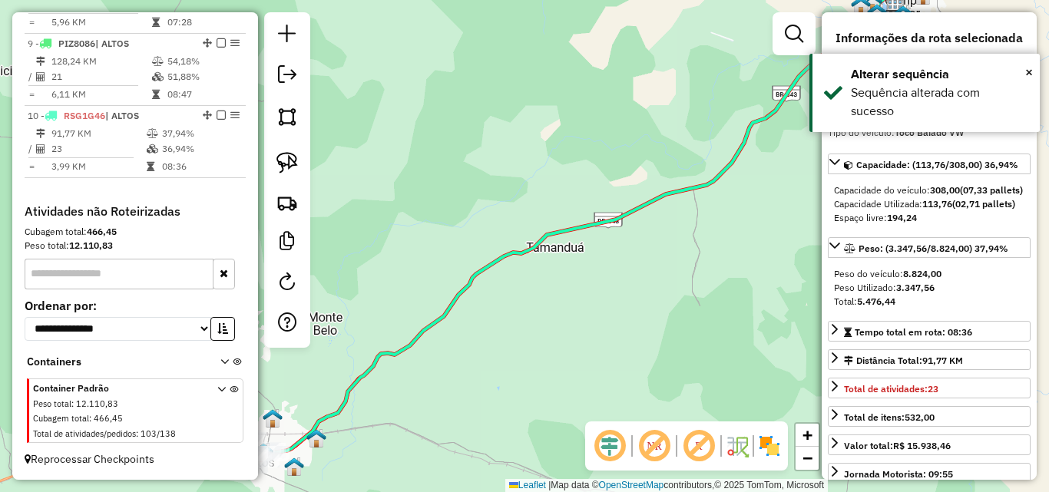
drag, startPoint x: 434, startPoint y: 267, endPoint x: 719, endPoint y: 207, distance: 291.1
click at [721, 198] on div "Janela de atendimento Grade de atendimento Capacidade Transportadoras Veículos …" at bounding box center [524, 246] width 1049 height 492
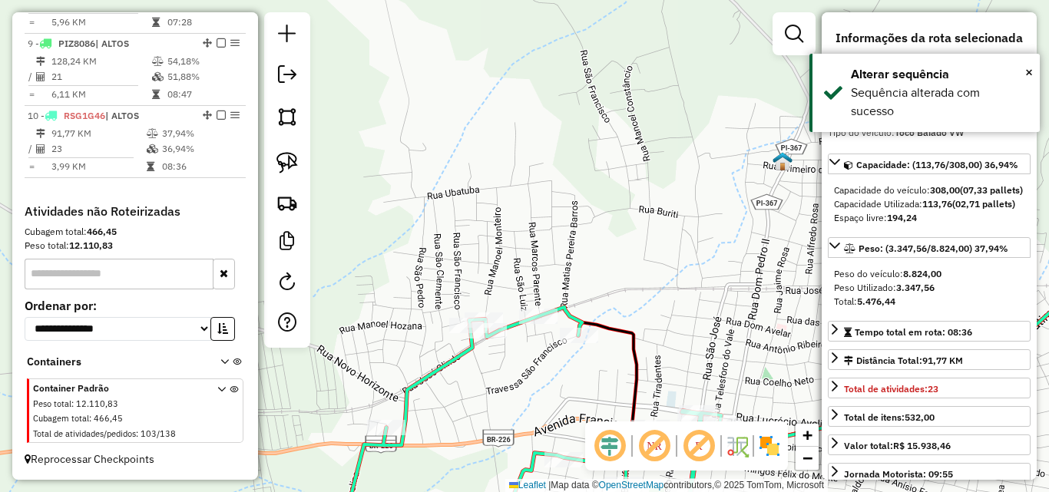
drag, startPoint x: 663, startPoint y: 362, endPoint x: 467, endPoint y: 248, distance: 226.4
click at [696, 317] on div "Janela de atendimento Grade de atendimento Capacidade Transportadoras Veículos …" at bounding box center [524, 246] width 1049 height 492
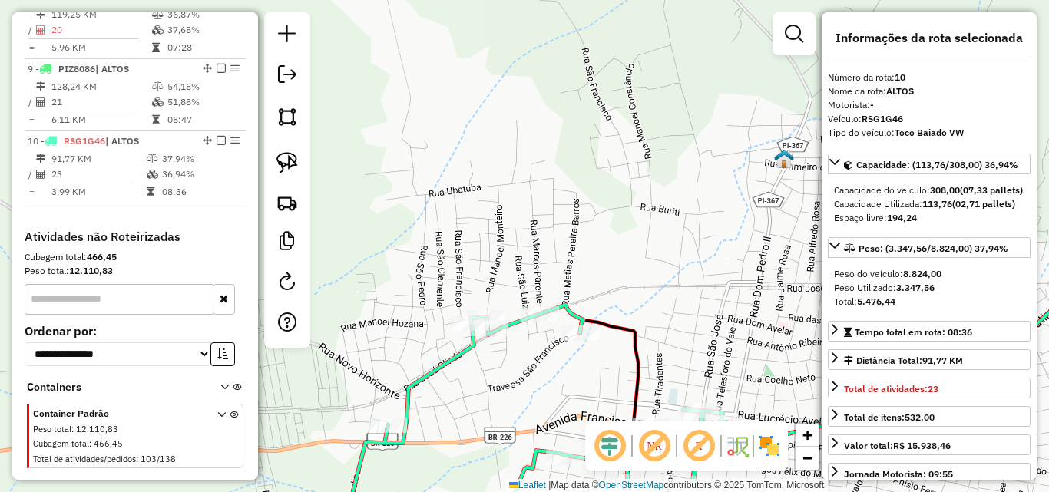
scroll to position [1152, 0]
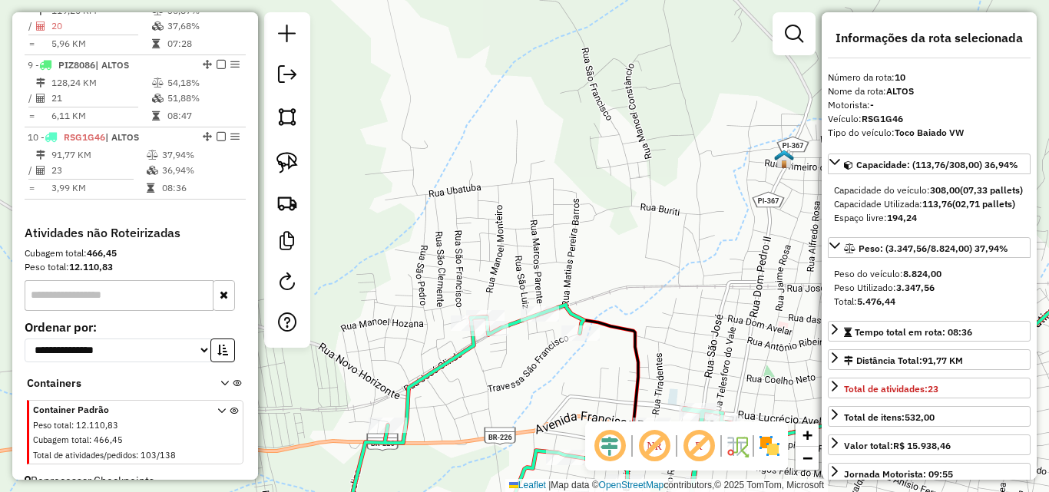
click at [653, 432] on em at bounding box center [654, 446] width 37 height 37
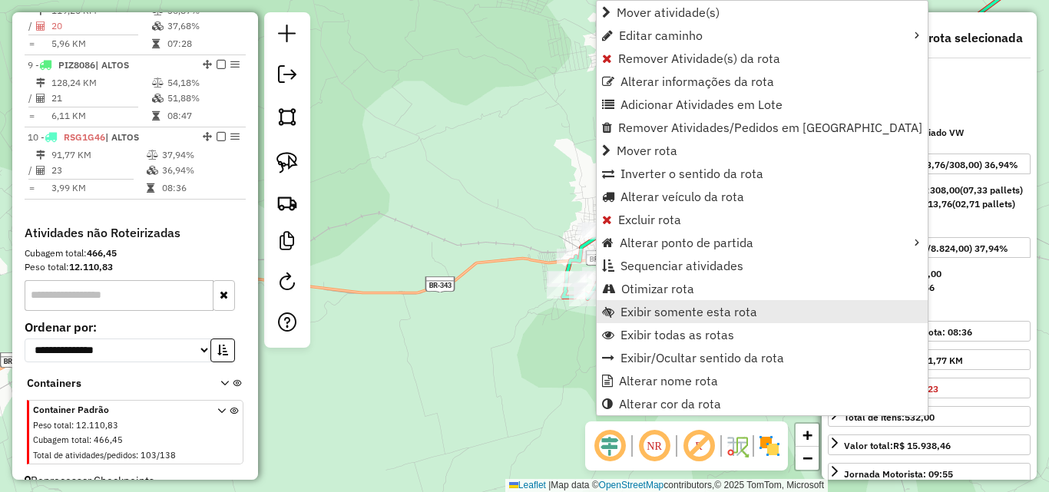
scroll to position [1173, 0]
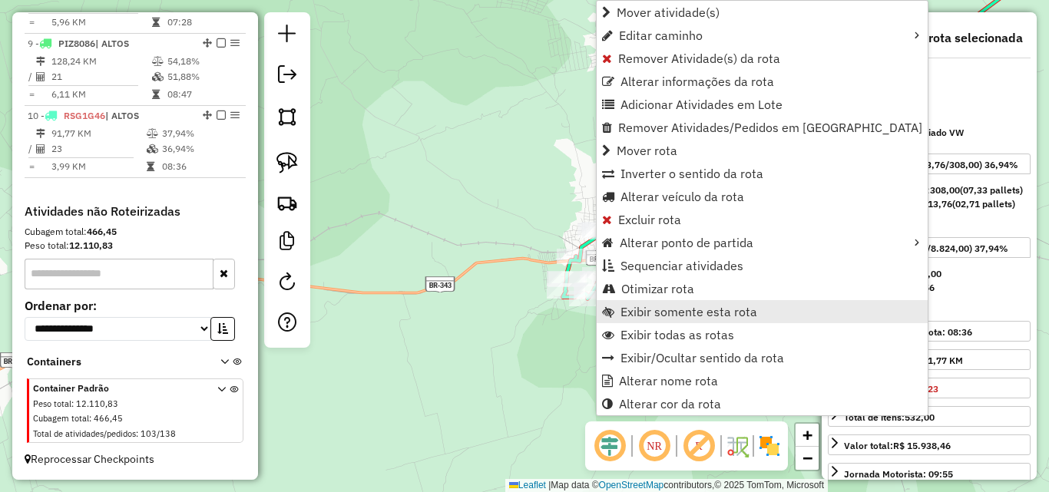
click at [677, 309] on span "Exibir somente esta rota" at bounding box center [689, 312] width 137 height 12
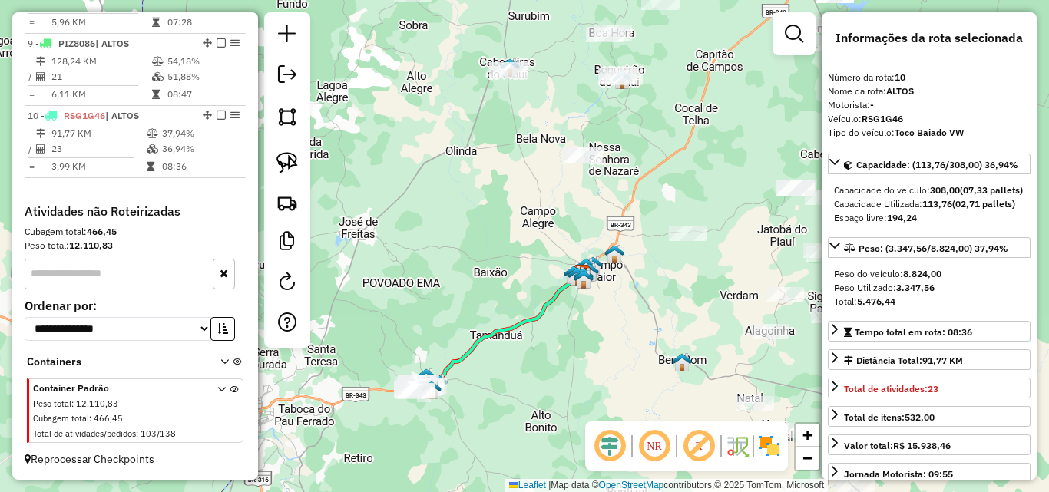
drag, startPoint x: 618, startPoint y: 322, endPoint x: 553, endPoint y: 354, distance: 72.8
click at [556, 357] on div "Janela de atendimento Grade de atendimento Capacidade Transportadoras Veículos …" at bounding box center [524, 246] width 1049 height 492
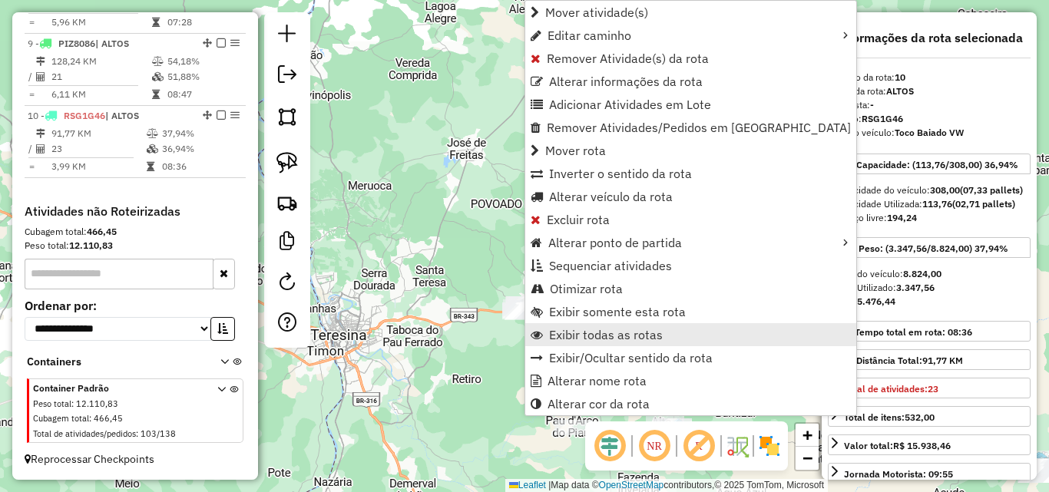
click at [597, 335] on span "Exibir todas as rotas" at bounding box center [606, 335] width 114 height 12
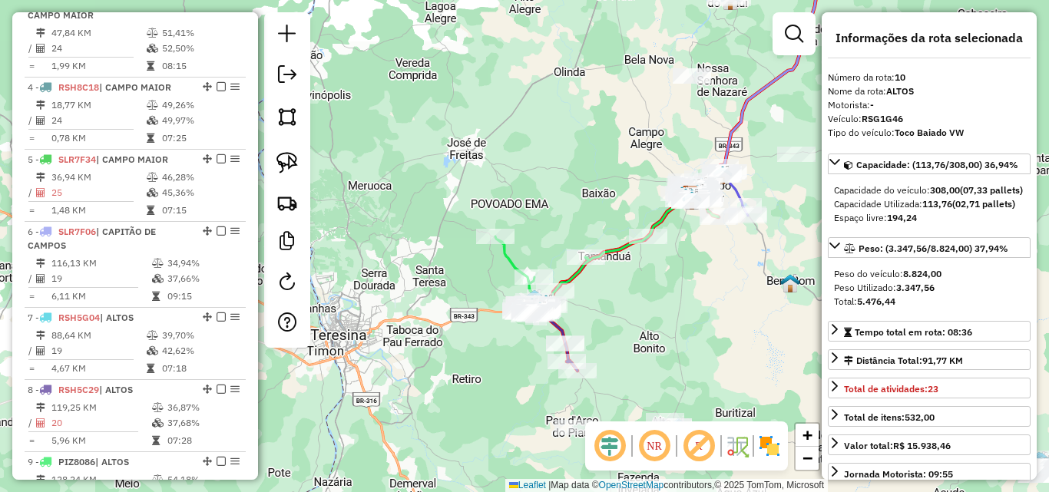
scroll to position [789, 0]
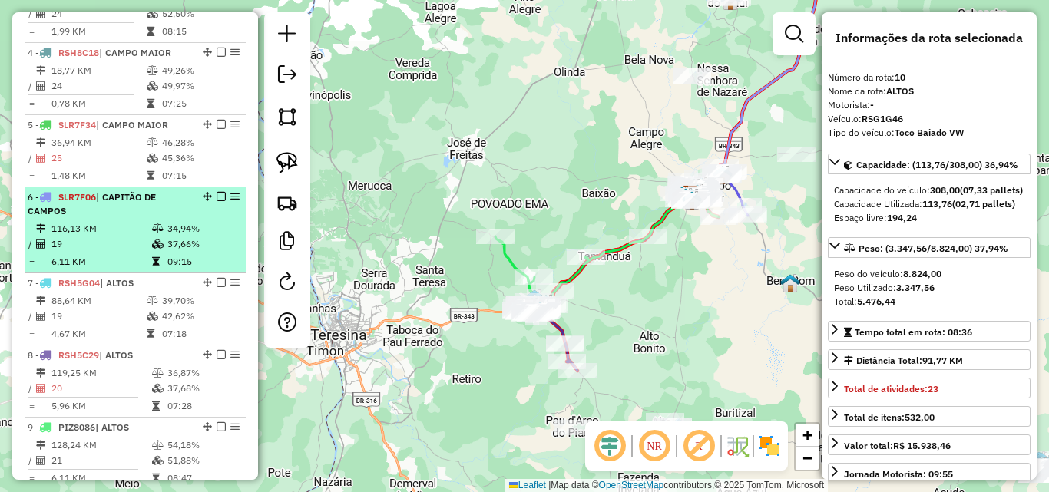
click at [180, 245] on td "37,66%" at bounding box center [203, 244] width 73 height 15
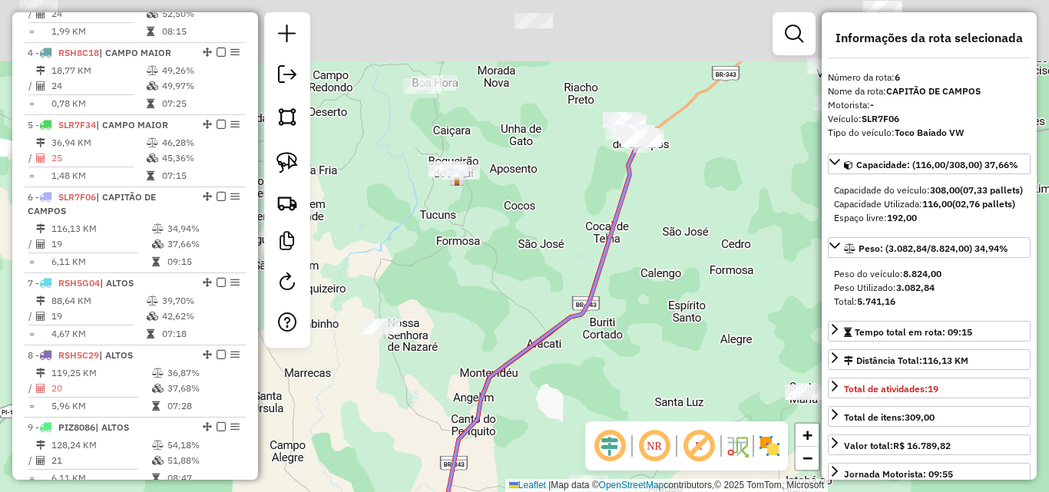
drag, startPoint x: 581, startPoint y: 159, endPoint x: 588, endPoint y: 223, distance: 64.9
click at [552, 299] on div "Janela de atendimento Grade de atendimento Capacidade Transportadoras Veículos …" at bounding box center [524, 246] width 1049 height 492
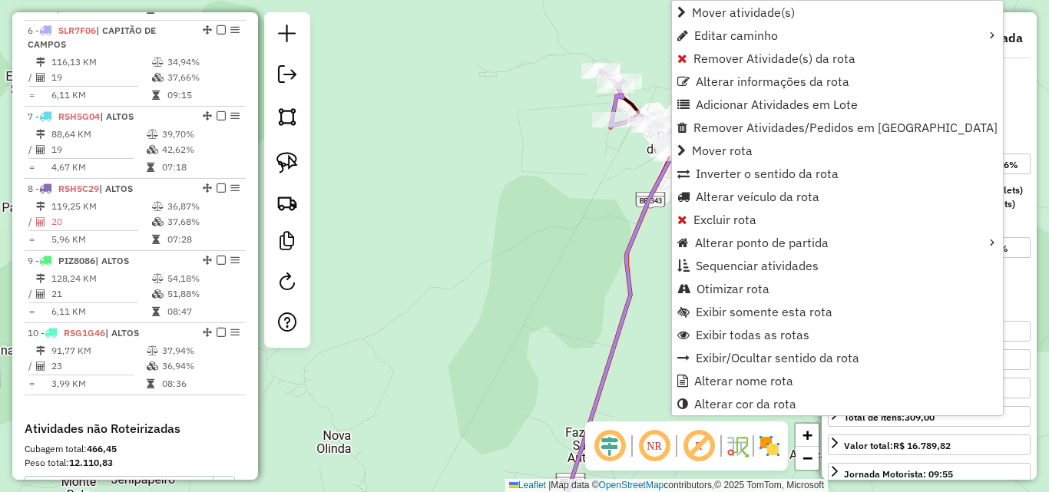
scroll to position [965, 0]
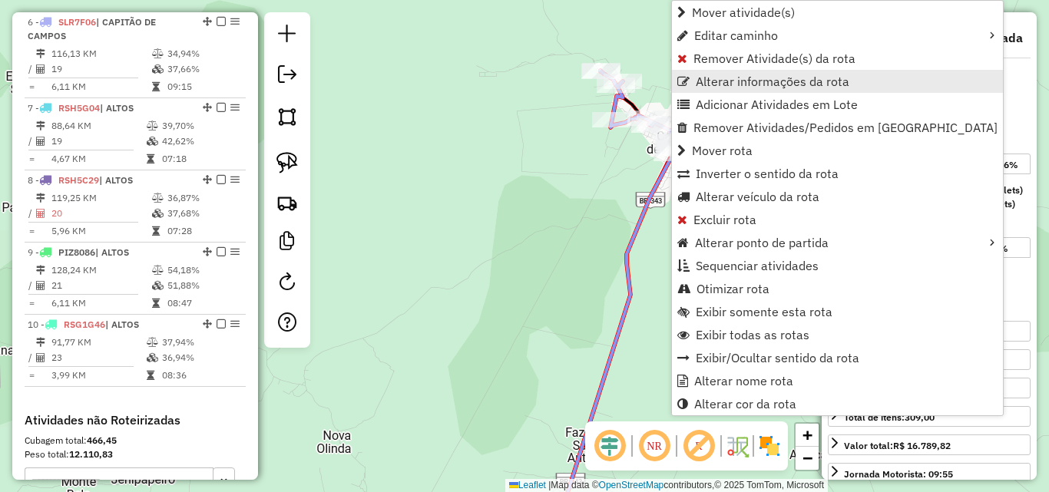
click at [740, 79] on span "Alterar informações da rota" at bounding box center [773, 81] width 154 height 12
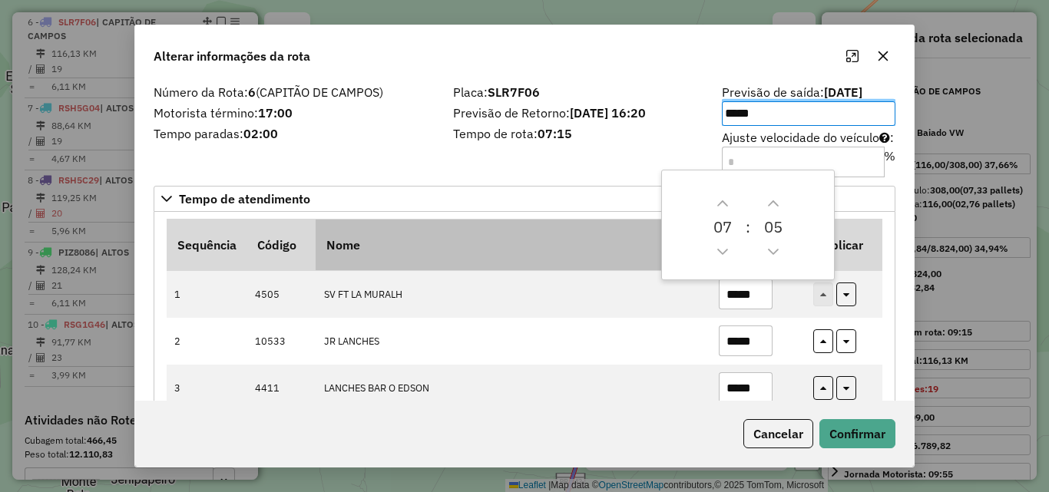
click at [617, 264] on th "Nome" at bounding box center [513, 245] width 395 height 51
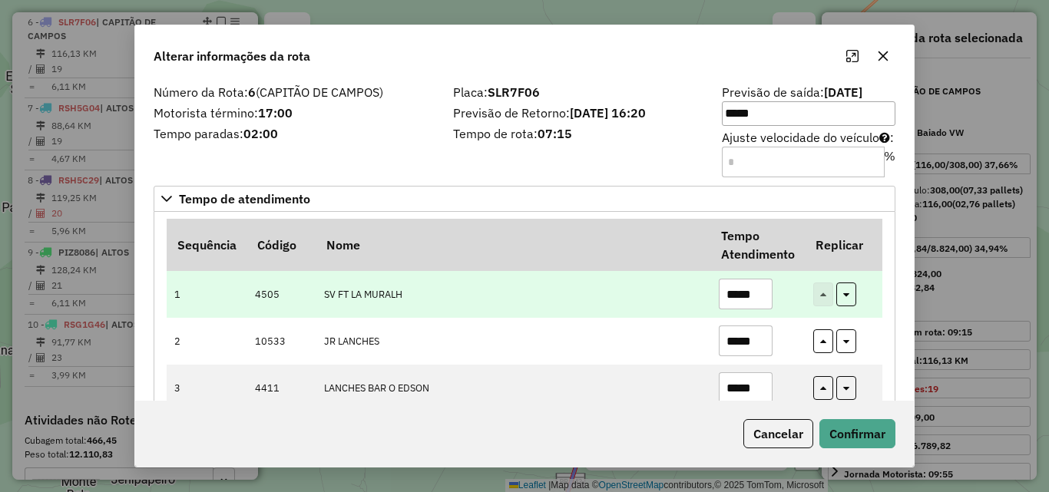
drag, startPoint x: 756, startPoint y: 292, endPoint x: 741, endPoint y: 292, distance: 15.4
click at [741, 292] on input "*****" at bounding box center [746, 294] width 54 height 31
type input "*****"
click at [677, 303] on td "SV FT LA MURALH" at bounding box center [513, 294] width 395 height 47
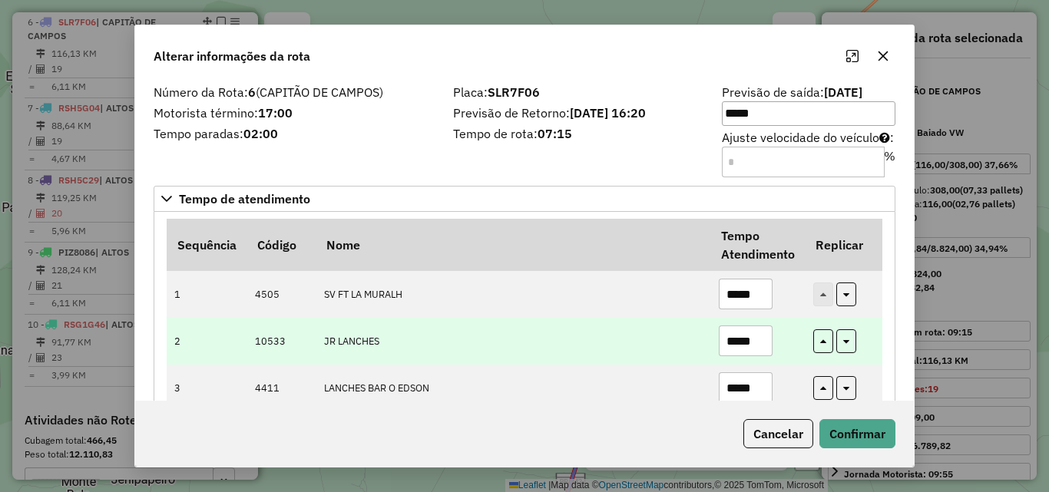
drag, startPoint x: 760, startPoint y: 341, endPoint x: 750, endPoint y: 341, distance: 10.0
click at [750, 341] on input "*****" at bounding box center [746, 341] width 54 height 31
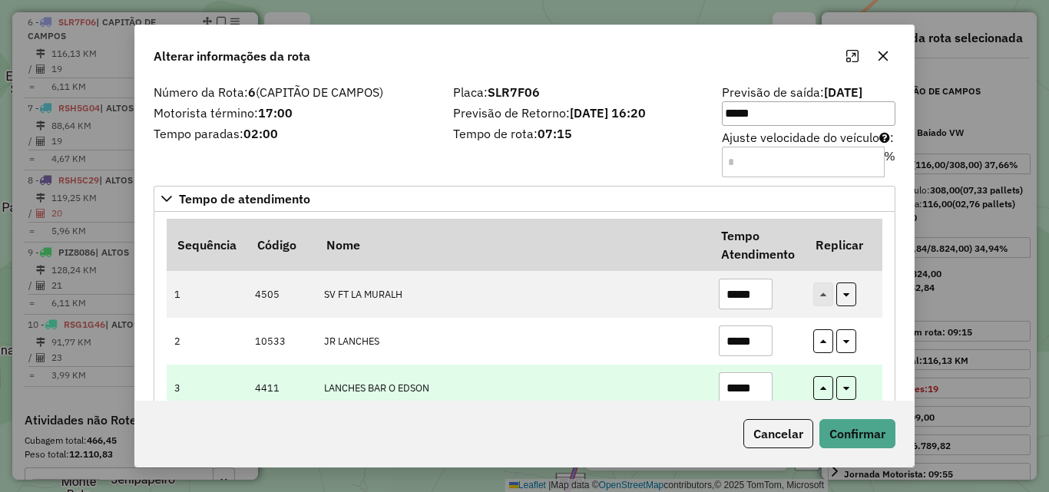
type input "*****"
drag, startPoint x: 757, startPoint y: 386, endPoint x: 748, endPoint y: 386, distance: 9.2
click at [748, 386] on input "*****" at bounding box center [746, 387] width 54 height 31
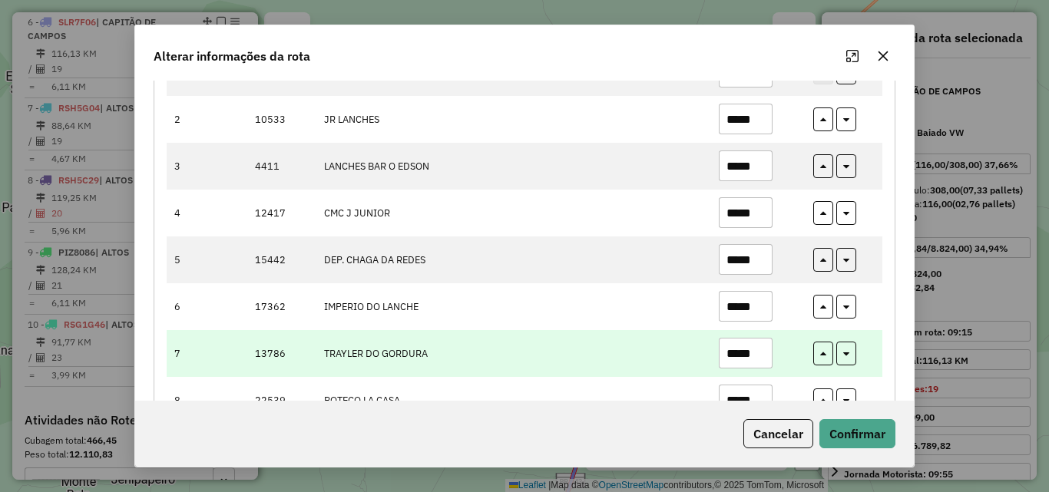
scroll to position [230, 0]
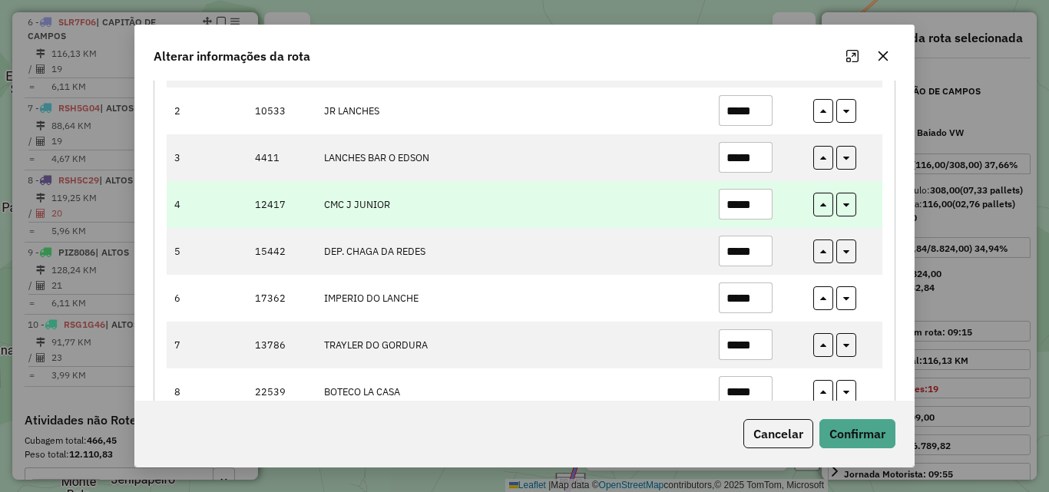
type input "*****"
drag, startPoint x: 760, startPoint y: 199, endPoint x: 744, endPoint y: 199, distance: 15.4
click at [744, 199] on input "*****" at bounding box center [746, 204] width 54 height 31
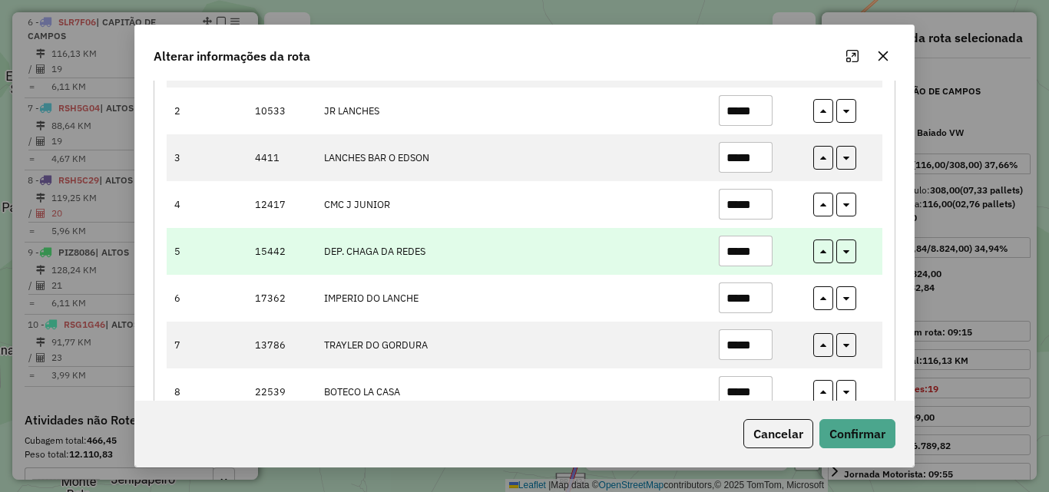
type input "*****"
drag, startPoint x: 676, startPoint y: 248, endPoint x: 719, endPoint y: 249, distance: 43.0
click at [676, 248] on td "DEP. CHAGA DA REDES" at bounding box center [513, 251] width 395 height 47
drag, startPoint x: 756, startPoint y: 247, endPoint x: 741, endPoint y: 247, distance: 14.6
click at [741, 247] on input "*****" at bounding box center [746, 251] width 54 height 31
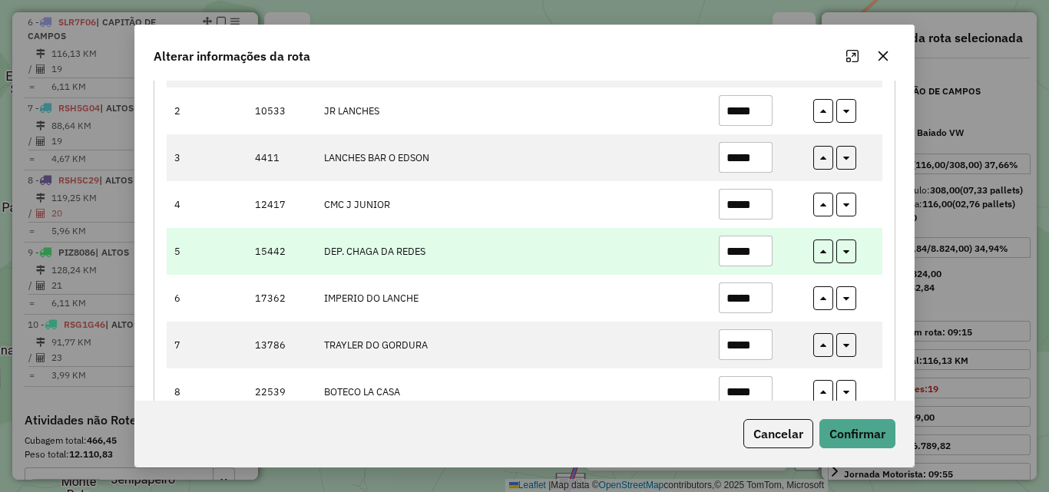
type input "*****"
click at [640, 266] on td "DEP. CHAGA DA REDES" at bounding box center [513, 251] width 395 height 47
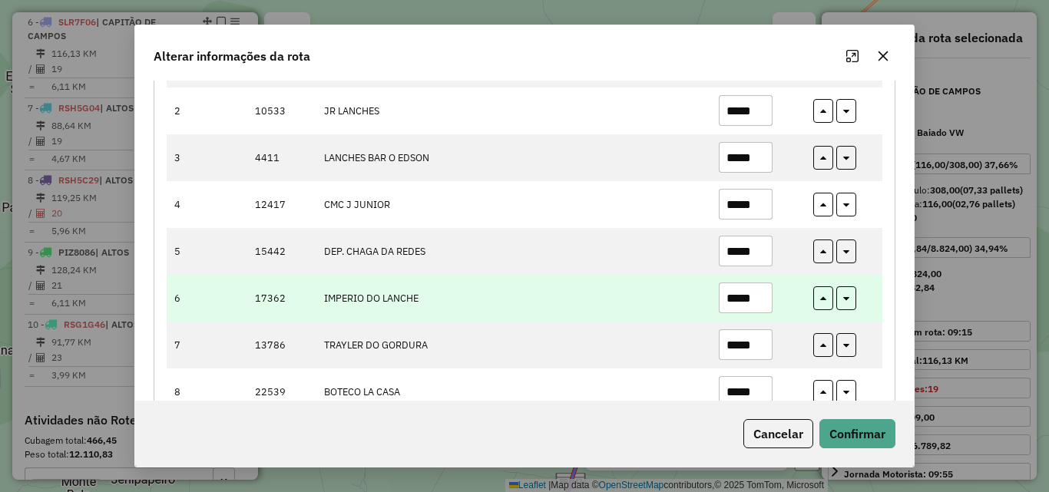
drag, startPoint x: 761, startPoint y: 299, endPoint x: 743, endPoint y: 299, distance: 17.7
click at [743, 299] on input "*****" at bounding box center [746, 298] width 54 height 31
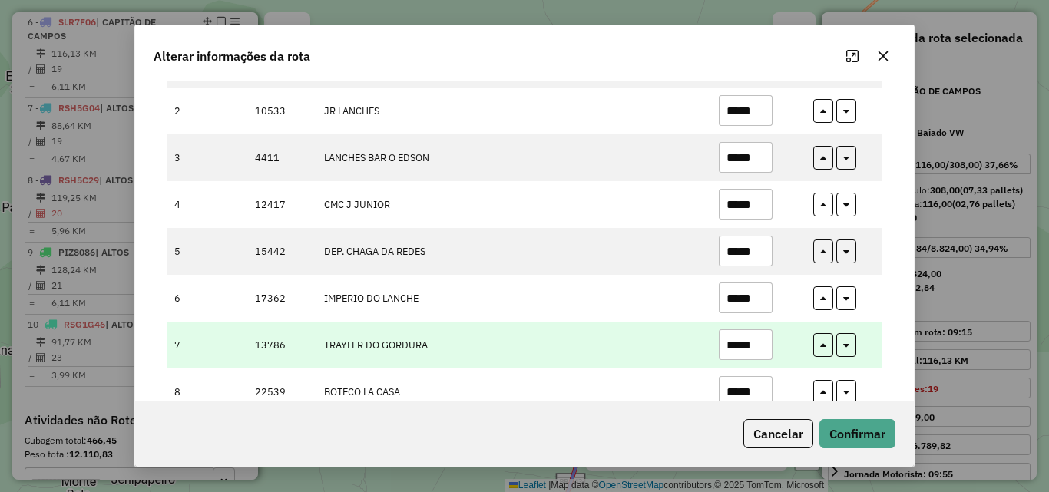
scroll to position [307, 0]
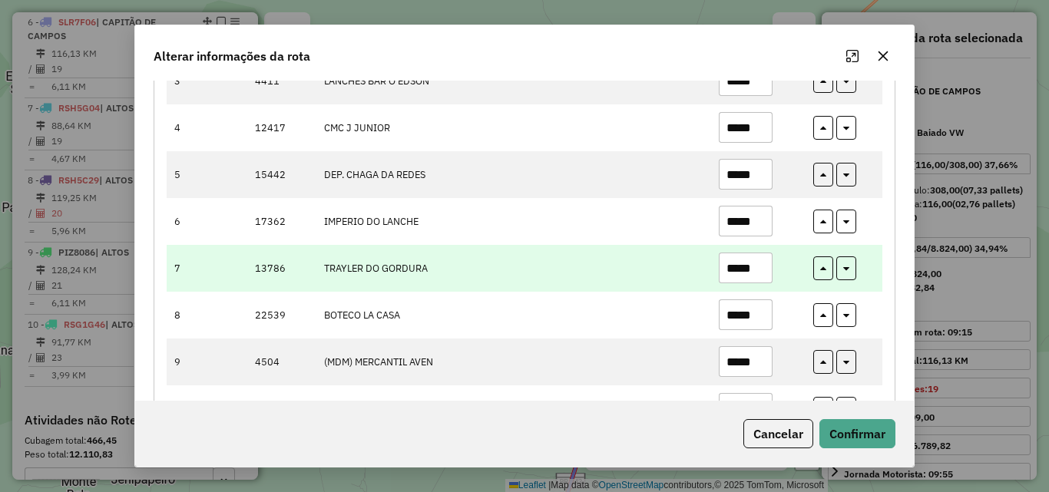
type input "*****"
drag, startPoint x: 764, startPoint y: 271, endPoint x: 745, endPoint y: 270, distance: 19.2
click at [745, 270] on input "*****" at bounding box center [746, 268] width 54 height 31
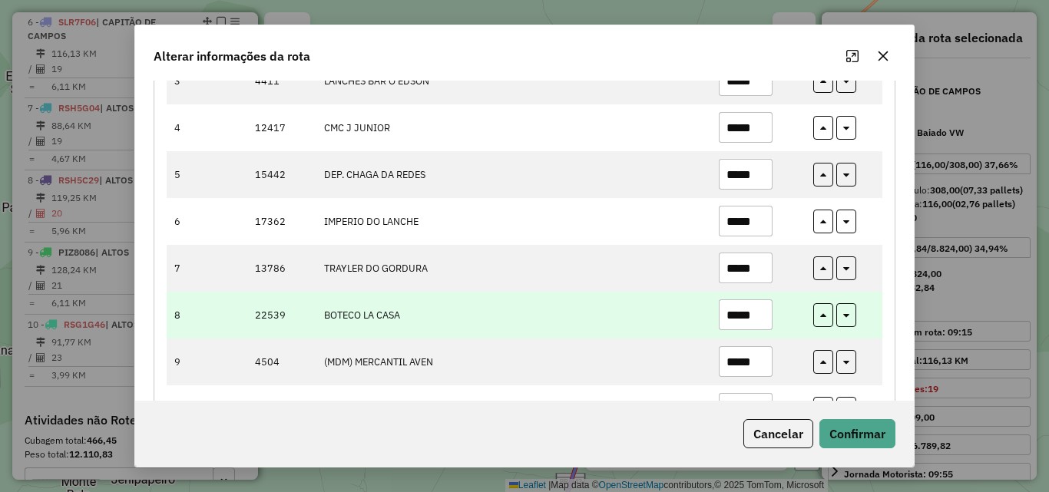
type input "*****"
click at [691, 297] on td "BOTECO LA CASA" at bounding box center [513, 315] width 395 height 47
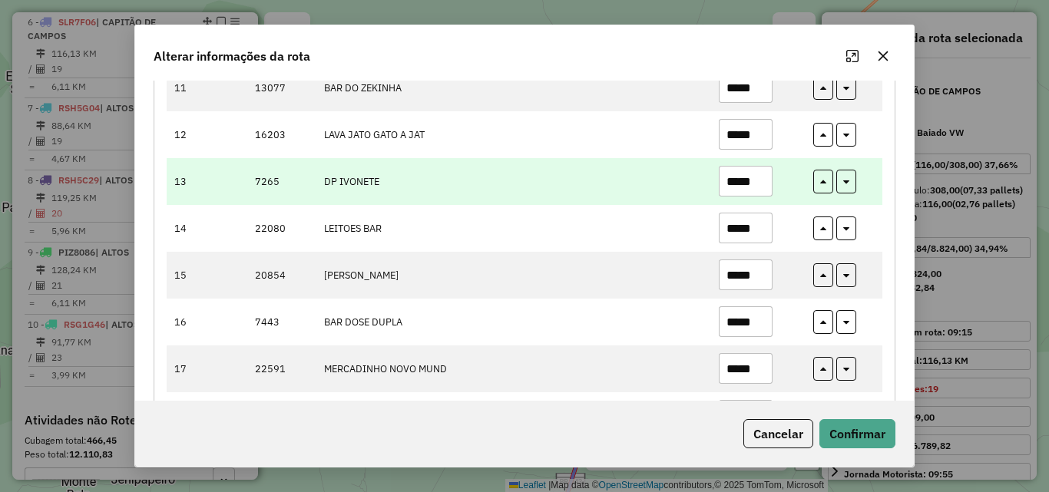
scroll to position [768, 0]
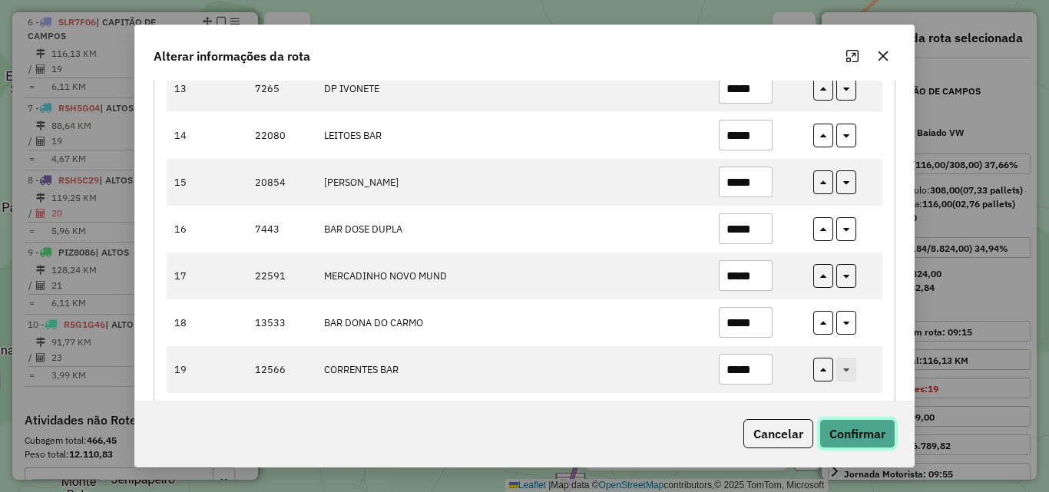
click at [857, 435] on button "Confirmar" at bounding box center [857, 433] width 76 height 29
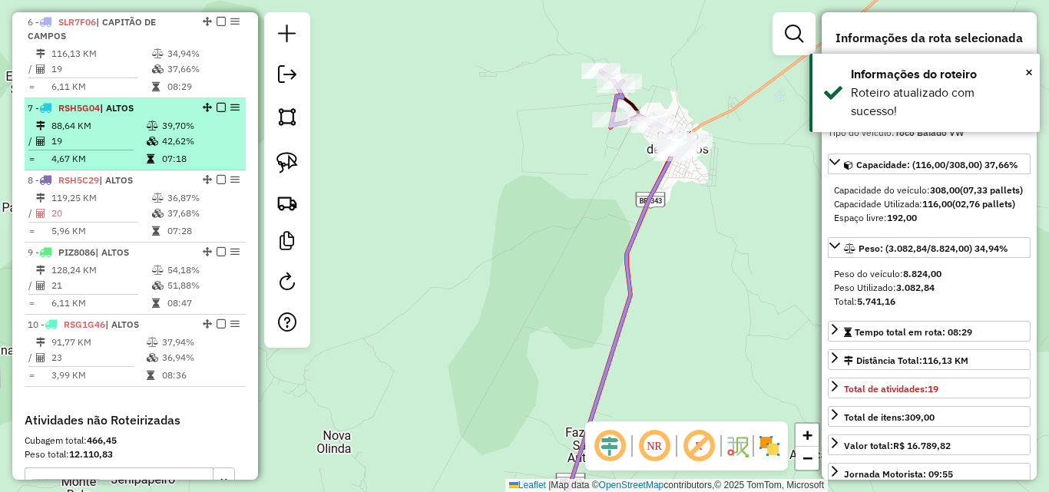
click at [176, 147] on td "42,62%" at bounding box center [200, 141] width 78 height 15
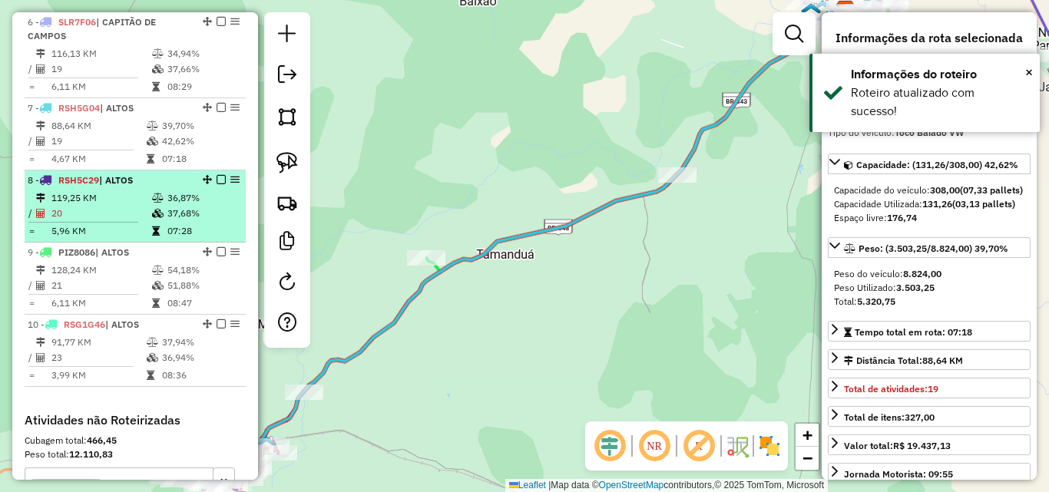
click at [181, 210] on td "37,68%" at bounding box center [203, 213] width 73 height 15
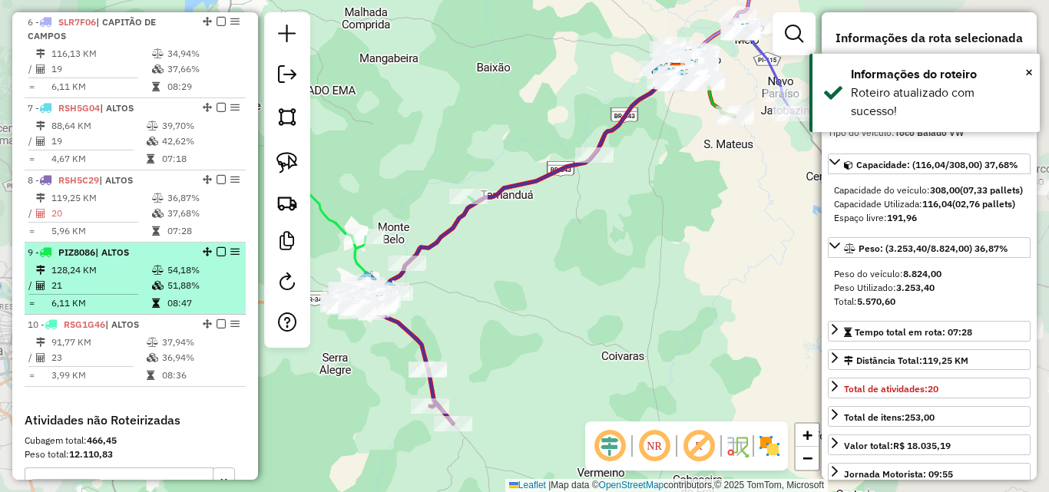
click at [186, 285] on td "51,88%" at bounding box center [203, 285] width 73 height 15
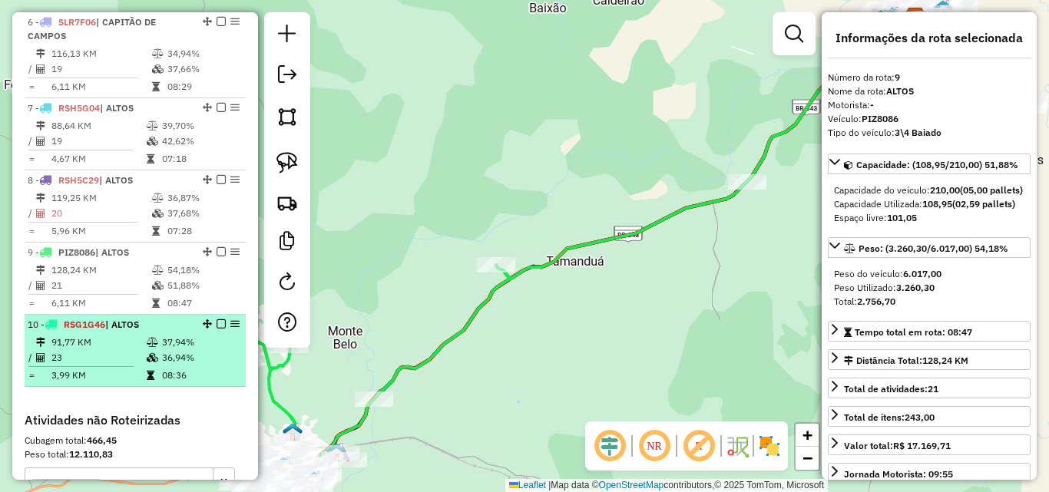
click at [184, 366] on table "91,77 KM 37,94% / 23 36,94% = 3,99 KM 08:36" at bounding box center [135, 359] width 215 height 48
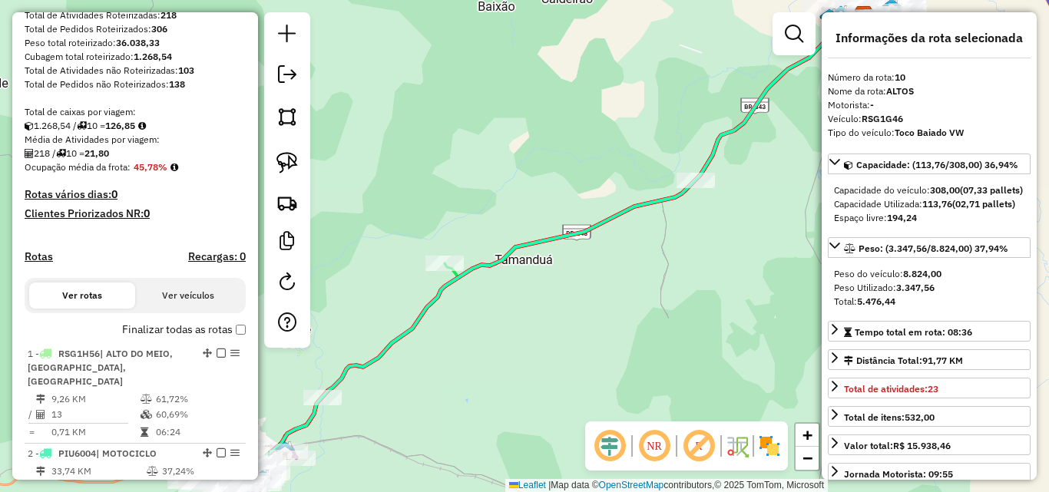
scroll to position [0, 0]
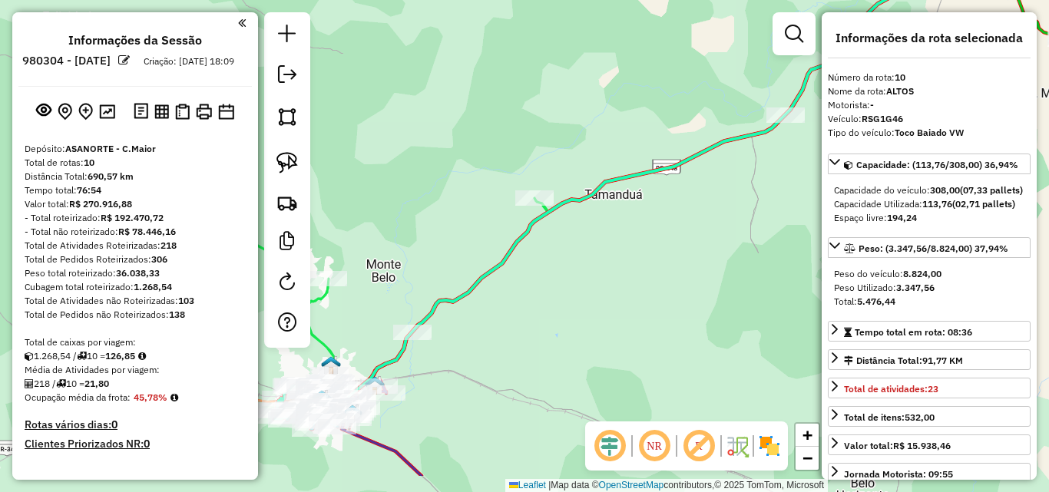
drag, startPoint x: 612, startPoint y: 283, endPoint x: 652, endPoint y: 253, distance: 49.9
click at [650, 256] on div "Janela de atendimento Grade de atendimento Capacidade Transportadoras Veículos …" at bounding box center [524, 246] width 1049 height 492
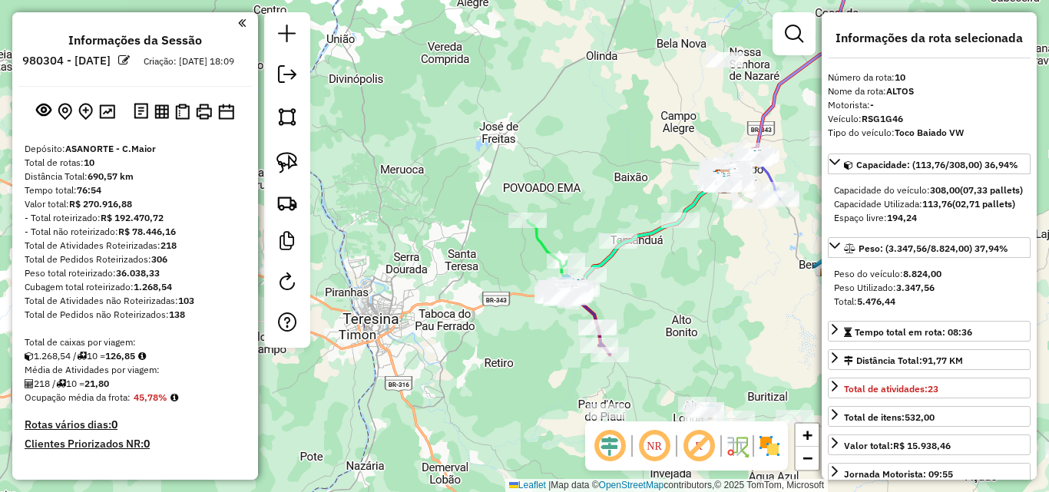
click at [291, 82] on em at bounding box center [287, 74] width 18 height 18
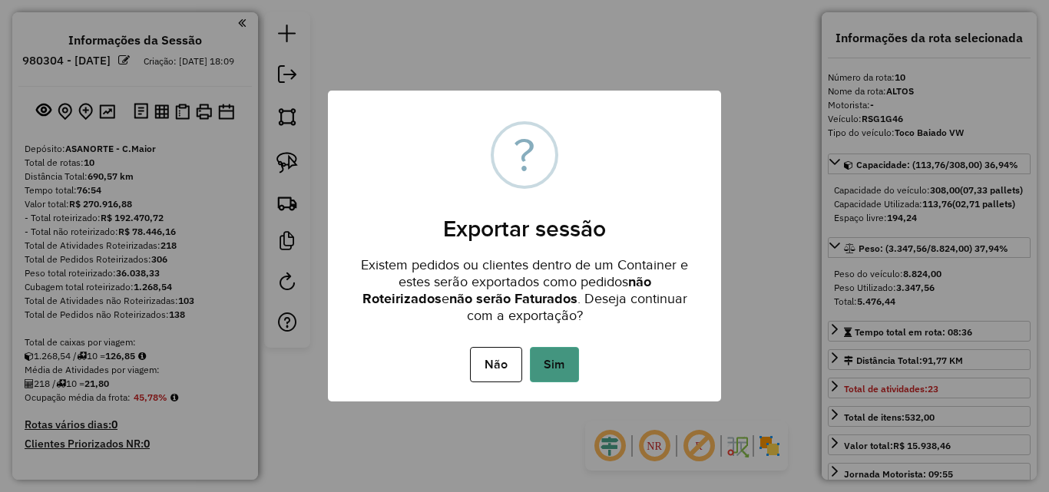
click at [560, 359] on button "Sim" at bounding box center [554, 364] width 49 height 35
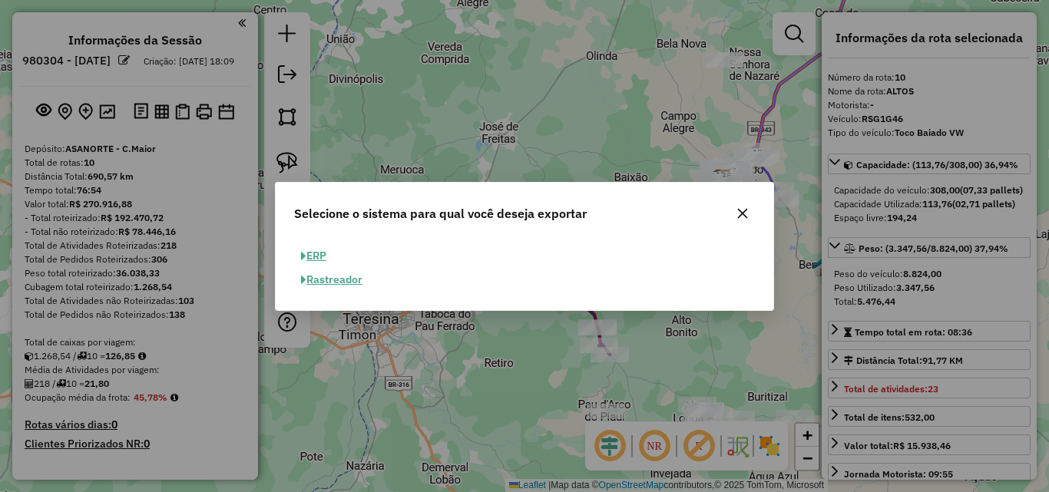
click at [317, 247] on button "ERP" at bounding box center [313, 256] width 39 height 24
select select "**"
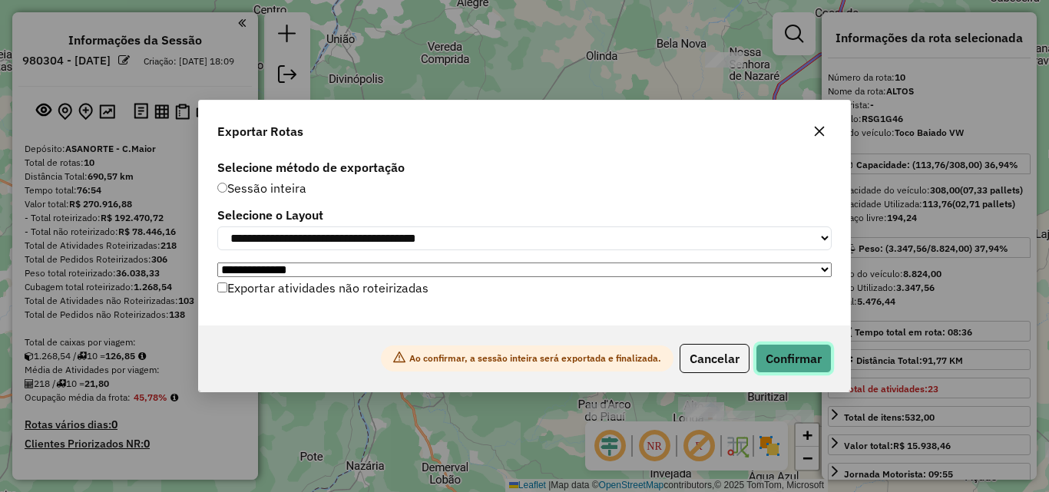
click at [816, 363] on button "Confirmar" at bounding box center [794, 358] width 76 height 29
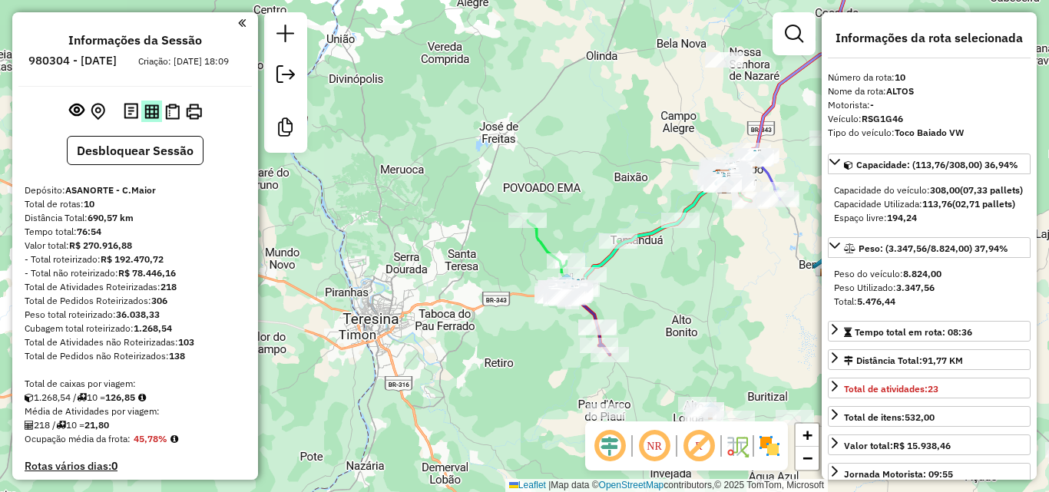
click at [147, 119] on img at bounding box center [151, 111] width 15 height 15
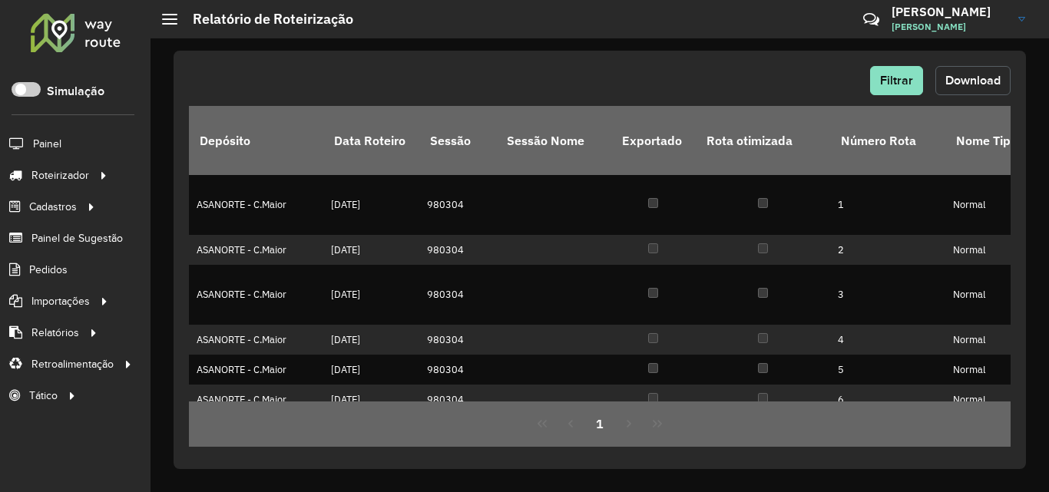
click at [979, 81] on span "Download" at bounding box center [972, 80] width 55 height 13
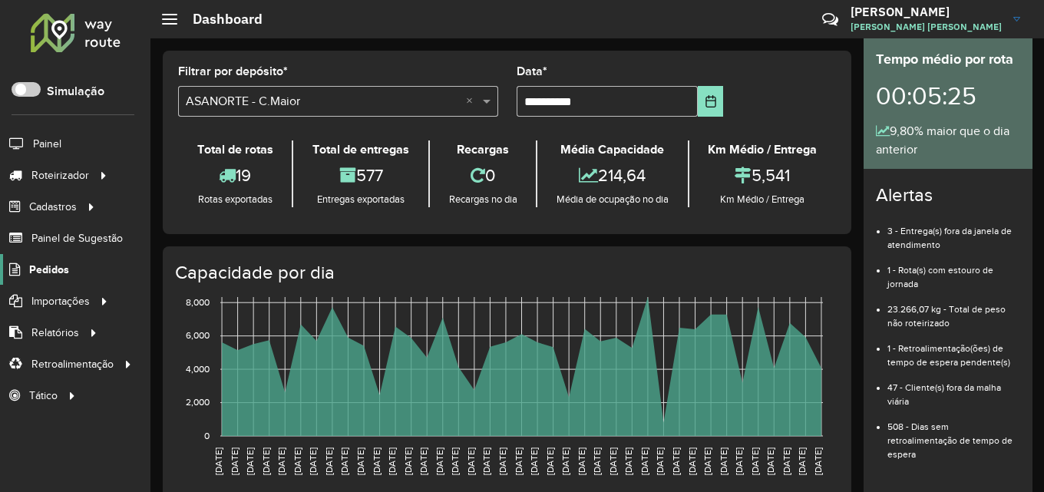
click at [58, 266] on span "Pedidos" at bounding box center [49, 270] width 40 height 16
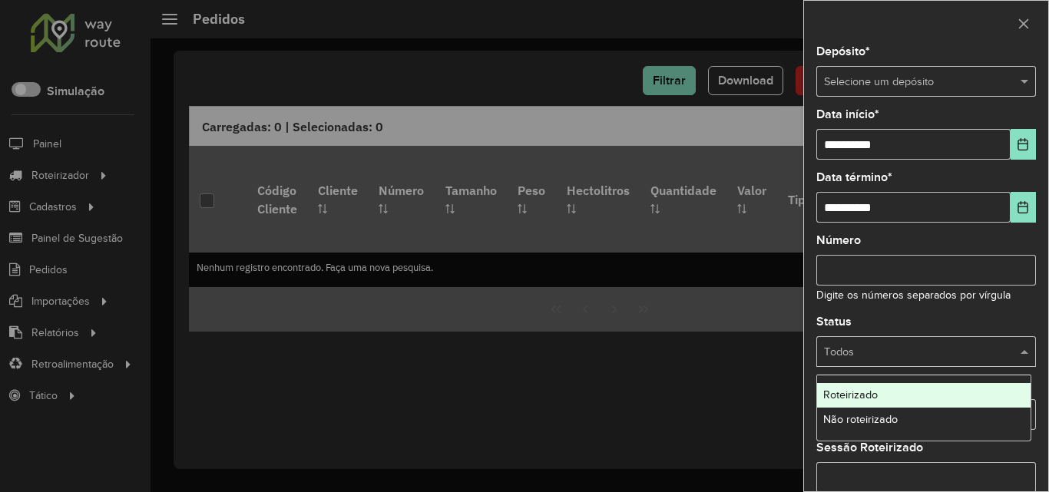
click at [860, 343] on div "Todos" at bounding box center [926, 351] width 220 height 31
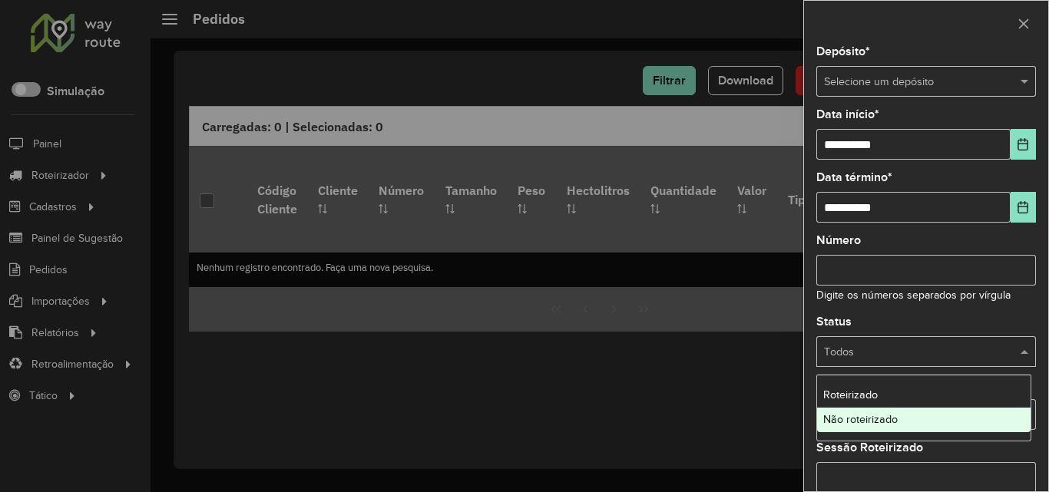
click at [869, 415] on span "Não roteirizado" at bounding box center [860, 419] width 74 height 12
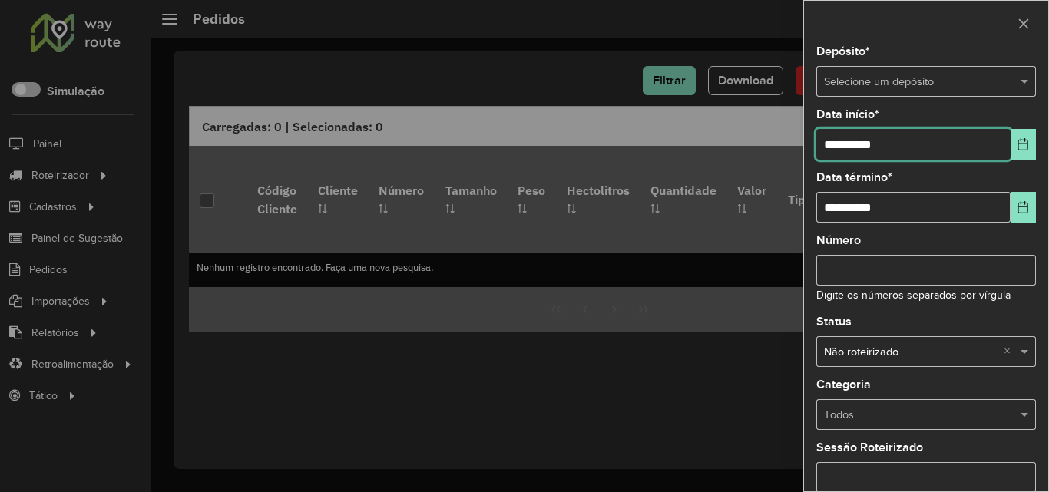
click at [839, 143] on input "**********" at bounding box center [913, 144] width 194 height 31
type input "**********"
click at [893, 85] on input "text" at bounding box center [911, 82] width 174 height 17
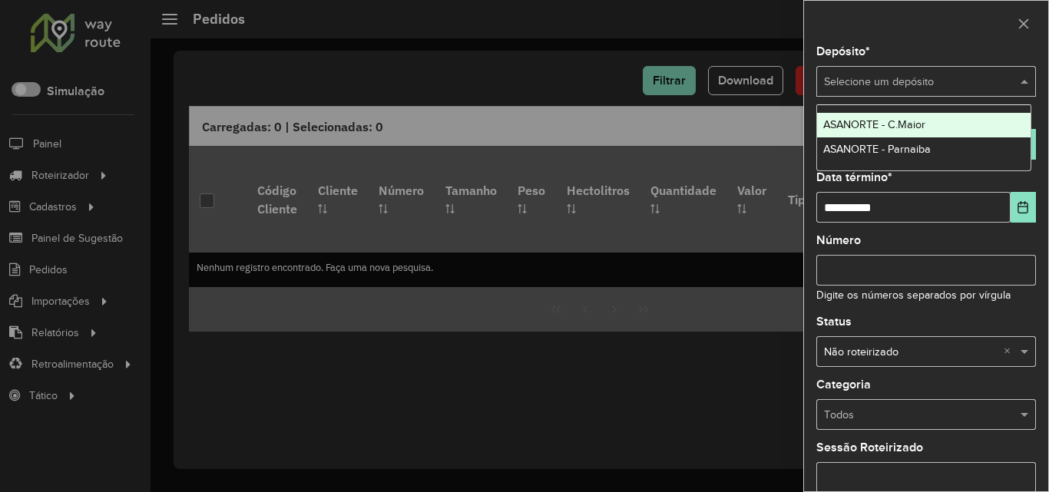
click at [868, 122] on span "ASANORTE - C.Maior" at bounding box center [874, 124] width 102 height 12
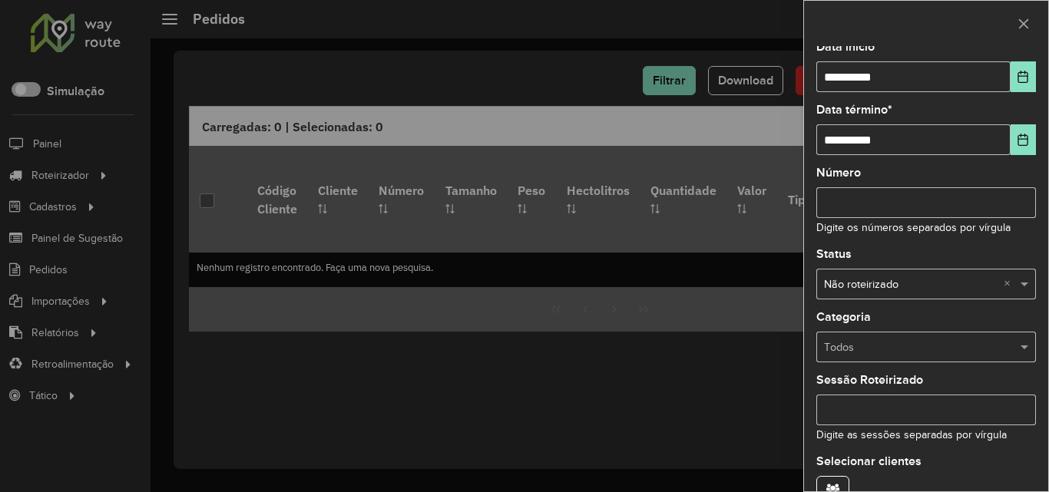
scroll to position [154, 0]
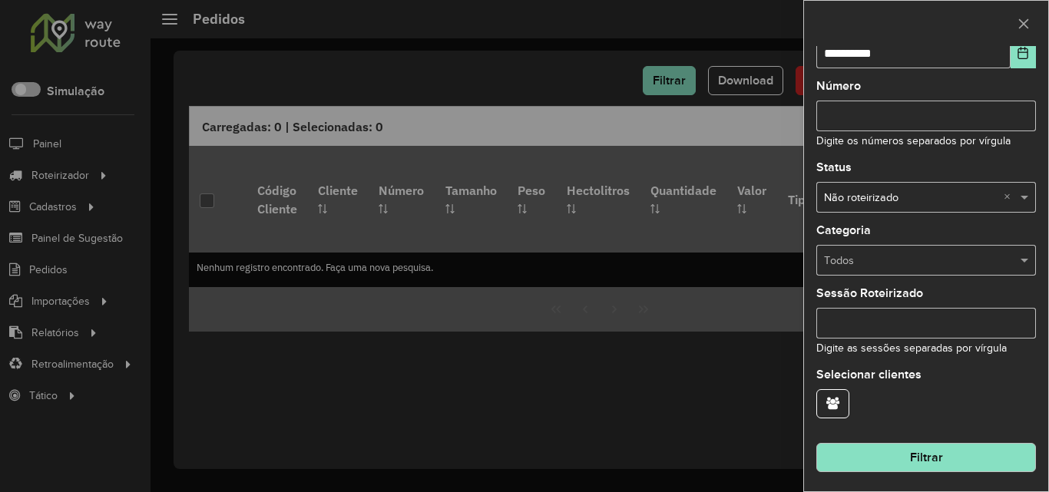
click at [911, 442] on hb-field-button "Filtrar" at bounding box center [926, 451] width 220 height 41
click at [920, 458] on button "Filtrar" at bounding box center [926, 457] width 220 height 29
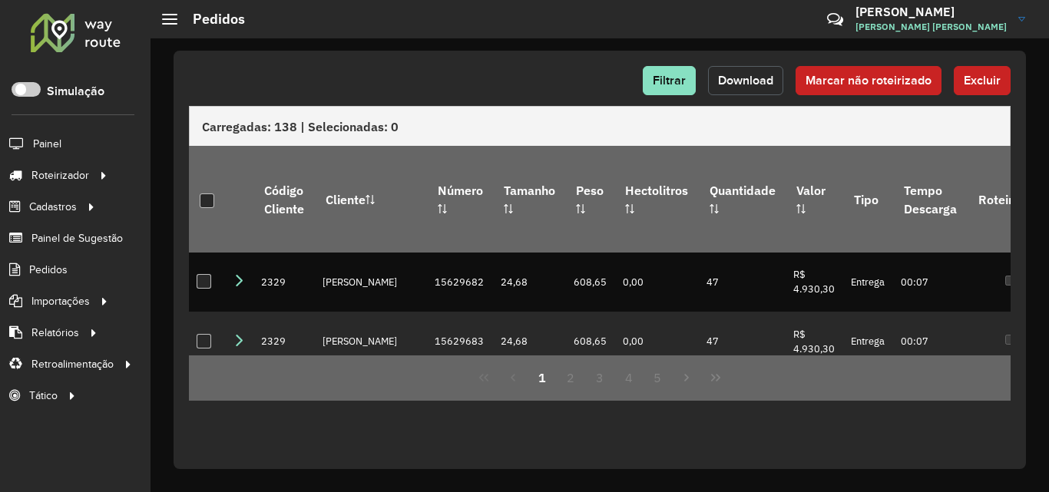
click at [736, 66] on button "Download" at bounding box center [745, 80] width 75 height 29
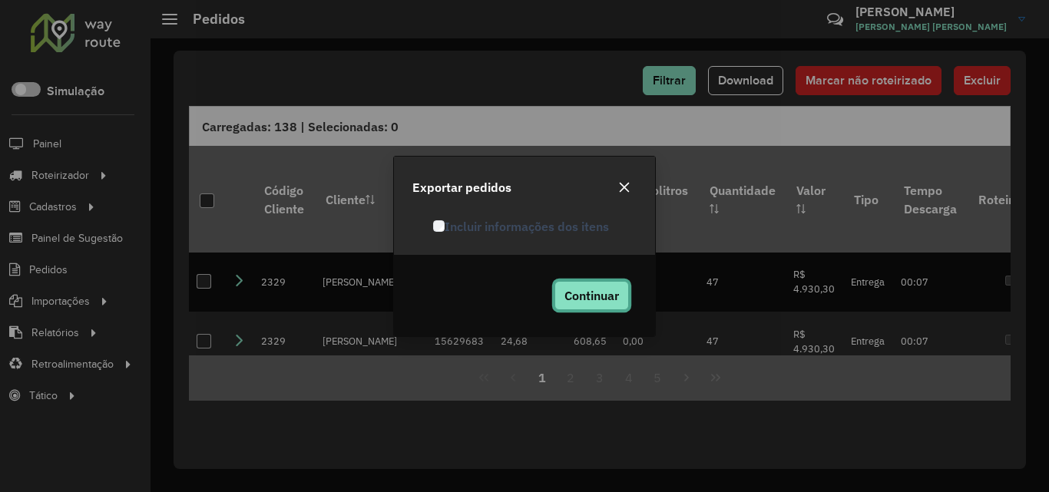
click at [581, 290] on span "Continuar" at bounding box center [591, 295] width 55 height 15
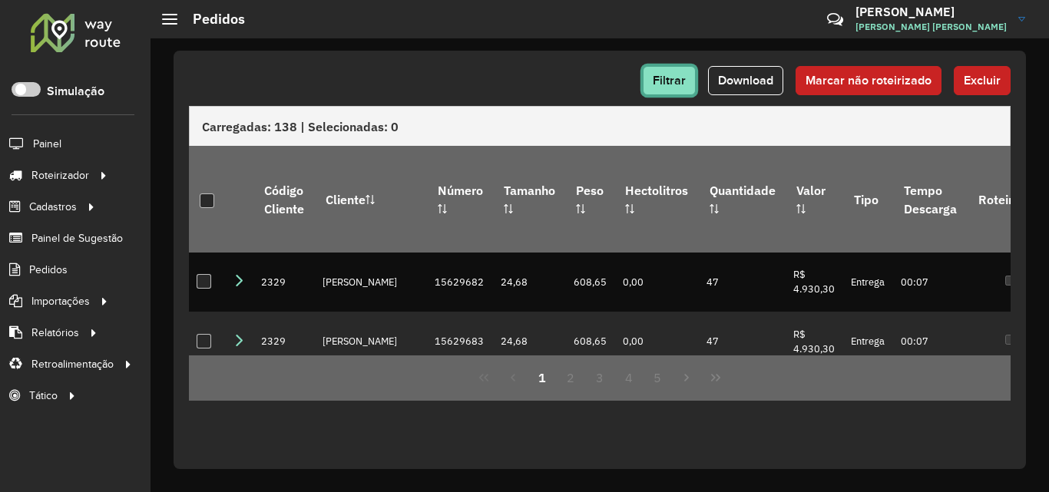
click at [672, 86] on span "Filtrar" at bounding box center [669, 80] width 33 height 13
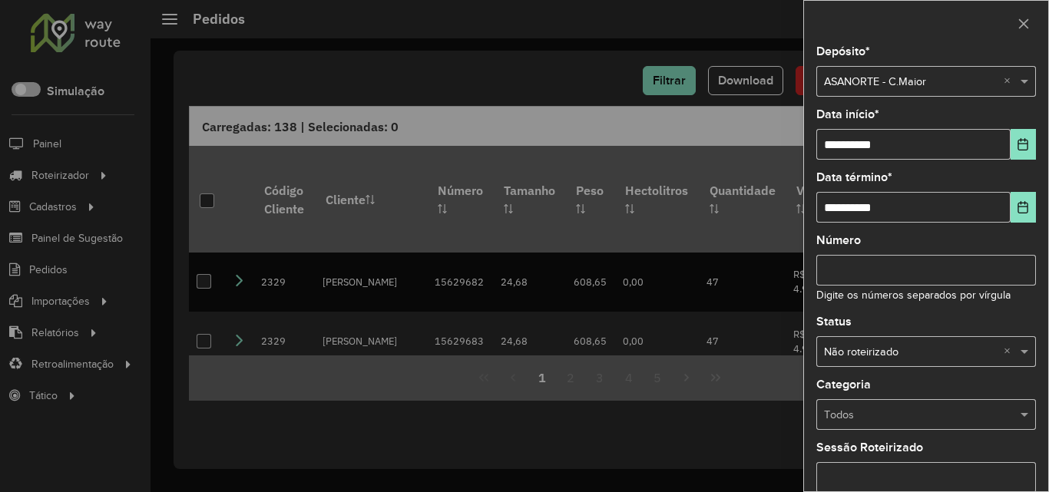
click at [885, 352] on input "text" at bounding box center [911, 352] width 174 height 17
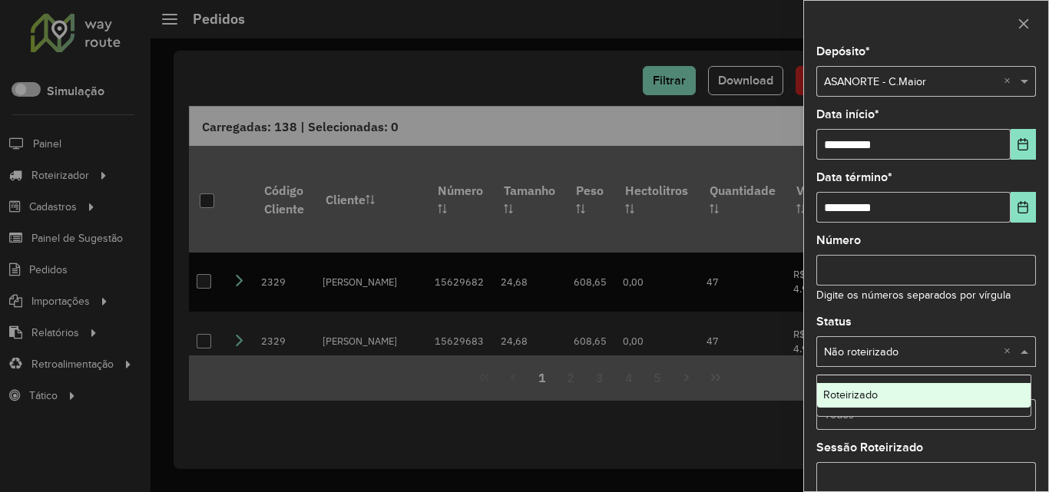
click at [856, 401] on span "Roteirizado" at bounding box center [850, 395] width 55 height 12
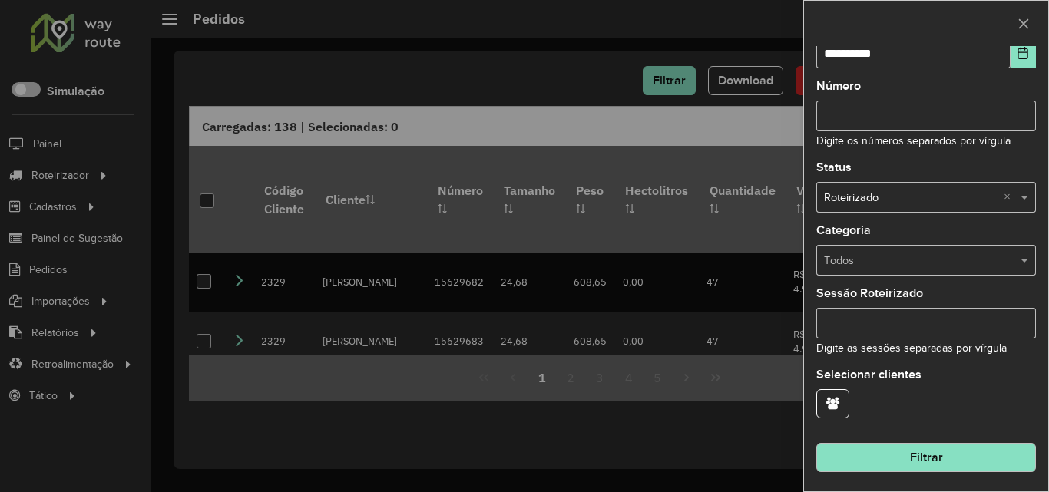
click at [918, 464] on button "Filtrar" at bounding box center [926, 457] width 220 height 29
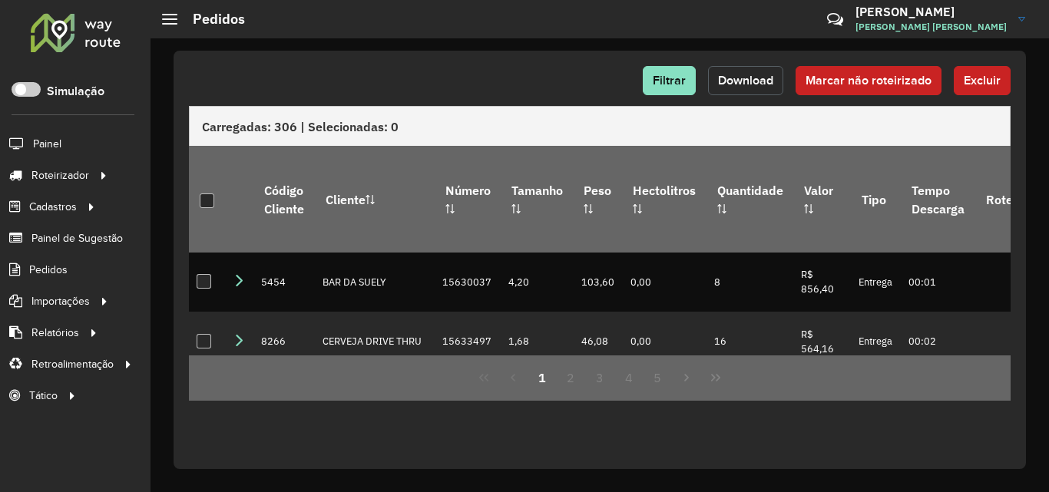
click at [757, 73] on button "Download" at bounding box center [745, 80] width 75 height 29
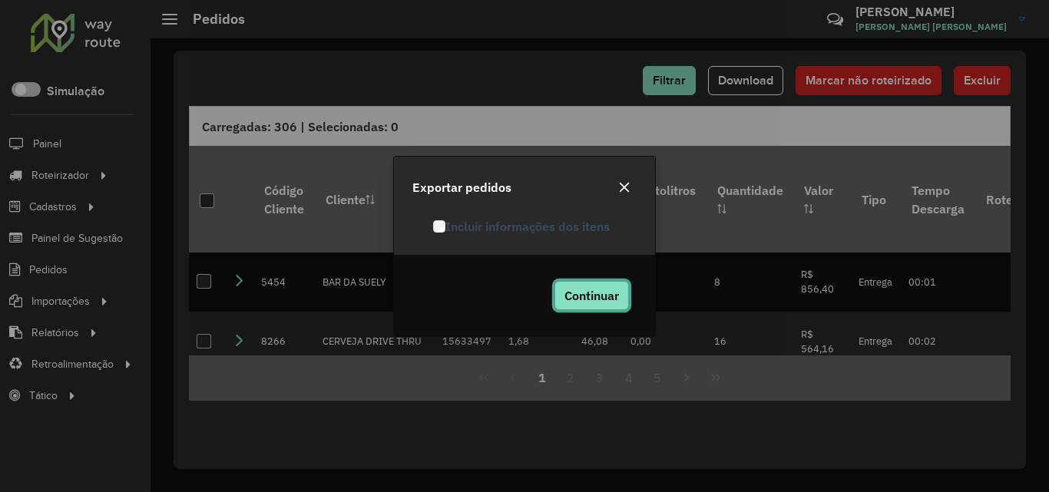
click at [596, 281] on button "Continuar" at bounding box center [591, 295] width 74 height 29
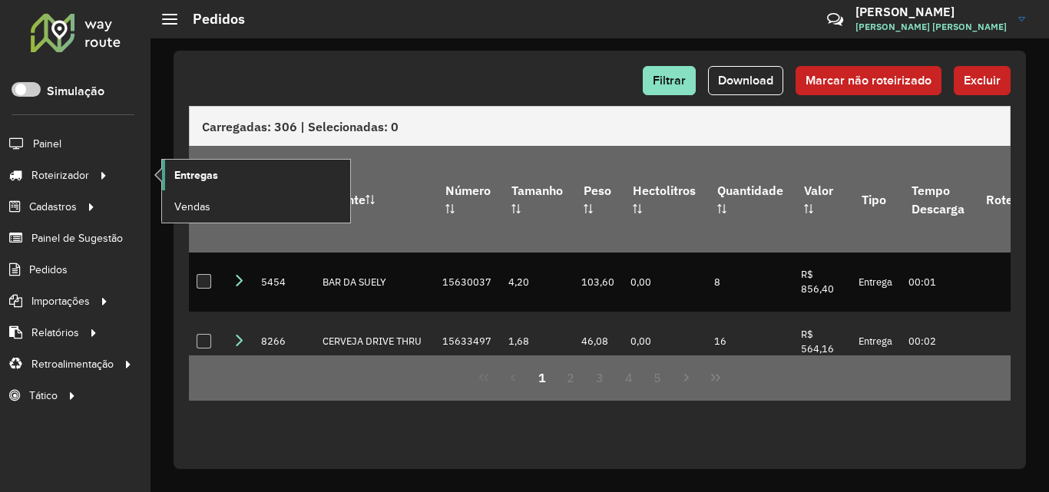
click at [194, 186] on link "Entregas" at bounding box center [256, 175] width 188 height 31
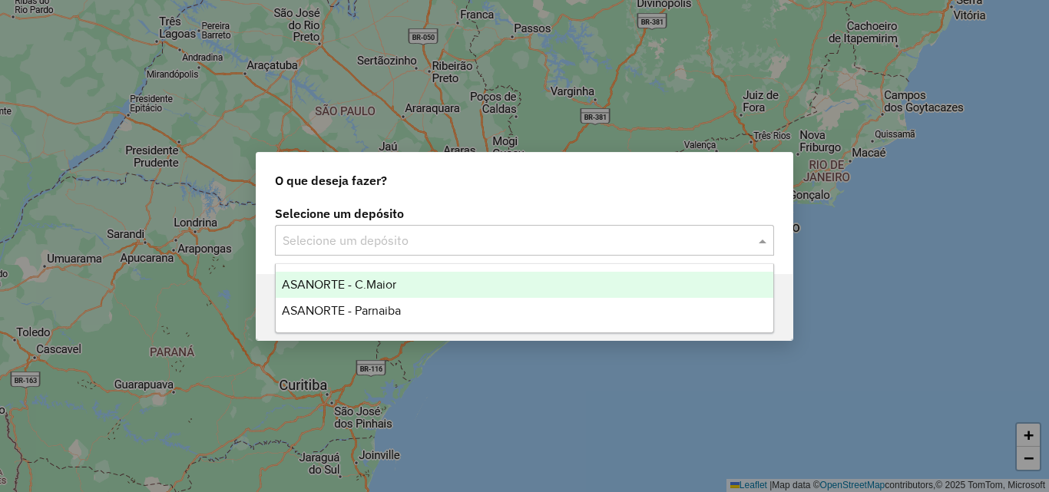
click at [513, 249] on input "text" at bounding box center [509, 241] width 453 height 18
click at [446, 285] on div "ASANORTE - C.Maior" at bounding box center [525, 285] width 498 height 26
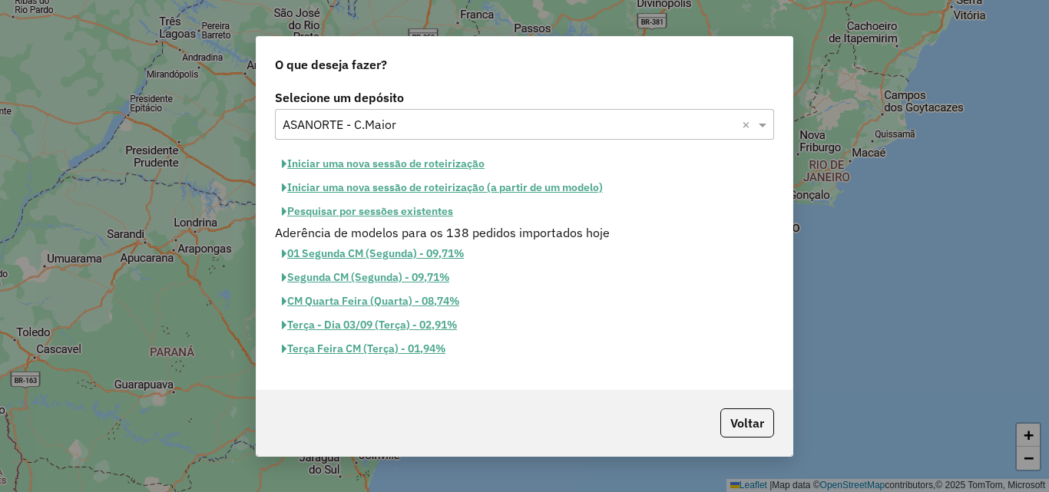
click at [428, 213] on button "Pesquisar por sessões existentes" at bounding box center [367, 212] width 185 height 24
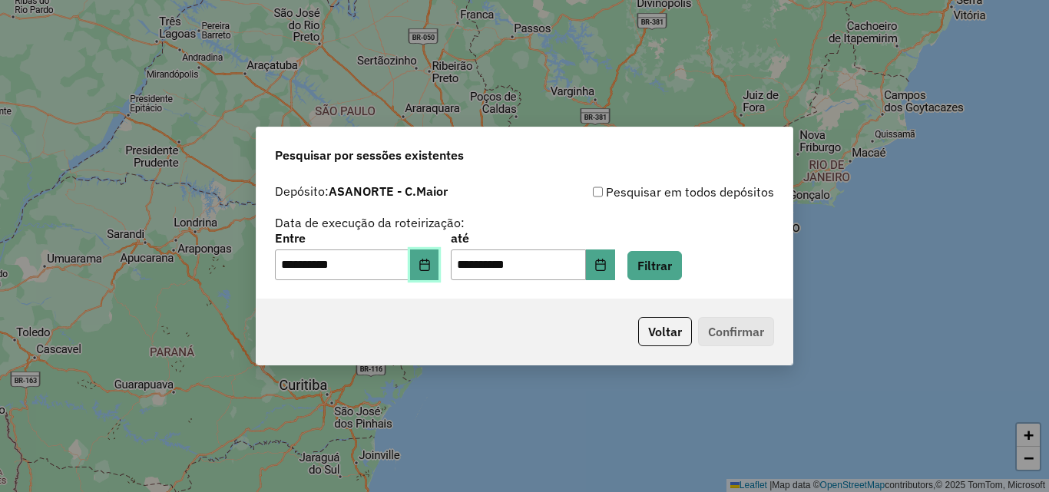
click at [431, 270] on icon "Choose Date" at bounding box center [425, 265] width 12 height 12
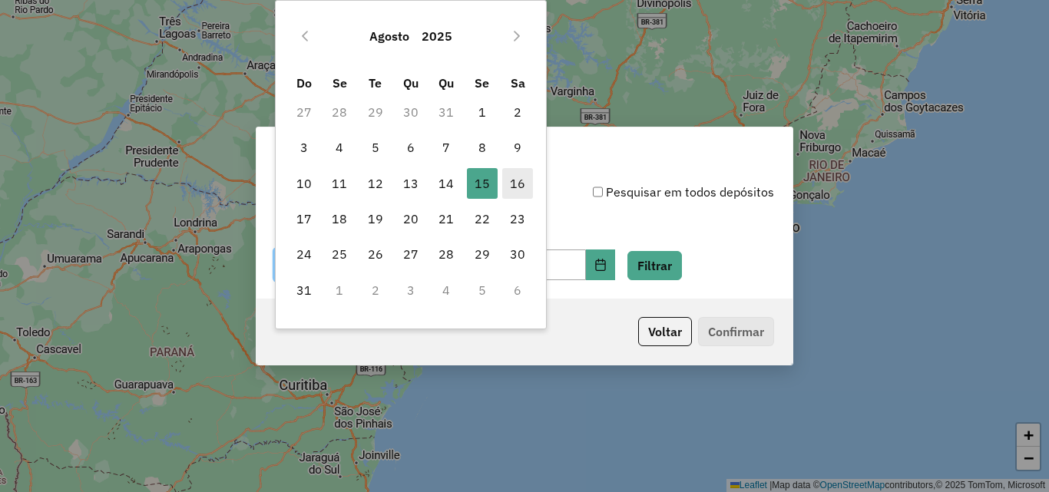
click at [515, 188] on span "16" at bounding box center [517, 183] width 31 height 31
type input "**********"
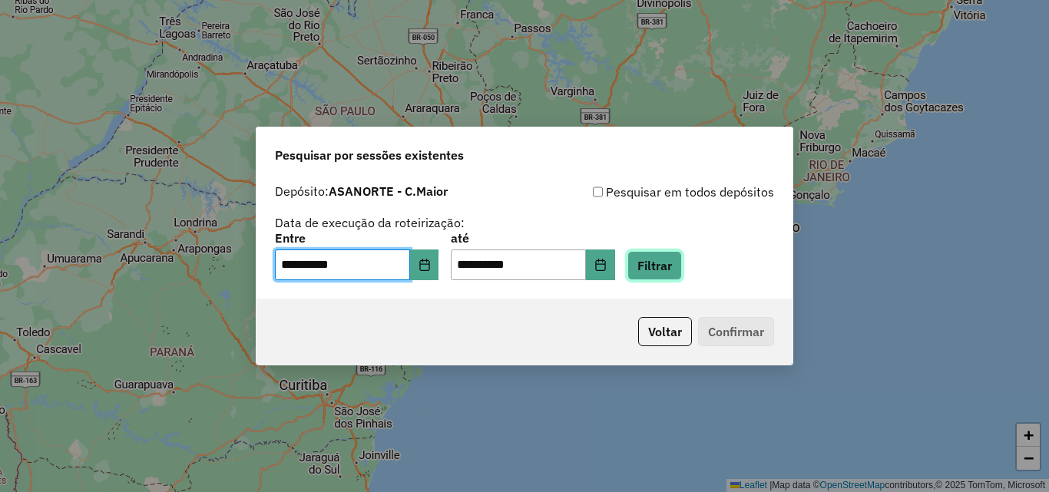
click at [682, 264] on button "Filtrar" at bounding box center [654, 265] width 55 height 29
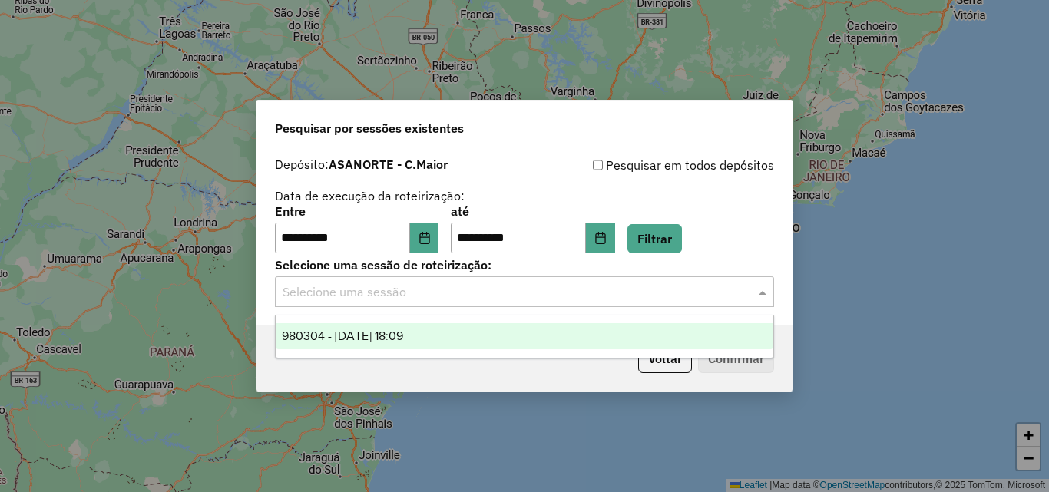
click at [466, 289] on input "text" at bounding box center [509, 292] width 453 height 18
click at [468, 338] on div "980304 - [DATE] 18:09" at bounding box center [525, 336] width 498 height 26
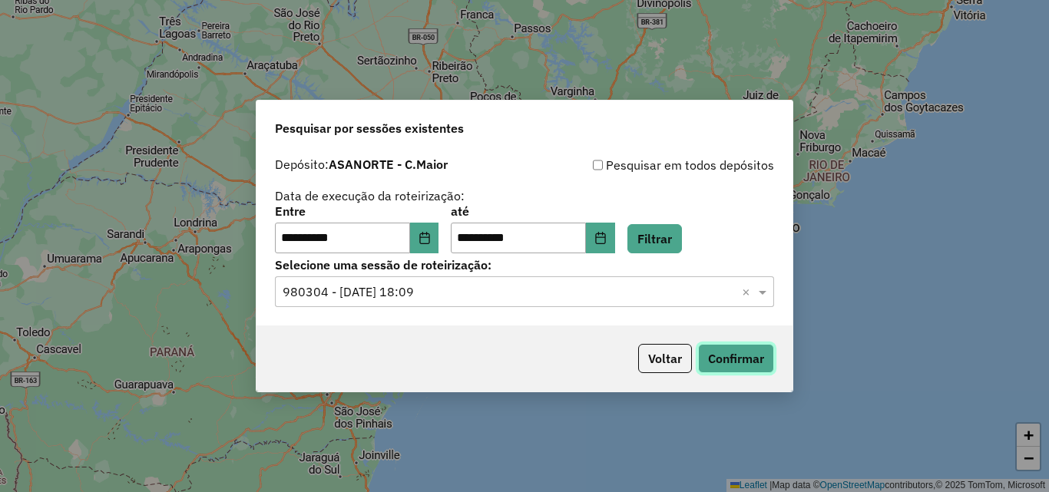
click at [728, 357] on button "Confirmar" at bounding box center [736, 358] width 76 height 29
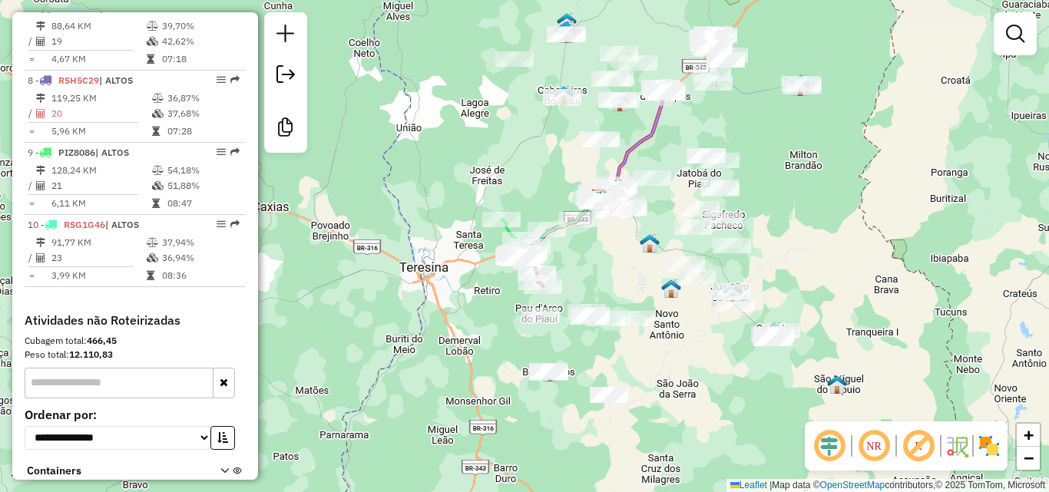
scroll to position [1150, 0]
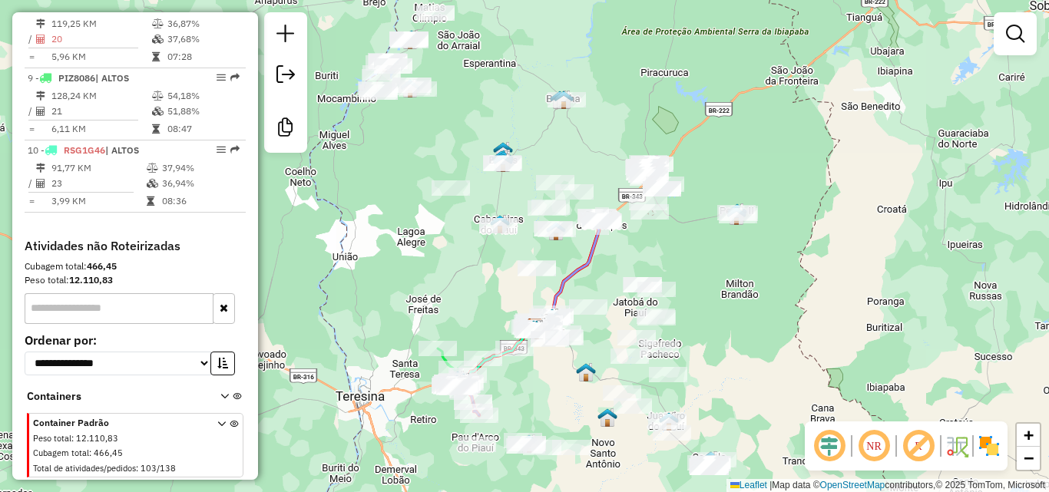
drag, startPoint x: 805, startPoint y: 166, endPoint x: 637, endPoint y: 257, distance: 191.4
click at [740, 299] on div "Janela de atendimento Grade de atendimento Capacidade Transportadoras Veículos …" at bounding box center [524, 246] width 1049 height 492
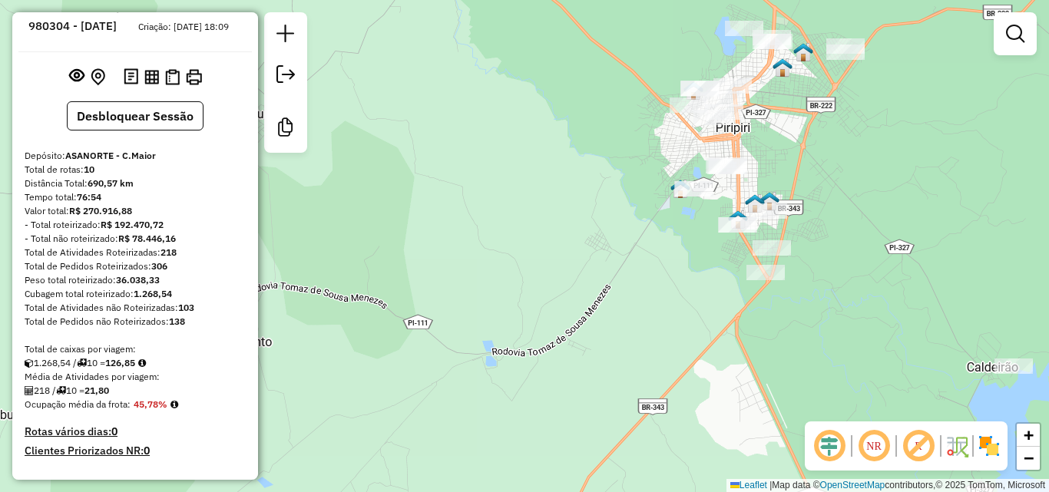
scroll to position [0, 0]
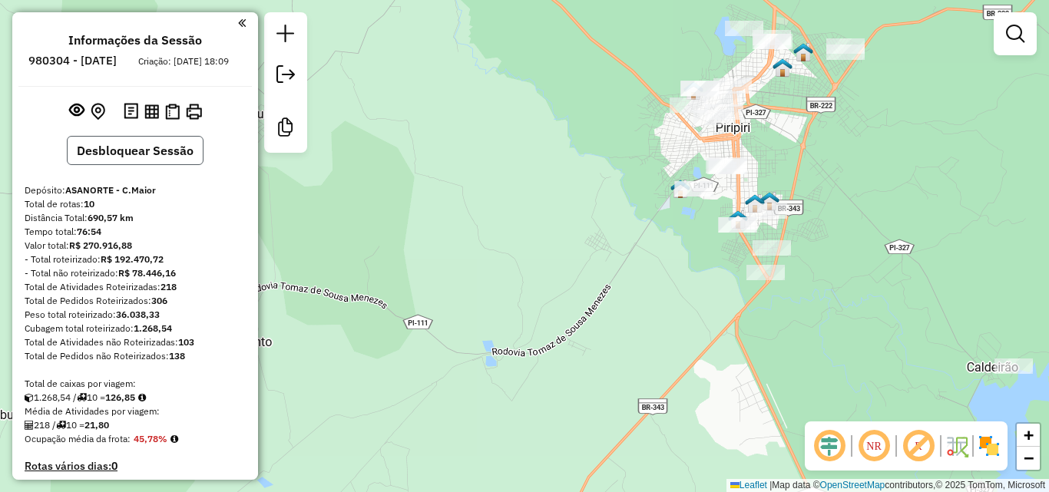
click at [144, 164] on button "Desbloquear Sessão" at bounding box center [135, 150] width 137 height 29
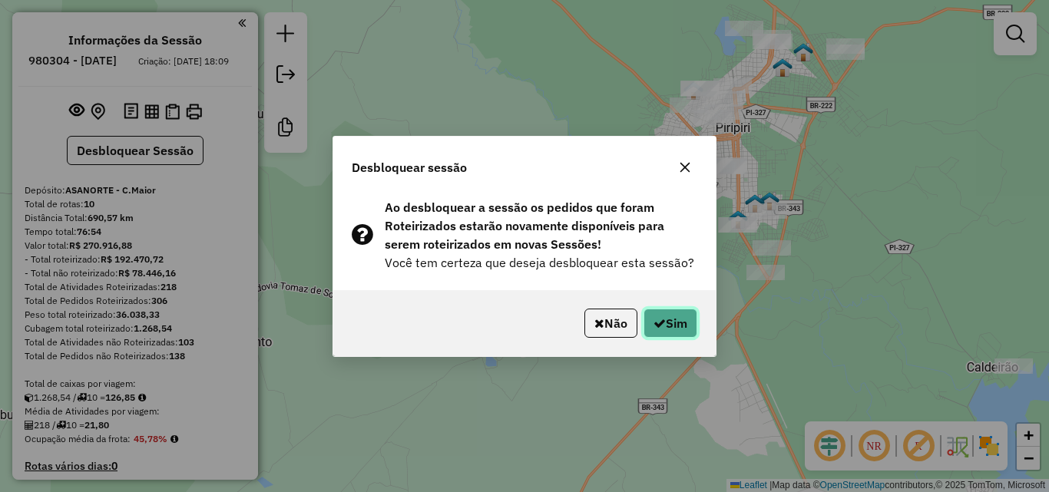
click at [673, 318] on button "Sim" at bounding box center [671, 323] width 54 height 29
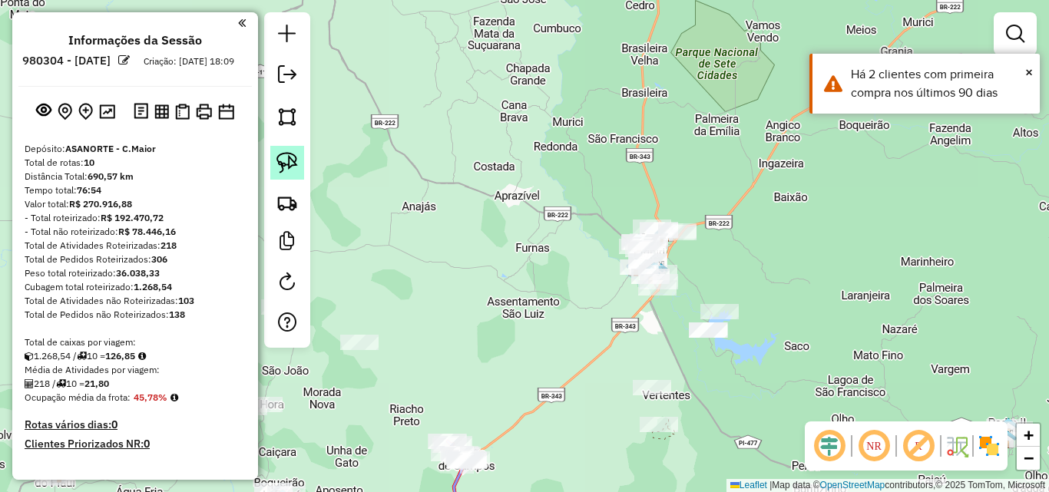
click at [293, 166] on img at bounding box center [287, 163] width 22 height 22
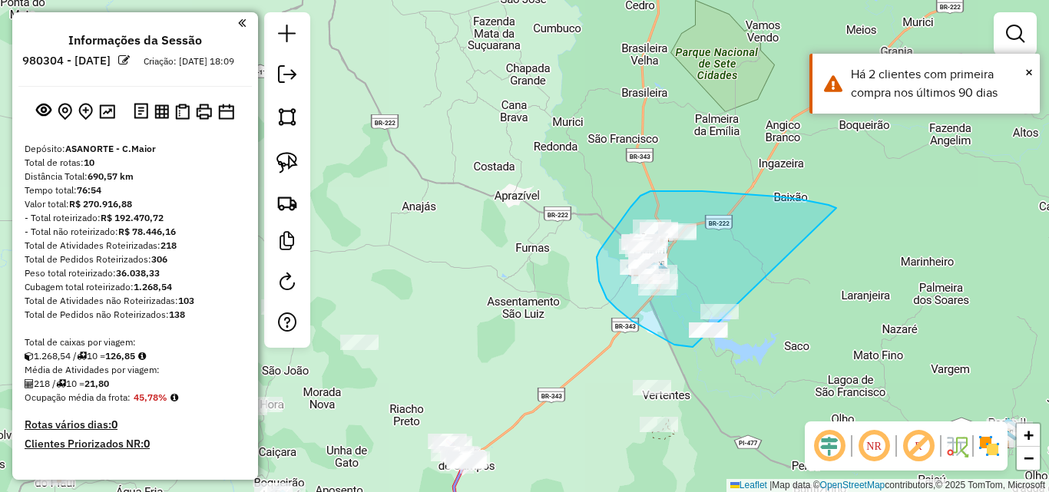
drag, startPoint x: 836, startPoint y: 208, endPoint x: 760, endPoint y: 335, distance: 147.8
